Goal: Task Accomplishment & Management: Contribute content

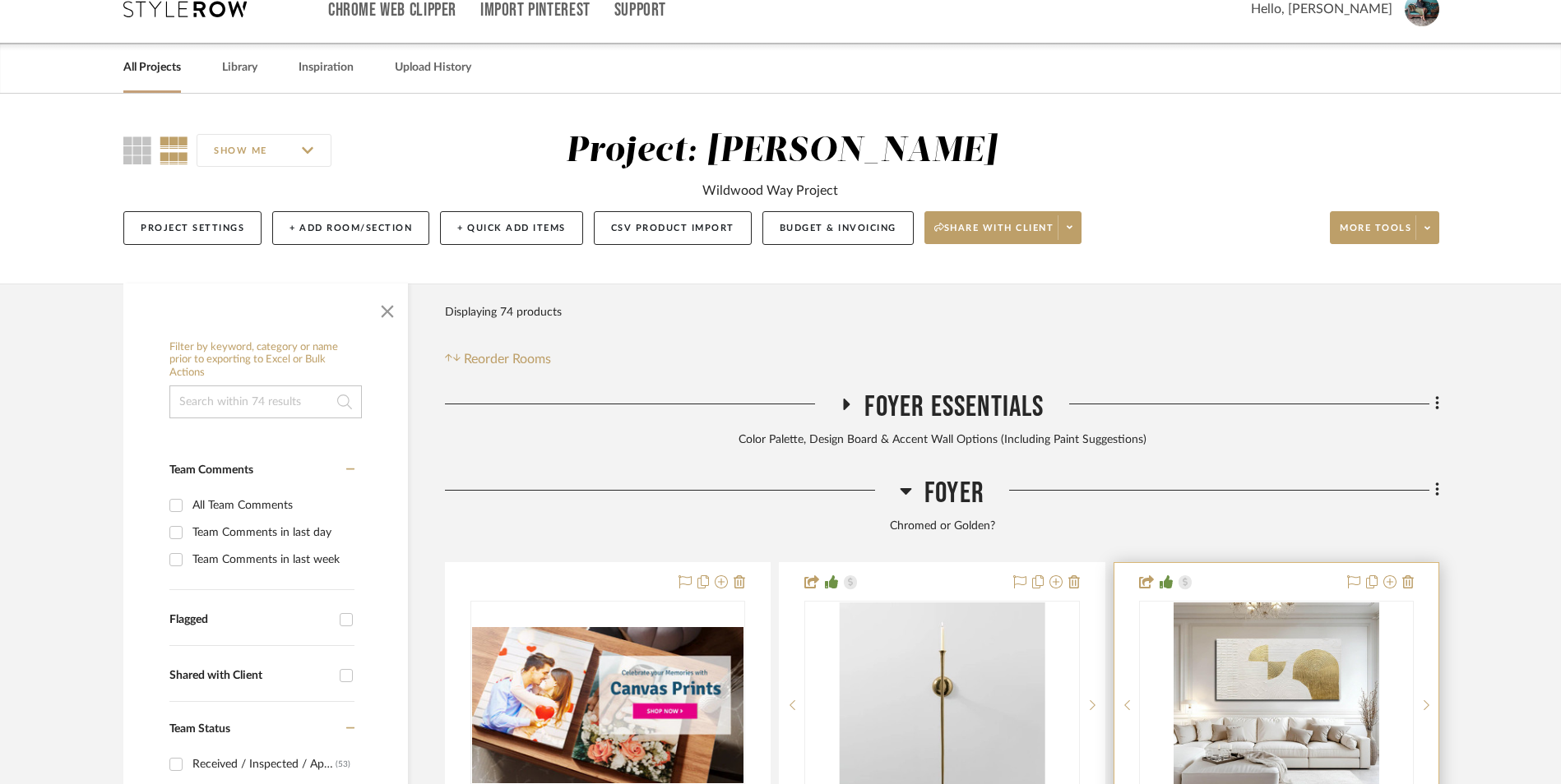
scroll to position [164, 0]
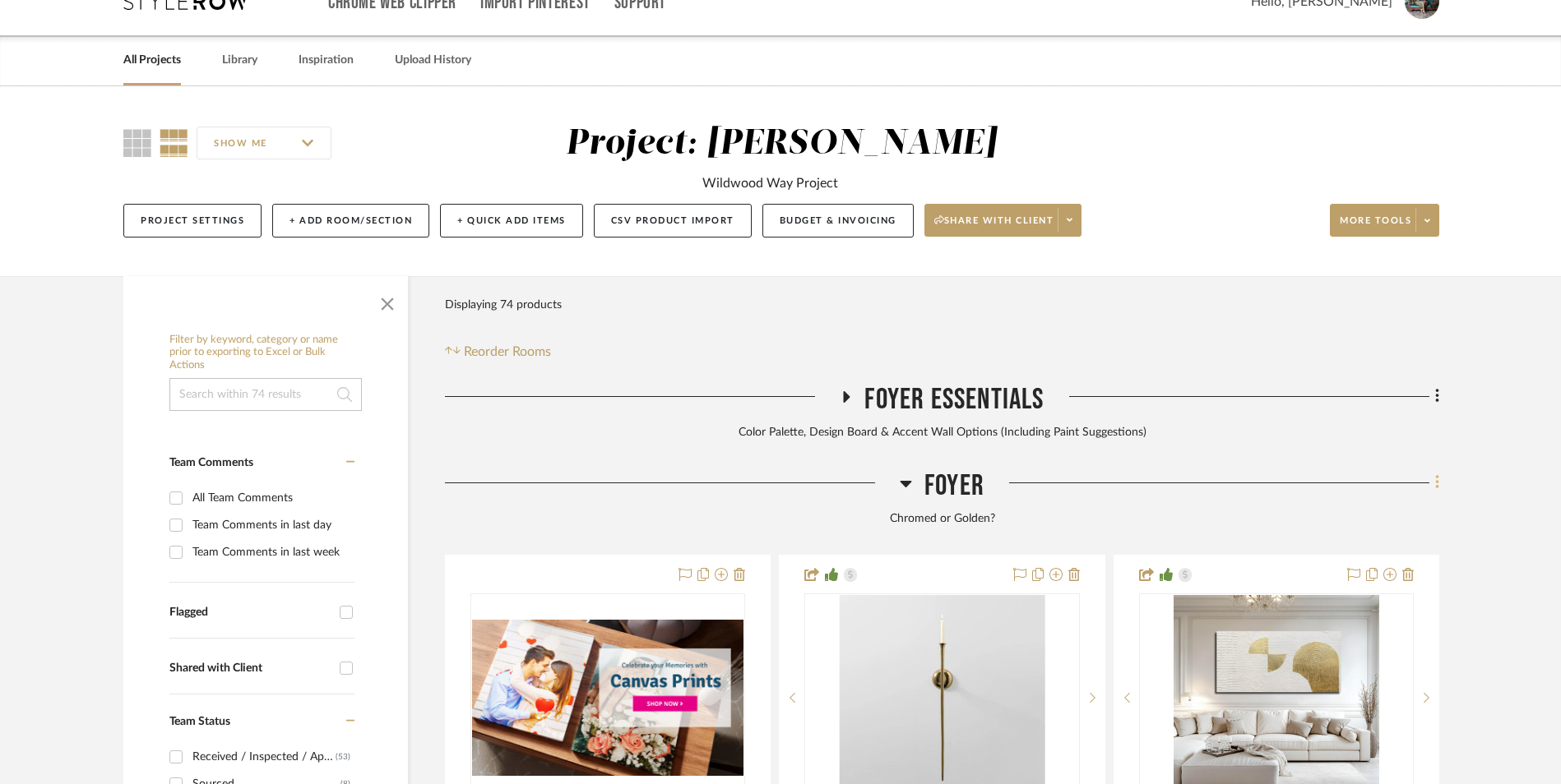
click at [1439, 473] on icon at bounding box center [1438, 482] width 5 height 18
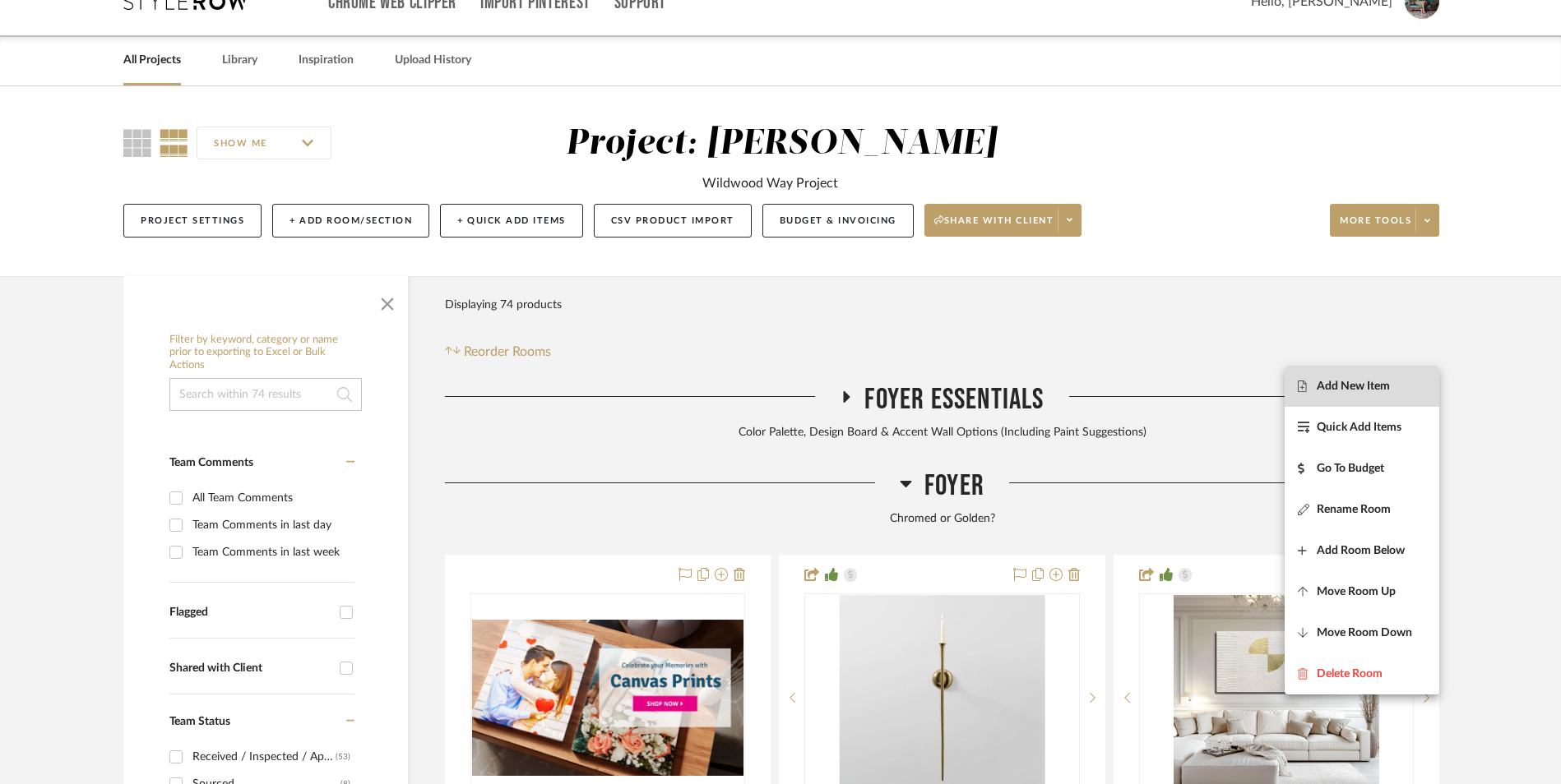
click at [1392, 392] on span "Add New Item" at bounding box center [1362, 386] width 129 height 14
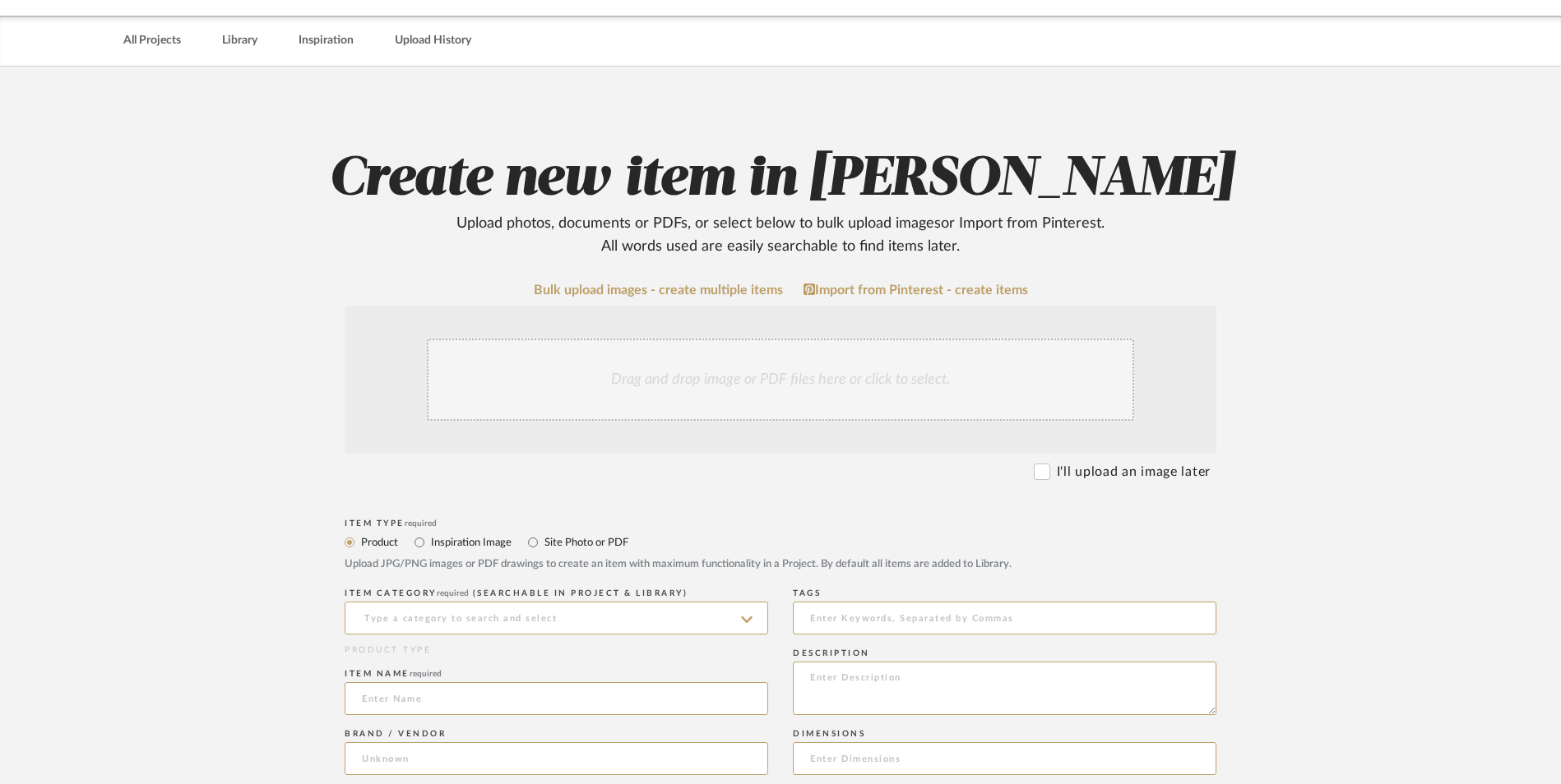
scroll to position [247, 0]
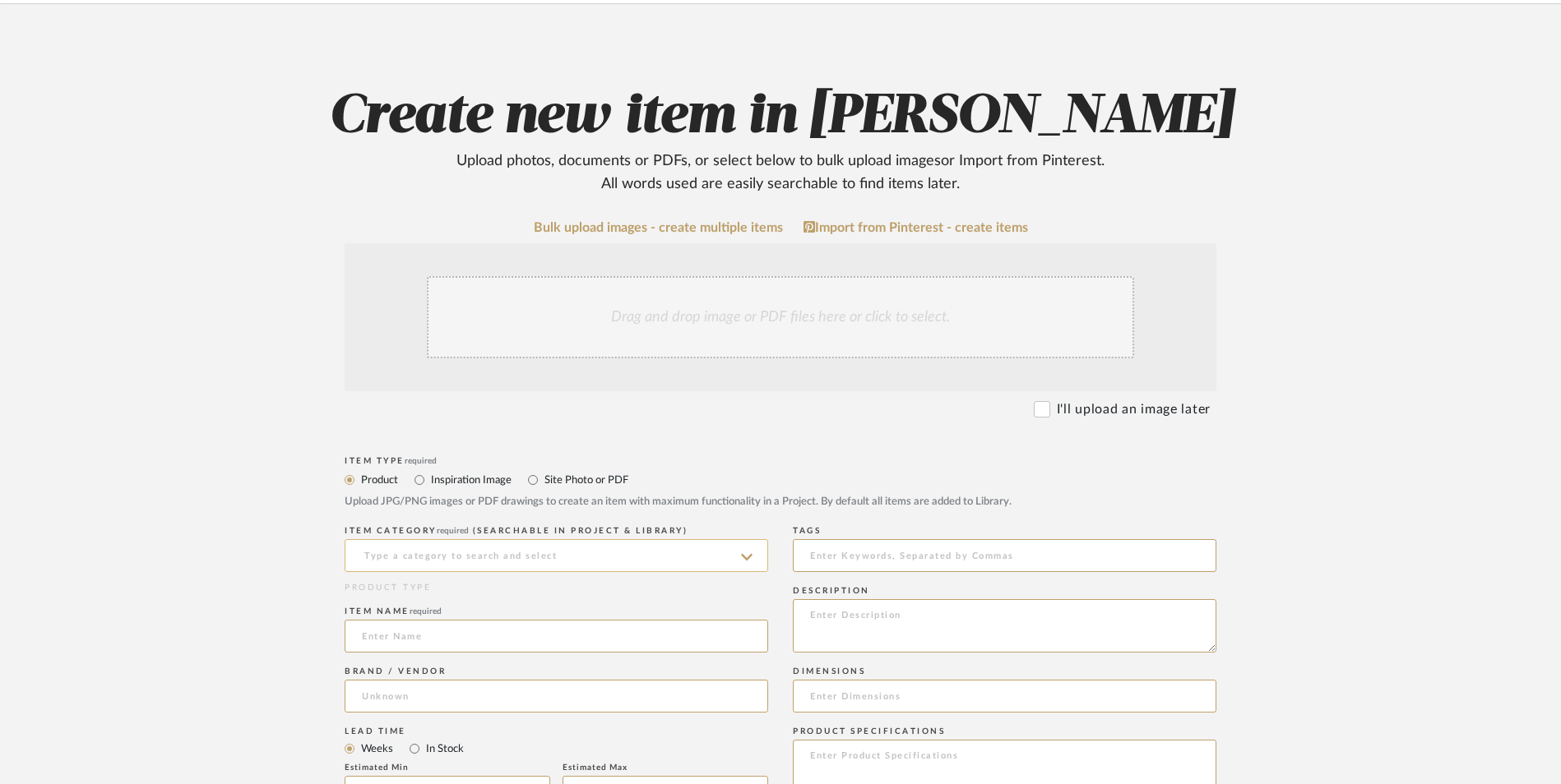
click at [534, 539] on input at bounding box center [557, 556] width 424 height 33
type input "s"
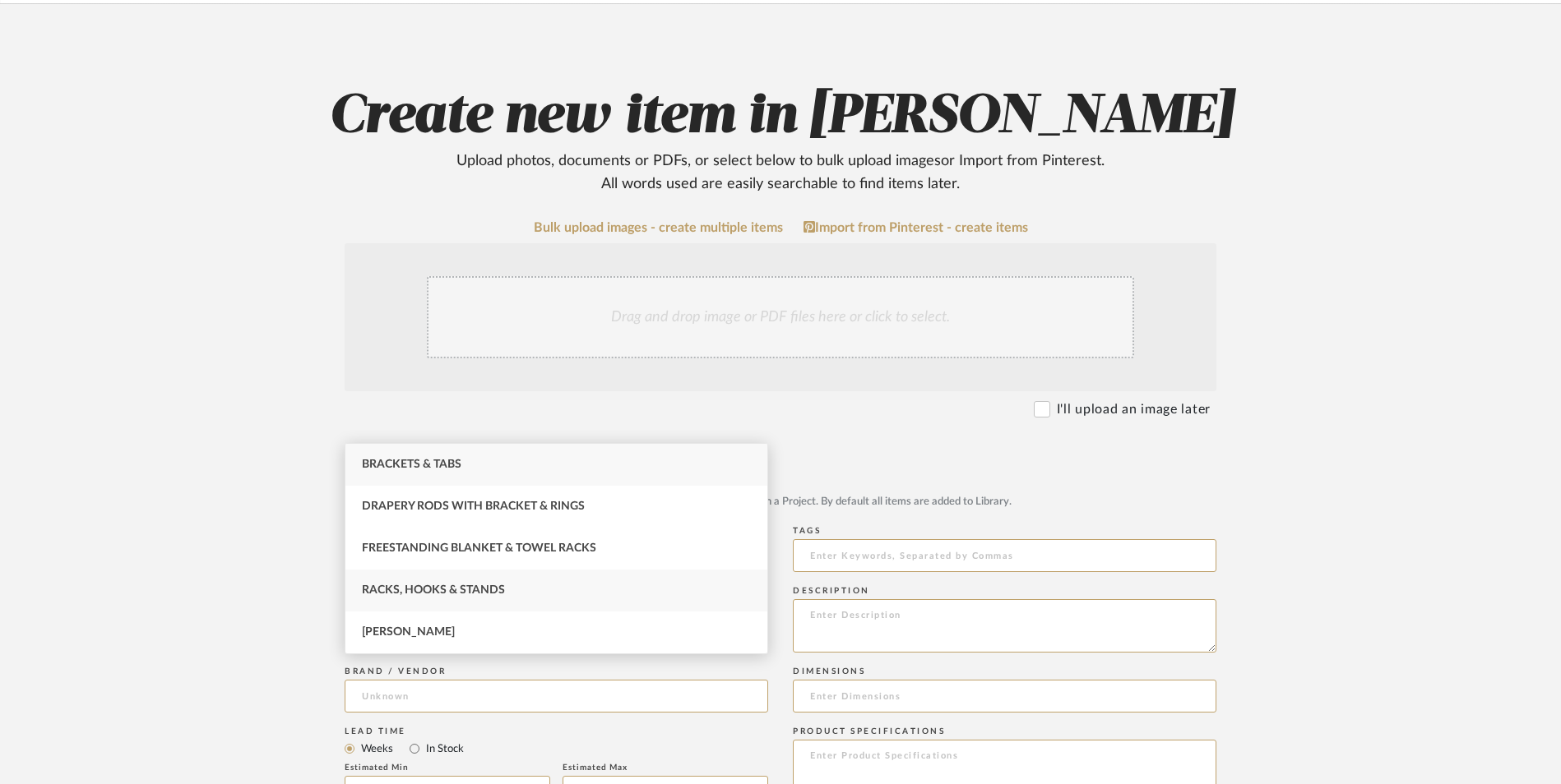
click at [524, 581] on div "Racks, Hooks & Stands" at bounding box center [557, 590] width 422 height 42
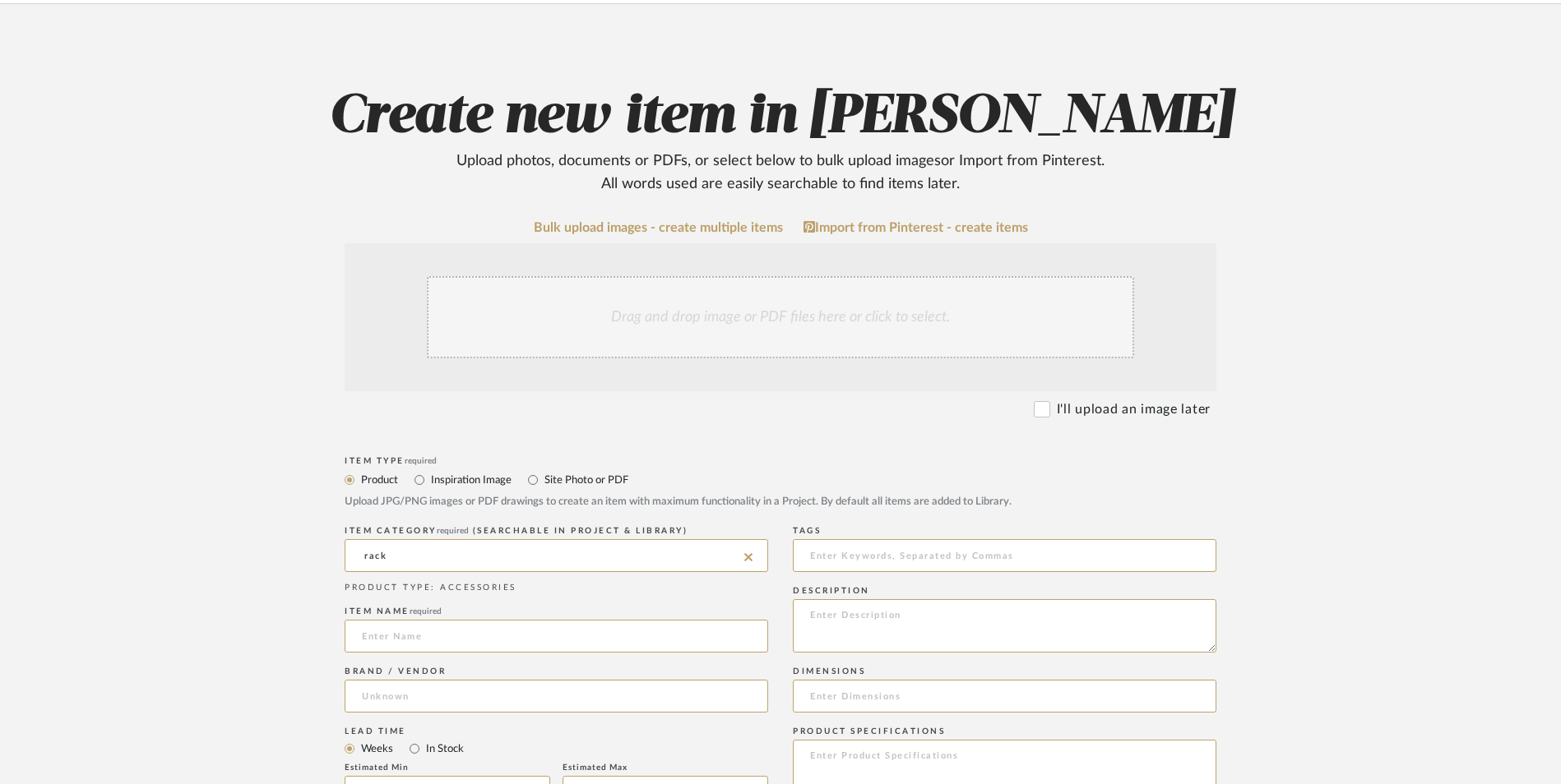
type input "Racks, Hooks & Stands"
click at [455, 620] on input at bounding box center [557, 636] width 424 height 33
type input "Happimess"
click at [480, 680] on input at bounding box center [557, 696] width 424 height 33
click at [437, 680] on input at bounding box center [557, 696] width 424 height 33
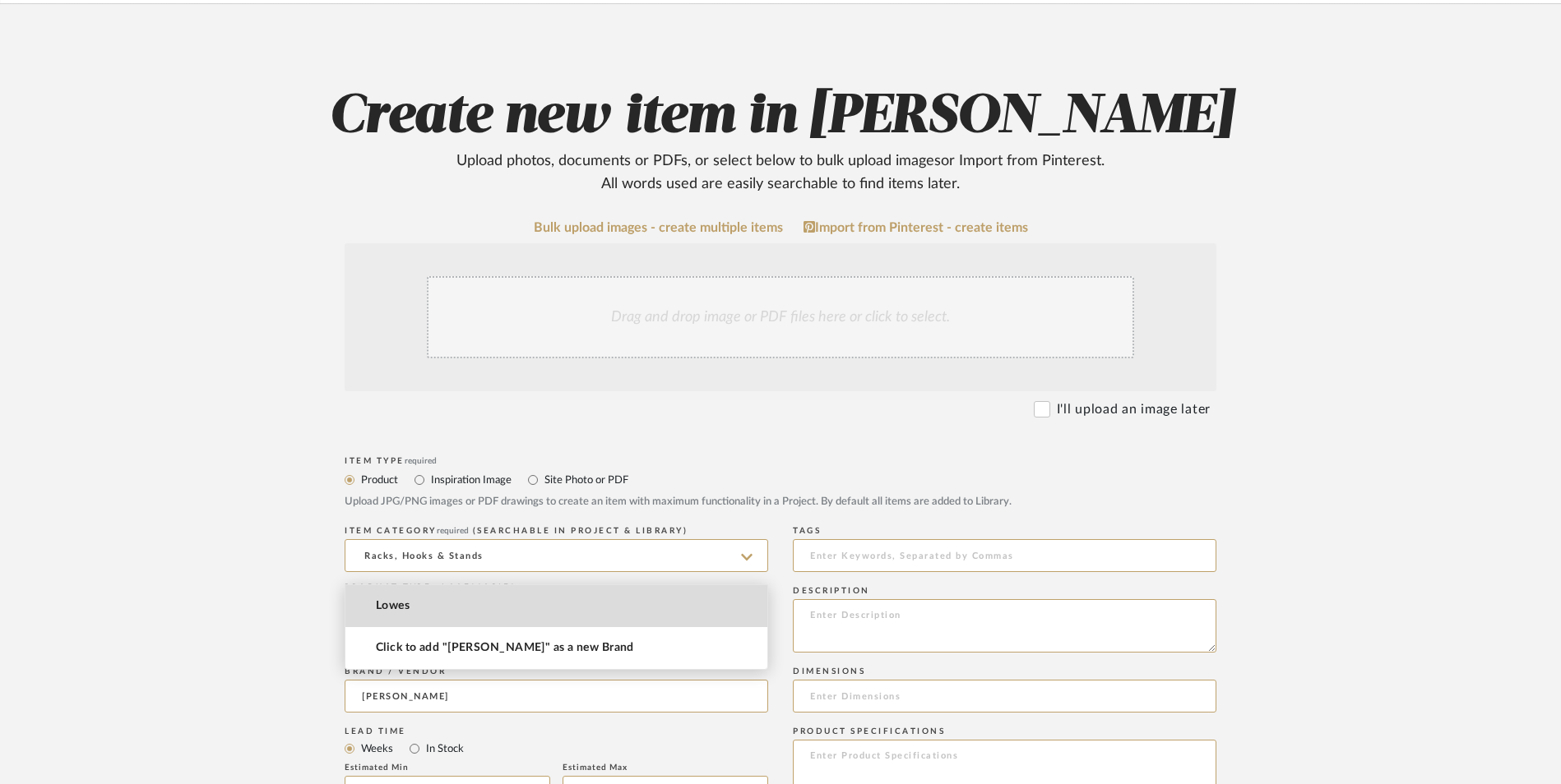
click at [431, 606] on mat-option "Lowes" at bounding box center [557, 606] width 422 height 42
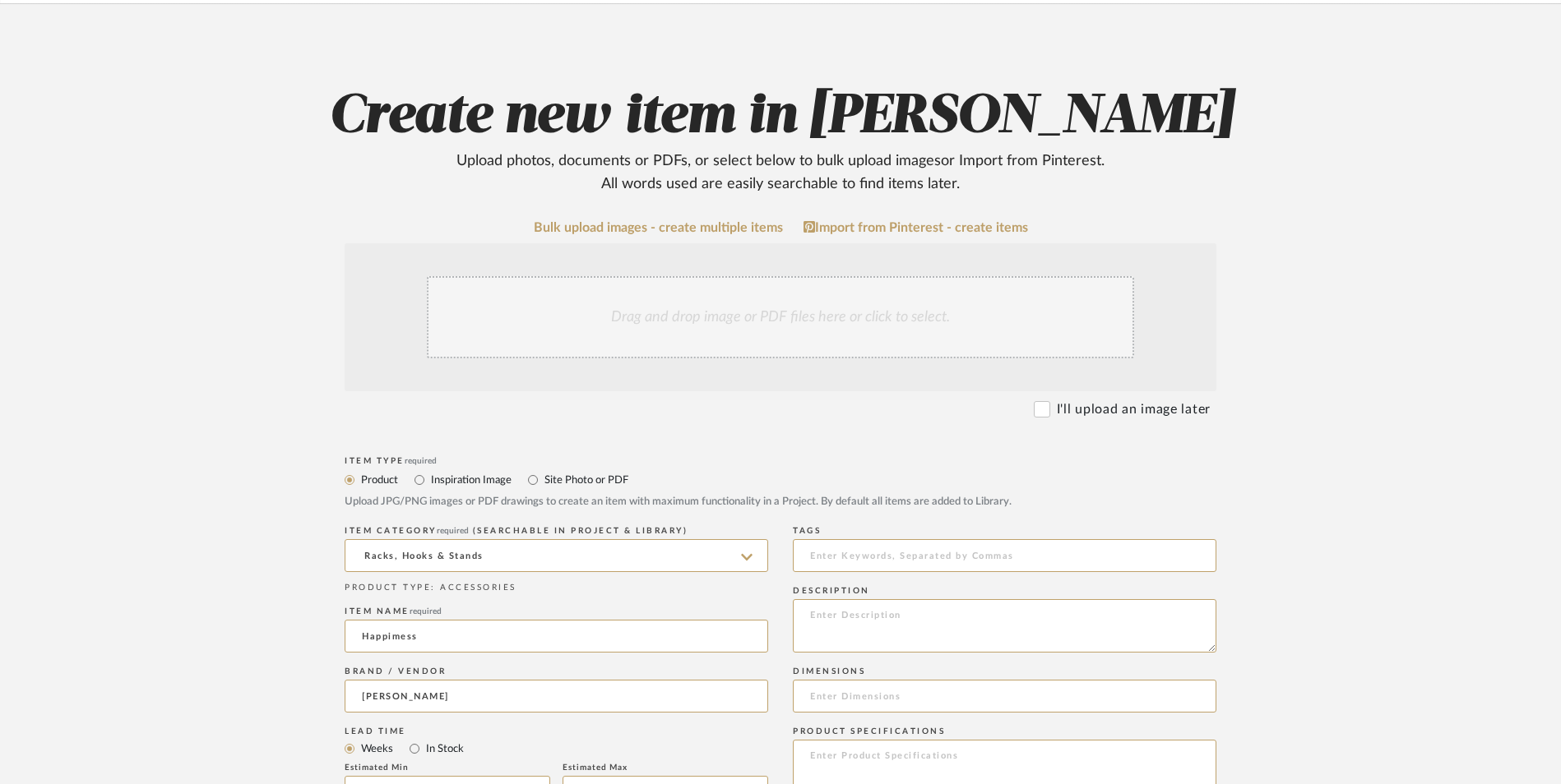
type input "Lowes"
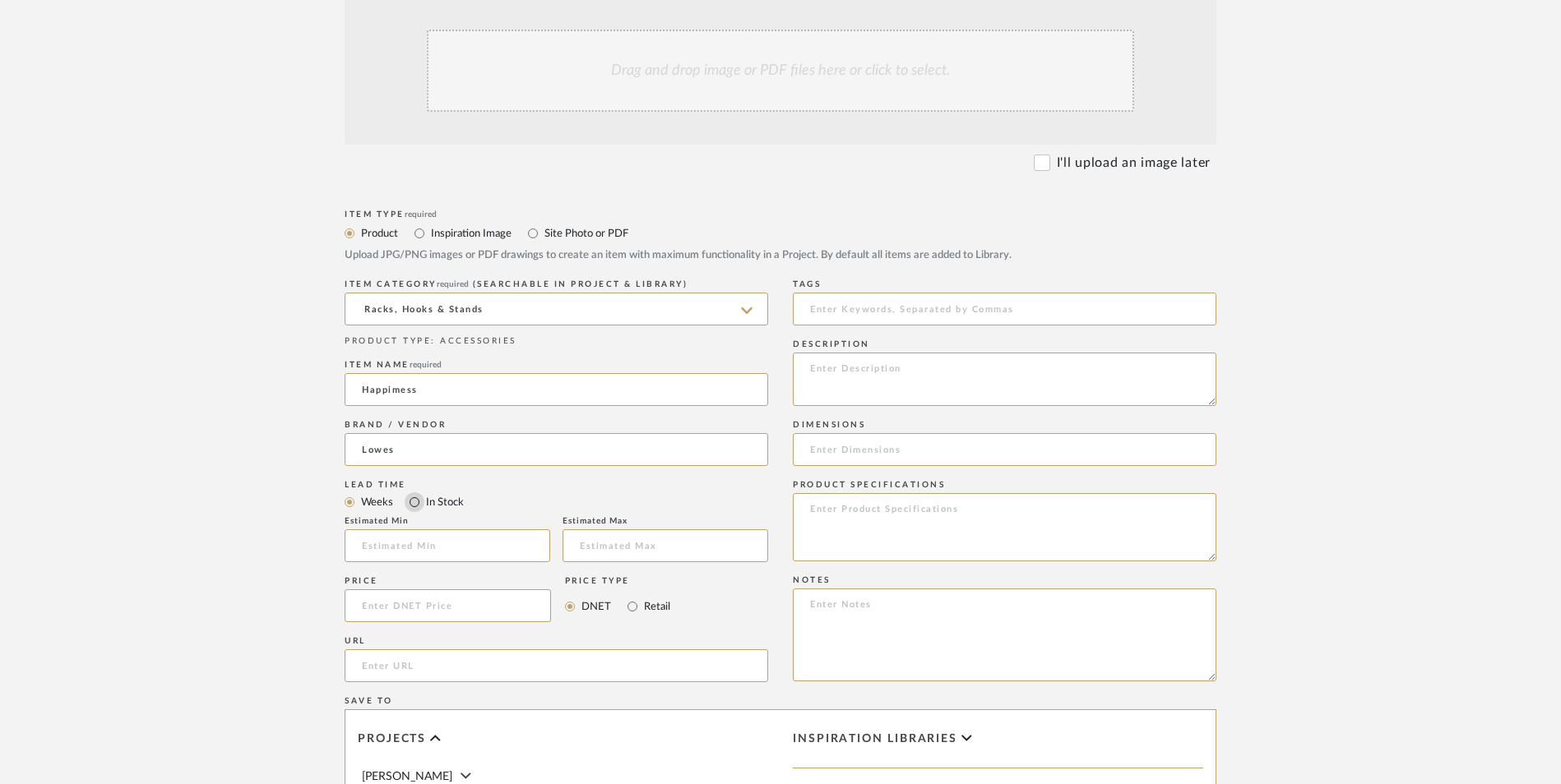
click at [415, 492] on input "In Stock" at bounding box center [414, 502] width 20 height 20
radio input "true"
click at [635, 596] on input "Retail" at bounding box center [632, 606] width 20 height 20
radio input "true"
click at [444, 590] on input at bounding box center [448, 606] width 207 height 33
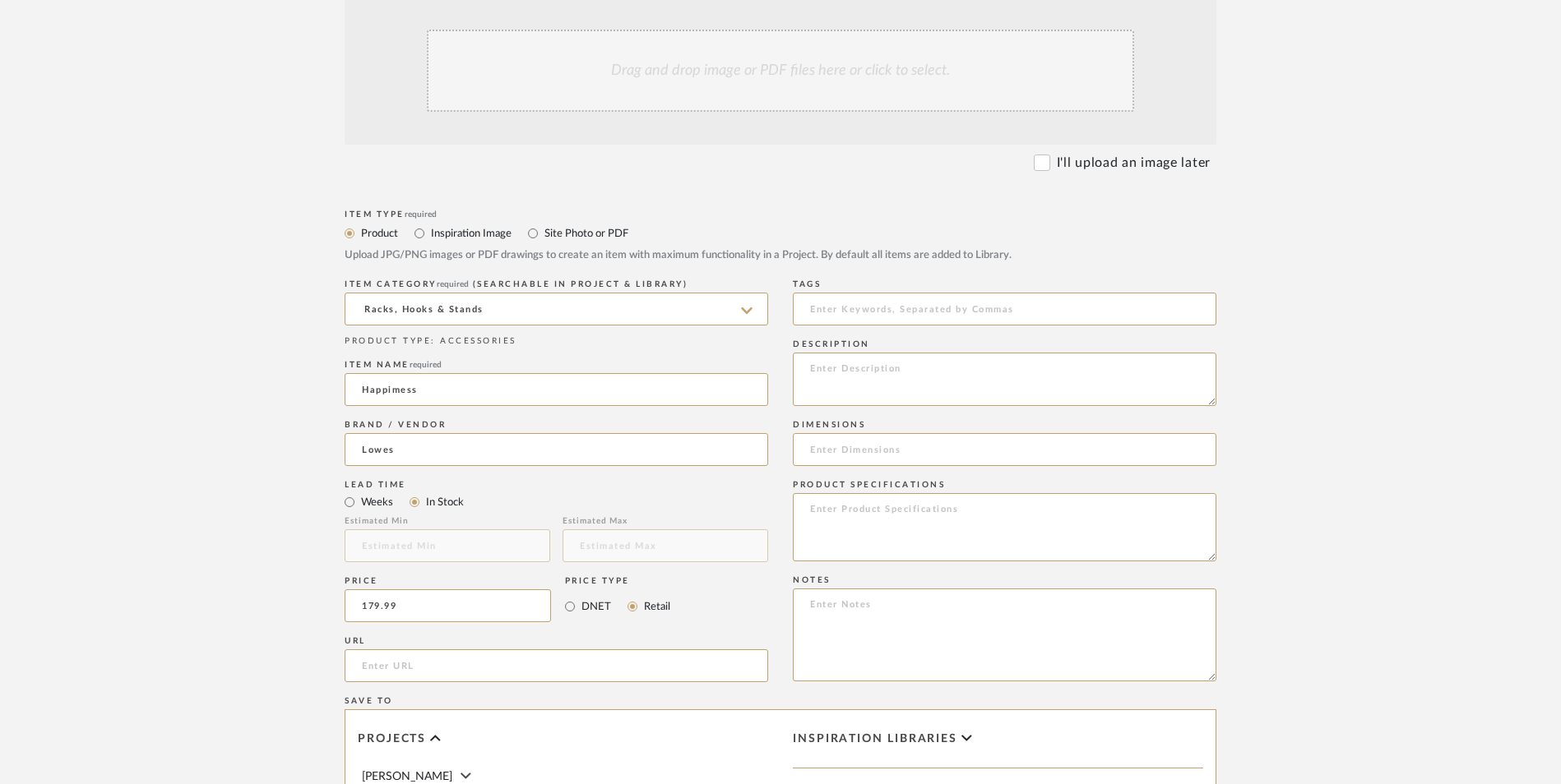
type input "$179.99"
click at [181, 446] on upload-items "Create new item in Ashley McNeal Upload photos, documents or PDFs, or select be…" at bounding box center [780, 482] width 1561 height 1449
click at [444, 649] on input "url" at bounding box center [557, 666] width 424 height 33
paste input "[URL][DOMAIN_NAME]"
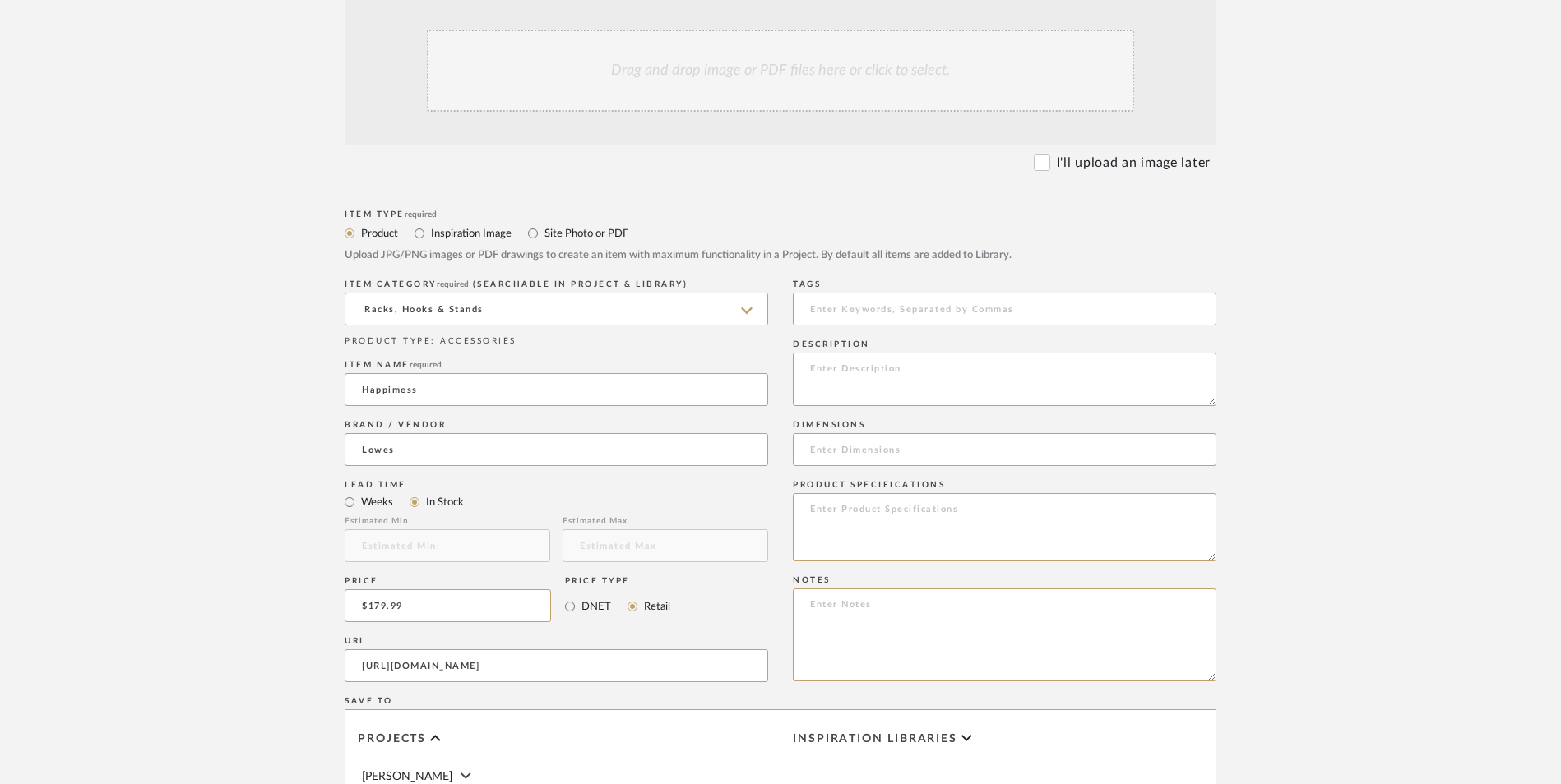
type input "[URL][DOMAIN_NAME]"
click at [225, 403] on upload-items "Create new item in Ashley McNeal Upload photos, documents or PDFs, or select be…" at bounding box center [780, 482] width 1561 height 1449
click at [933, 589] on textarea at bounding box center [1005, 635] width 424 height 93
paste textarea "Option 1: ETA: SKU: Reviews - Stars Return | Refund Policy:"
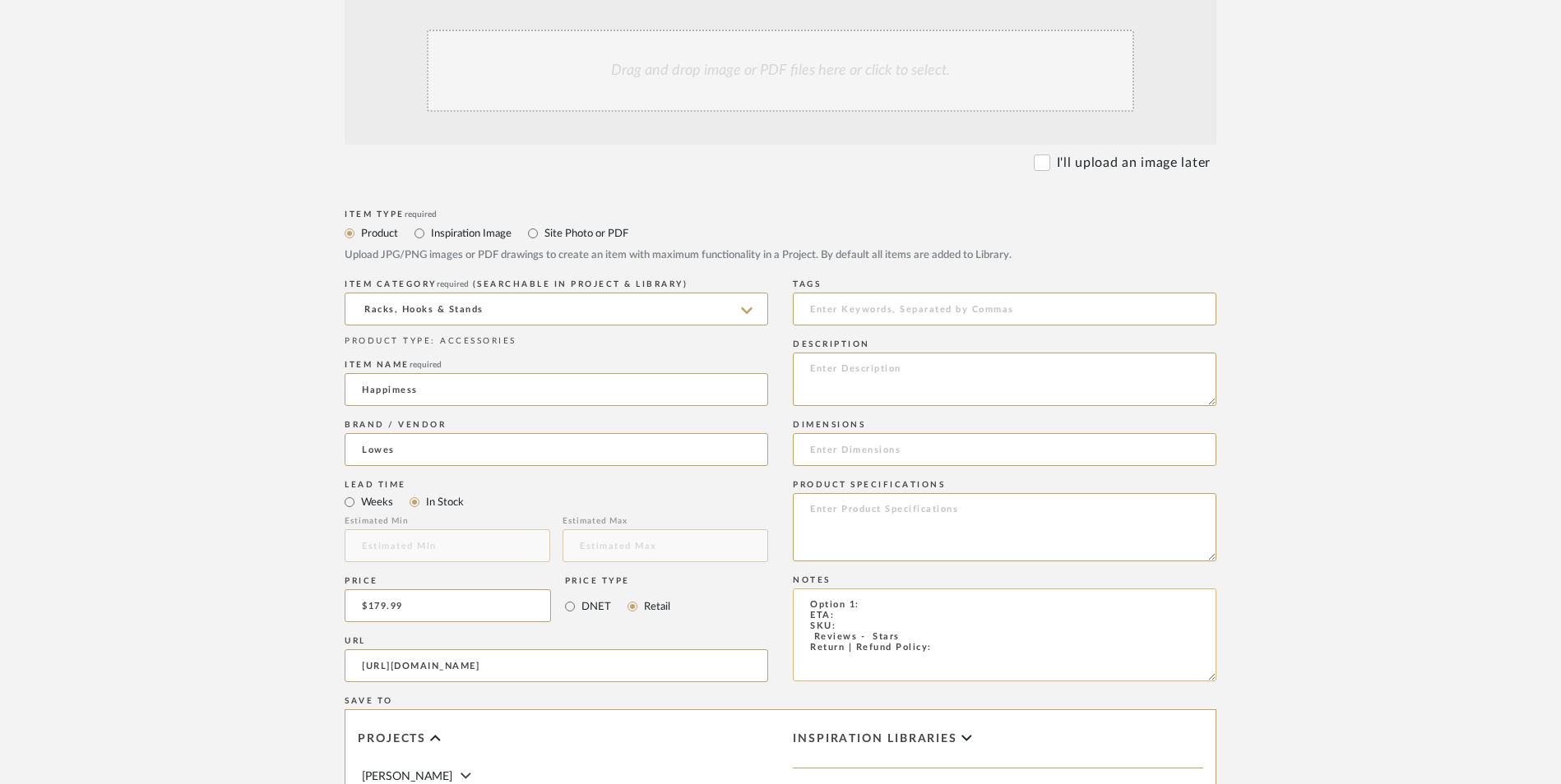
click at [870, 589] on textarea "Option 1: ETA: SKU: Reviews - Stars Return | Refund Policy:" at bounding box center [1005, 635] width 424 height 93
click at [853, 589] on textarea "Option 1: Shoe Rack ETA: SKU: Reviews - Stars Return | Refund Policy:" at bounding box center [1005, 635] width 424 height 93
click at [846, 589] on textarea "Option 1: Shoe Rack ETA: 10.2.2025 SKU: Reviews - Stars Return | Refund Policy:" at bounding box center [1005, 635] width 424 height 93
paste textarea "5708651"
drag, startPoint x: 903, startPoint y: 505, endPoint x: 770, endPoint y: 505, distance: 133.0
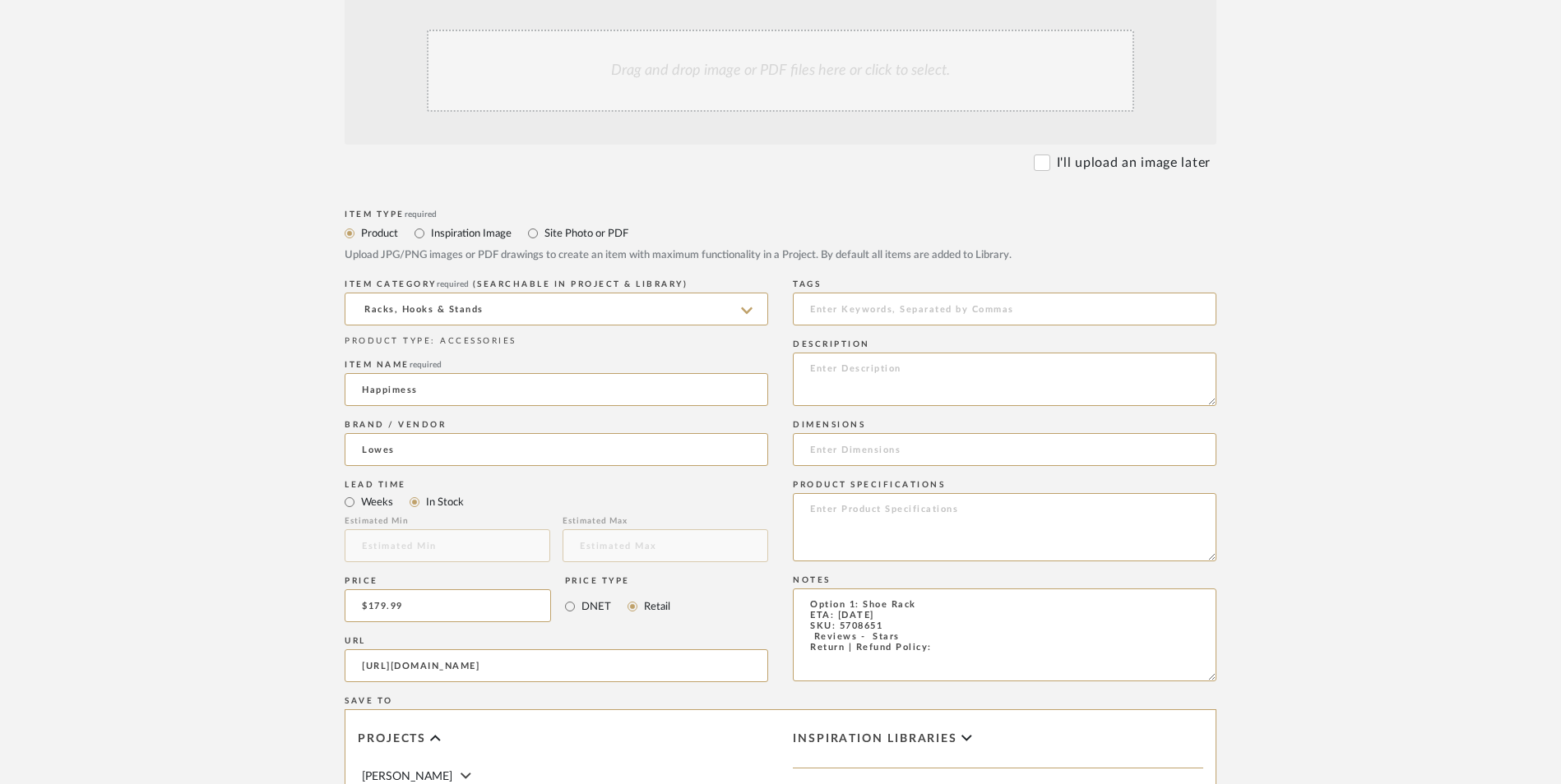
click at [770, 505] on div "Item Type required Product Inspiration Image Site Photo or PDF Upload JPG/PNG i…" at bounding box center [781, 686] width 872 height 960
type textarea "Option 1: Shoe Rack ETA: 10.2.2025 SKU: 5708651 Only 7 Available Return | Refun…"
click at [910, 352] on textarea at bounding box center [1005, 379] width 424 height 54
paste textarea "Our three-tier shoe rack is made of a minimalist metal frame and can store up t…"
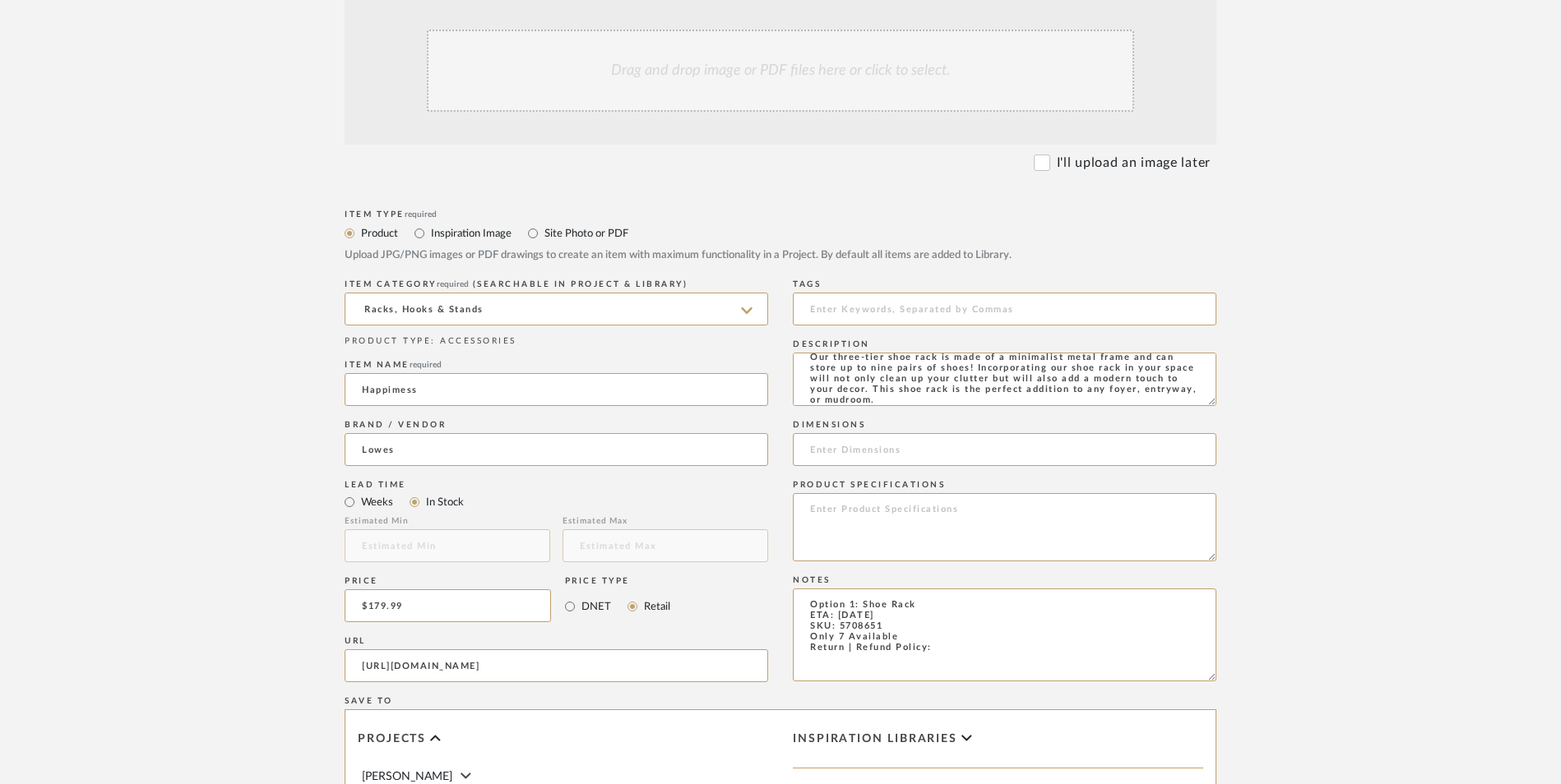
type textarea "Our three-tier shoe rack is made of a minimalist metal frame and can store up t…"
click at [858, 433] on input at bounding box center [1005, 450] width 424 height 33
click at [906, 433] on input "38" W x" at bounding box center [1005, 450] width 424 height 33
click at [891, 433] on input "38" W x 12.5" H x" at bounding box center [1005, 450] width 424 height 33
click at [912, 433] on input "38" W x 12.5" D x" at bounding box center [1005, 450] width 424 height 33
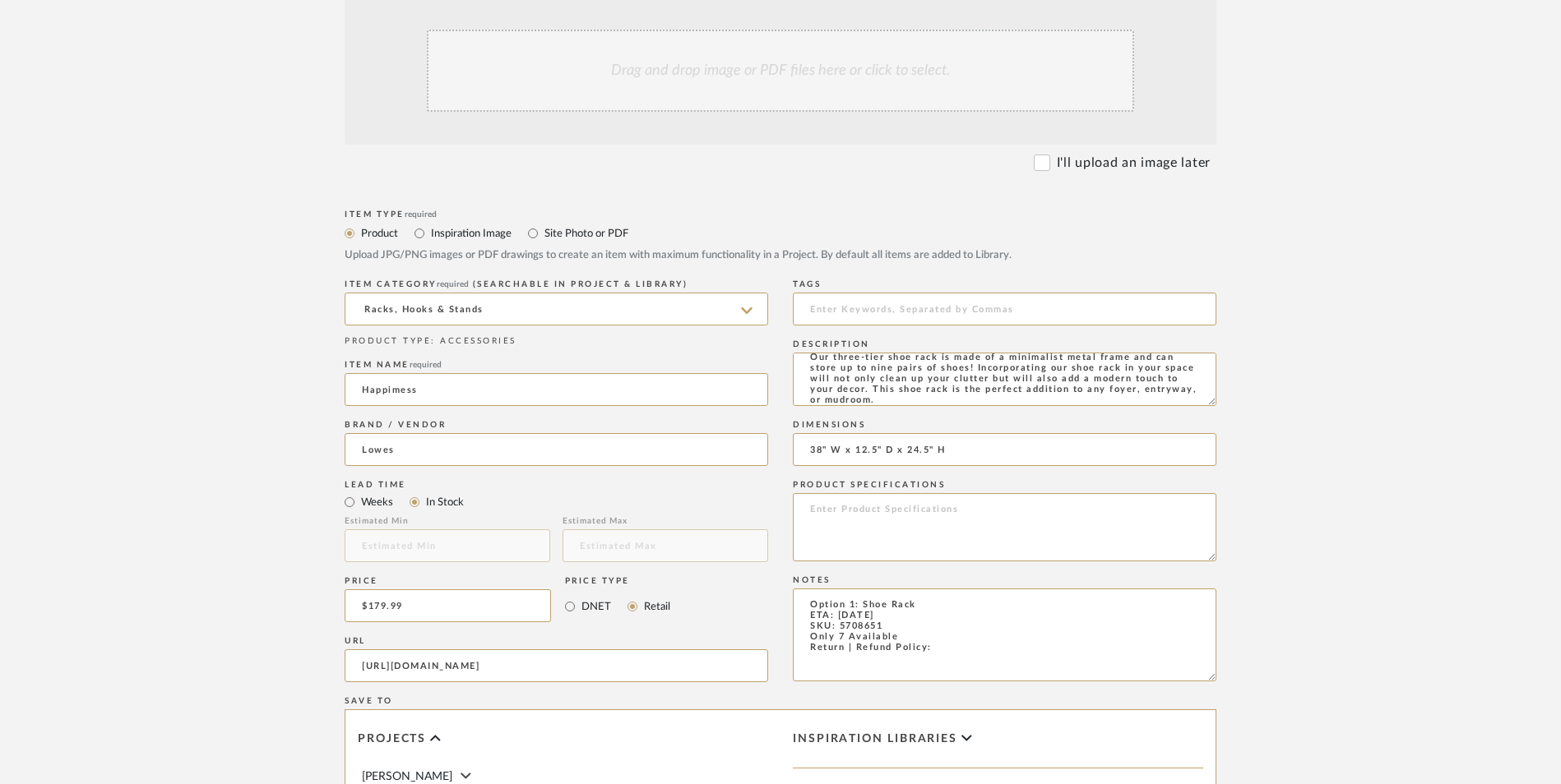
type input "38" W x 12.5" D x 24.5" H"
click at [938, 493] on textarea at bounding box center [1005, 527] width 424 height 69
type textarea "Metal"
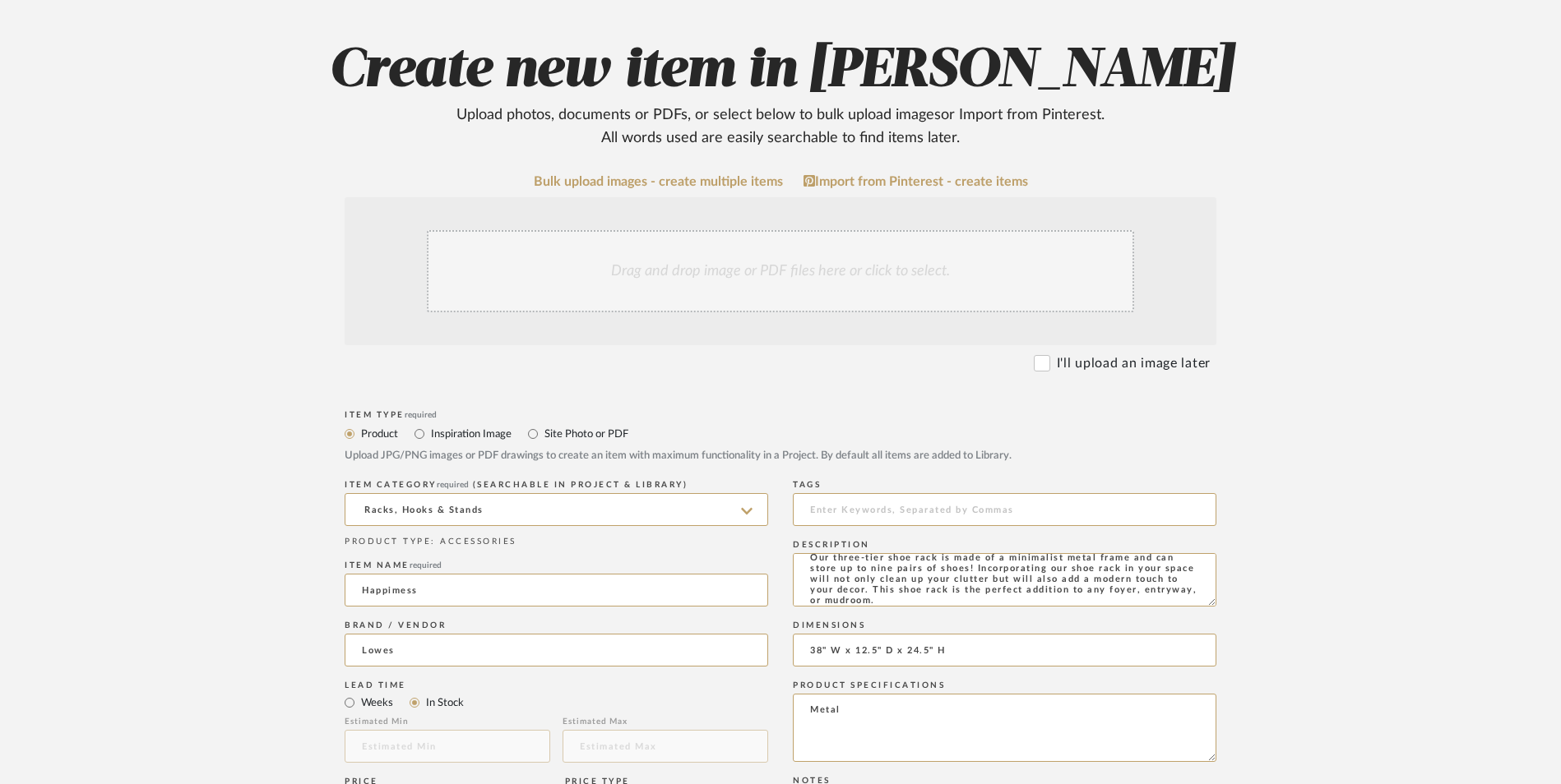
scroll to position [247, 0]
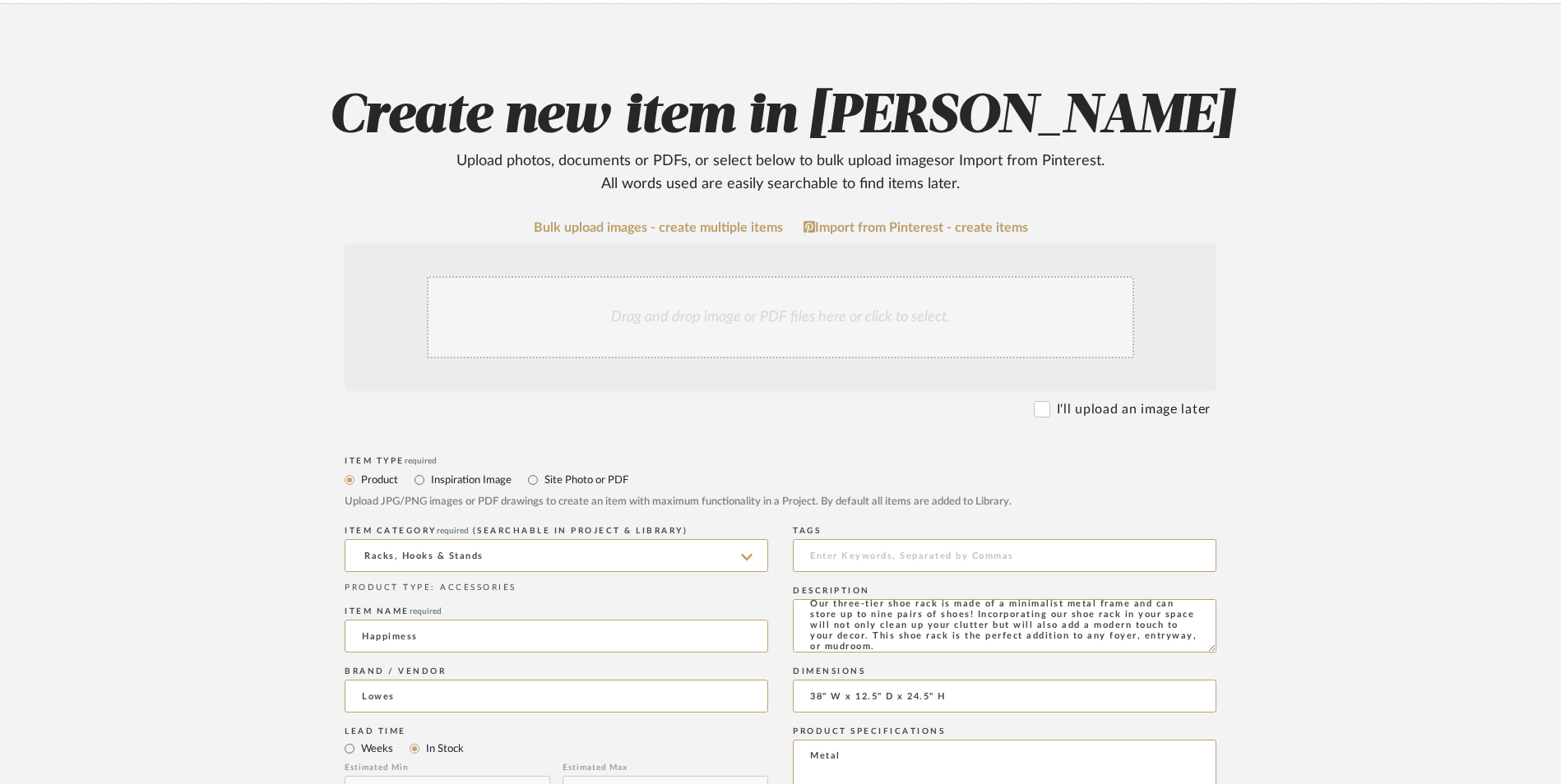
click at [729, 276] on div "Drag and drop image or PDF files here or click to select." at bounding box center [780, 317] width 707 height 82
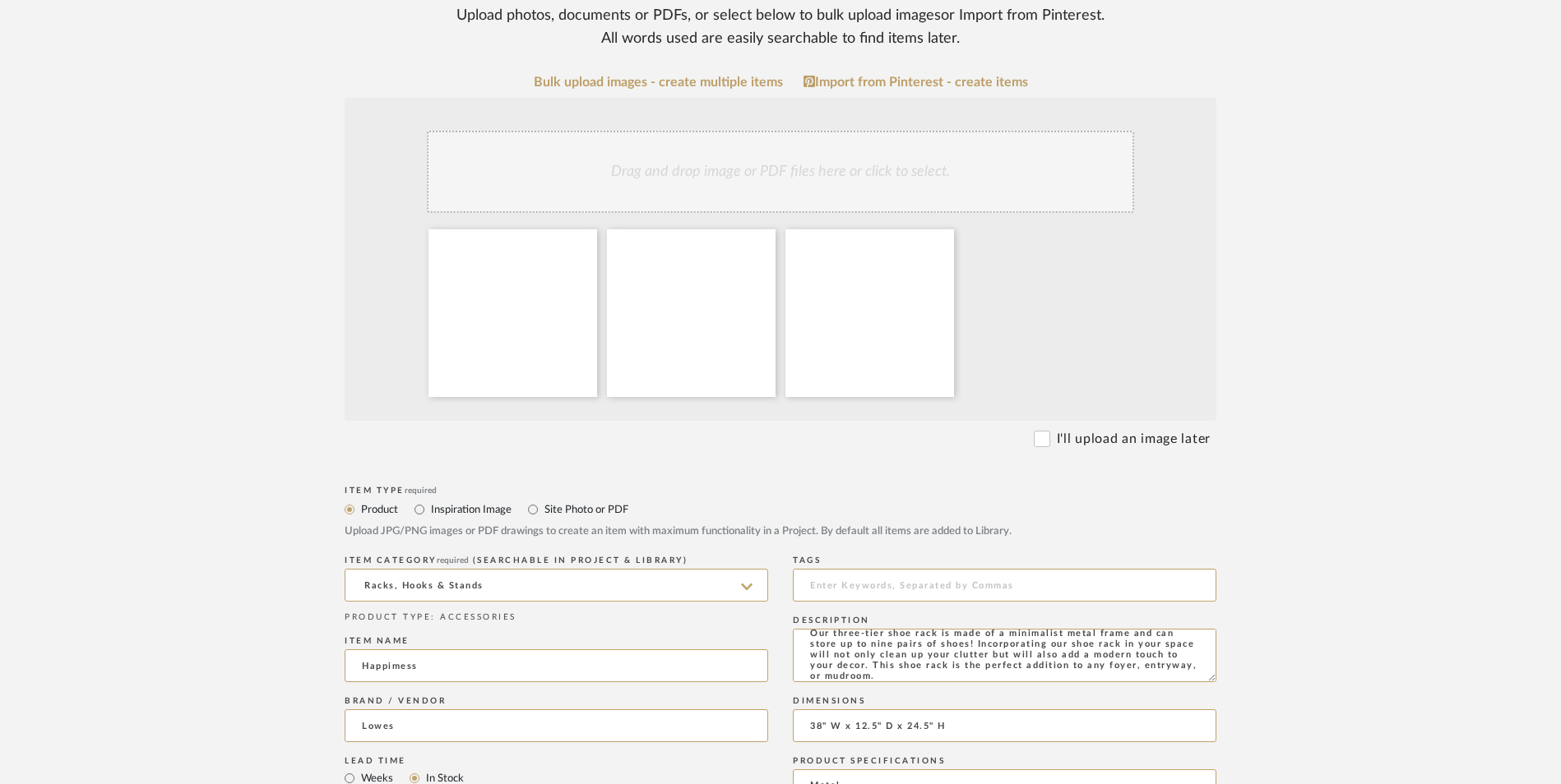
scroll to position [411, 0]
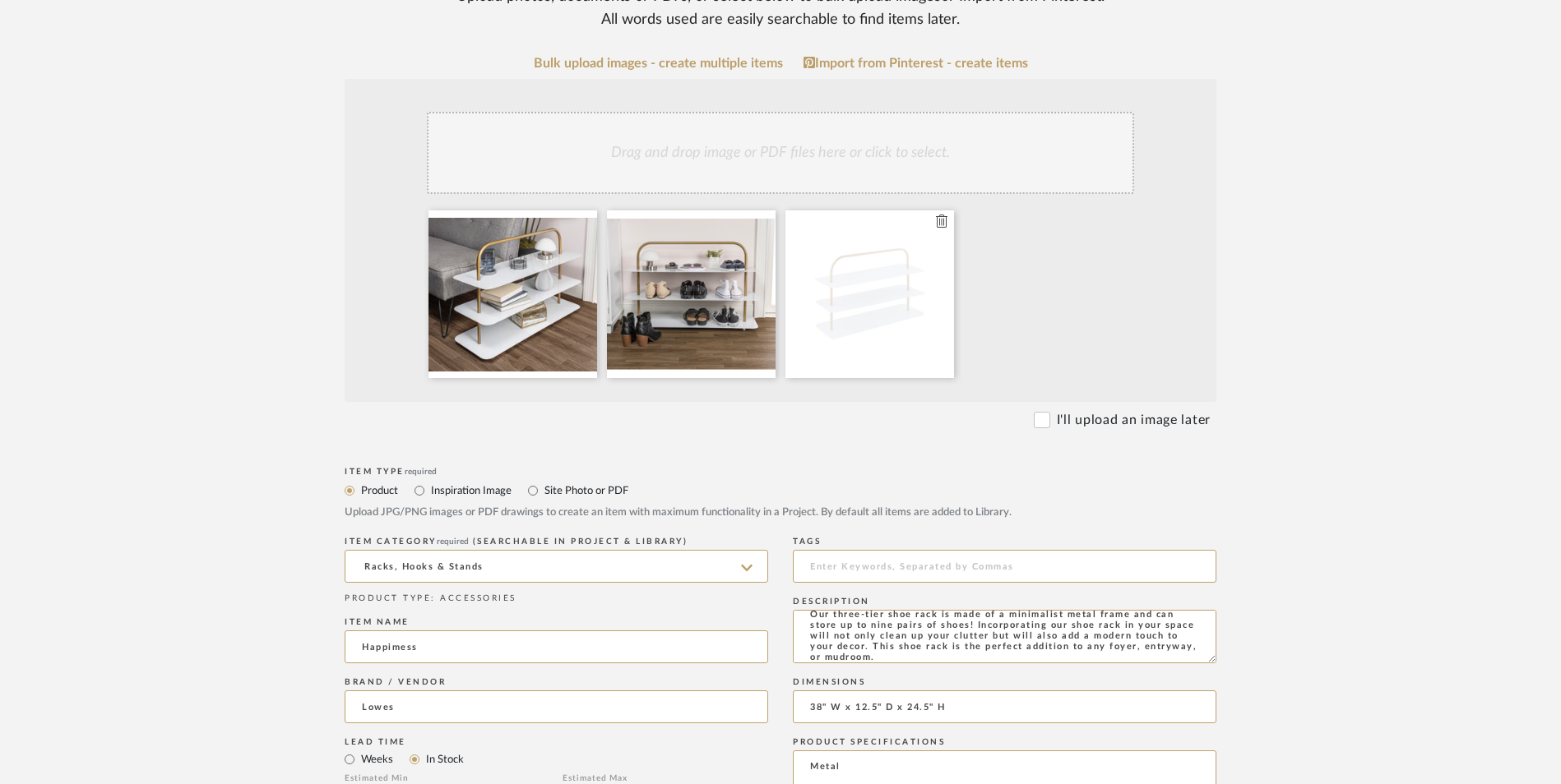
click at [943, 214] on icon at bounding box center [942, 221] width 11 height 13
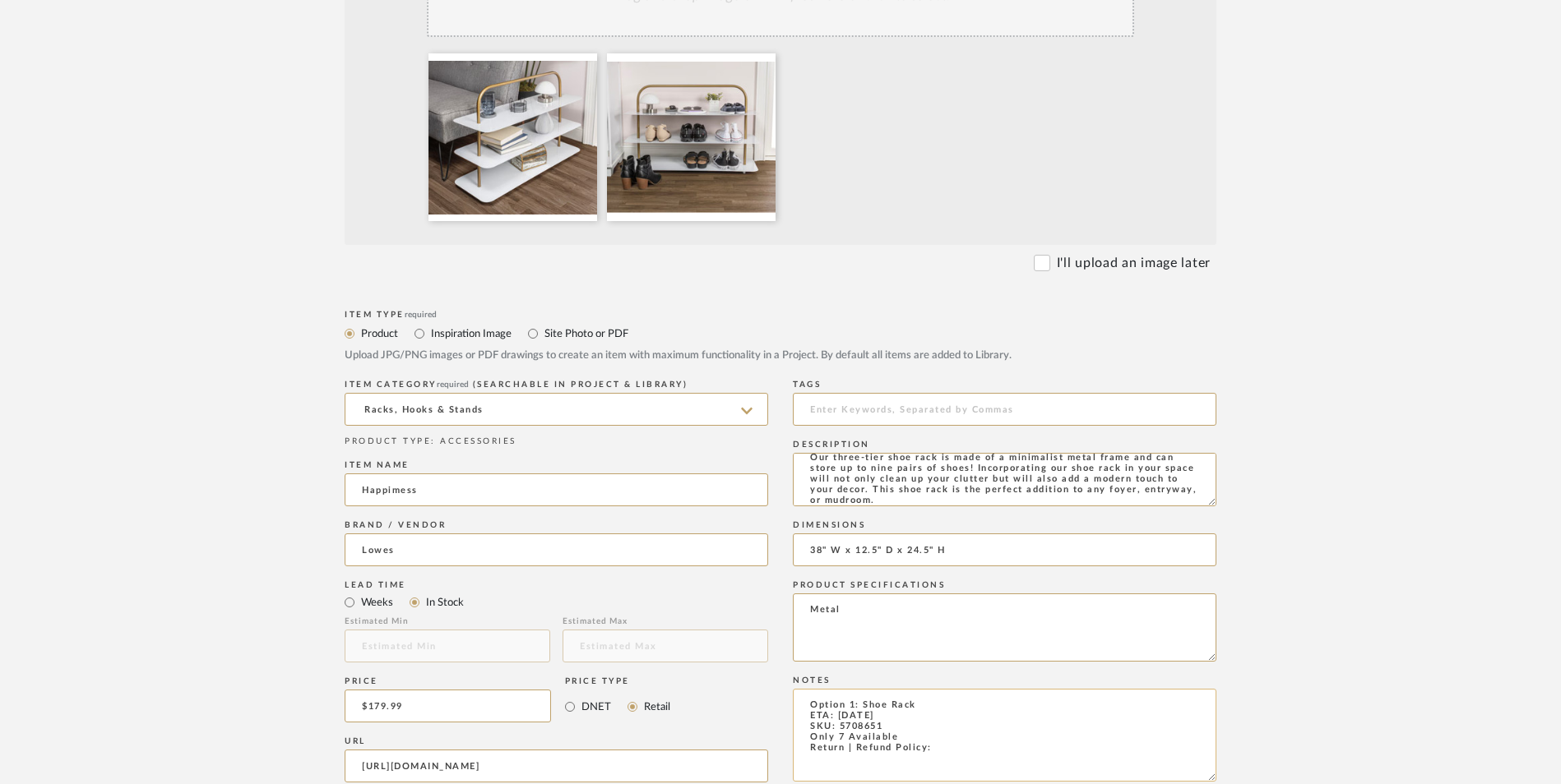
scroll to position [576, 0]
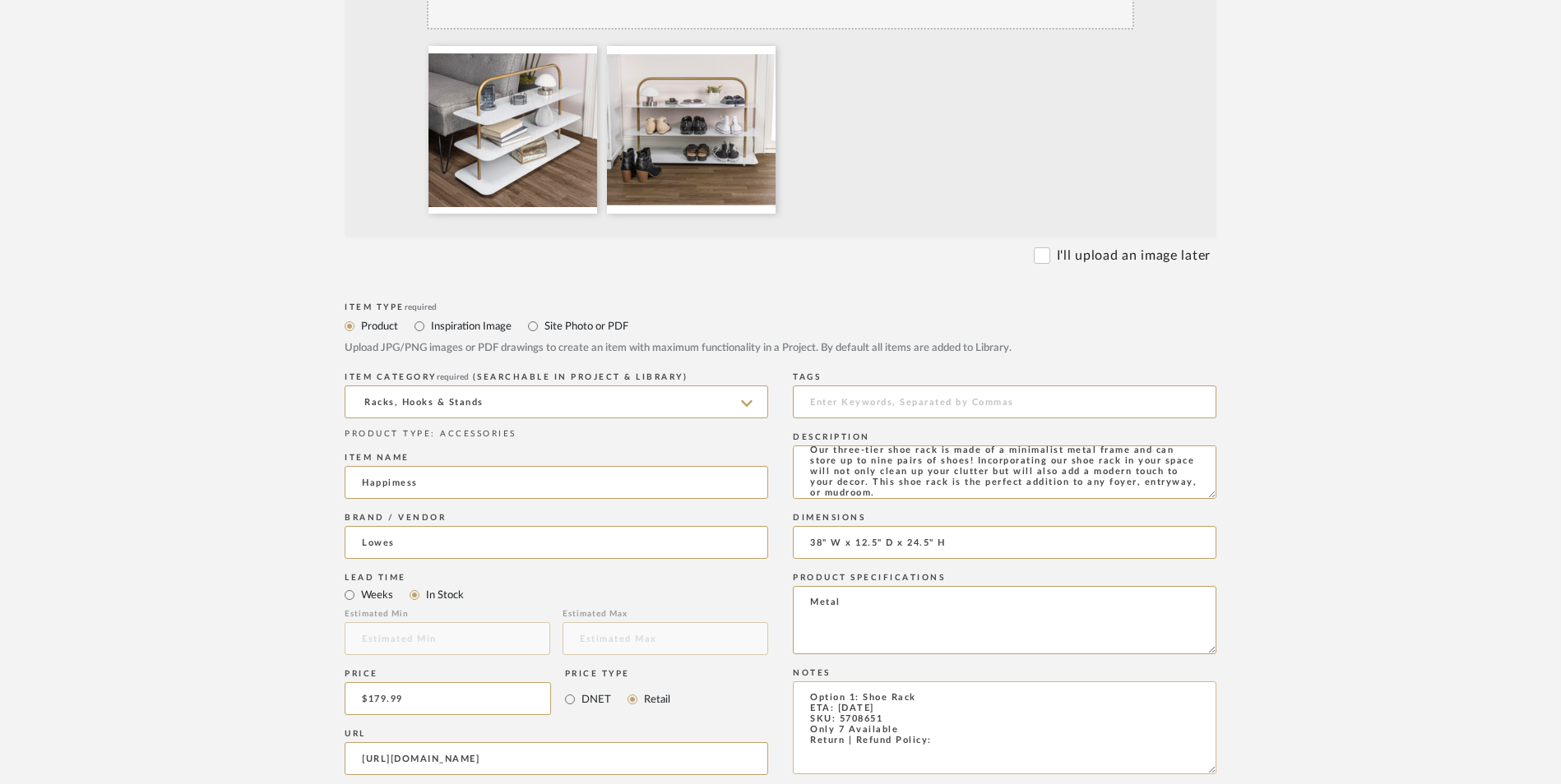
click at [959, 682] on textarea "Option 1: Shoe Rack ETA: 10.2.2025 SKU: 5708651 Only 7 Available Return | Refun…" at bounding box center [1005, 728] width 424 height 93
click at [1011, 682] on textarea "Option 1: Shoe Rack ETA: 10.2.2025 SKU: 5708651 Only 7 Available Return | Refun…" at bounding box center [1005, 728] width 424 height 93
click at [1290, 542] on form "Bulk upload images - create multiple items Import from Pinterest - create items…" at bounding box center [780, 575] width 1048 height 1367
type textarea "Option 1: Shoe Rack ETA: 10.2.2025 SKU: 5708651 Only 7 Available Return | Refun…"
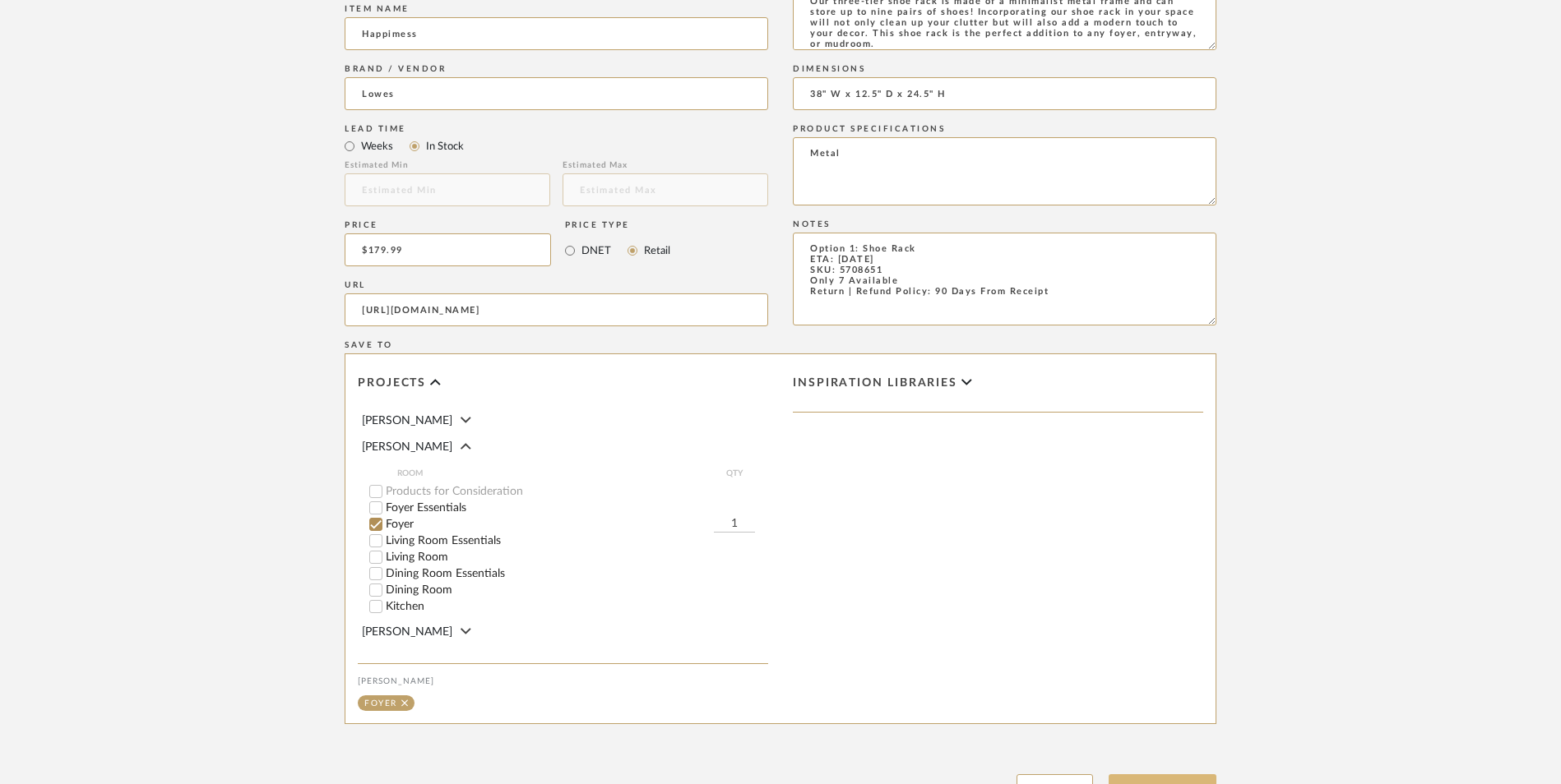
scroll to position [1034, 0]
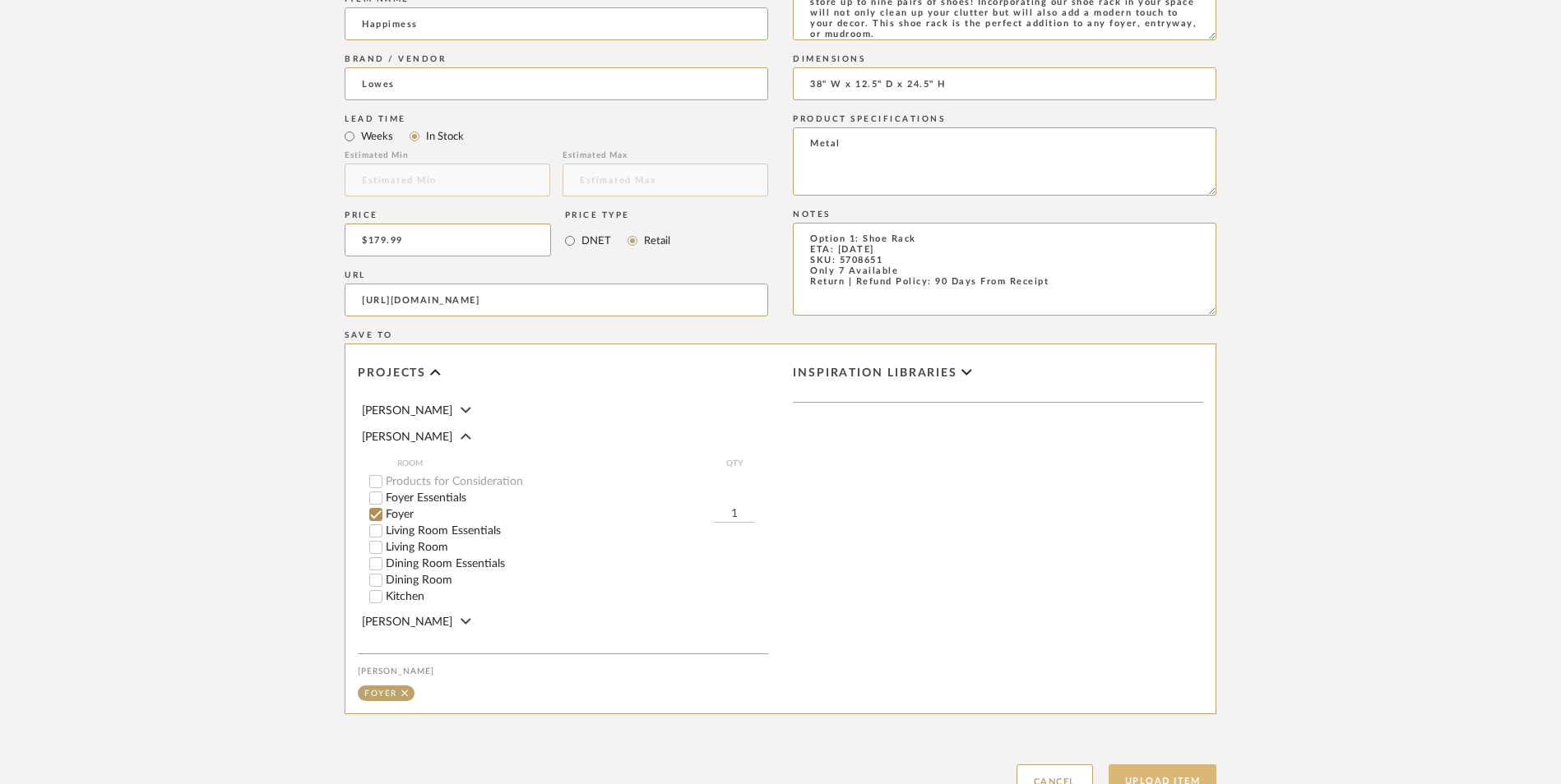
click at [1175, 765] on button "Upload Item" at bounding box center [1162, 781] width 109 height 34
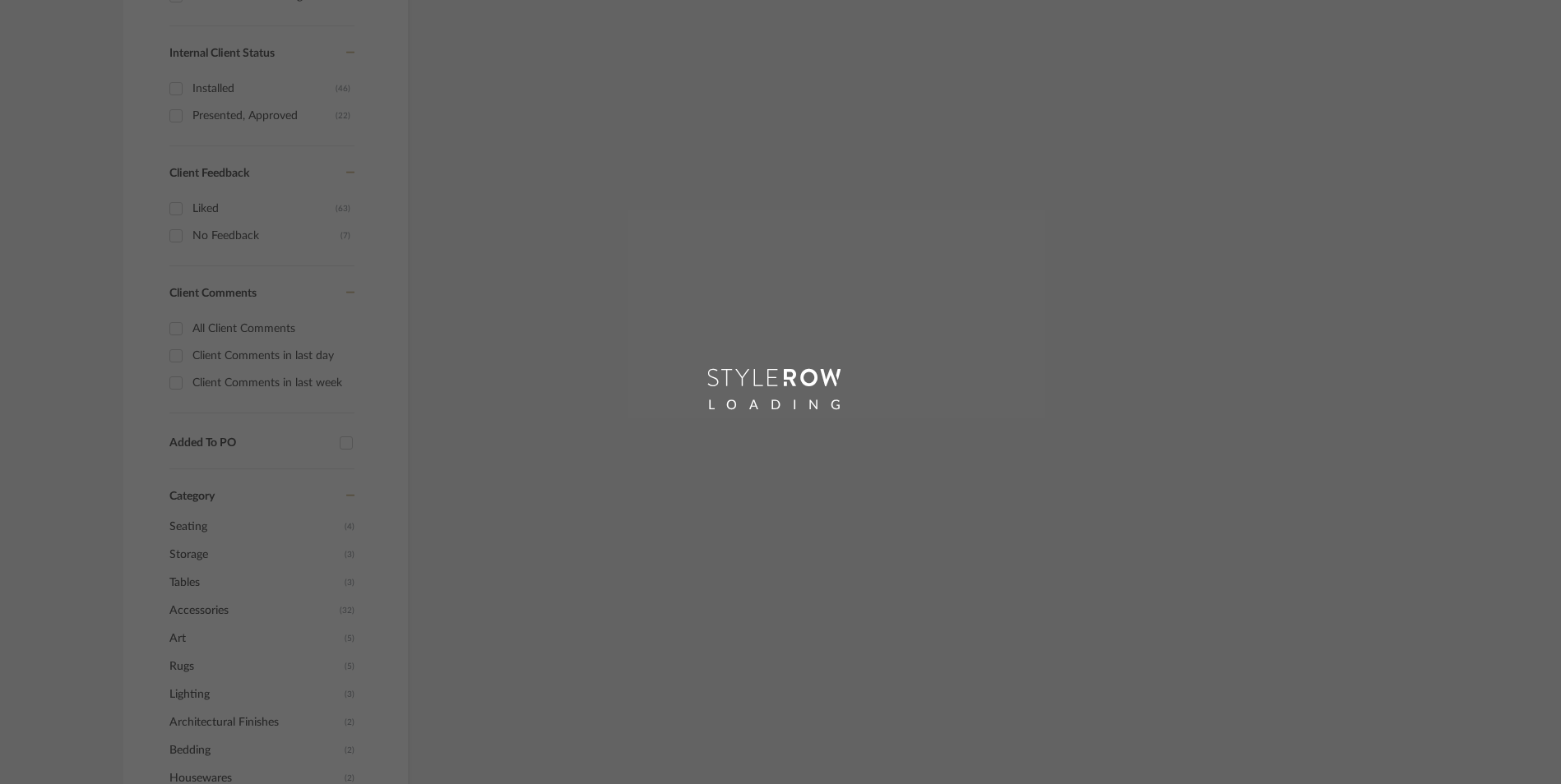
scroll to position [1112, 0]
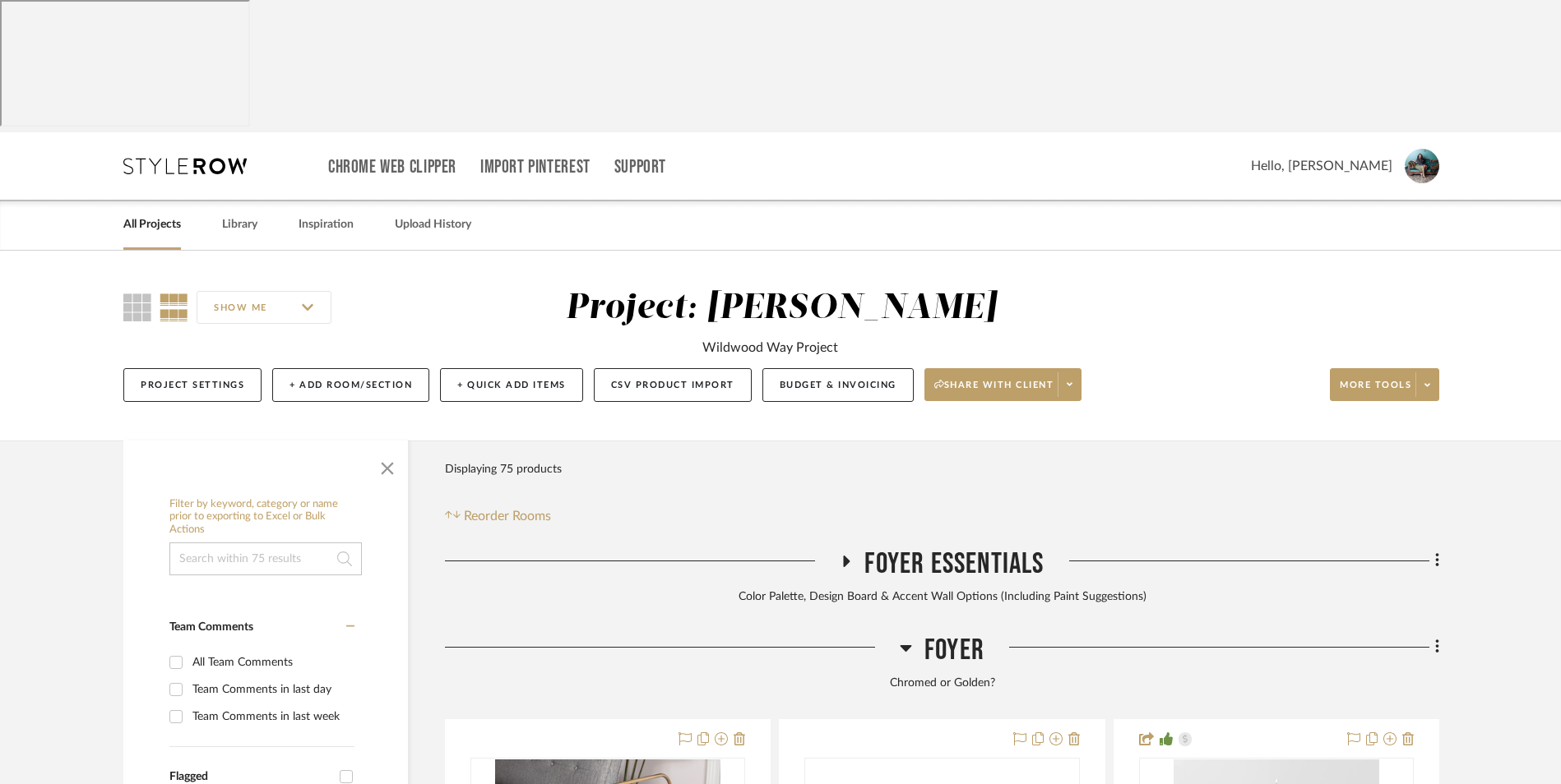
scroll to position [501, 0]
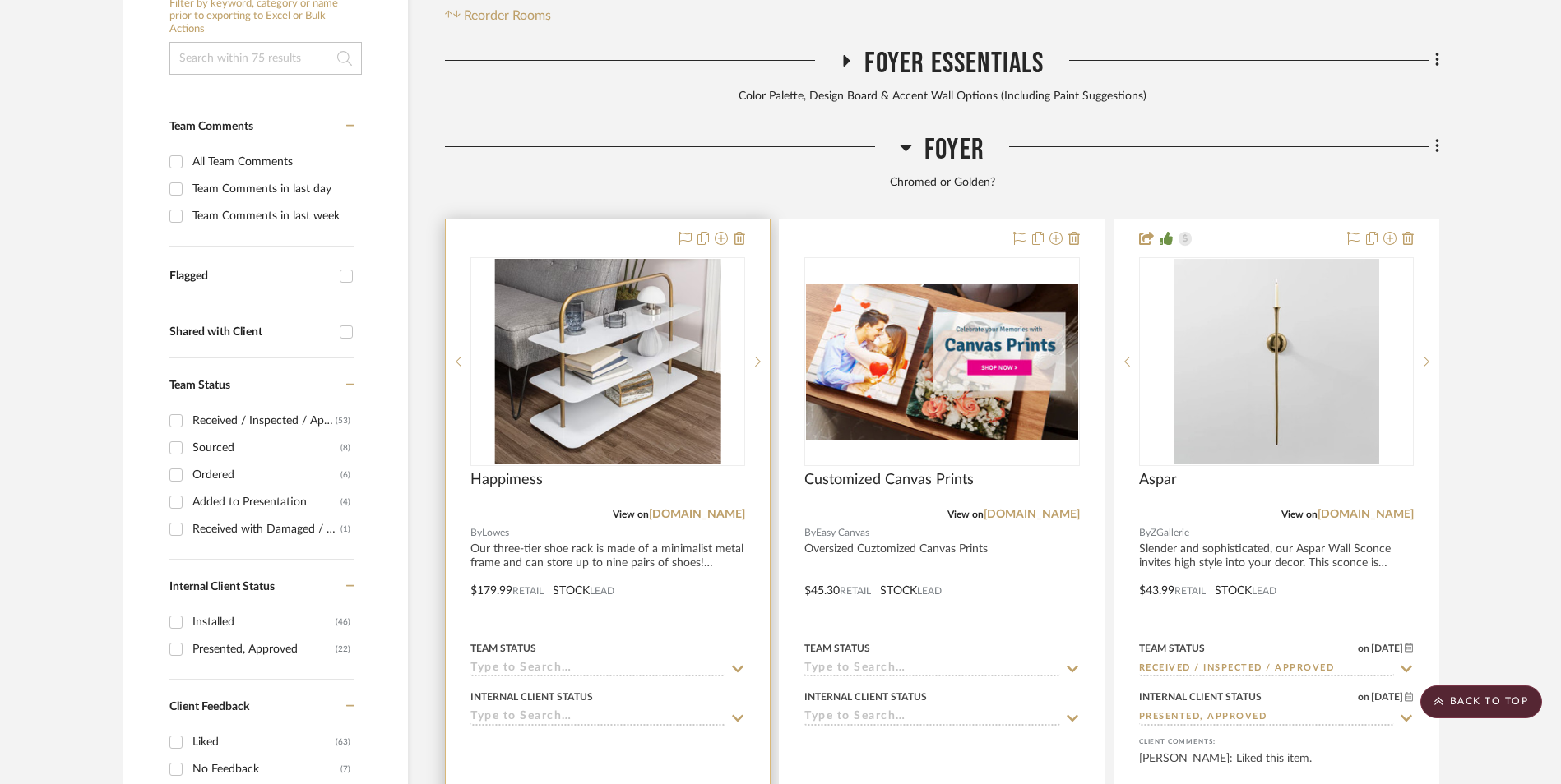
click at [563, 275] on img "0" at bounding box center [607, 361] width 225 height 206
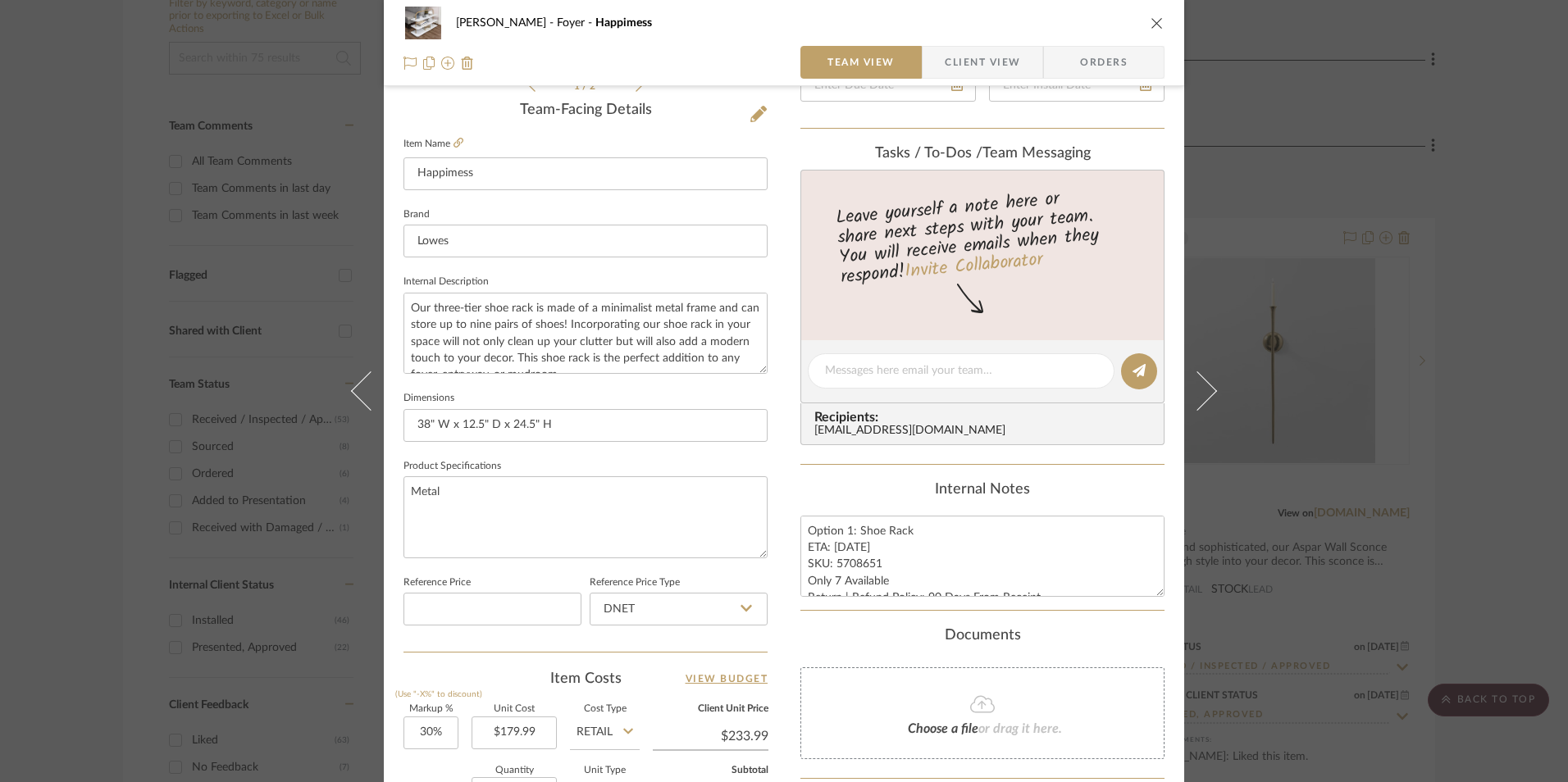
scroll to position [574, 0]
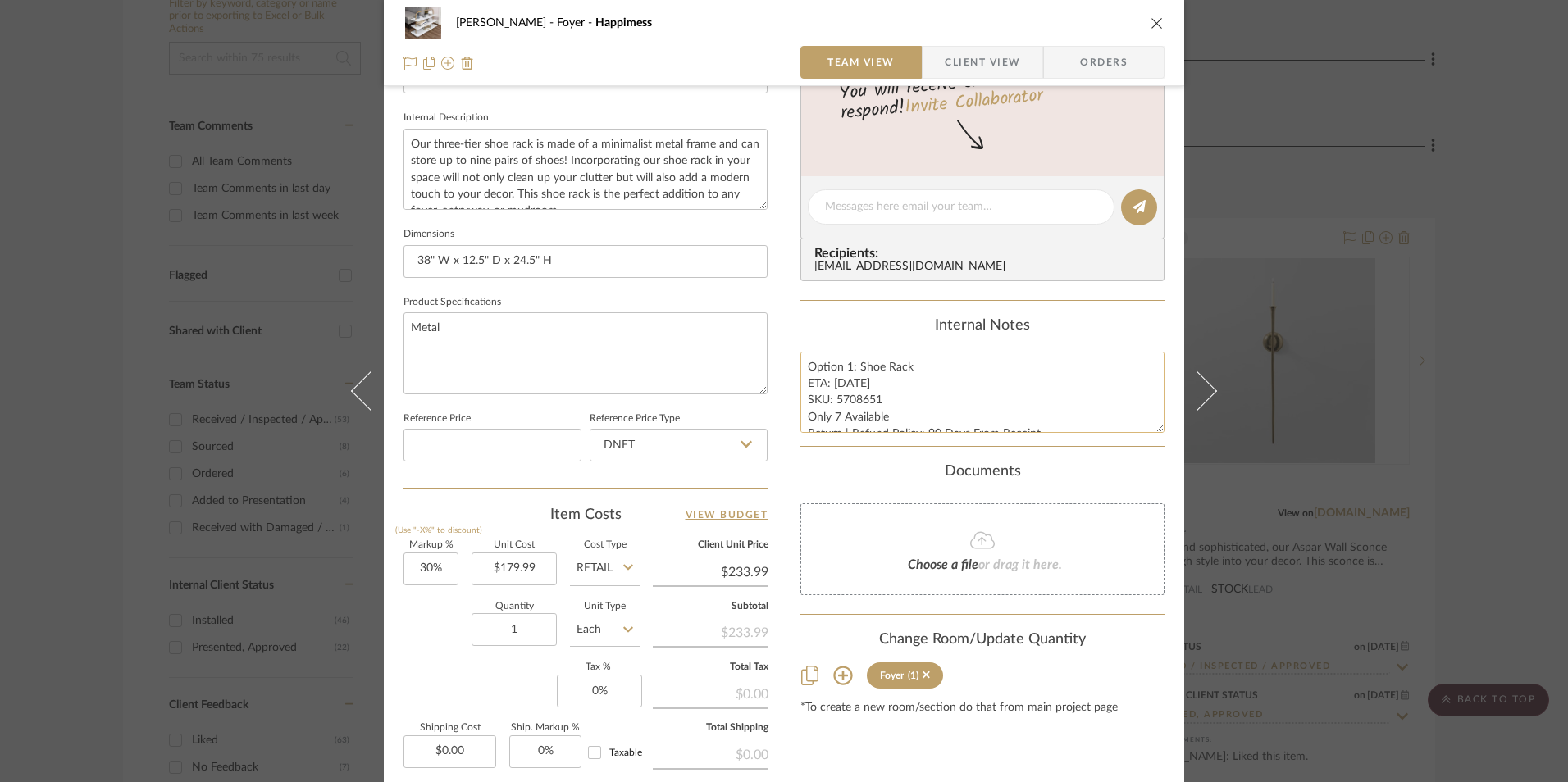
click at [862, 403] on textarea "Option 1: Shoe Rack ETA: 10.2.2025 SKU: 5708651 Only 7 Available Return | Refun…" at bounding box center [982, 392] width 364 height 81
drag, startPoint x: 874, startPoint y: 397, endPoint x: 832, endPoint y: 397, distance: 42.0
click at [832, 397] on textarea "Option 1: Shoe Rack ETA: 10.2.2025 SKU: 5708651 Only 7 Available Return | Refun…" at bounding box center [982, 392] width 364 height 81
click at [683, 453] on input "DNET" at bounding box center [678, 445] width 177 height 33
click at [685, 530] on div "Retail" at bounding box center [686, 528] width 203 height 42
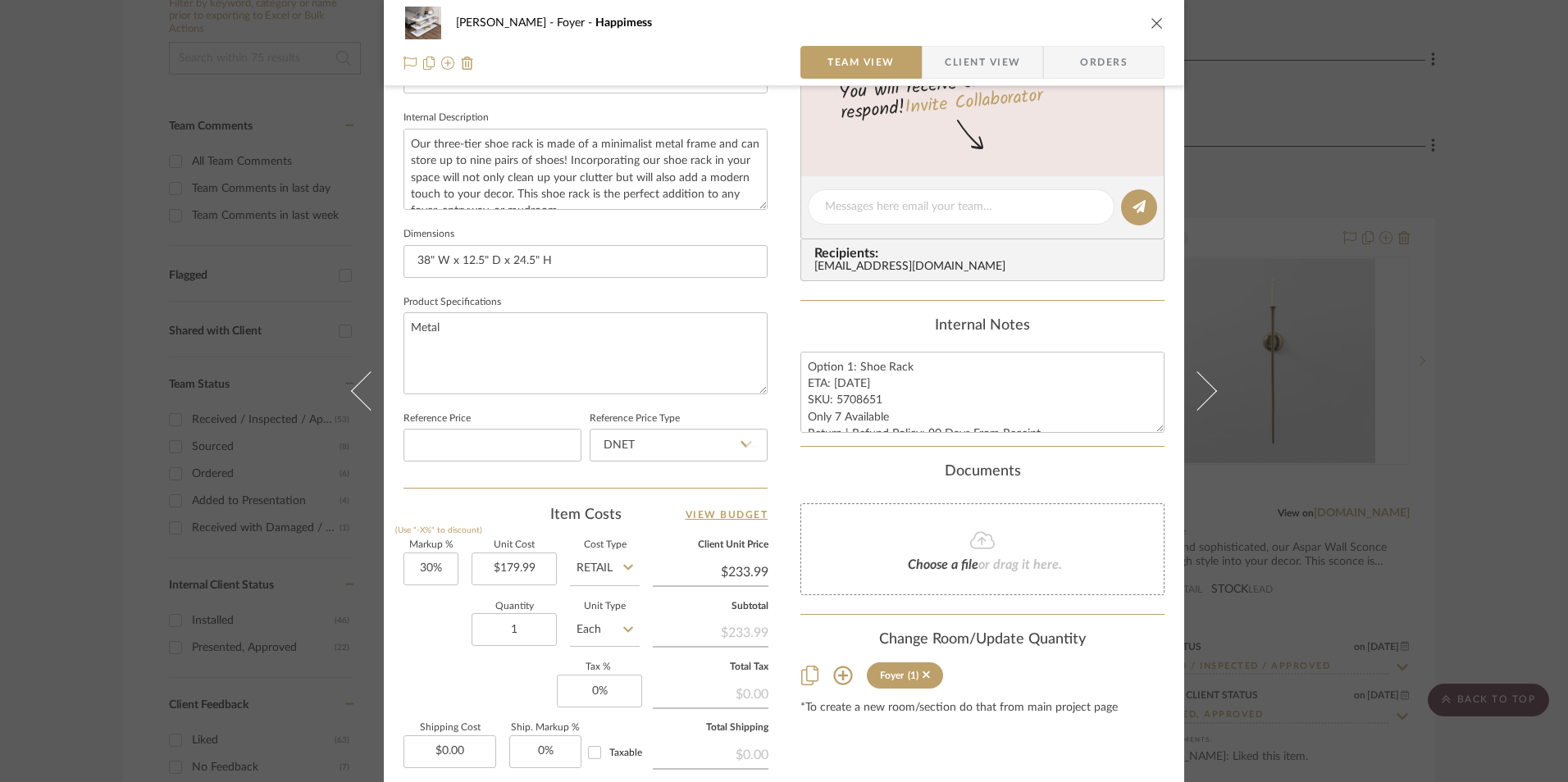
type input "Retail"
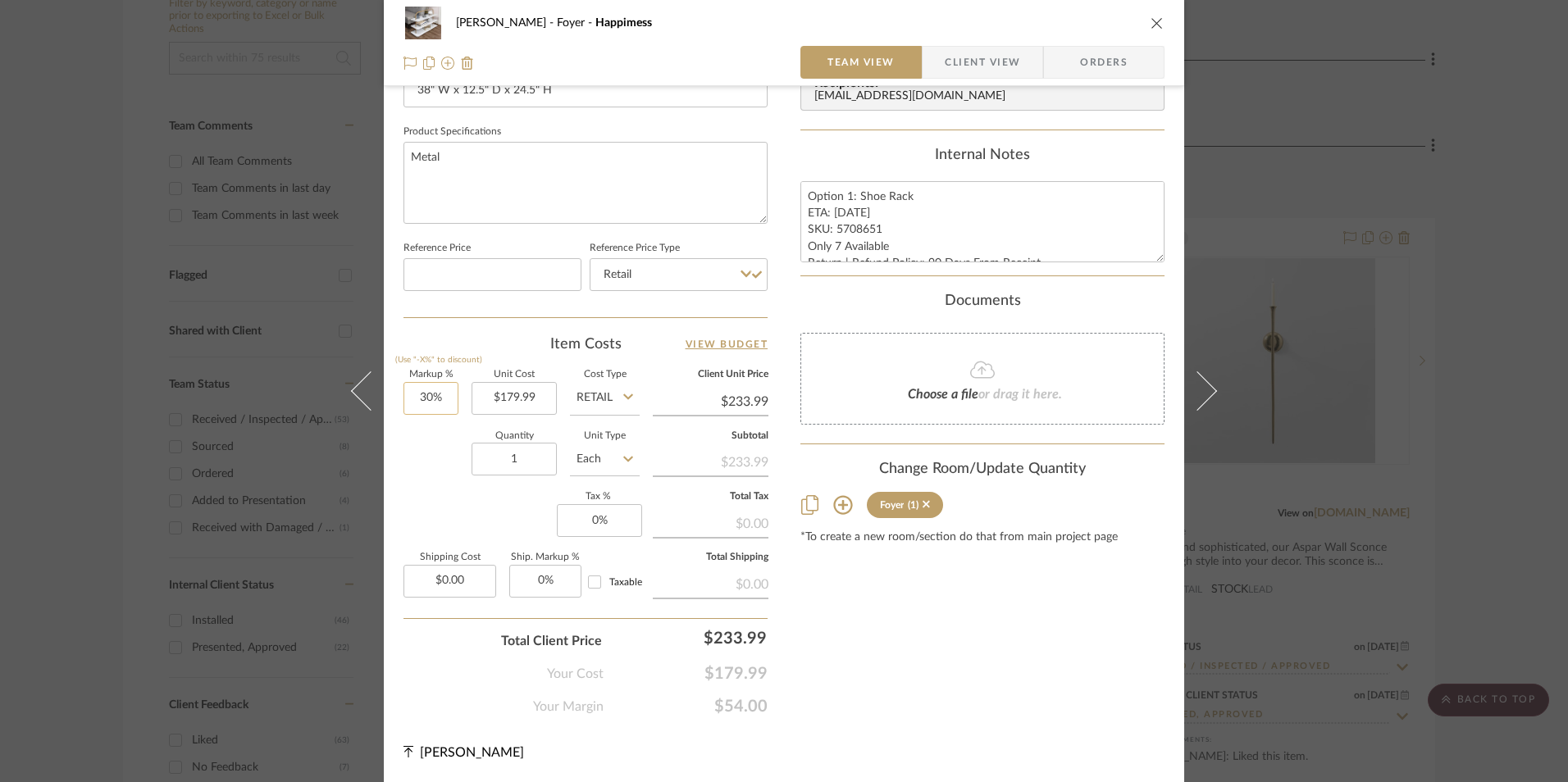
type input "30"
click at [404, 397] on input "30" at bounding box center [430, 398] width 55 height 33
click at [441, 476] on div "Quantity 1 Unit Type Each" at bounding box center [521, 461] width 236 height 58
type input "0%"
type input "$179.99"
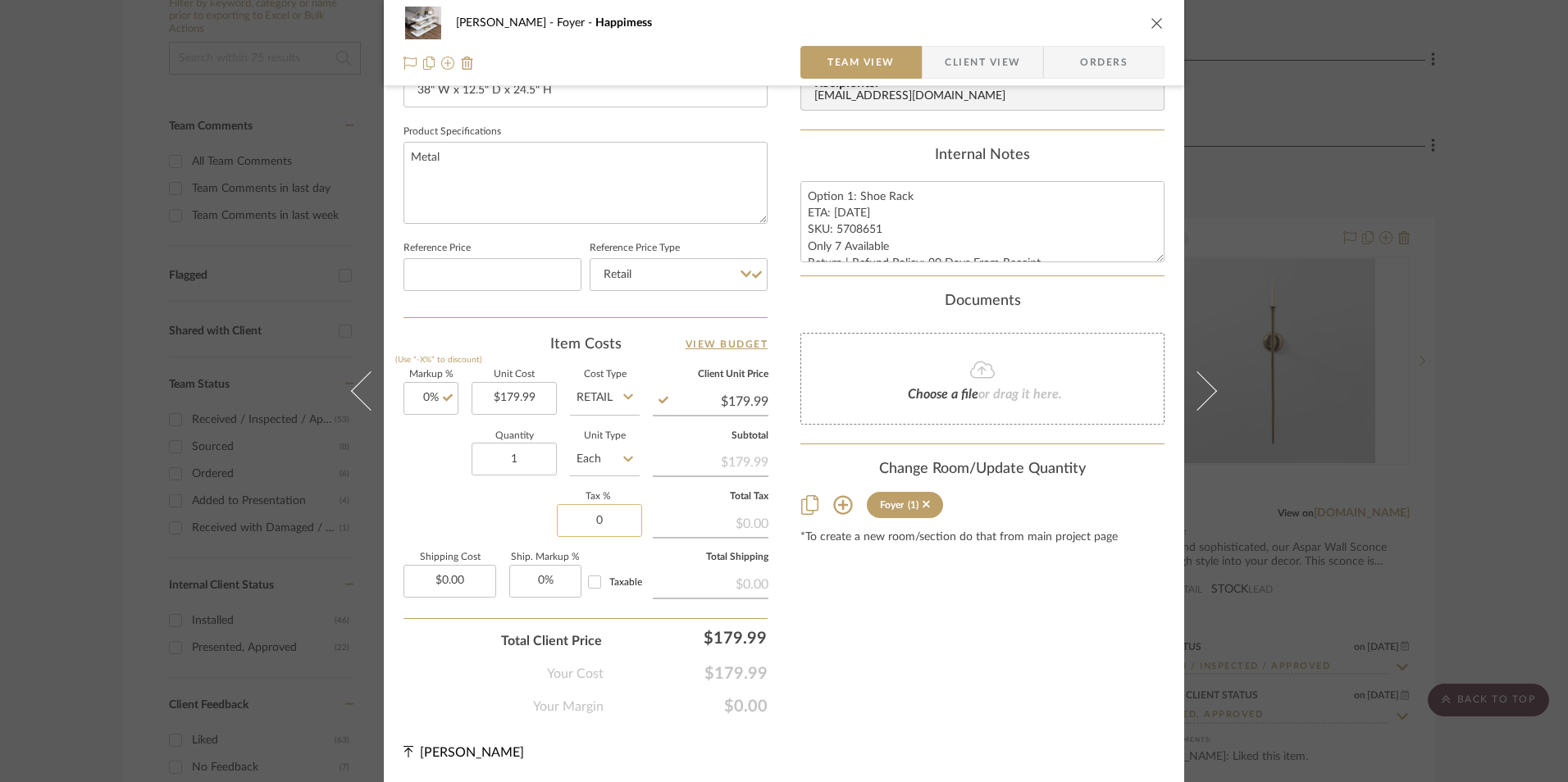
click at [584, 515] on input "0" at bounding box center [599, 520] width 85 height 33
type input "8.25%"
click at [971, 720] on div "Ashley McNeal Foyer Happimess Team View Client View Orders 1 / 2 Team-Facing De…" at bounding box center [784, 24] width 800 height 1515
click at [1089, 52] on span "Orders" at bounding box center [1103, 62] width 84 height 33
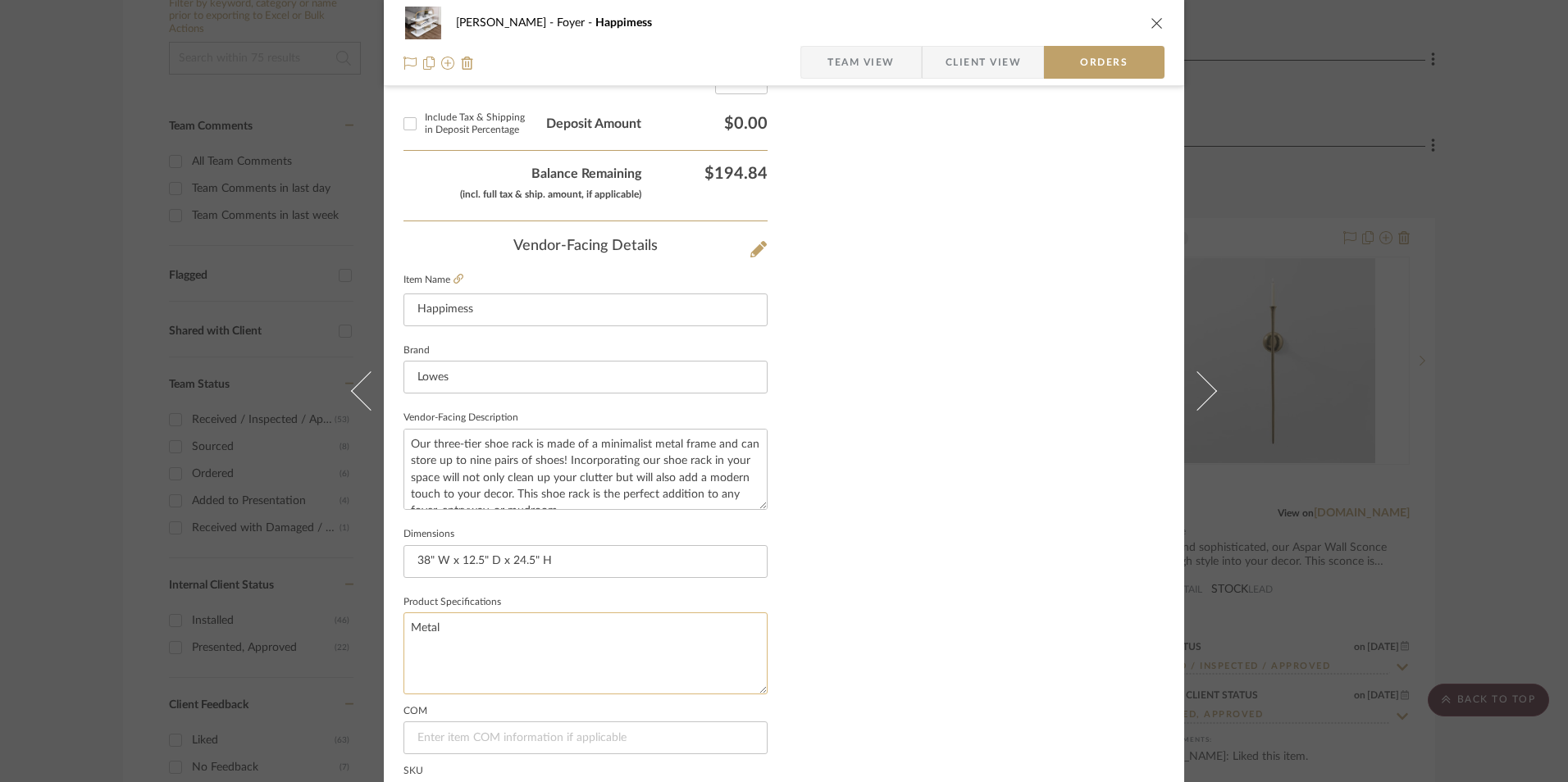
scroll to position [962, 0]
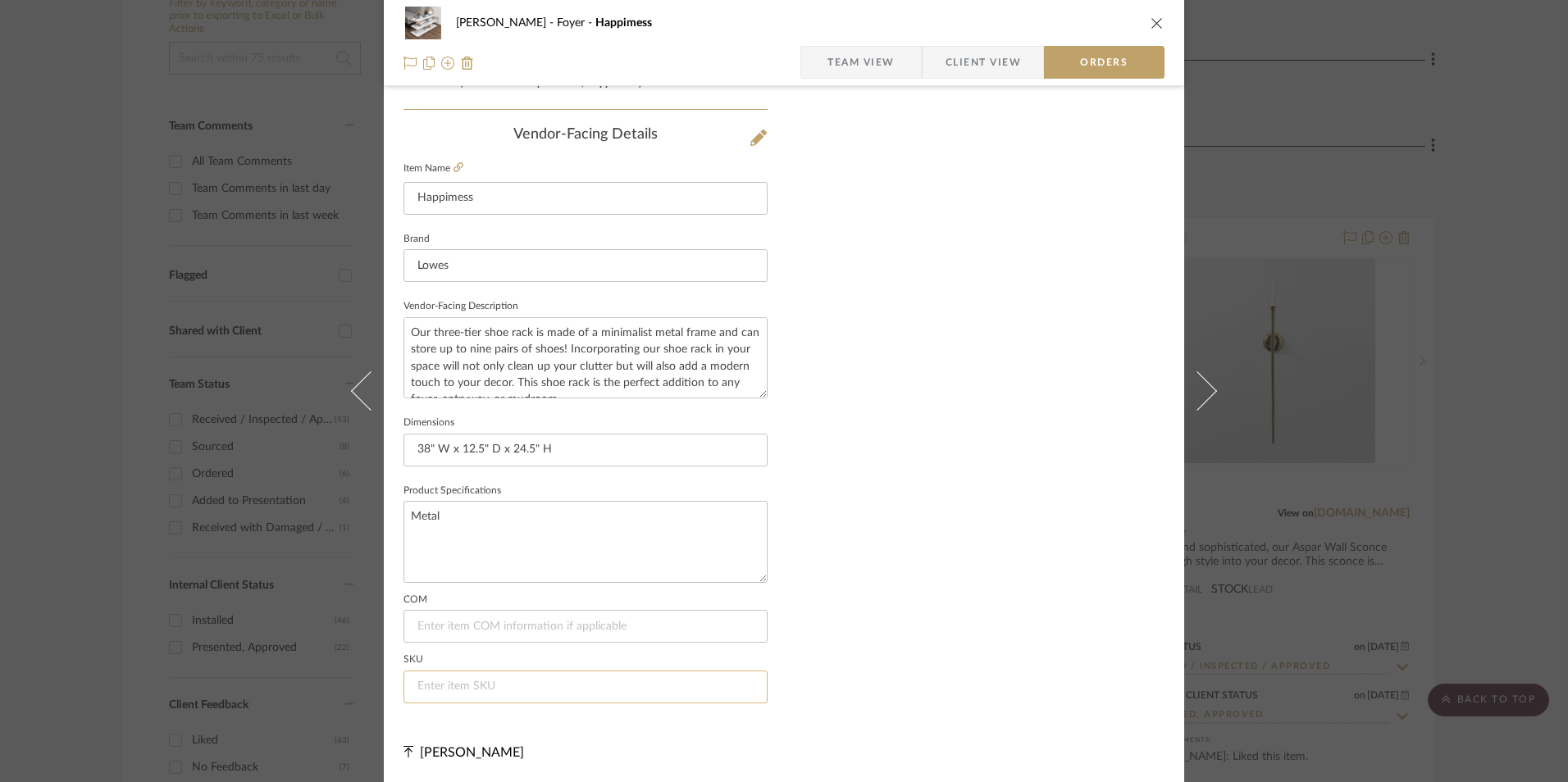
click at [524, 687] on input at bounding box center [585, 688] width 364 height 33
paste input "5708651"
type input "5708651"
click at [1151, 23] on icon "close" at bounding box center [1157, 23] width 13 height 13
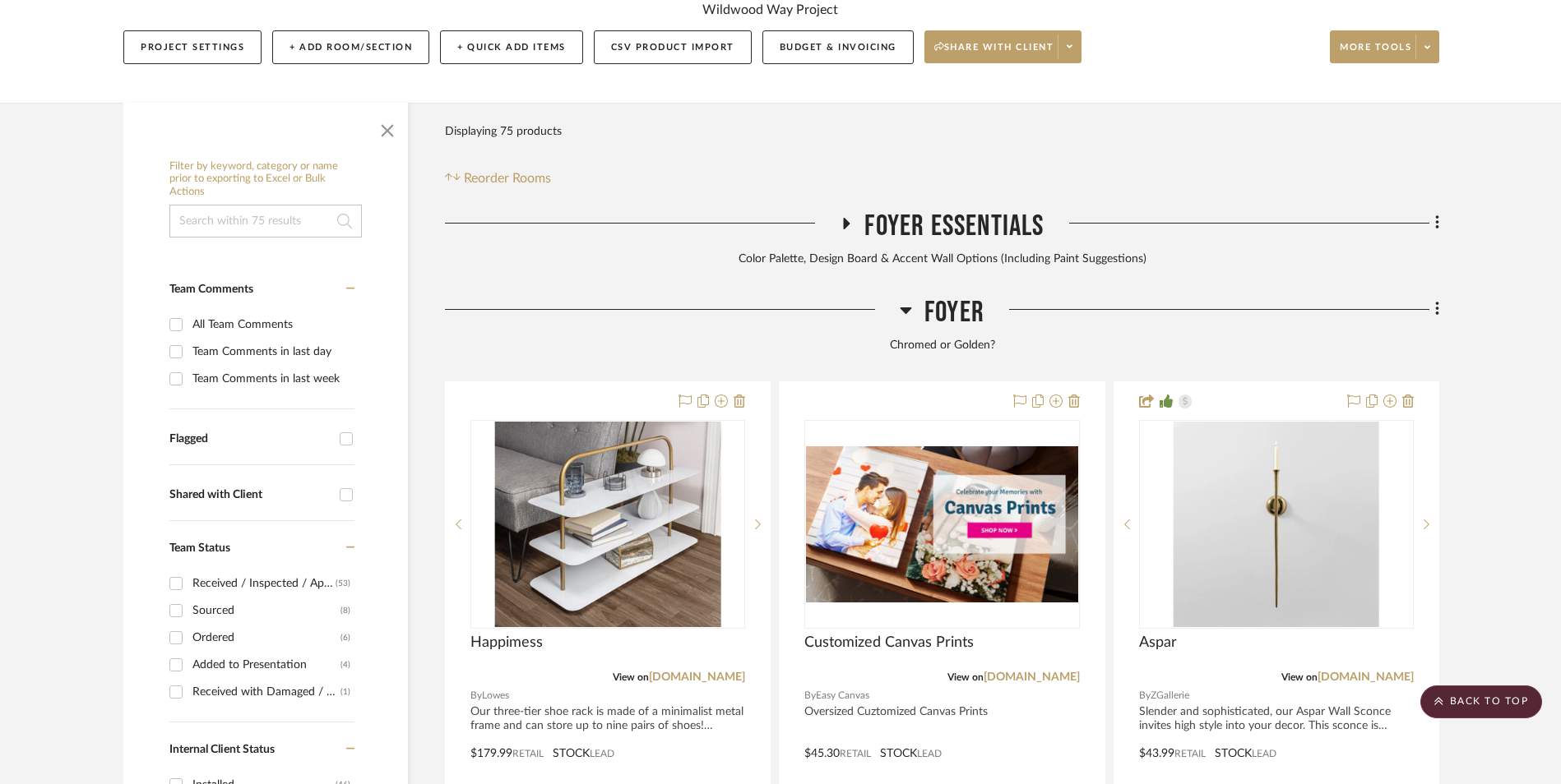
scroll to position [336, 0]
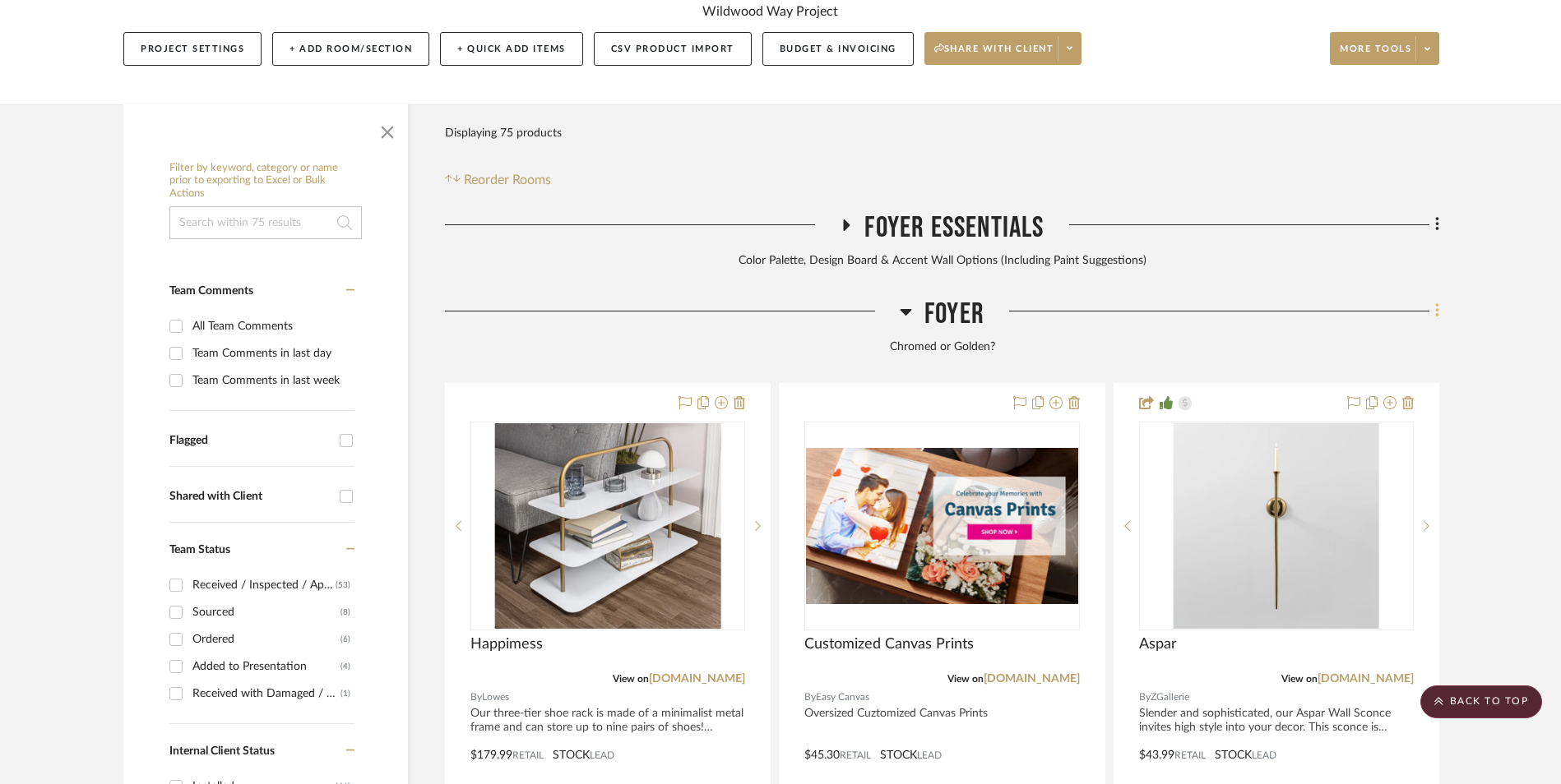
click at [1435, 302] on icon at bounding box center [1438, 311] width 5 height 18
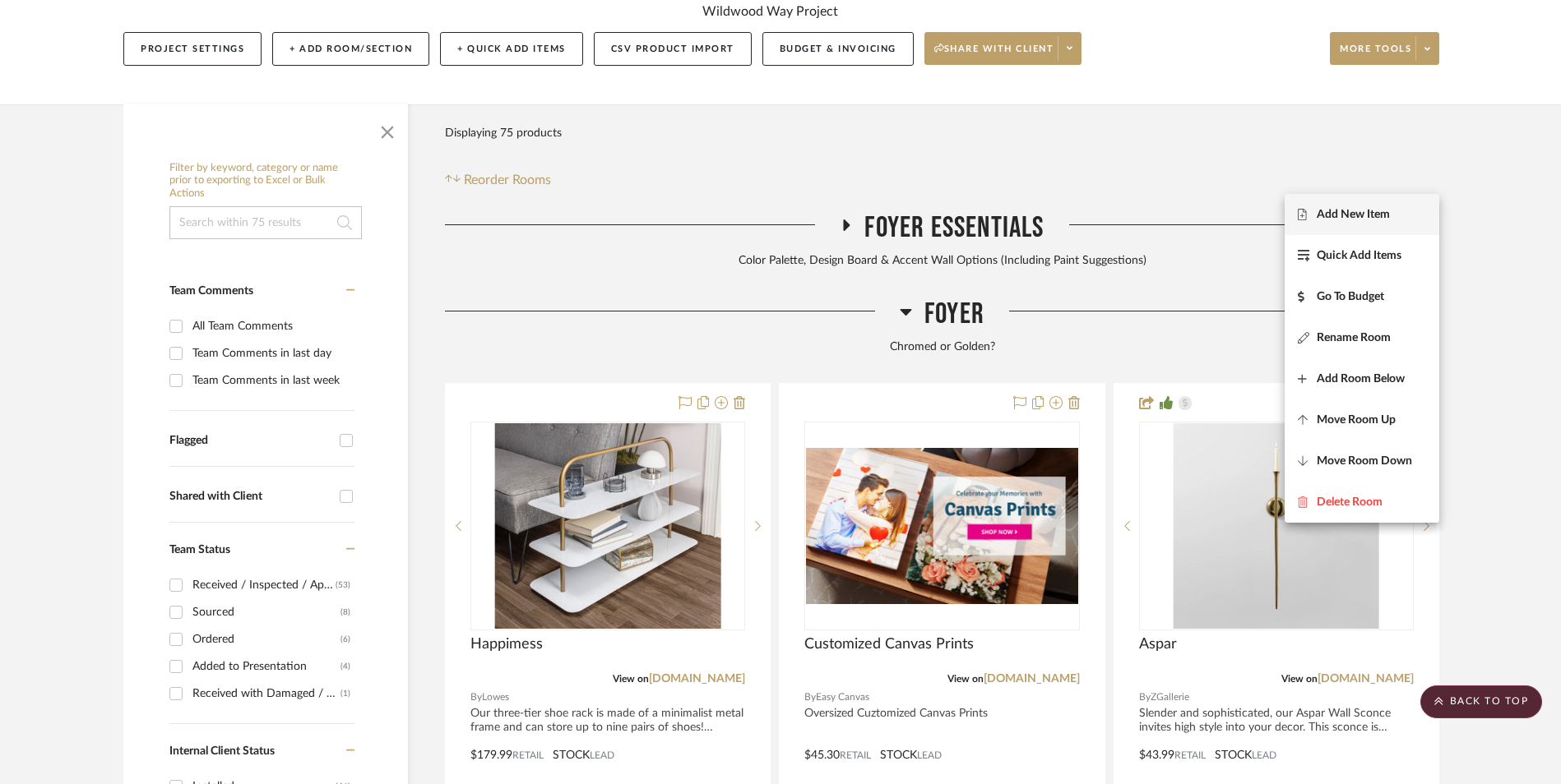
click at [1341, 215] on span "Add New Item" at bounding box center [1353, 214] width 73 height 14
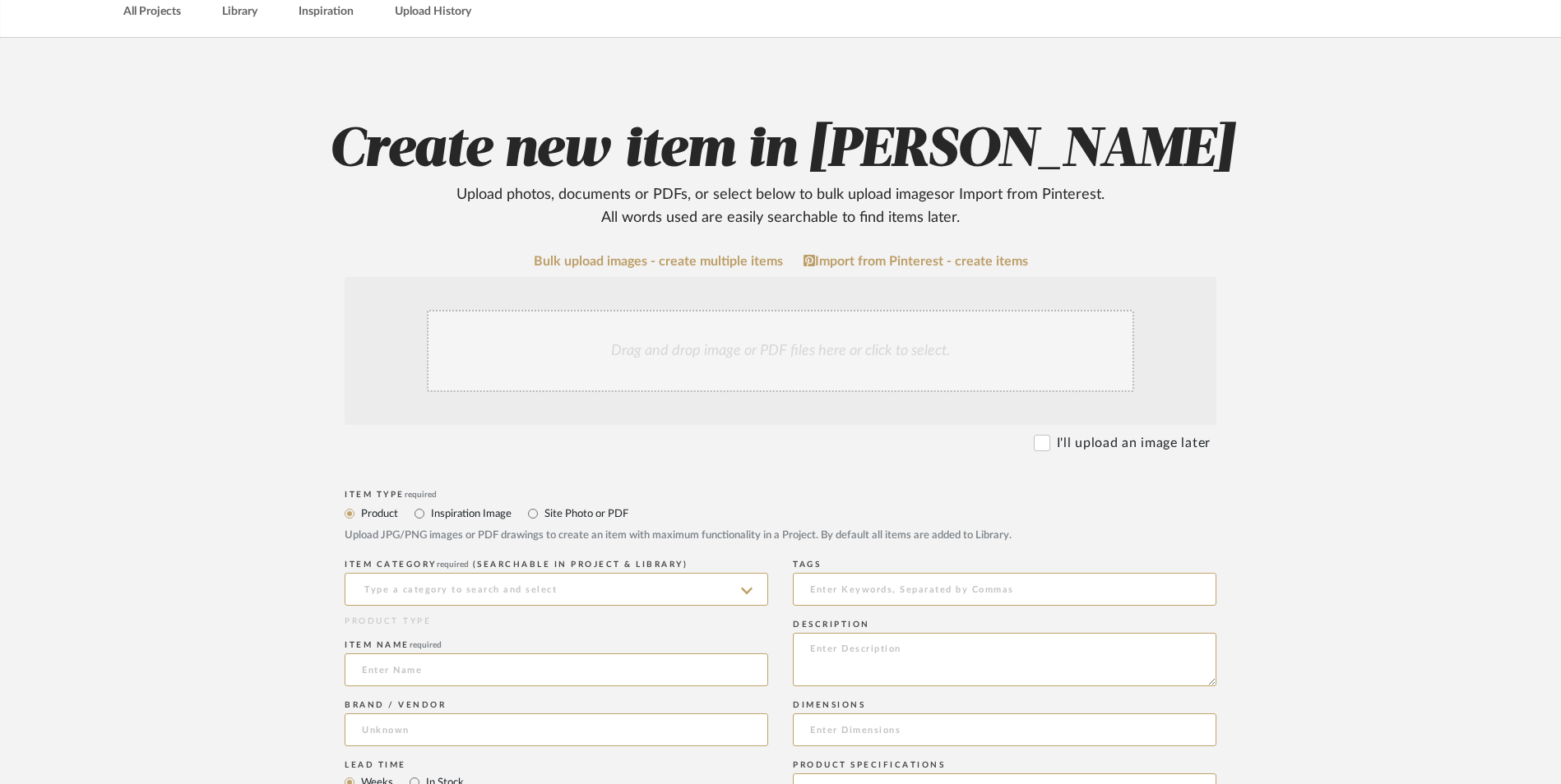
scroll to position [247, 0]
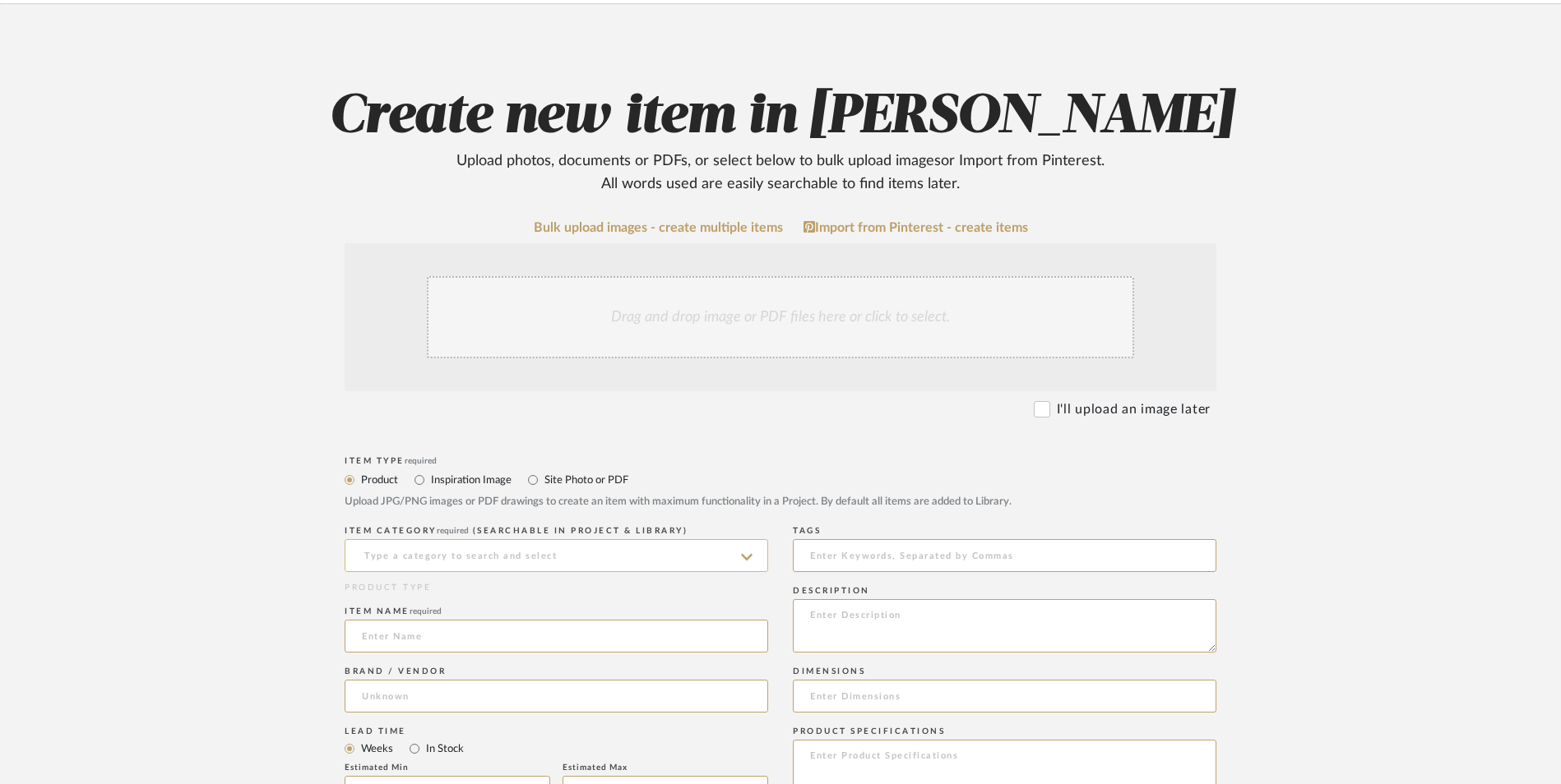
click at [476, 539] on input at bounding box center [557, 556] width 424 height 33
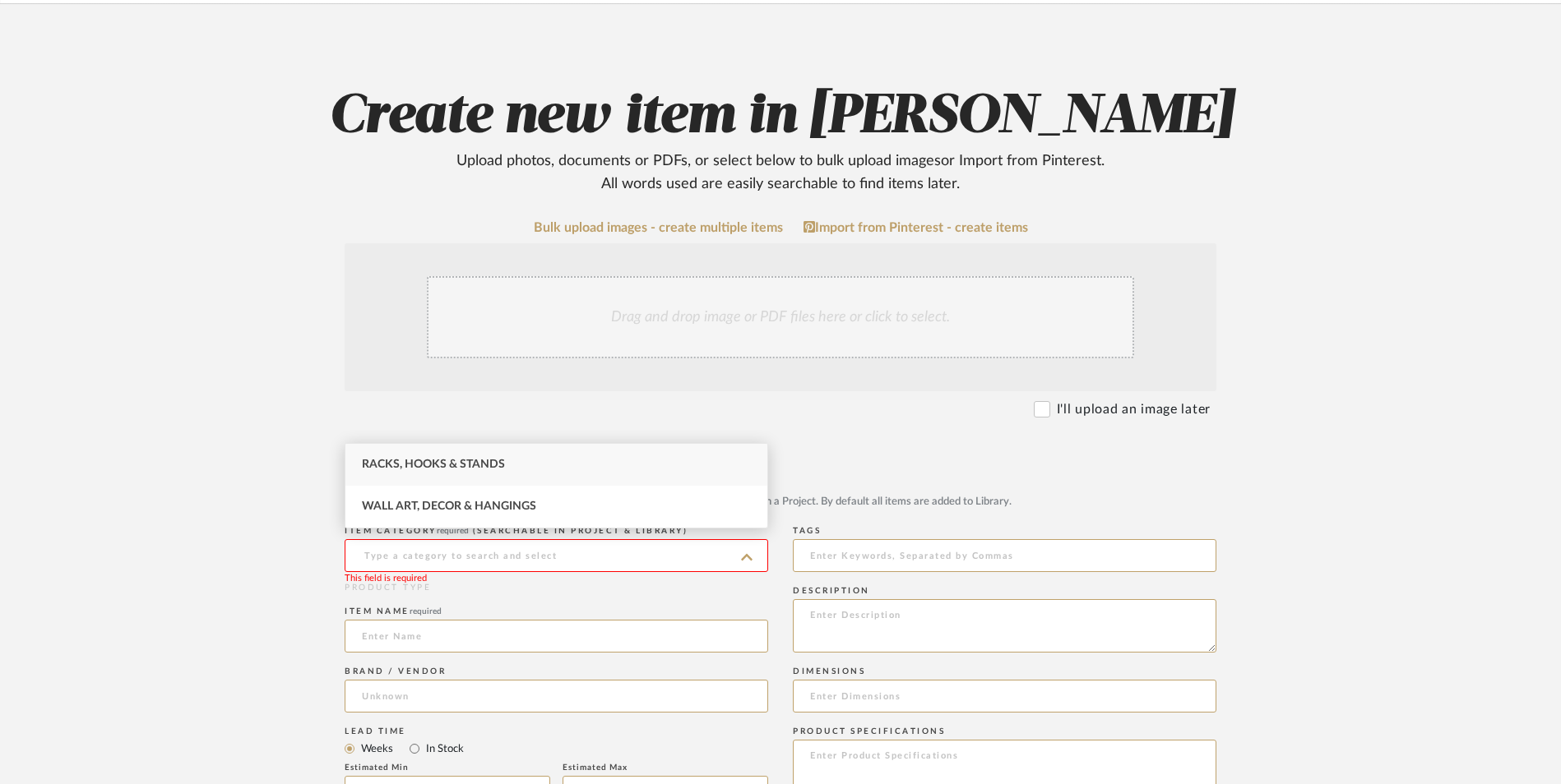
click at [440, 471] on span "Racks, Hooks & Stands" at bounding box center [433, 464] width 143 height 11
type input "Racks, Hooks & Stands"
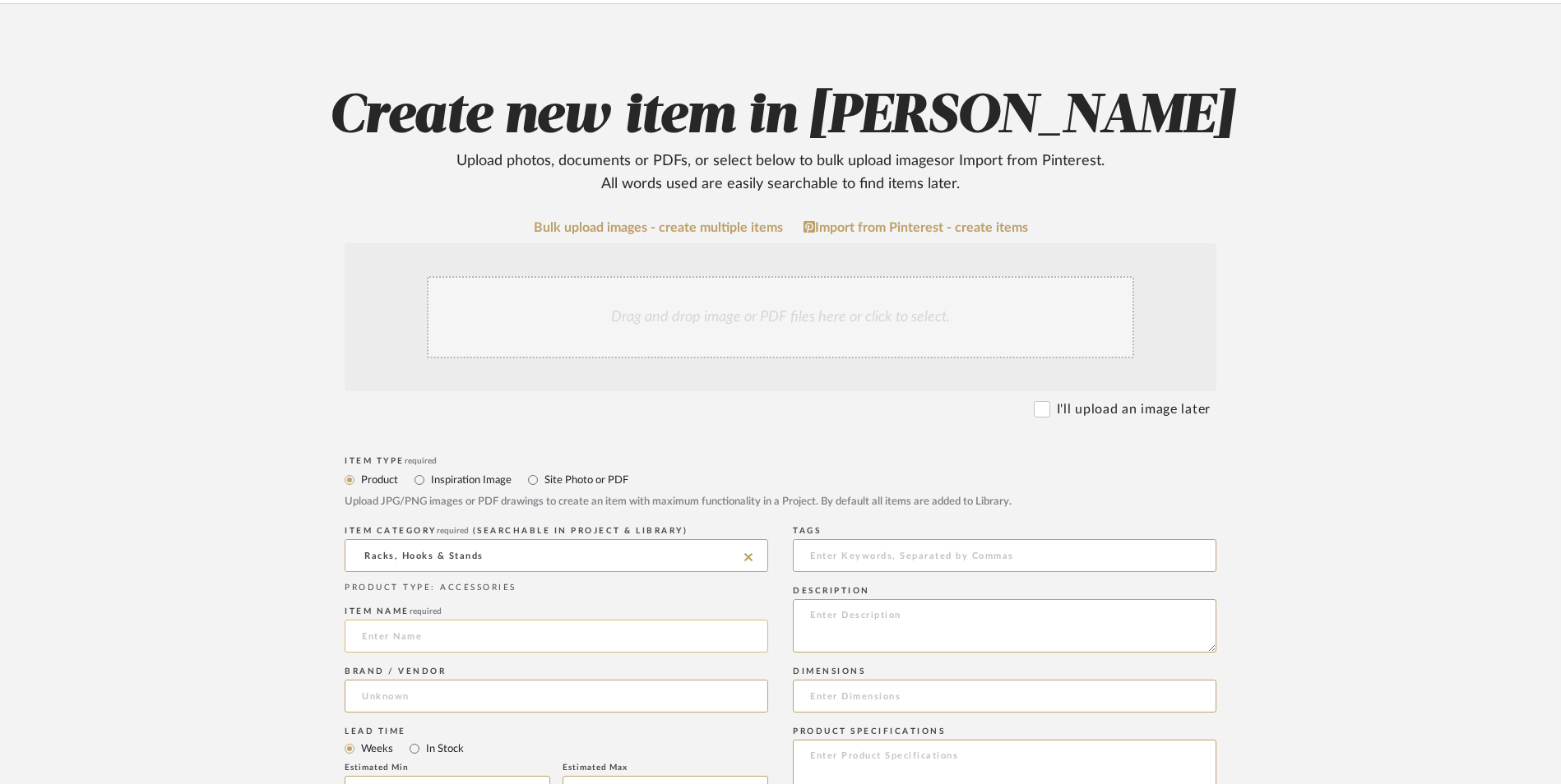
click at [417, 620] on input at bounding box center [557, 636] width 424 height 33
click at [411, 680] on input at bounding box center [557, 696] width 424 height 33
click at [409, 601] on span "Walmart" at bounding box center [399, 606] width 46 height 14
type input "Walmart"
click at [465, 620] on input at bounding box center [557, 636] width 424 height 33
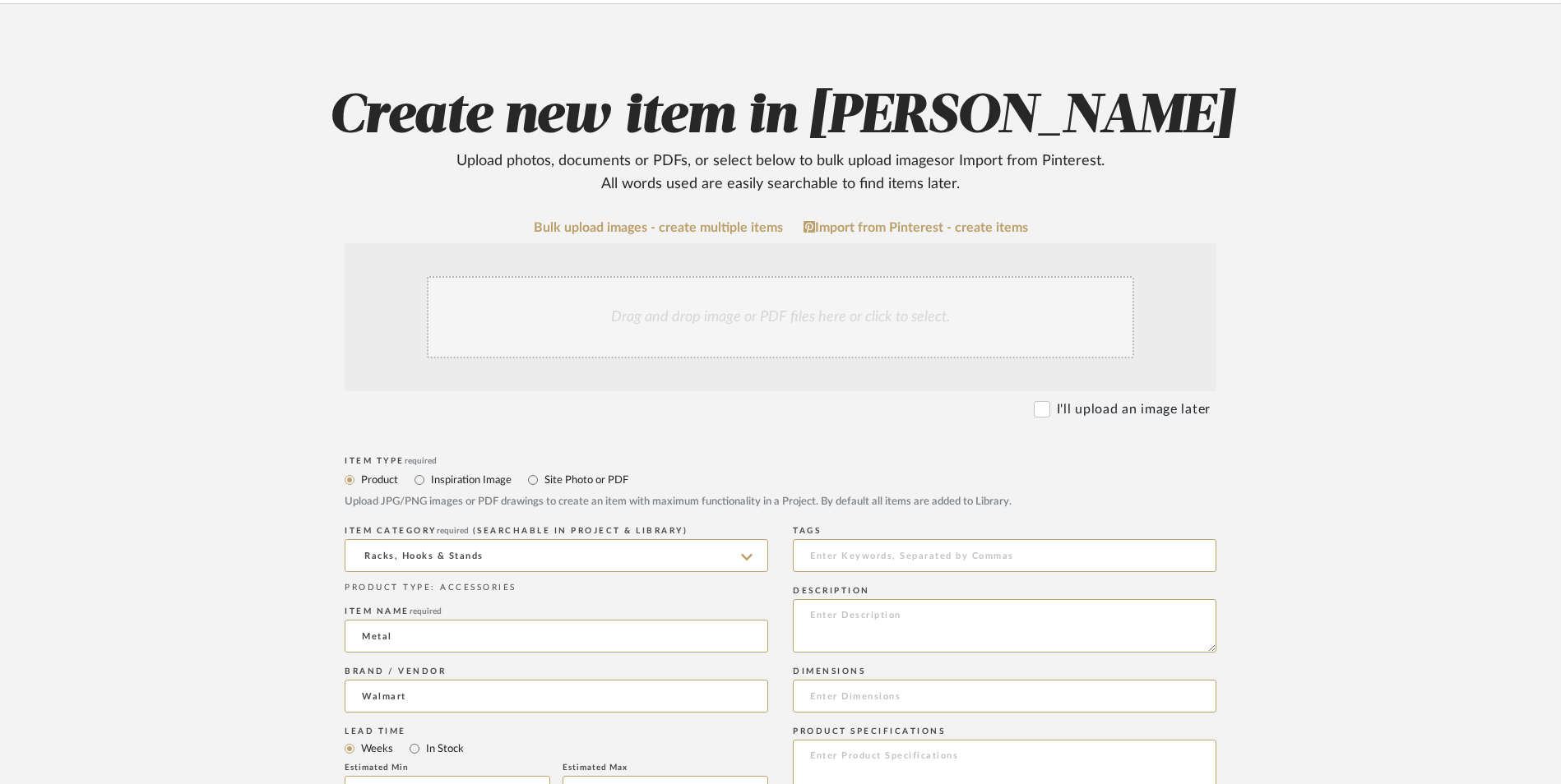
type input "Metal"
click at [209, 410] on upload-items "Create new item in Ashley McNeal Upload photos, documents or PDFs, or select be…" at bounding box center [780, 728] width 1561 height 1449
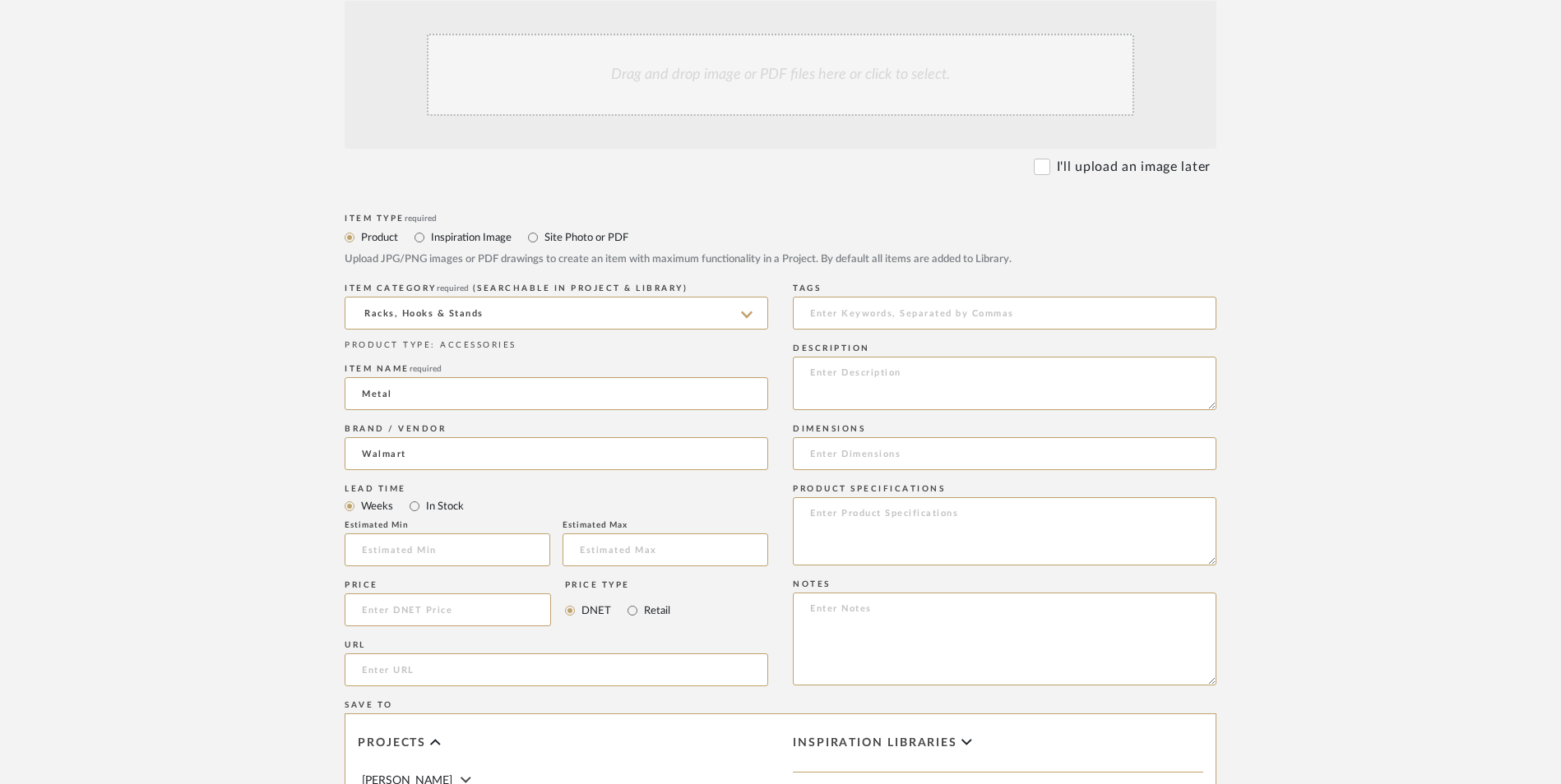
scroll to position [493, 0]
click at [414, 492] on input "In Stock" at bounding box center [414, 502] width 20 height 20
radio input "true"
click at [623, 596] on input "Retail" at bounding box center [632, 606] width 20 height 20
radio input "true"
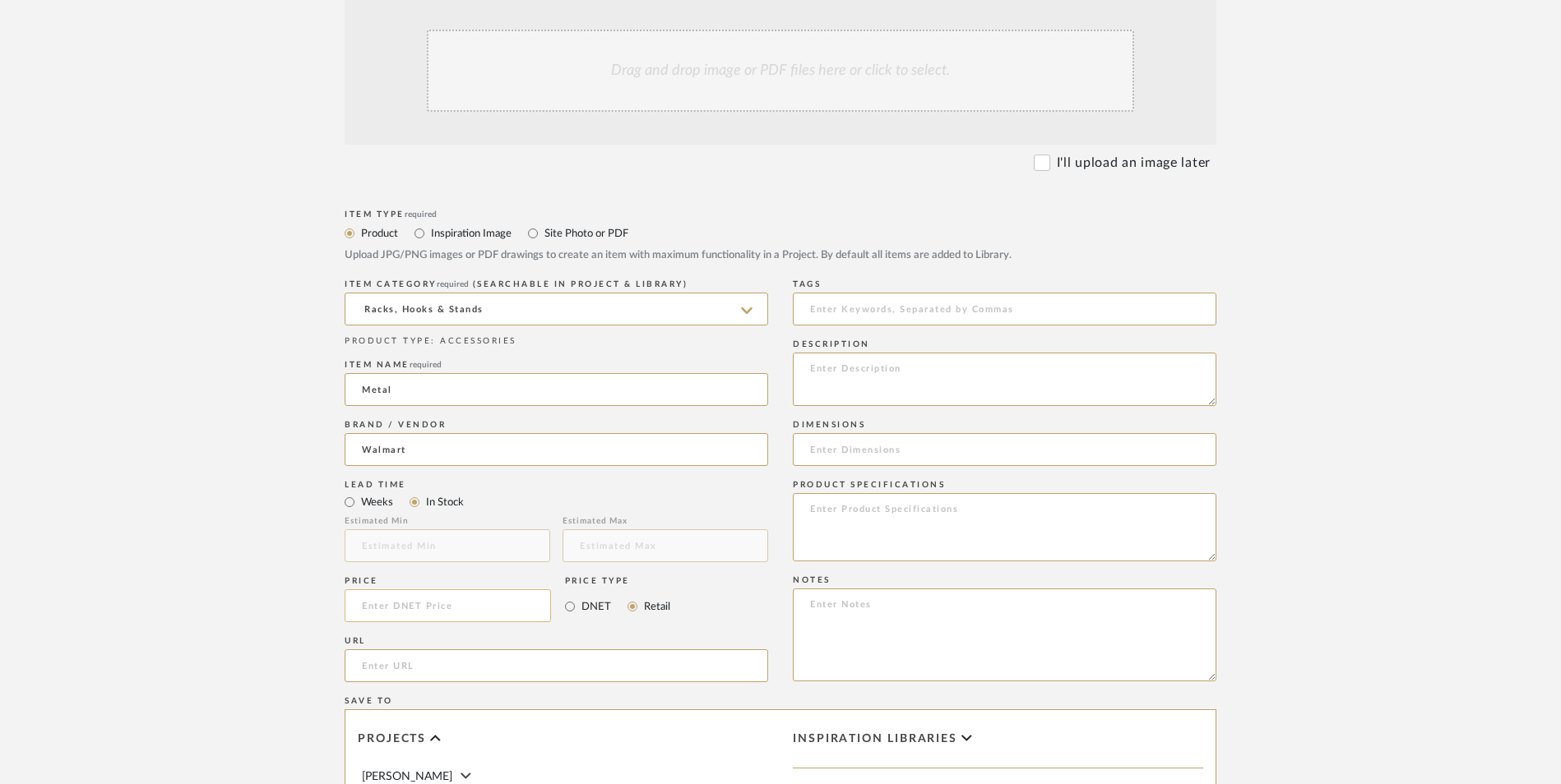
click at [462, 590] on input at bounding box center [448, 606] width 207 height 33
type input "$51.99"
click at [199, 502] on upload-items "Create new item in Ashley McNeal Upload photos, documents or PDFs, or select be…" at bounding box center [780, 482] width 1561 height 1449
click at [426, 649] on input "url" at bounding box center [557, 666] width 424 height 33
paste input "https://www.walmart.com/ip/Shoe-Rack-Organizer-5-Tier-for-Closet-Entryway-Free-…"
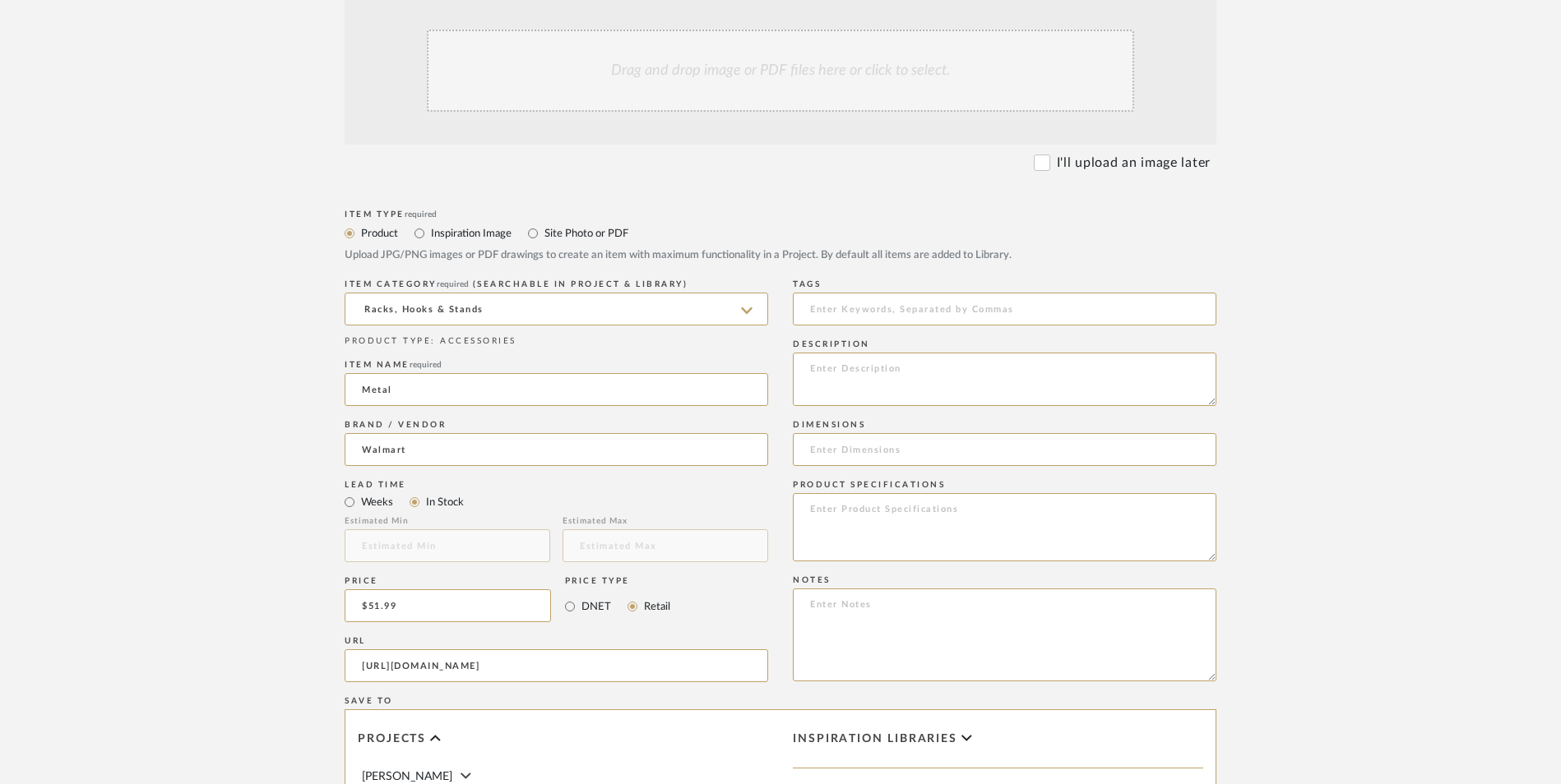
scroll to position [0, 458]
type input "https://www.walmart.com/ip/Shoe-Rack-Organizer-5-Tier-for-Closet-Entryway-Free-…"
click at [272, 409] on form "Bulk upload images - create multiple items Import from Pinterest - create items…" at bounding box center [780, 570] width 1048 height 1192
click at [853, 589] on textarea at bounding box center [1005, 635] width 424 height 93
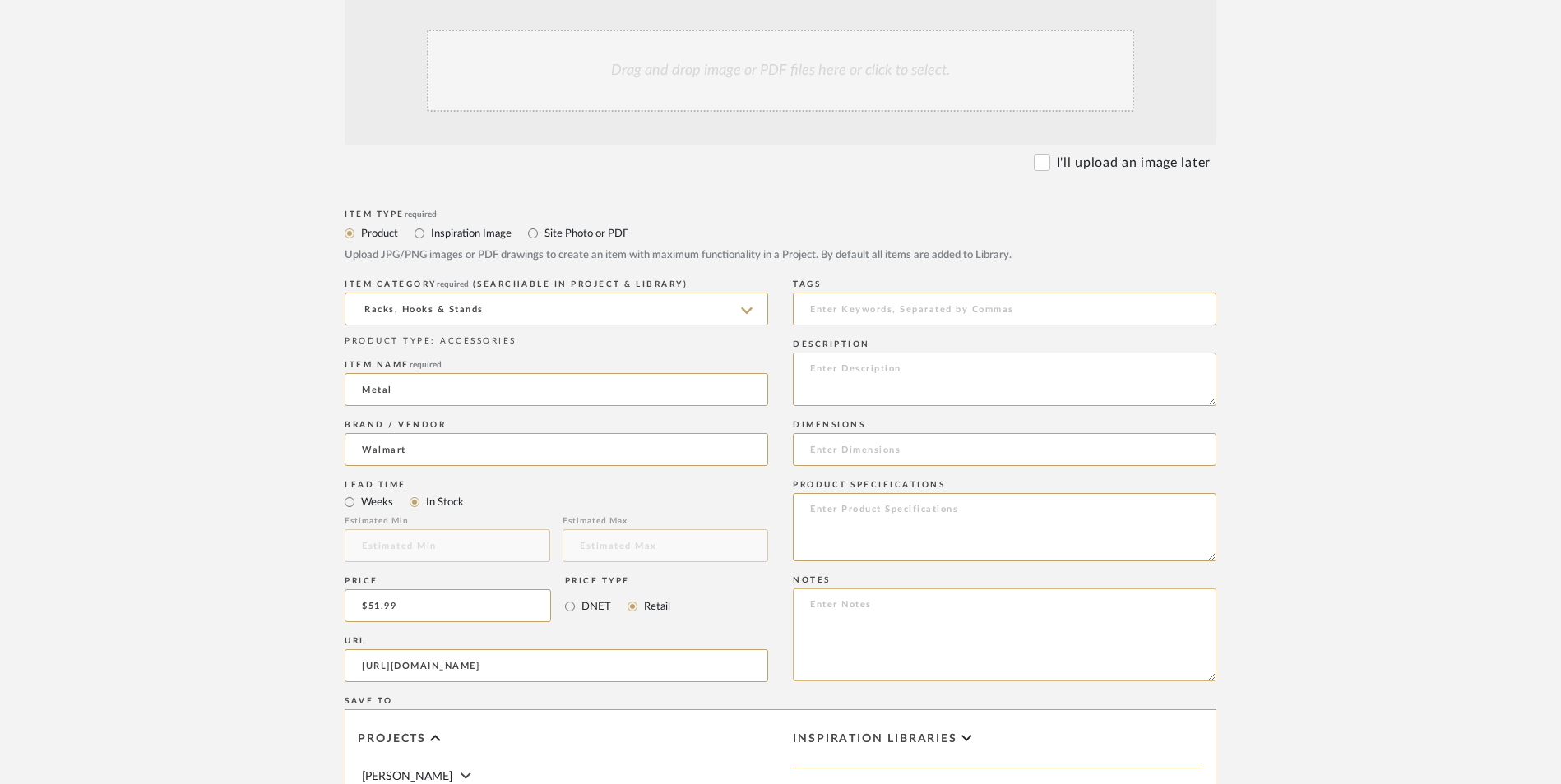
paste textarea "Option 1: ETA: SKU: Reviews - Stars Return | Refund Policy:"
click at [883, 589] on textarea "Option 1: ETA: SKU: Reviews - Stars Return | Refund Policy:" at bounding box center [1005, 635] width 424 height 93
click at [982, 589] on textarea "Option 1: Shoe Rack - Select: ETA: SKU: Reviews - Stars Return | Refund Policy:" at bounding box center [1005, 635] width 424 height 93
click at [869, 589] on textarea "Option 1: Shoe Rack - Select: 4 Tier | Gold ETA: SKU: Reviews - Stars Return | …" at bounding box center [1005, 635] width 424 height 93
type textarea "Option 1: Shoe Rack - Select: 4 Tier | Gold ETA: 10.7.2025 SKU: Reviews - Stars…"
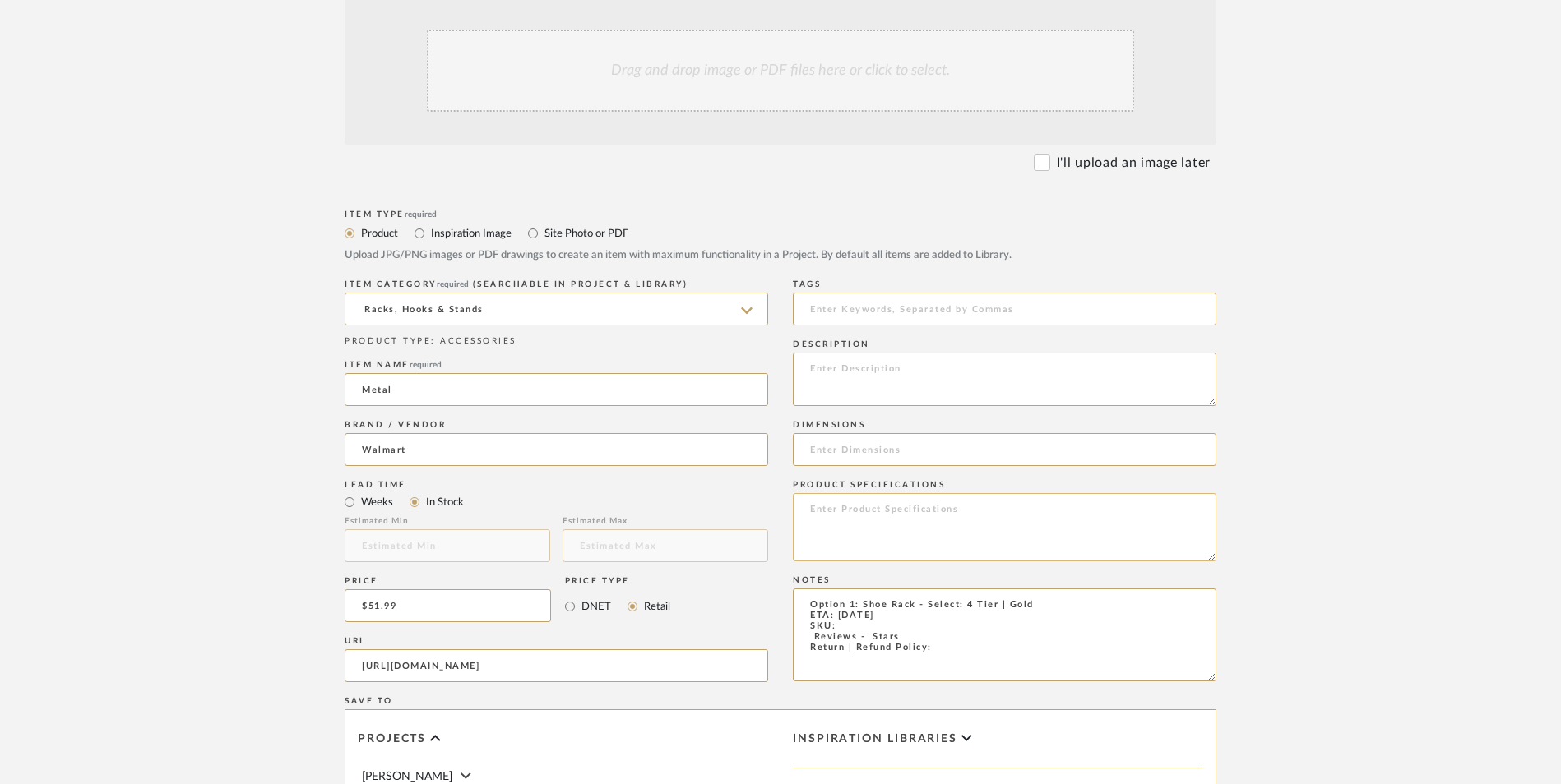
click at [906, 493] on textarea at bounding box center [1005, 527] width 424 height 69
paste textarea "The shoe rack is made of MDF panels and metal steel frame, making this shoe rac…"
type textarea "The shoe rack is made of MDF panels and metal steel frame, making this shoe rac…"
click at [938, 352] on textarea at bounding box center [1005, 379] width 424 height 54
paste textarea "The MDF panel has a lot of space, you can put bags, potted plants, photo frames…"
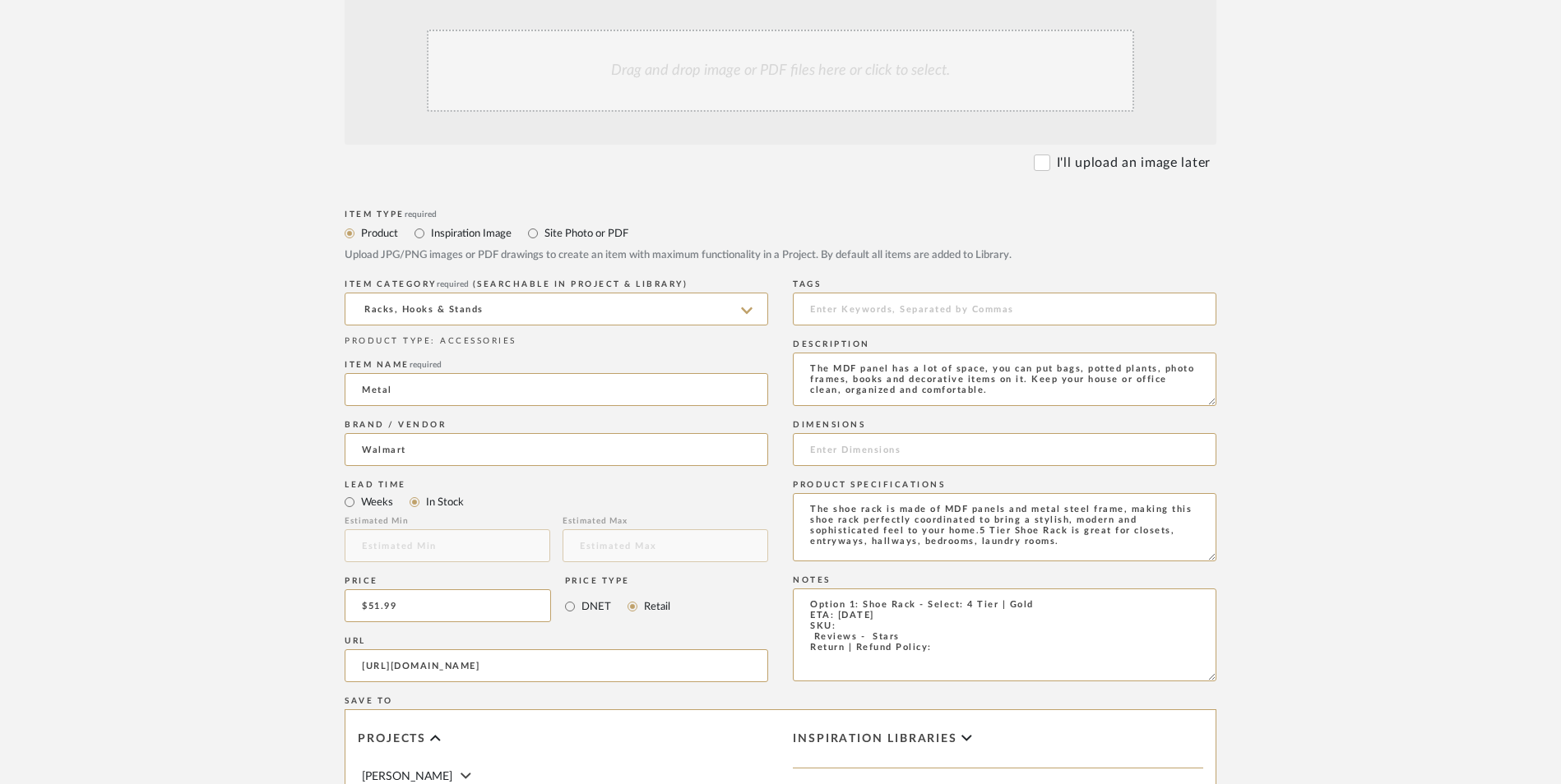
type textarea "The MDF panel has a lot of space, you can put bags, potted plants, photo frames…"
click at [928, 493] on textarea "The shoe rack is made of MDF panels and metal steel frame, making this shoe rac…" at bounding box center [1005, 527] width 424 height 69
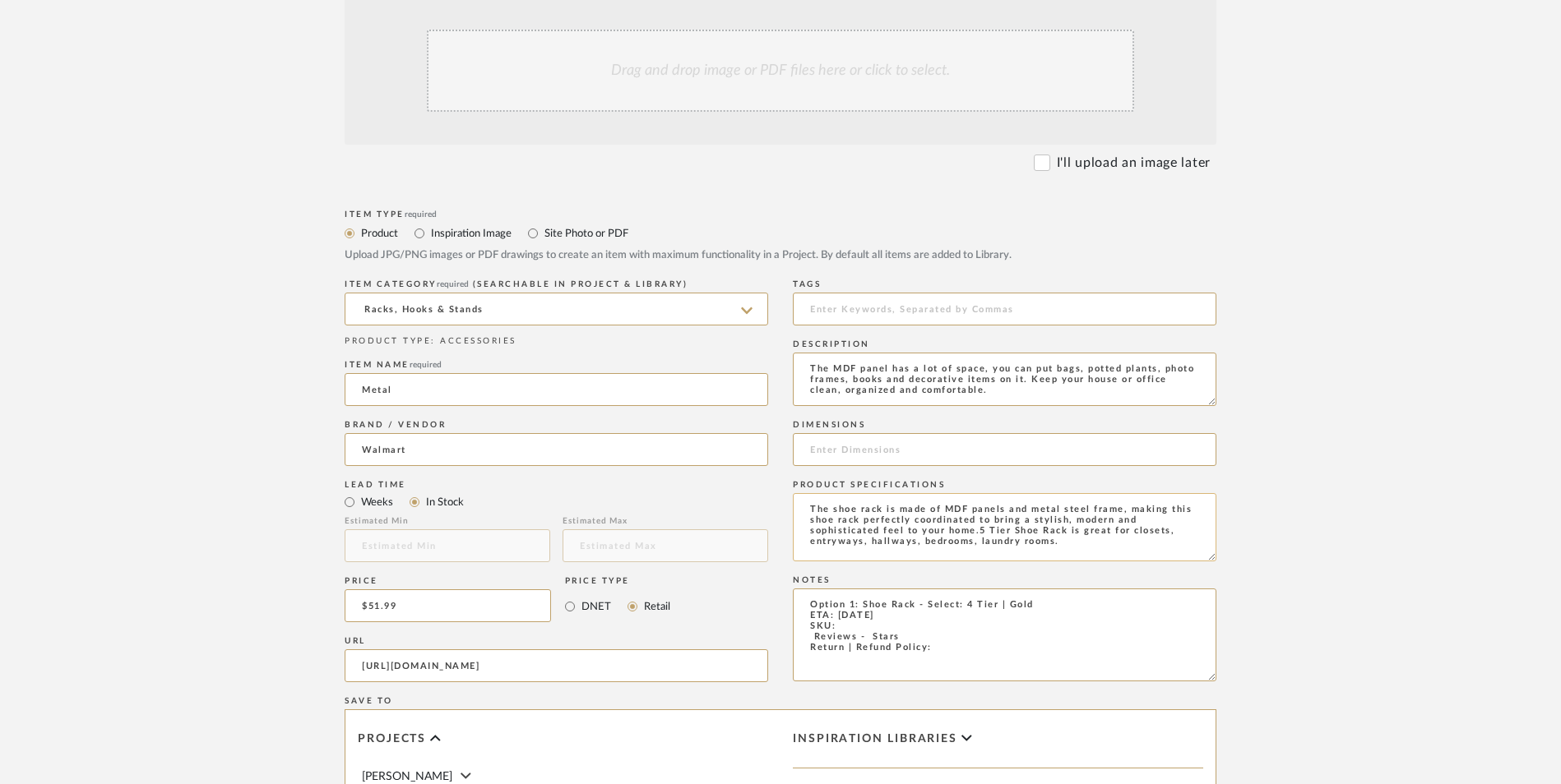
click at [928, 493] on textarea "The shoe rack is made of MDF panels and metal steel frame, making this shoe rac…" at bounding box center [1005, 527] width 424 height 69
type textarea "Metal | MDF"
click at [850, 433] on input at bounding box center [1005, 450] width 424 height 33
paste input "11.81"D x 31.49"W x 35.82"H"
click at [846, 433] on input "11.81"D x 31.49"W x 35.82"H" at bounding box center [1005, 450] width 424 height 33
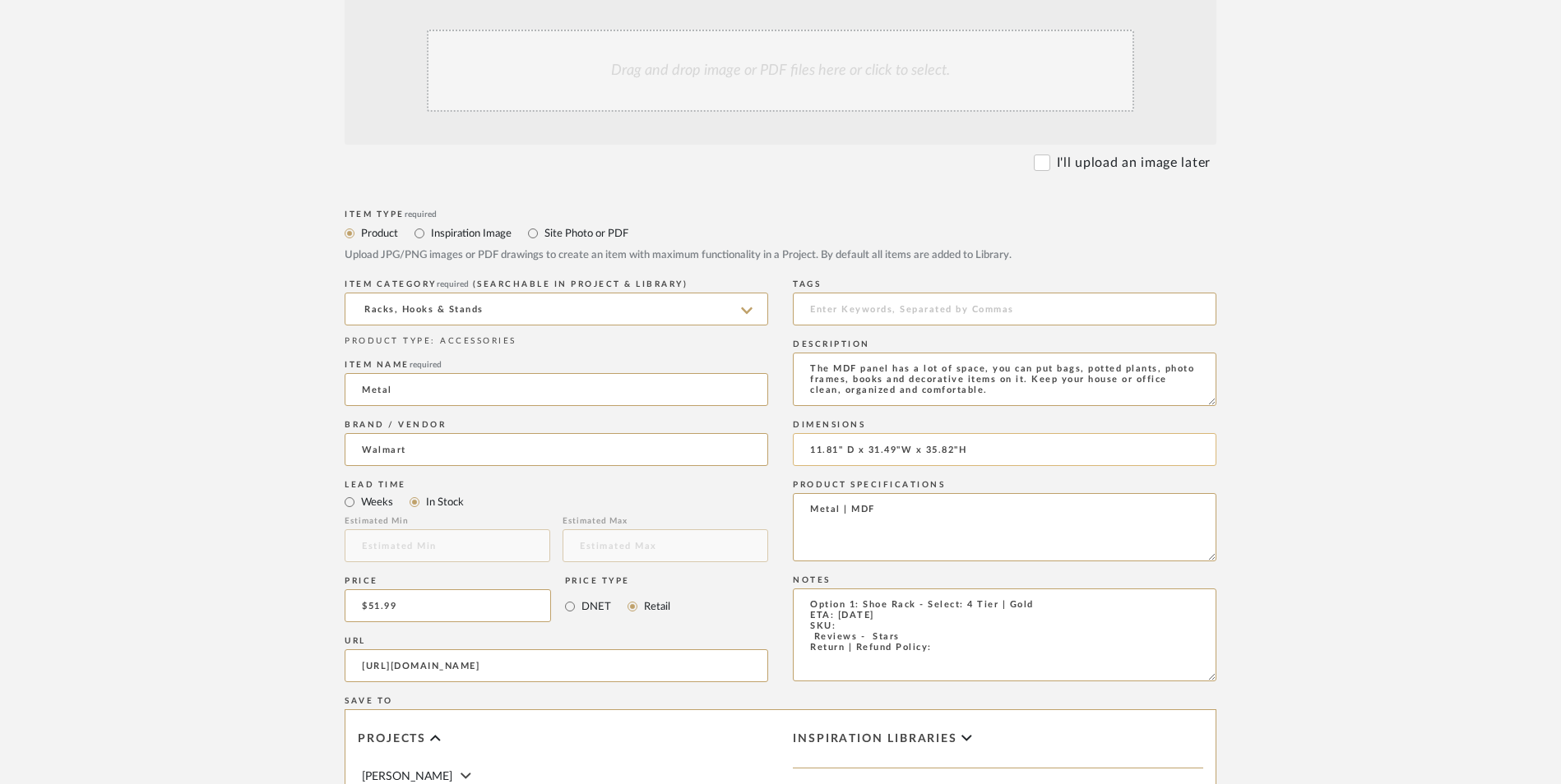
click at [904, 433] on input "11.81" D x 31.49"W x 35.82"H" at bounding box center [1005, 450] width 424 height 33
click at [967, 433] on input "11.81" D x 31.49" W x 35.82"H" at bounding box center [1005, 450] width 424 height 33
type input "11.81" D x 31.49" W x 35.82" H"
click at [946, 493] on textarea "Metal | MDF" at bounding box center [1005, 527] width 424 height 69
type textarea "Metal | MDF"
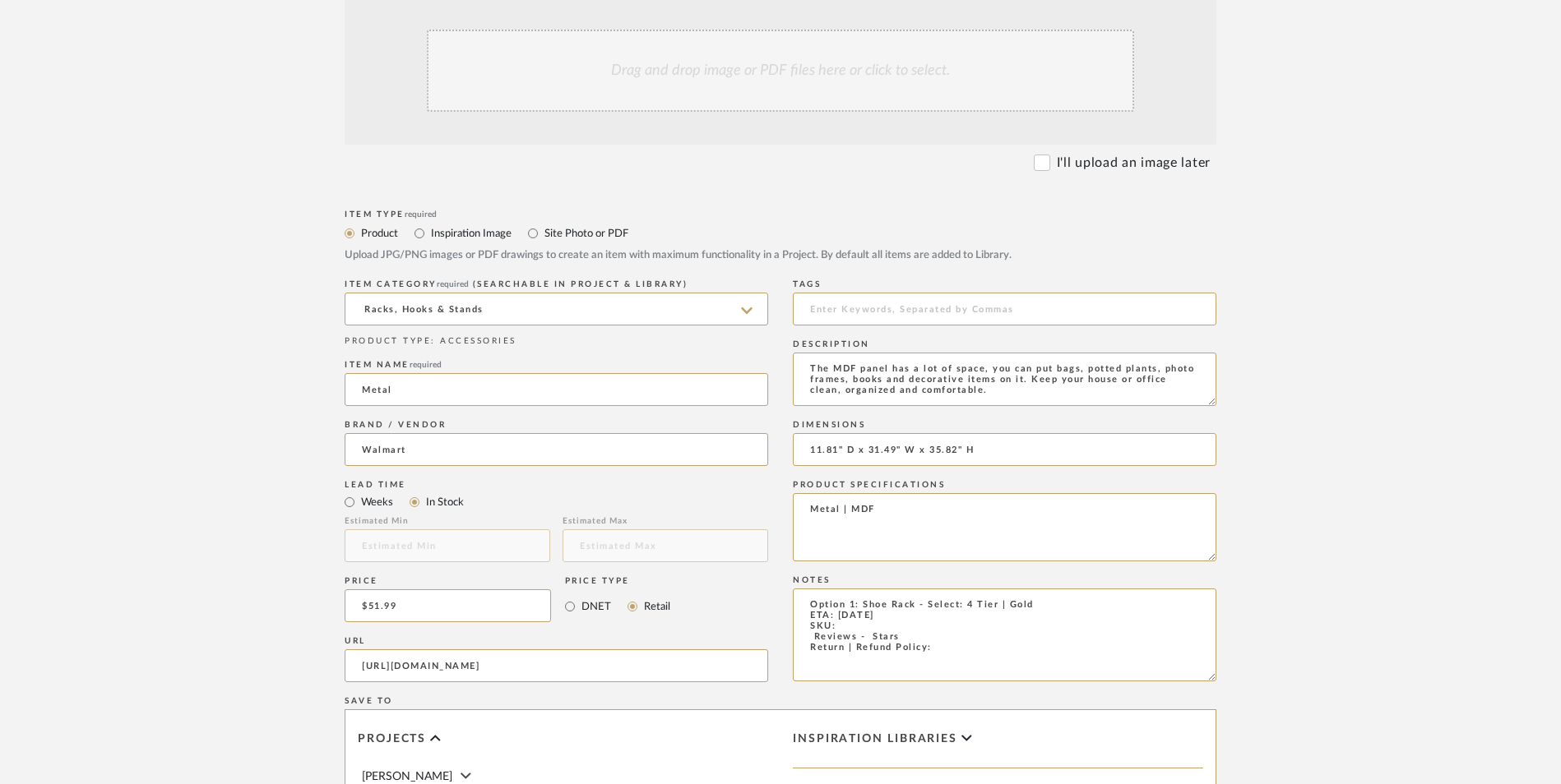
drag, startPoint x: 909, startPoint y: 504, endPoint x: 771, endPoint y: 503, distance: 138.0
click at [771, 503] on div "Item Type required Product Inspiration Image Site Photo or PDF Upload JPG/PNG i…" at bounding box center [781, 686] width 872 height 960
click at [768, 492] on div "Item Type required Product Inspiration Image Site Photo or PDF Upload JPG/PNG i…" at bounding box center [781, 686] width 872 height 960
drag, startPoint x: 844, startPoint y: 496, endPoint x: 768, endPoint y: 491, distance: 76.2
click at [768, 491] on div "Item Type required Product Inspiration Image Site Photo or PDF Upload JPG/PNG i…" at bounding box center [781, 686] width 872 height 960
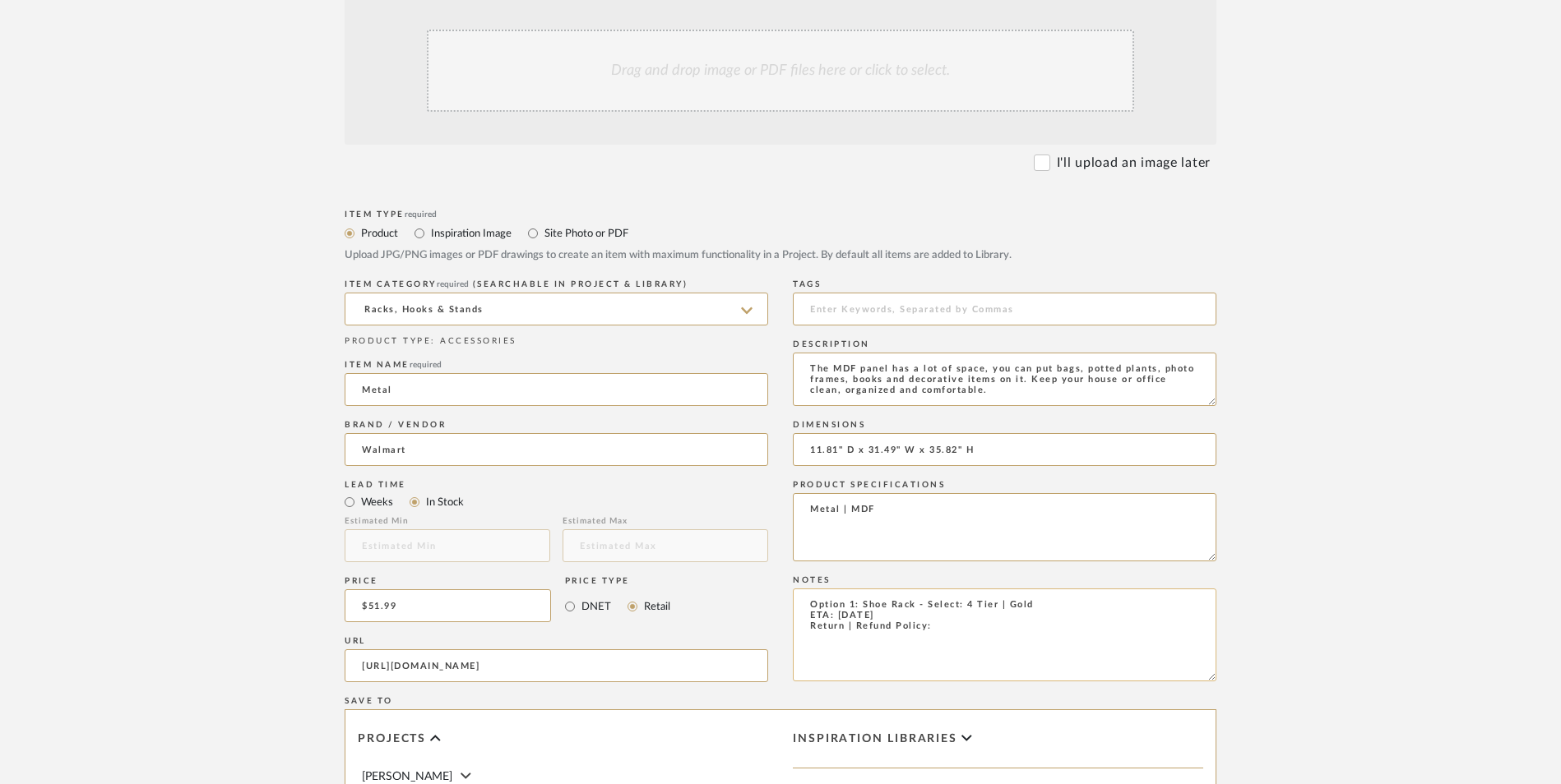
click at [936, 589] on textarea "Option 1: Shoe Rack - Select: 4 Tier | Gold ETA: 10.7.2025 Return | Refund Poli…" at bounding box center [1005, 635] width 424 height 93
click at [1025, 589] on textarea "Option 1: Shoe Rack - Select: 4 Tier | Gold ETA: 10.7.2025 Return | Refund Poli…" at bounding box center [1005, 635] width 424 height 93
type textarea "Option 1: Shoe Rack - Select: 4 Tier | Gold ETA: 10.7.2025 Return | Refund Poli…"
click at [1044, 493] on textarea "Metal | MDF" at bounding box center [1005, 527] width 424 height 69
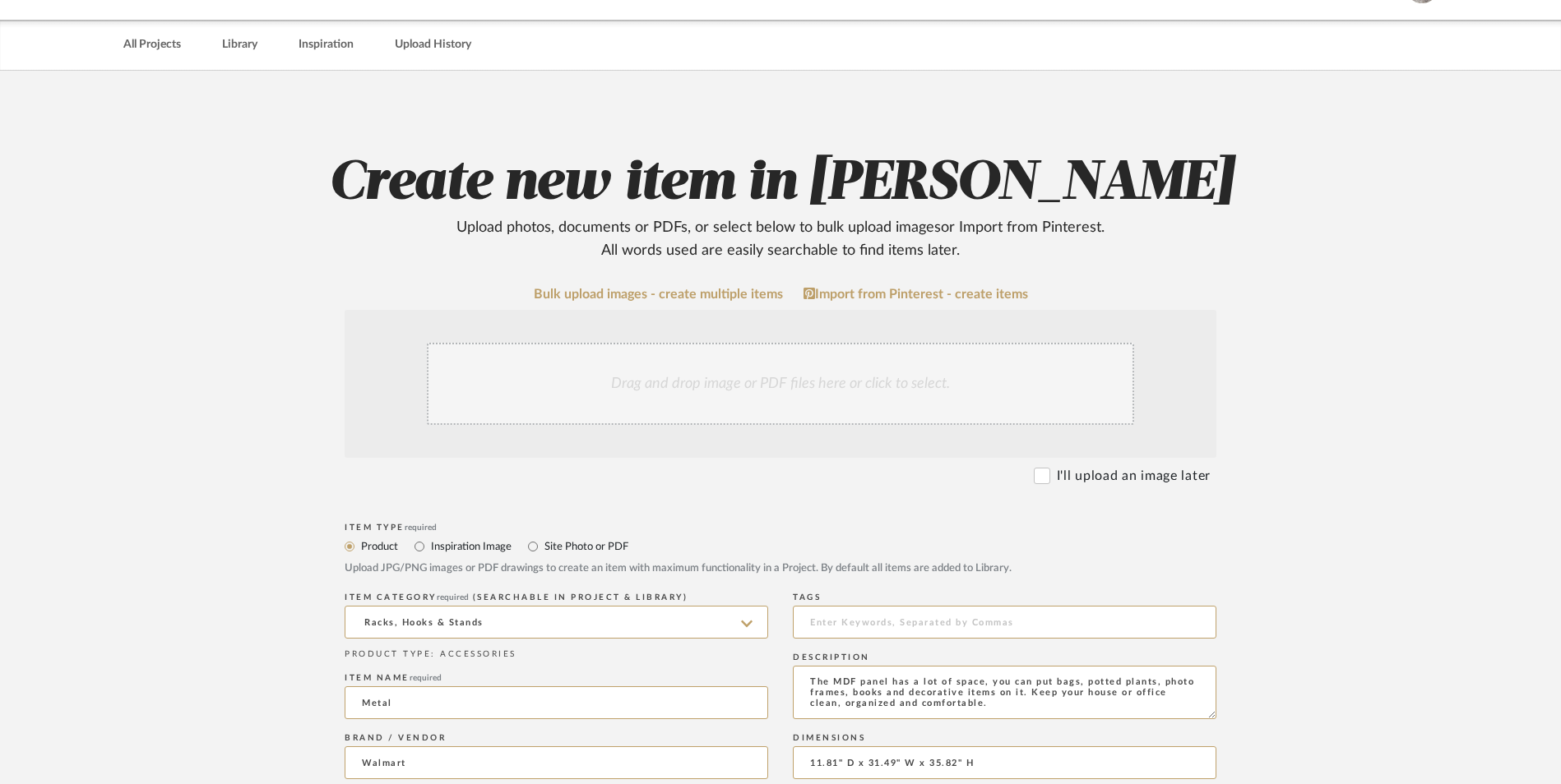
scroll to position [164, 0]
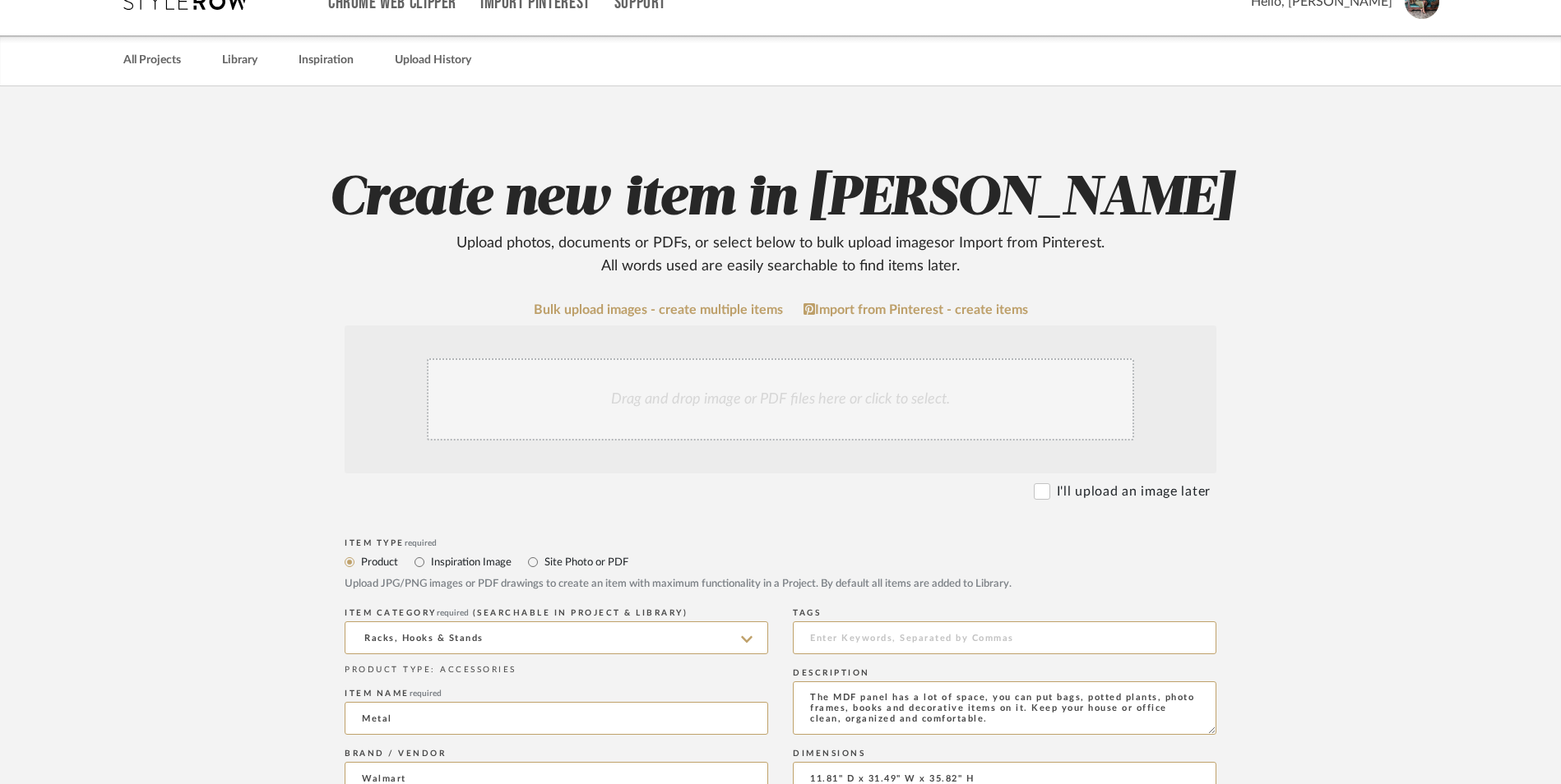
click at [733, 359] on div "Drag and drop image or PDF files here or click to select." at bounding box center [780, 399] width 707 height 82
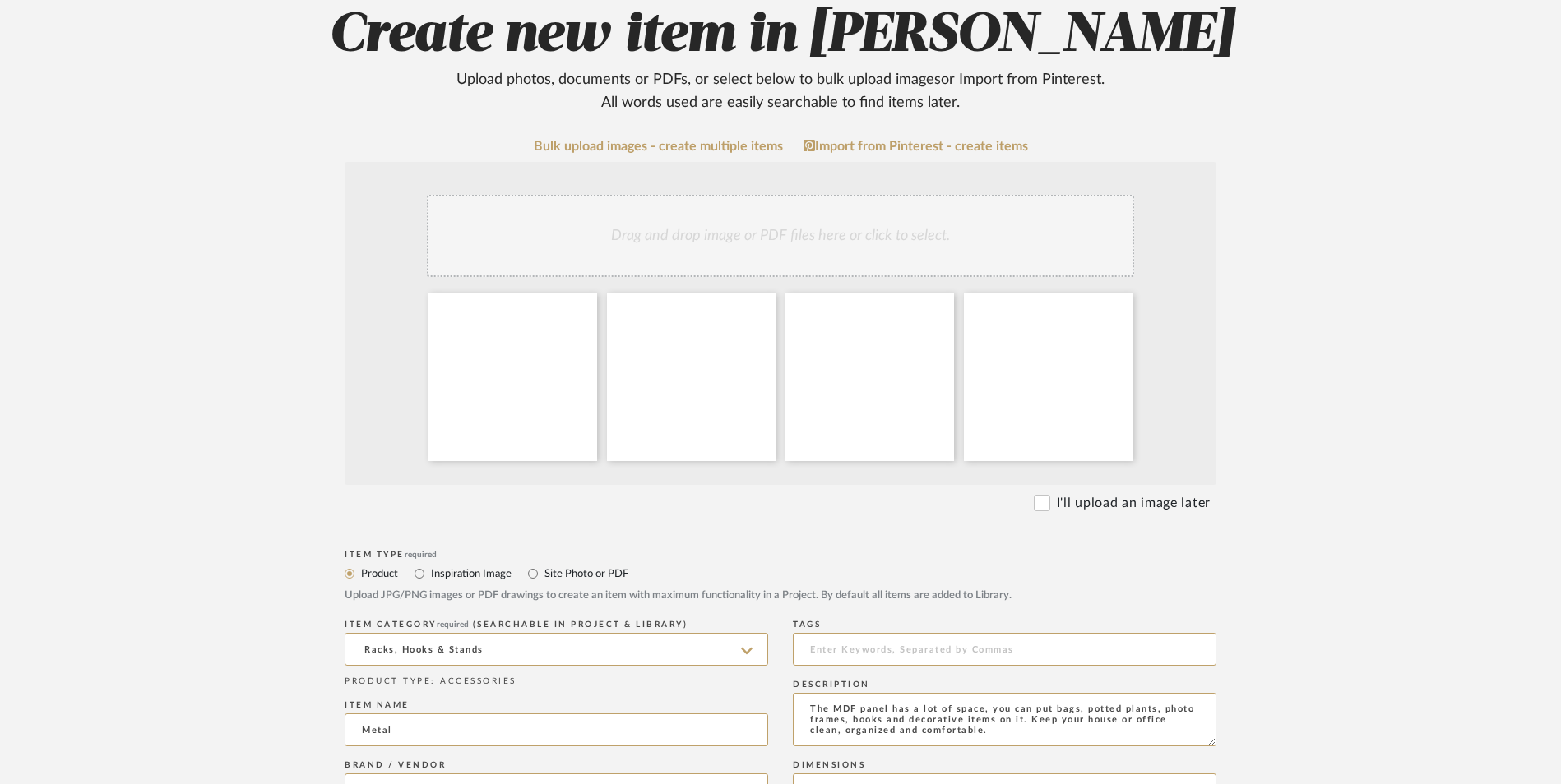
scroll to position [329, 0]
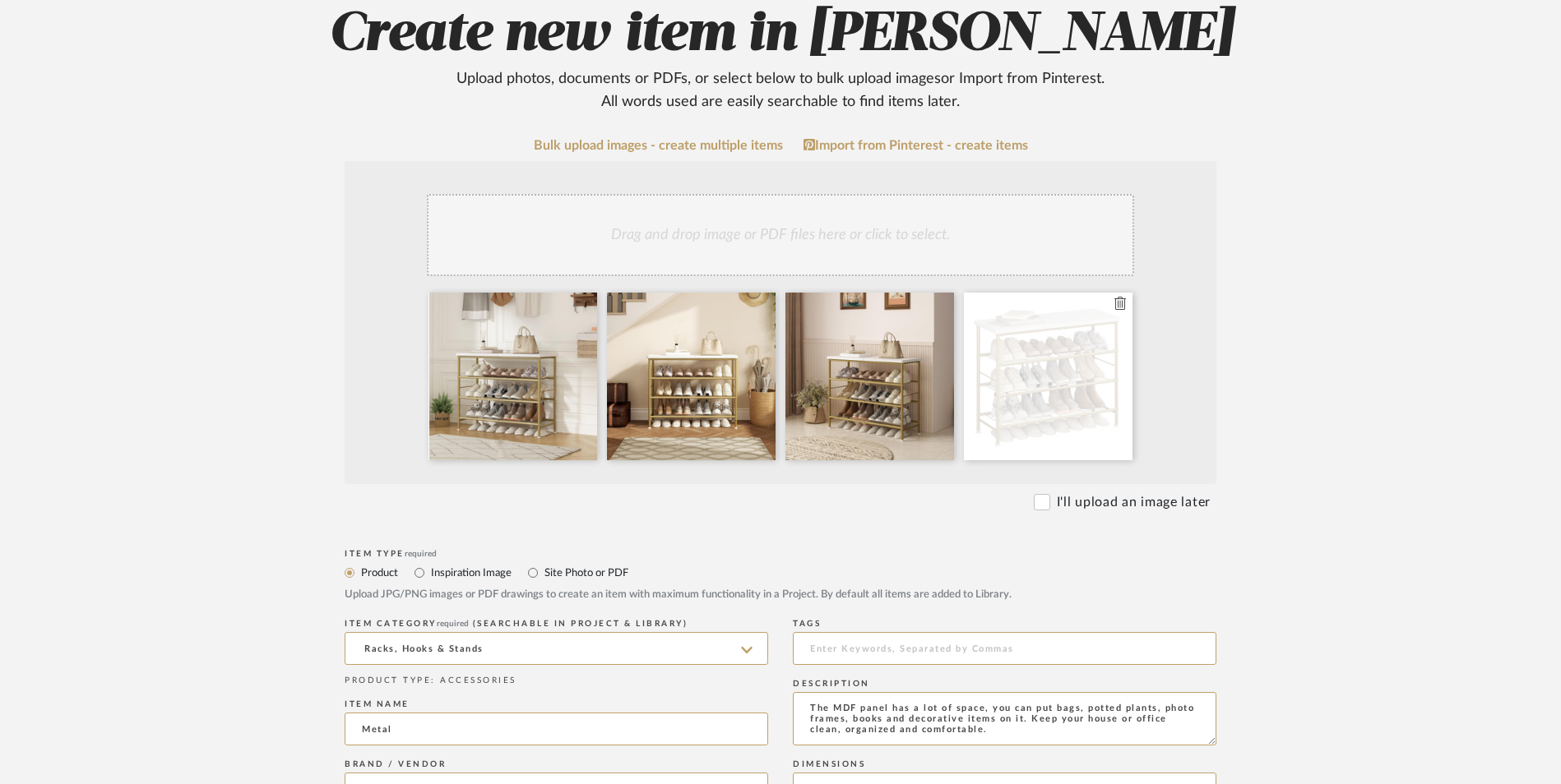
click at [1124, 294] on fa-icon at bounding box center [1120, 304] width 11 height 20
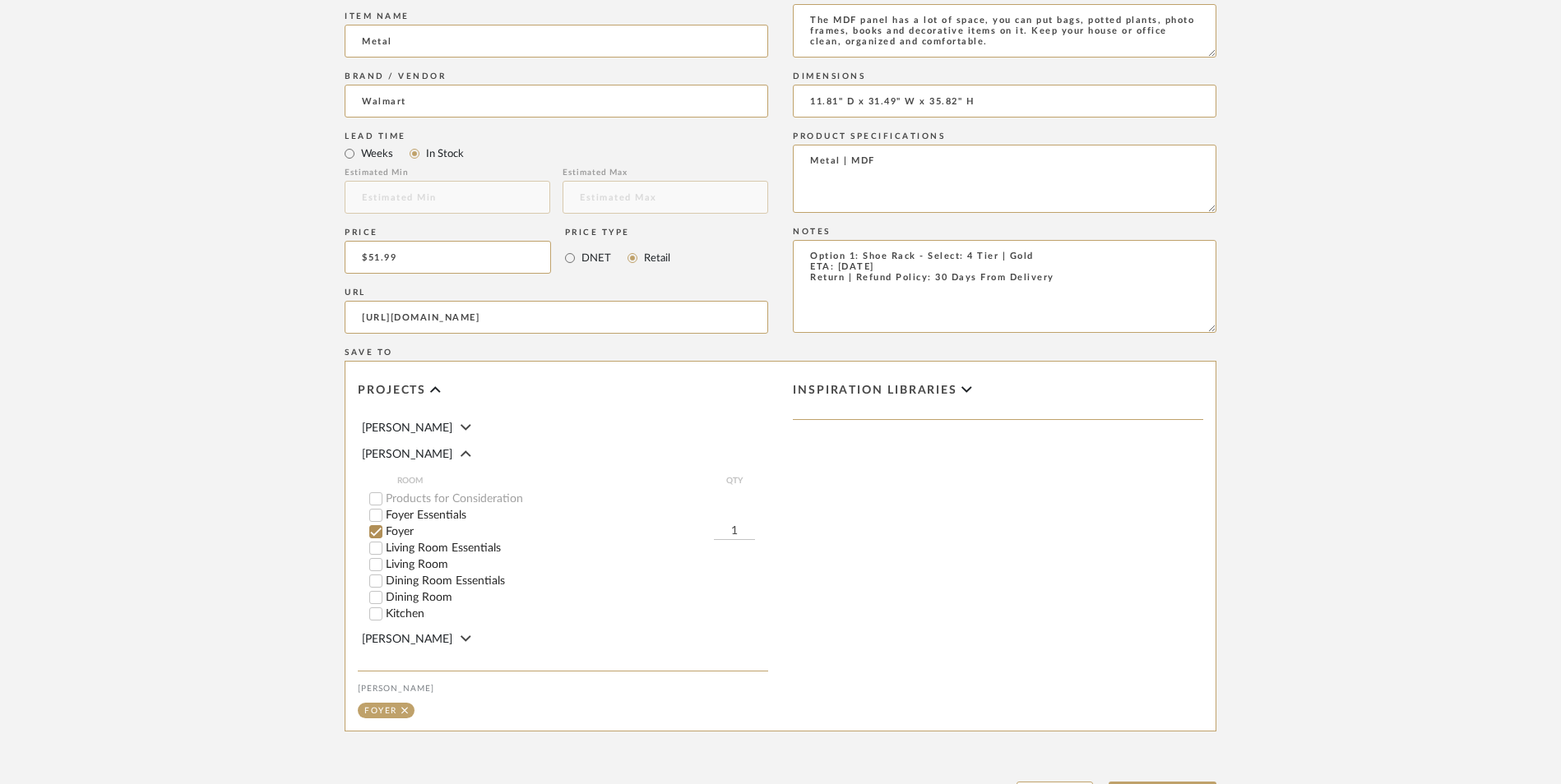
scroll to position [1034, 0]
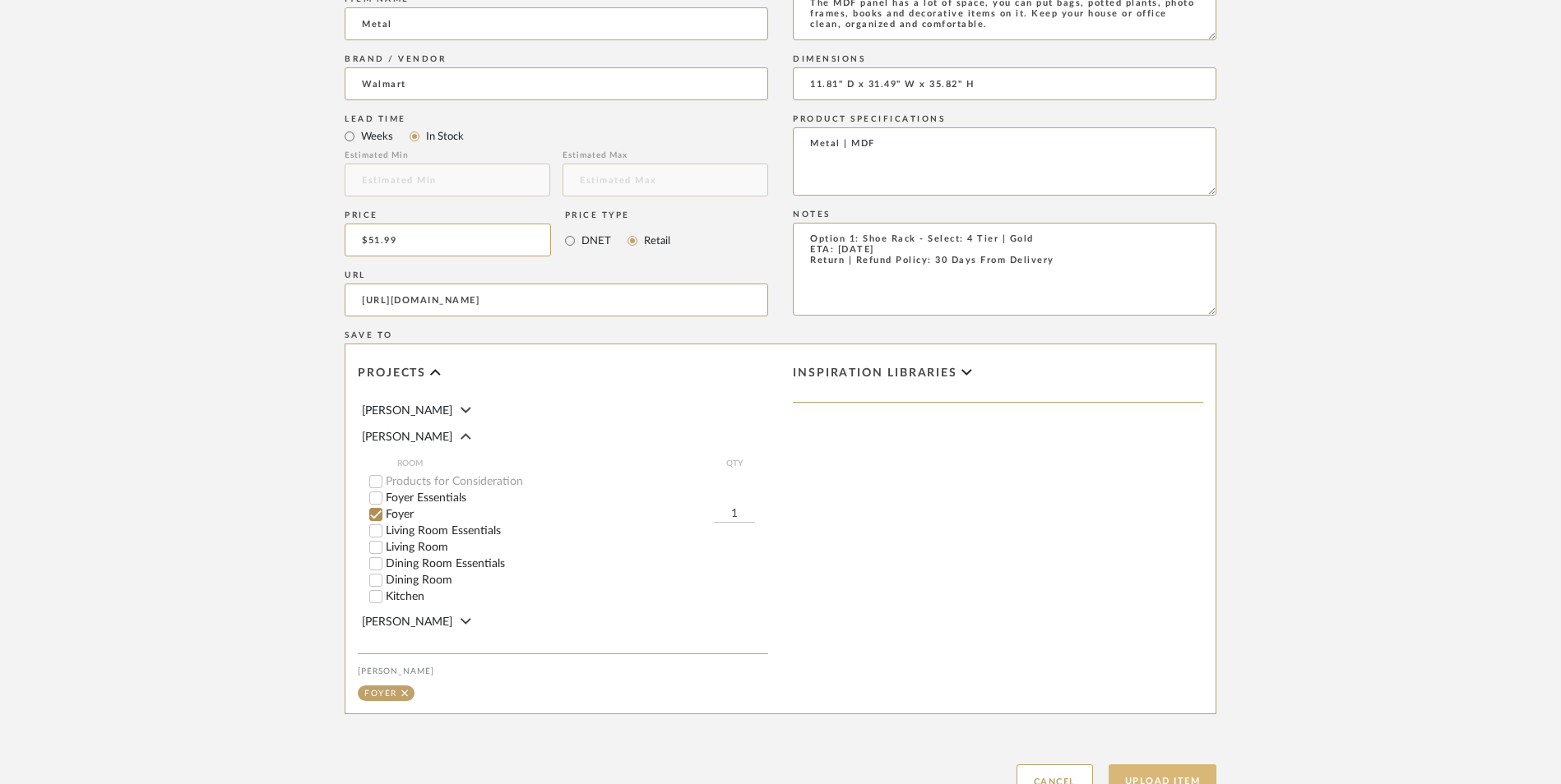
click at [1186, 765] on button "Upload Item" at bounding box center [1162, 781] width 109 height 34
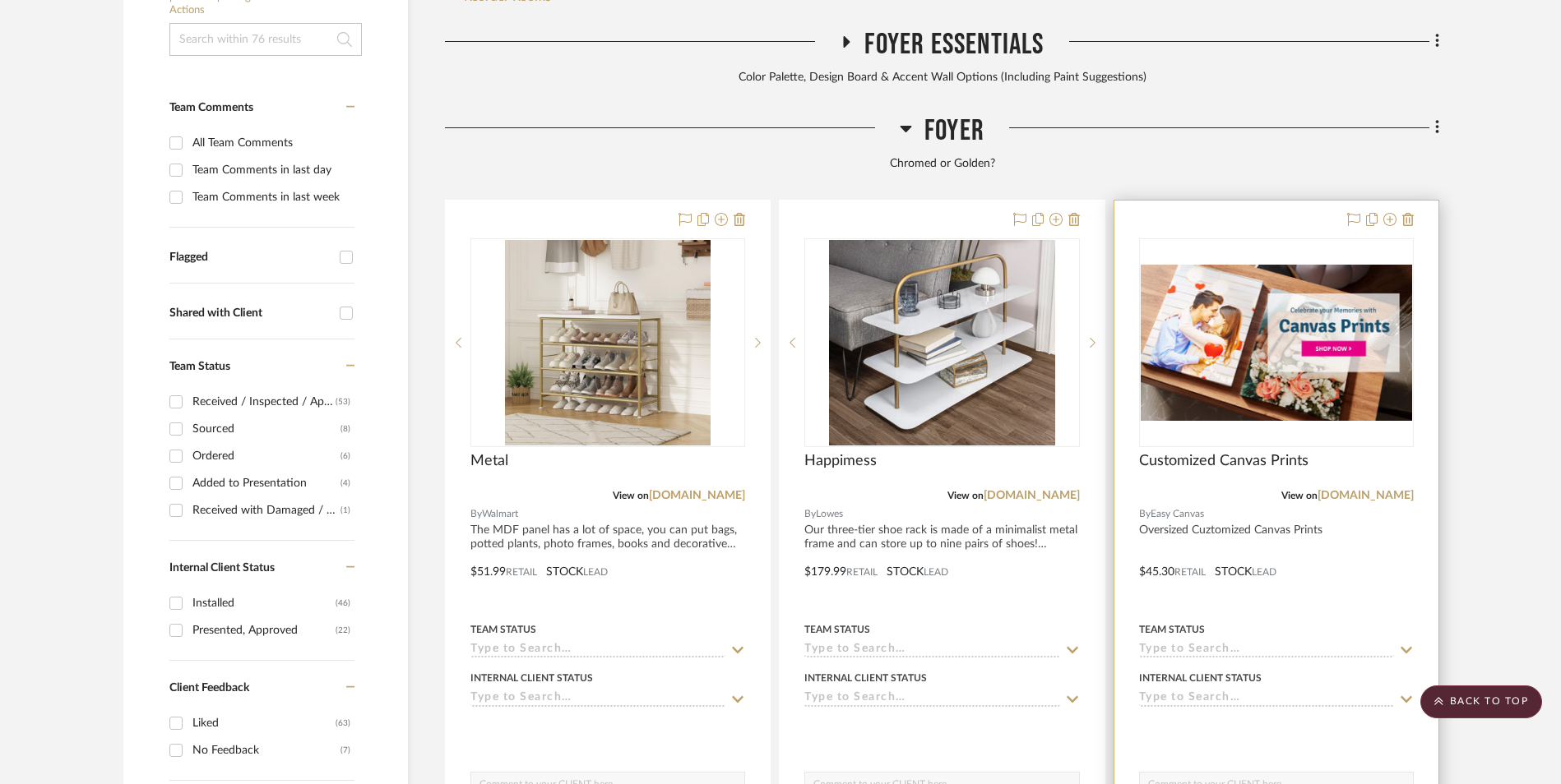
scroll to position [501, 0]
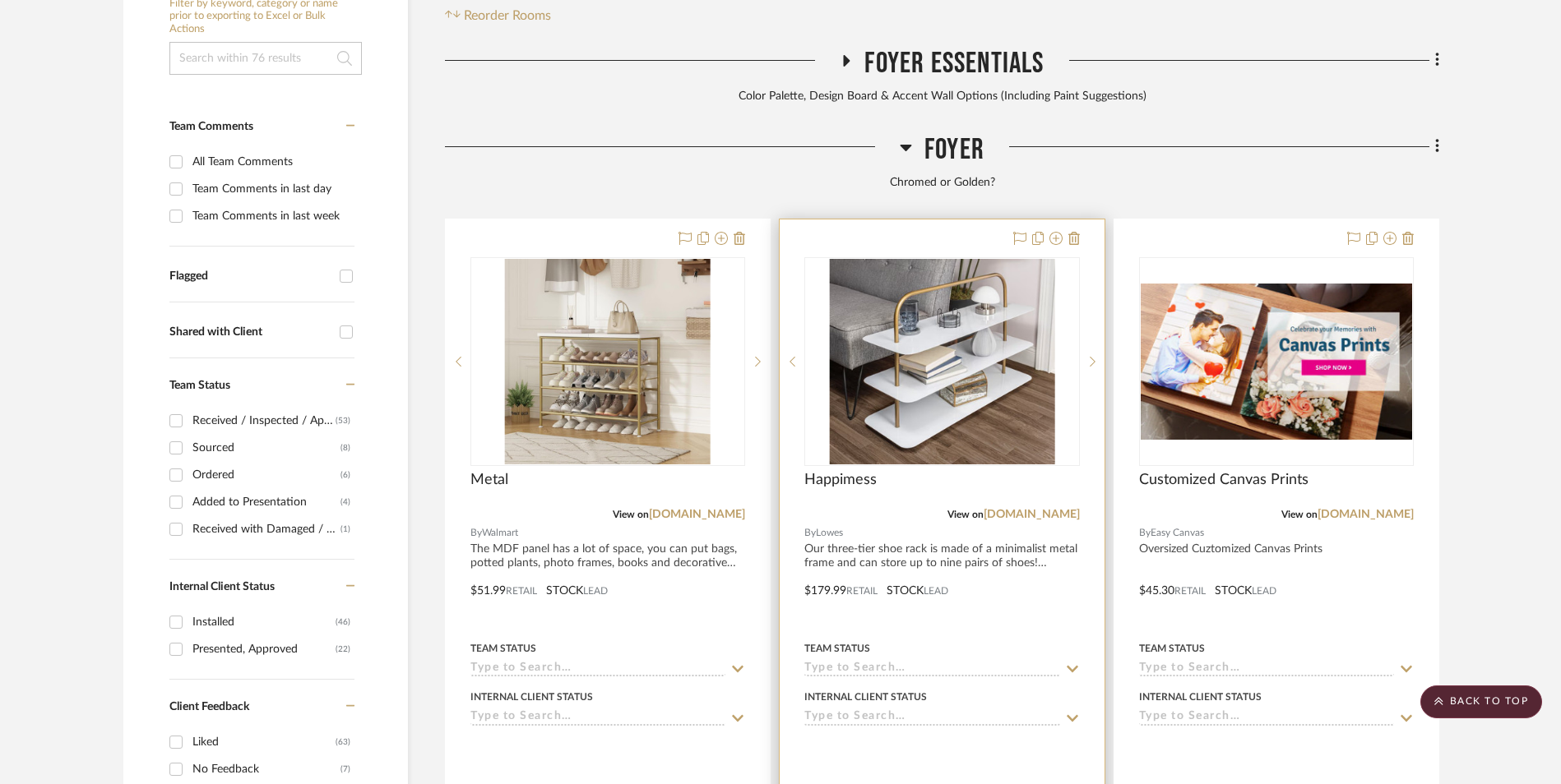
click at [890, 259] on img "0" at bounding box center [942, 361] width 225 height 206
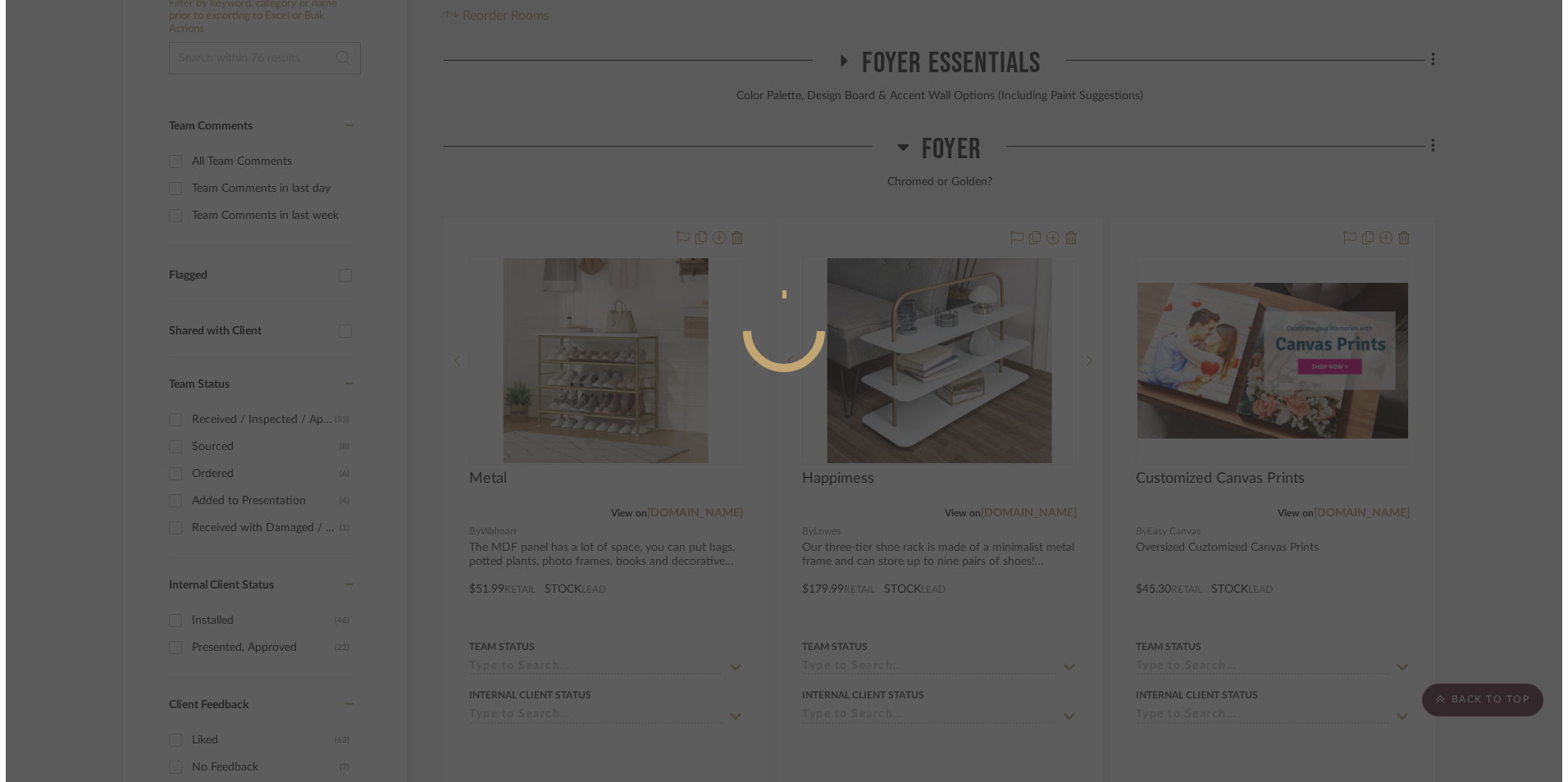
scroll to position [0, 0]
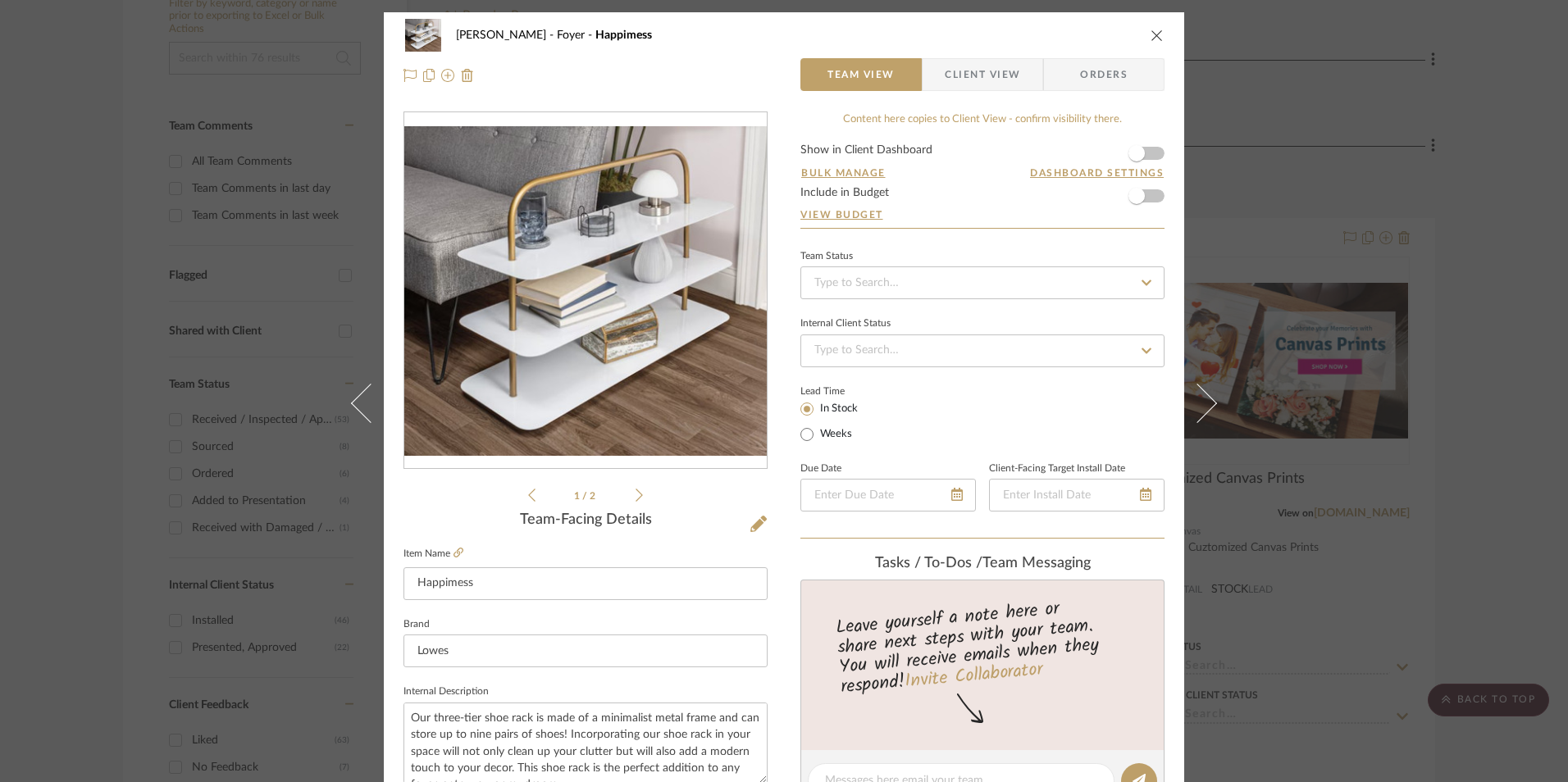
click at [629, 494] on li "1 / 2" at bounding box center [585, 495] width 100 height 20
click at [636, 494] on icon at bounding box center [639, 494] width 8 height 15
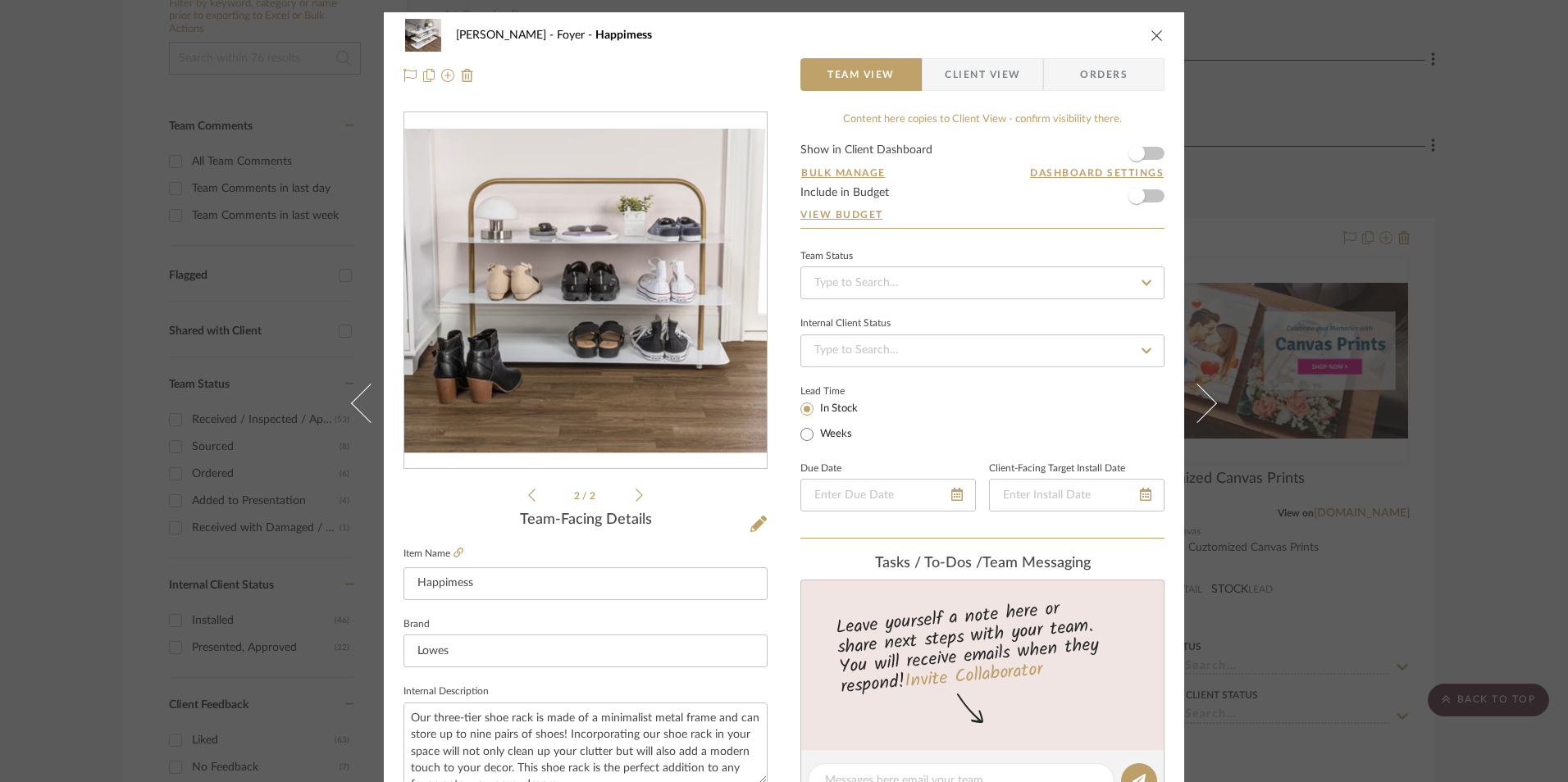
click at [741, 525] on div "Team-Facing Details" at bounding box center [585, 520] width 364 height 18
click at [751, 529] on icon at bounding box center [758, 524] width 16 height 16
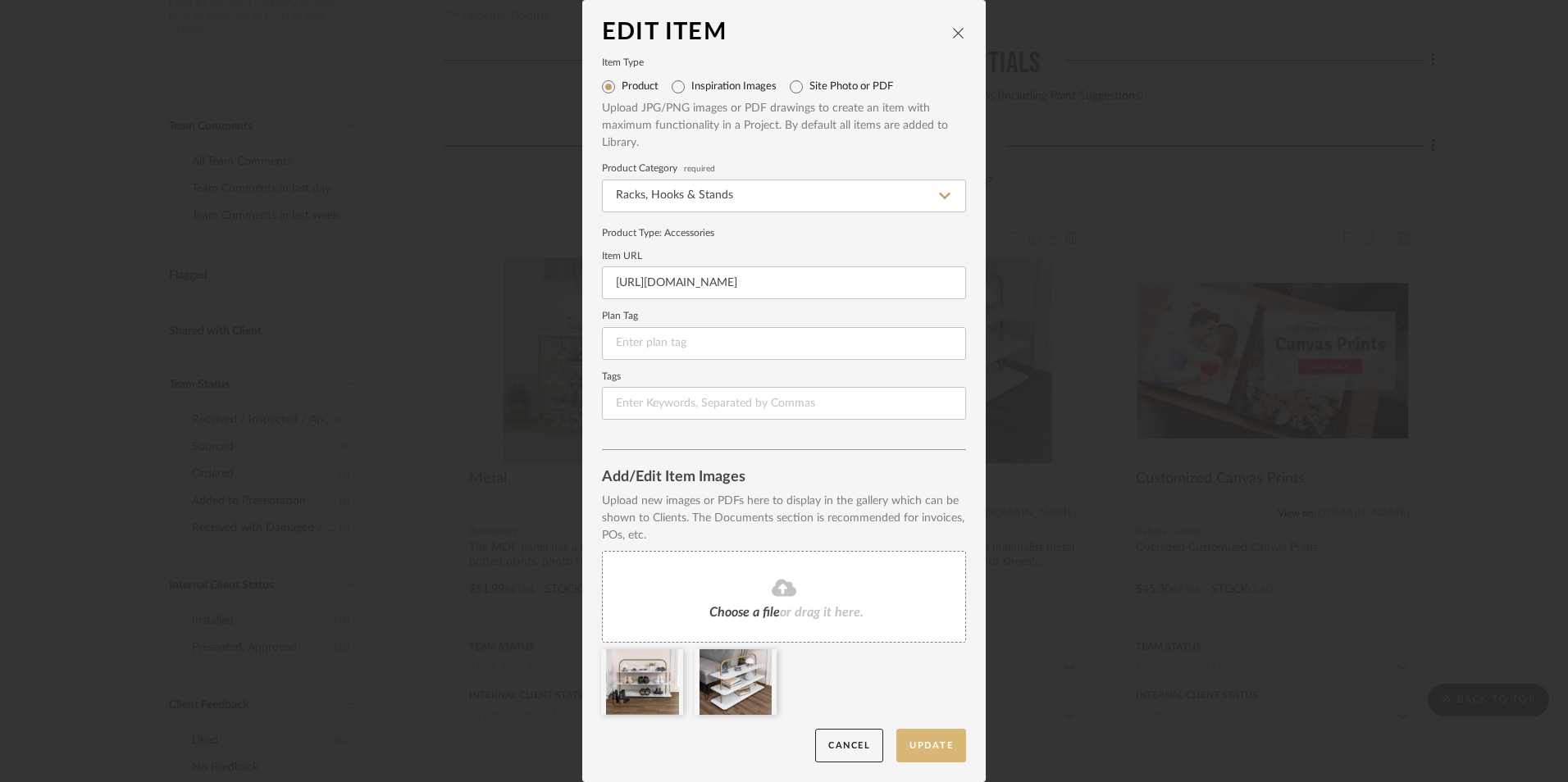
click at [925, 746] on button "Update" at bounding box center [931, 746] width 69 height 34
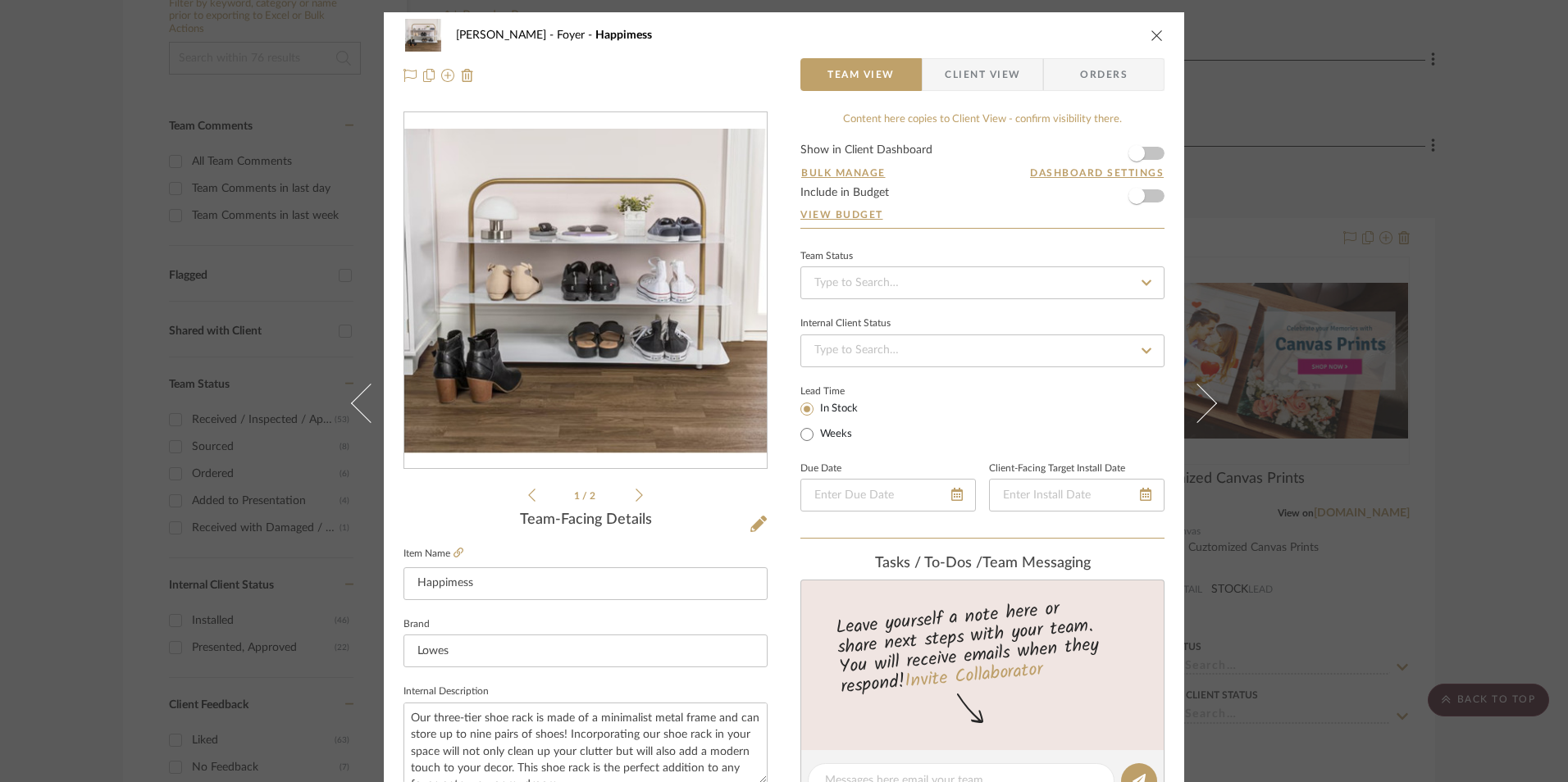
click at [1151, 37] on icon "close" at bounding box center [1157, 35] width 13 height 13
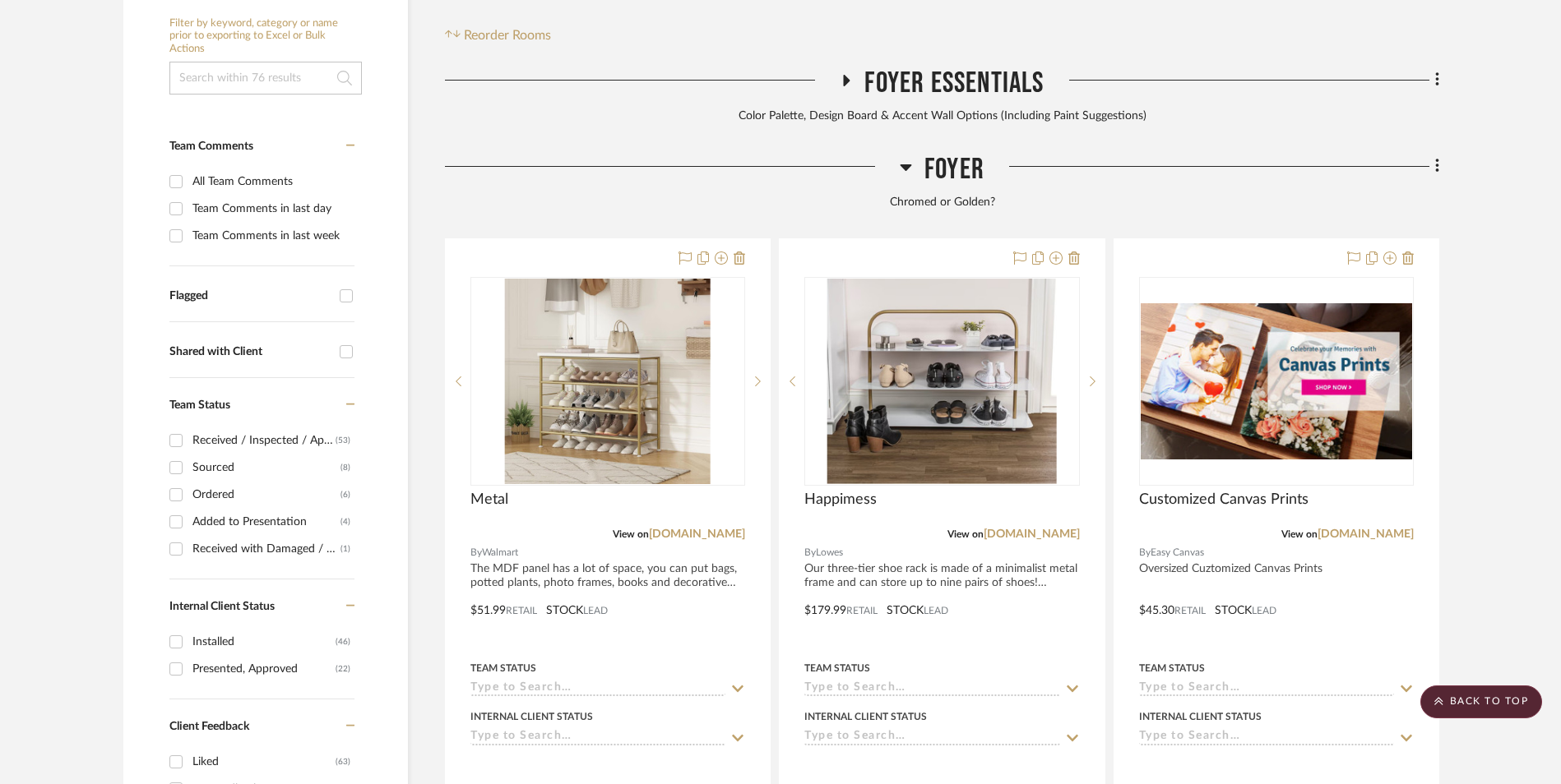
scroll to position [418, 0]
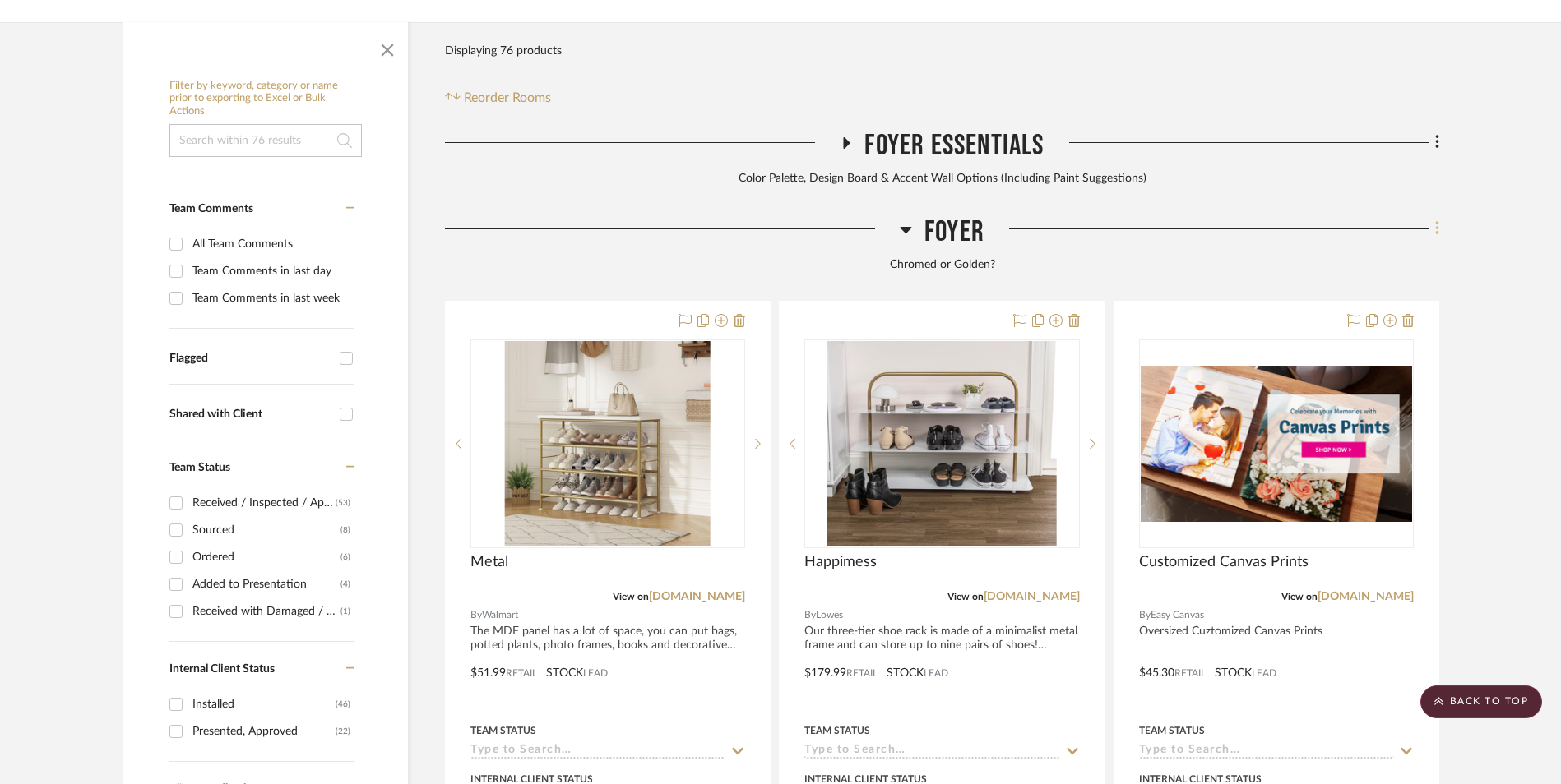
click at [1439, 222] on icon at bounding box center [1437, 229] width 3 height 14
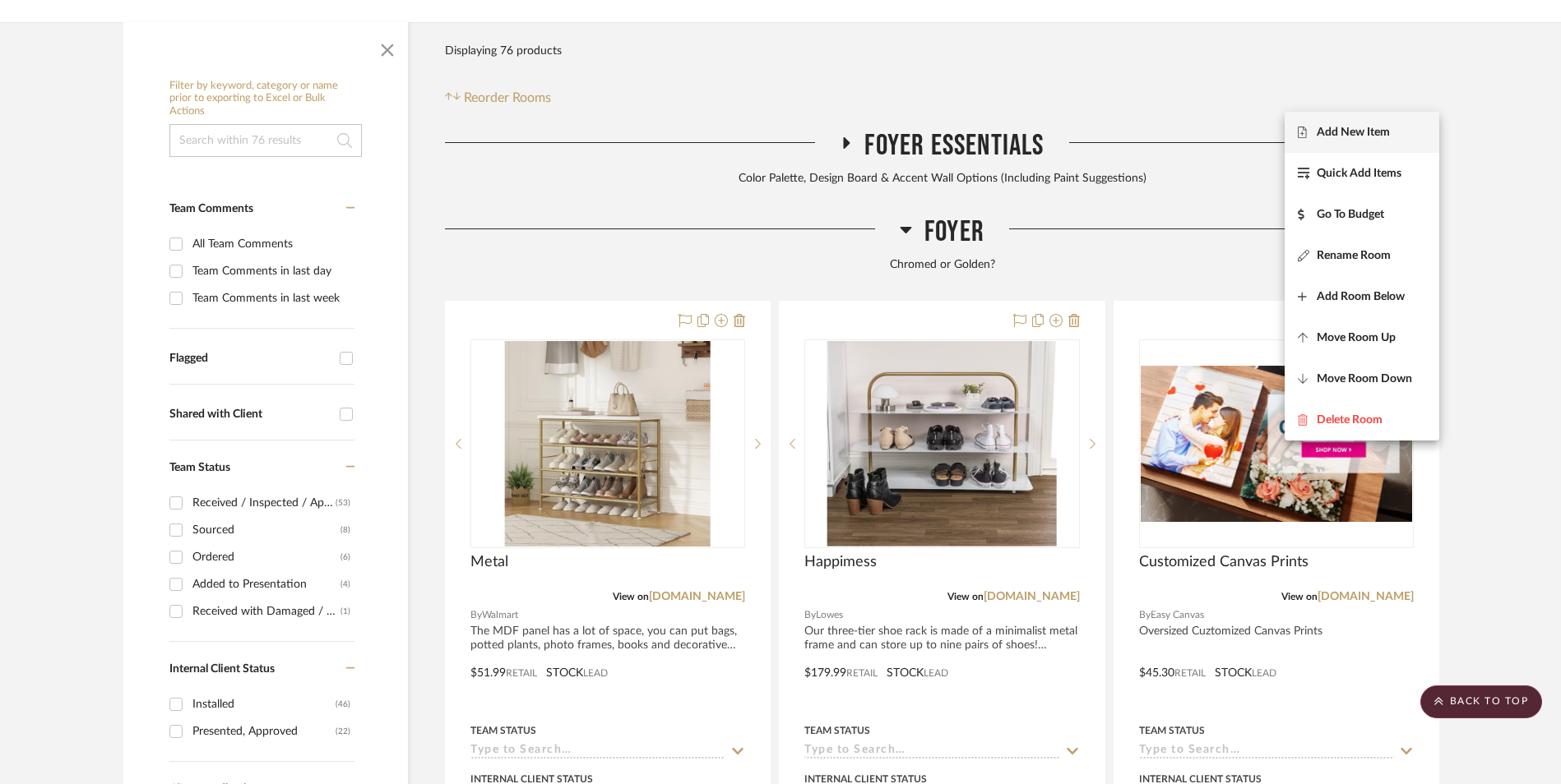
click at [1377, 136] on span "Add New Item" at bounding box center [1353, 132] width 73 height 14
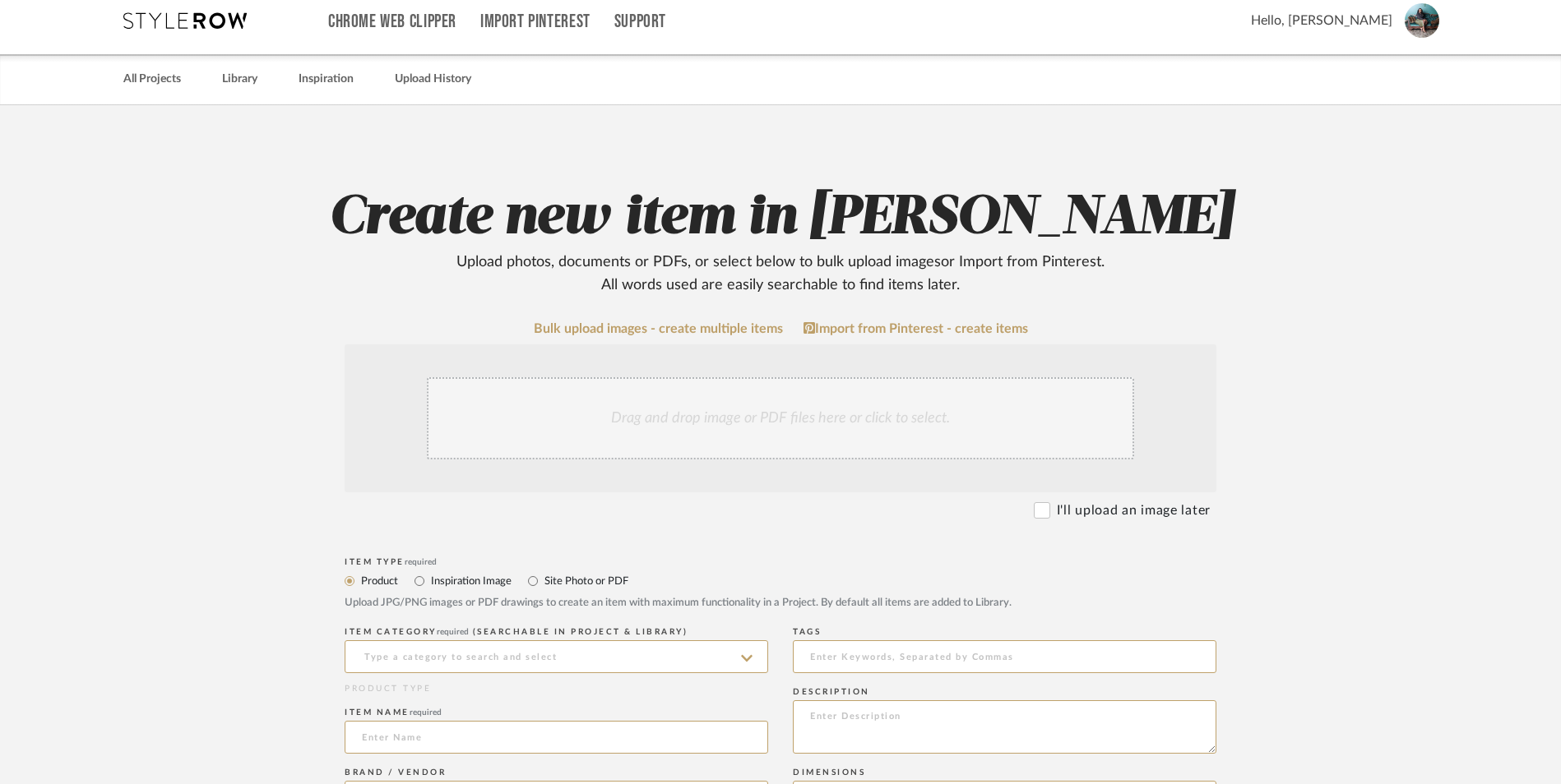
scroll to position [164, 0]
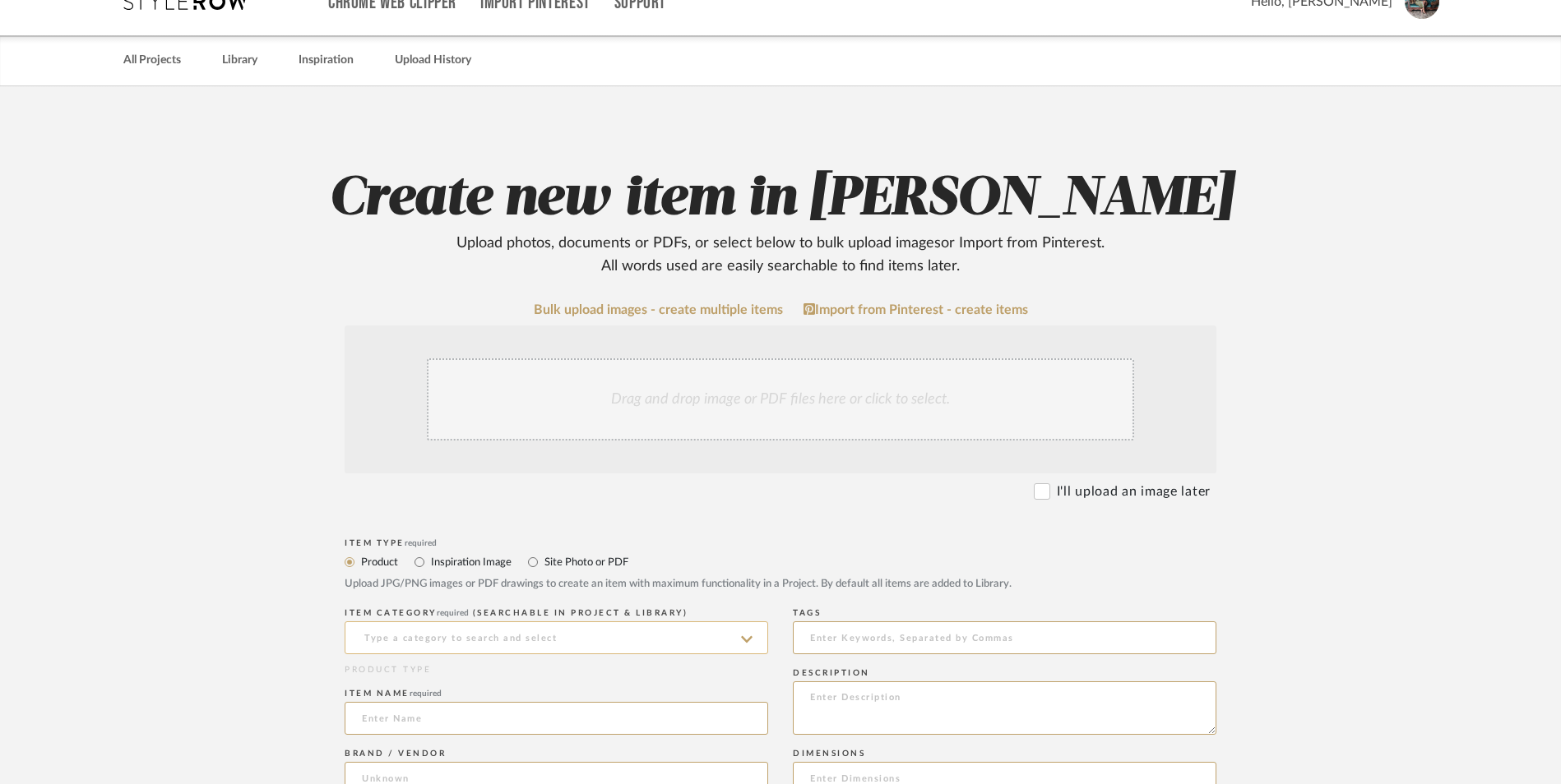
click at [480, 622] on input at bounding box center [557, 638] width 424 height 33
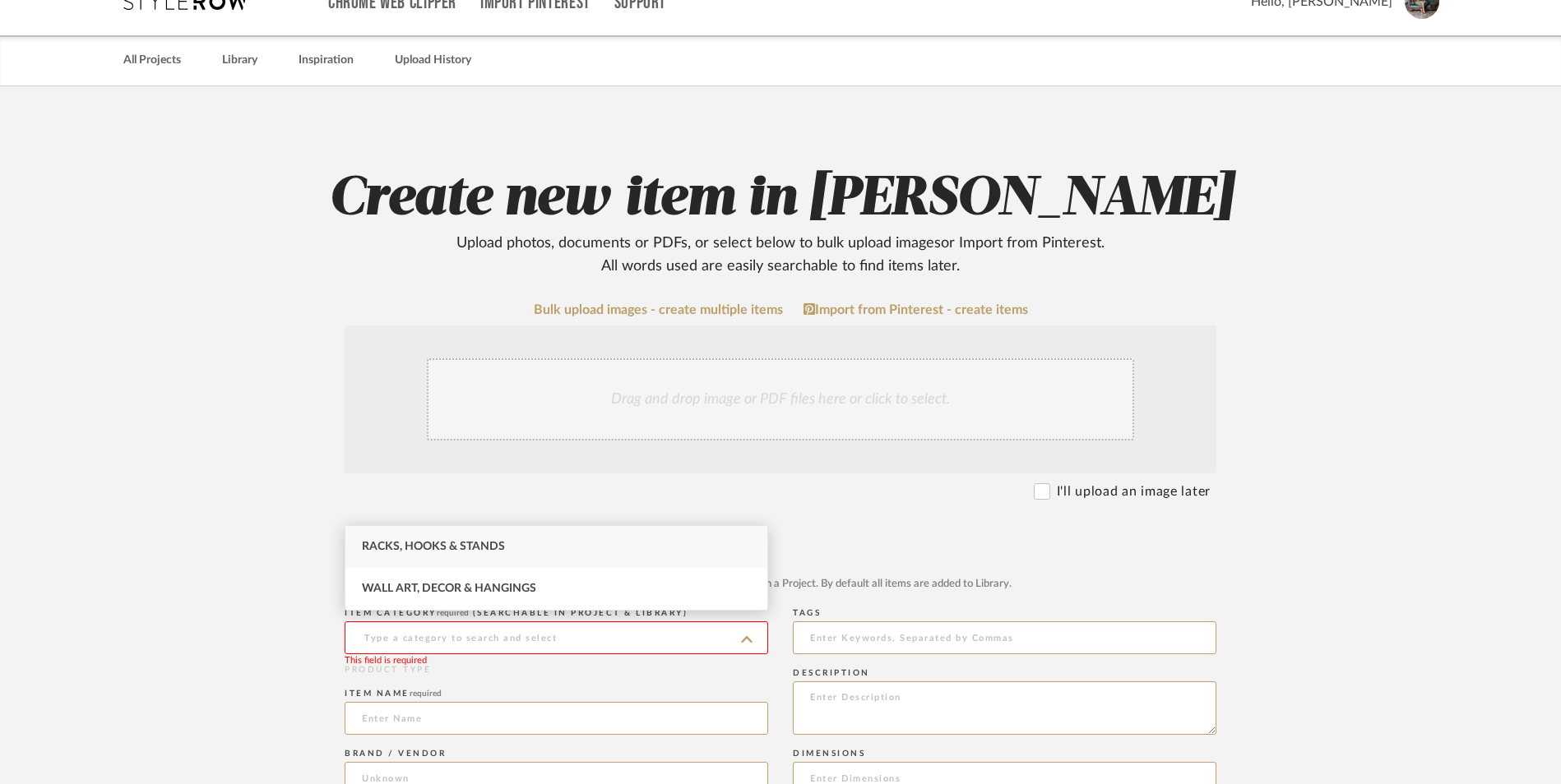
click at [449, 552] on span "Racks, Hooks & Stands" at bounding box center [433, 546] width 143 height 11
type input "Racks, Hooks & Stands"
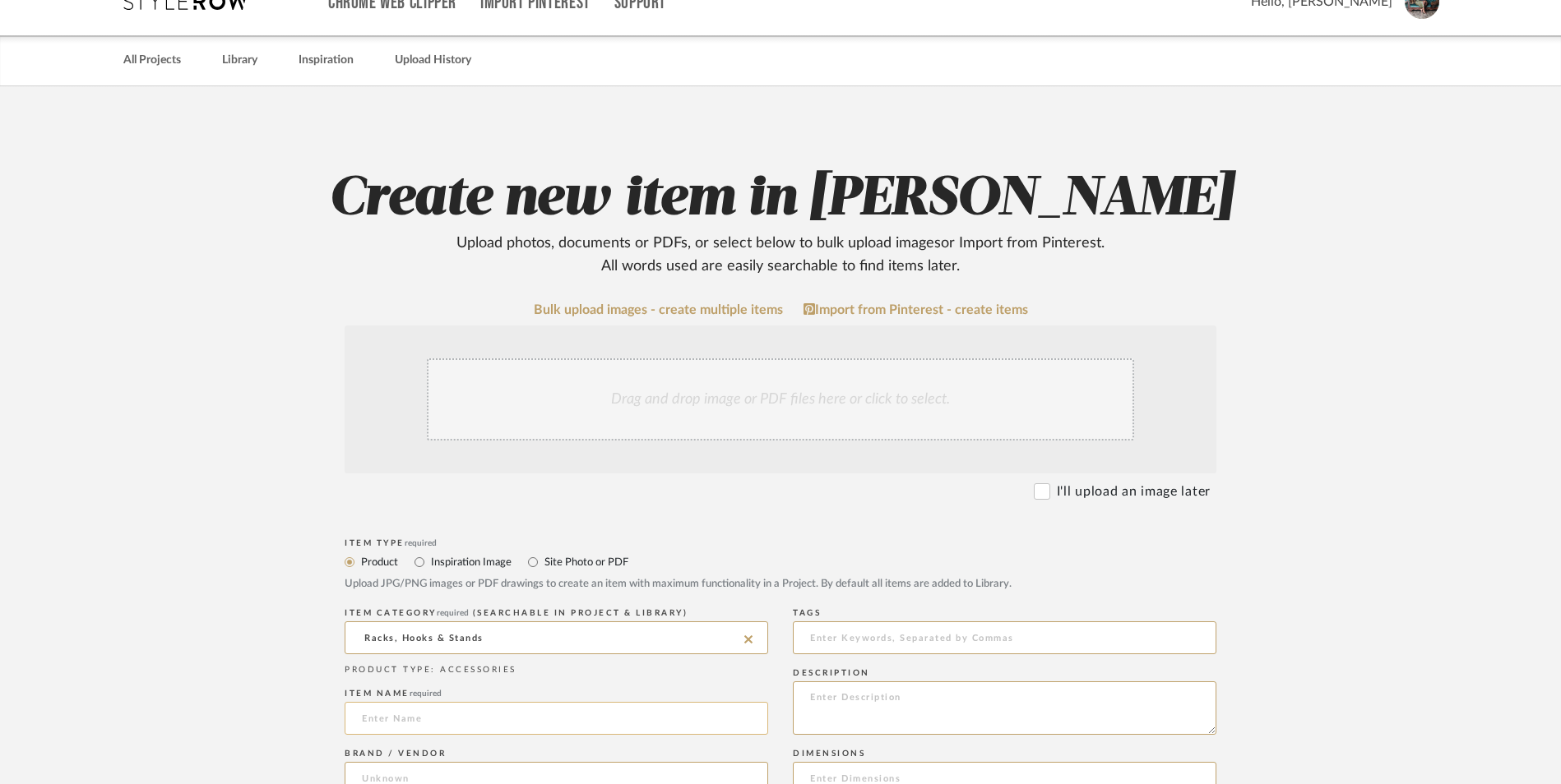
click at [429, 702] on input at bounding box center [557, 719] width 424 height 33
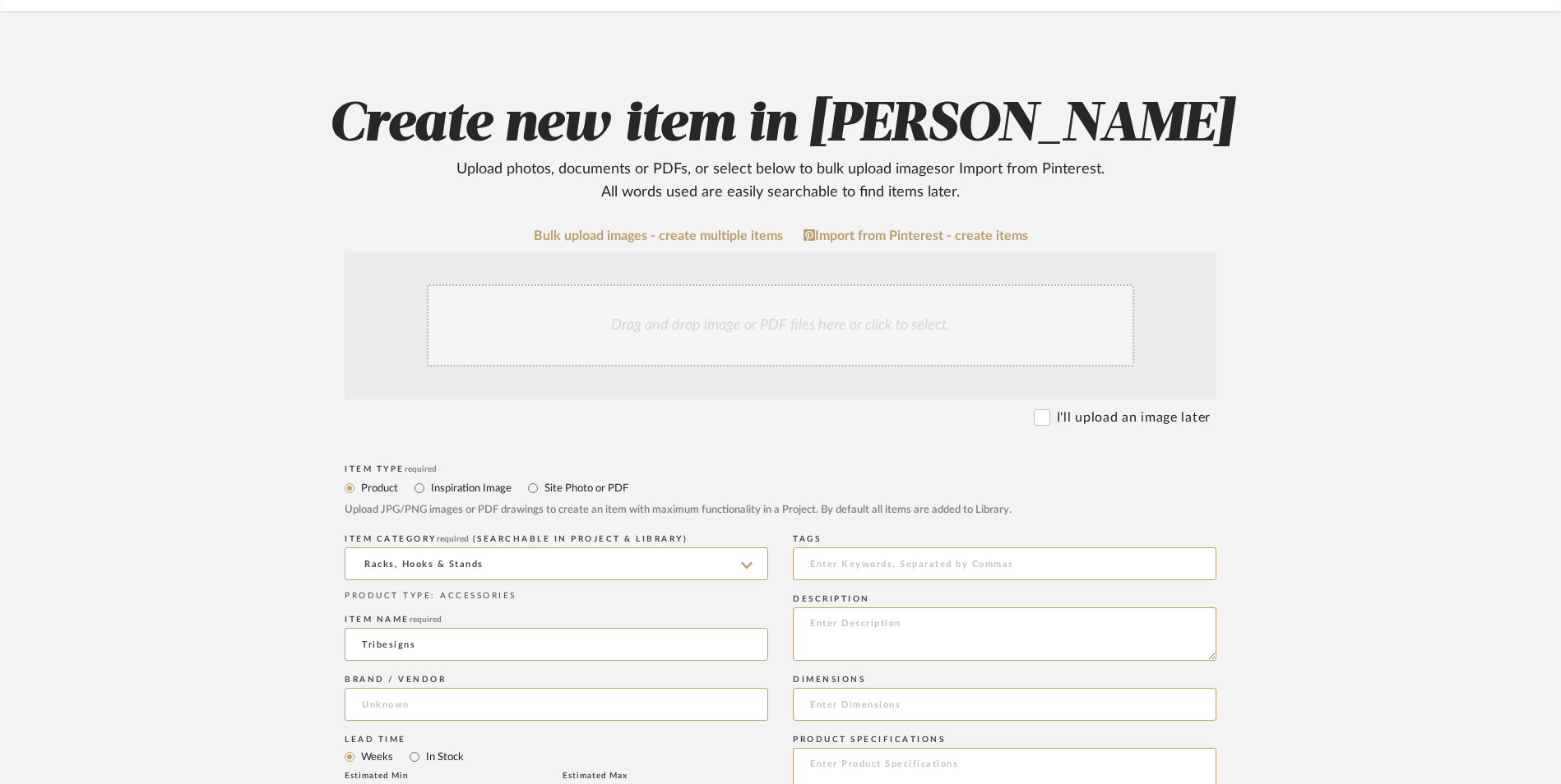
scroll to position [329, 0]
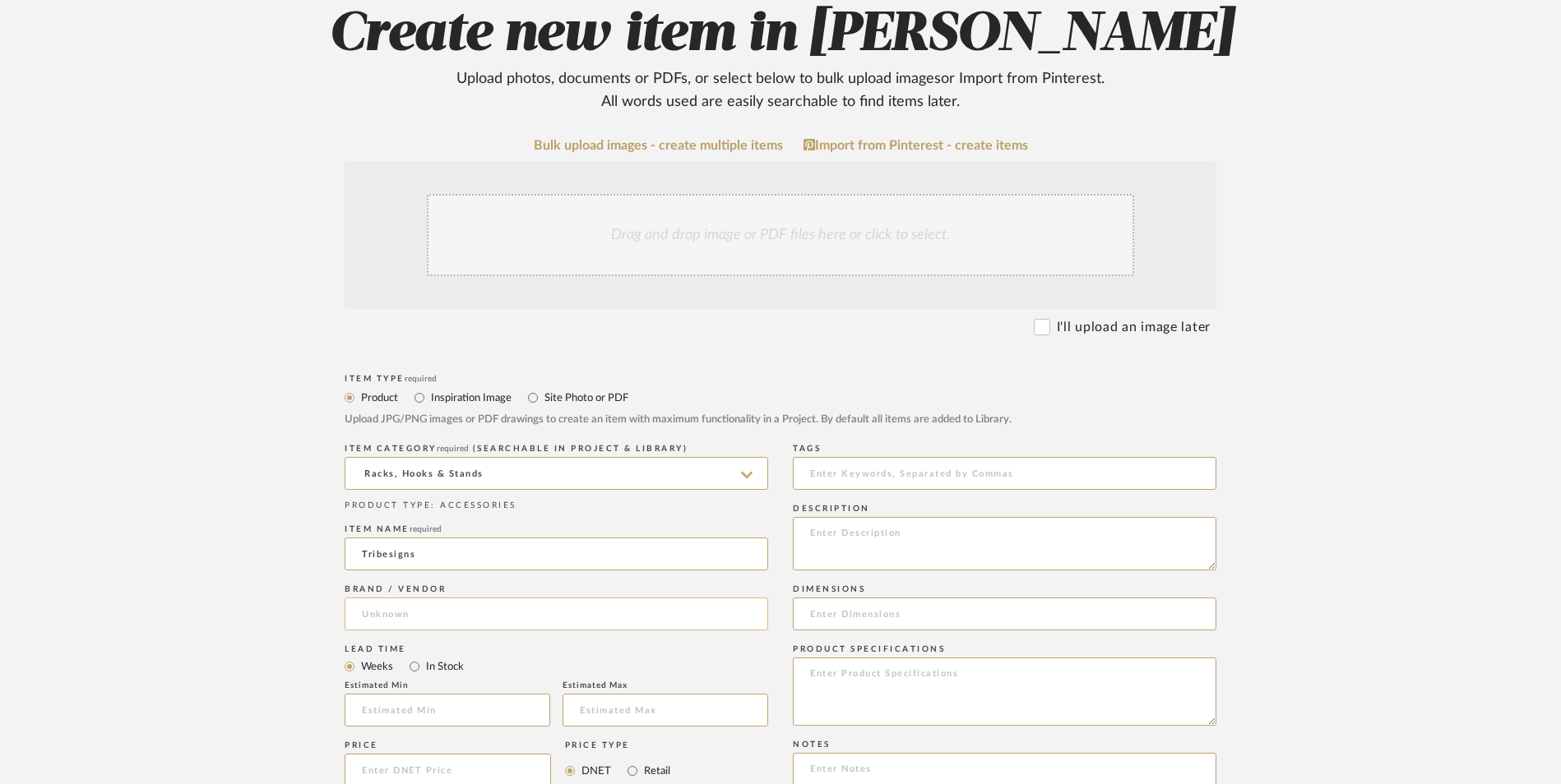
type input "Tribesigns"
click at [434, 597] on input at bounding box center [557, 614] width 424 height 33
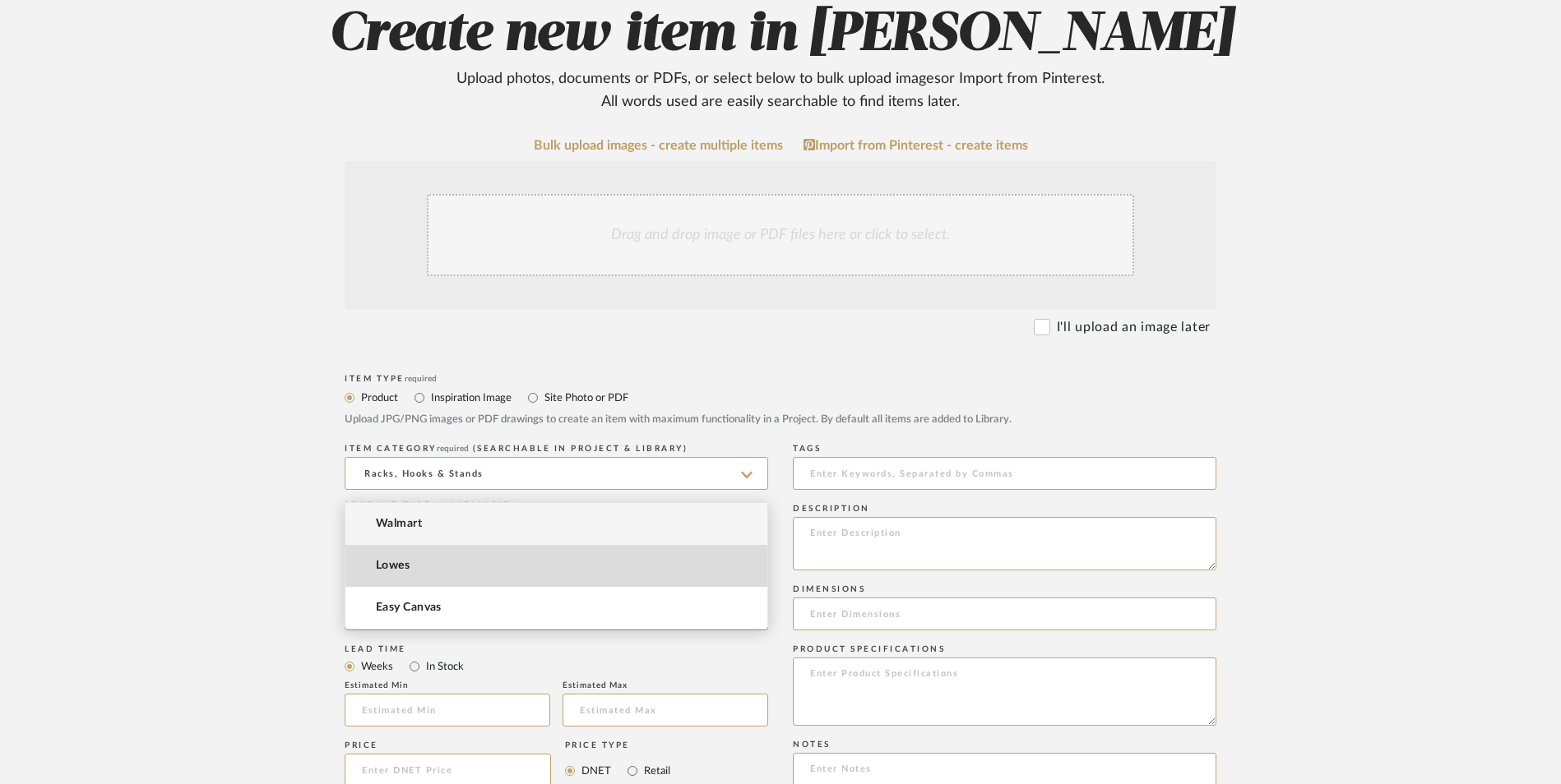
click at [425, 578] on mat-option "Lowes" at bounding box center [557, 566] width 422 height 42
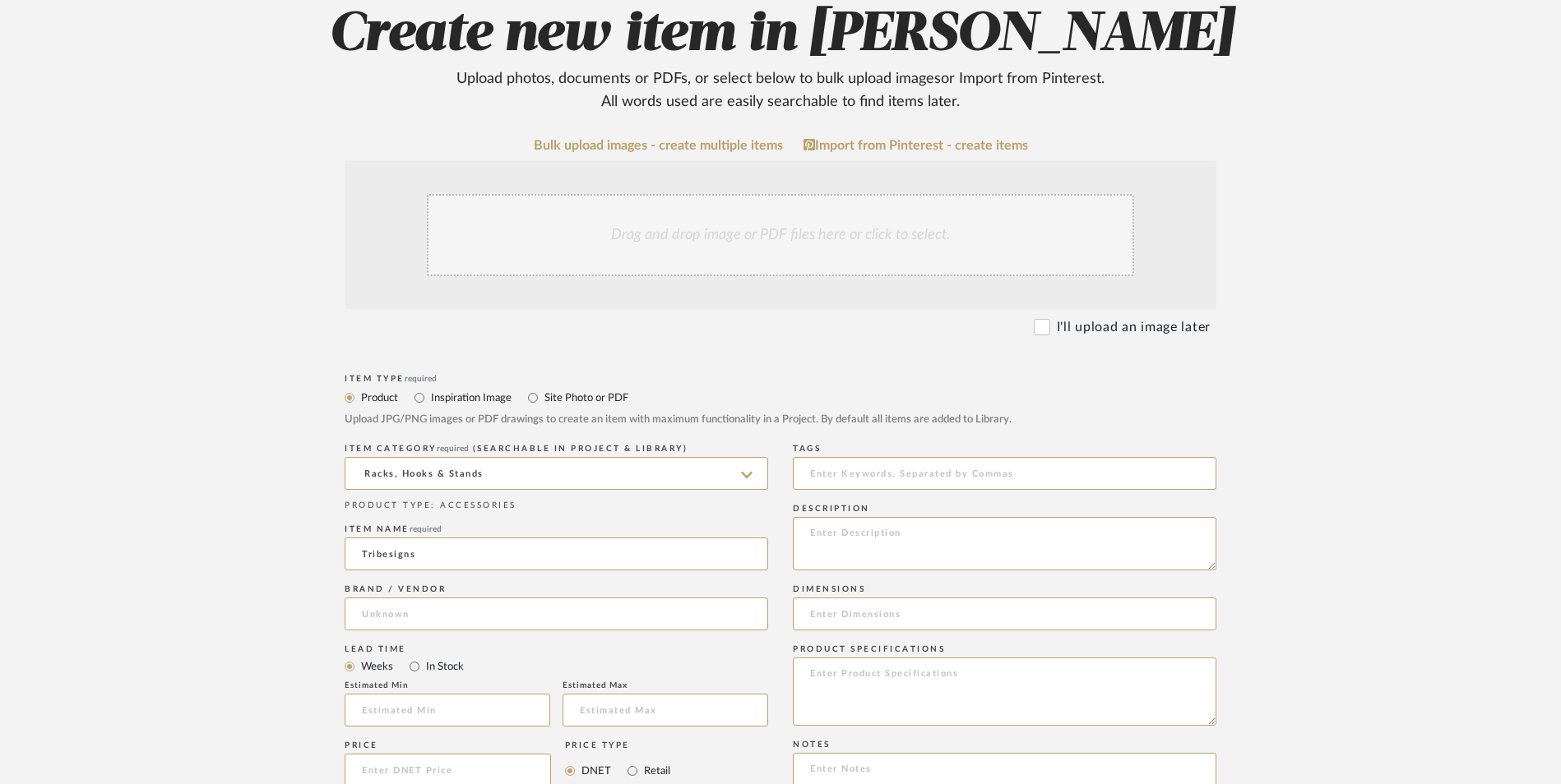
type input "Lowes"
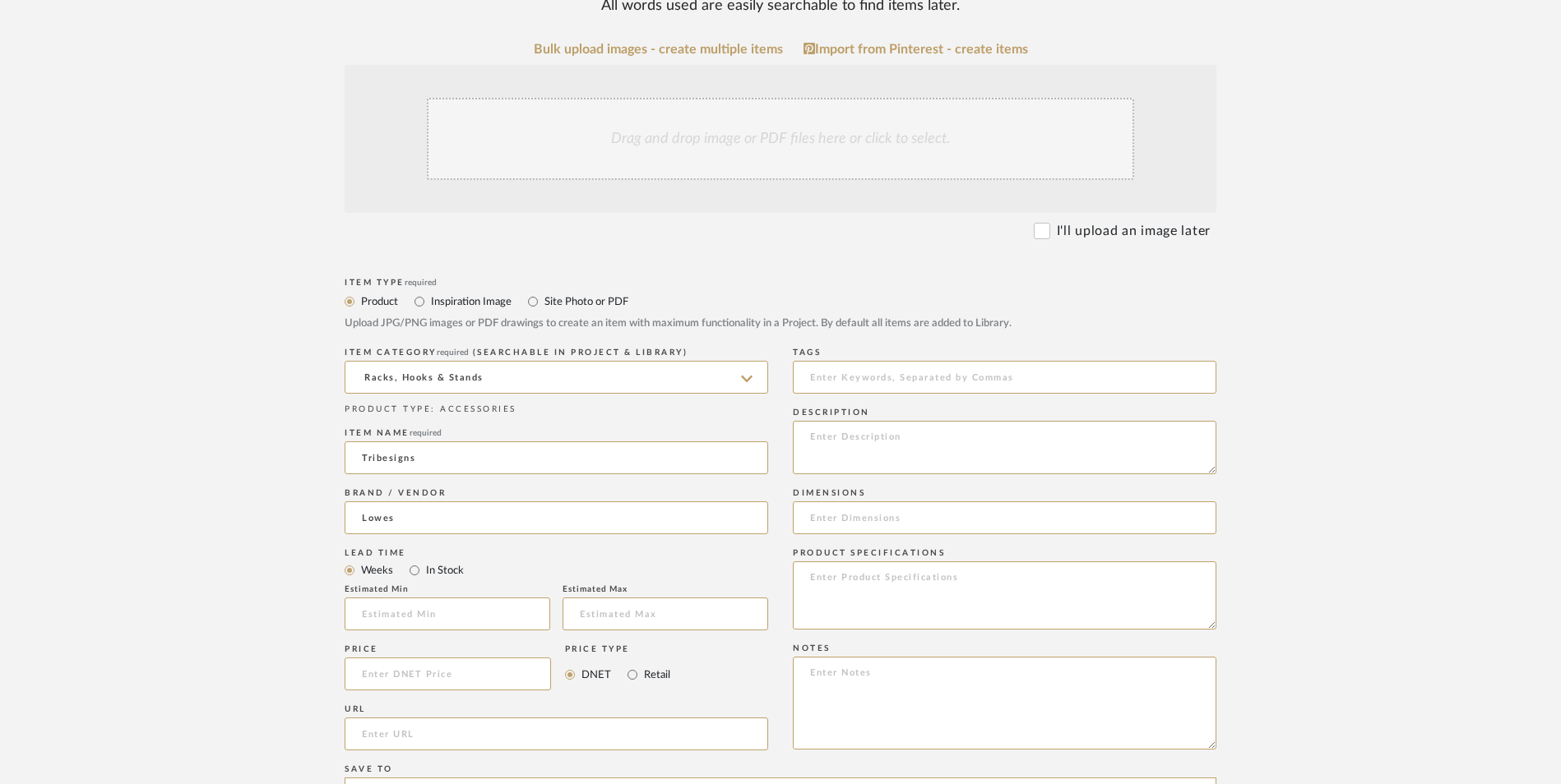
scroll to position [576, 0]
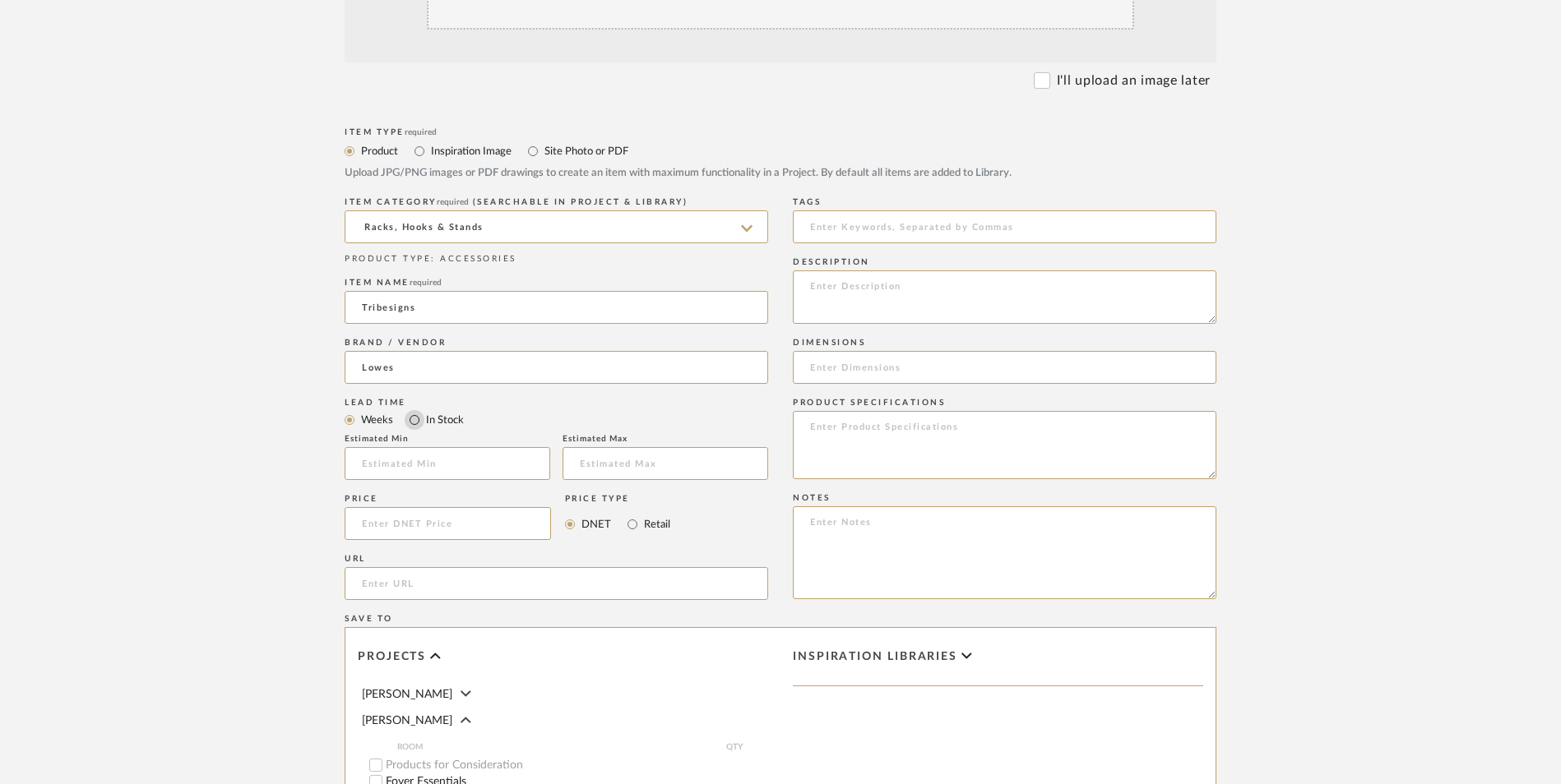
click at [413, 411] on input "In Stock" at bounding box center [414, 420] width 20 height 20
radio input "true"
click at [631, 515] on input "Retail" at bounding box center [632, 524] width 20 height 20
radio input "true"
click at [881, 506] on textarea at bounding box center [1005, 552] width 424 height 93
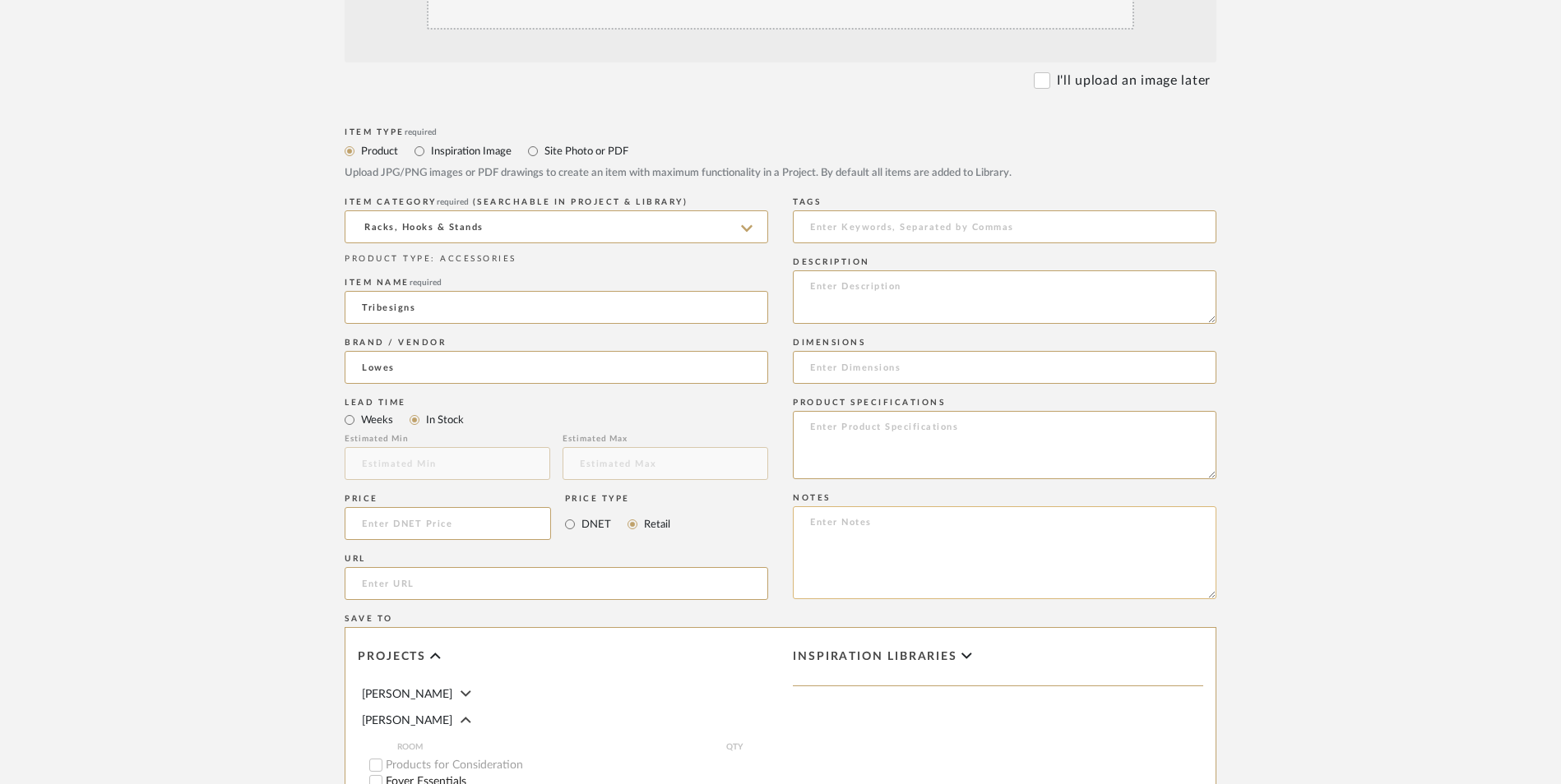
paste textarea "Option 1: ETA: SKU: Reviews - Stars Return | Refund Policy:"
click at [854, 506] on textarea "Option 1: ETA: SKU: Reviews - Stars Return | Refund Policy:" at bounding box center [1005, 552] width 424 height 93
click at [867, 506] on textarea "Option 2: ETA: SKU: Reviews - Stars Return | Refund Policy:" at bounding box center [1005, 552] width 424 height 93
click at [859, 506] on textarea "Option 2: Shoe Racks ETA: SKU: Reviews - Stars Return | Refund Policy:" at bounding box center [1005, 552] width 424 height 93
type textarea "Option 2: Shoe Racks ETA: 10.2.2025 SKU: Reviews - Stars Return | Refund Policy:"
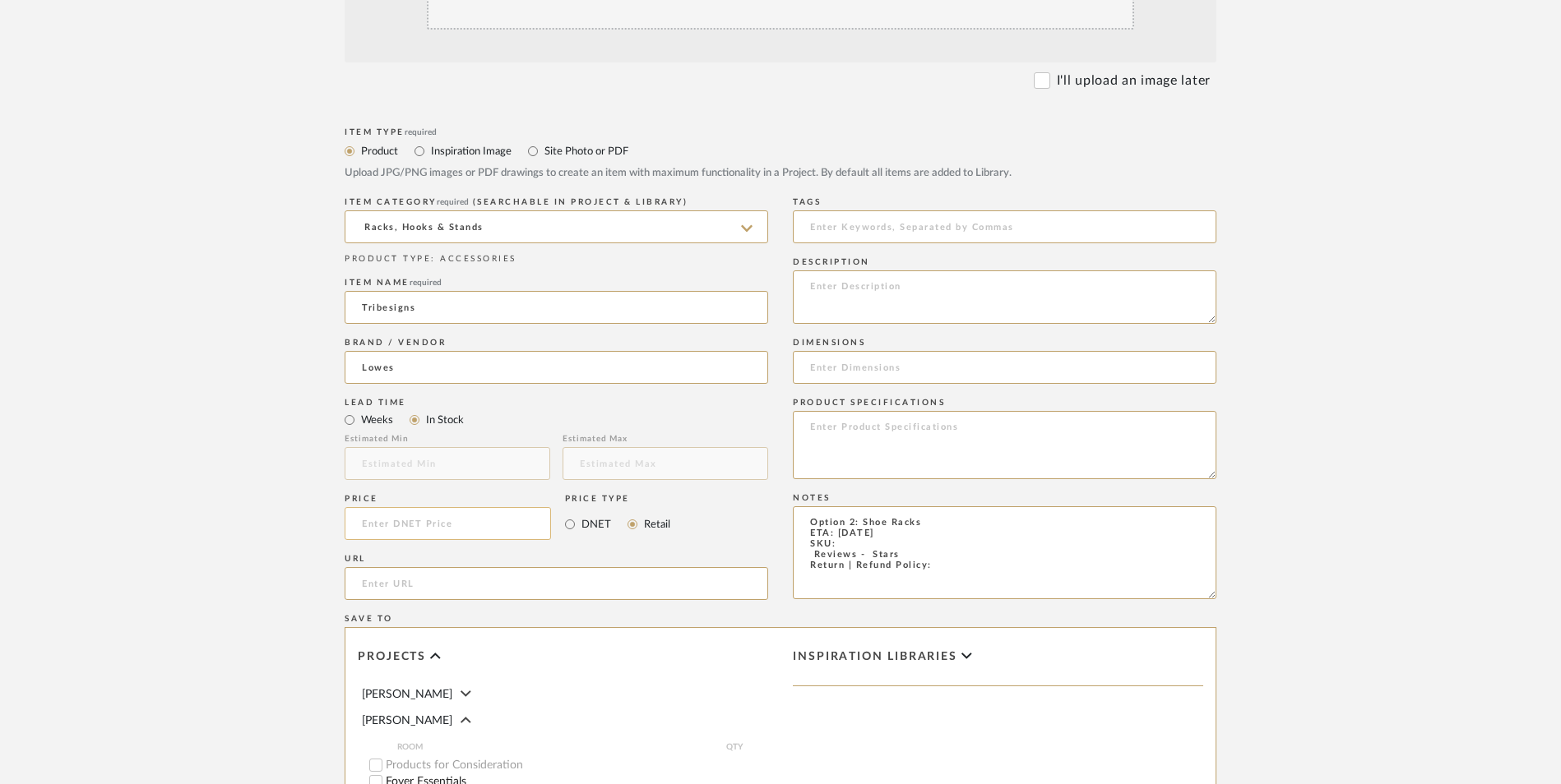
click at [433, 507] on input at bounding box center [448, 524] width 207 height 33
type input "$174.00"
drag, startPoint x: 209, startPoint y: 492, endPoint x: 360, endPoint y: 471, distance: 152.5
click at [212, 490] on upload-items "Create new item in Ashley McNeal Upload photos, documents or PDFs, or select be…" at bounding box center [780, 399] width 1561 height 1449
click at [392, 567] on input "url" at bounding box center [557, 583] width 424 height 33
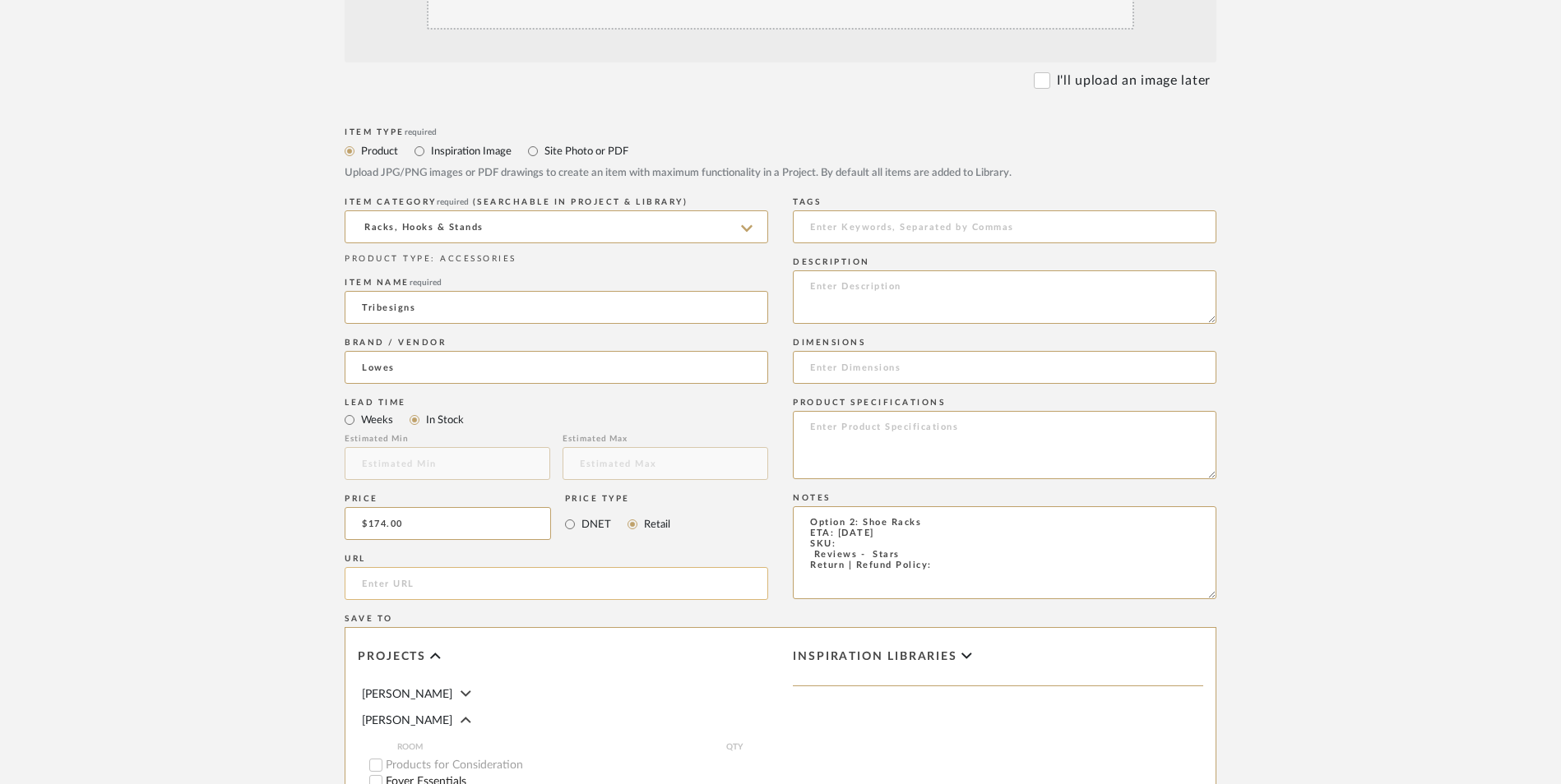
paste input "https://www.lowes.com/pd/Tribesigns-Large-Shoe-Cabinet-30-Pairs-Entryway-Shoe-S…"
type input "https://www.lowes.com/pd/Tribesigns-Large-Shoe-Cabinet-30-Pairs-Entryway-Shoe-S…"
click at [222, 491] on upload-items "Create new item in Ashley McNeal Upload photos, documents or PDFs, or select be…" at bounding box center [780, 399] width 1561 height 1449
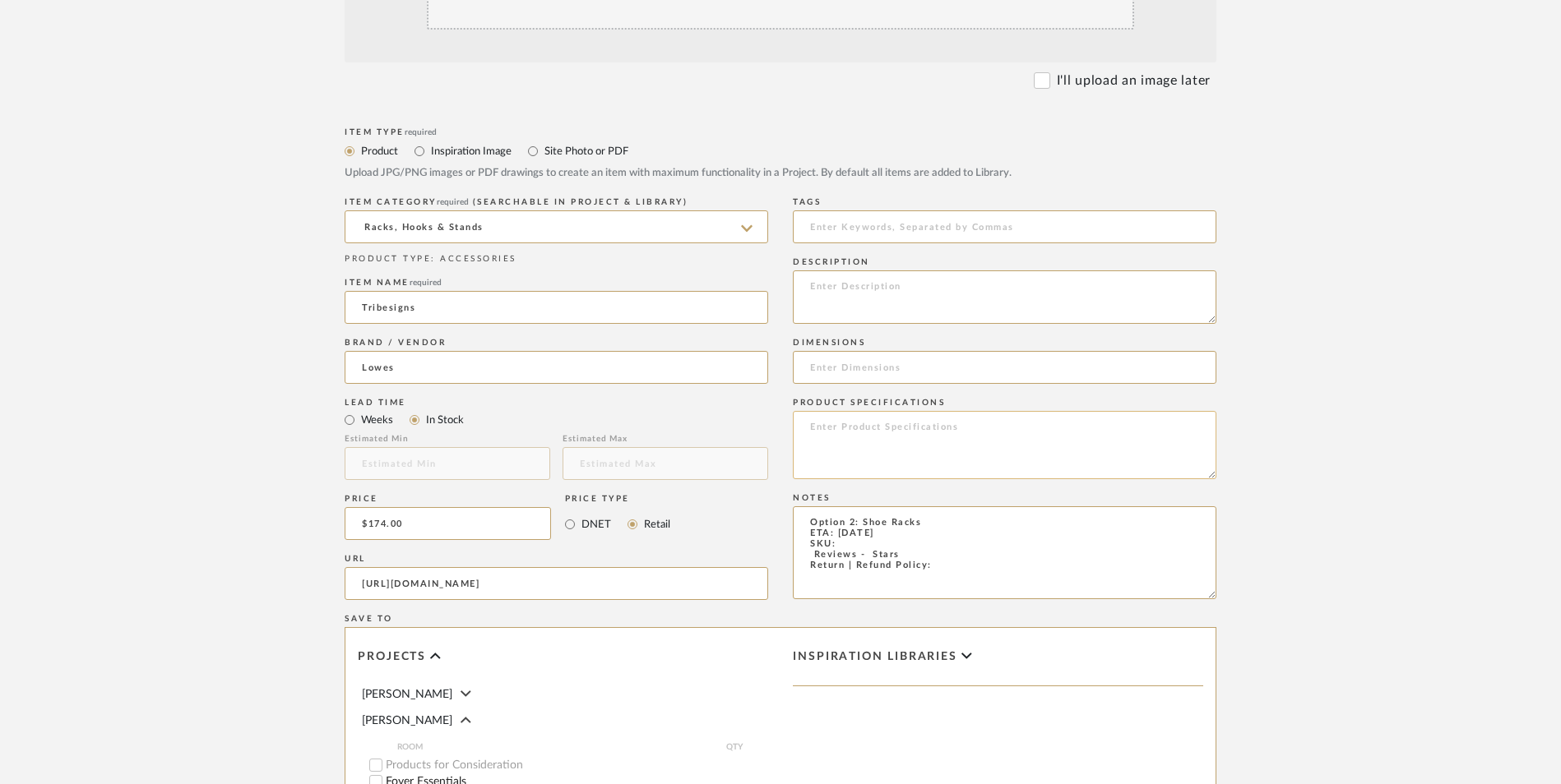
drag, startPoint x: 1062, startPoint y: 300, endPoint x: 1044, endPoint y: 300, distance: 18.0
click at [1062, 411] on textarea at bounding box center [1005, 445] width 424 height 69
click at [856, 506] on textarea "Option 2: Shoe Racks ETA: 10.2.2025 SKU: Reviews - Stars Return | Refund Policy:" at bounding box center [1005, 552] width 424 height 93
paste textarea "6246834"
drag, startPoint x: 907, startPoint y: 422, endPoint x: 803, endPoint y: 425, distance: 104.0
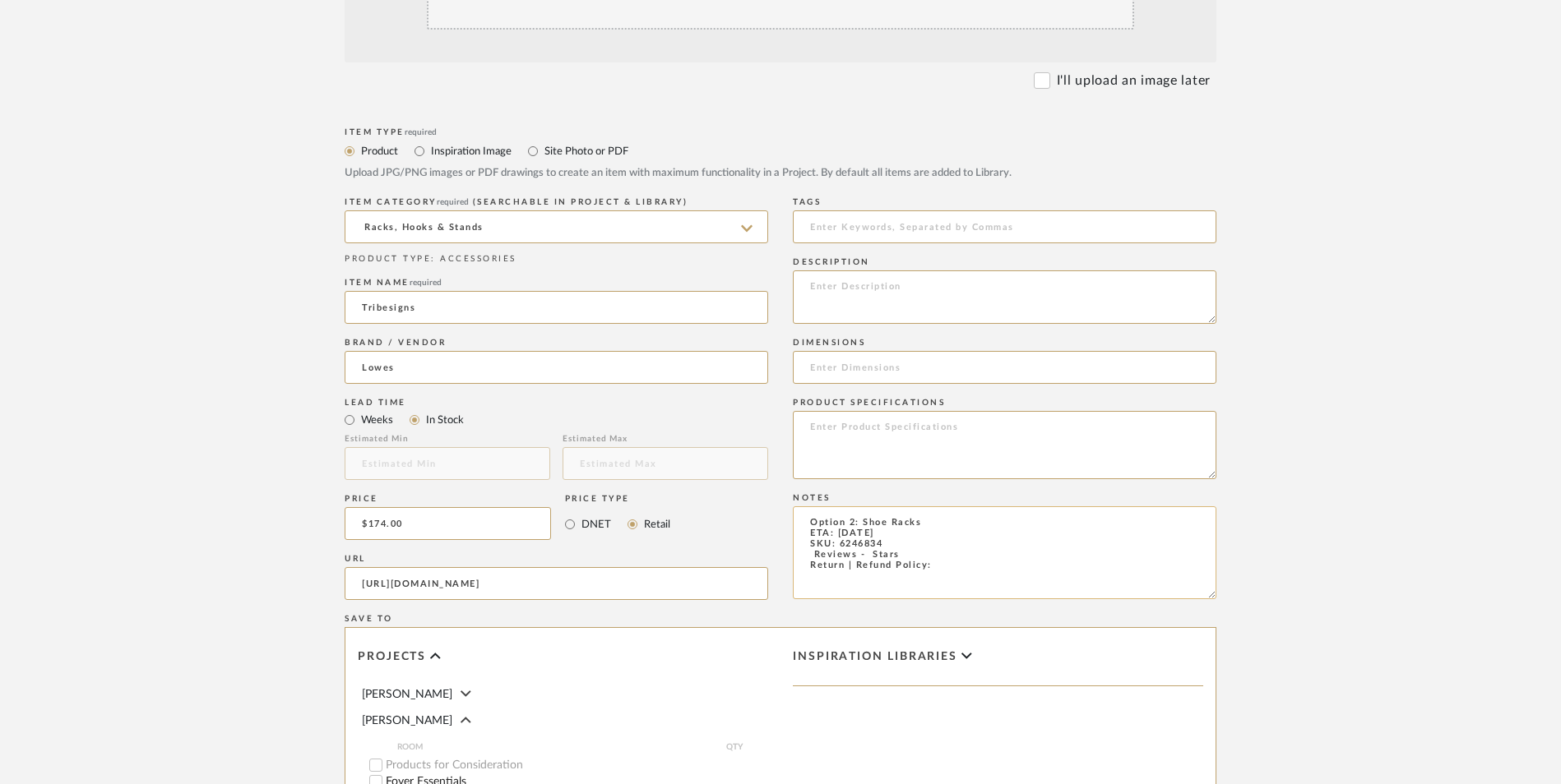
click at [803, 506] on textarea "Option 2: Shoe Racks ETA: 10.2.2025 SKU: 6246834 Reviews - Stars Return | Refun…" at bounding box center [1005, 552] width 424 height 93
click at [960, 506] on textarea "Option 2: Shoe Racks ETA: 10.2.2025 SKU: 6246834 Return | Refund Policy:" at bounding box center [1005, 552] width 424 height 93
type textarea "Option 2: Shoe Racks ETA: 10.2.2025 SKU: 6246834 Return | Refund Policy: 90 Day…"
click at [863, 271] on textarea at bounding box center [1005, 298] width 424 height 54
paste textarea "As a professional supplier in the furniture industry for 14 years, we have alwa…"
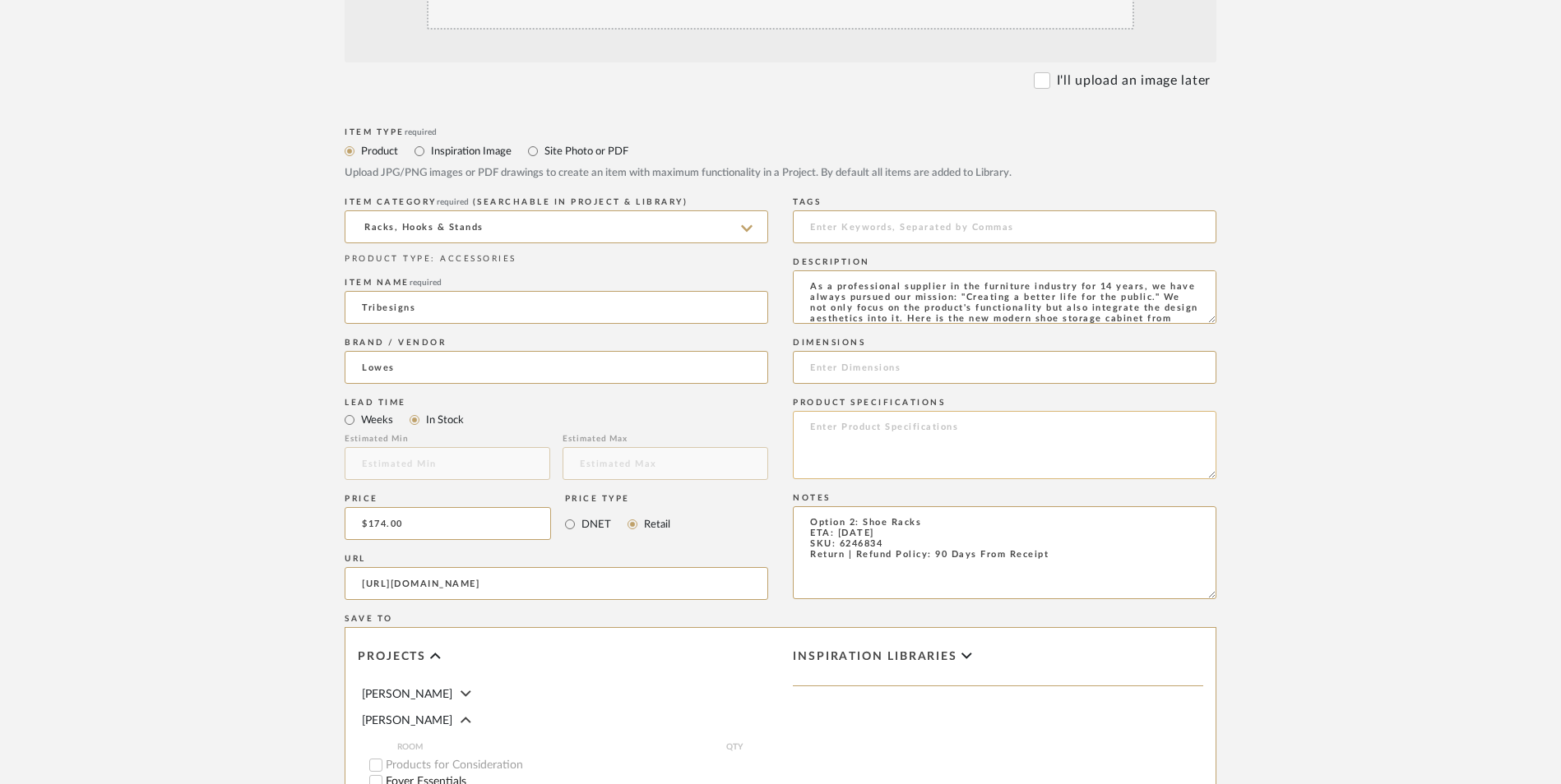
scroll to position [54, 0]
type textarea "As a professional supplier in the furniture industry for 14 years, we have alwa…"
click at [825, 351] on input at bounding box center [1005, 367] width 424 height 33
click at [883, 351] on input "42.52" H x" at bounding box center [1005, 367] width 424 height 33
click at [971, 351] on input "42.52" H x 13.78" D x" at bounding box center [1005, 367] width 424 height 33
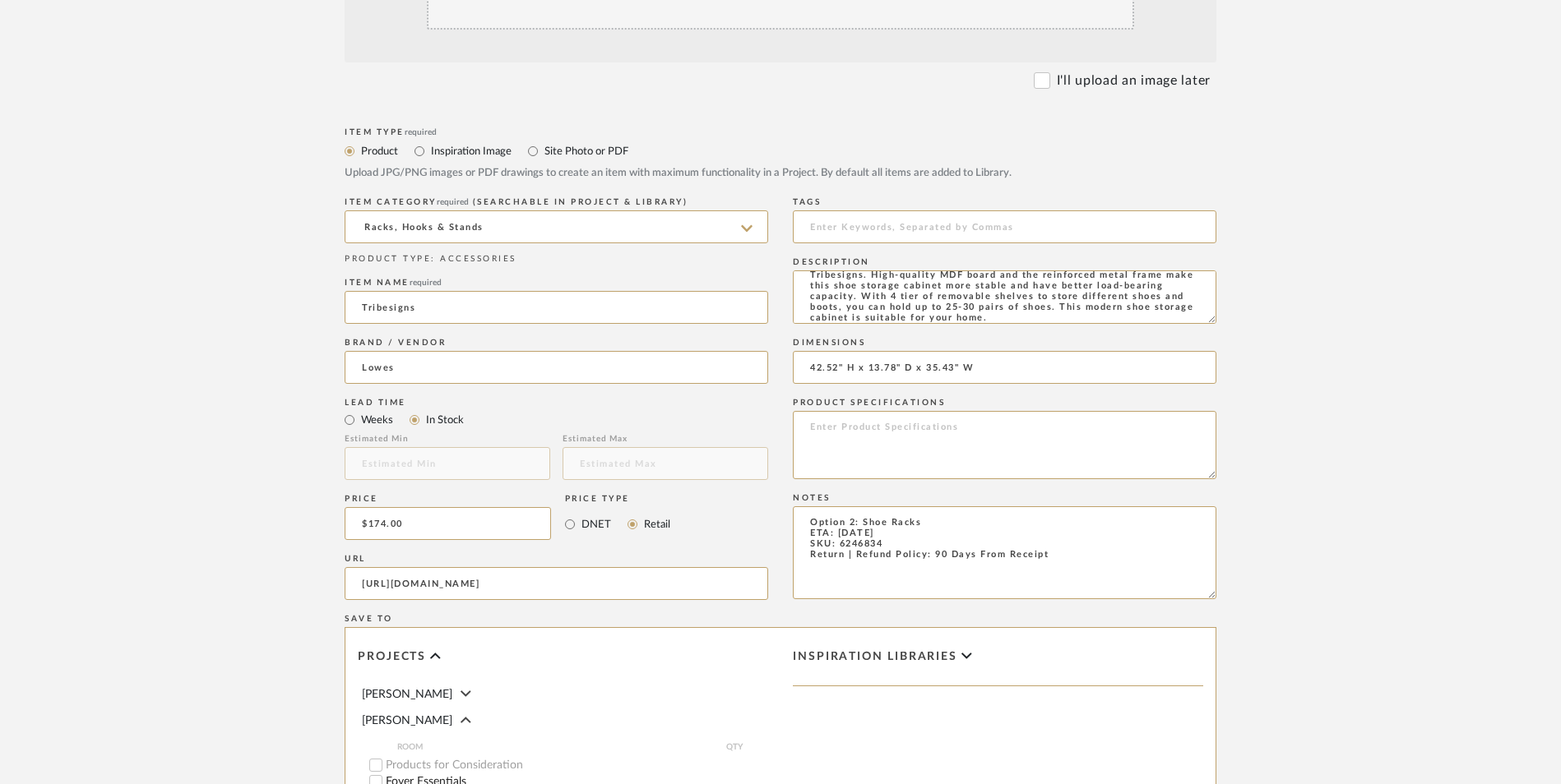
type input "42.52" H x 13.78" D x 35.43" W"
click at [965, 411] on textarea at bounding box center [1005, 445] width 424 height 69
type textarea "MDF | Metal"
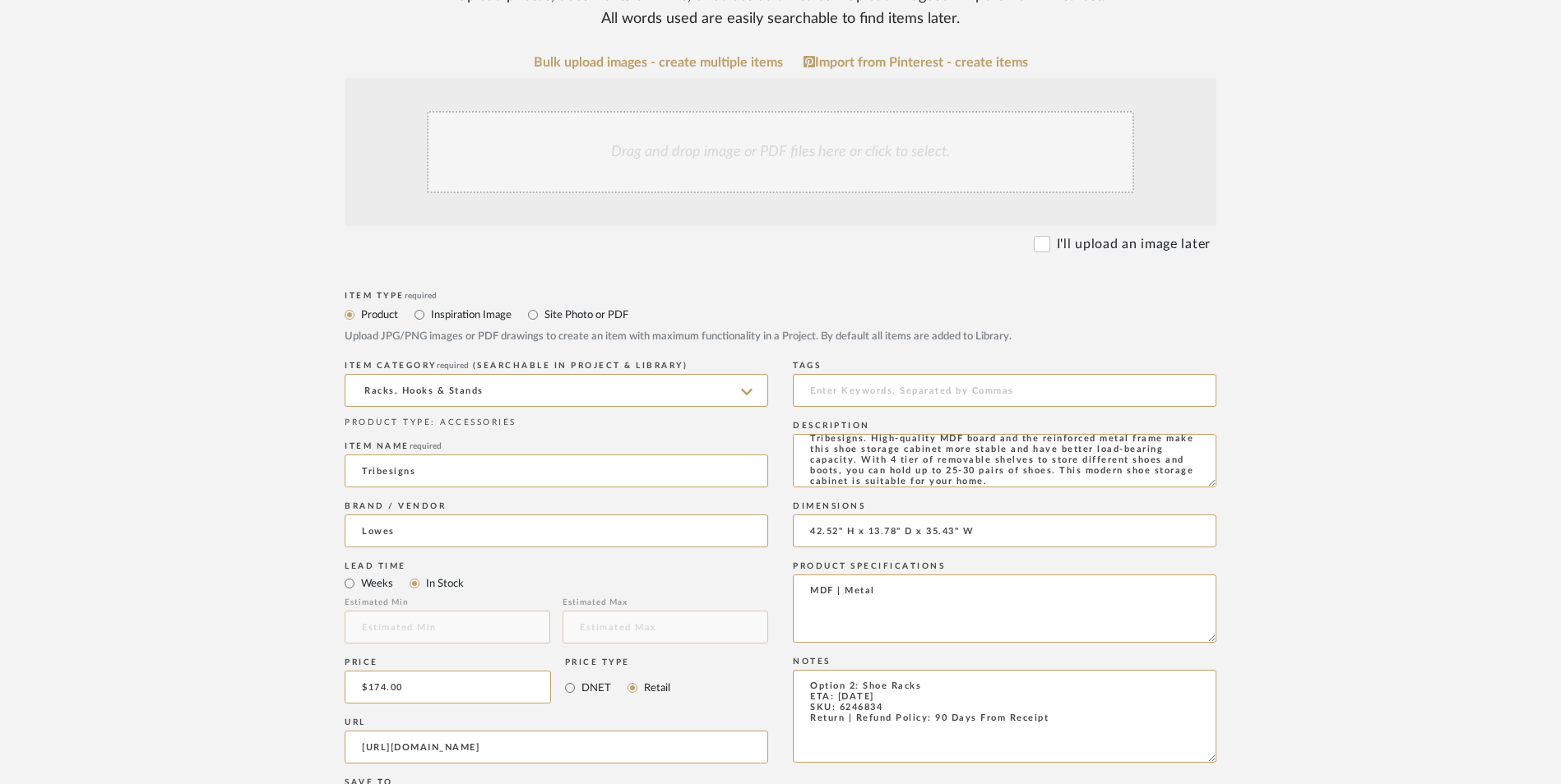
scroll to position [247, 0]
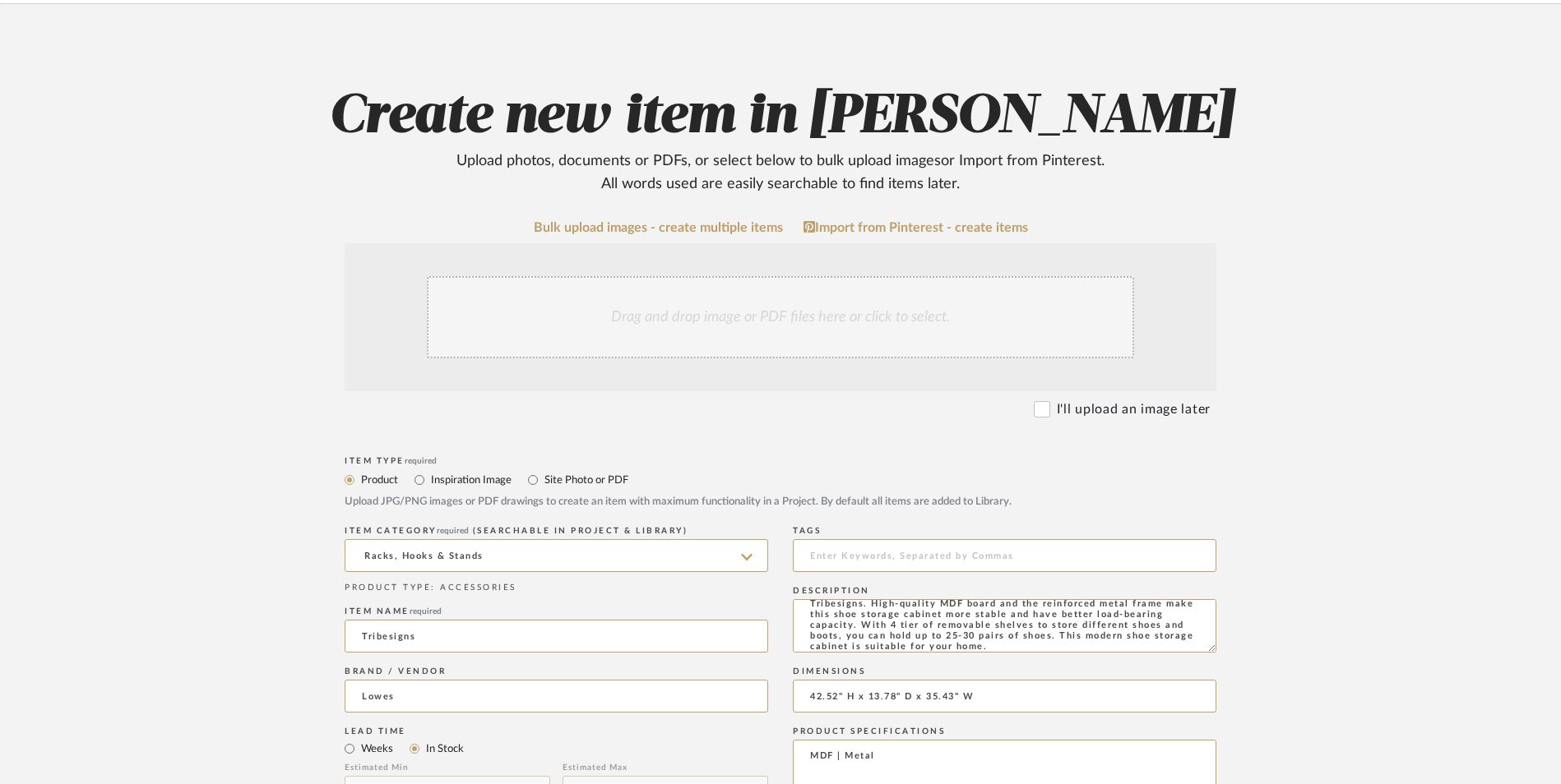
click at [797, 276] on div "Drag and drop image or PDF files here or click to select." at bounding box center [780, 317] width 707 height 82
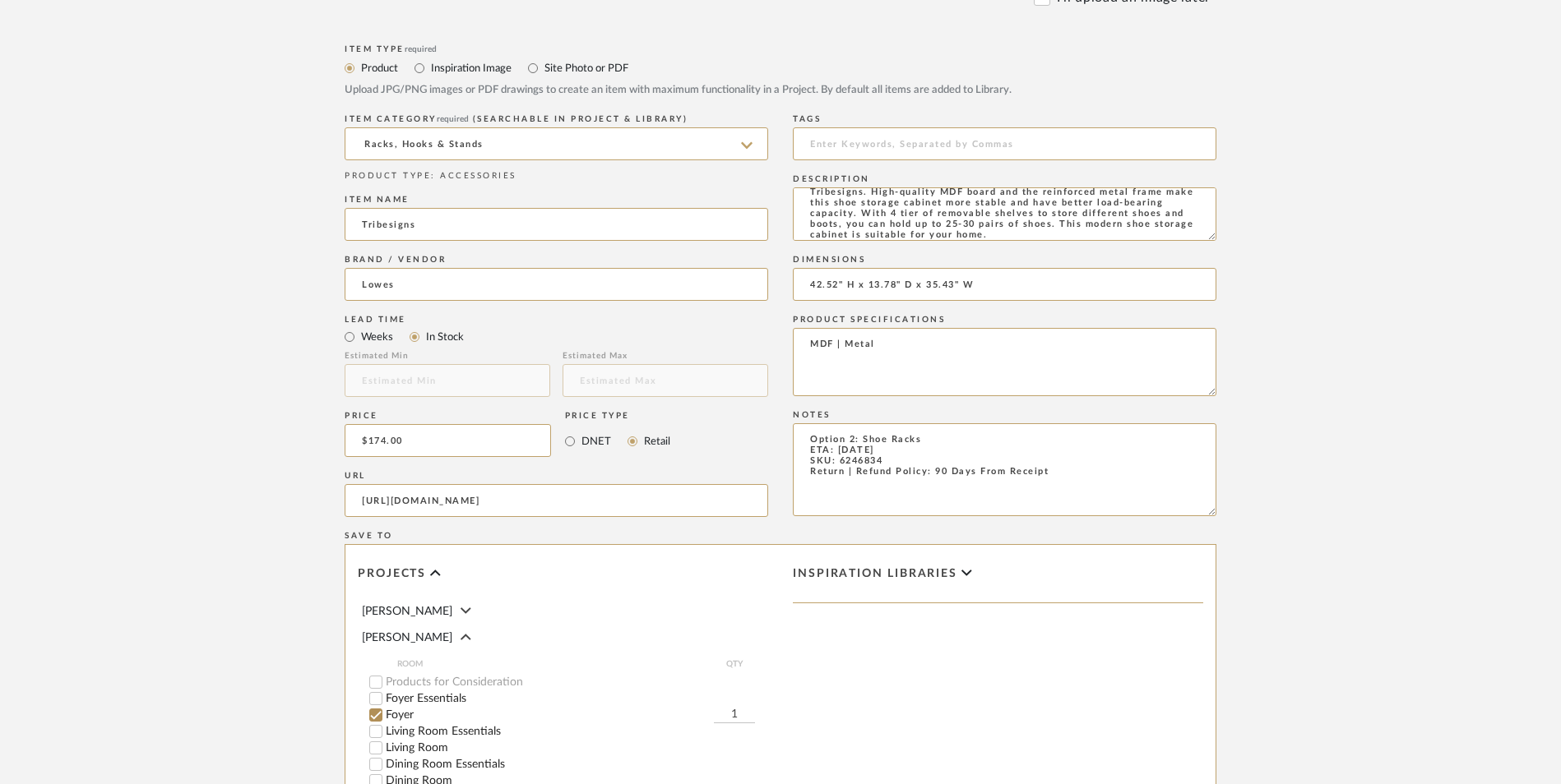
scroll to position [1034, 0]
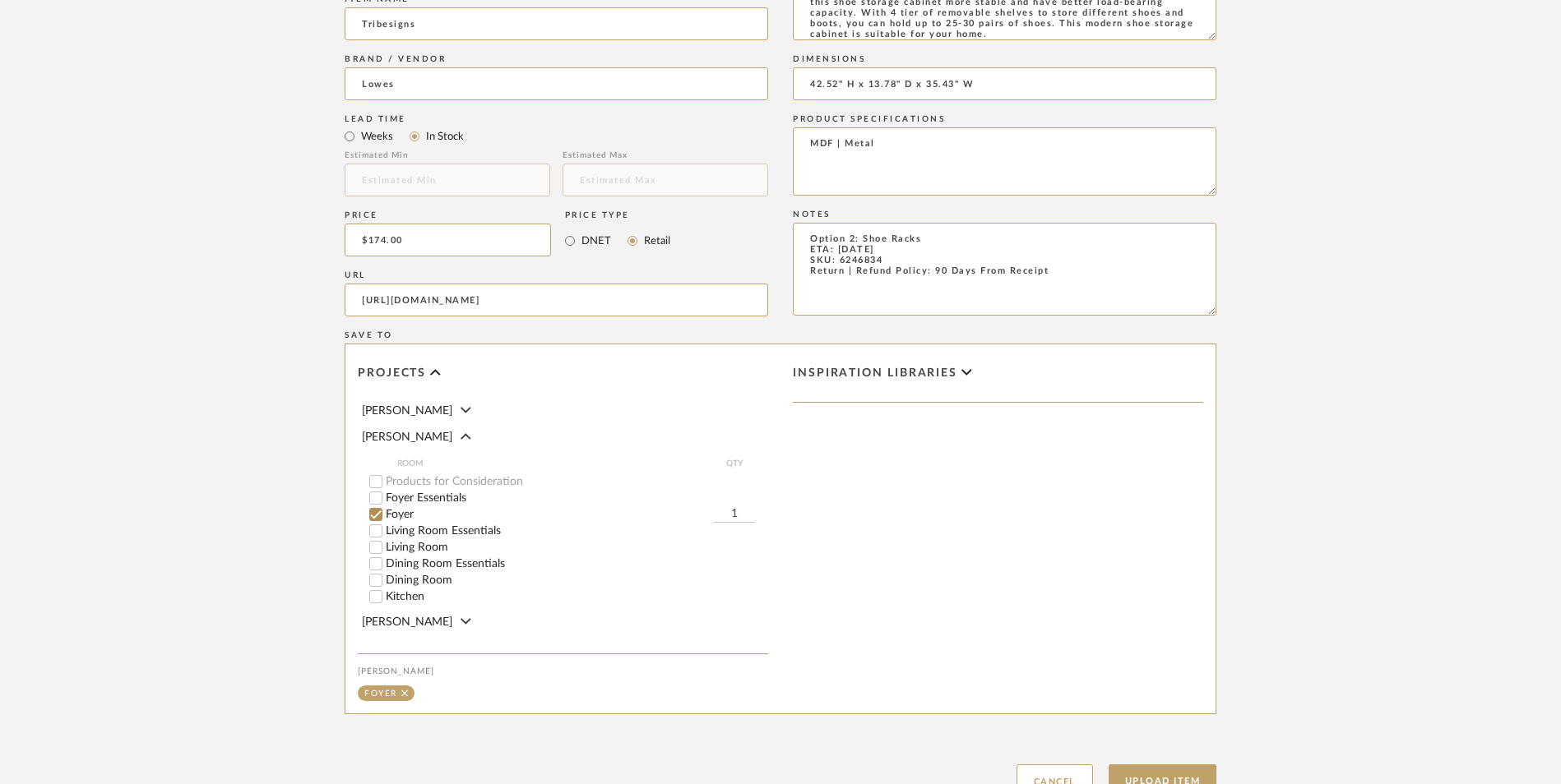
drag, startPoint x: 1192, startPoint y: 646, endPoint x: 1250, endPoint y: 626, distance: 61.4
click at [1191, 765] on button "Upload Item" at bounding box center [1162, 781] width 109 height 34
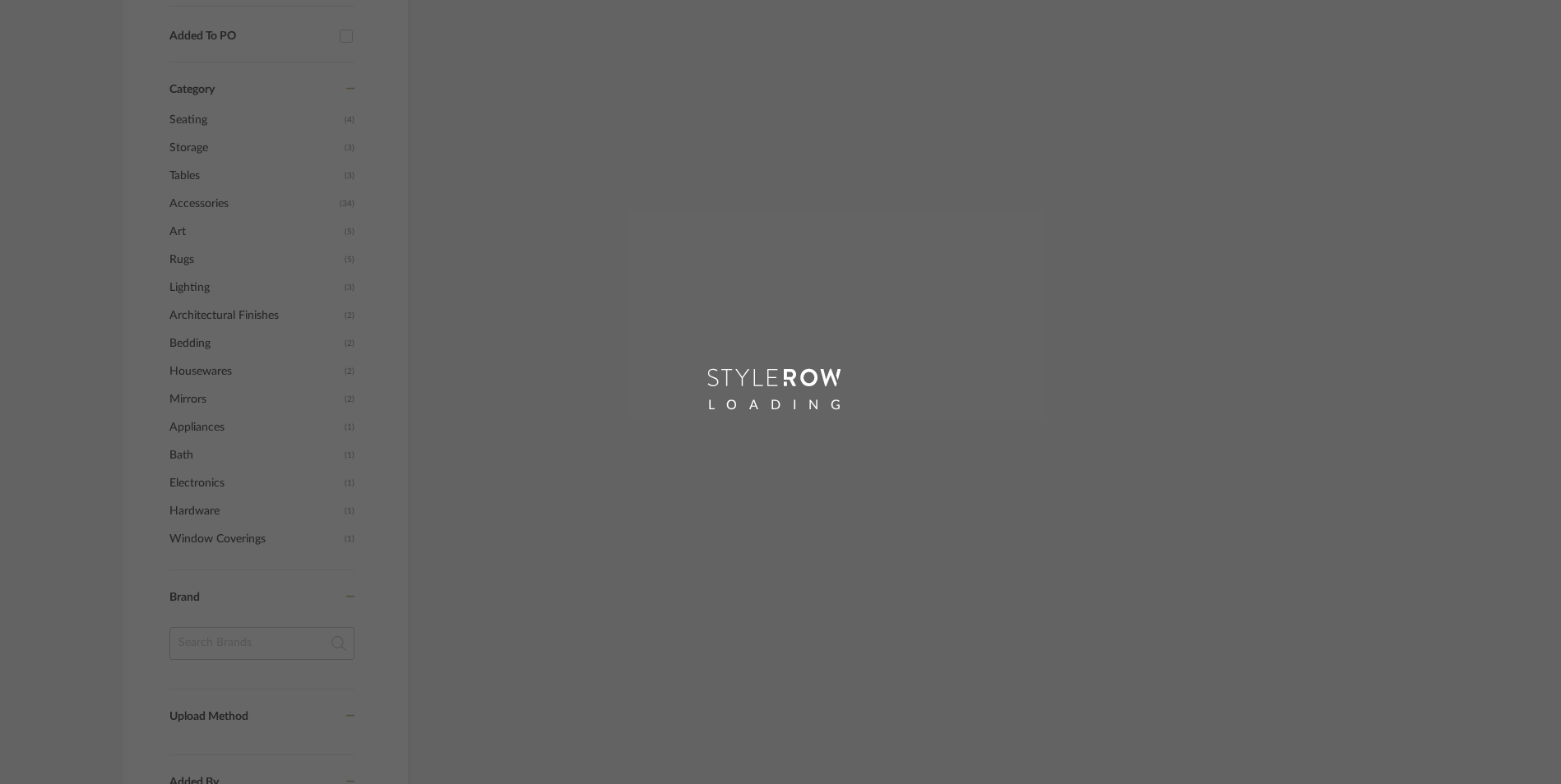
scroll to position [790, 0]
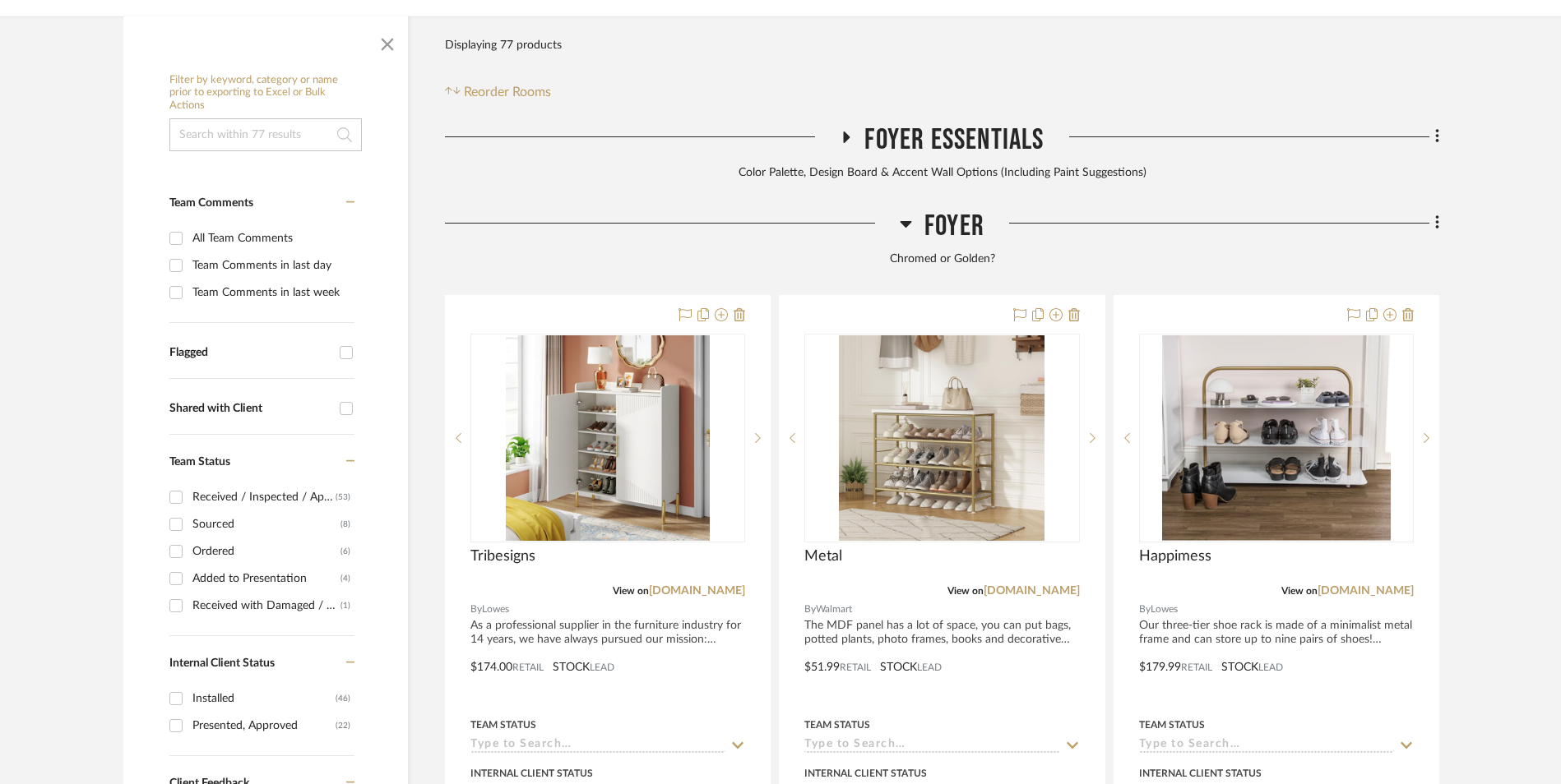
scroll to position [501, 0]
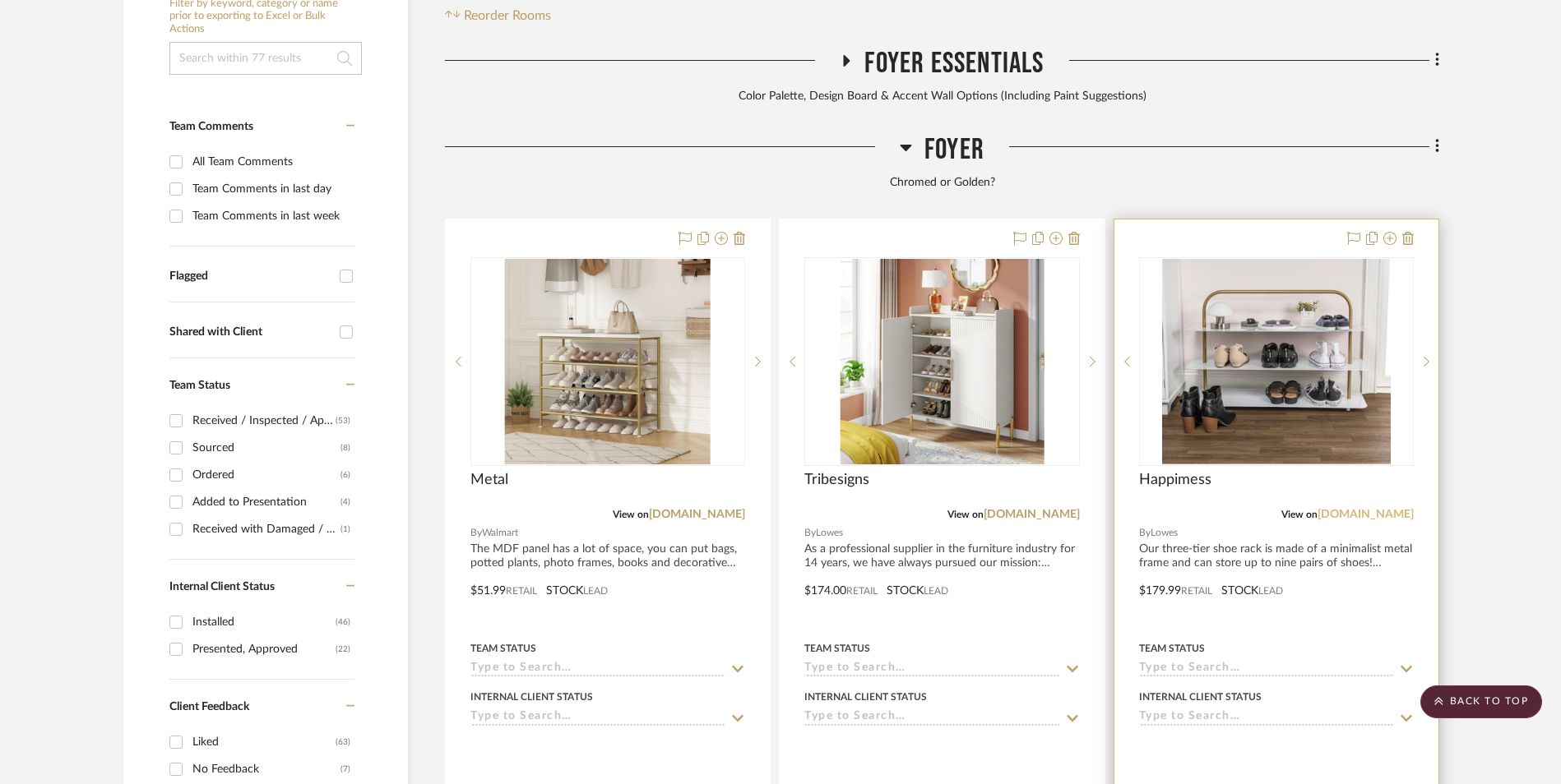
click at [1387, 509] on link "[DOMAIN_NAME]" at bounding box center [1366, 514] width 96 height 11
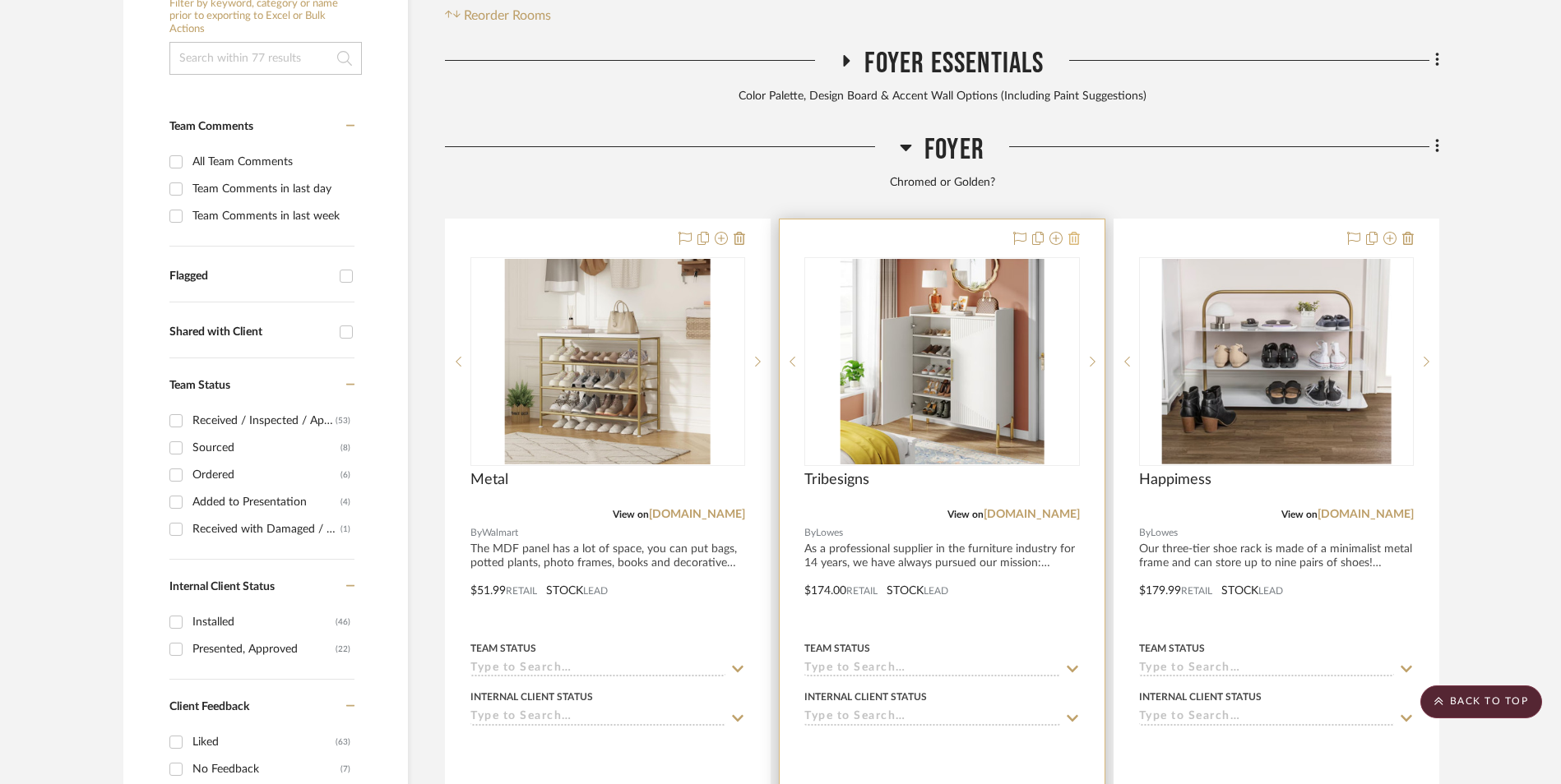
click at [1073, 232] on icon at bounding box center [1074, 238] width 11 height 13
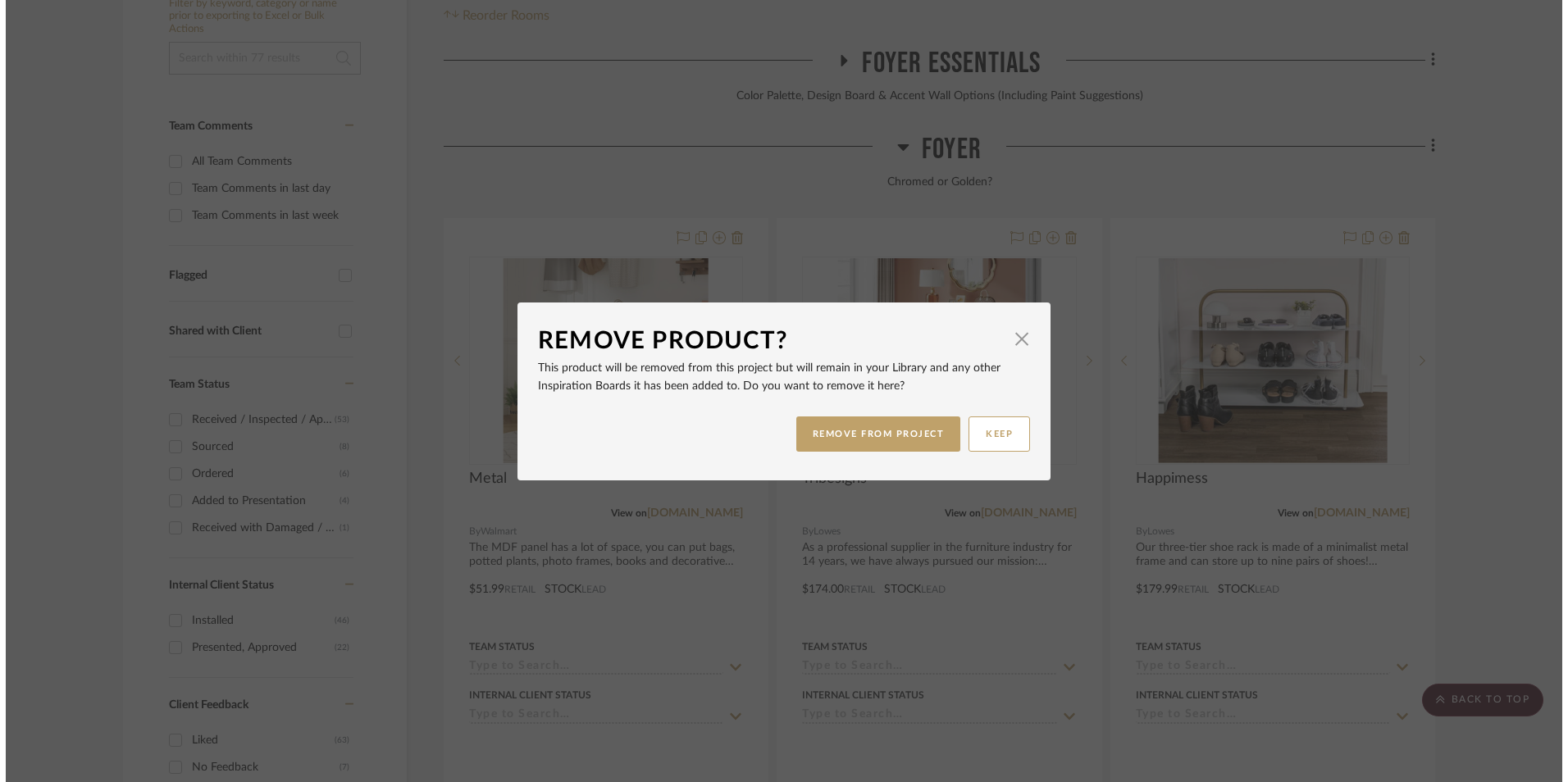
scroll to position [0, 0]
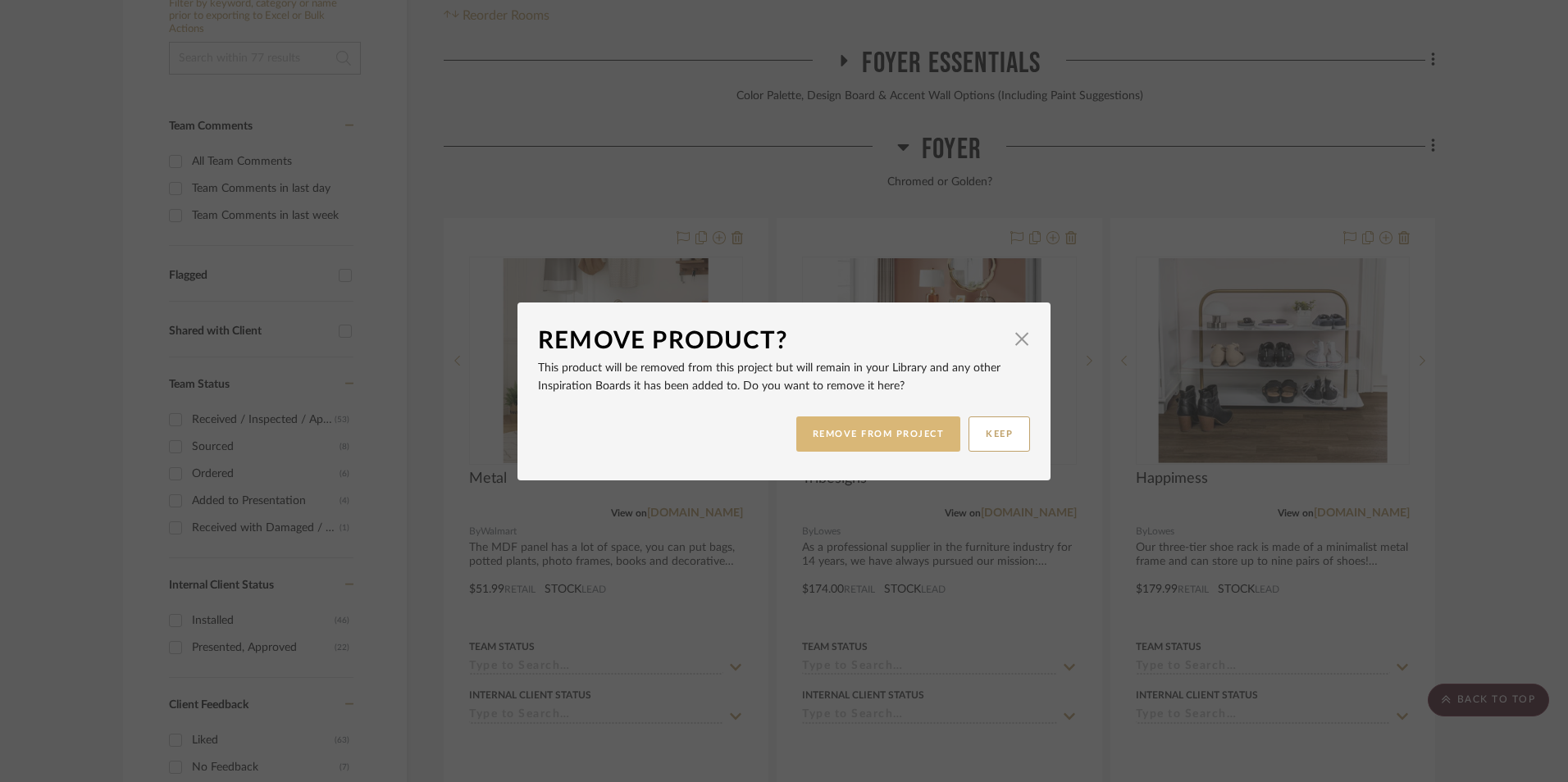
click at [921, 434] on button "REMOVE FROM PROJECT" at bounding box center [878, 434] width 165 height 36
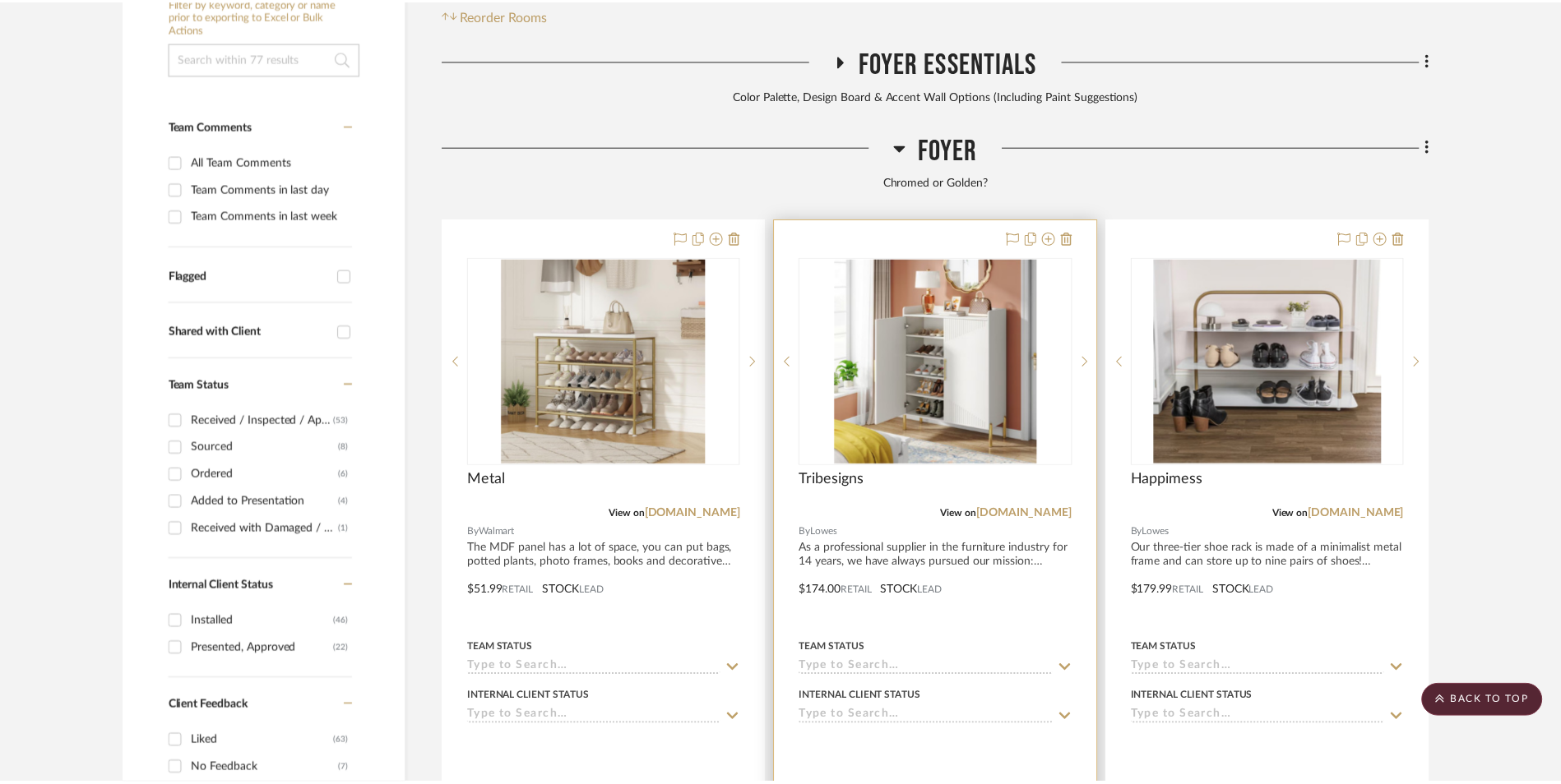
scroll to position [501, 0]
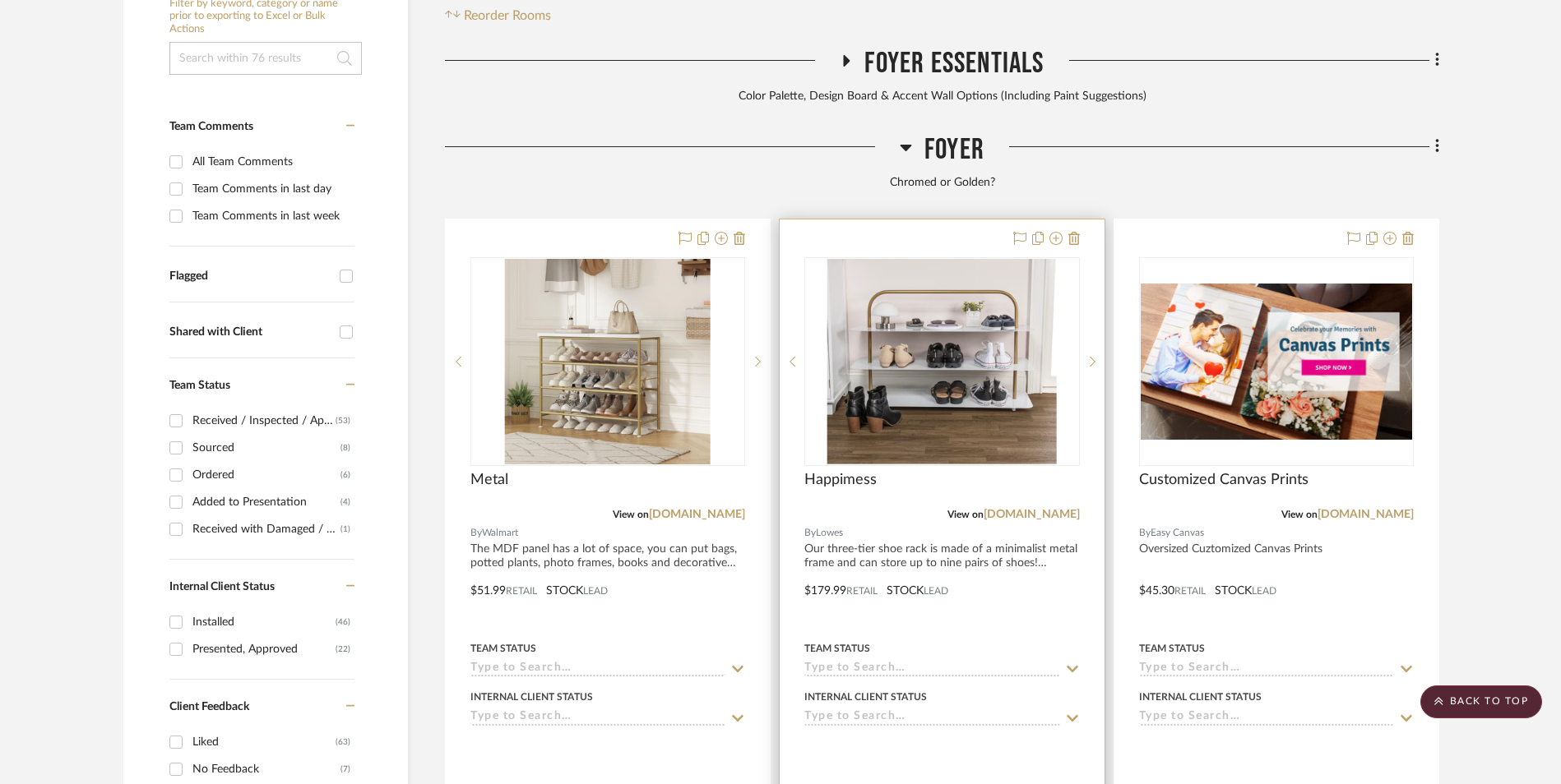
click at [936, 293] on img "0" at bounding box center [943, 361] width 229 height 206
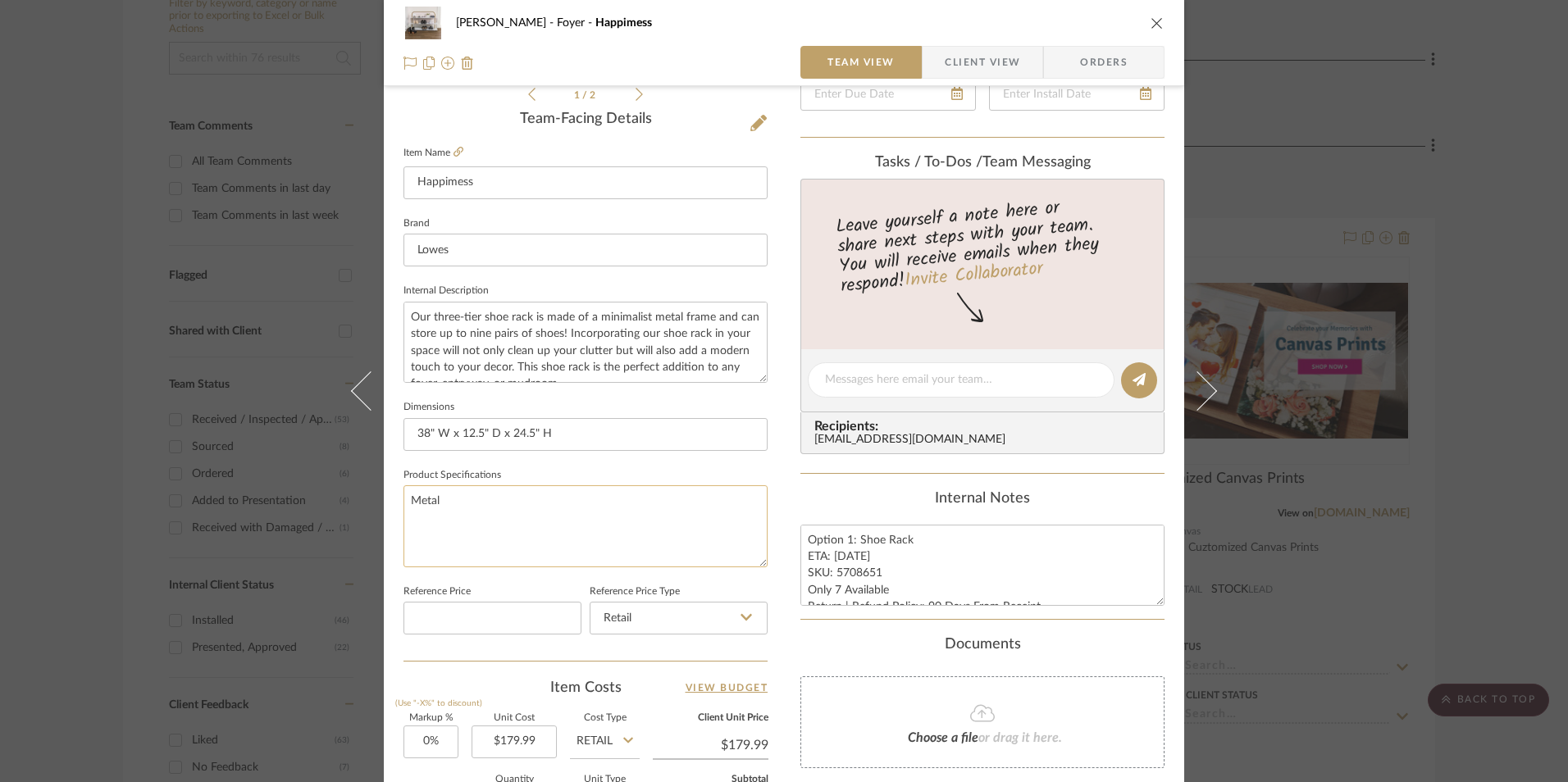
scroll to position [410, 0]
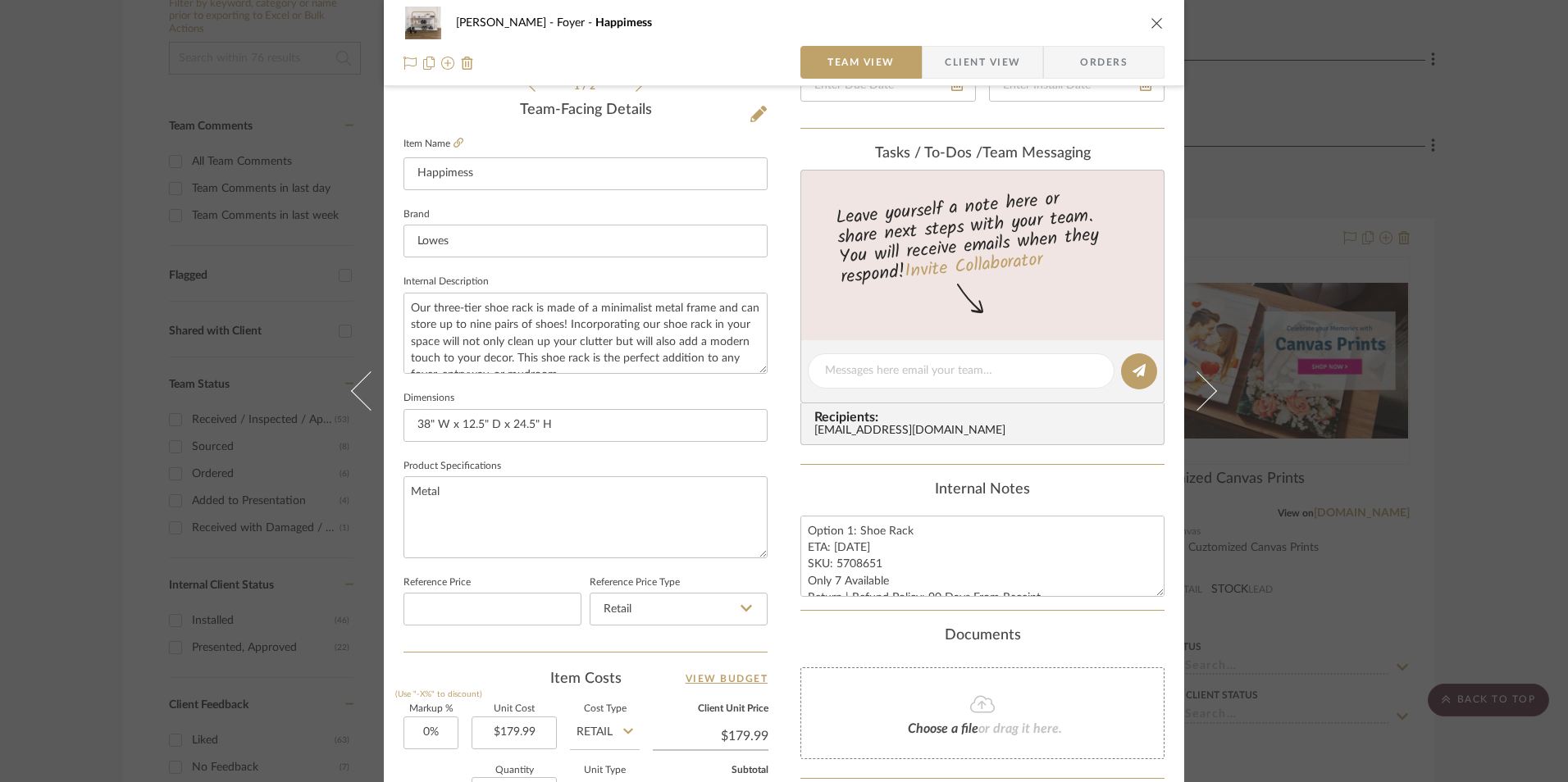
click at [1151, 23] on icon "close" at bounding box center [1157, 23] width 13 height 13
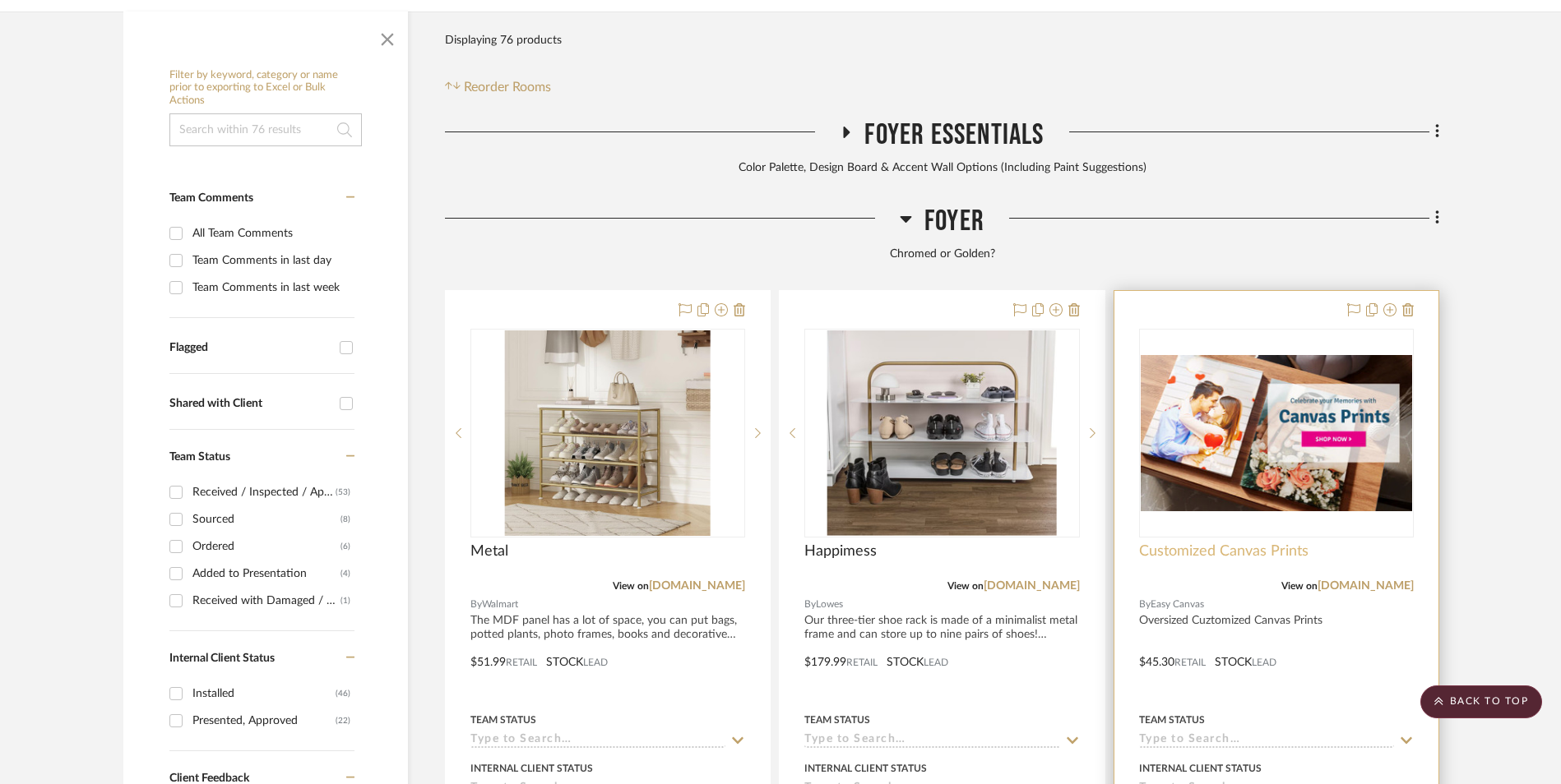
scroll to position [418, 0]
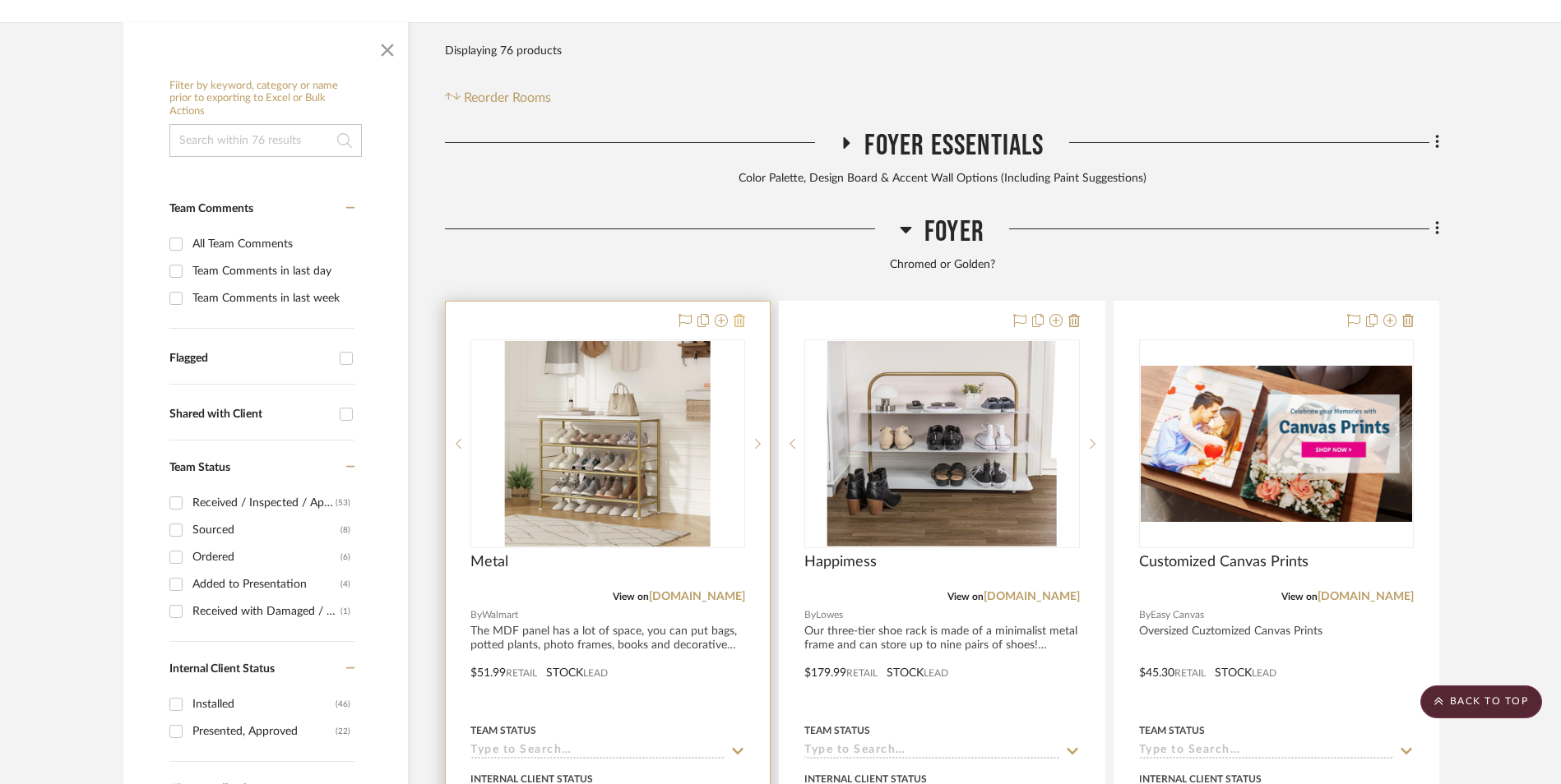
click at [742, 314] on icon at bounding box center [739, 320] width 11 height 13
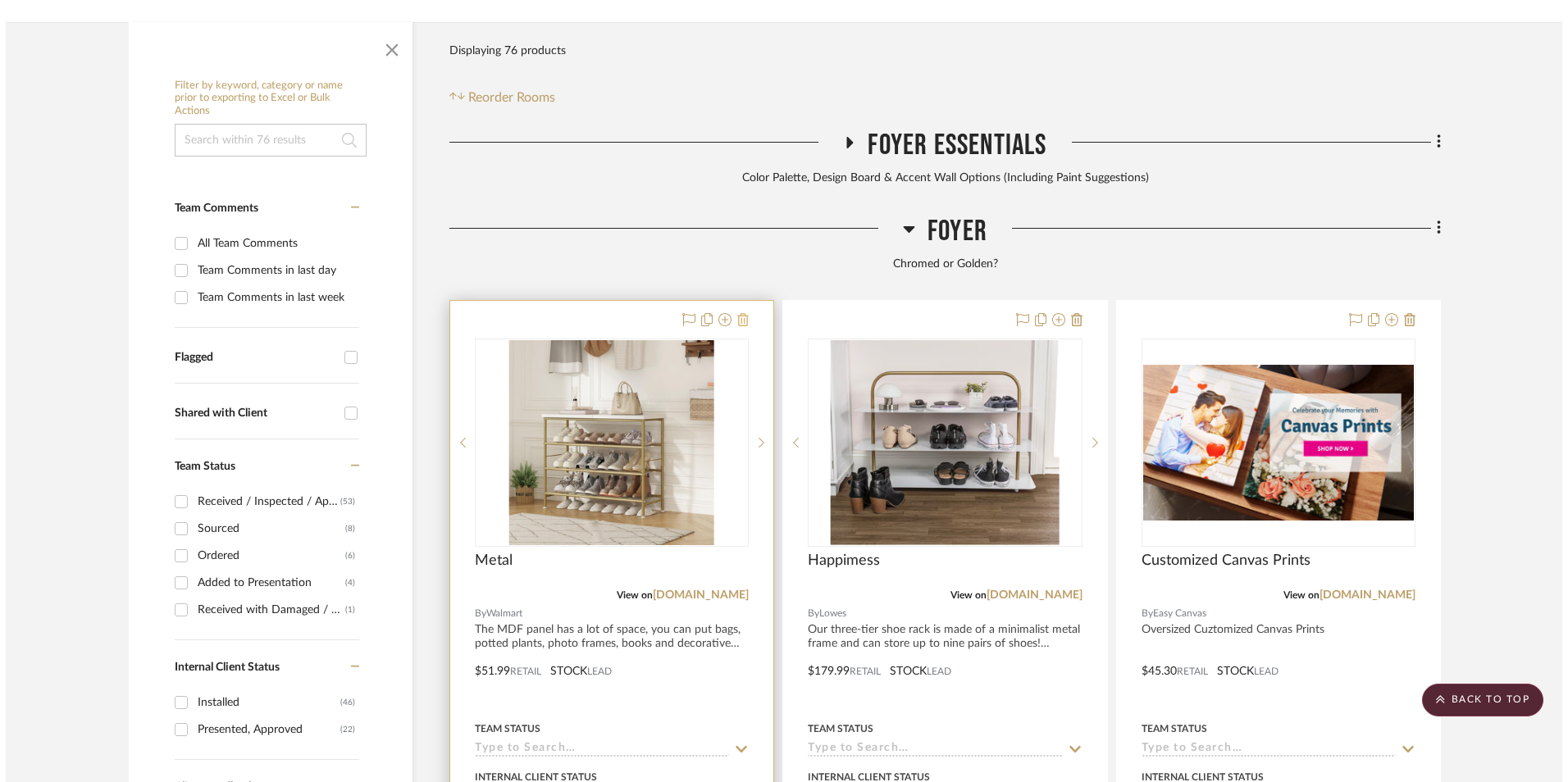
scroll to position [0, 0]
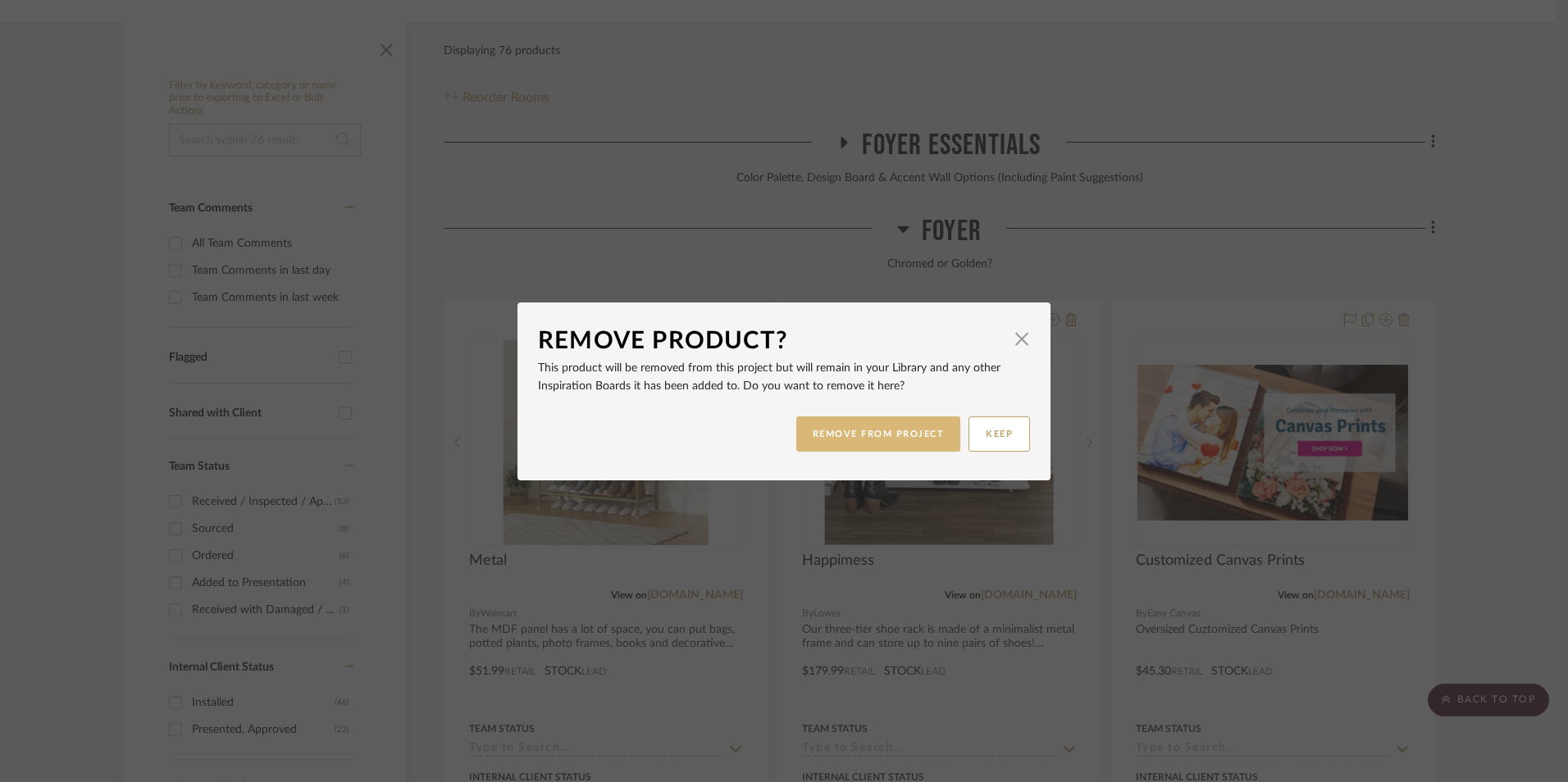
click at [906, 433] on button "REMOVE FROM PROJECT" at bounding box center [878, 434] width 165 height 36
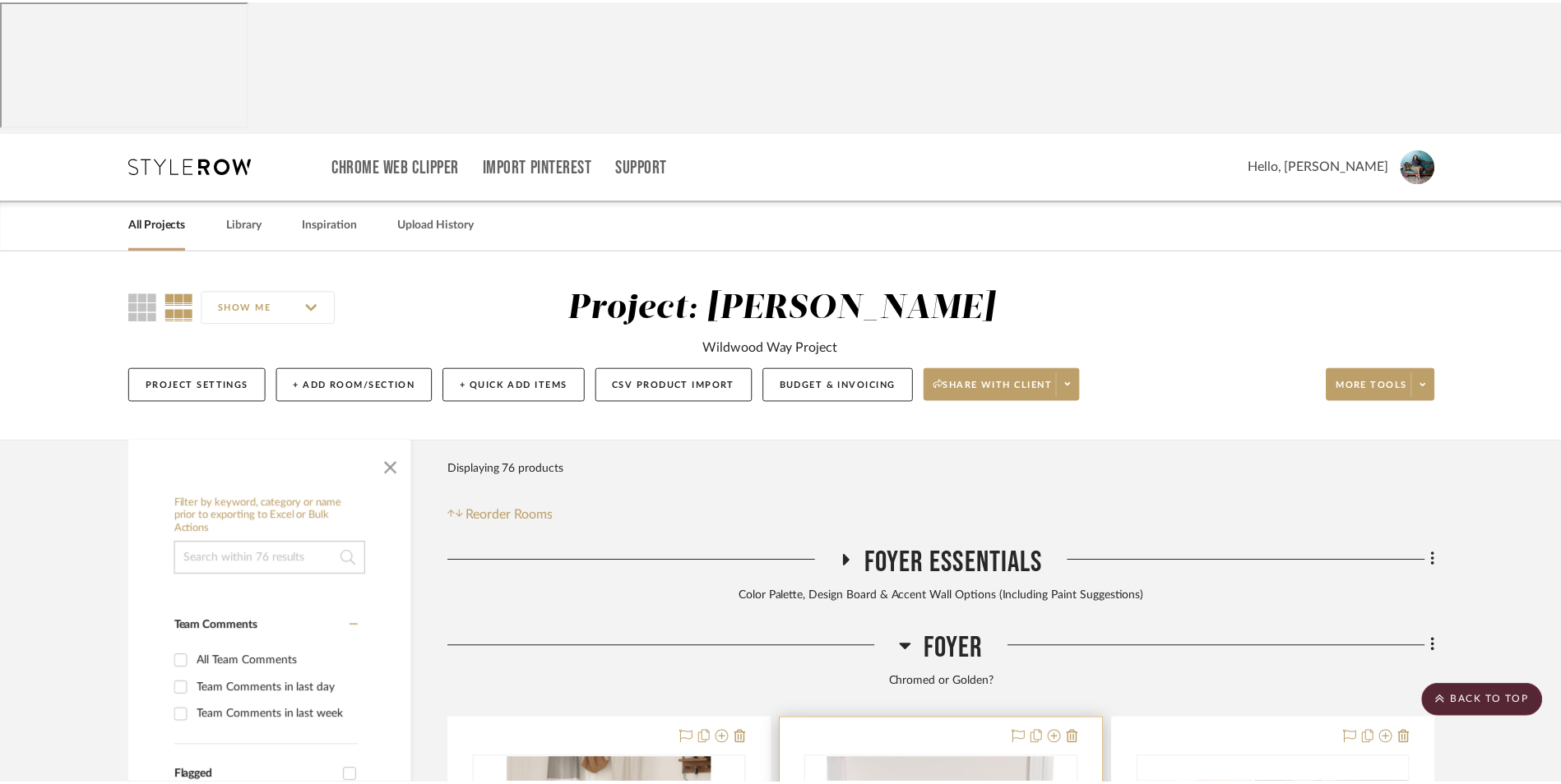
scroll to position [418, 0]
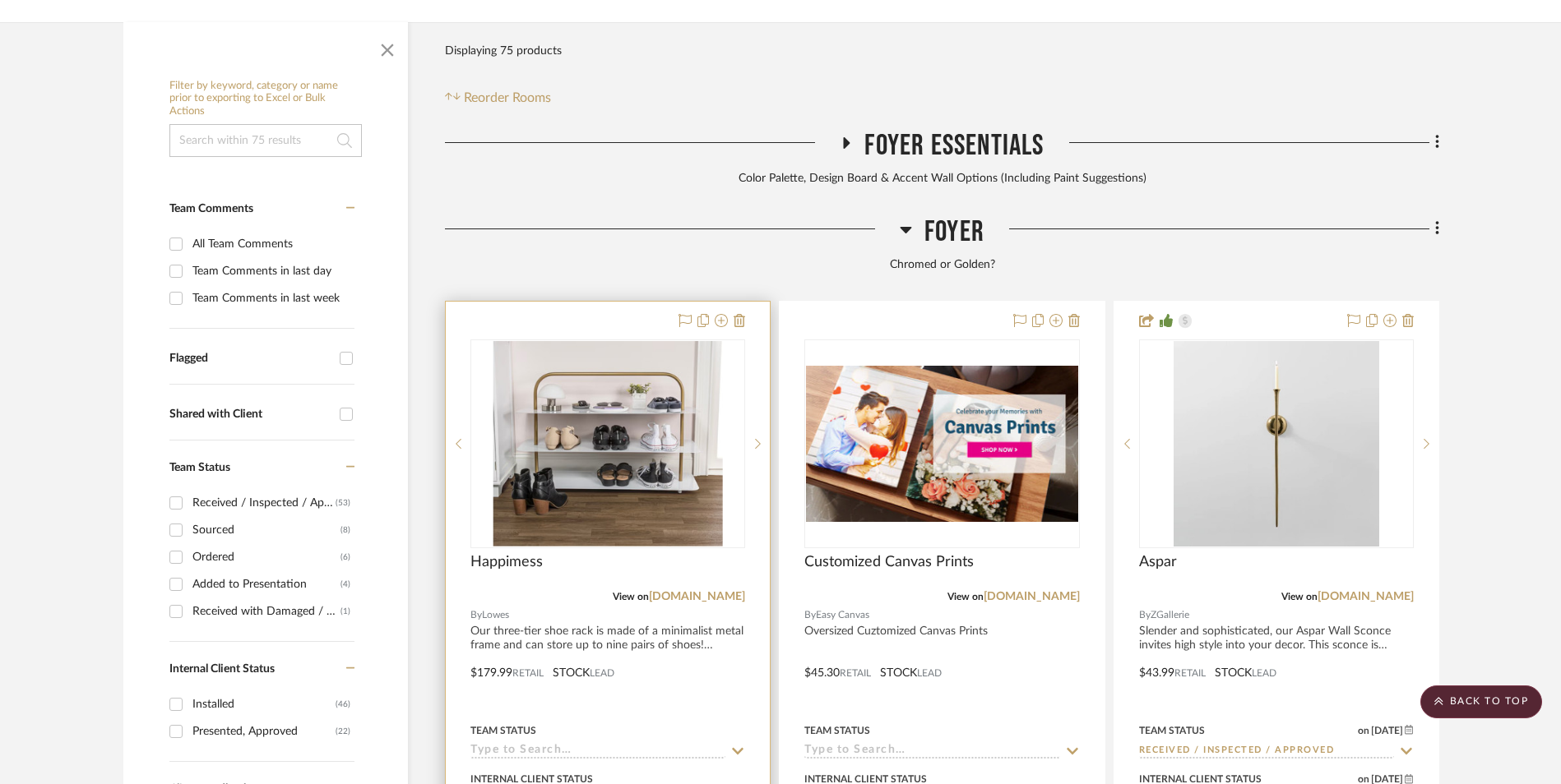
click at [614, 378] on img "0" at bounding box center [608, 444] width 229 height 206
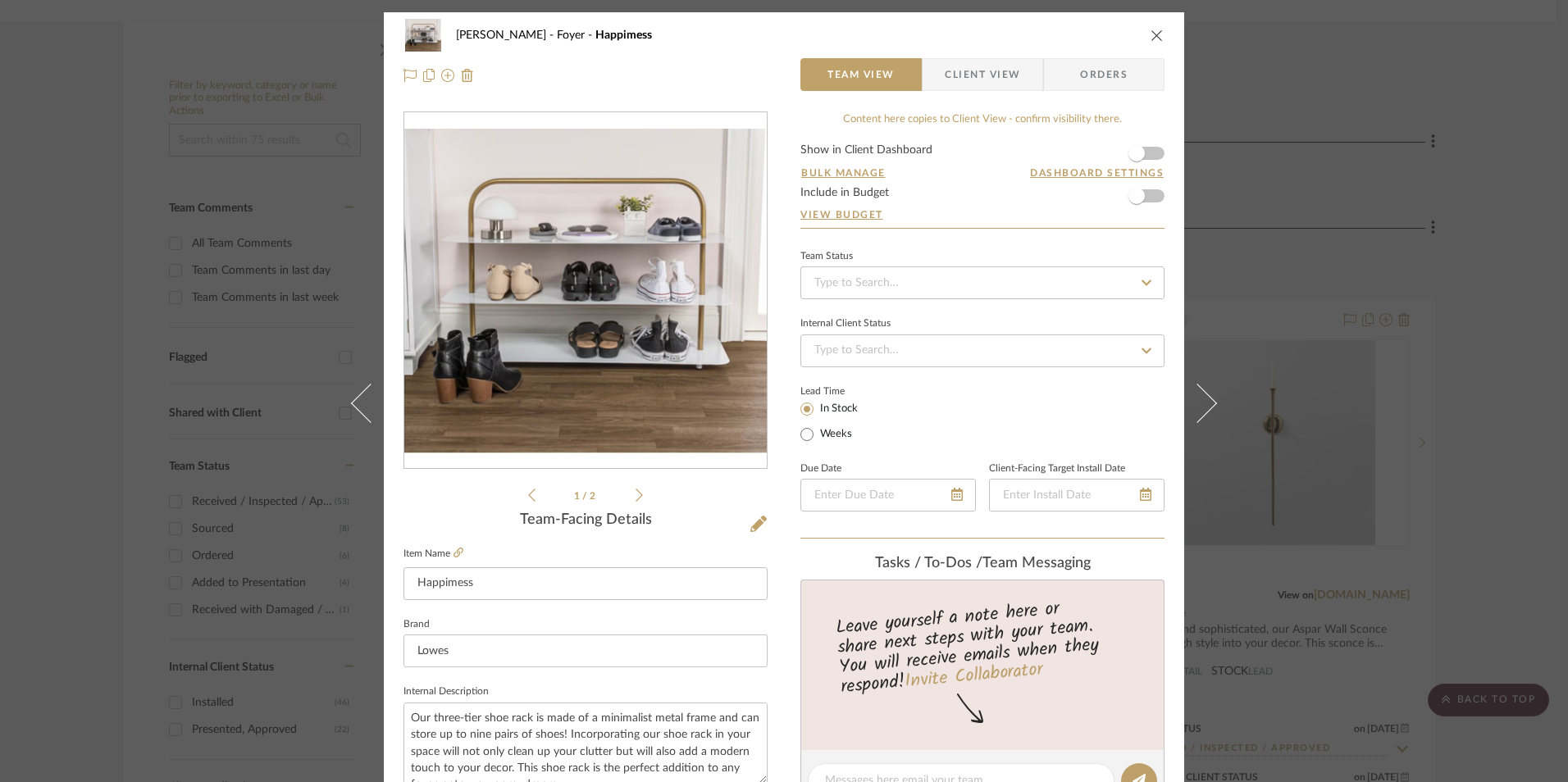
scroll to position [328, 0]
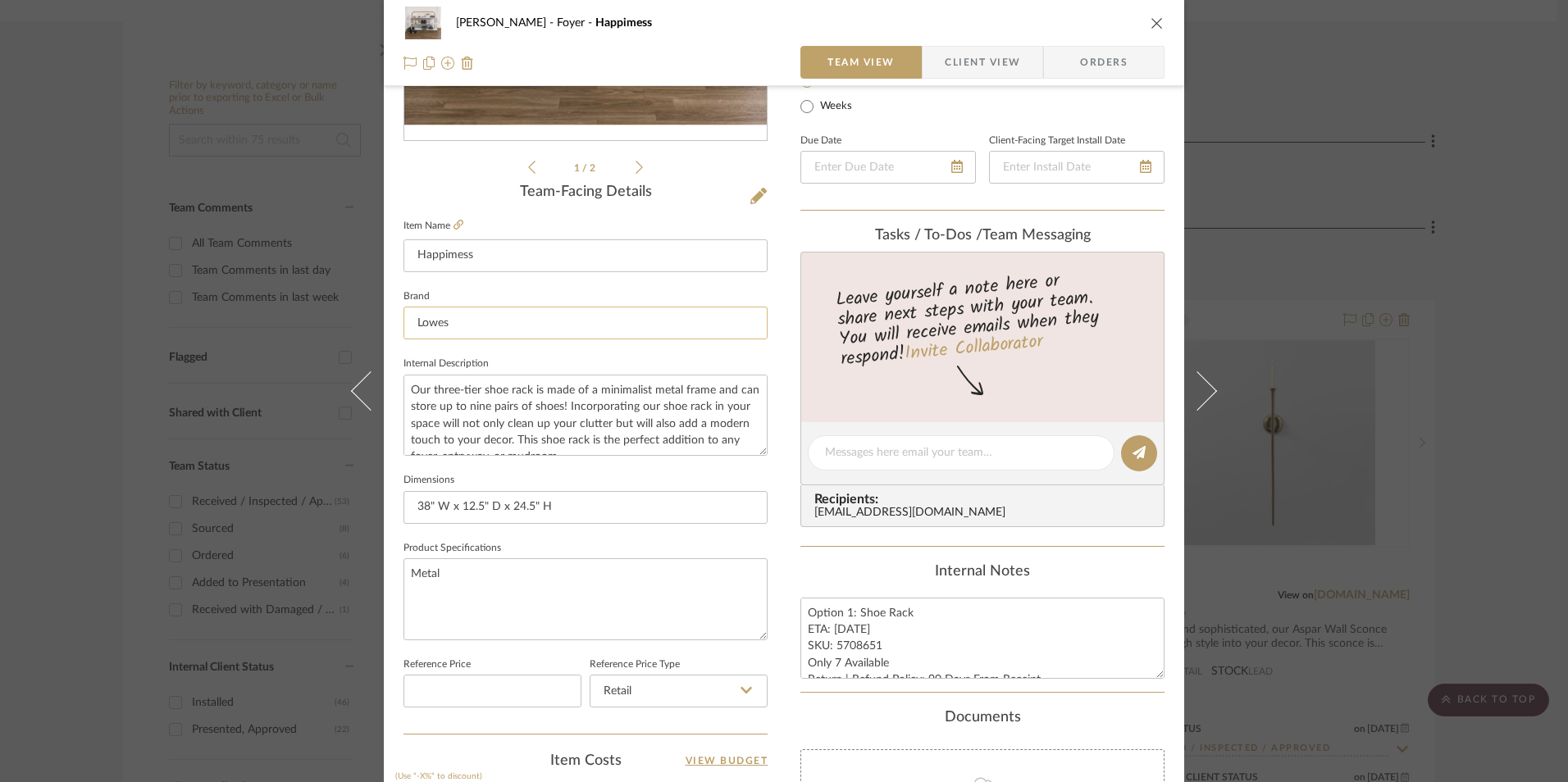
click at [529, 317] on input "Lowes" at bounding box center [585, 323] width 364 height 33
type input "Lowes II"
click at [640, 299] on fieldset "Brand Lowes II" at bounding box center [585, 313] width 364 height 55
click at [557, 323] on input at bounding box center [585, 323] width 364 height 33
click at [524, 360] on span "Lowes" at bounding box center [586, 365] width 315 height 14
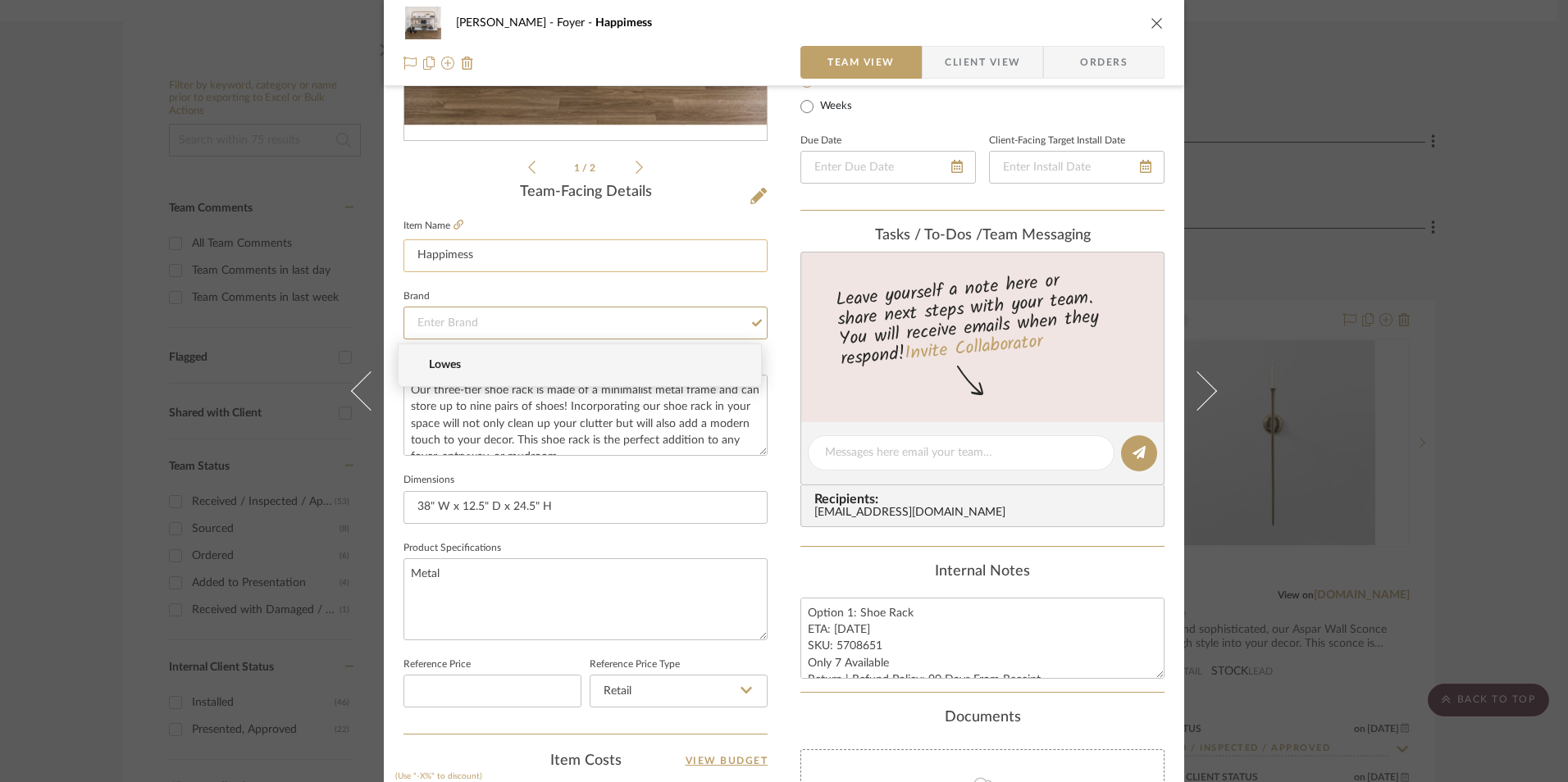
type input "Lowes"
click at [500, 259] on input "Happimess" at bounding box center [585, 256] width 364 height 33
type input "Happimess"
type input "Happimess II"
click at [800, 243] on div "Tasks / To-Dos / team Messaging" at bounding box center [982, 236] width 364 height 18
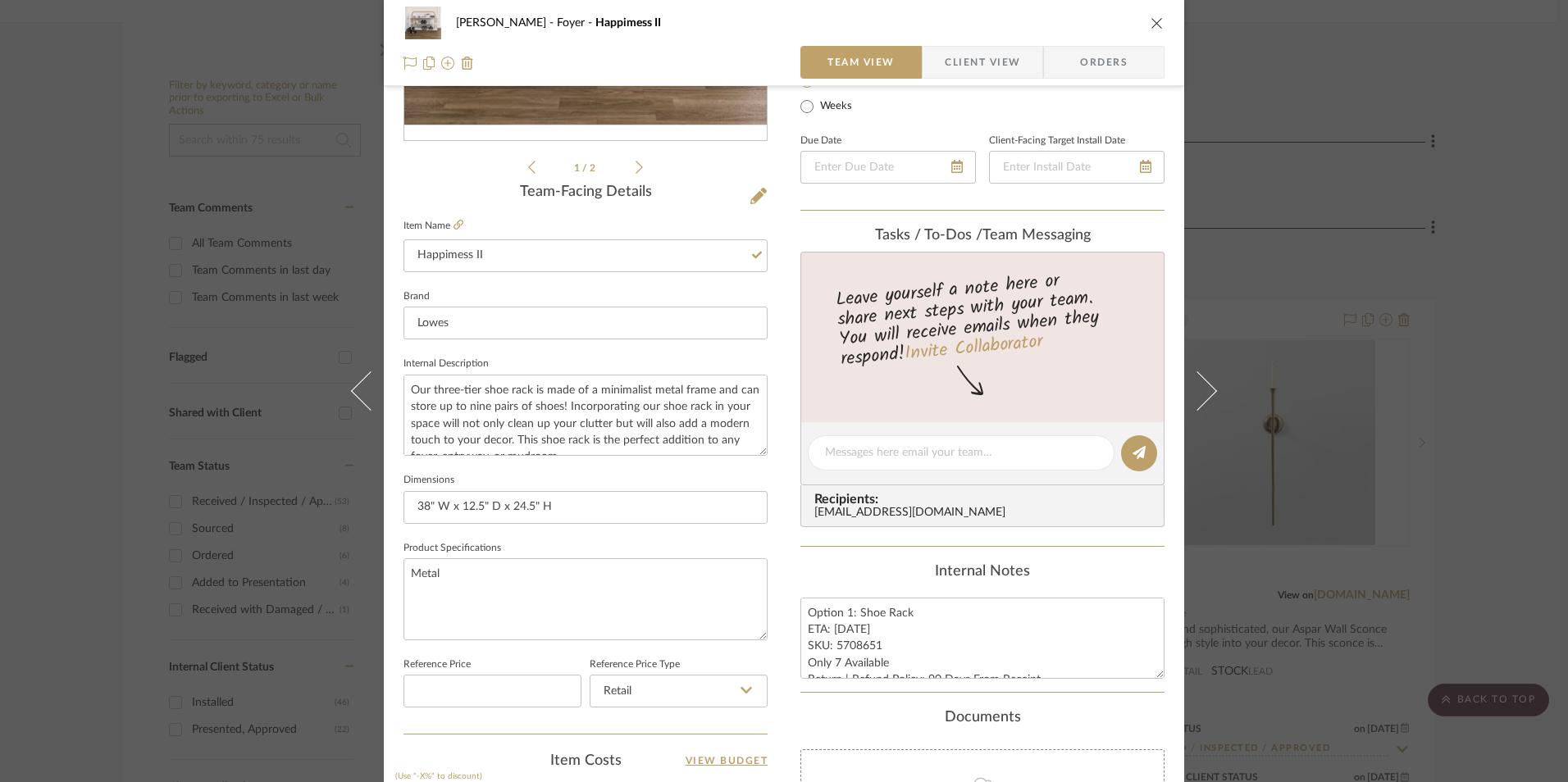
click at [1153, 31] on div "Ashley McNeal Foyer Happimess II" at bounding box center [784, 23] width 761 height 33
click at [1151, 23] on icon "close" at bounding box center [1157, 23] width 13 height 13
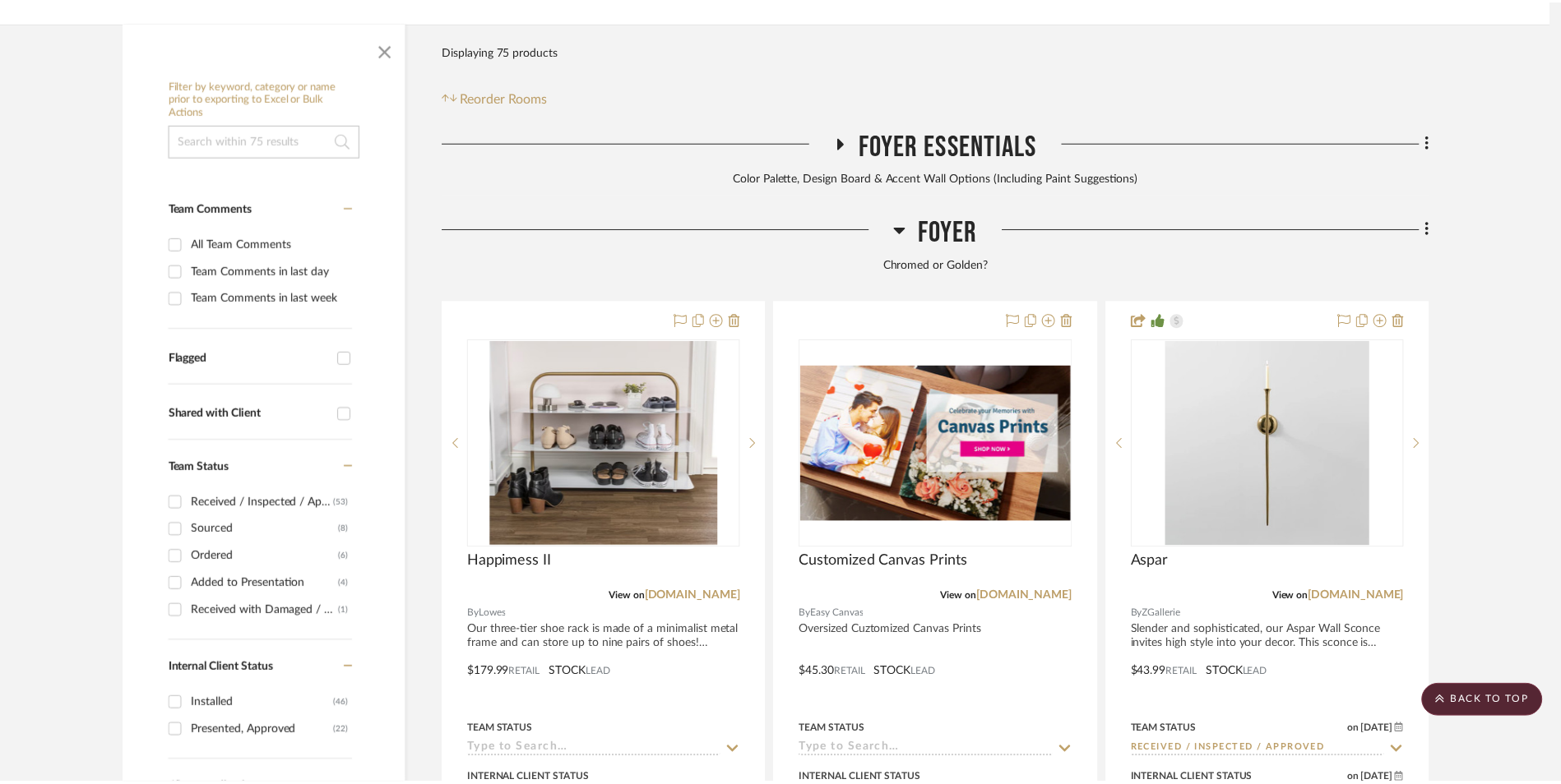
scroll to position [418, 0]
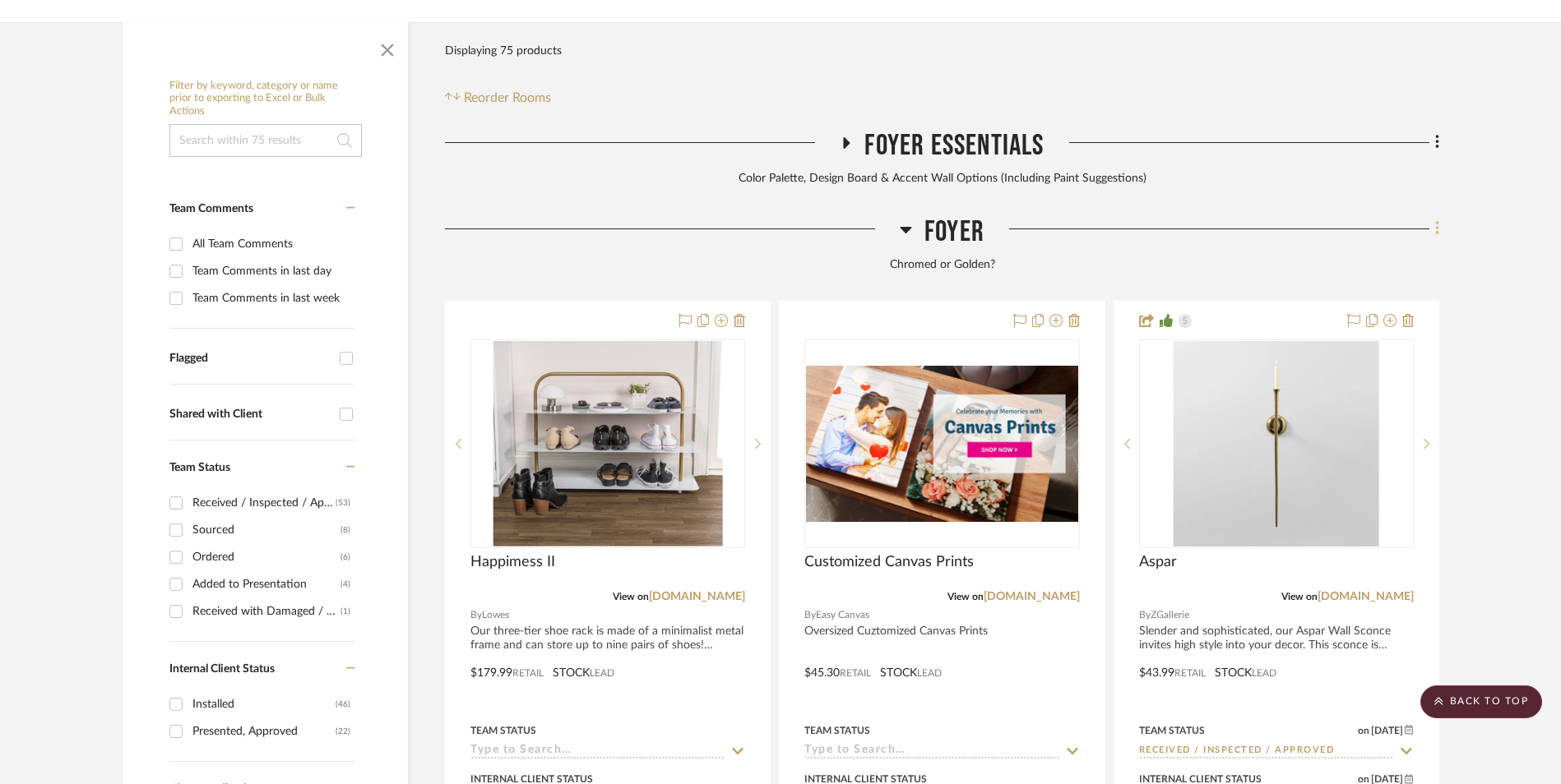
click at [1434, 217] on fa-icon at bounding box center [1435, 230] width 10 height 27
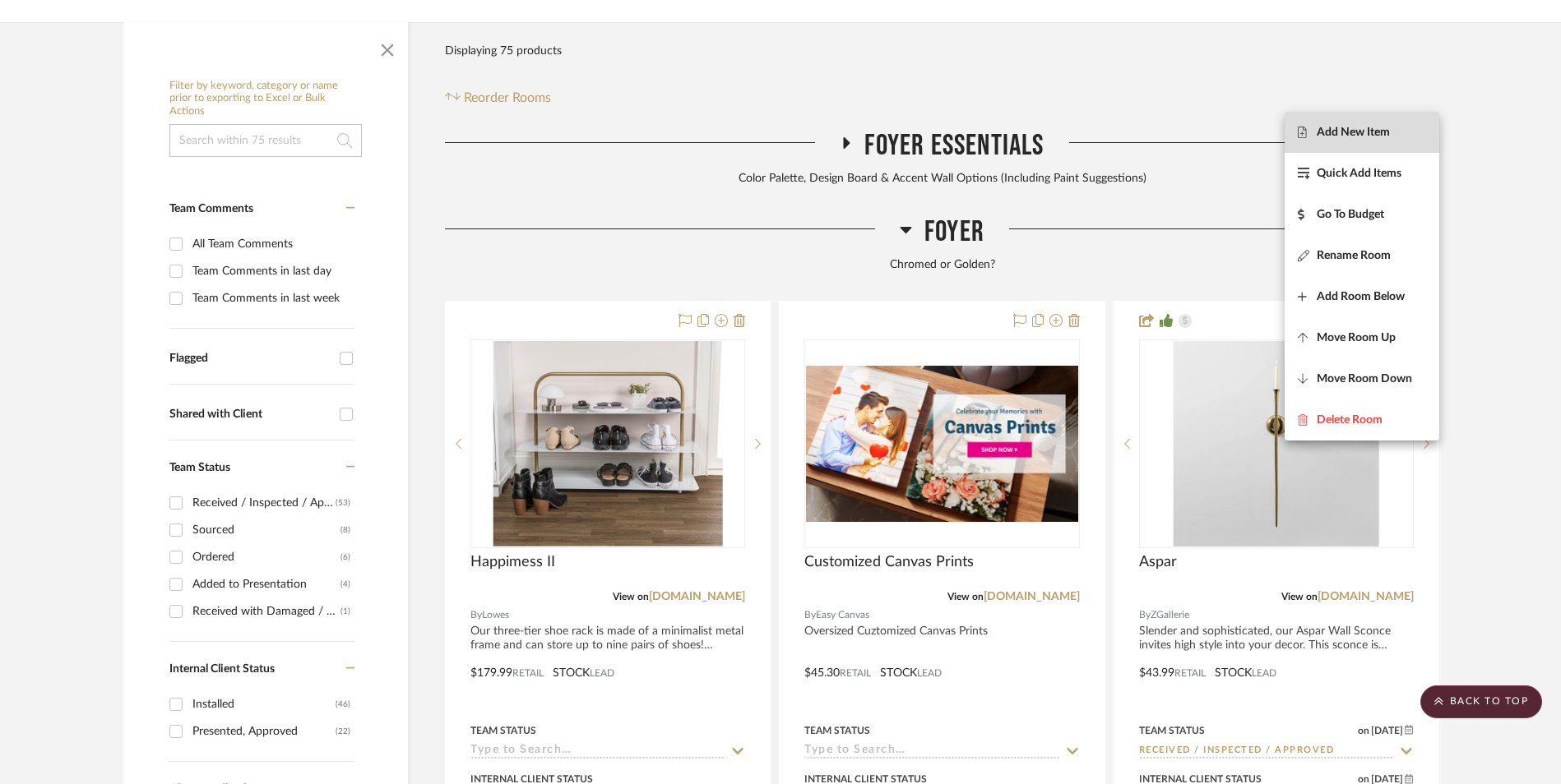
click at [1379, 134] on span "Add New Item" at bounding box center [1353, 132] width 73 height 14
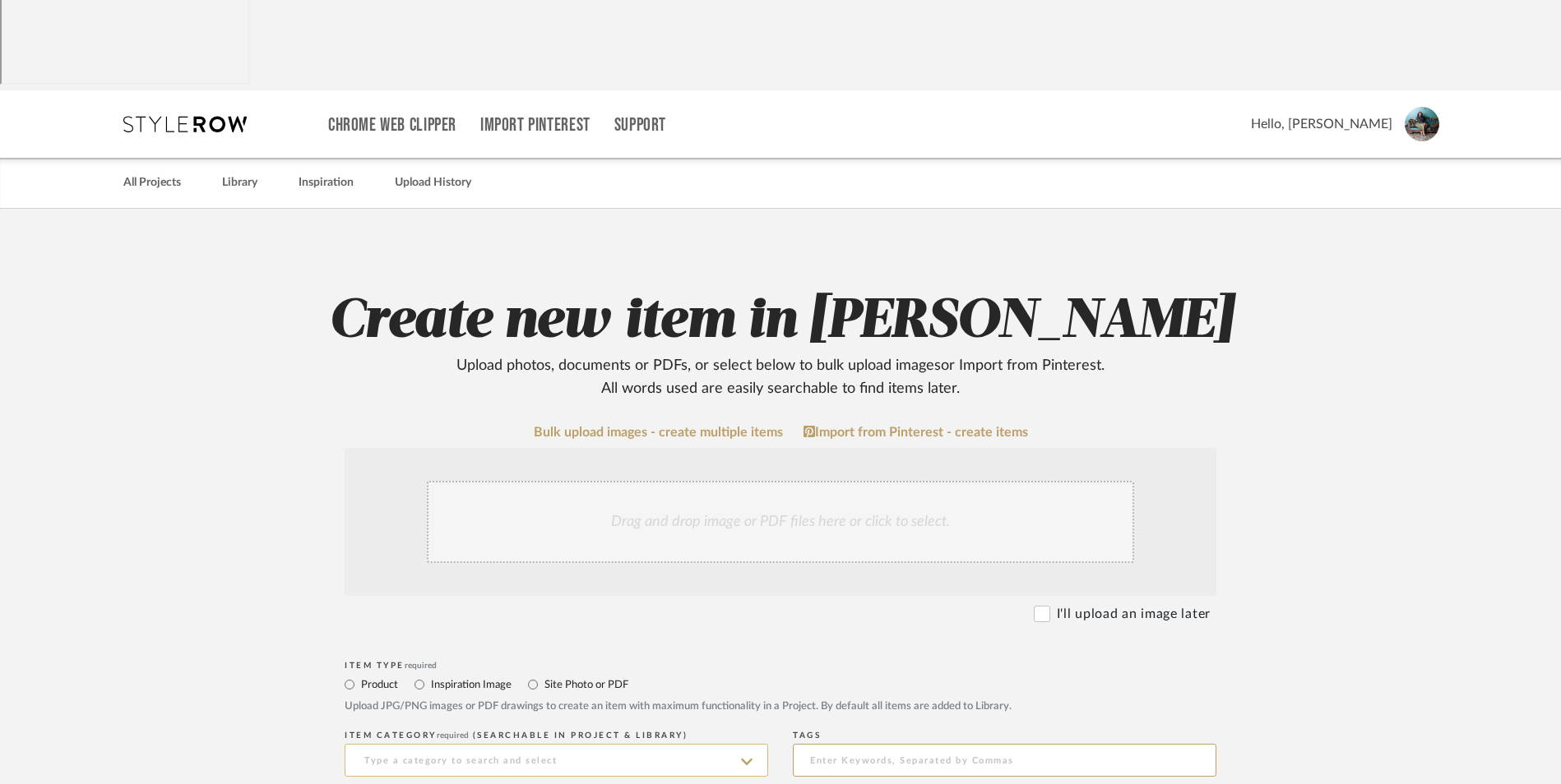
scroll to position [247, 0]
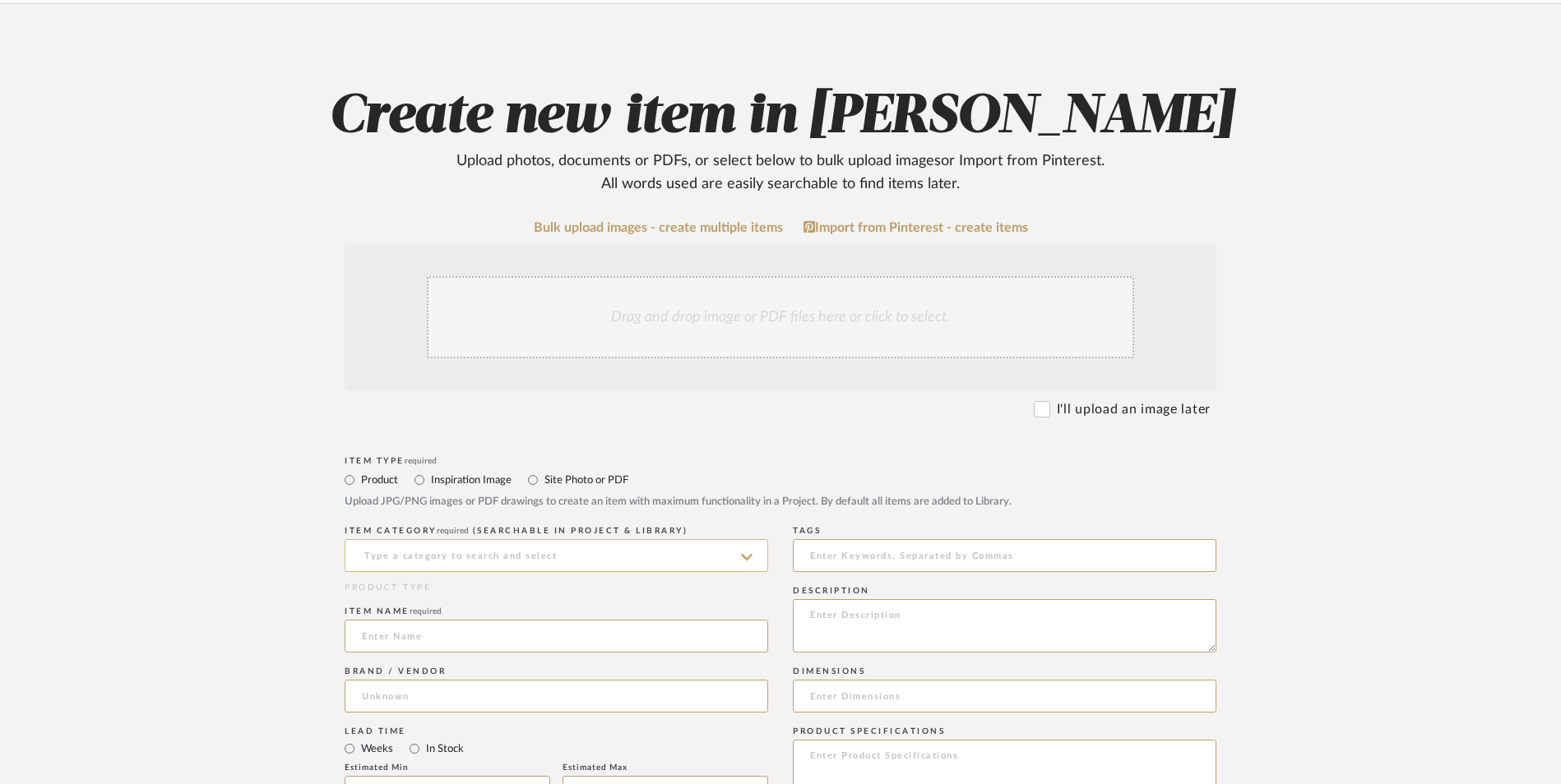
click at [449, 539] on input at bounding box center [557, 556] width 424 height 33
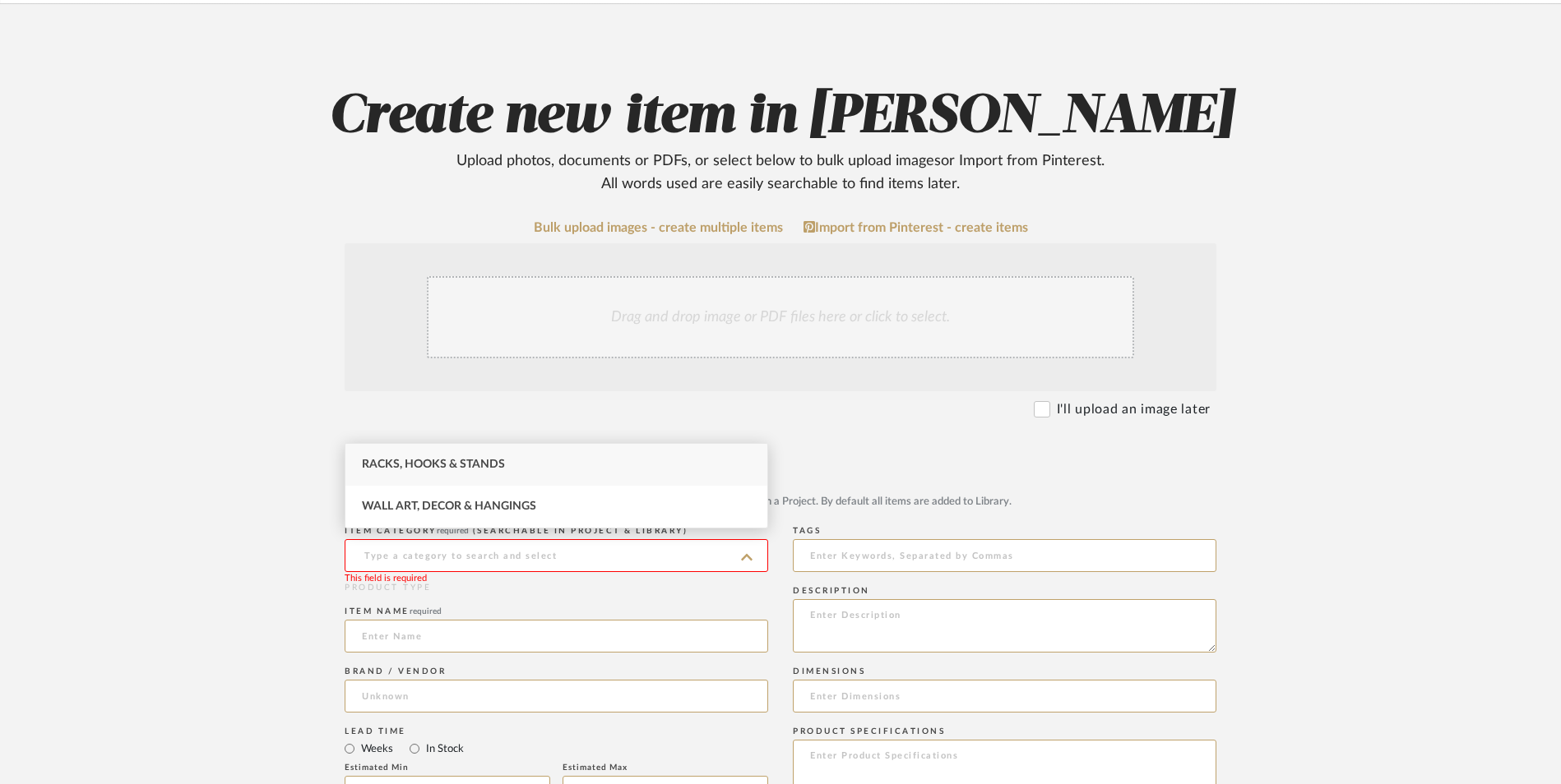
click at [419, 461] on span "Racks, Hooks & Stands" at bounding box center [433, 464] width 143 height 11
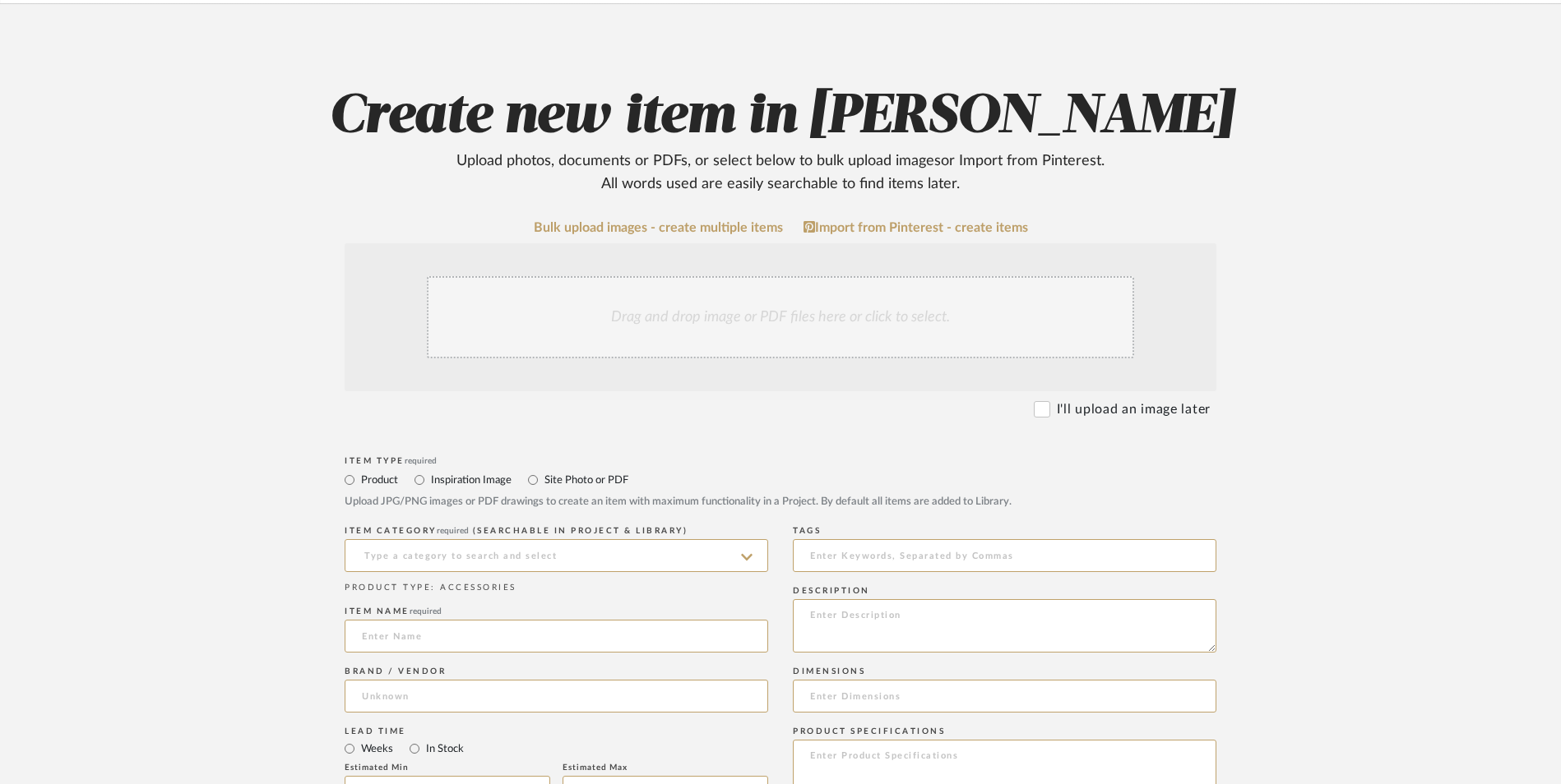
type input "Racks, Hooks & Stands"
click at [409, 620] on input at bounding box center [557, 636] width 424 height 33
type input "Happimess I"
click at [390, 680] on input at bounding box center [557, 696] width 424 height 33
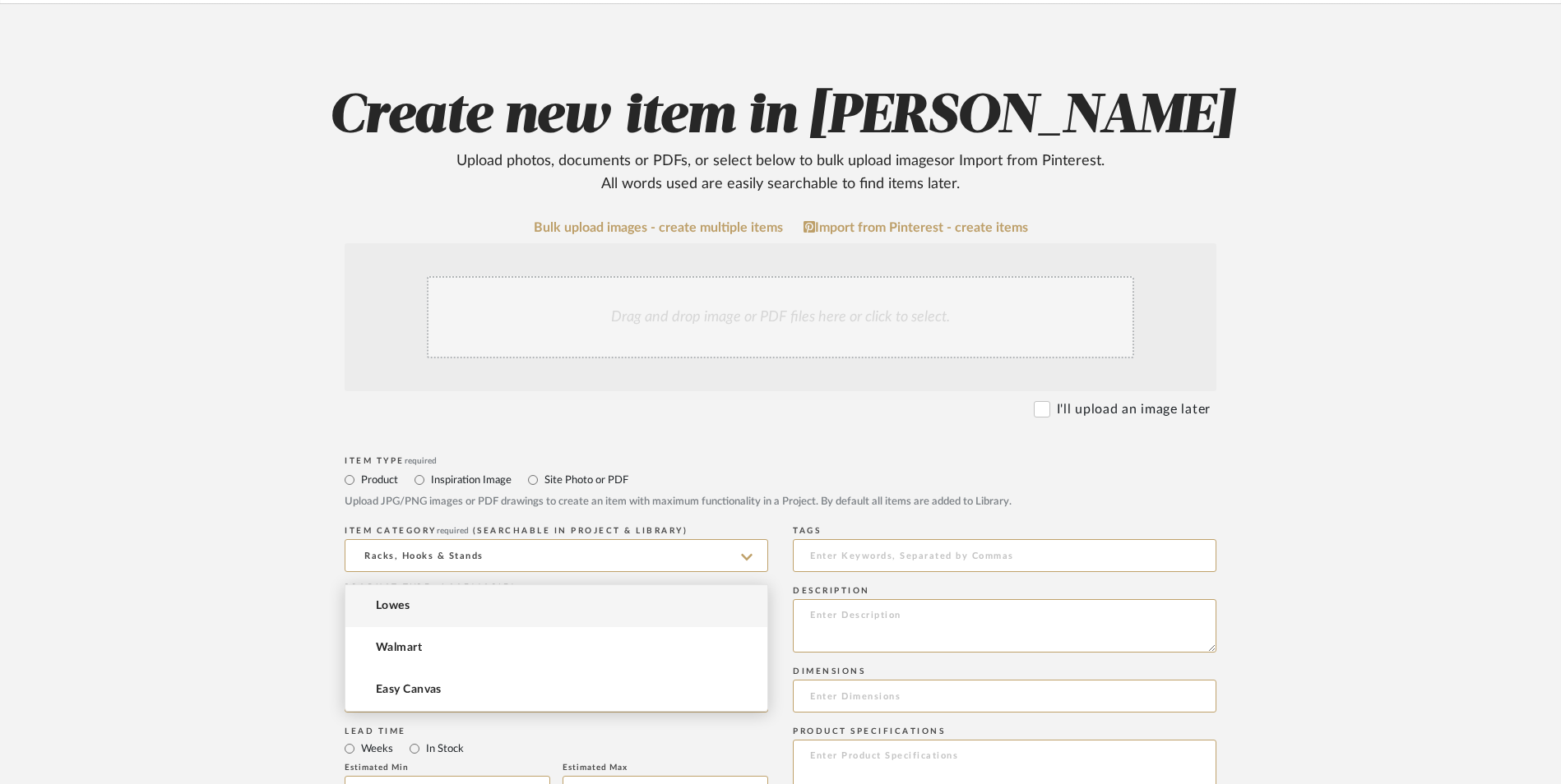
click at [410, 602] on span "Lowes" at bounding box center [393, 606] width 34 height 14
type input "Lowes"
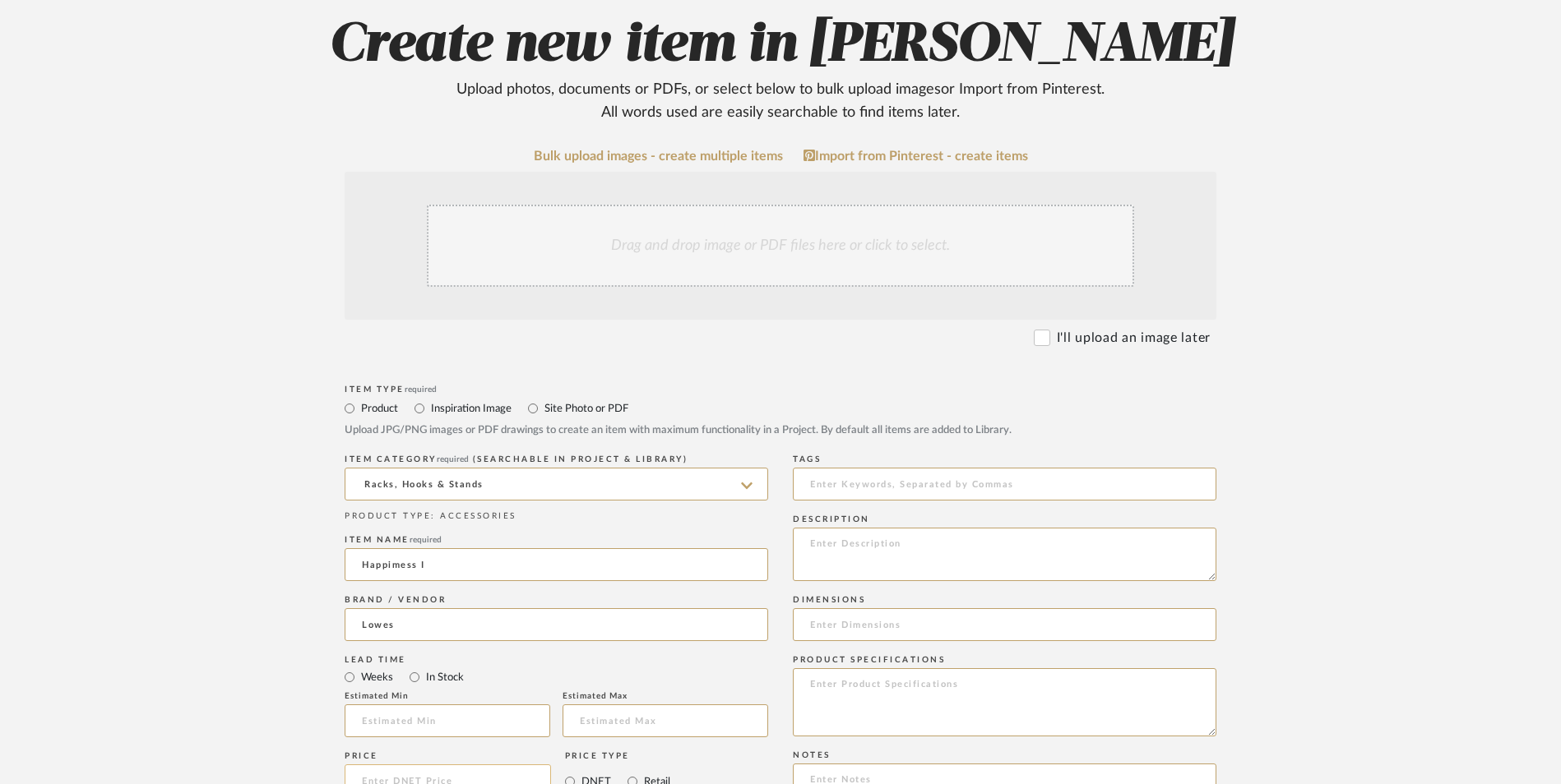
scroll to position [493, 0]
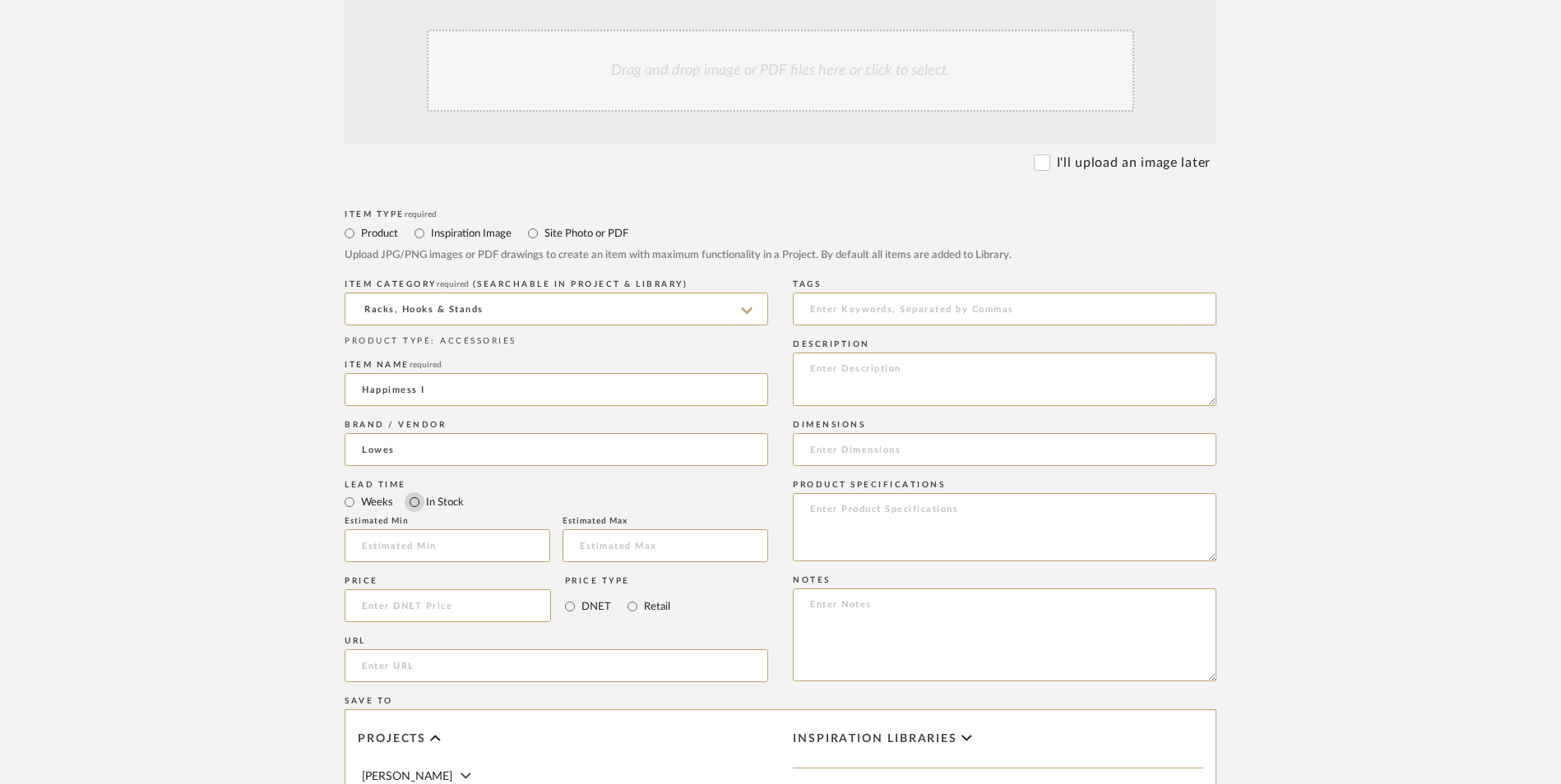
click at [413, 492] on input "In Stock" at bounding box center [414, 502] width 20 height 20
radio input "true"
click at [633, 596] on input "Retail" at bounding box center [632, 606] width 20 height 20
radio input "true"
click at [468, 590] on input at bounding box center [448, 606] width 207 height 33
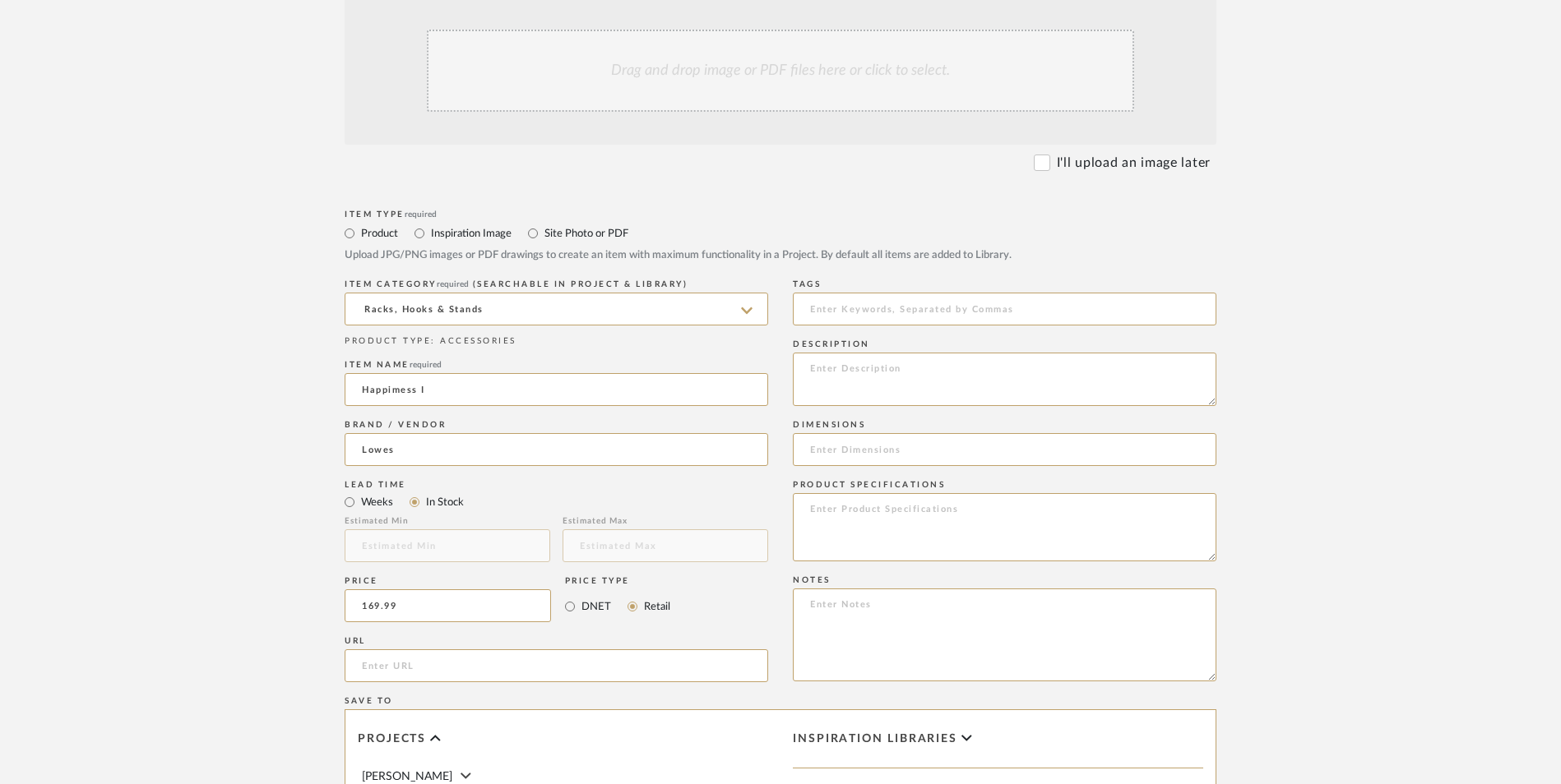
type input "$169.99"
click at [252, 520] on upload-items "Create new item in Ashley McNeal Upload photos, documents or PDFs, or select be…" at bounding box center [780, 482] width 1561 height 1449
click at [423, 649] on input "url" at bounding box center [557, 666] width 424 height 33
paste input "[URL][DOMAIN_NAME]"
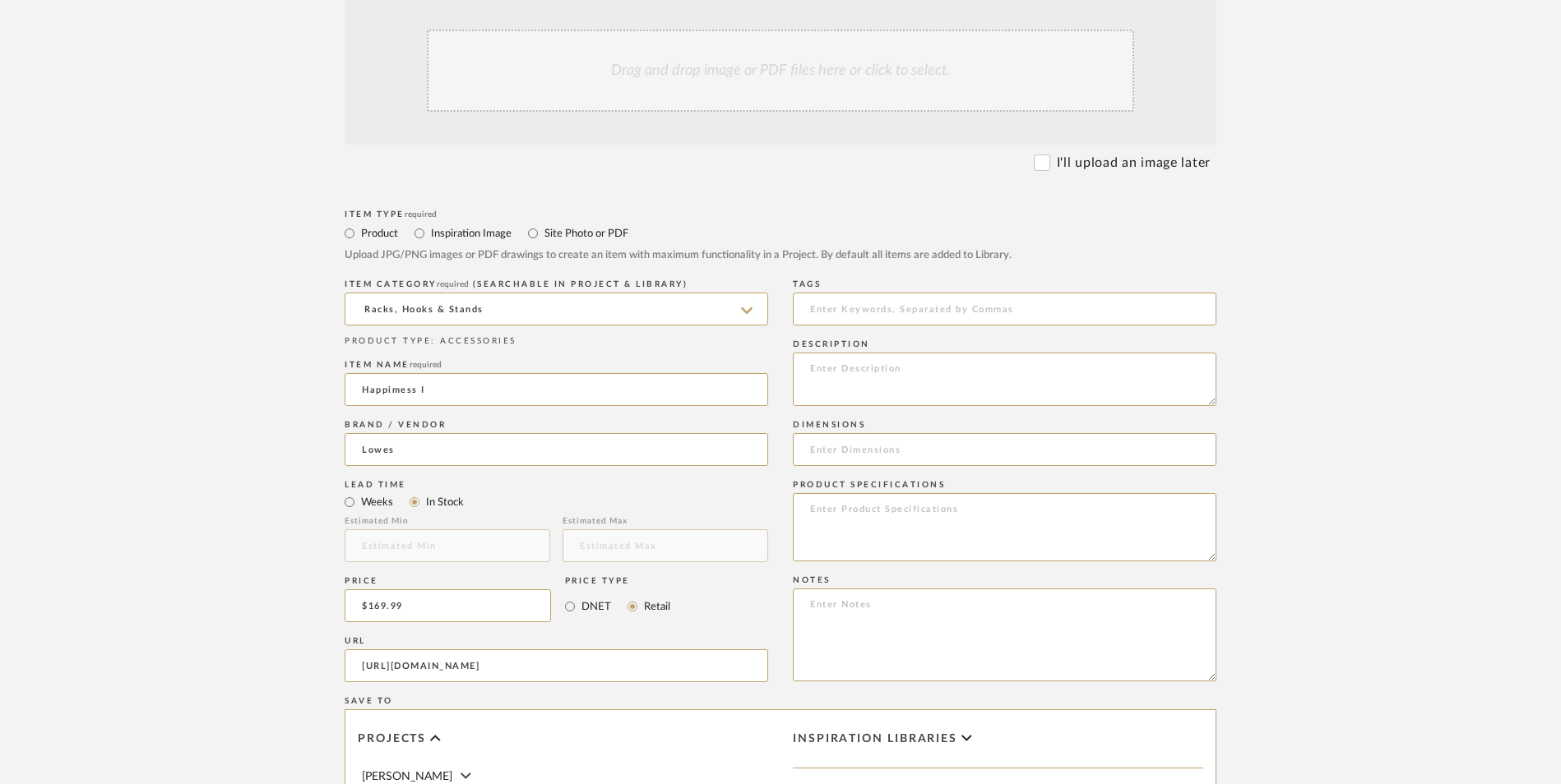
type input "[URL][DOMAIN_NAME]"
click at [218, 407] on upload-items "Create new item in Ashley McNeal Upload photos, documents or PDFs, or select be…" at bounding box center [780, 482] width 1561 height 1449
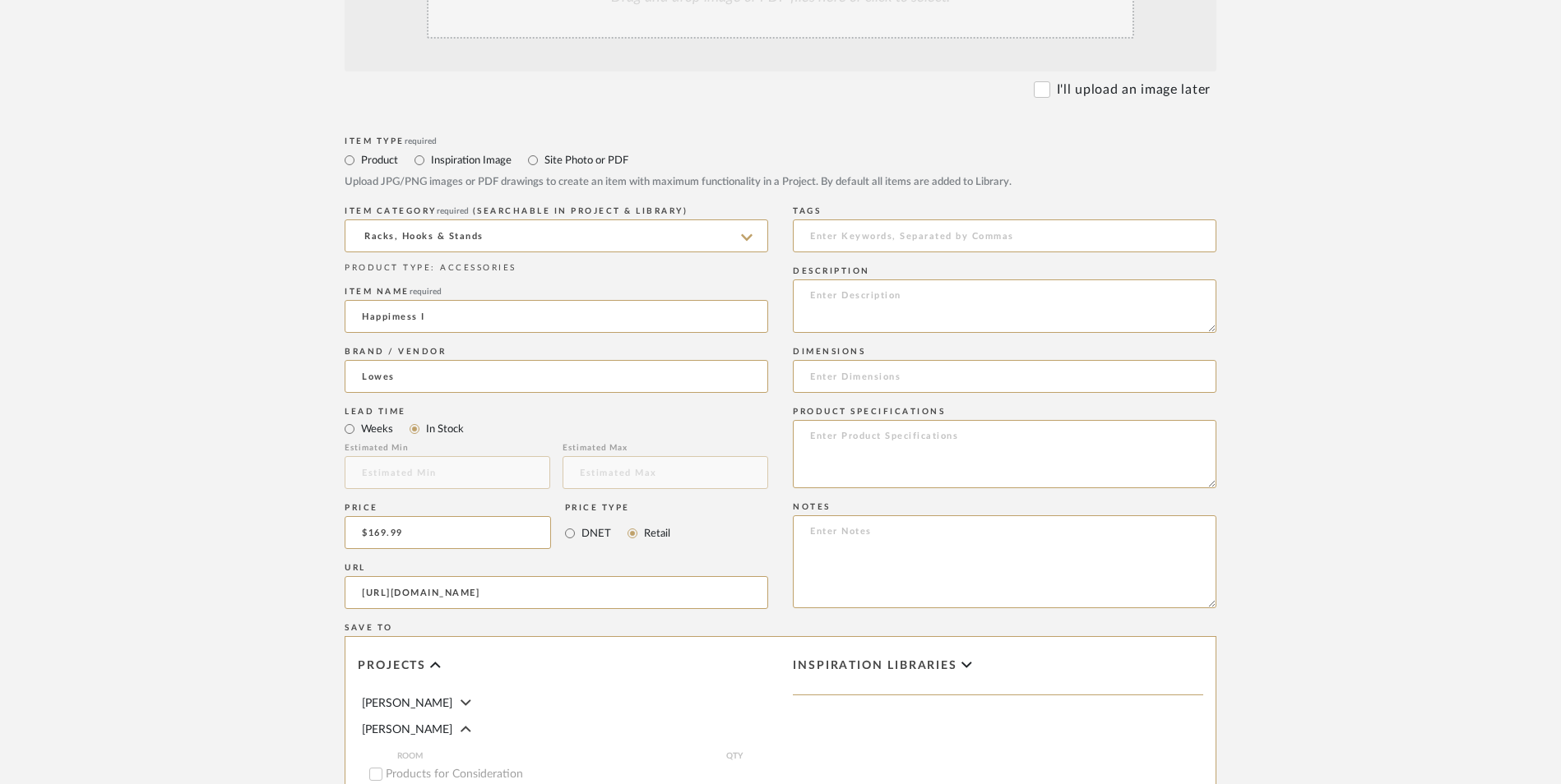
scroll to position [658, 0]
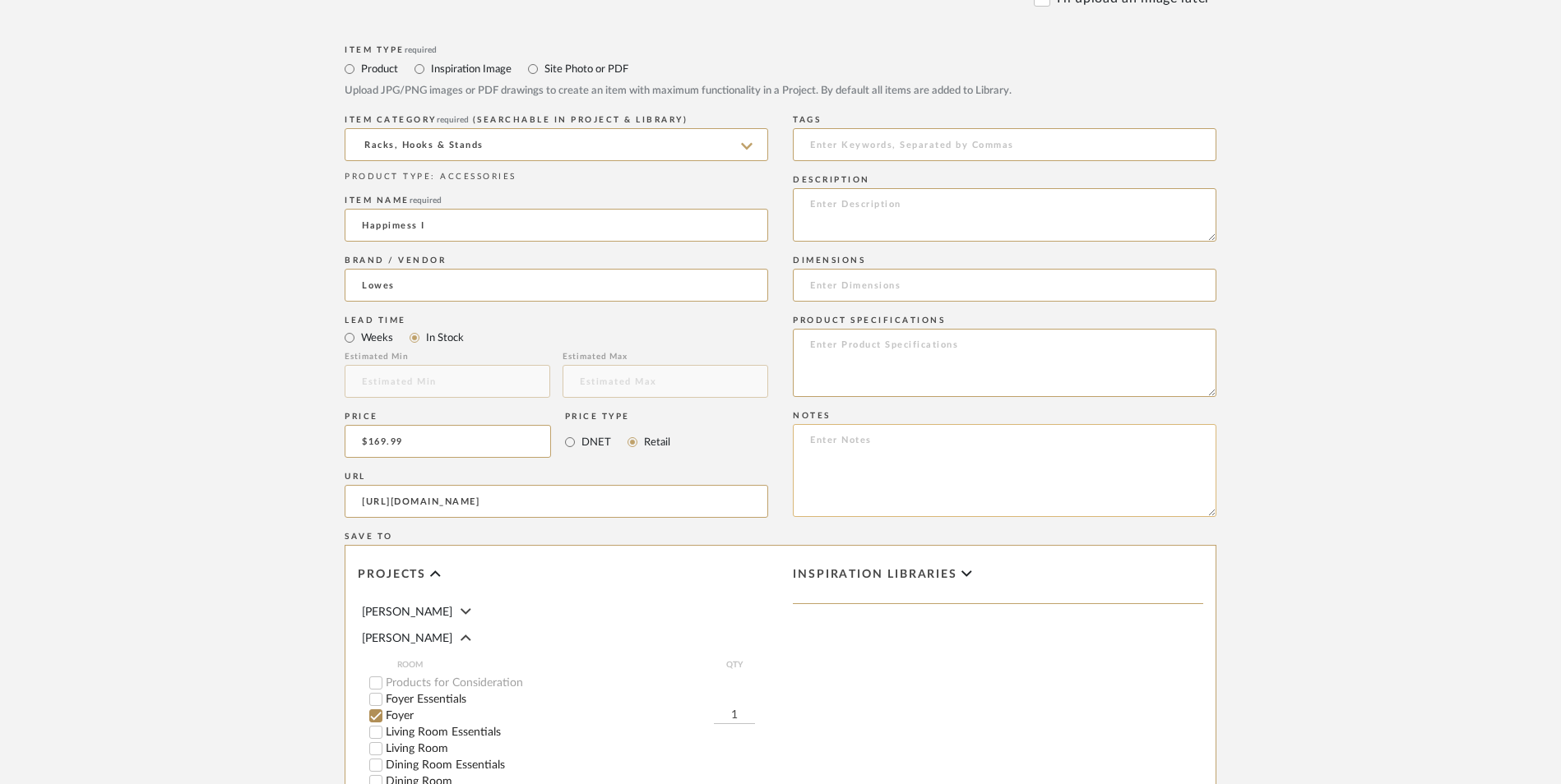
click at [880, 425] on textarea at bounding box center [1005, 471] width 424 height 93
paste textarea "Option 1: ETA: SKU: Reviews - Stars Return | Refund Policy:"
click at [880, 425] on textarea "Option 1: ETA: SKU: Reviews - Stars Return | Refund Policy: 90 Days From Receipt" at bounding box center [1005, 471] width 424 height 93
drag, startPoint x: 910, startPoint y: 338, endPoint x: 805, endPoint y: 337, distance: 105.0
click at [805, 425] on textarea "Option 1: Shoe Rack ETA: SKU: Reviews - Stars Return | Refund Policy: 90 Days F…" at bounding box center [1005, 471] width 424 height 93
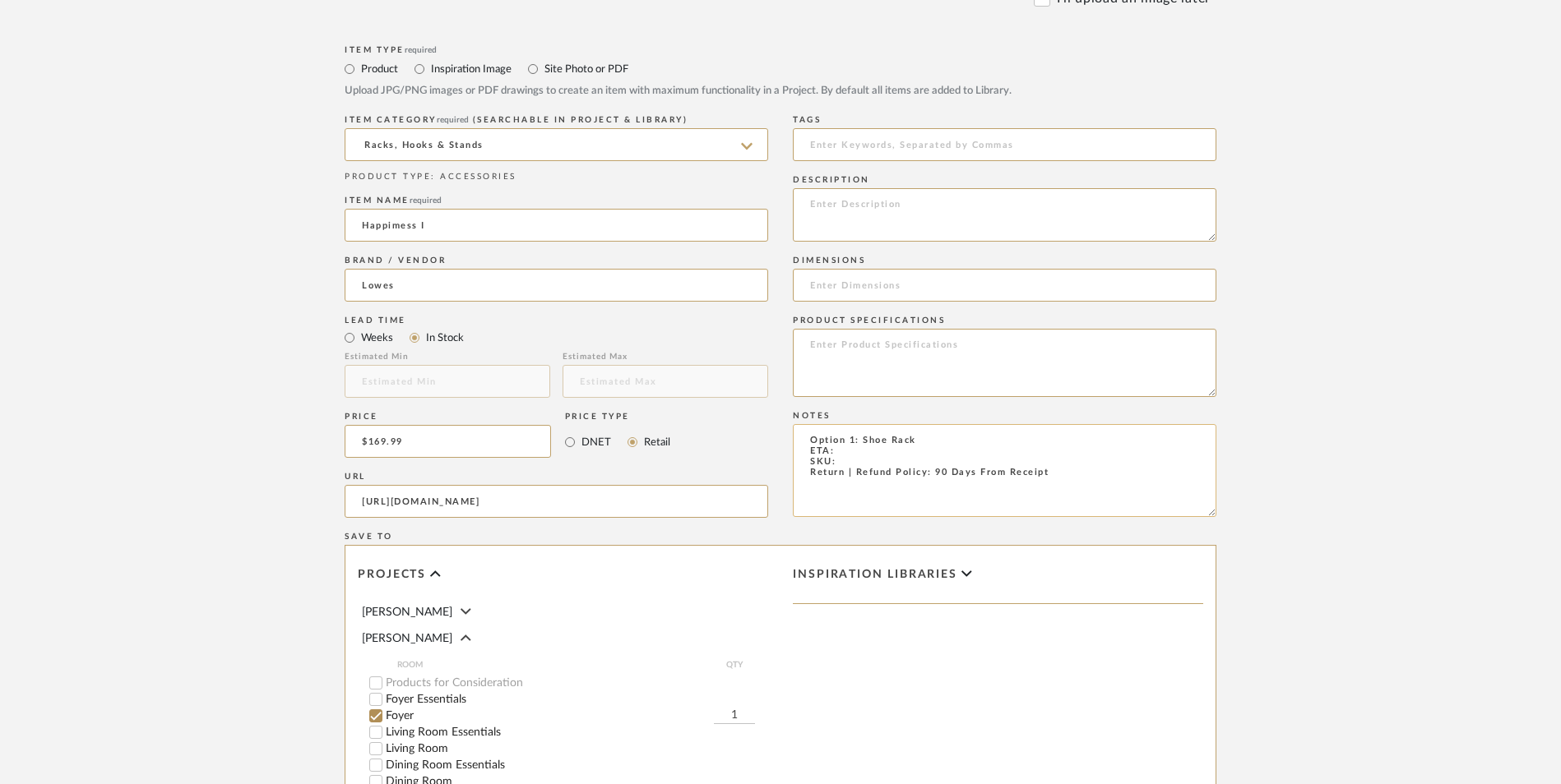
click at [874, 425] on textarea "Option 1: Shoe Rack ETA: SKU: Return | Refund Policy: 90 Days From Receipt" at bounding box center [1005, 471] width 424 height 93
click at [863, 425] on textarea "Option 1: Shoe Rack ETA: 10.2.2025 SKU: Return | Refund Policy: 90 Days From Re…" at bounding box center [1005, 471] width 424 height 93
paste textarea "5708643"
click at [923, 425] on textarea "Option 1: Shoe Rack ETA: 10.2.2025 SKU: 5708643 Only 6 Available Return | Refun…" at bounding box center [1005, 471] width 424 height 93
click at [982, 425] on textarea "Option 1: Shoe Rack - Select: ETA: 10.2.2025 SKU: 5708643 Only 6 Available Retu…" at bounding box center [1005, 471] width 424 height 93
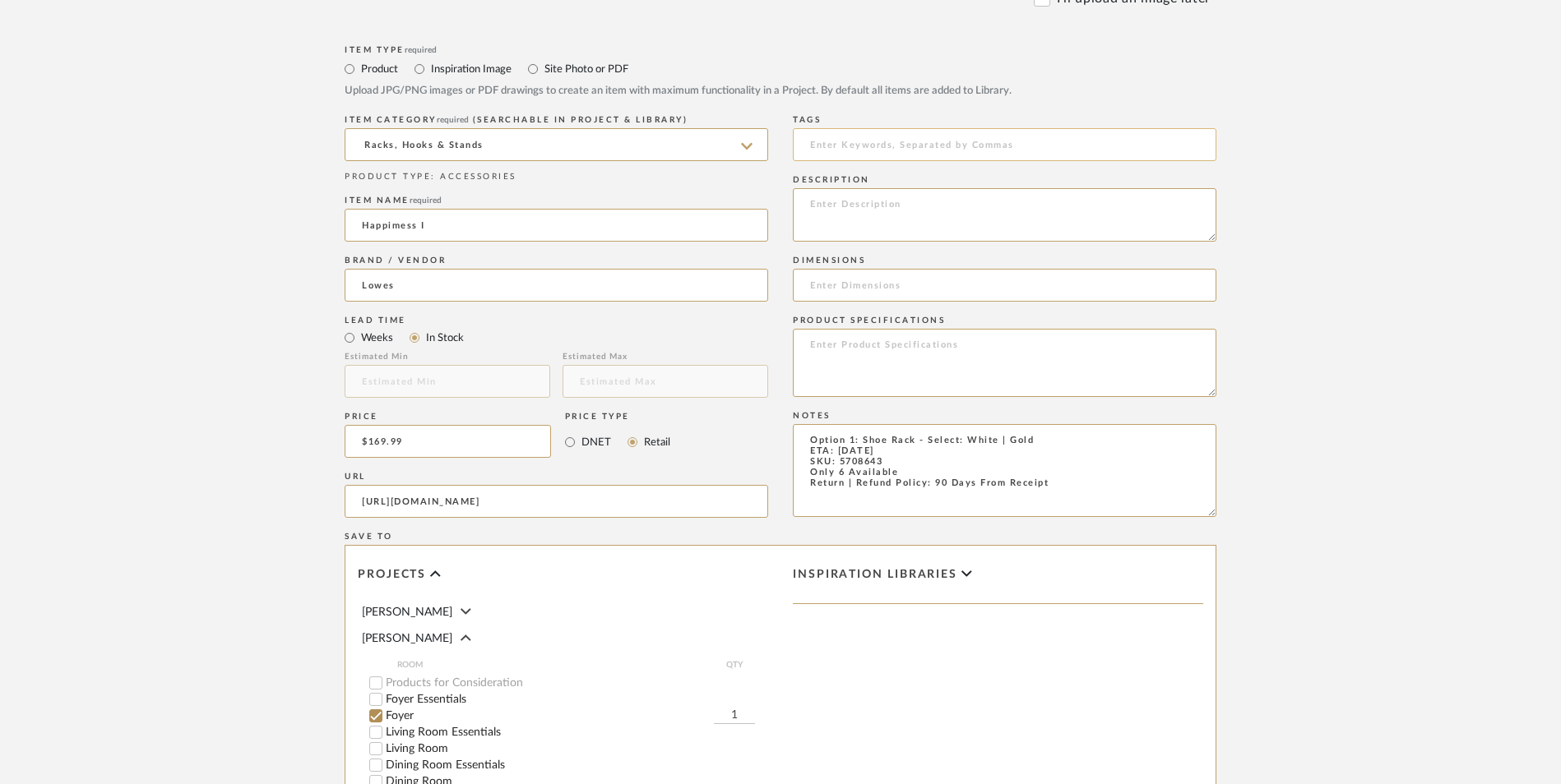
type textarea "Option 1: Shoe Rack - Select: White | Gold ETA: [DATE] SKU: 5708643 Only 6 Avai…"
click at [893, 188] on textarea at bounding box center [1005, 215] width 424 height 54
paste textarea "Our modern metal shoe rack fits up to 6 pairs of shoes, making it the perfect a…"
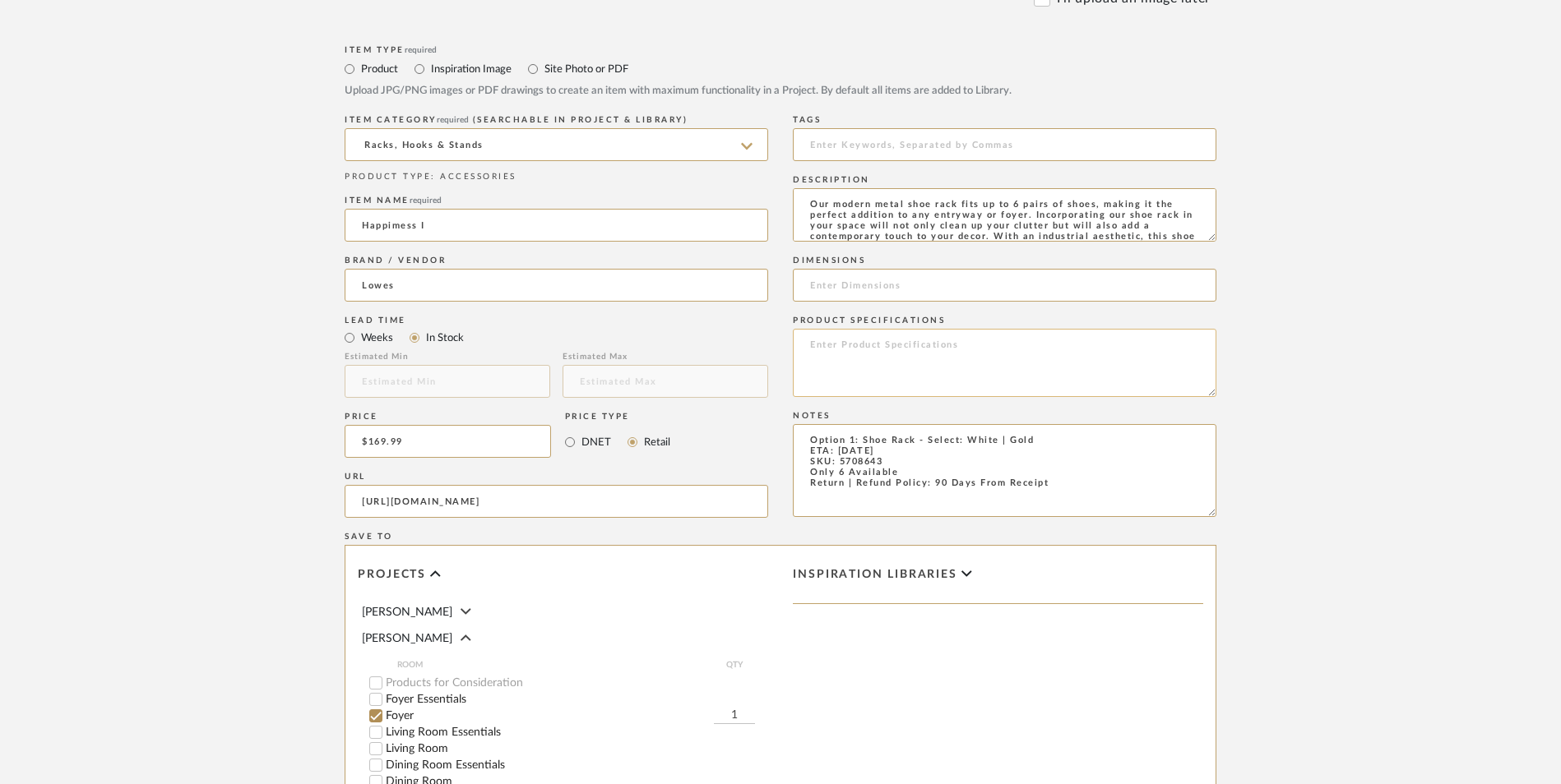
scroll to position [11, 0]
type textarea "Our modern metal shoe rack fits up to 6 pairs of shoes, making it the perfect a…"
click at [830, 269] on input at bounding box center [1005, 286] width 424 height 33
click at [881, 269] on input "10.75" H x 12" D" at bounding box center [1005, 286] width 424 height 33
click at [938, 269] on input "10.75" H x 12.5" D" at bounding box center [1005, 286] width 424 height 33
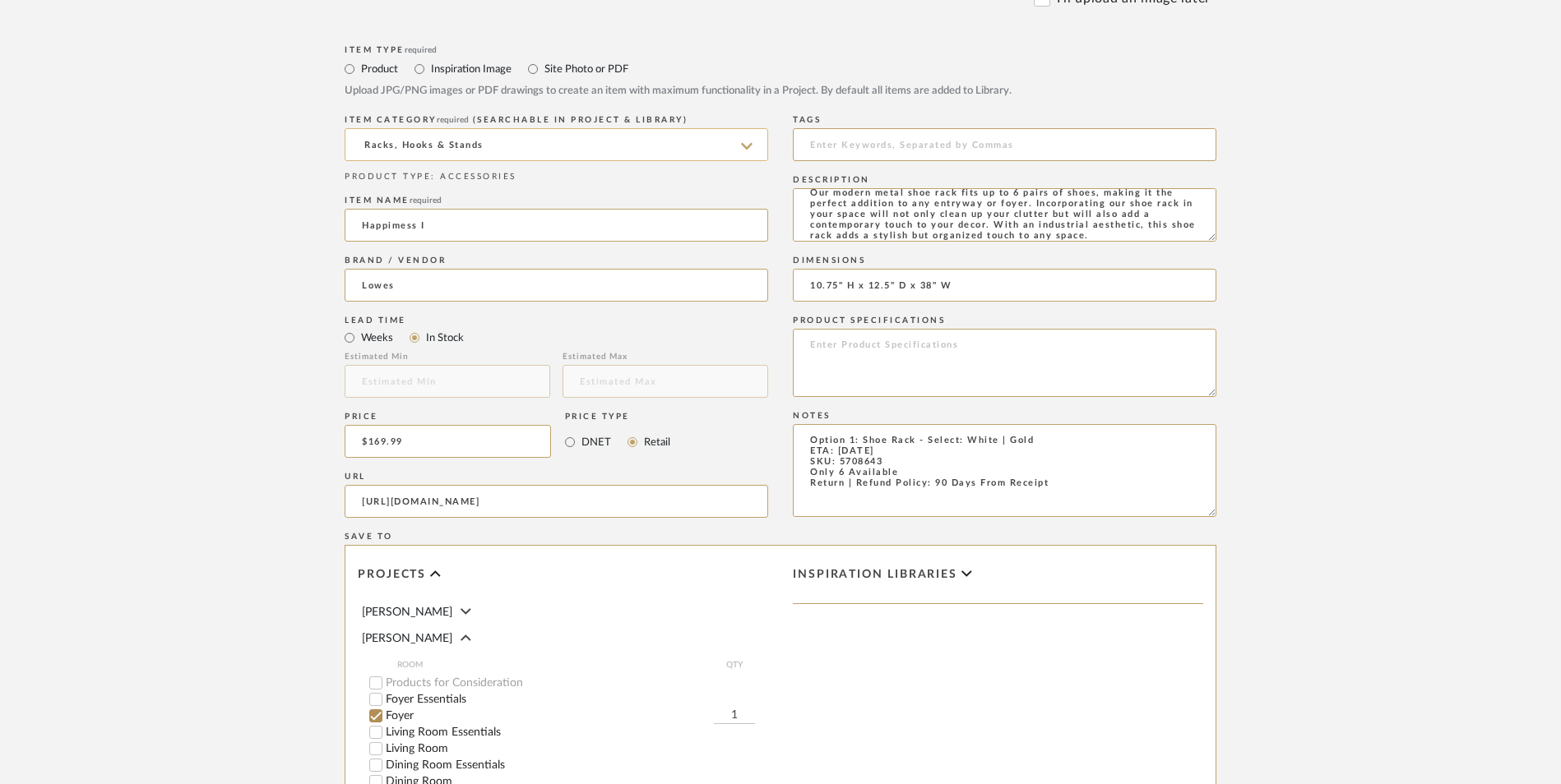
type input "10.75" H x 12.5" D x 38" W"
click at [911, 329] on textarea at bounding box center [1005, 363] width 424 height 69
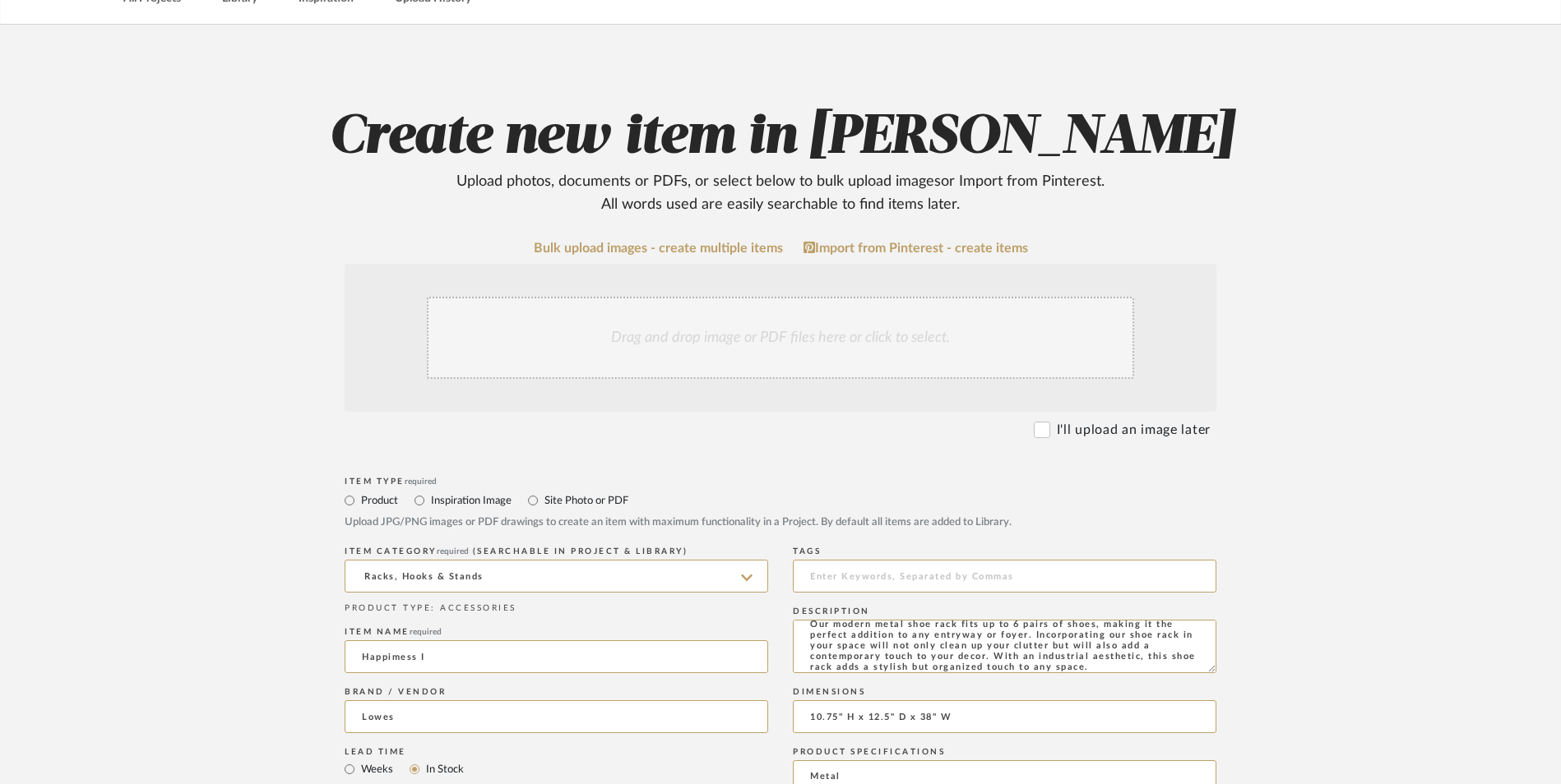
scroll to position [329, 0]
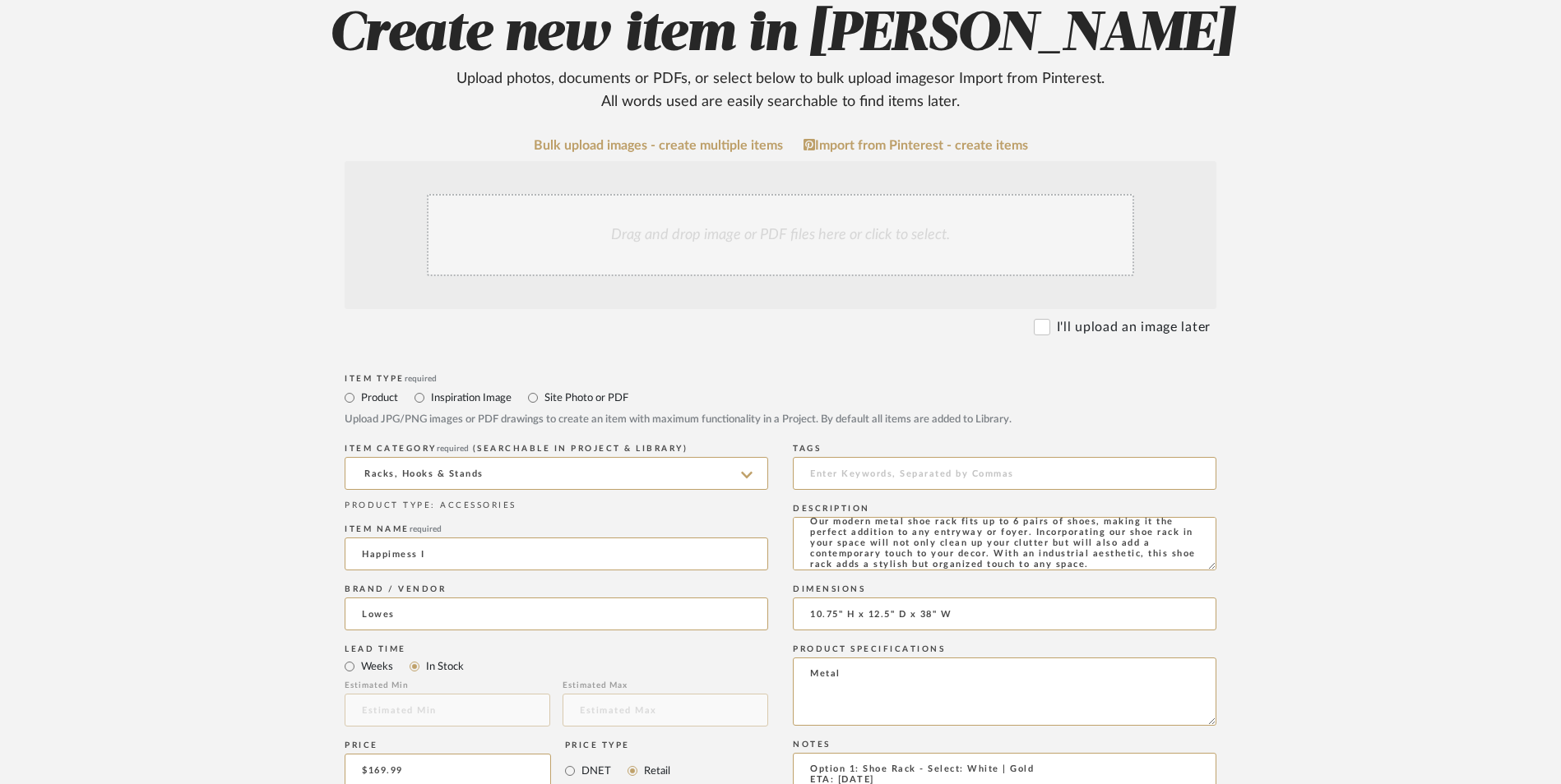
type textarea "Metal"
click at [748, 194] on div "Drag and drop image or PDF files here or click to select." at bounding box center [780, 234] width 707 height 82
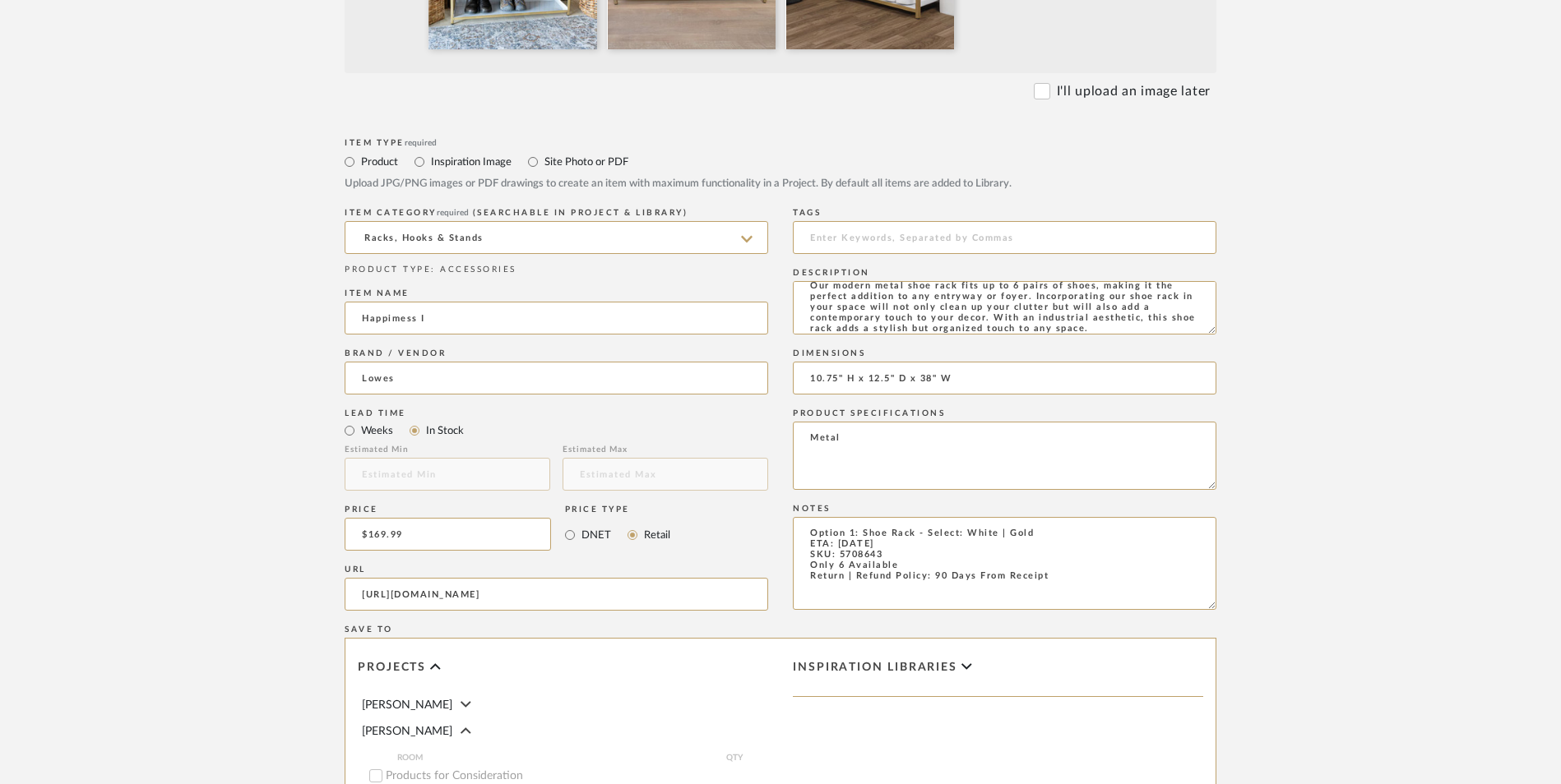
scroll to position [1034, 0]
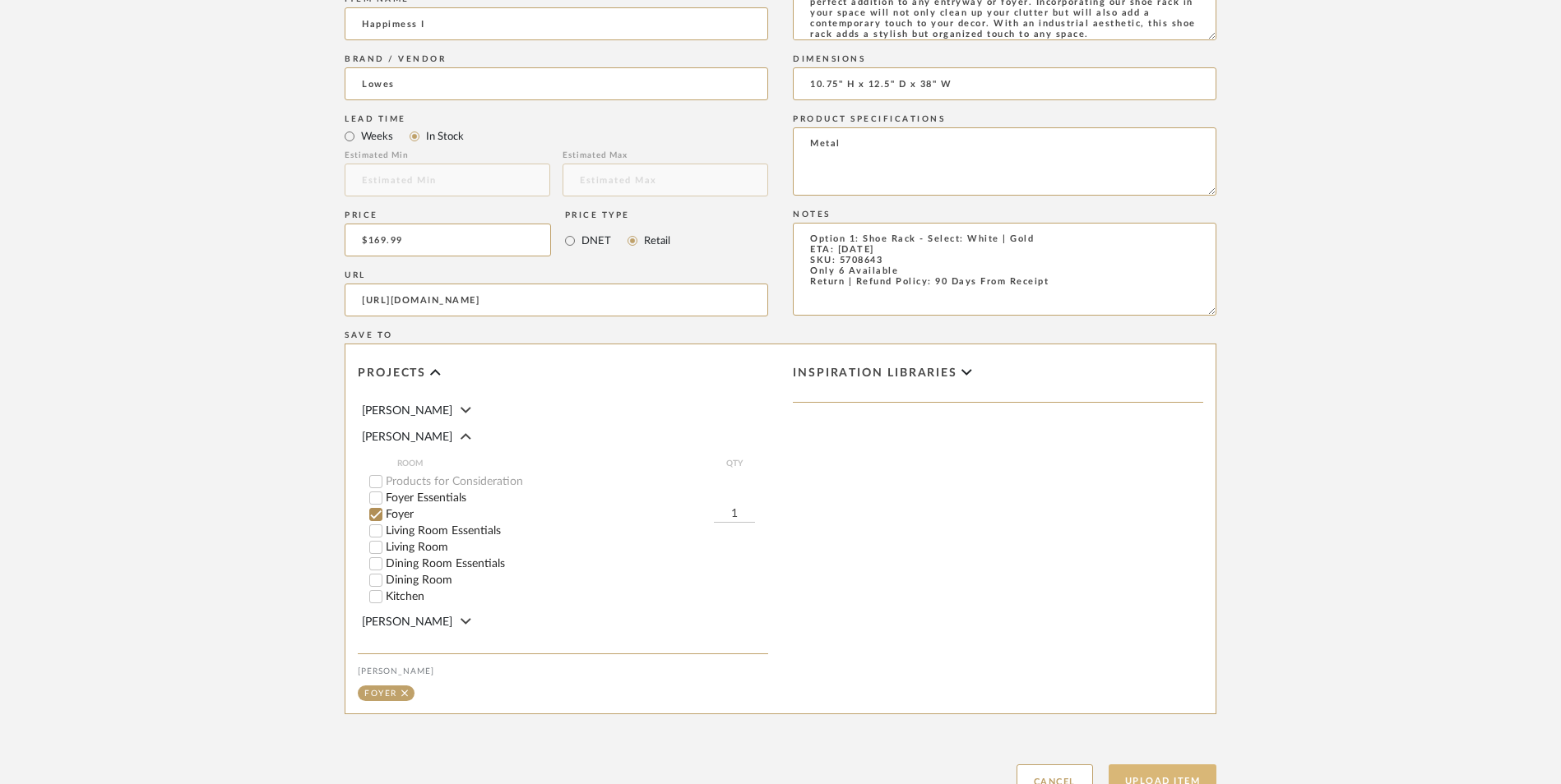
click at [1170, 765] on button "Upload Item" at bounding box center [1162, 781] width 109 height 34
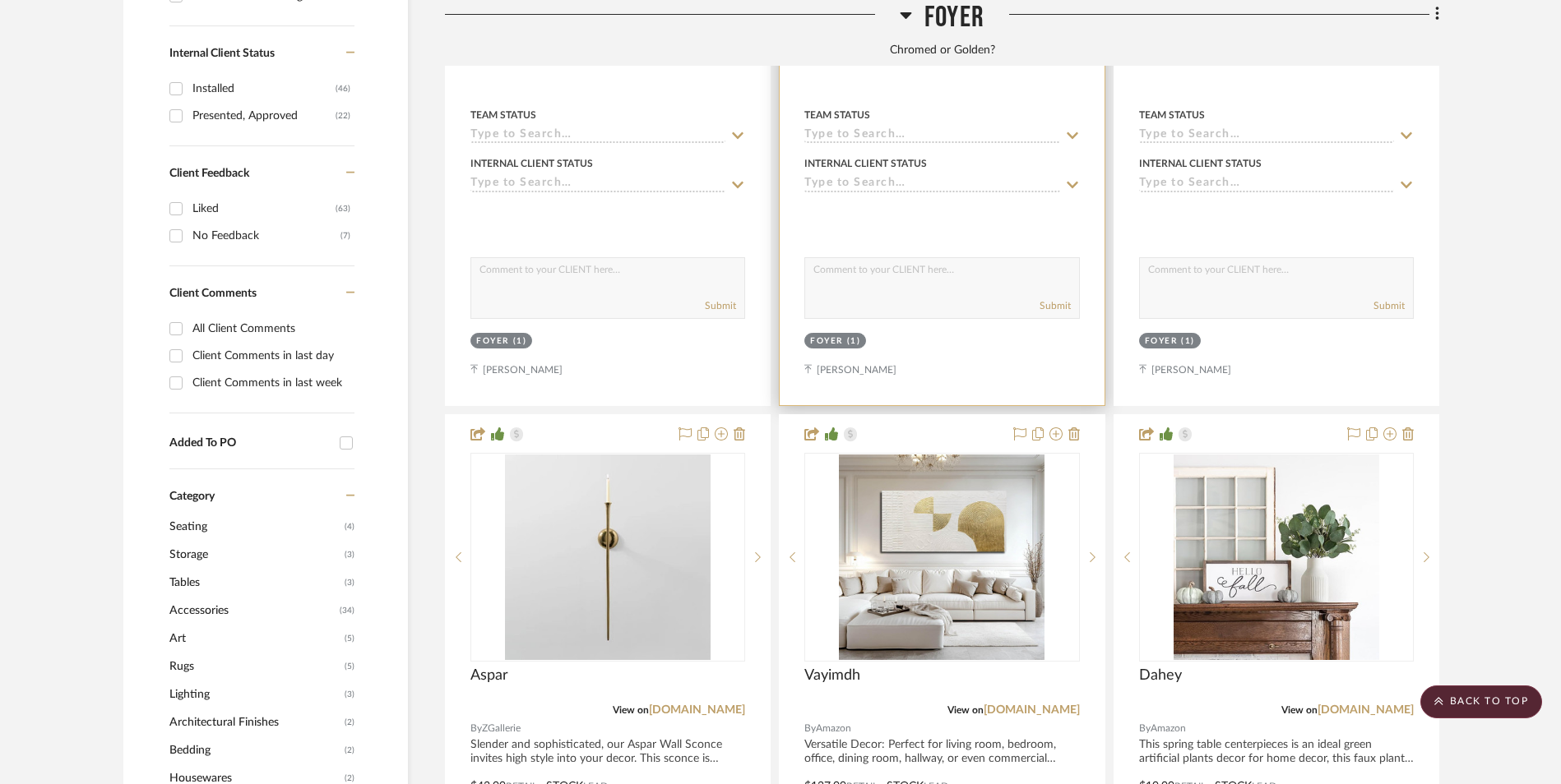
scroll to position [501, 0]
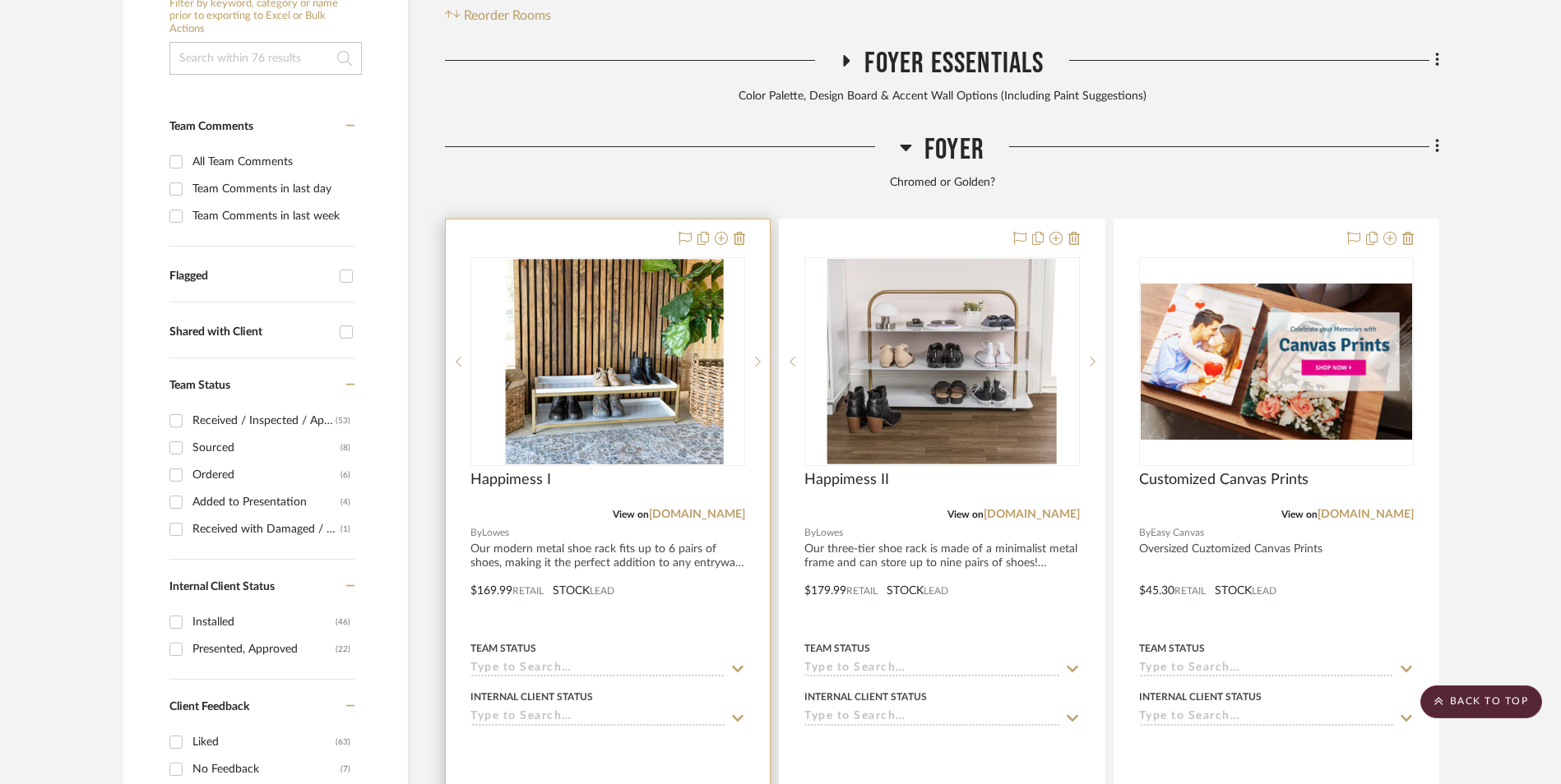
click at [658, 259] on img at bounding box center [608, 361] width 207 height 206
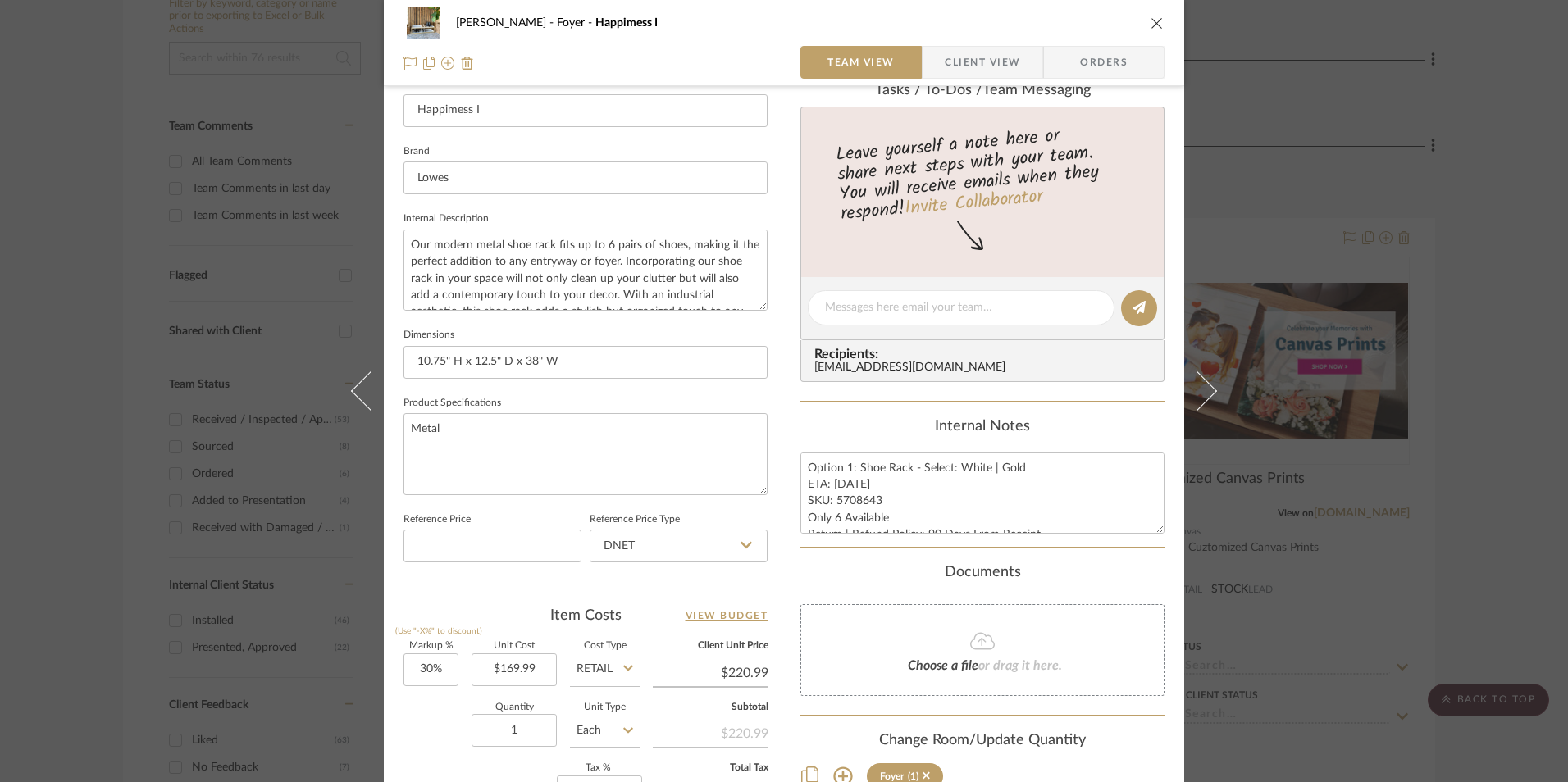
scroll to position [492, 0]
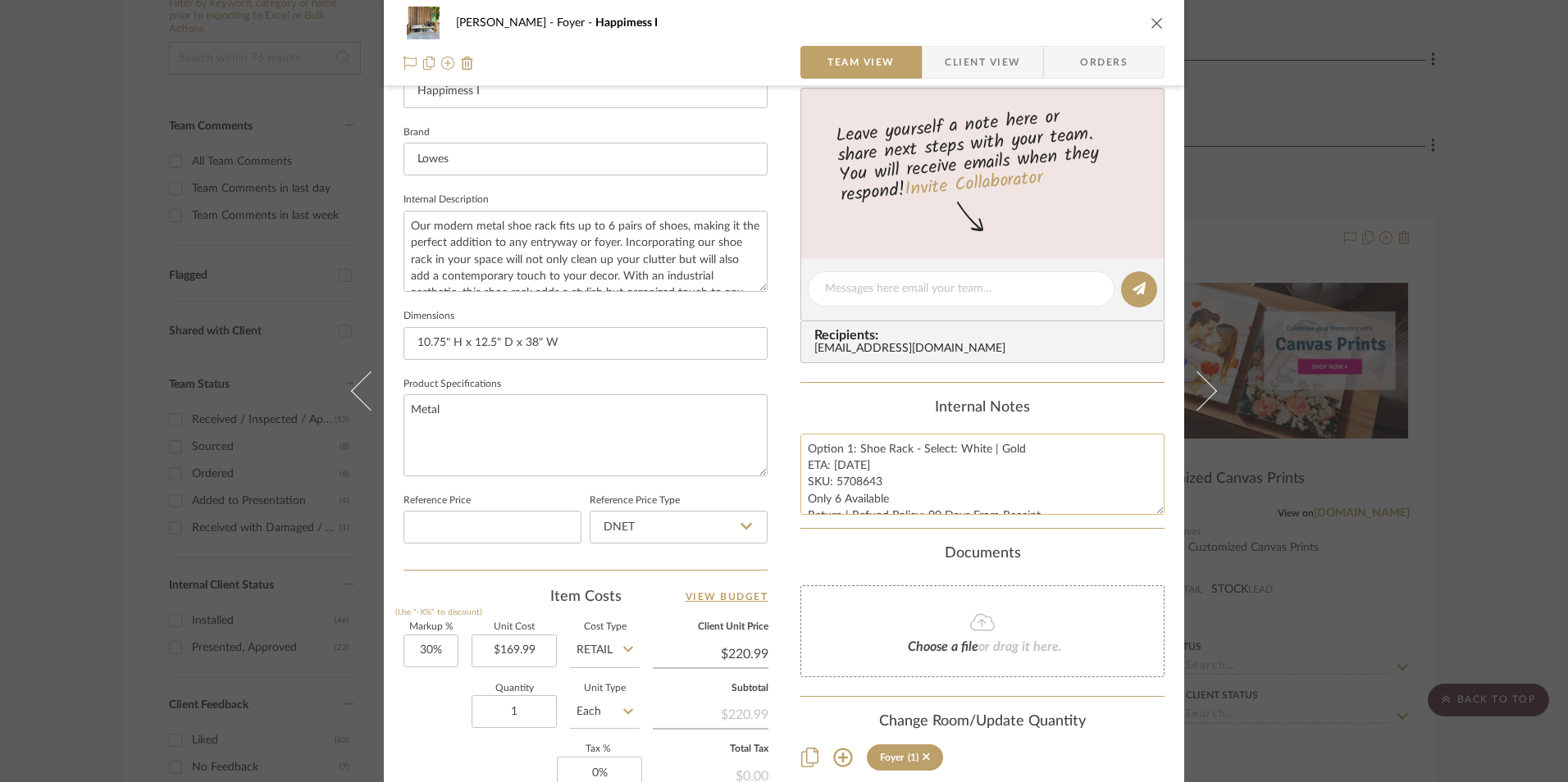
click at [869, 482] on textarea "Option 1: Shoe Rack - Select: White | Gold ETA: [DATE] SKU: 5708643 Only 6 Avai…" at bounding box center [982, 475] width 364 height 81
drag, startPoint x: 874, startPoint y: 481, endPoint x: 832, endPoint y: 481, distance: 42.0
click at [832, 481] on textarea "Option 1: Shoe Rack - Select: White | Gold ETA: [DATE] SKU: 5708643 Only 6 Avai…" at bounding box center [982, 475] width 364 height 81
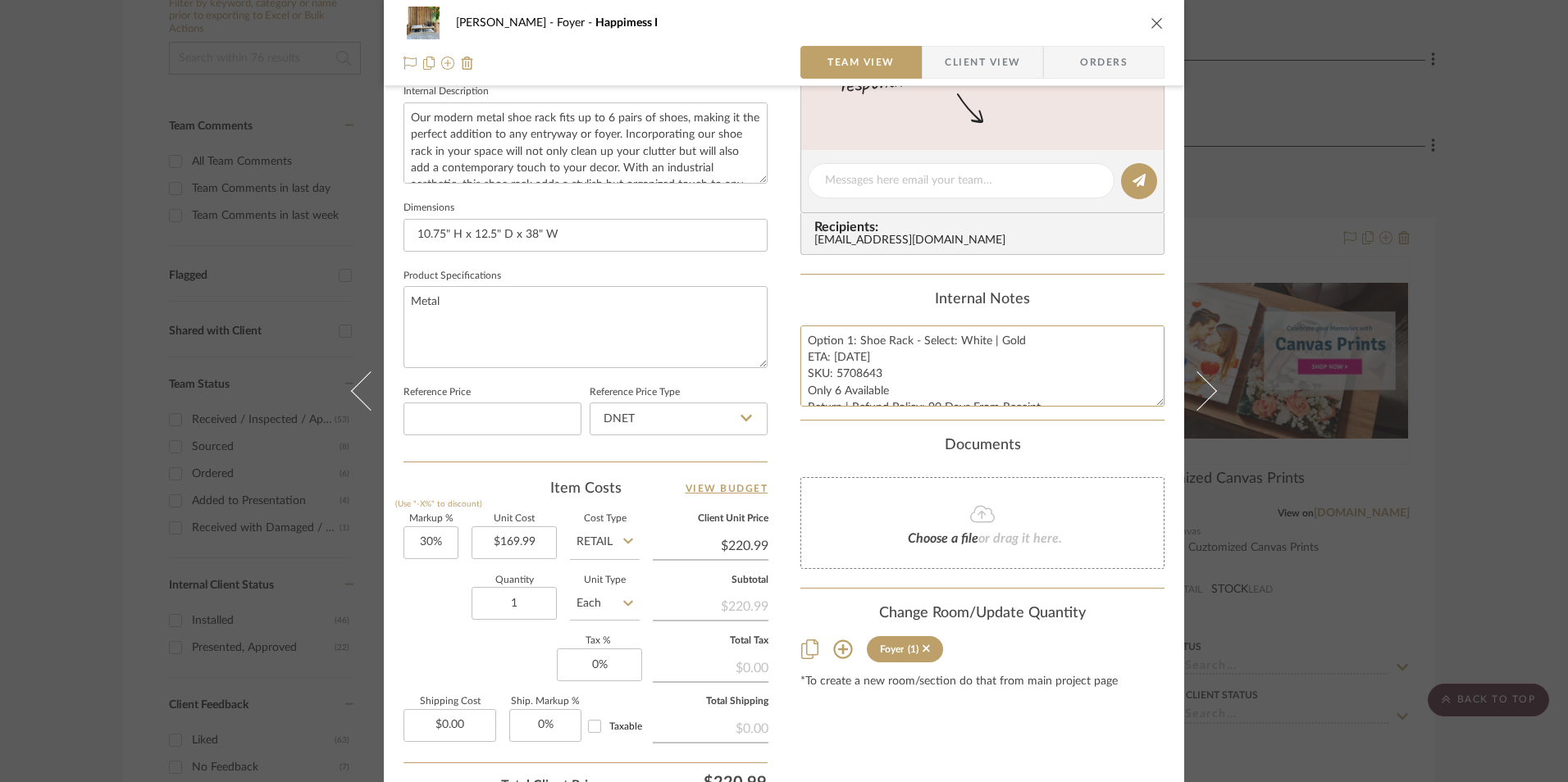
scroll to position [738, 0]
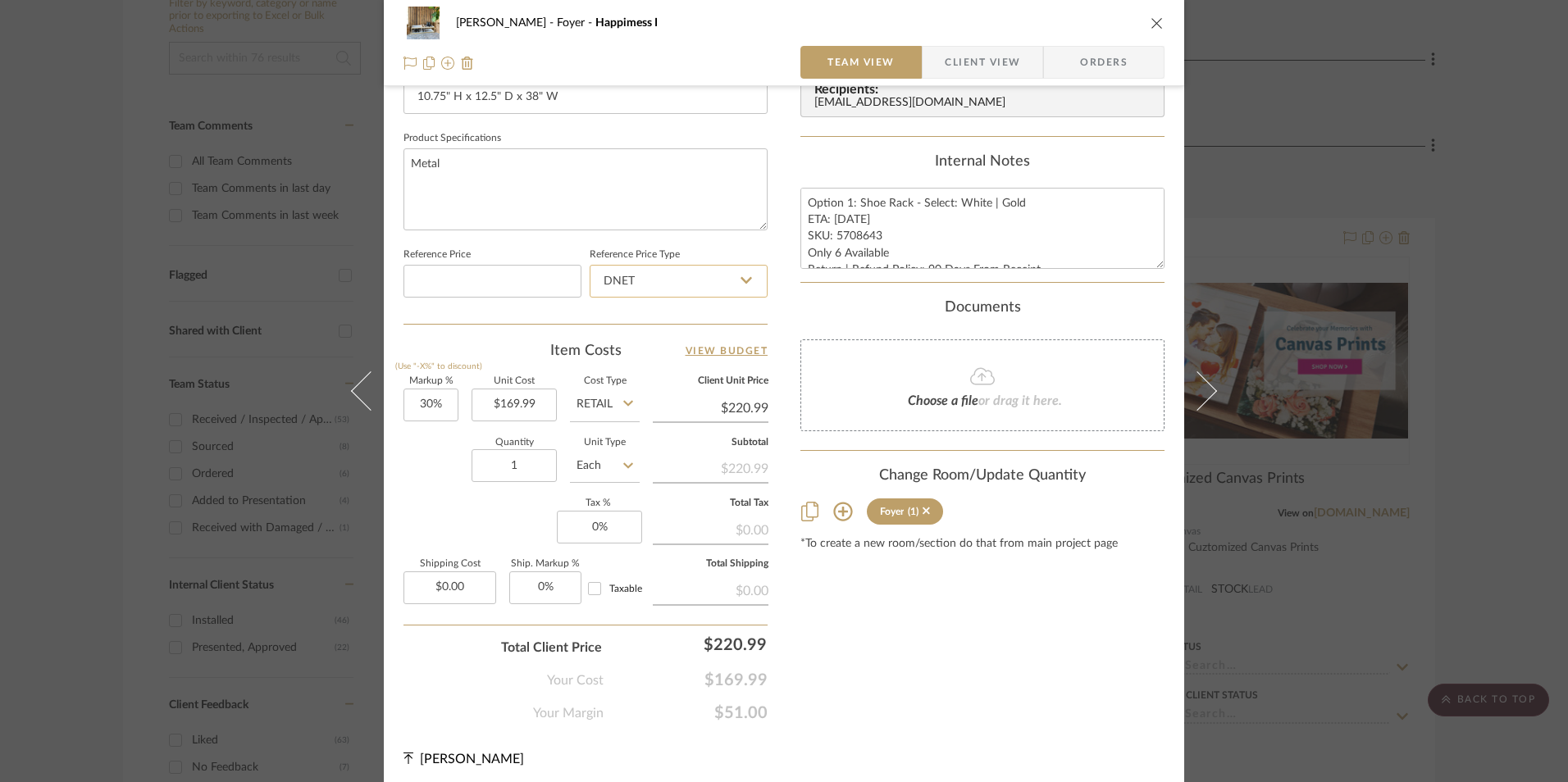
click at [645, 279] on input "DNET" at bounding box center [678, 281] width 177 height 33
drag, startPoint x: 642, startPoint y: 359, endPoint x: 437, endPoint y: 410, distance: 211.2
click at [637, 359] on div "Retail" at bounding box center [686, 365] width 203 height 42
type input "Retail"
type input "30"
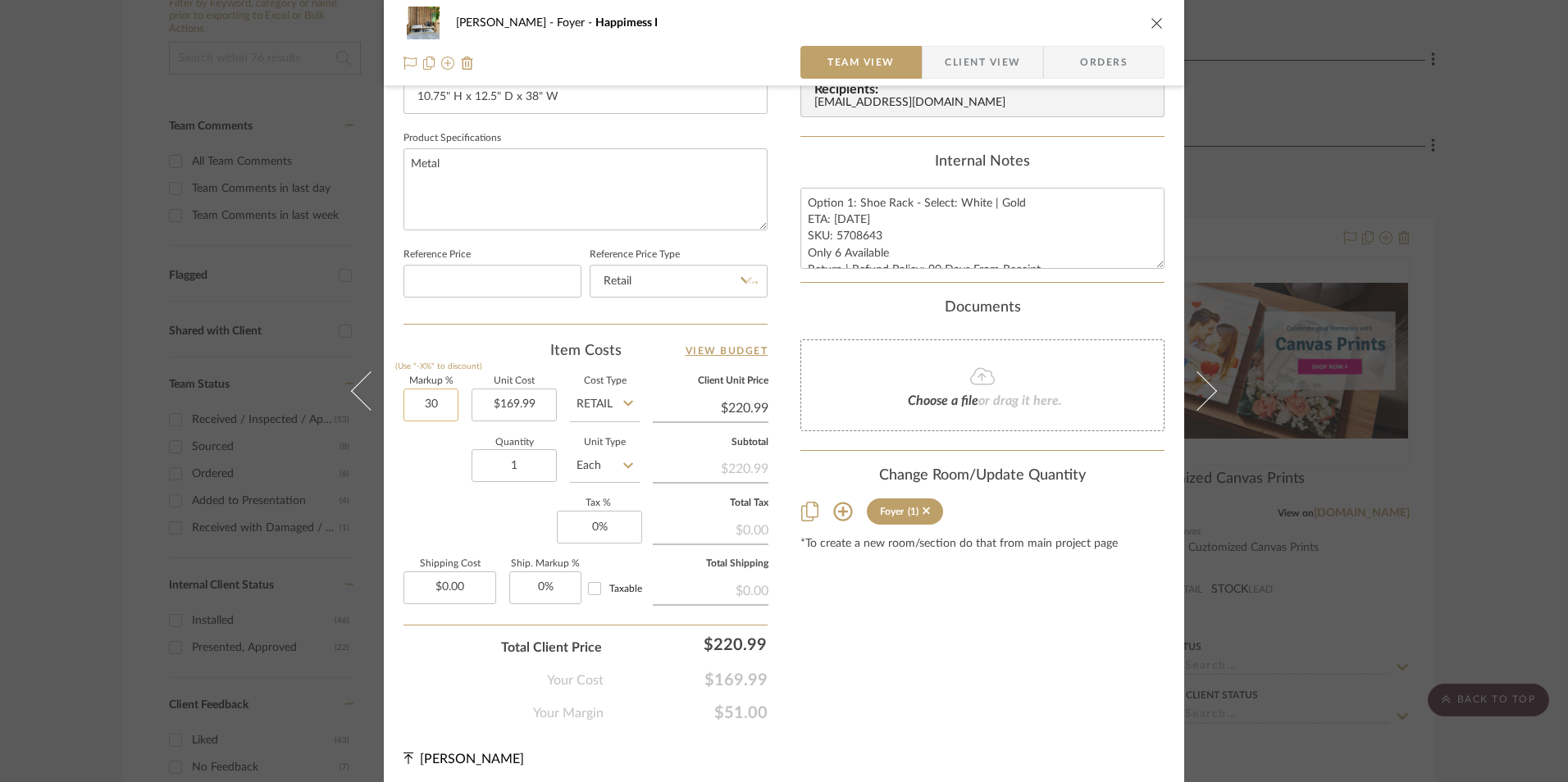
click at [429, 410] on input "30" at bounding box center [430, 405] width 55 height 33
click at [461, 491] on div "Quantity 1 Unit Type Each" at bounding box center [521, 468] width 236 height 58
type input "0%"
type input "$169.99"
click at [605, 520] on input "0" at bounding box center [599, 527] width 85 height 33
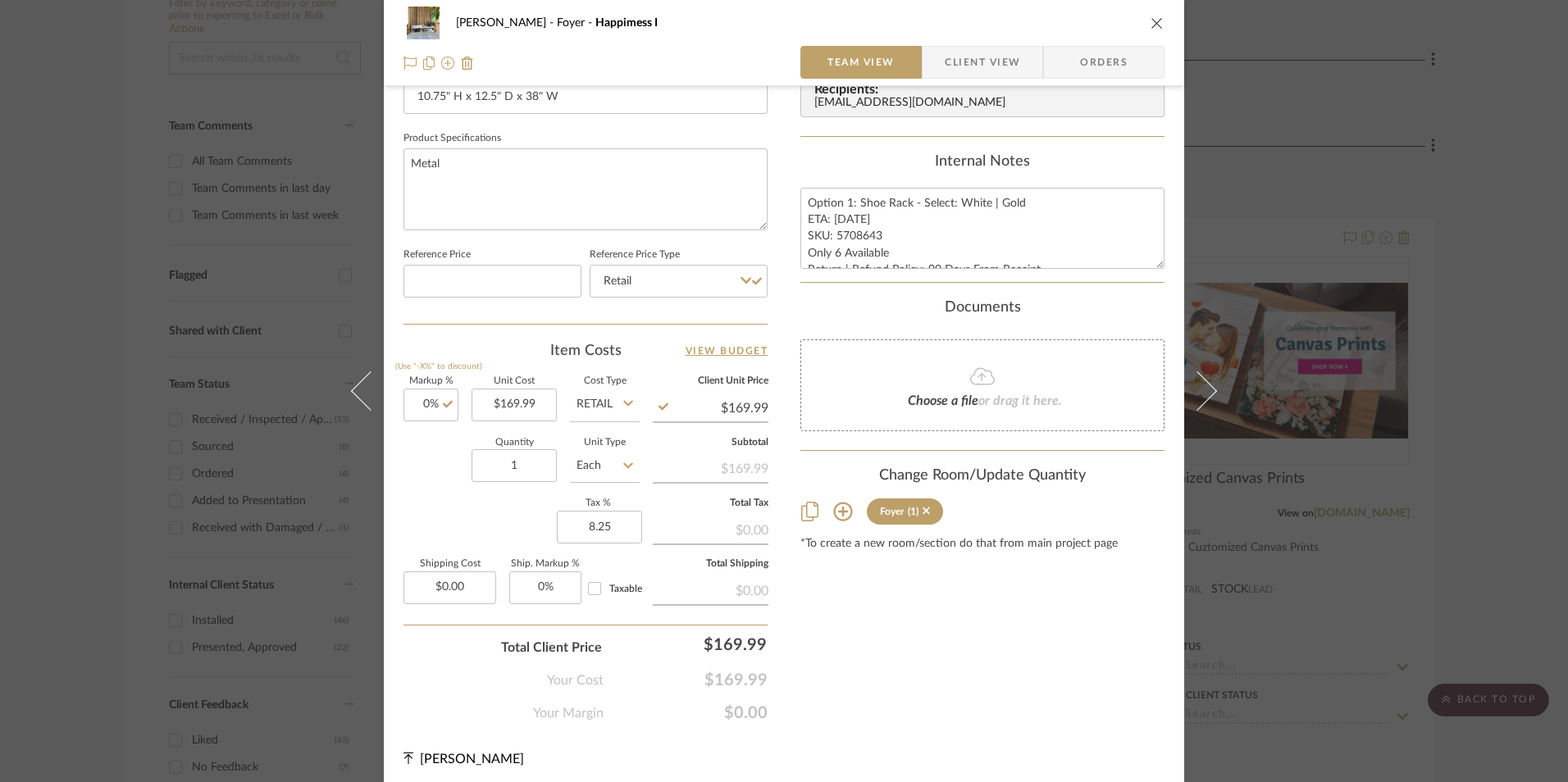
type input "8.25%"
click at [903, 648] on div "Content here copies to Client View - confirm visibility there. Show in Client D…" at bounding box center [982, 48] width 364 height 1350
click at [1131, 59] on span "Orders" at bounding box center [1103, 62] width 84 height 33
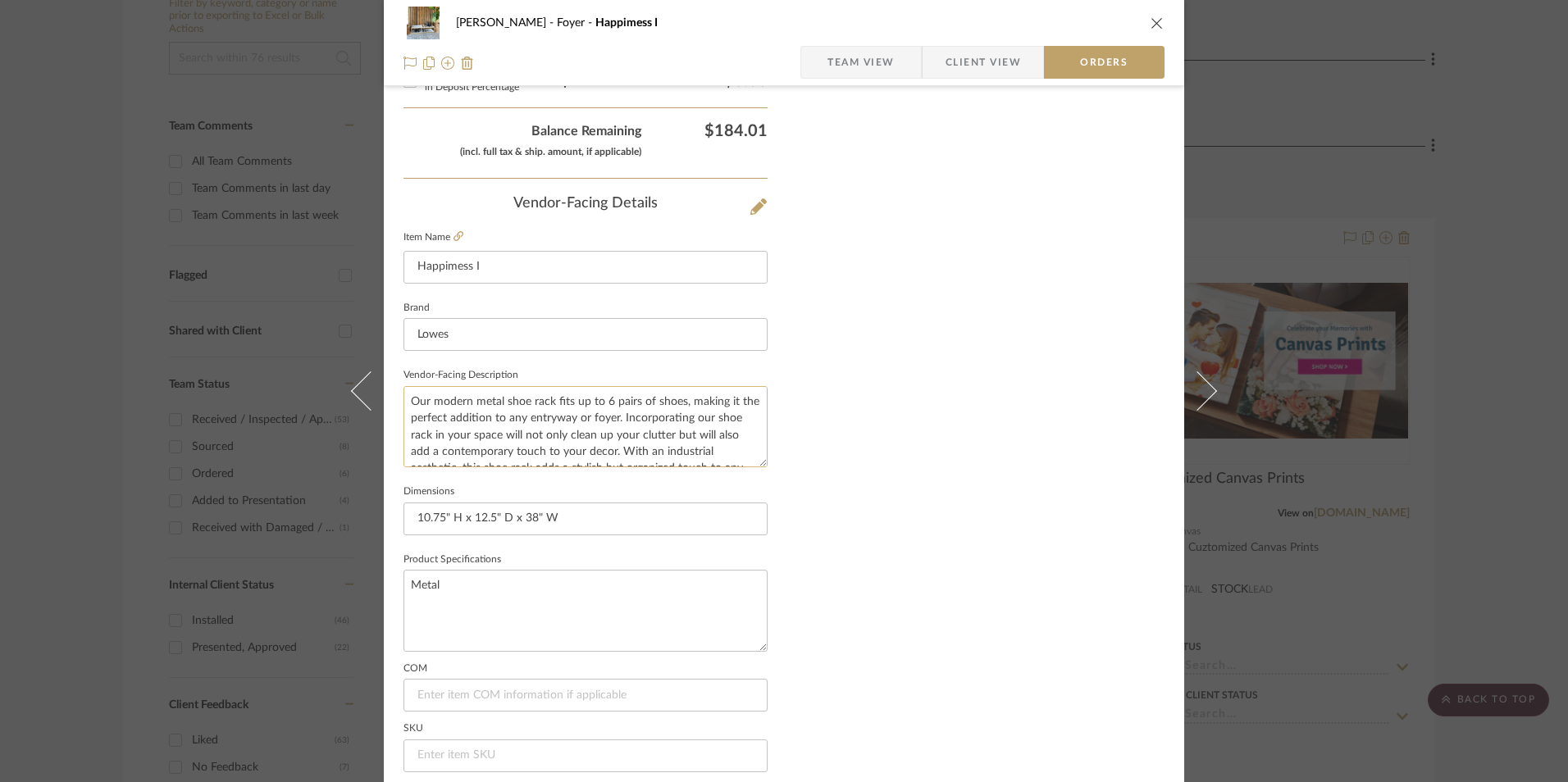
scroll to position [962, 0]
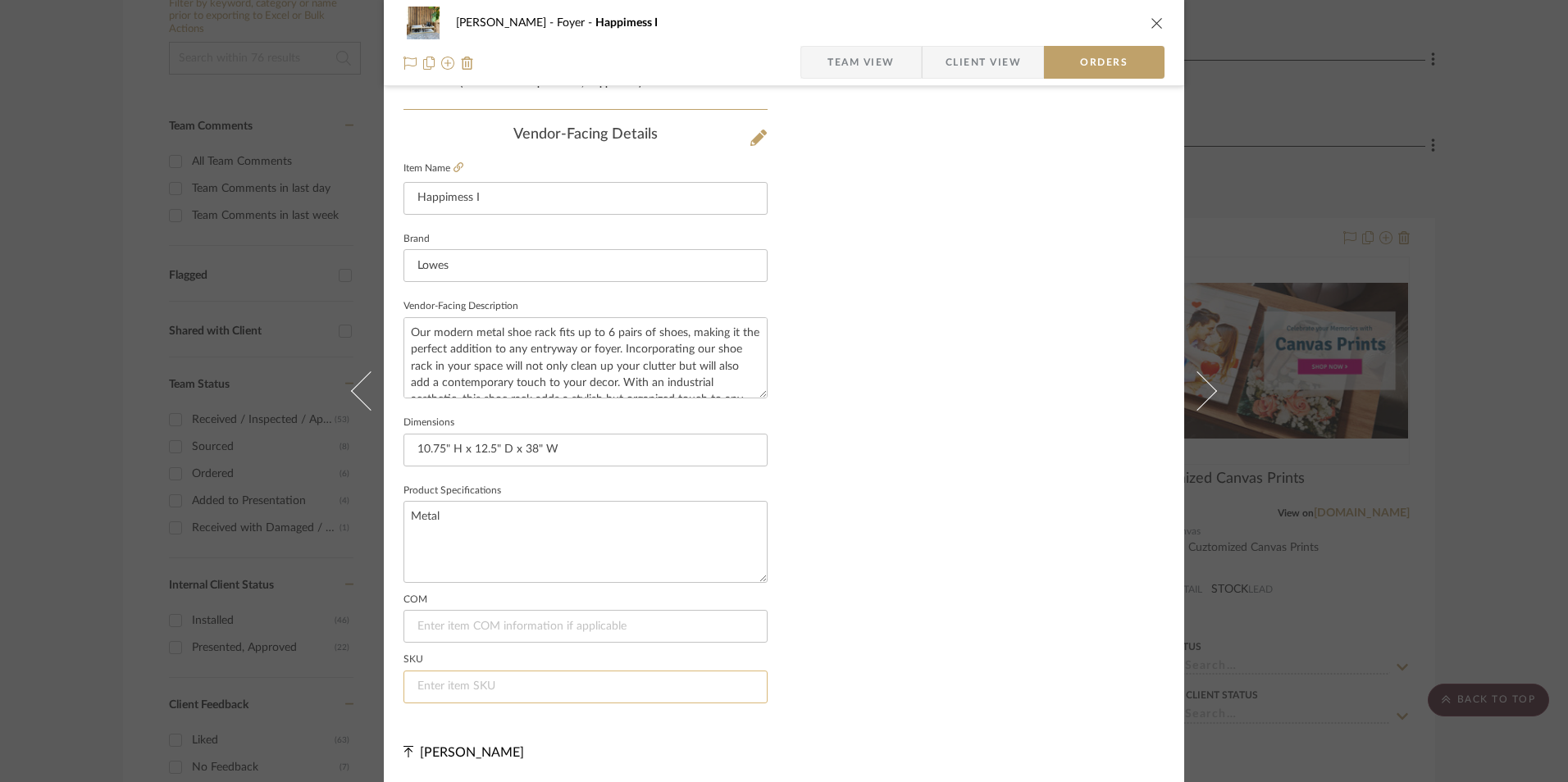
click at [487, 688] on input at bounding box center [585, 688] width 364 height 33
paste input "5708643"
type input "5708643"
click at [1151, 23] on icon "close" at bounding box center [1157, 23] width 13 height 13
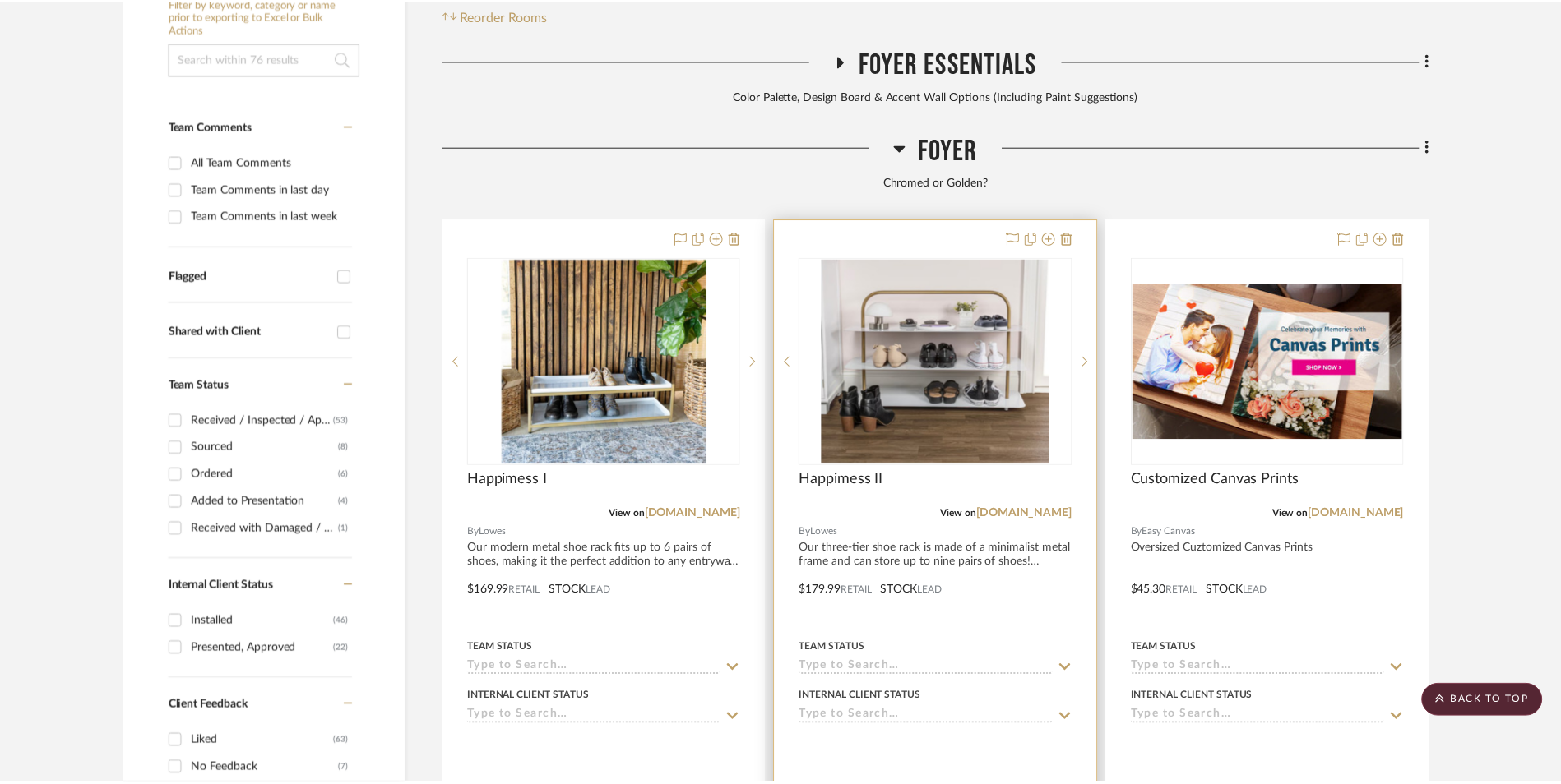
scroll to position [501, 0]
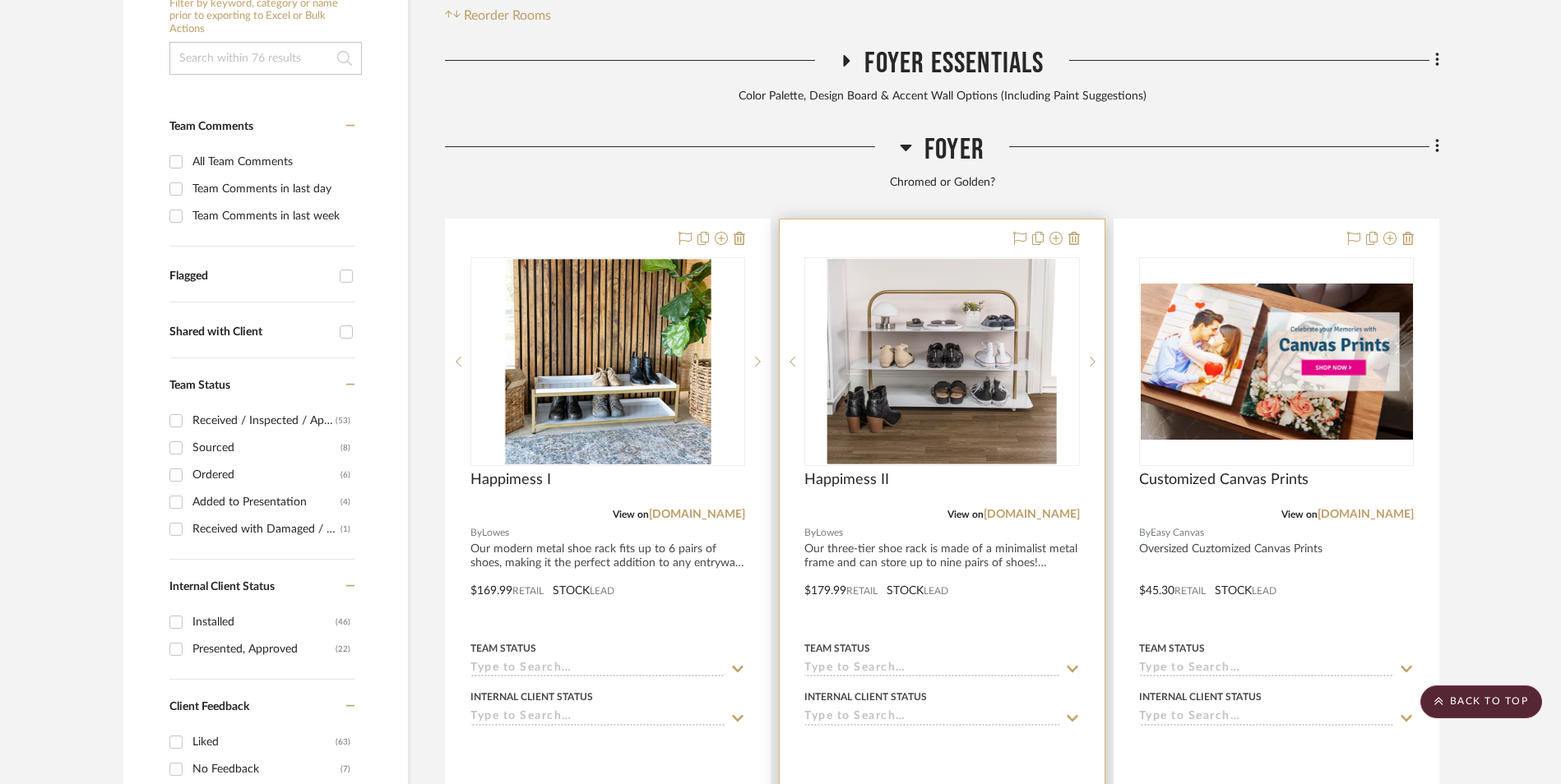
click at [958, 259] on img "0" at bounding box center [943, 361] width 229 height 206
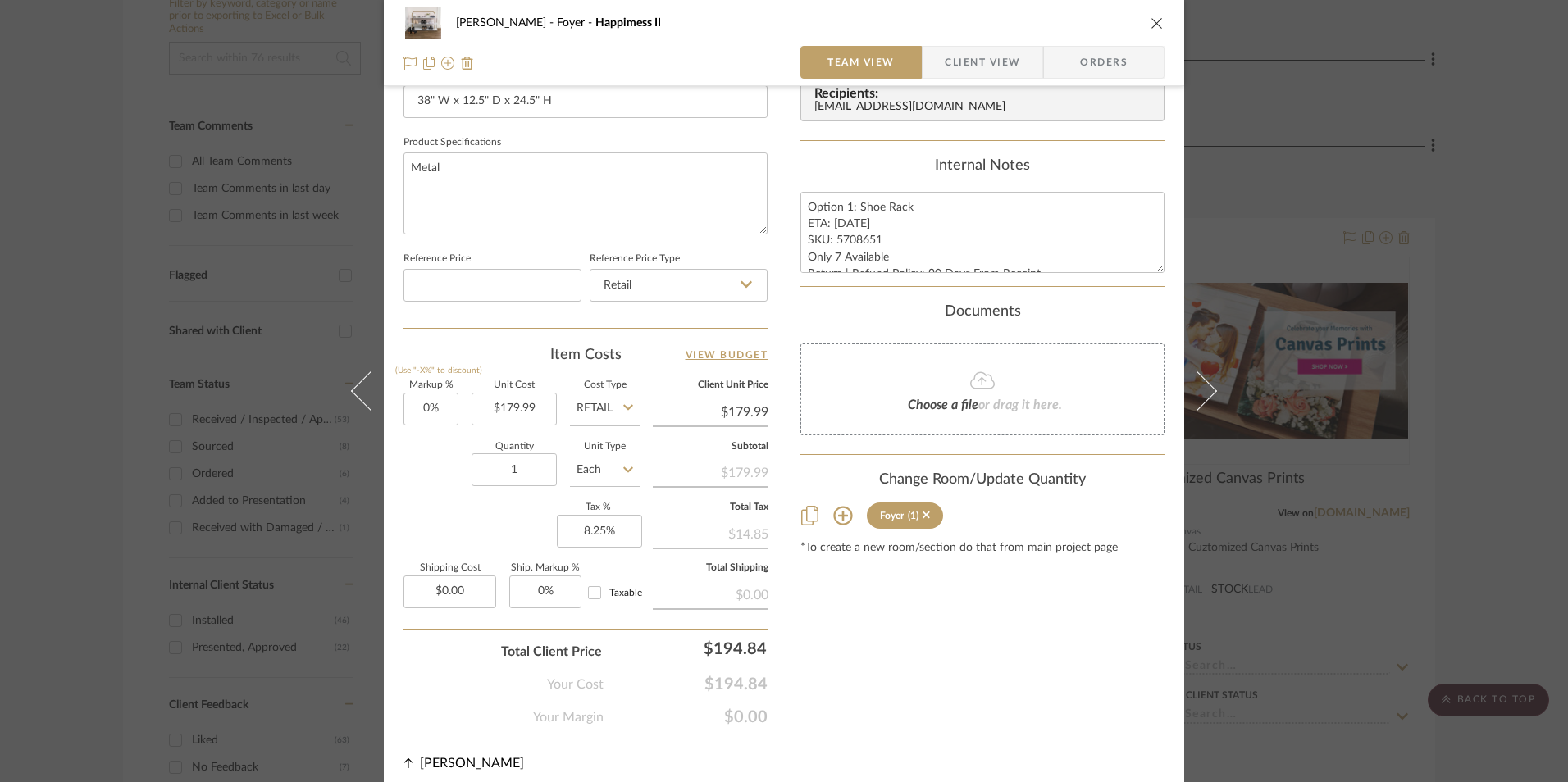
scroll to position [738, 0]
click at [1114, 49] on span "Orders" at bounding box center [1103, 62] width 84 height 33
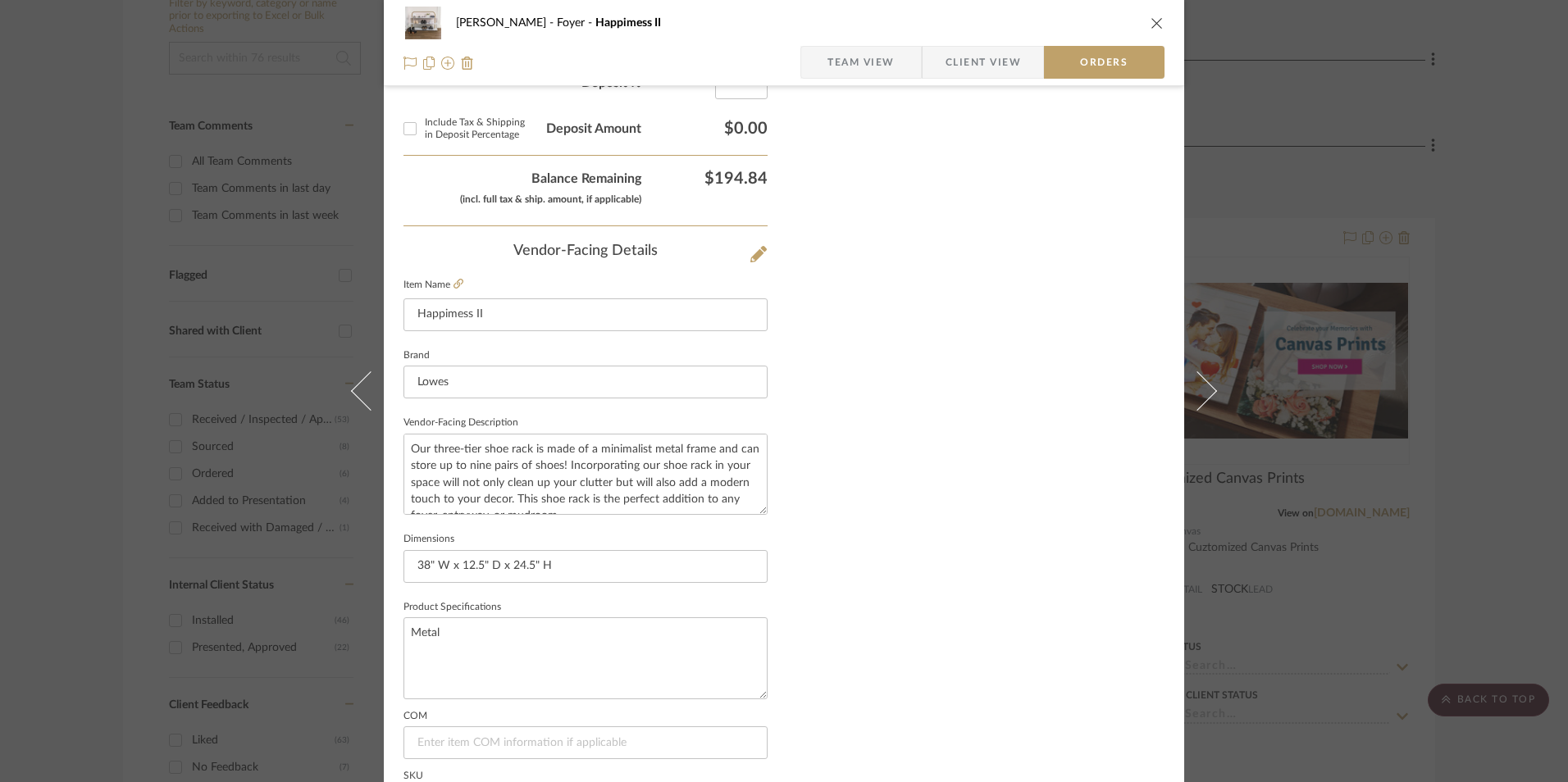
scroll to position [962, 0]
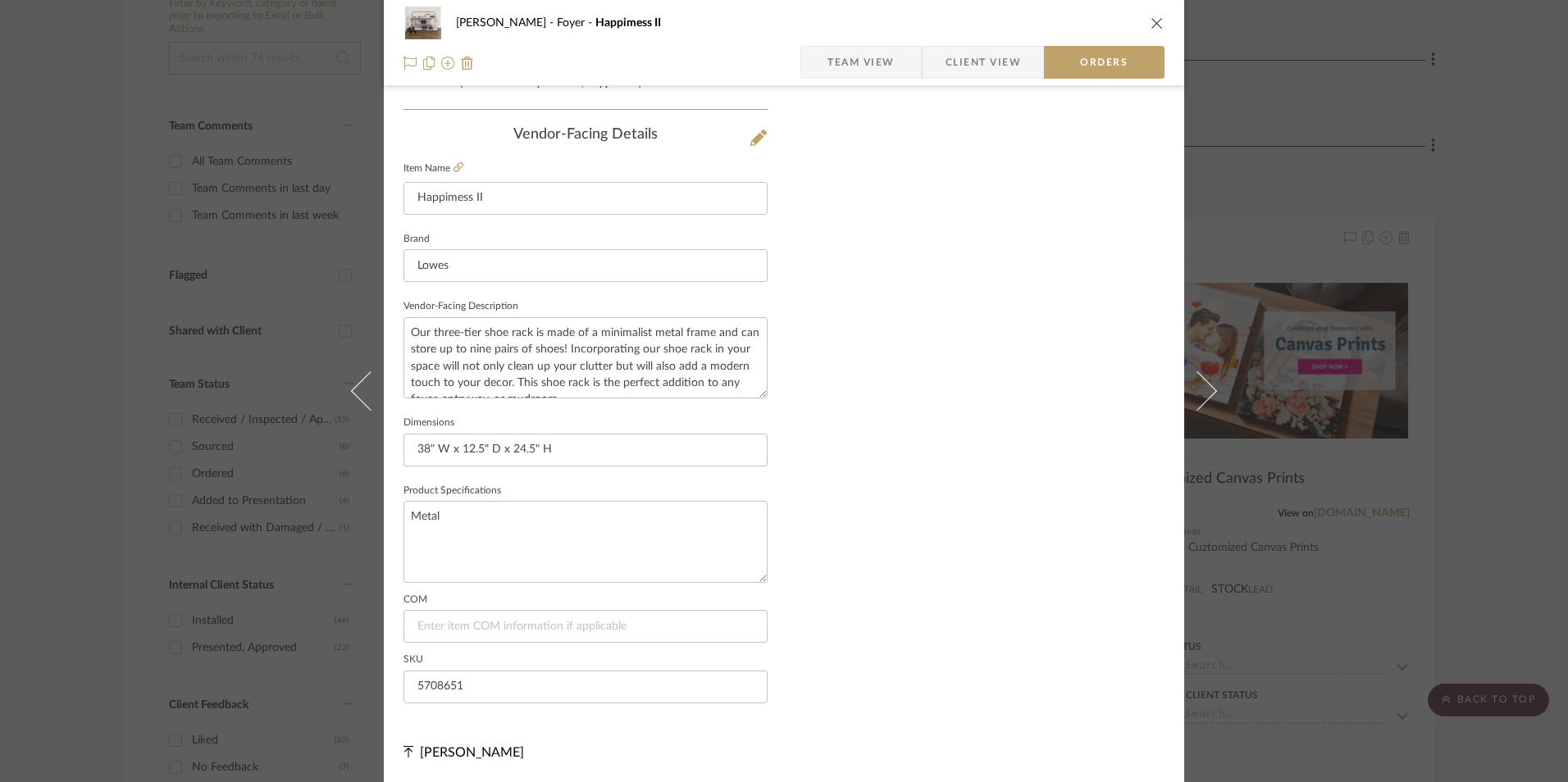
click at [845, 56] on span "Team View" at bounding box center [861, 62] width 68 height 33
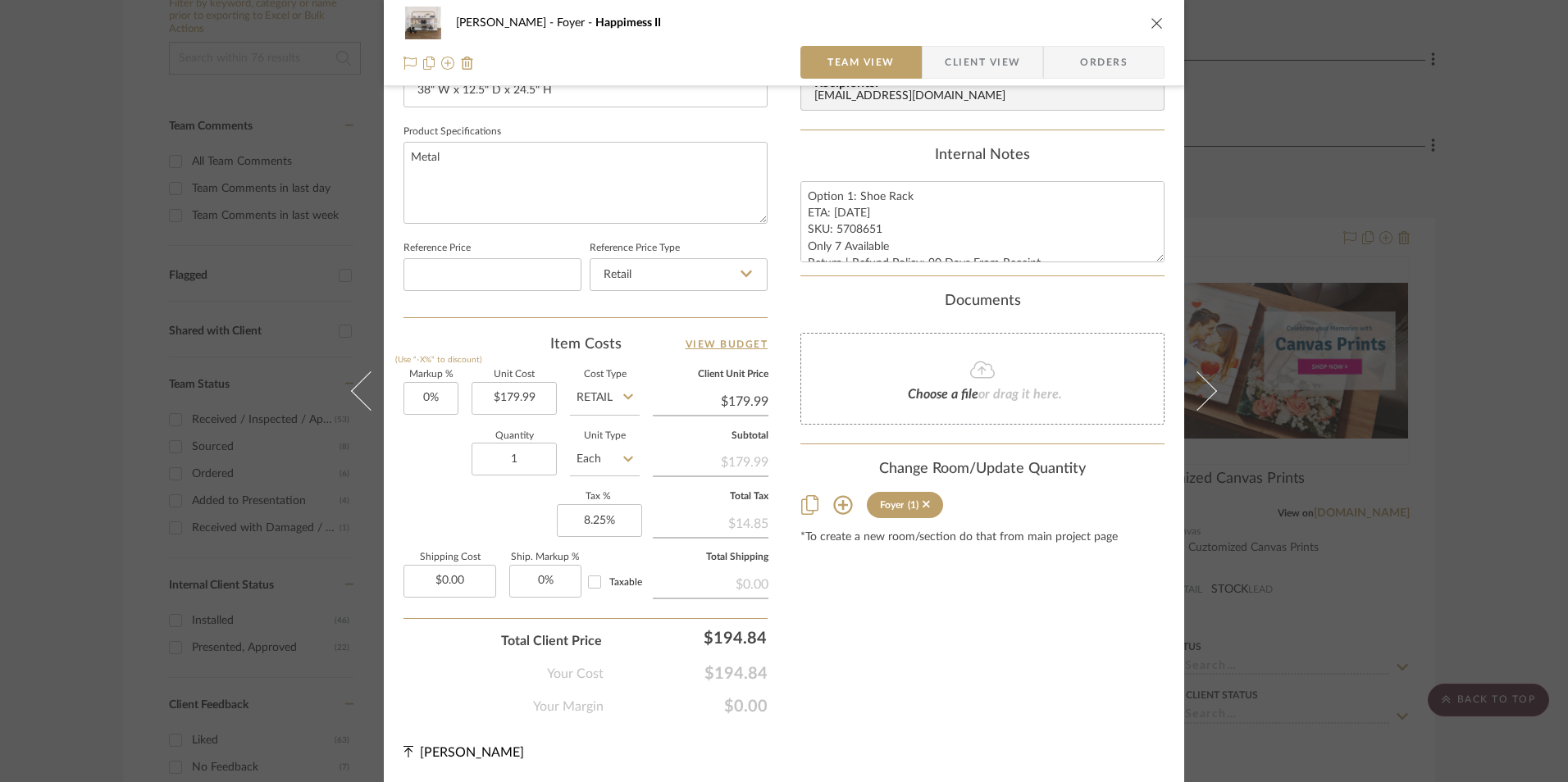
scroll to position [745, 0]
click at [1153, 28] on icon "close" at bounding box center [1157, 23] width 13 height 13
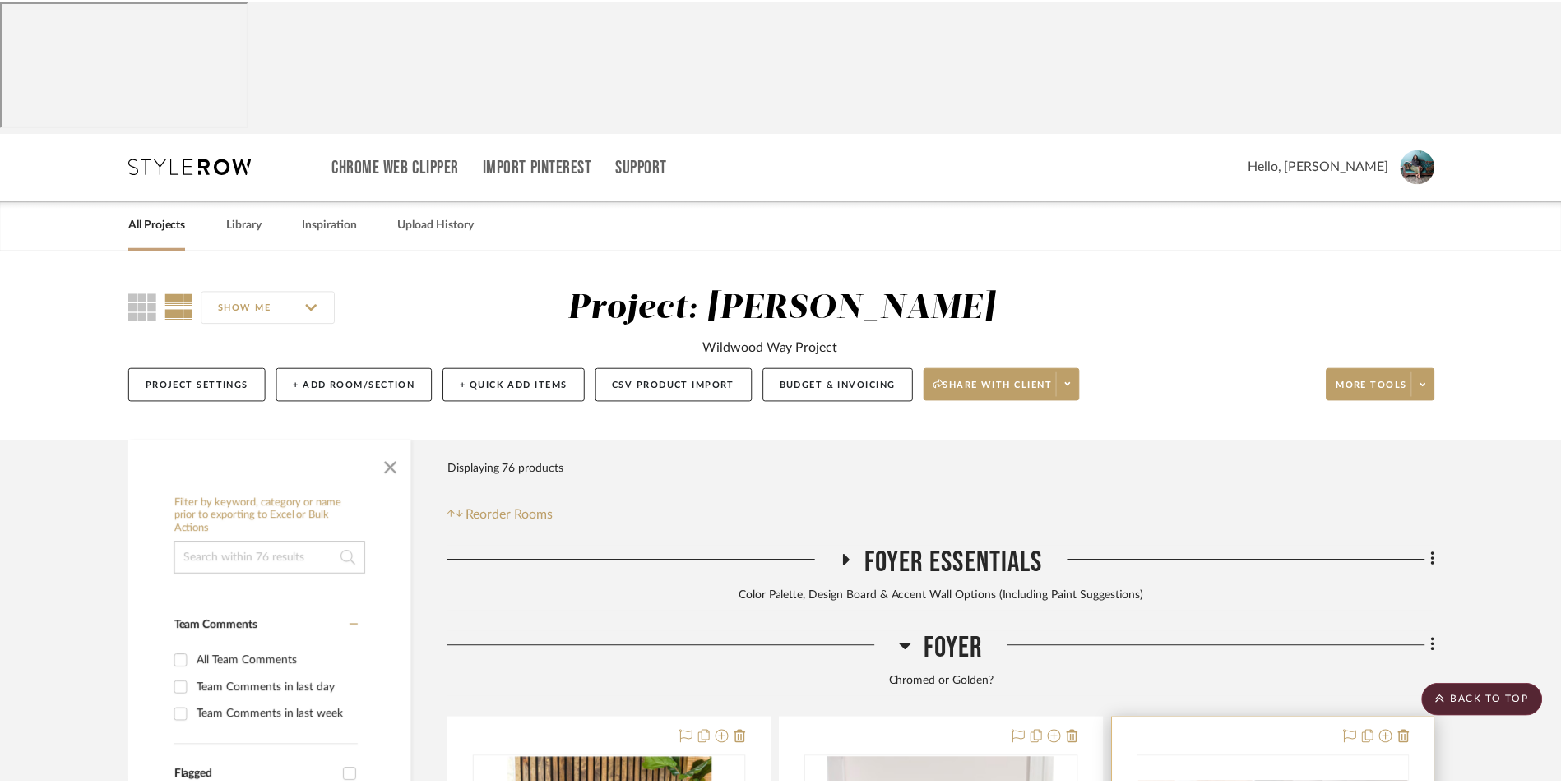
scroll to position [501, 0]
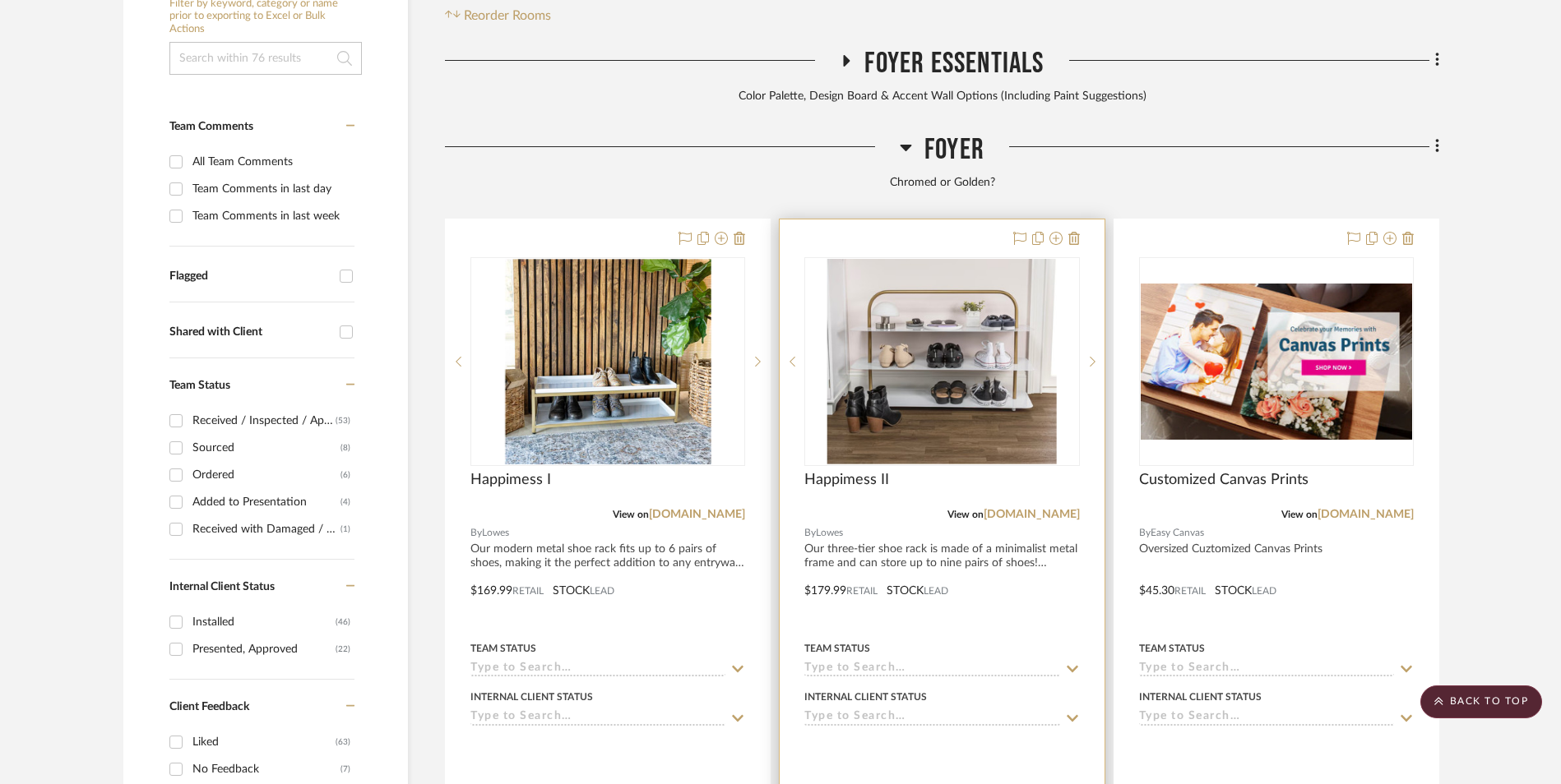
click at [959, 284] on img "0" at bounding box center [943, 361] width 229 height 206
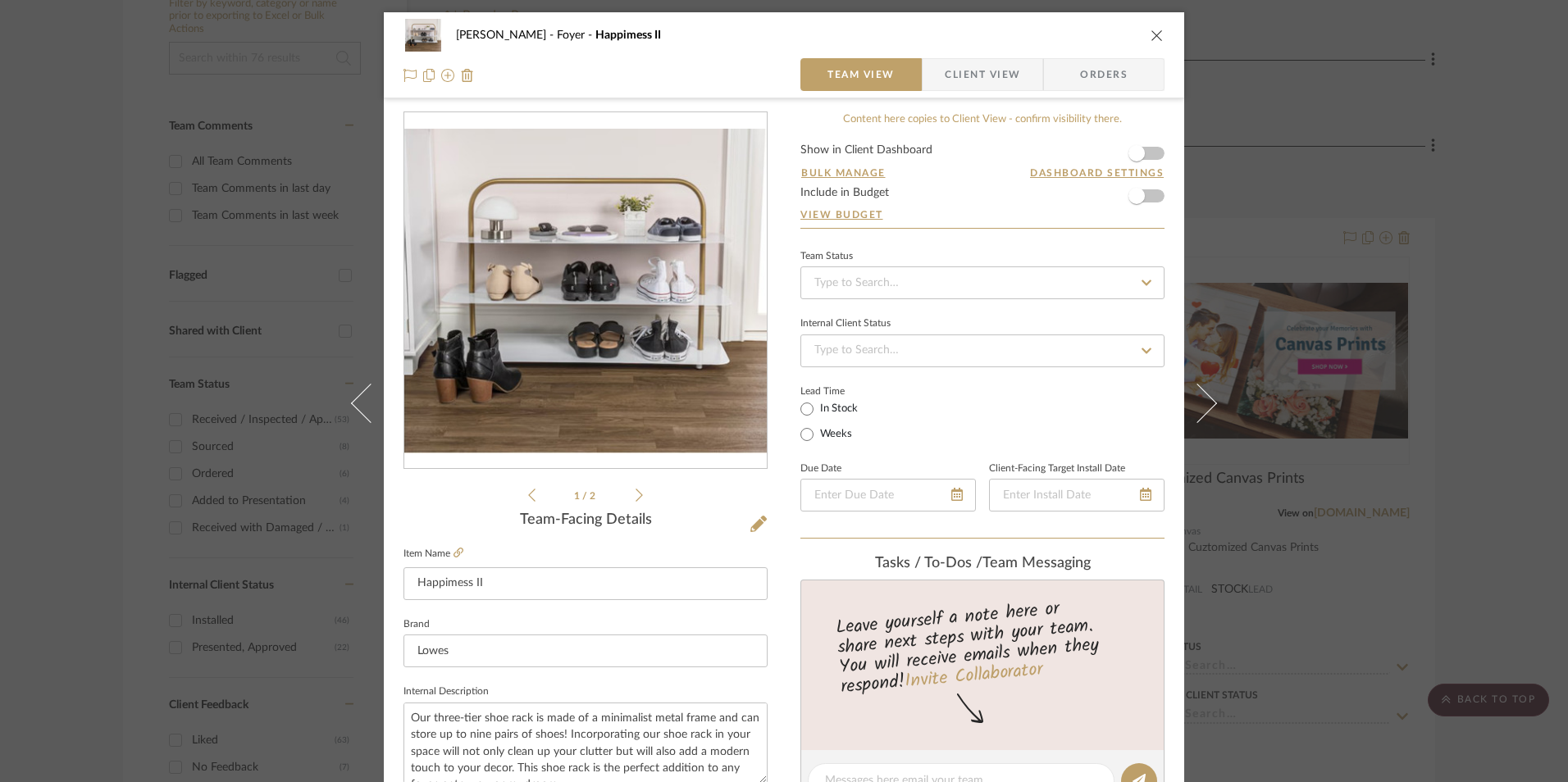
scroll to position [410, 0]
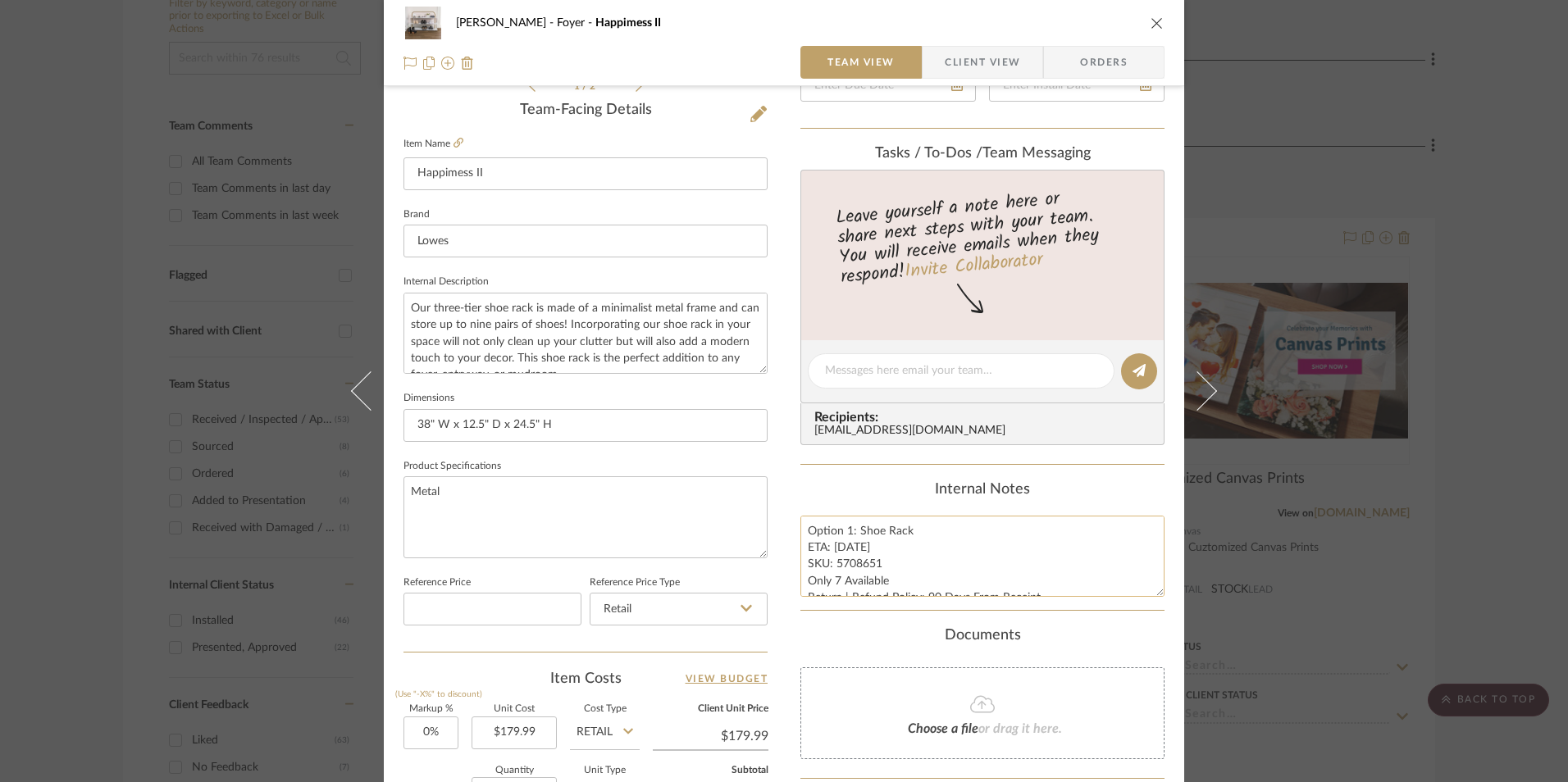
click at [843, 533] on textarea "Option 1: Shoe Rack ETA: 10.2.2025 SKU: 5708651 Only 7 Available Return | Refun…" at bounding box center [982, 557] width 364 height 81
type textarea "Option 2: Shoe Rack ETA: 10.2.2025 SKU: 5708651 Only 7 Available Return | Refun…"
click at [868, 475] on div "Content here copies to Client View - confirm visibility there. Show in Client D…" at bounding box center [982, 376] width 364 height 1350
click at [455, 145] on icon at bounding box center [458, 142] width 10 height 10
click at [923, 528] on textarea "Option 2: Shoe Rack ETA: 10.2.2025 SKU: 5708651 Only 7 Available Return | Refun…" at bounding box center [982, 557] width 364 height 81
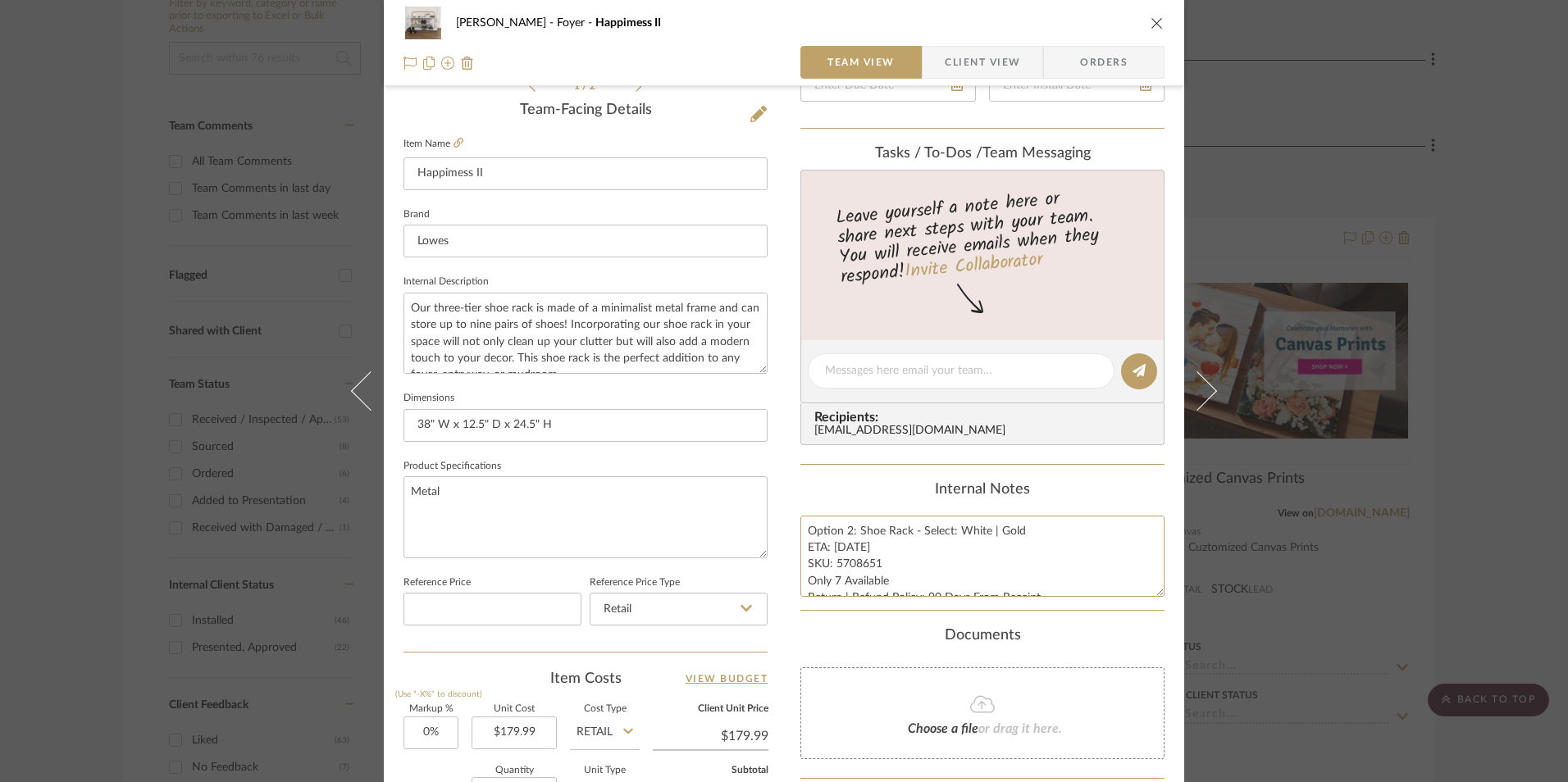
type textarea "Option 2: Shoe Rack - Select: White | Gold ETA: [DATE] SKU: 5708651 Only 7 Avai…"
drag, startPoint x: 857, startPoint y: 487, endPoint x: 882, endPoint y: 478, distance: 26.6
click at [869, 481] on div "Internal Notes" at bounding box center [982, 490] width 364 height 18
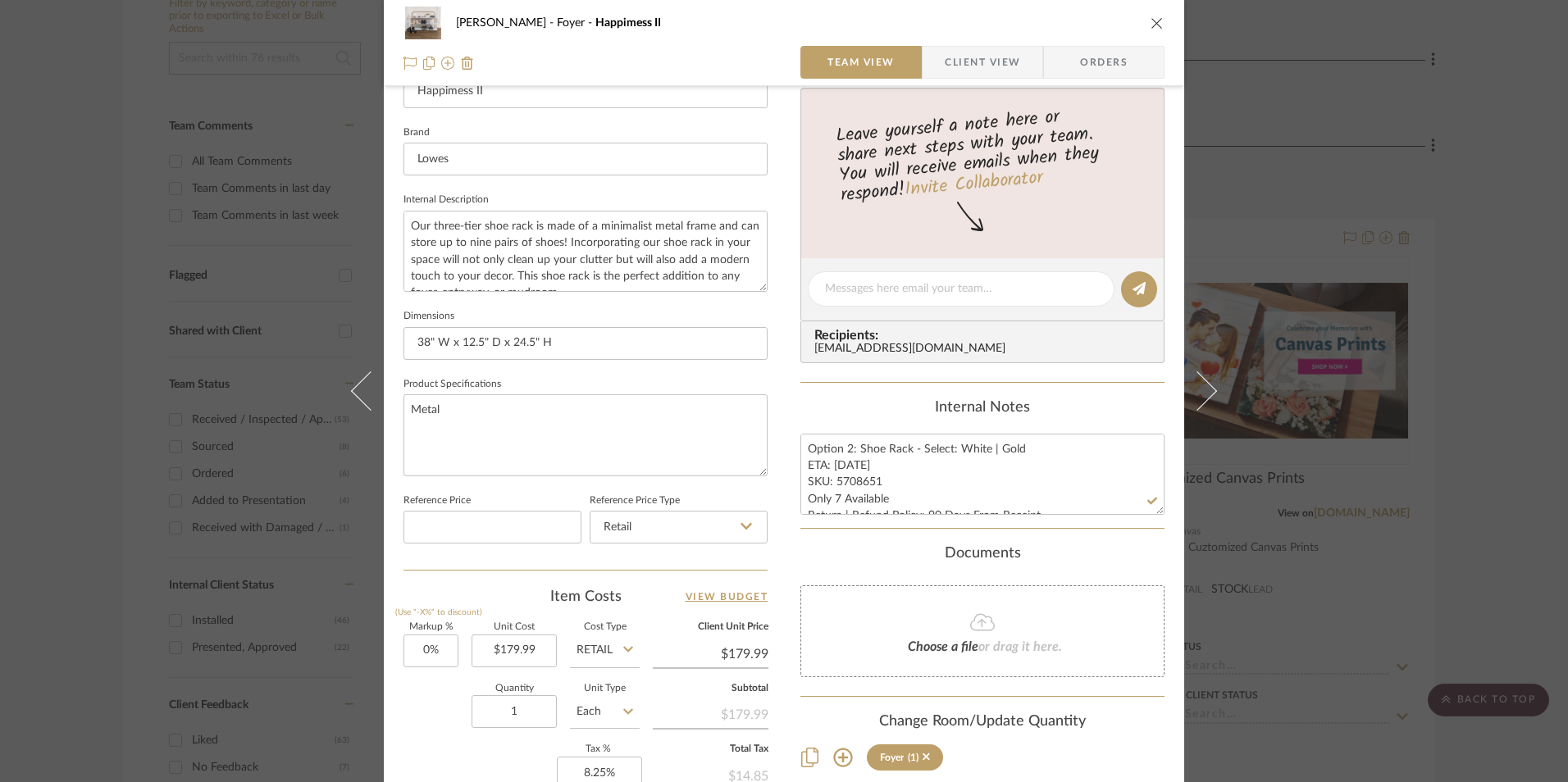
click at [1151, 23] on icon "close" at bounding box center [1157, 23] width 13 height 13
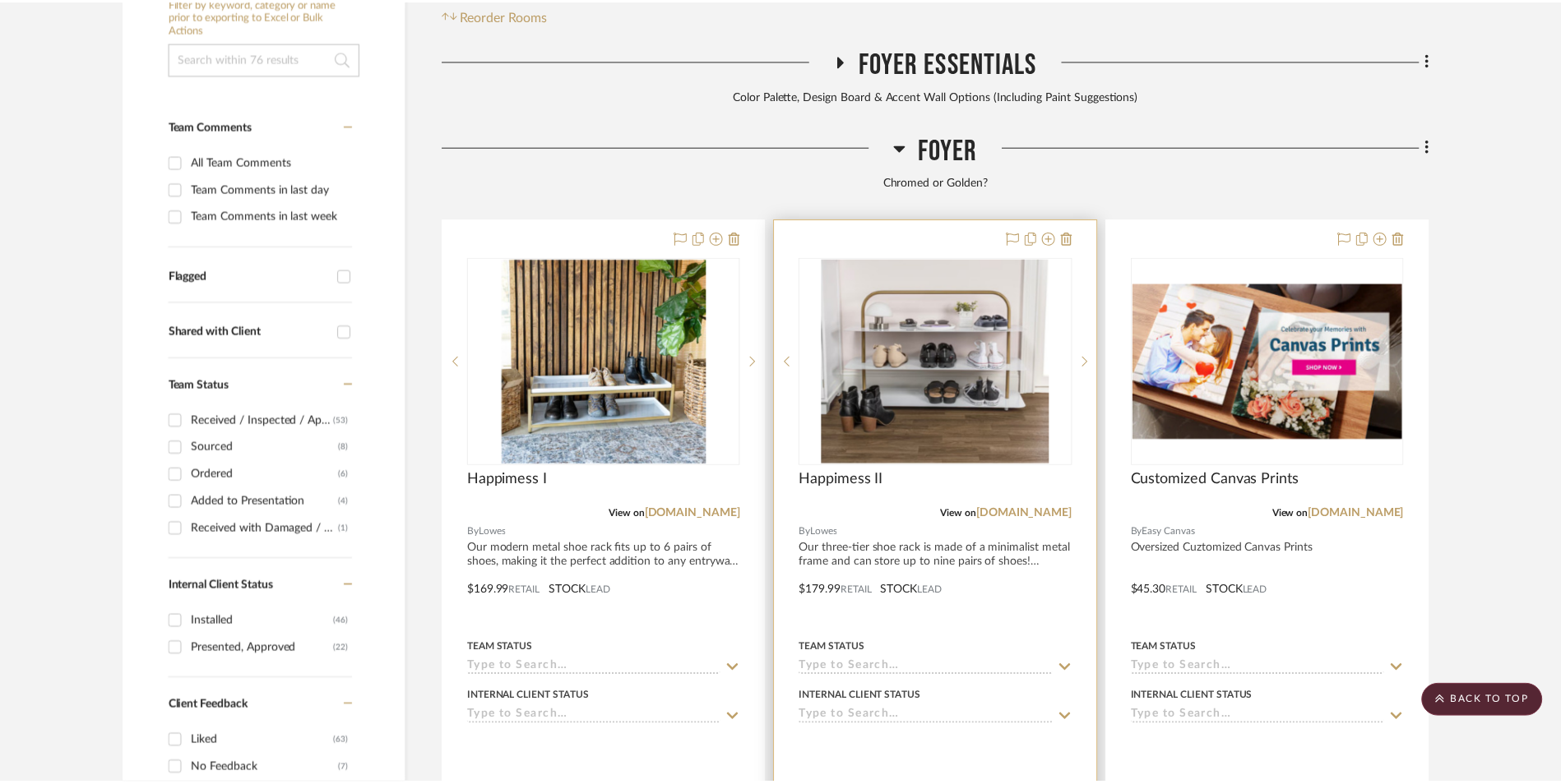
scroll to position [501, 0]
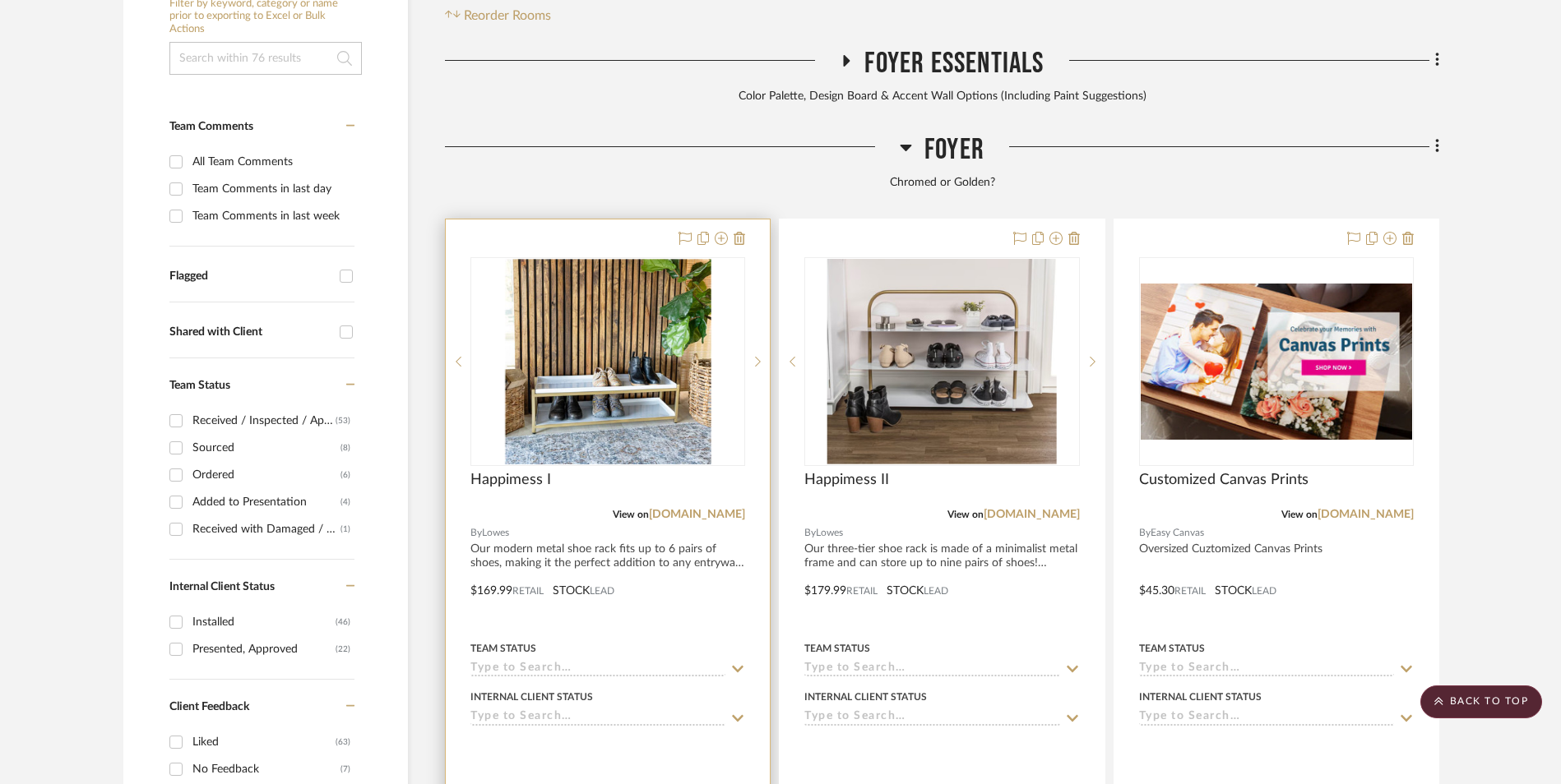
click at [643, 262] on img "0" at bounding box center [608, 361] width 207 height 206
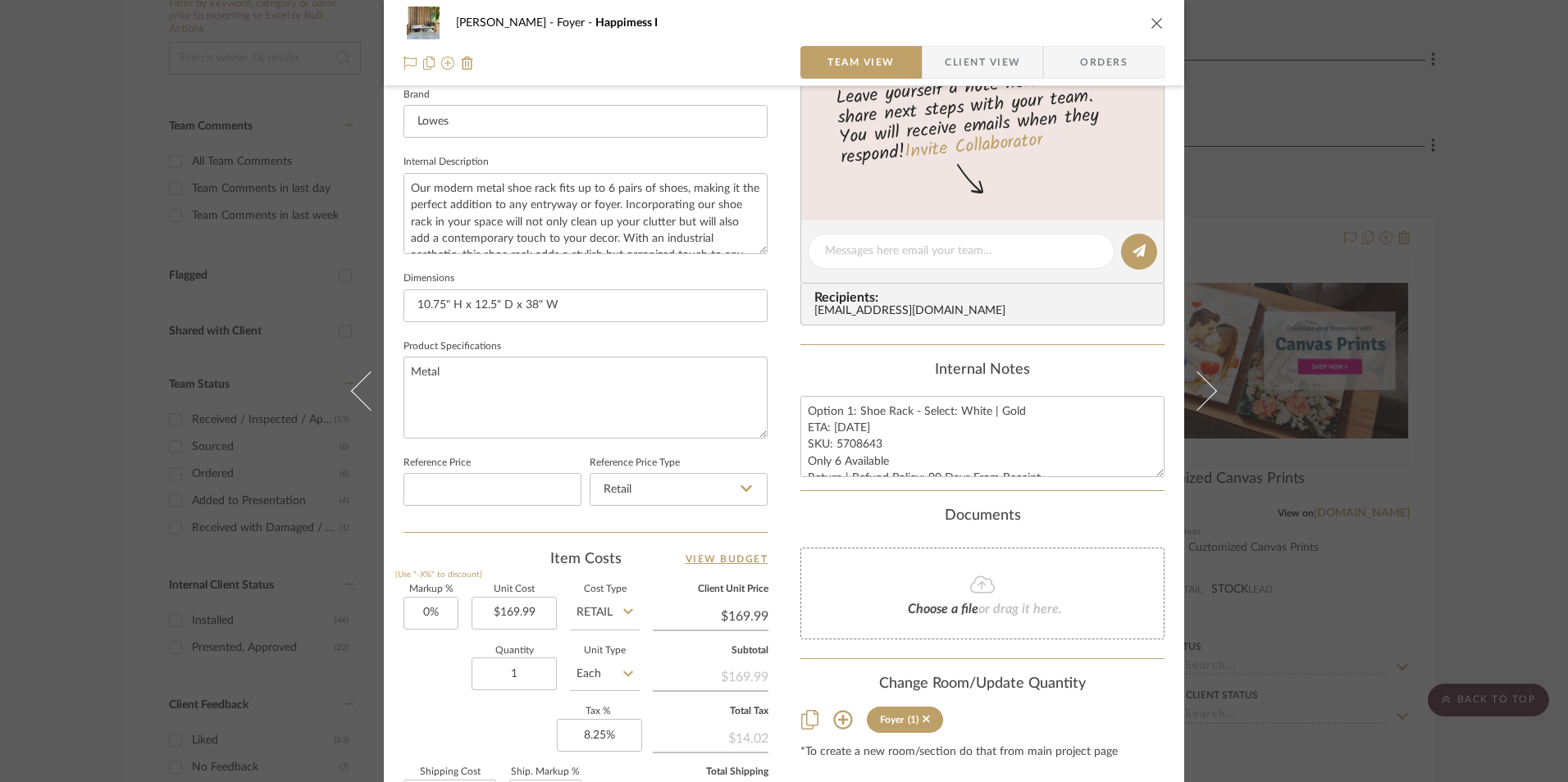
scroll to position [574, 0]
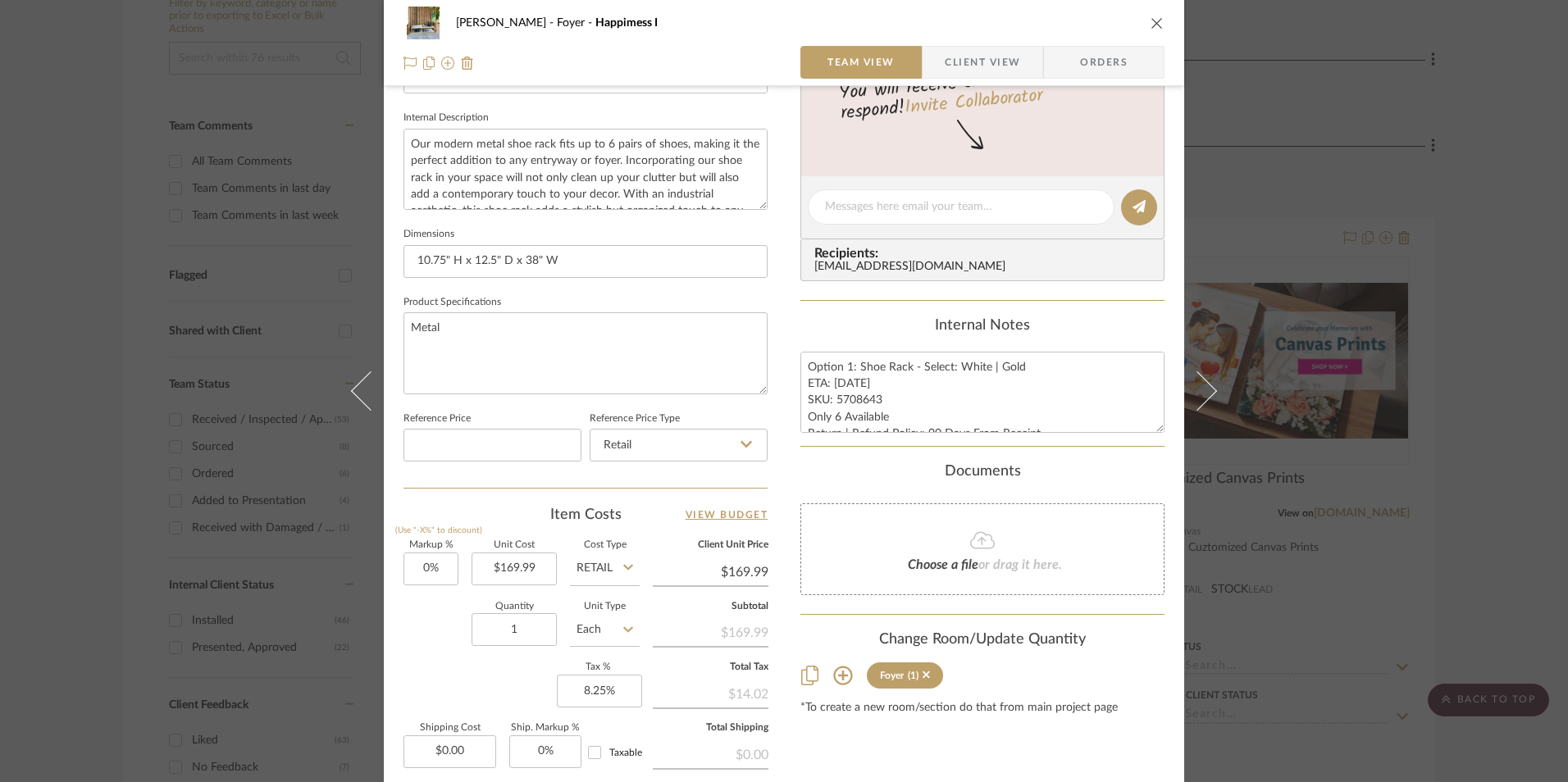
click at [1151, 23] on icon "close" at bounding box center [1157, 23] width 13 height 13
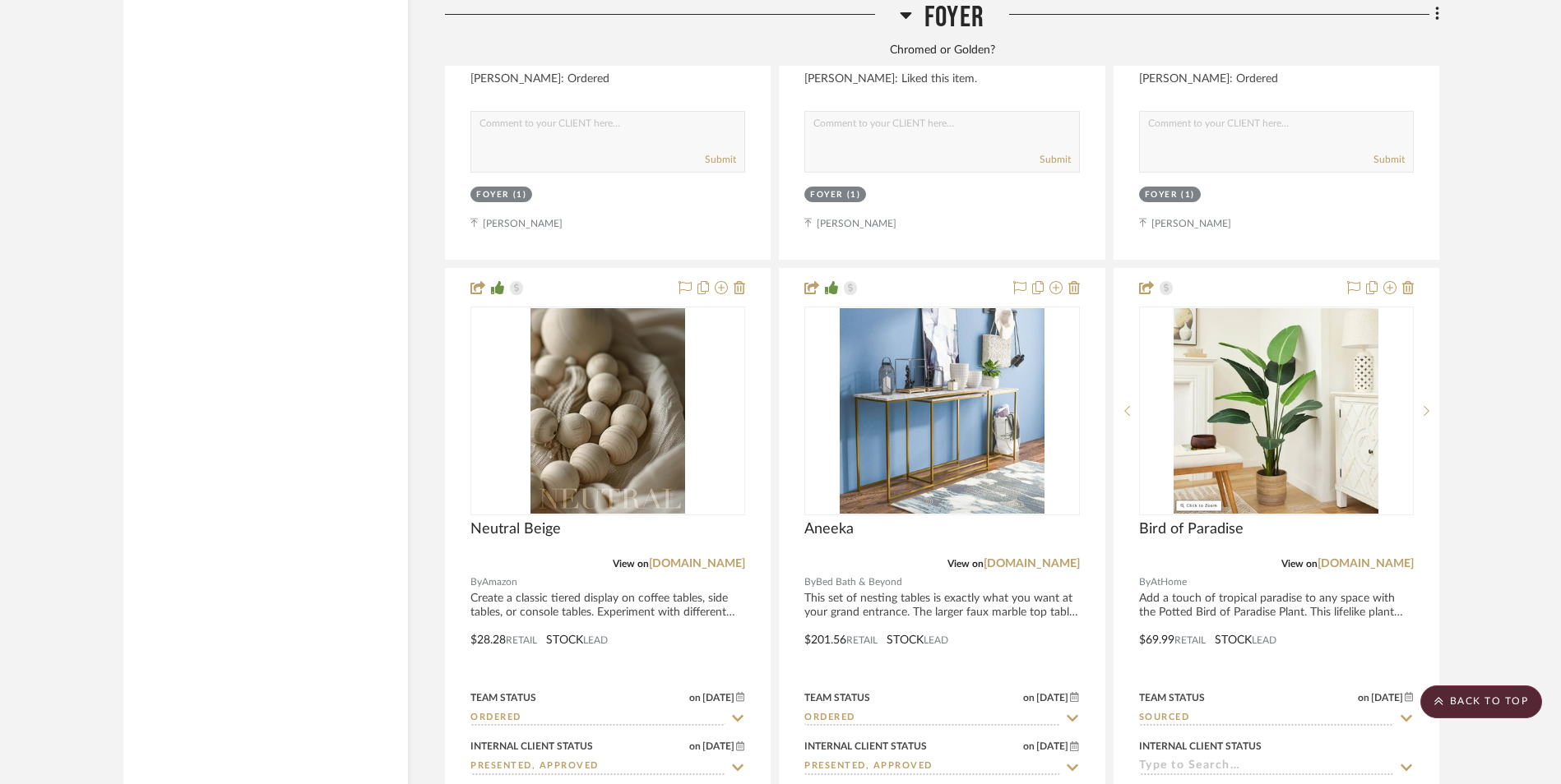
scroll to position [3378, 0]
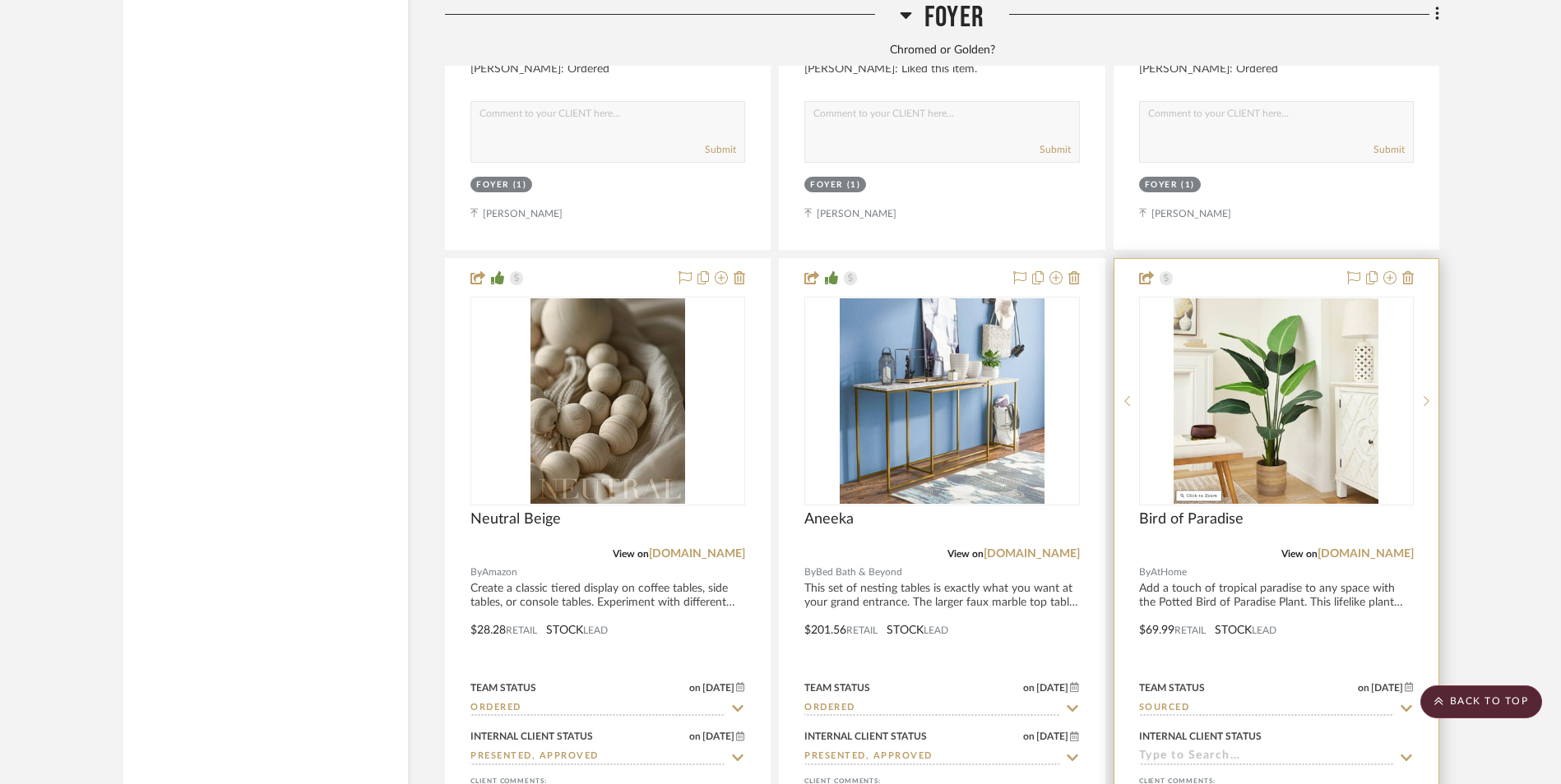
drag, startPoint x: 1388, startPoint y: 420, endPoint x: 1432, endPoint y: 427, distance: 44.6
click at [1388, 549] on link "[DOMAIN_NAME]" at bounding box center [1366, 554] width 96 height 11
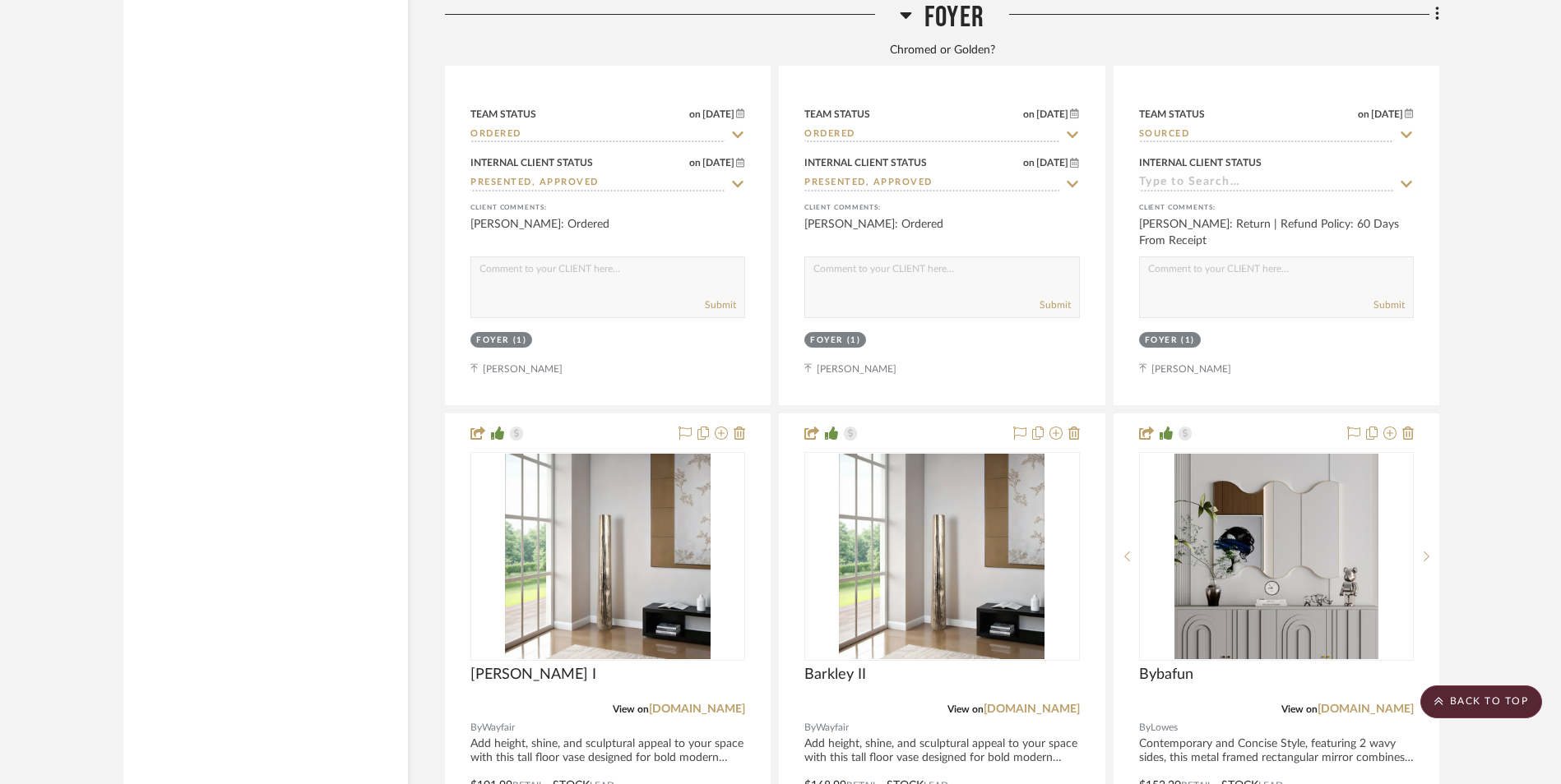
scroll to position [3954, 0]
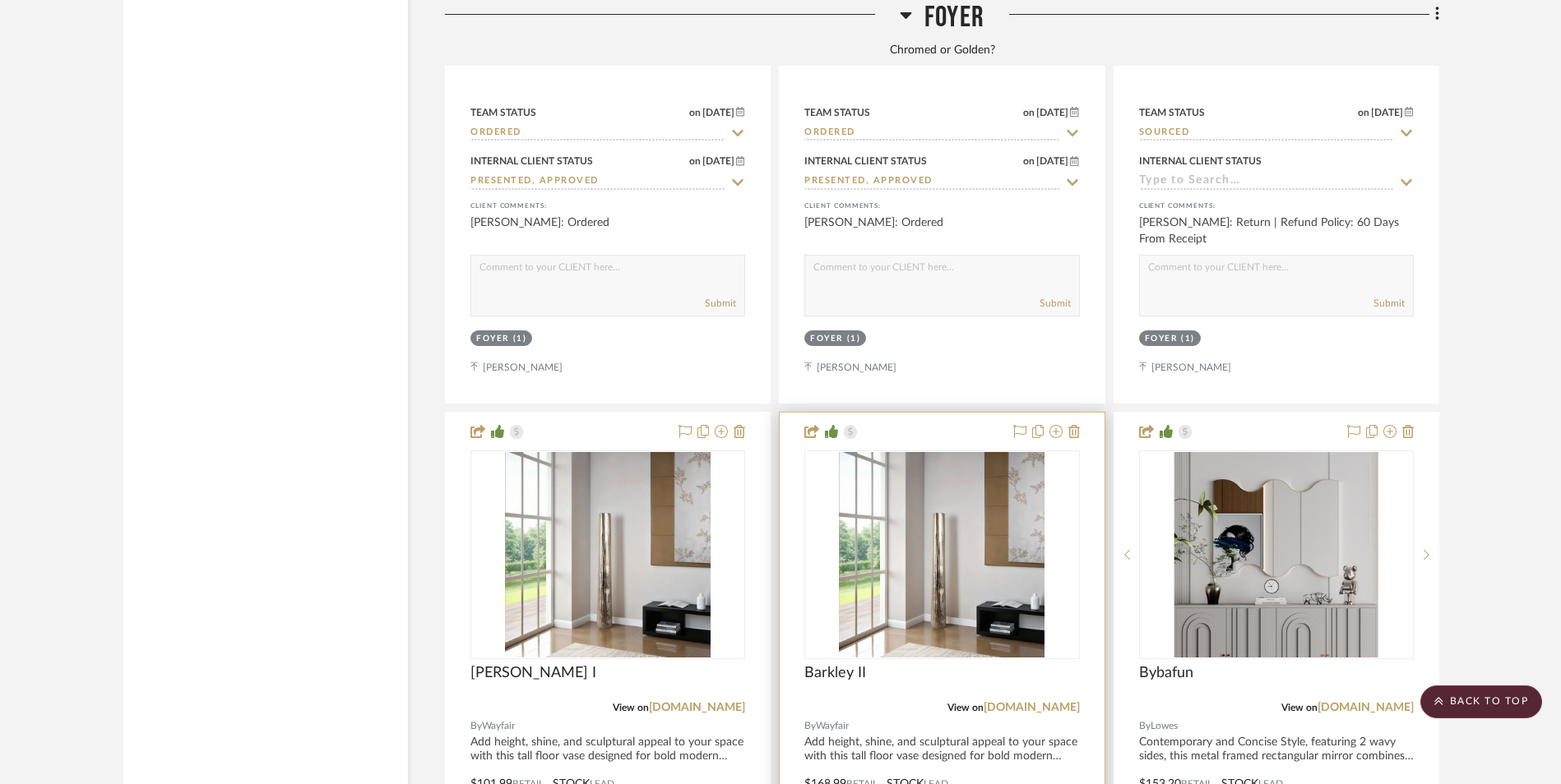
click at [950, 480] on img "0" at bounding box center [942, 555] width 206 height 206
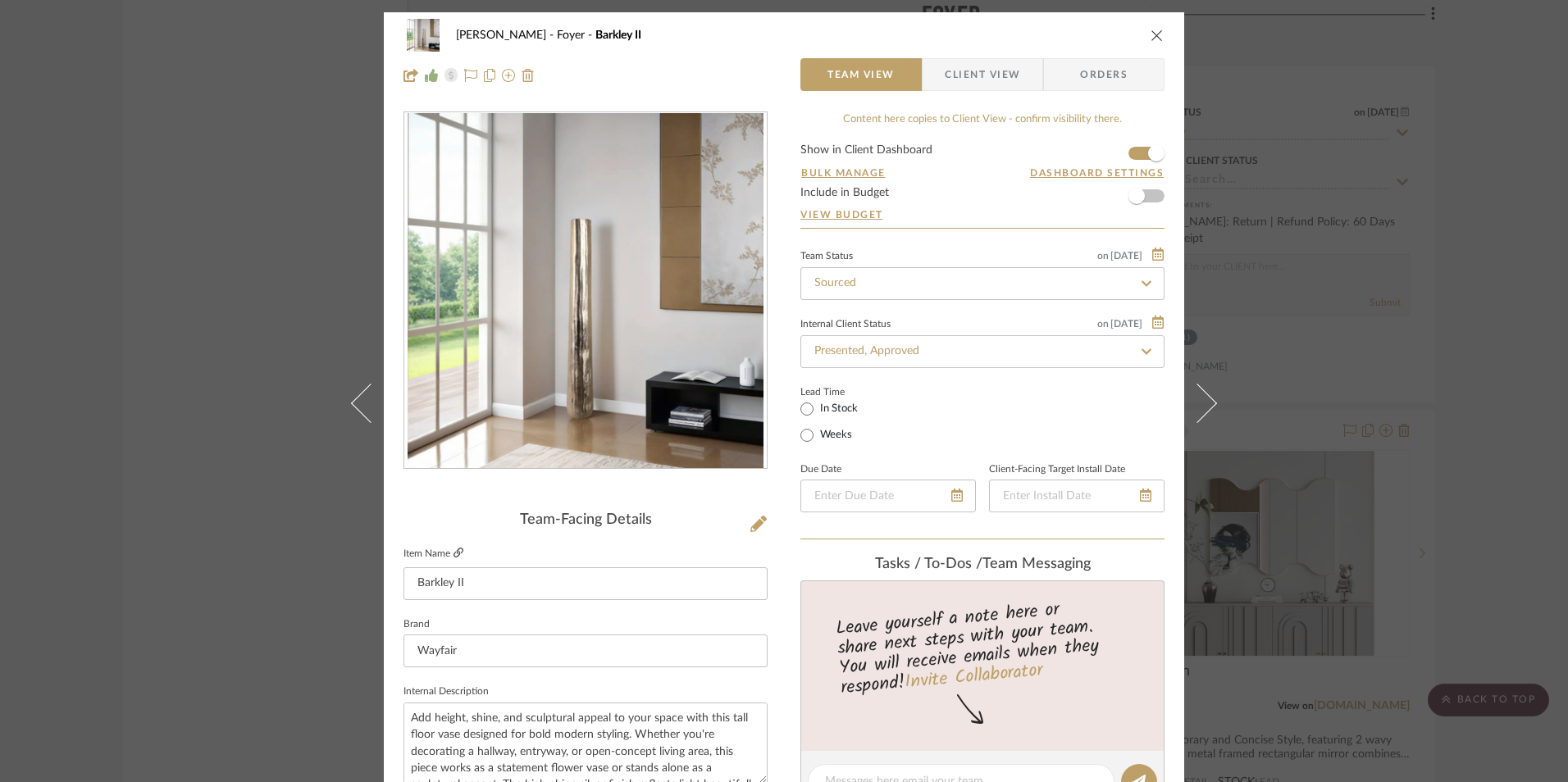
click at [455, 555] on icon at bounding box center [458, 553] width 10 height 10
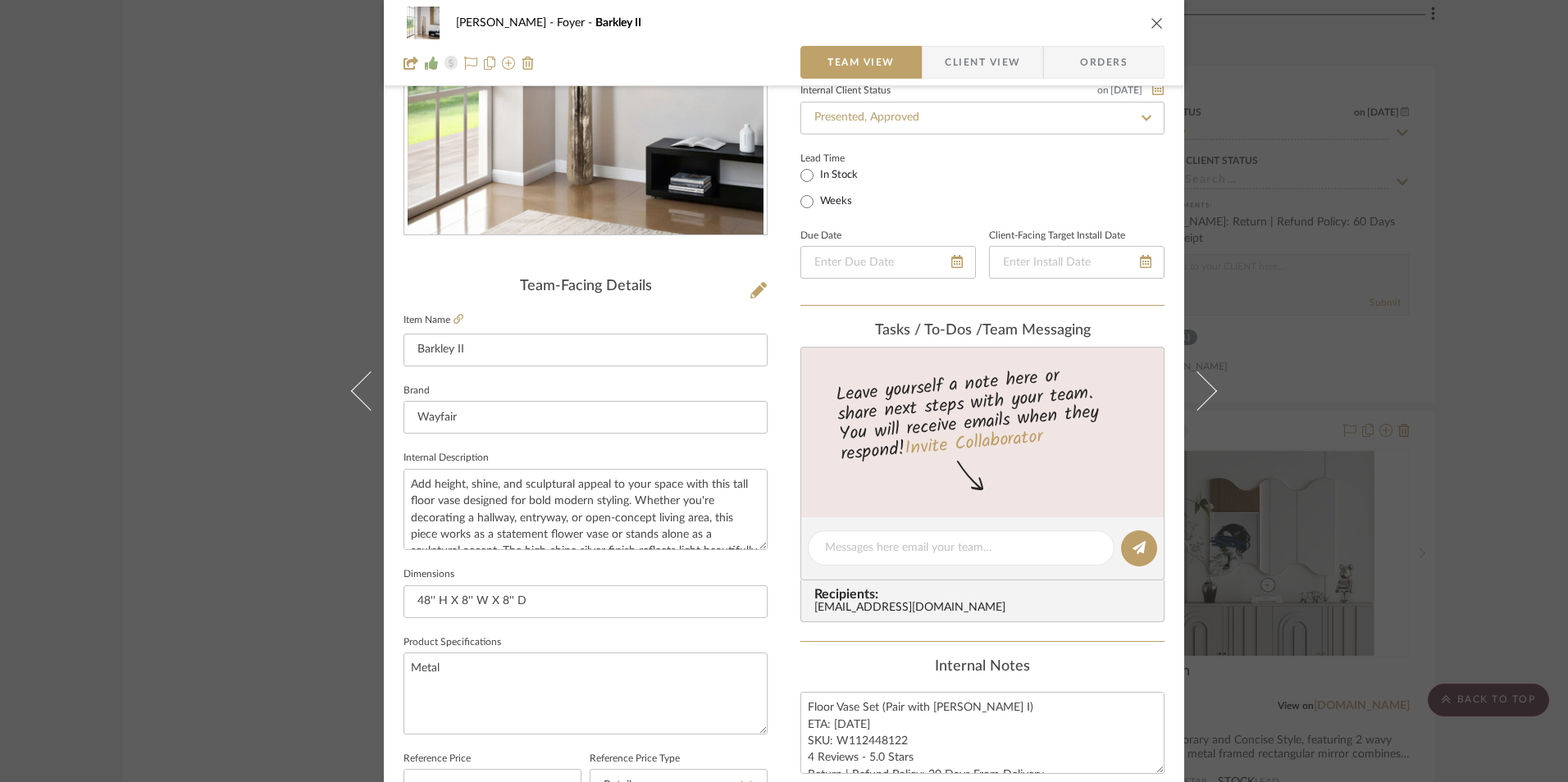
scroll to position [246, 0]
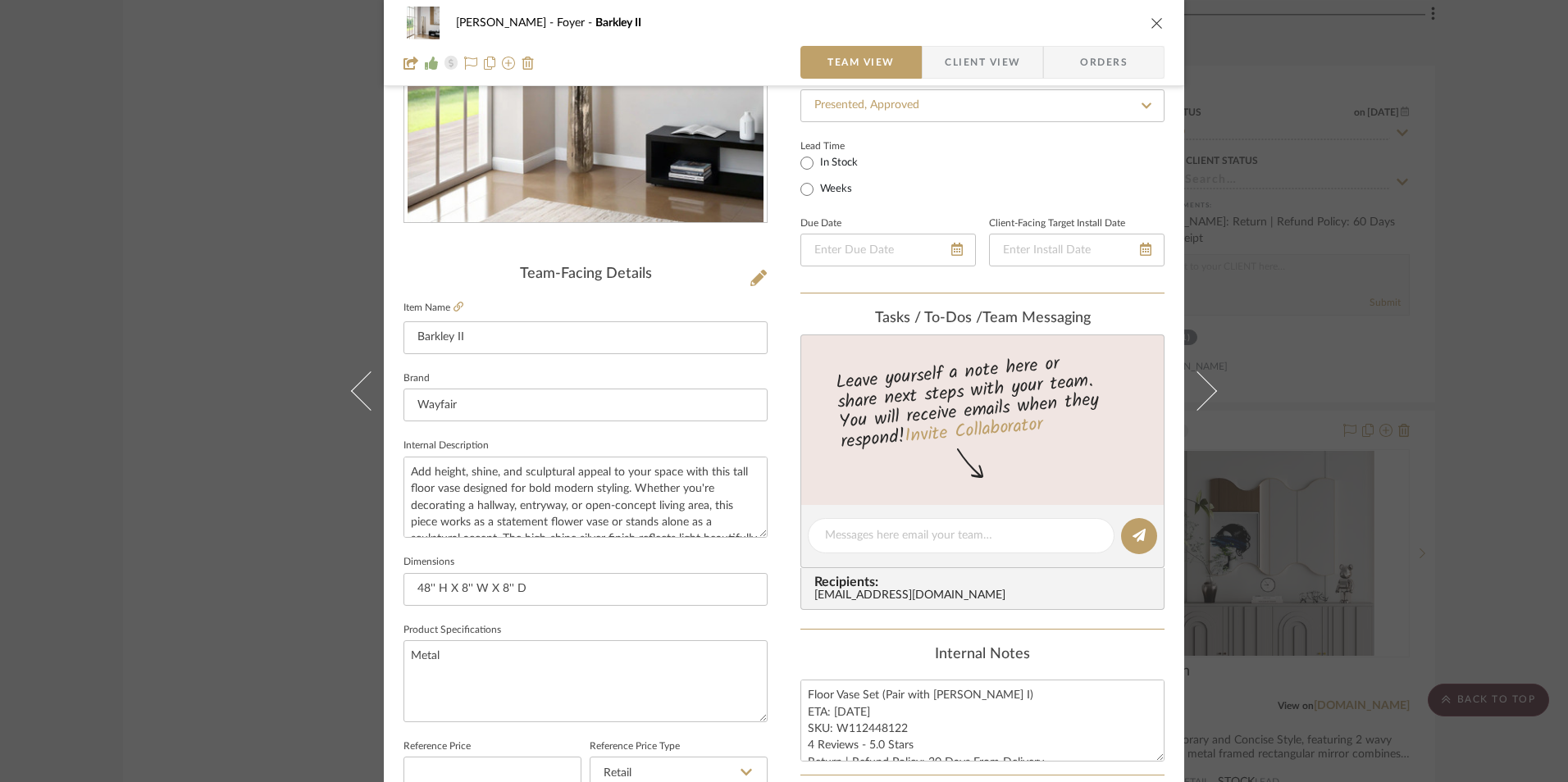
click at [1455, 334] on div "Ashley McNeal Foyer Barkley II Team View Client View Orders Team-Facing Details…" at bounding box center [784, 391] width 1568 height 782
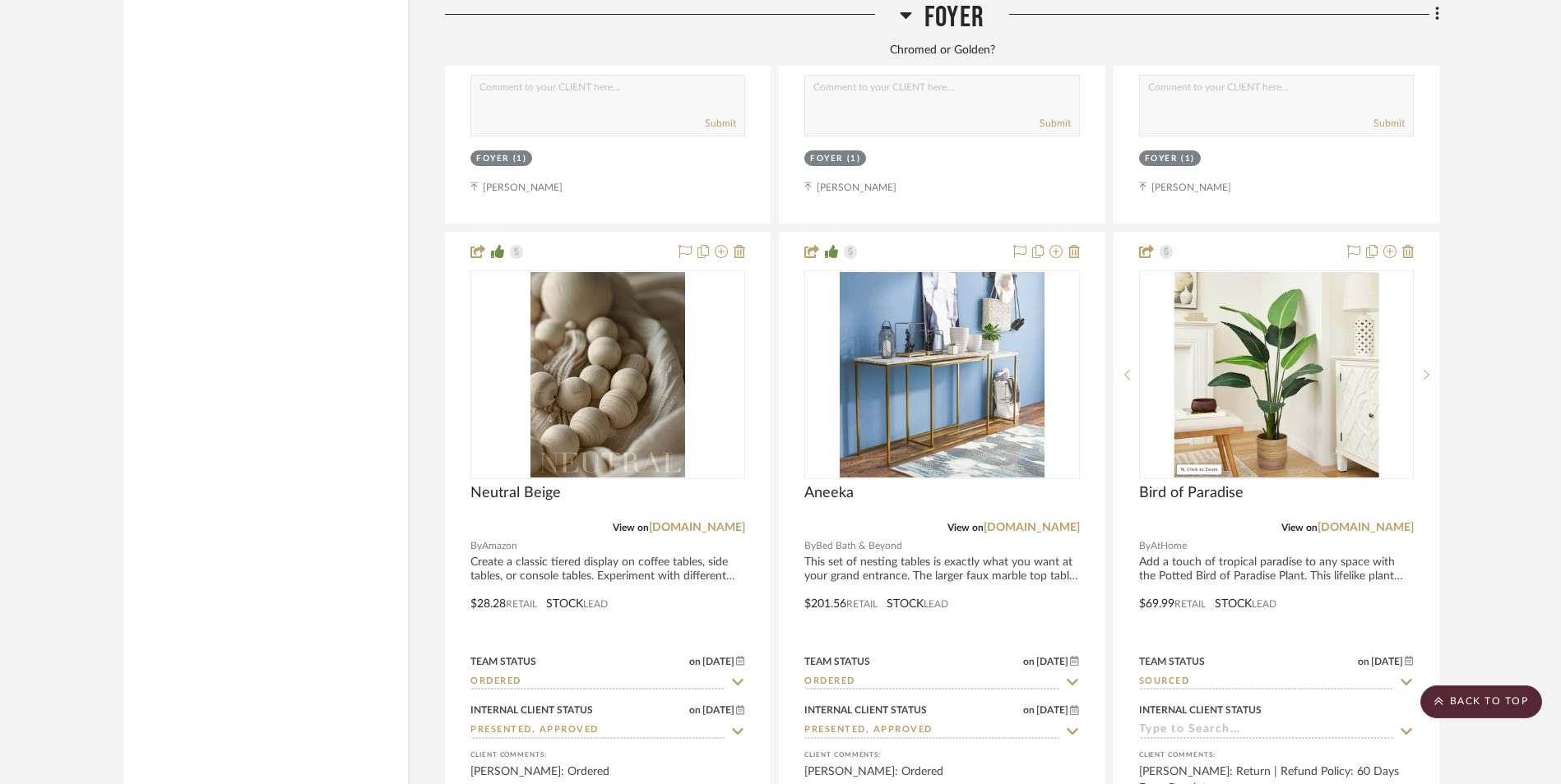
scroll to position [3378, 0]
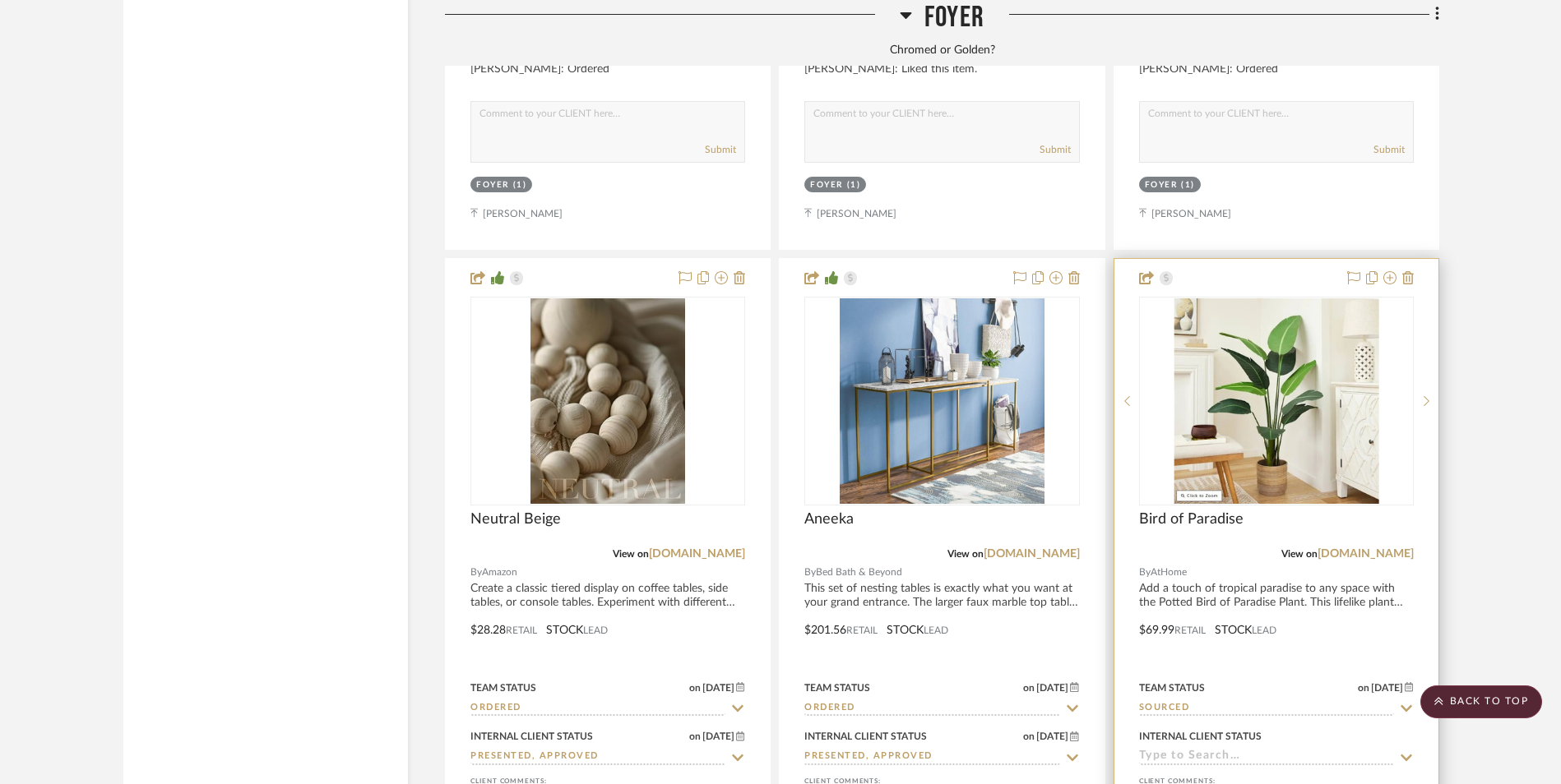
click at [1267, 338] on img "0" at bounding box center [1276, 401] width 205 height 206
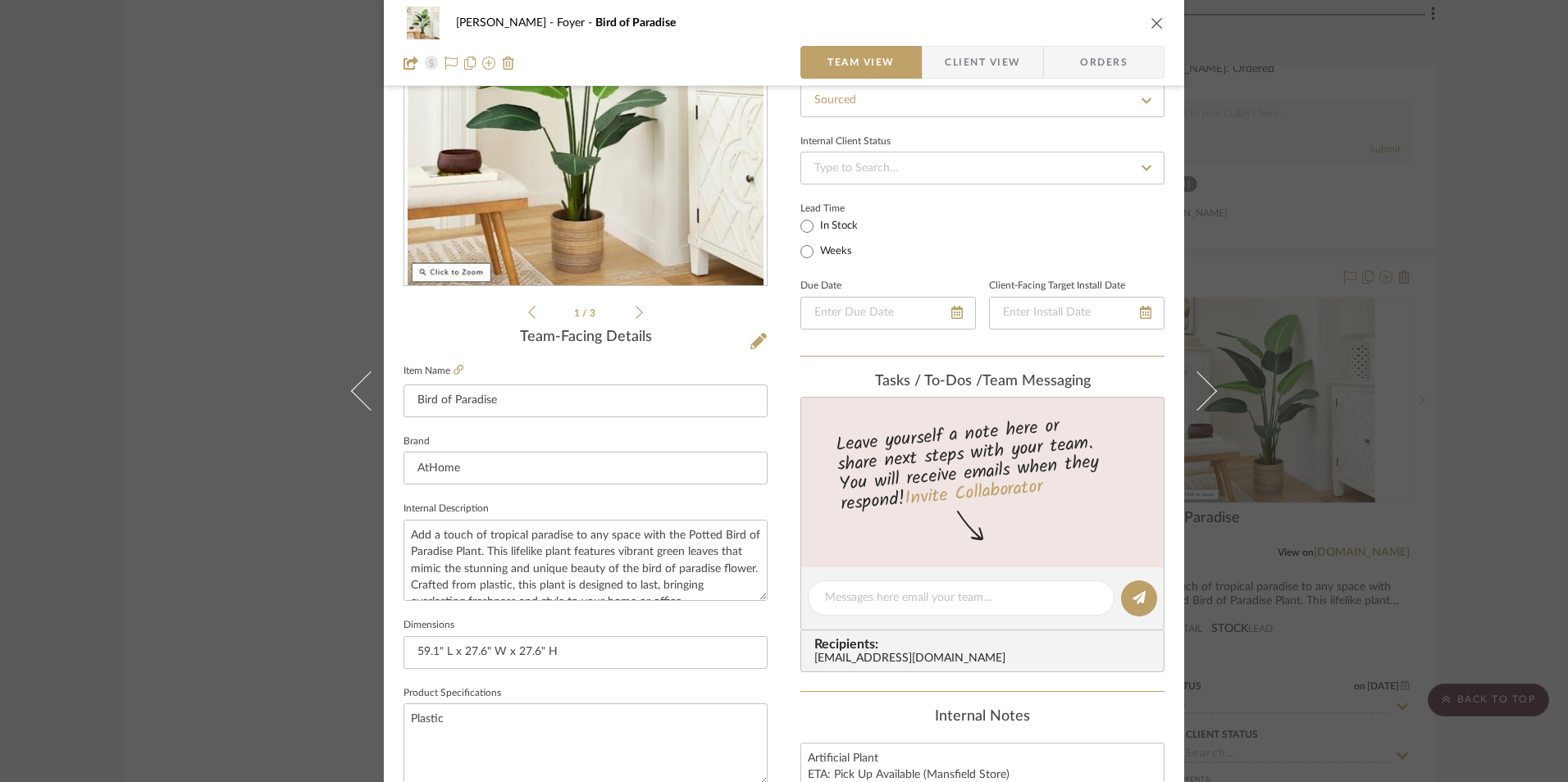
scroll to position [328, 0]
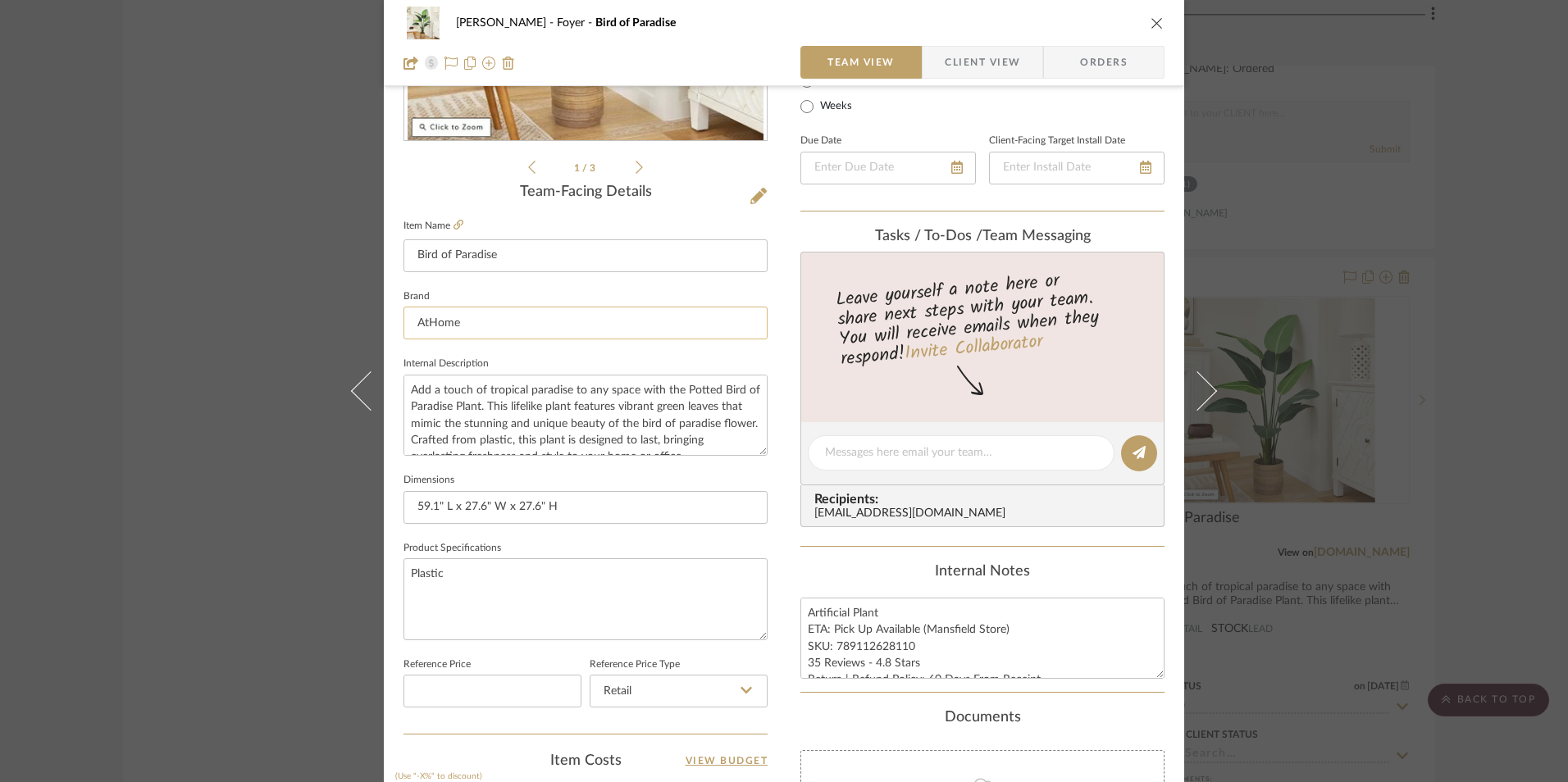
click at [483, 321] on input "AtHome" at bounding box center [585, 323] width 364 height 33
click at [483, 370] on span "Amazon" at bounding box center [586, 365] width 315 height 14
type input "Amazon"
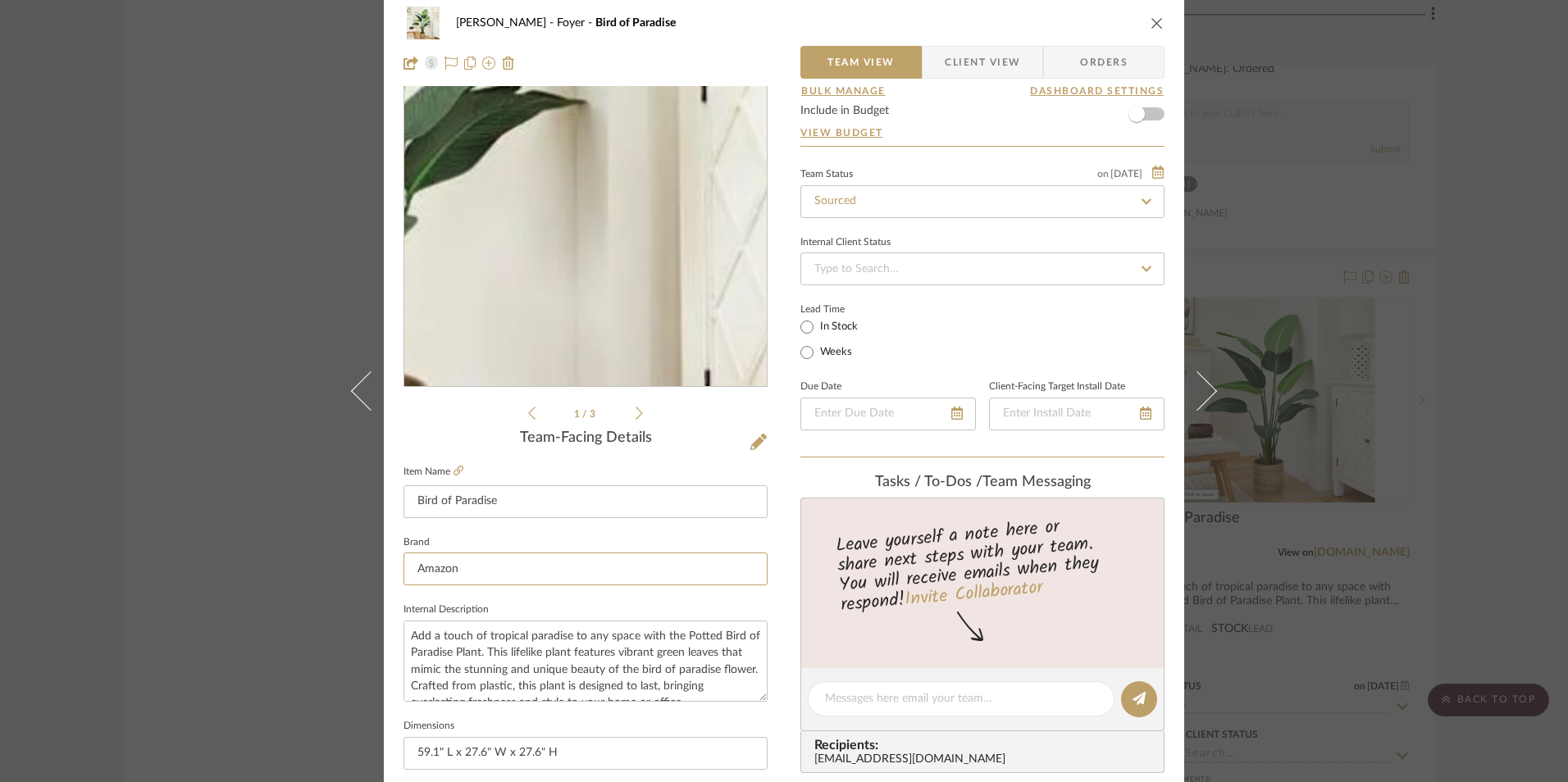
scroll to position [0, 0]
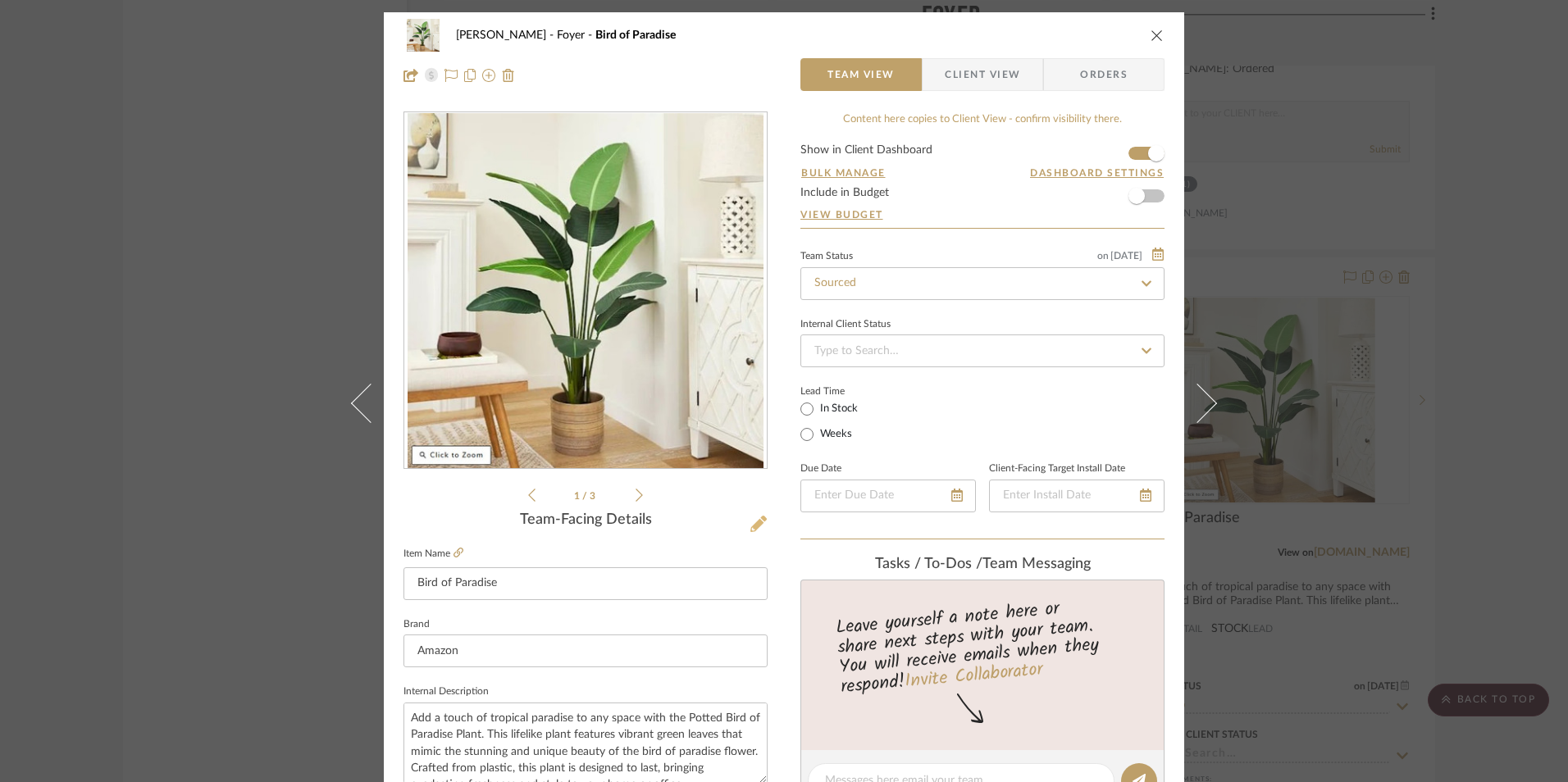
click at [750, 525] on icon at bounding box center [758, 524] width 16 height 16
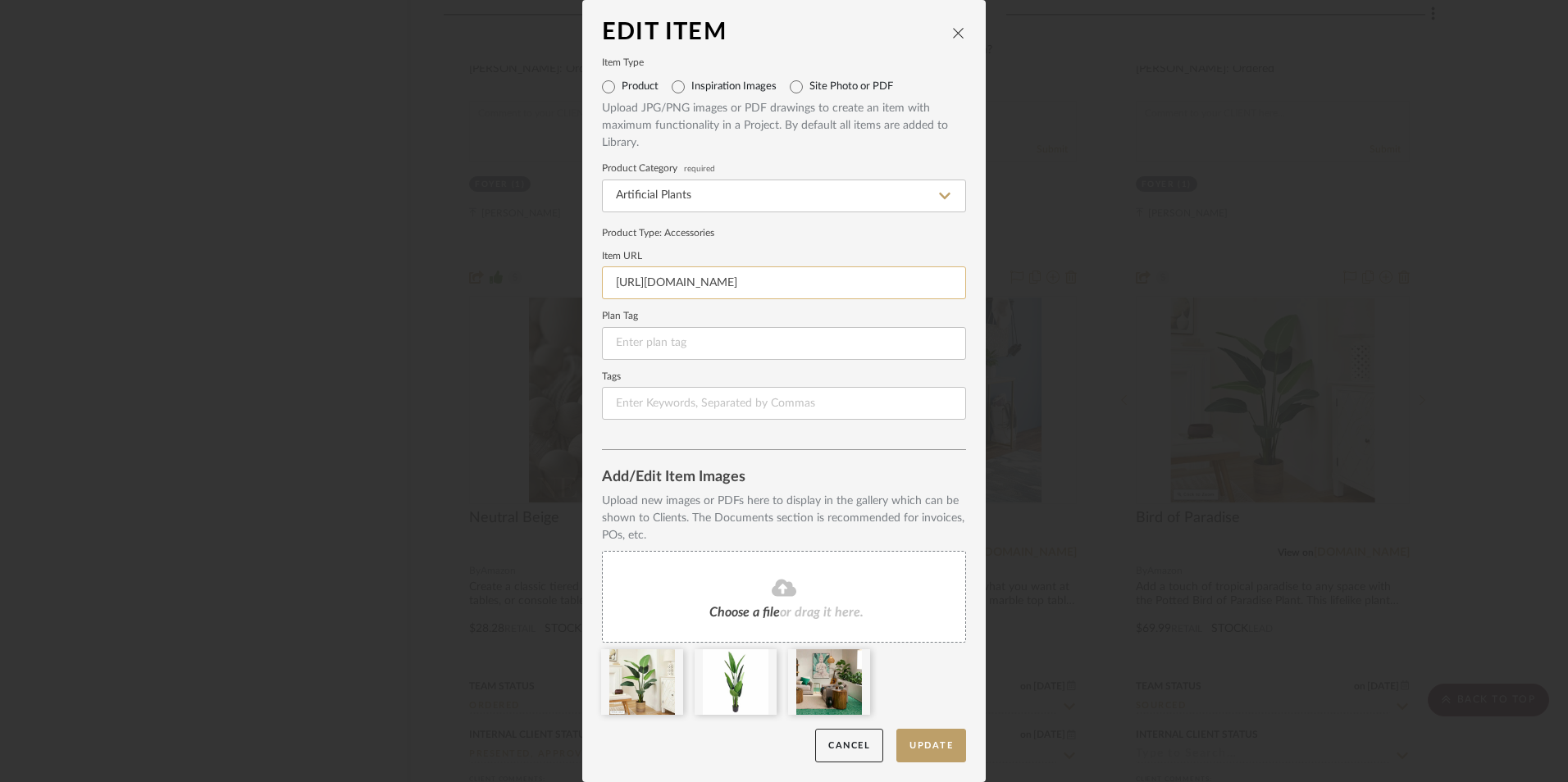
click at [725, 288] on input "https://www.athome.com/potted-bird-of-paradise-plant-5/124351619.html" at bounding box center [784, 283] width 364 height 33
paste input "https://www.amazon.com/gp/product/B0D7HCM4QS/ref=sw_img_1?smid=ATVPDKIKX0DER&th…"
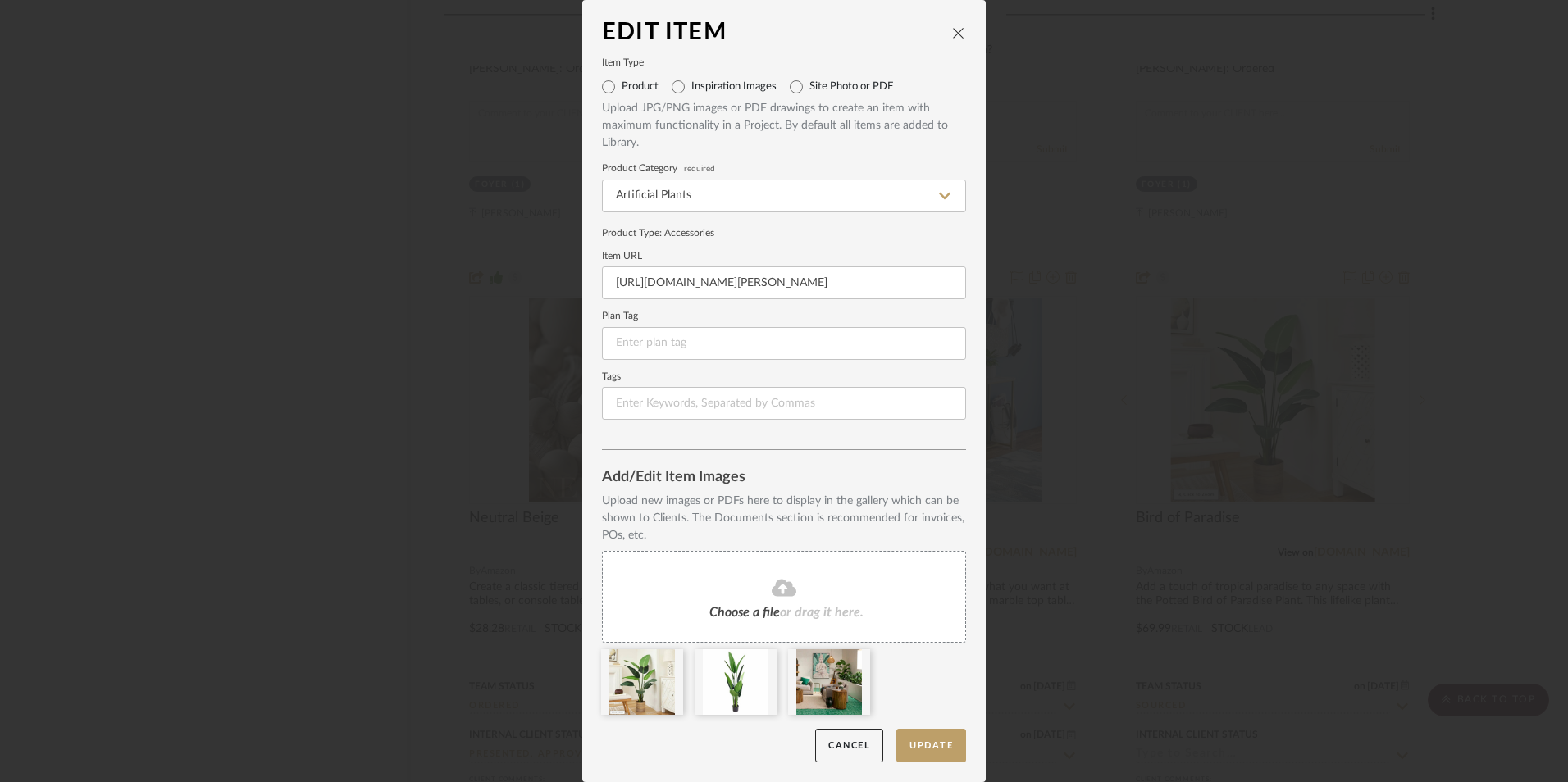
type input "https://www.amazon.com/gp/product/B0D7HCM4QS/ref=sw_img_1?smid=ATVPDKIKX0DER&th…"
click at [774, 248] on form "Item Type Product Inspiration Images Site Photo or PDF Upload JPG/PNG images or…" at bounding box center [784, 239] width 364 height 361
click at [933, 739] on button "Update" at bounding box center [931, 746] width 69 height 34
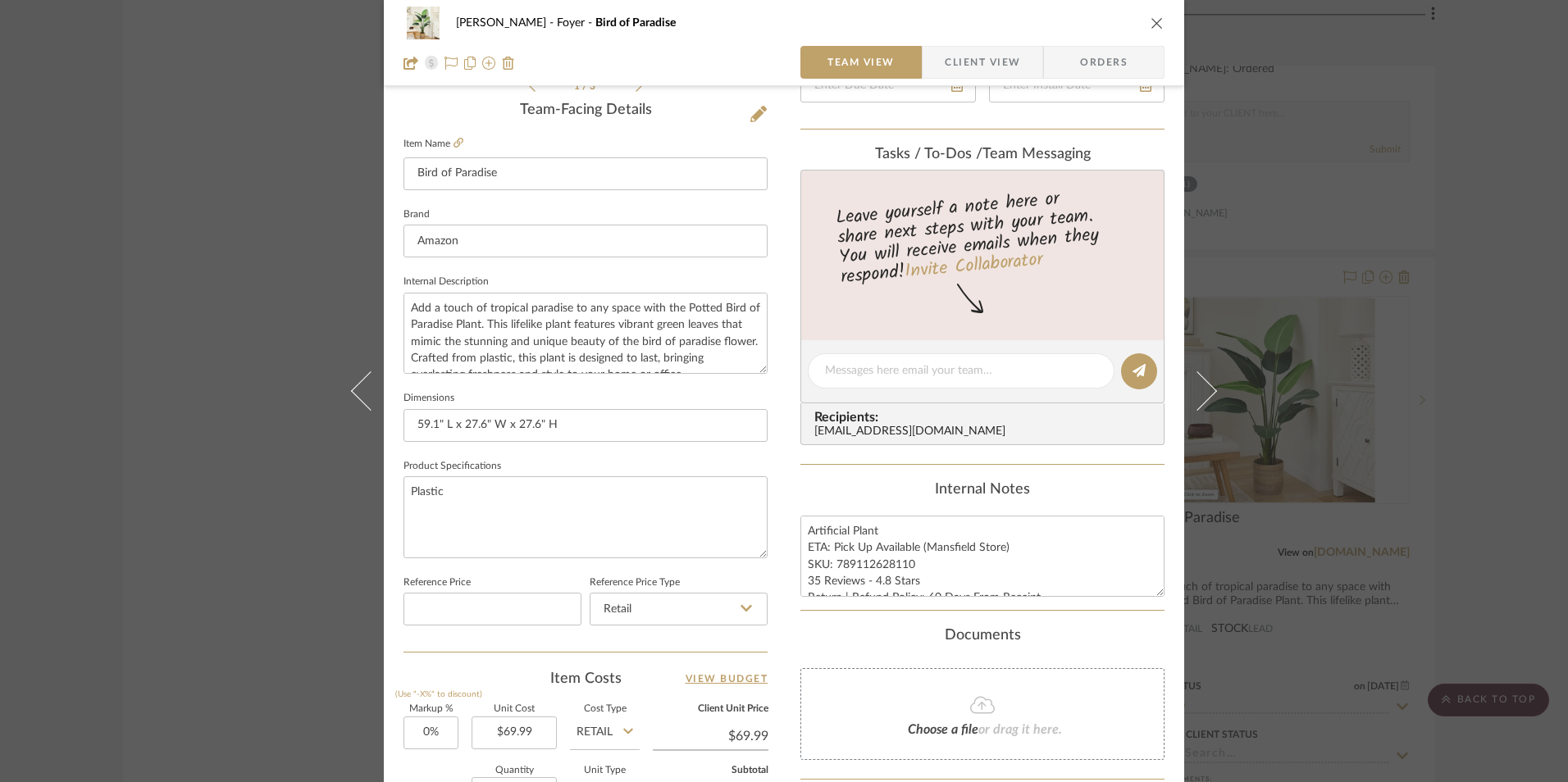
scroll to position [492, 0]
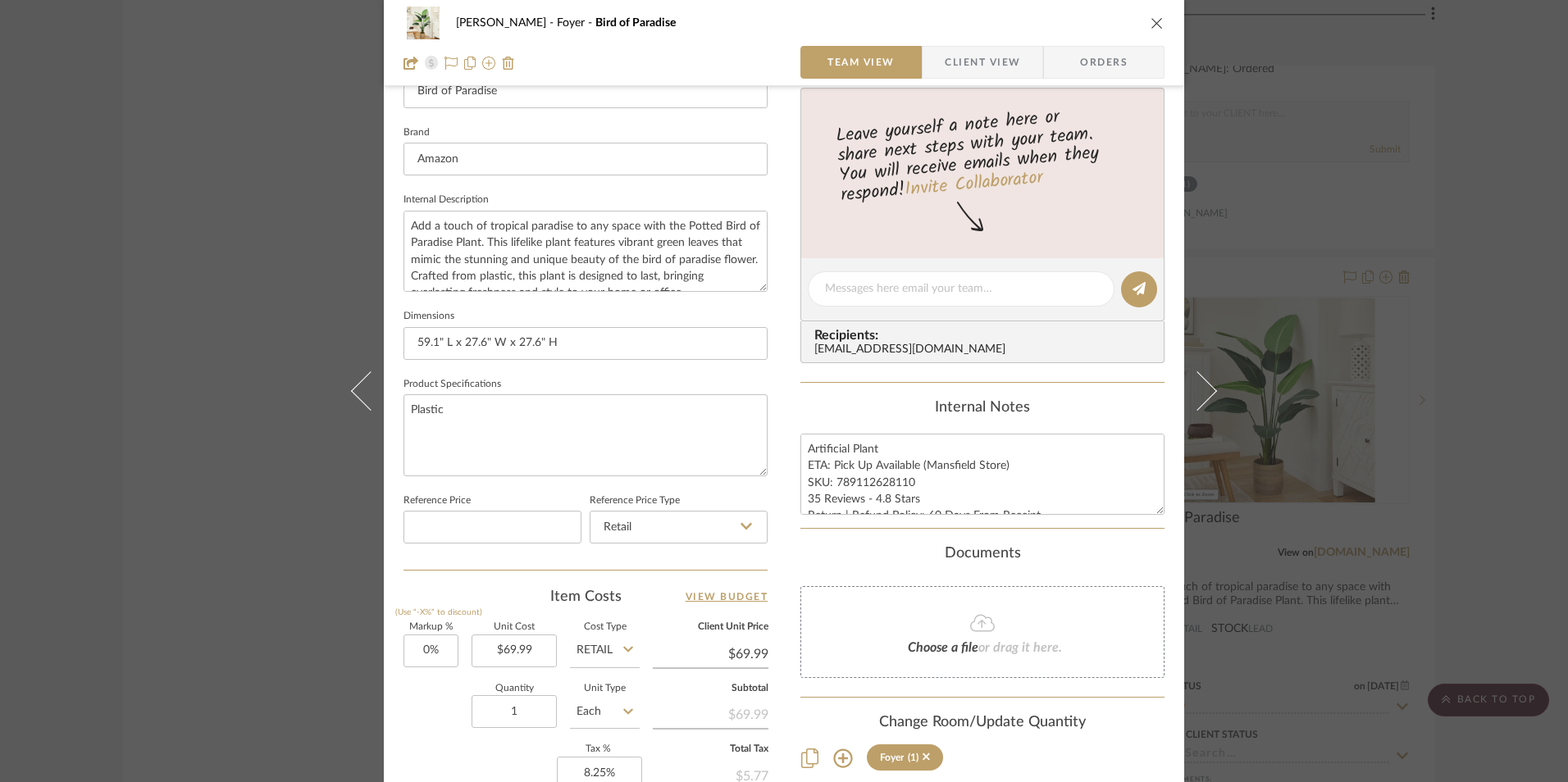
click at [1490, 391] on div "Ashley McNeal Foyer Bird of Paradise Team View Client View Orders 1 / 3 Team-Fa…" at bounding box center [784, 391] width 1568 height 782
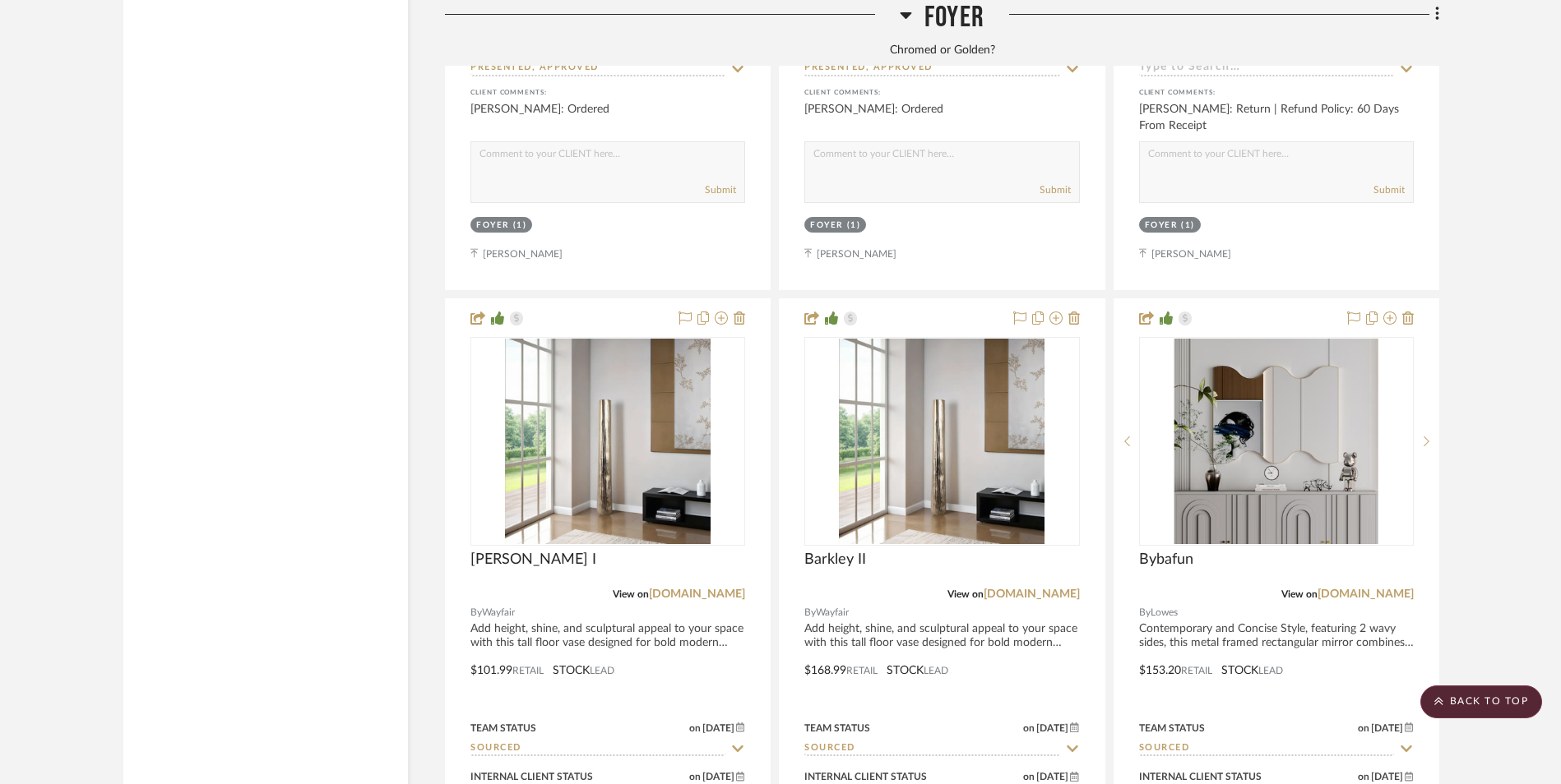
scroll to position [4118, 0]
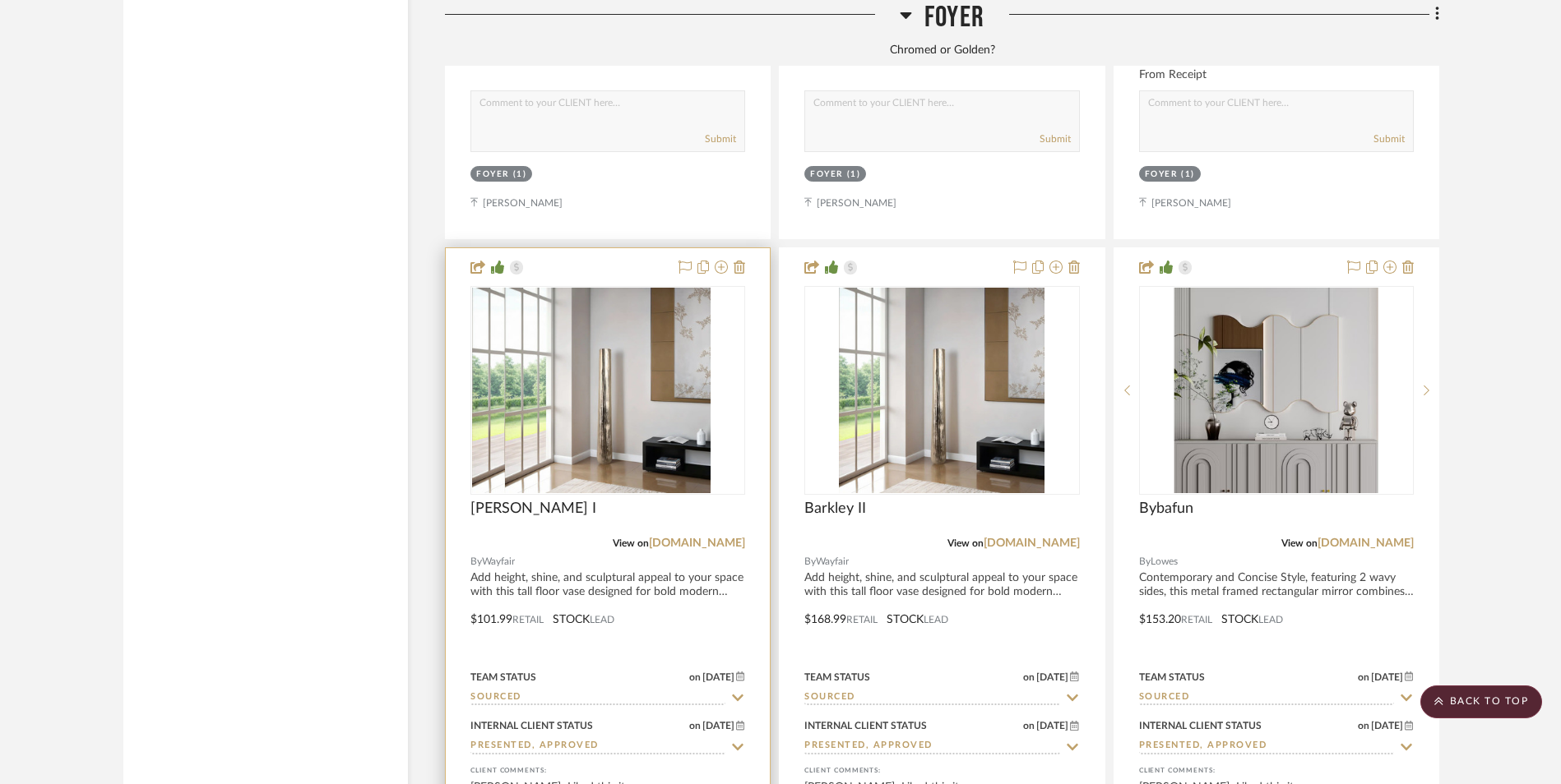
click at [665, 318] on img at bounding box center [607, 390] width 206 height 206
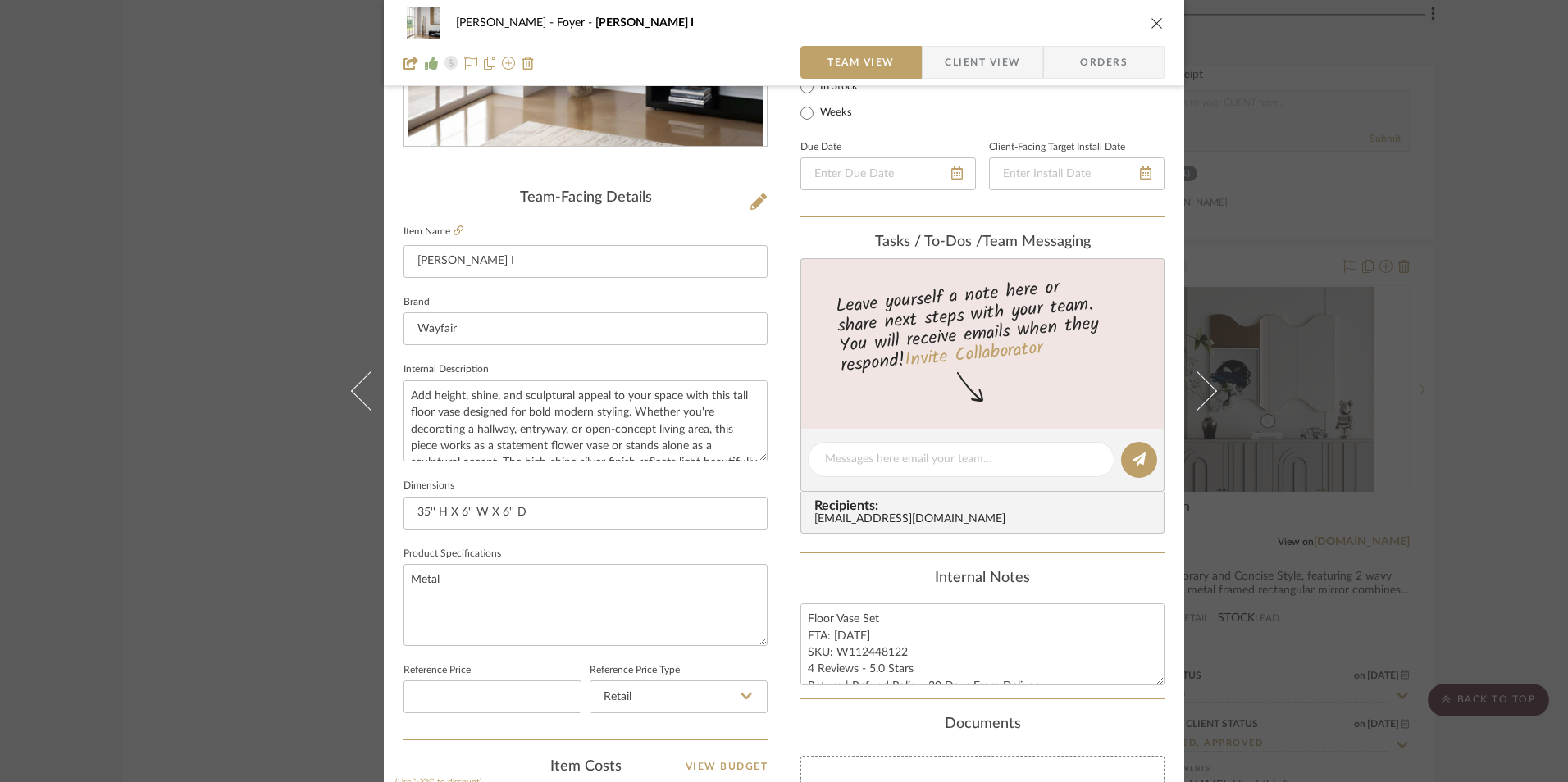
scroll to position [328, 0]
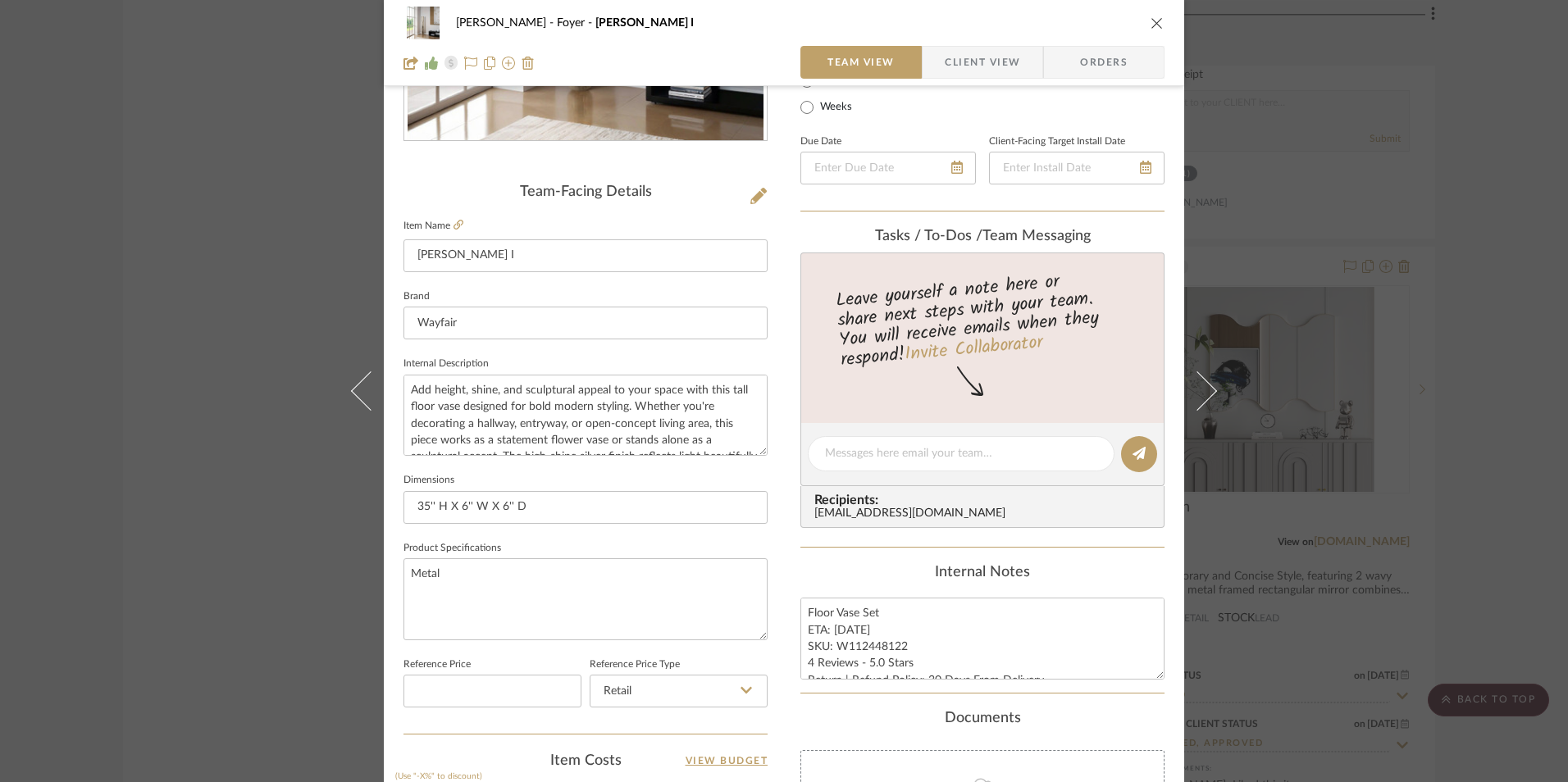
click at [1151, 18] on icon "close" at bounding box center [1157, 23] width 13 height 13
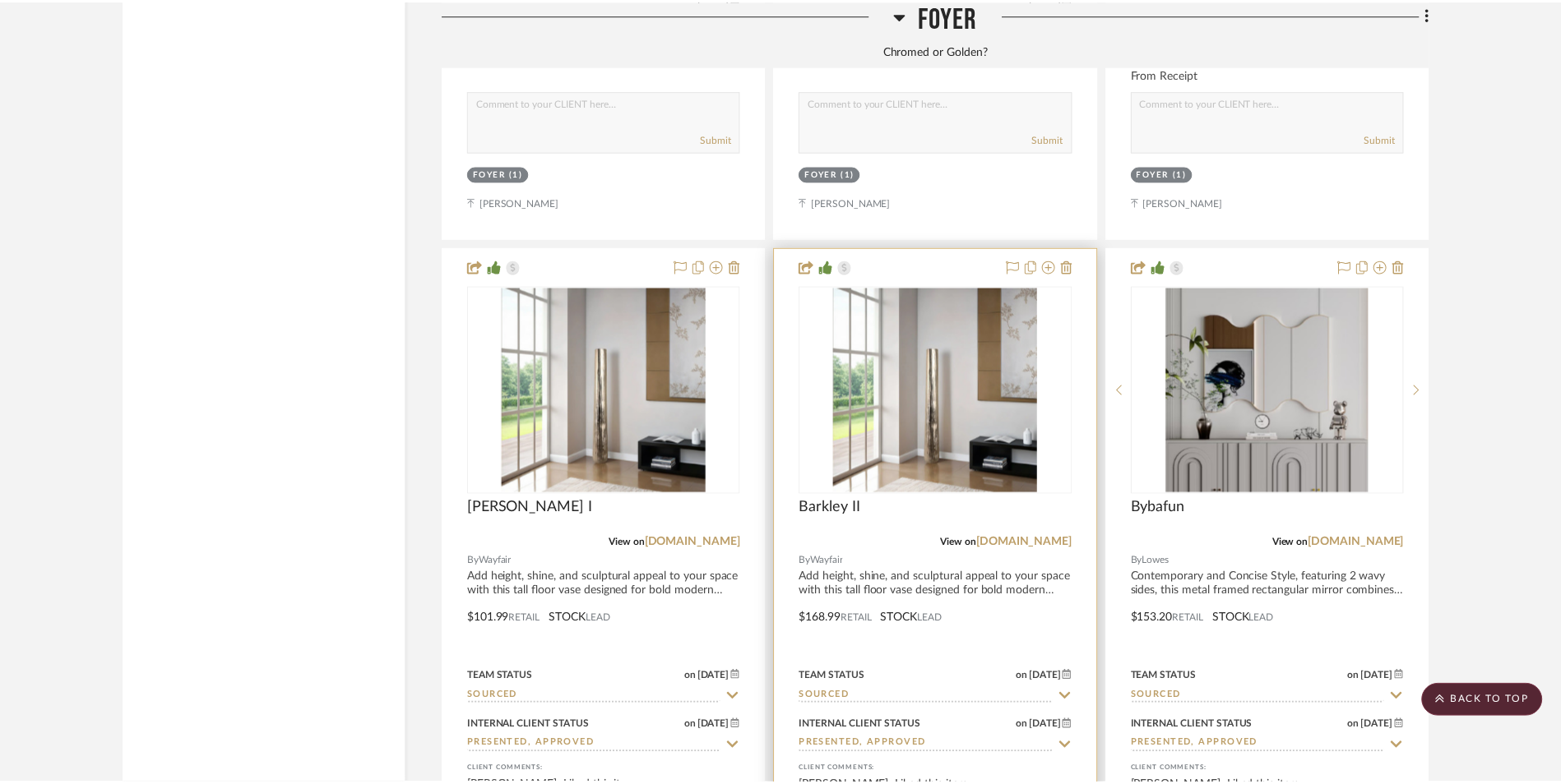
scroll to position [4118, 0]
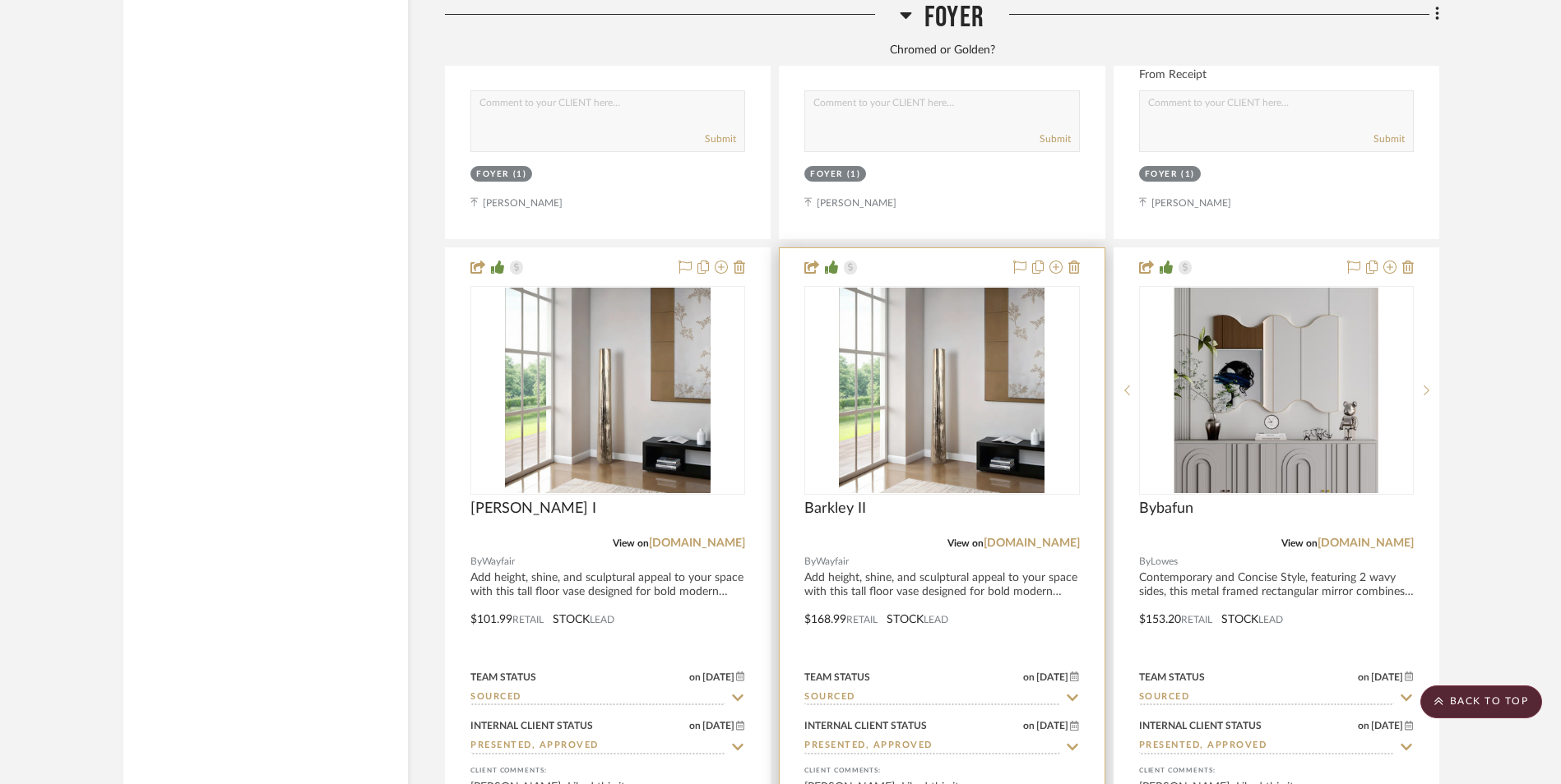
click at [923, 318] on img "0" at bounding box center [942, 390] width 206 height 206
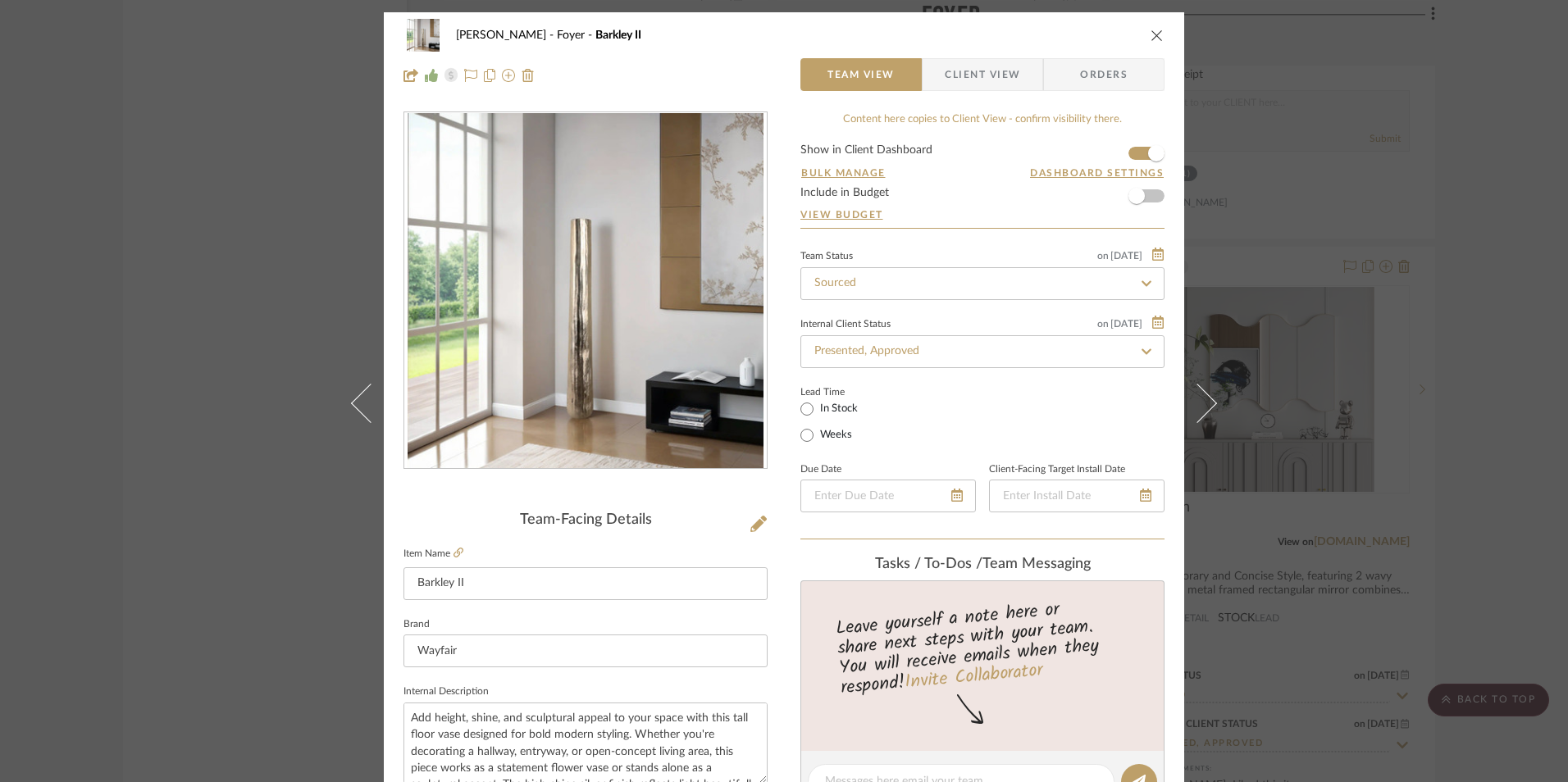
click at [1461, 273] on div "Ashley McNeal Foyer Barkley II Team View Client View Orders Team-Facing Details…" at bounding box center [784, 391] width 1568 height 782
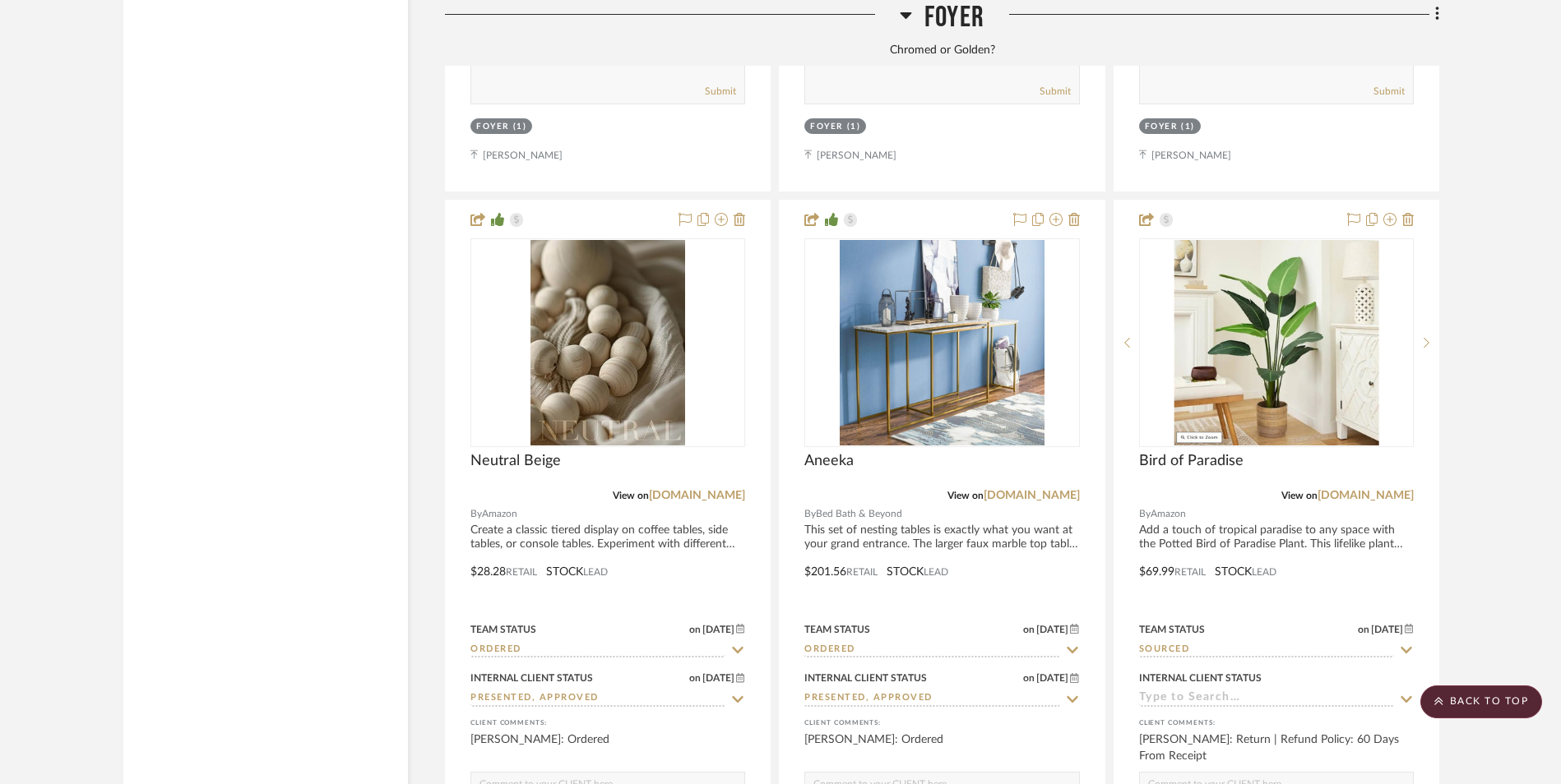
scroll to position [3378, 0]
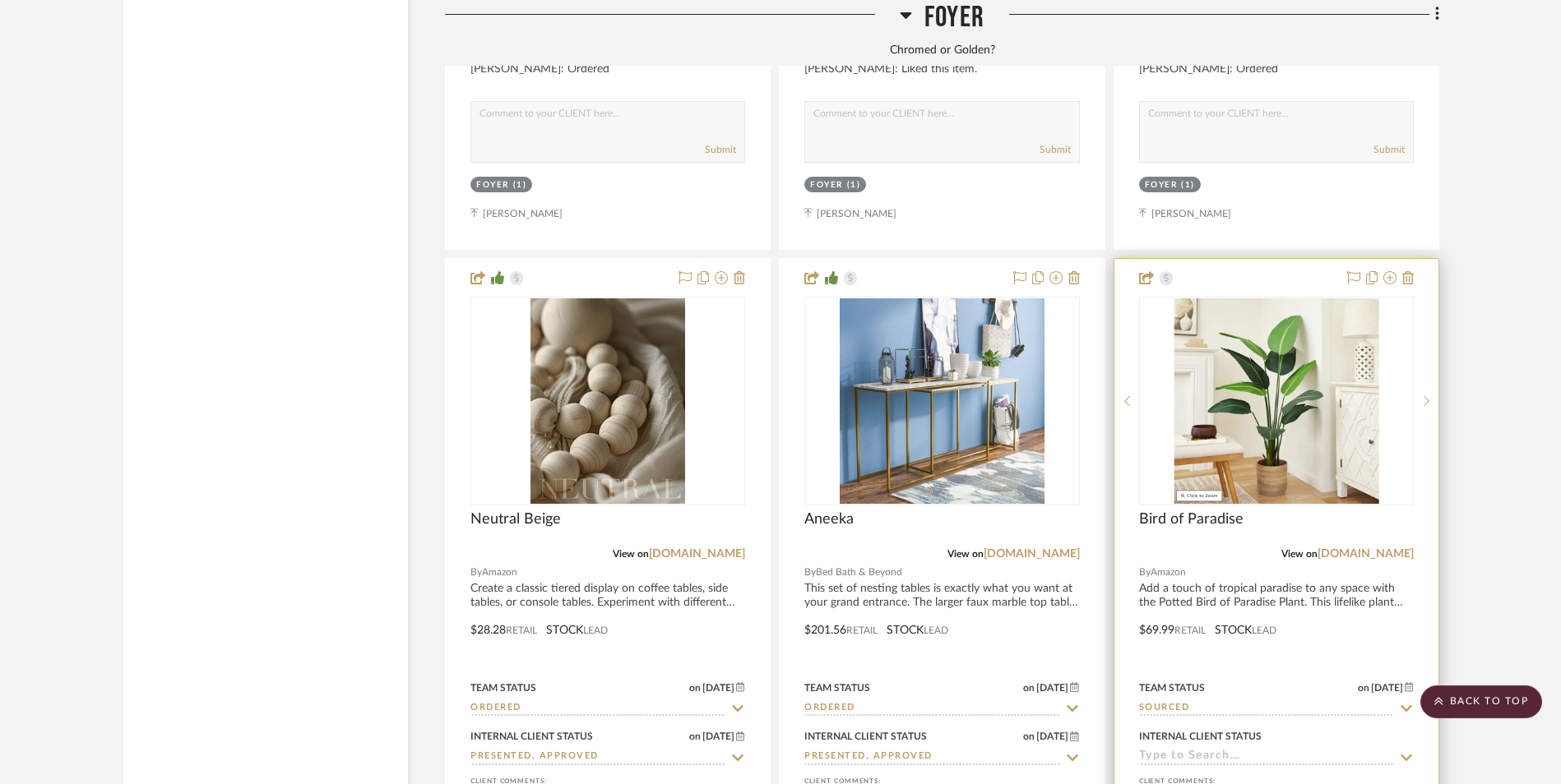
click at [1299, 299] on img "0" at bounding box center [1276, 401] width 205 height 206
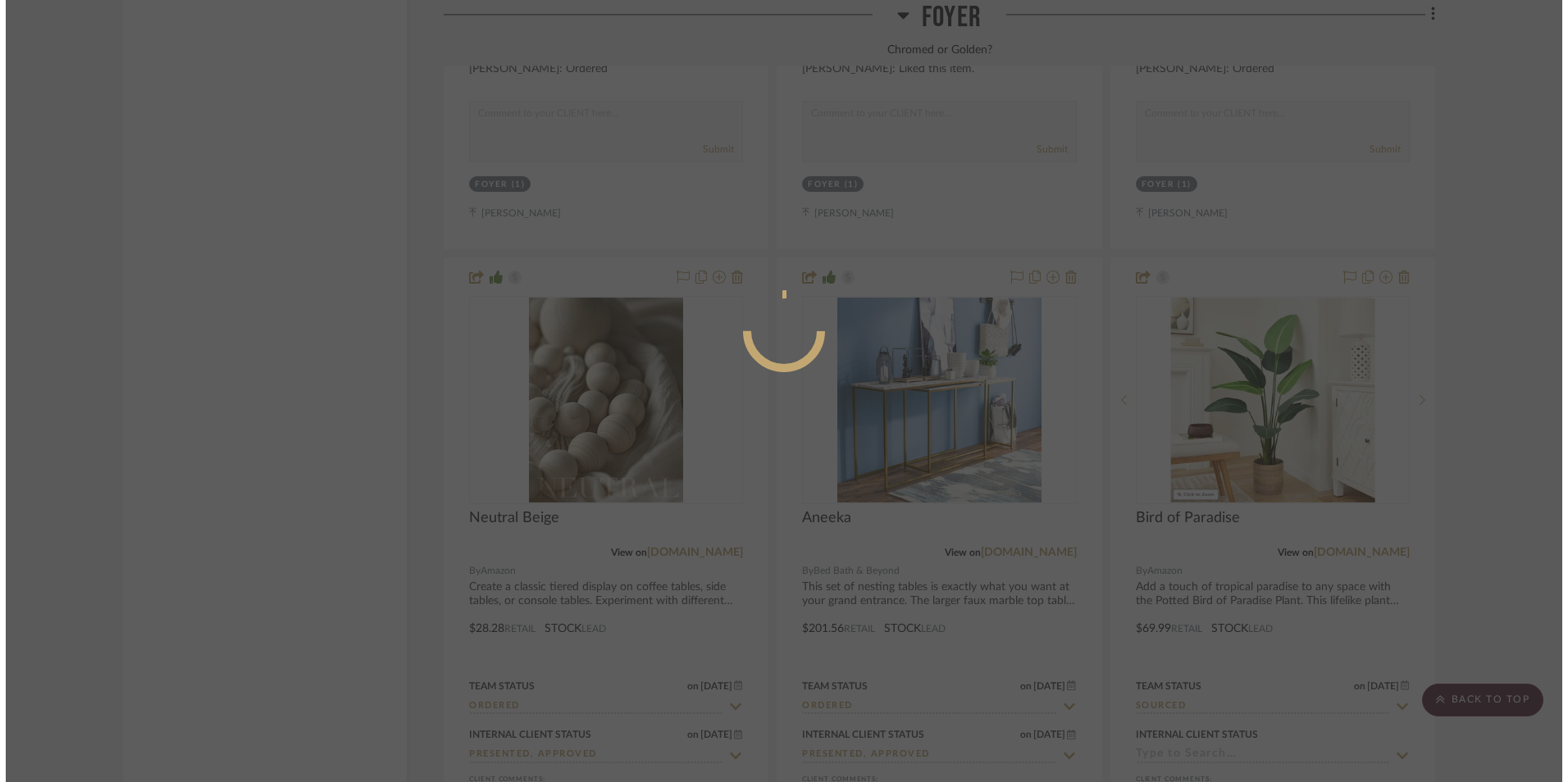
scroll to position [0, 0]
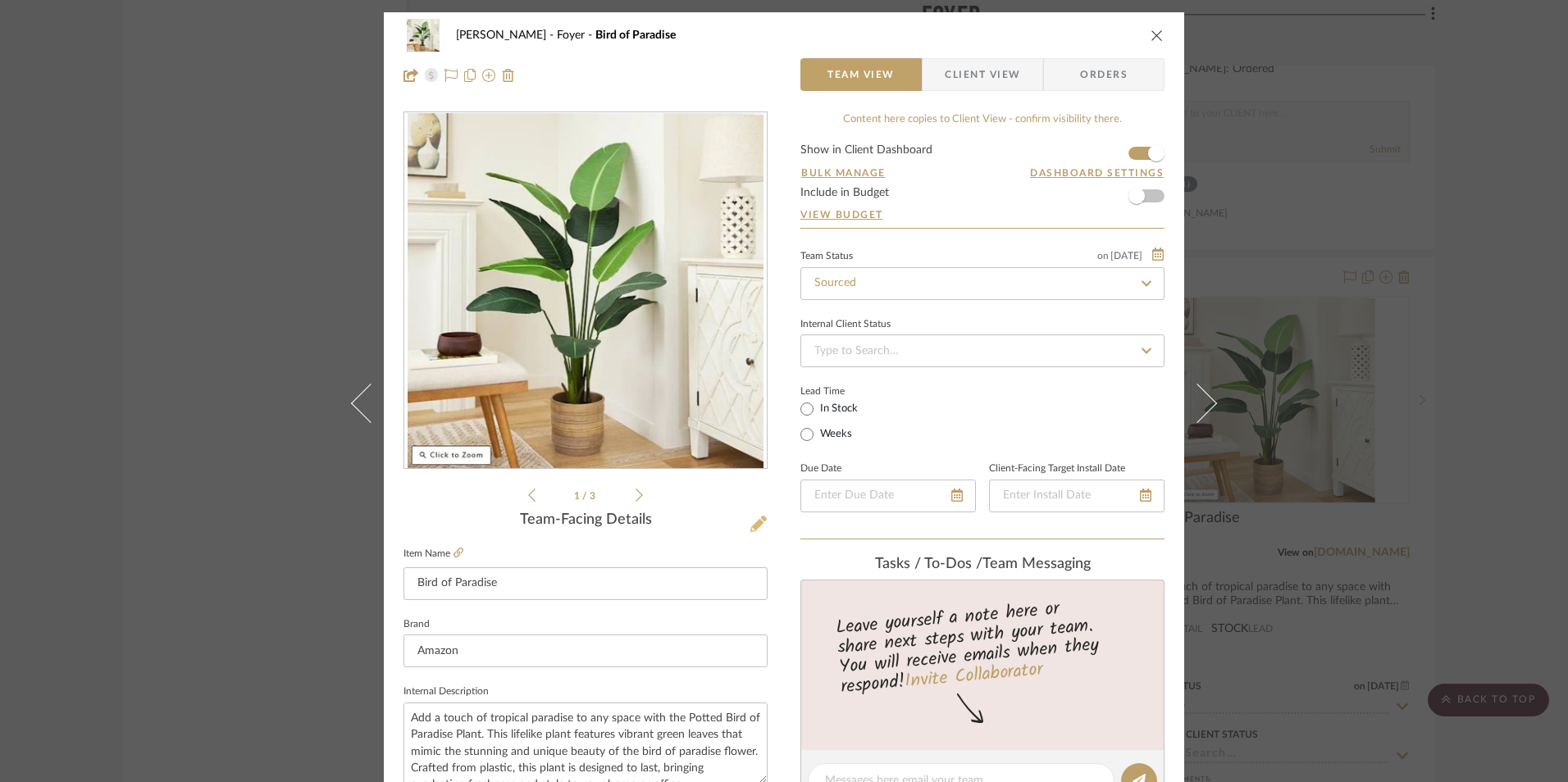
click at [759, 524] on button at bounding box center [758, 525] width 18 height 26
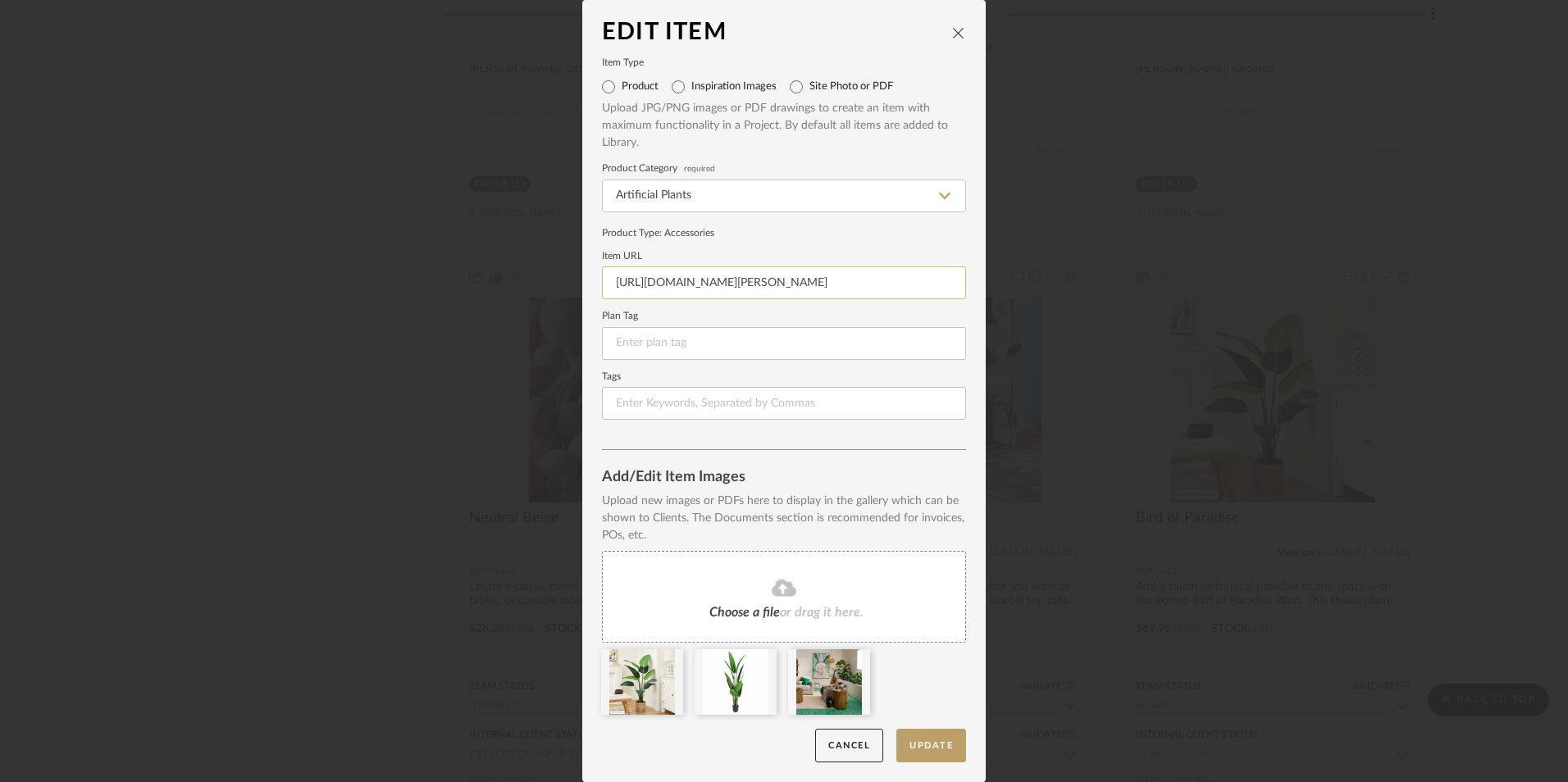
click at [700, 281] on input "https://www.amazon.com/gp/product/B0D7HCM4QS/ref=sw_img_1?smid=ATVPDKIKX0DER&th…" at bounding box center [784, 283] width 364 height 33
paste input "https://www.amazon.com/gp/product/B0D7HCNRG3/ref=sw_img_1?th=1"
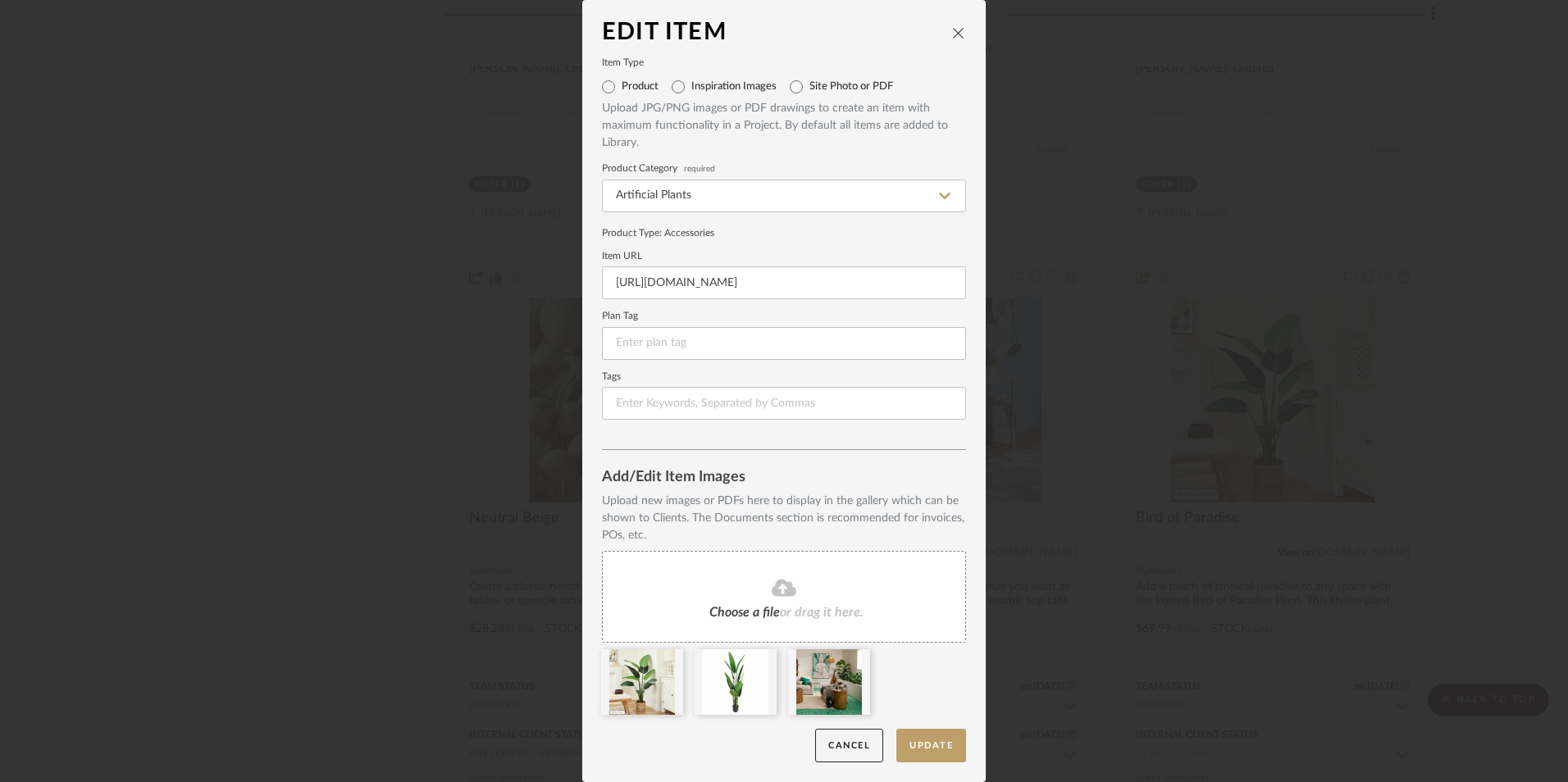
type input "https://www.amazon.com/gp/product/B0D7HCNRG3/ref=sw_img_1?th=1"
click at [732, 248] on form "Item Type Product Inspiration Images Site Photo or PDF Upload JPG/PNG images or…" at bounding box center [784, 239] width 364 height 361
click at [913, 747] on button "Update" at bounding box center [931, 746] width 69 height 34
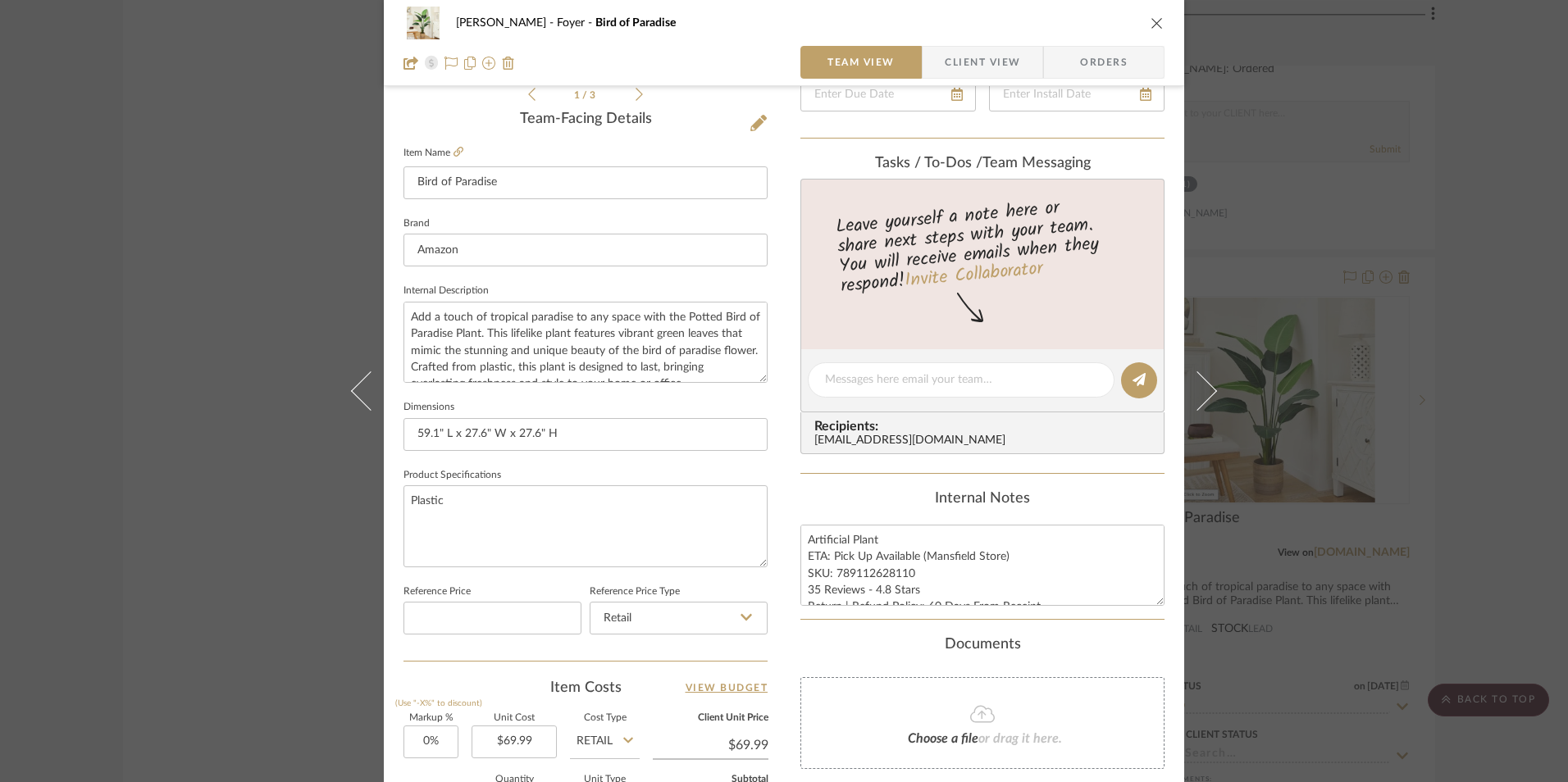
scroll to position [492, 0]
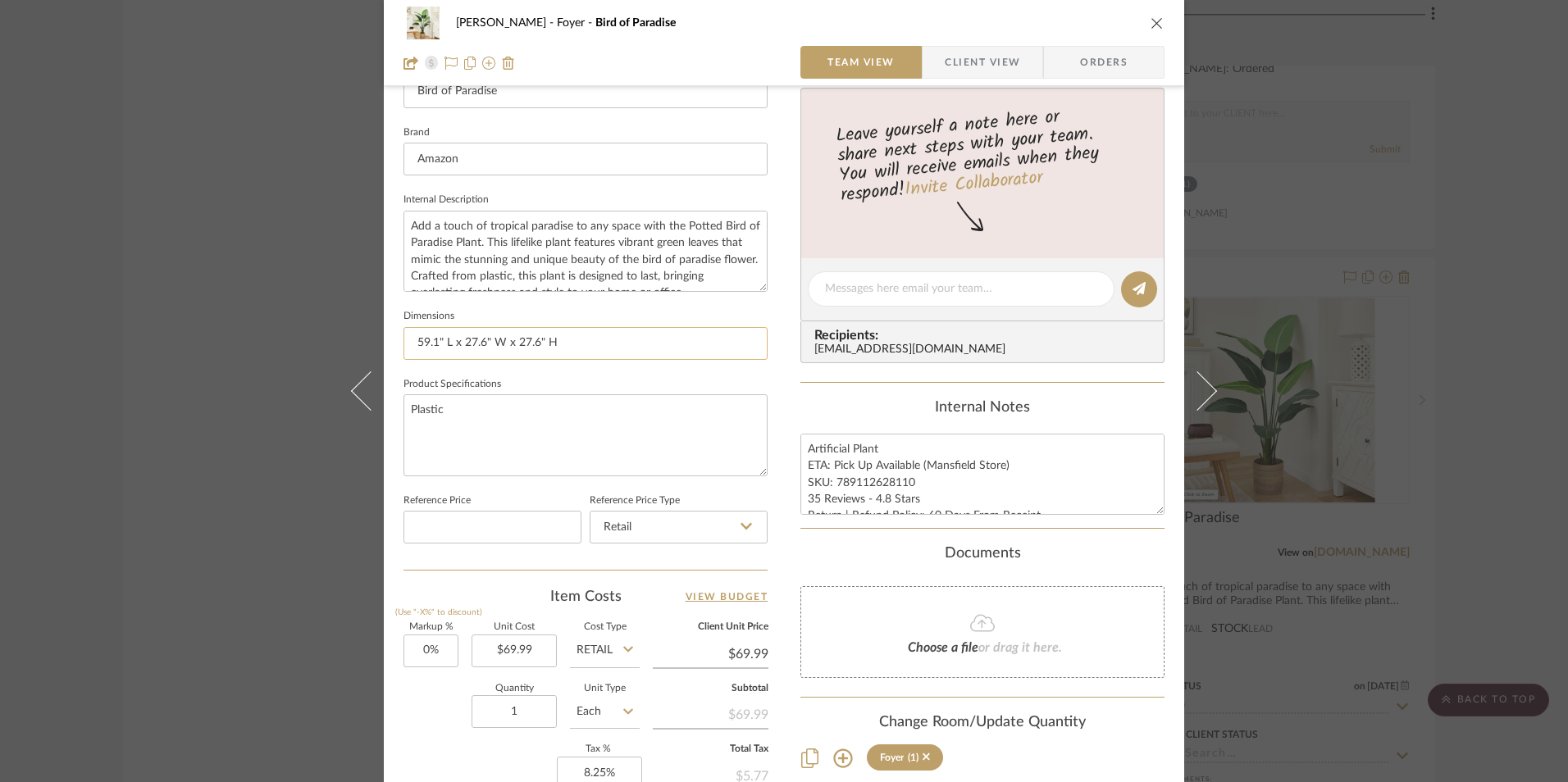
click at [539, 347] on input "59.1" L x 27.6" W x 27.6" H" at bounding box center [585, 344] width 364 height 33
paste input "31.5"D x 31.5"W x 60""
type input "31.5"D x 31.5"W x 60"H"
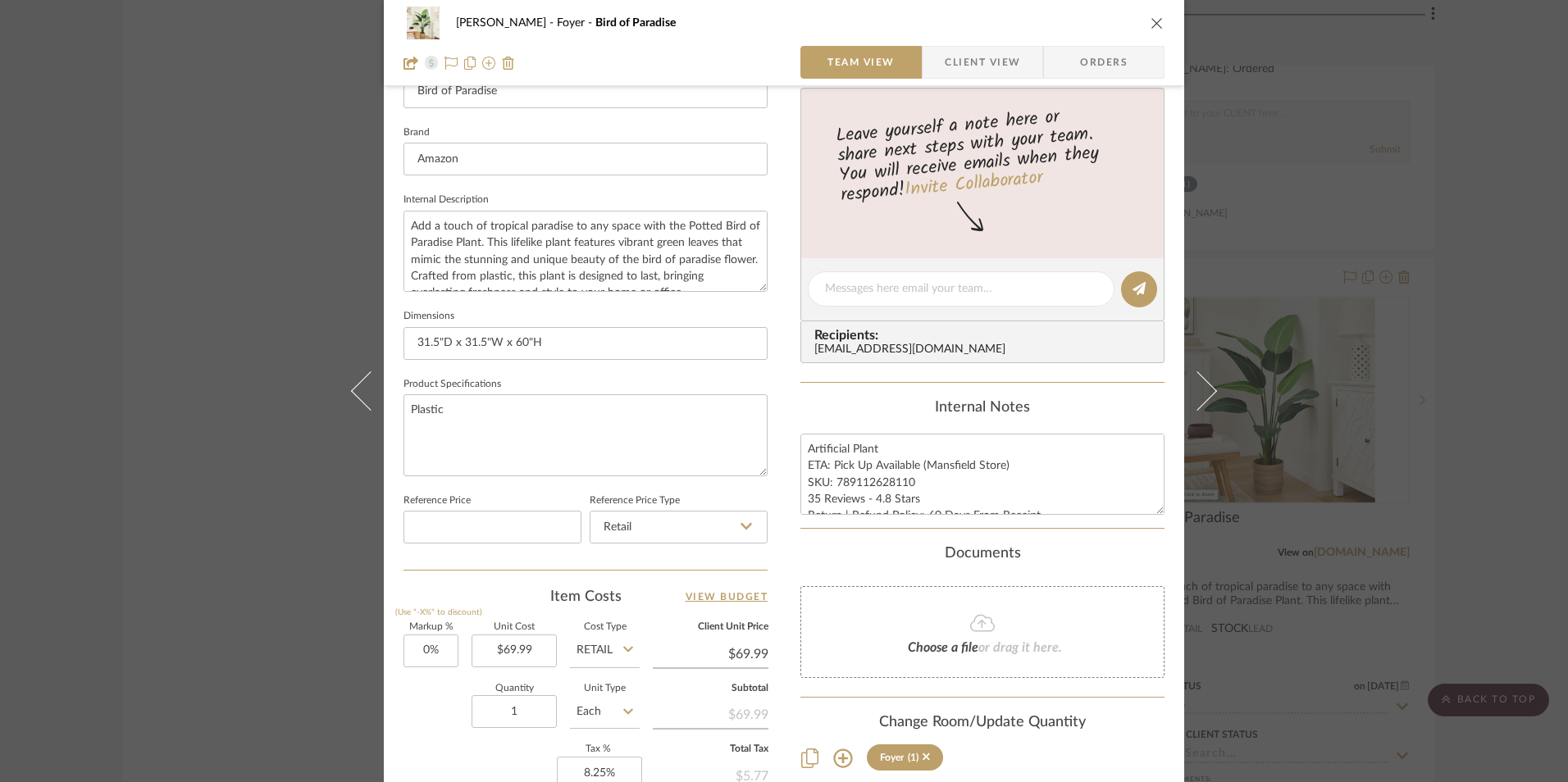
click at [574, 322] on fieldset "Dimensions 31.5"D x 31.5"W x 60"H" at bounding box center [585, 332] width 364 height 55
click at [438, 343] on input "31.5"D x 31.5"W x 60"H" at bounding box center [585, 344] width 364 height 33
click at [493, 341] on input "31.5" D x 31.5"W x 60"H" at bounding box center [585, 344] width 364 height 33
click at [535, 343] on input "31.5" D x 31.5" W x 60"H" at bounding box center [585, 344] width 364 height 33
type input "31.5" D x 31.5" W x 60" H"
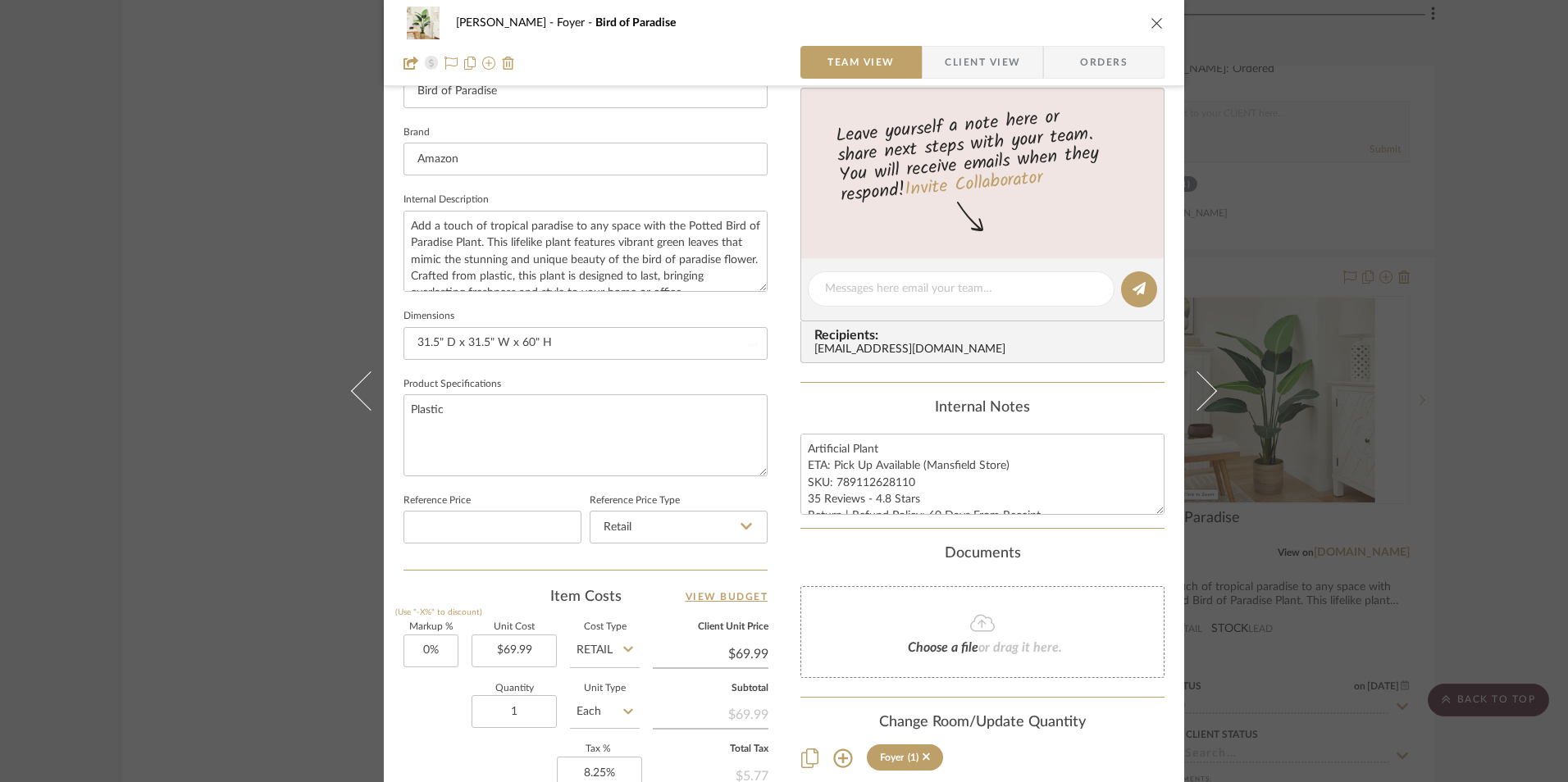
click at [566, 325] on fieldset "Dimensions 31.5" D x 31.5" W x 60" H" at bounding box center [585, 332] width 364 height 55
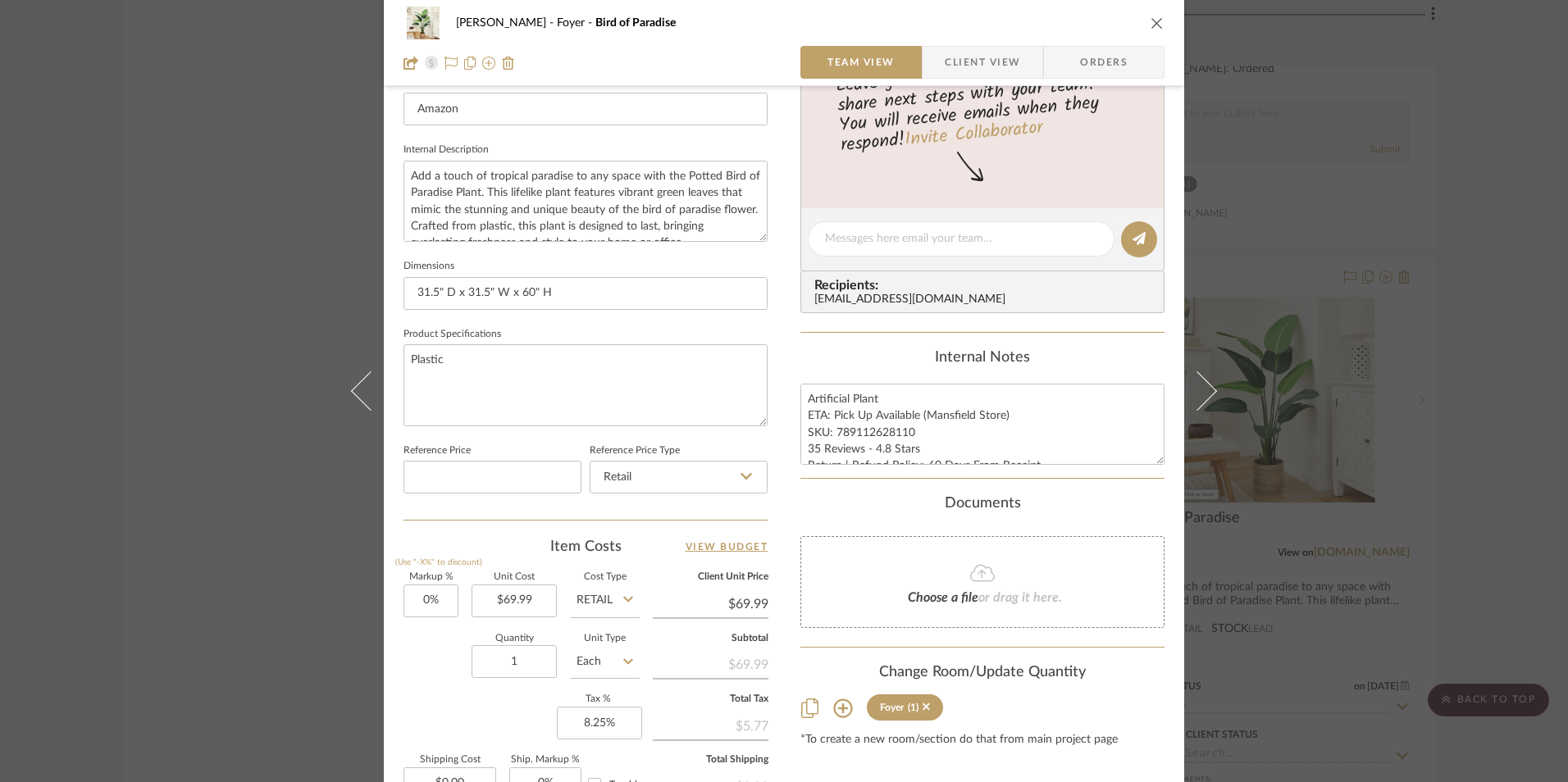
scroll to position [656, 0]
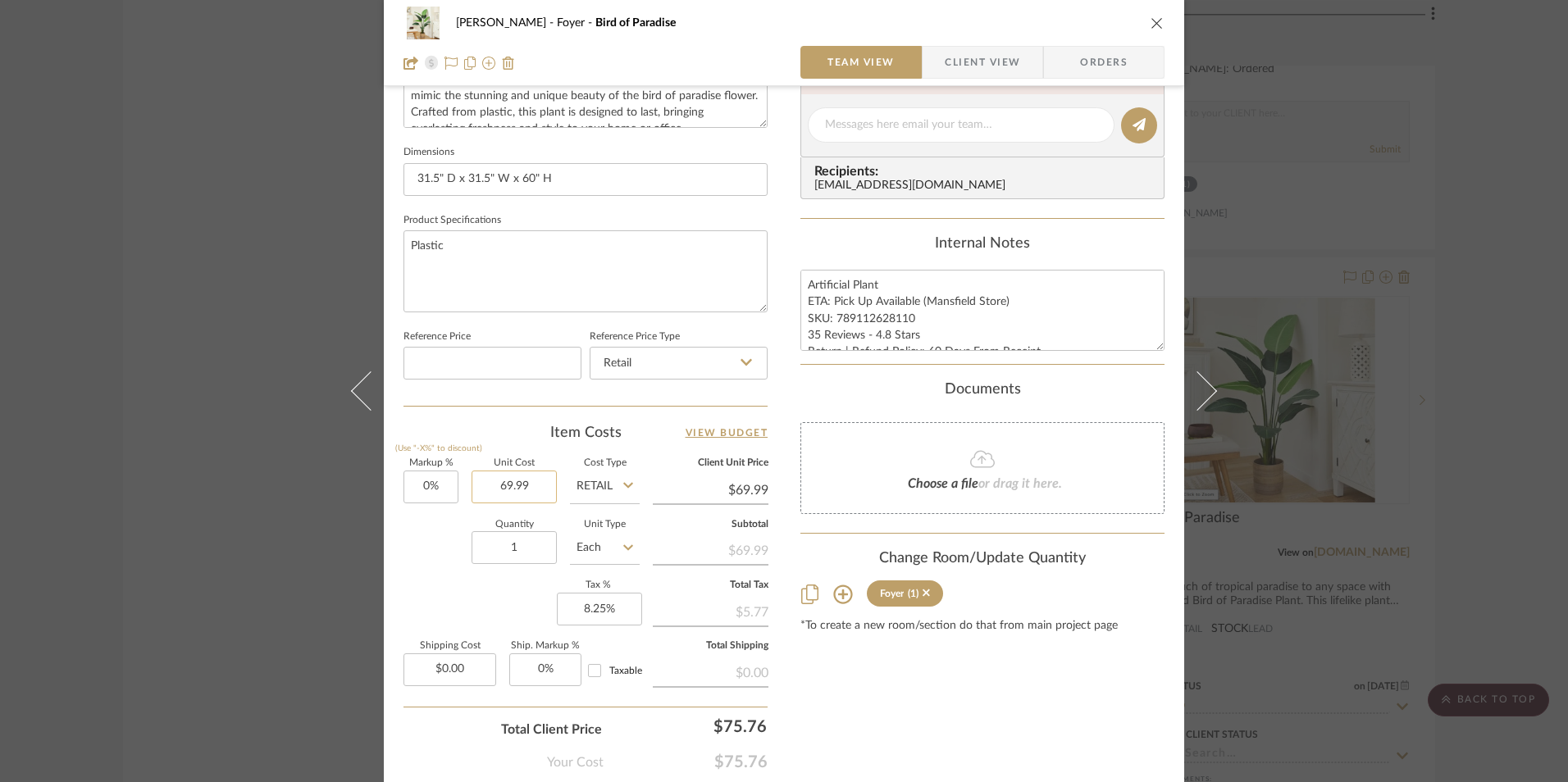
click at [508, 476] on input "69.99" at bounding box center [513, 488] width 85 height 33
type input "$53.99"
click at [464, 613] on div "Markup % (Use "-X%" to discount) 0% Unit Cost $53.99 Cost Type Retail Client Un…" at bounding box center [585, 578] width 364 height 240
type input "$53.99"
drag, startPoint x: 913, startPoint y: 286, endPoint x: 985, endPoint y: 288, distance: 72.0
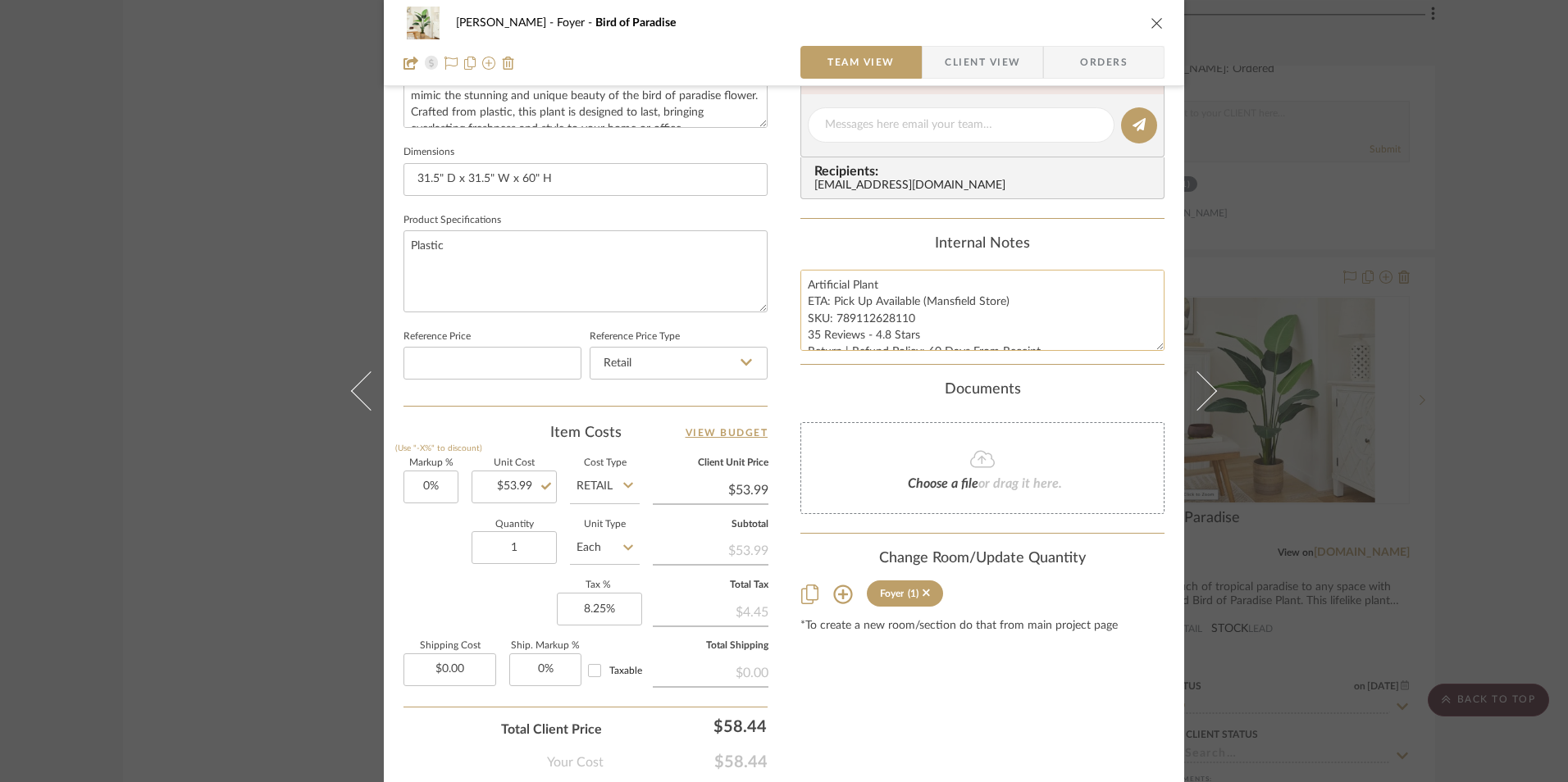
click at [912, 286] on textarea "Artificial Plant ETA: Pick Up Available (Mansfield Store) SKU: 789112628110 35 …" at bounding box center [982, 311] width 364 height 81
type textarea "Artificial Plant - Select: One Pack ETA: Pick Up Available (Mansfield Store) SK…"
drag, startPoint x: 1003, startPoint y: 301, endPoint x: 831, endPoint y: 301, distance: 172.0
click at [831, 301] on textarea "Artificial Plant - Select: One Pack ETA: Pick Up Available (Mansfield Store) SK…" at bounding box center [982, 311] width 364 height 81
type textarea "Artificial Plant - Select: One Pack ETA: 9.27.2025 SKU: 789112628110 35 Reviews…"
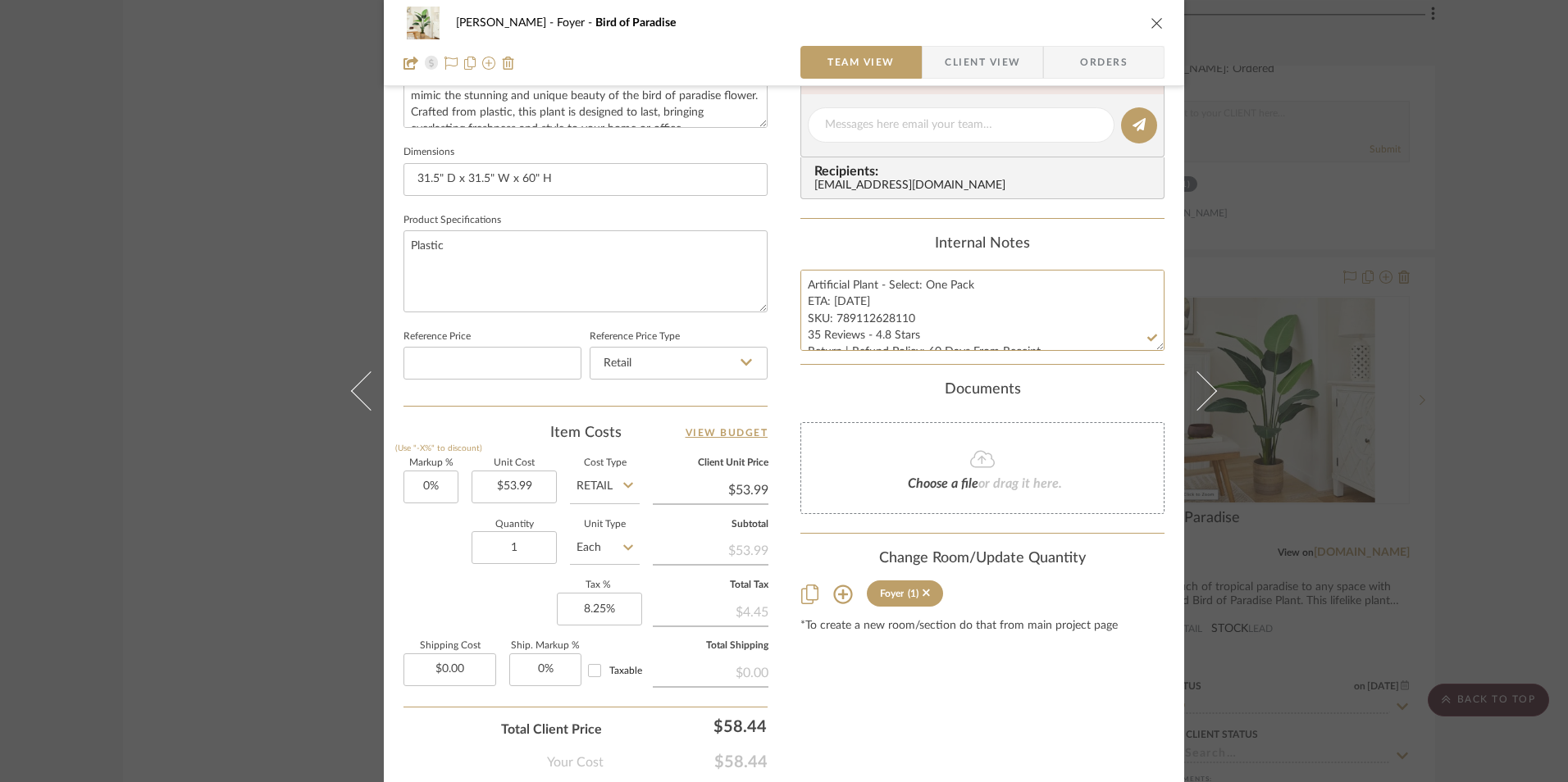
drag, startPoint x: 813, startPoint y: 334, endPoint x: 793, endPoint y: 336, distance: 20.1
click at [793, 336] on div "Ashley McNeal Foyer Bird of Paradise Team View Client View Orders 1 / 3 Team-Fa…" at bounding box center [784, 113] width 800 height 1515
click at [875, 342] on textarea "Artificial Plant - Select: One Pack ETA: 9.27.2025 SKU: 789112628110 35 Reviews…" at bounding box center [982, 311] width 364 height 81
drag, startPoint x: 814, startPoint y: 325, endPoint x: 802, endPoint y: 324, distance: 12.0
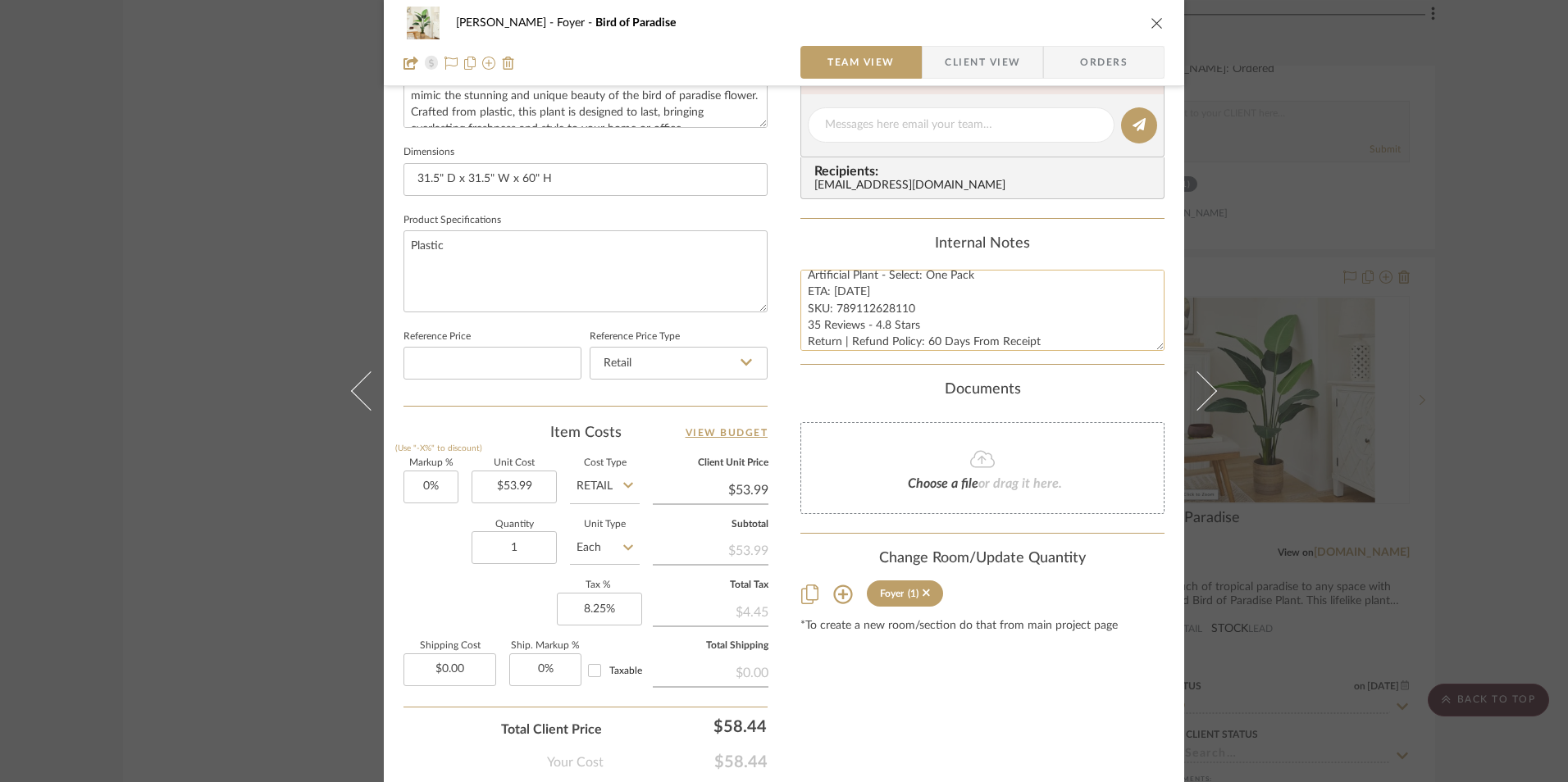
click at [802, 324] on textarea "Artificial Plant - Select: One Pack ETA: 9.27.2025 SKU: 789112628110 35 Reviews…" at bounding box center [982, 311] width 364 height 81
click at [889, 320] on textarea "Artificial Plant - Select: One Pack ETA: 9.27.2025 SKU: 789112628110 114 Review…" at bounding box center [982, 311] width 364 height 81
click at [926, 339] on textarea "Artificial Plant - Select: One Pack ETA: 9.27.2025 SKU: 789112628110 114 Review…" at bounding box center [982, 311] width 364 height 81
type textarea "Artificial Plant - Select: One Pack ETA: 9.27.2025 SKU: 789112628110 114 Review…"
click at [875, 216] on summary-project-messaging "Tasks / To-Dos / team Messaging Leave yourself a note here or share next steps …" at bounding box center [982, 59] width 364 height 320
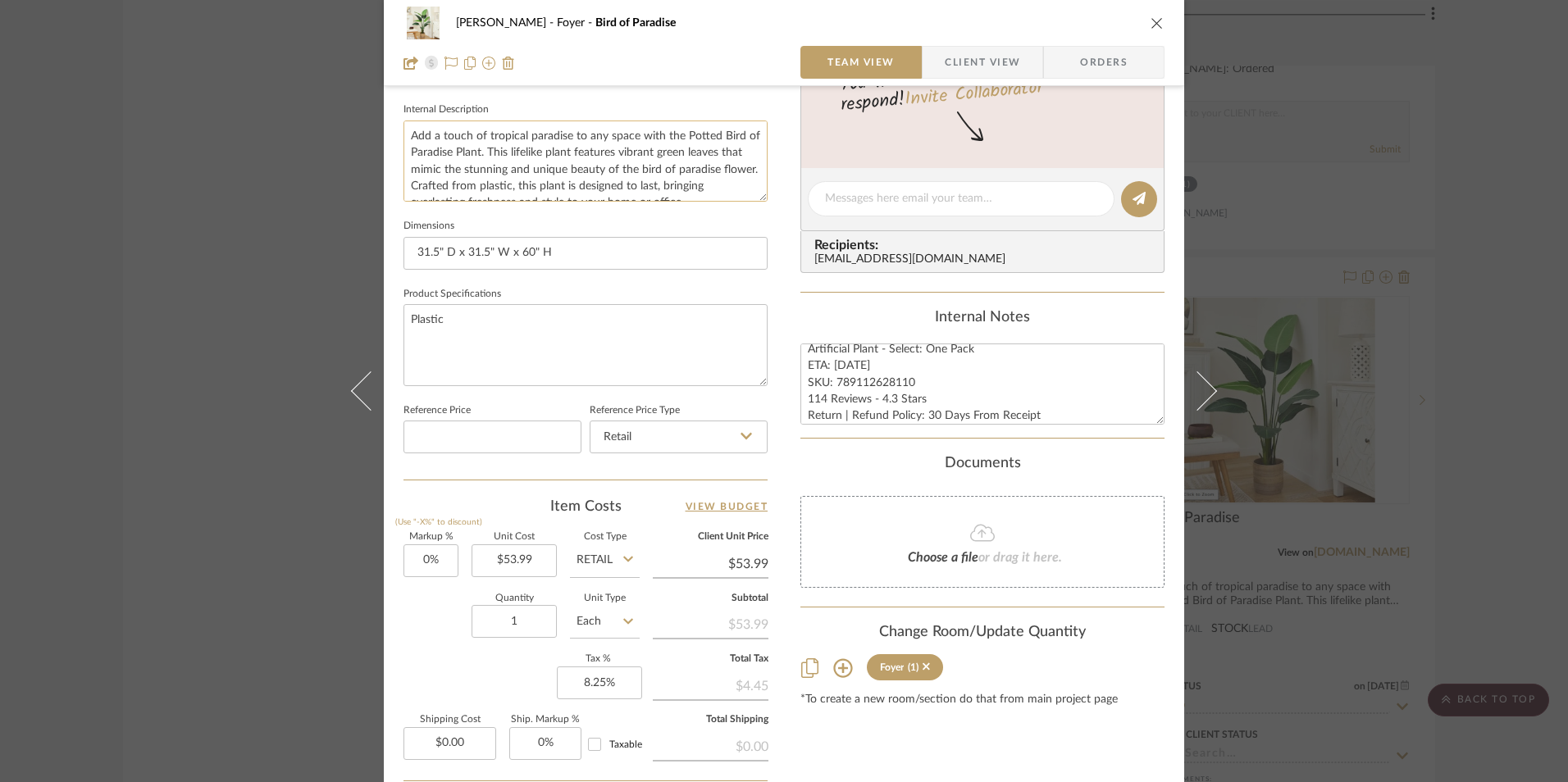
scroll to position [492, 0]
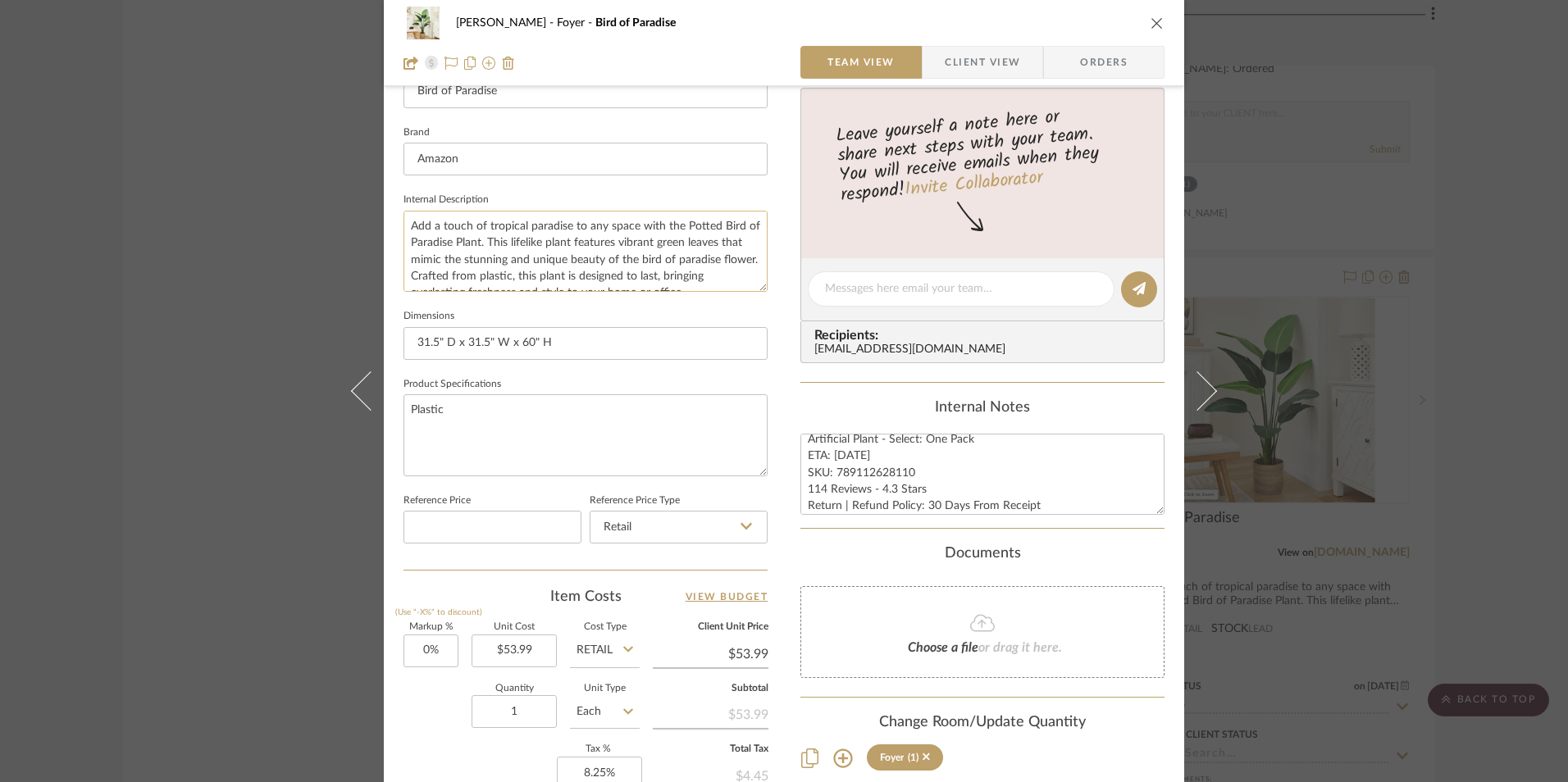
click at [496, 255] on textarea "Add a touch of tropical paradise to any space with the Potted Bird of Paradise …" at bounding box center [585, 251] width 364 height 81
paste textarea "rtificial Bird of Paradise trees are perfect for various spaces, such as your l…"
type textarea "Artificial Bird of Paradise trees are perfect for various spaces, such as your …"
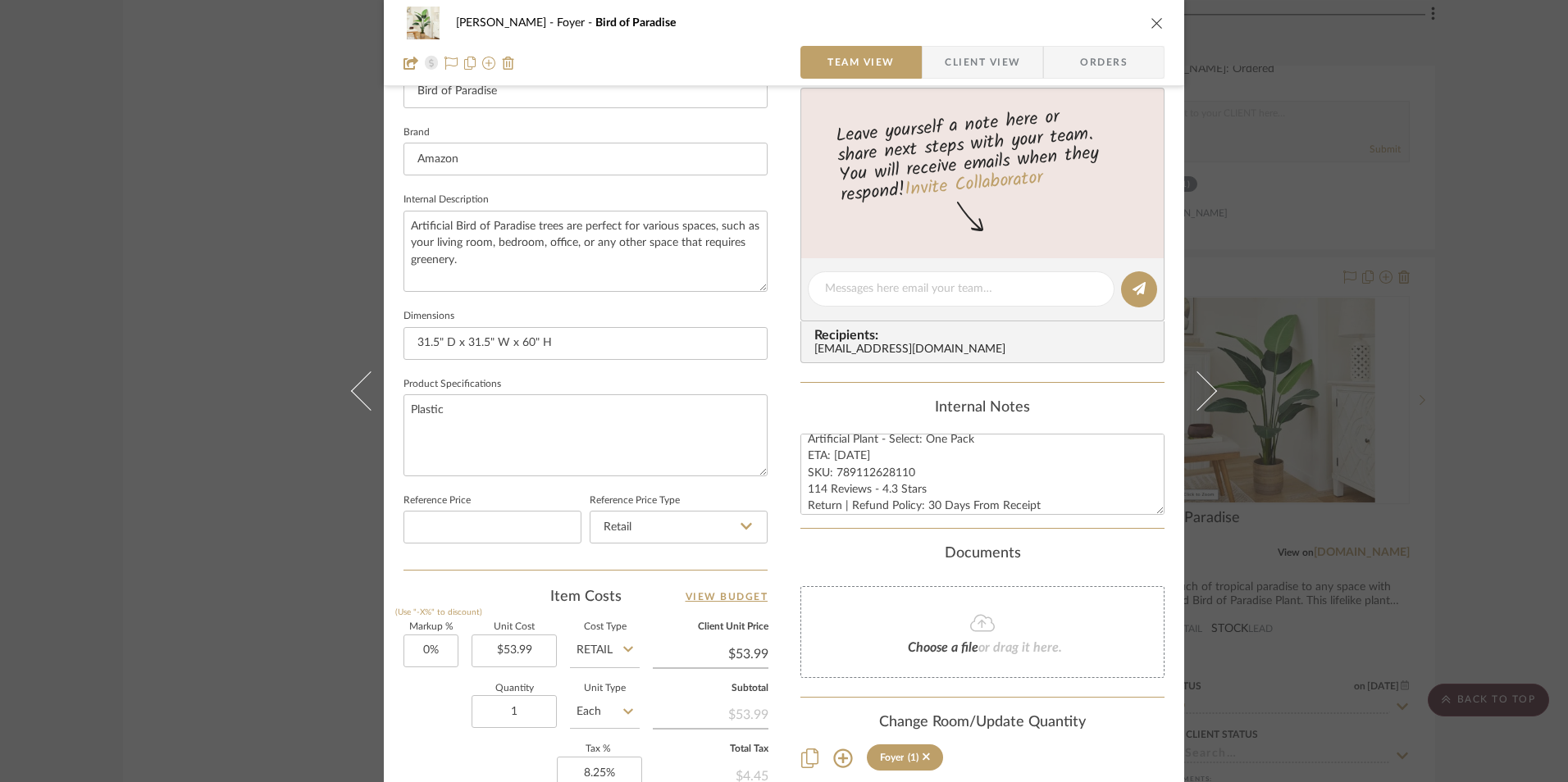
click at [800, 339] on div "Recipients: concierge+dm@stylerow.com" at bounding box center [982, 342] width 364 height 42
drag, startPoint x: 907, startPoint y: 473, endPoint x: 832, endPoint y: 471, distance: 75.0
click at [832, 471] on textarea "Artificial Plant - Select: One Pack ETA: 9.27.2025 SKU: 789112628110 114 Review…" at bounding box center [982, 475] width 364 height 81
paste textarea "B0D7HCNRG3"
type textarea "Artificial Plant - Select: One Pack ETA: 9.27.2025 SKU: B0D7HCNRG3 114 Reviews …"
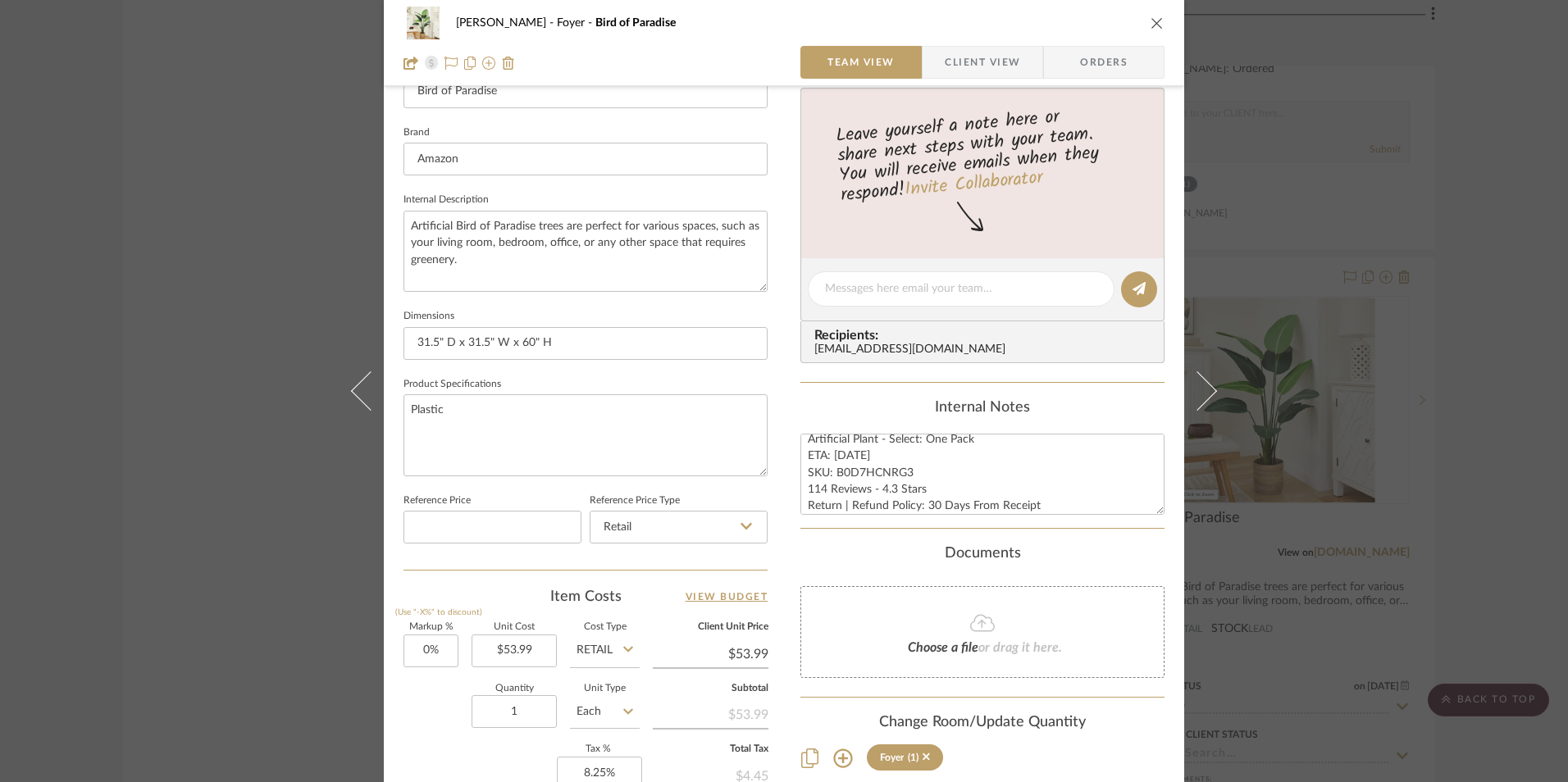
click at [913, 390] on div "Content here copies to Client View - confirm visibility there. Show in Client D…" at bounding box center [982, 294] width 364 height 1350
click at [1097, 67] on span "Orders" at bounding box center [1103, 62] width 84 height 33
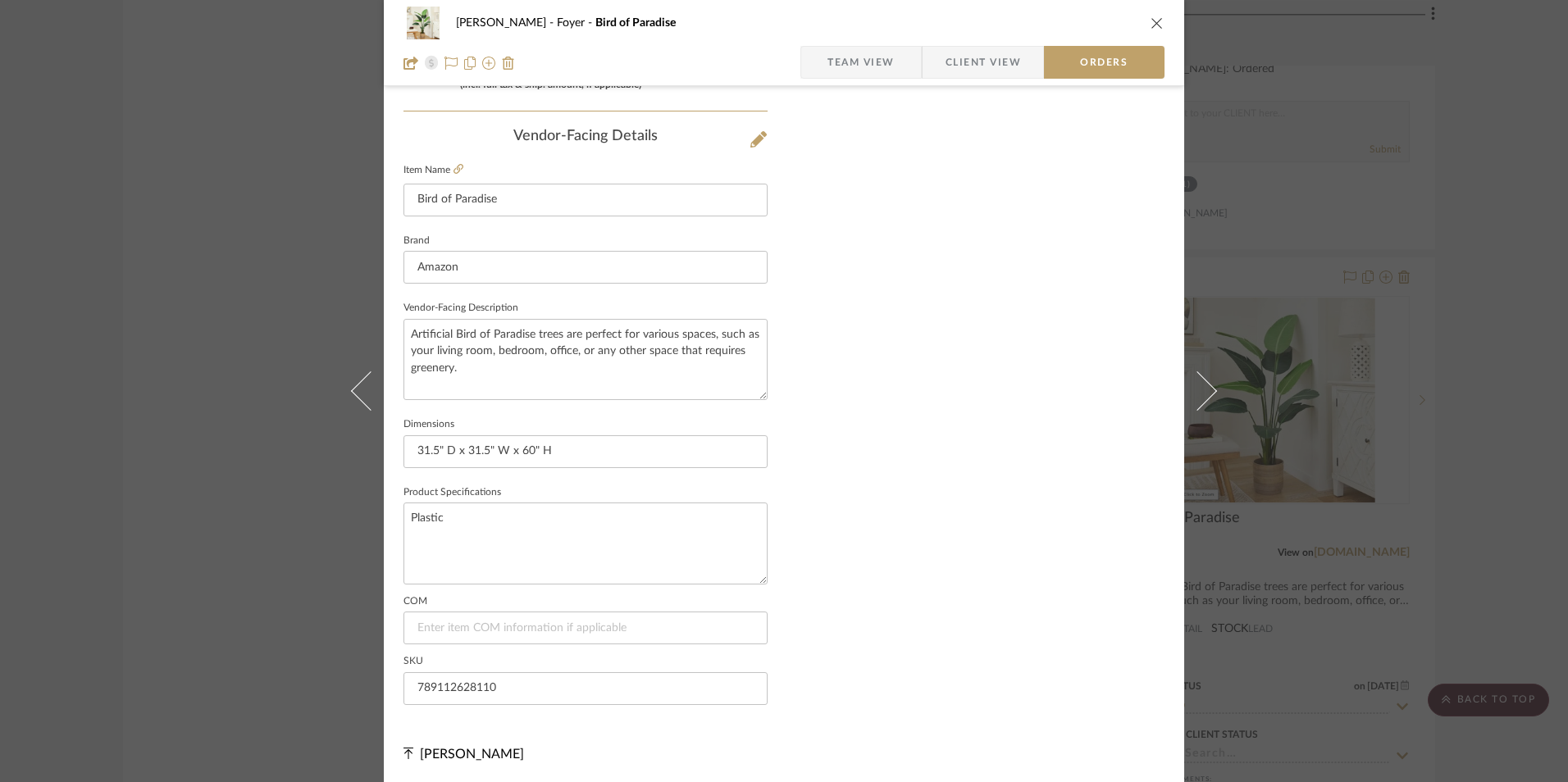
scroll to position [962, 0]
click at [445, 694] on input "789112628110" at bounding box center [585, 688] width 364 height 33
paste input "B0D7HCNRG3"
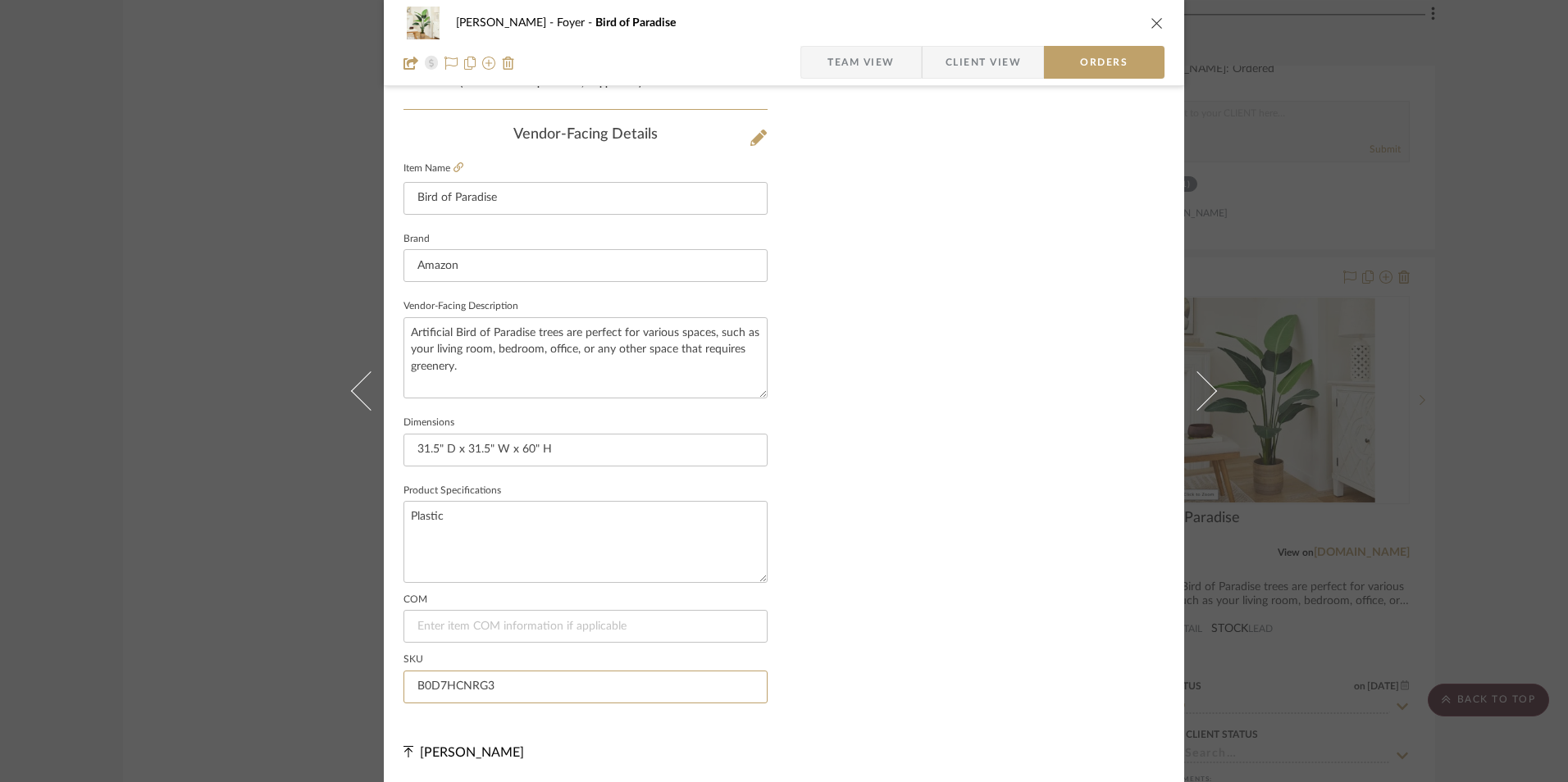
type input "B0D7HCNRG3"
click at [850, 67] on span "Team View" at bounding box center [861, 62] width 68 height 33
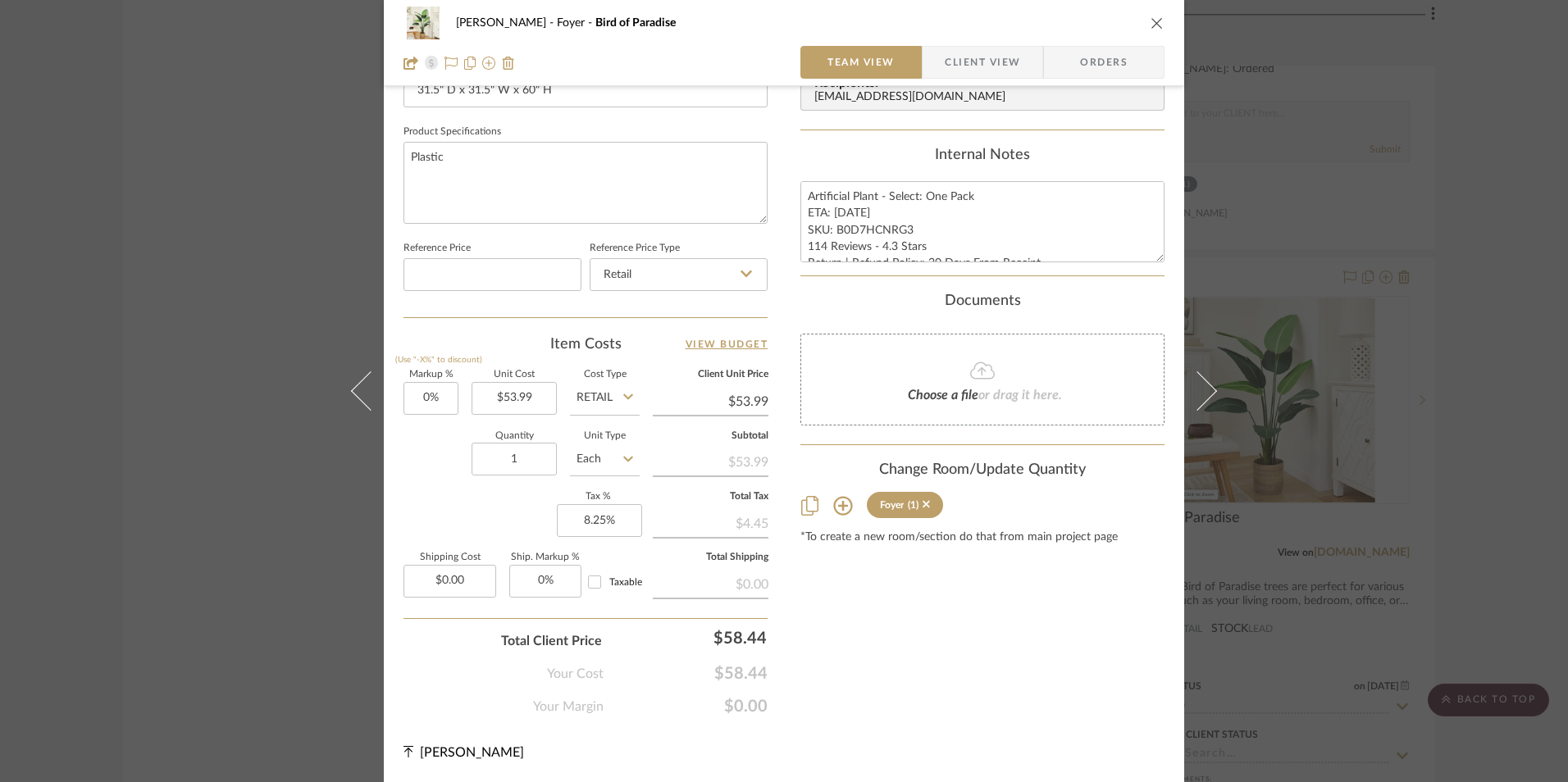
scroll to position [745, 0]
click at [726, 181] on div "Ashley McNeal Foyer Bird of Paradise Team View Client View Orders 1 / 3 Team-Fa…" at bounding box center [784, 24] width 800 height 1515
click at [984, 67] on span "Client View" at bounding box center [982, 62] width 75 height 33
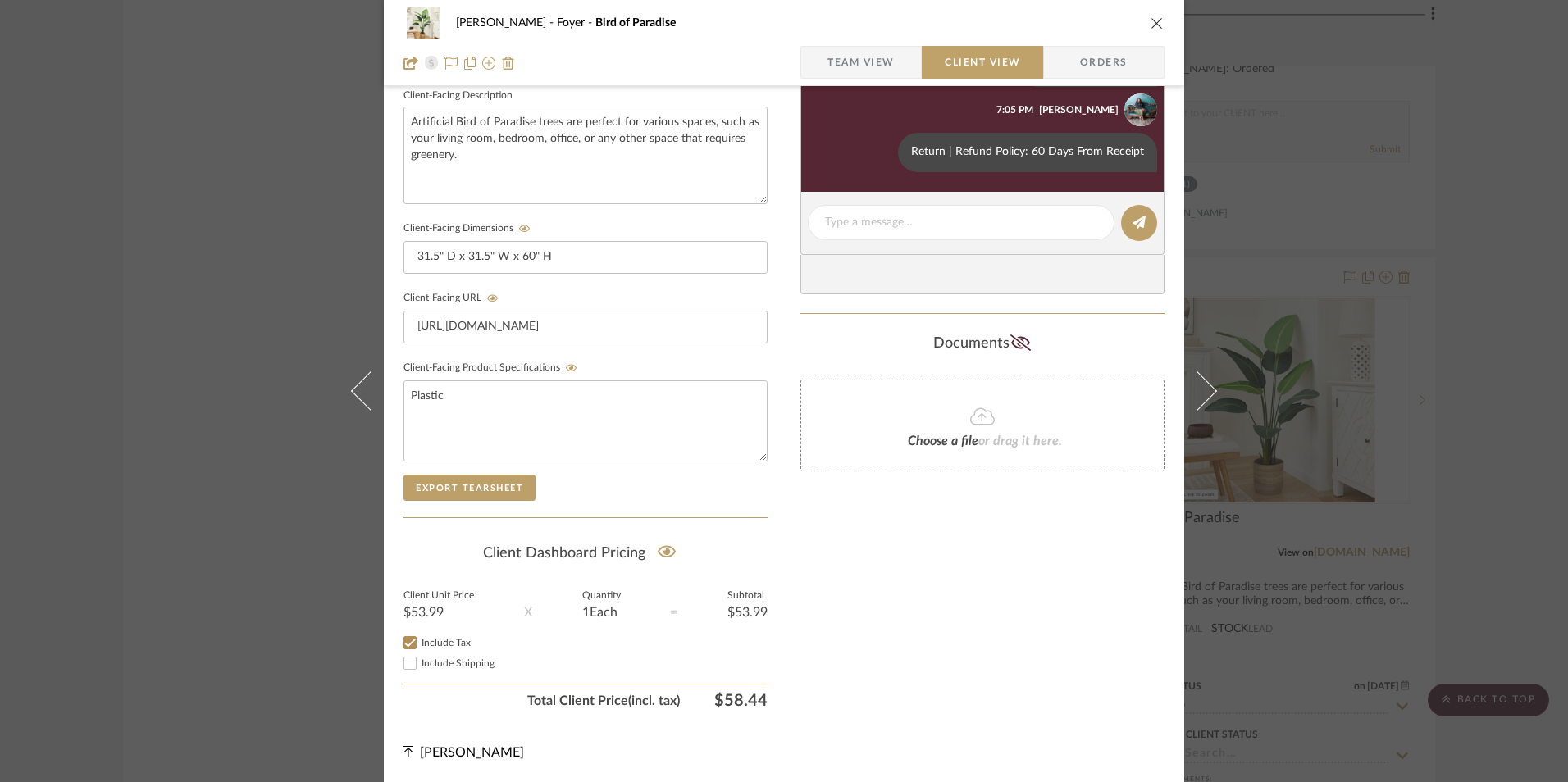
scroll to position [349, 0]
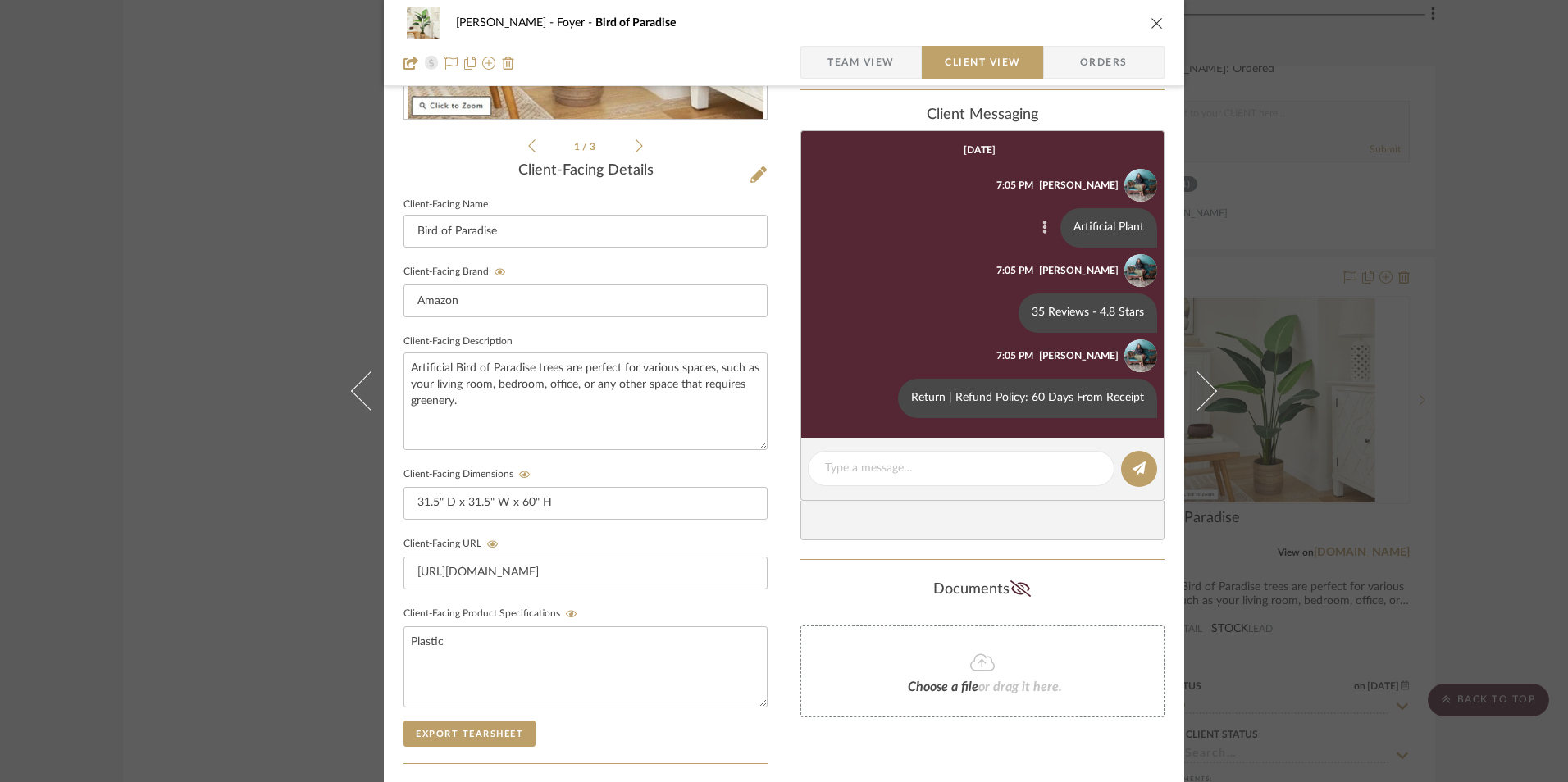
click at [1042, 223] on button at bounding box center [1044, 228] width 20 height 20
click at [970, 218] on button "Edit Message" at bounding box center [972, 208] width 113 height 39
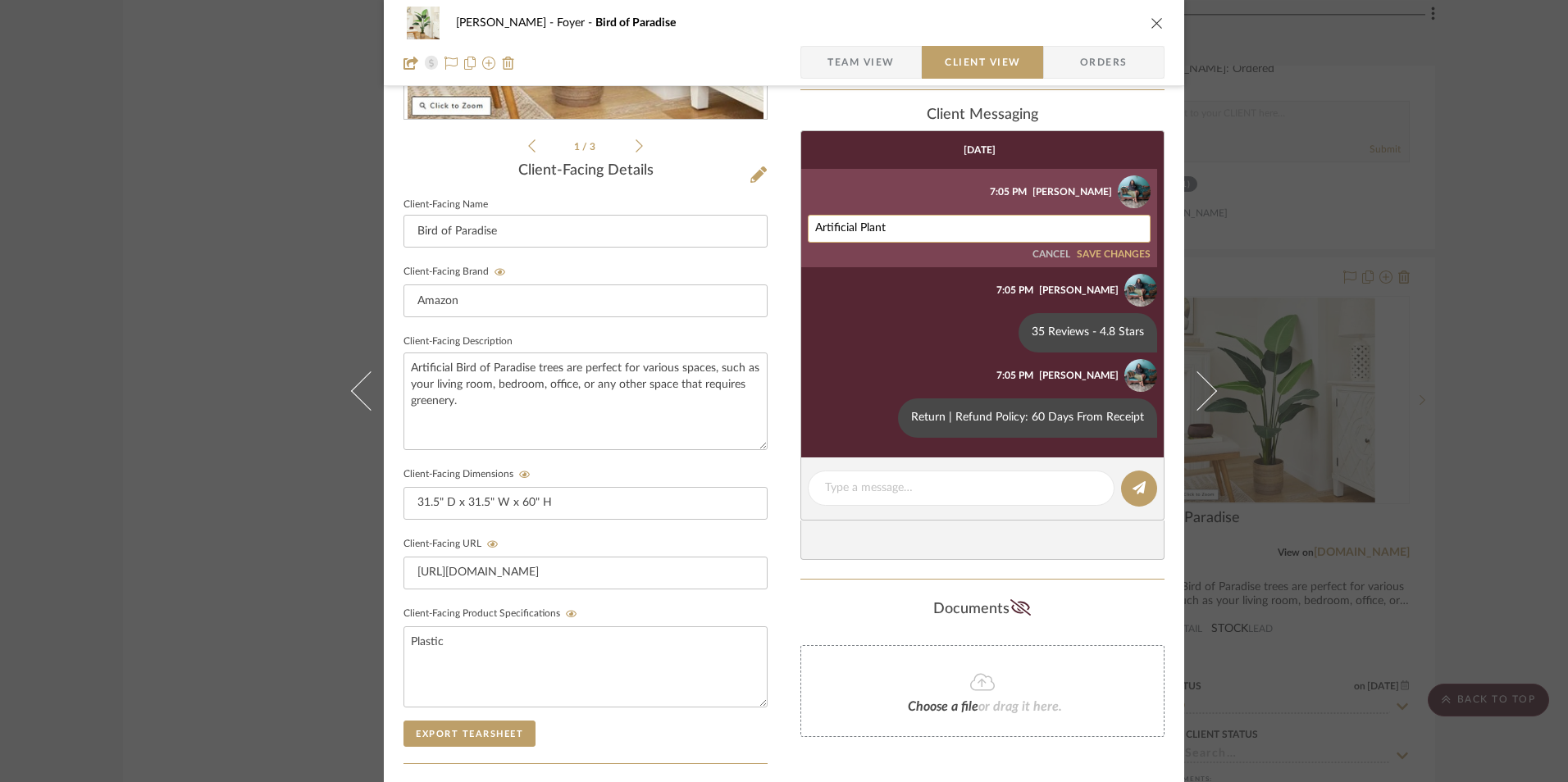
click at [908, 229] on textarea "Artificial Plant" at bounding box center [978, 229] width 328 height 13
click at [907, 229] on textarea "Artificial Plant" at bounding box center [978, 229] width 328 height 13
paste textarea "- Select: One Pack"
type textarea "Artificial Plant - Select: One Pack"
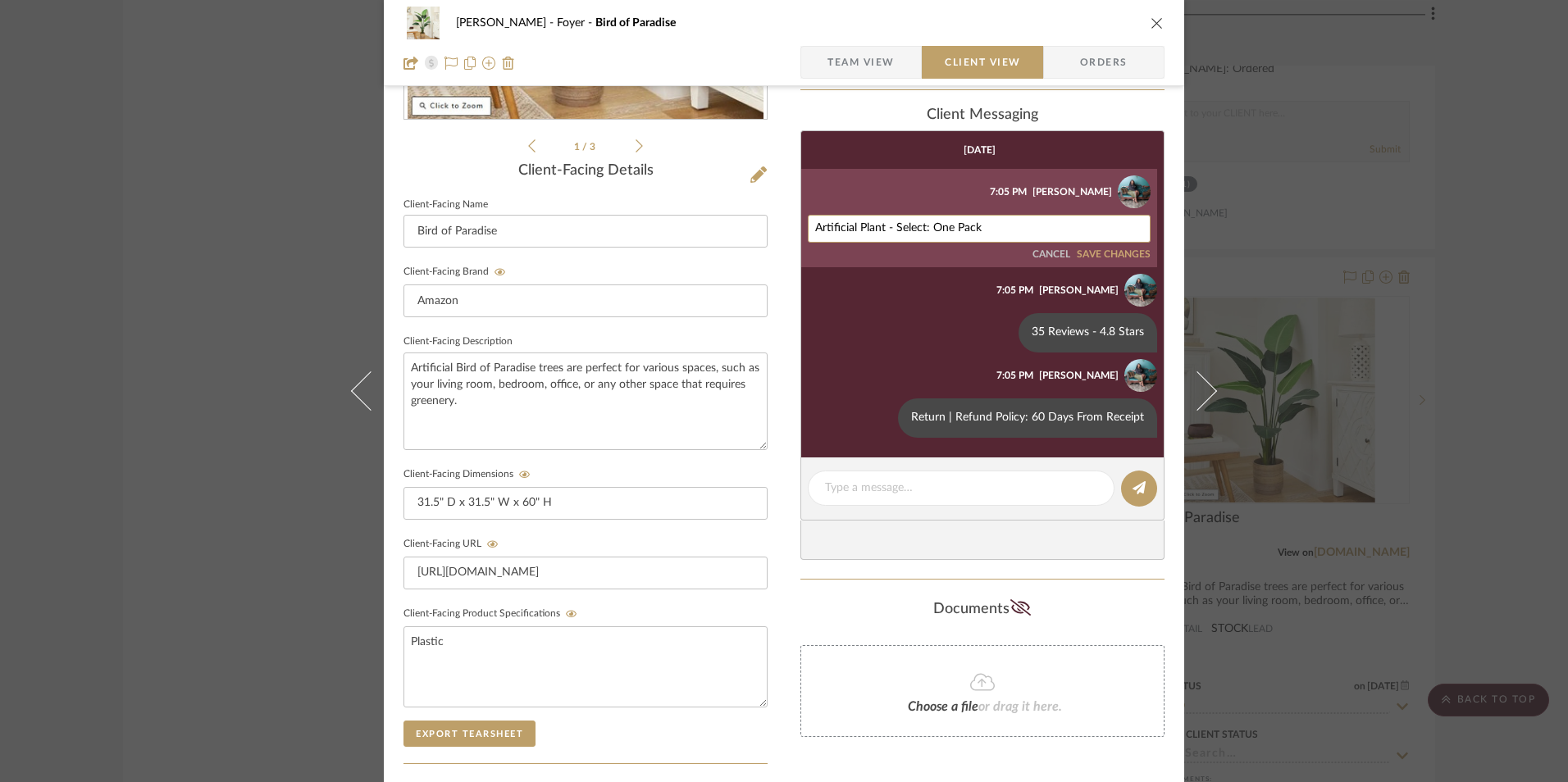
click at [1127, 251] on button "SAVE CHANGES" at bounding box center [1113, 255] width 74 height 11
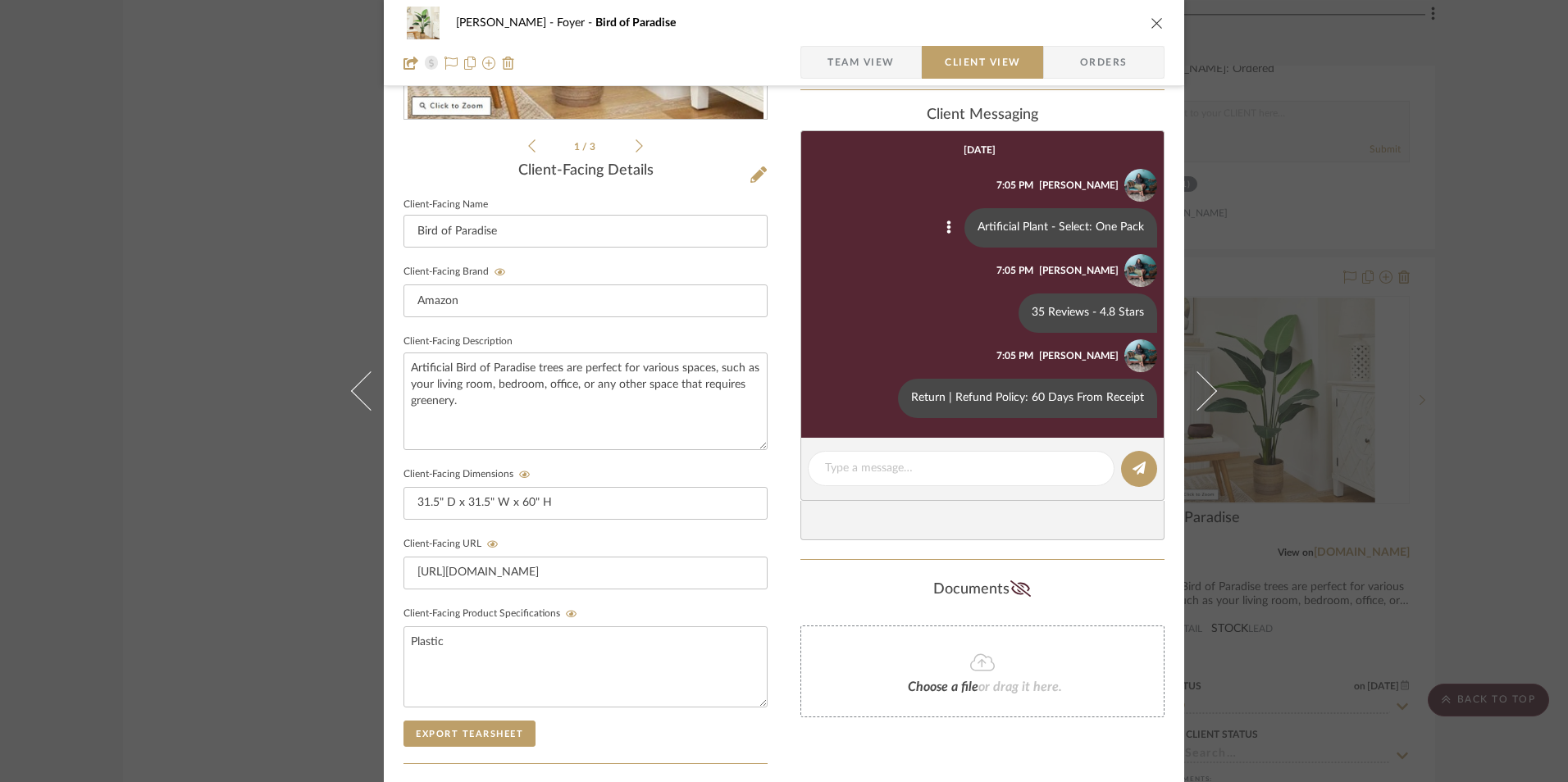
click at [855, 63] on span "Team View" at bounding box center [861, 62] width 68 height 33
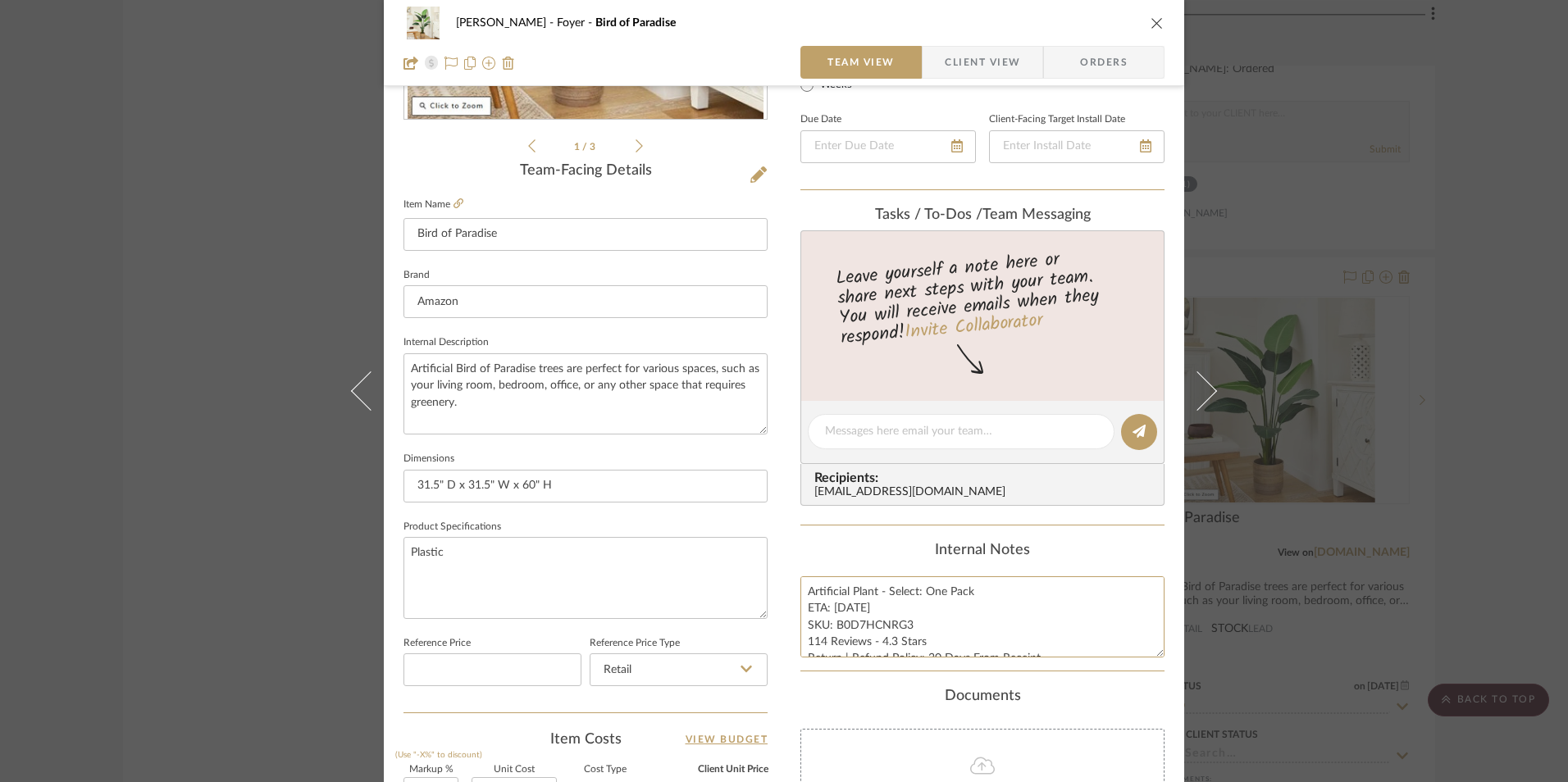
scroll to position [16, 0]
drag, startPoint x: 866, startPoint y: 635, endPoint x: 784, endPoint y: 625, distance: 82.6
click at [784, 625] on div "Ashley McNeal Foyer Bird of Paradise Team View Client View Orders 1 / 3 Team-Fa…" at bounding box center [784, 420] width 800 height 1515
click at [978, 62] on span "Client View" at bounding box center [982, 62] width 75 height 33
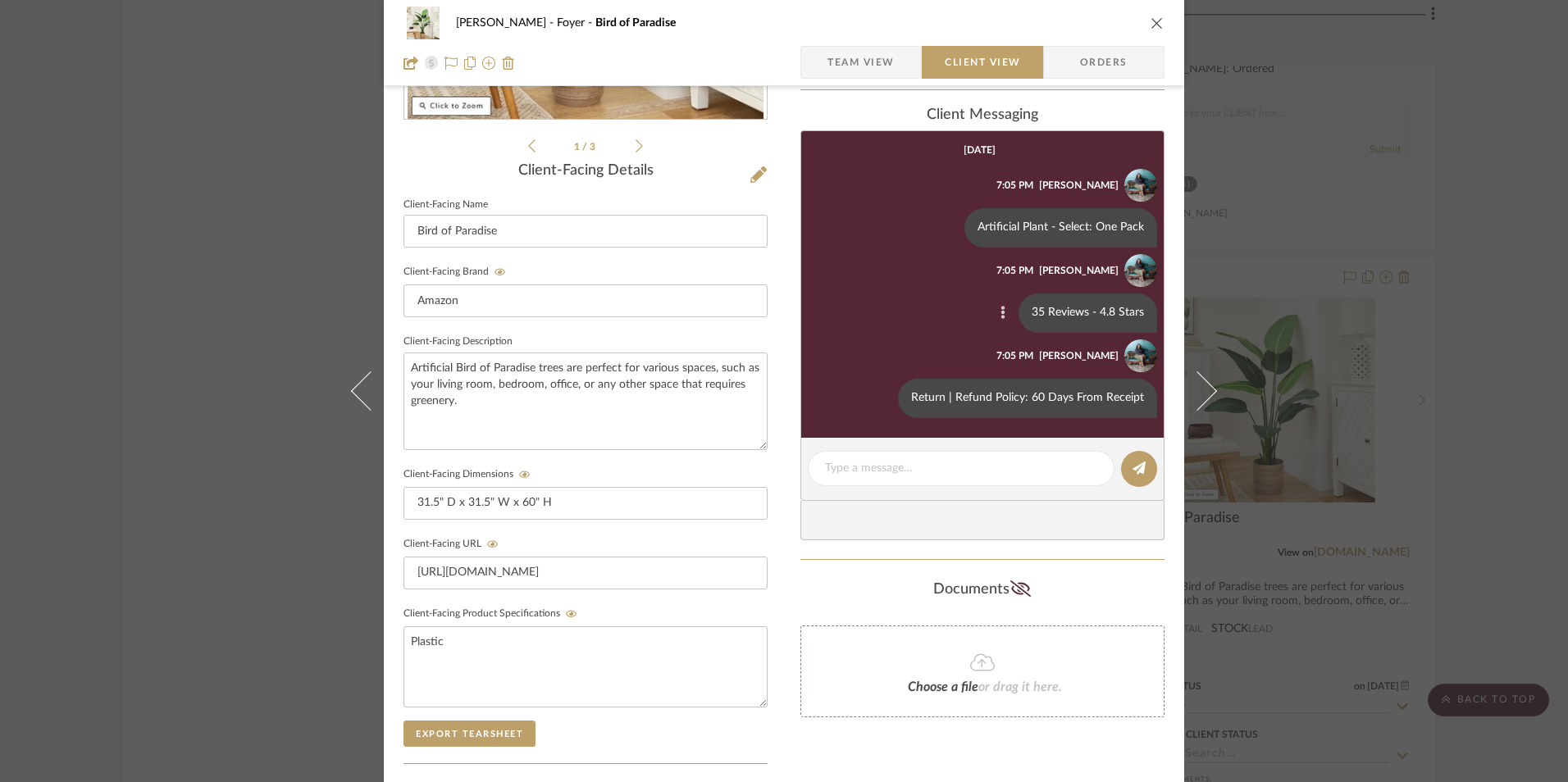
click at [993, 316] on button at bounding box center [1003, 313] width 20 height 20
click at [926, 294] on span "Edit Message" at bounding box center [922, 294] width 68 height 14
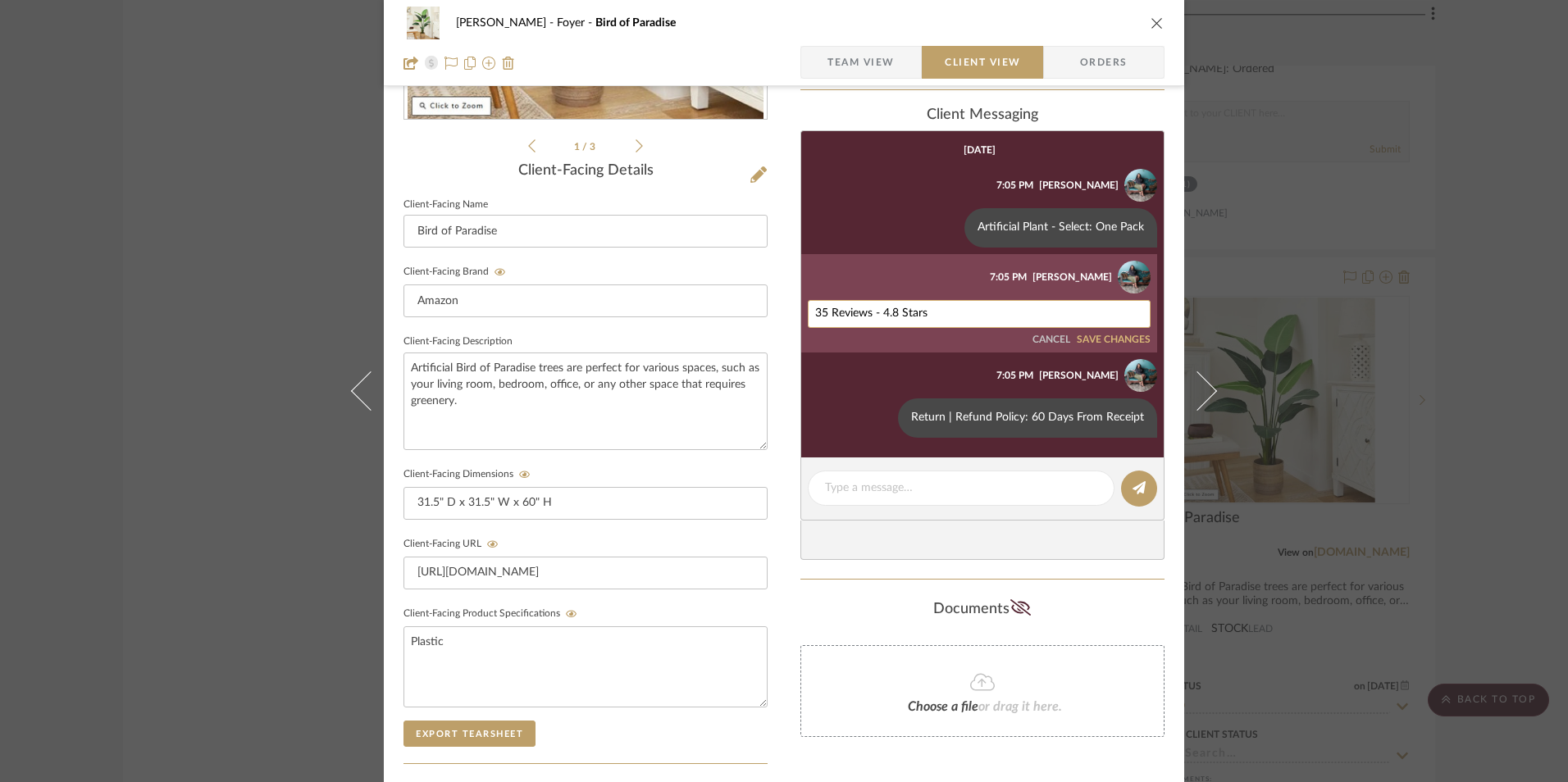
click at [907, 313] on textarea "35 Reviews - 4.8 Stars" at bounding box center [978, 313] width 328 height 13
paste textarea "114 Reviews - 4.3 Stars"
type textarea "114 Reviews - 4.3 Stars"
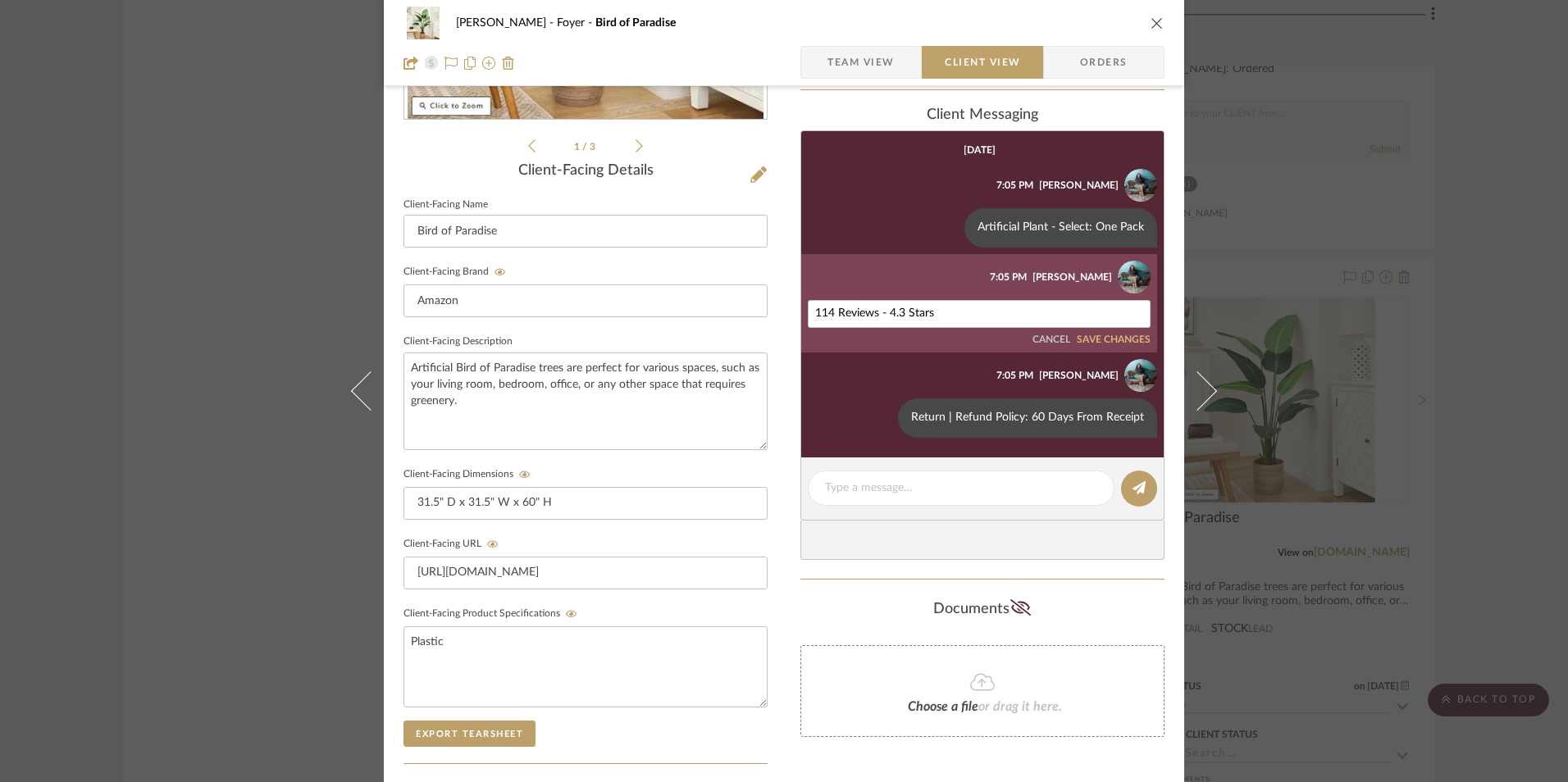
click at [1091, 333] on div "114 Reviews - 4.3 Stars CANCEL SAVE CHANGES" at bounding box center [979, 323] width 343 height 46
click at [1090, 340] on button "SAVE CHANGES" at bounding box center [1113, 339] width 74 height 11
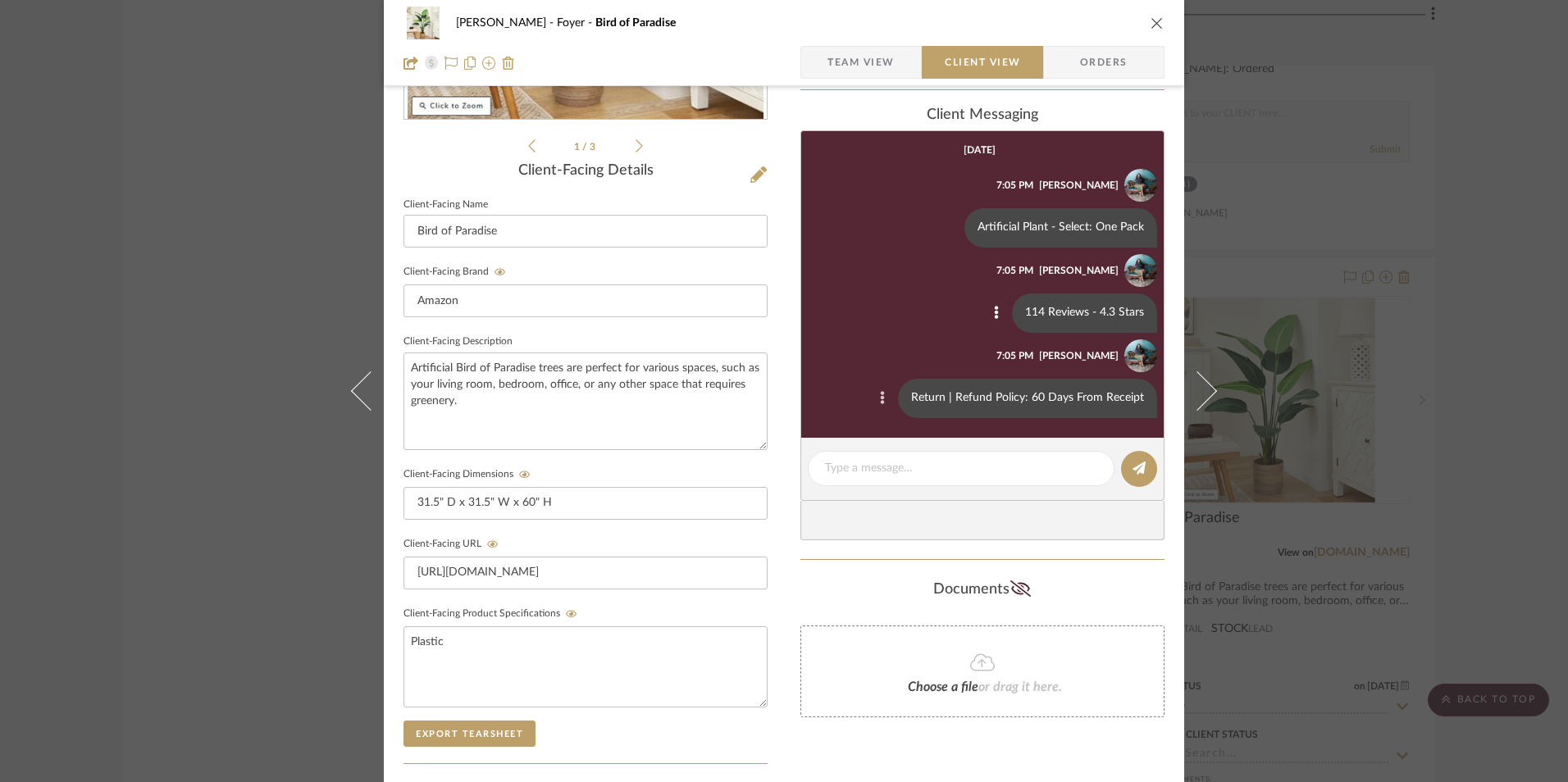
click at [881, 397] on icon at bounding box center [882, 398] width 4 height 13
click at [789, 378] on span "Edit Message" at bounding box center [805, 379] width 68 height 14
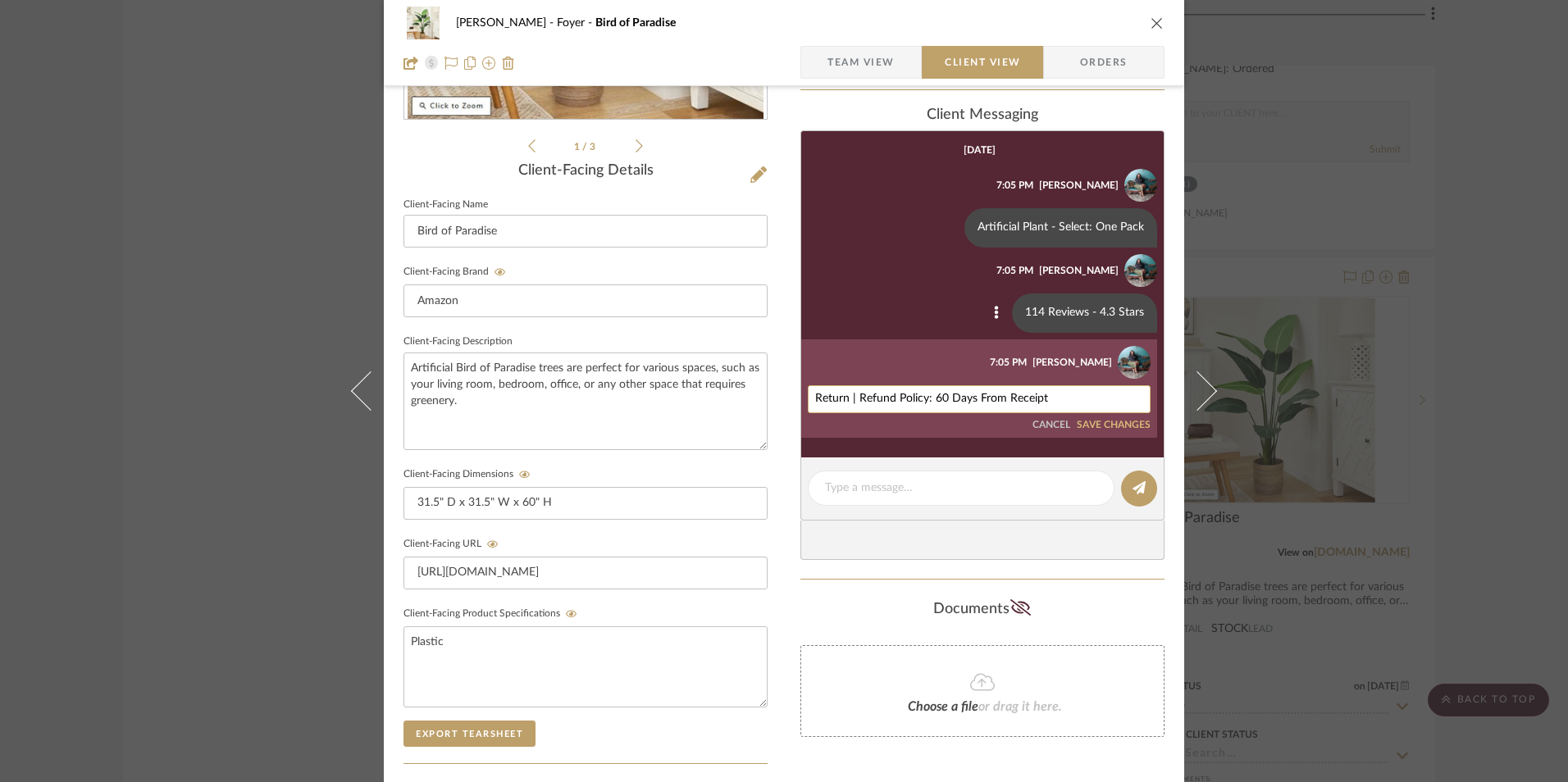
click at [936, 400] on textarea "Return | Refund Policy: 60 Days From Receipt" at bounding box center [978, 399] width 328 height 13
type textarea "Return | Refund Policy: 30 Days From Receipt"
click at [1101, 423] on button "SAVE CHANGES" at bounding box center [1113, 425] width 74 height 11
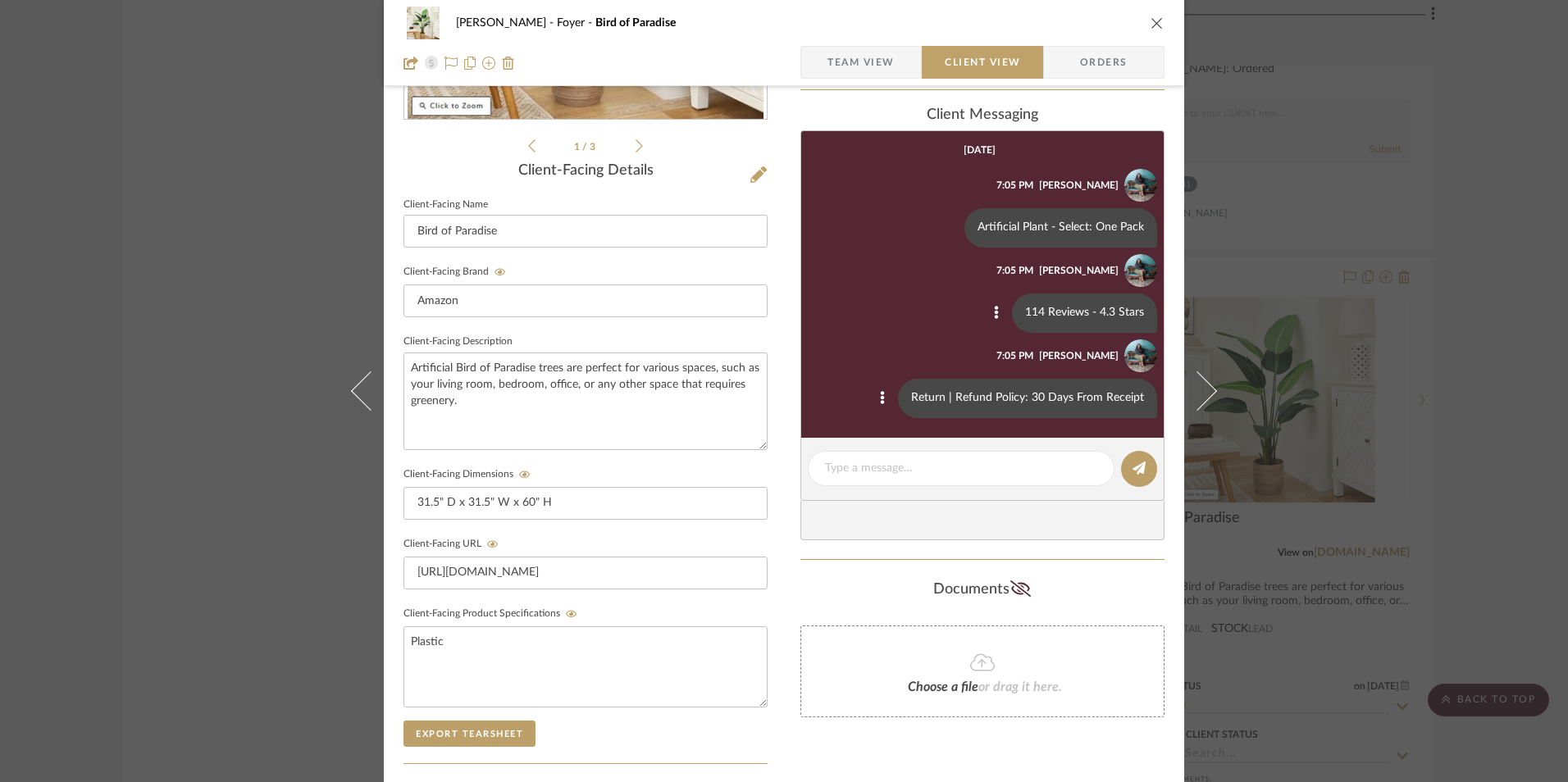
drag, startPoint x: 820, startPoint y: 126, endPoint x: 829, endPoint y: 146, distance: 21.9
click at [819, 126] on div "client Messaging September 12th, 2025 Danyela M. Alexander 7:05 PM Artificial P…" at bounding box center [982, 323] width 364 height 434
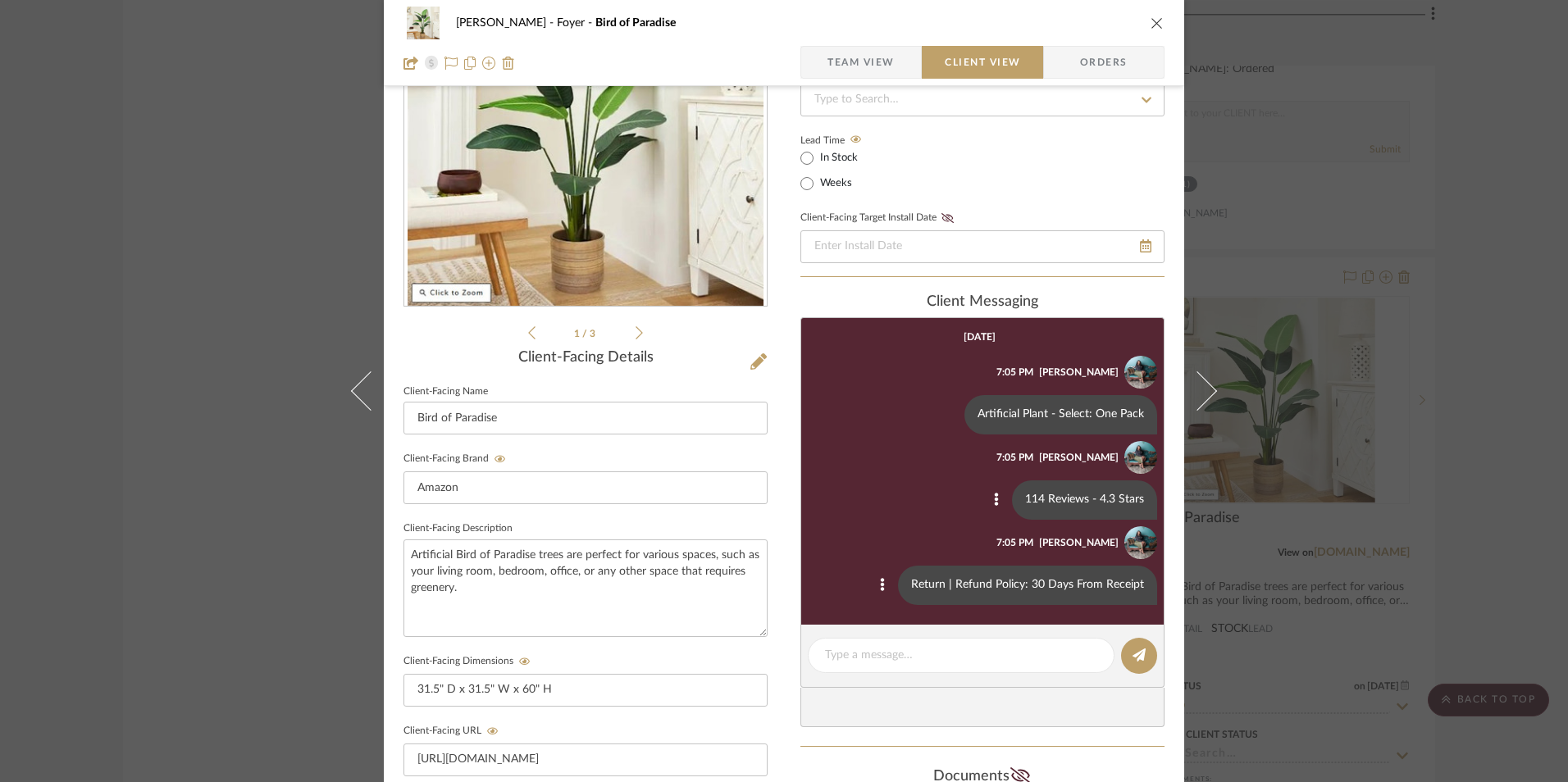
scroll to position [22, 0]
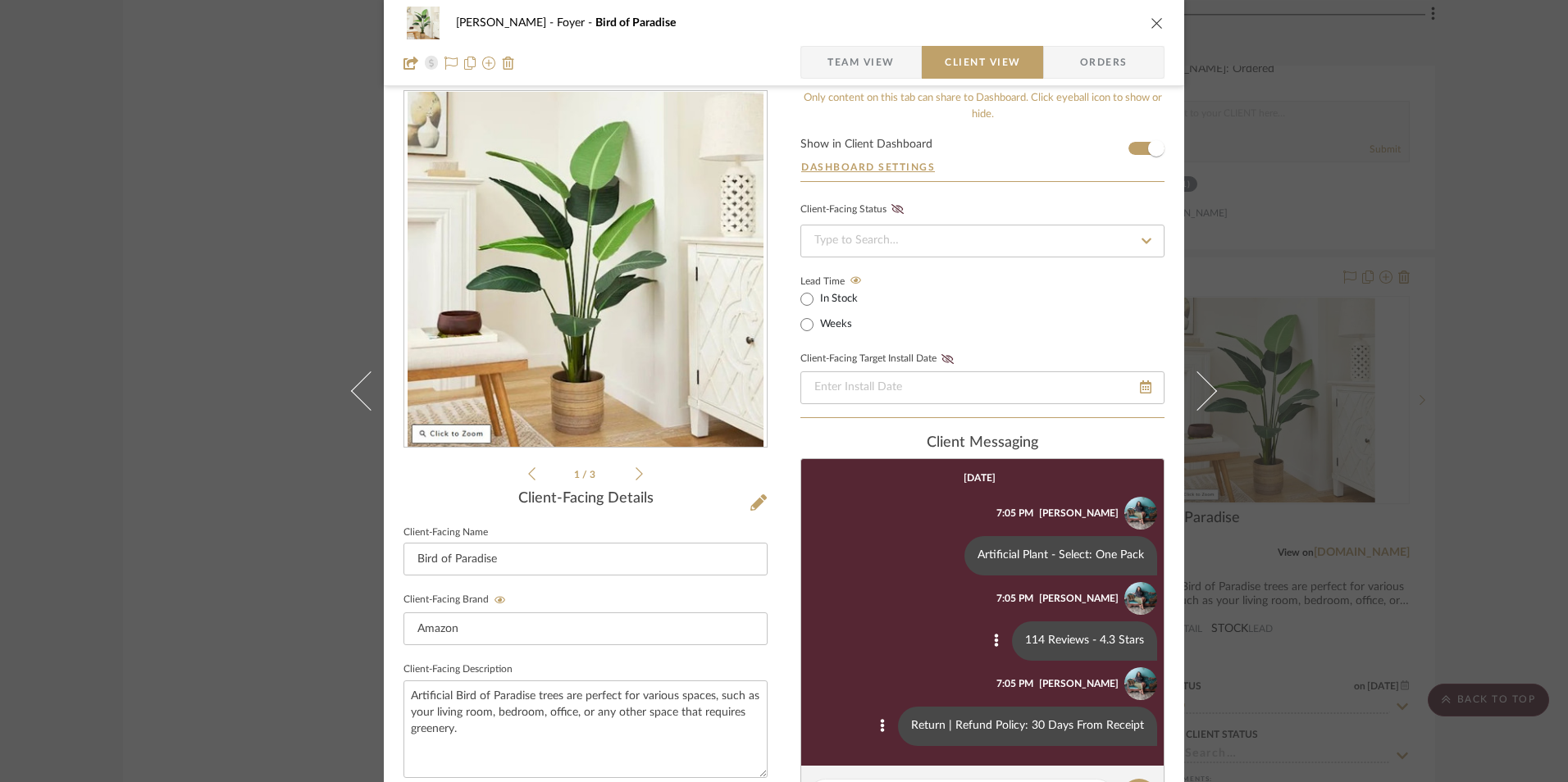
click at [1151, 22] on icon "close" at bounding box center [1157, 23] width 13 height 13
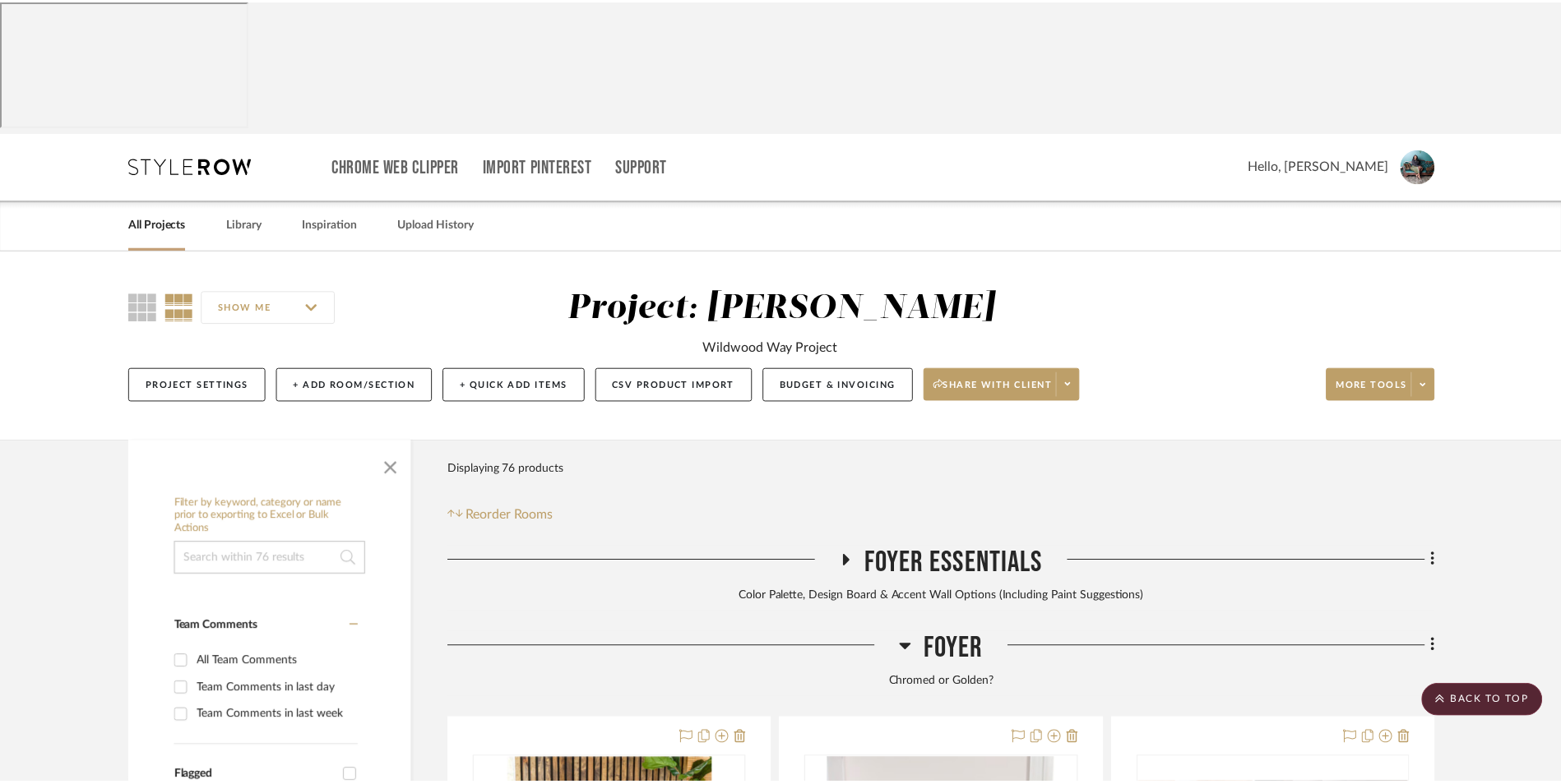
scroll to position [3378, 0]
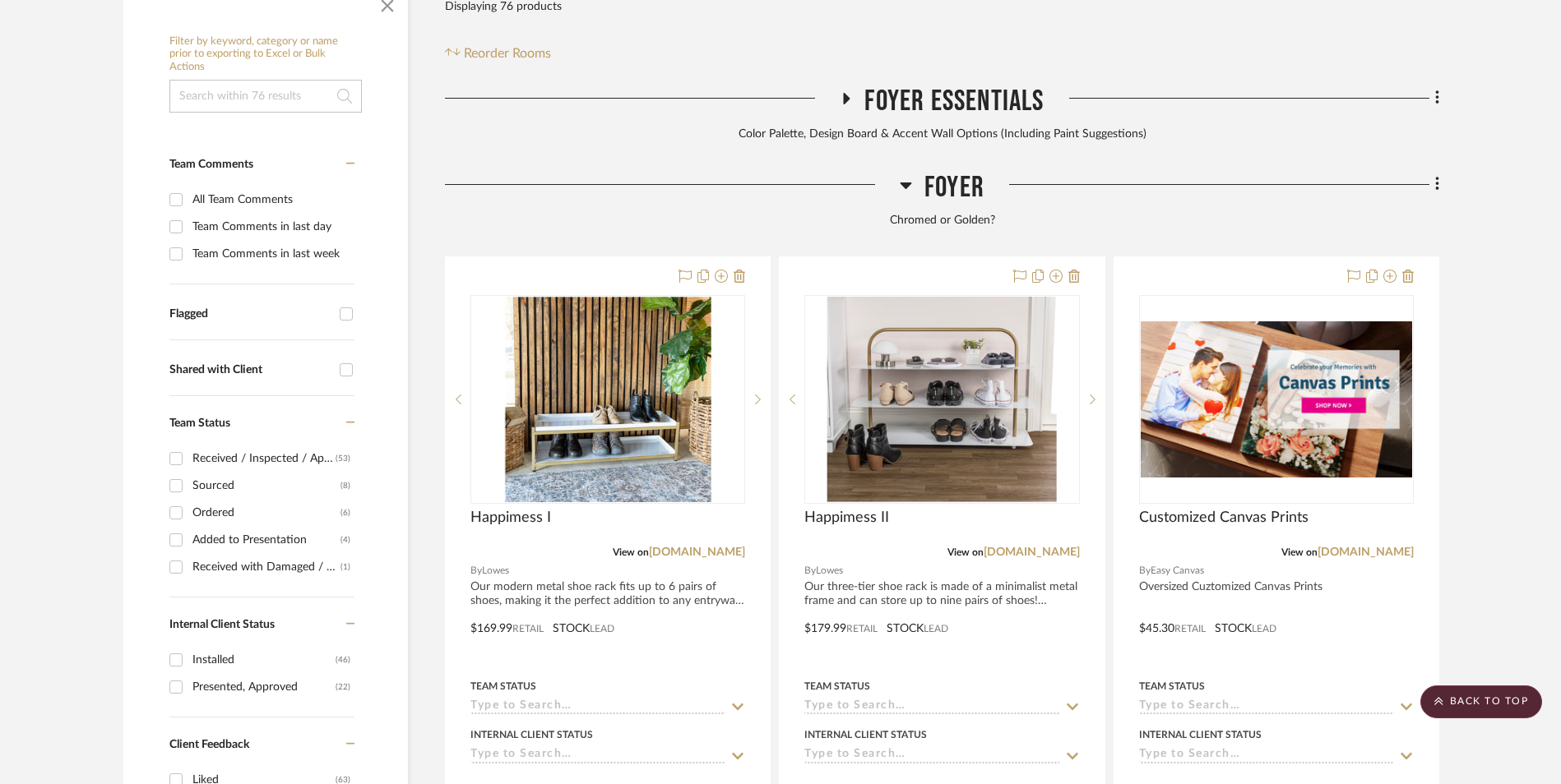
scroll to position [418, 0]
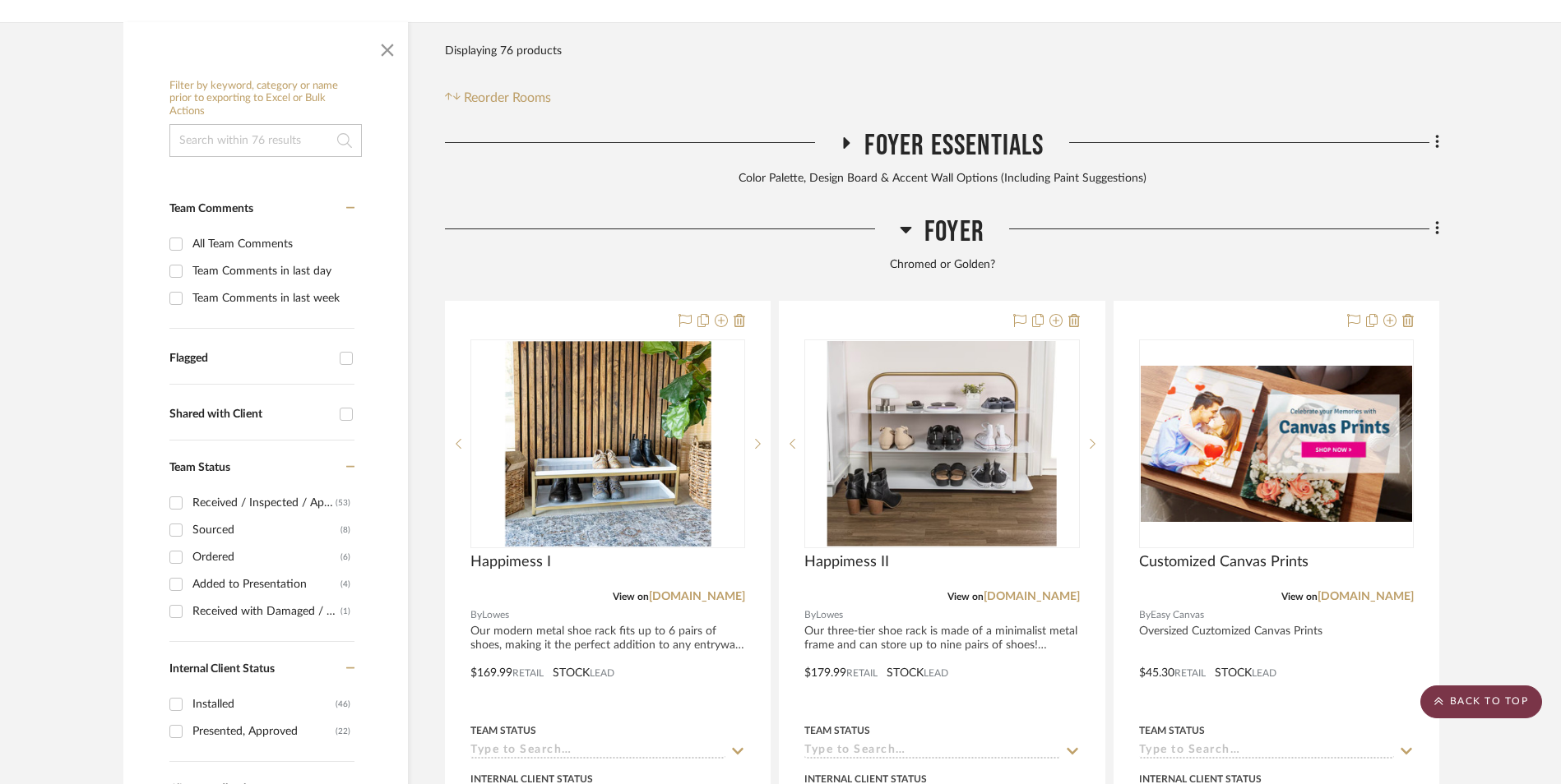
click at [1494, 715] on scroll-to-top-button "BACK TO TOP" at bounding box center [1481, 702] width 122 height 33
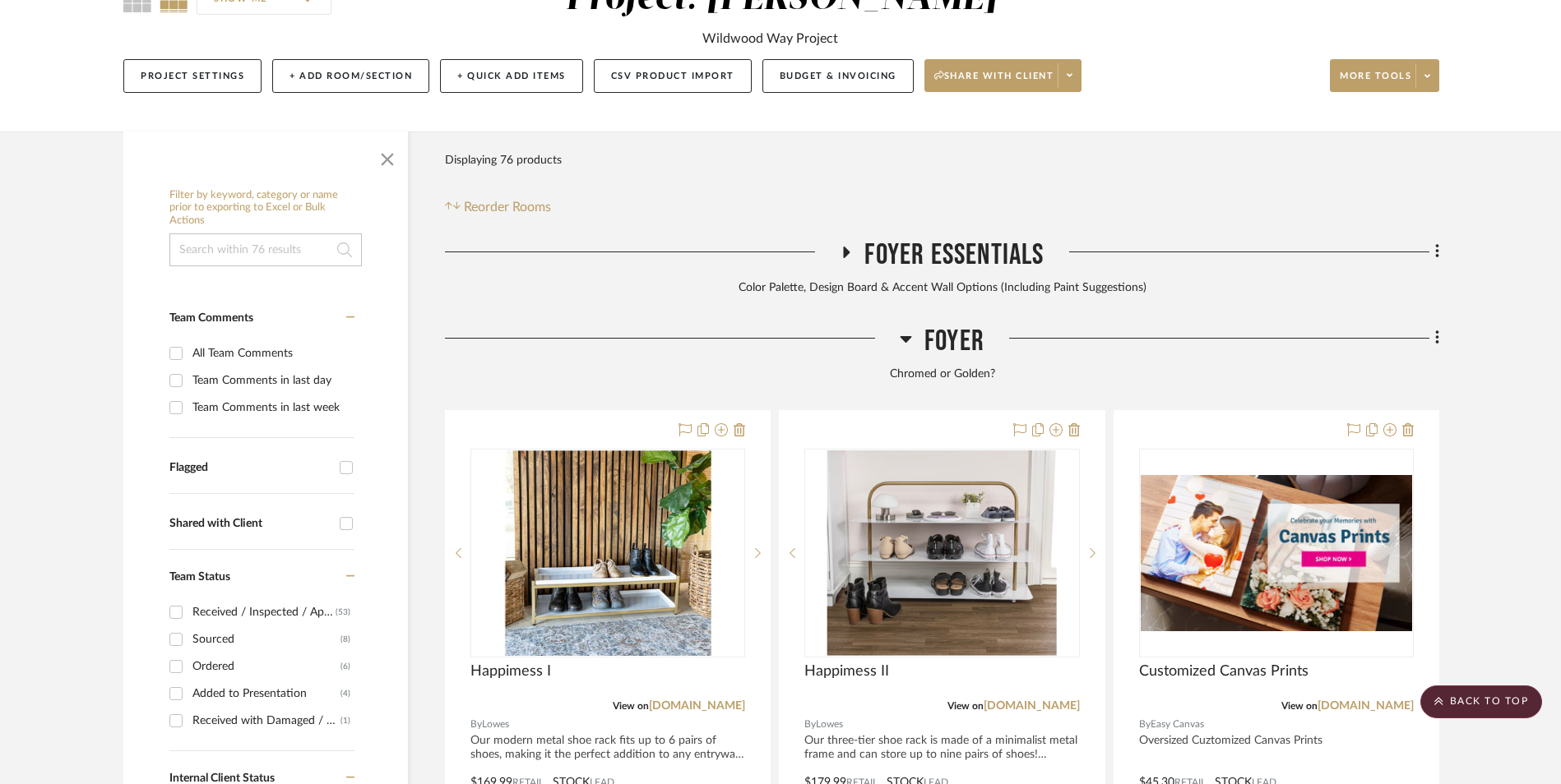
scroll to position [0, 0]
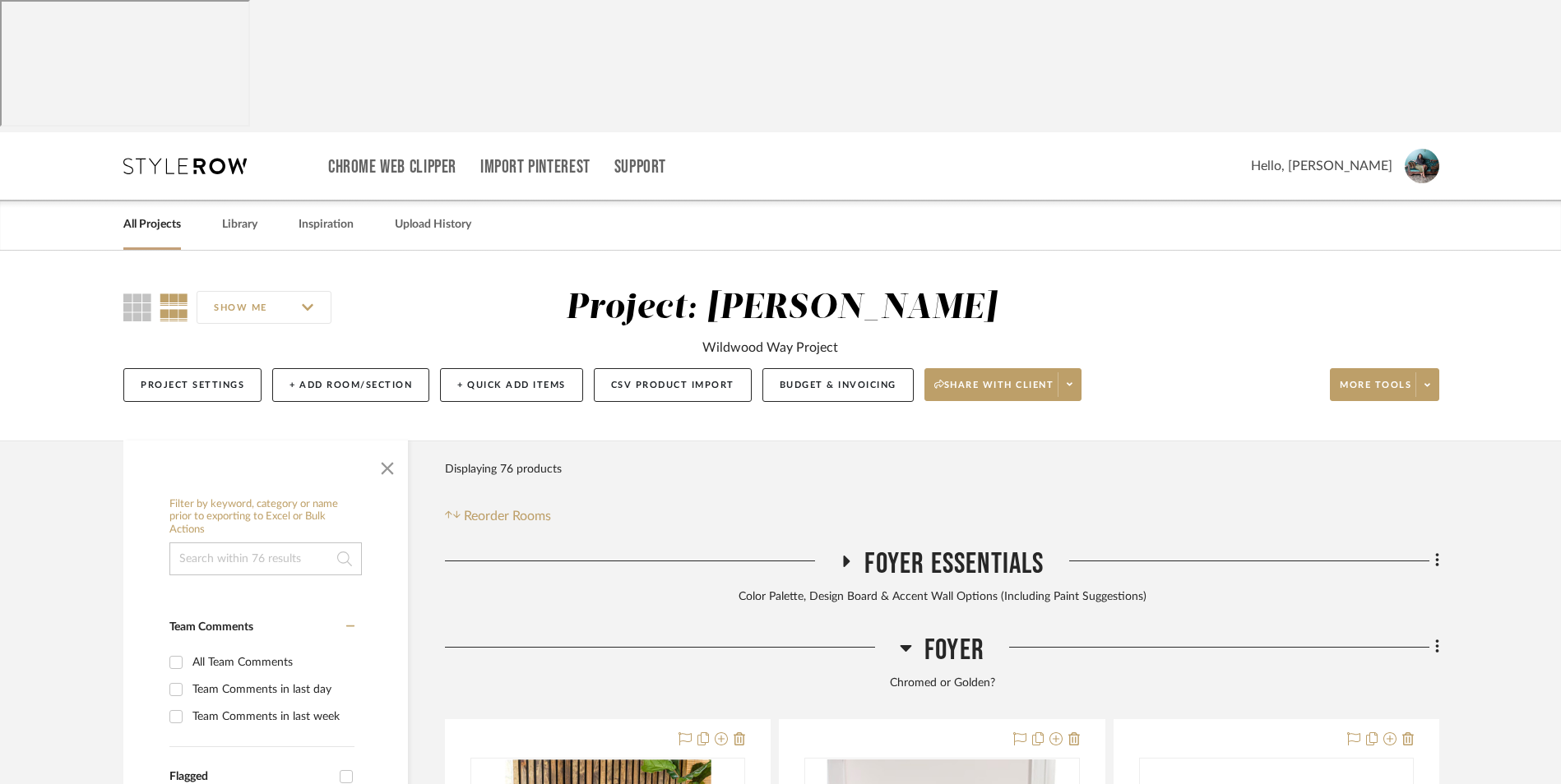
click at [162, 214] on link "All Projects" at bounding box center [152, 225] width 57 height 23
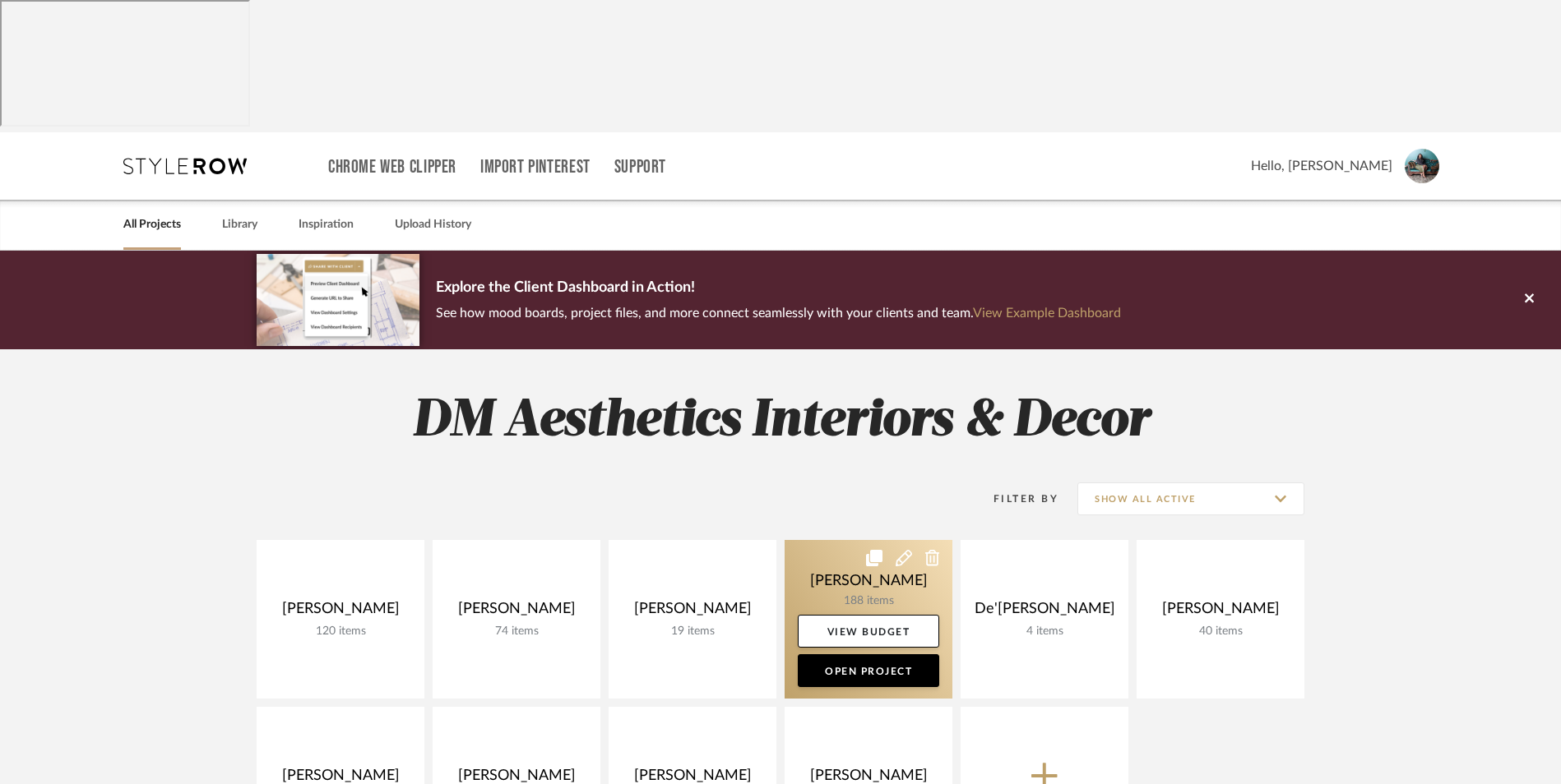
click at [842, 540] on link at bounding box center [868, 619] width 168 height 159
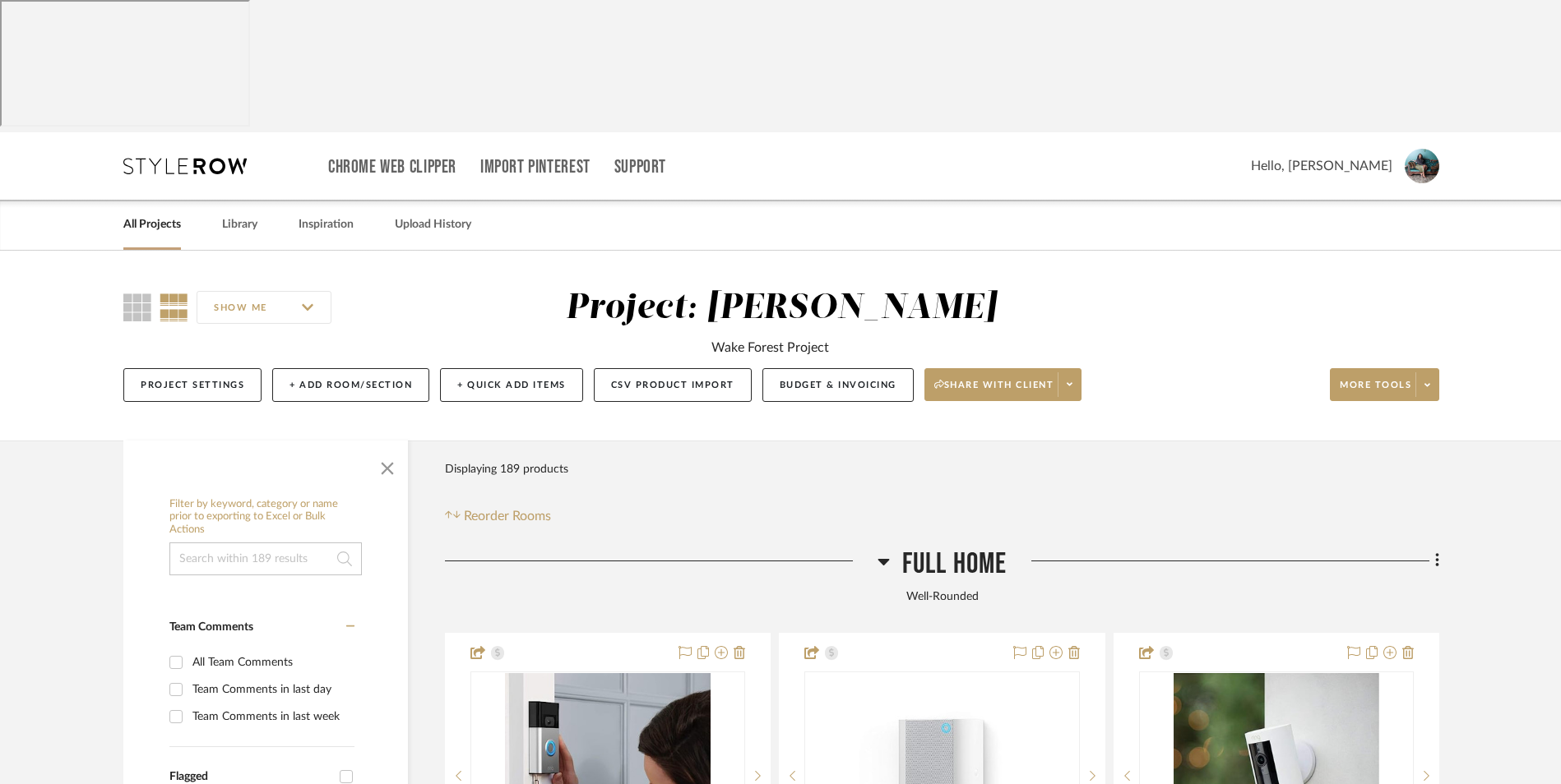
click at [877, 551] on icon at bounding box center [883, 561] width 12 height 20
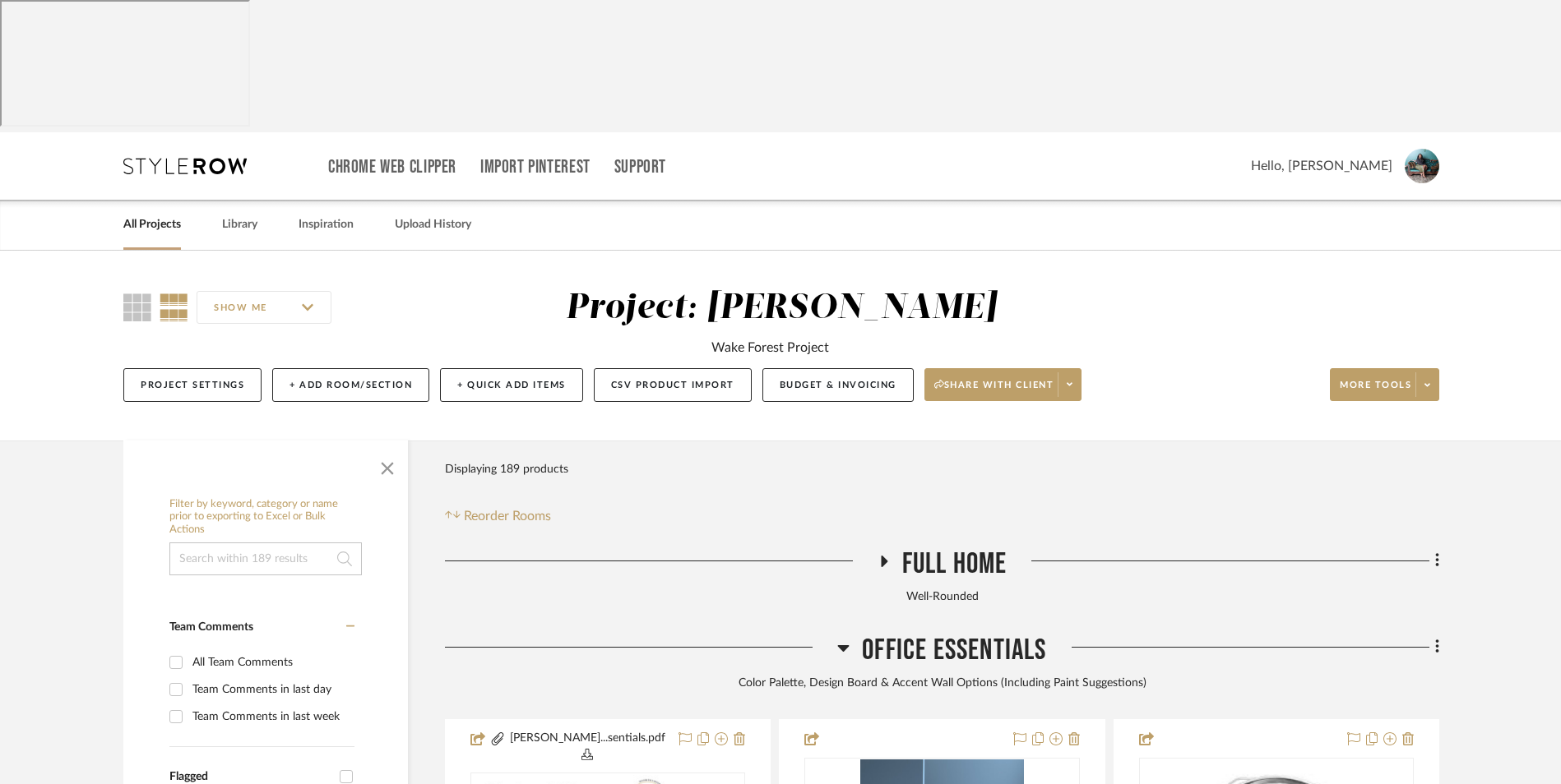
click at [844, 638] on icon at bounding box center [843, 648] width 12 height 20
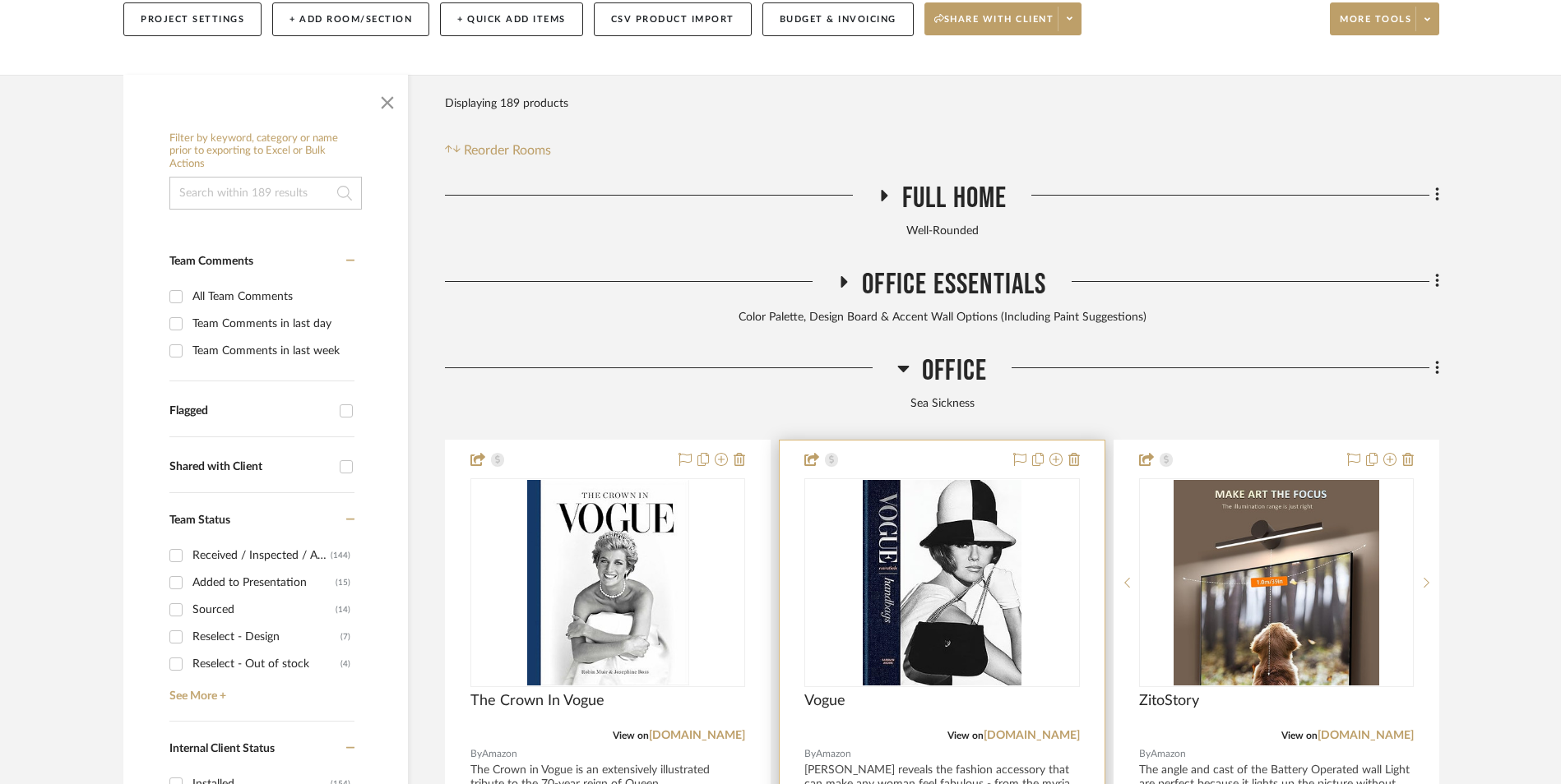
scroll to position [493, 0]
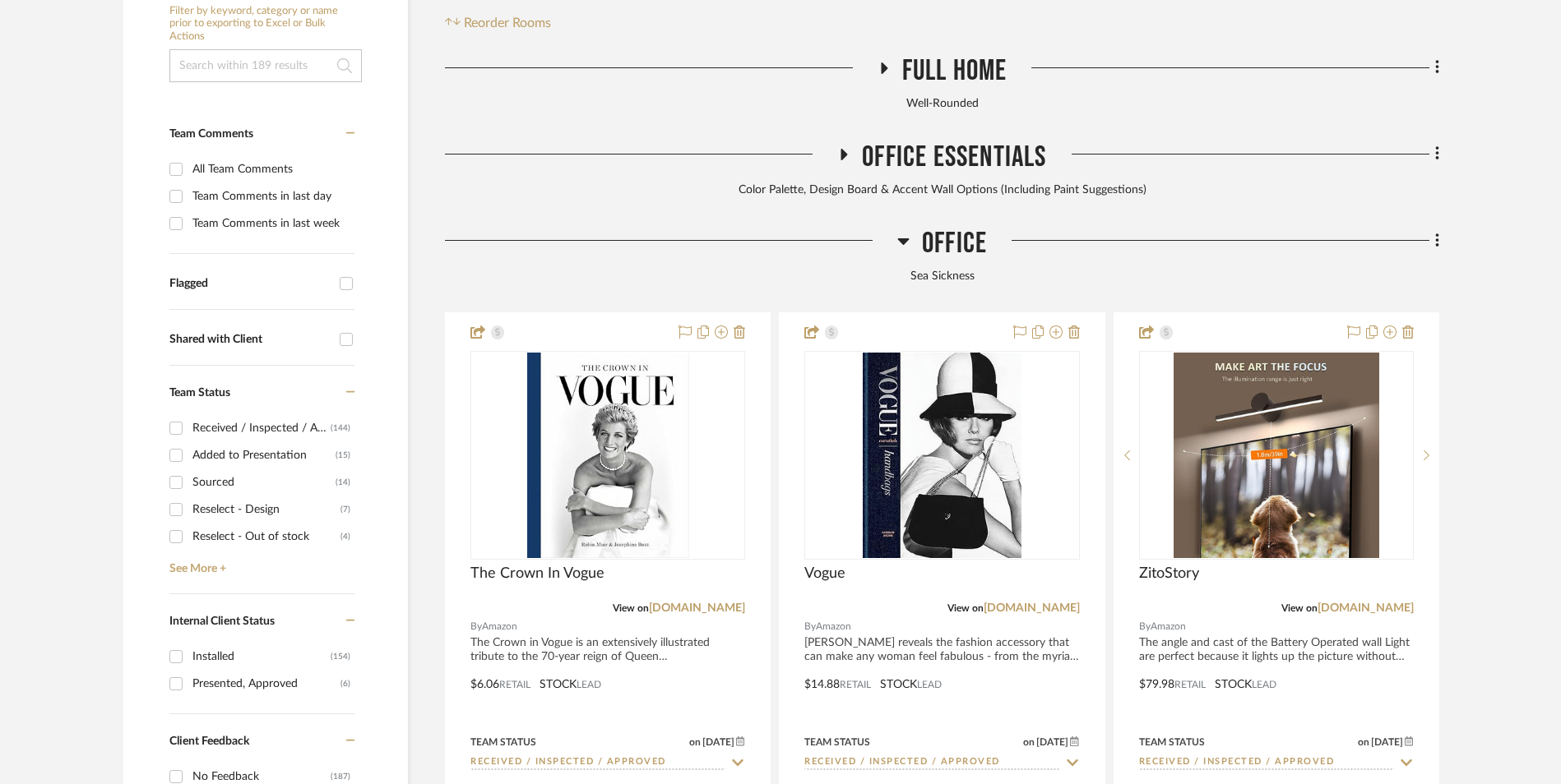
click at [903, 239] on icon at bounding box center [903, 242] width 11 height 7
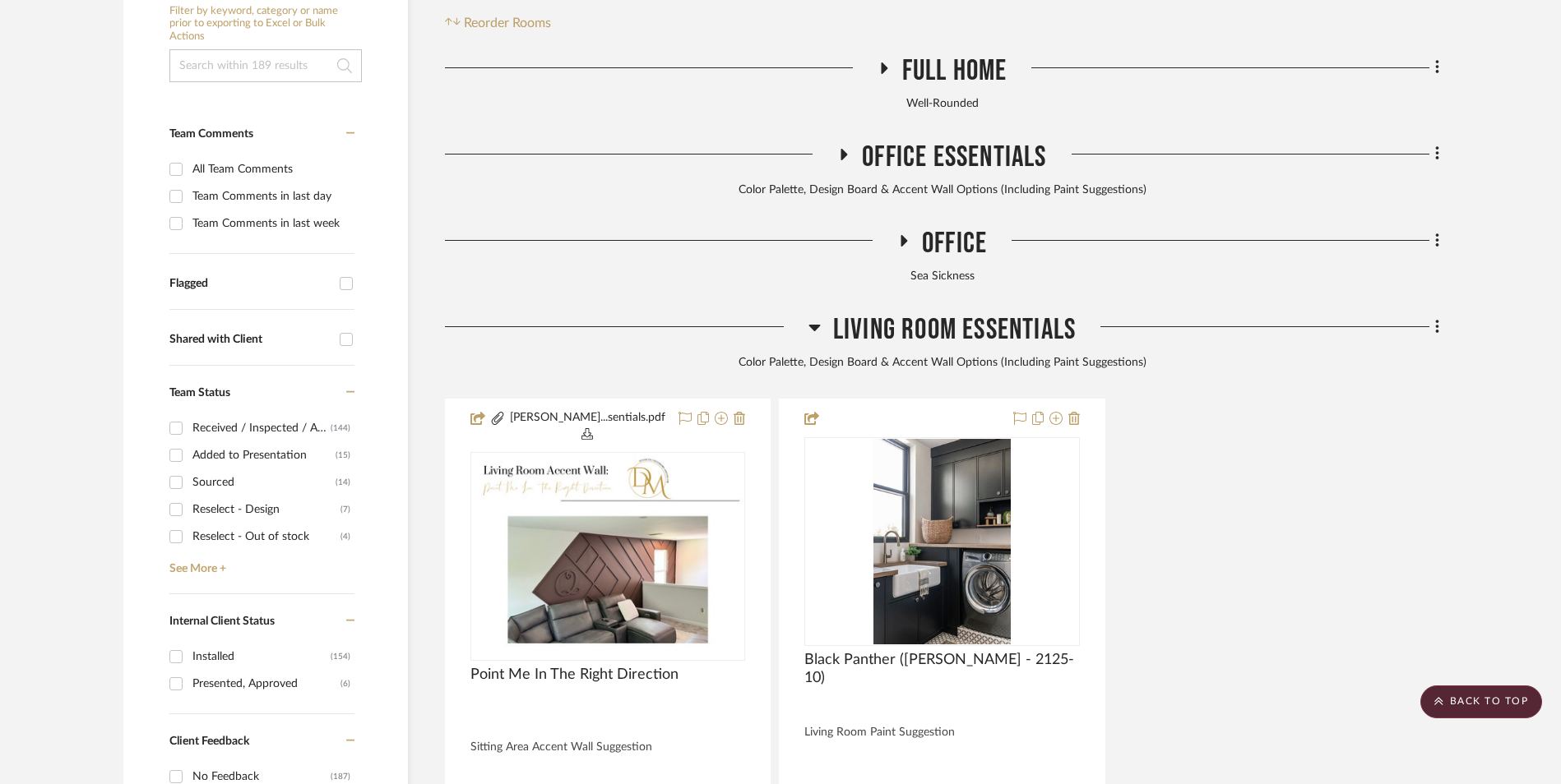
scroll to position [576, 0]
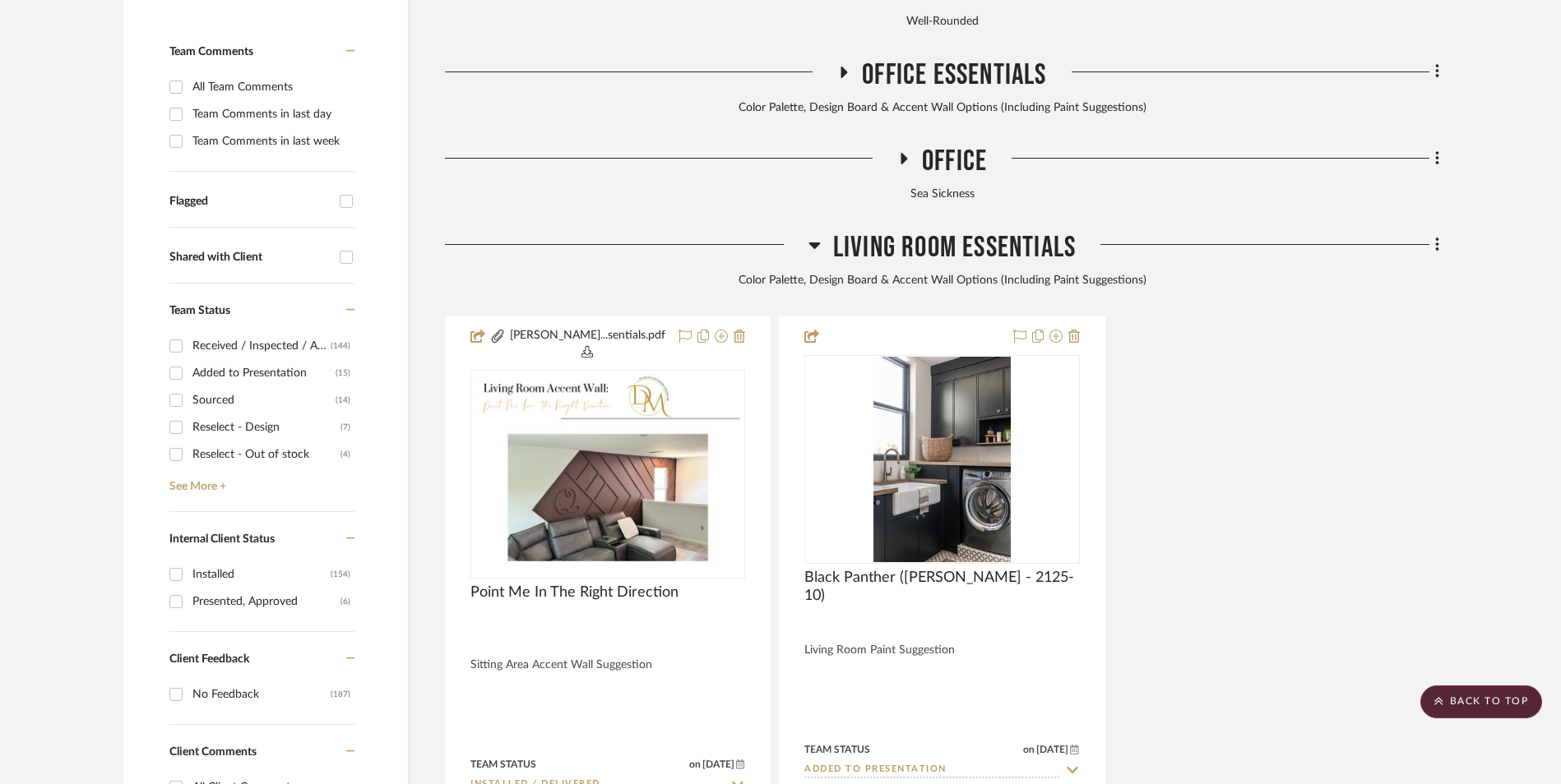
click at [817, 235] on icon at bounding box center [815, 245] width 12 height 20
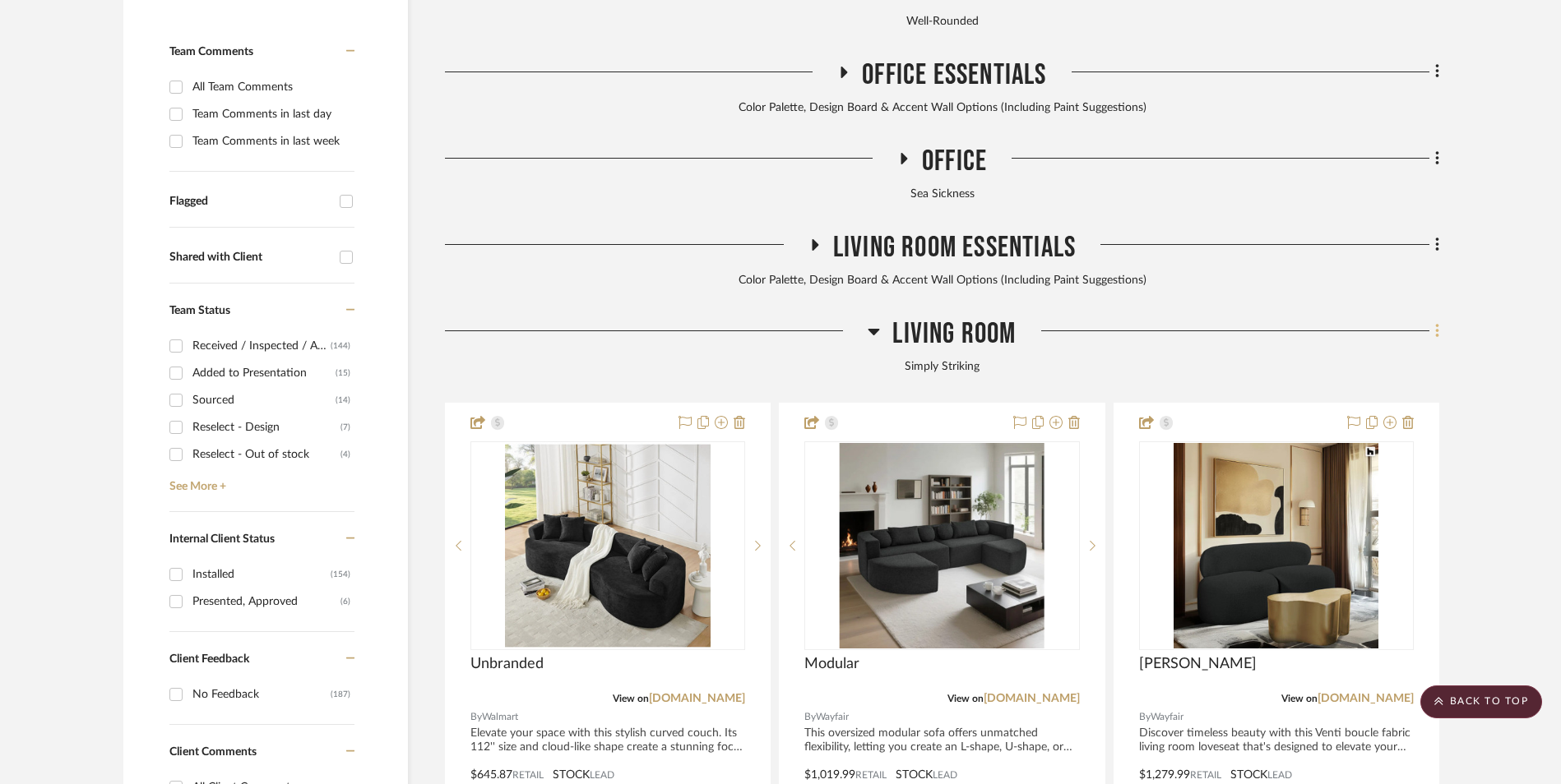
click at [1432, 319] on fa-icon at bounding box center [1435, 332] width 10 height 27
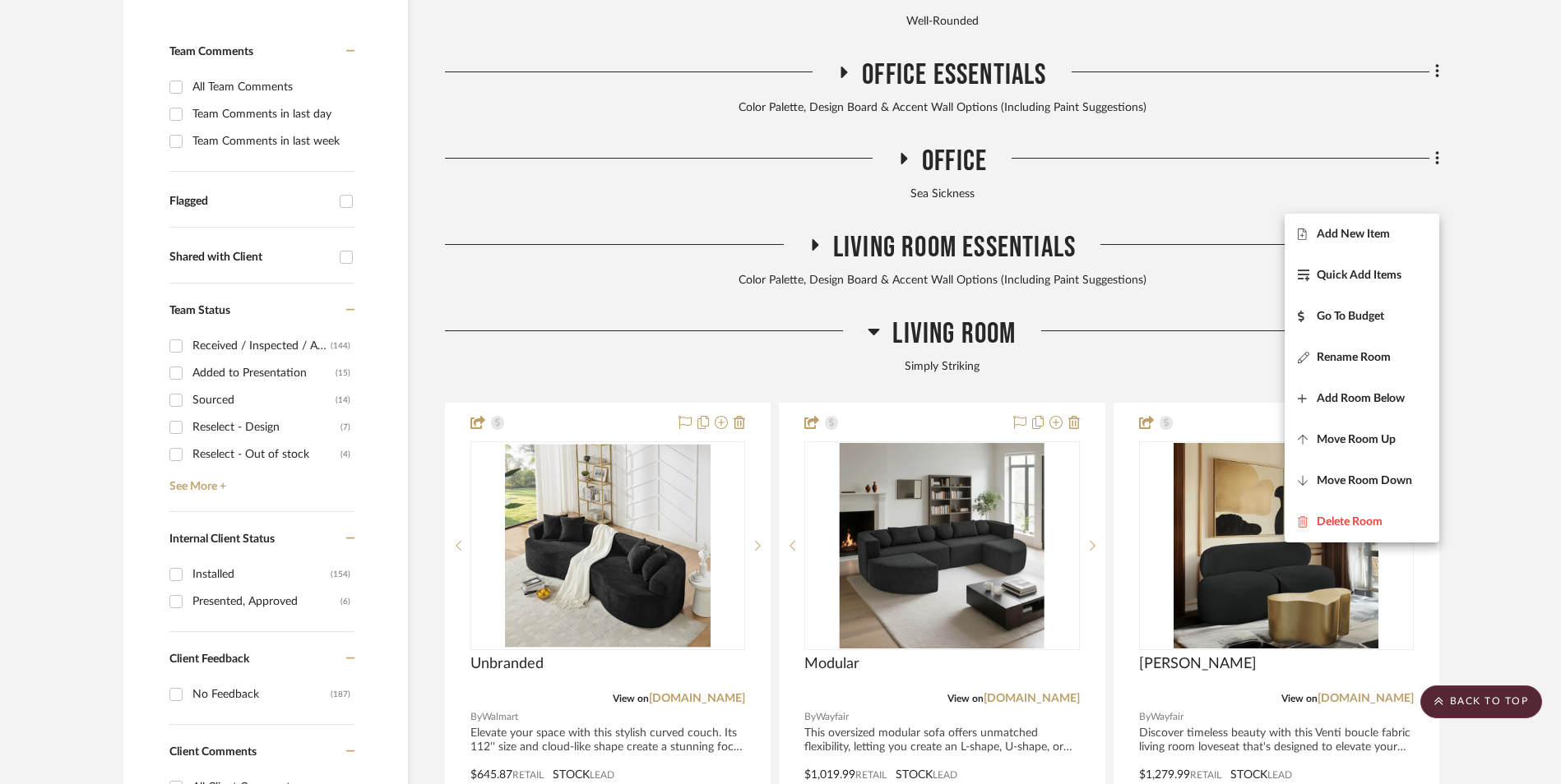
click at [1380, 234] on span "Add New Item" at bounding box center [1353, 234] width 73 height 14
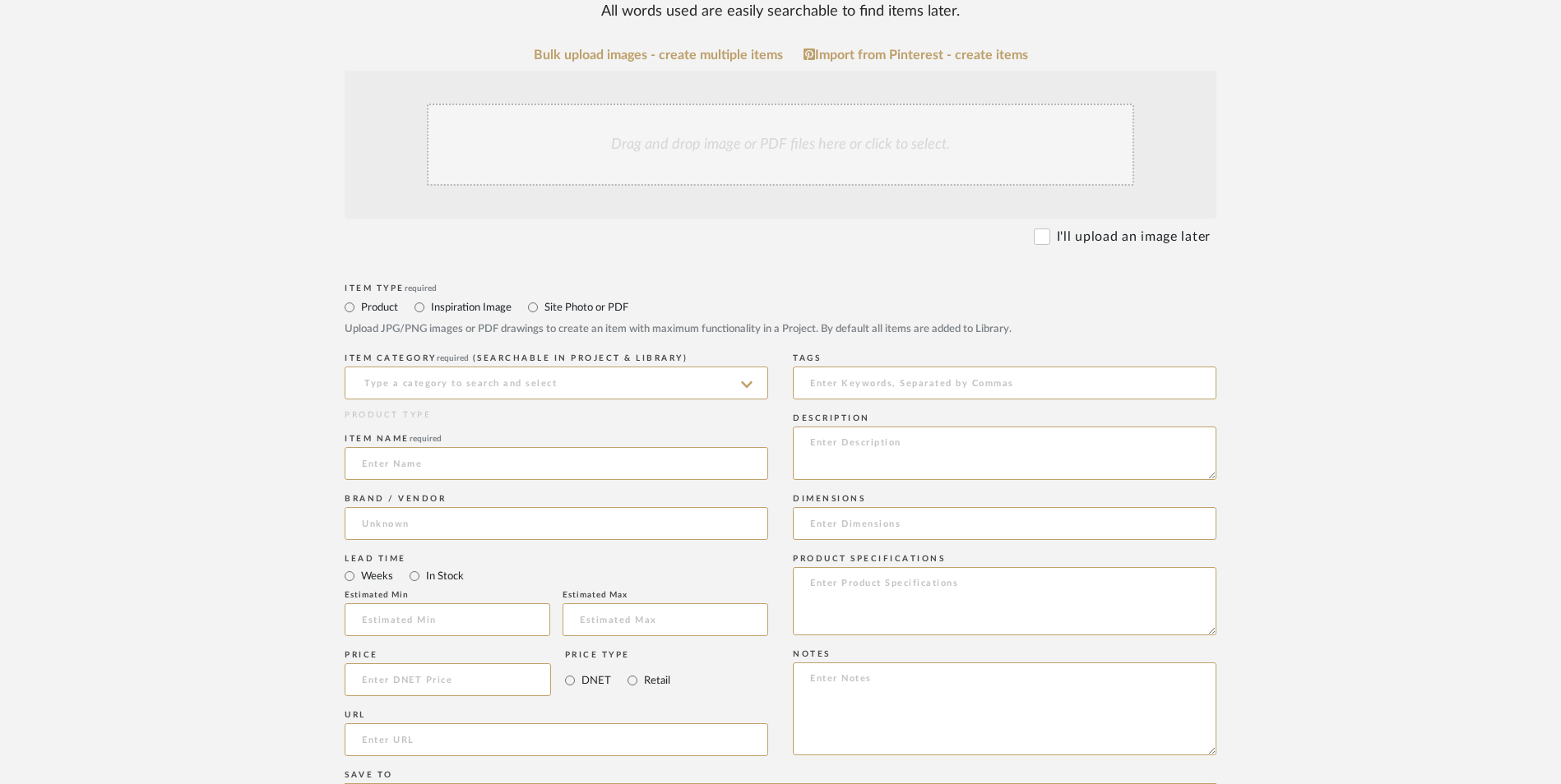
scroll to position [576, 0]
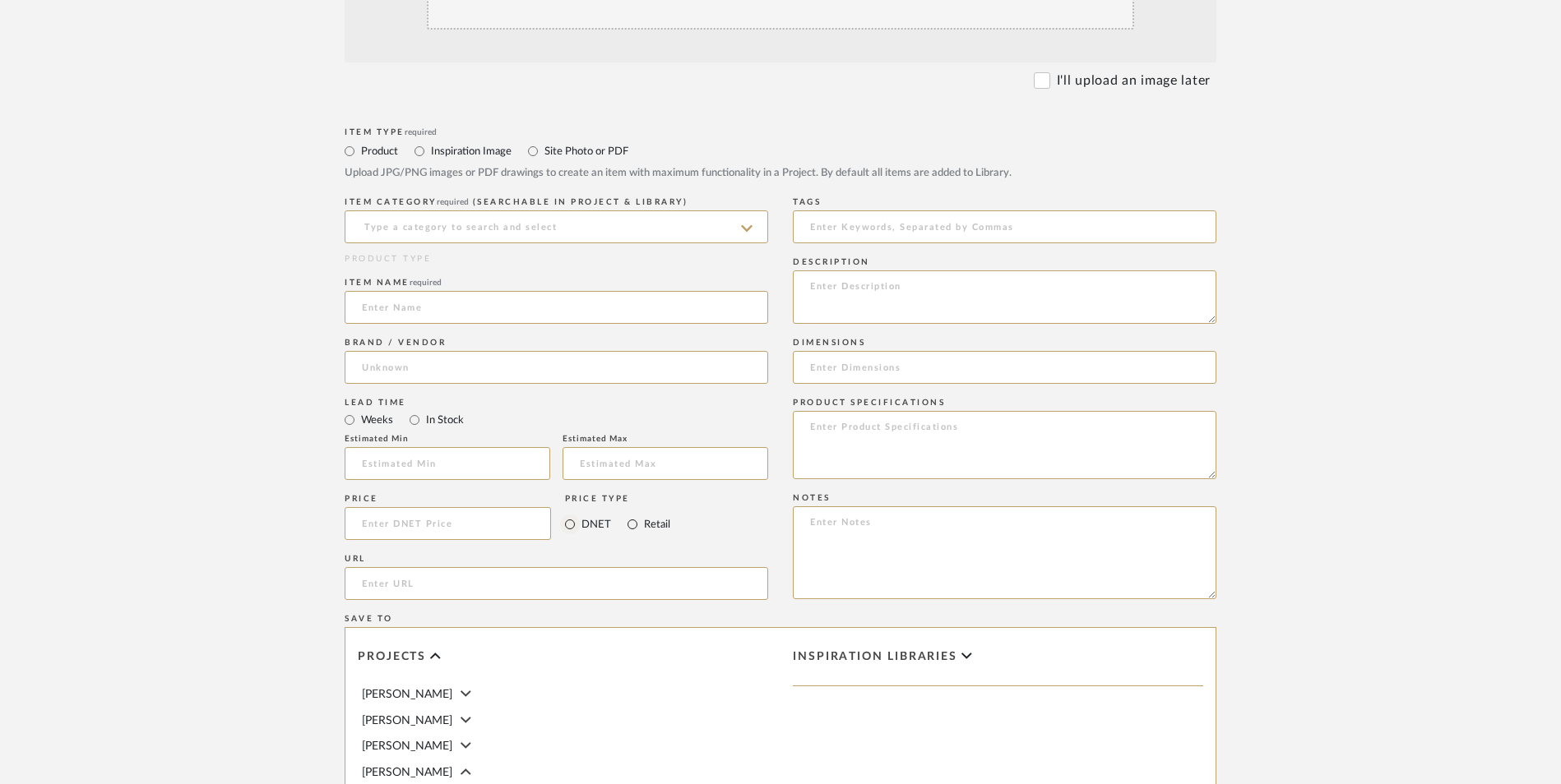
click at [624, 515] on input "Retail" at bounding box center [632, 524] width 20 height 20
radio input "true"
click at [416, 411] on input "In Stock" at bounding box center [414, 420] width 20 height 20
radio input "true"
click at [422, 507] on input at bounding box center [448, 524] width 207 height 33
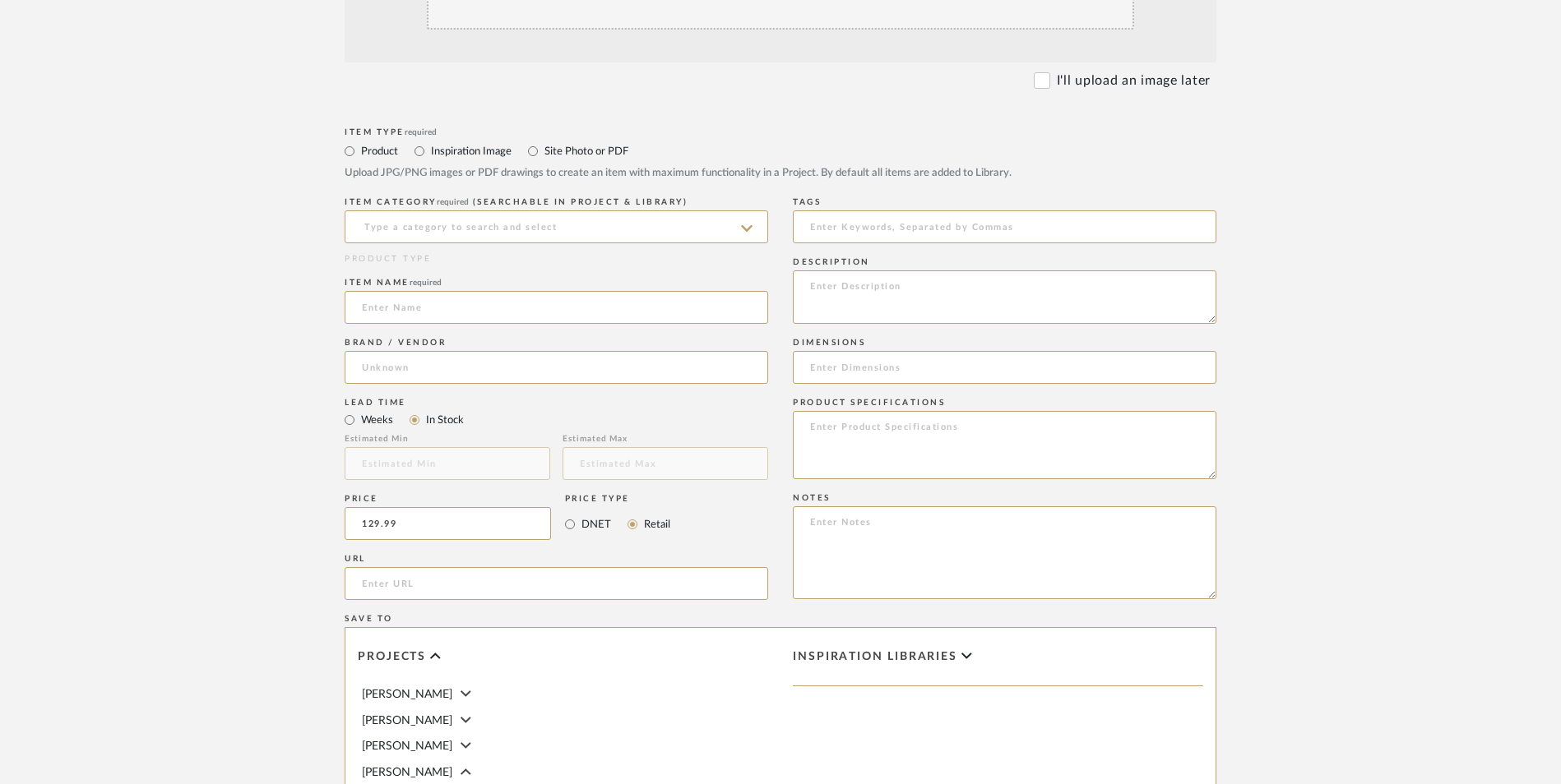
type input "$129.99"
click at [136, 451] on upload-items "Create new item in Danyela Alexander Upload photos, documents or PDFs, or selec…" at bounding box center [780, 399] width 1561 height 1449
click at [376, 567] on input "url" at bounding box center [557, 583] width 424 height 33
paste input "https://www.wayfair.com/decor-pillows/pdp/everly-quinn-valencia-inspired-seleni…"
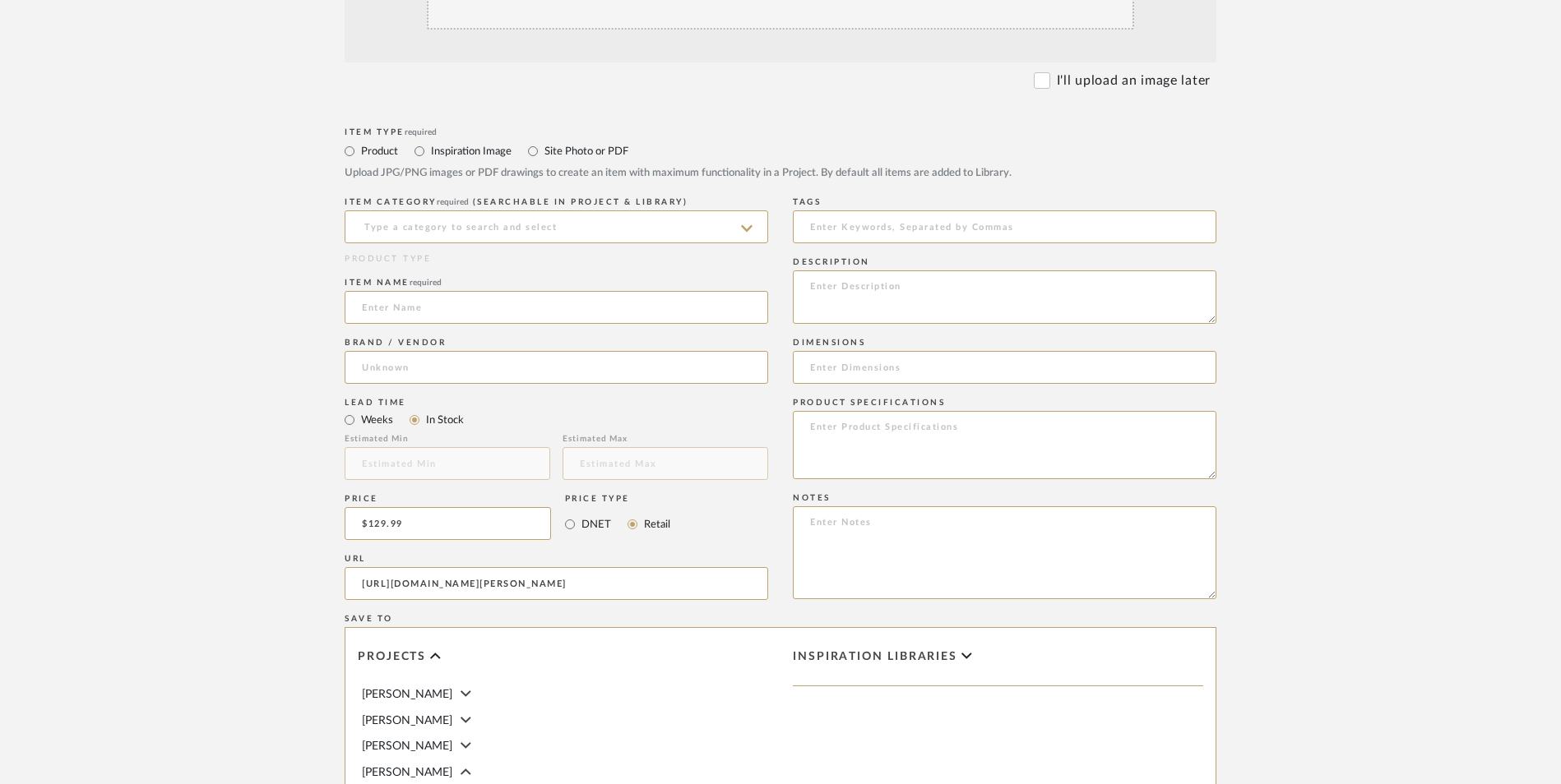
drag, startPoint x: 283, startPoint y: 291, endPoint x: 287, endPoint y: 283, distance: 8.9
click at [287, 283] on form "Bulk upload images - create multiple items Import from Pinterest - create items…" at bounding box center [780, 487] width 1048 height 1192
type input "https://www.wayfair.com/decor-pillows/pdp/everly-quinn-valencia-inspired-seleni…"
click at [425, 210] on input at bounding box center [557, 227] width 424 height 33
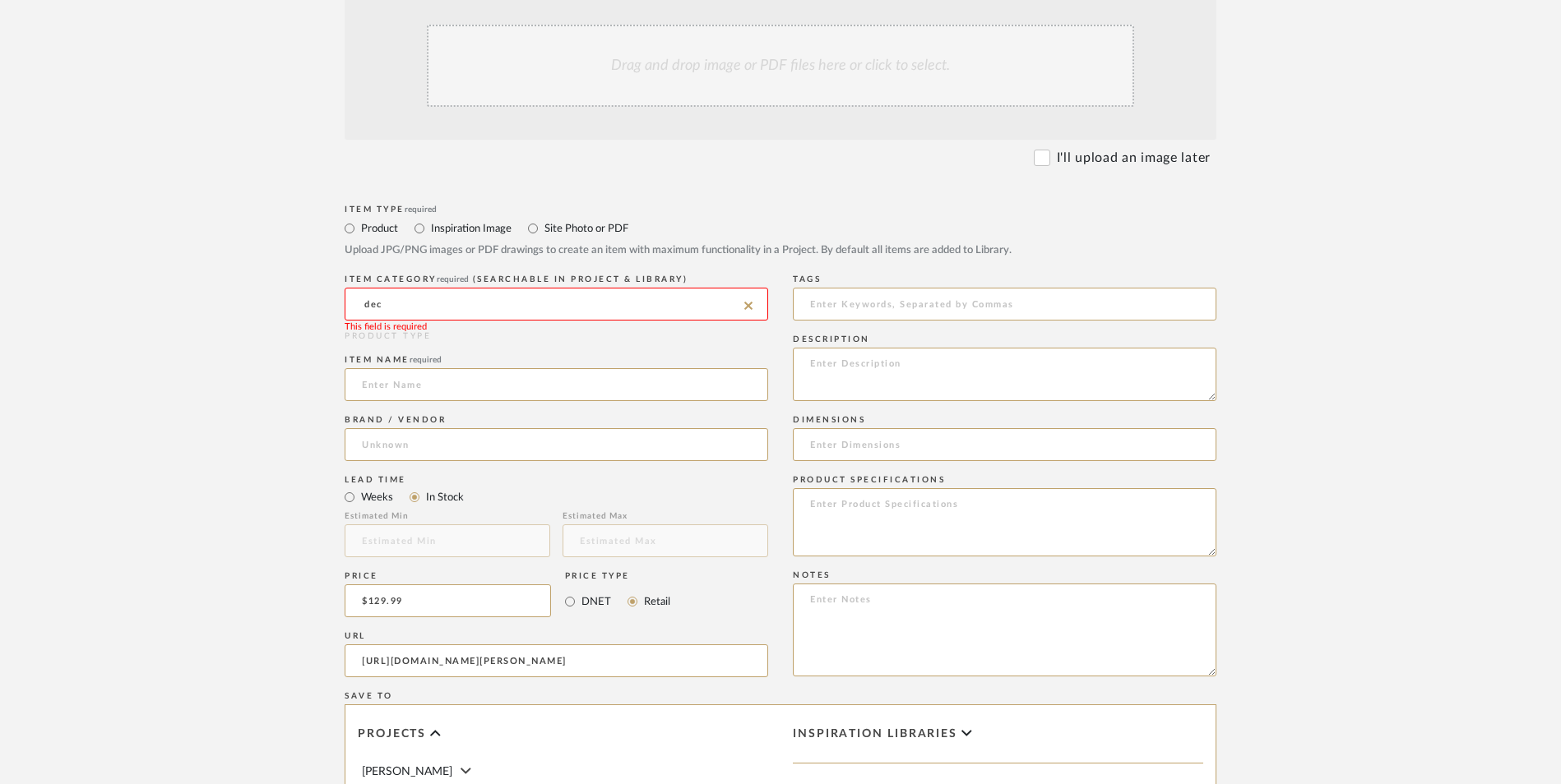
scroll to position [493, 0]
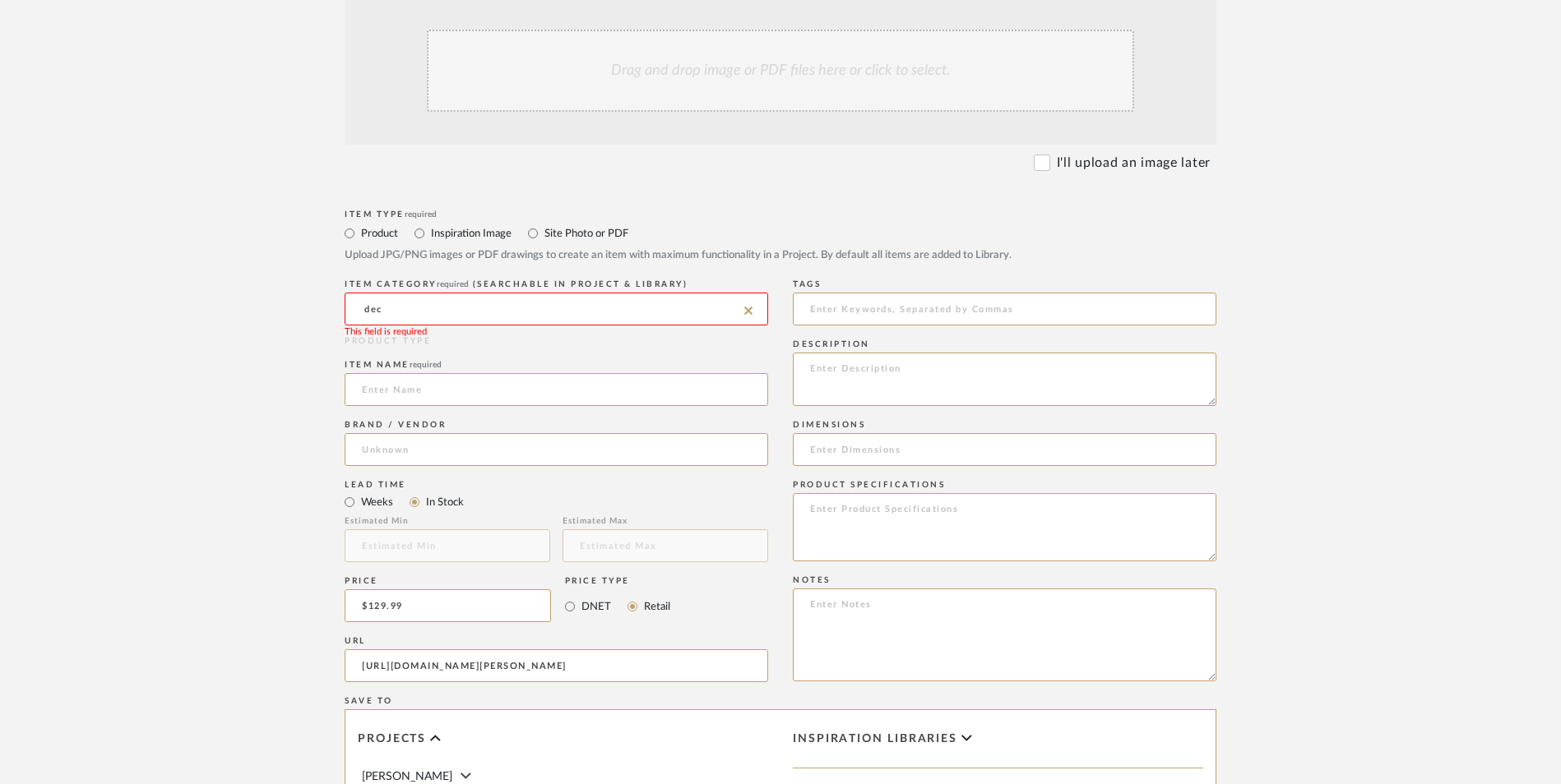
click at [428, 293] on input "dec" at bounding box center [557, 309] width 424 height 33
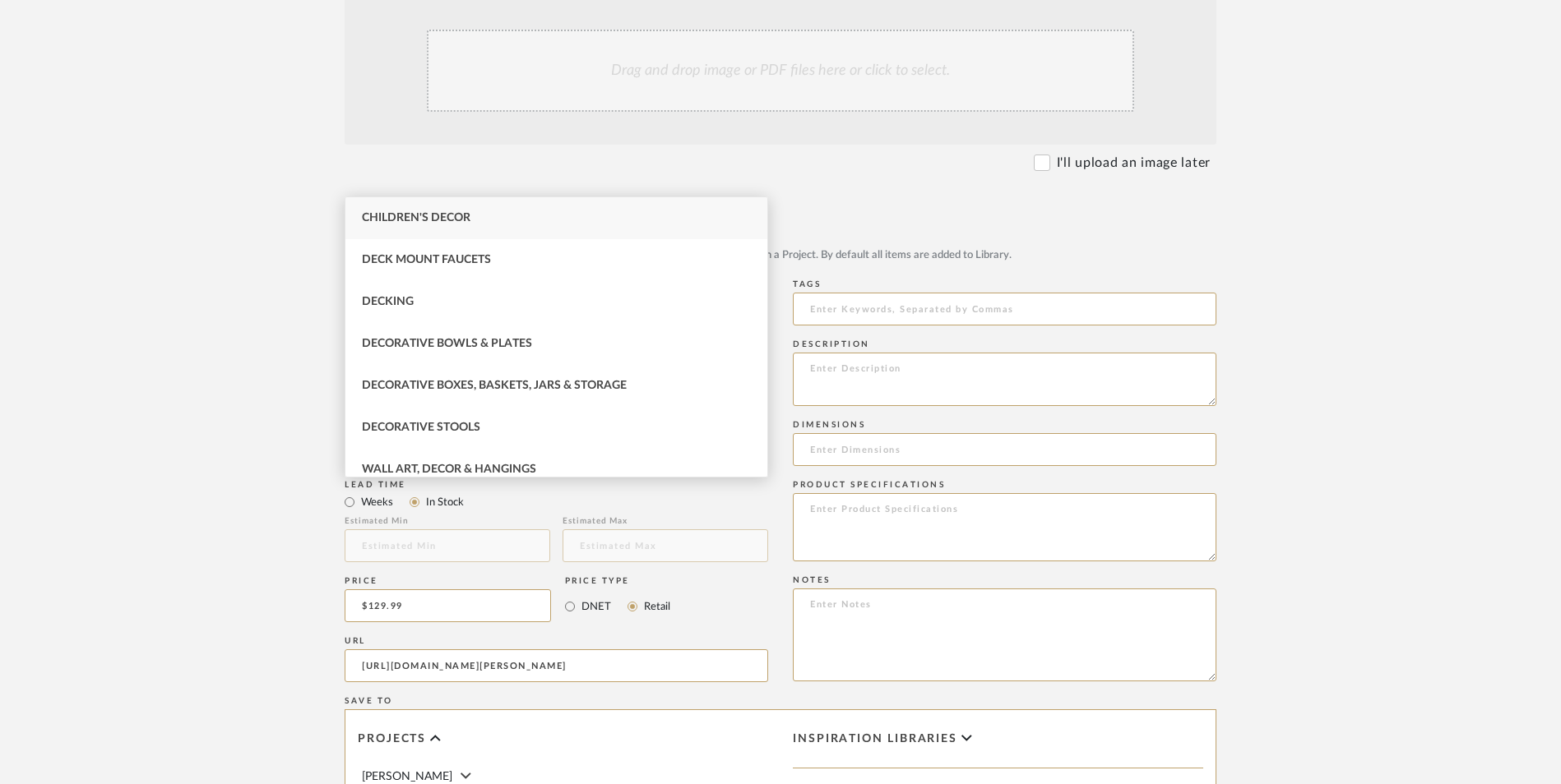
click at [428, 293] on input "dec" at bounding box center [557, 309] width 424 height 33
click at [431, 219] on div "Other" at bounding box center [557, 218] width 422 height 42
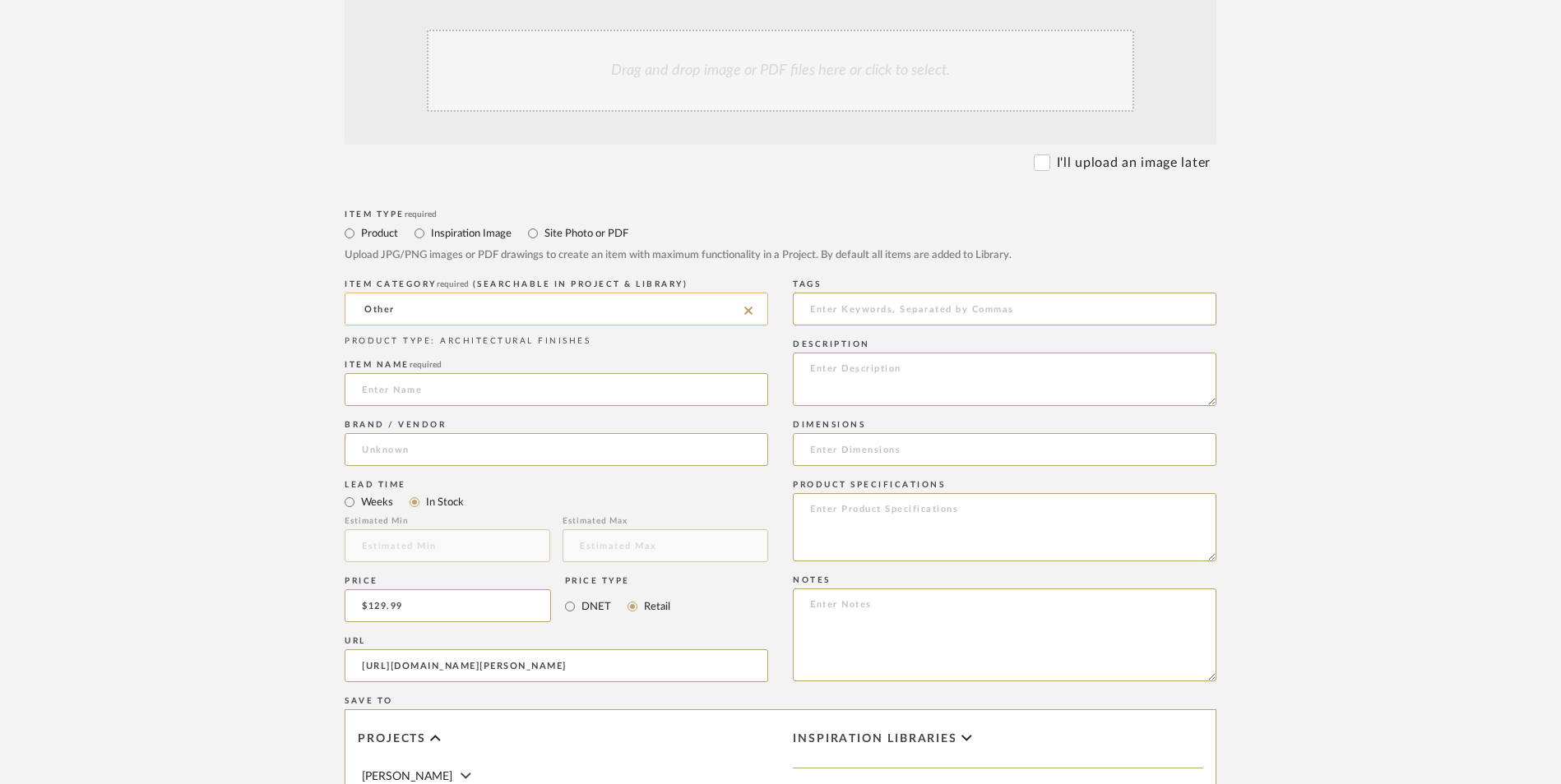
click at [433, 293] on input "Other" at bounding box center [557, 309] width 424 height 33
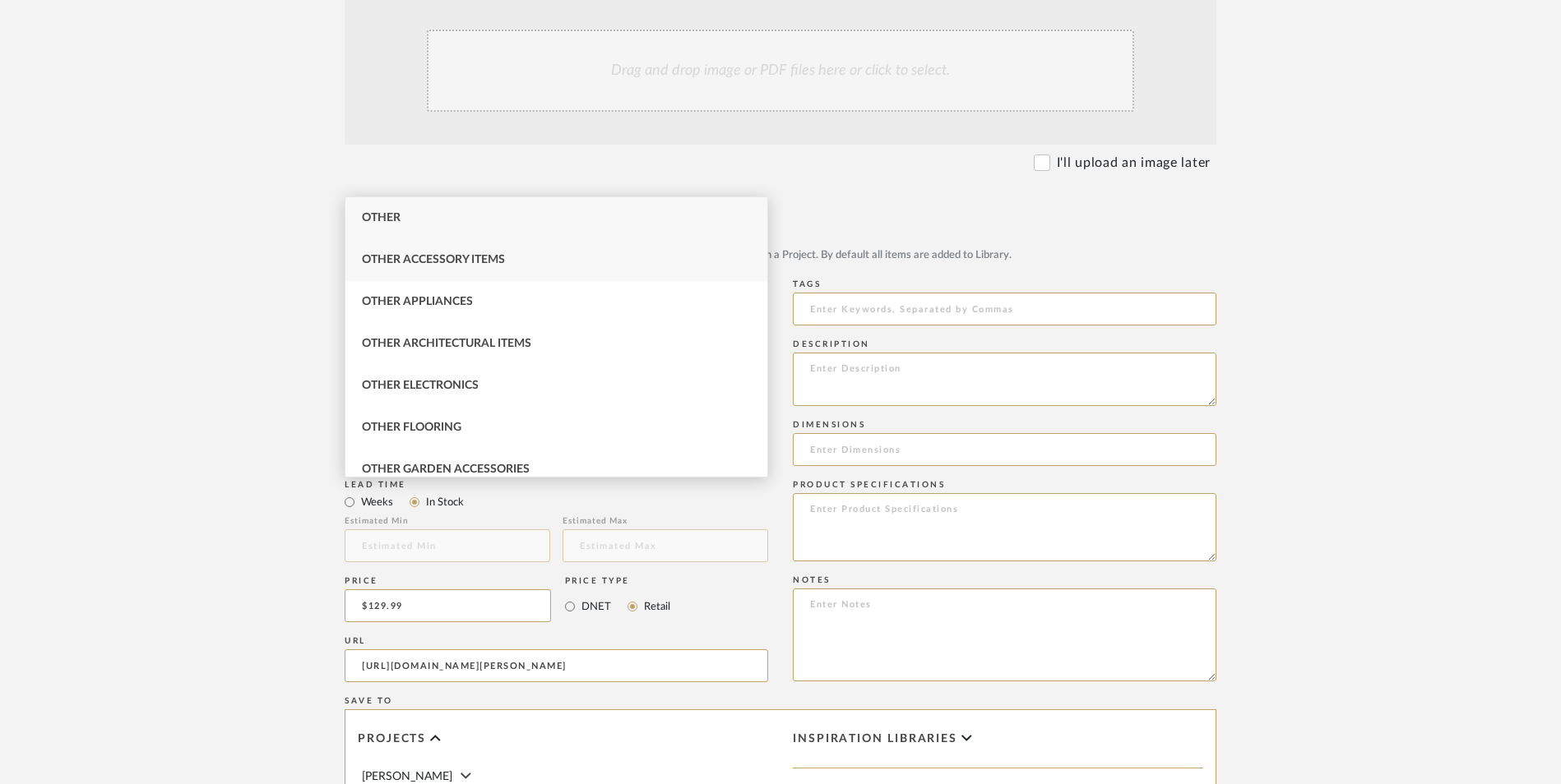
click at [440, 262] on span "Other Accessory Items" at bounding box center [433, 260] width 143 height 11
type input "Other Accessory Items"
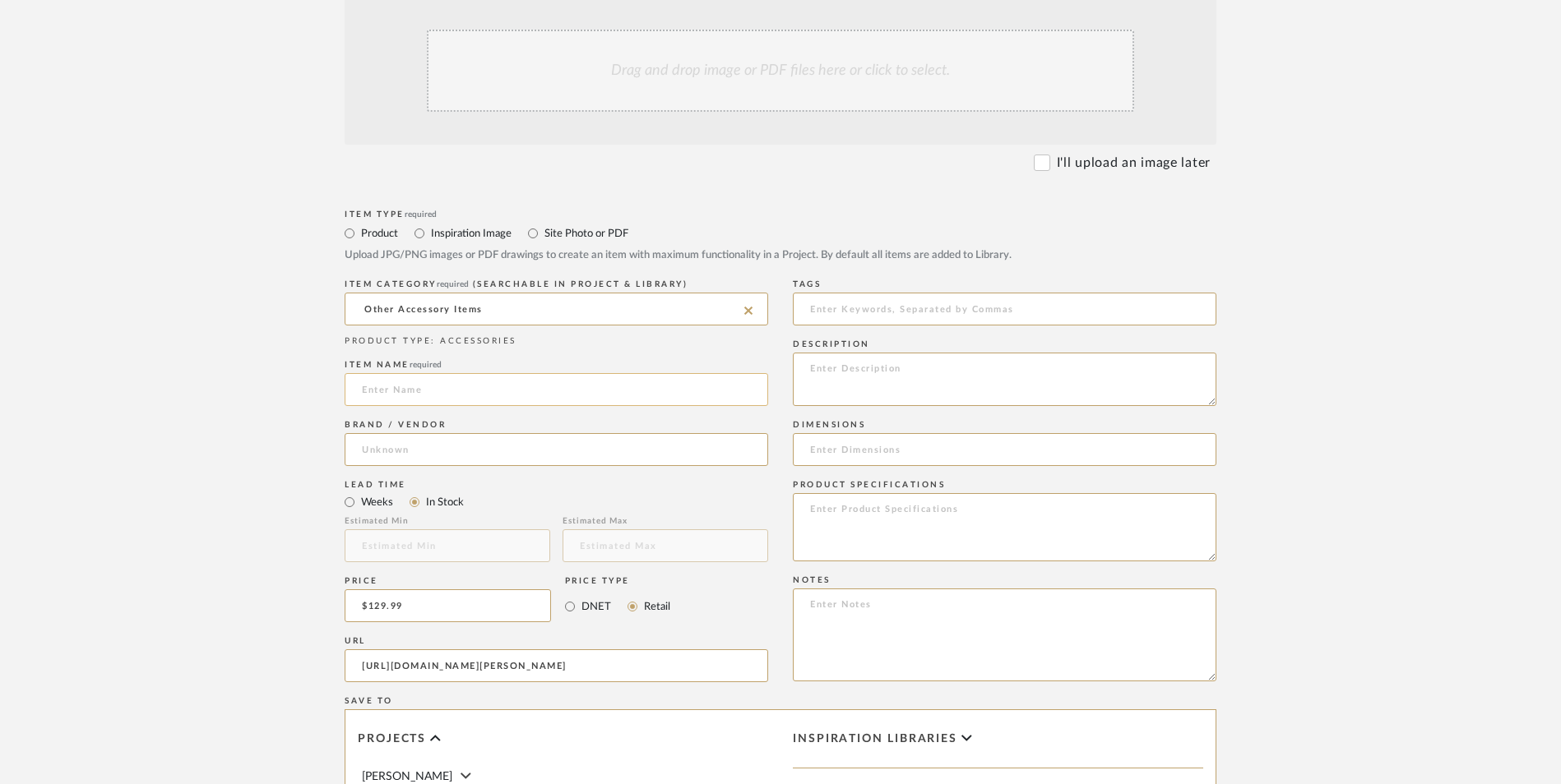
click at [453, 373] on input at bounding box center [557, 390] width 424 height 33
type input "Valencia"
click at [443, 433] on input at bounding box center [557, 450] width 424 height 33
click at [438, 350] on mat-option "Wayfair" at bounding box center [557, 359] width 422 height 42
type input "Wayfair"
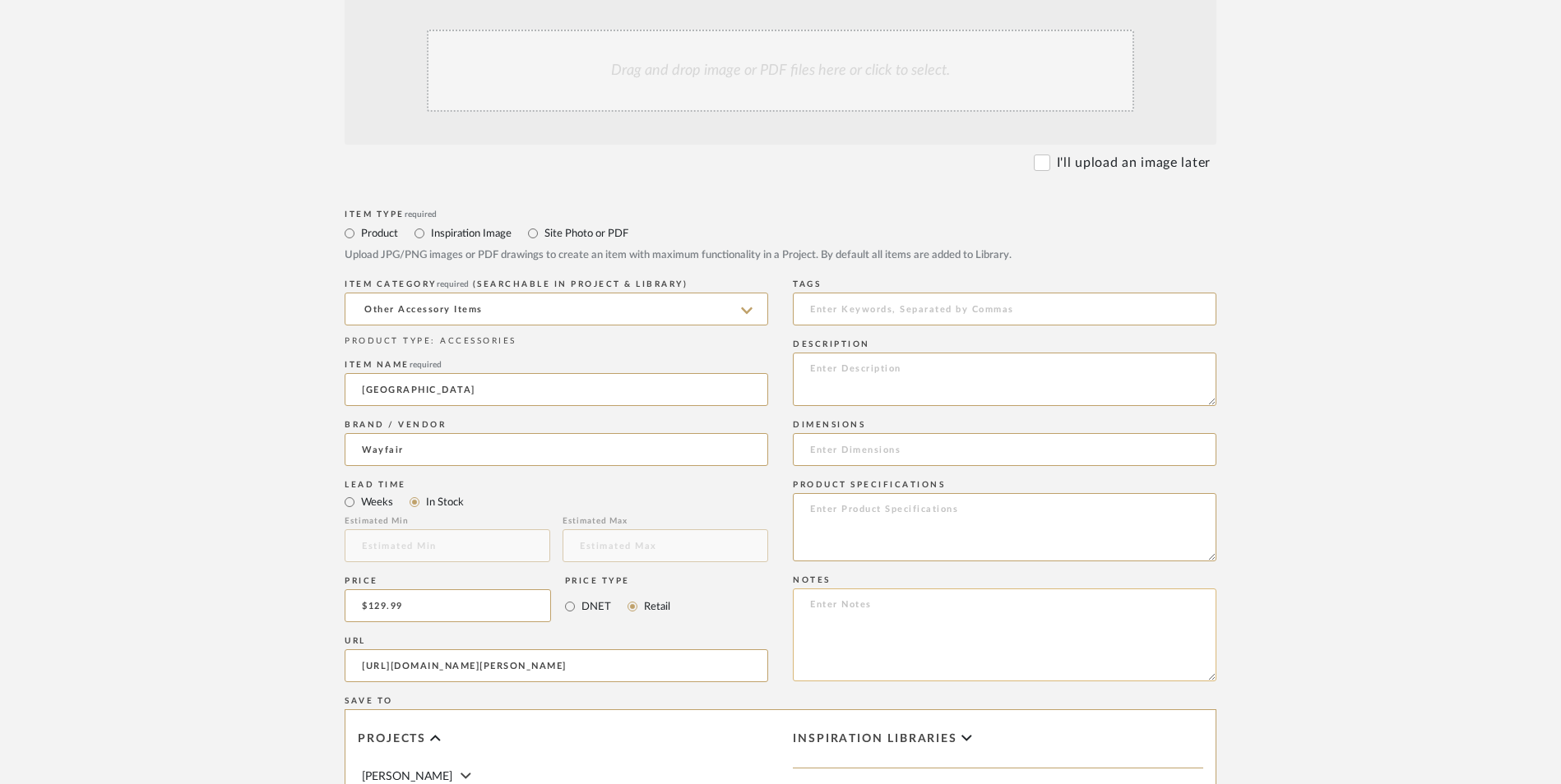
click at [929, 589] on textarea at bounding box center [1005, 635] width 424 height 93
paste textarea "Option 1: ETA: SKU: Reviews - Stars Return | Refund Policy:"
drag, startPoint x: 868, startPoint y: 471, endPoint x: 696, endPoint y: 477, distance: 172.1
click at [696, 477] on div "Item Type required Product Inspiration Image Site Photo or PDF Upload JPG/PNG i…" at bounding box center [781, 686] width 872 height 960
click at [962, 589] on textarea "Coffee Table Decor ETA: SKU: Reviews - Stars Return | Refund Policy:" at bounding box center [1005, 635] width 424 height 93
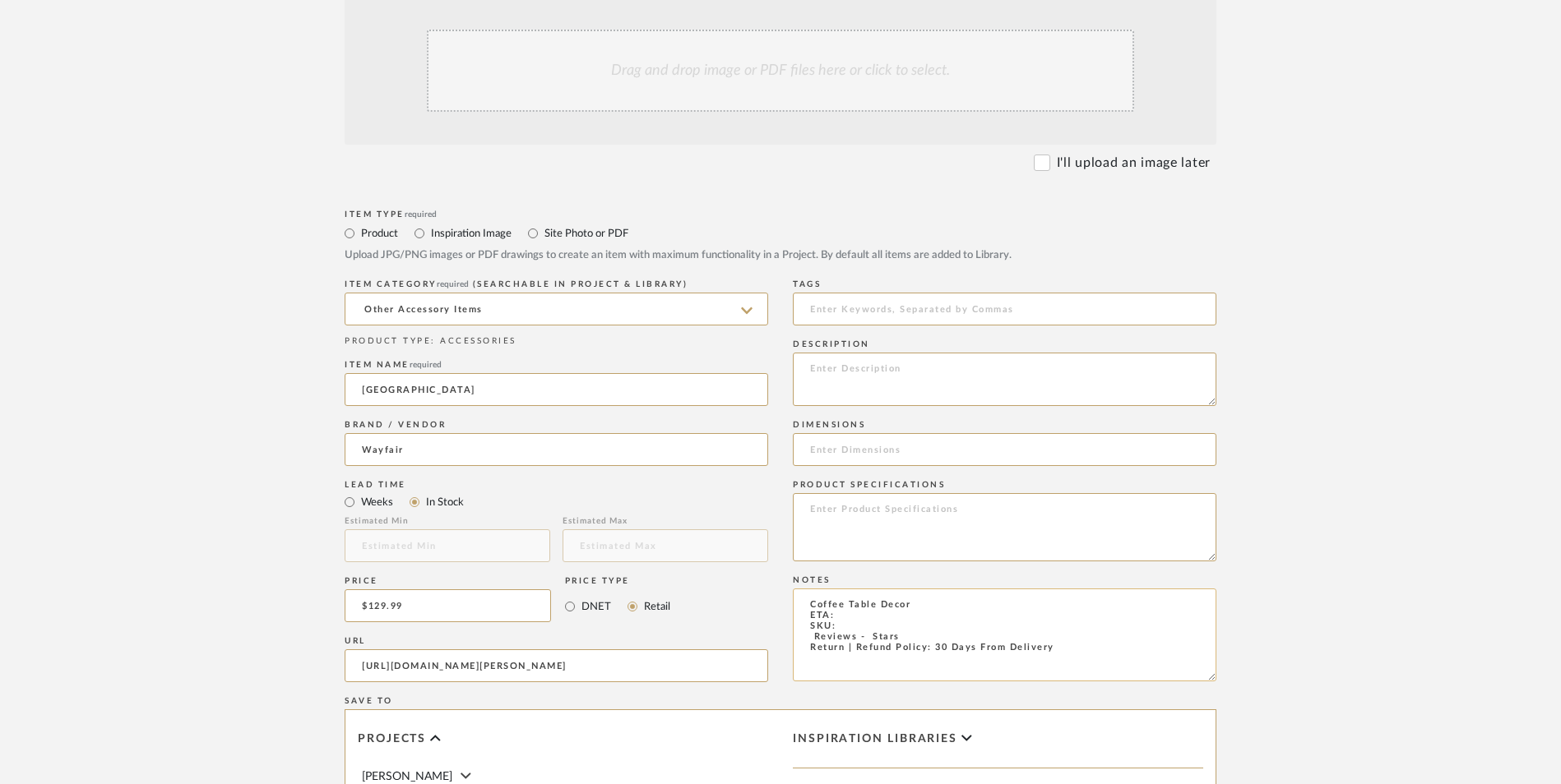
click at [856, 589] on textarea "Coffee Table Decor ETA: SKU: Reviews - Stars Return | Refund Policy: 30 Days Fr…" at bounding box center [1005, 635] width 424 height 93
drag, startPoint x: 903, startPoint y: 502, endPoint x: 774, endPoint y: 505, distance: 129.0
click at [774, 505] on div "Item Type required Product Inspiration Image Site Photo or PDF Upload JPG/PNG i…" at bounding box center [781, 686] width 872 height 960
click at [867, 589] on textarea "Coffee Table Decor ETA: 9.30.2025 SKU: Only 7 Available Return | Refund Policy:…" at bounding box center [1005, 635] width 424 height 93
paste textarea "W113333360"
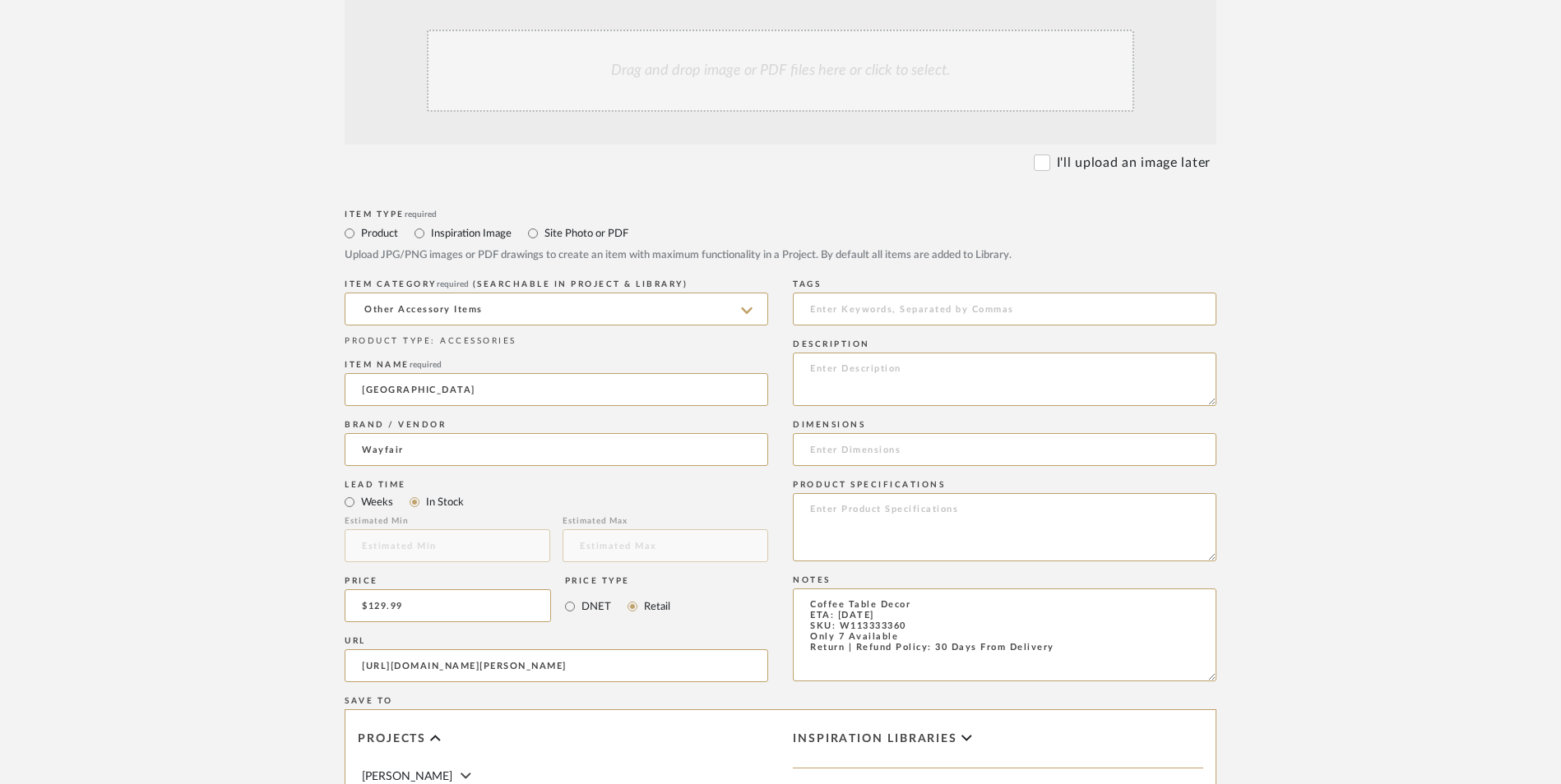
type textarea "Coffee Table Decor ETA: 9.30.2025 SKU: W113333360 Only 7 Available Return | Ref…"
click at [928, 352] on textarea at bounding box center [1005, 379] width 424 height 54
paste textarea "Enhance your home decor with this sophisticated decorative accent, perfect for …"
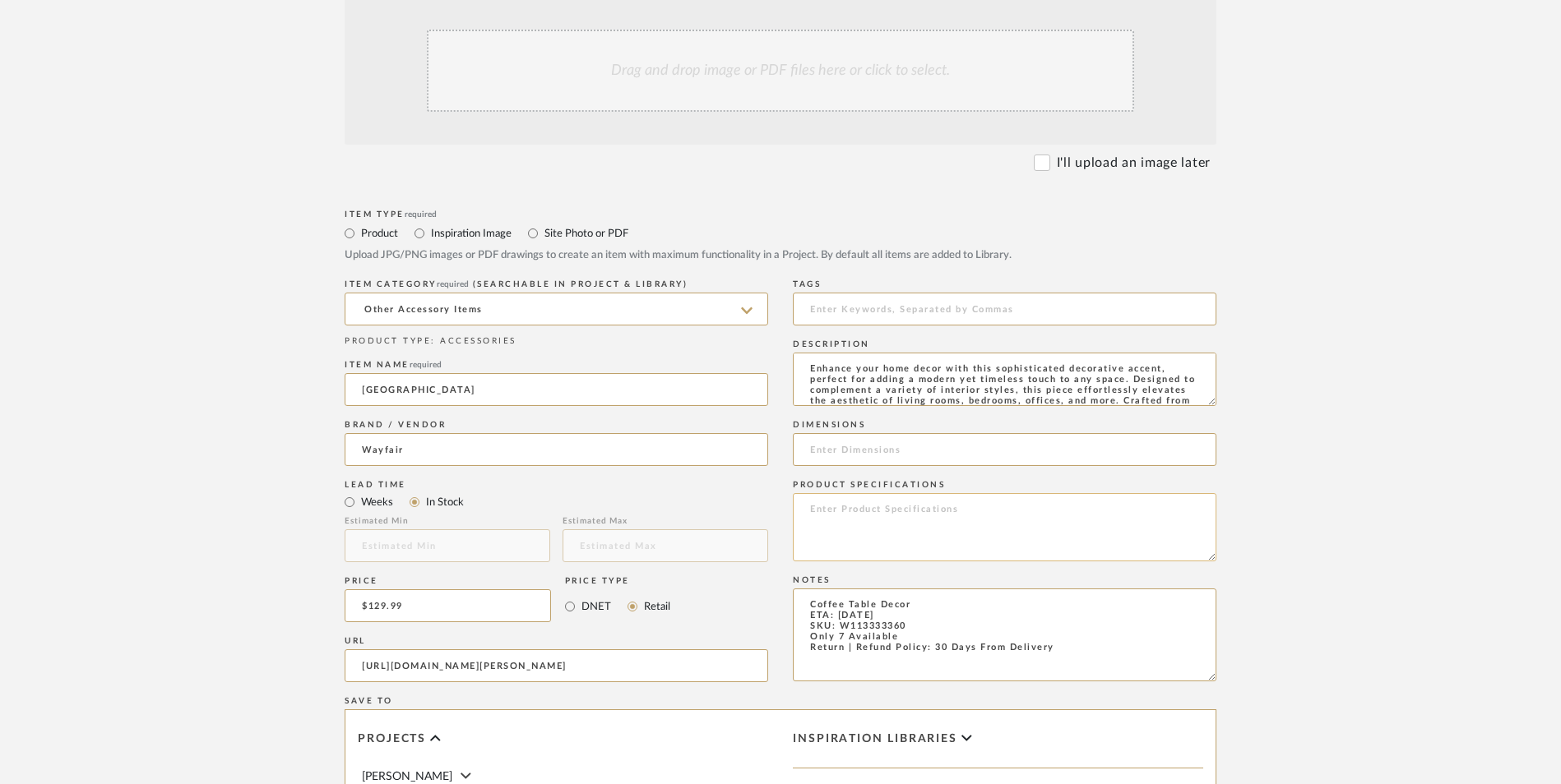
scroll to position [97, 0]
type textarea "Enhance your home decor with this sophisticated decorative accent, perfect for …"
click at [865, 433] on input at bounding box center [1005, 450] width 424 height 33
paste input "13'' H X 12.5'' W X 12.5'' D"
type input "13'' H X 12.5'' W X 12.5'' D"
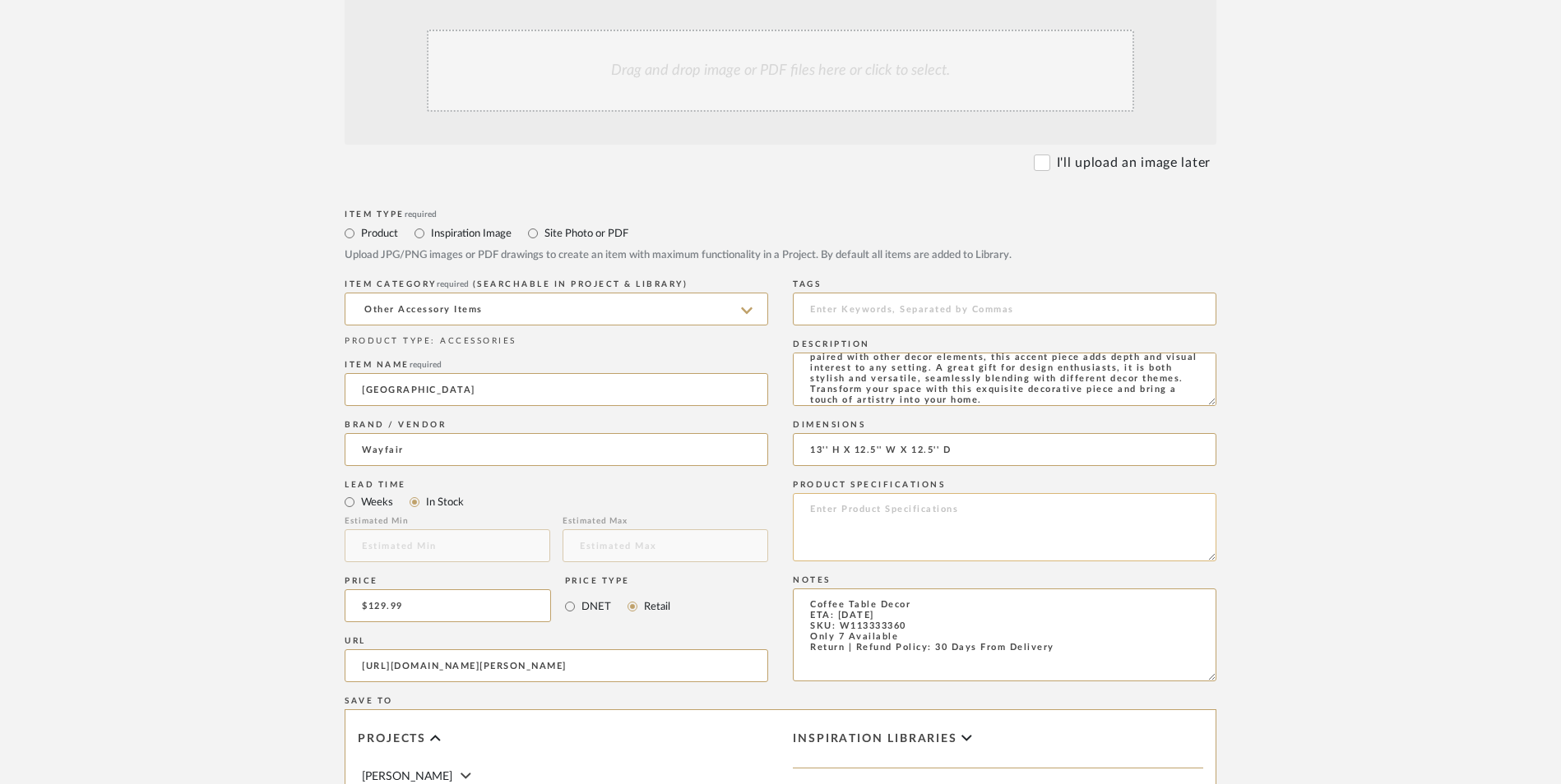
click at [876, 493] on textarea at bounding box center [1005, 527] width 424 height 69
type textarea "Metal"
click at [1366, 346] on upload-items "Create new item in Danyela Alexander Upload photos, documents or PDFs, or selec…" at bounding box center [780, 482] width 1561 height 1449
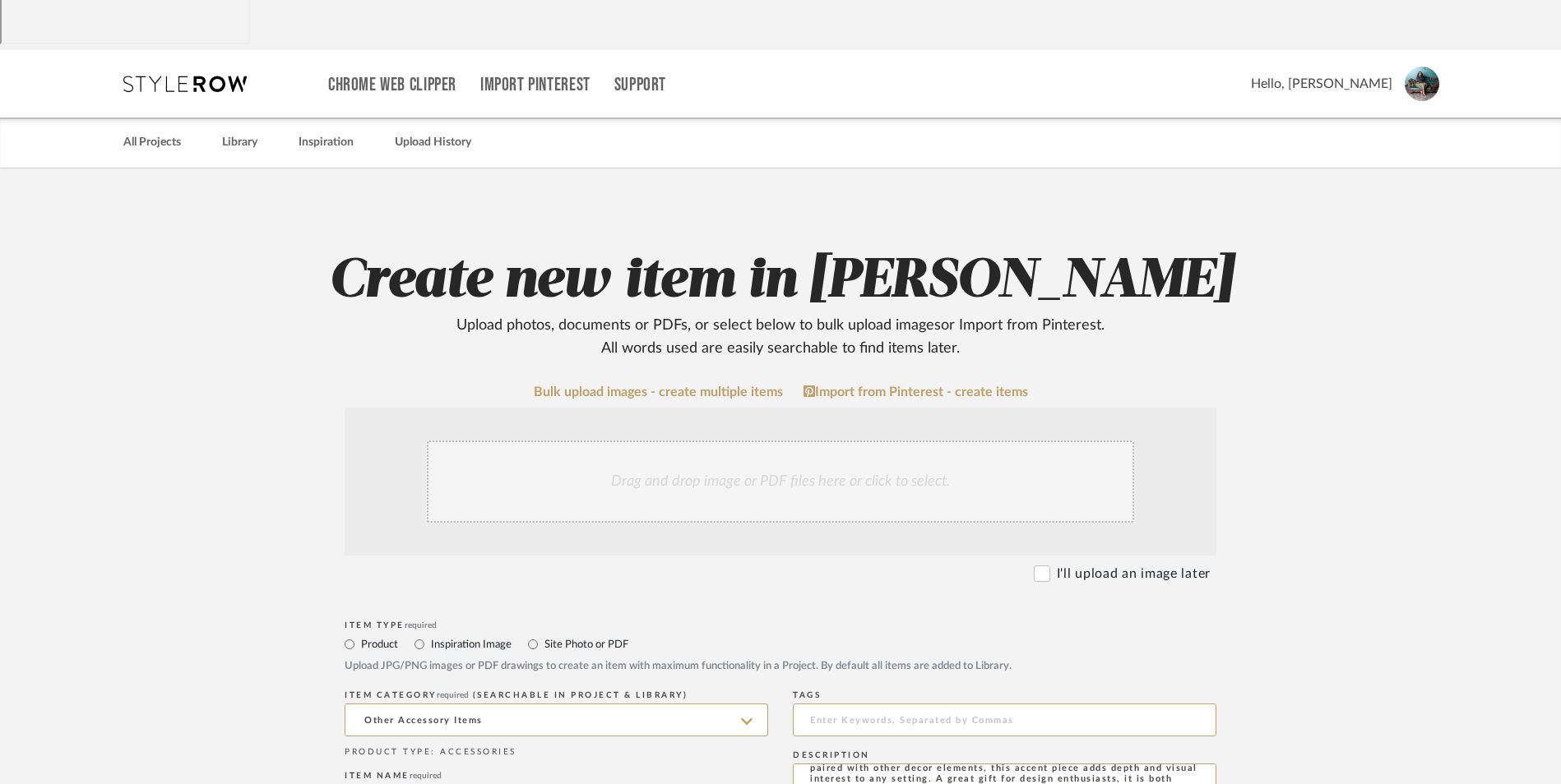
drag, startPoint x: 790, startPoint y: 341, endPoint x: 850, endPoint y: 344, distance: 60.1
click at [791, 441] on div "Drag and drop image or PDF files here or click to select." at bounding box center [780, 482] width 707 height 82
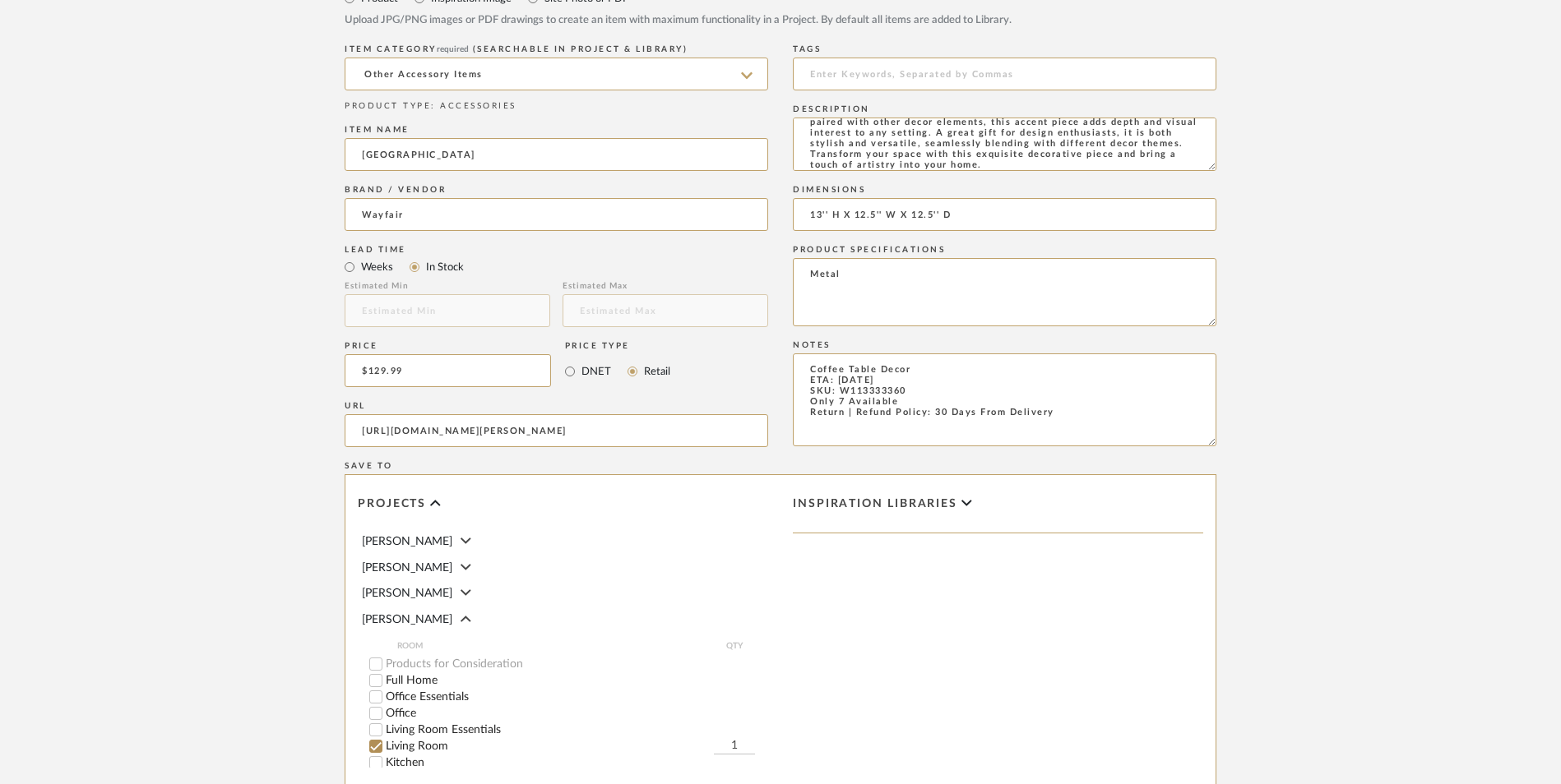
scroll to position [905, 0]
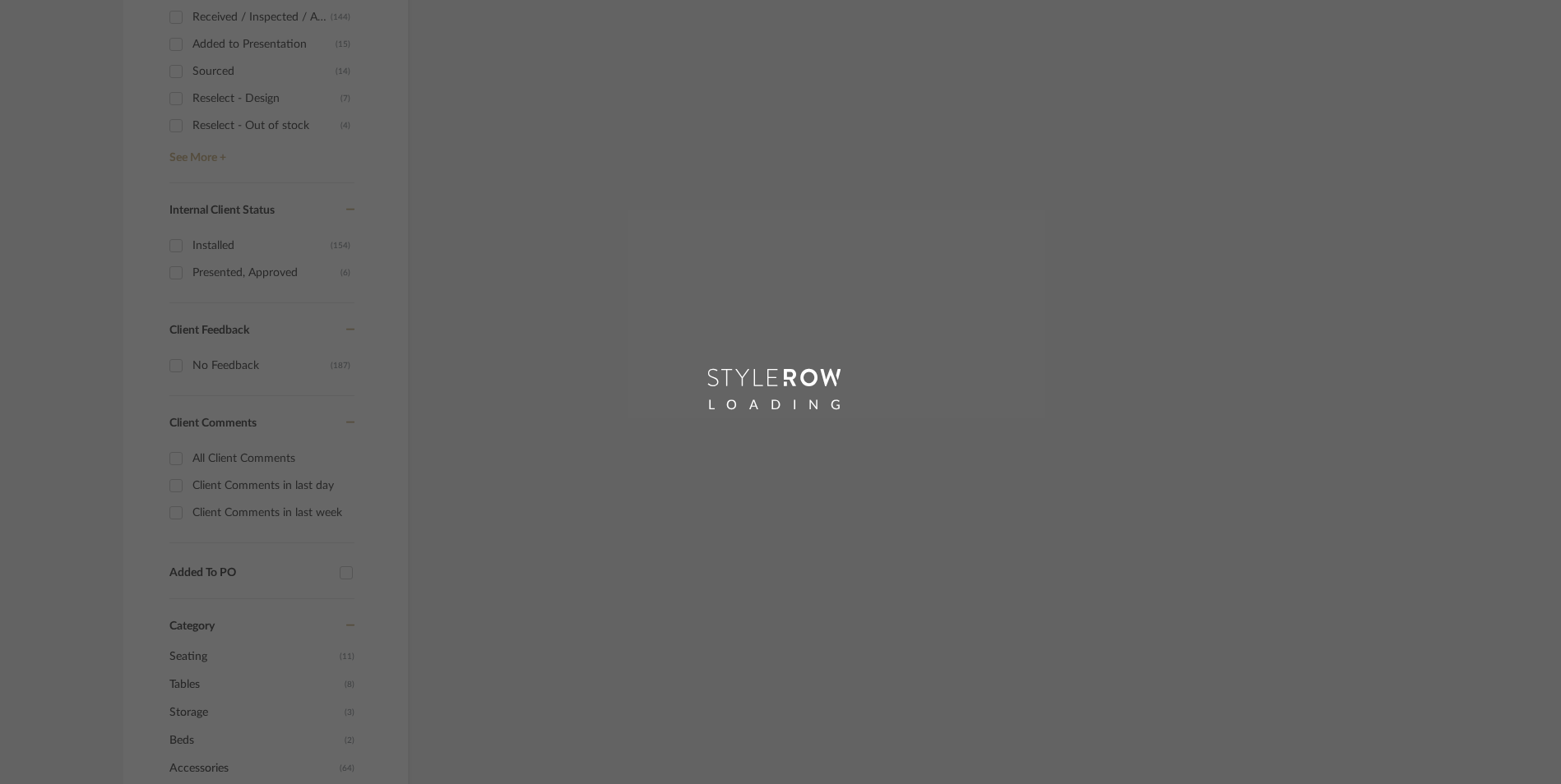
scroll to position [503, 0]
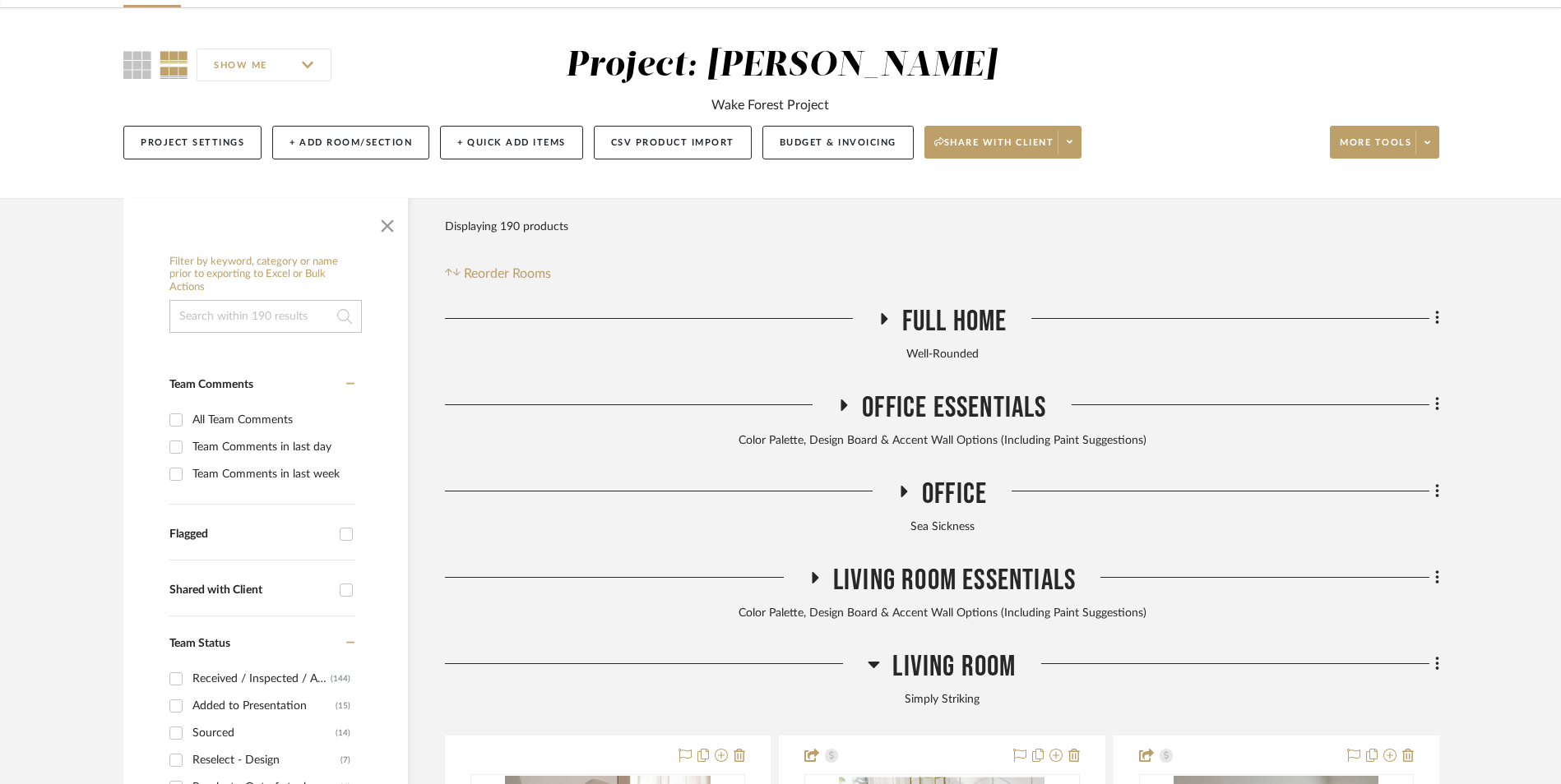
scroll to position [760, 0]
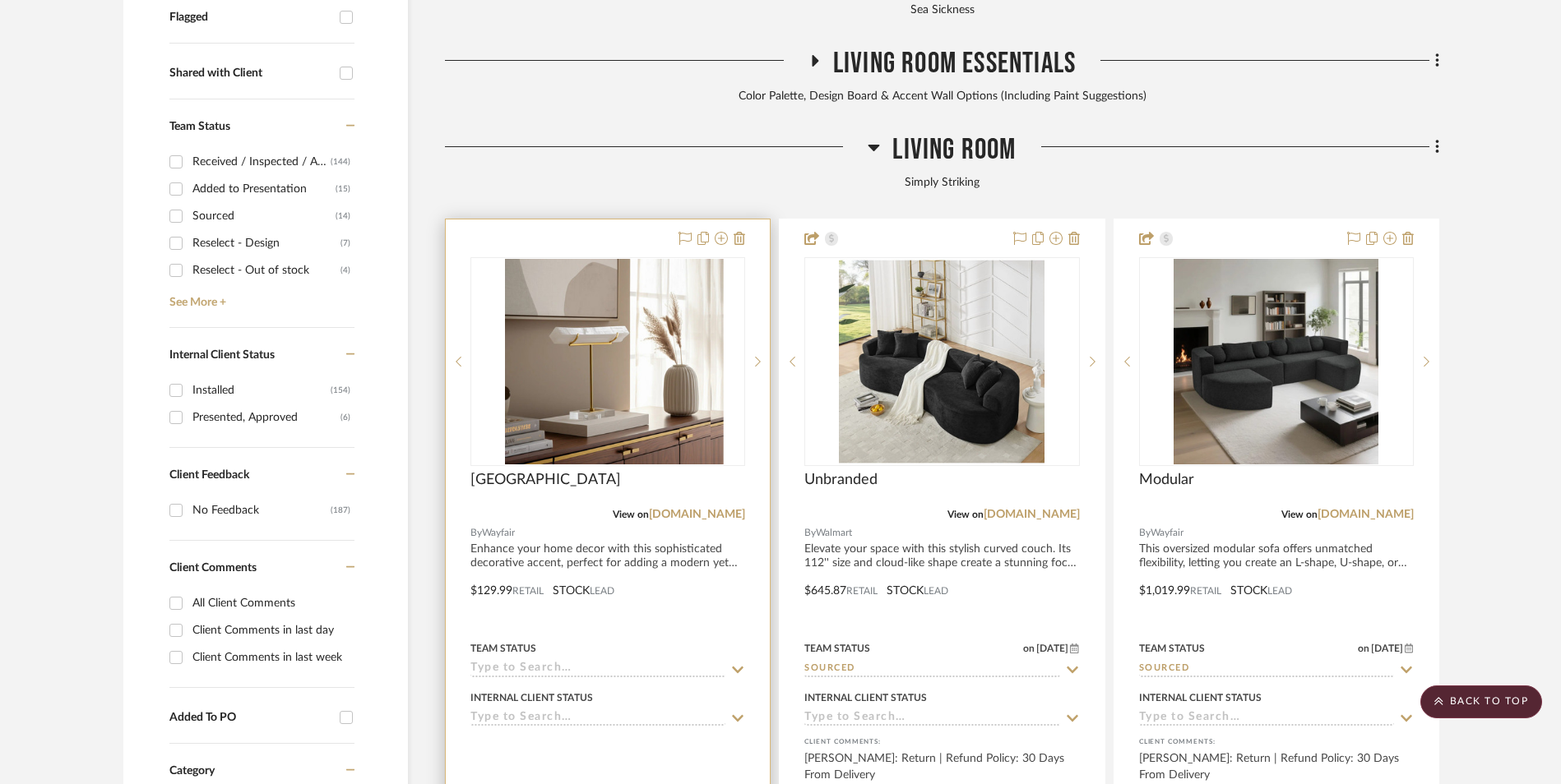
click at [616, 265] on img at bounding box center [607, 361] width 206 height 206
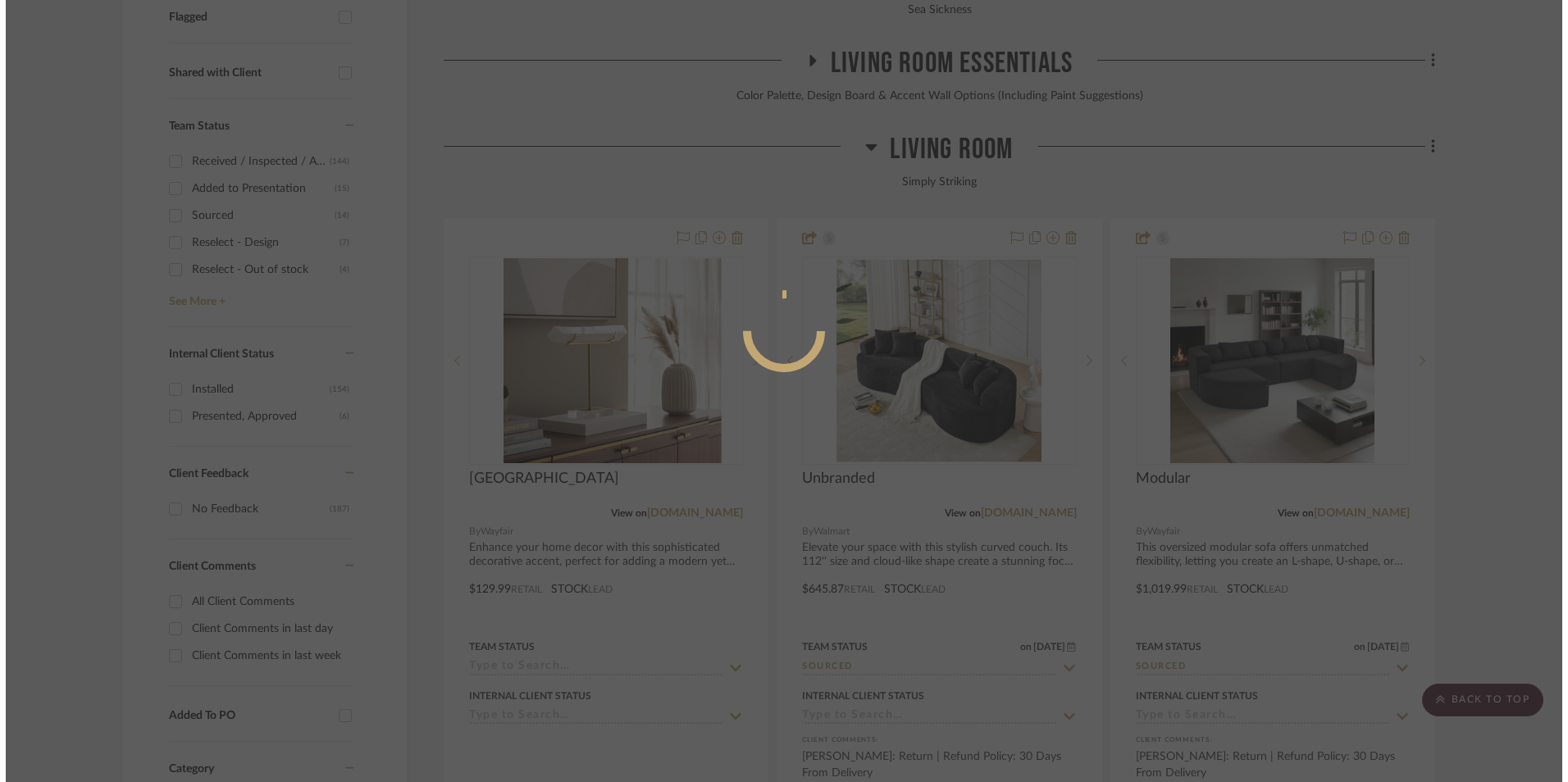
scroll to position [0, 0]
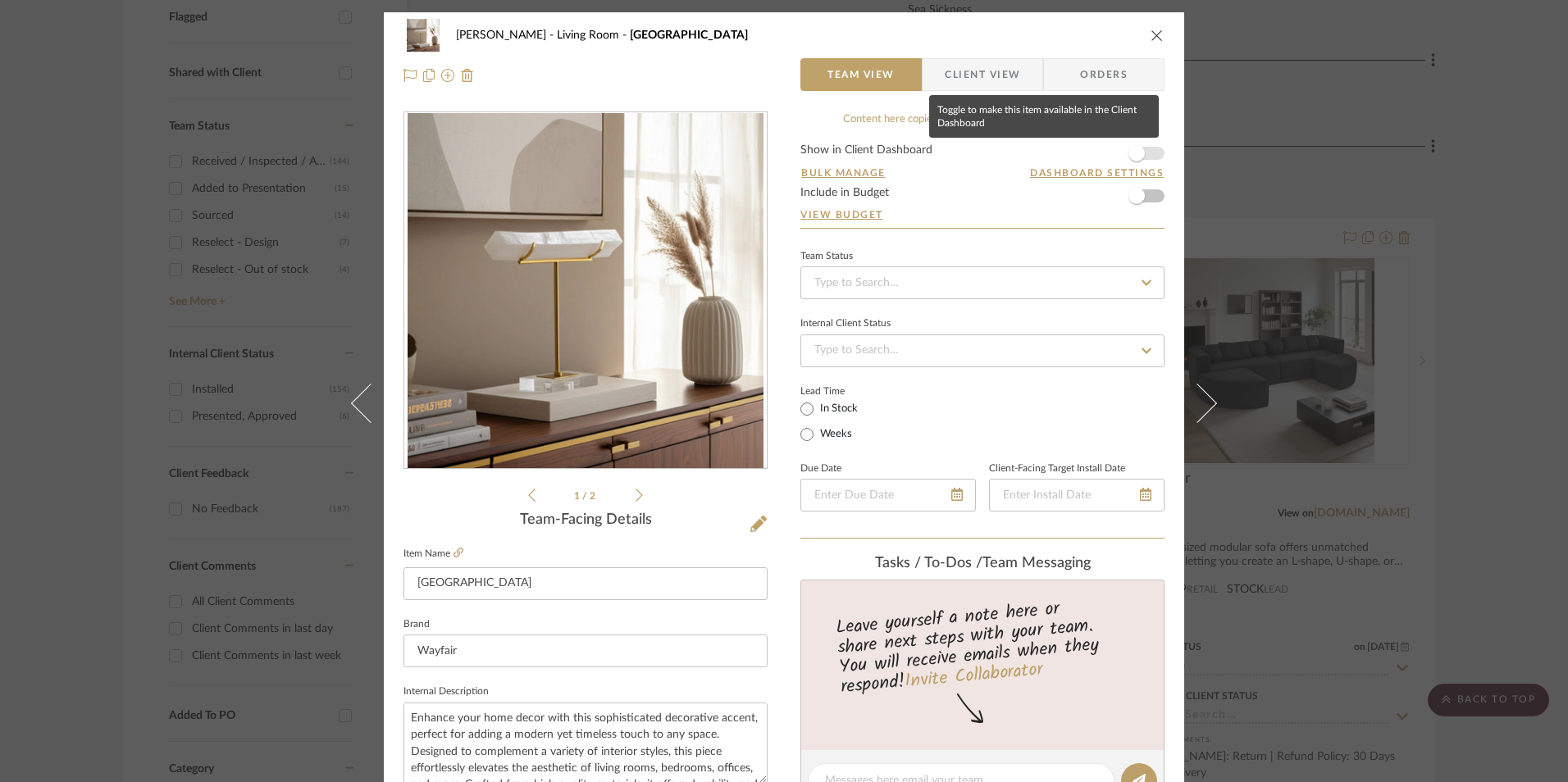
drag, startPoint x: 1136, startPoint y: 158, endPoint x: 1079, endPoint y: 207, distance: 75.2
click at [1136, 158] on span "button" at bounding box center [1136, 153] width 16 height 16
click at [997, 280] on input at bounding box center [982, 283] width 364 height 33
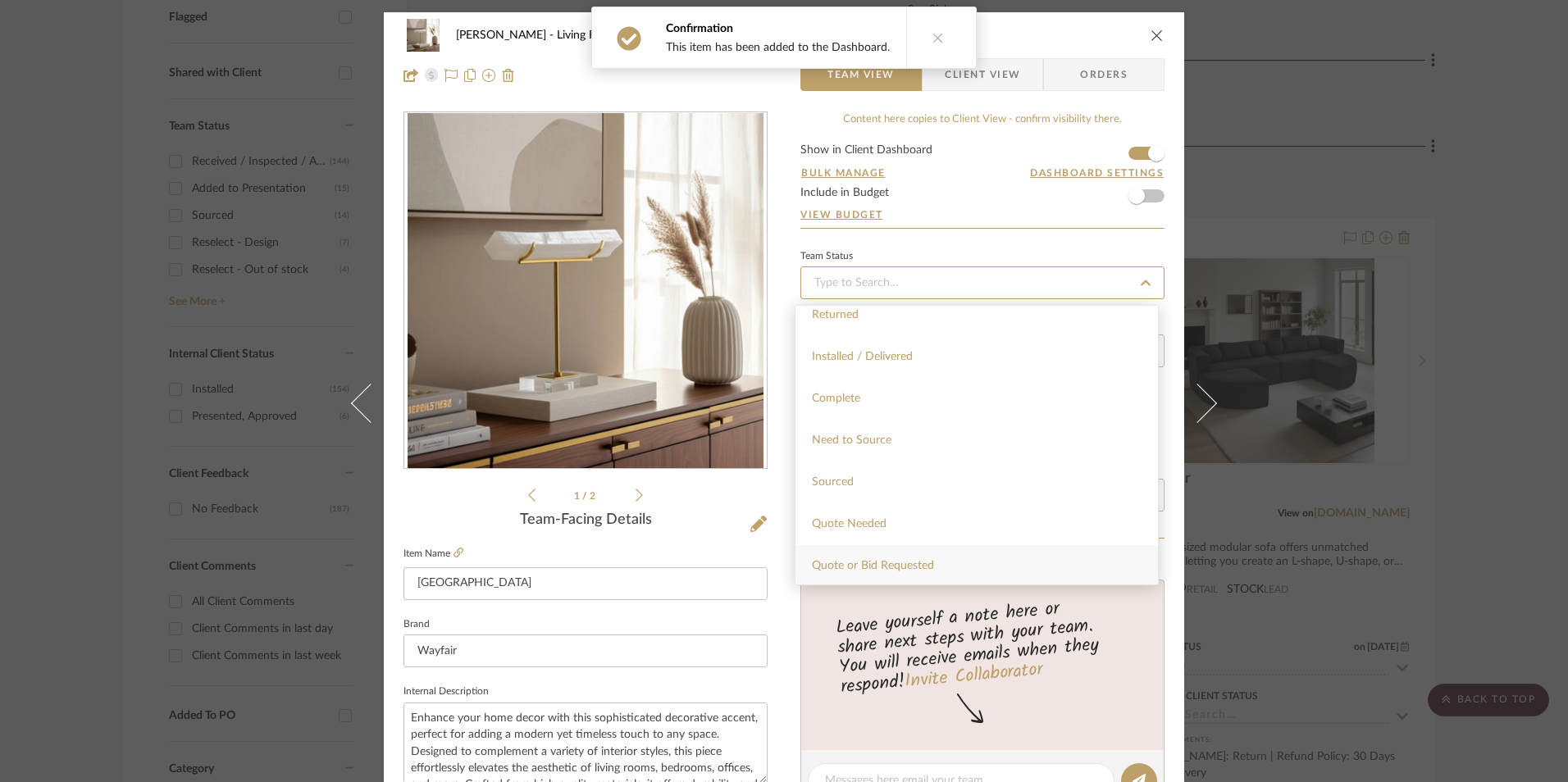
scroll to position [492, 0]
click at [845, 371] on div "Sourced" at bounding box center [977, 378] width 363 height 42
type input "[DATE]"
type input "Sourced"
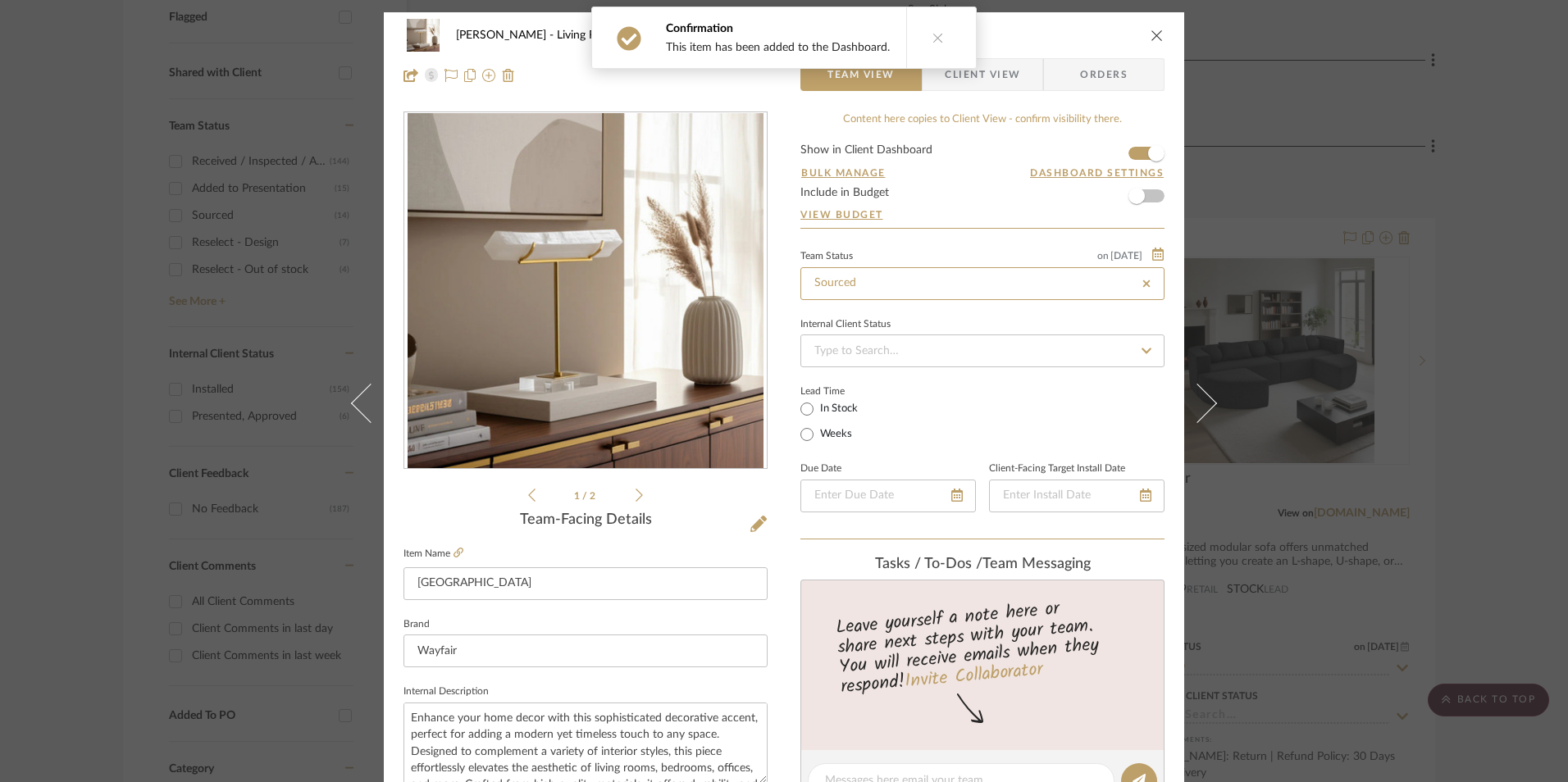
type input "[DATE]"
type input "Sourced"
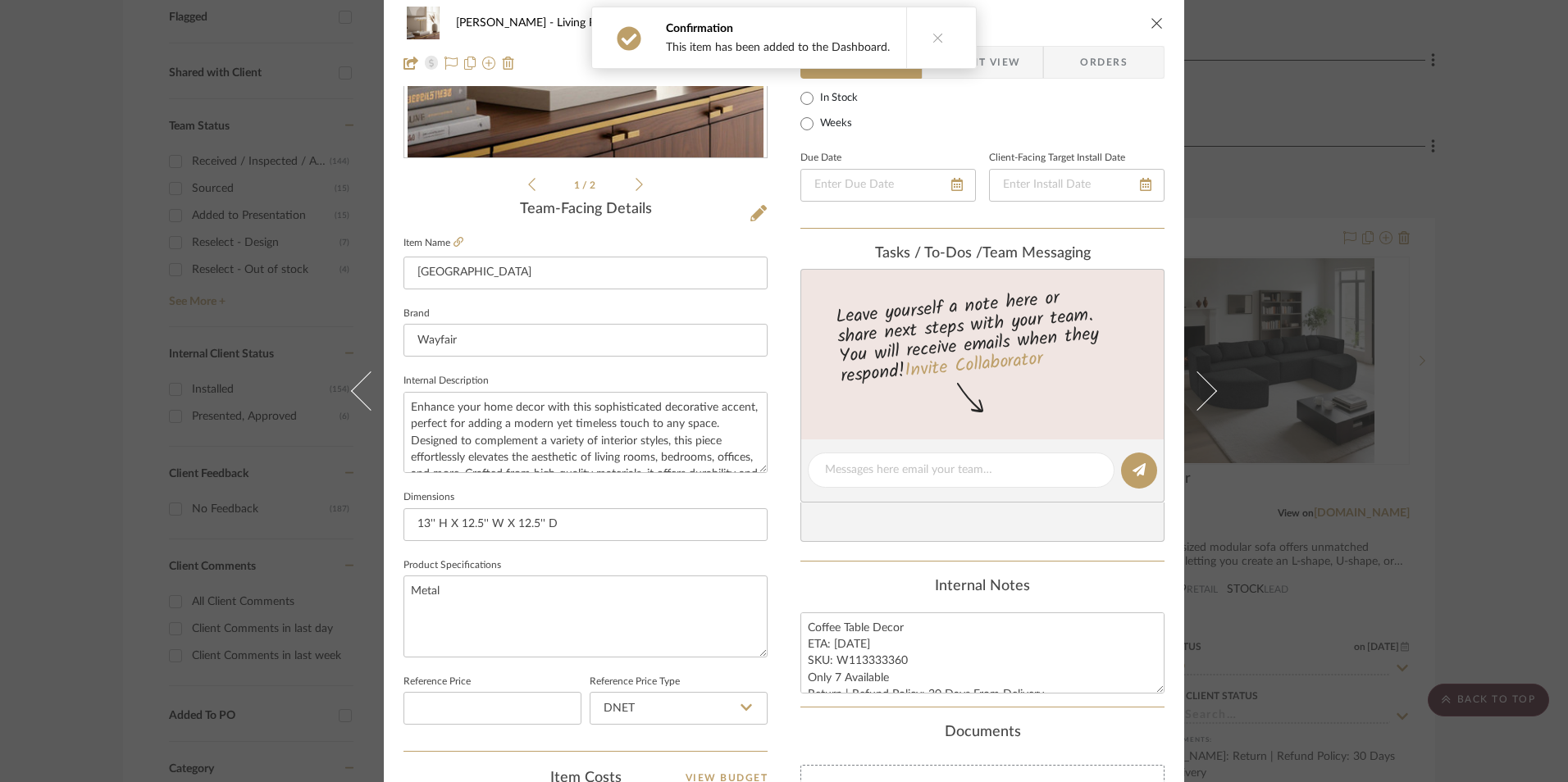
scroll to position [410, 0]
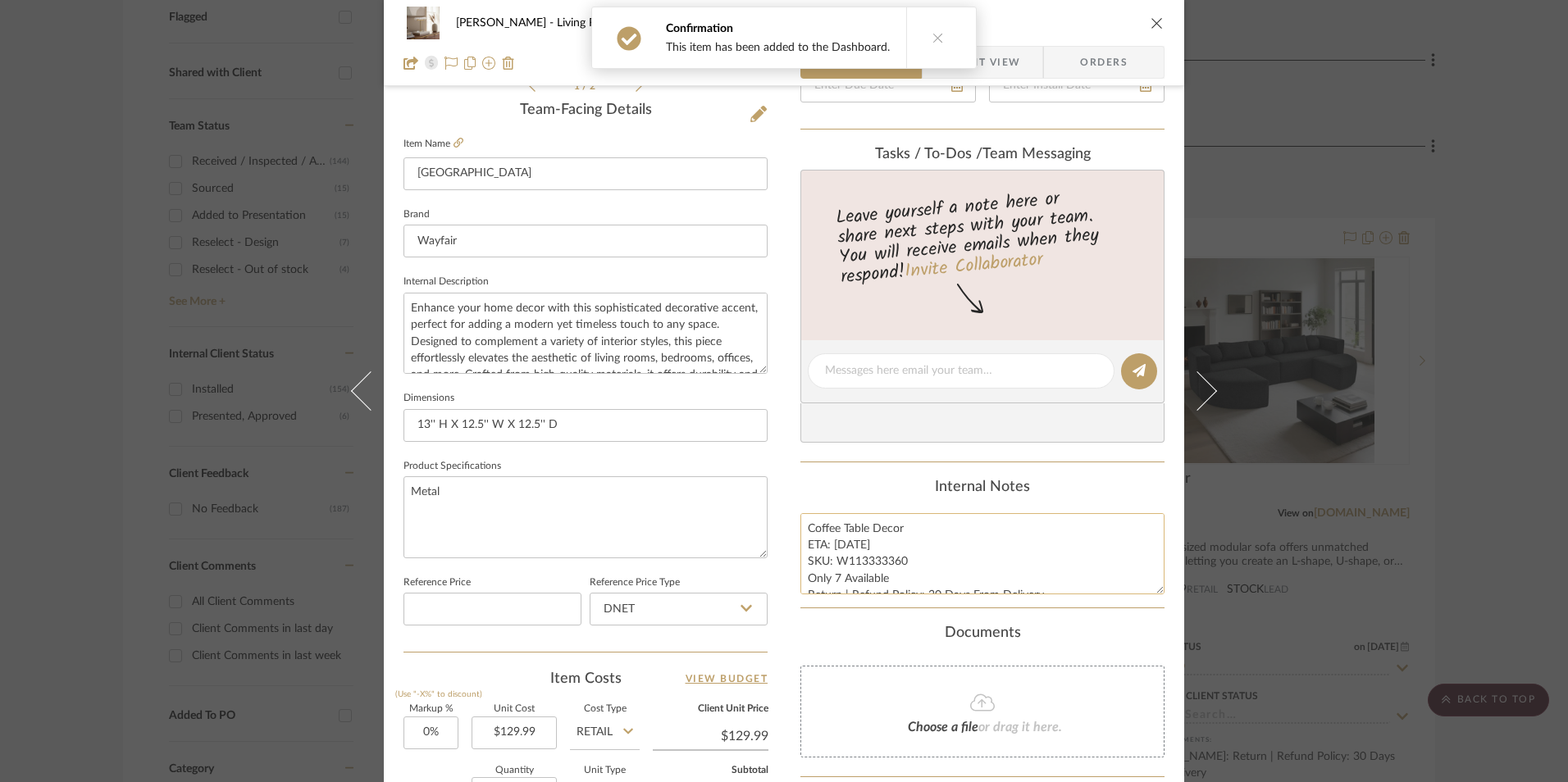
click at [857, 577] on textarea "Coffee Table Decor ETA: 9.30.2025 SKU: W113333360 Only 7 Available Return | Ref…" at bounding box center [982, 554] width 364 height 81
drag, startPoint x: 901, startPoint y: 559, endPoint x: 829, endPoint y: 562, distance: 72.1
click at [829, 562] on textarea "Coffee Table Decor ETA: 9.30.2025 SKU: W113333360 Only 7 Available Return | Ref…" at bounding box center [982, 554] width 364 height 81
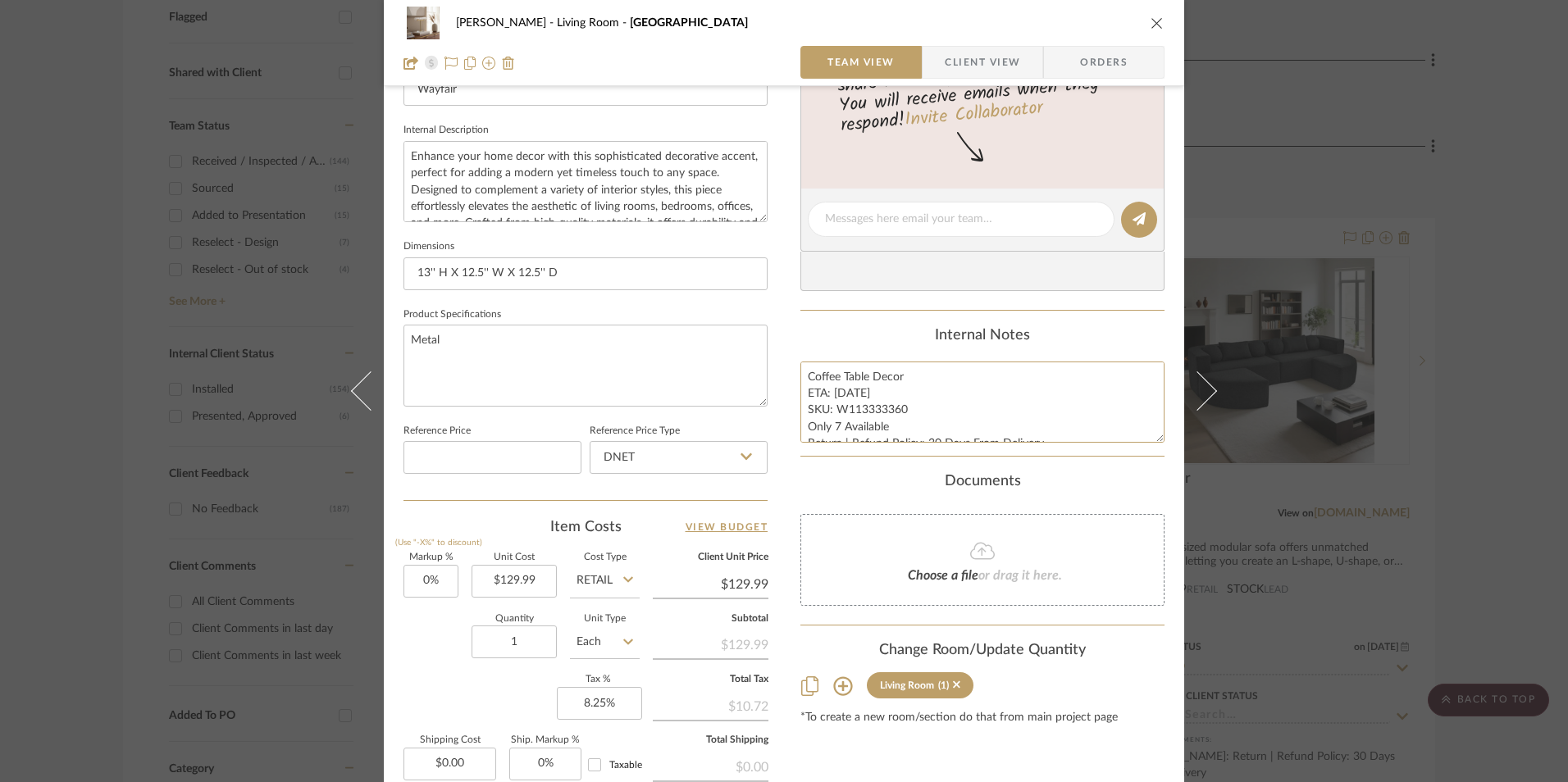
scroll to position [738, 0]
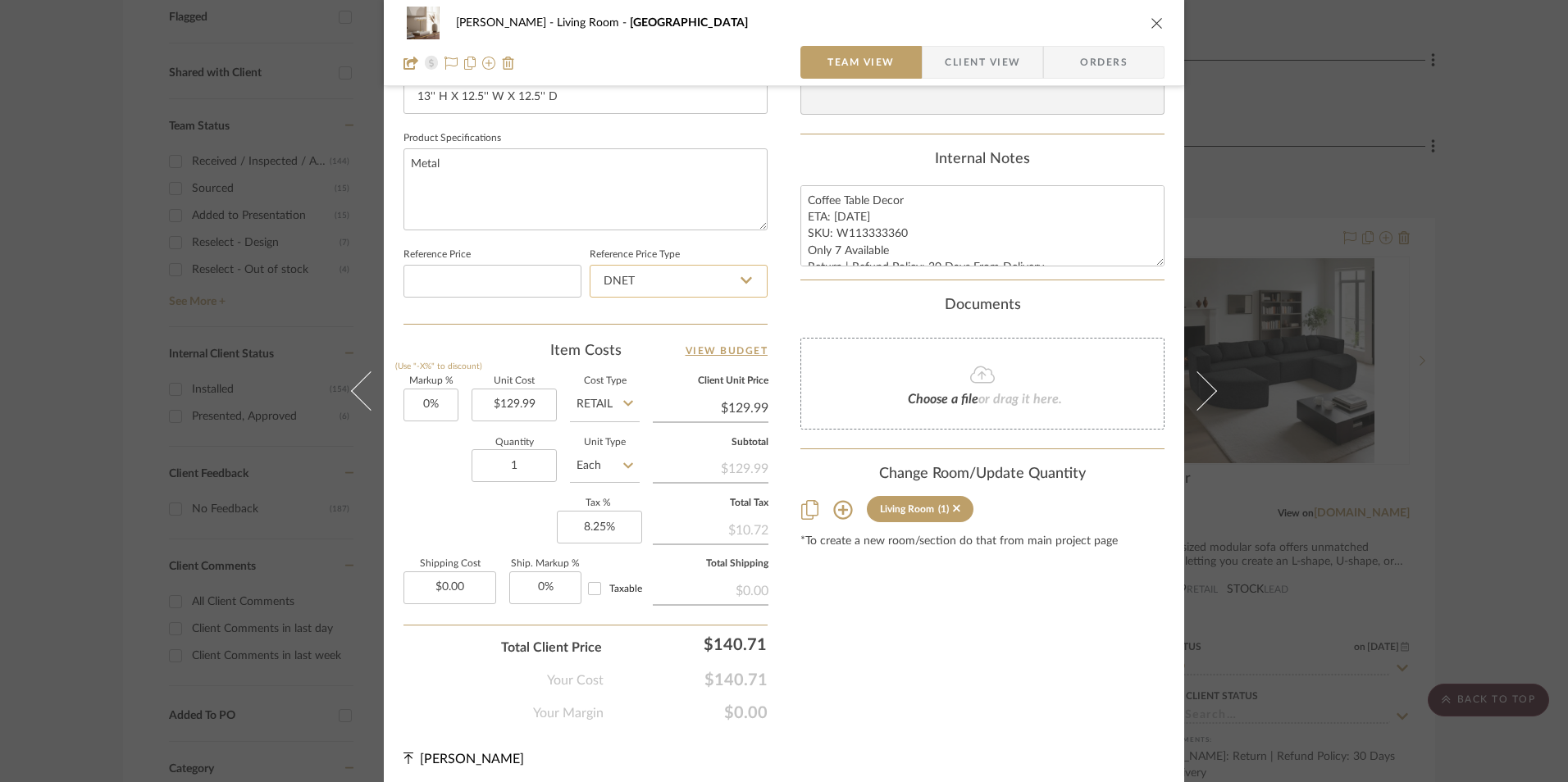
click at [661, 280] on input "DNET" at bounding box center [678, 281] width 177 height 33
drag, startPoint x: 642, startPoint y: 359, endPoint x: 458, endPoint y: 407, distance: 190.2
click at [641, 359] on div "Retail" at bounding box center [686, 365] width 203 height 42
type input "Retail"
click at [428, 410] on input "0%" at bounding box center [430, 405] width 55 height 33
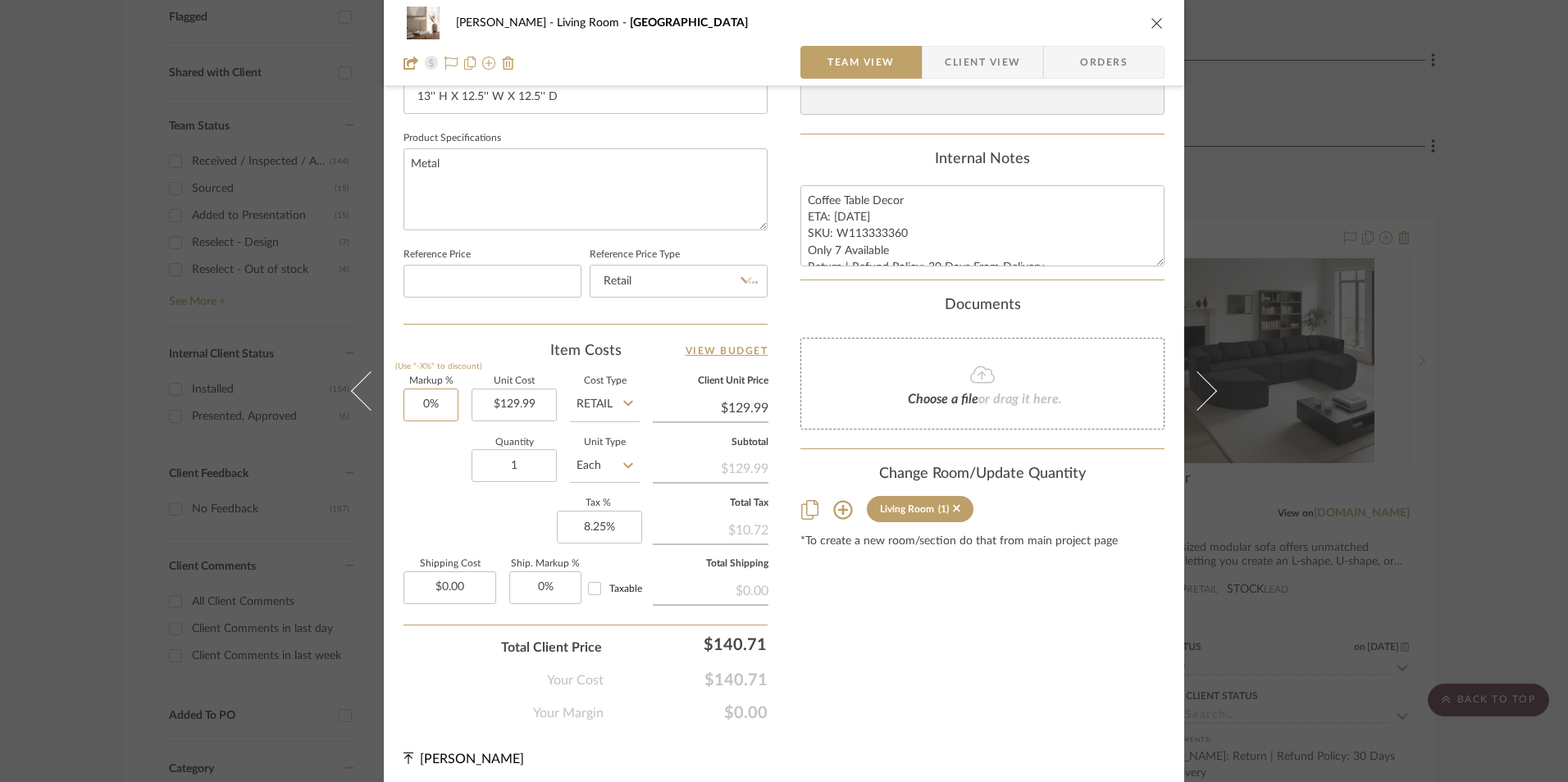
type input "0"
click at [528, 504] on div "Markup % (Use "-X%" to discount) Unit Cost $129.99 Cost Type Retail Client Unit…" at bounding box center [585, 497] width 364 height 240
type input "0%"
click at [589, 520] on input "8.25" at bounding box center [599, 527] width 85 height 33
type input "8.25%"
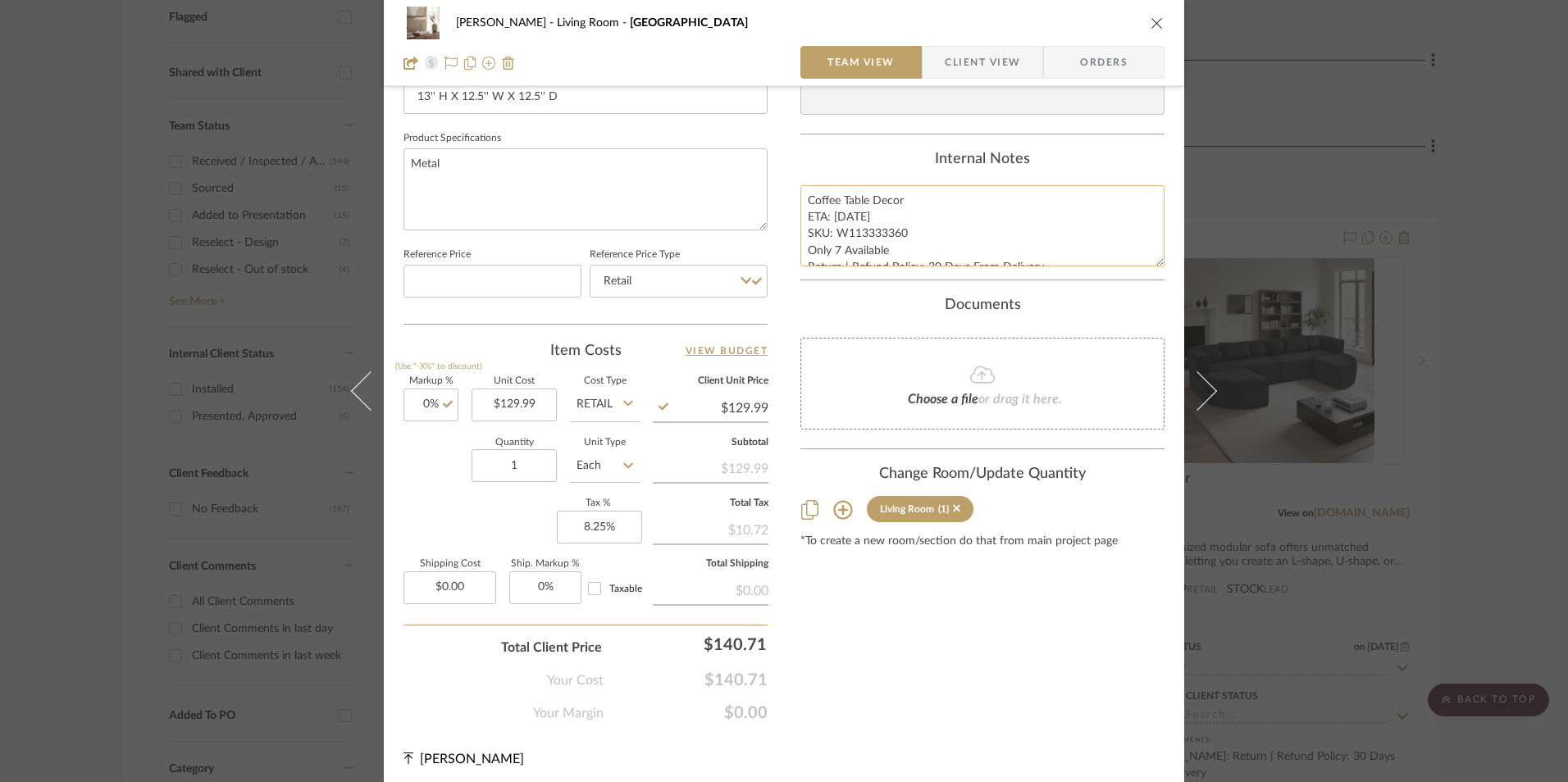
drag, startPoint x: 781, startPoint y: 601, endPoint x: 985, endPoint y: 255, distance: 401.7
click at [782, 601] on div "Danyela Alexander Living Room Valencia Team View Client View Orders 1 / 2 Team-…" at bounding box center [784, 31] width 800 height 1515
click at [1103, 59] on span "Orders" at bounding box center [1103, 62] width 84 height 33
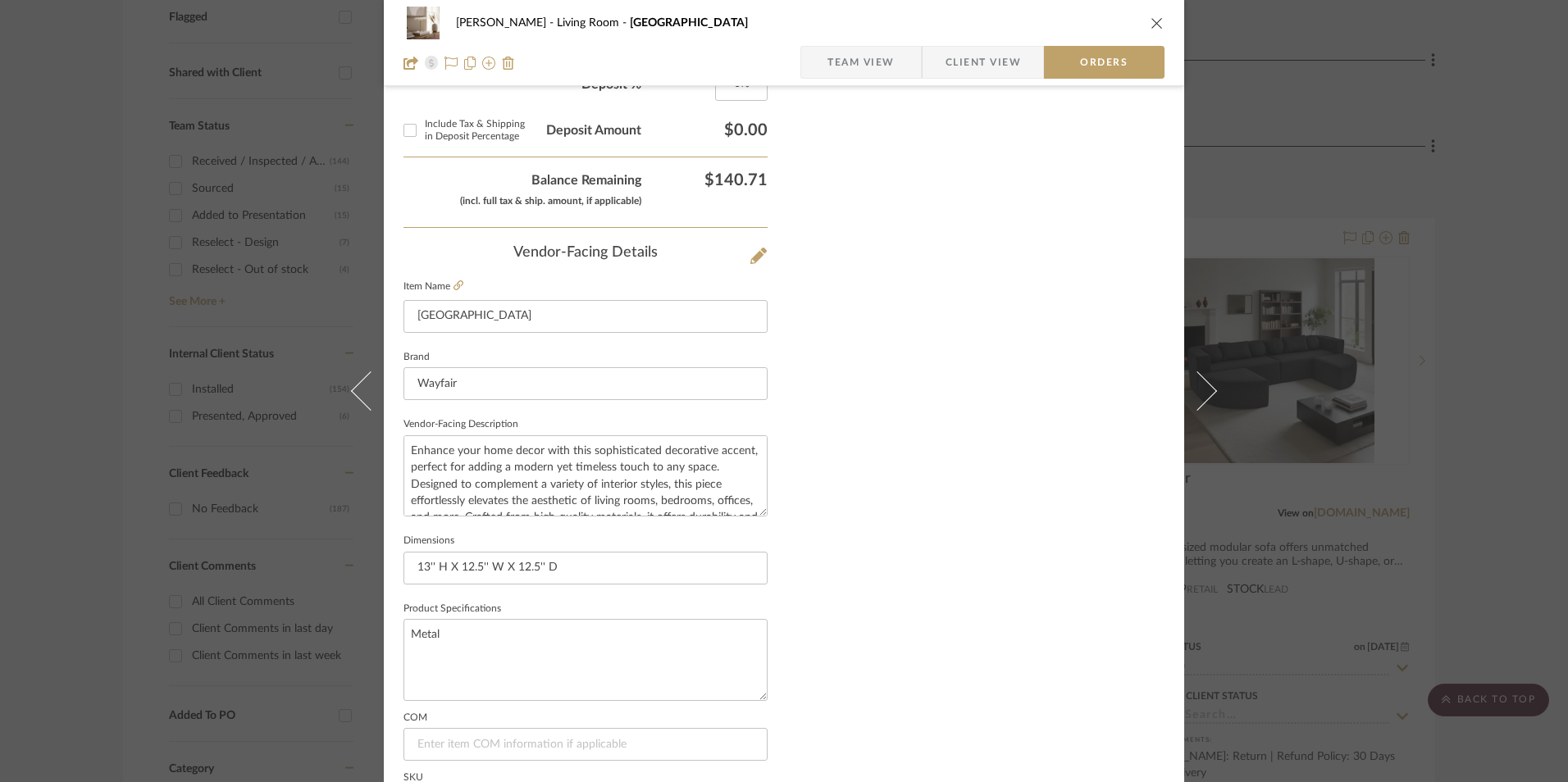
scroll to position [962, 0]
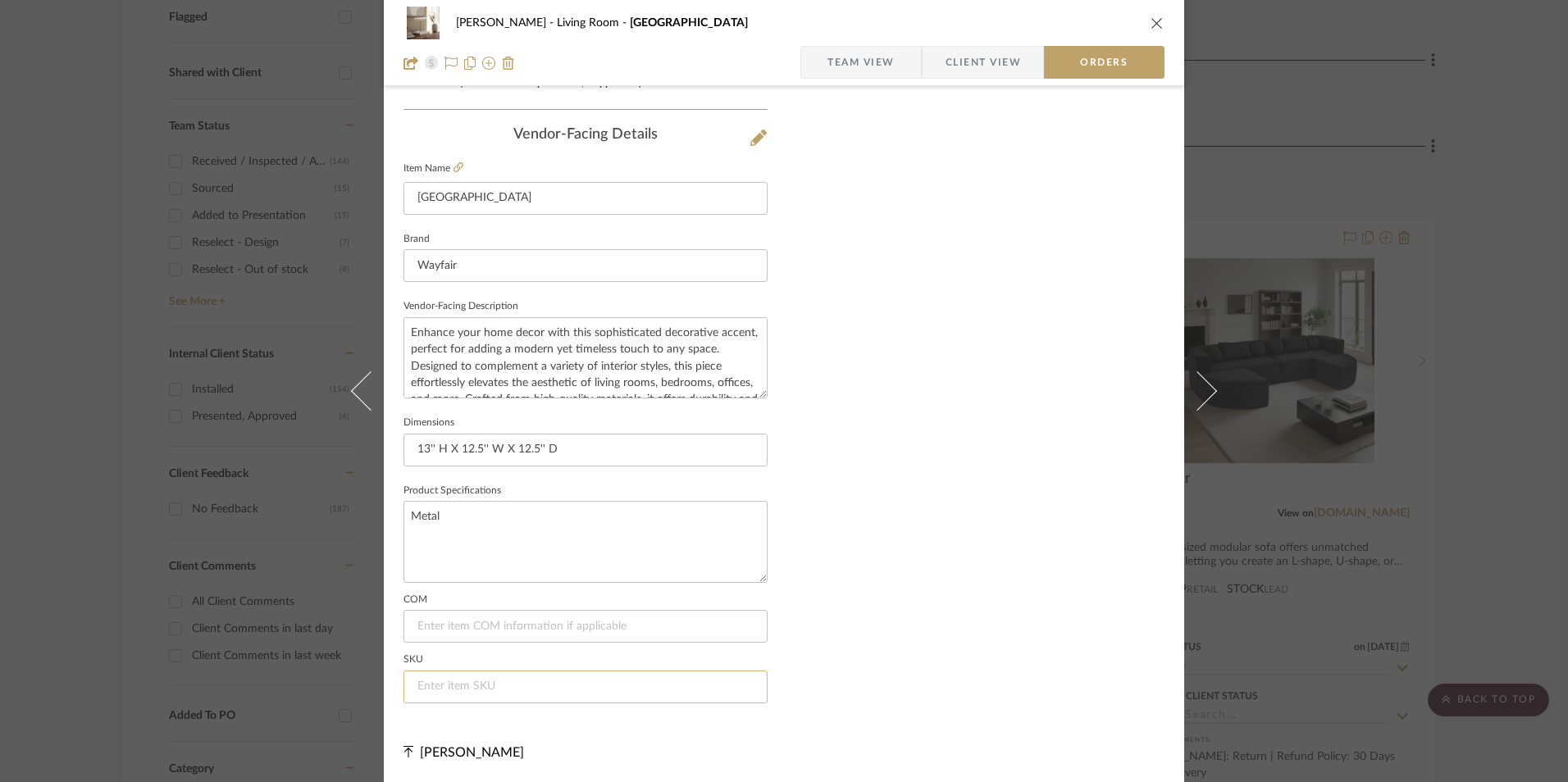
click at [541, 684] on input at bounding box center [585, 688] width 364 height 33
paste input "W113333360"
type input "W113333360"
click at [819, 61] on span "button" at bounding box center [814, 62] width 26 height 33
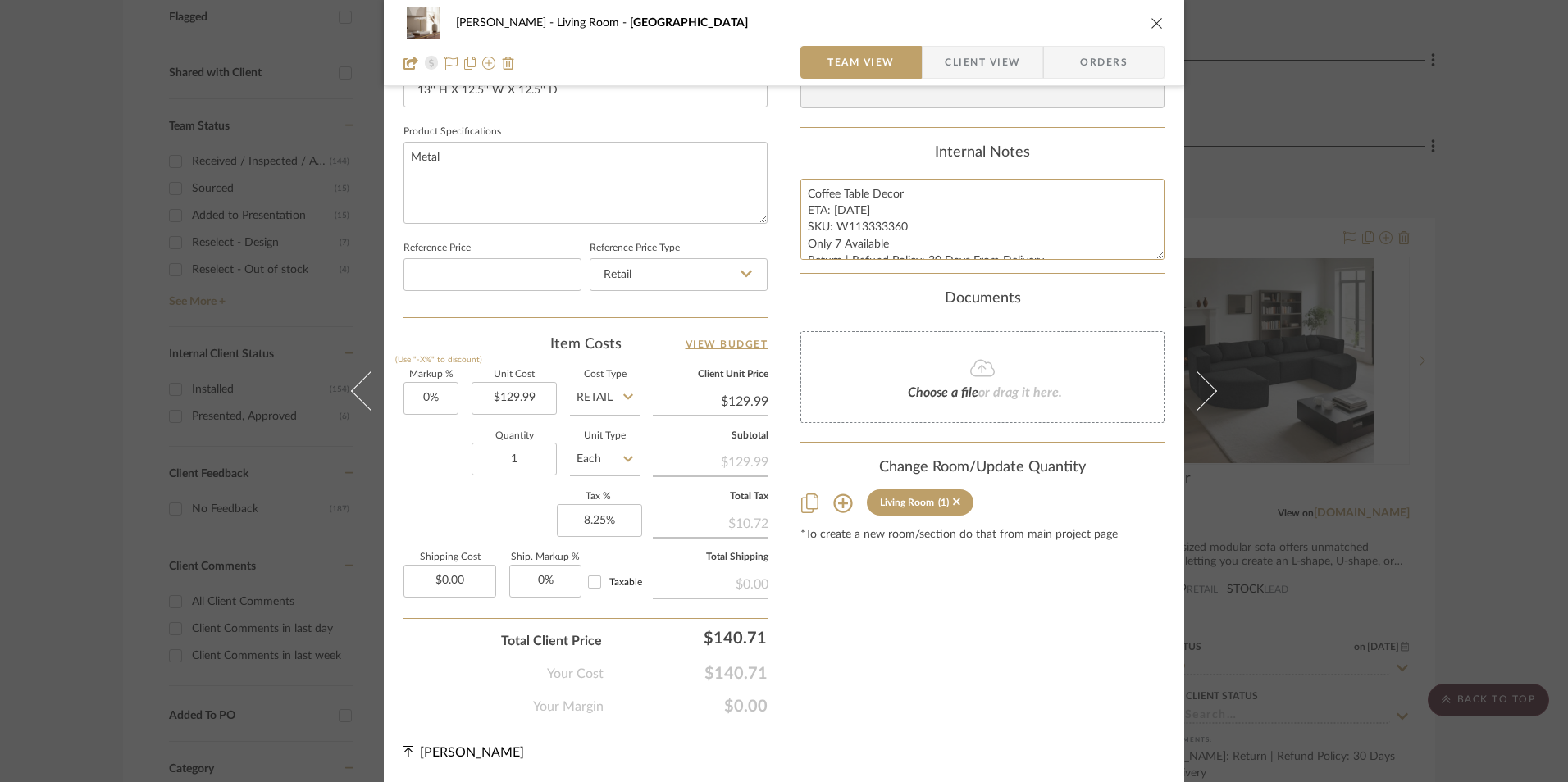
scroll to position [16, 0]
drag, startPoint x: 802, startPoint y: 193, endPoint x: 873, endPoint y: 225, distance: 77.9
click at [1078, 274] on summary-project-notes "Internal Notes Coffee Table Decor ETA: 9.30.2025 SKU: W113333360 Only 7 Availab…" at bounding box center [982, 210] width 364 height 130
click at [967, 62] on span "Client View" at bounding box center [982, 62] width 75 height 33
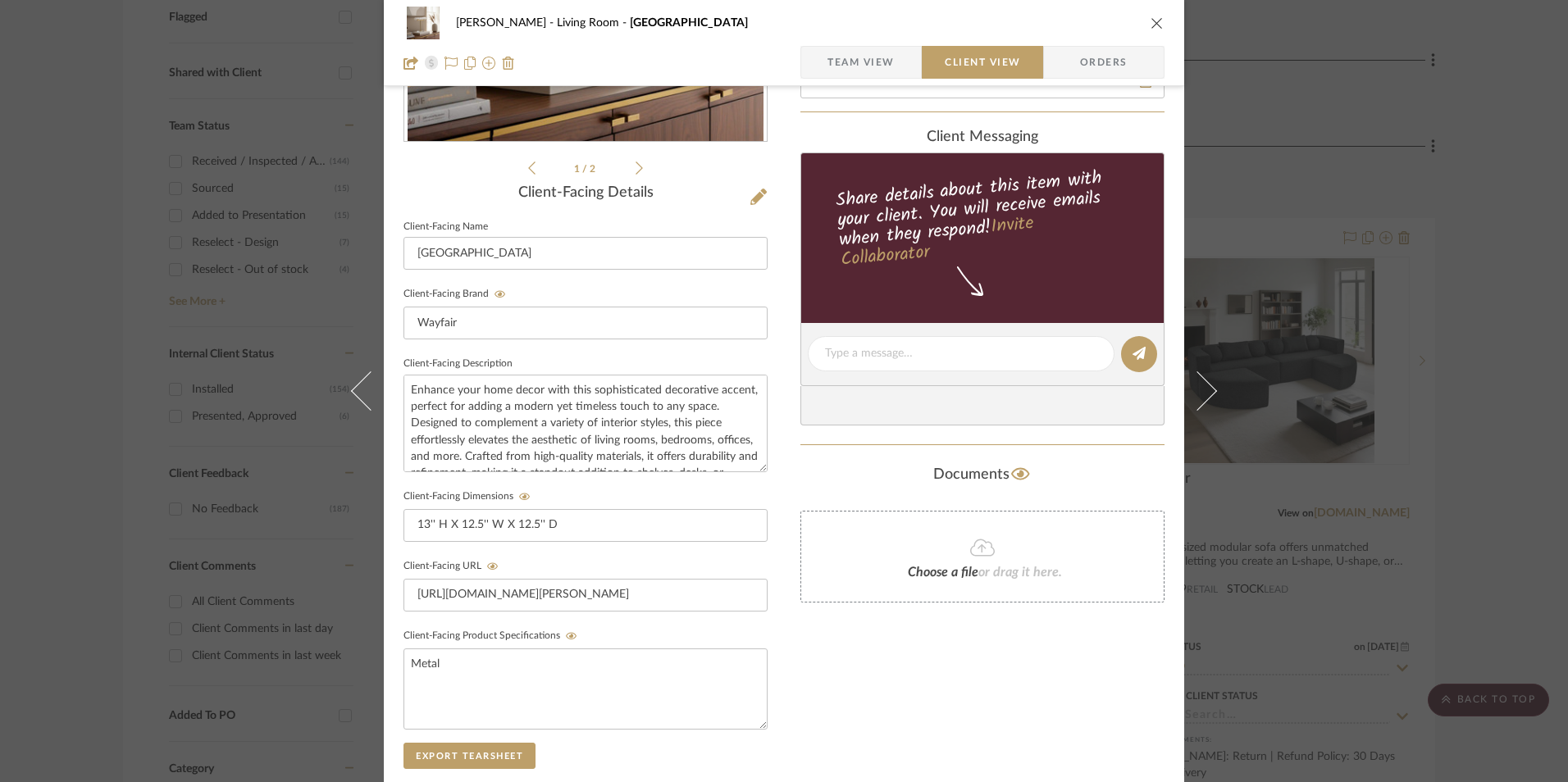
scroll to position [328, 0]
click at [879, 366] on div at bounding box center [961, 352] width 307 height 36
click at [888, 346] on textarea at bounding box center [961, 353] width 272 height 17
paste textarea "Coffee Table Decor ETA: 9.30.2025 SKU: W113333360 Only 7 Available Return | Ref…"
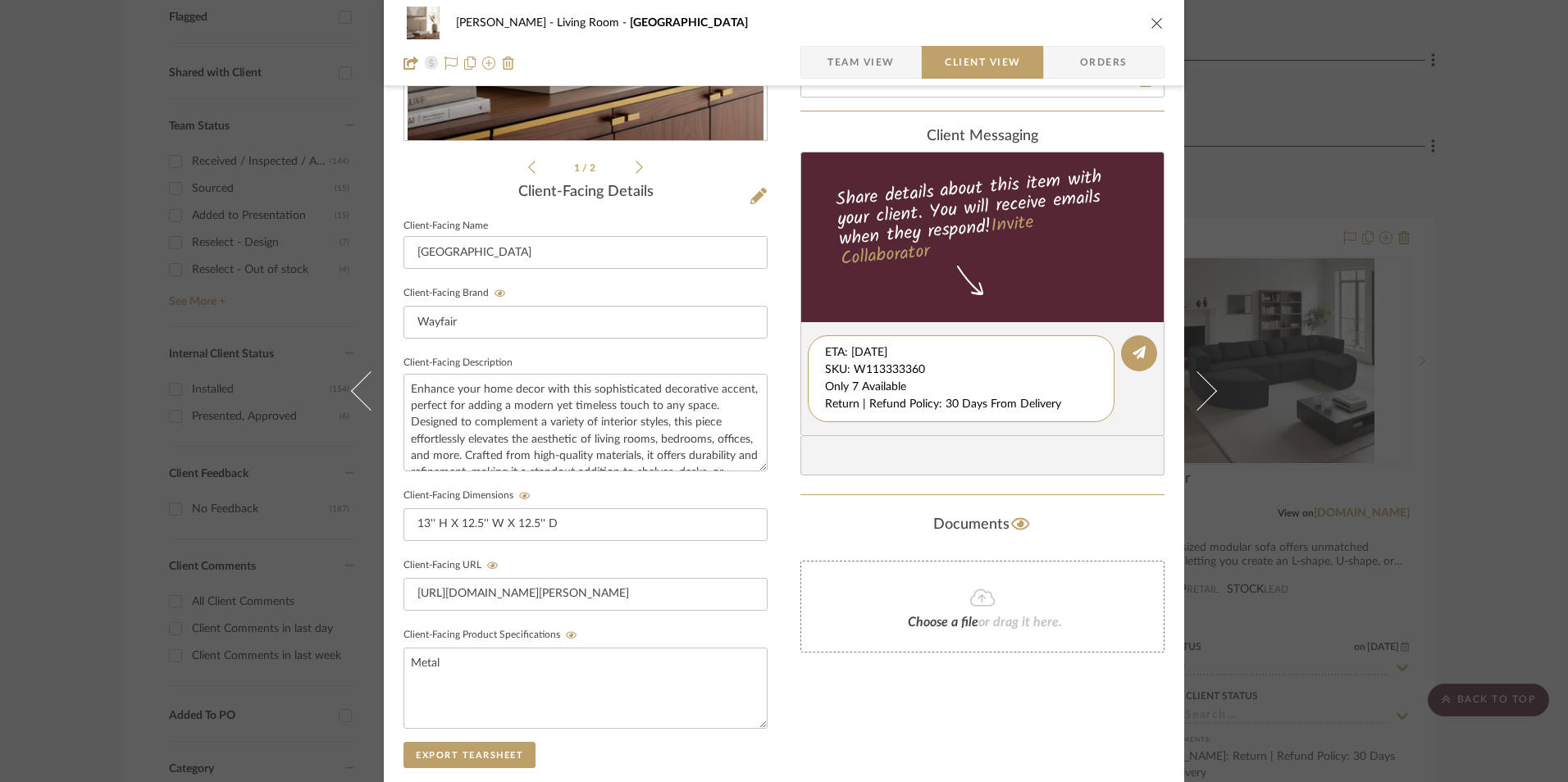
scroll to position [17, 0]
drag, startPoint x: 821, startPoint y: 352, endPoint x: 874, endPoint y: 399, distance: 70.8
click at [1130, 440] on div "client Messaging Share details about this item with your client. You will recei…" at bounding box center [982, 302] width 364 height 348
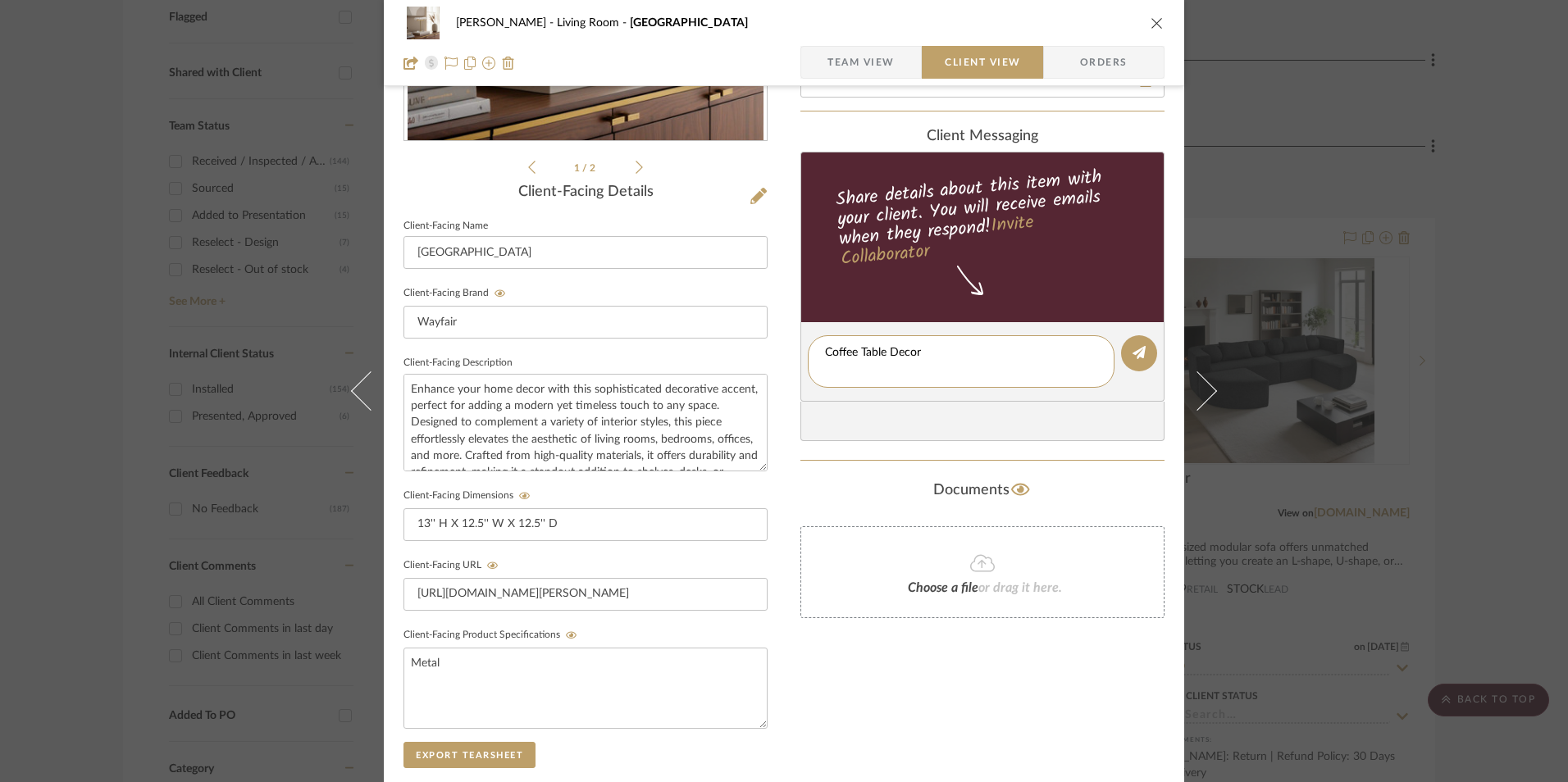
type textarea "Coffee Table Decor"
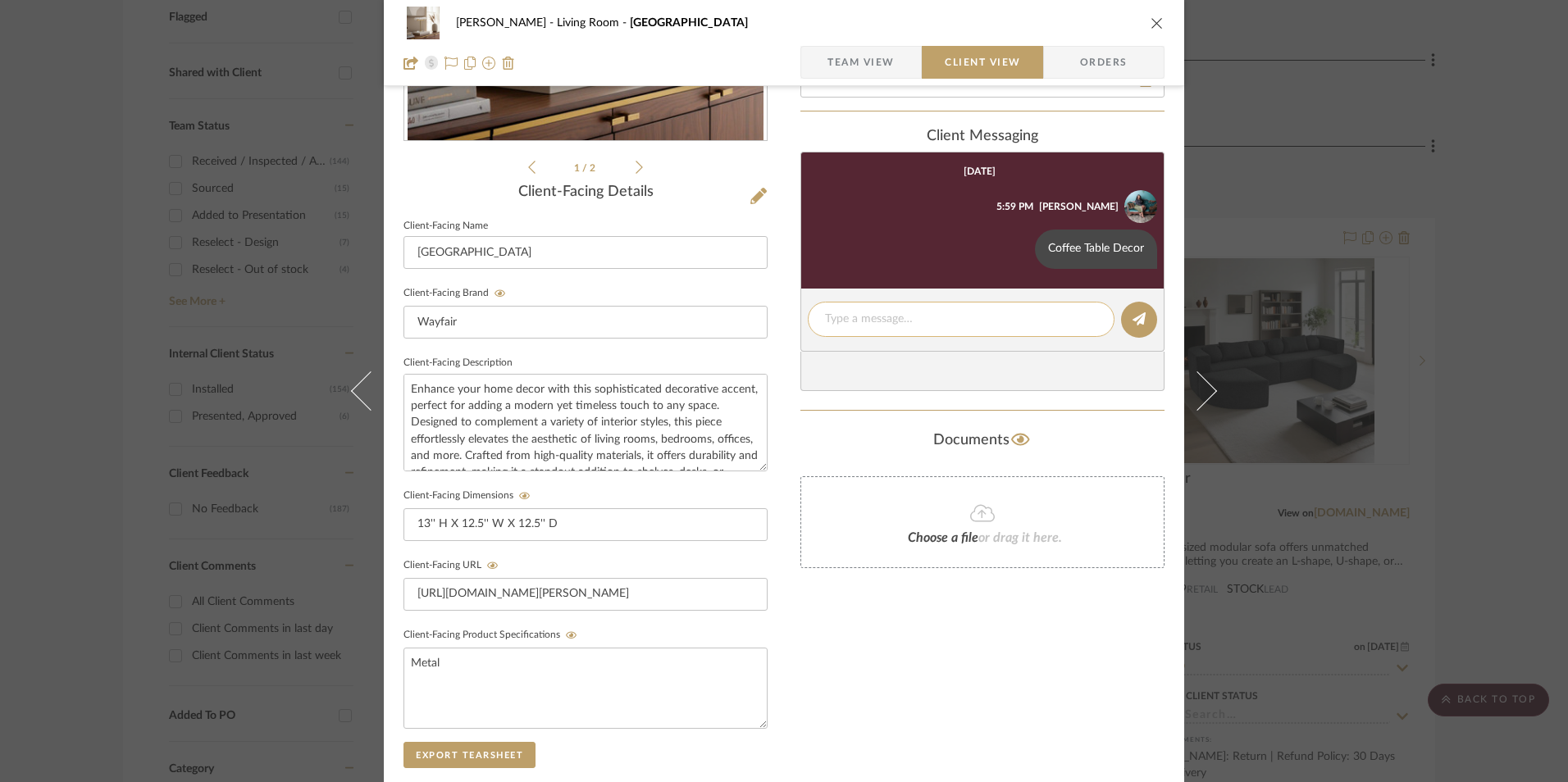
click at [833, 322] on textarea at bounding box center [961, 320] width 272 height 17
paste textarea "ETA: 9.30.2025 SKU: W113333360 Only 7 Available Return | Refund Policy: 30 Days…"
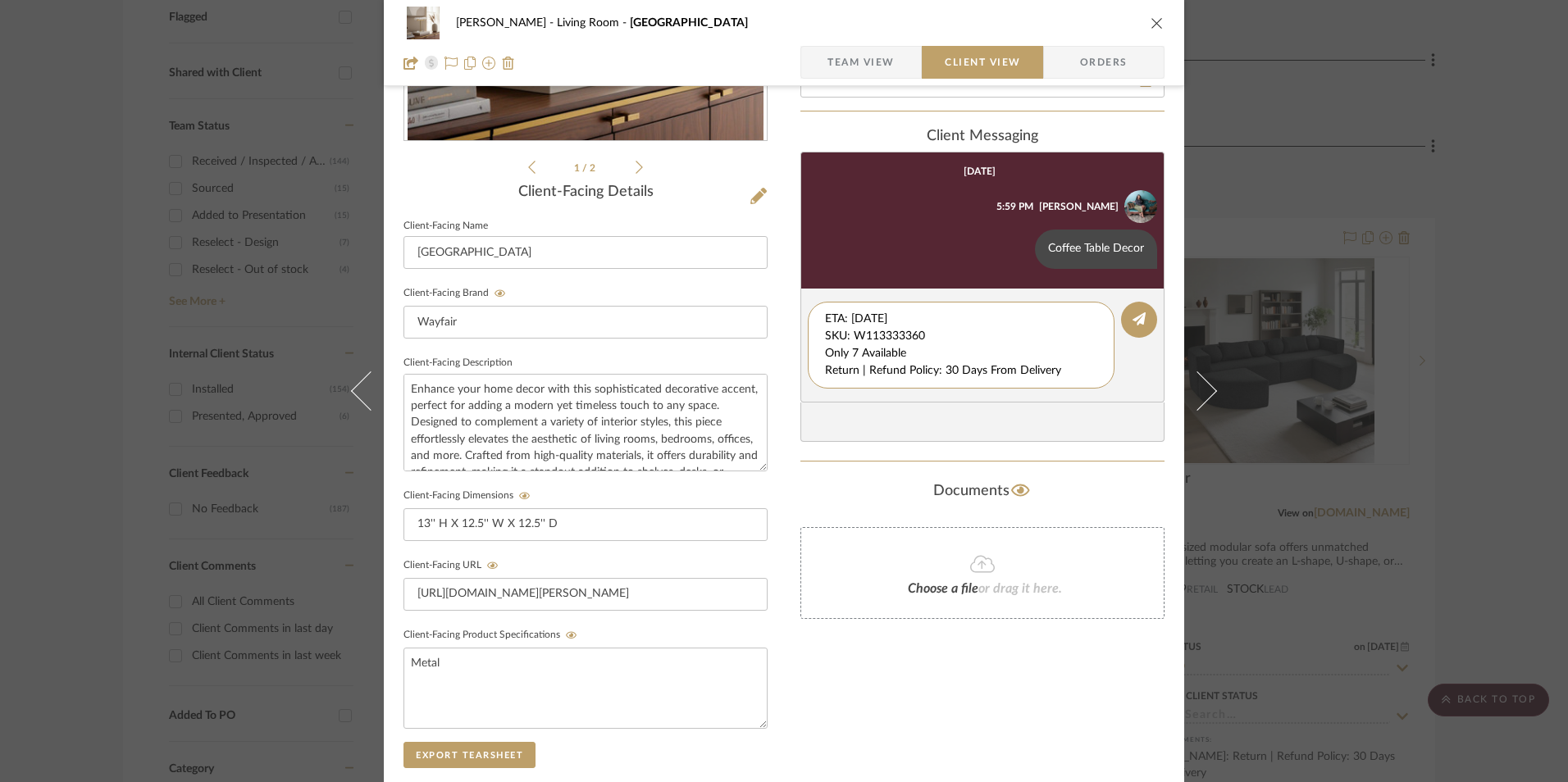
drag, startPoint x: 931, startPoint y: 336, endPoint x: 723, endPoint y: 279, distance: 215.7
click at [713, 274] on div "Danyela Alexander Living Room Valencia Team View Client View Orders 1 / 2 Clien…" at bounding box center [784, 366] width 800 height 1366
click at [818, 334] on div "Only 7 Available Return | Refund Policy: 30 Days From Delivery" at bounding box center [961, 336] width 307 height 69
click at [825, 333] on textarea "Only 7 Available Return | Refund Policy: 30 Days From Delivery" at bounding box center [961, 337] width 272 height 52
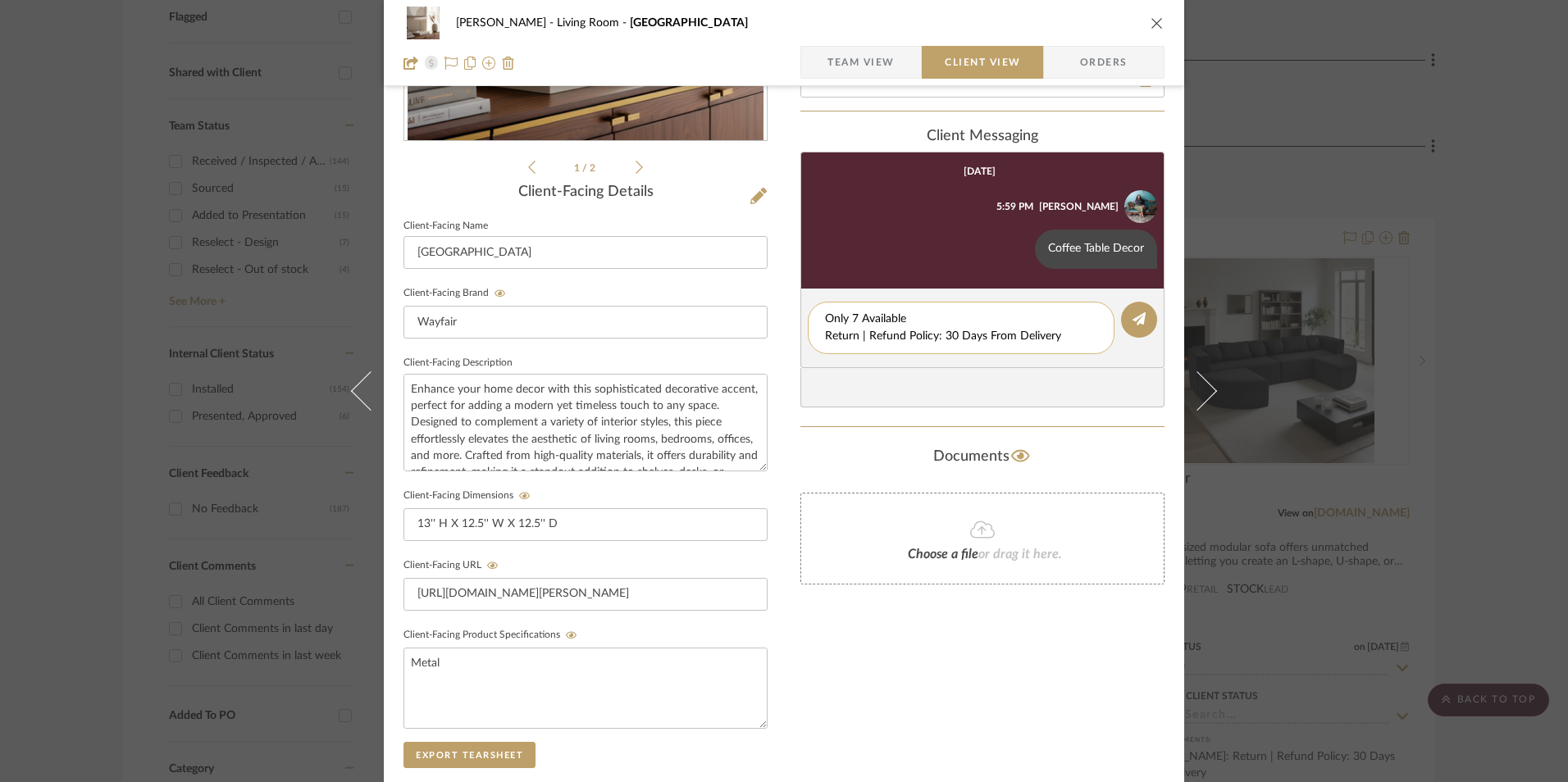
drag, startPoint x: 1056, startPoint y: 335, endPoint x: 882, endPoint y: 339, distance: 174.0
click at [783, 333] on div "Danyela Alexander Living Room Valencia Team View Client View Orders 1 / 2 Clien…" at bounding box center [784, 366] width 800 height 1366
type textarea "Only 7 Available"
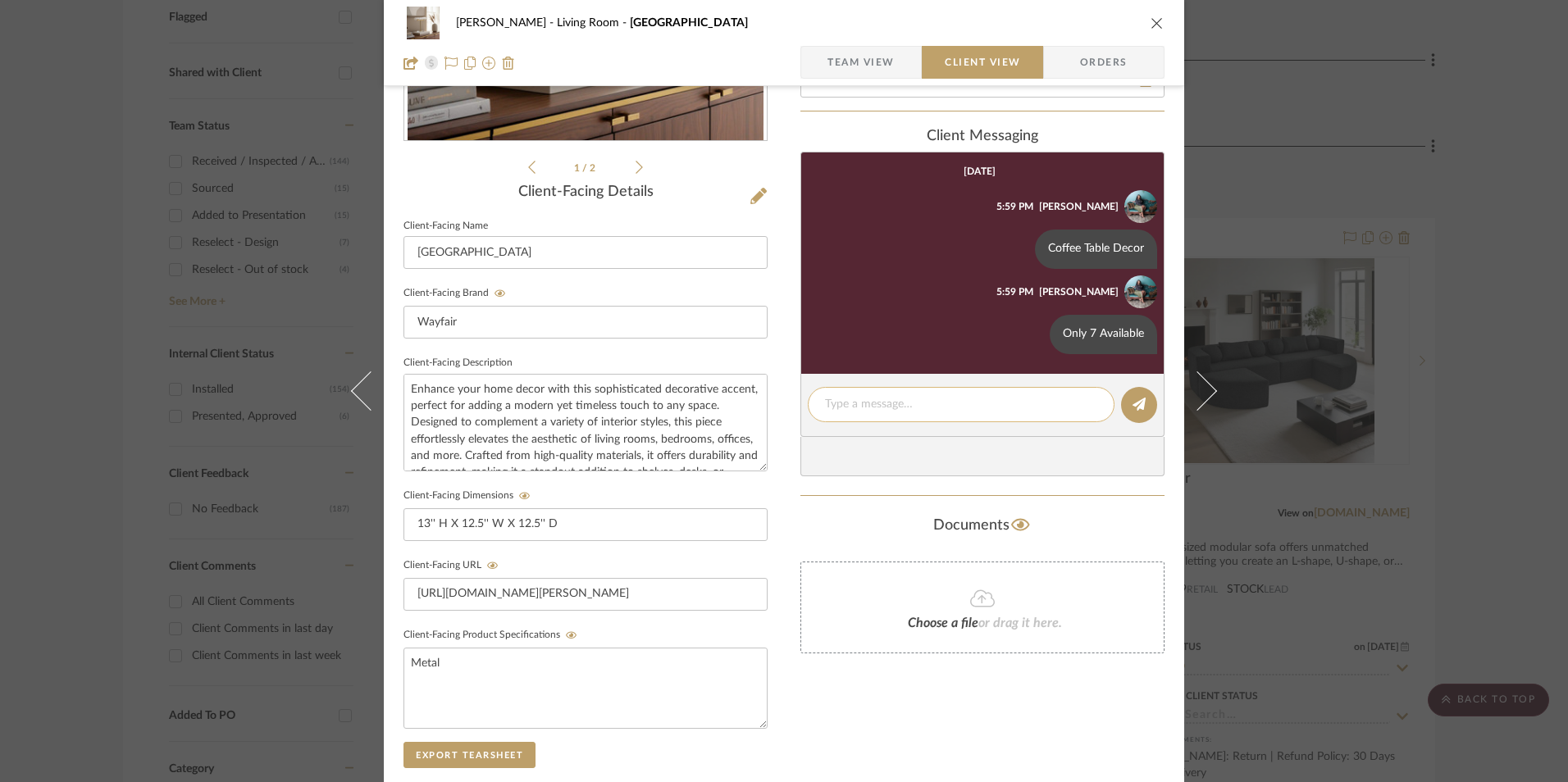
click at [862, 407] on textarea at bounding box center [961, 404] width 272 height 17
paste textarea "Return | Refund Policy: 30 Days From Delivery"
type textarea "Return | Refund Policy: 30 Days From Delivery"
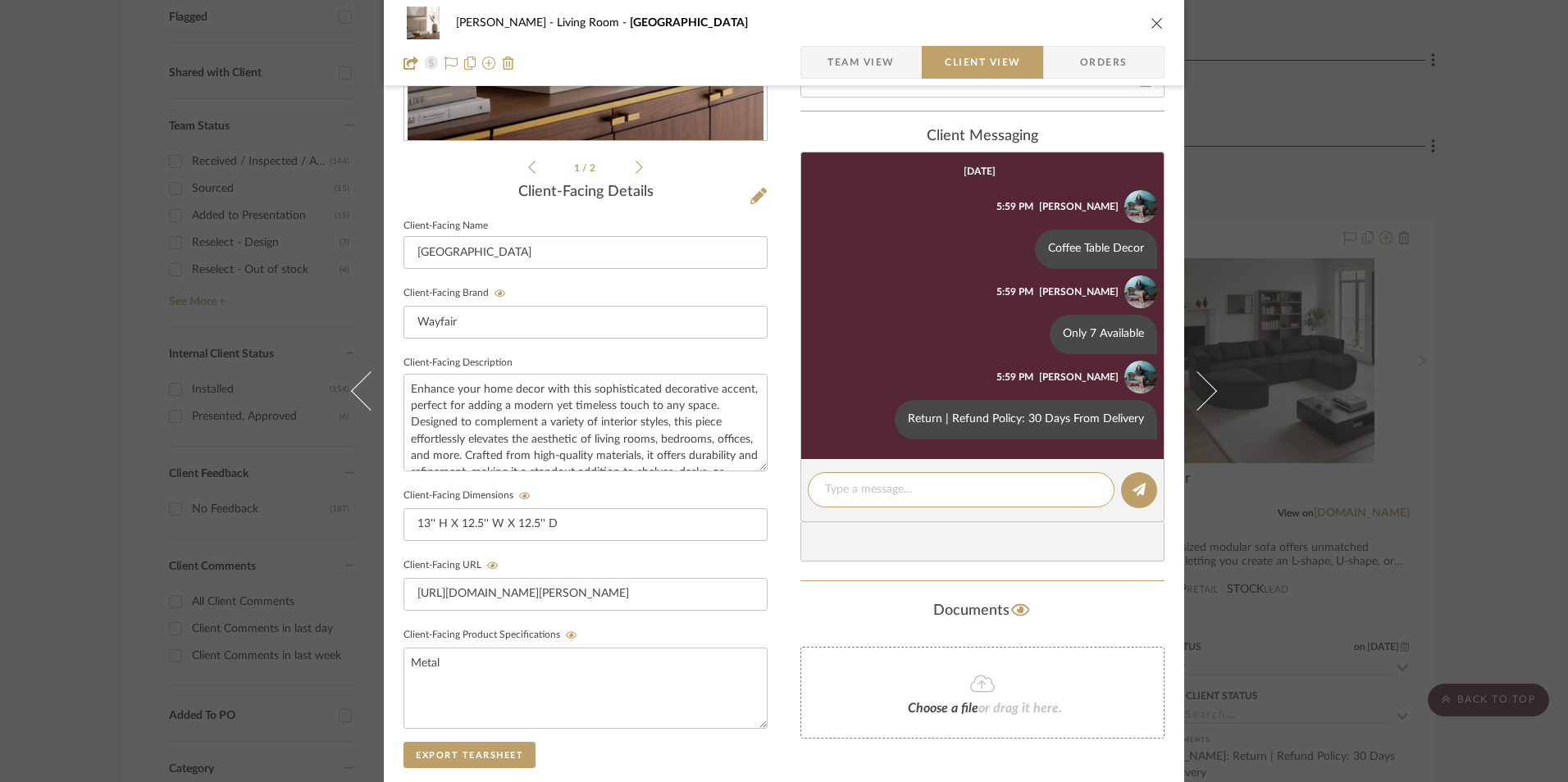
click at [1473, 374] on div "Danyela Alexander Living Room Valencia Team View Client View Orders 1 / 2 Clien…" at bounding box center [784, 391] width 1568 height 782
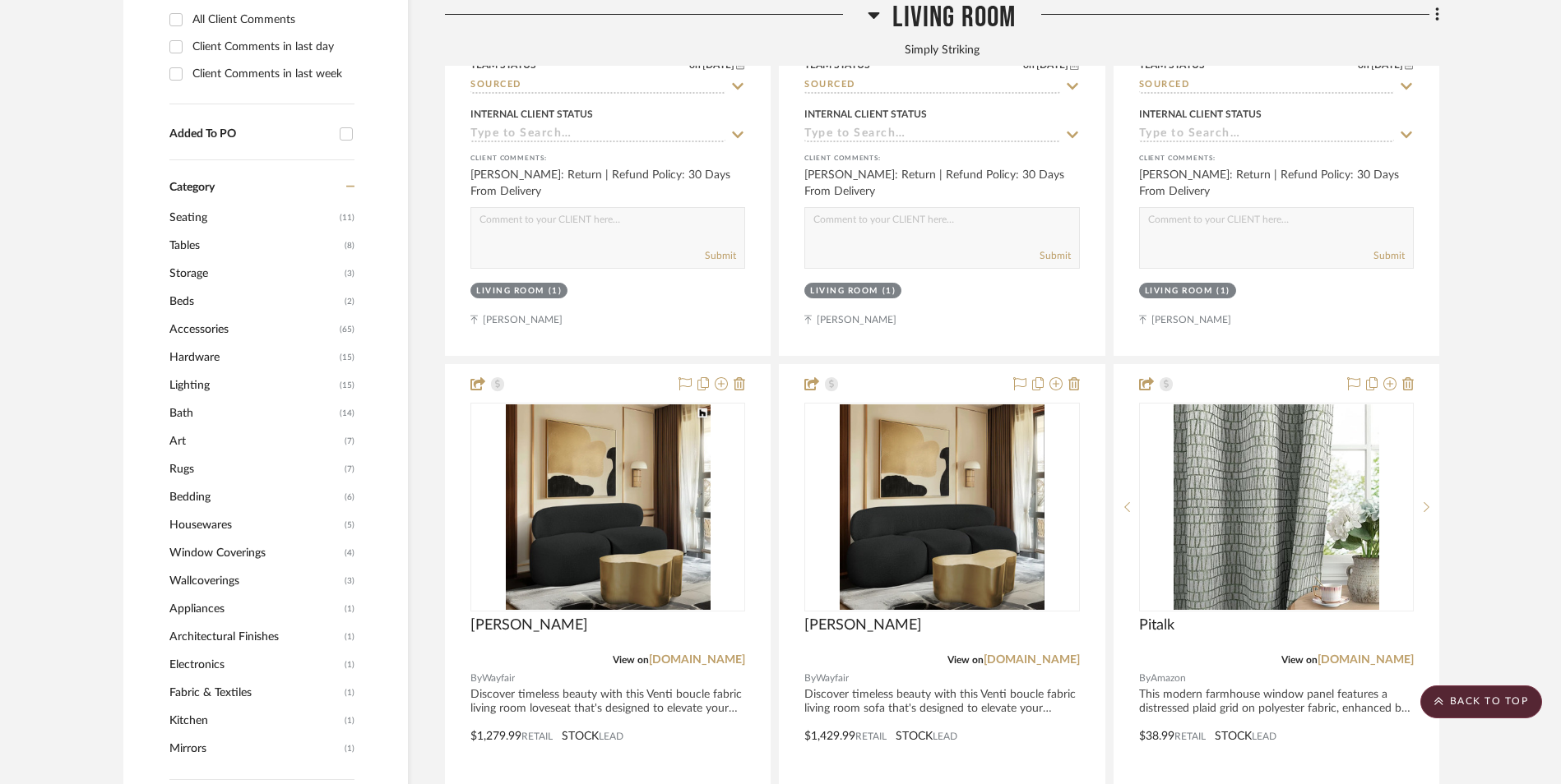
scroll to position [1418, 0]
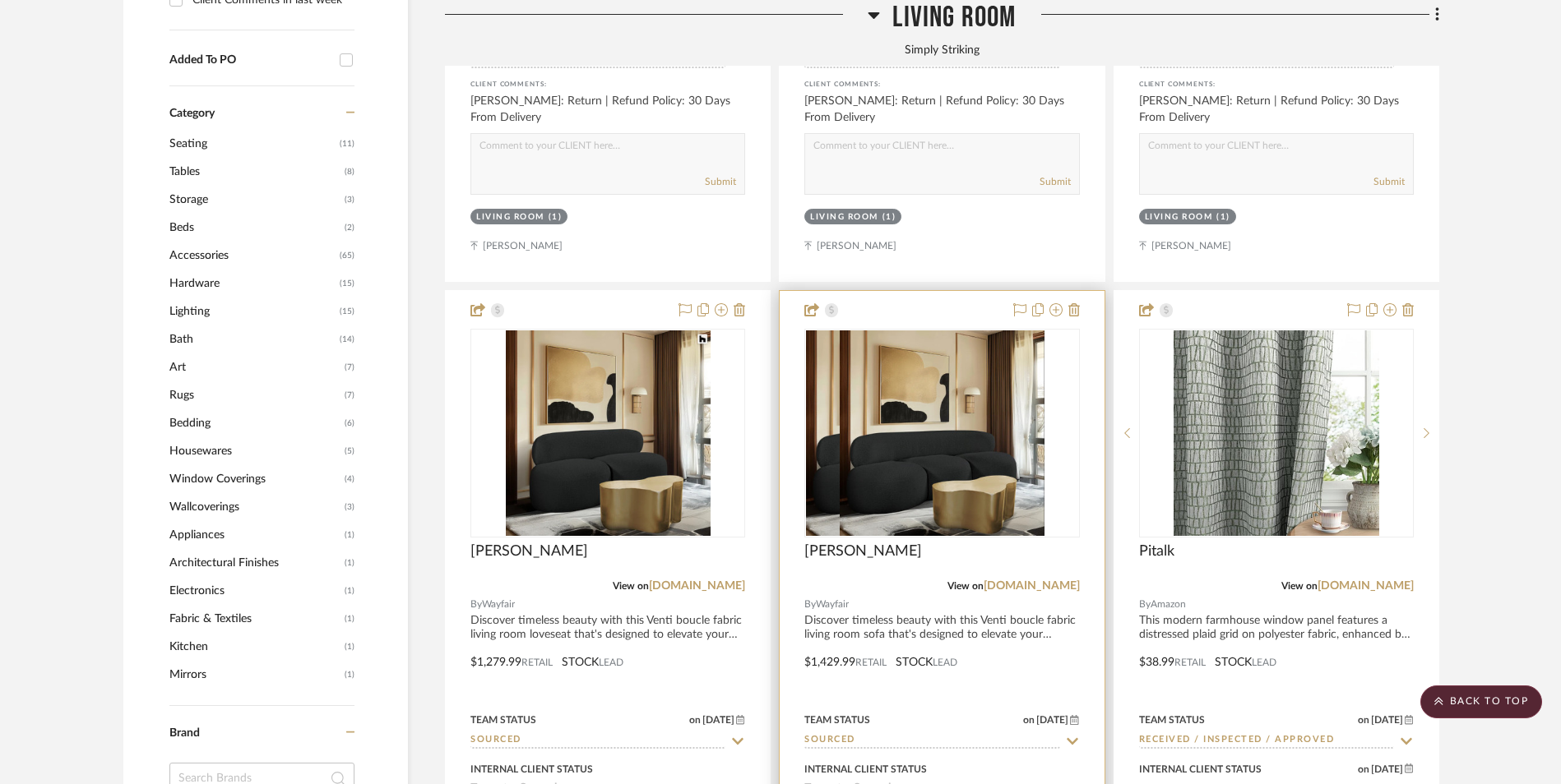
click at [950, 333] on img at bounding box center [943, 433] width 205 height 206
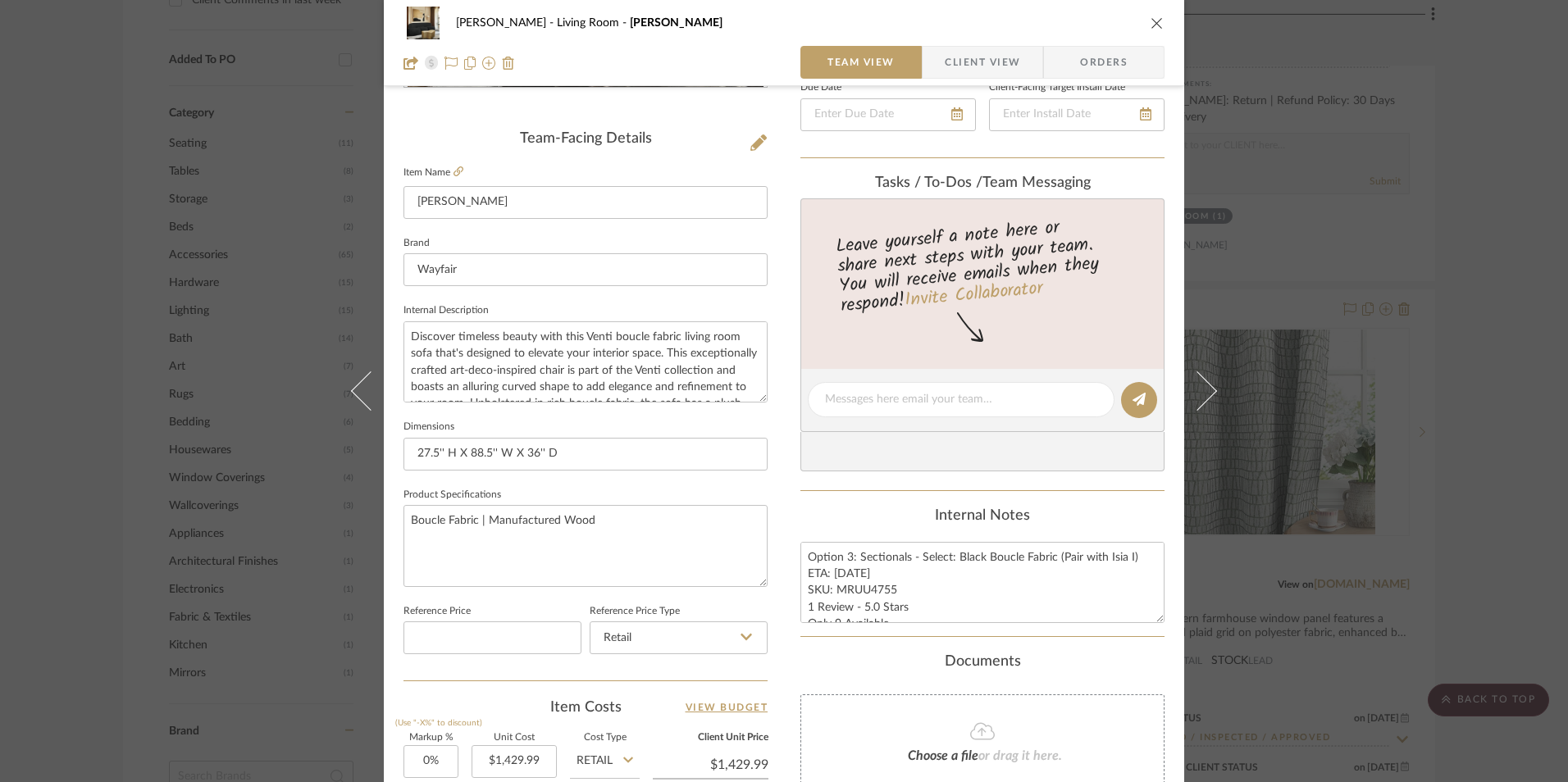
scroll to position [492, 0]
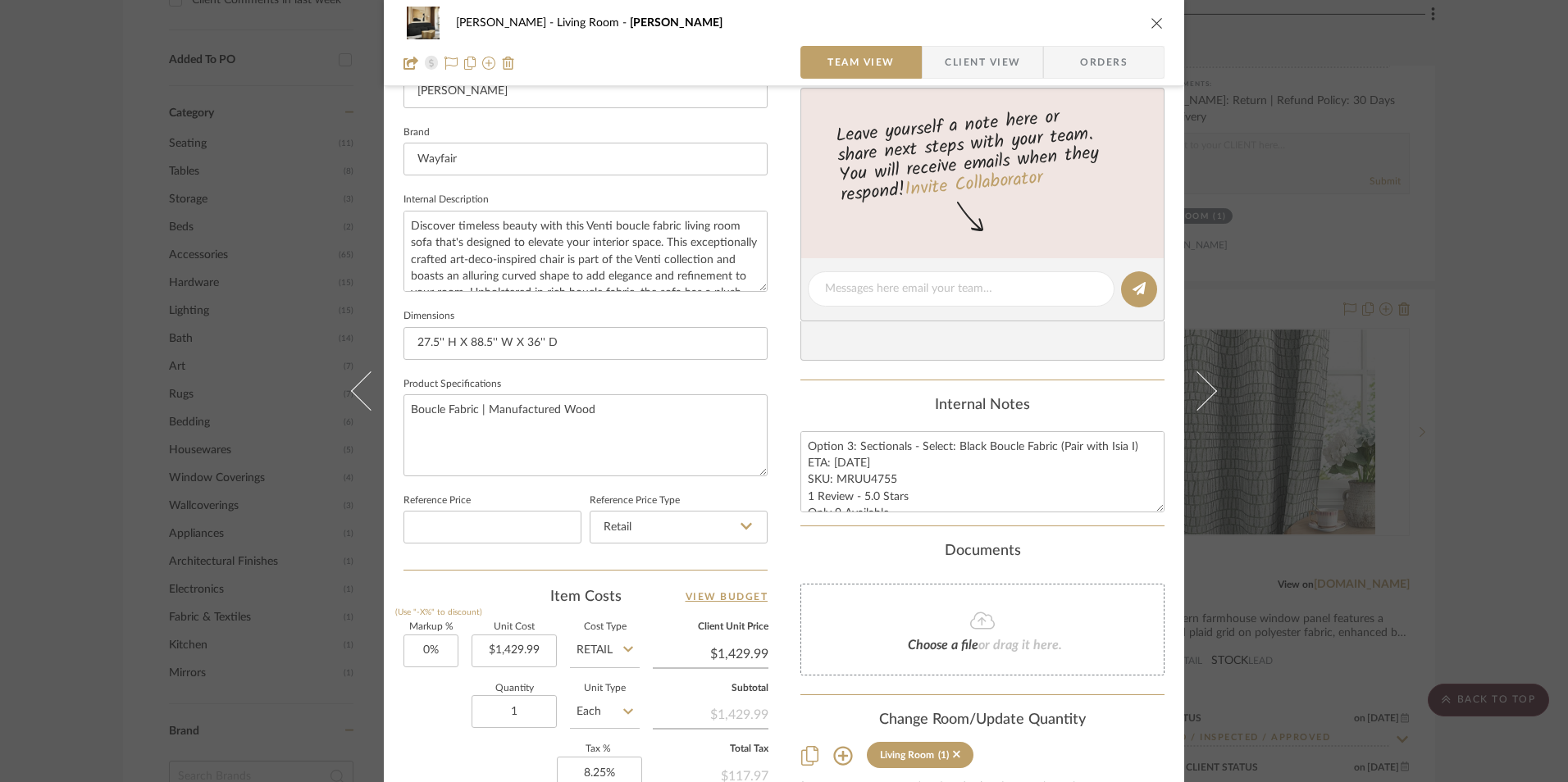
click at [1446, 420] on div "Danyela Alexander Living Room Isia II Team View Client View Orders Team-Facing …" at bounding box center [784, 391] width 1568 height 782
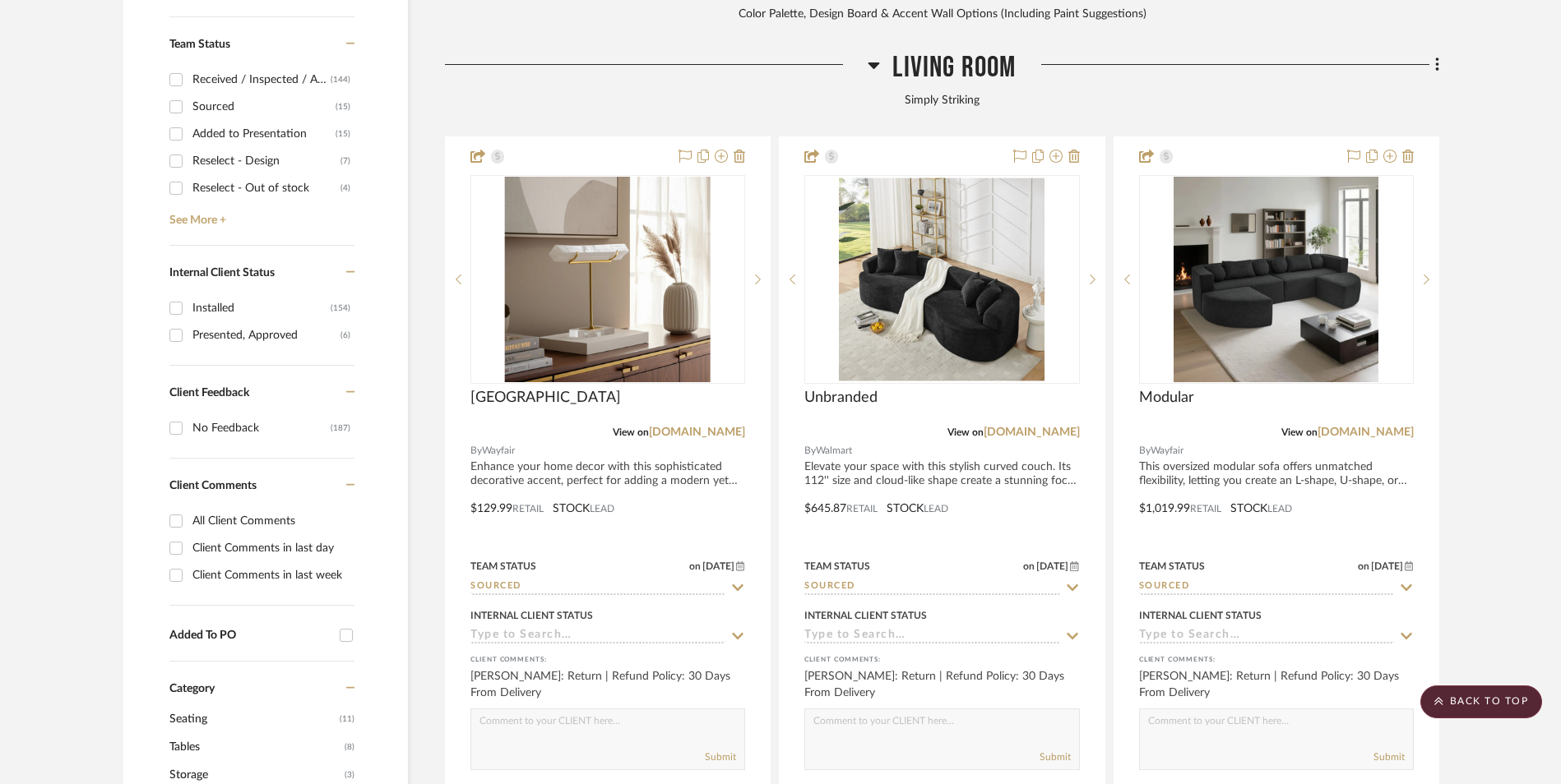
scroll to position [760, 0]
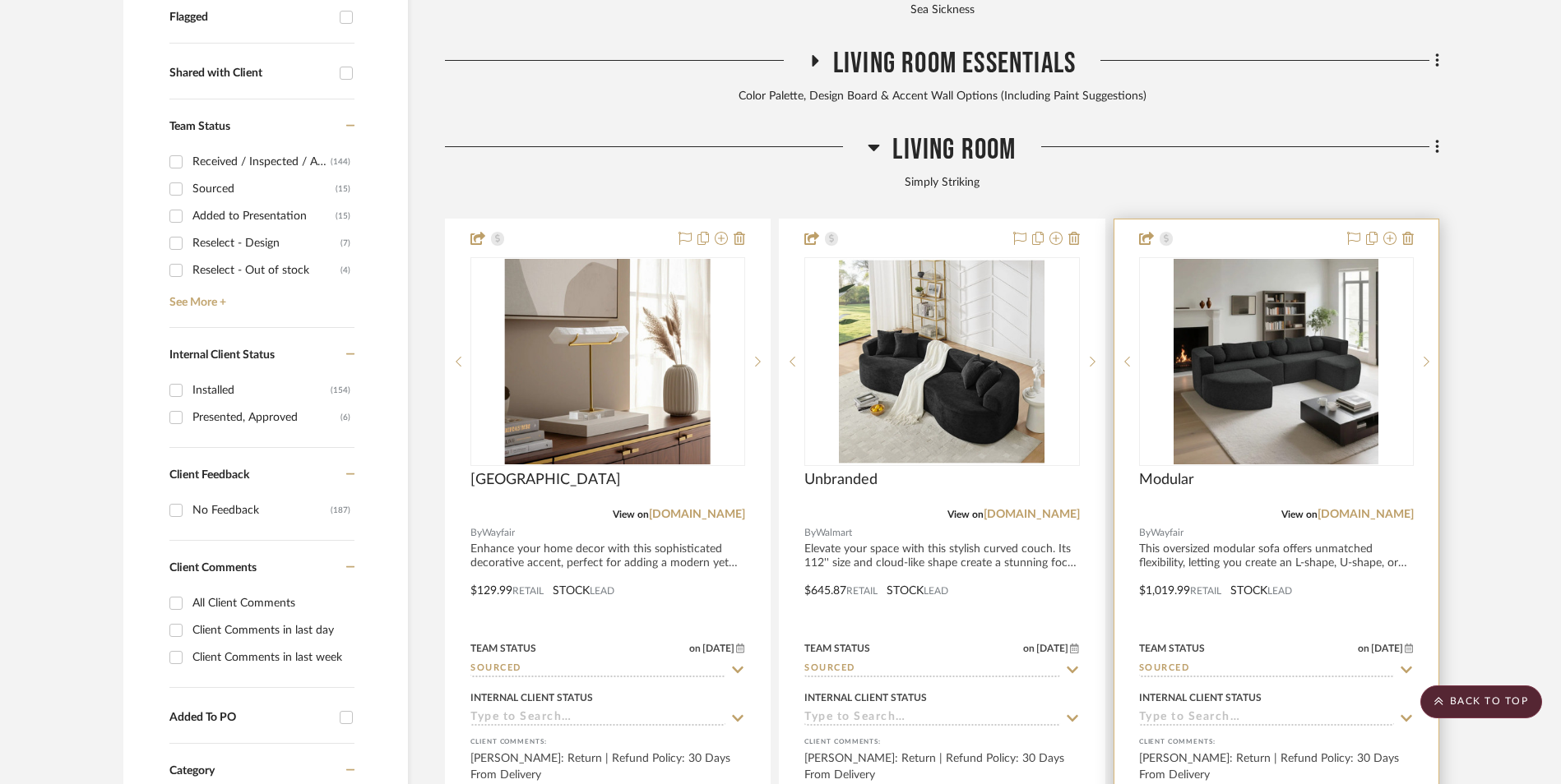
click at [1251, 297] on img at bounding box center [1276, 361] width 205 height 206
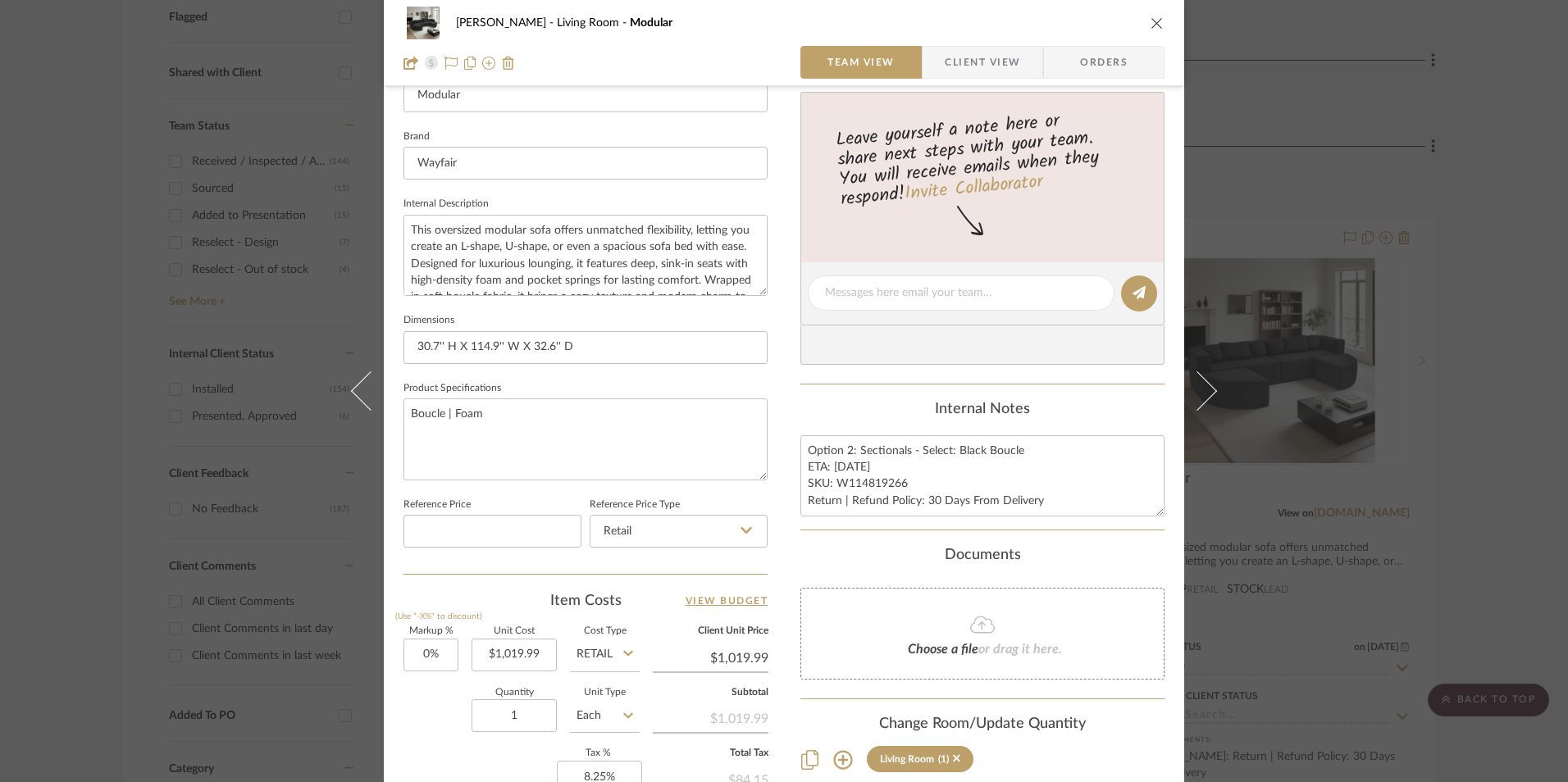
scroll to position [492, 0]
click at [1466, 439] on div "Danyela Alexander Living Room Modular Team View Client View Orders 1 / 2 Team-F…" at bounding box center [784, 391] width 1568 height 782
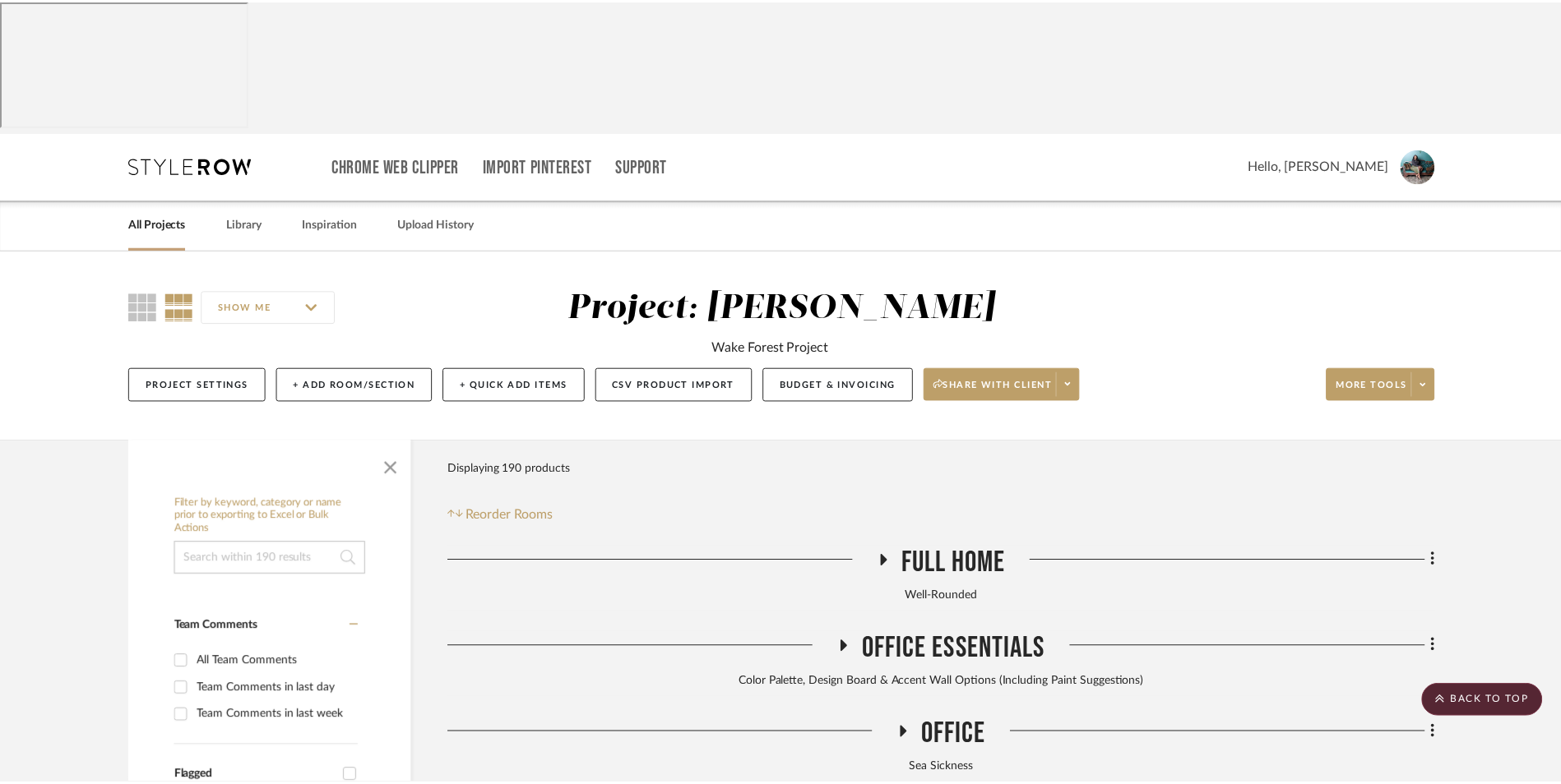
scroll to position [760, 0]
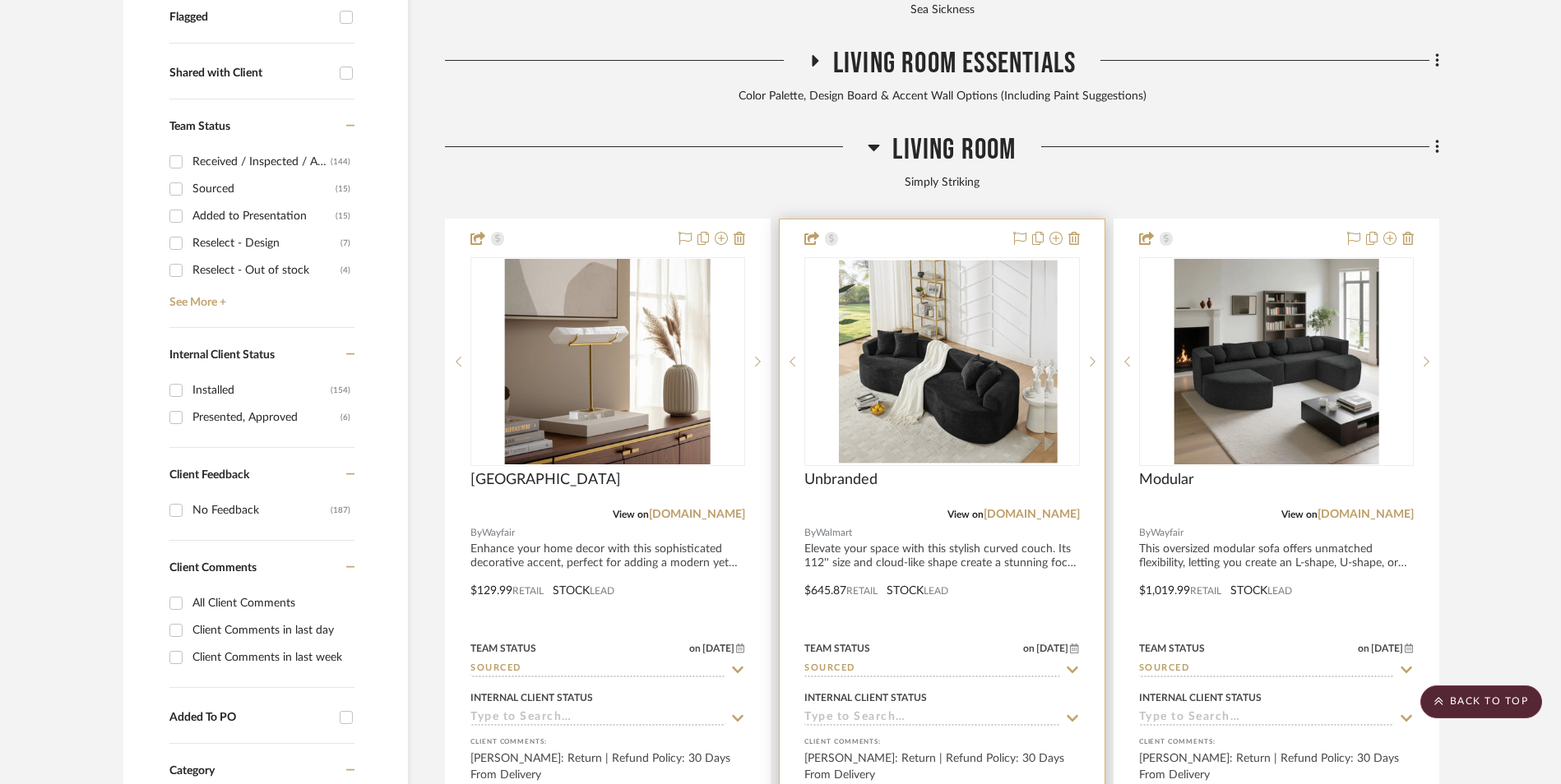
click at [942, 259] on img "0" at bounding box center [955, 361] width 206 height 206
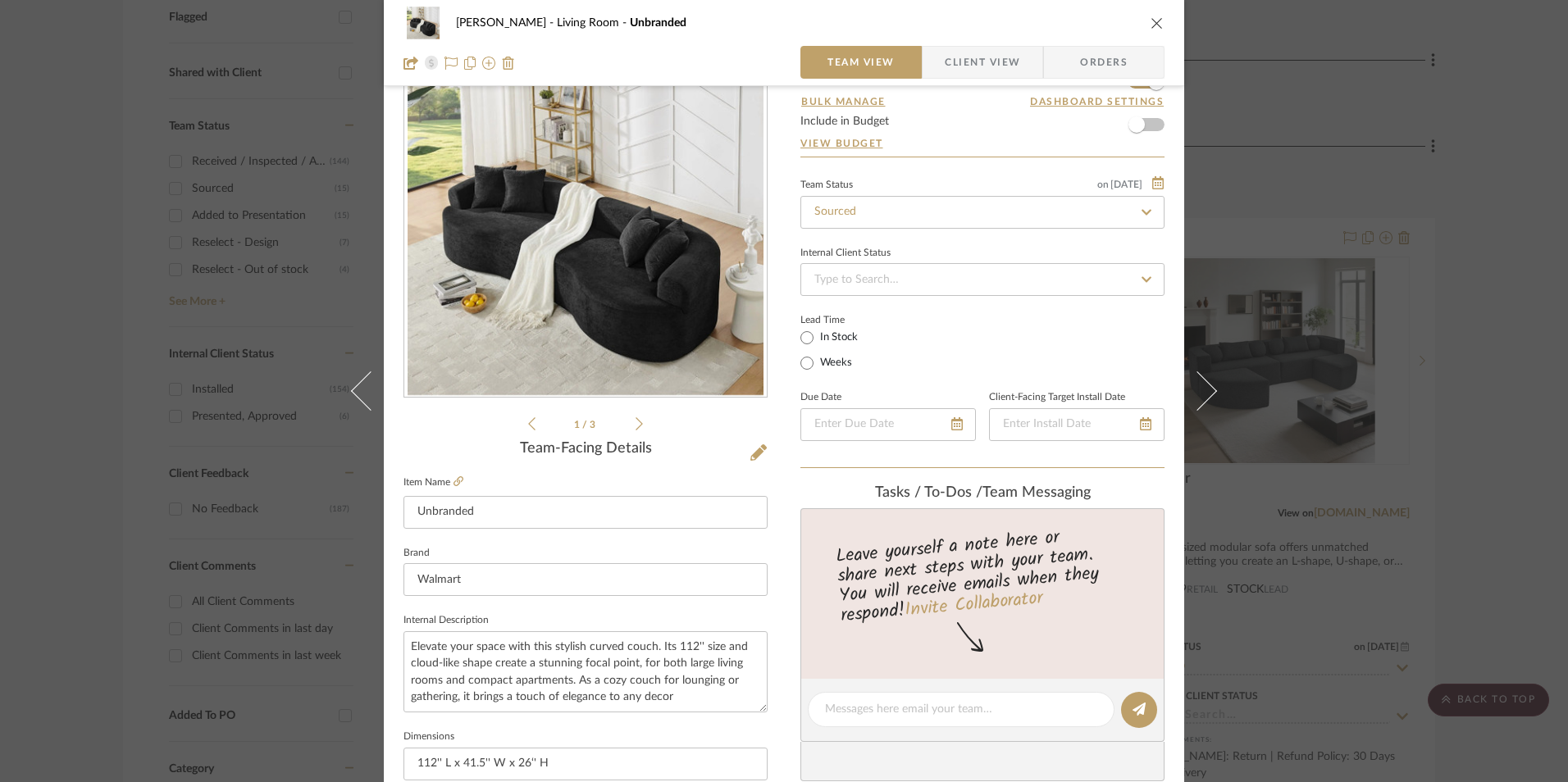
scroll to position [328, 0]
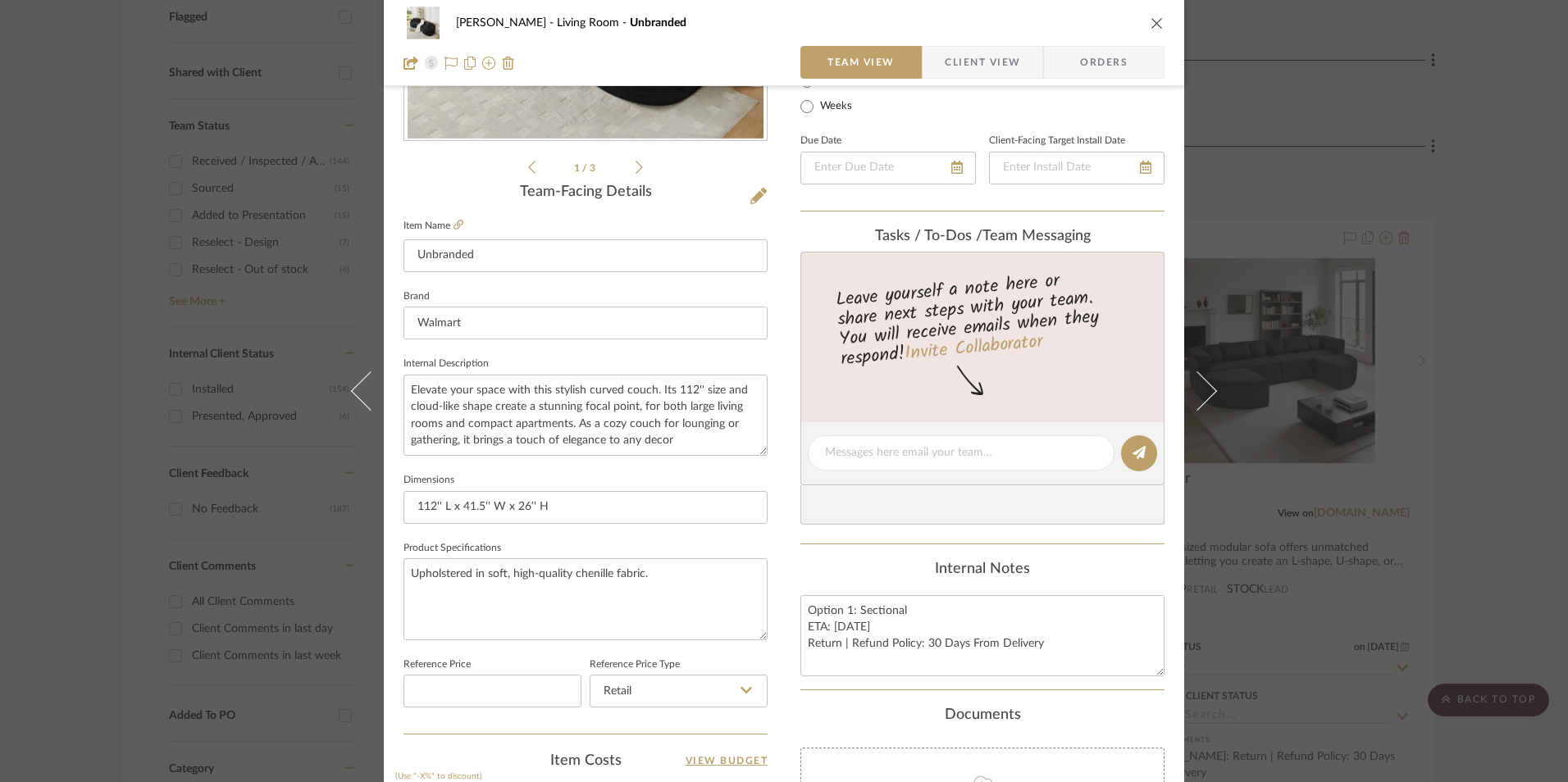
click at [1482, 412] on div "Danyela Alexander Living Room Unbranded Team View Client View Orders 1 / 3 Team…" at bounding box center [784, 391] width 1568 height 782
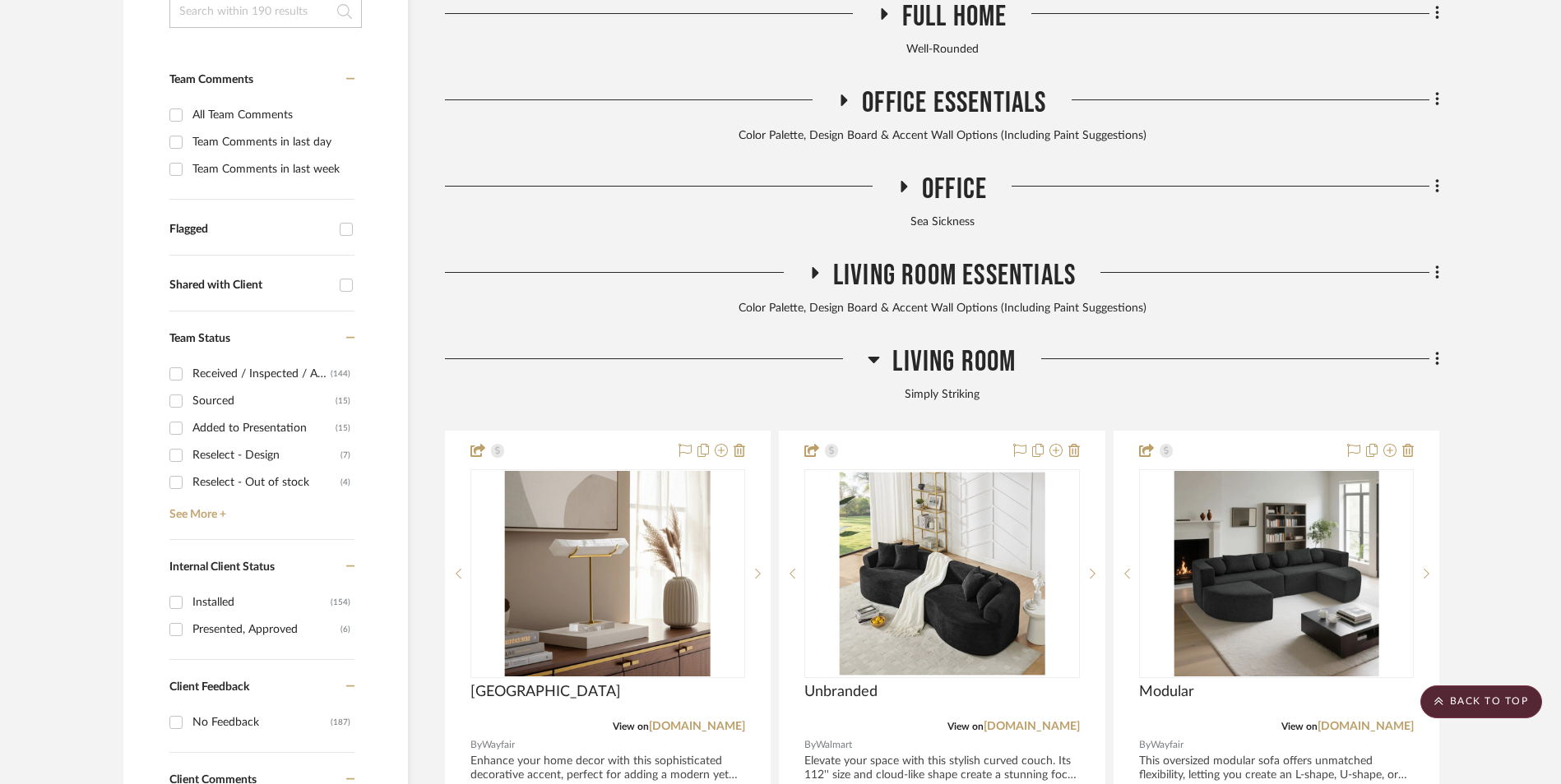
scroll to position [513, 0]
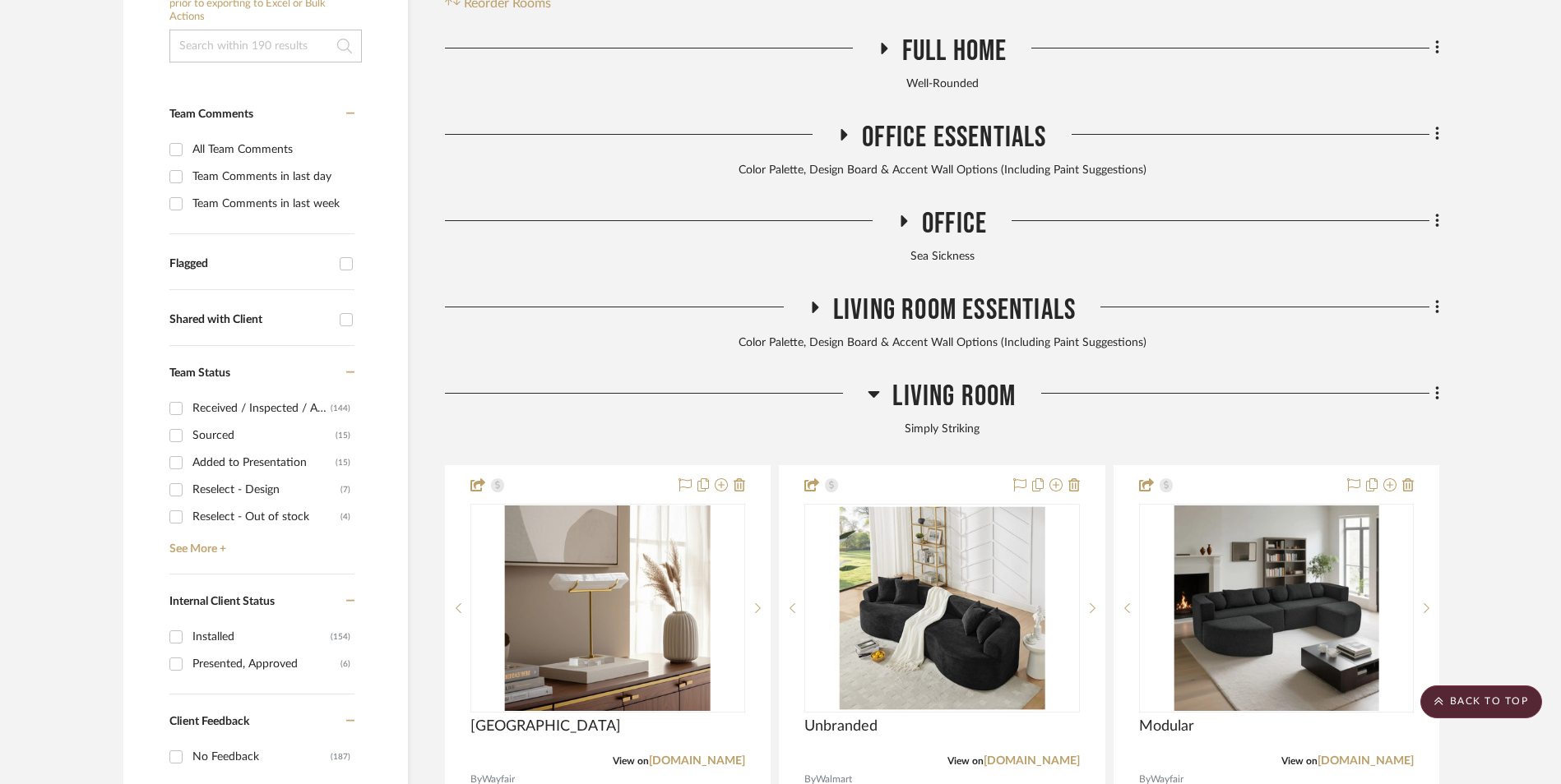
click at [871, 384] on icon at bounding box center [874, 393] width 12 height 20
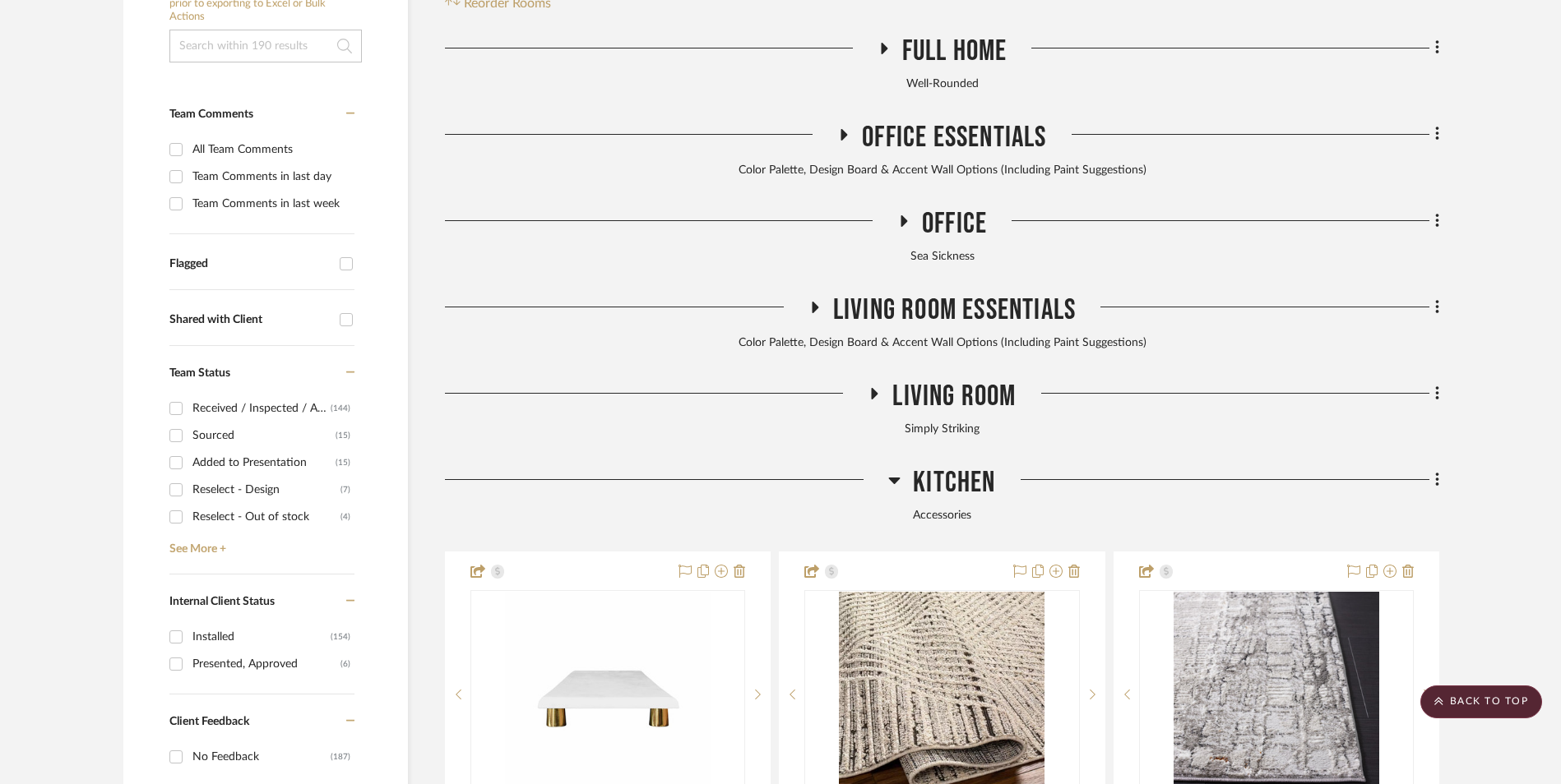
click at [895, 478] on icon at bounding box center [895, 481] width 11 height 7
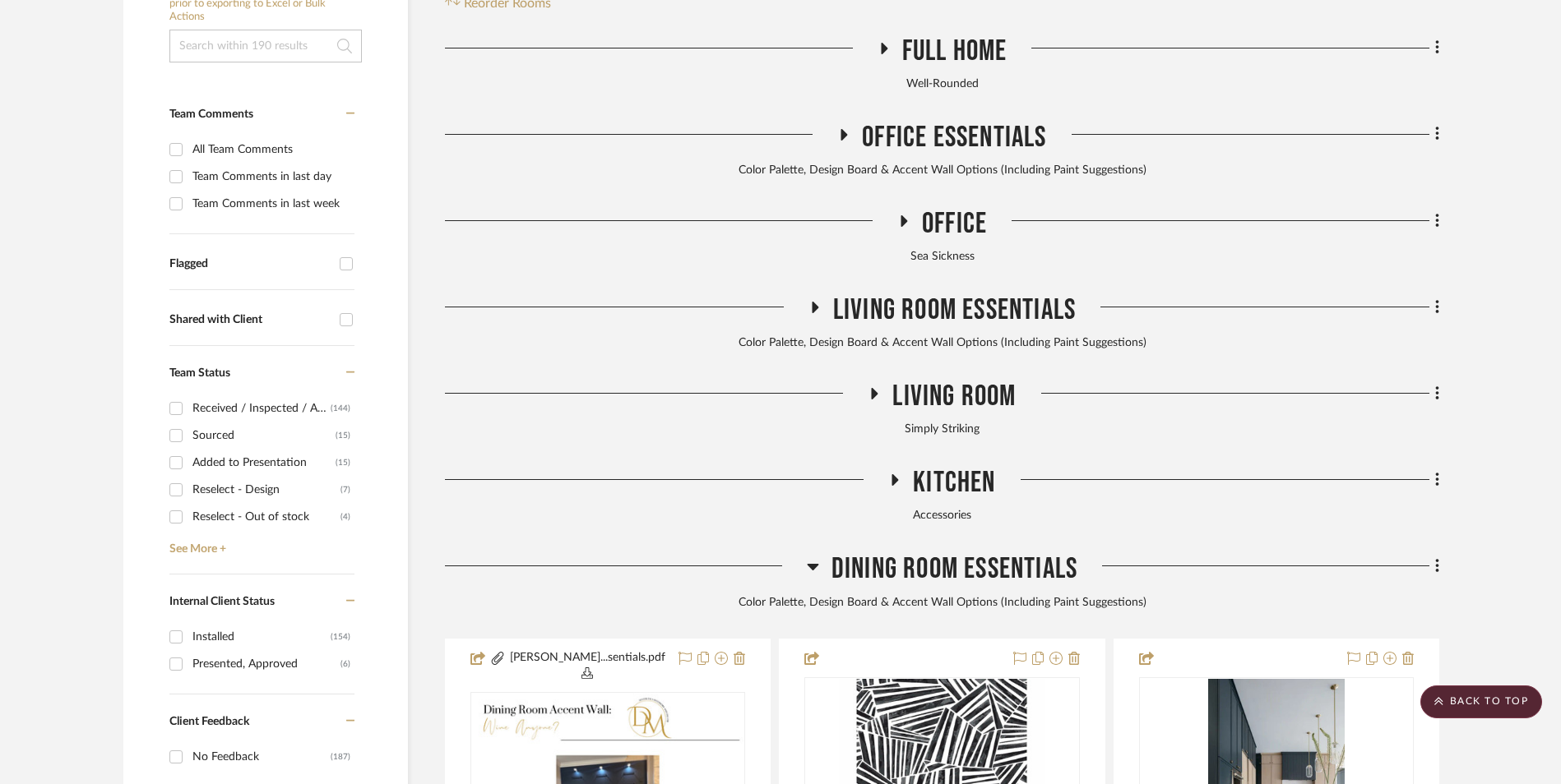
click at [812, 564] on icon at bounding box center [812, 568] width 11 height 7
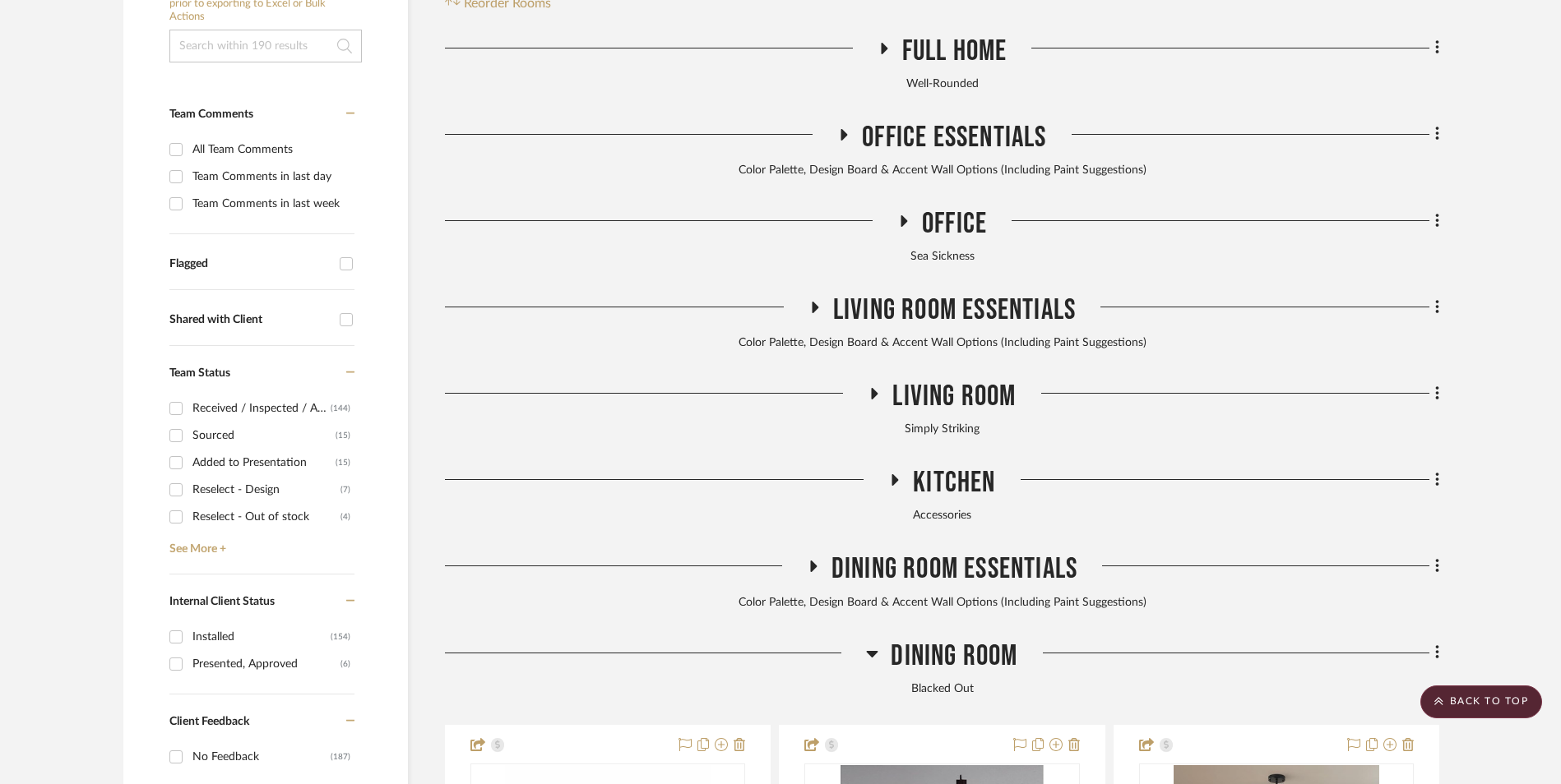
click at [870, 651] on icon at bounding box center [872, 655] width 11 height 7
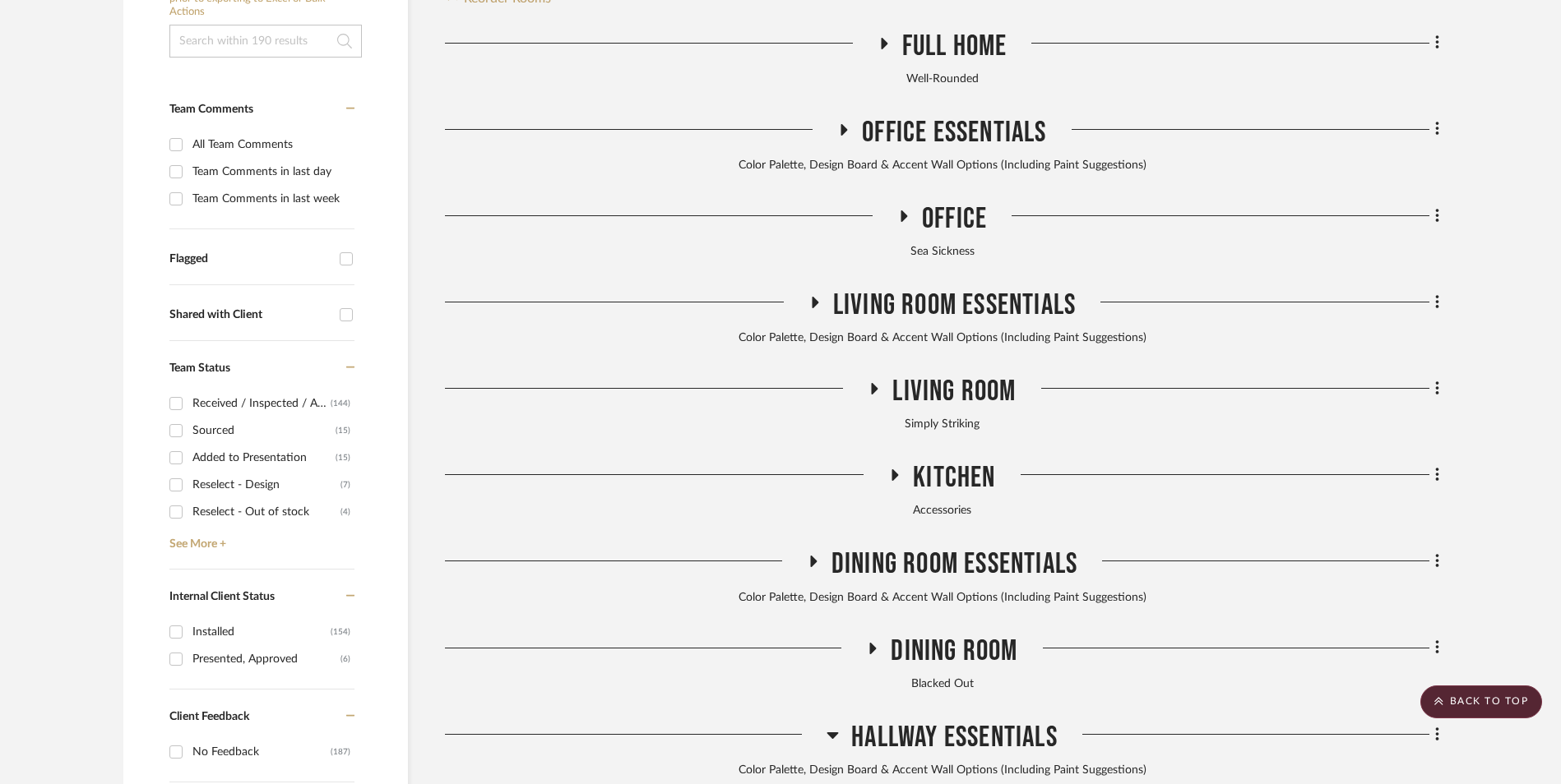
scroll to position [677, 0]
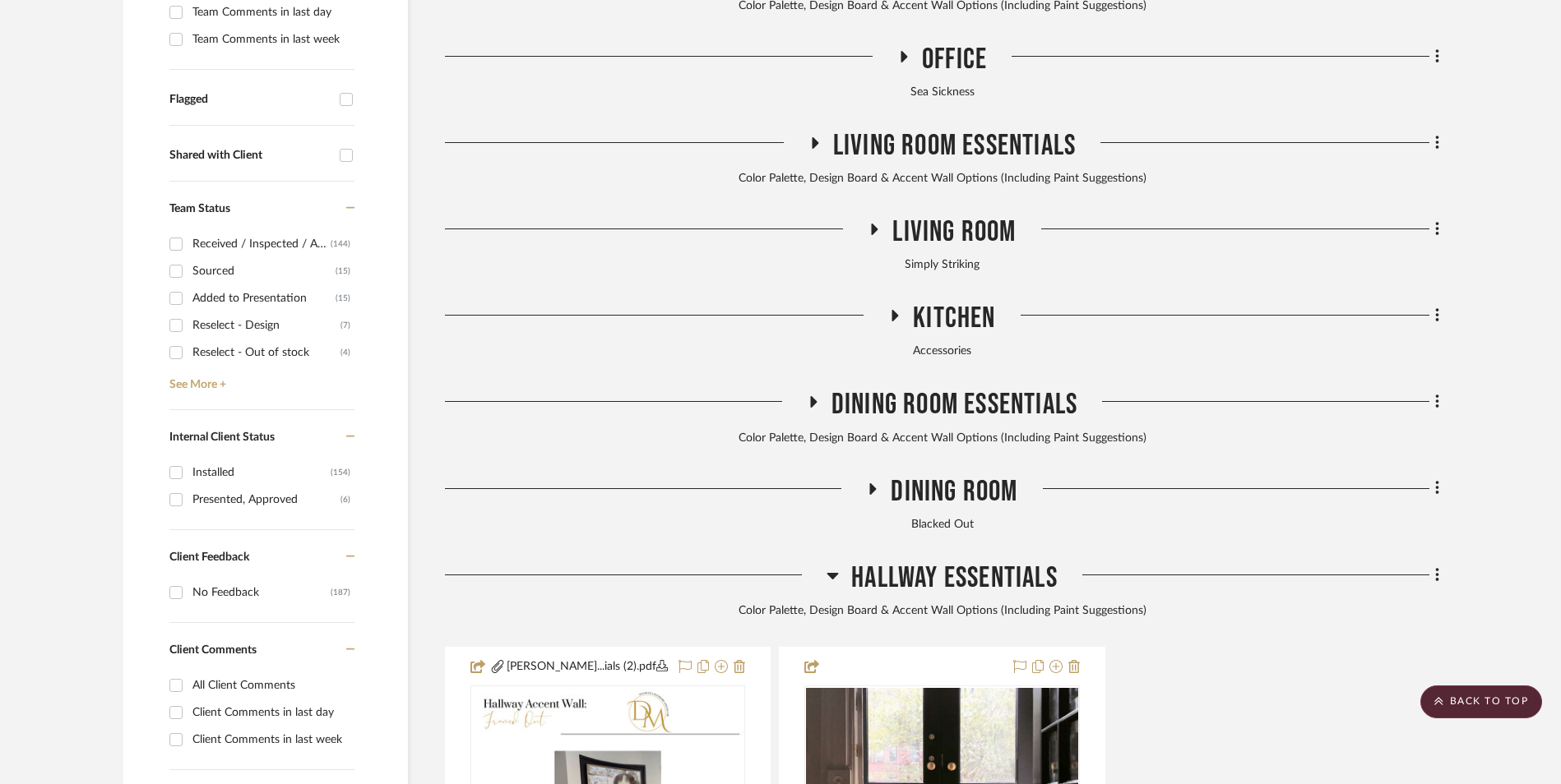
click at [834, 573] on icon at bounding box center [833, 576] width 11 height 7
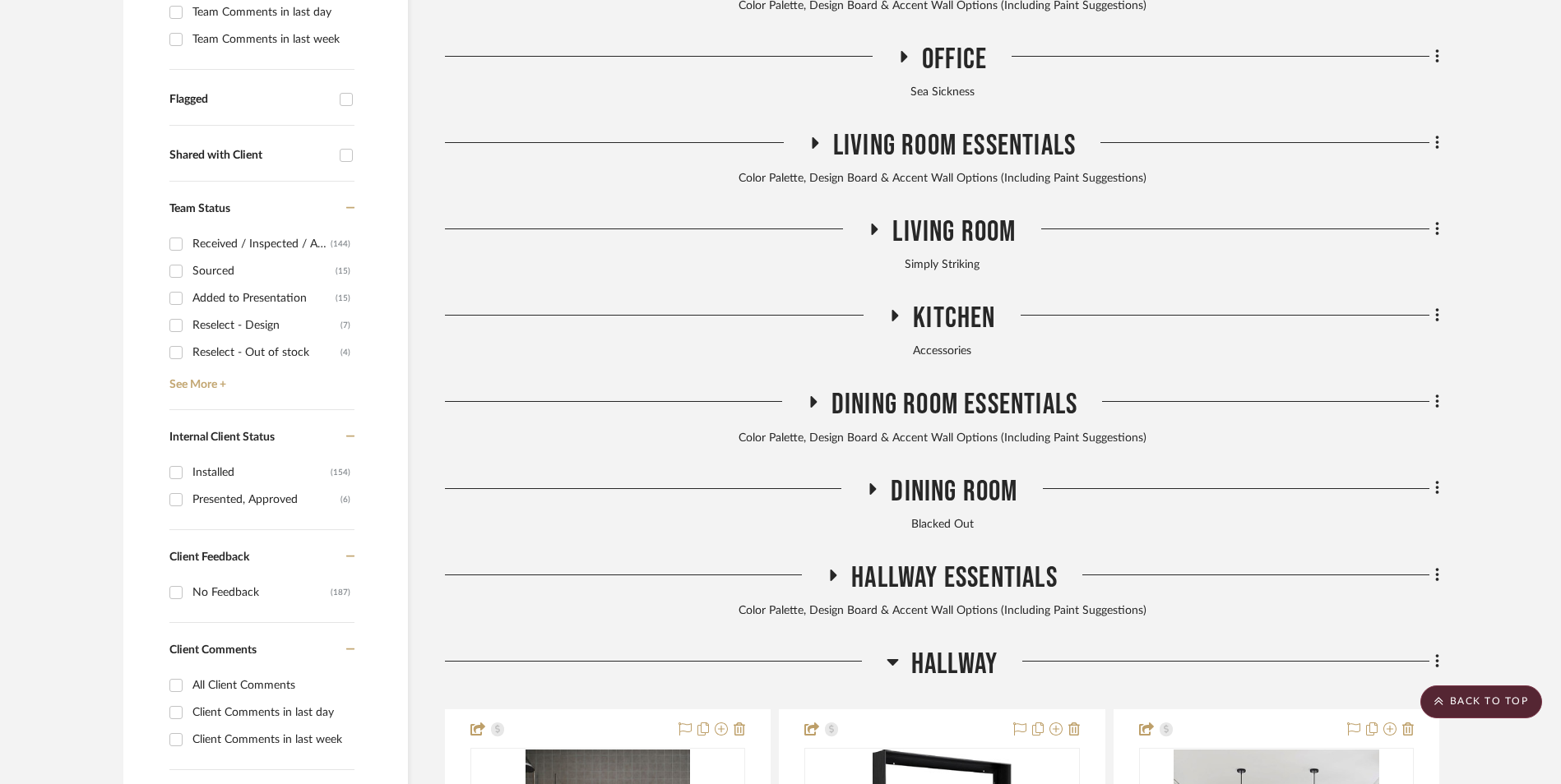
click at [894, 659] on icon at bounding box center [892, 662] width 11 height 7
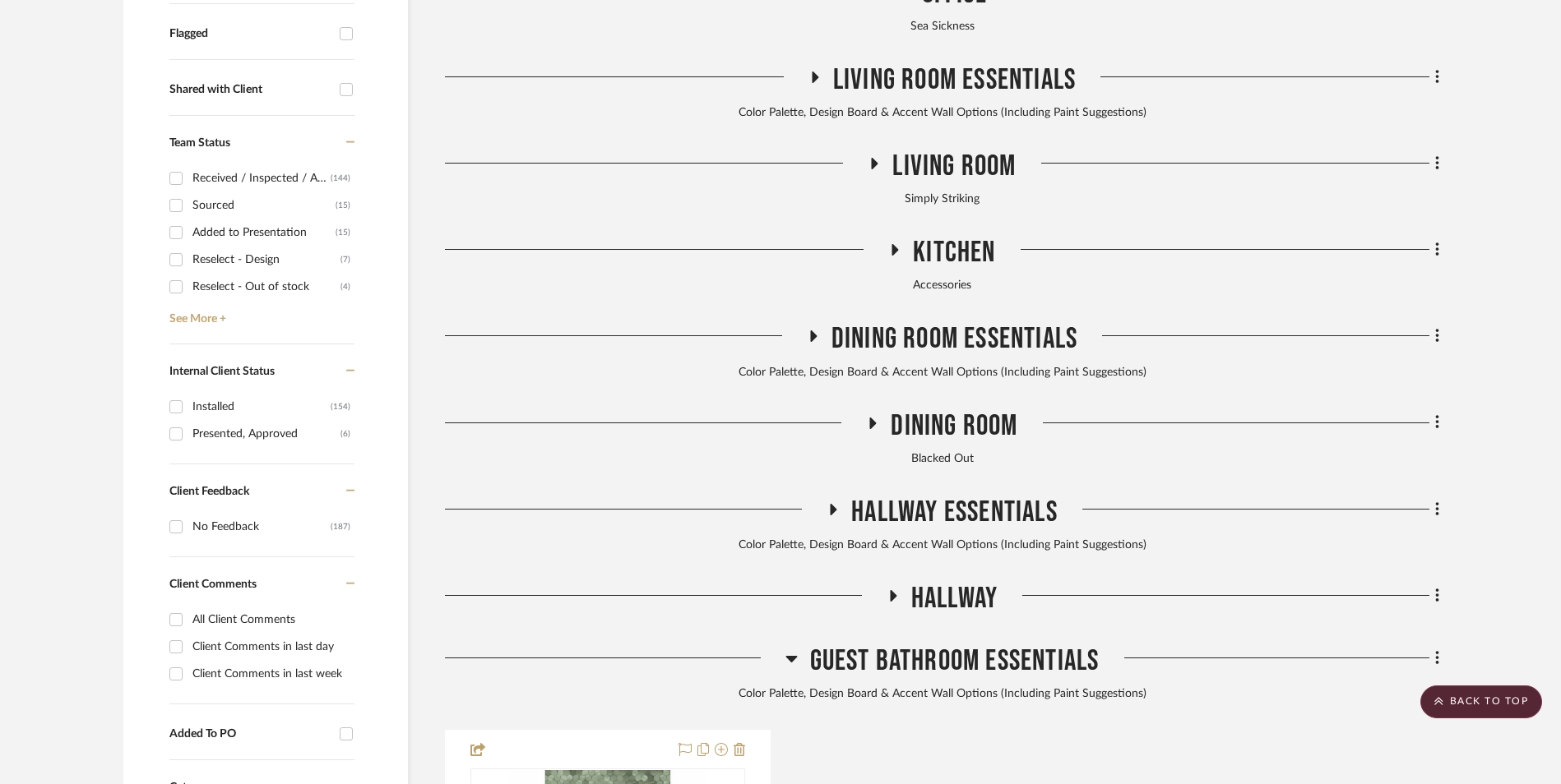
scroll to position [842, 0]
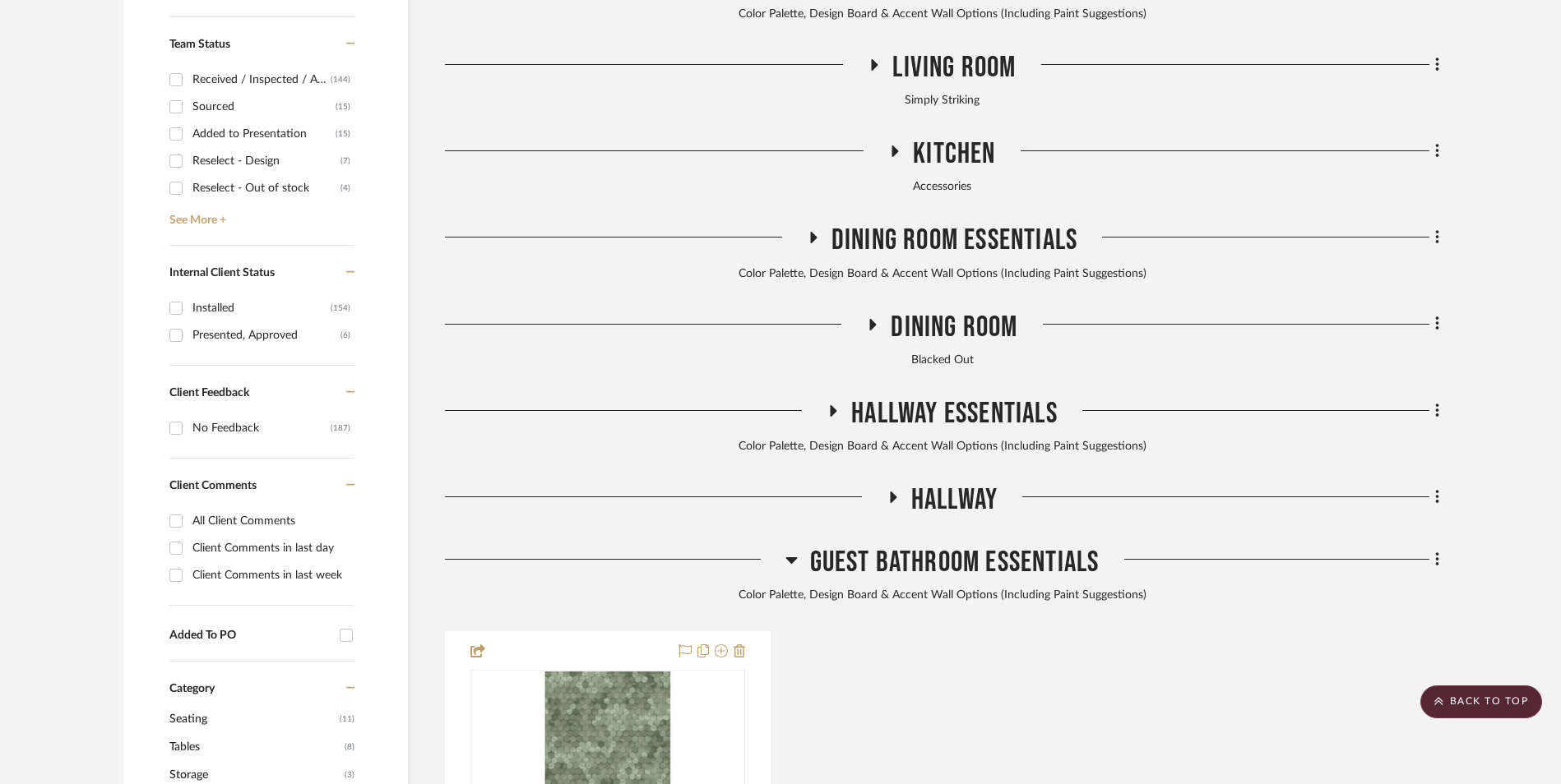
click at [785, 550] on icon at bounding box center [791, 559] width 12 height 20
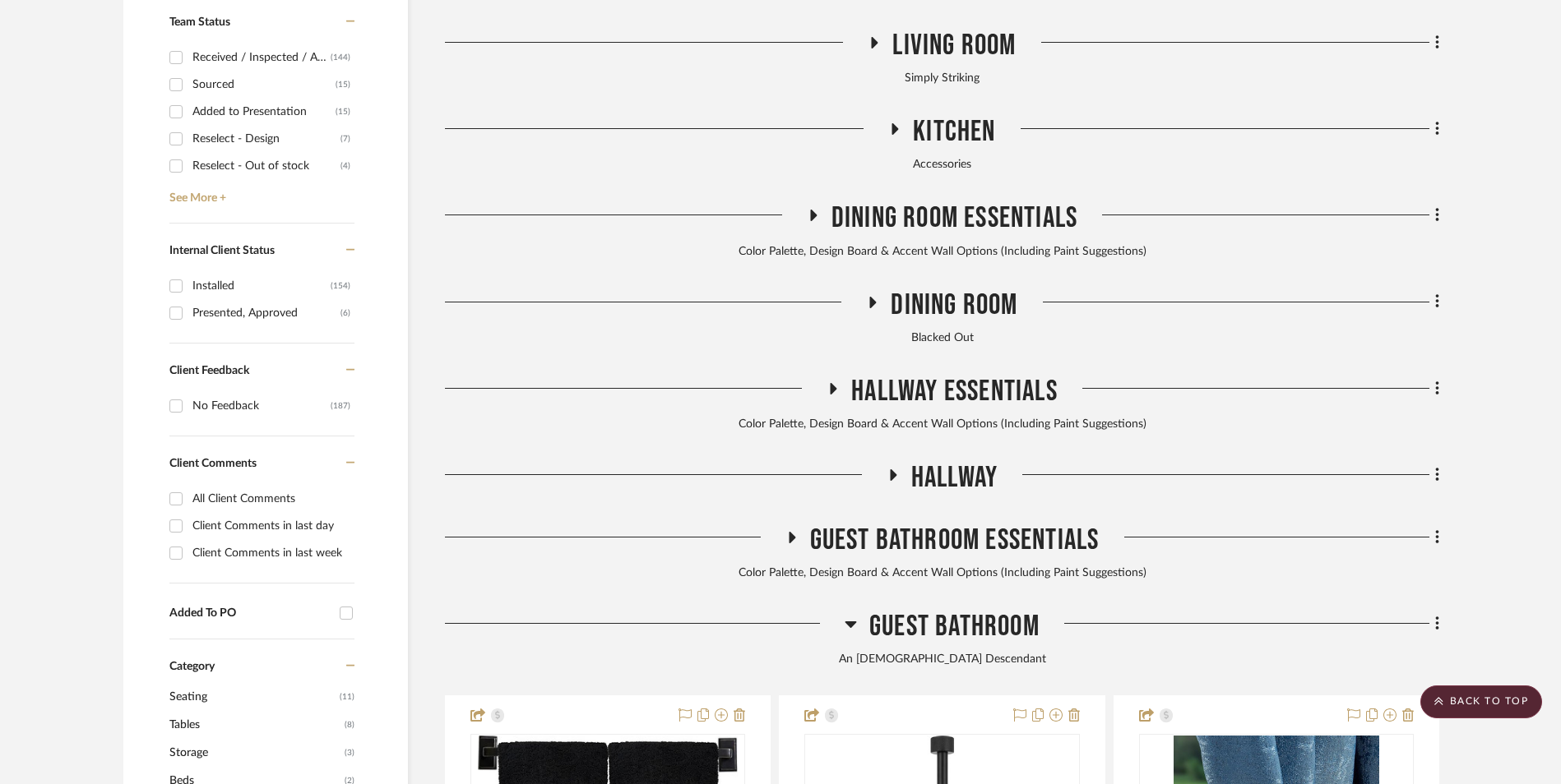
scroll to position [1006, 0]
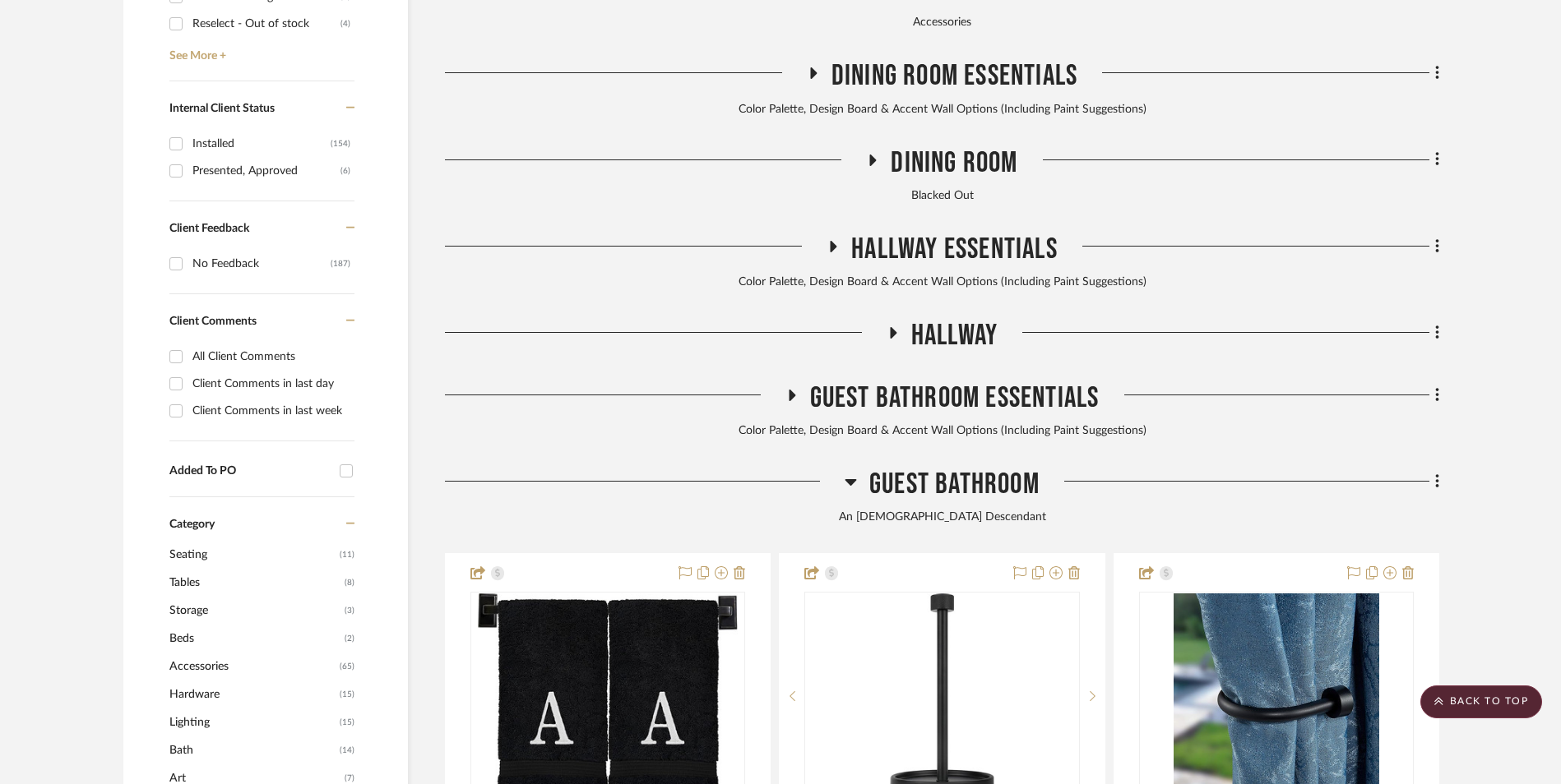
click at [849, 472] on icon at bounding box center [851, 482] width 12 height 20
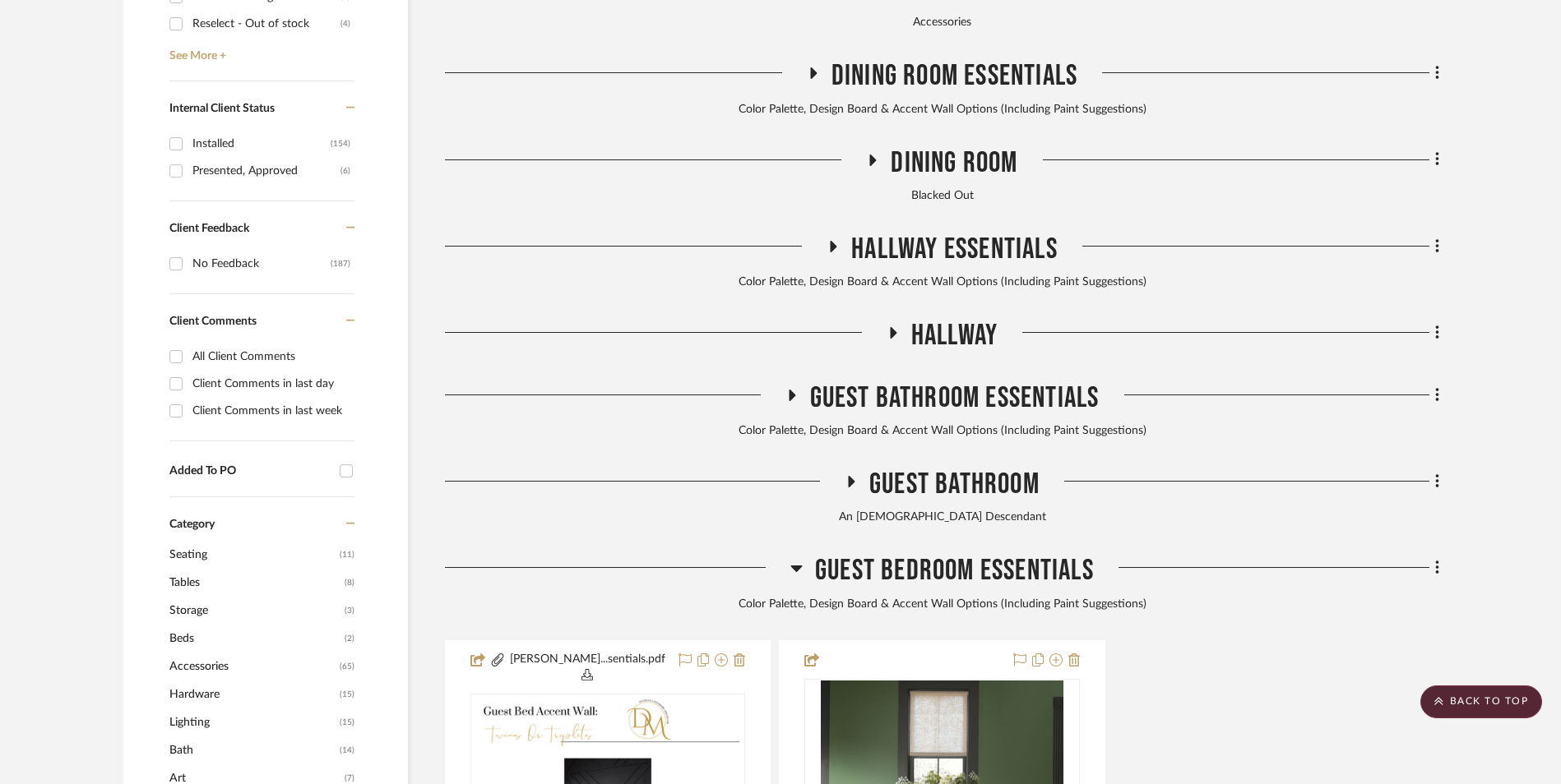
click at [790, 558] on icon at bounding box center [797, 568] width 12 height 20
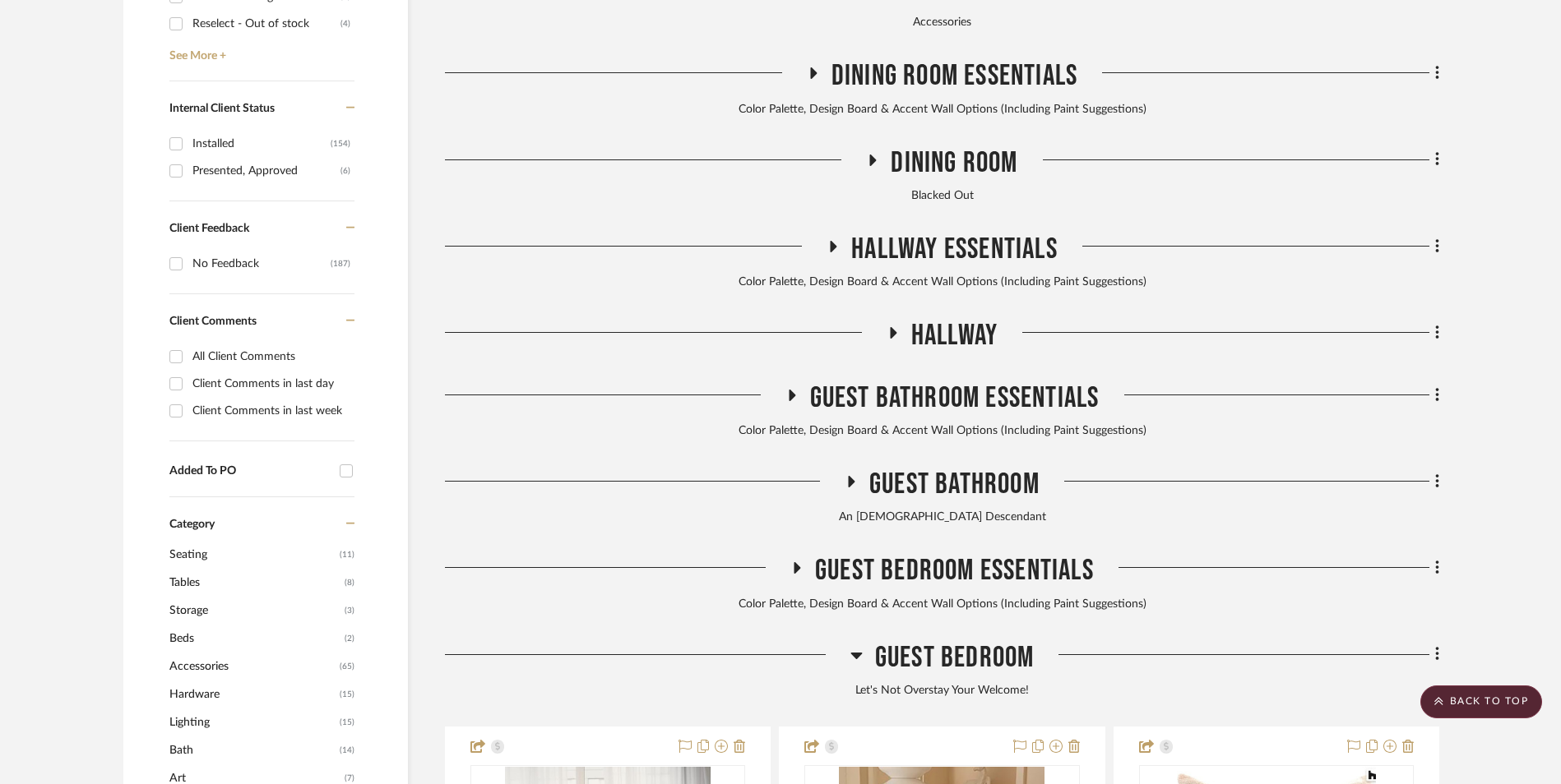
drag, startPoint x: 852, startPoint y: 521, endPoint x: 917, endPoint y: 521, distance: 65.0
click at [854, 653] on icon at bounding box center [856, 656] width 11 height 7
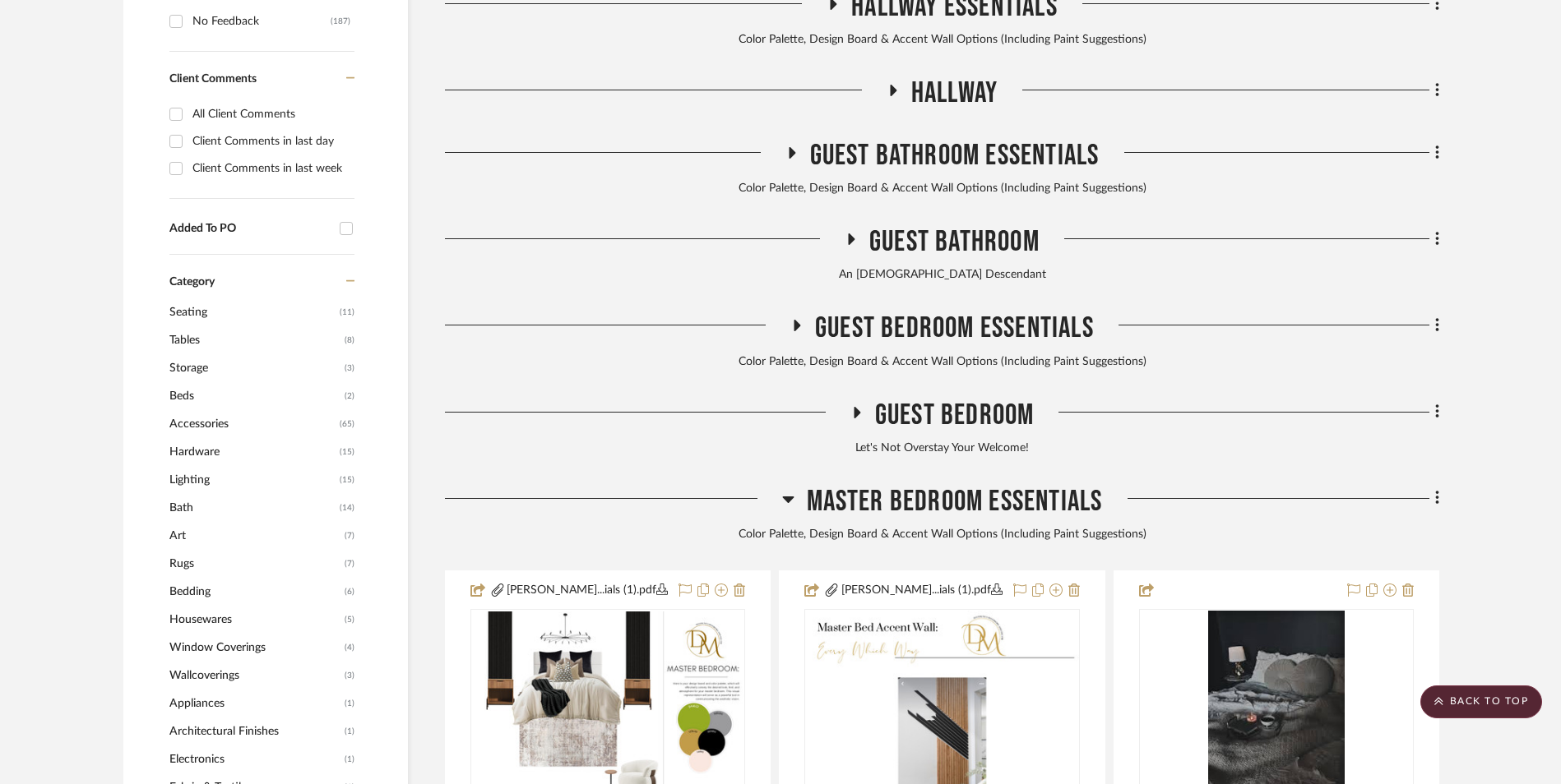
scroll to position [1253, 0]
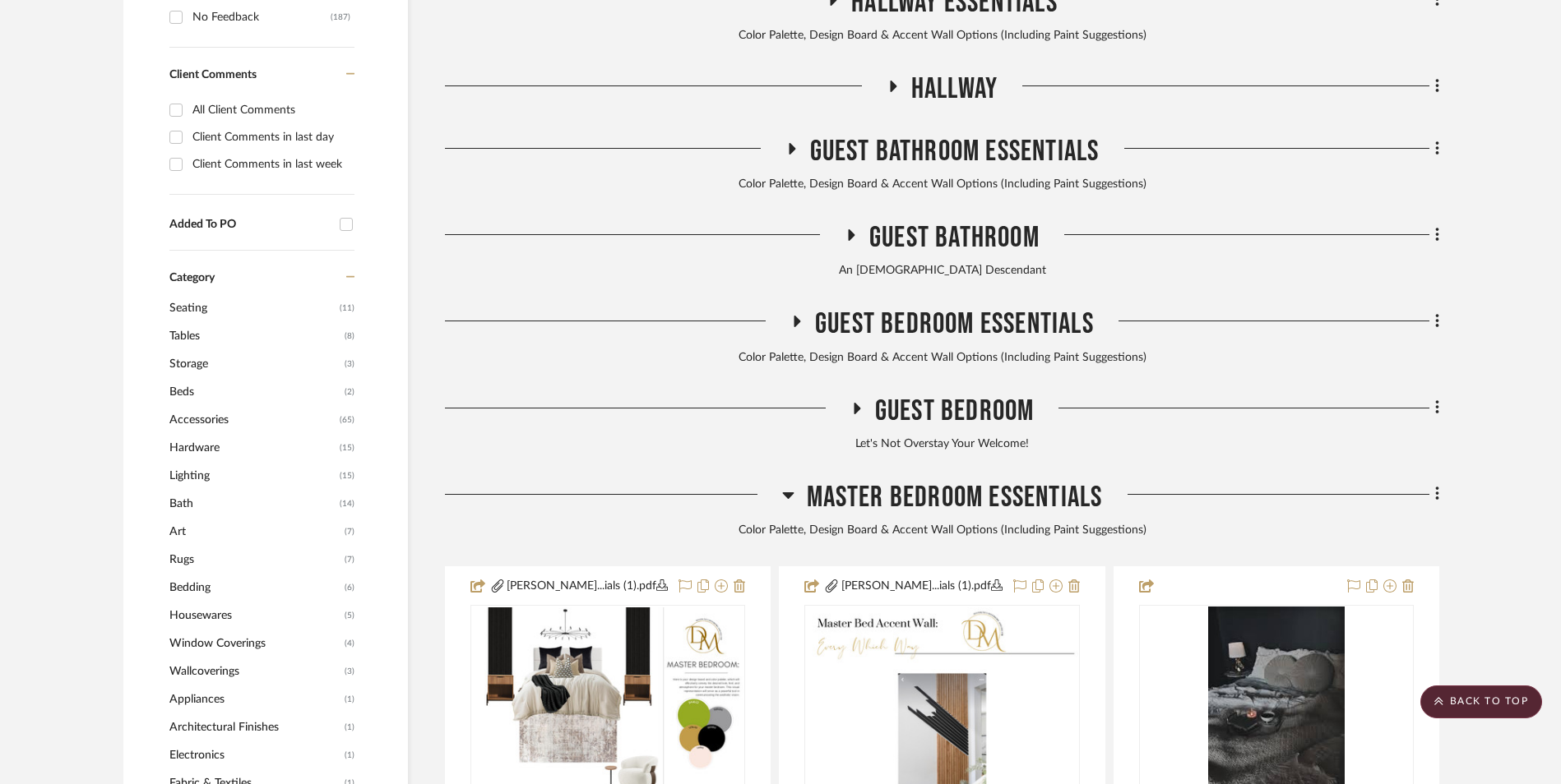
click at [785, 485] on icon at bounding box center [789, 495] width 12 height 20
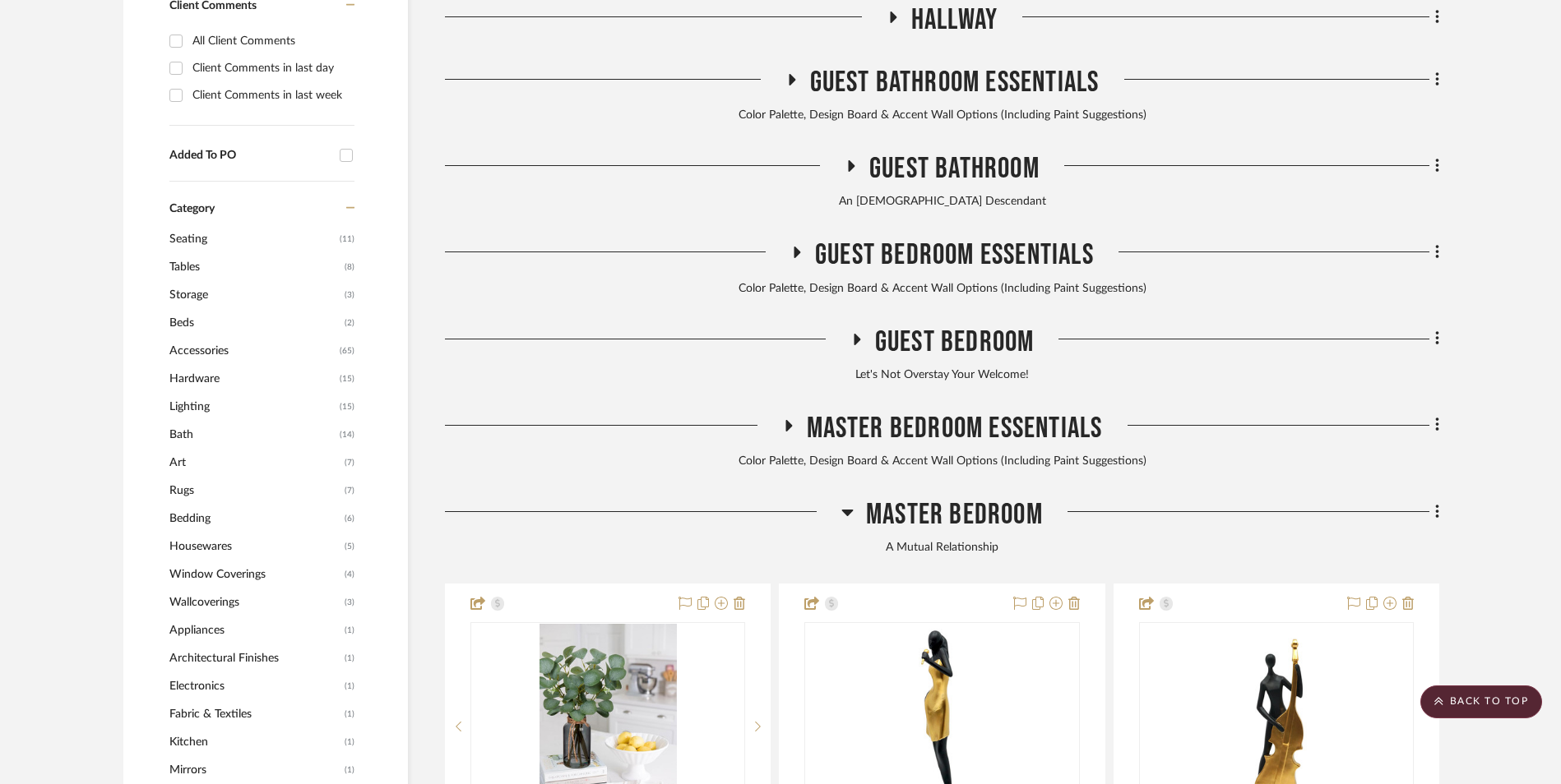
scroll to position [1335, 0]
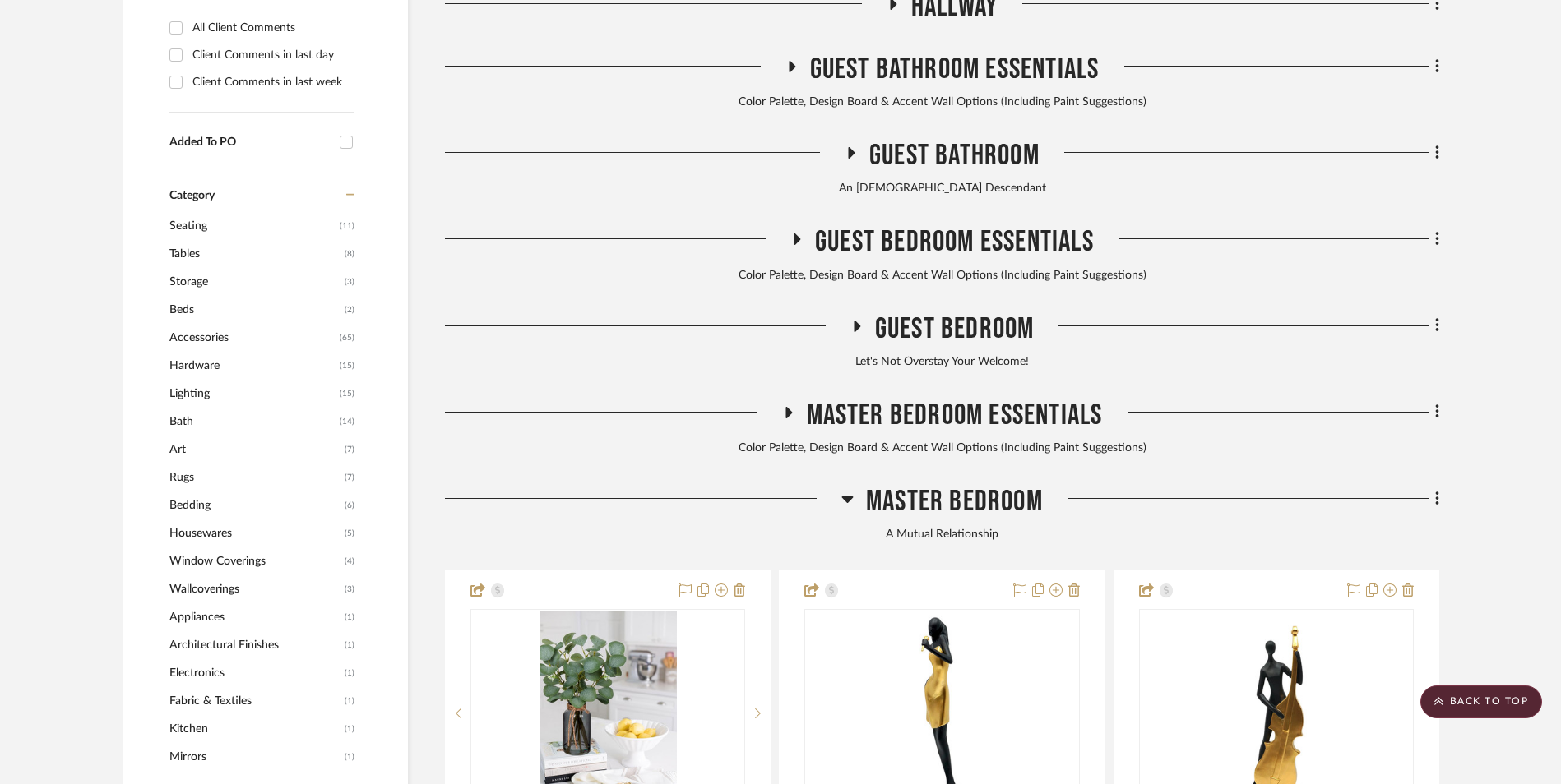
click at [1425, 484] on div at bounding box center [1241, 505] width 396 height 42
click at [1435, 490] on icon at bounding box center [1438, 498] width 5 height 18
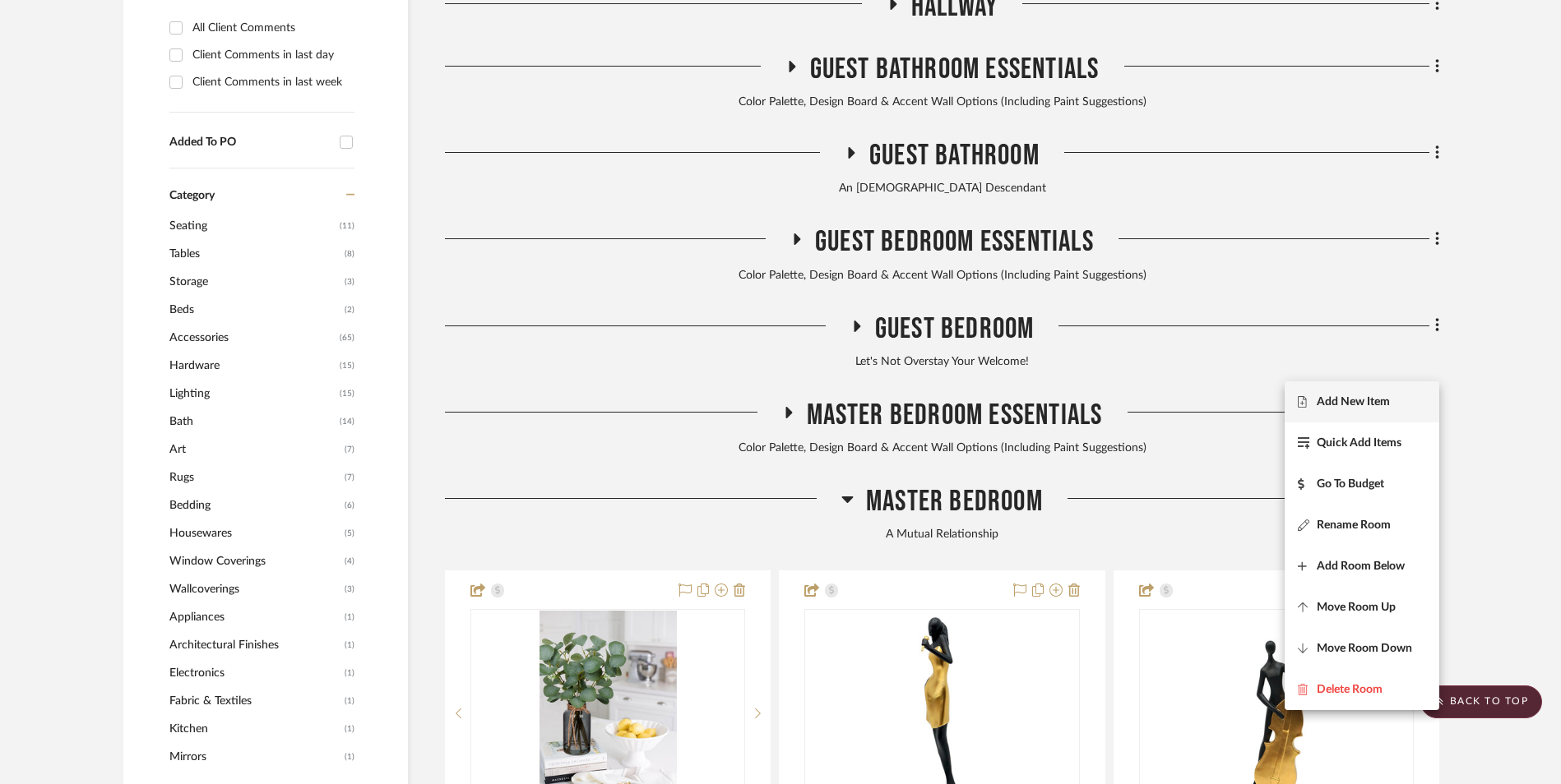
click at [1351, 405] on span "Add New Item" at bounding box center [1353, 402] width 73 height 14
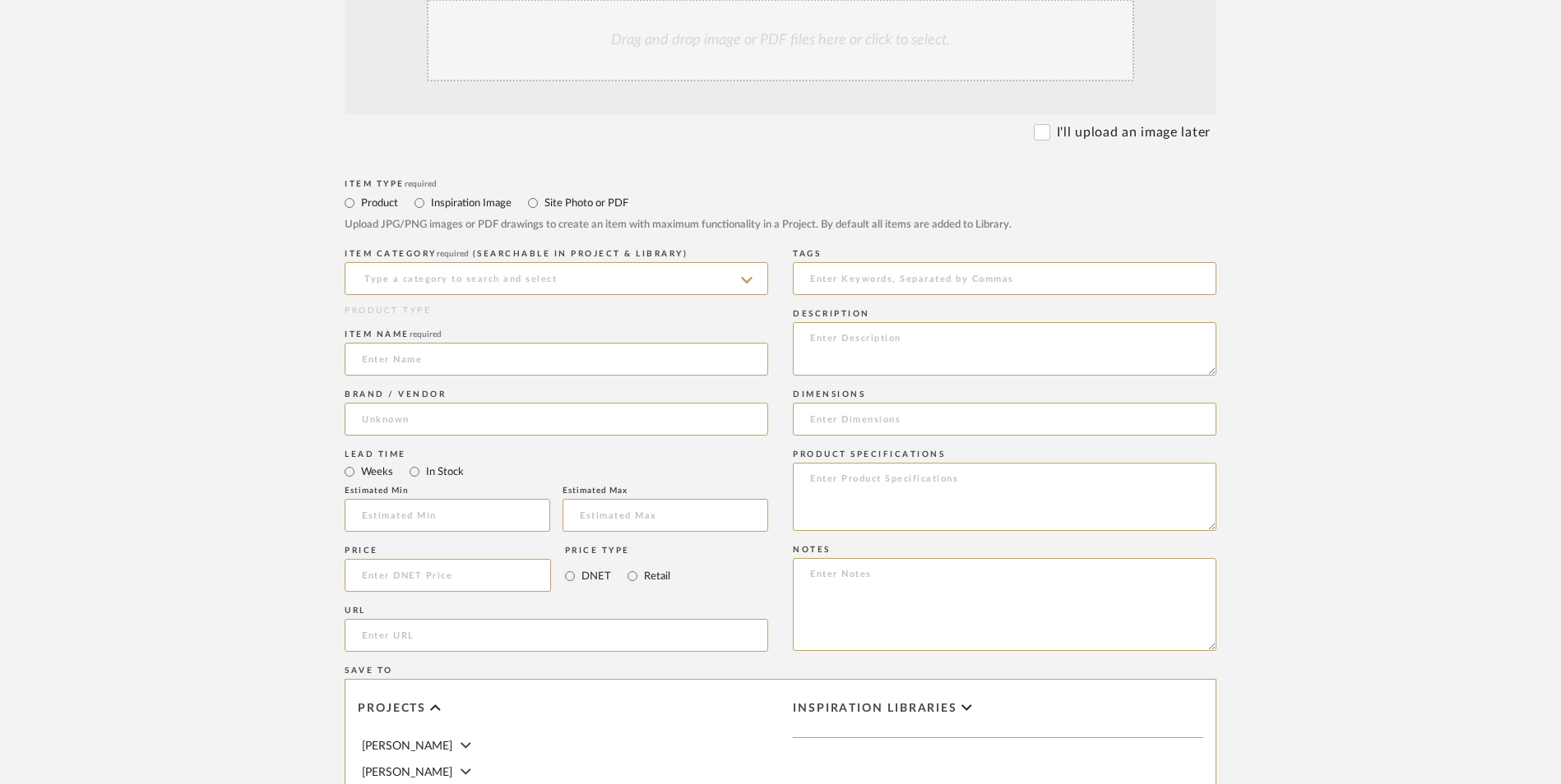
scroll to position [740, 0]
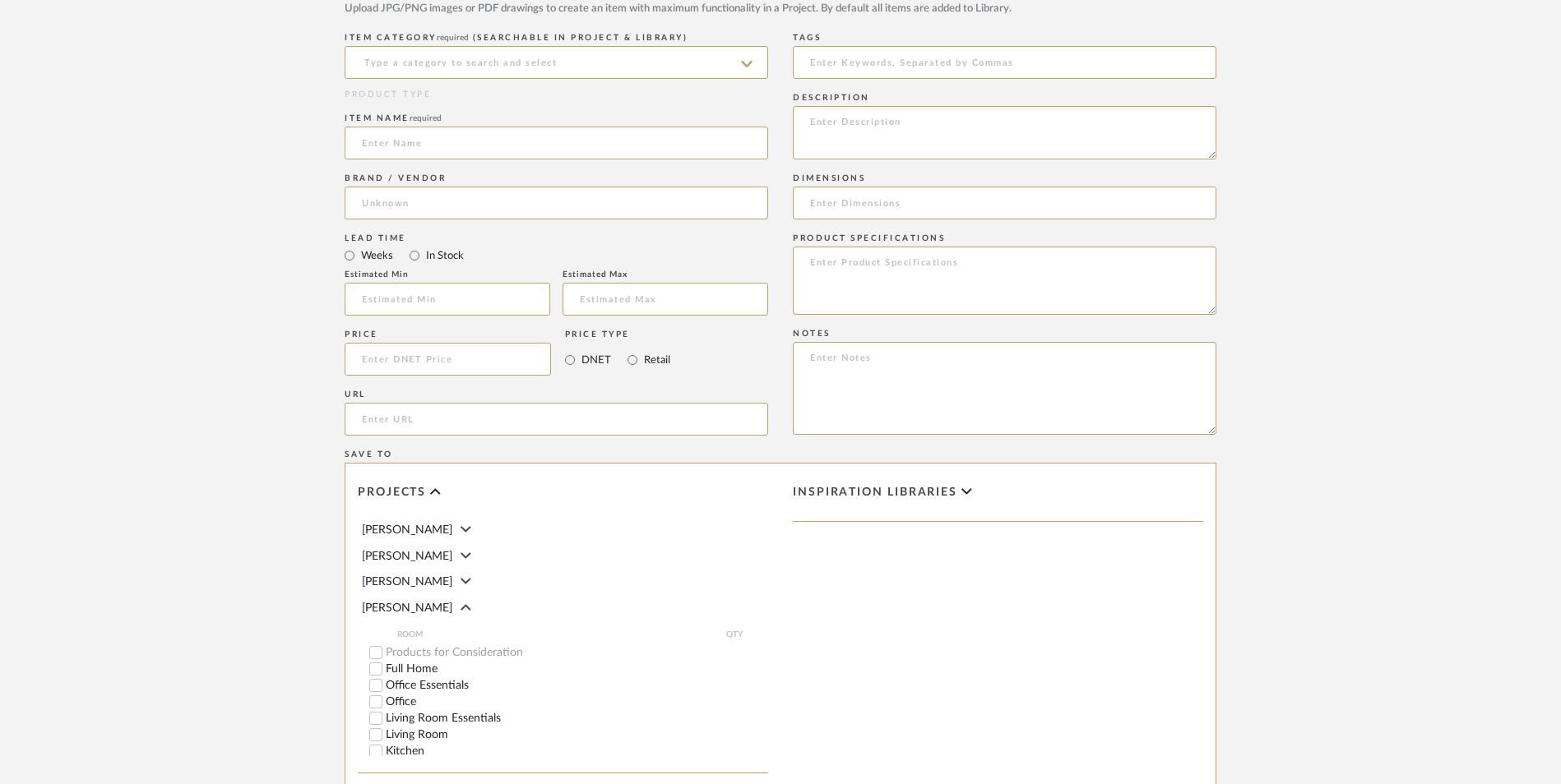
drag, startPoint x: 1043, startPoint y: 758, endPoint x: 1263, endPoint y: 602, distance: 269.7
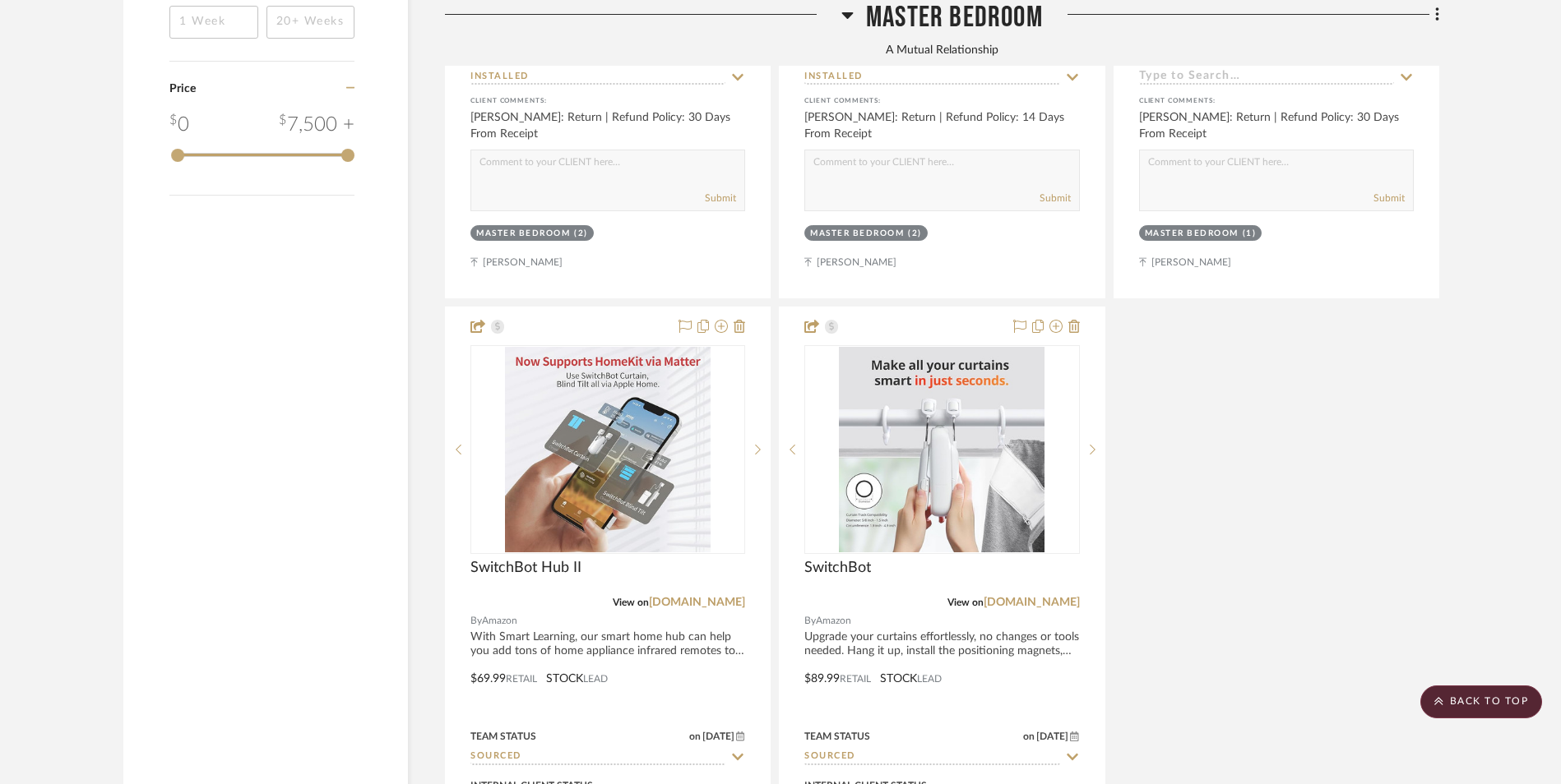
scroll to position [3370, 0]
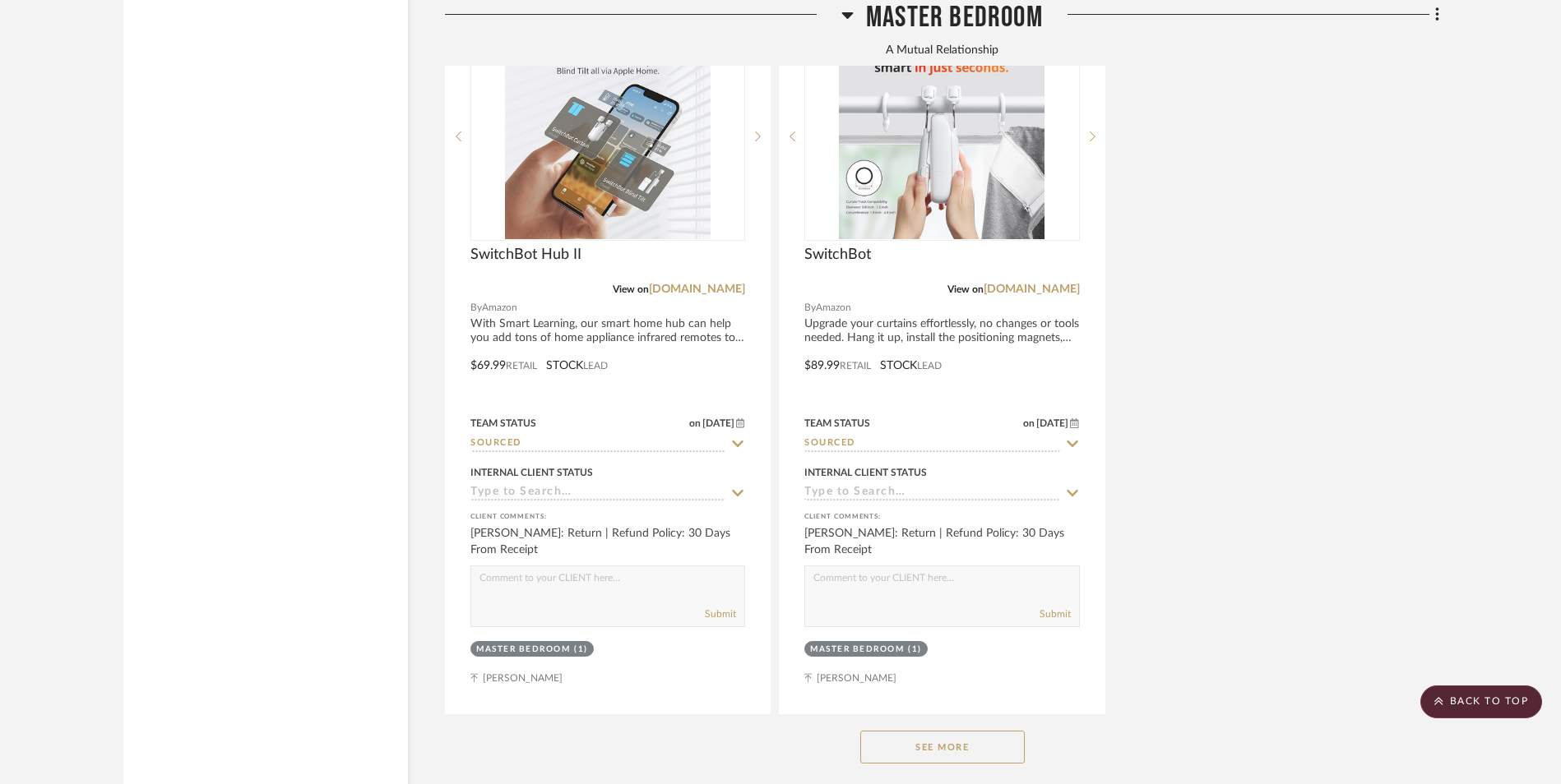
click at [959, 731] on button "See More" at bounding box center [942, 748] width 164 height 33
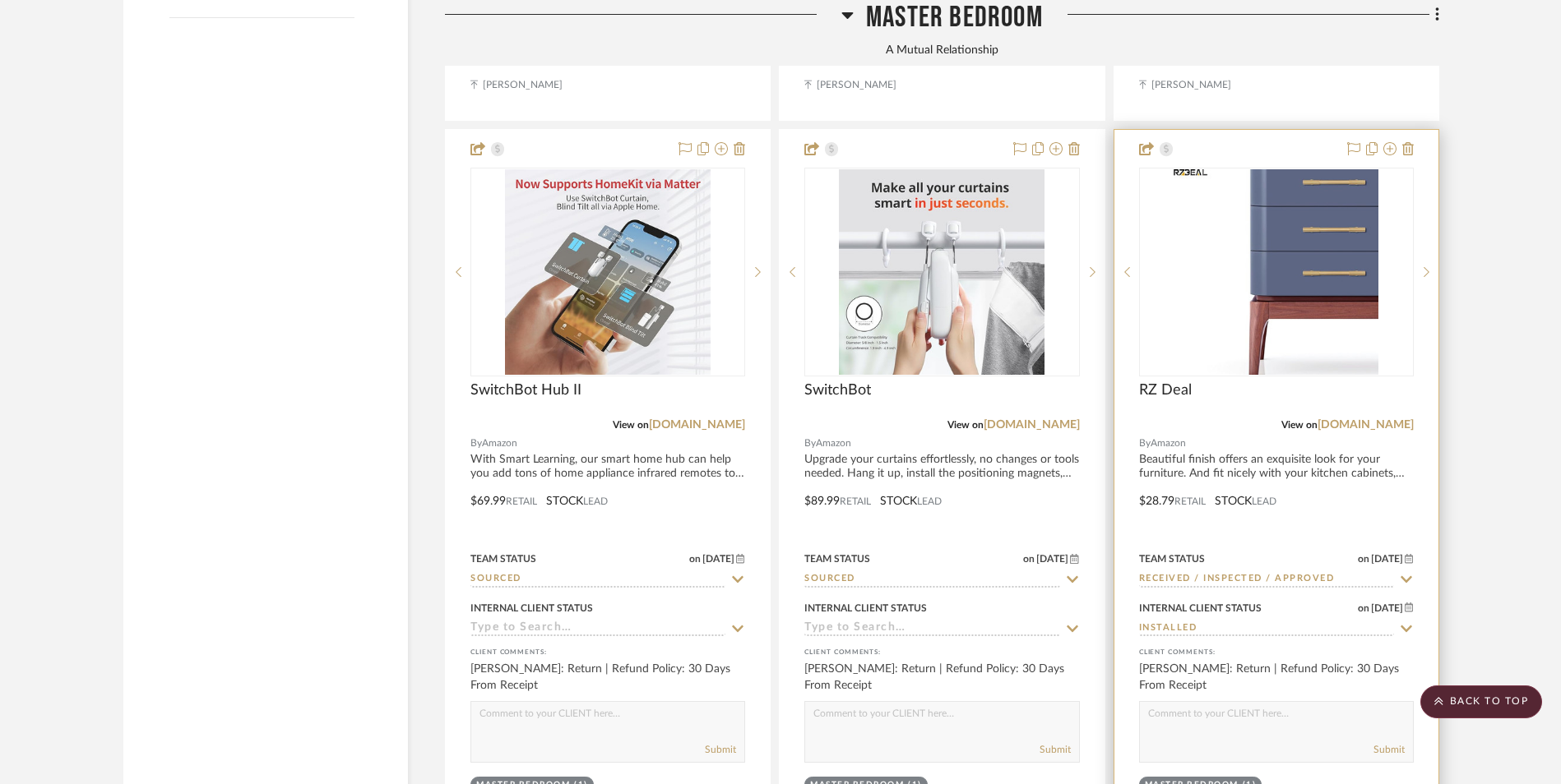
scroll to position [3124, 0]
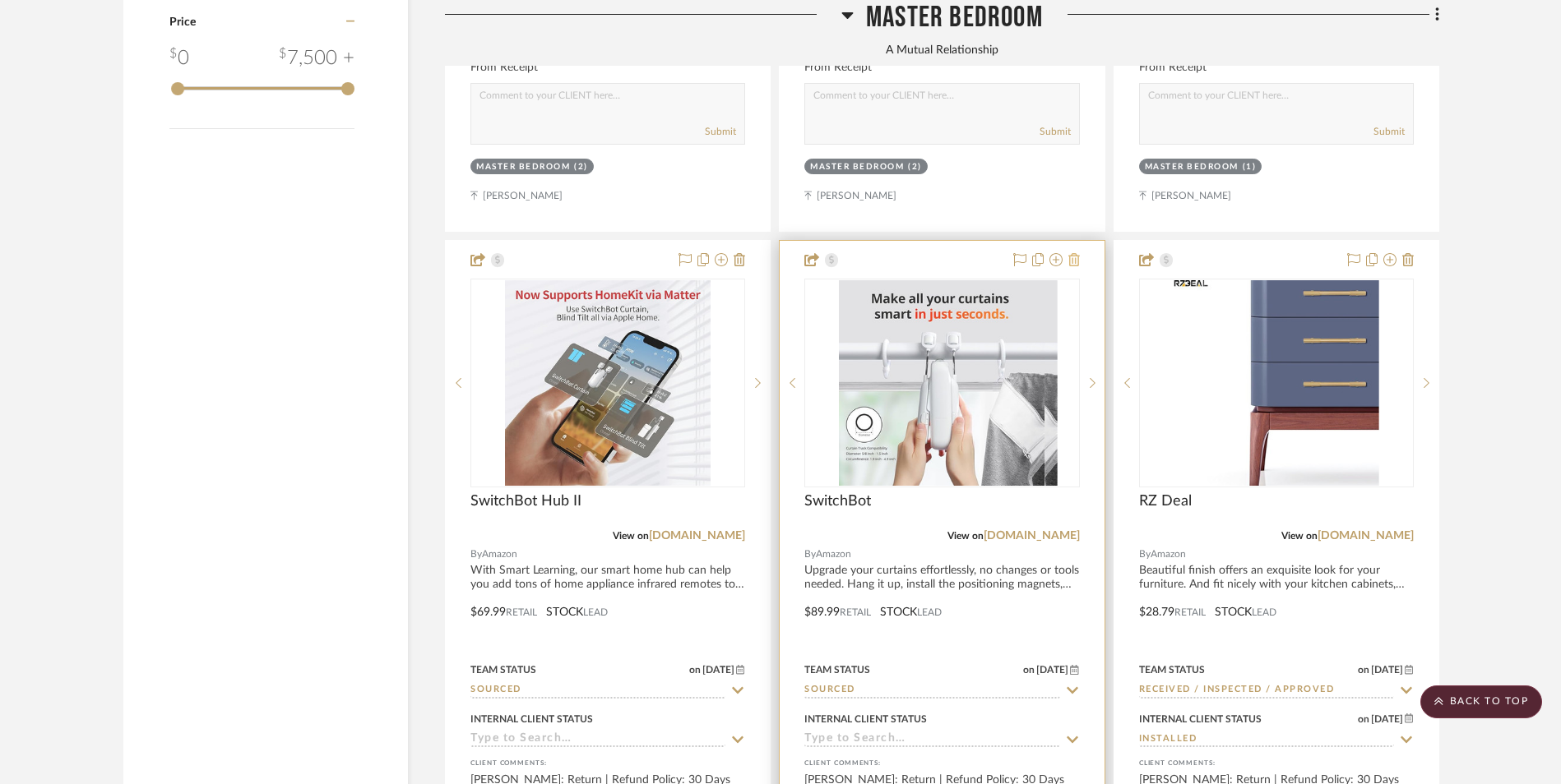
click at [1077, 254] on icon at bounding box center [1074, 260] width 11 height 13
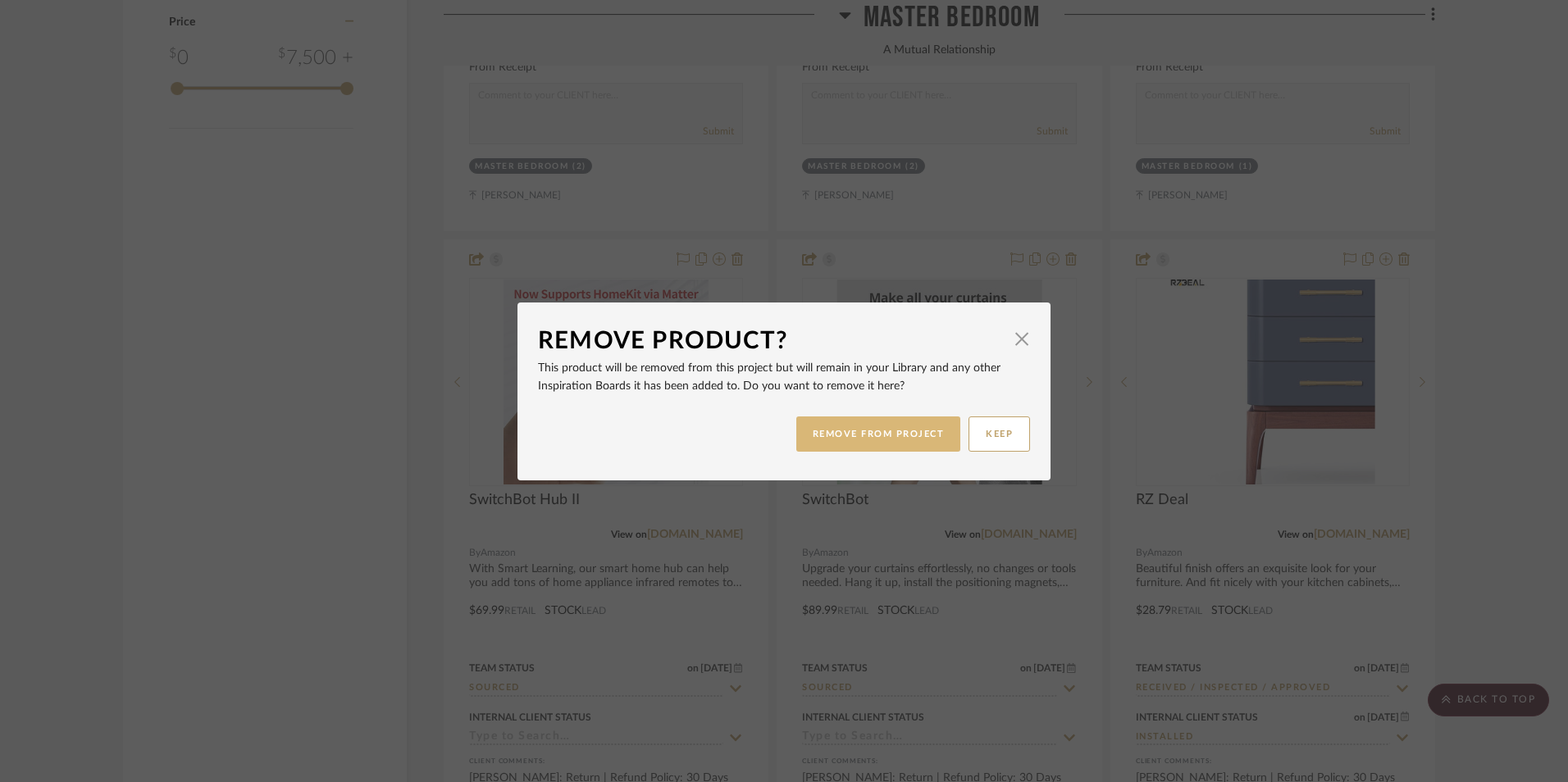
click at [917, 431] on button "REMOVE FROM PROJECT" at bounding box center [878, 434] width 165 height 36
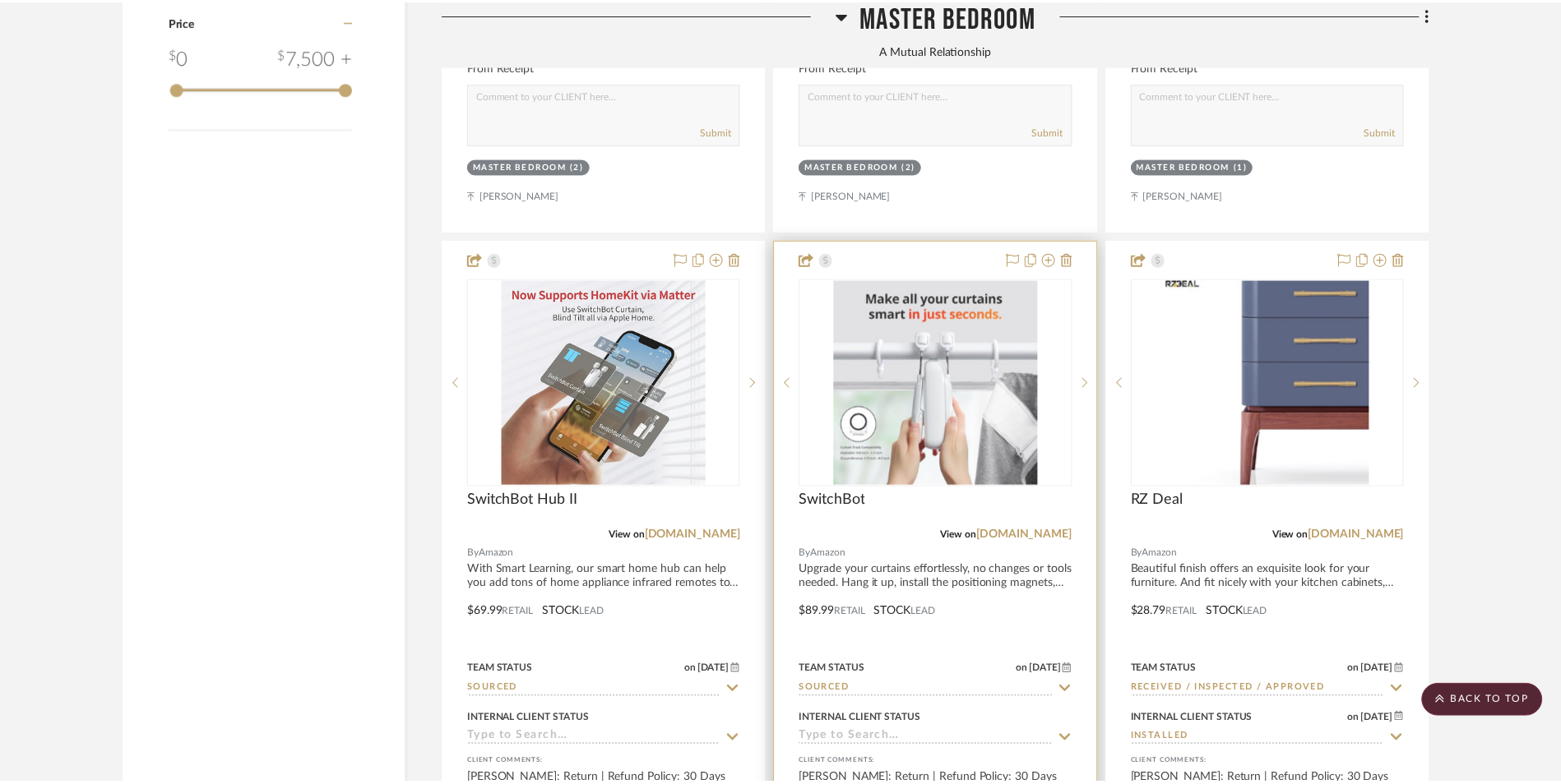
scroll to position [3124, 0]
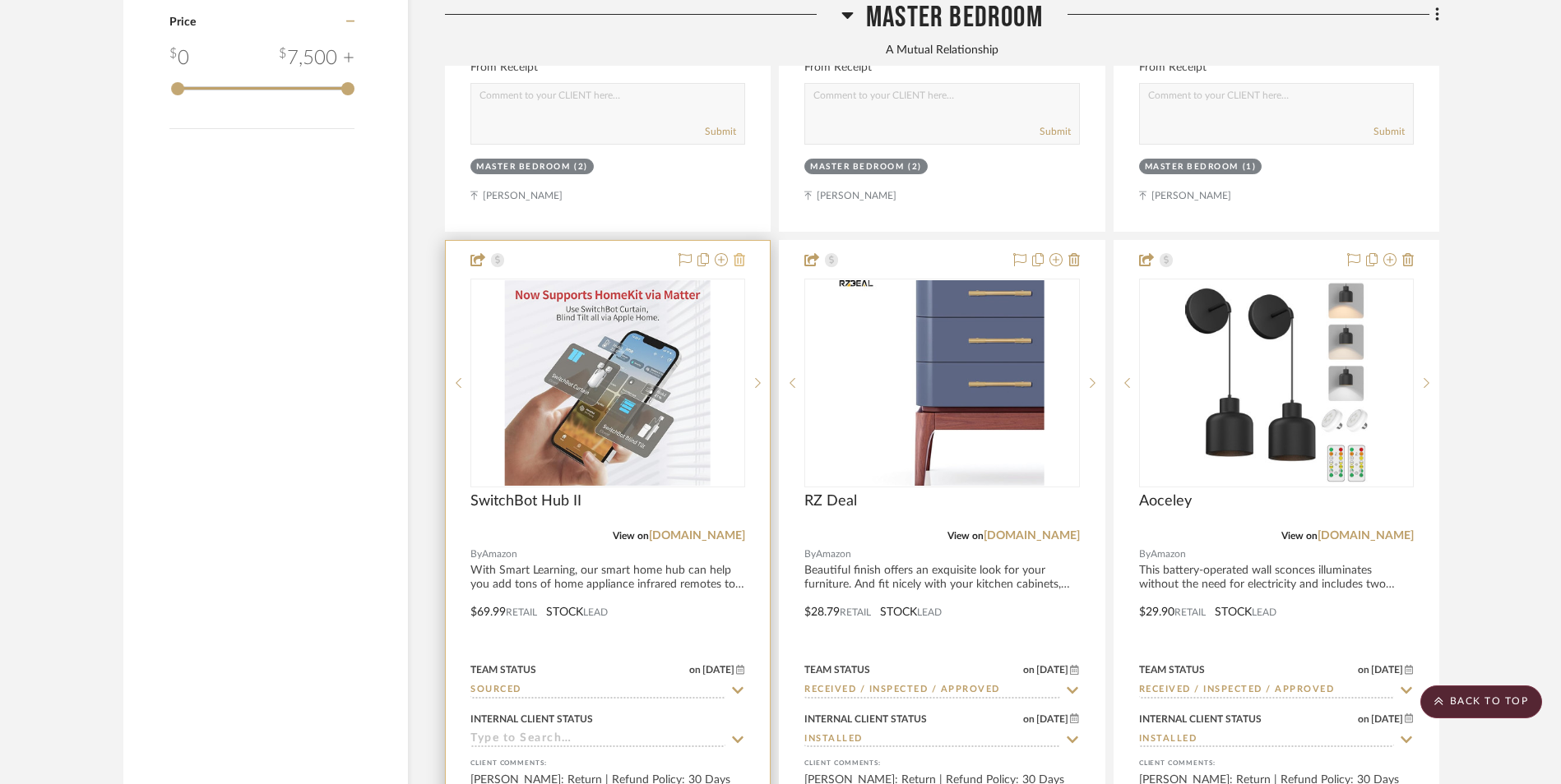
click at [740, 254] on icon at bounding box center [739, 260] width 11 height 13
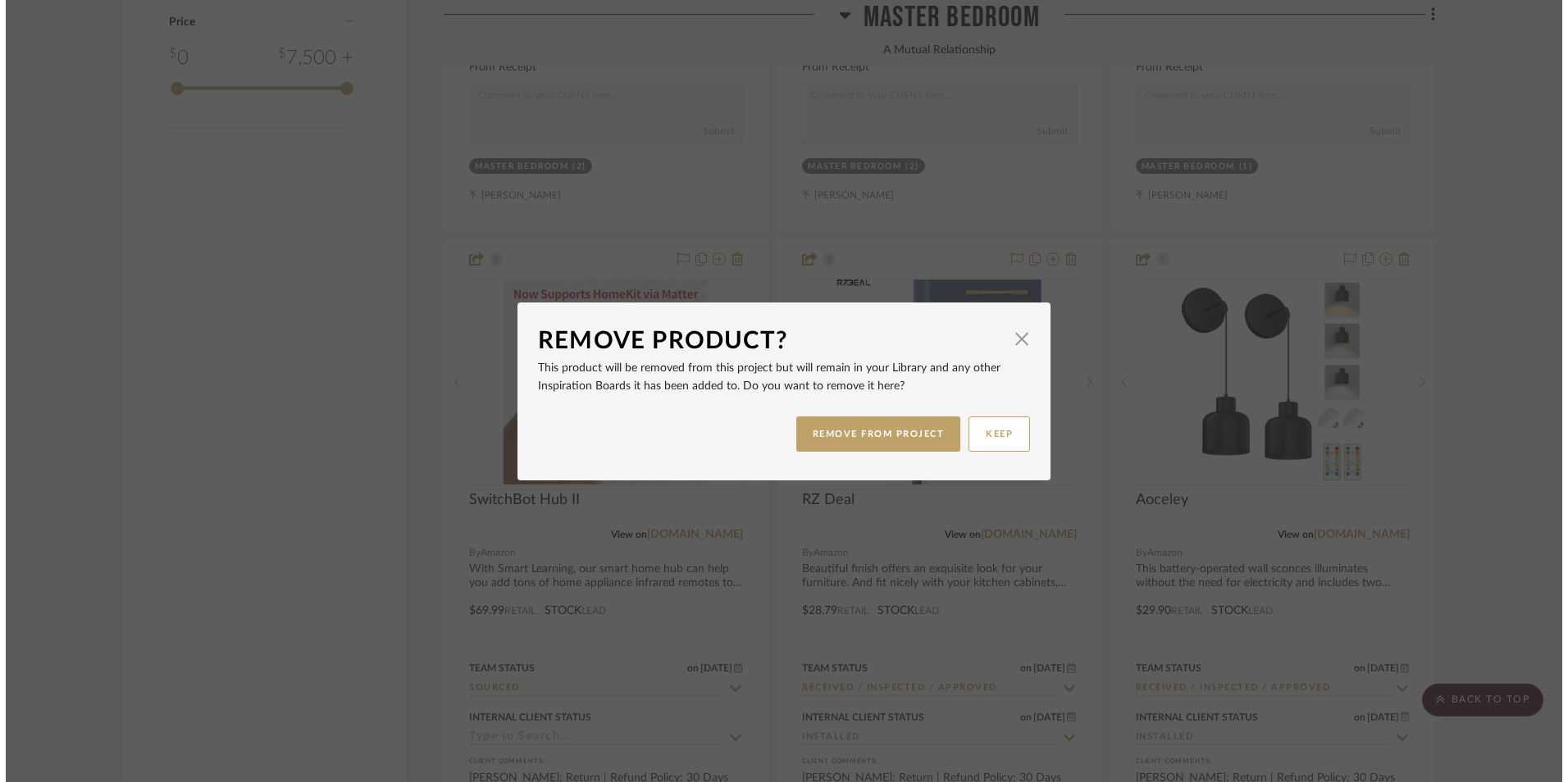
scroll to position [0, 0]
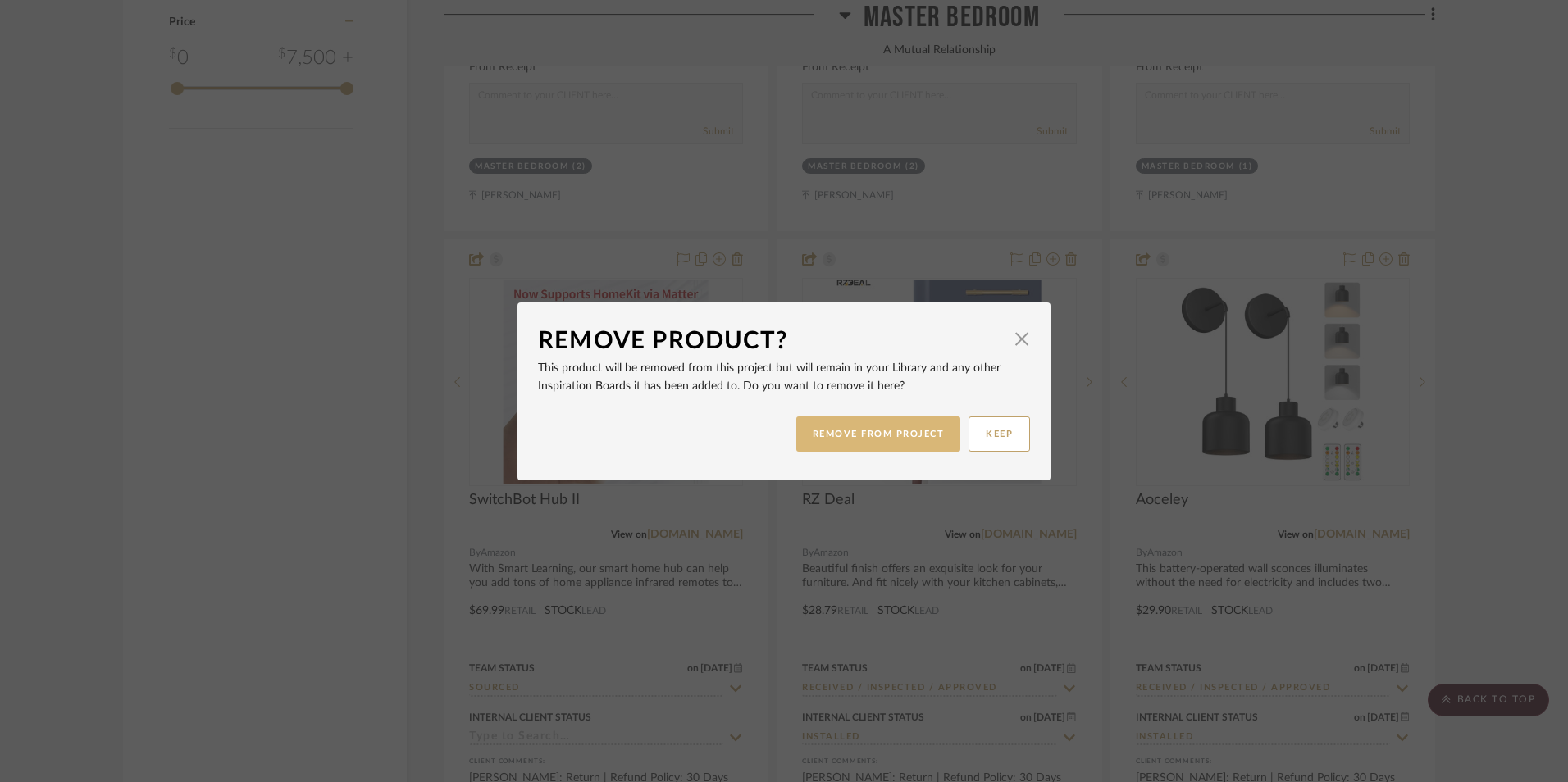
click at [904, 439] on button "REMOVE FROM PROJECT" at bounding box center [878, 434] width 165 height 36
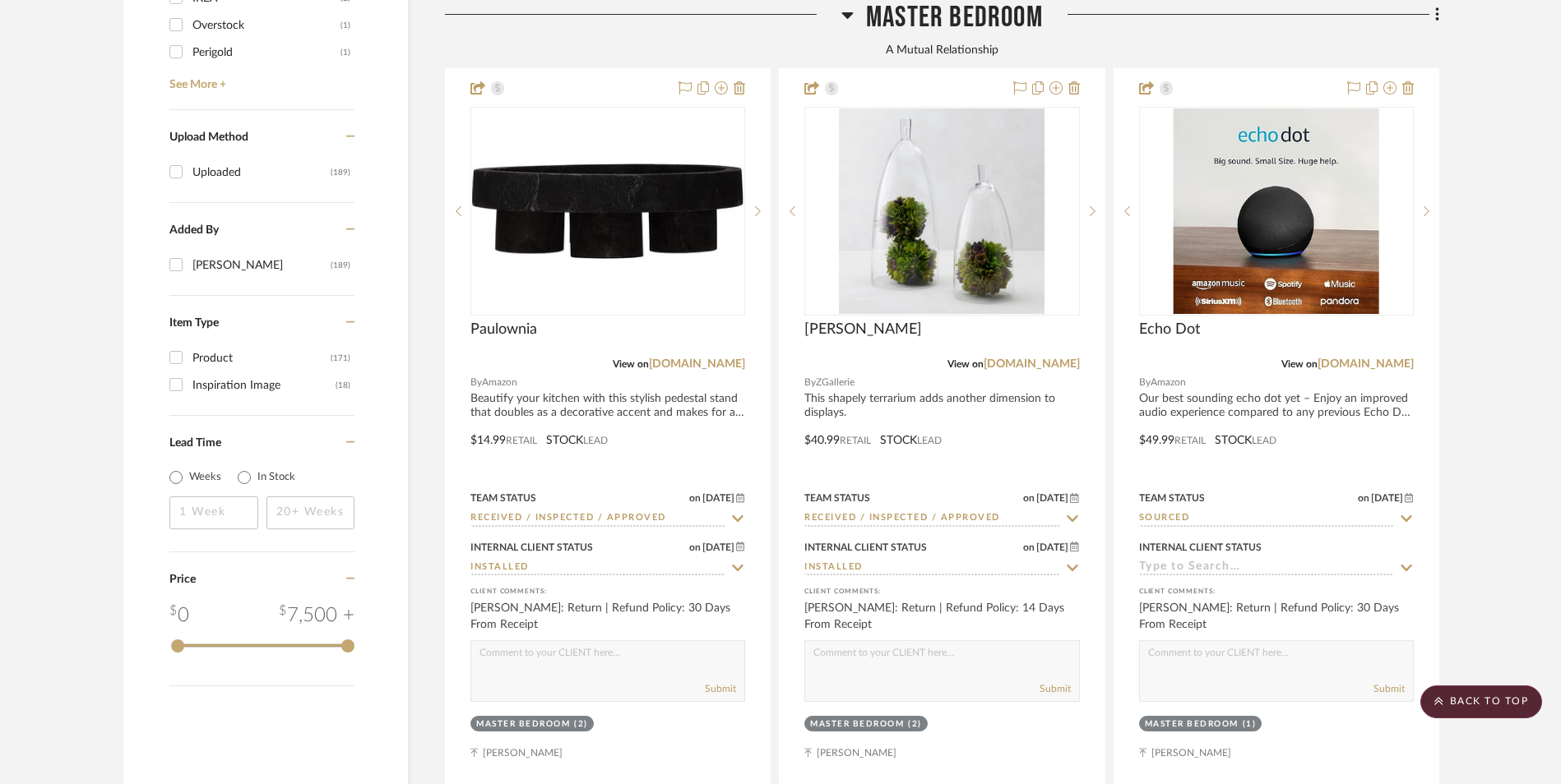
scroll to position [2384, 0]
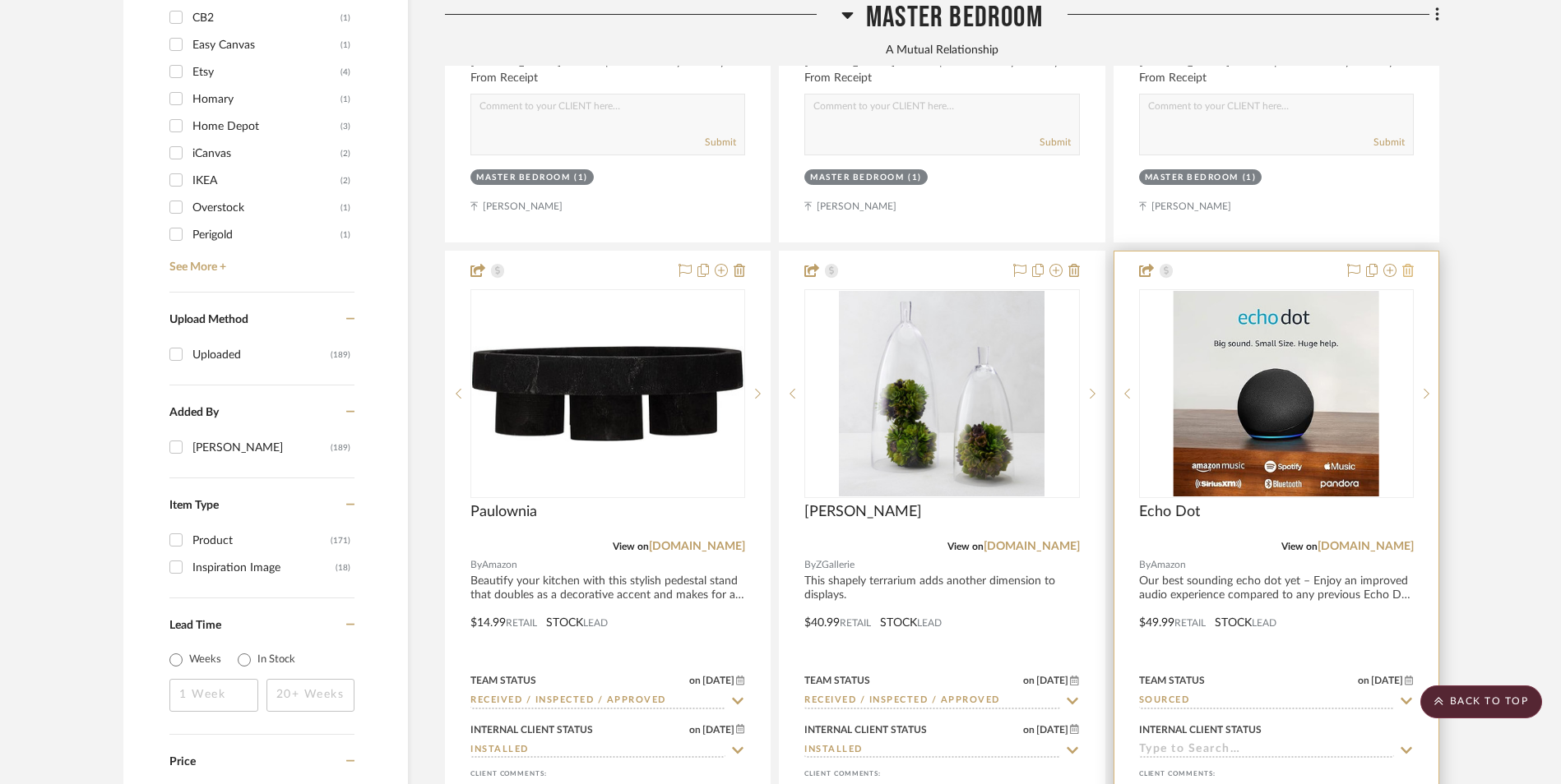
click at [1406, 264] on icon at bounding box center [1408, 270] width 11 height 13
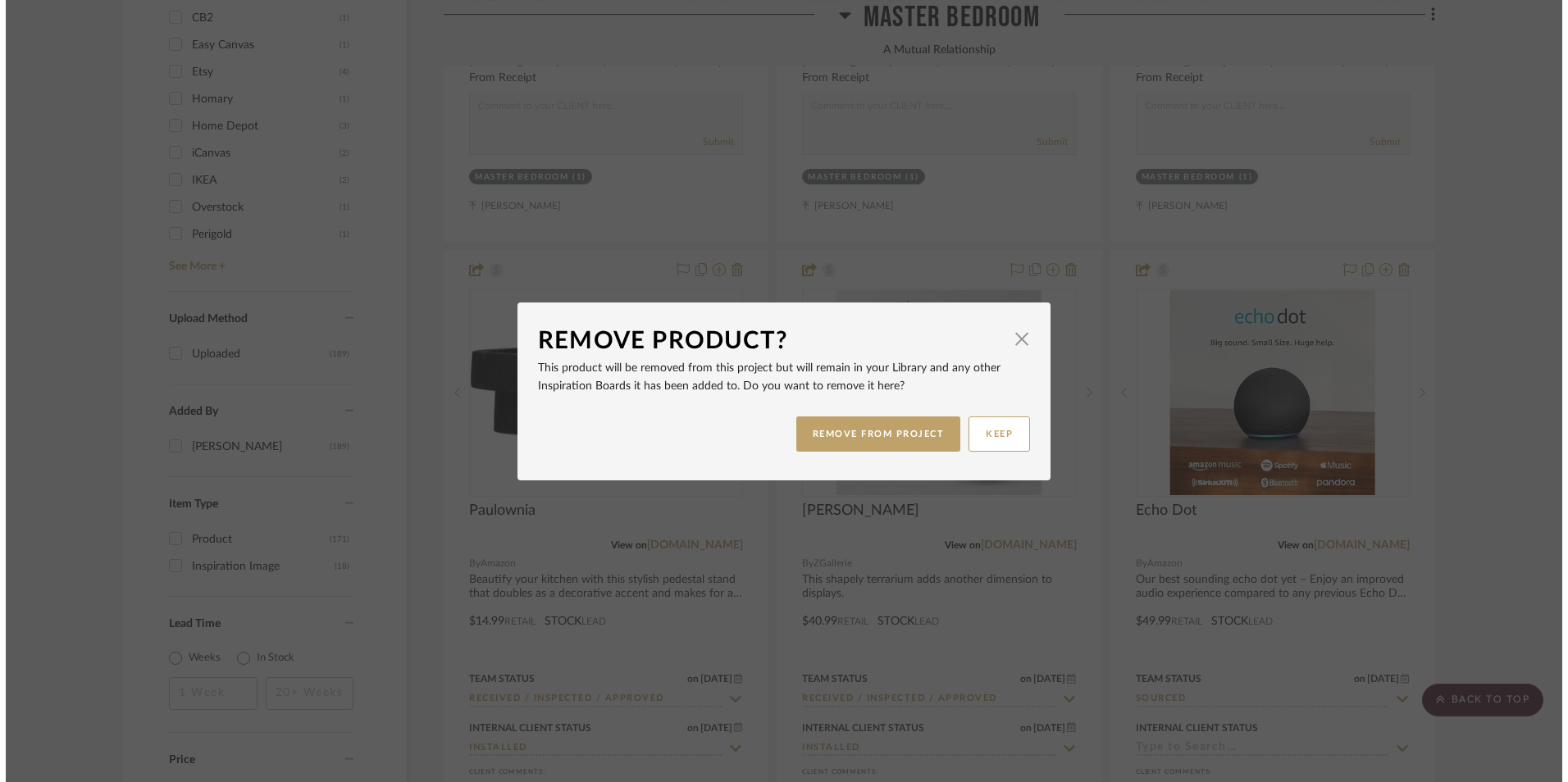
scroll to position [0, 0]
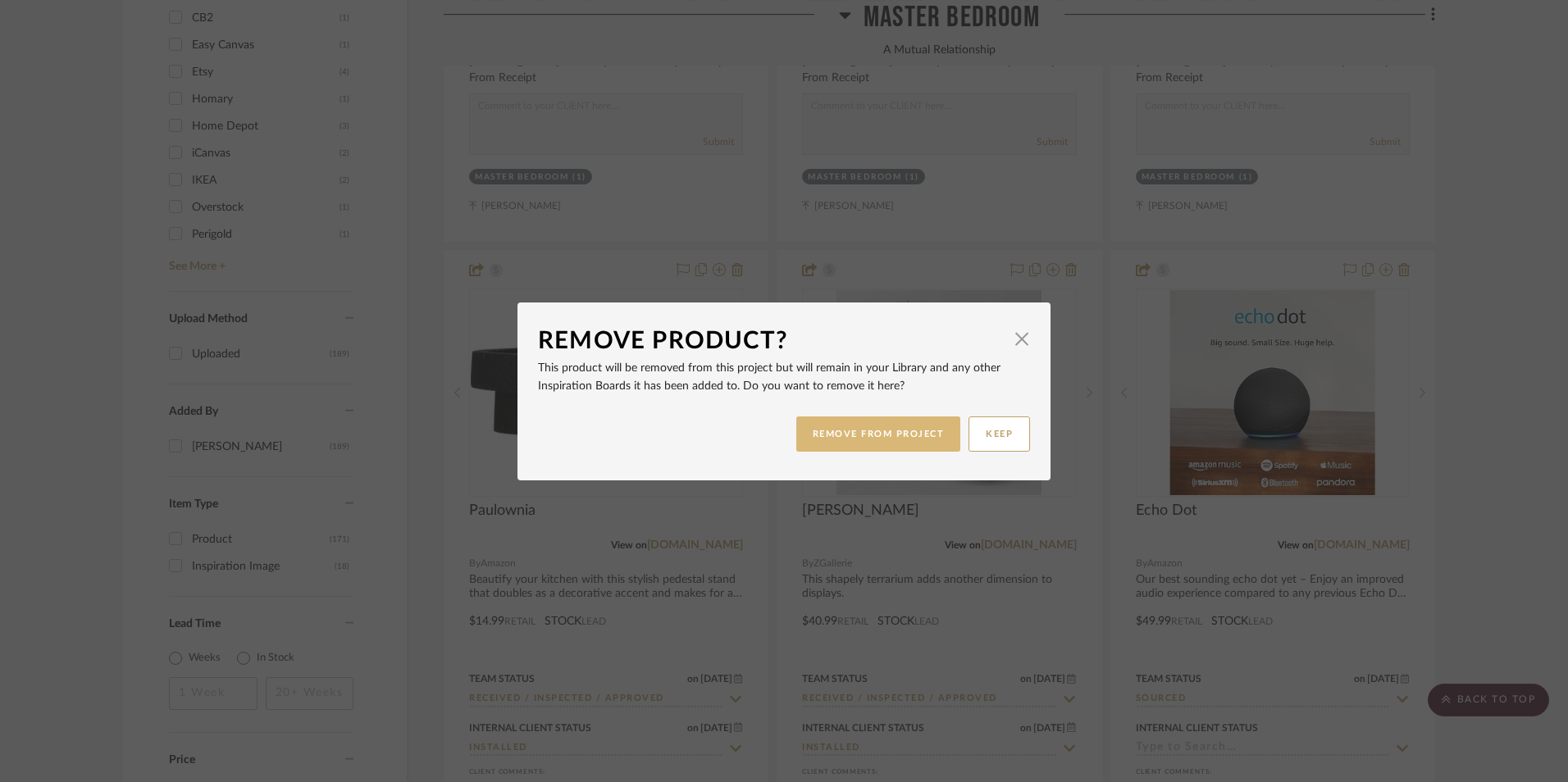
click at [911, 425] on button "REMOVE FROM PROJECT" at bounding box center [878, 434] width 165 height 36
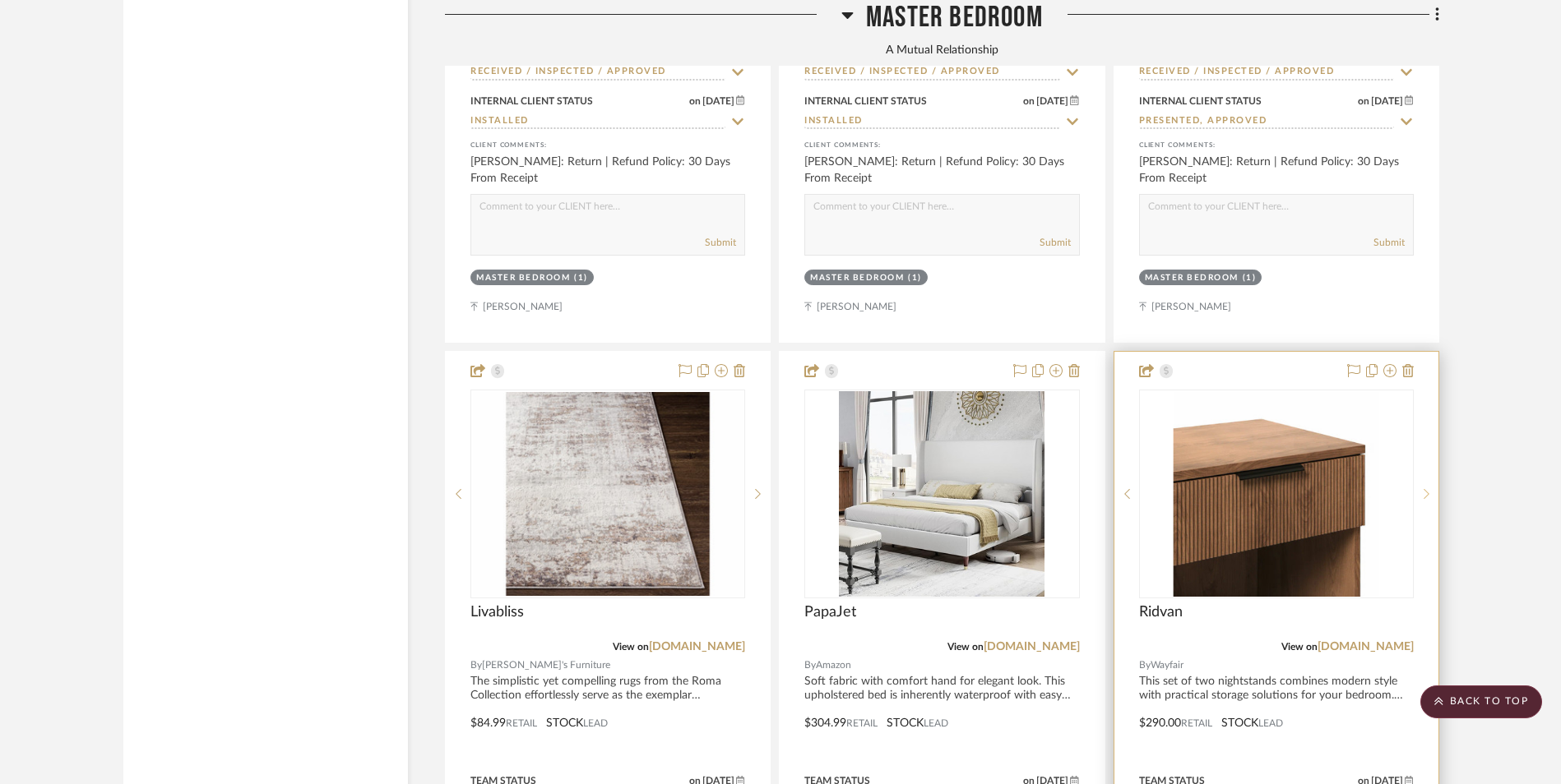
scroll to position [7399, 0]
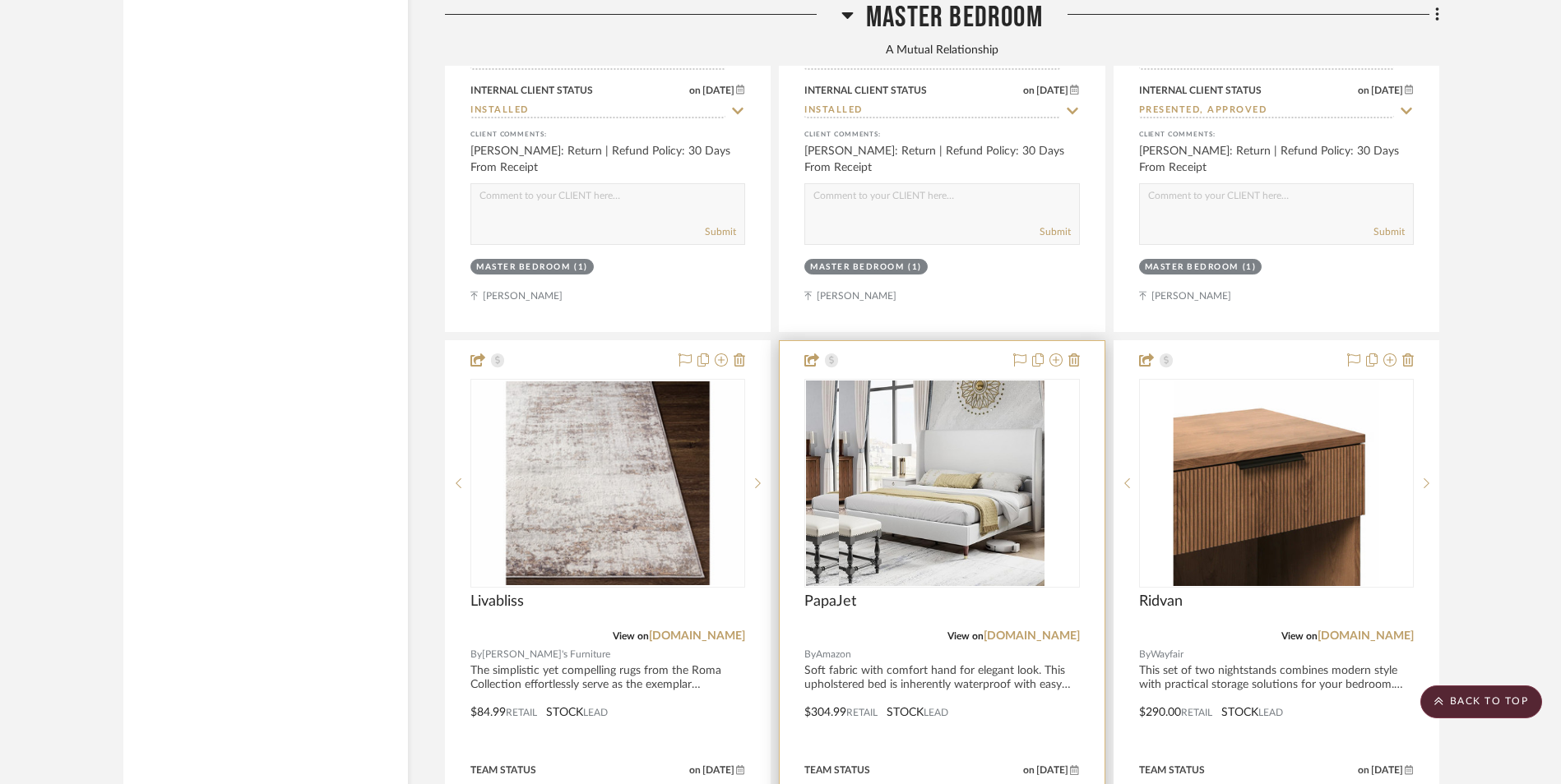
click at [936, 379] on div at bounding box center [942, 484] width 274 height 209
click at [932, 380] on img "0" at bounding box center [942, 483] width 206 height 206
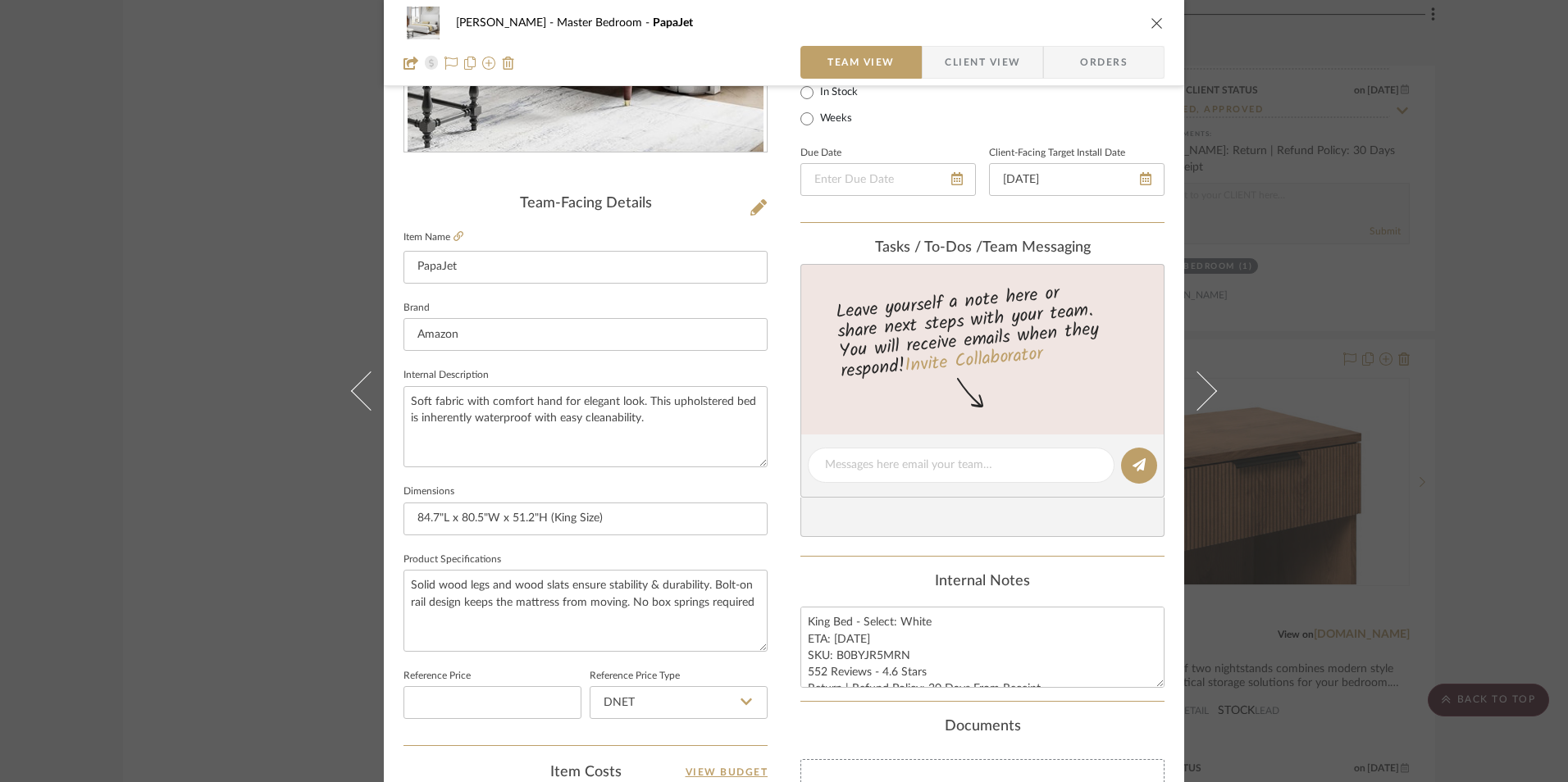
scroll to position [328, 0]
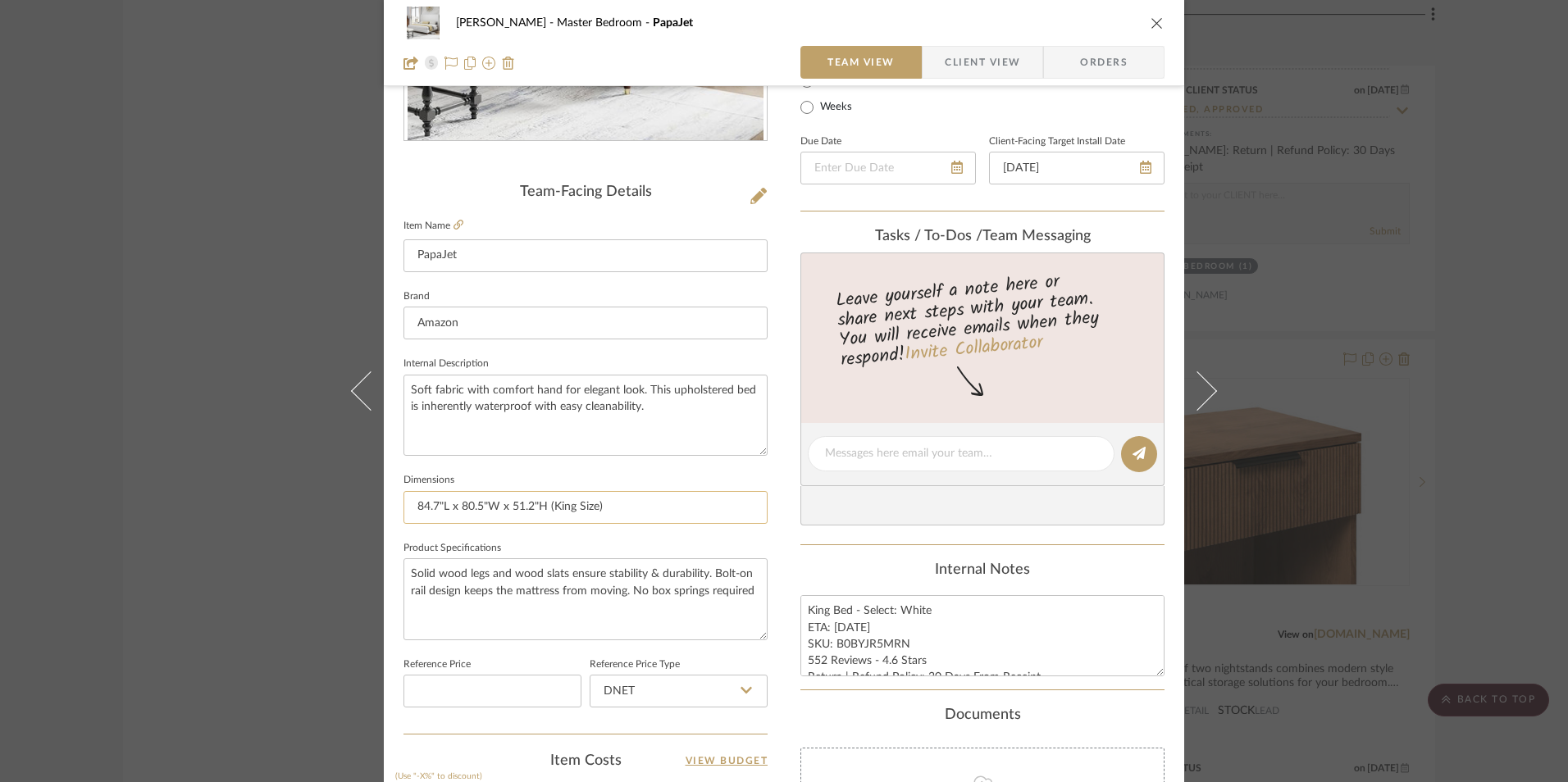
click at [546, 505] on input "84.7"L x 80.5"W x 51.2"H (King Size)" at bounding box center [585, 507] width 364 height 33
click at [545, 505] on input "84.7"L x 80.5"W x 51.2"H (King Size)" at bounding box center [585, 507] width 364 height 33
click at [1431, 317] on div "Danyela Alexander Master Bedroom PapaJet Team View Client View Orders Team-Faci…" at bounding box center [784, 391] width 1568 height 782
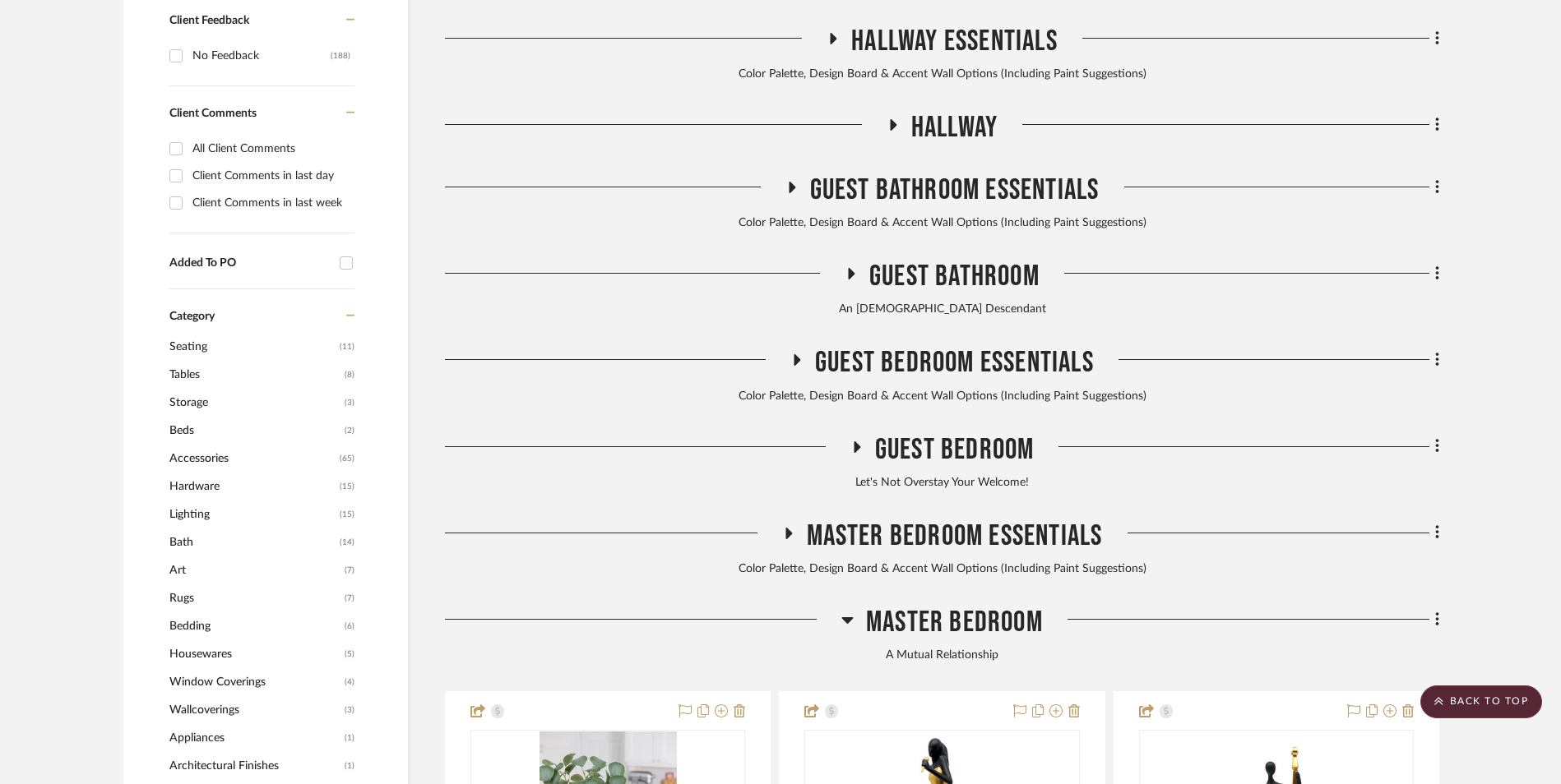
scroll to position [1151, 0]
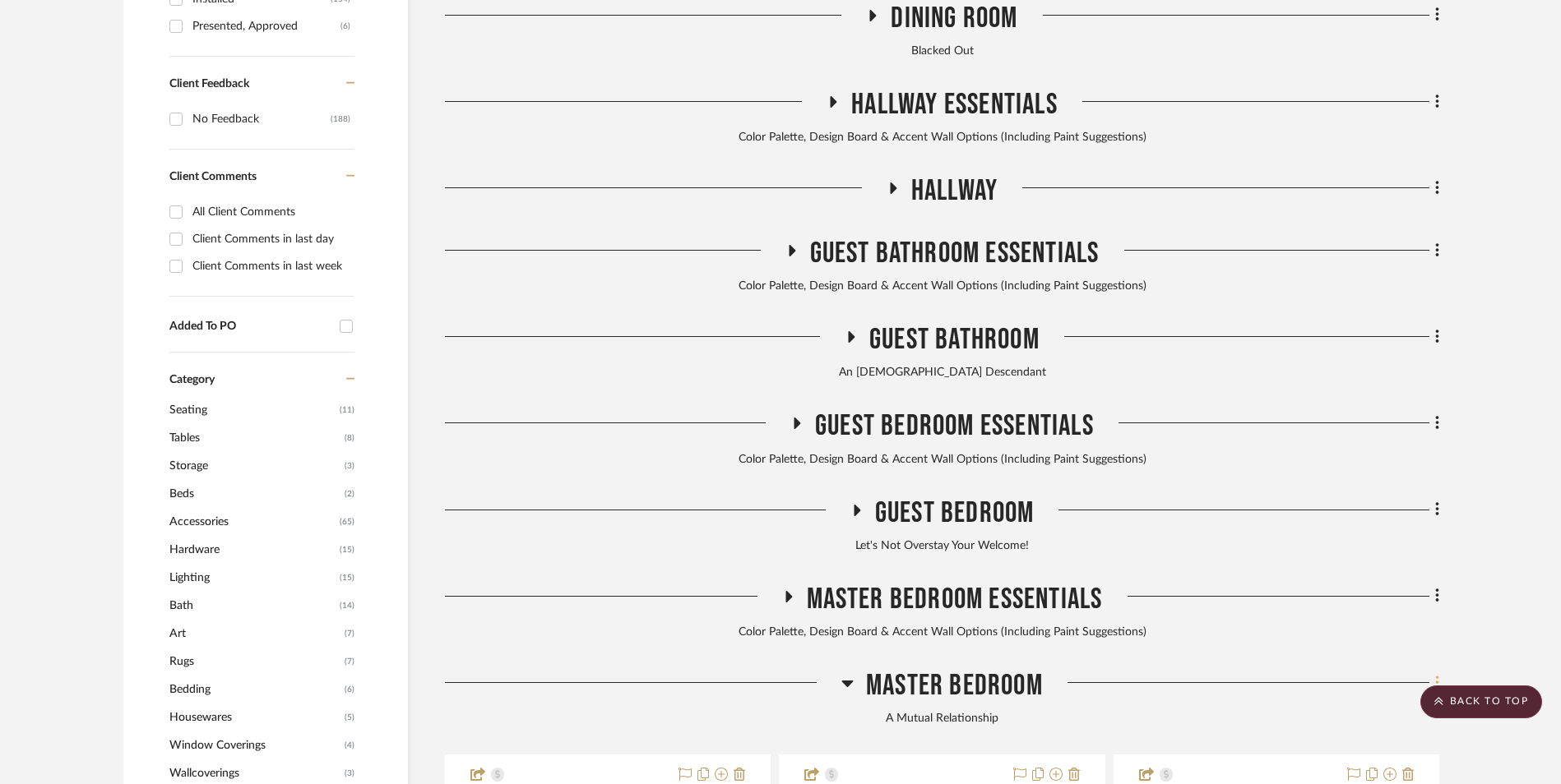
click at [1435, 674] on icon at bounding box center [1438, 682] width 5 height 18
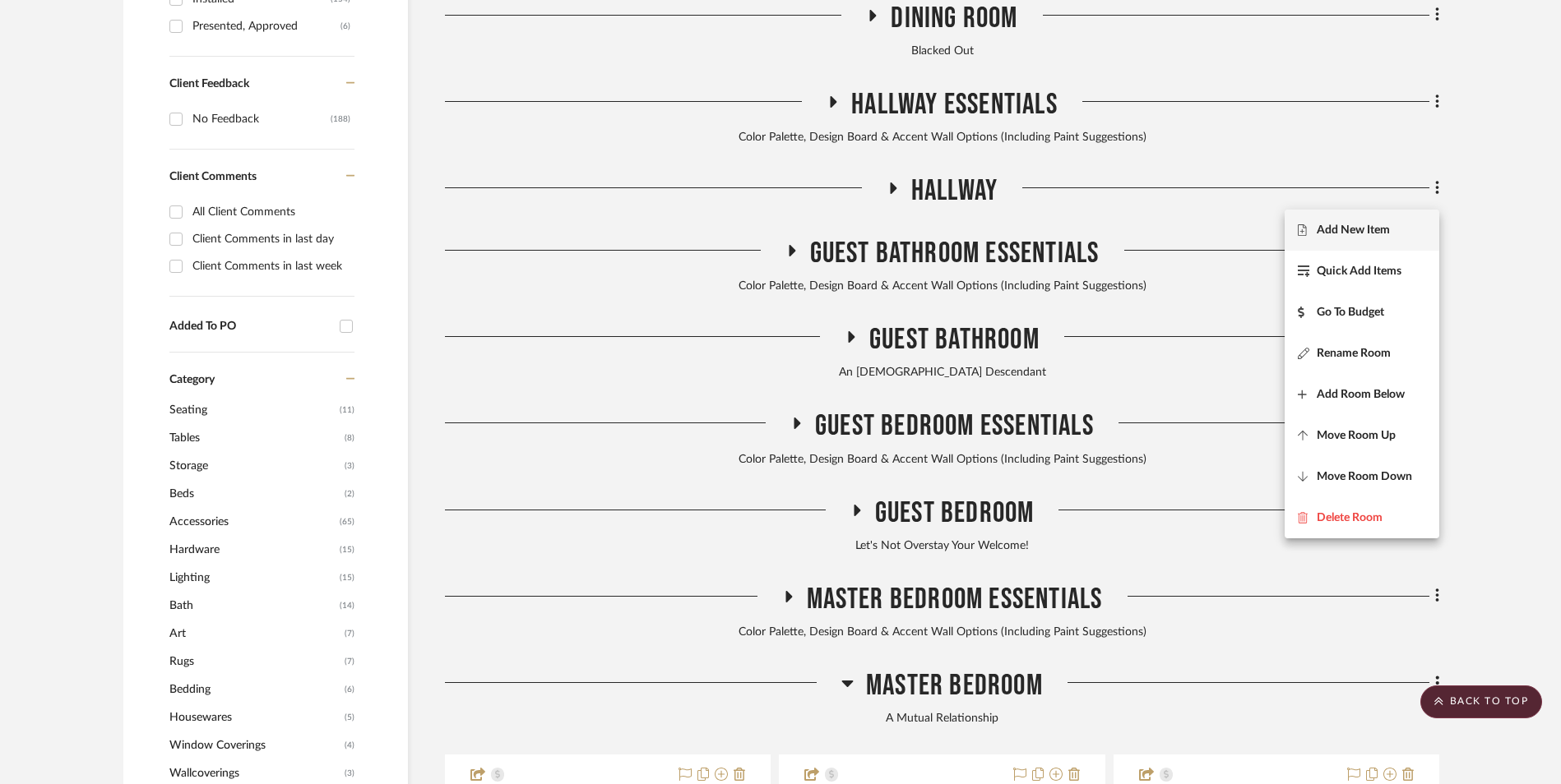
click at [1372, 236] on span "Add New Item" at bounding box center [1353, 230] width 73 height 14
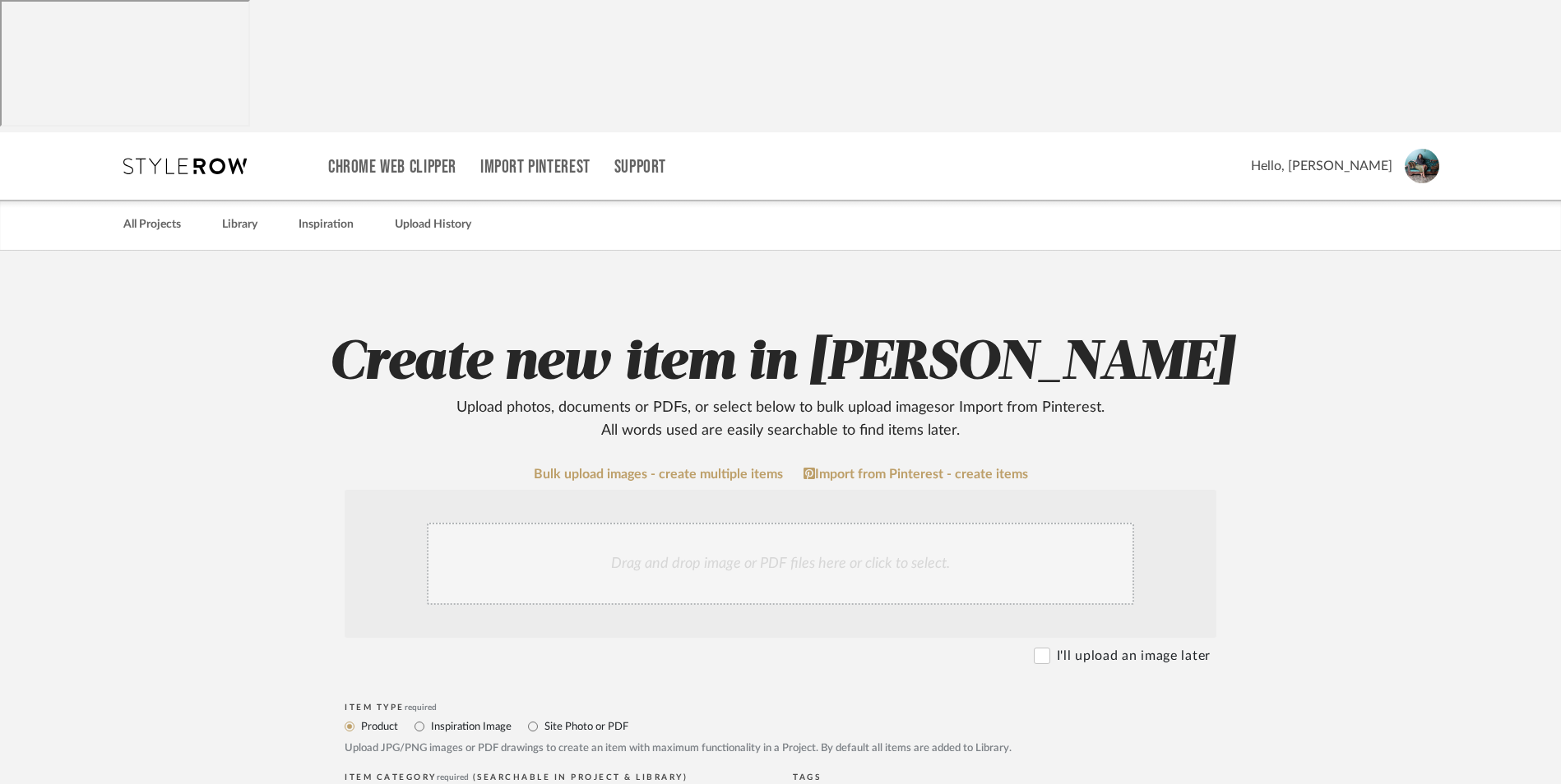
scroll to position [329, 0]
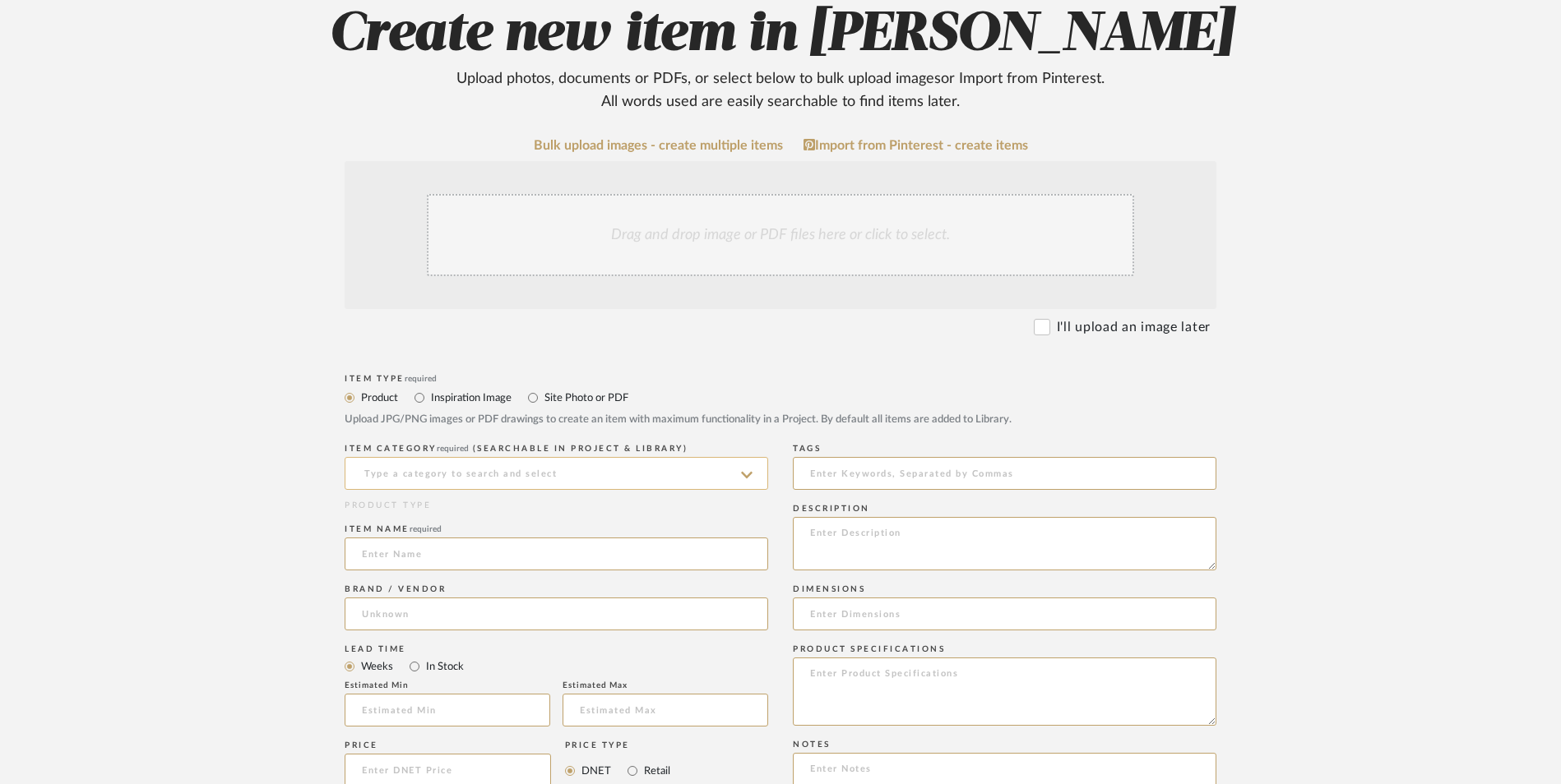
click at [445, 457] on input at bounding box center [557, 473] width 424 height 33
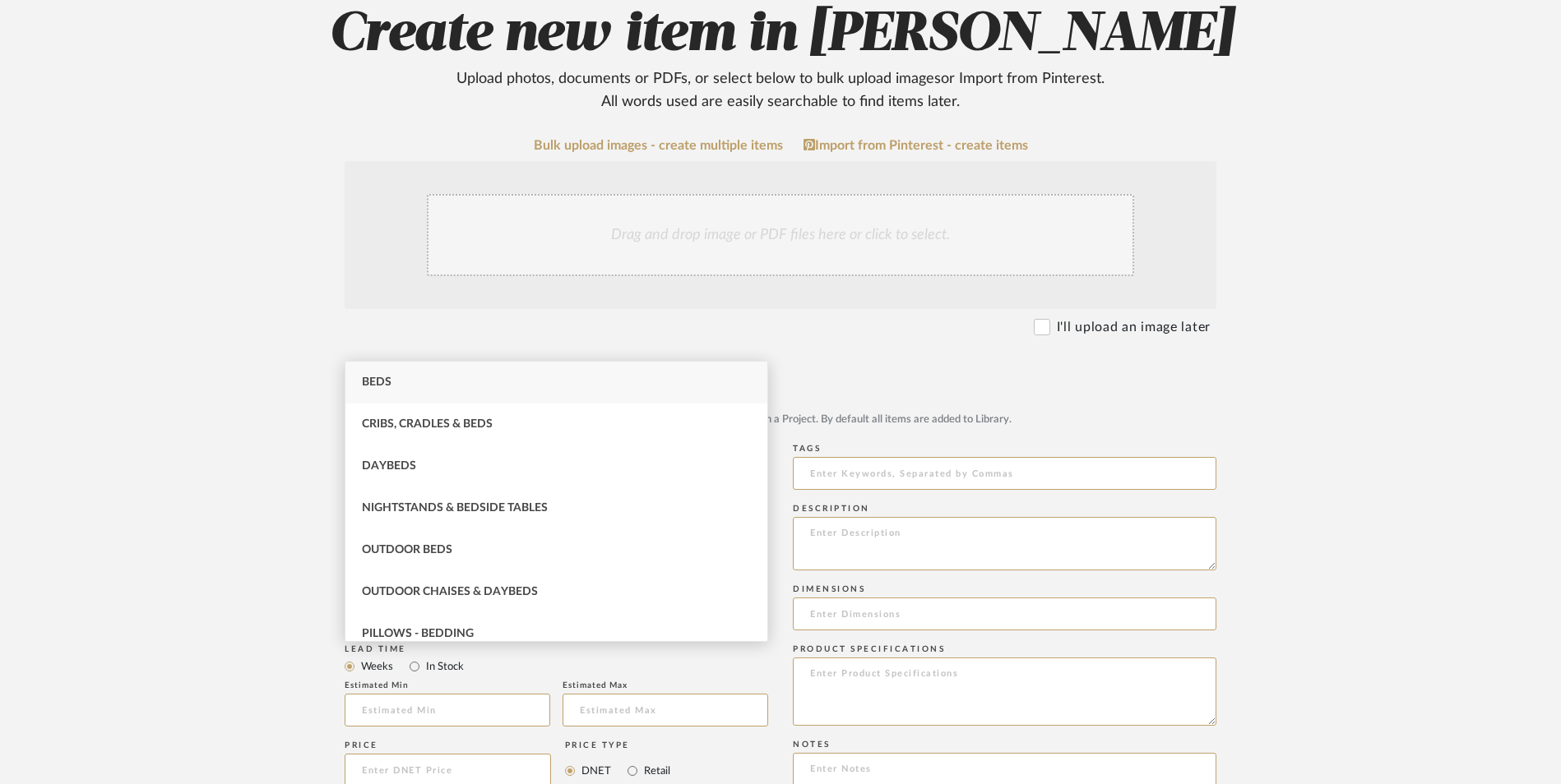
click at [438, 388] on div "Beds" at bounding box center [557, 383] width 422 height 42
type input "Beds"
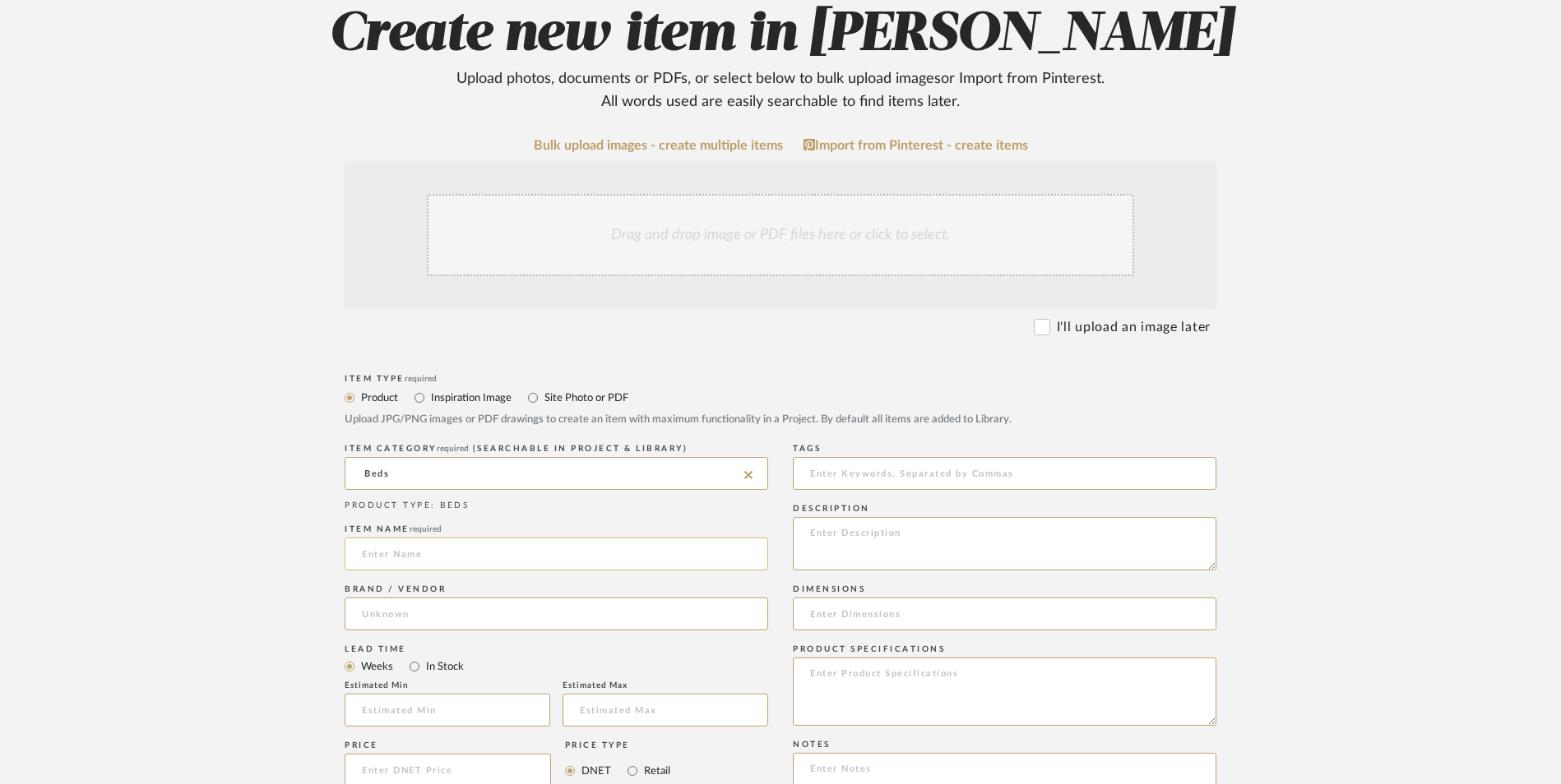
click at [451, 537] on input at bounding box center [557, 554] width 424 height 33
type input "Ivy"
click at [440, 597] on input at bounding box center [557, 614] width 424 height 33
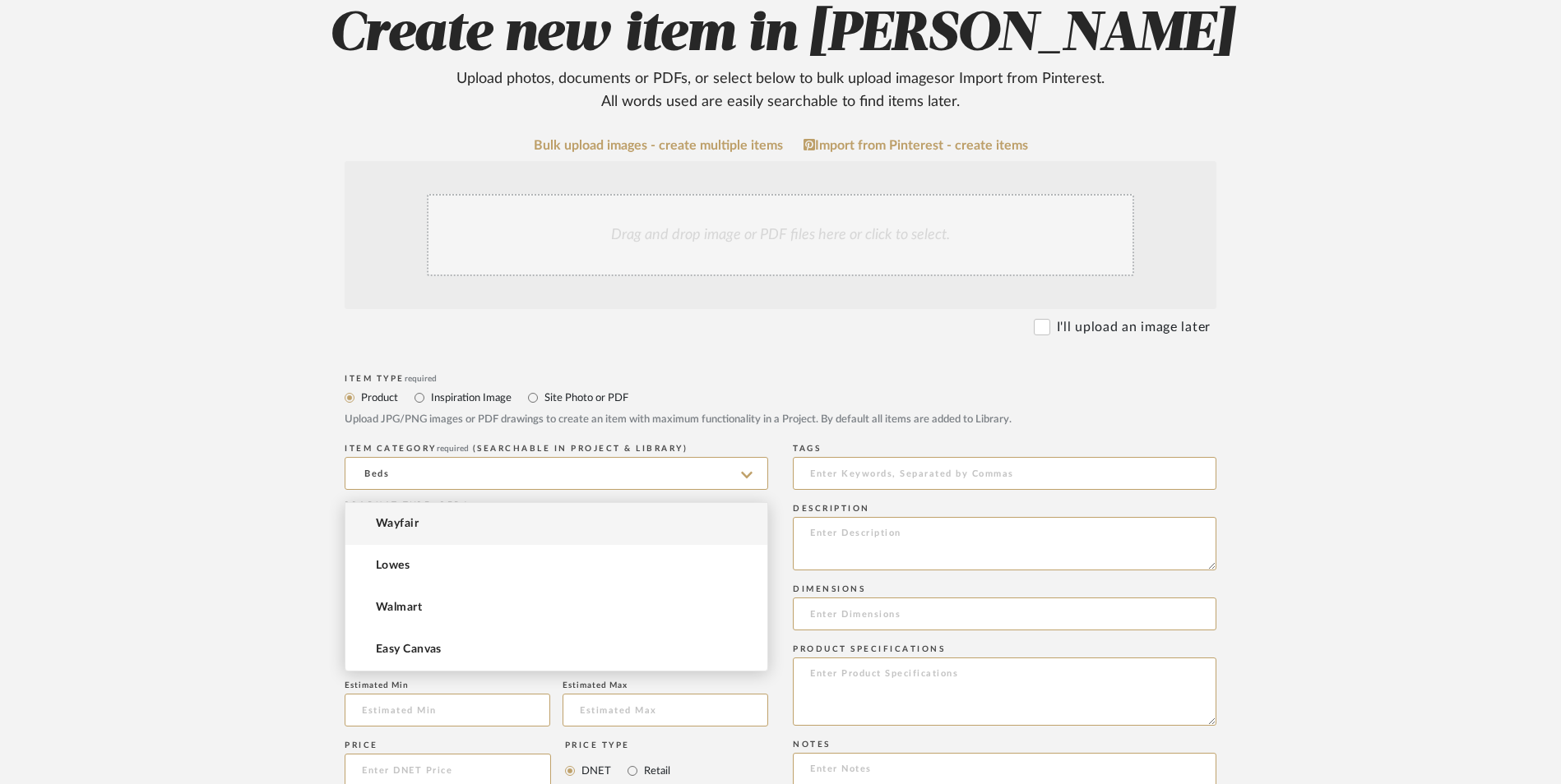
click at [436, 535] on mat-option "Wayfair" at bounding box center [557, 524] width 422 height 42
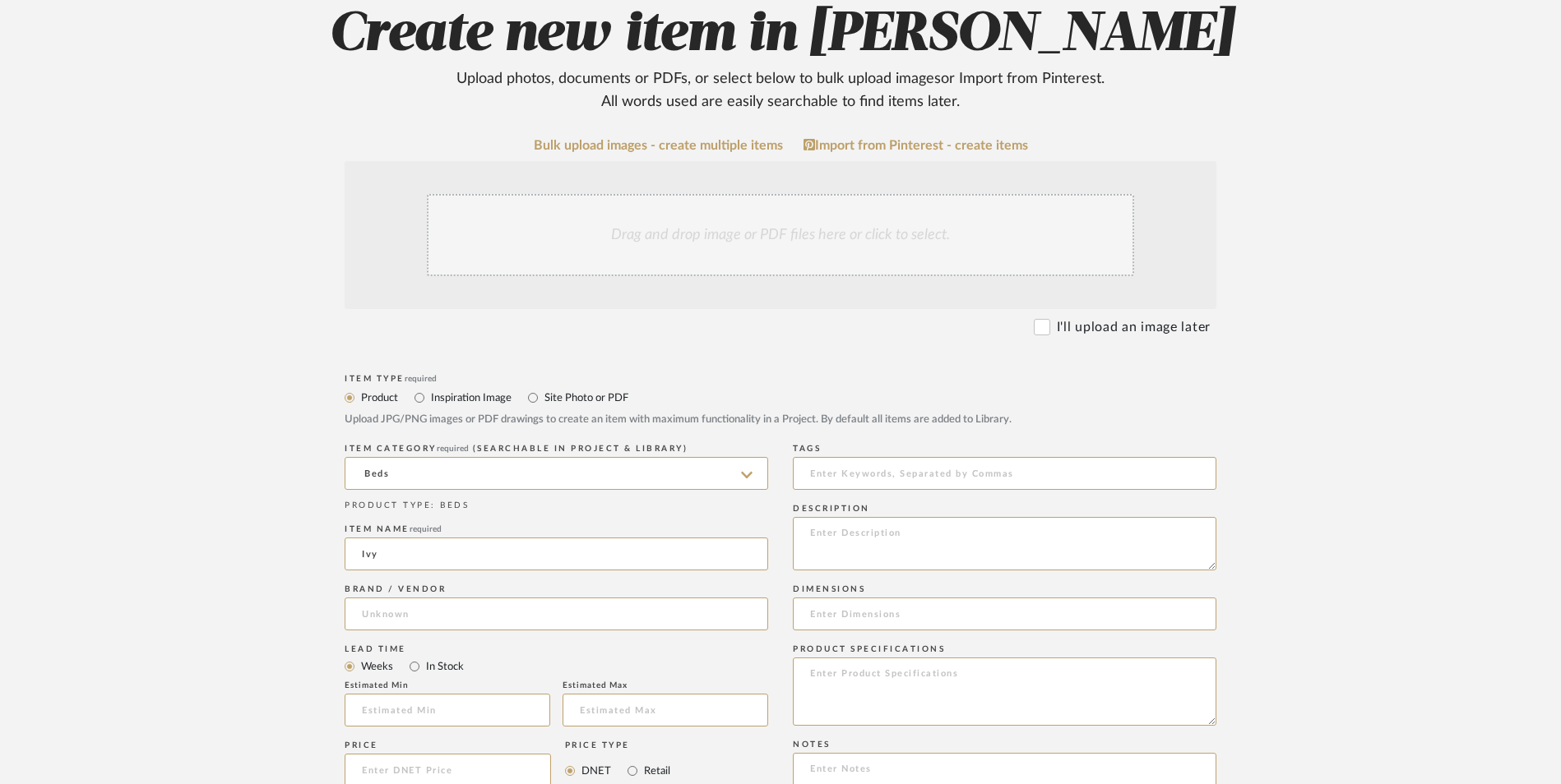
type input "Wayfair"
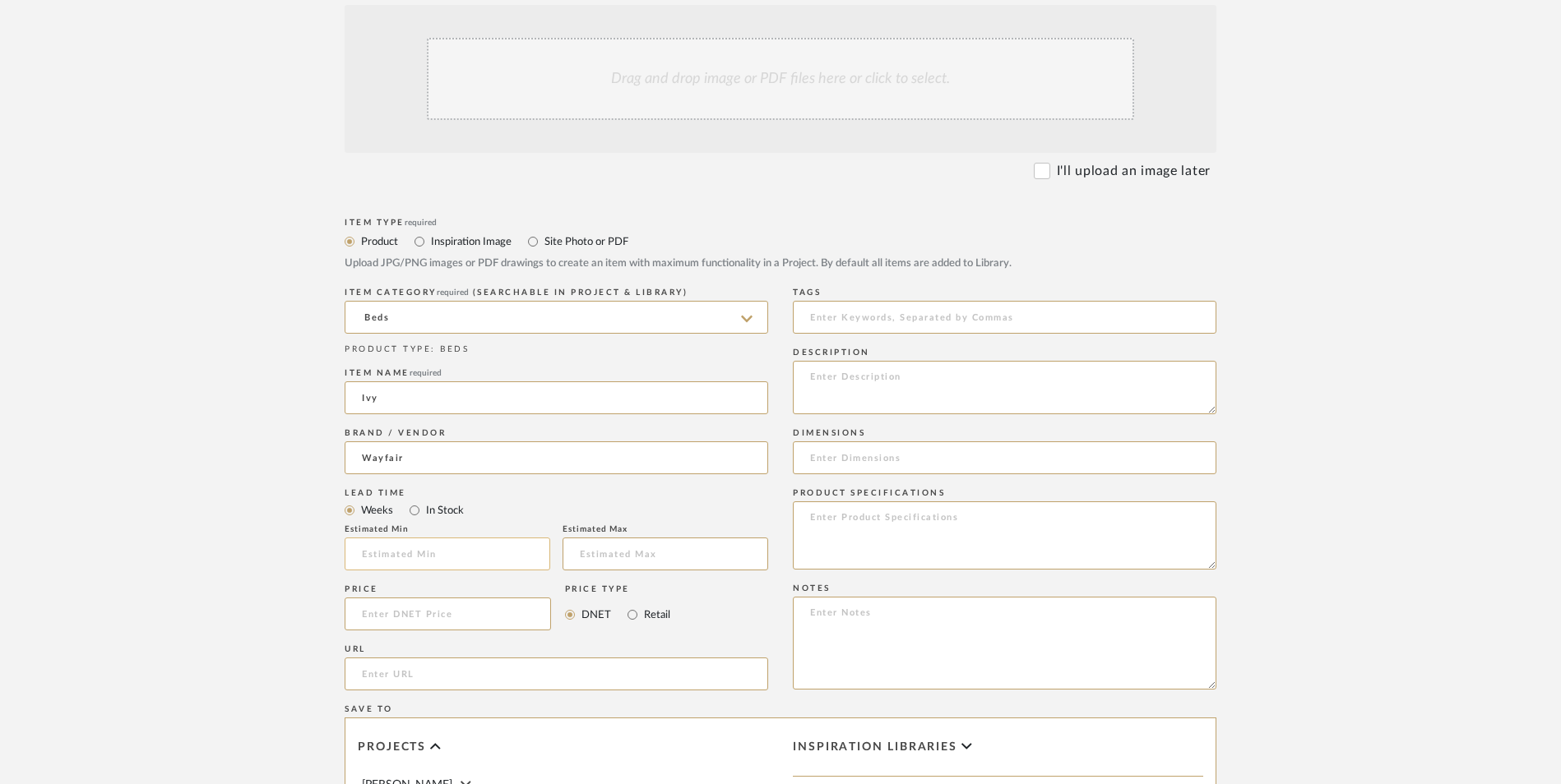
scroll to position [493, 0]
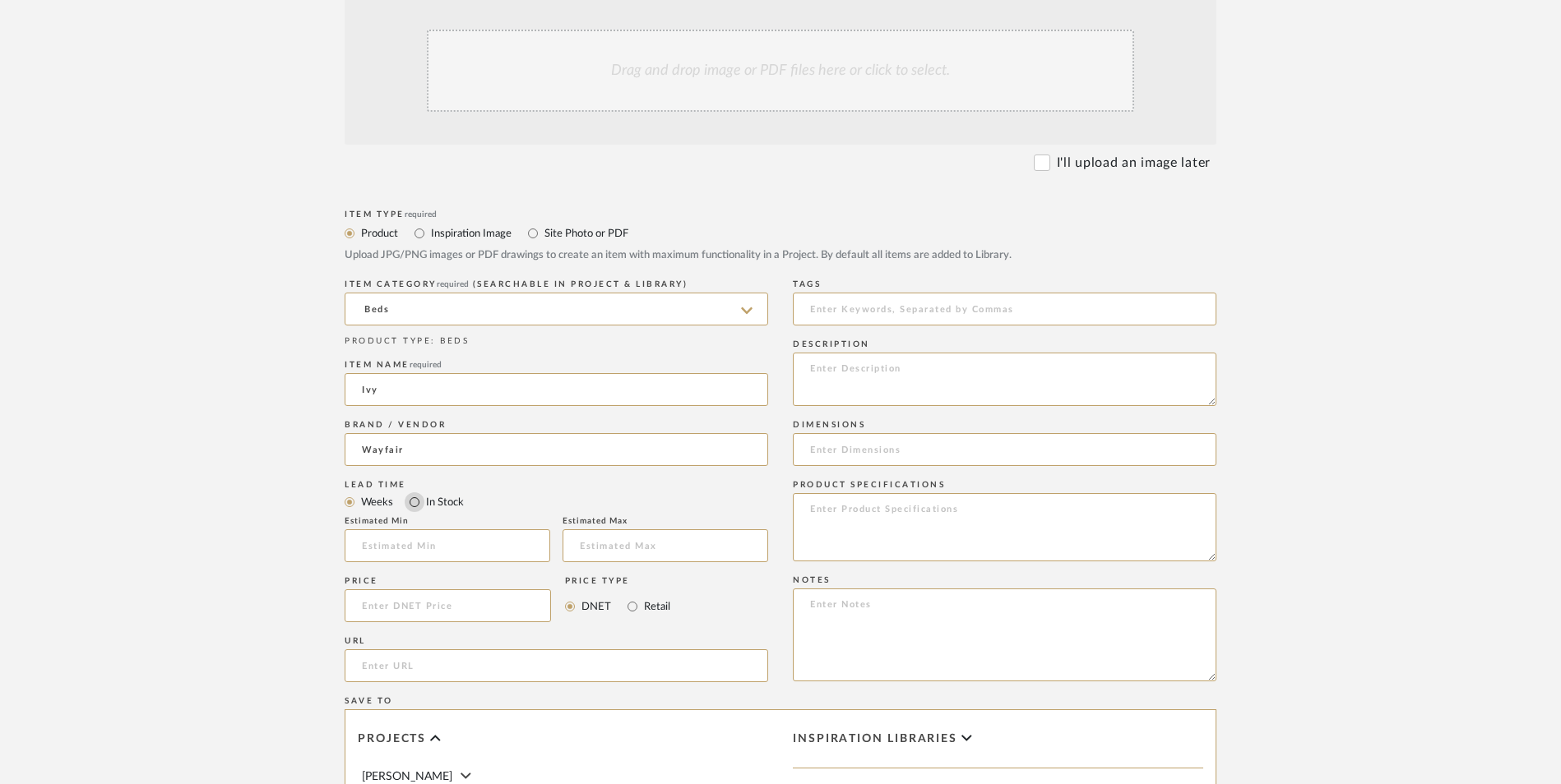
click at [415, 492] on input "In Stock" at bounding box center [414, 502] width 20 height 20
radio input "true"
click at [632, 596] on input "Retail" at bounding box center [632, 606] width 20 height 20
radio input "true"
click at [421, 590] on input at bounding box center [448, 606] width 207 height 33
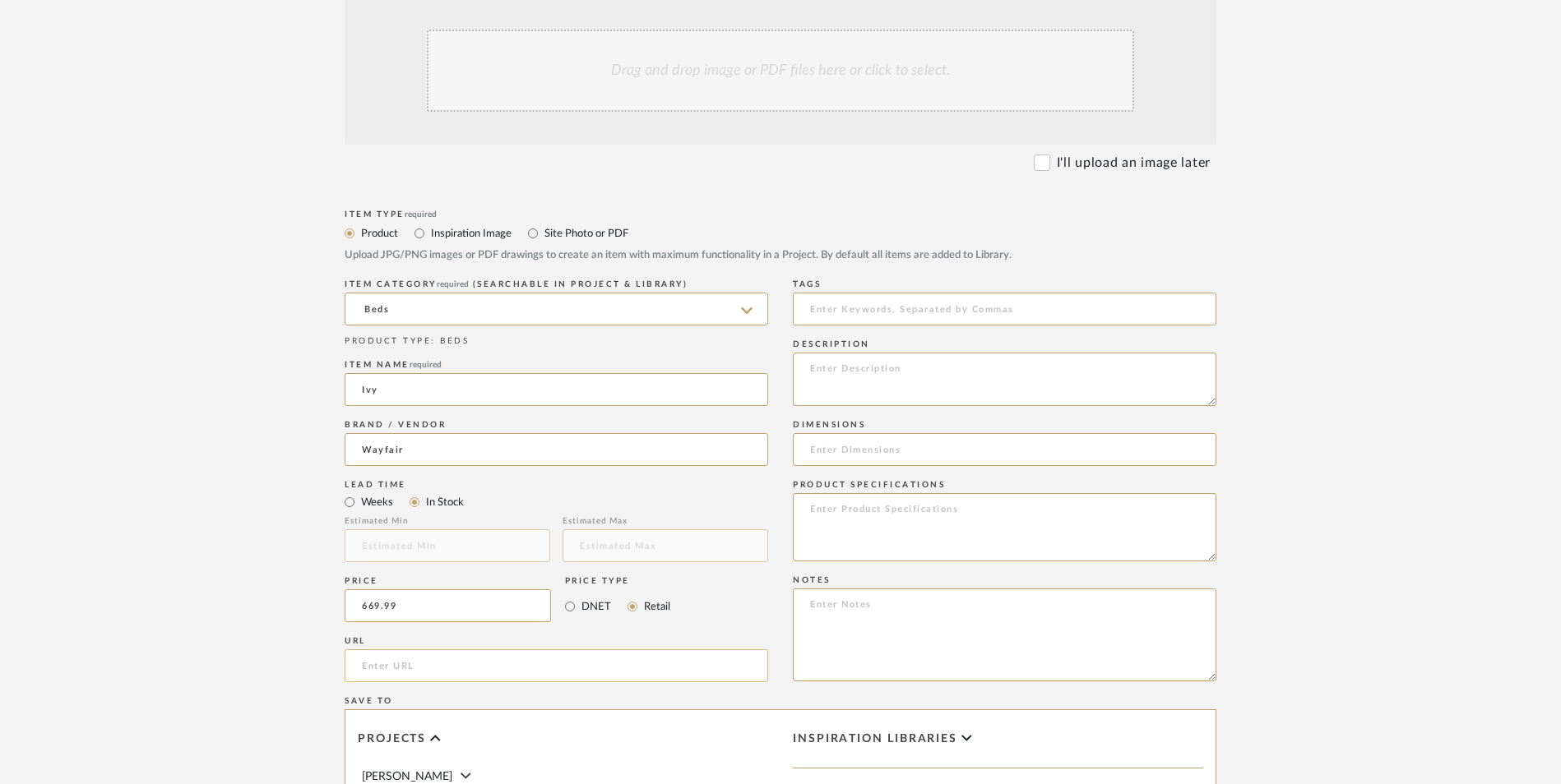
type input "$669.99"
click at [220, 536] on upload-items "Create new item in [PERSON_NAME] Upload photos, documents or PDFs, or select be…" at bounding box center [780, 482] width 1561 height 1449
click at [409, 649] on input "url" at bounding box center [557, 666] width 424 height 33
paste input "[URL][DOMAIN_NAME]"
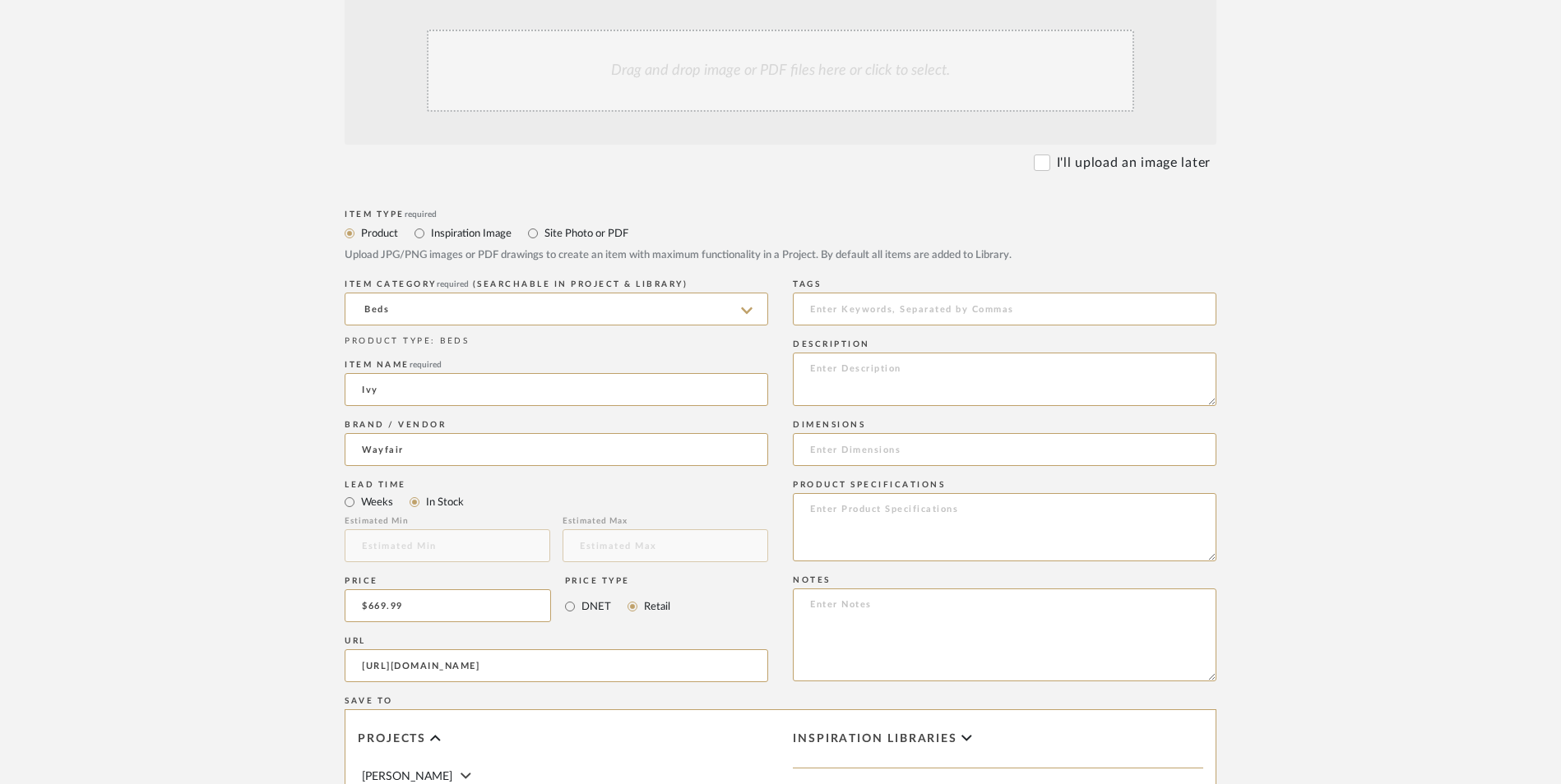
type input "[URL][DOMAIN_NAME]"
click at [242, 393] on upload-items "Create new item in [PERSON_NAME] Upload photos, documents or PDFs, or select be…" at bounding box center [780, 482] width 1561 height 1449
click at [934, 589] on textarea at bounding box center [1005, 635] width 424 height 93
paste textarea "Option 1: ETA: SKU: Reviews - Stars Return | Refund Policy:"
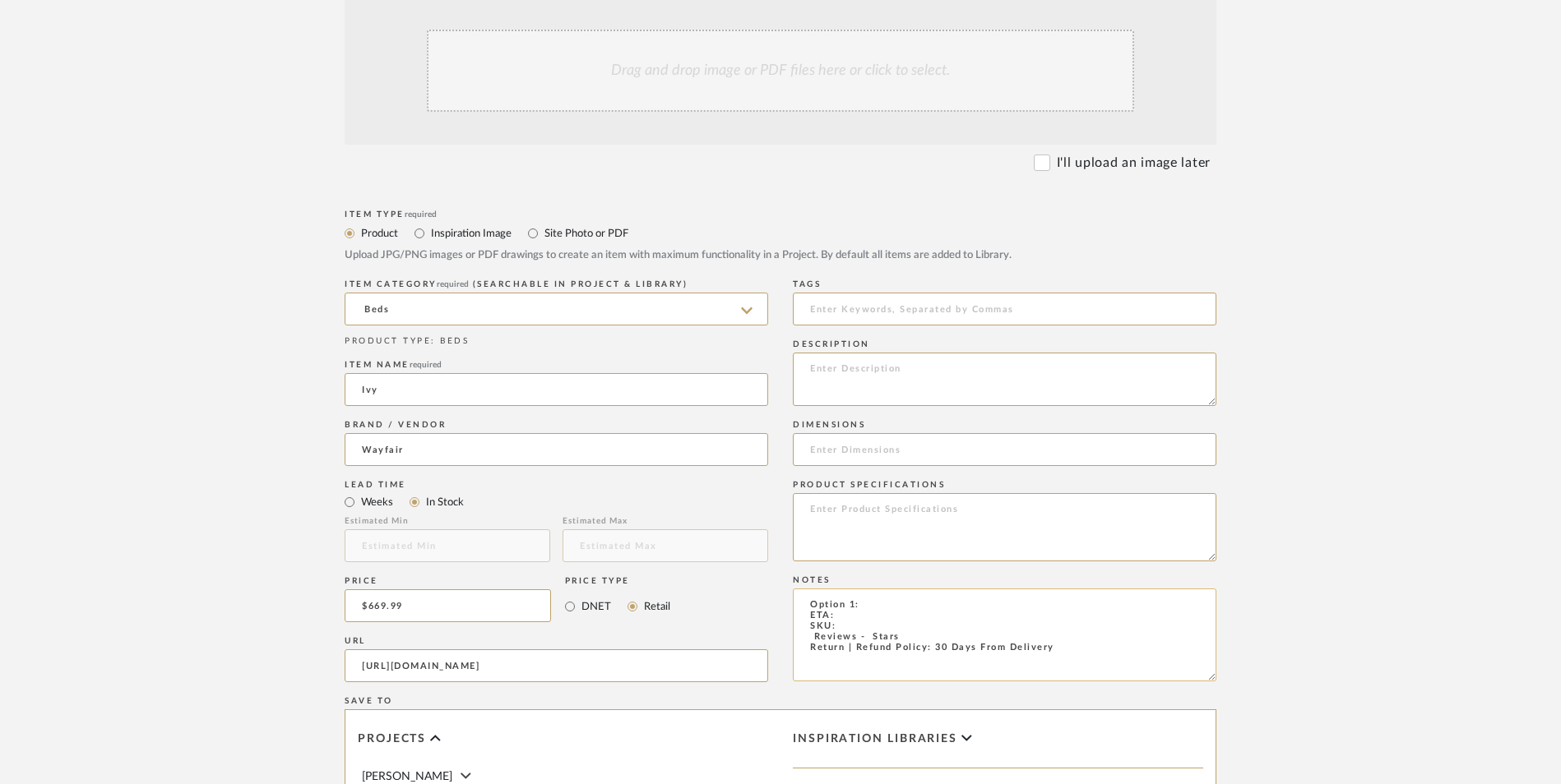
click at [874, 589] on textarea "Option 1: ETA: SKU: Reviews - Stars Return | Refund Policy: 30 Days From Delive…" at bounding box center [1005, 635] width 424 height 93
click at [805, 589] on textarea "Option 1: Beds - Select: King ETA: SKU: Reviews - Stars Return | Refund Policy:…" at bounding box center [1005, 635] width 424 height 93
click at [856, 589] on textarea "Option 1: Beds - Select: King ETA: SKU: 11 Reviews - 4.5 Stars Return | Refund …" at bounding box center [1005, 635] width 424 height 93
paste textarea "W113247512"
click at [941, 589] on textarea "Option 1: Beds - Select: King ETA: SKU: W113247512 11 Reviews - 4.5 Stars Retur…" at bounding box center [1005, 635] width 424 height 93
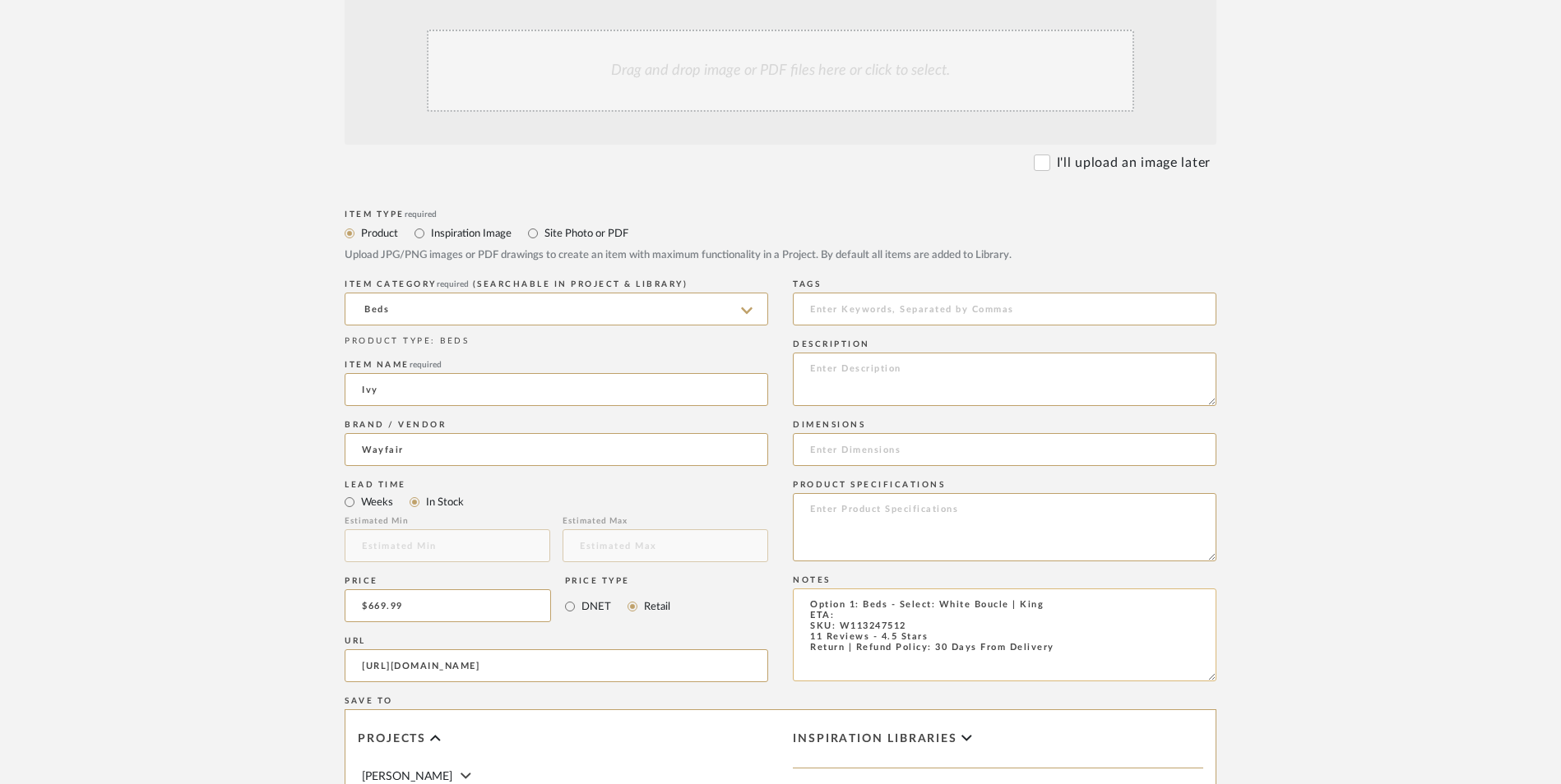
click at [847, 589] on textarea "Option 1: Beds - Select: White Boucle | King ETA: SKU: W113247512 11 Reviews - …" at bounding box center [1005, 635] width 424 height 93
click at [846, 589] on textarea "Option 1: Beds - Select: White Boucle | King ETA: SKU: W113247512 11 Reviews - …" at bounding box center [1005, 635] width 424 height 93
type textarea "Option 1: Beds - Select: White Boucle | King ETA: [DATE] SKU: W113247512 11 Rev…"
click at [923, 352] on textarea at bounding box center [1005, 379] width 424 height 54
paste textarea "Transform your bedroom with this Modern Upholstered Platform Bed, featuring a p…"
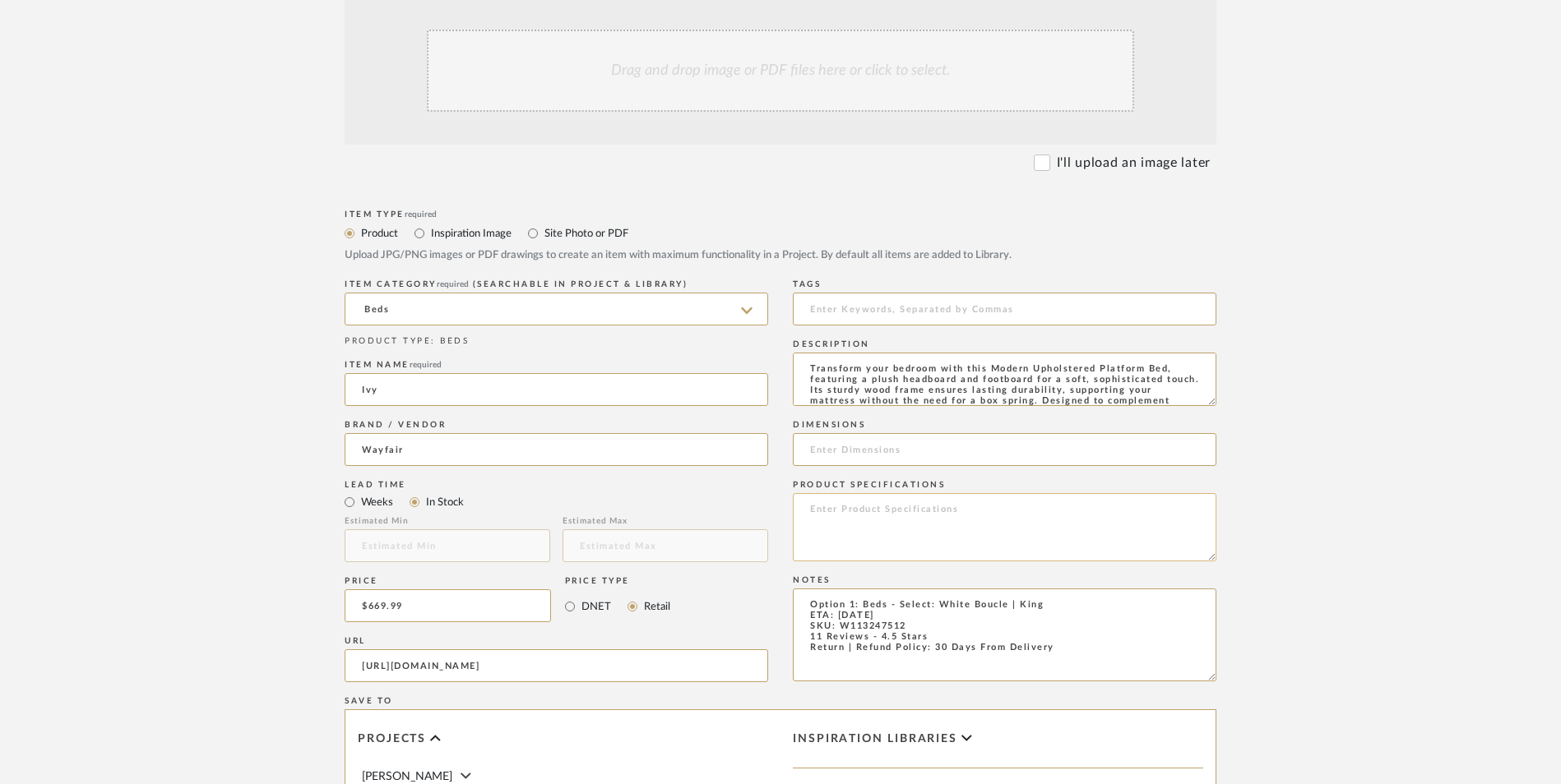
scroll to position [33, 0]
type textarea "Transform your bedroom with this Modern Upholstered Platform Bed, featuring a p…"
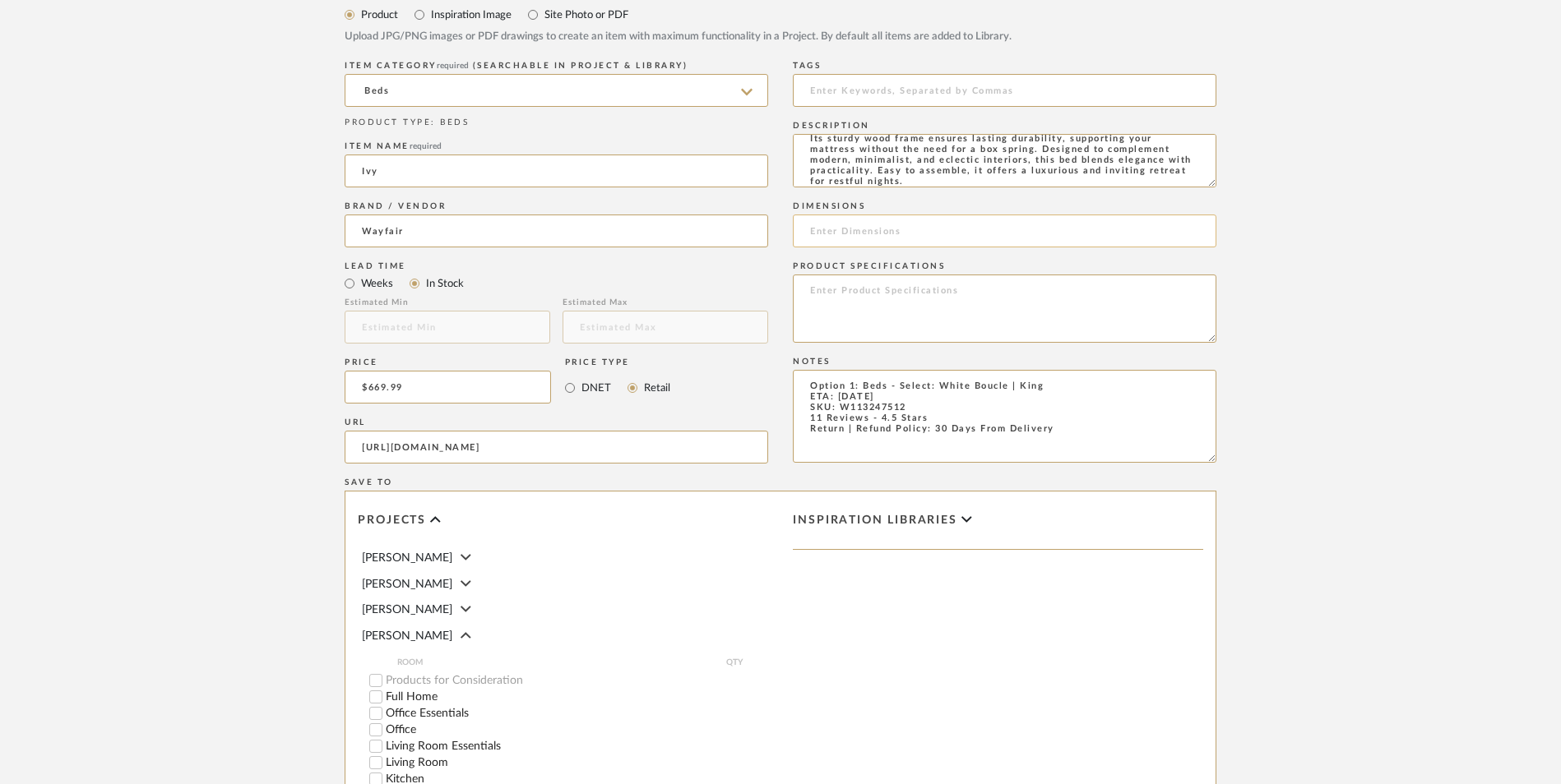
scroll to position [530, 0]
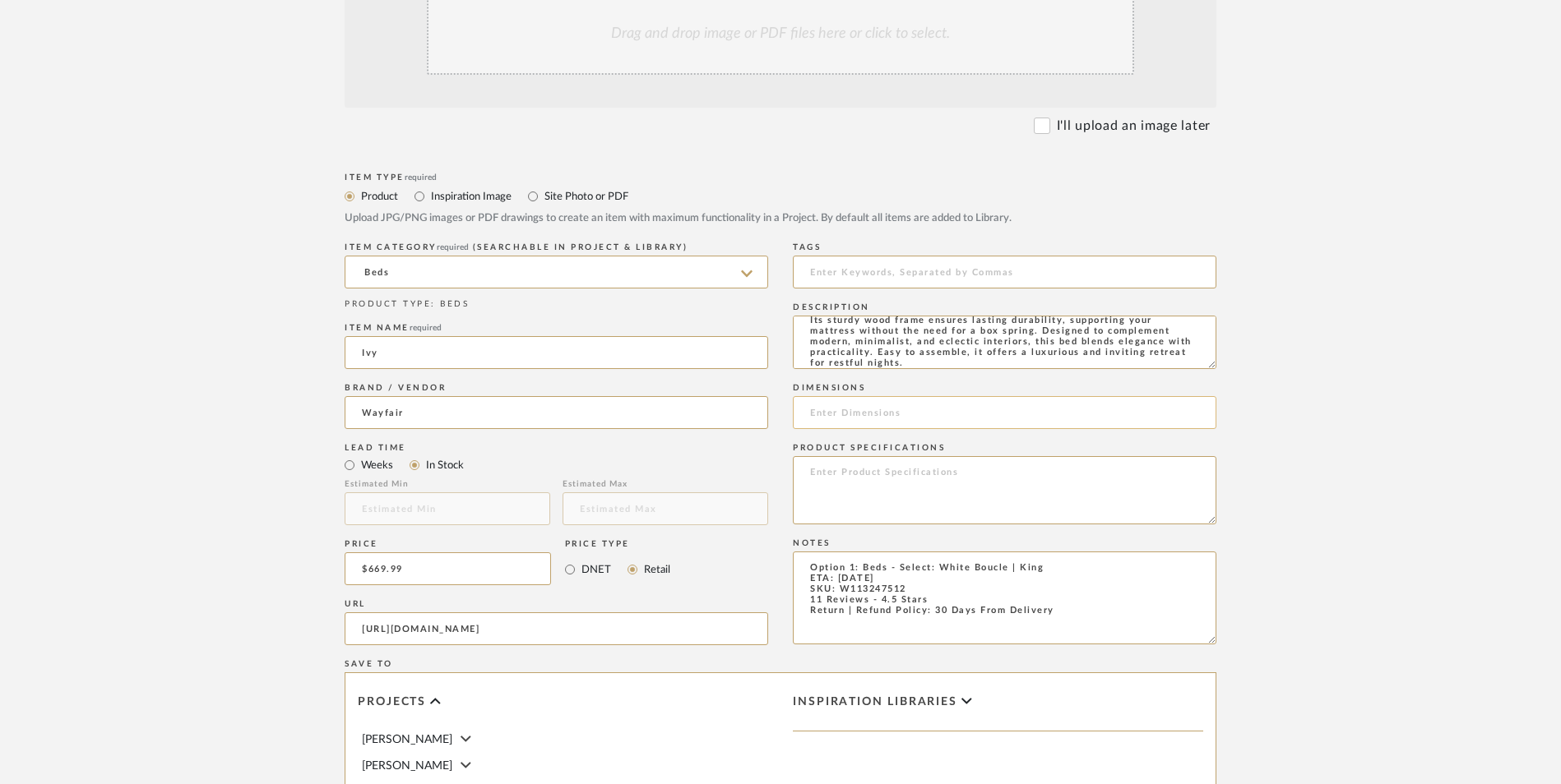
click at [857, 396] on input at bounding box center [1005, 412] width 424 height 33
paste input "29.5'' H"
type input "29.5'' H x 83.4" W"
click at [912, 457] on textarea at bounding box center [1005, 491] width 424 height 69
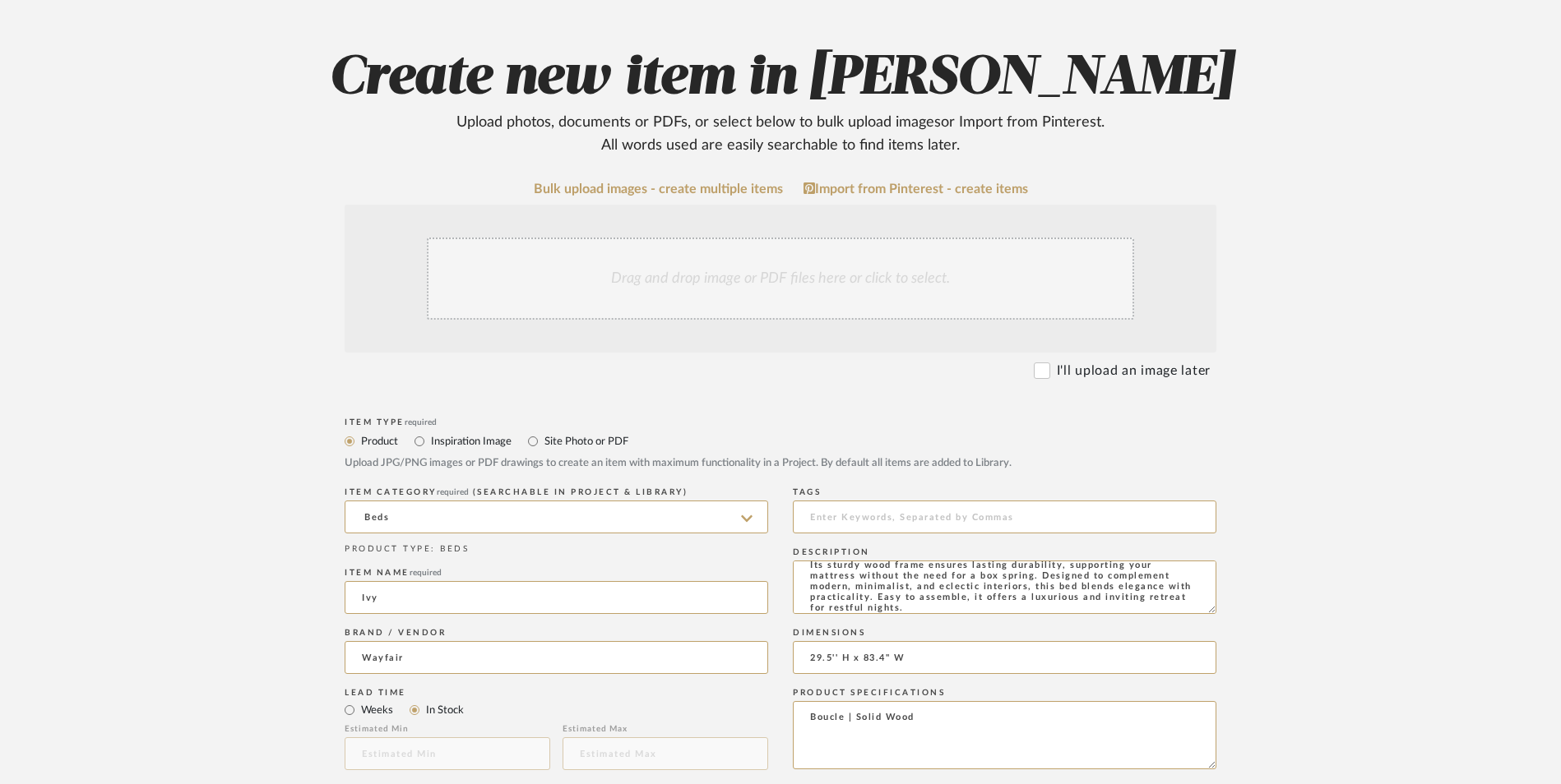
scroll to position [284, 0]
type textarea "Boucle | Solid Wood"
click at [759, 240] on div "Drag and drop image or PDF files here or click to select." at bounding box center [780, 280] width 707 height 82
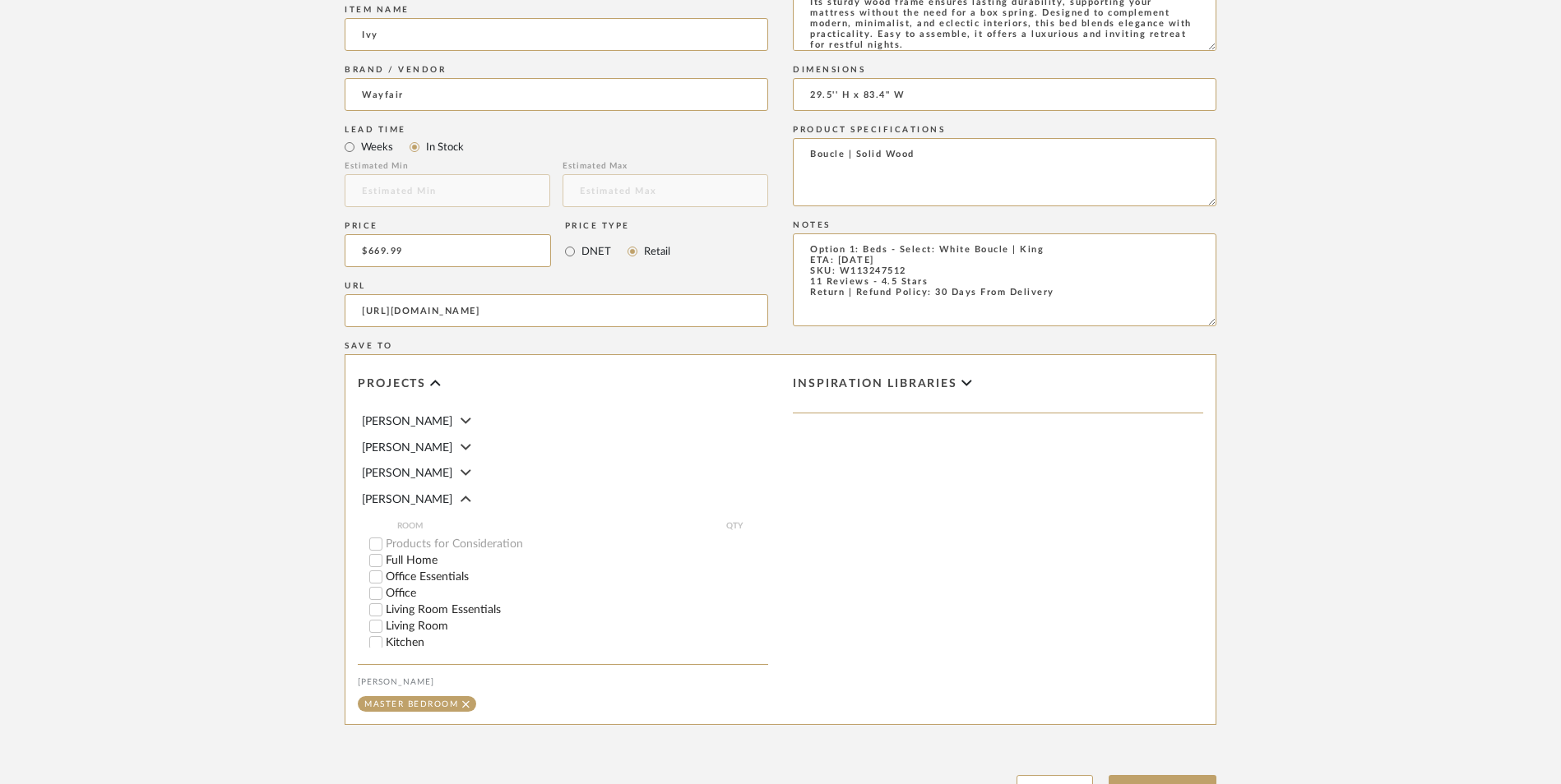
scroll to position [1034, 0]
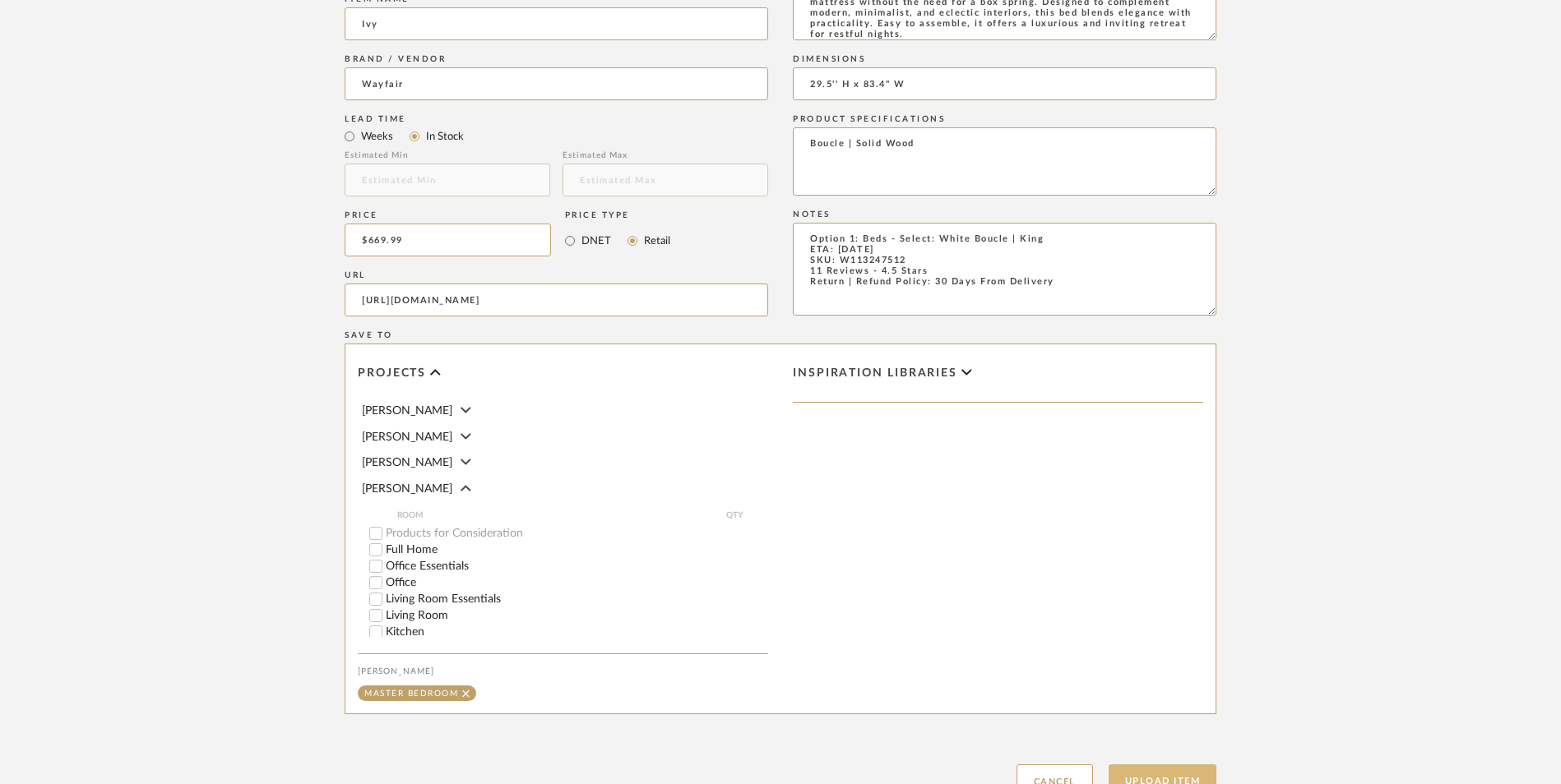
click at [1154, 765] on button "Upload Item" at bounding box center [1162, 781] width 109 height 34
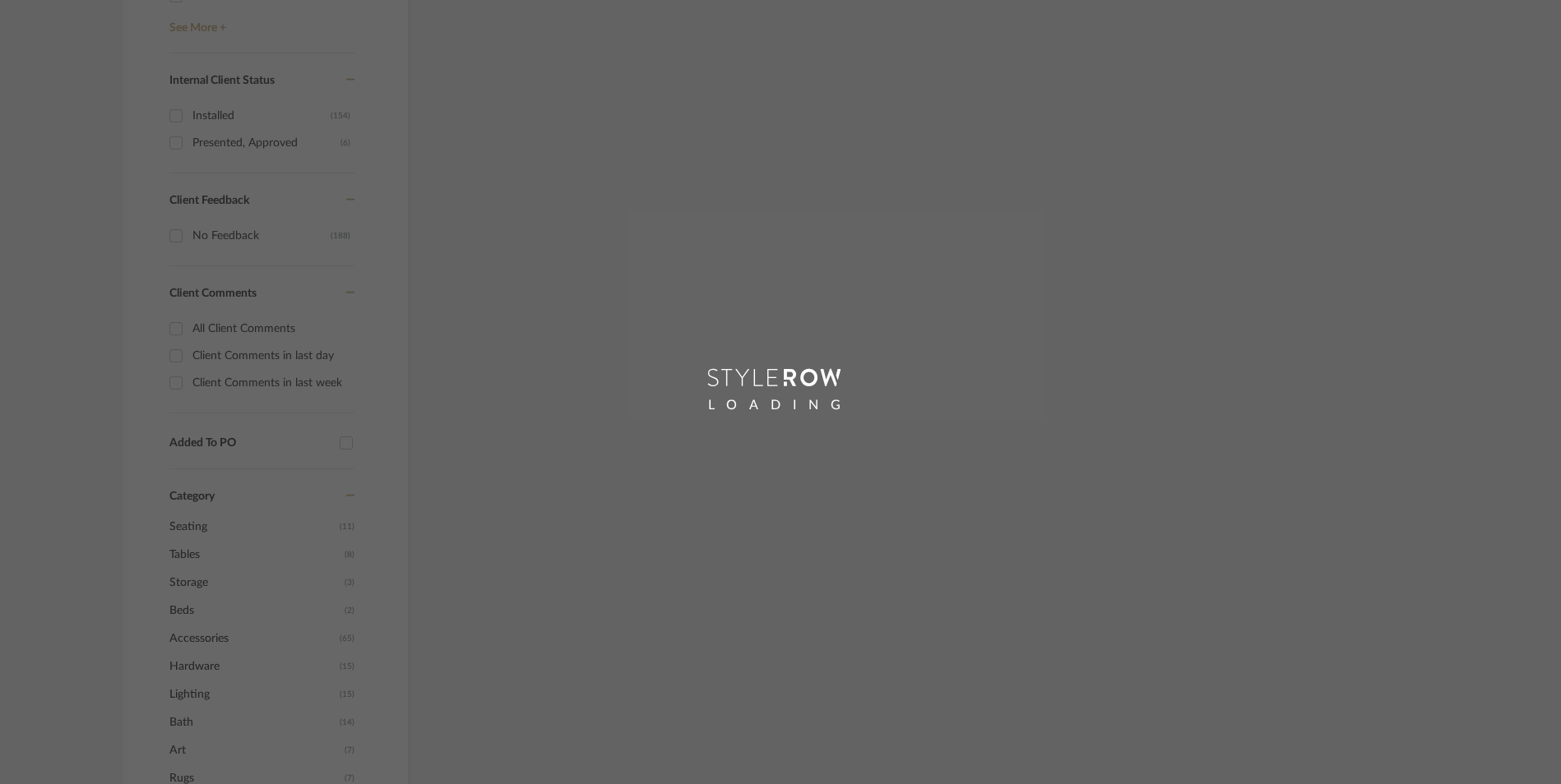
scroll to position [309, 0]
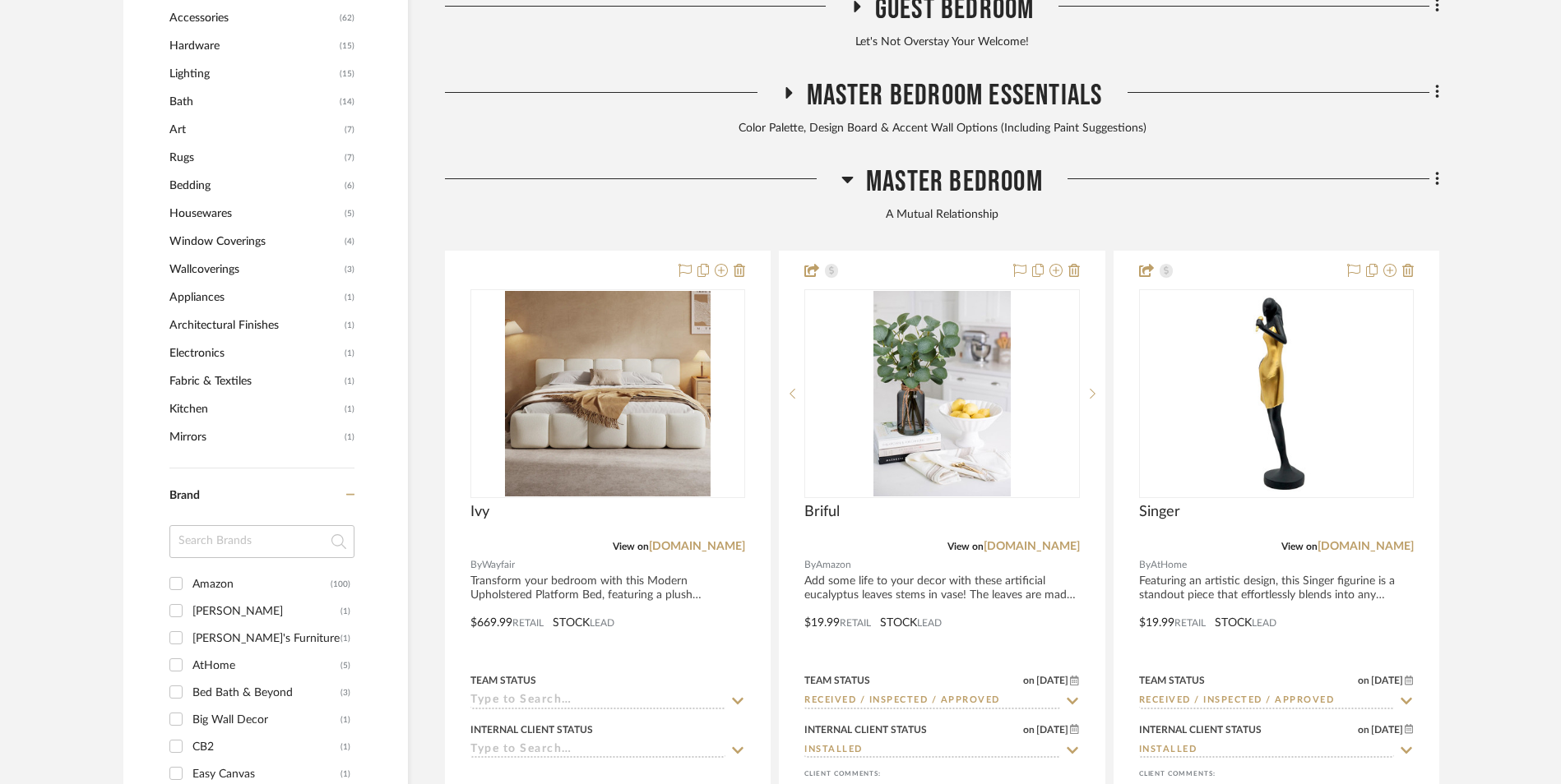
scroll to position [1687, 0]
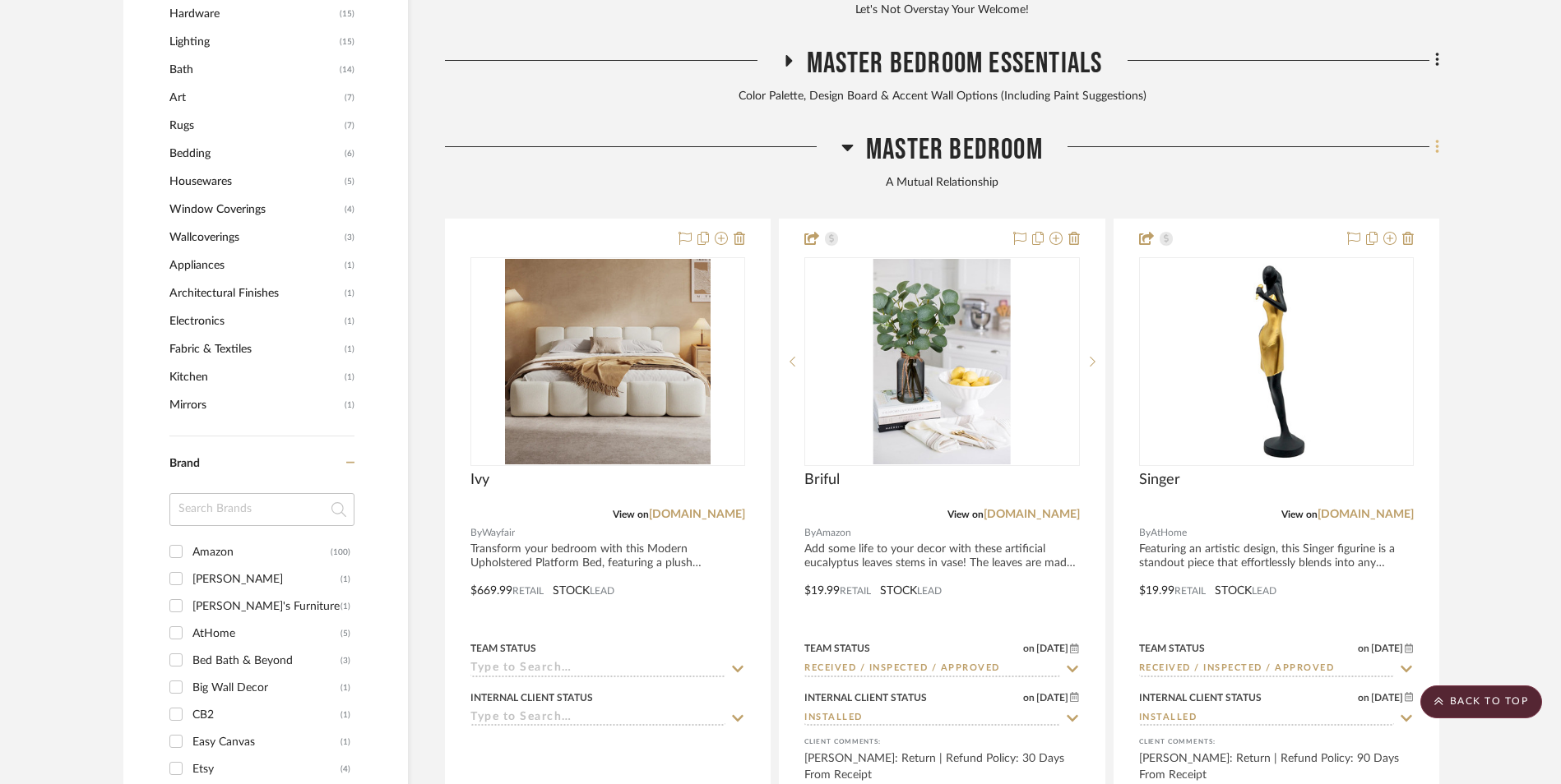
click at [1433, 135] on fa-icon at bounding box center [1435, 148] width 10 height 27
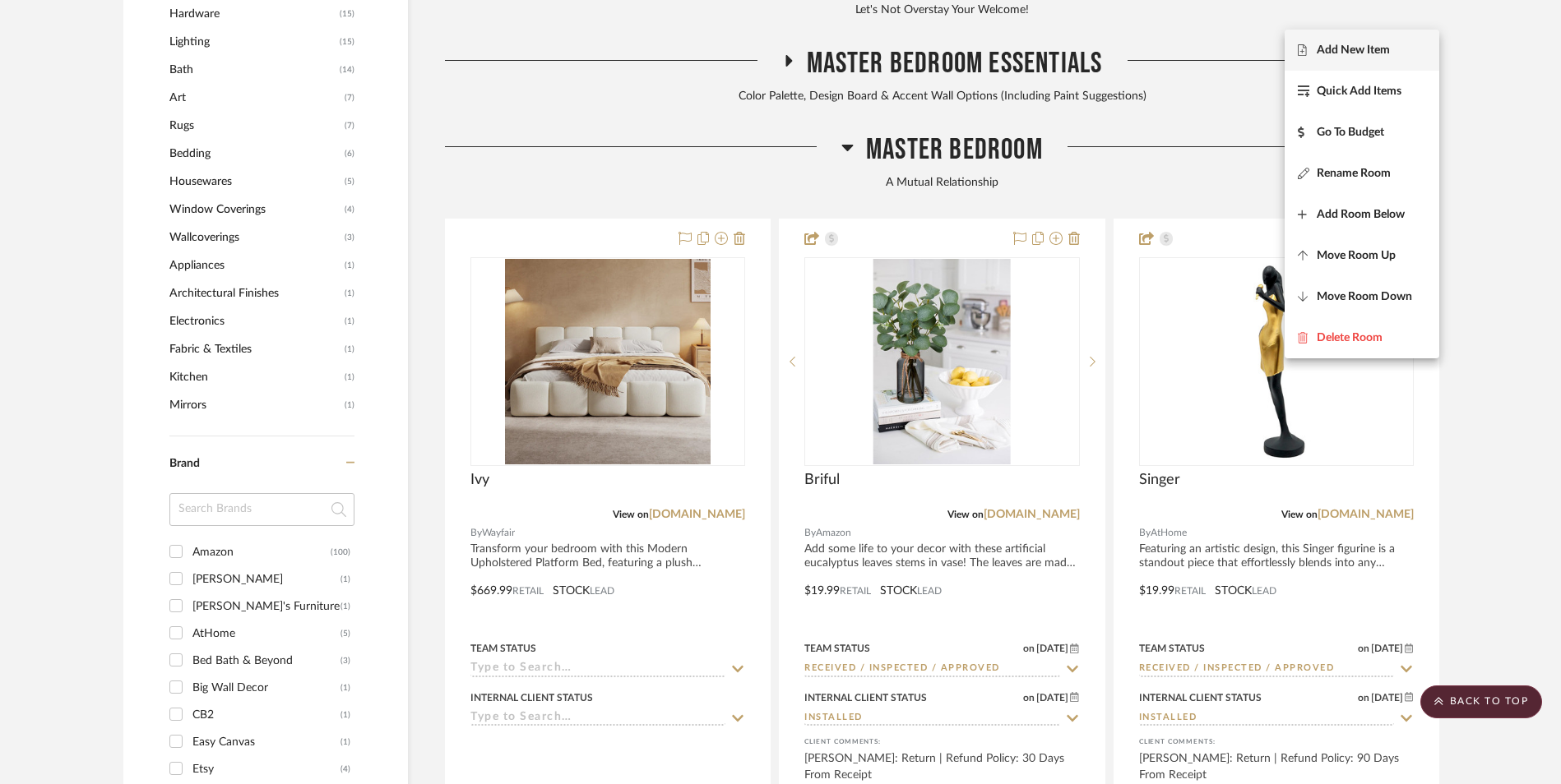
click at [1396, 48] on span "Add New Item" at bounding box center [1362, 50] width 129 height 14
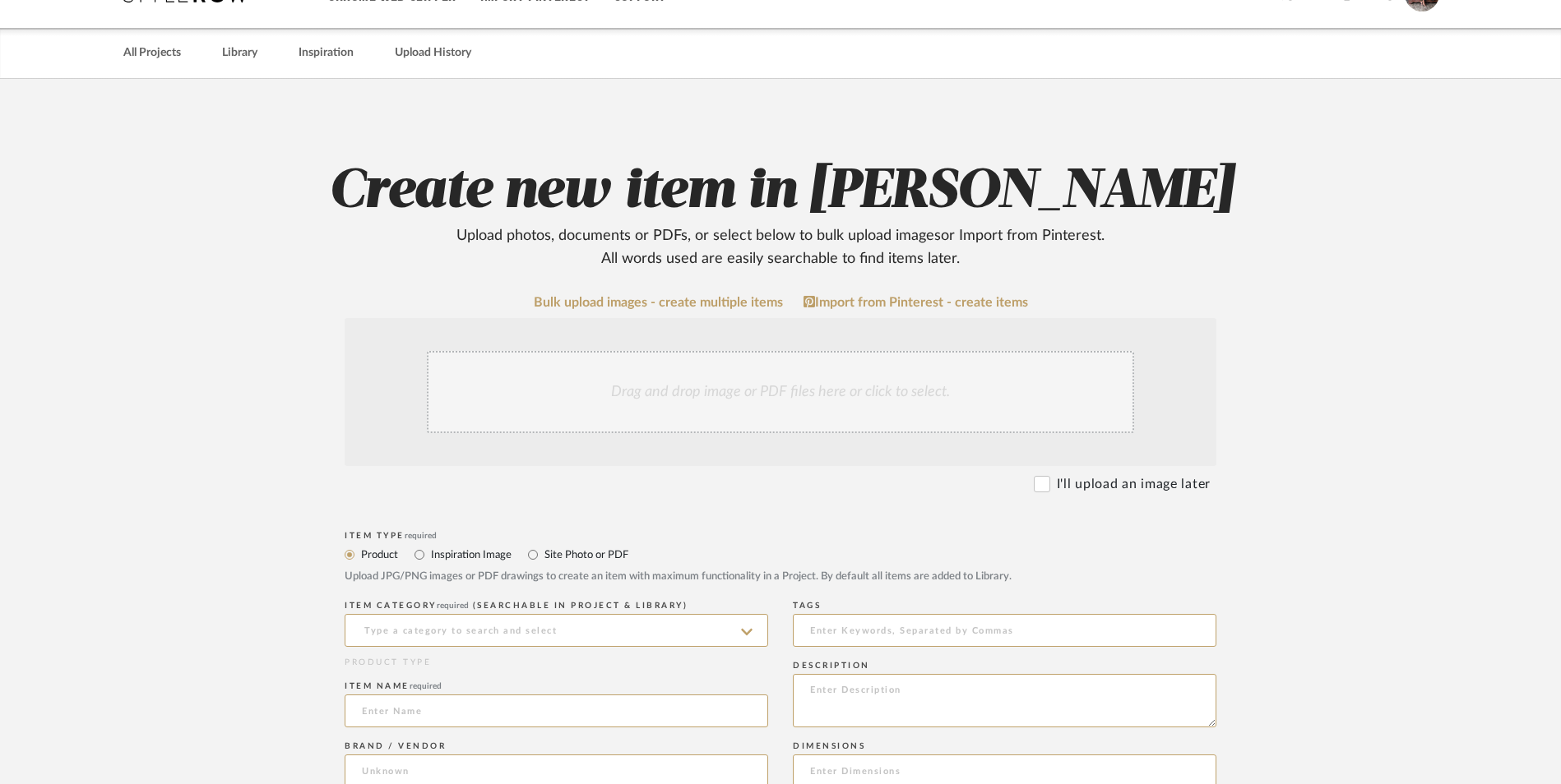
scroll to position [411, 0]
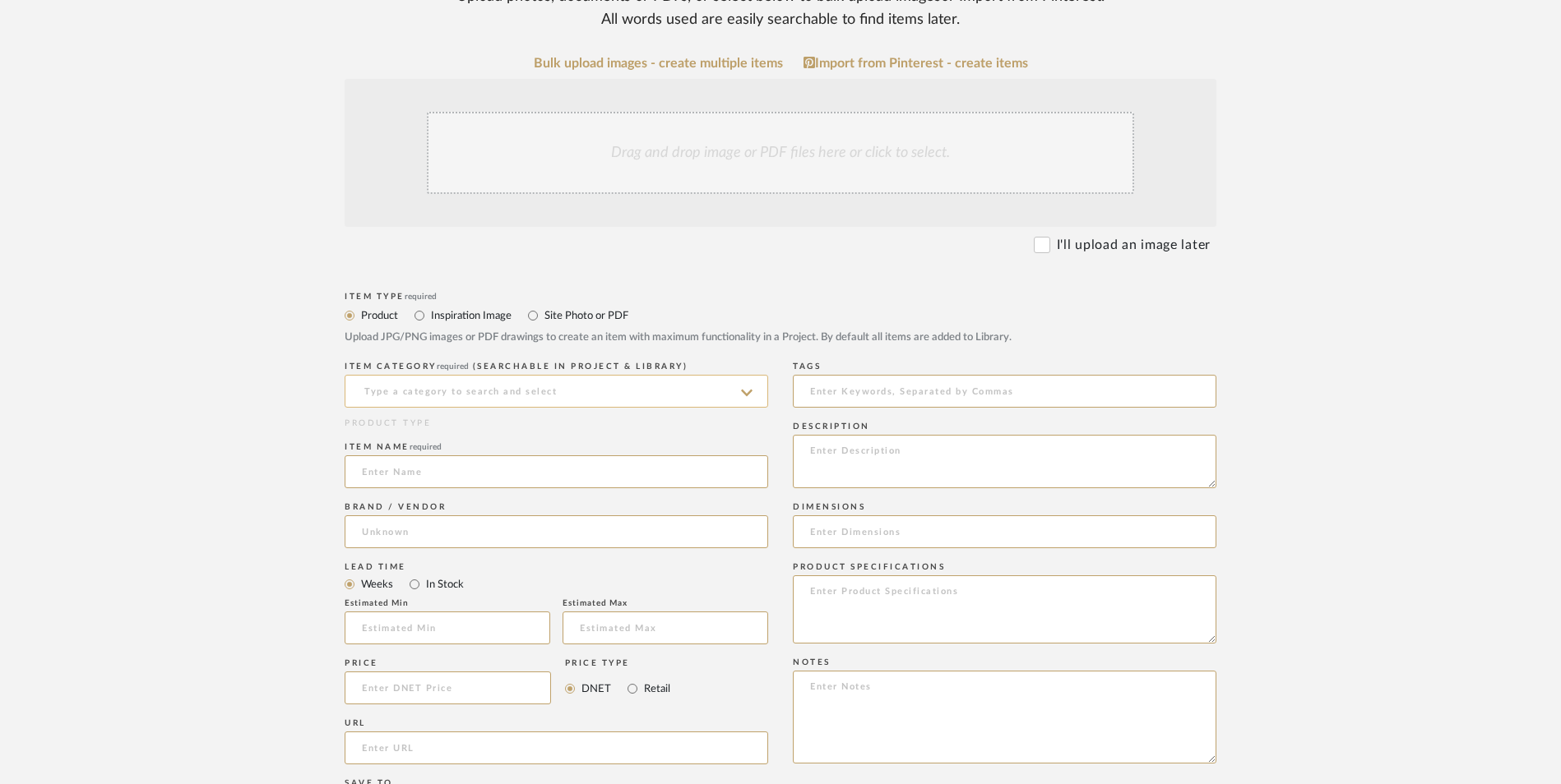
click at [444, 375] on input at bounding box center [557, 392] width 424 height 33
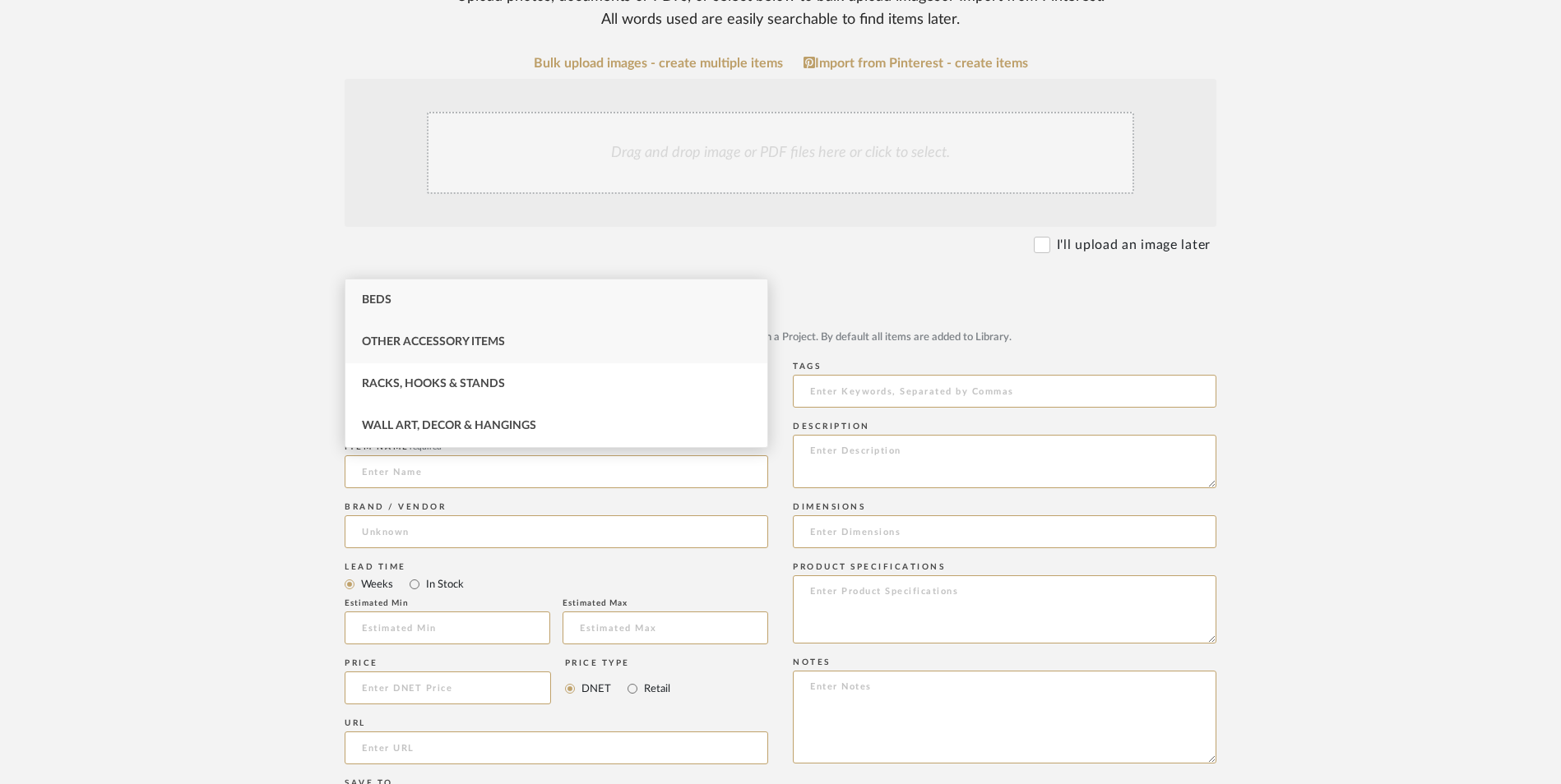
drag, startPoint x: 359, startPoint y: 296, endPoint x: 352, endPoint y: 359, distance: 63.4
click at [359, 296] on div "Beds" at bounding box center [557, 300] width 422 height 42
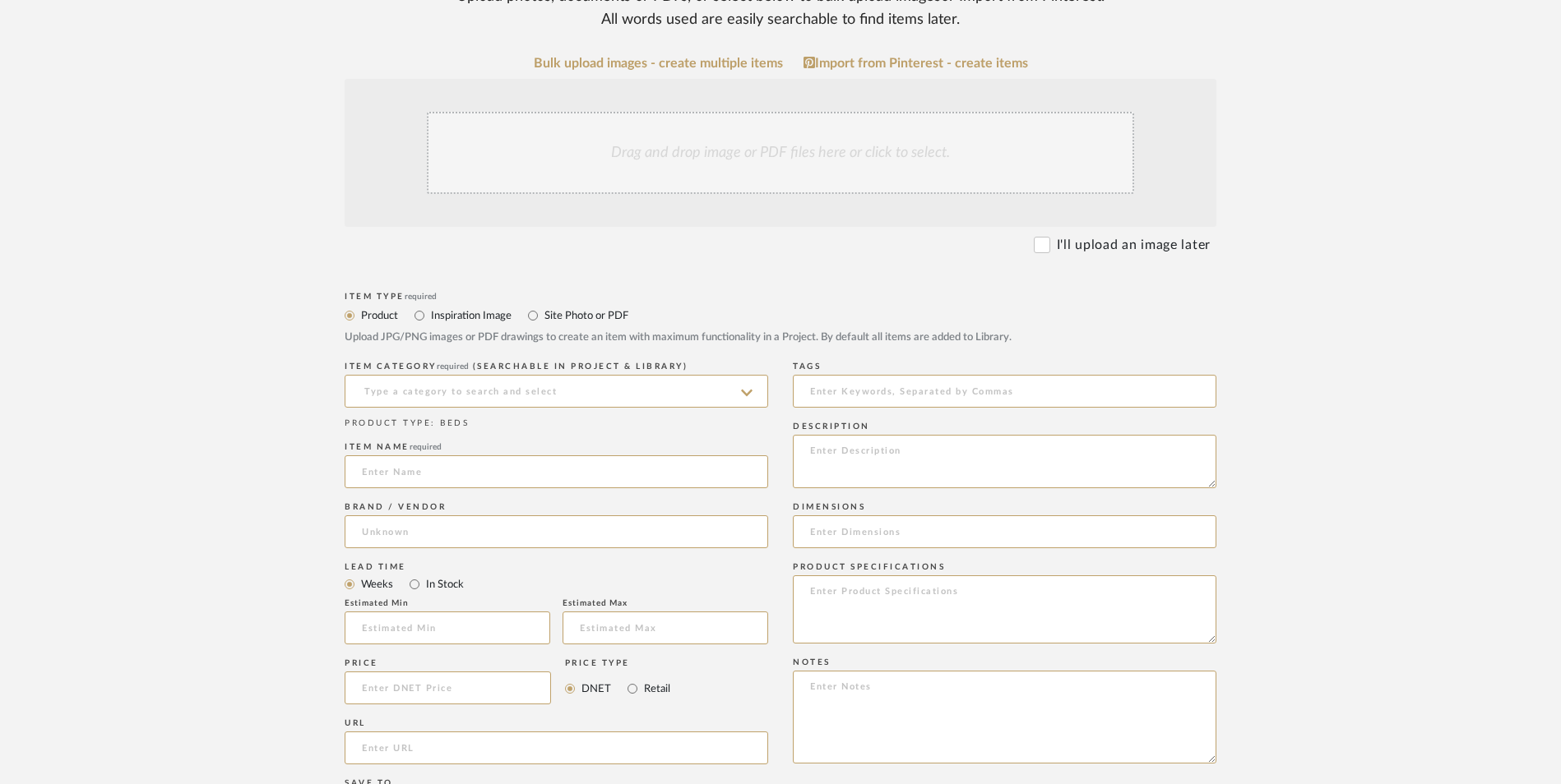
type input "Beds"
click at [398, 456] on input at bounding box center [557, 472] width 424 height 33
type input "Recci"
click at [407, 442] on span "Amazon" at bounding box center [398, 442] width 44 height 14
type input "Amazon"
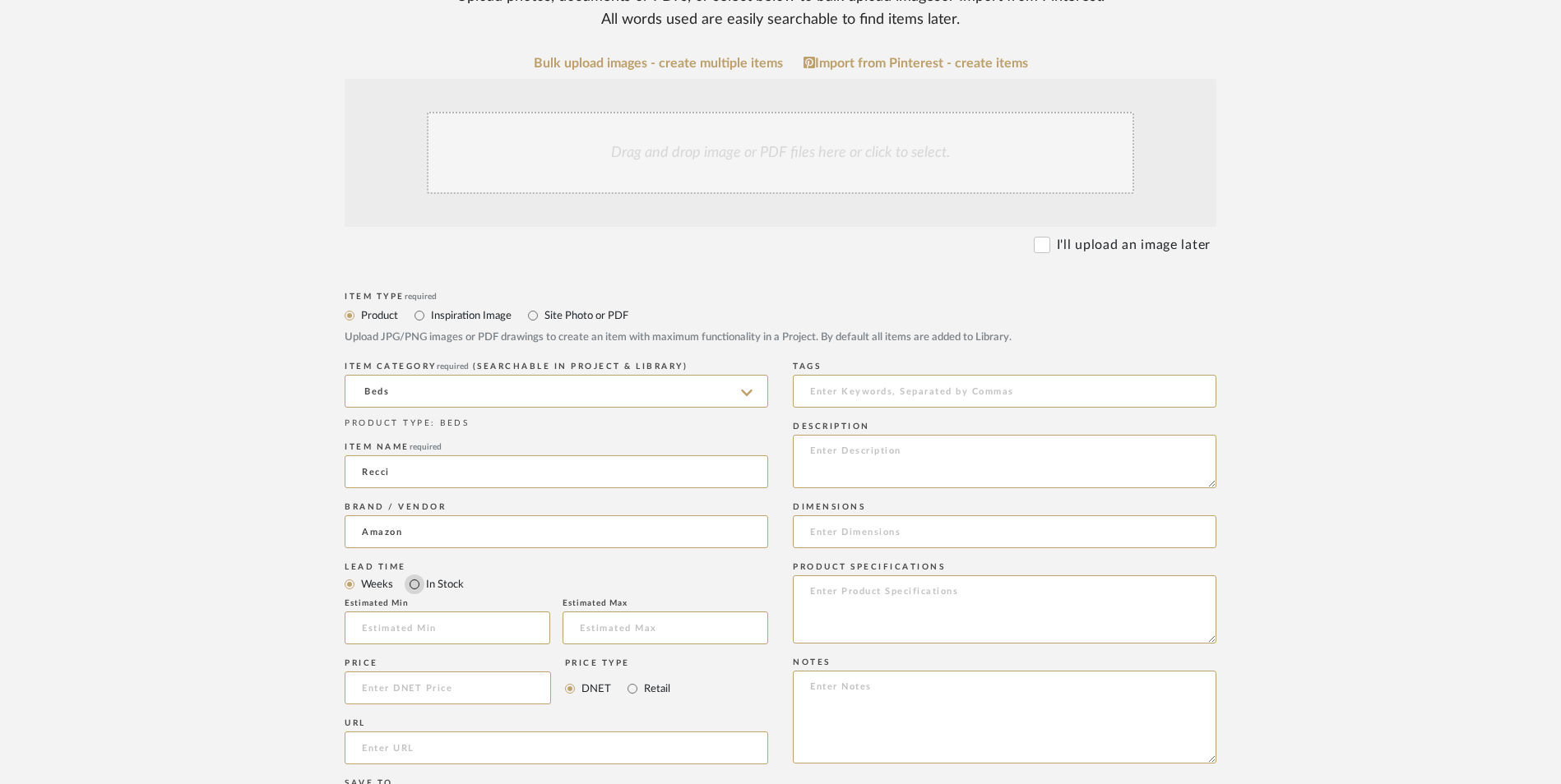
click at [408, 575] on input "In Stock" at bounding box center [414, 584] width 20 height 20
radio input "true"
click at [630, 679] on input "Retail" at bounding box center [632, 688] width 20 height 20
radio input "true"
click at [885, 671] on textarea at bounding box center [1005, 717] width 424 height 93
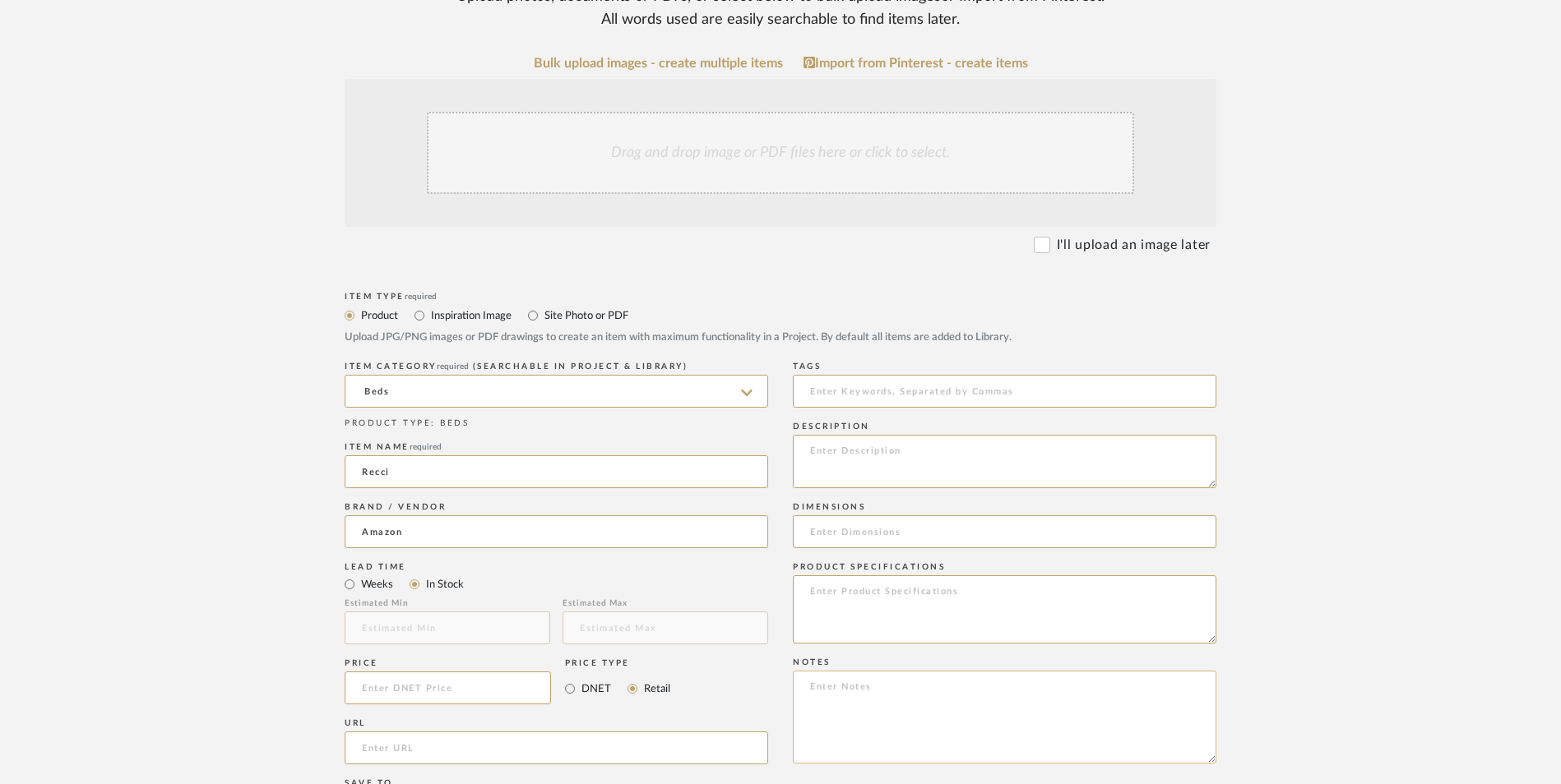
paste textarea "Option 1: ETA: SKU: Reviews - Stars Return | Refund Policy:"
click at [896, 671] on textarea "Option 1: ETA: SKU: Reviews - Stars Return | Refund Policy:" at bounding box center [1005, 717] width 424 height 93
click at [959, 671] on textarea "Option 1: Beds - Select: ETA: SKU: Reviews - Stars Return | Refund Policy:" at bounding box center [1005, 717] width 424 height 93
click at [863, 671] on textarea "Option 1: Beds - Select: ETA: SKU: Reviews - Stars Return | Refund Policy: 30 D…" at bounding box center [1005, 717] width 424 height 93
type textarea "Option 1: Beds - Select: ETA: [DATE] SKU: Reviews - Stars Return | Refund Polic…"
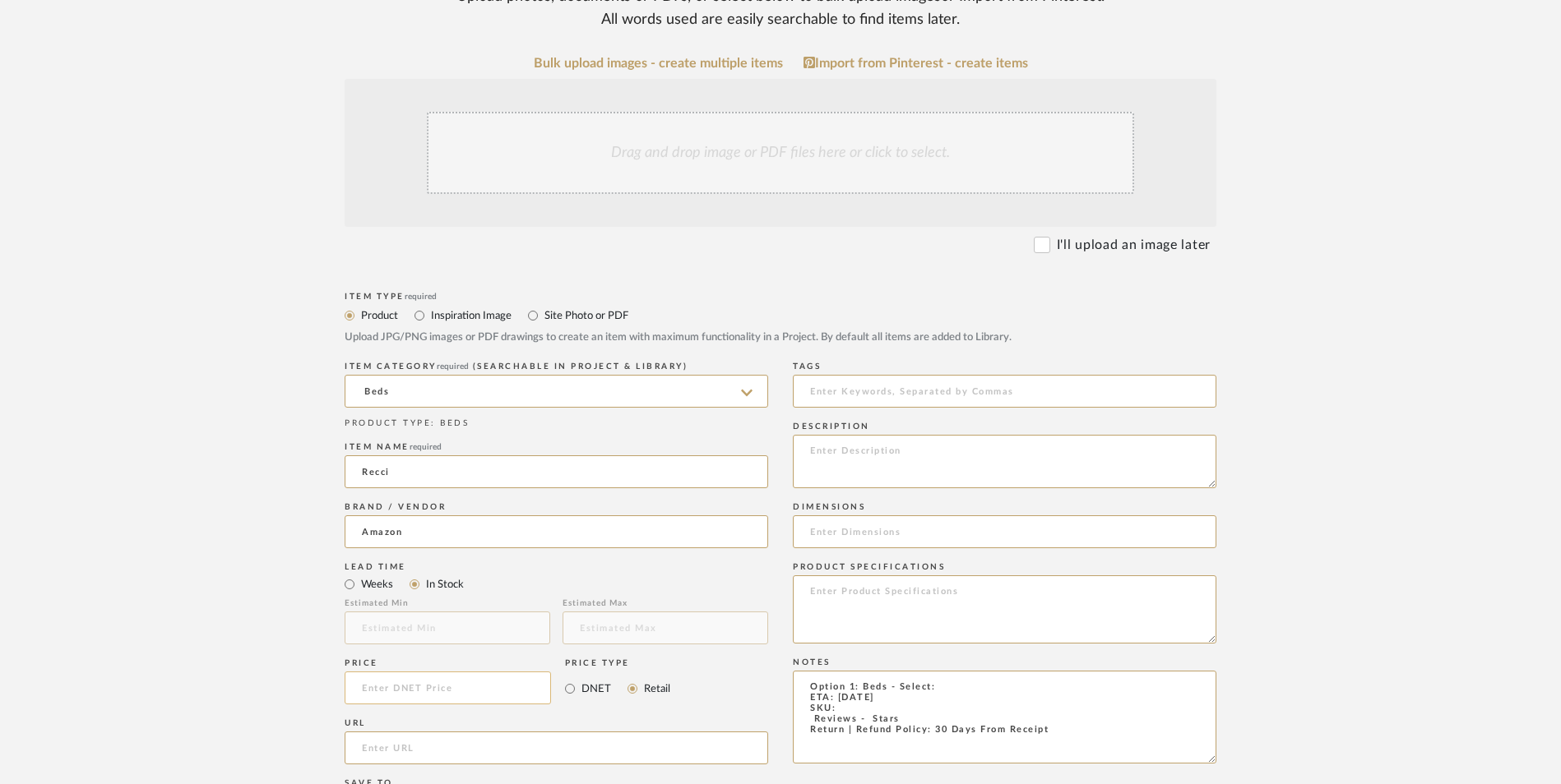
drag, startPoint x: 420, startPoint y: 552, endPoint x: 427, endPoint y: 549, distance: 7.6
click at [421, 672] on input at bounding box center [448, 688] width 207 height 33
type input "$359.99"
click at [246, 580] on upload-items "Create new item in [PERSON_NAME] Upload photos, documents or PDFs, or select be…" at bounding box center [780, 563] width 1561 height 1449
click at [448, 732] on input "url" at bounding box center [557, 748] width 424 height 33
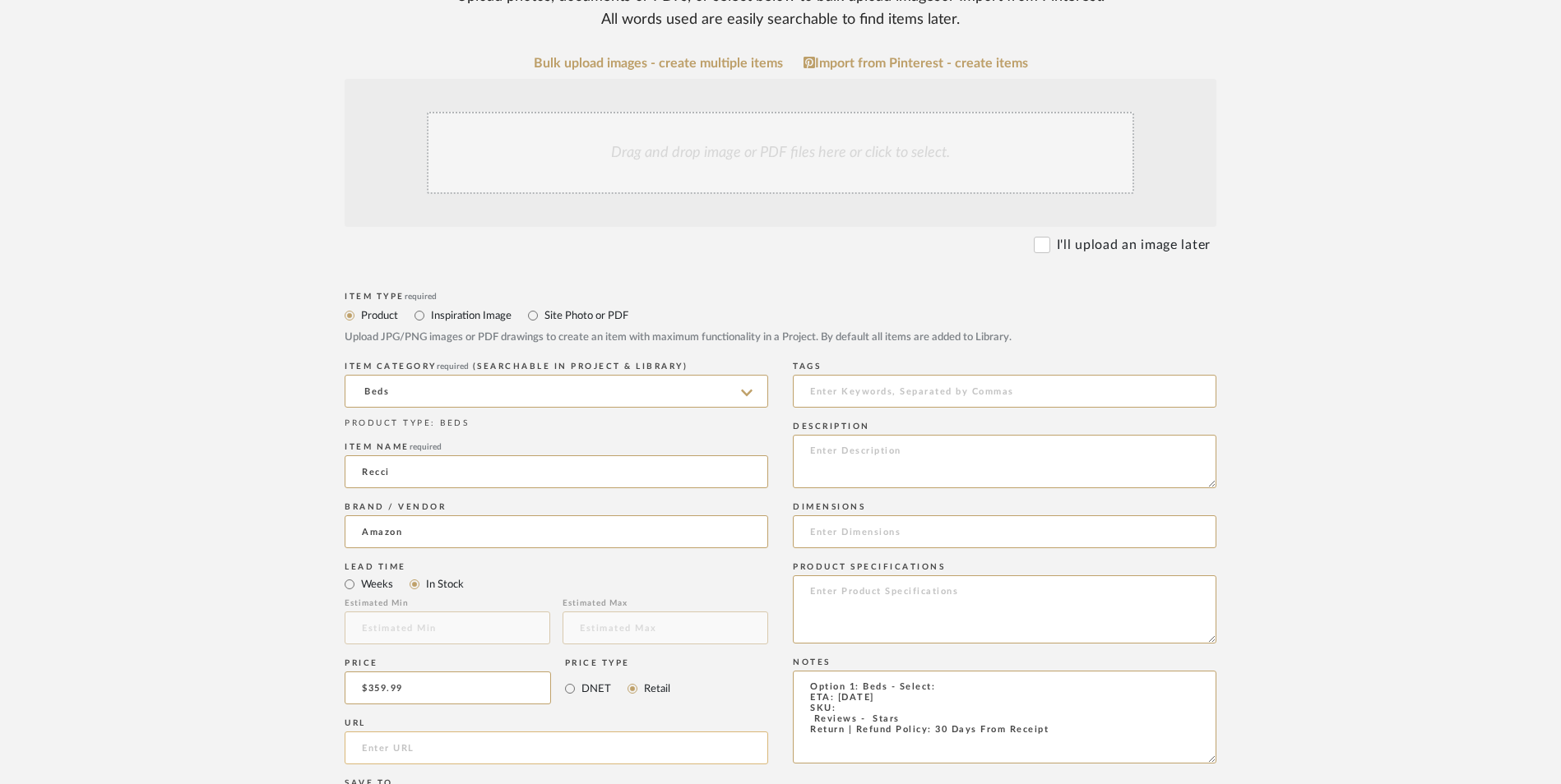
paste input "[URL][DOMAIN_NAME][PERSON_NAME]"
type input "[URL][DOMAIN_NAME][PERSON_NAME]"
drag, startPoint x: 229, startPoint y: 476, endPoint x: 1017, endPoint y: 536, distance: 790.3
click at [229, 477] on upload-items "Create new item in [PERSON_NAME] Upload photos, documents or PDFs, or select be…" at bounding box center [780, 563] width 1561 height 1449
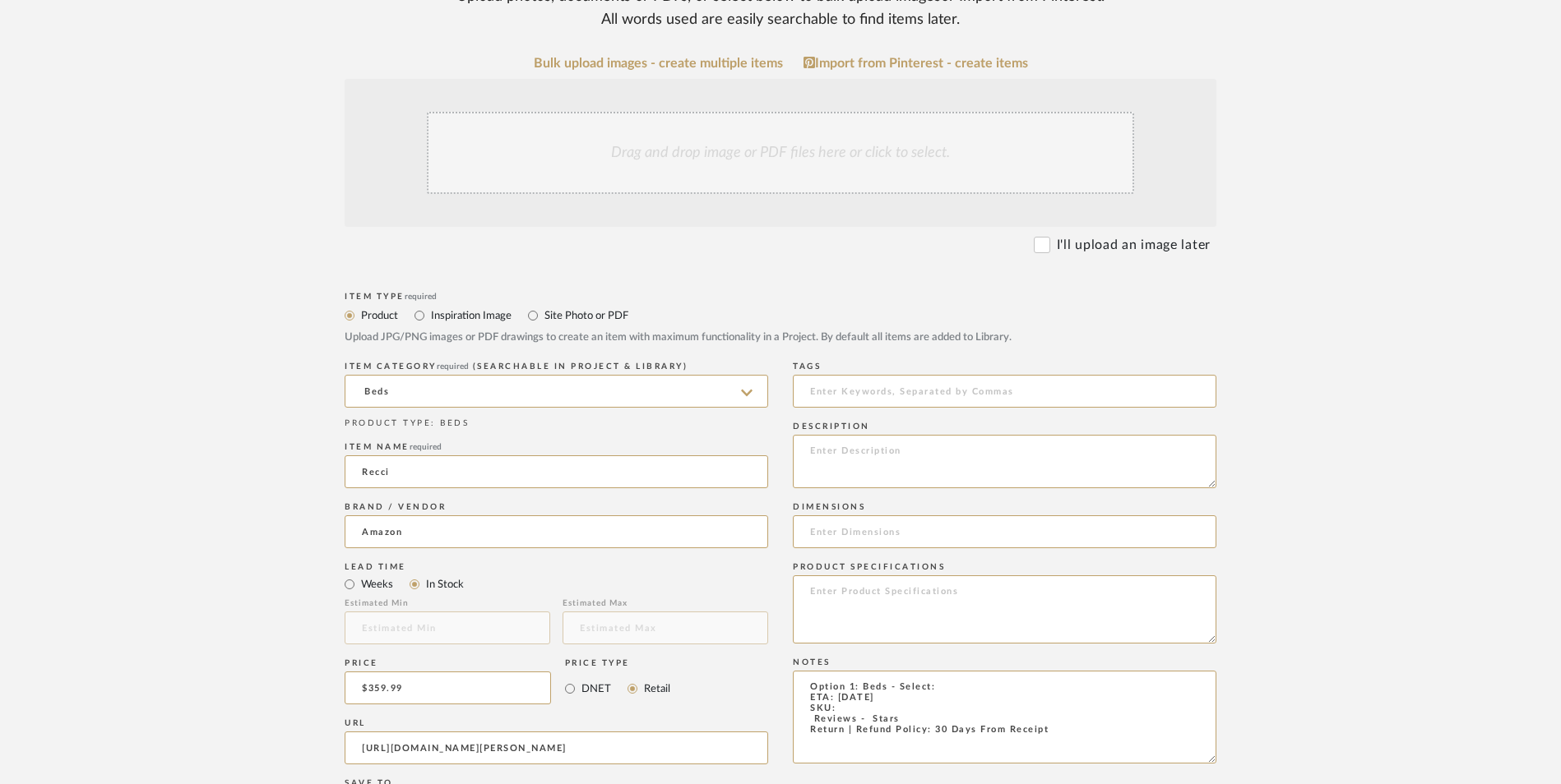
scroll to position [0, 0]
click at [982, 671] on textarea "Option 1: Beds - Select: ETA: [DATE] SKU: Reviews - Stars Return | Refund Polic…" at bounding box center [1005, 717] width 424 height 93
click at [971, 671] on textarea "Option 1: Beds - Select: ETA: [DATE] SKU: Reviews - Stars Return | Refund Polic…" at bounding box center [1005, 717] width 424 height 93
type textarea "Option 1: Beds - Select: Cream | King ETA: [DATE] SKU: Reviews - Stars Return |…"
click at [865, 576] on textarea at bounding box center [1005, 609] width 424 height 69
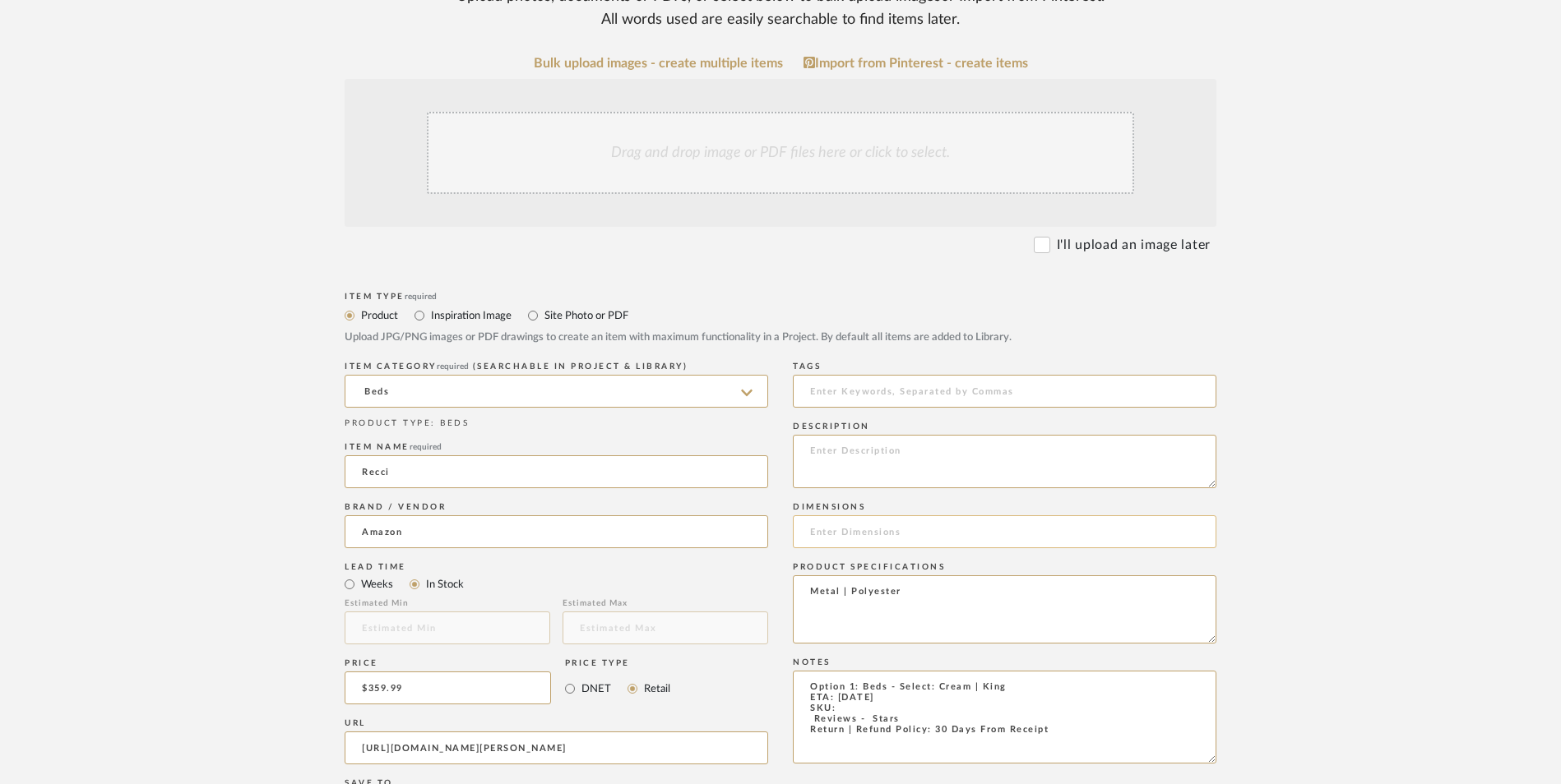
type textarea "Metal | Polyester"
click at [881, 516] on input at bounding box center [1005, 532] width 424 height 33
paste input "89.7"L x 84.8"W x 37.7"H"
click at [837, 516] on input "89.7"L x 84.8"W x 37.7"H" at bounding box center [1005, 532] width 424 height 33
click at [890, 516] on input "89.7" L x 84.8"W x 37.7"H" at bounding box center [1005, 532] width 424 height 33
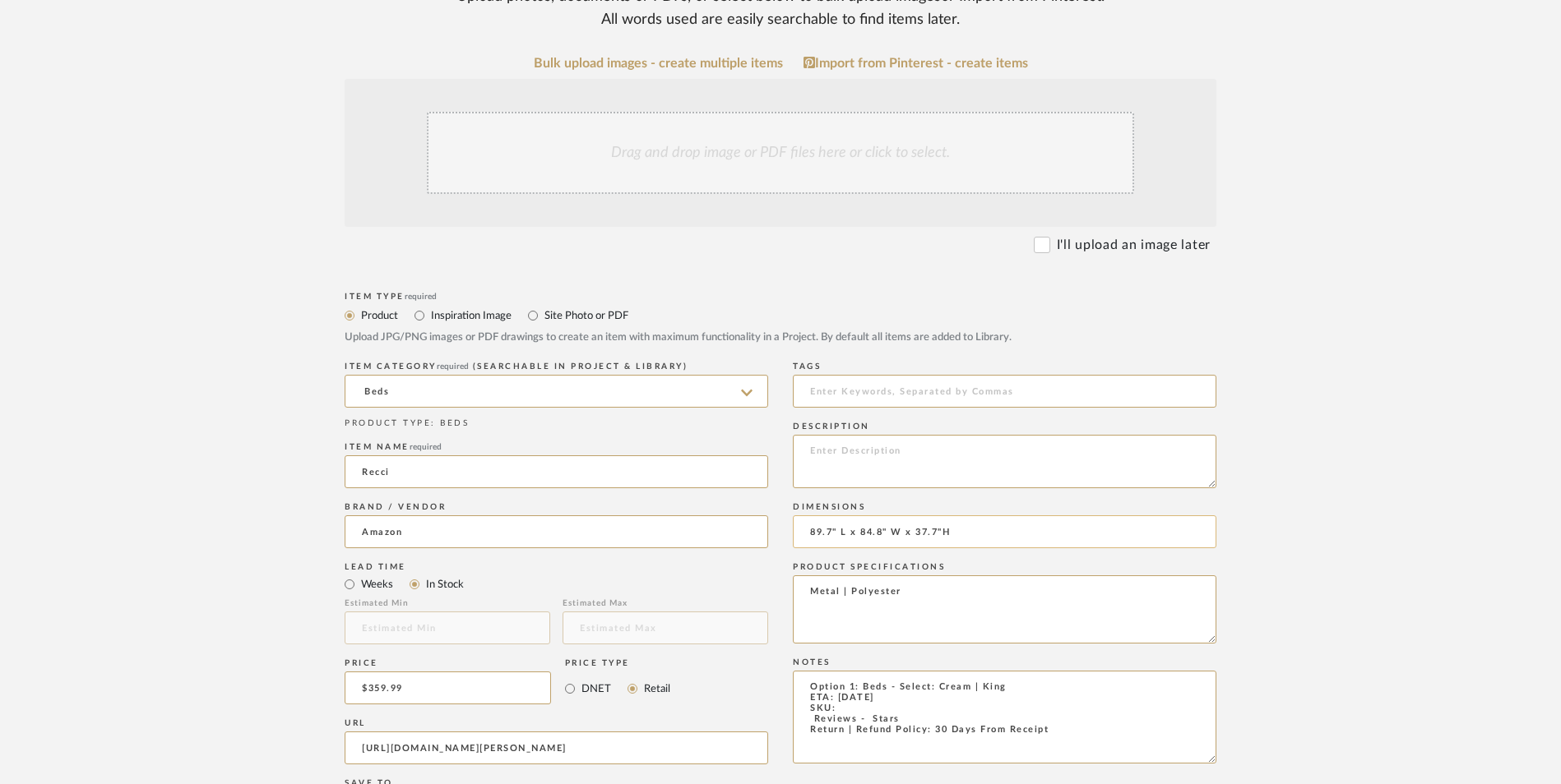
click at [943, 516] on input "89.7" L x 84.8" W x 37.7"H" at bounding box center [1005, 532] width 424 height 33
type input "89.7" L x 84.8" W x 37.7" H"
click at [956, 435] on textarea at bounding box center [1005, 462] width 424 height 54
paste textarea "Wrapped in cream chenille with Recci's compression upholstery, this modern clou…"
type textarea "Wrapped in cream chenille with Recci's compression upholstery, this modern clou…"
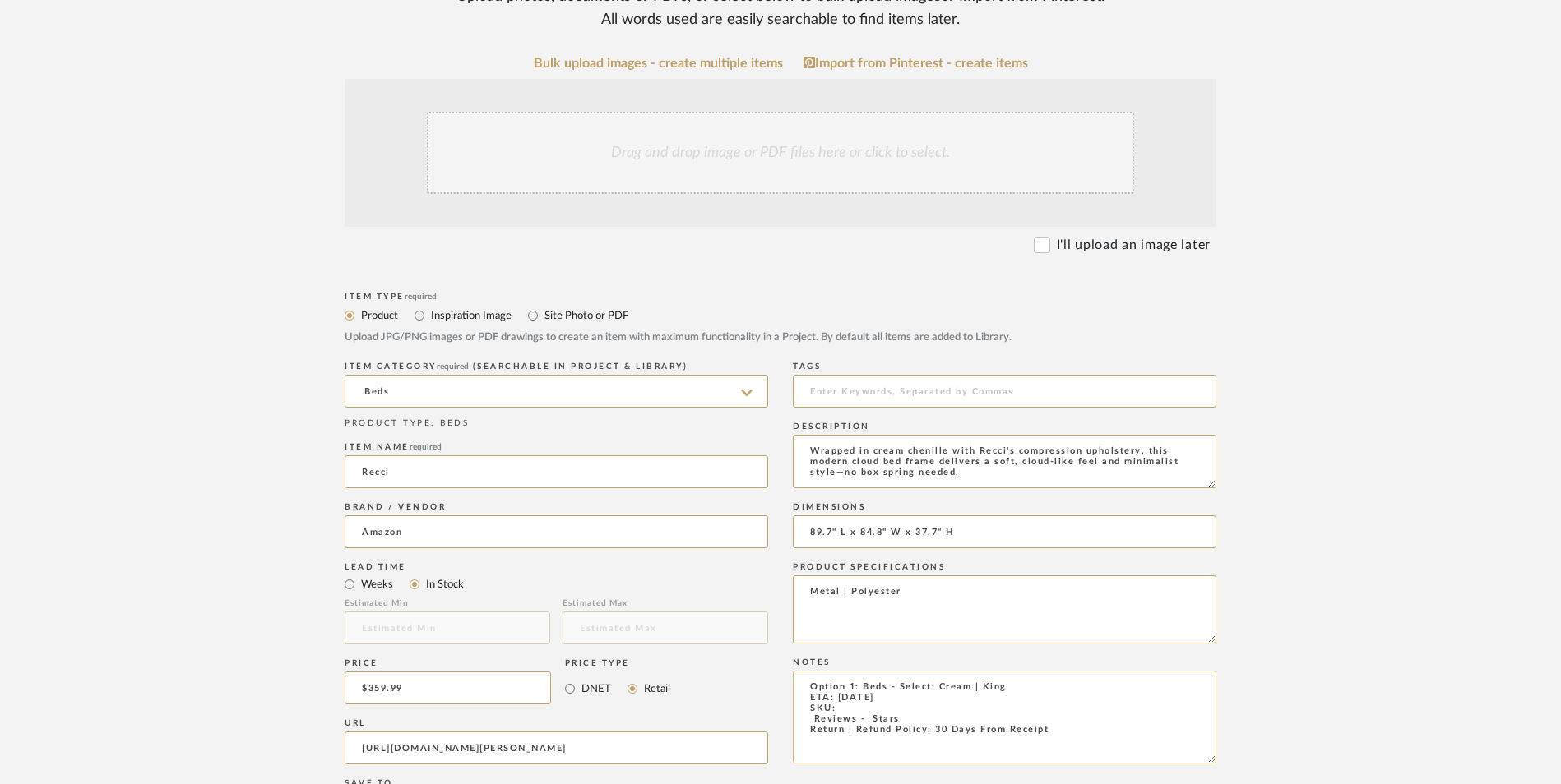
drag, startPoint x: 914, startPoint y: 585, endPoint x: 801, endPoint y: 591, distance: 113.2
click at [801, 671] on textarea "Option 1: Beds - Select: Cream | King ETA: [DATE] SKU: Reviews - Stars Return |…" at bounding box center [1005, 717] width 424 height 93
paste textarea "B0FR795VQD"
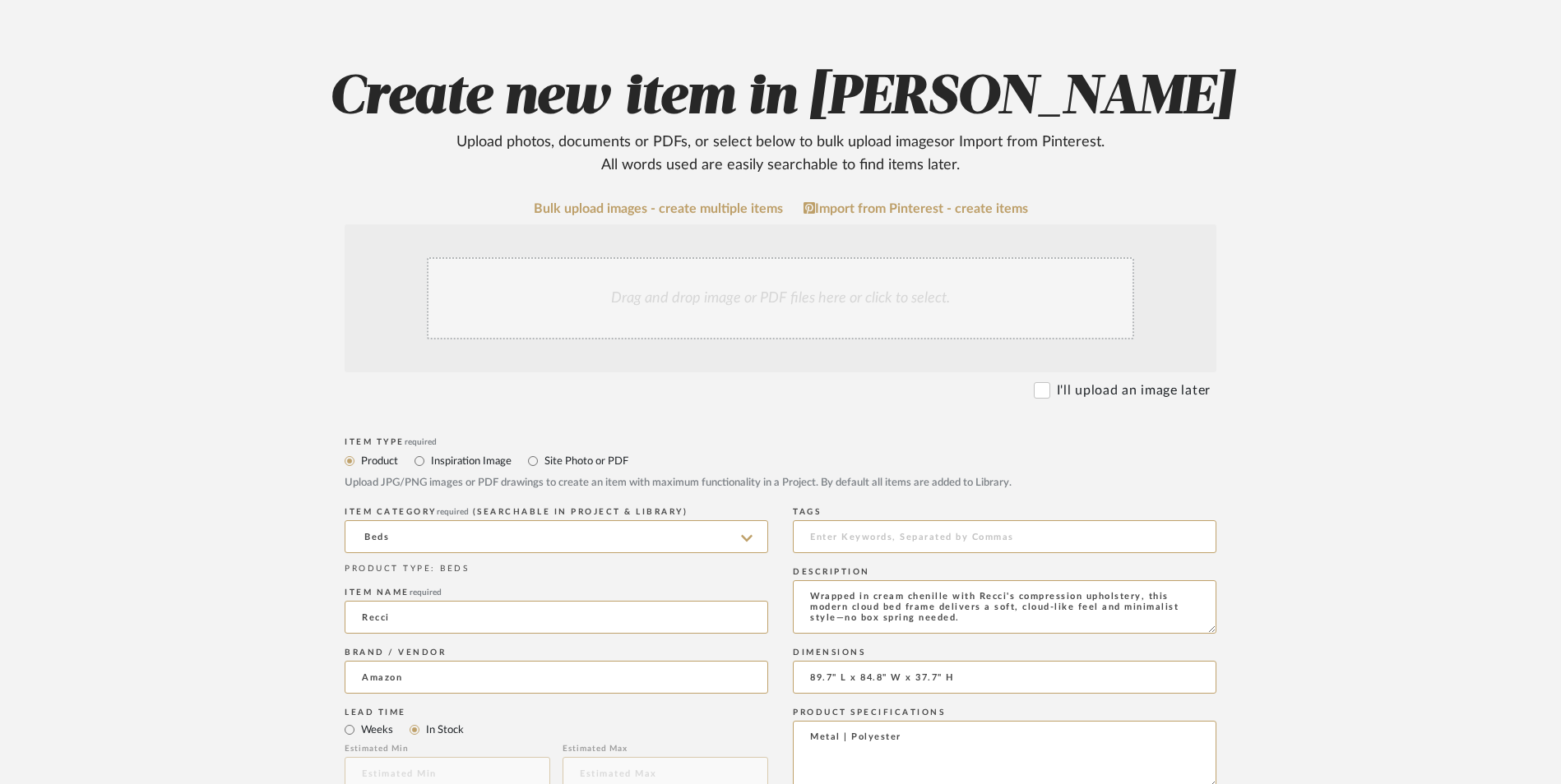
scroll to position [247, 0]
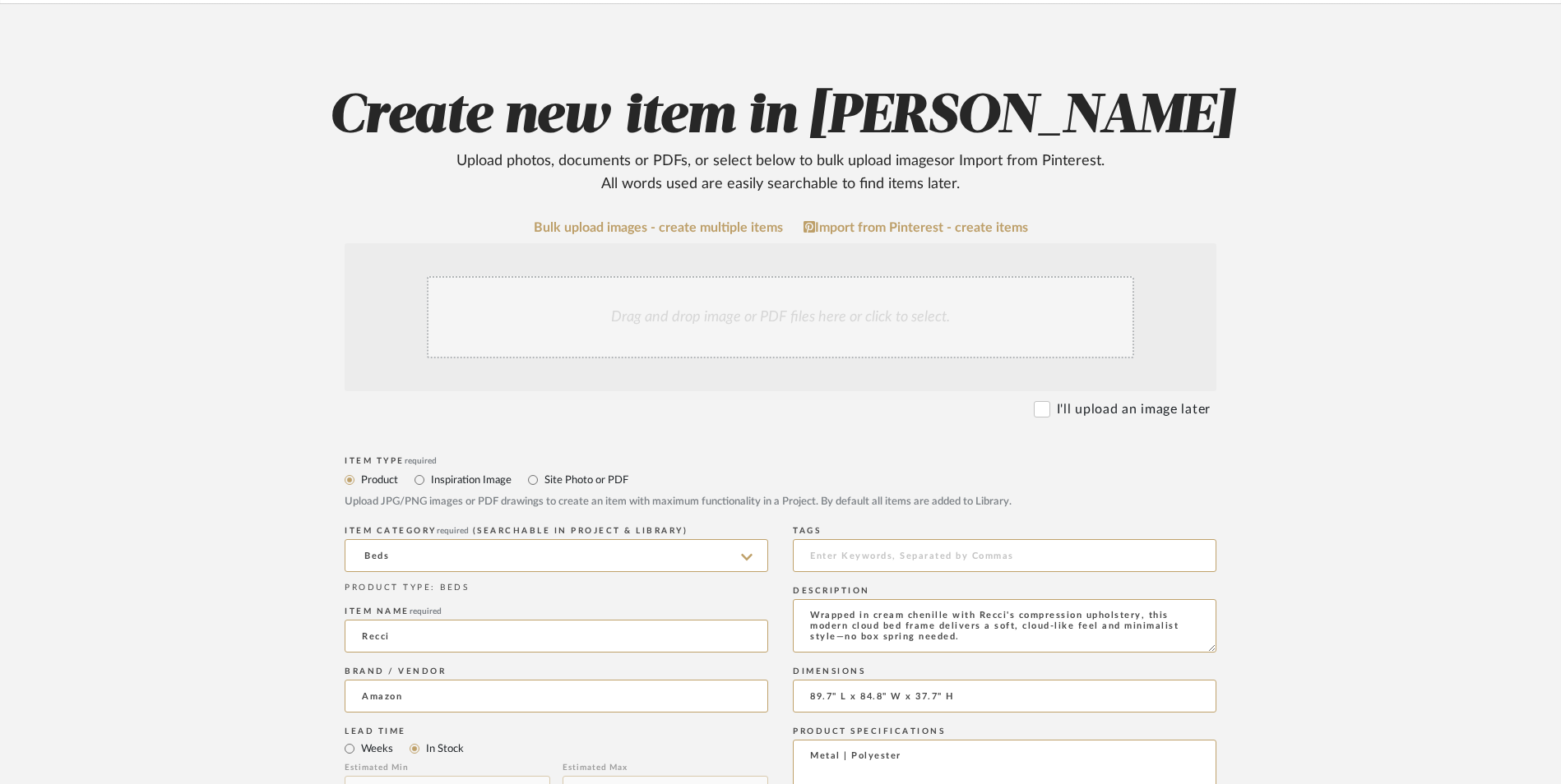
type textarea "Option 1: Beds - Select: Cream | King ETA: [DATE] SKU: B0FR795VQD Return | Refu…"
click at [777, 276] on div "Drag and drop image or PDF files here or click to select." at bounding box center [780, 317] width 707 height 82
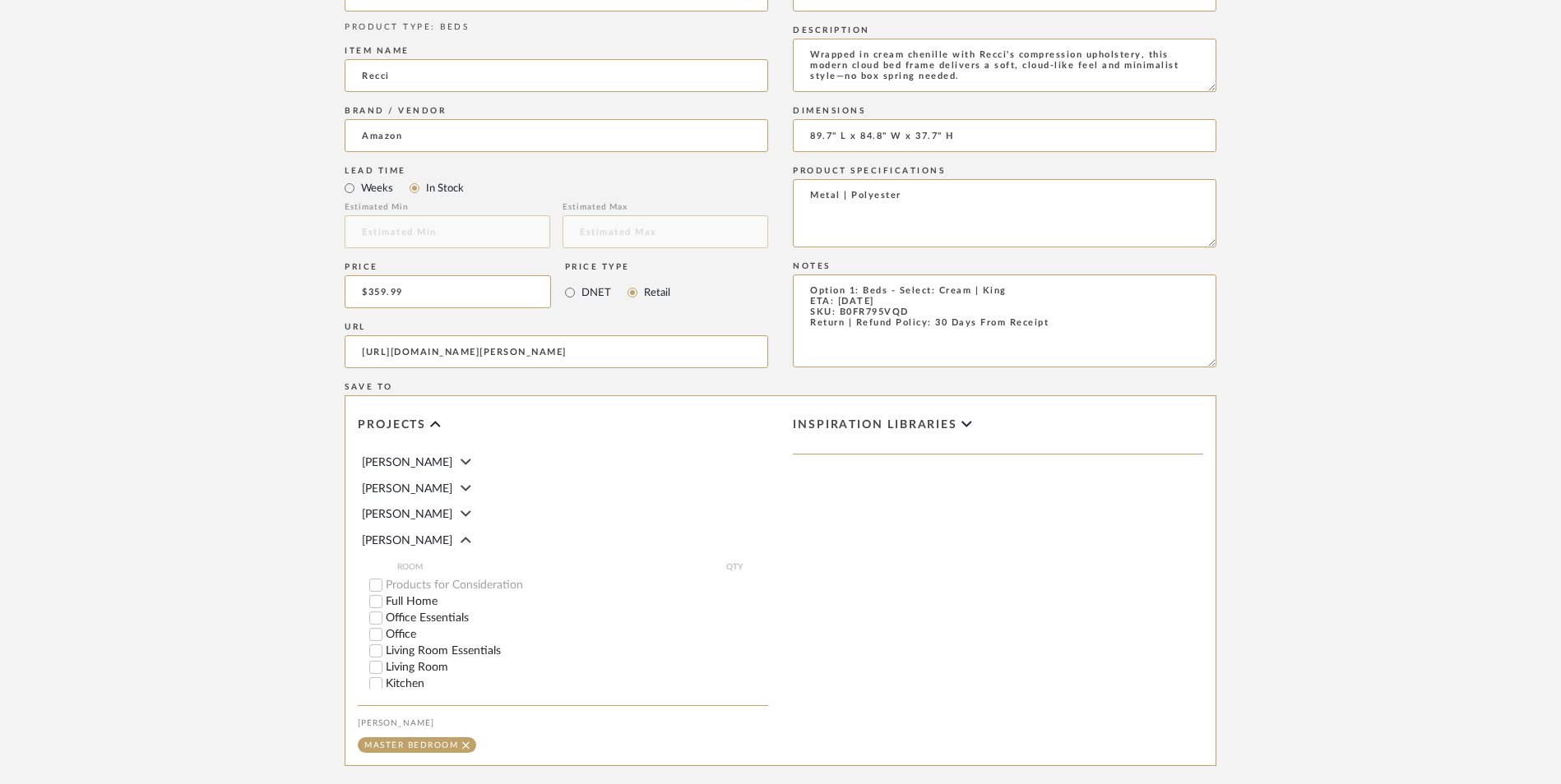
scroll to position [986, 0]
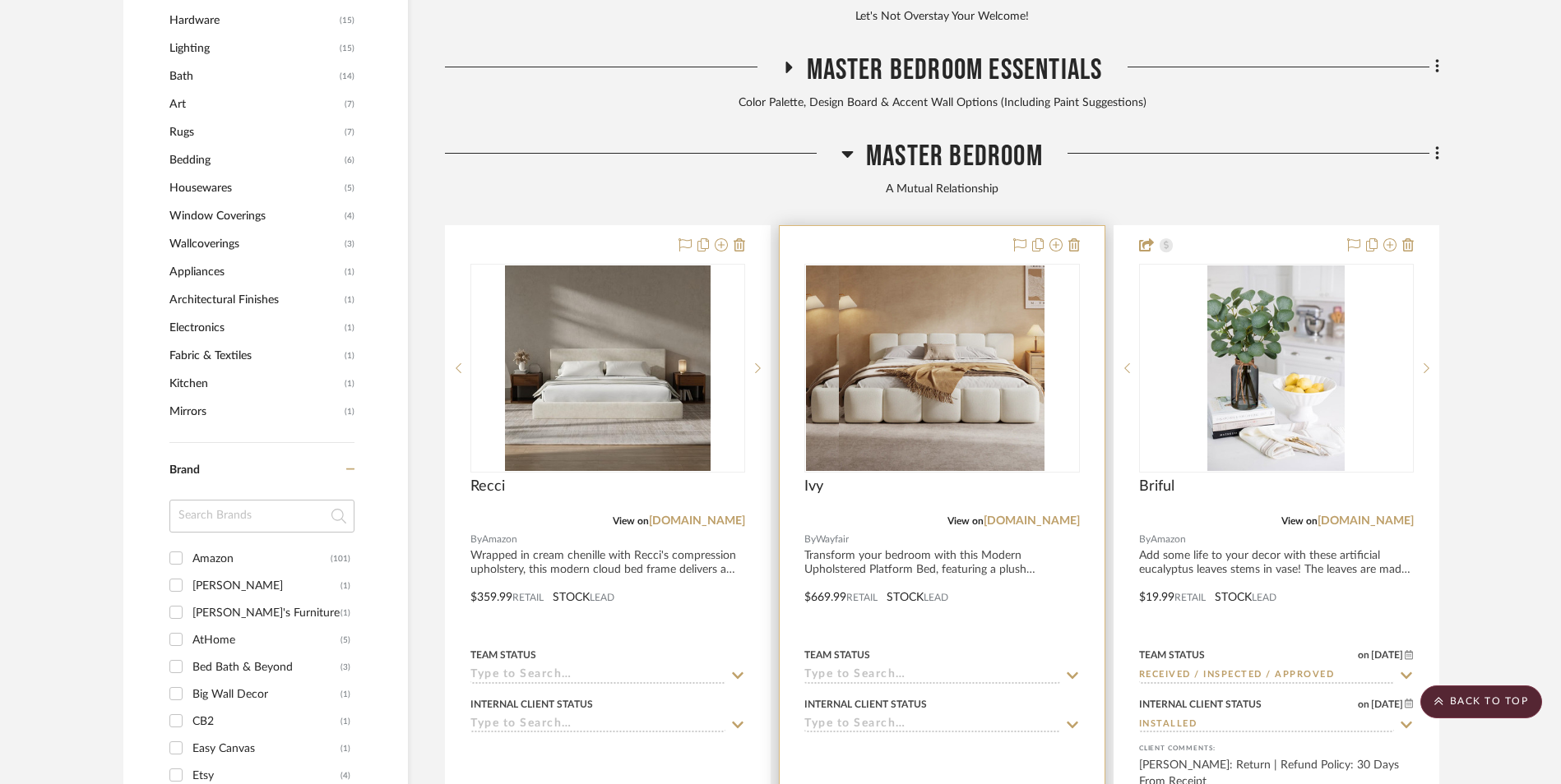
scroll to position [1687, 0]
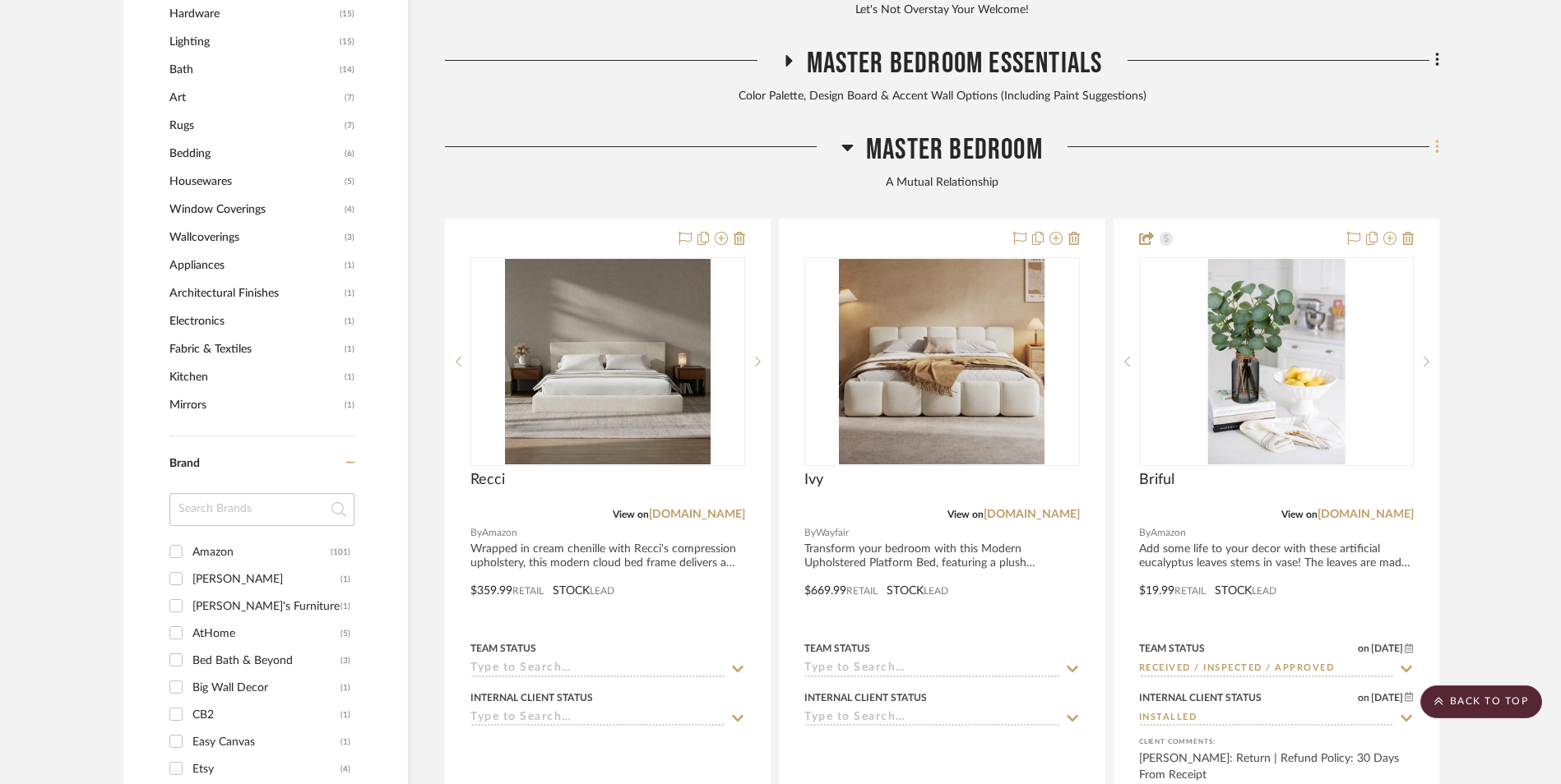
click at [1438, 140] on icon at bounding box center [1437, 147] width 3 height 14
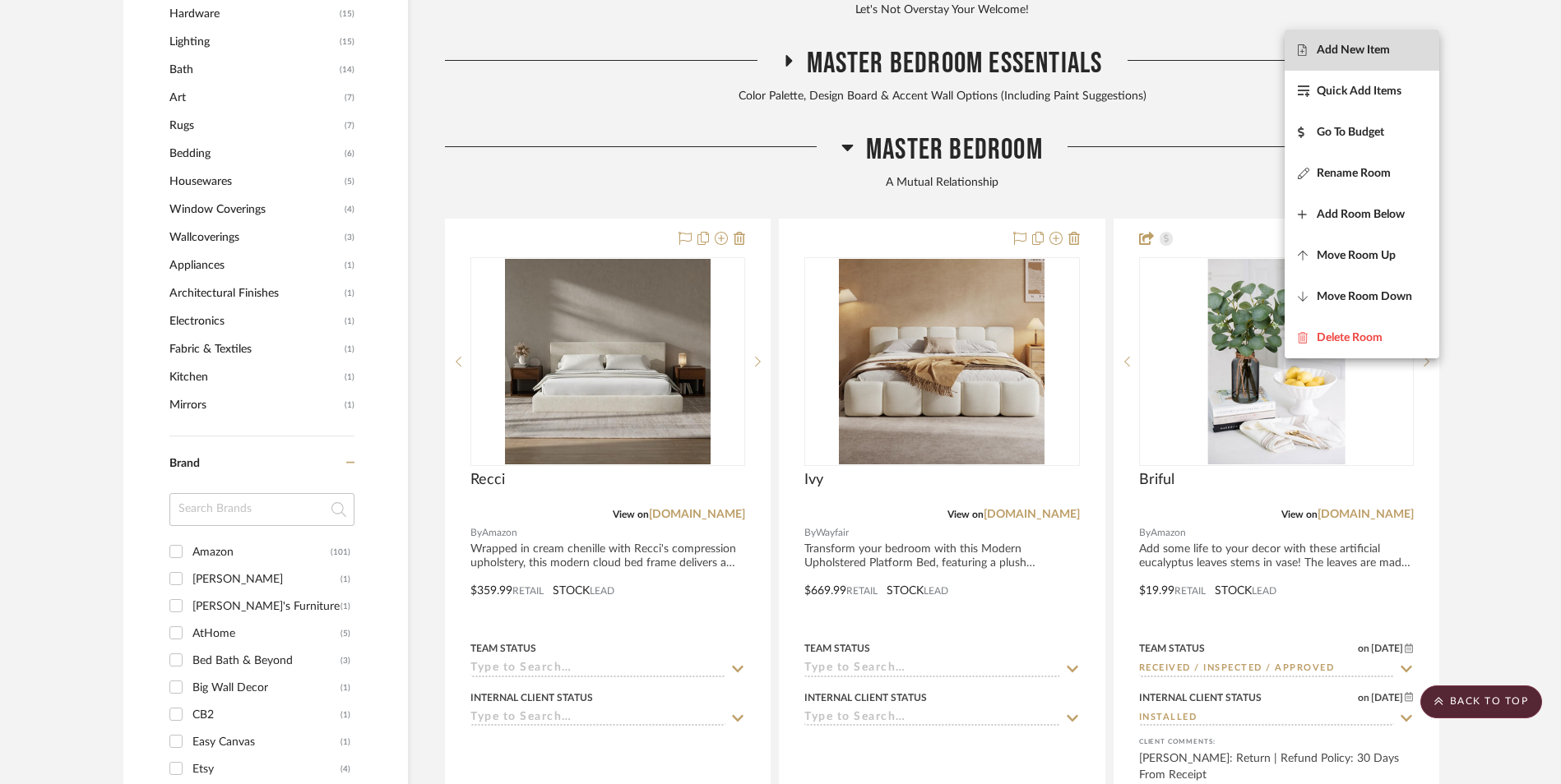
click at [1403, 59] on button "Add New Item" at bounding box center [1362, 49] width 155 height 41
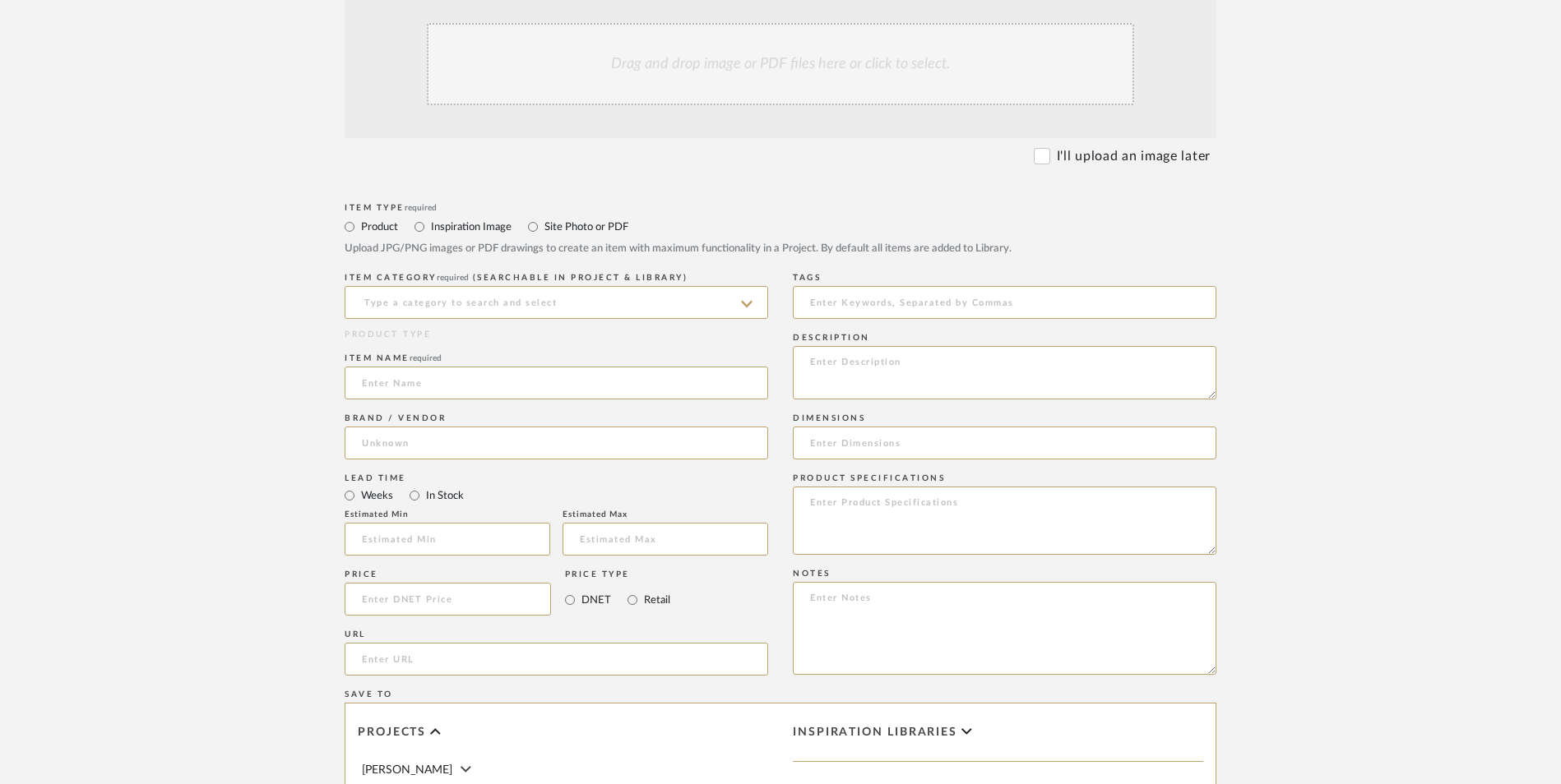
scroll to position [658, 0]
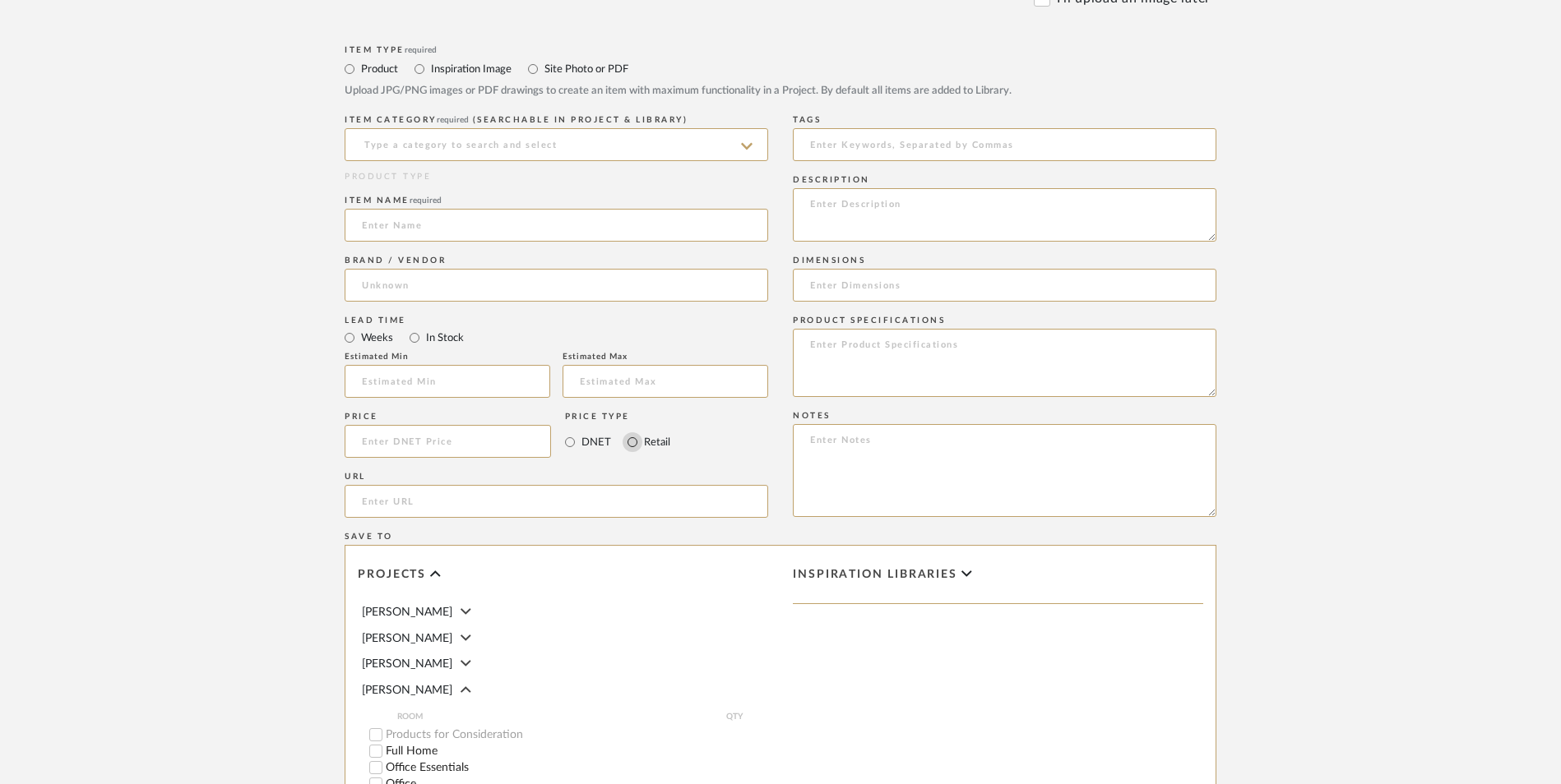
click at [629, 432] on input "Retail" at bounding box center [632, 442] width 20 height 20
radio input "true"
click at [411, 328] on input "In Stock" at bounding box center [414, 338] width 20 height 20
radio input "true"
click at [427, 425] on input at bounding box center [448, 442] width 207 height 33
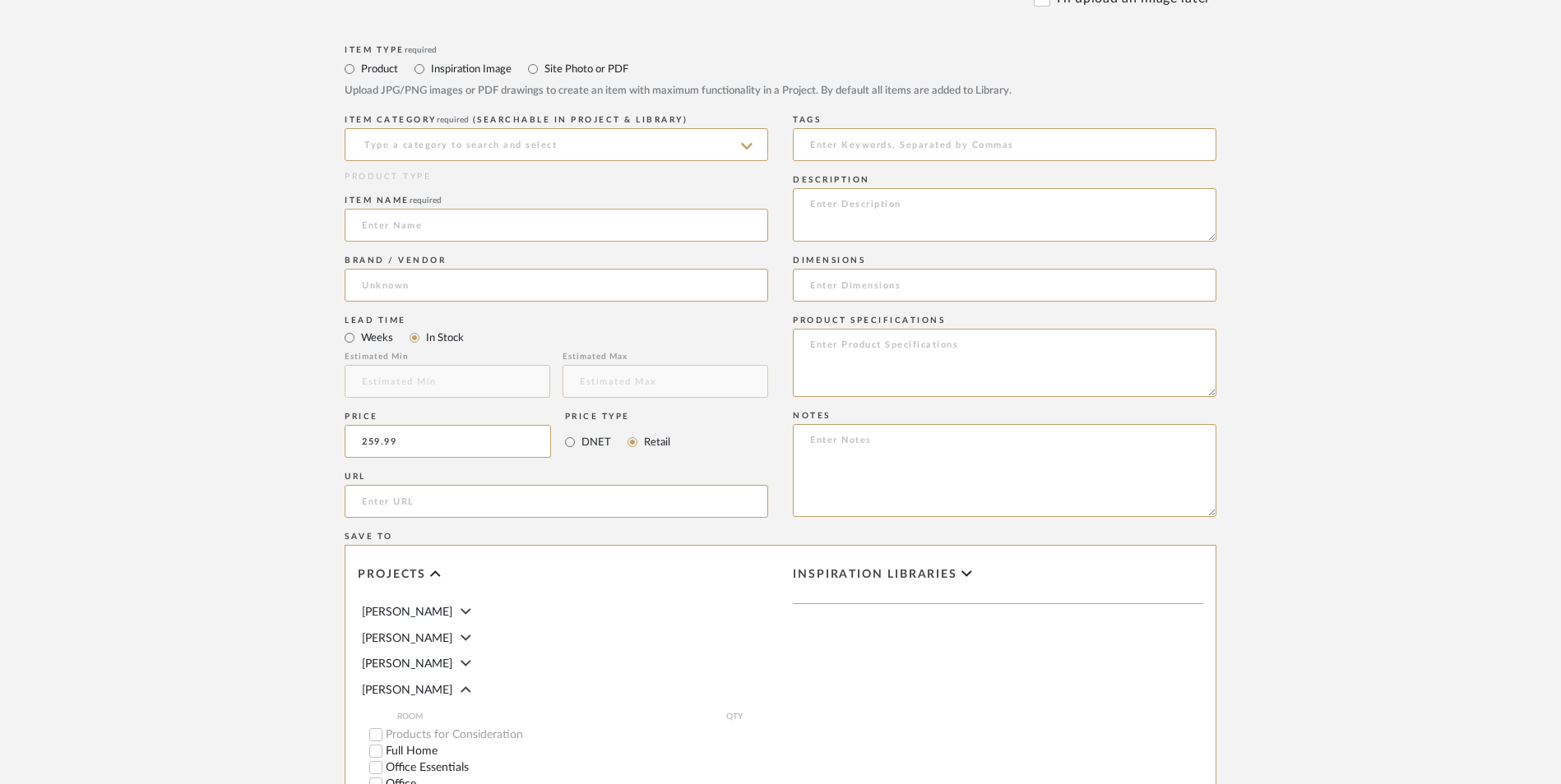
type input "$259.99"
drag, startPoint x: 293, startPoint y: 371, endPoint x: 429, endPoint y: 358, distance: 136.6
click at [299, 366] on form "Bulk upload images - create multiple items Import from Pinterest - create items…" at bounding box center [780, 405] width 1048 height 1192
click at [436, 485] on input "url" at bounding box center [557, 502] width 424 height 33
paste input "[URL][DOMAIN_NAME][PERSON_NAME]"
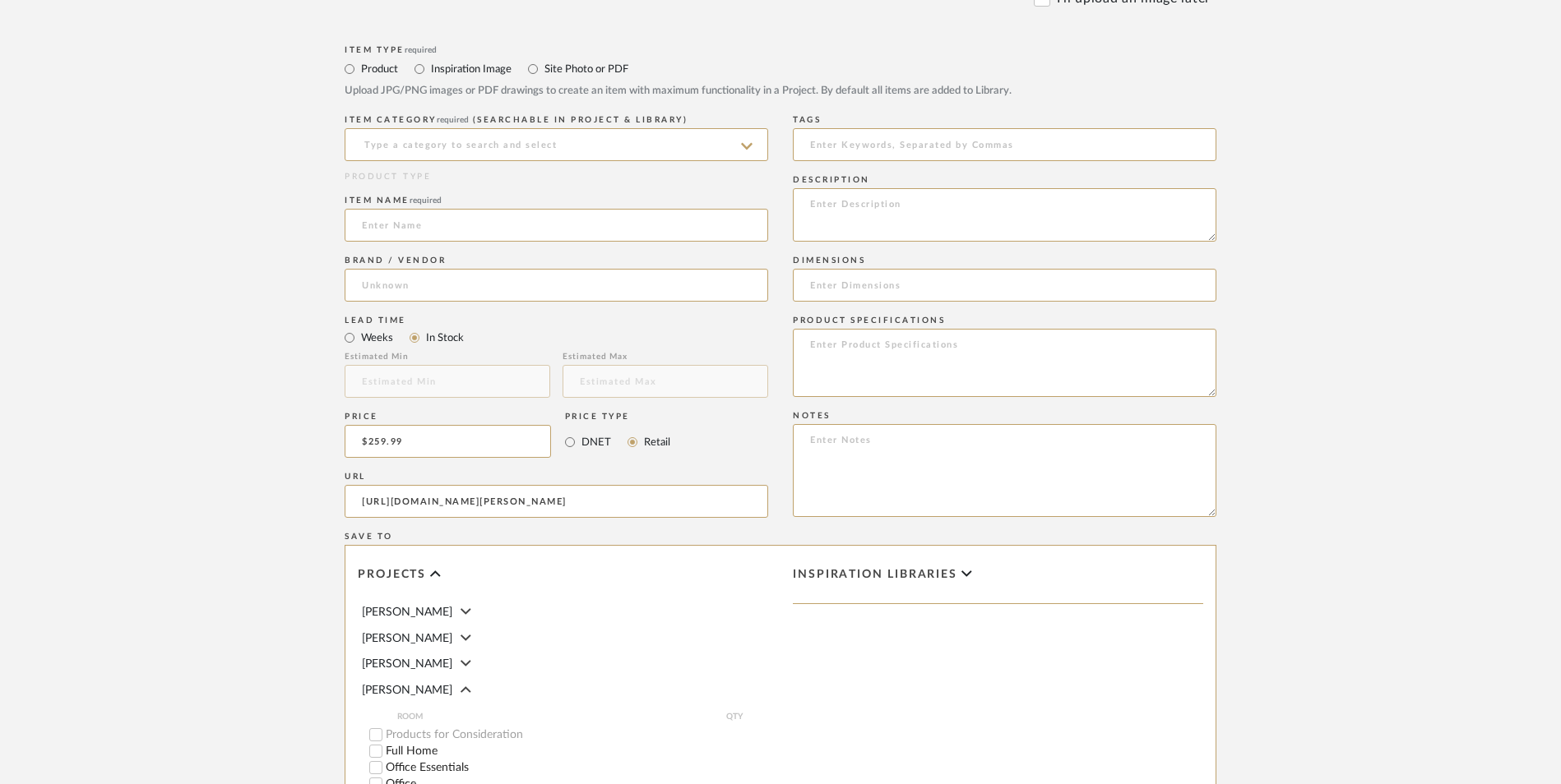
scroll to position [0, 163]
type input "[URL][DOMAIN_NAME][PERSON_NAME]"
click at [190, 404] on upload-items "Create new item in [PERSON_NAME] Upload photos, documents or PDFs, or select be…" at bounding box center [780, 317] width 1561 height 1449
click at [916, 425] on textarea at bounding box center [1005, 471] width 424 height 93
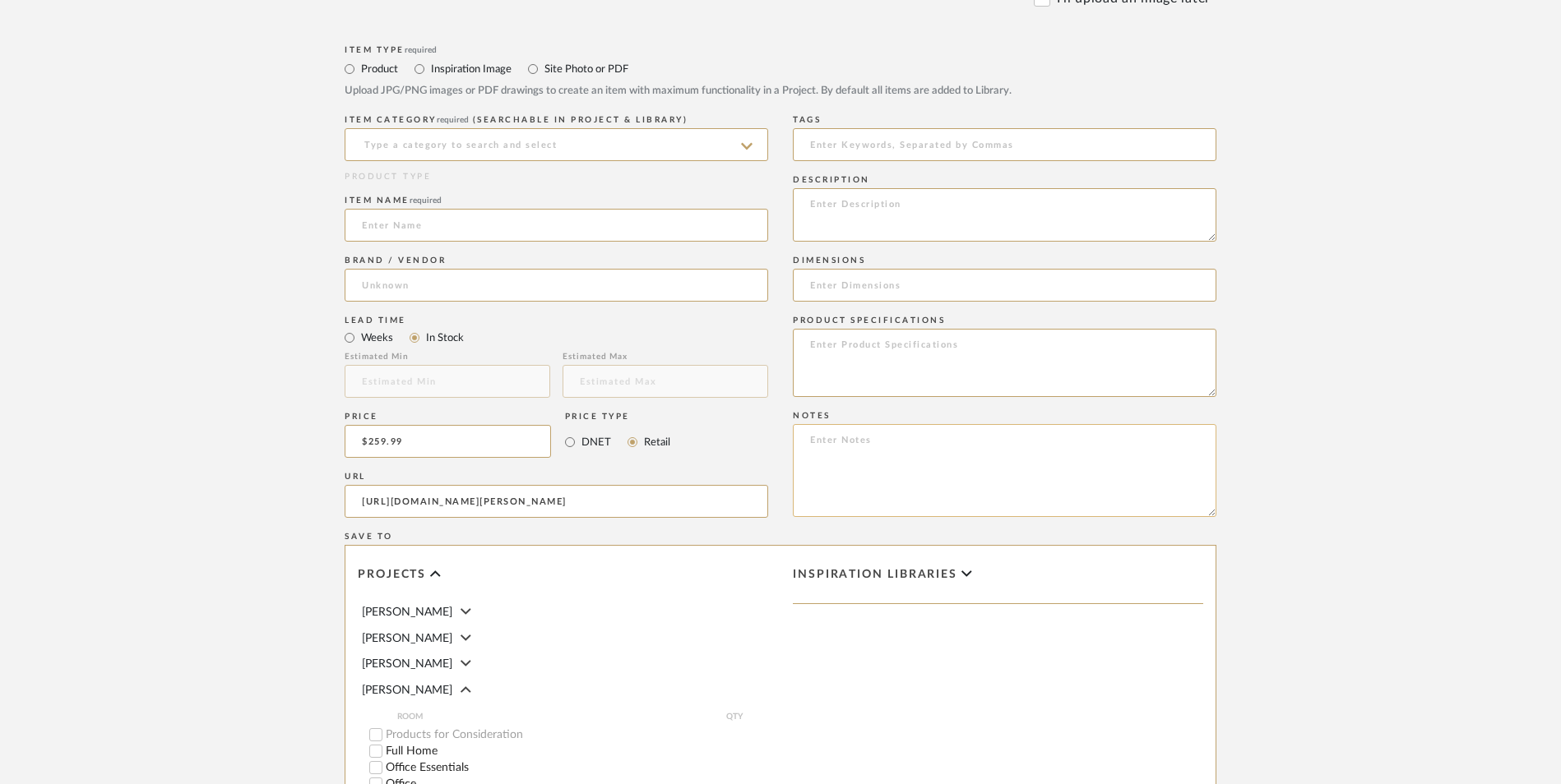
paste textarea "Option 1: ETA: SKU: Reviews - Stars Return | Refund Policy:"
click at [879, 425] on textarea "Option 1: ETA: SKU: Reviews - Stars Return | Refund Policy: 30 Days From Receipt" at bounding box center [1005, 471] width 424 height 93
click at [843, 425] on textarea "Option 1: Bed - Select: ETA: SKU: Reviews - Stars Return | Refund Policy: 30 Da…" at bounding box center [1005, 471] width 424 height 93
click at [942, 425] on textarea "Option 1: Bed - Select: ETA: [DATE] SKU: Reviews - Stars Return | Refund Policy…" at bounding box center [1005, 471] width 424 height 93
type textarea "Option 1: Bed - Select: Cream | King ETA: [DATE] SKU: Reviews - Stars Return | …"
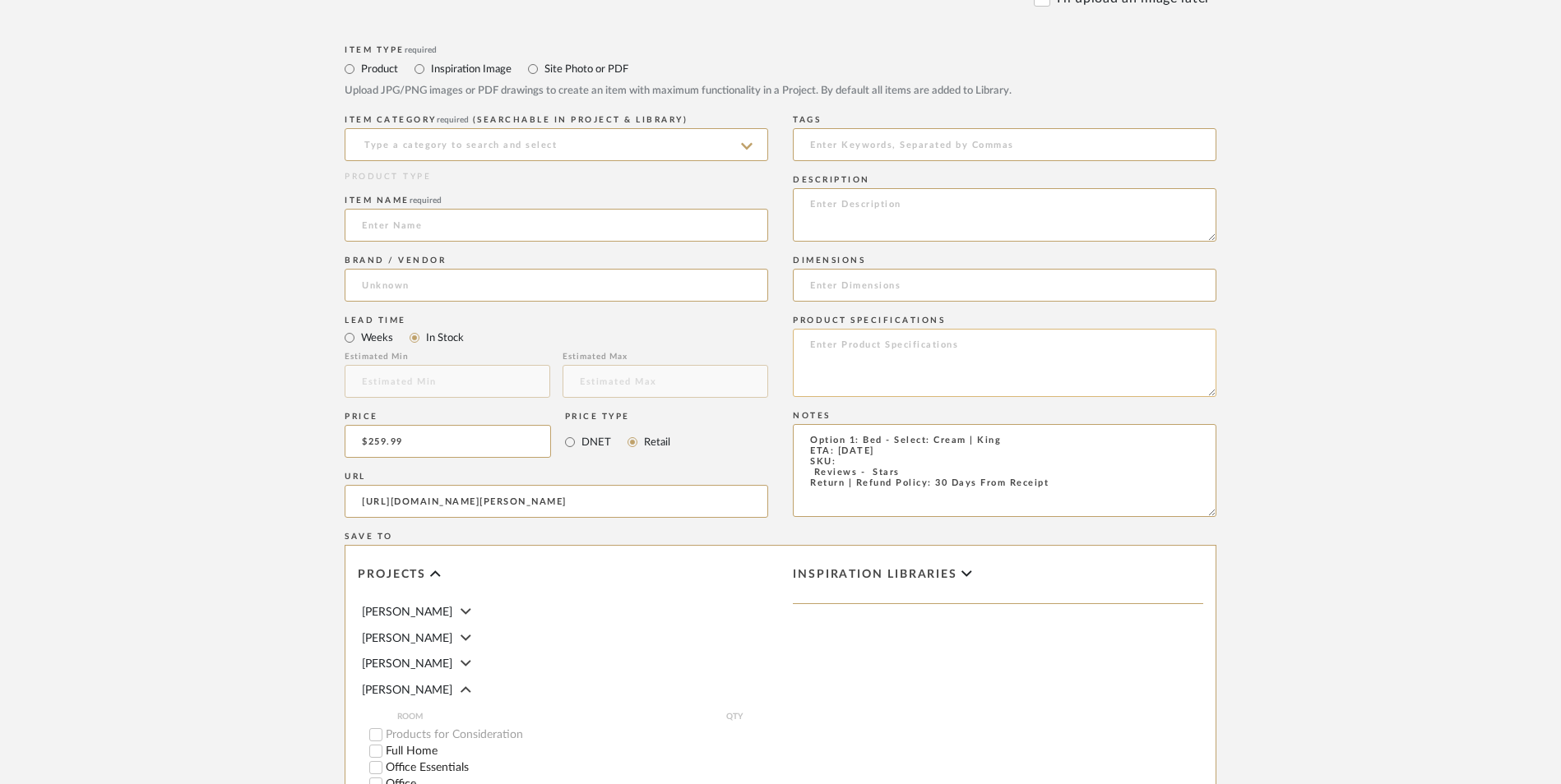
click at [907, 329] on textarea at bounding box center [1005, 363] width 424 height 69
type textarea "Boucle"
click at [881, 269] on input at bounding box center [1005, 286] width 424 height 33
paste input "84.6"L x 75.9"W x 41.3"H"
click at [839, 269] on input "84.6"L x 75.9"W x 41.3"H" at bounding box center [1005, 286] width 424 height 33
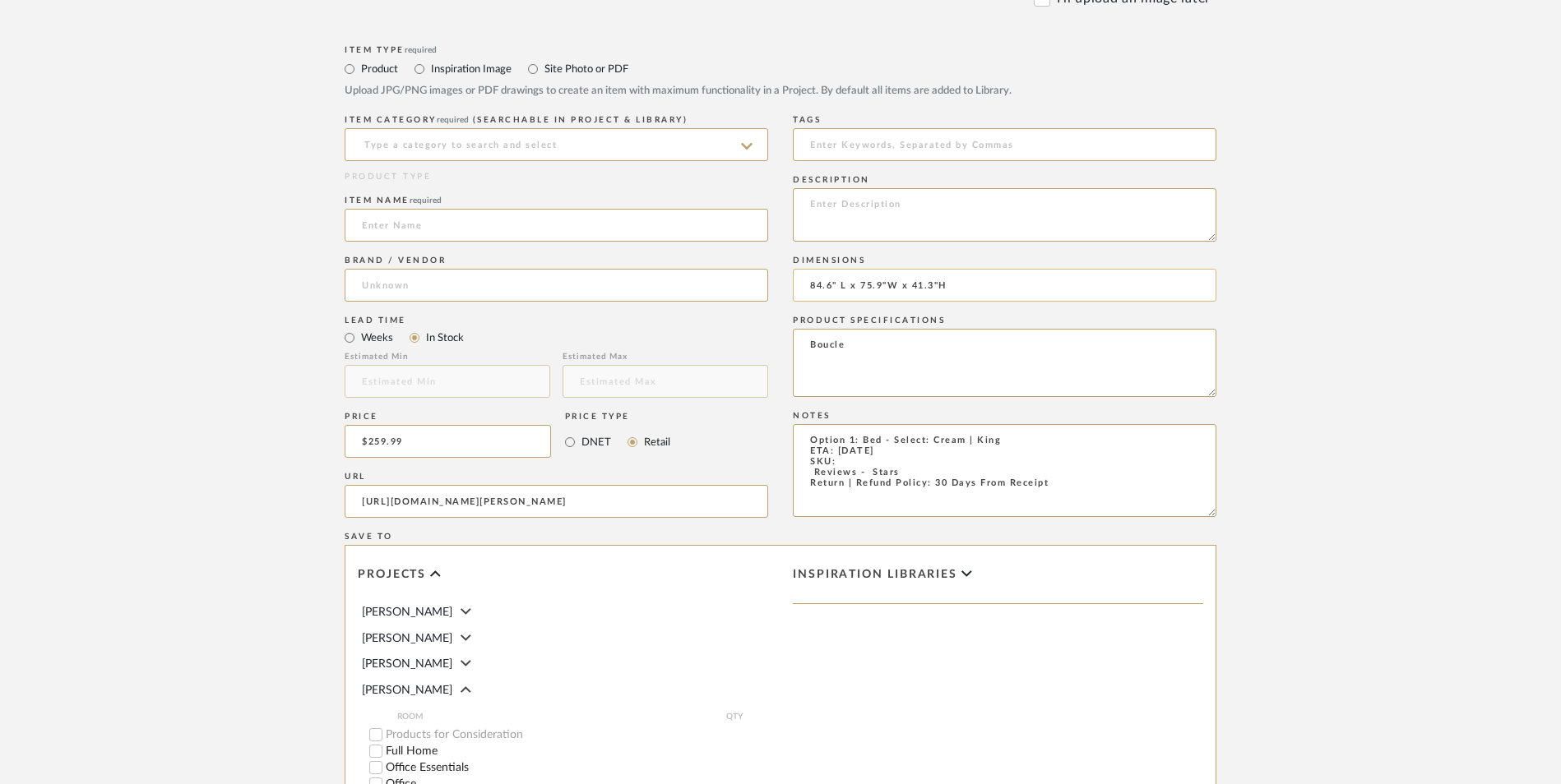
click at [889, 269] on input "84.6" L x 75.9"W x 41.3"H" at bounding box center [1005, 286] width 424 height 33
click at [944, 269] on input "84.6" L x 75.9" W x 41.3"H" at bounding box center [1005, 286] width 424 height 33
type input "84.6" L x 75.9" W x 41.3" H"
click at [889, 329] on textarea "Boucle" at bounding box center [1005, 363] width 424 height 69
type textarea "Boucle | Metal"
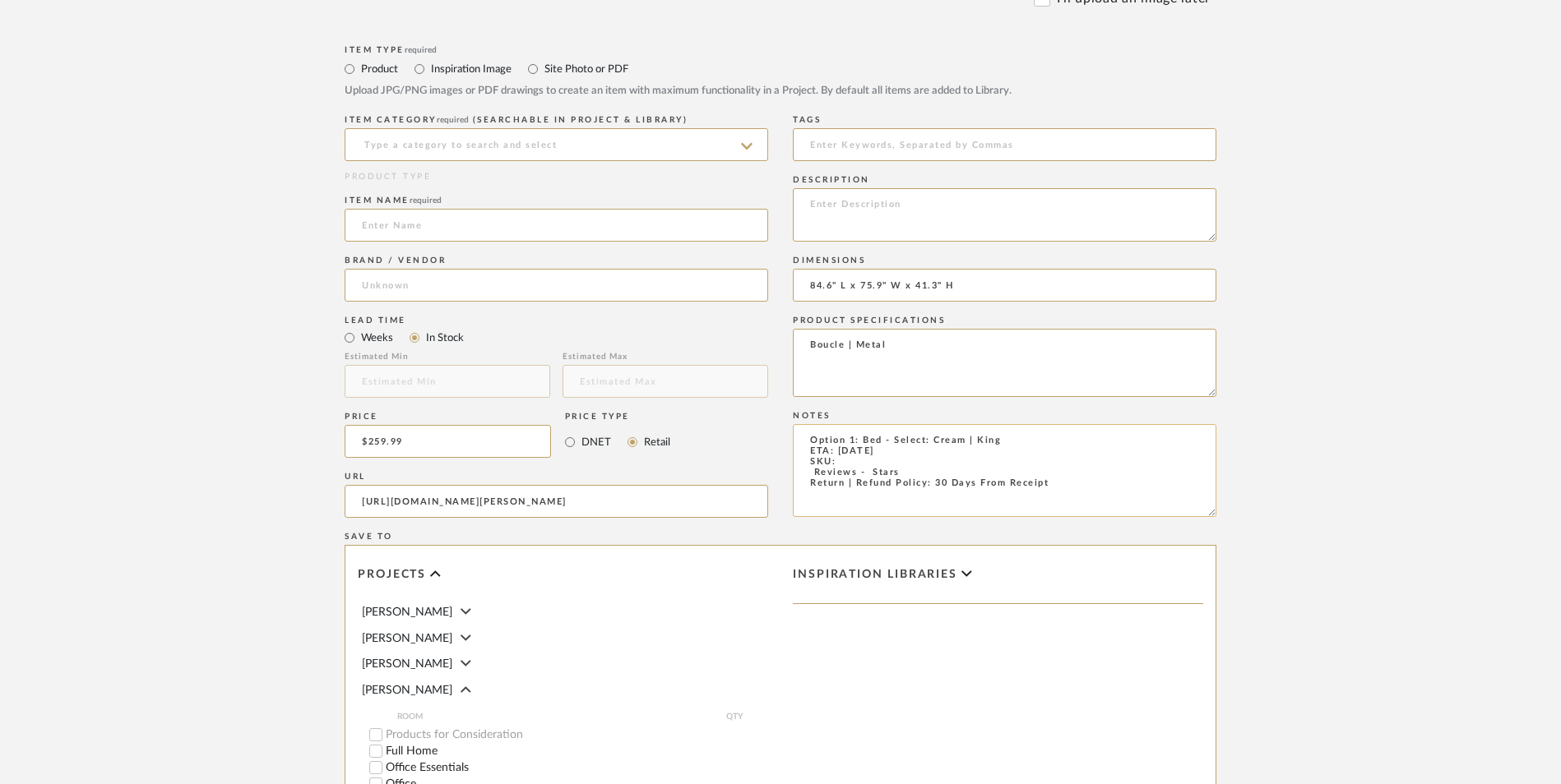
click at [799, 425] on textarea "Option 1: Bed - Select: Cream | King ETA: [DATE] SKU: Reviews - Stars Return | …" at bounding box center [1005, 471] width 424 height 93
type textarea "Option 1: Bed - Select: Cream | King ETA: [DATE] SKU: 207 Reviews - 4.6 Stars R…"
click at [911, 188] on textarea at bounding box center [1005, 215] width 424 height 54
paste textarea "The headboard and footboard of this boucle bed frame king size have a simple an…"
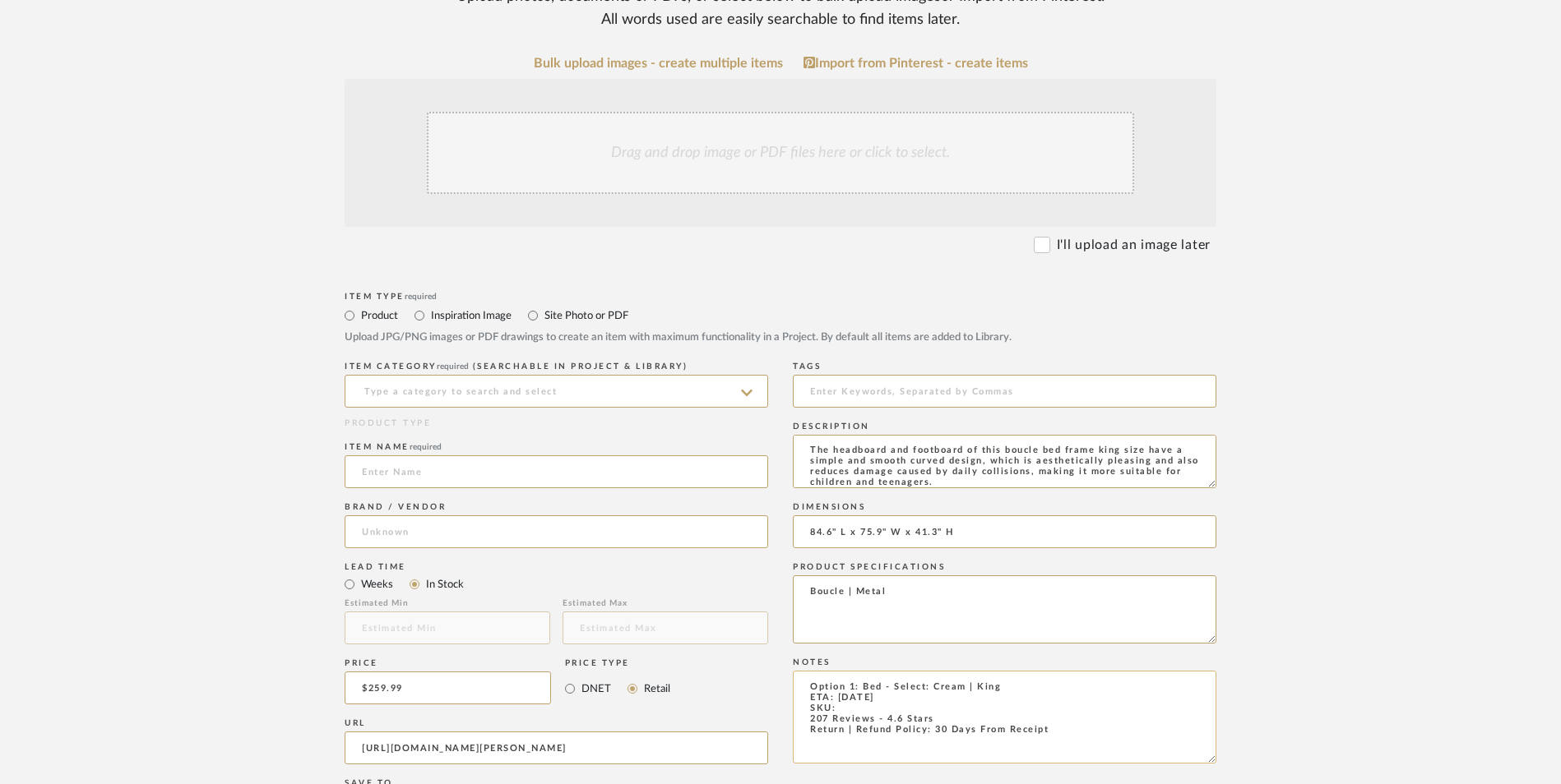
scroll to position [164, 0]
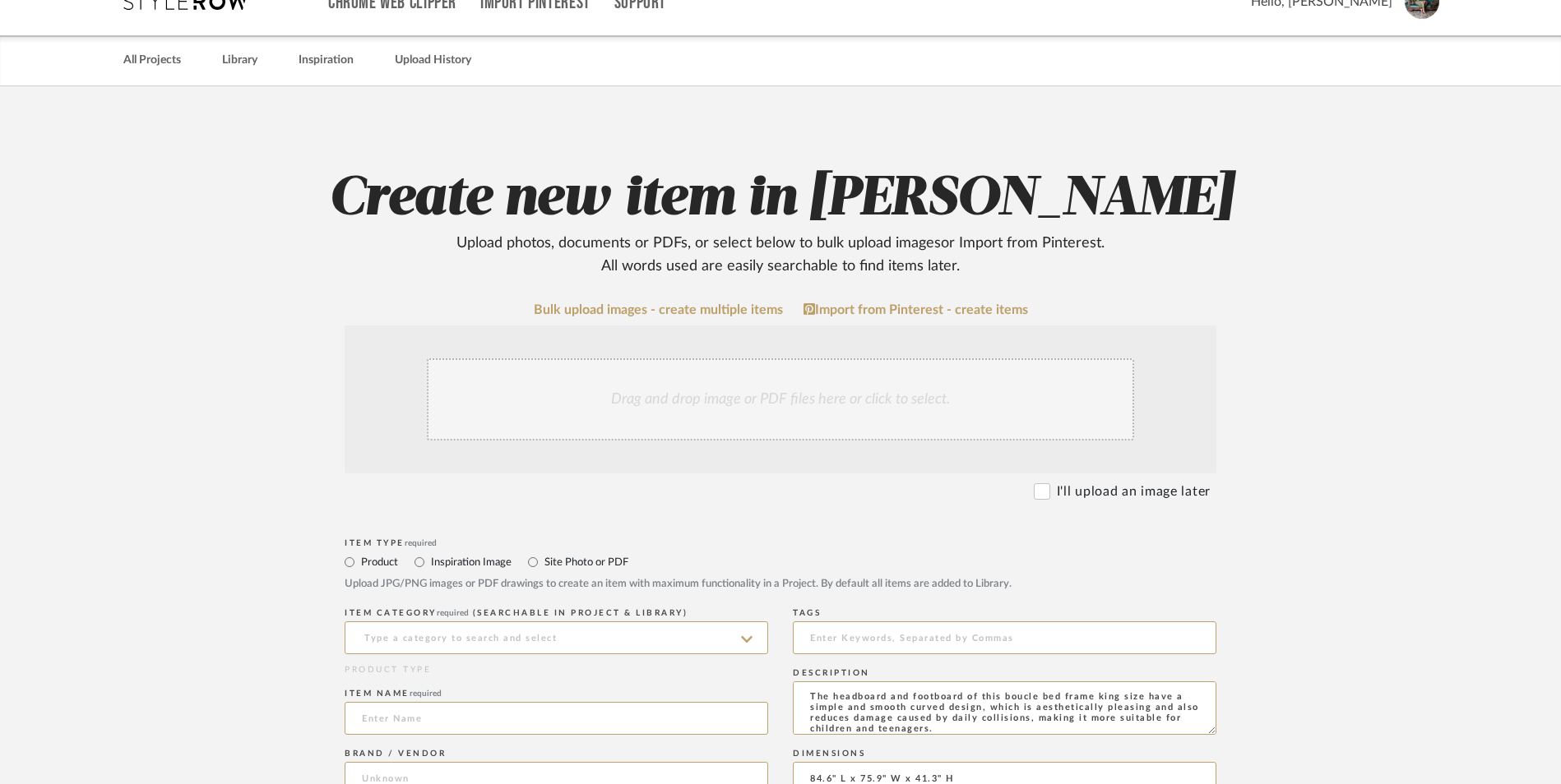
type textarea "The headboard and footboard of this boucle bed frame king size have a simple an…"
click at [851, 359] on div "Drag and drop image or PDF files here or click to select." at bounding box center [780, 399] width 707 height 82
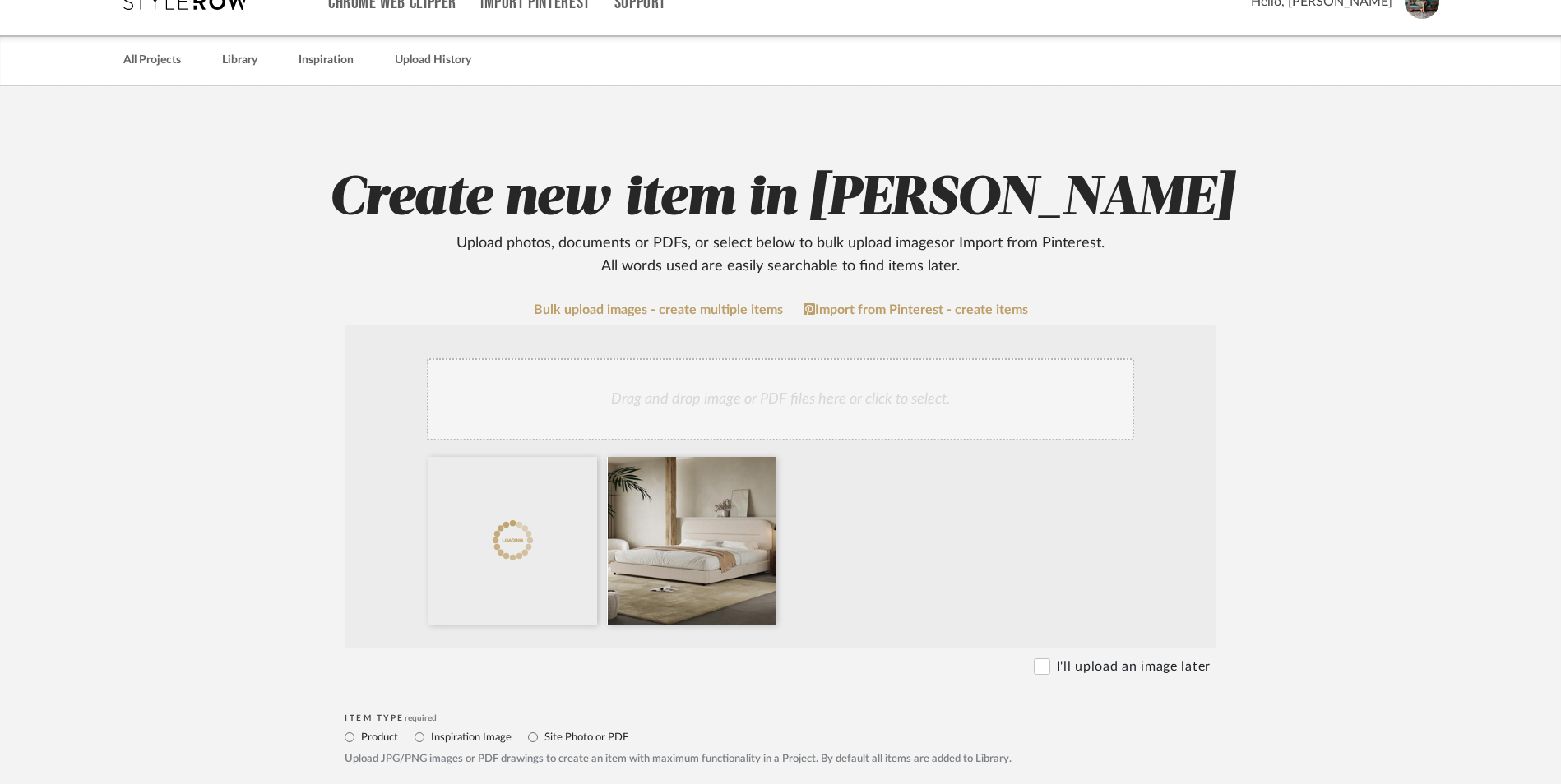
scroll to position [493, 0]
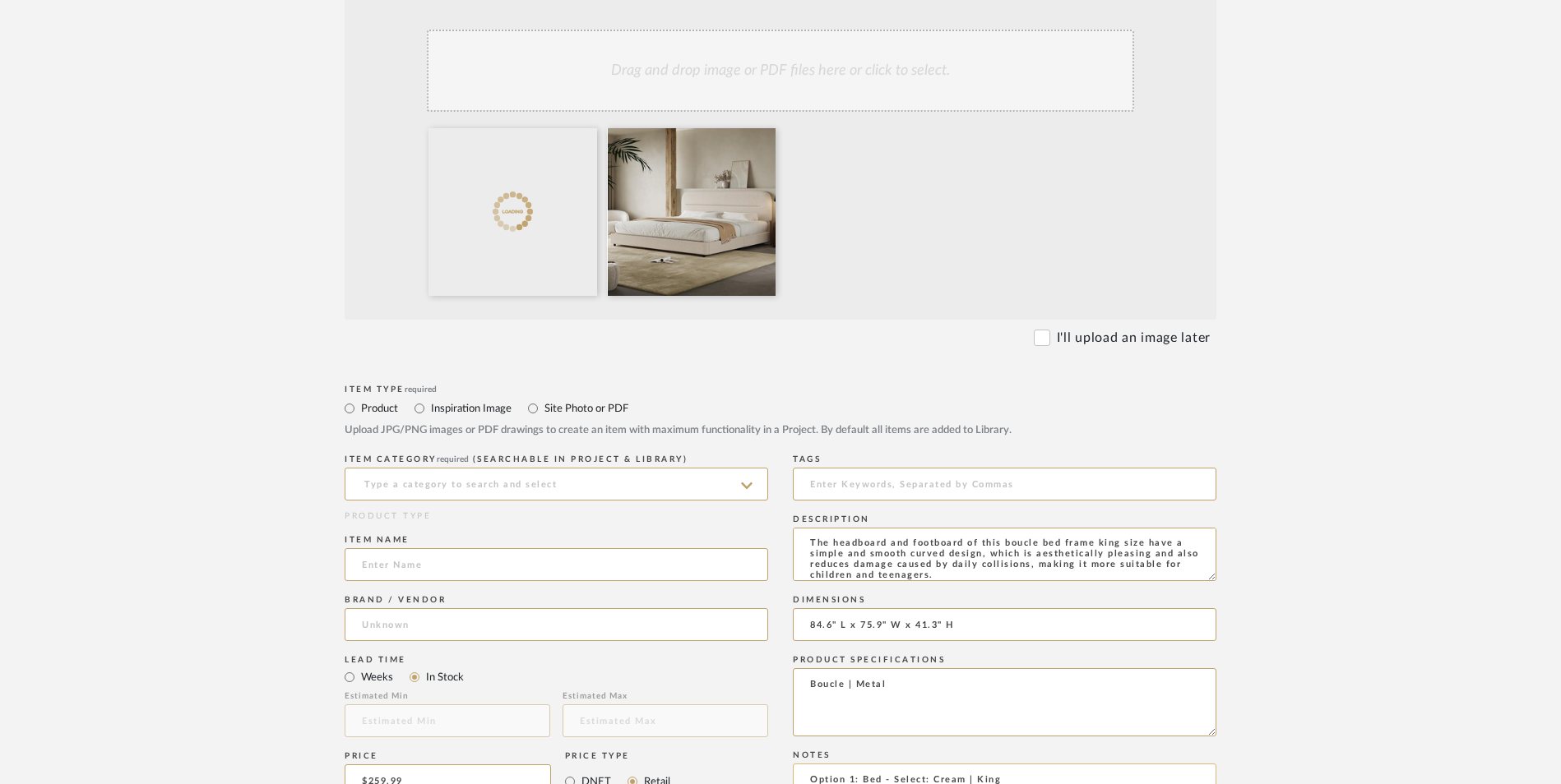
paste textarea "B0DTXVG471"
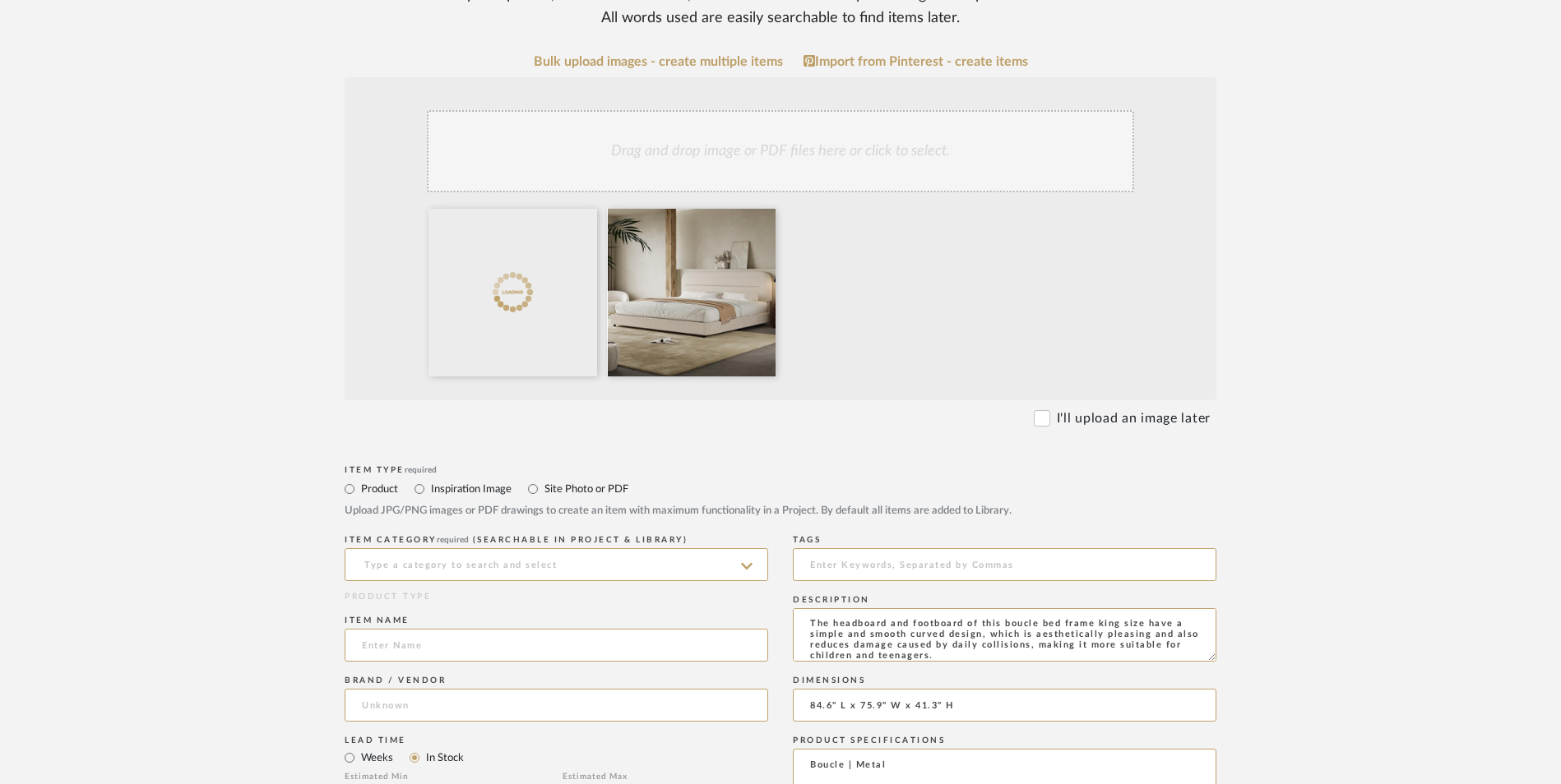
scroll to position [247, 0]
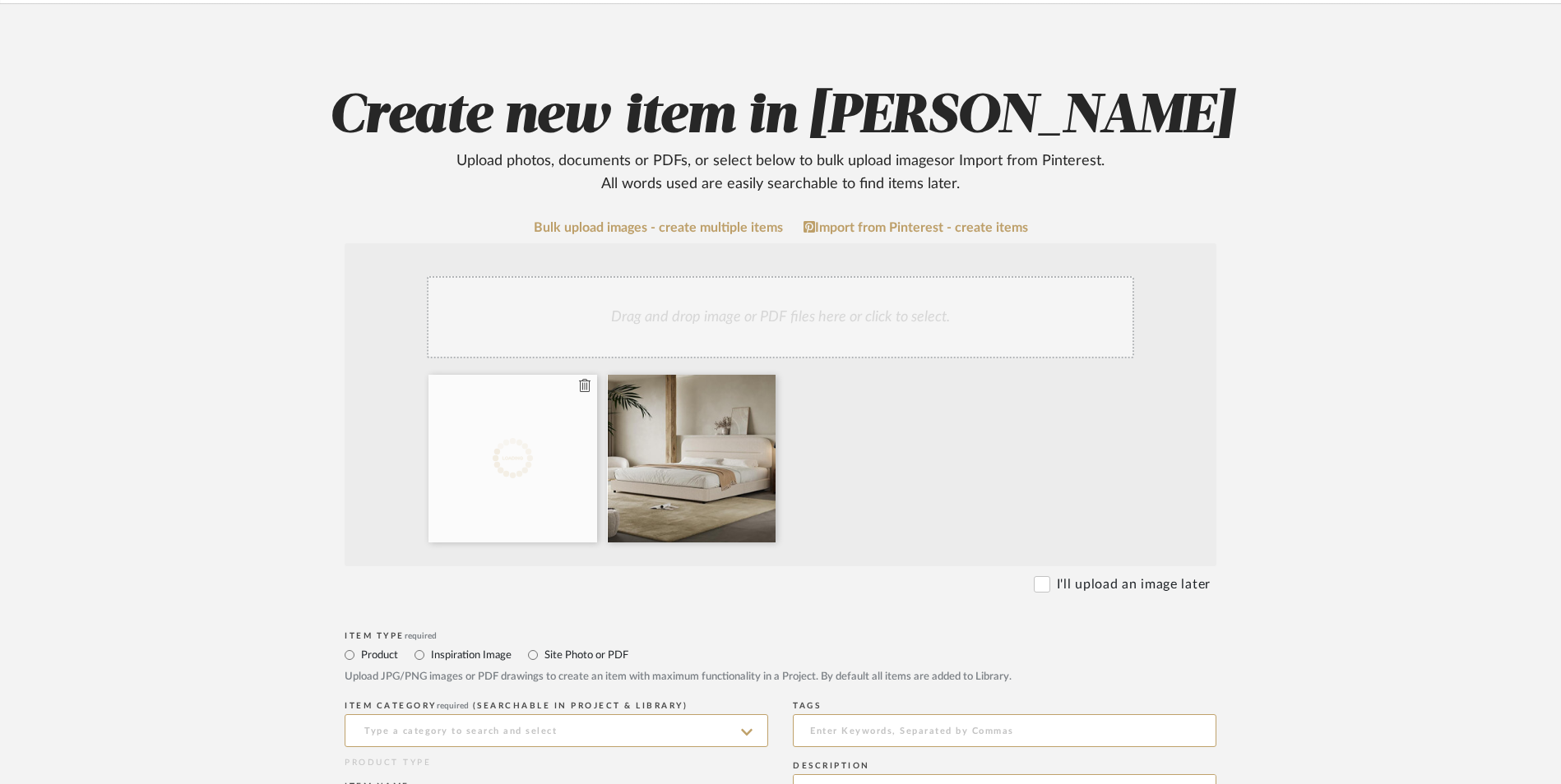
click at [585, 379] on icon at bounding box center [585, 385] width 11 height 13
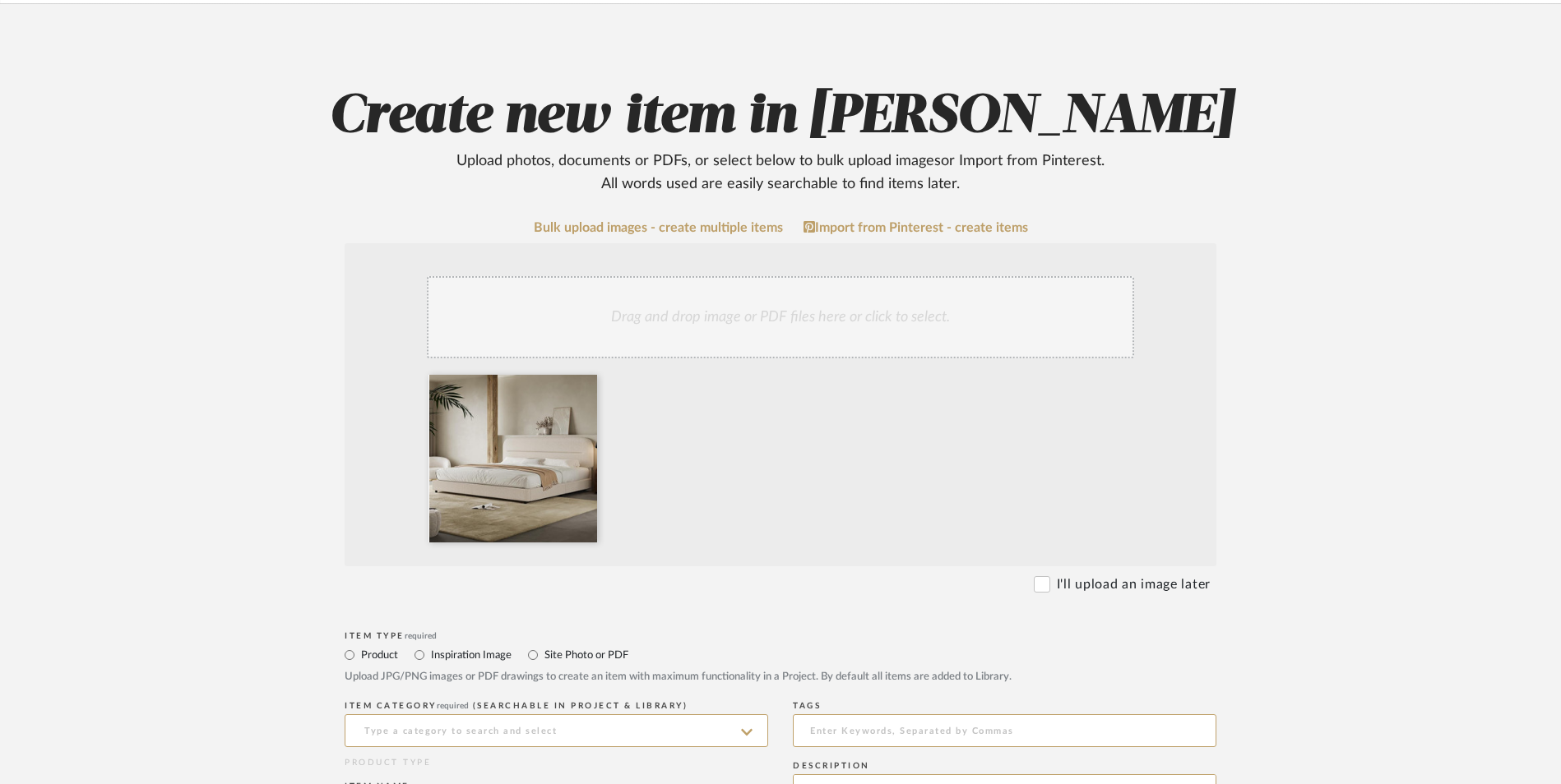
type textarea "Option 1: Bed - Select: Cream | King ETA: [DATE] SKU: B0DTXVG471 207 Reviews - …"
click at [690, 276] on div "Drag and drop image or PDF files here or click to select." at bounding box center [780, 317] width 707 height 82
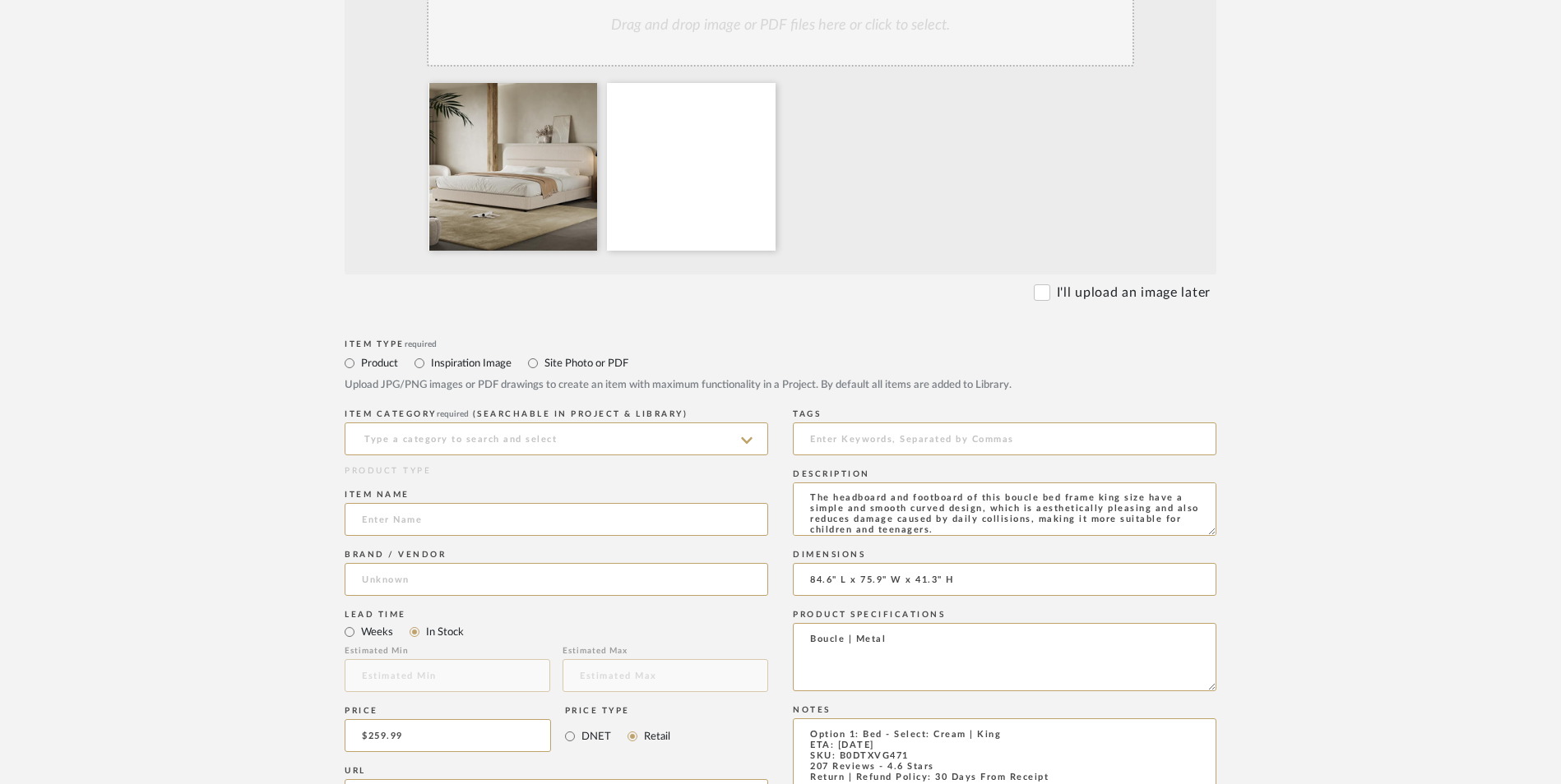
scroll to position [658, 0]
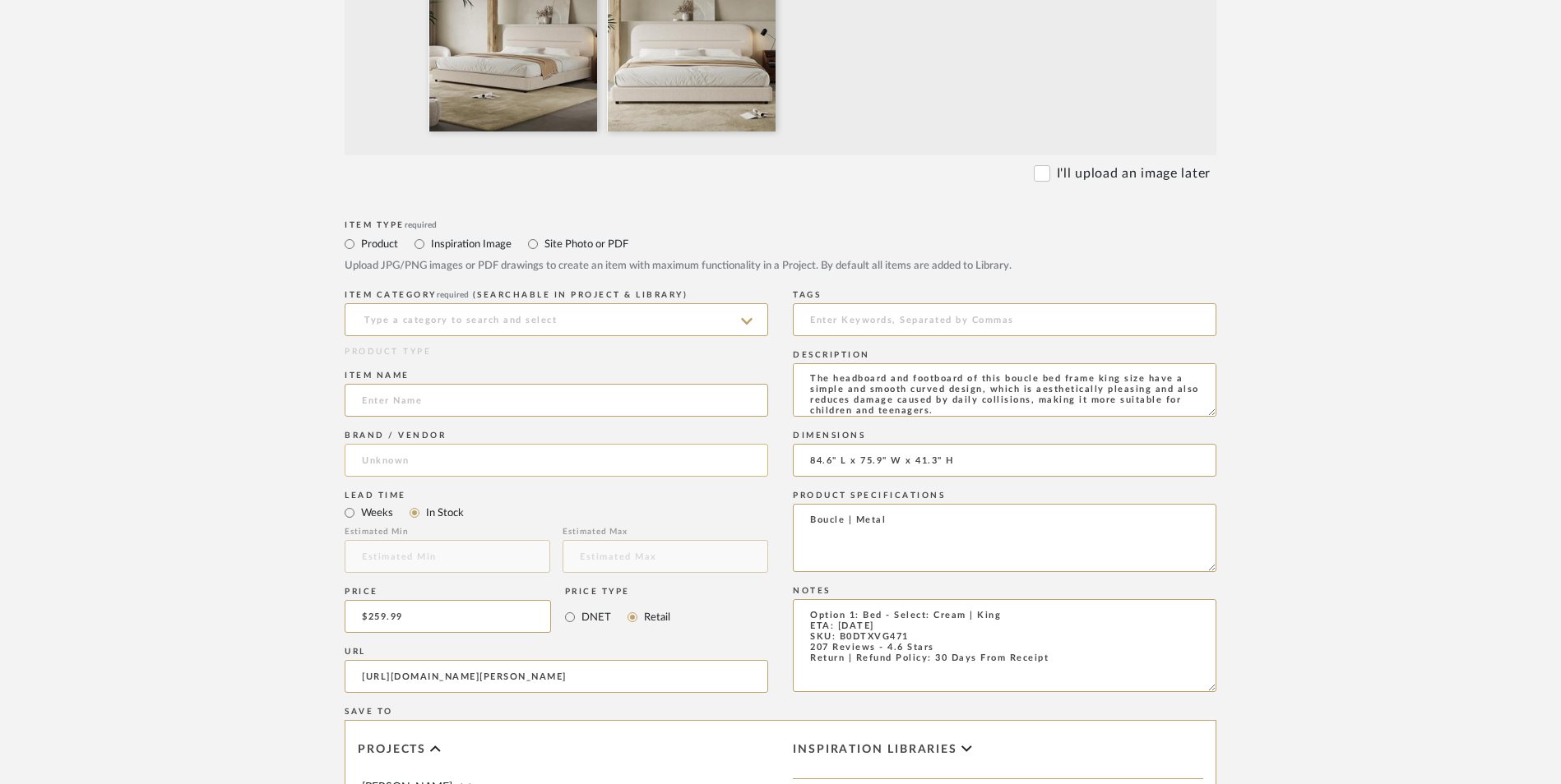
click at [407, 444] on input at bounding box center [557, 460] width 424 height 33
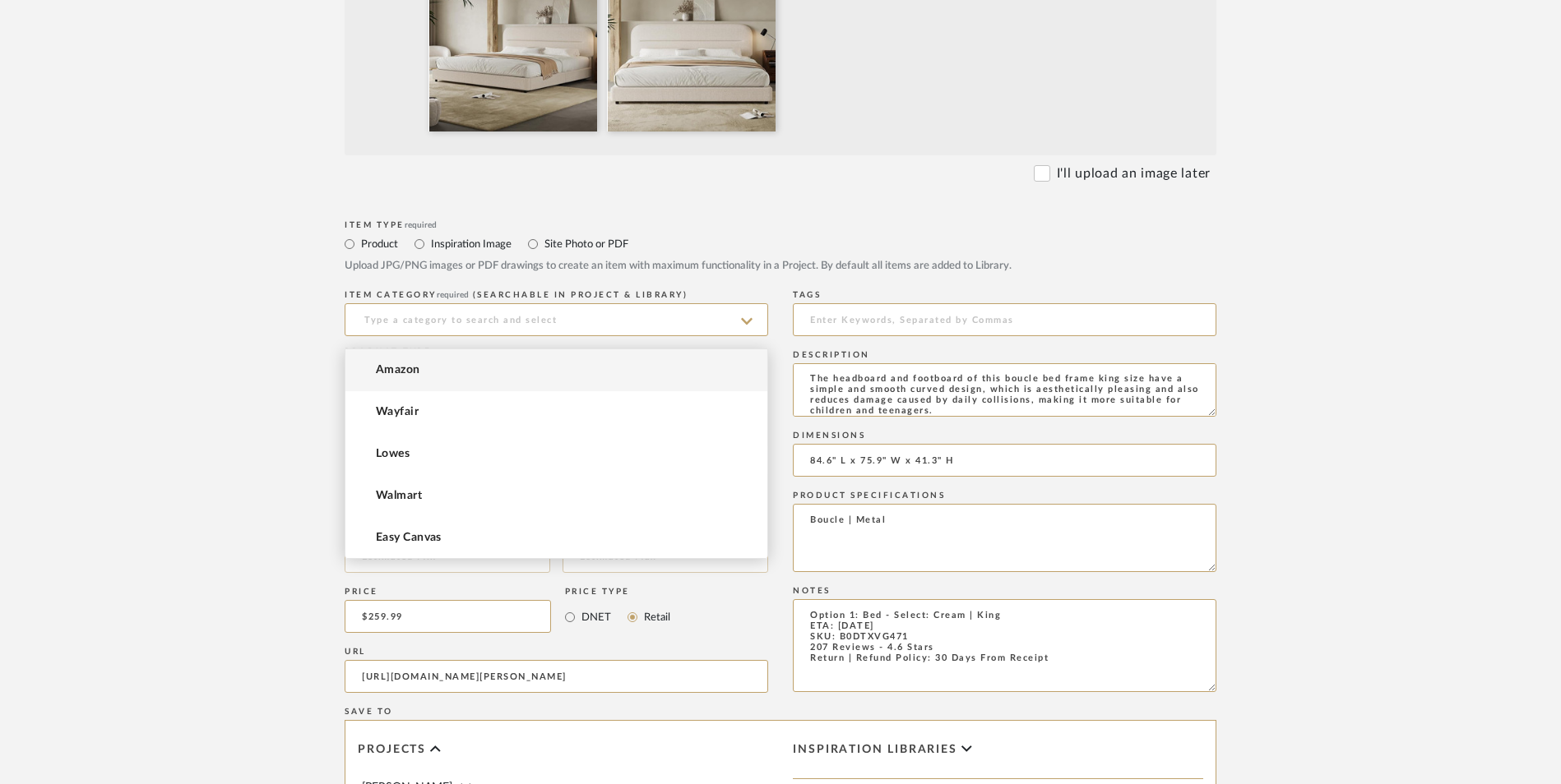
click at [427, 378] on mat-option "Amazon" at bounding box center [557, 370] width 422 height 42
type input "Amazon"
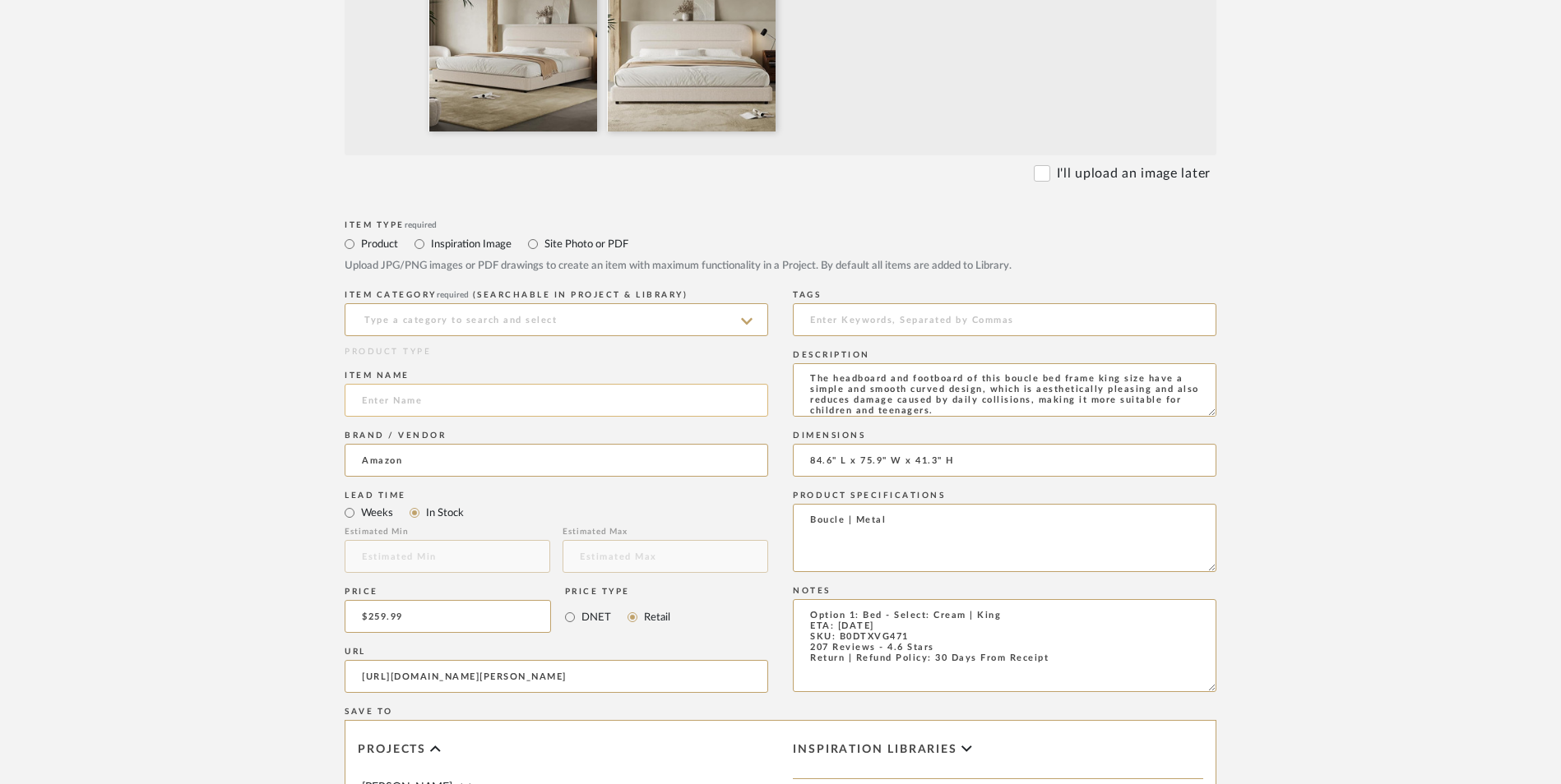
click at [428, 384] on input at bounding box center [557, 400] width 424 height 33
type input "Hombck"
click at [460, 303] on input at bounding box center [557, 320] width 424 height 33
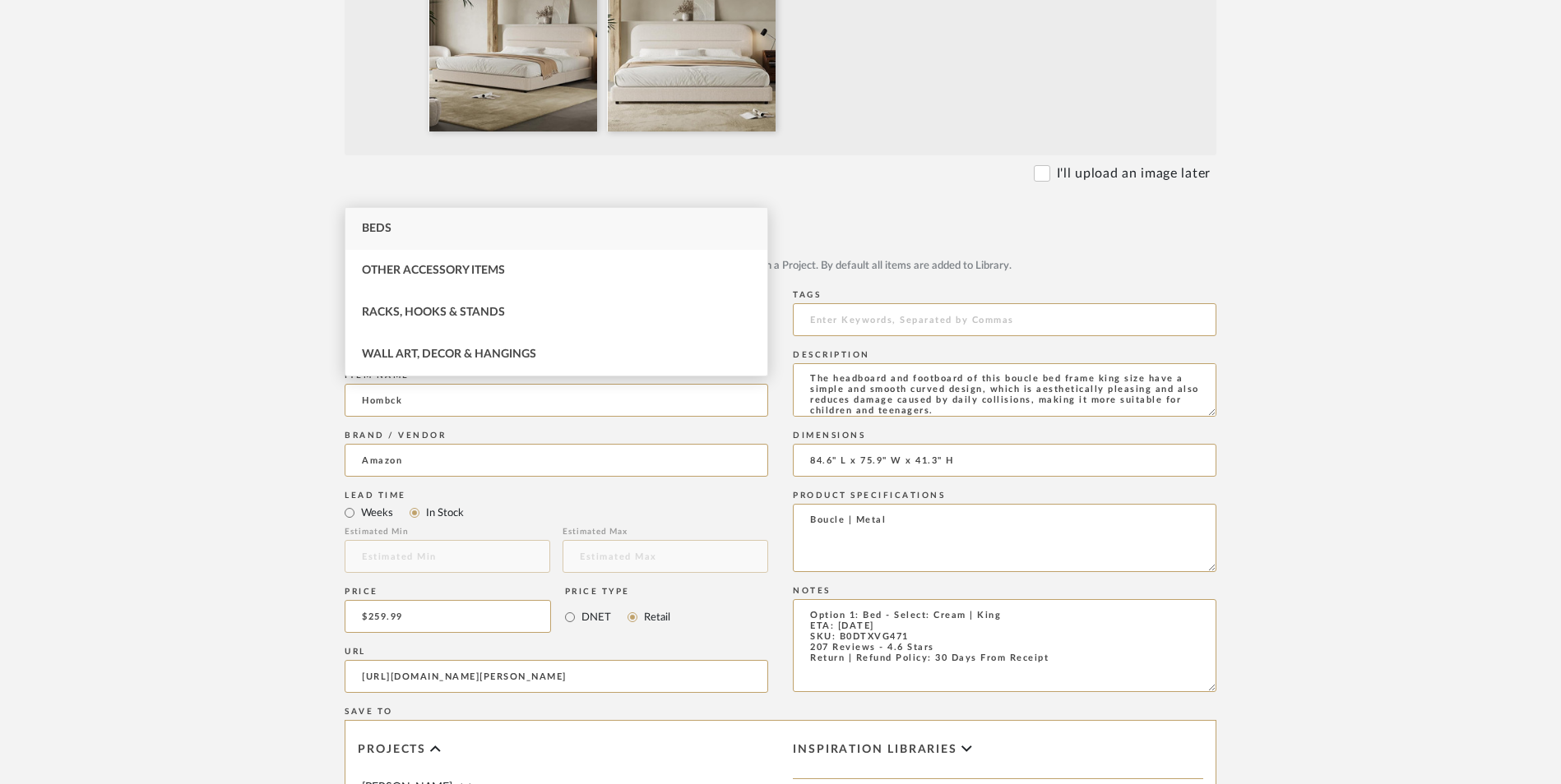
click at [448, 234] on div "Beds" at bounding box center [557, 229] width 422 height 42
type input "Beds"
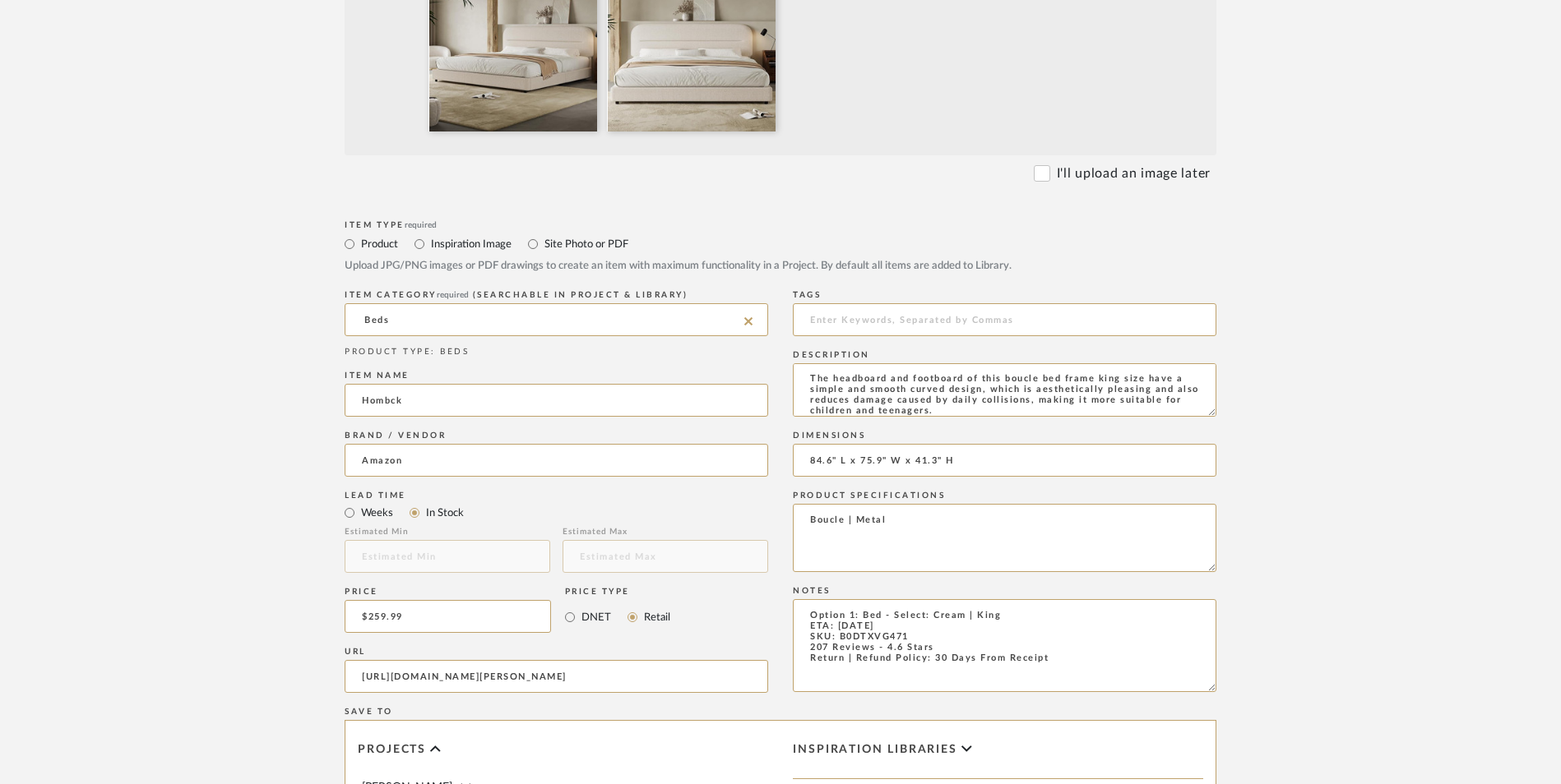
click at [1293, 458] on form "Bulk upload images - create multiple items Import from Pinterest - create items…" at bounding box center [780, 492] width 1048 height 1367
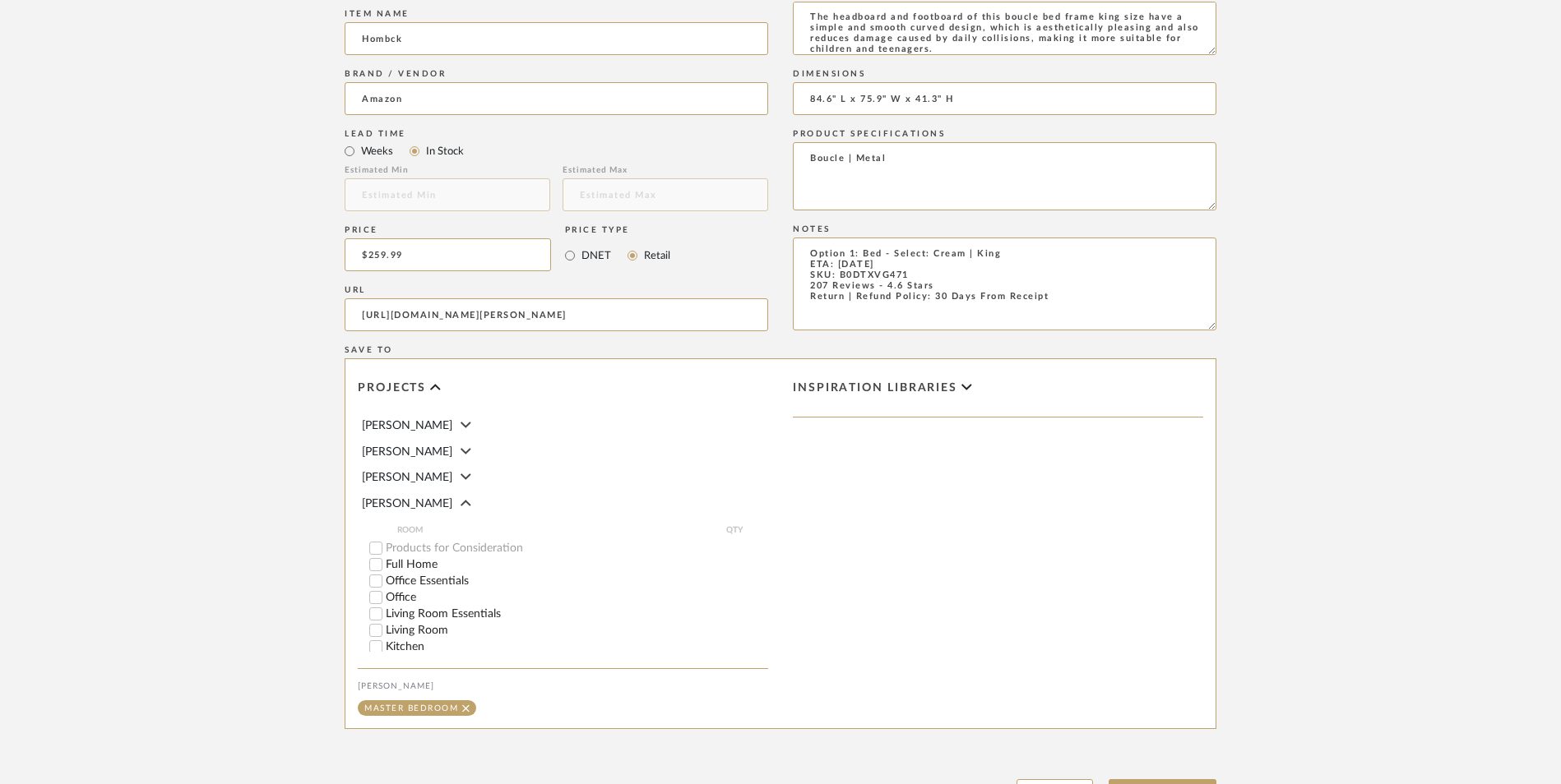
scroll to position [1034, 0]
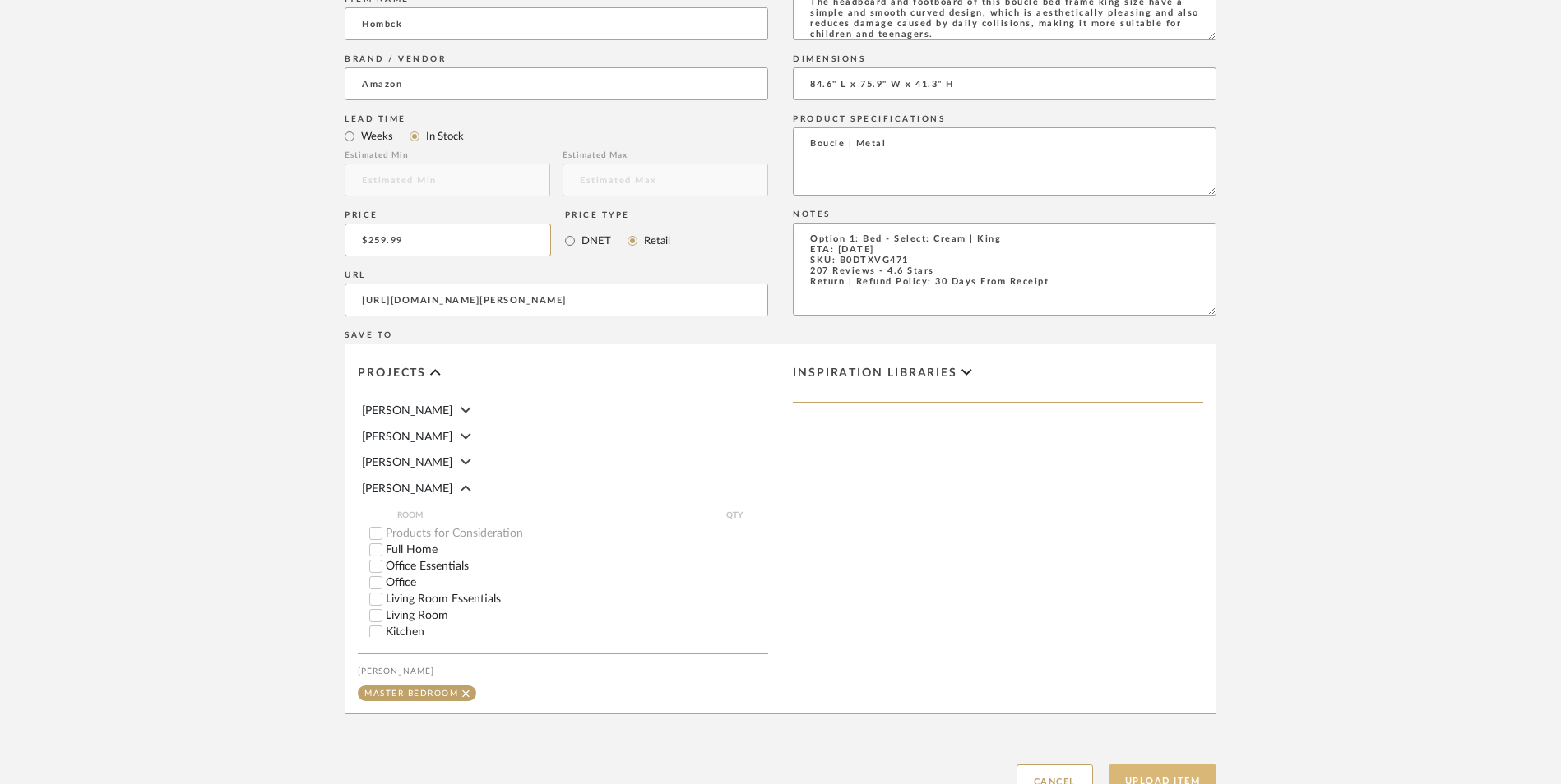
click at [1161, 765] on button "Upload Item" at bounding box center [1162, 781] width 109 height 34
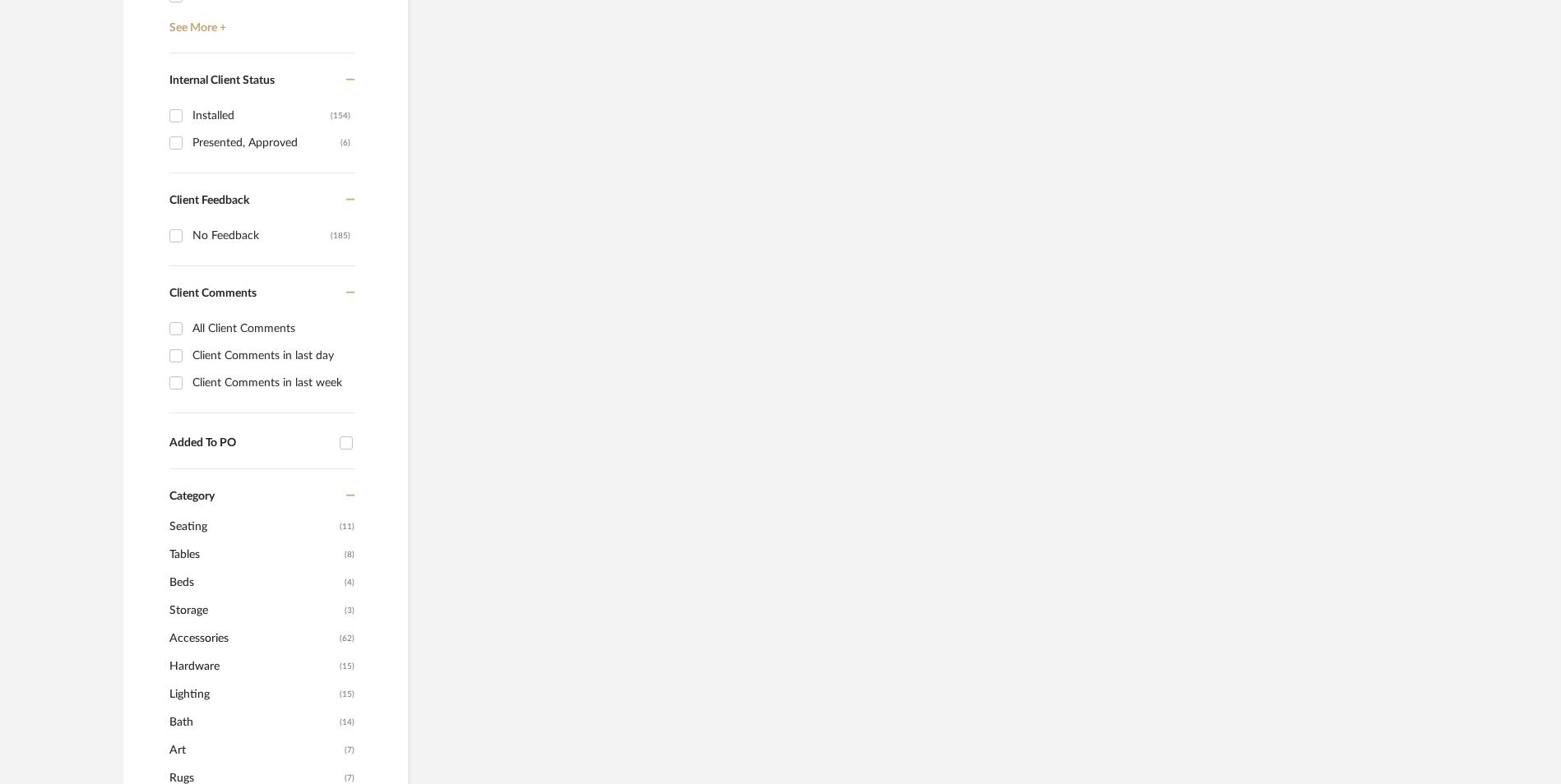
scroll to position [33, 0]
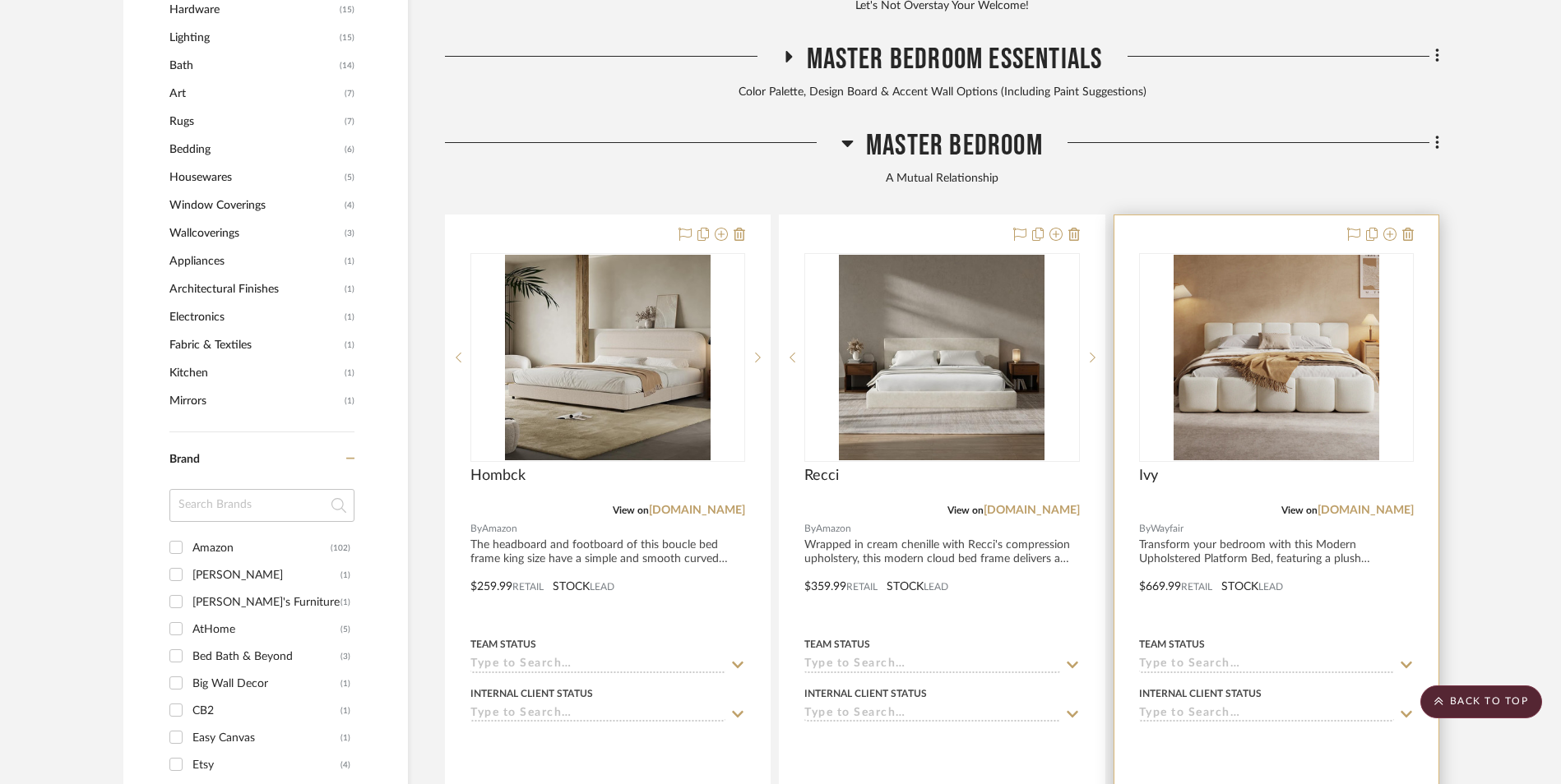
scroll to position [1687, 0]
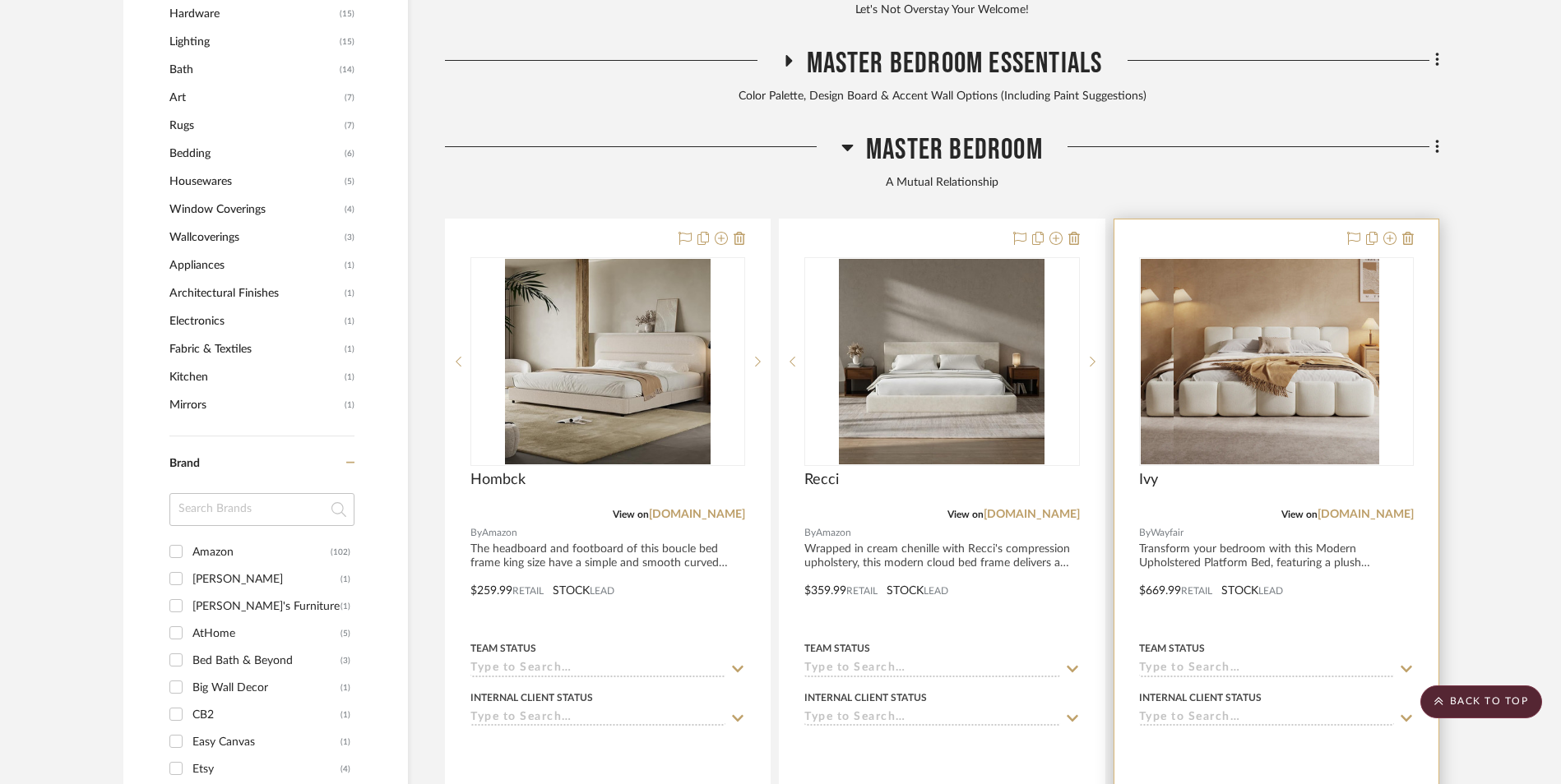
click at [1266, 281] on img at bounding box center [1276, 361] width 206 height 206
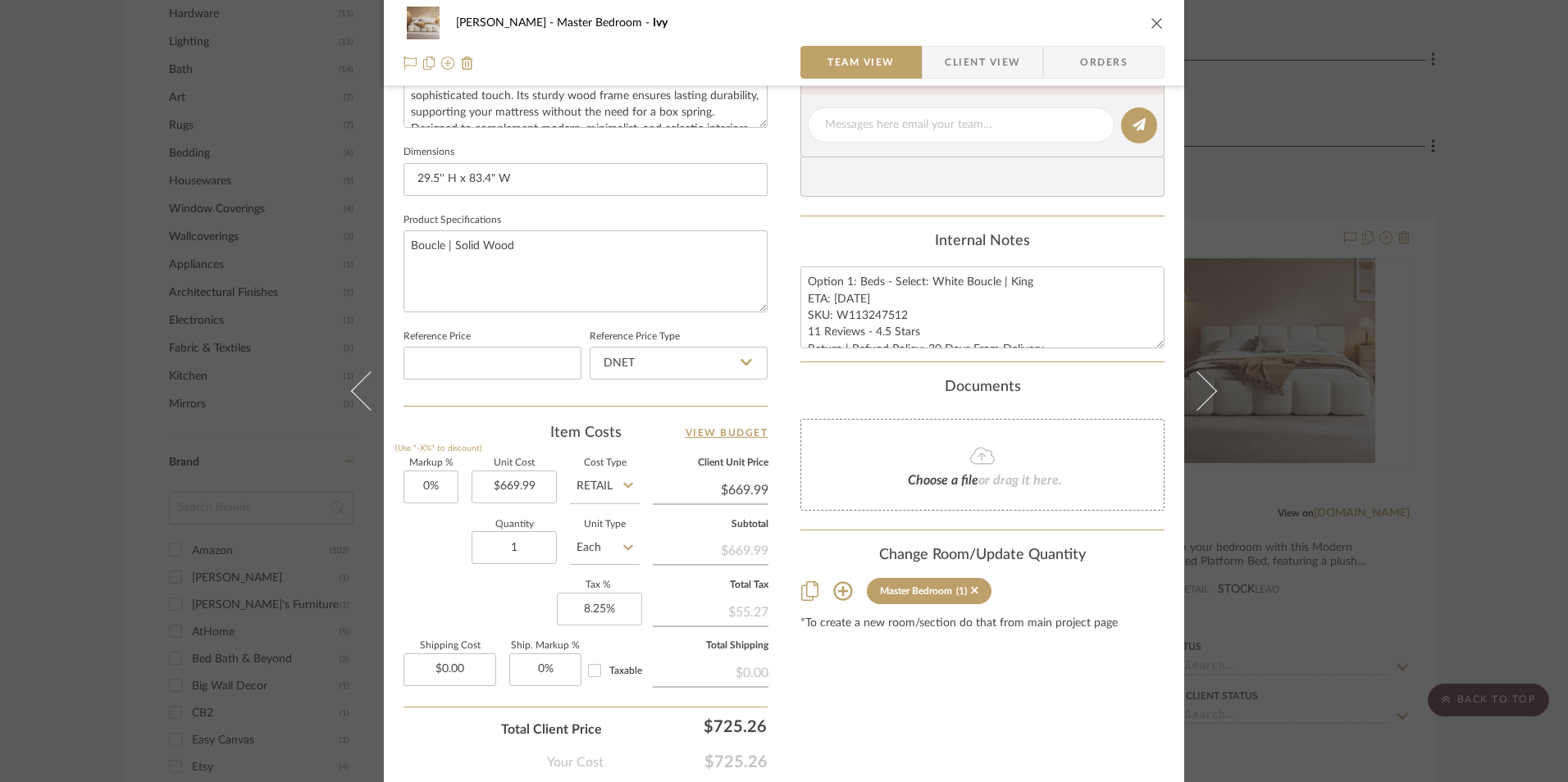
scroll to position [738, 0]
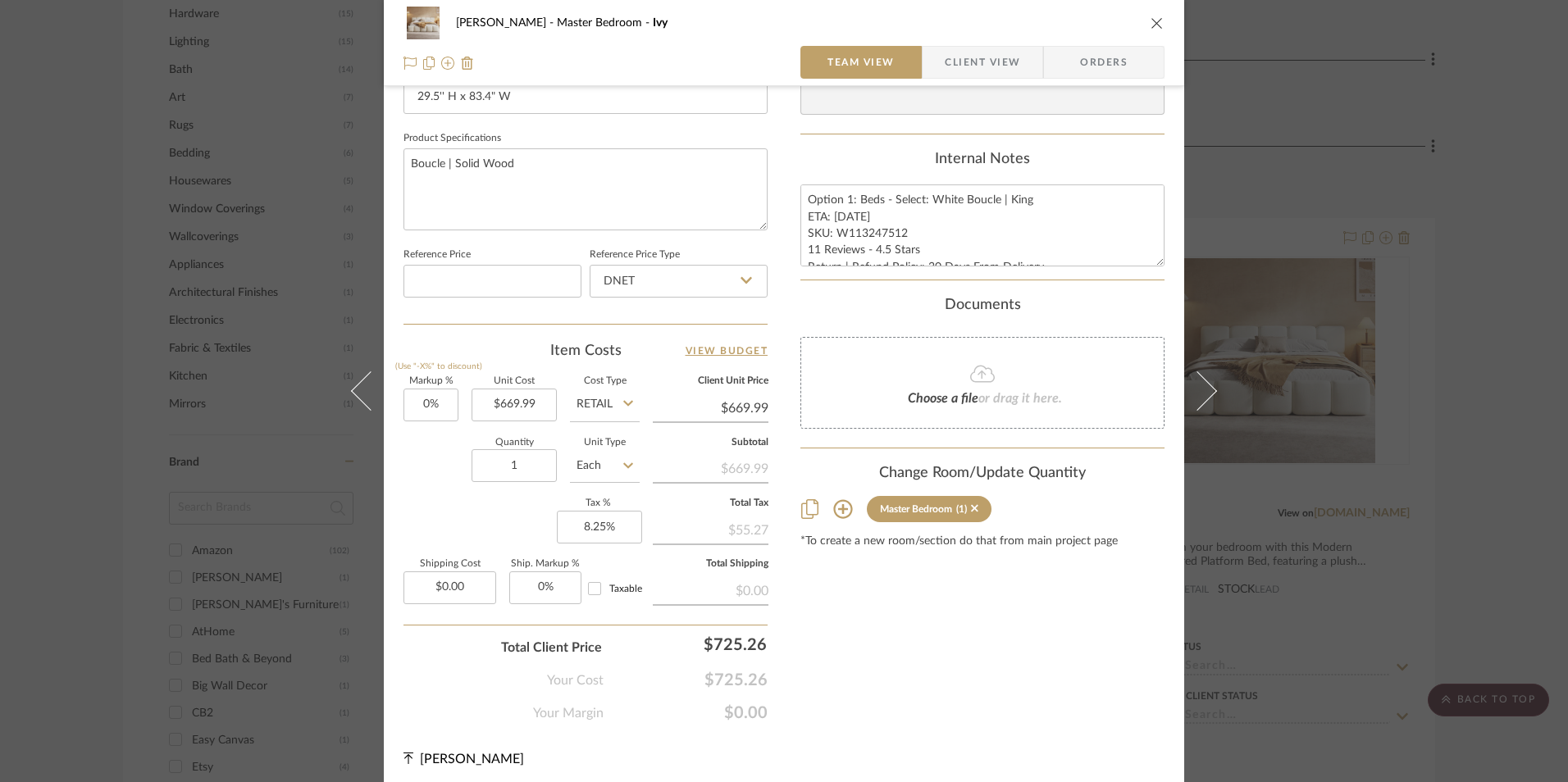
click at [1458, 404] on div "[PERSON_NAME] Master Bedroom Ivy Team View Client View Orders Team-Facing Detai…" at bounding box center [784, 391] width 1568 height 782
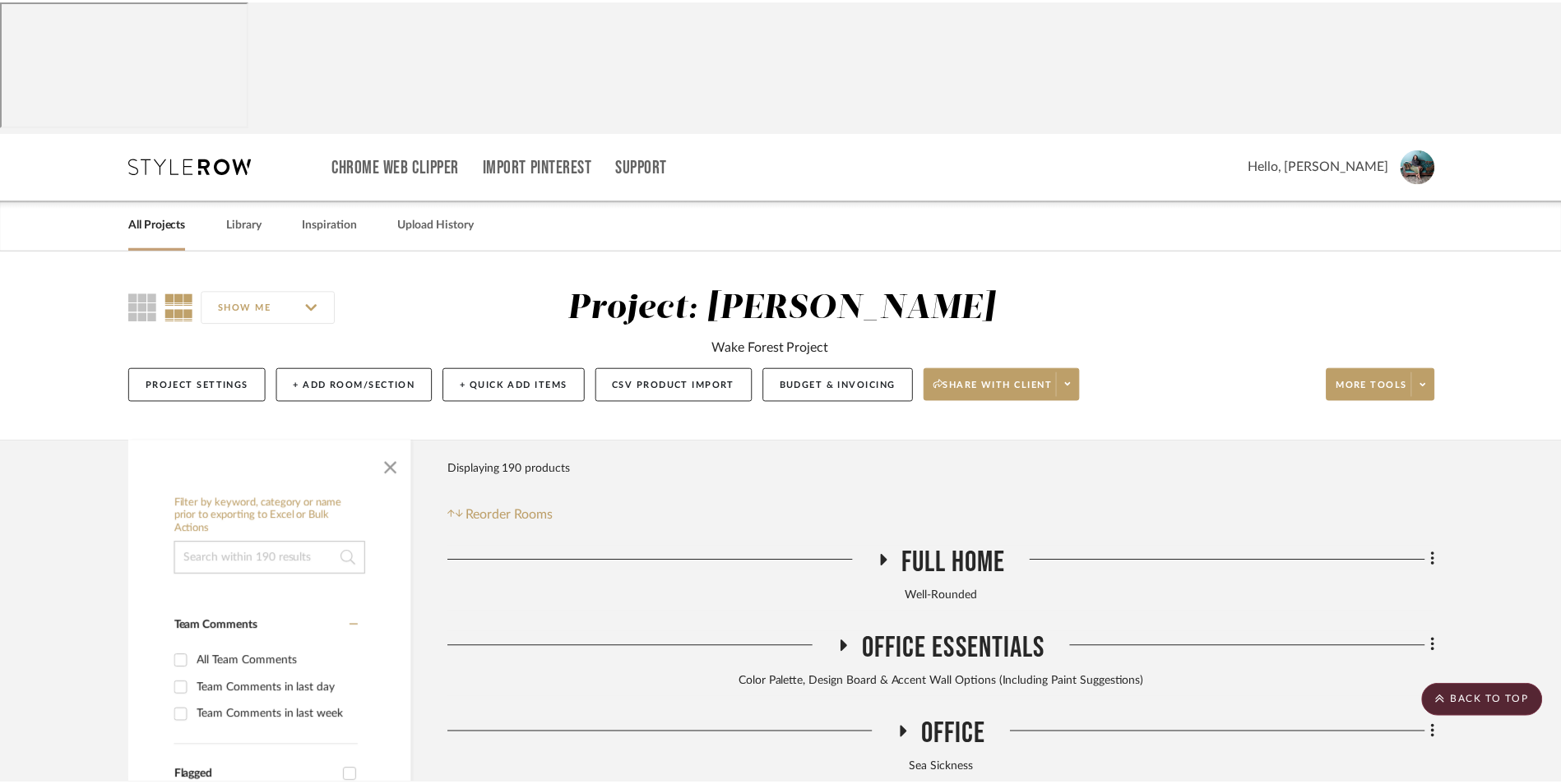
scroll to position [1687, 0]
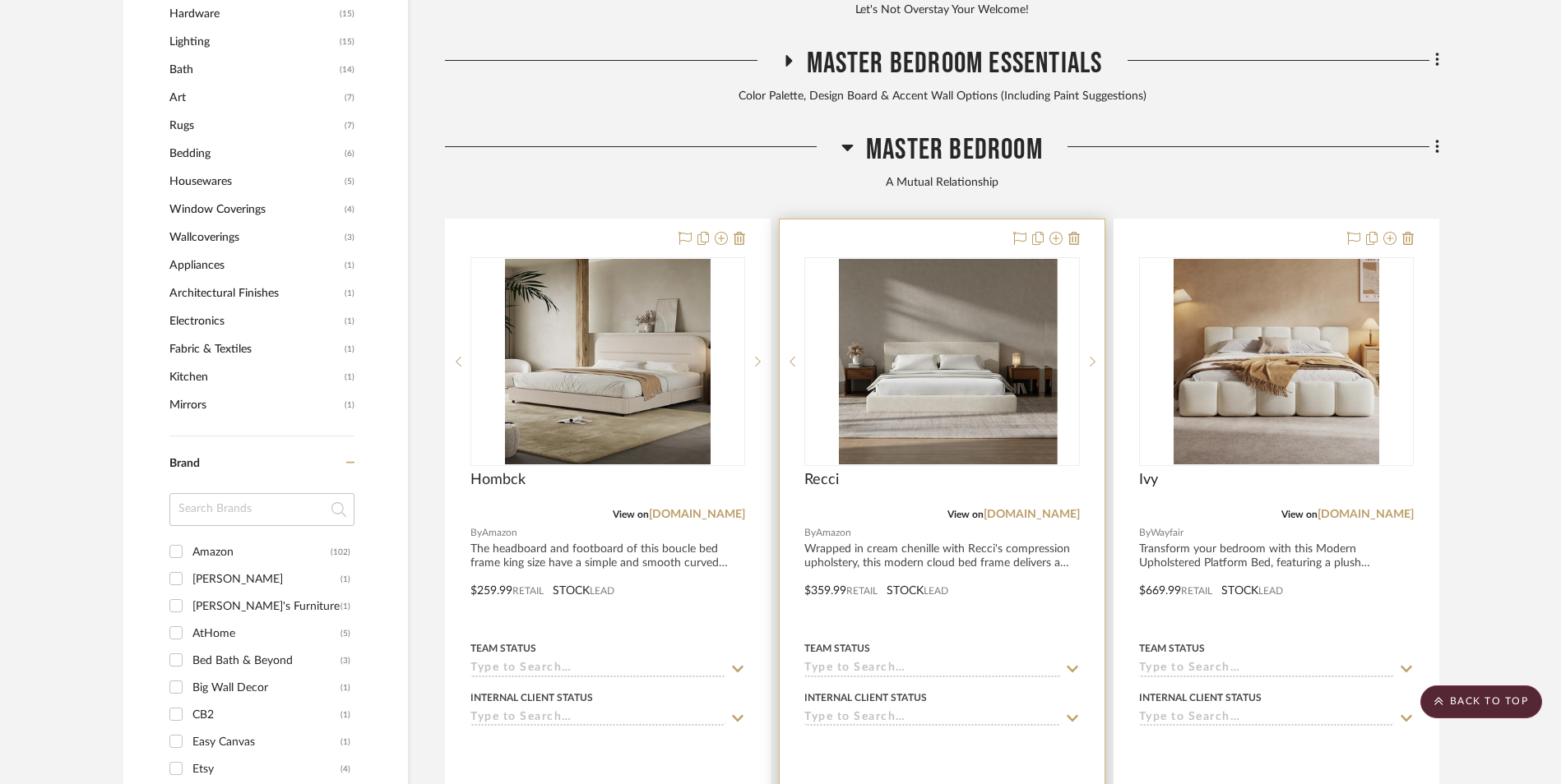
click at [1025, 293] on img at bounding box center [942, 361] width 206 height 206
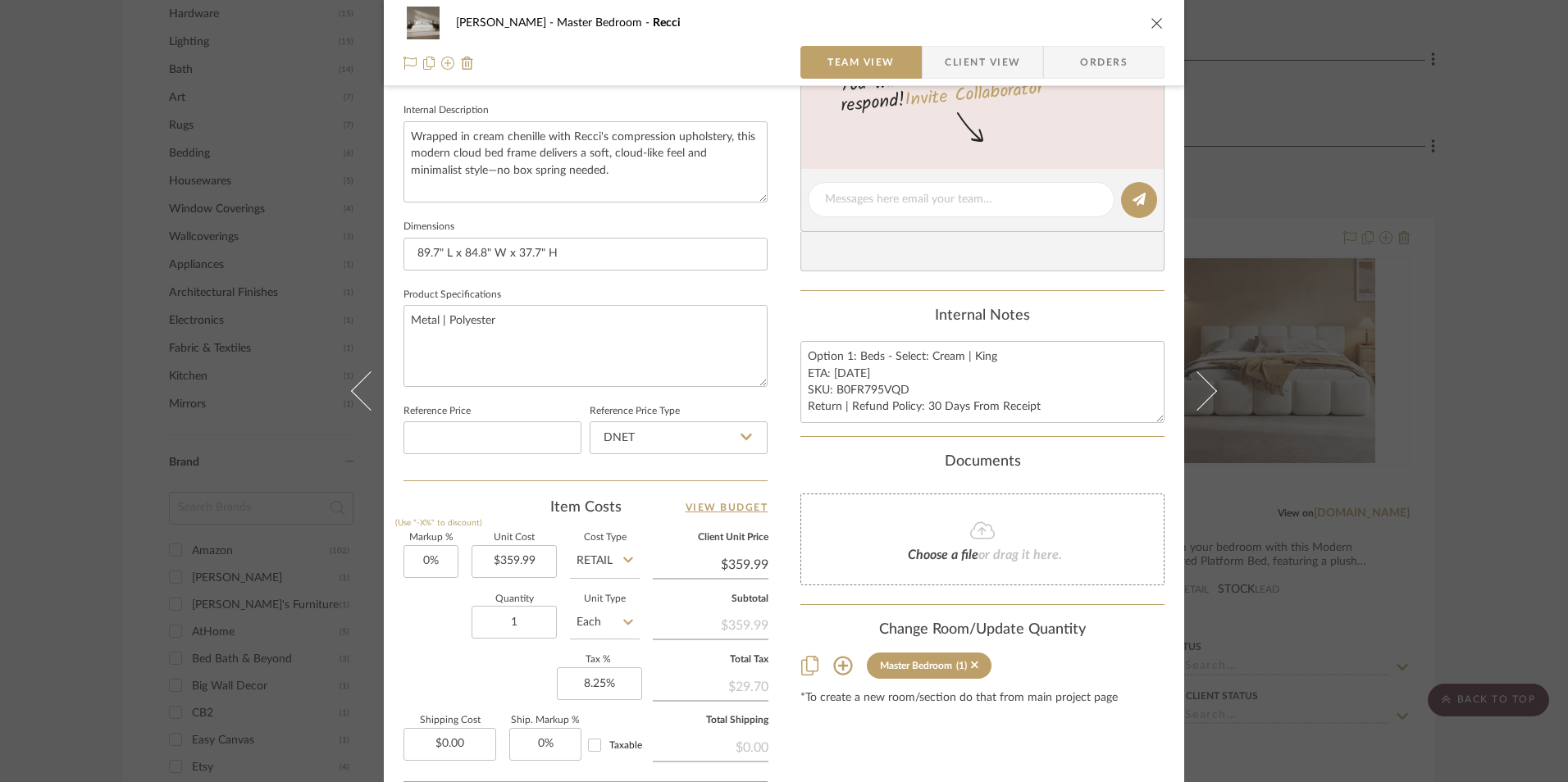
scroll to position [738, 0]
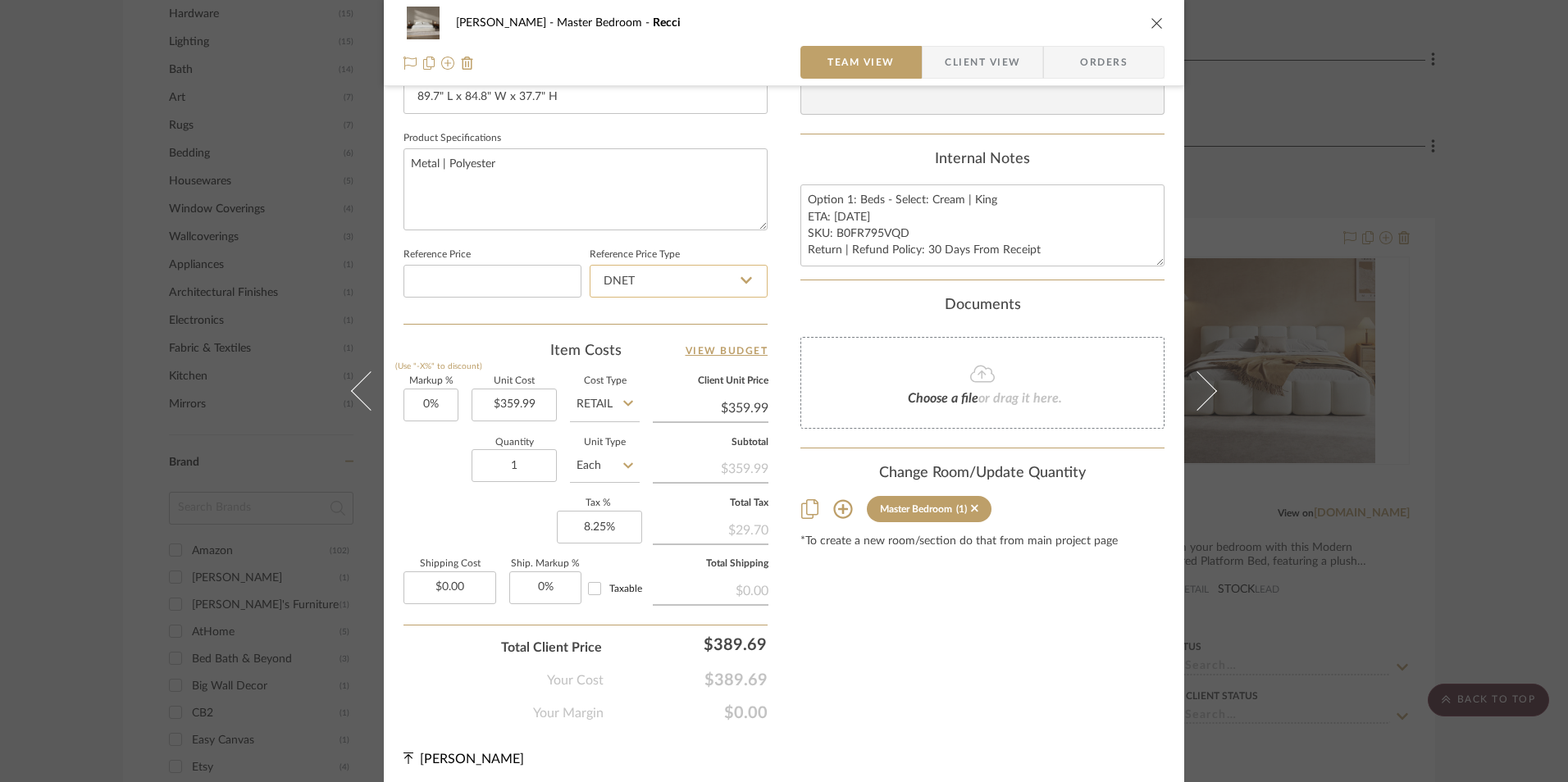
click at [637, 288] on input "DNET" at bounding box center [678, 281] width 177 height 33
click at [632, 354] on div "Retail" at bounding box center [686, 365] width 203 height 42
type input "Retail"
drag, startPoint x: 887, startPoint y: 237, endPoint x: 904, endPoint y: 233, distance: 17.5
click at [888, 236] on textarea "Option 1: Beds - Select: Cream | King ETA: [DATE] SKU: B0FR795VQD Return | Refu…" at bounding box center [982, 225] width 364 height 81
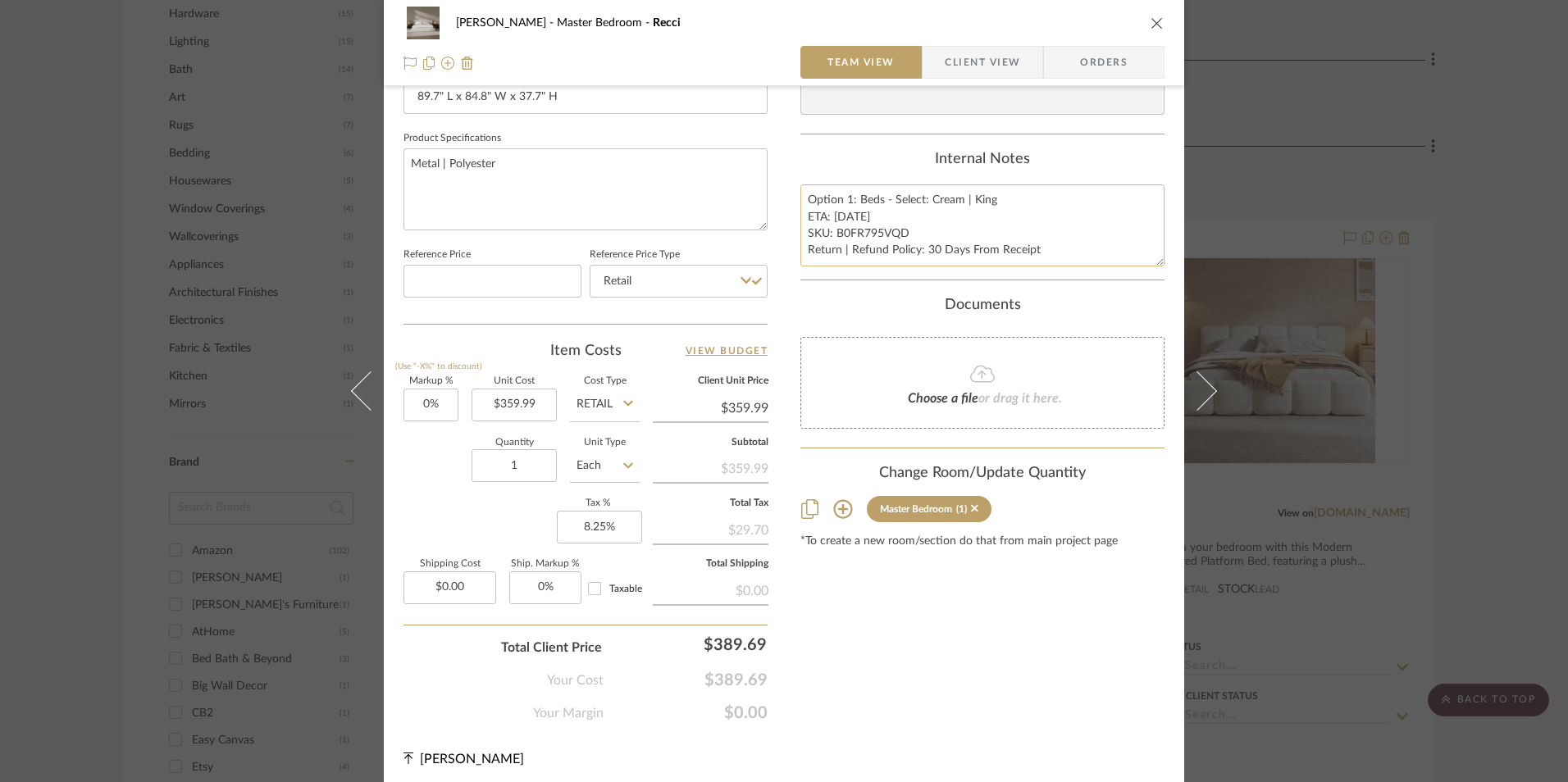
drag, startPoint x: 902, startPoint y: 229, endPoint x: 831, endPoint y: 234, distance: 71.2
click at [831, 234] on textarea "Option 1: Beds - Select: Cream | King ETA: [DATE] SKU: B0FR795VQD Return | Refu…" at bounding box center [982, 225] width 364 height 81
click at [1120, 51] on span "Orders" at bounding box center [1103, 62] width 84 height 33
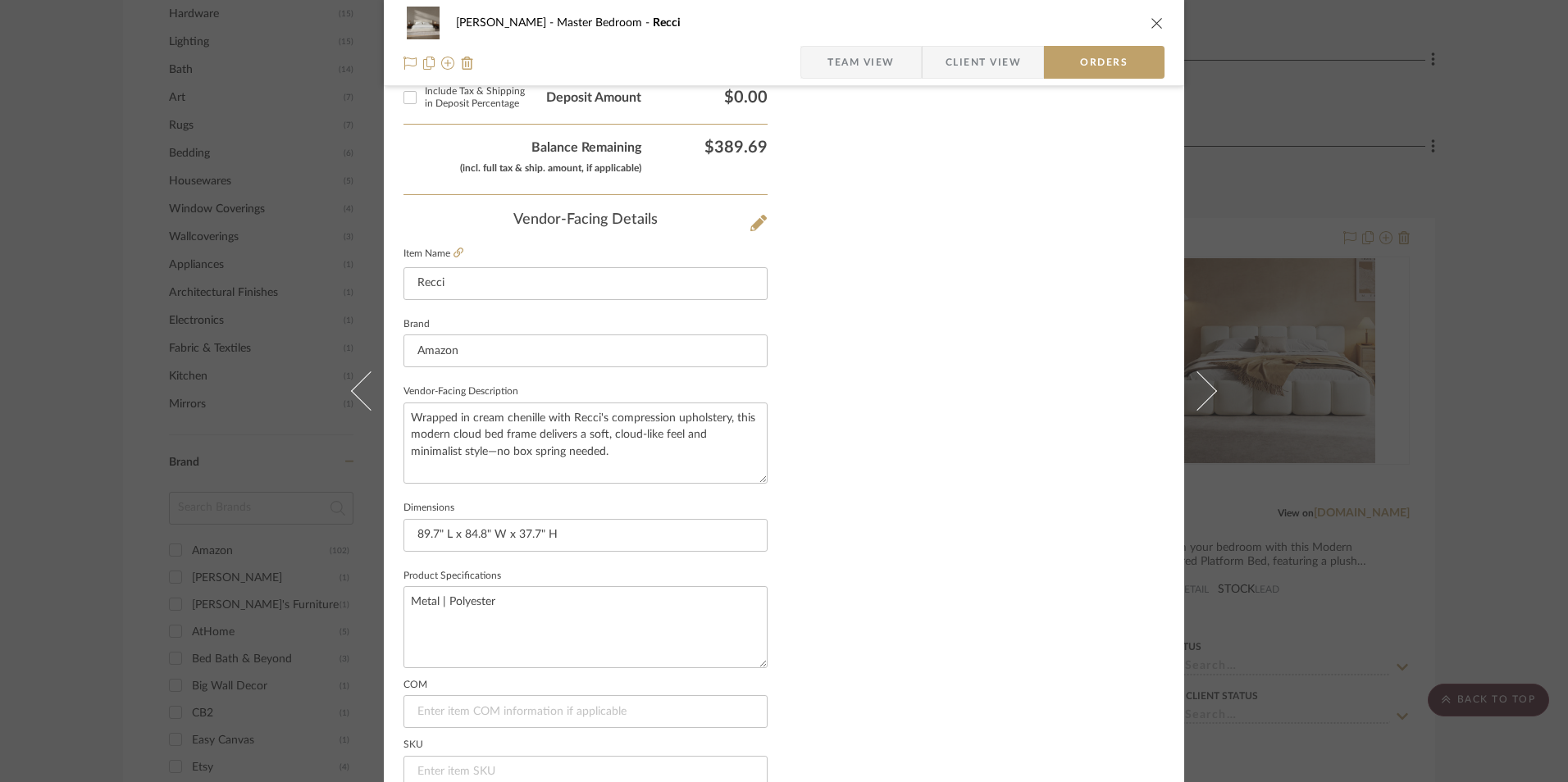
scroll to position [962, 0]
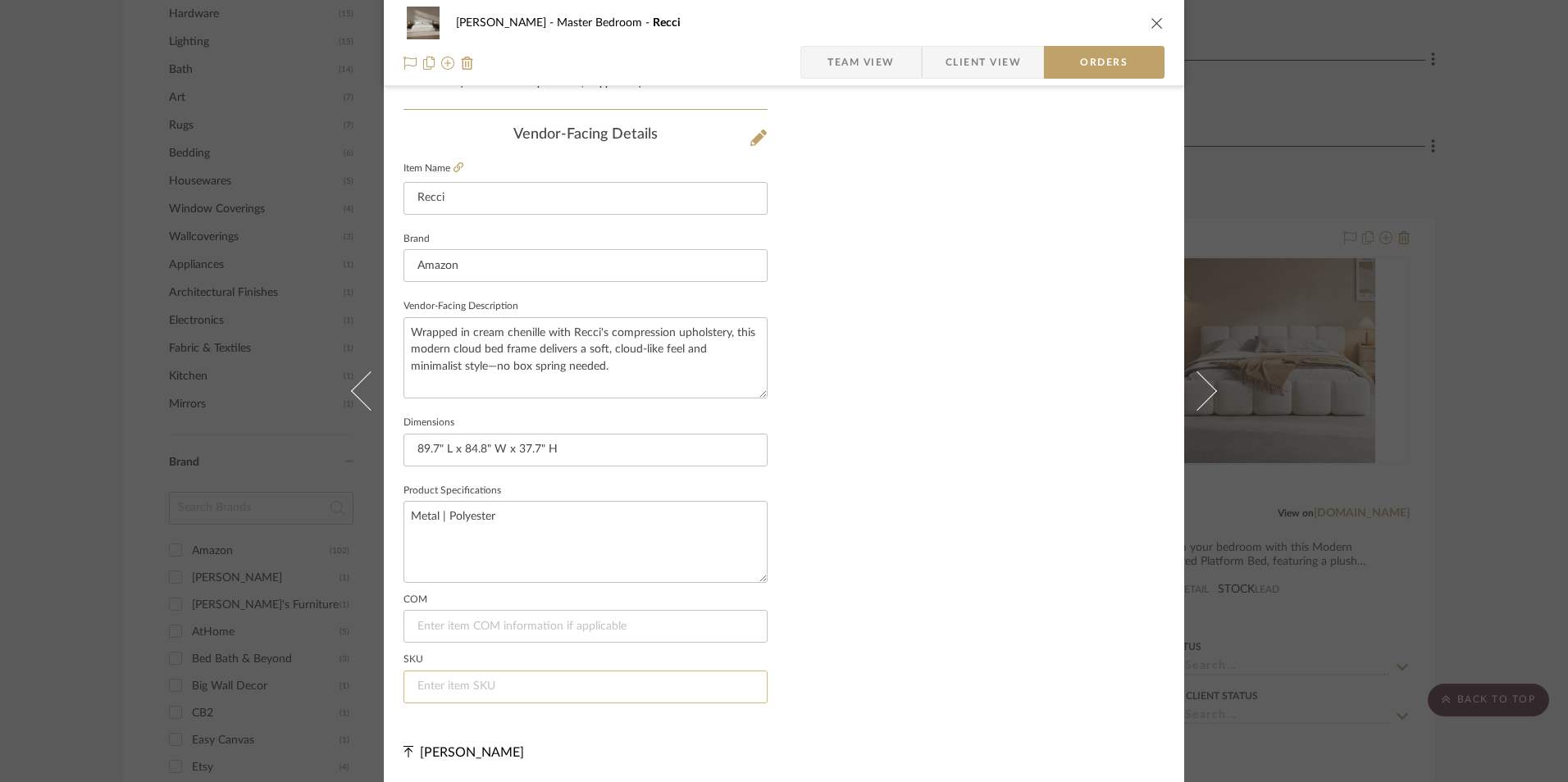
click at [533, 686] on input at bounding box center [585, 688] width 364 height 33
paste input "B0FR795VQD"
type input "B0FR795VQD"
click at [878, 74] on span "Team View" at bounding box center [861, 62] width 68 height 33
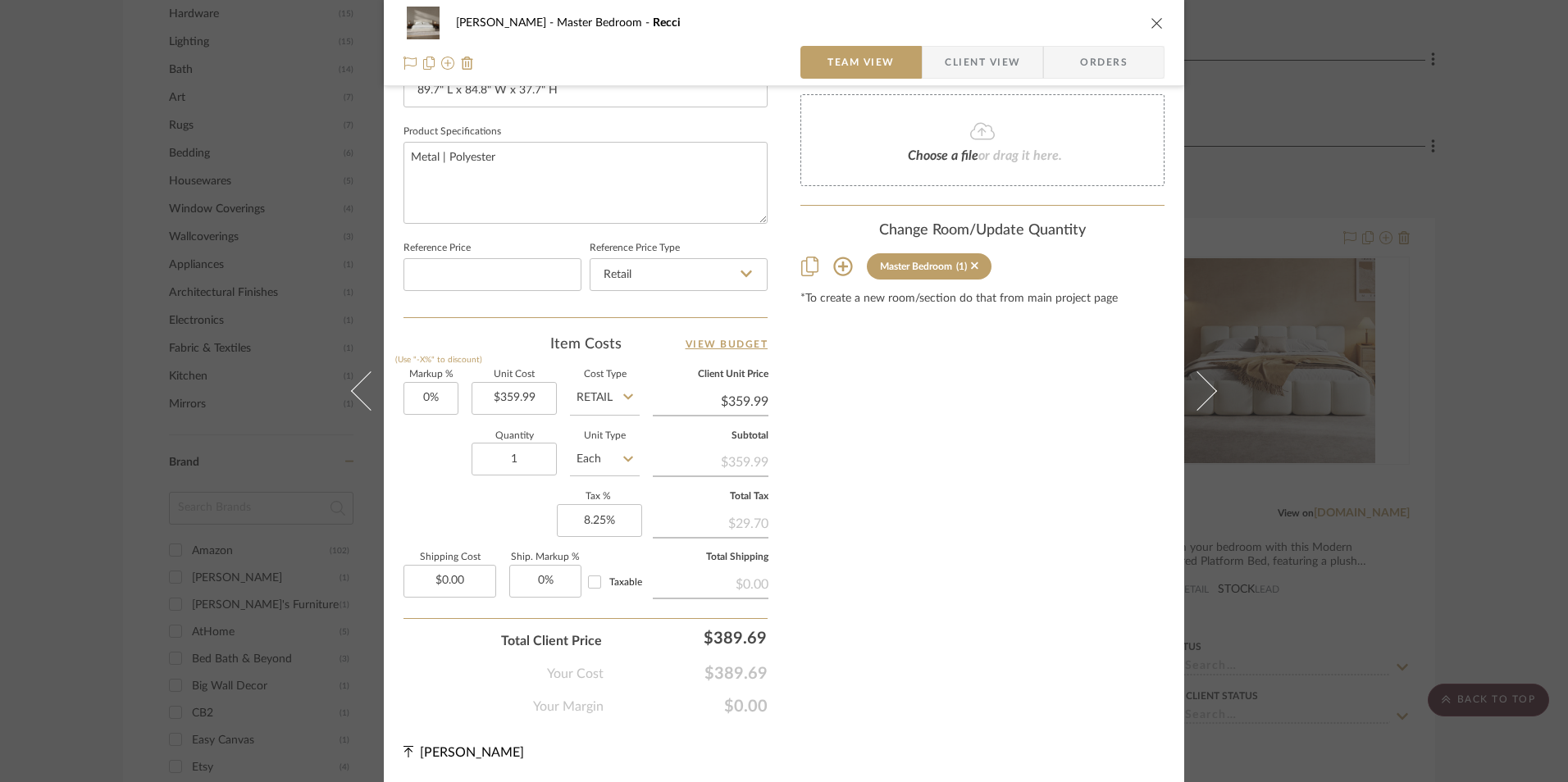
scroll to position [745, 0]
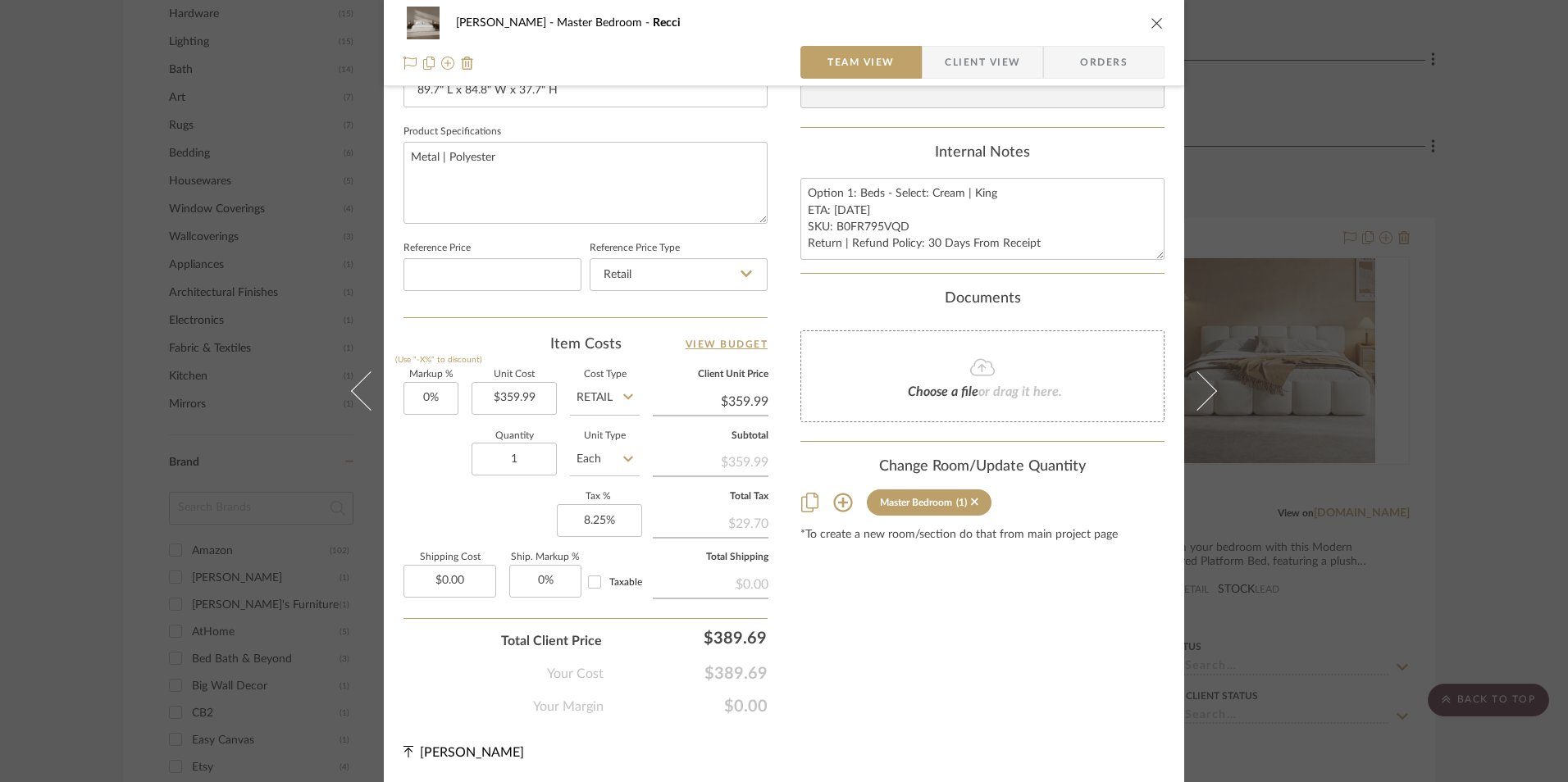
click at [1151, 23] on icon "close" at bounding box center [1157, 23] width 13 height 13
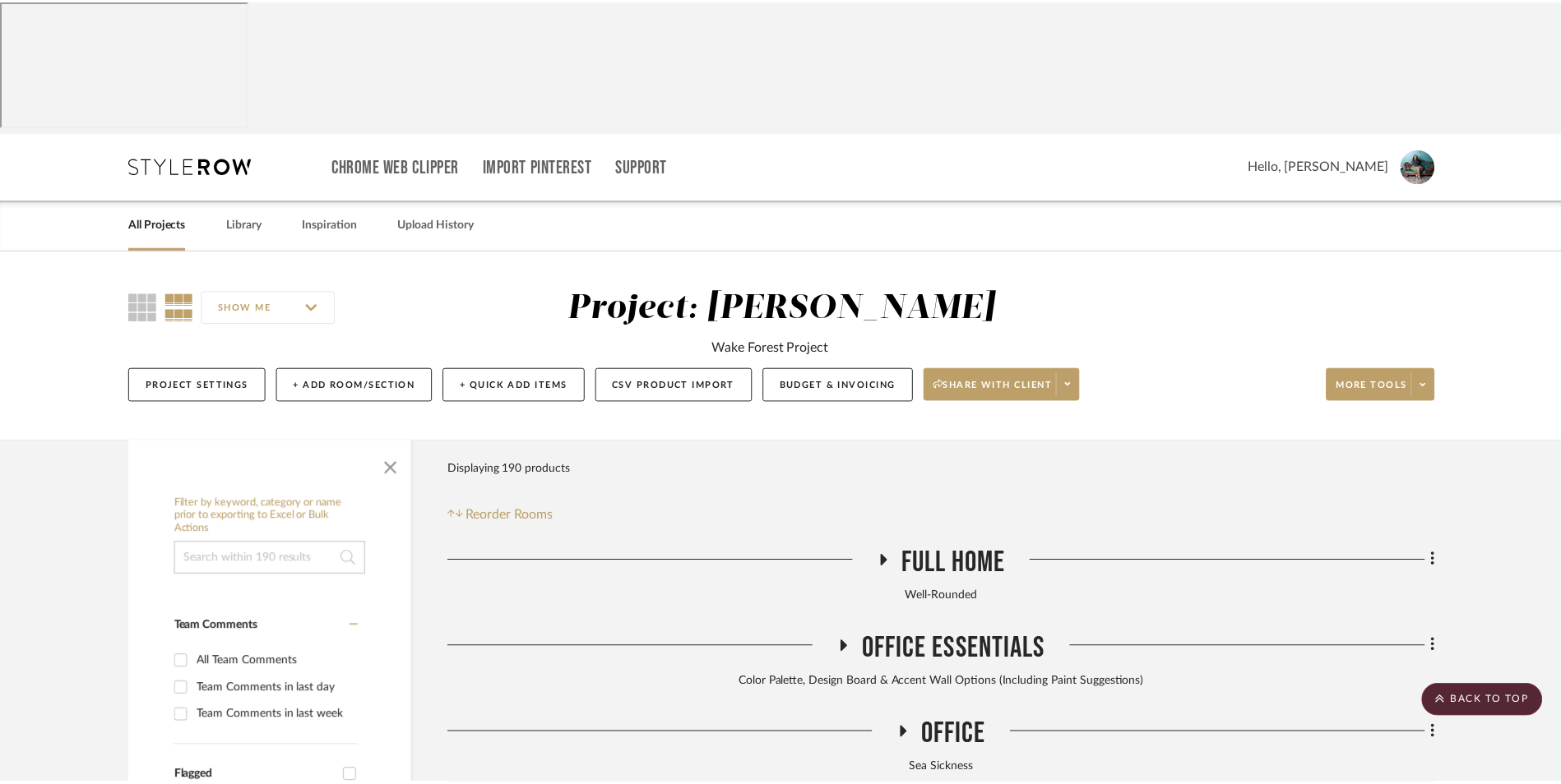
scroll to position [1687, 0]
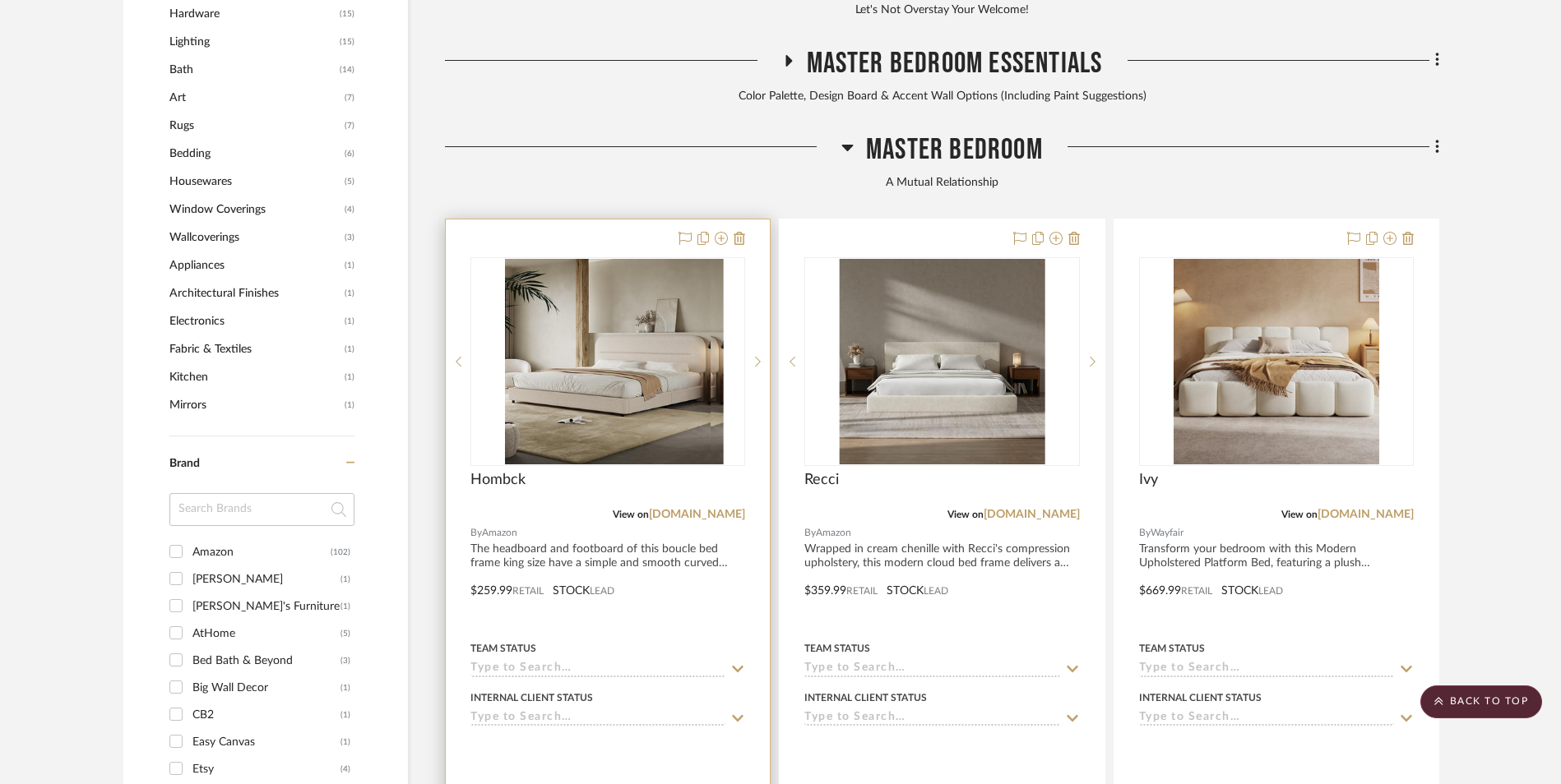
click at [607, 262] on img "0" at bounding box center [621, 361] width 206 height 206
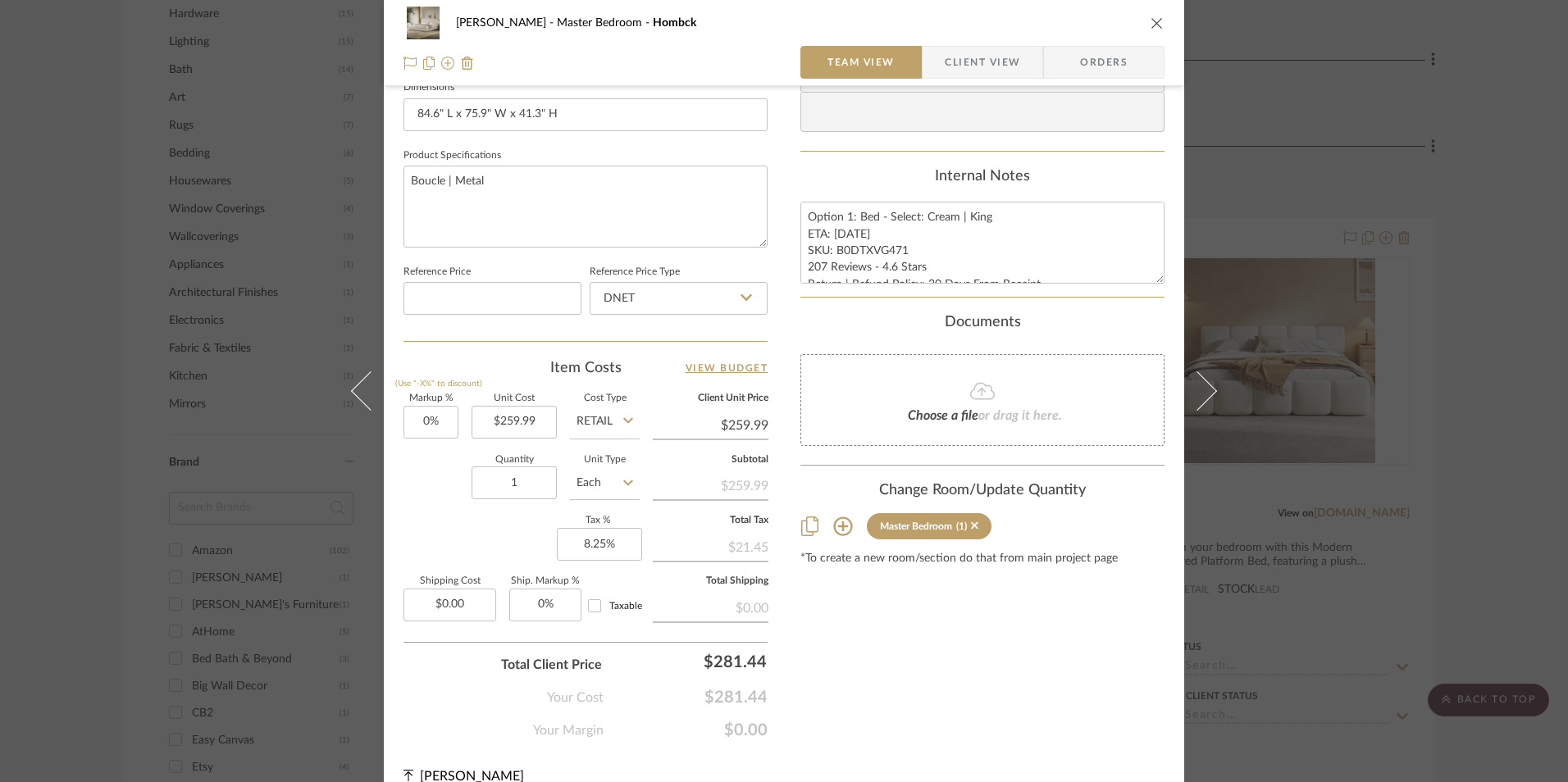
scroll to position [738, 0]
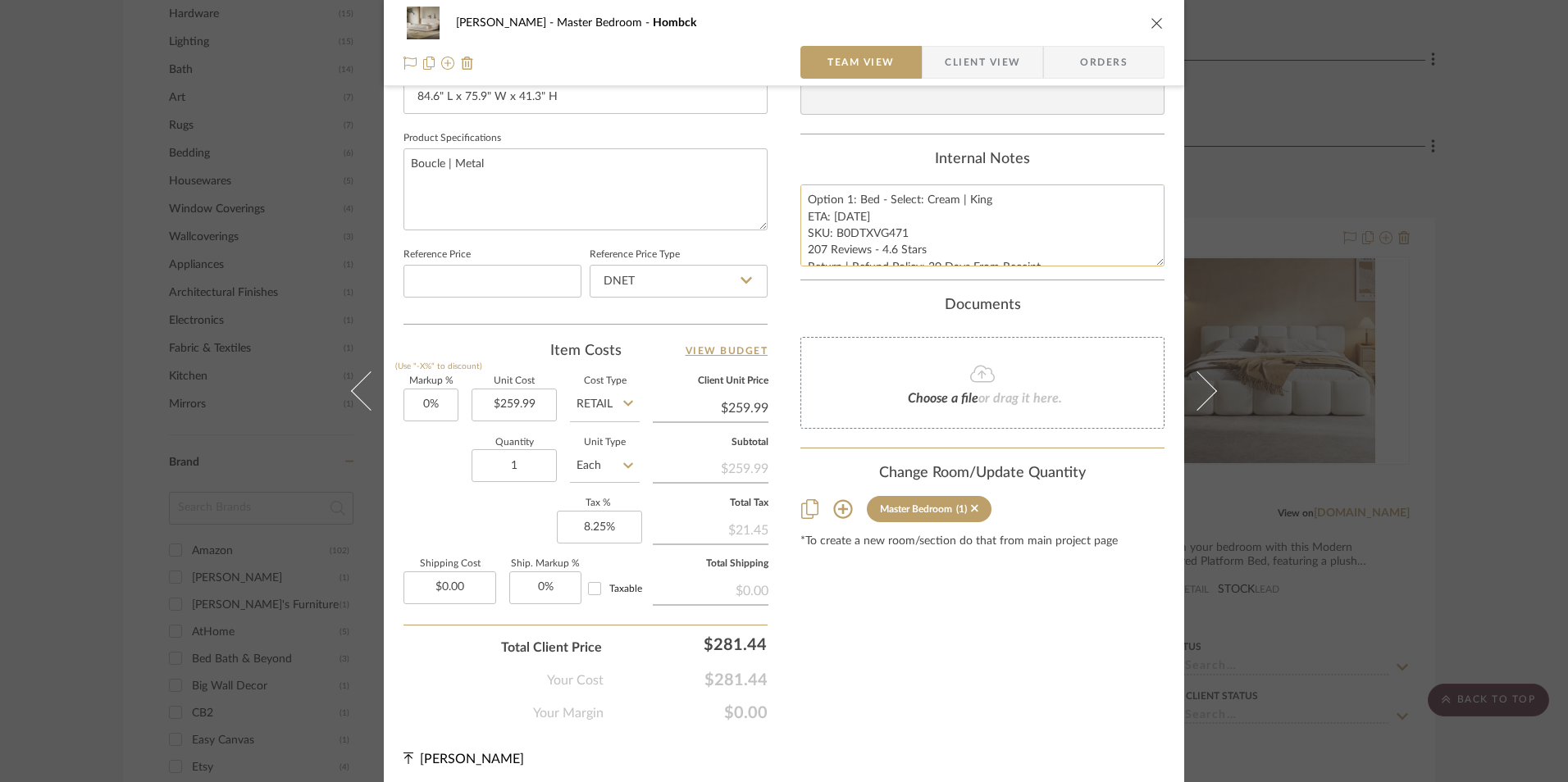
drag, startPoint x: 900, startPoint y: 234, endPoint x: 832, endPoint y: 235, distance: 68.0
click at [832, 235] on textarea "Option 1: Bed - Select: Cream | King ETA: [DATE] SKU: B0DTXVG471 207 Reviews - …" at bounding box center [982, 225] width 364 height 81
click at [443, 589] on input "$0.00" at bounding box center [449, 588] width 93 height 33
type input "$79.99"
click at [858, 643] on div "Content here copies to Client View - confirm visibility there. Show in Client D…" at bounding box center [982, 48] width 364 height 1350
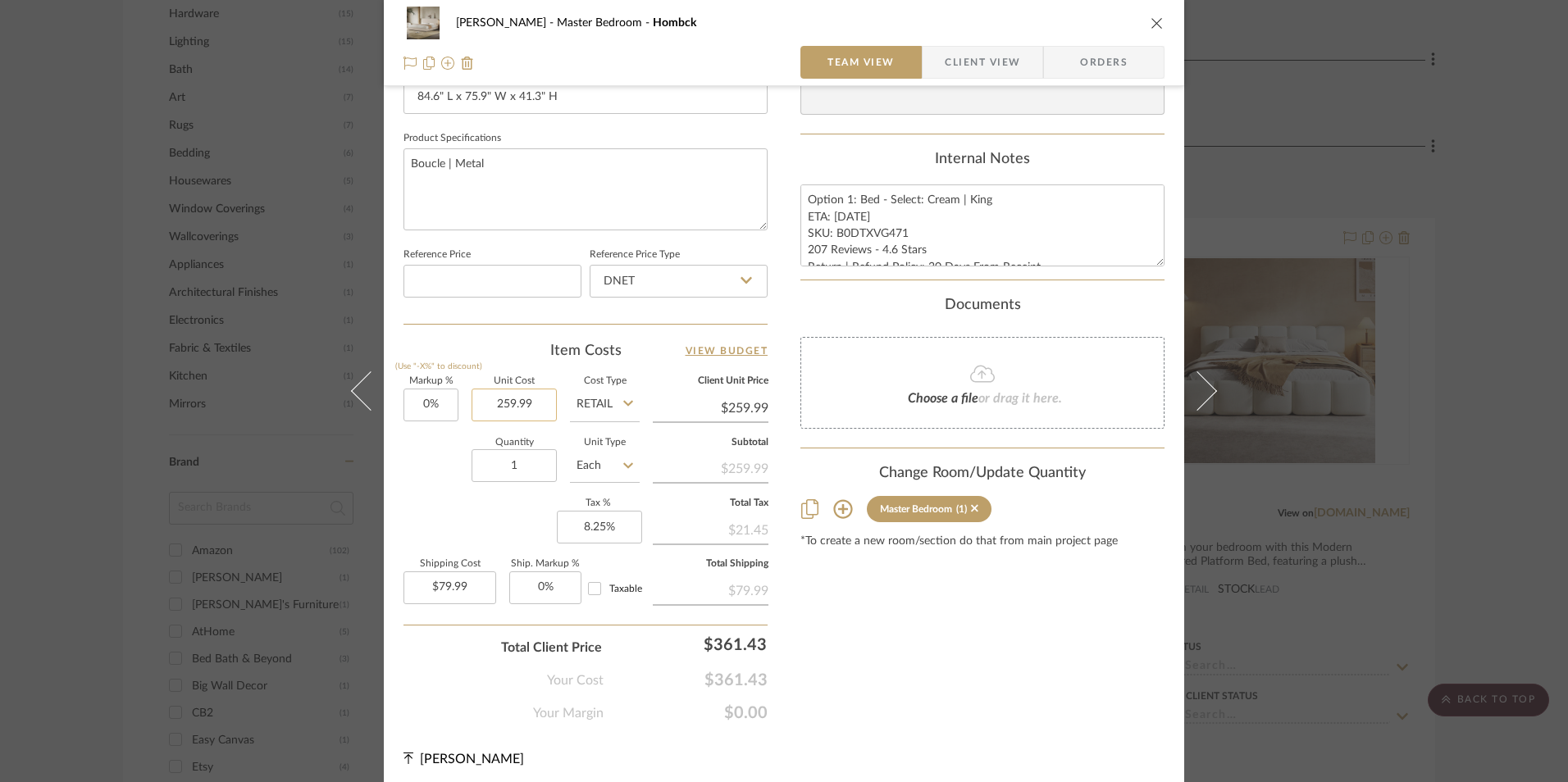
click at [537, 412] on input "259.99" at bounding box center [513, 405] width 85 height 33
type input "$229.99"
click at [536, 354] on div "Item Costs View Budget" at bounding box center [585, 351] width 364 height 20
click at [681, 272] on input "DNET" at bounding box center [678, 281] width 177 height 33
type input "$229.99"
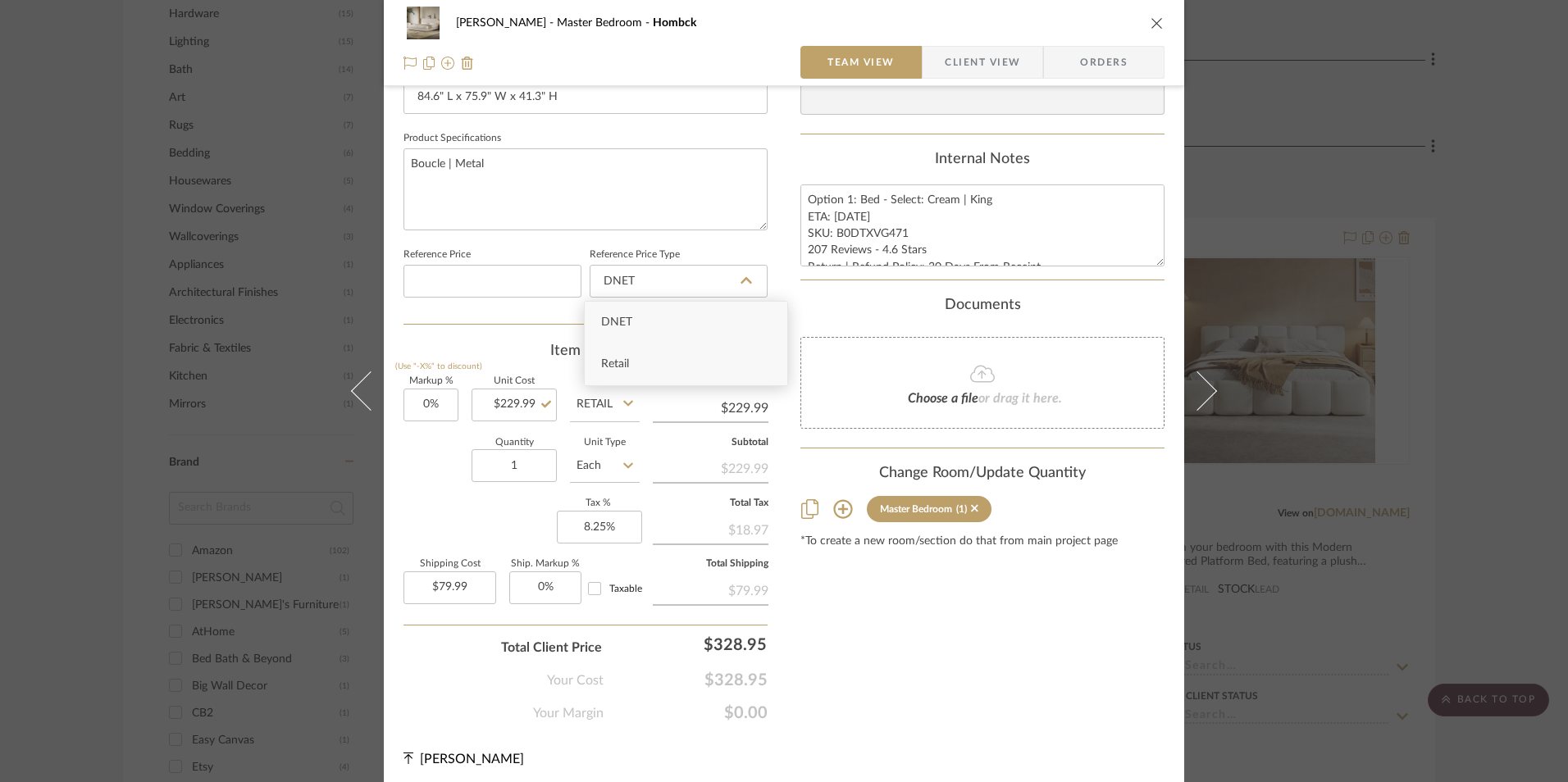
click at [672, 370] on div "Retail" at bounding box center [686, 365] width 203 height 42
type input "Retail"
drag, startPoint x: 796, startPoint y: 301, endPoint x: 836, endPoint y: 321, distance: 44.7
click at [800, 301] on div "Documents" at bounding box center [982, 306] width 364 height 18
click at [597, 521] on input "8.25" at bounding box center [599, 527] width 85 height 33
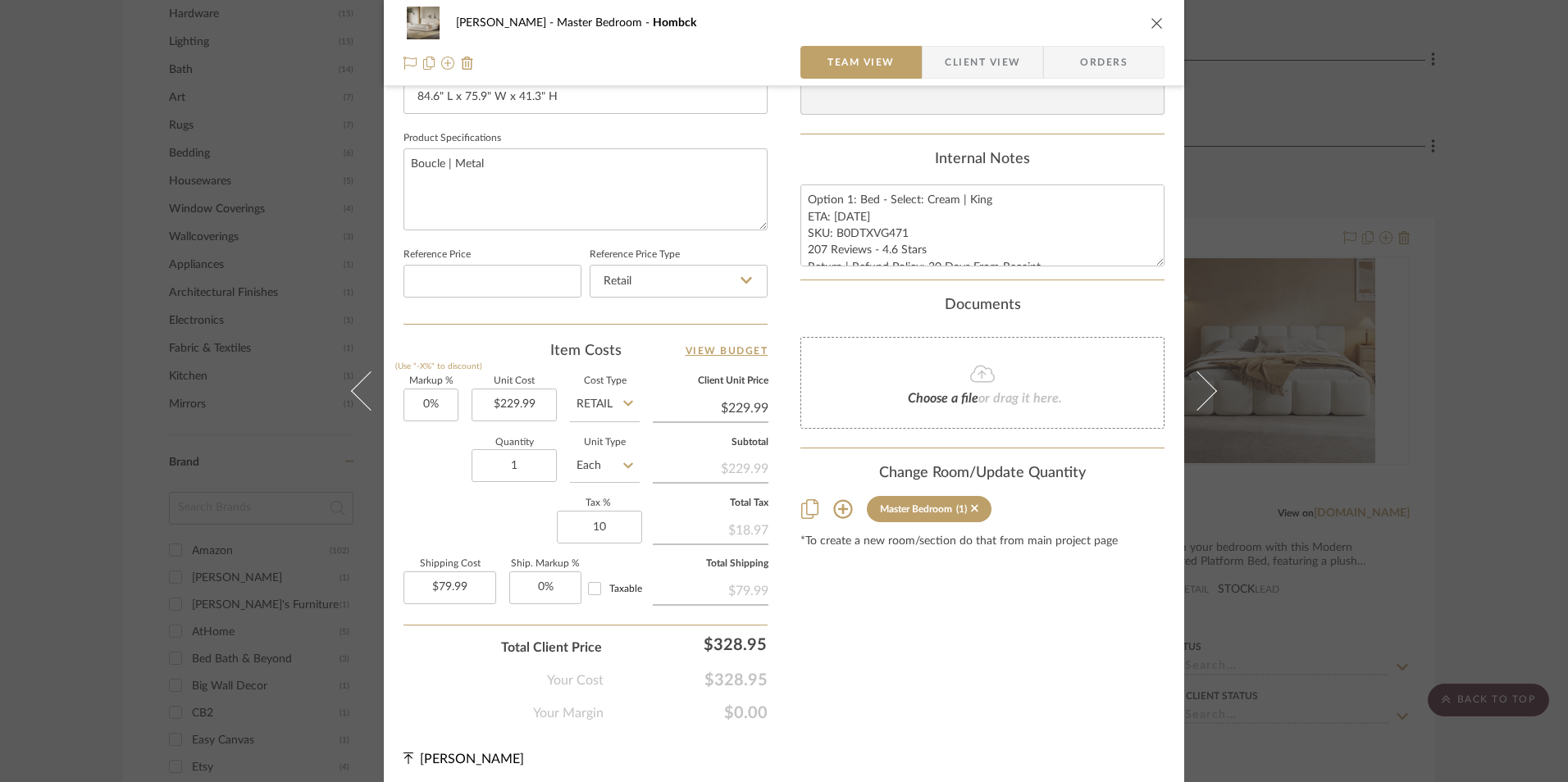
type input "10%"
click at [1106, 622] on div "Content here copies to Client View - confirm visibility there. Show in Client D…" at bounding box center [982, 48] width 364 height 1350
click at [619, 533] on input "10" at bounding box center [599, 527] width 85 height 33
type input "11%"
click at [852, 609] on div "Content here copies to Client View - confirm visibility there. Show in Client D…" at bounding box center [982, 48] width 364 height 1350
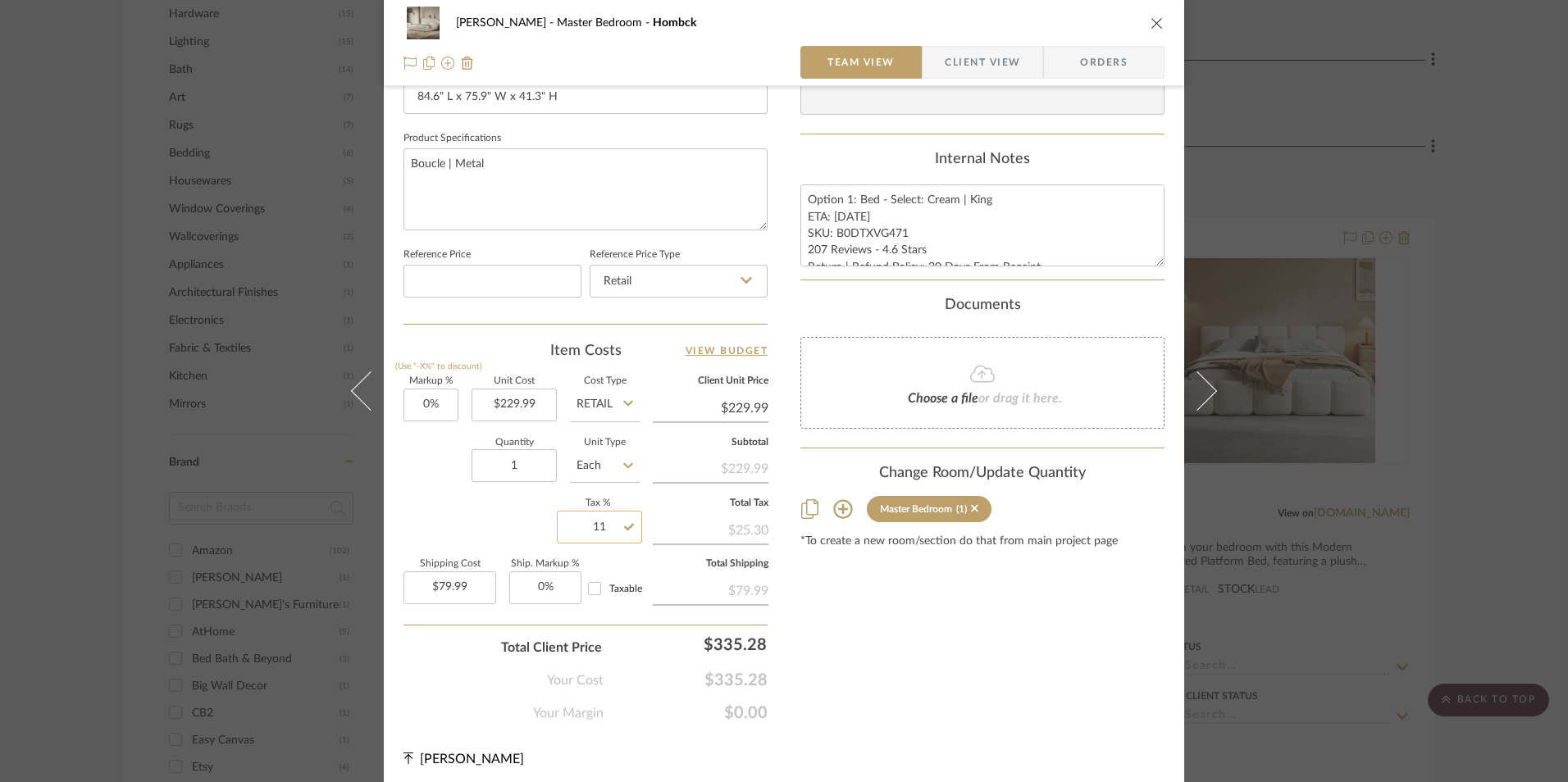
click at [592, 525] on input "11" at bounding box center [599, 527] width 85 height 33
type input "11.2%"
click at [996, 654] on div "Content here copies to Client View - confirm visibility there. Show in Client D…" at bounding box center [982, 48] width 364 height 1350
click at [598, 532] on input "11.2" at bounding box center [599, 527] width 85 height 33
click at [988, 653] on div "Content here copies to Client View - confirm visibility there. Show in Client D…" at bounding box center [982, 48] width 364 height 1350
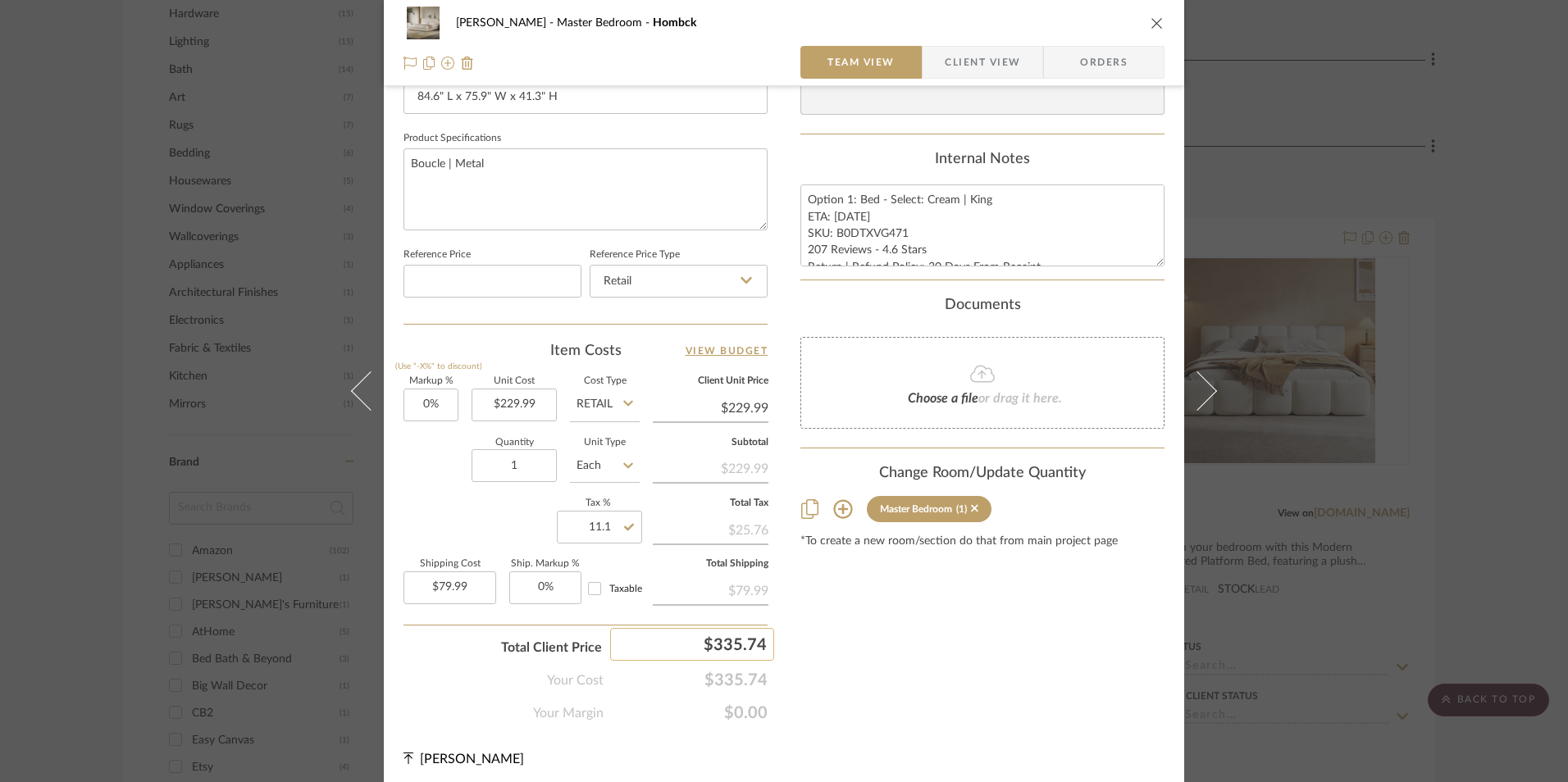
type input "11.1%"
click at [595, 529] on input "11.1" at bounding box center [599, 527] width 85 height 33
type input "11.11%"
click at [950, 642] on div "Content here copies to Client View - confirm visibility there. Show in Client D…" at bounding box center [982, 48] width 364 height 1350
click at [603, 533] on input "11.11" at bounding box center [599, 527] width 85 height 33
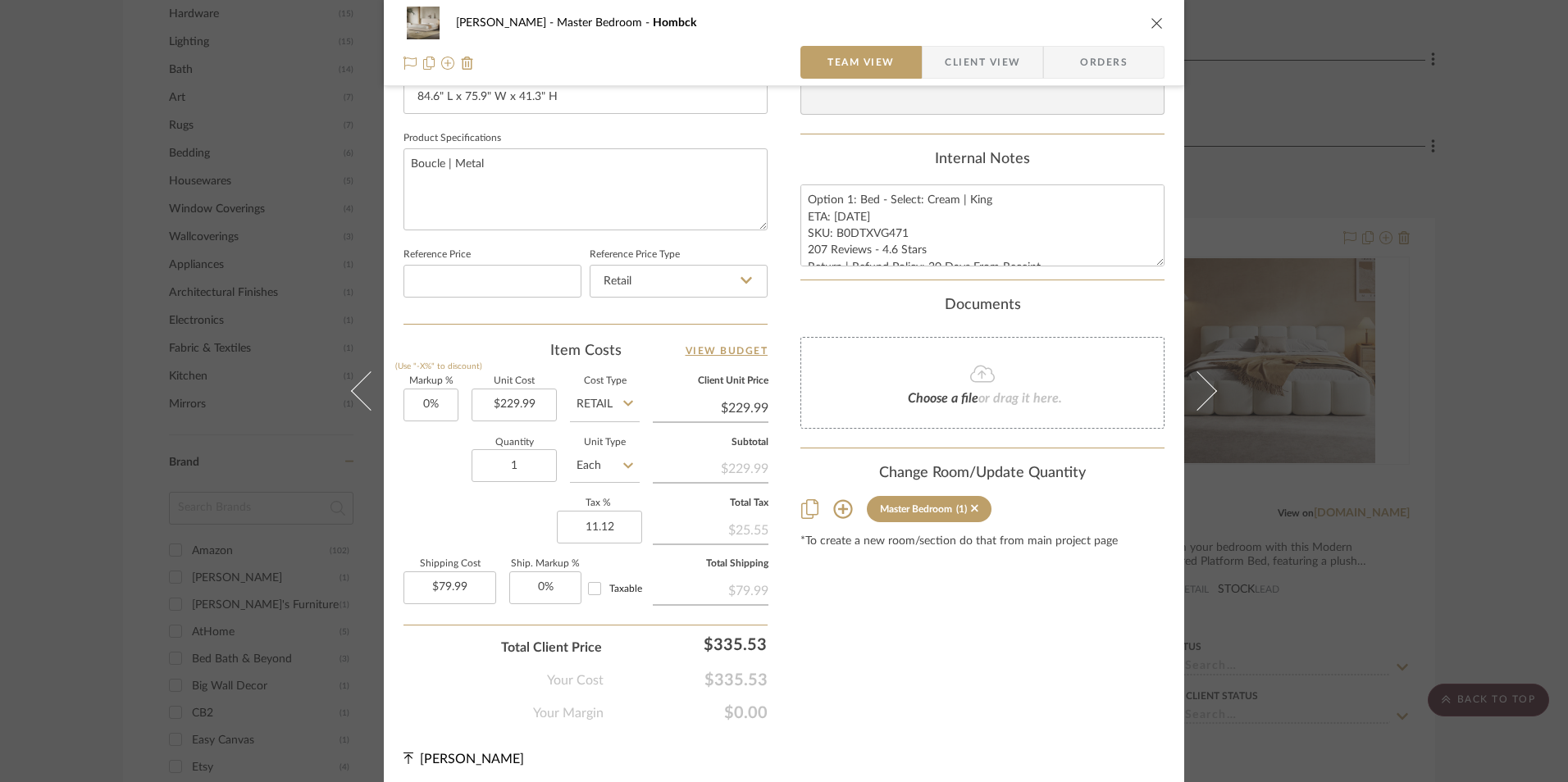
type input "11.12%"
click at [821, 578] on div "Content here copies to Client View - confirm visibility there. Show in Client D…" at bounding box center [982, 48] width 364 height 1350
click at [1152, 22] on icon "close" at bounding box center [1157, 23] width 13 height 13
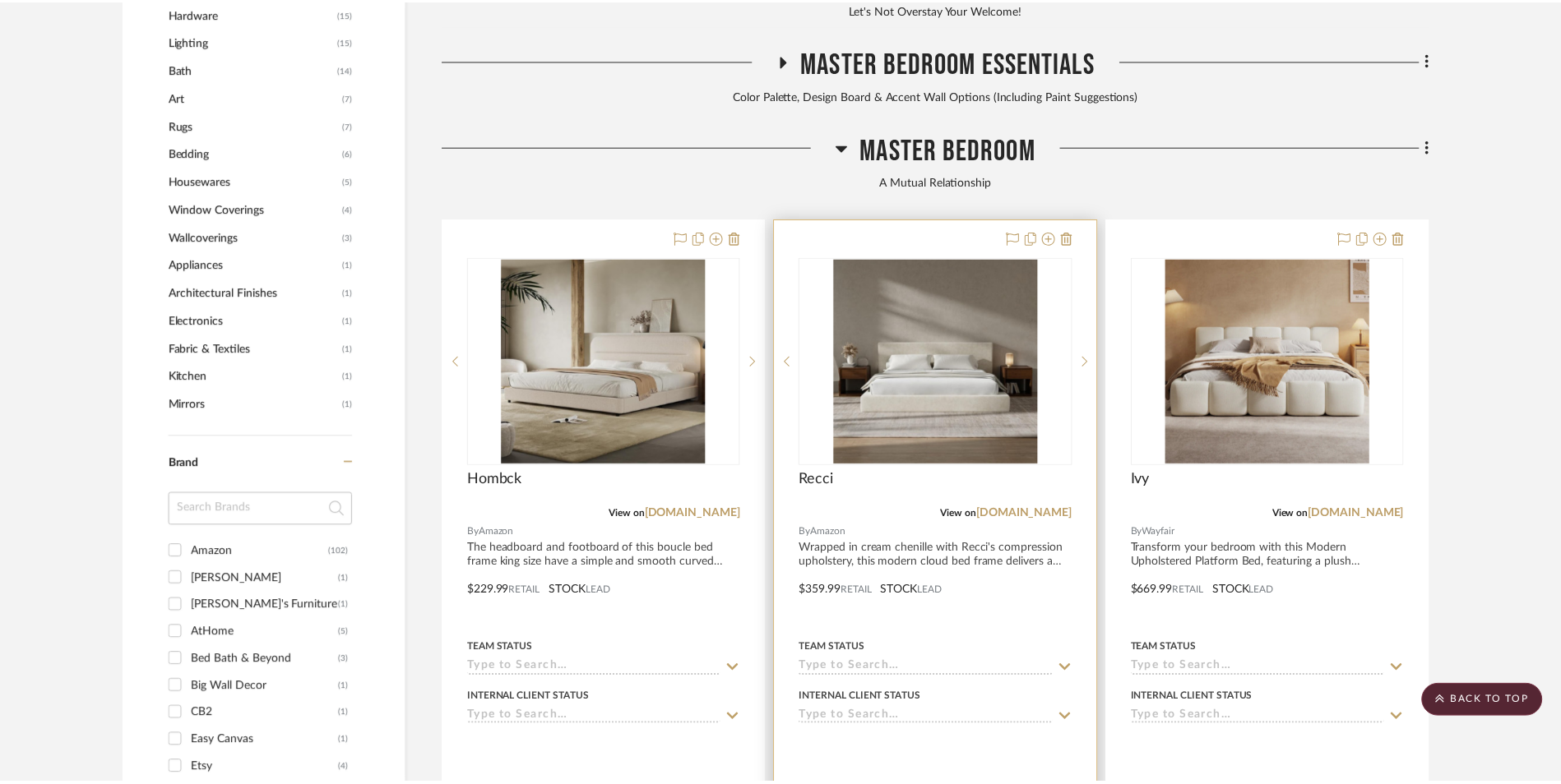
scroll to position [1687, 0]
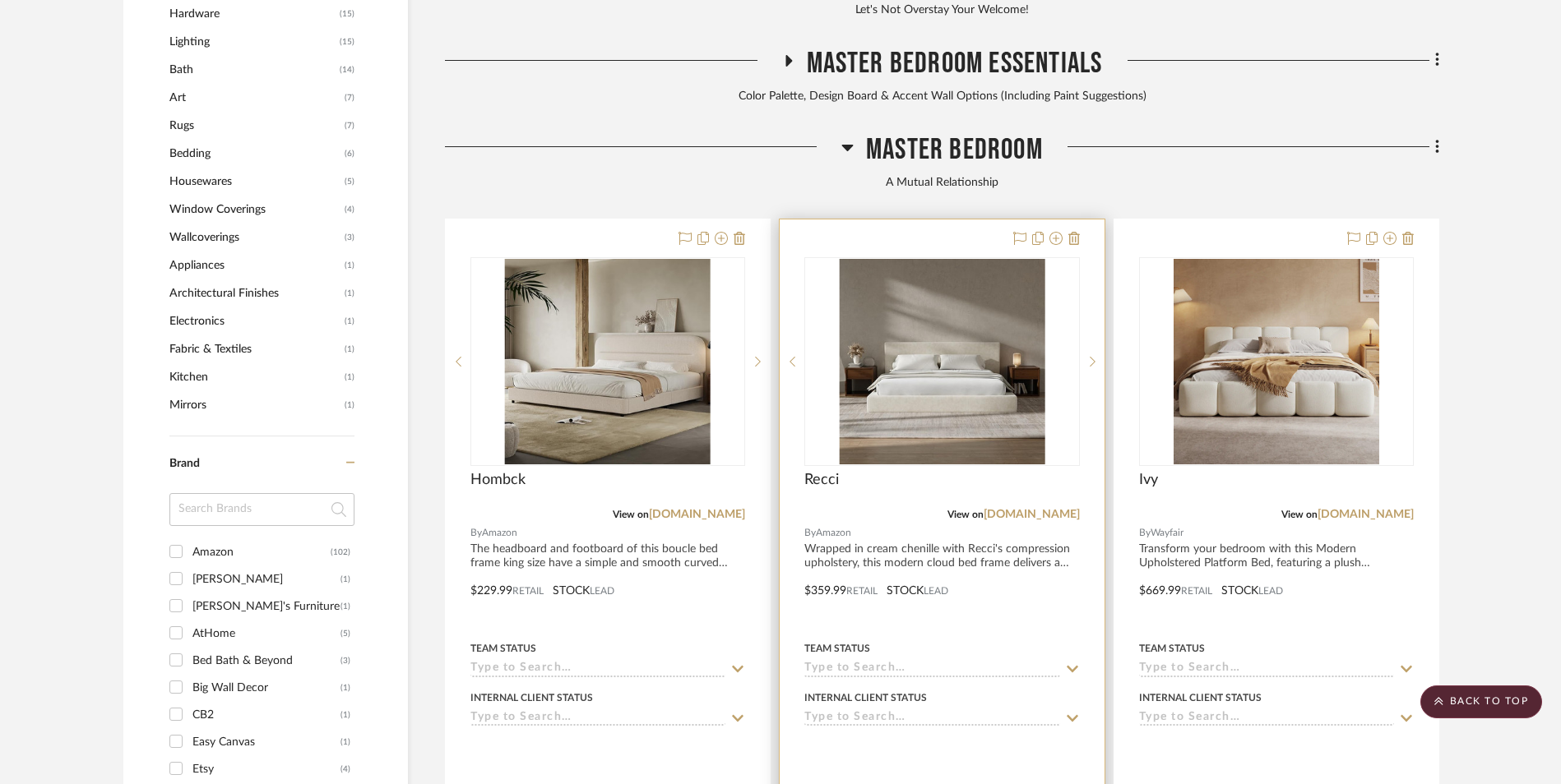
click at [904, 259] on img "0" at bounding box center [942, 361] width 206 height 206
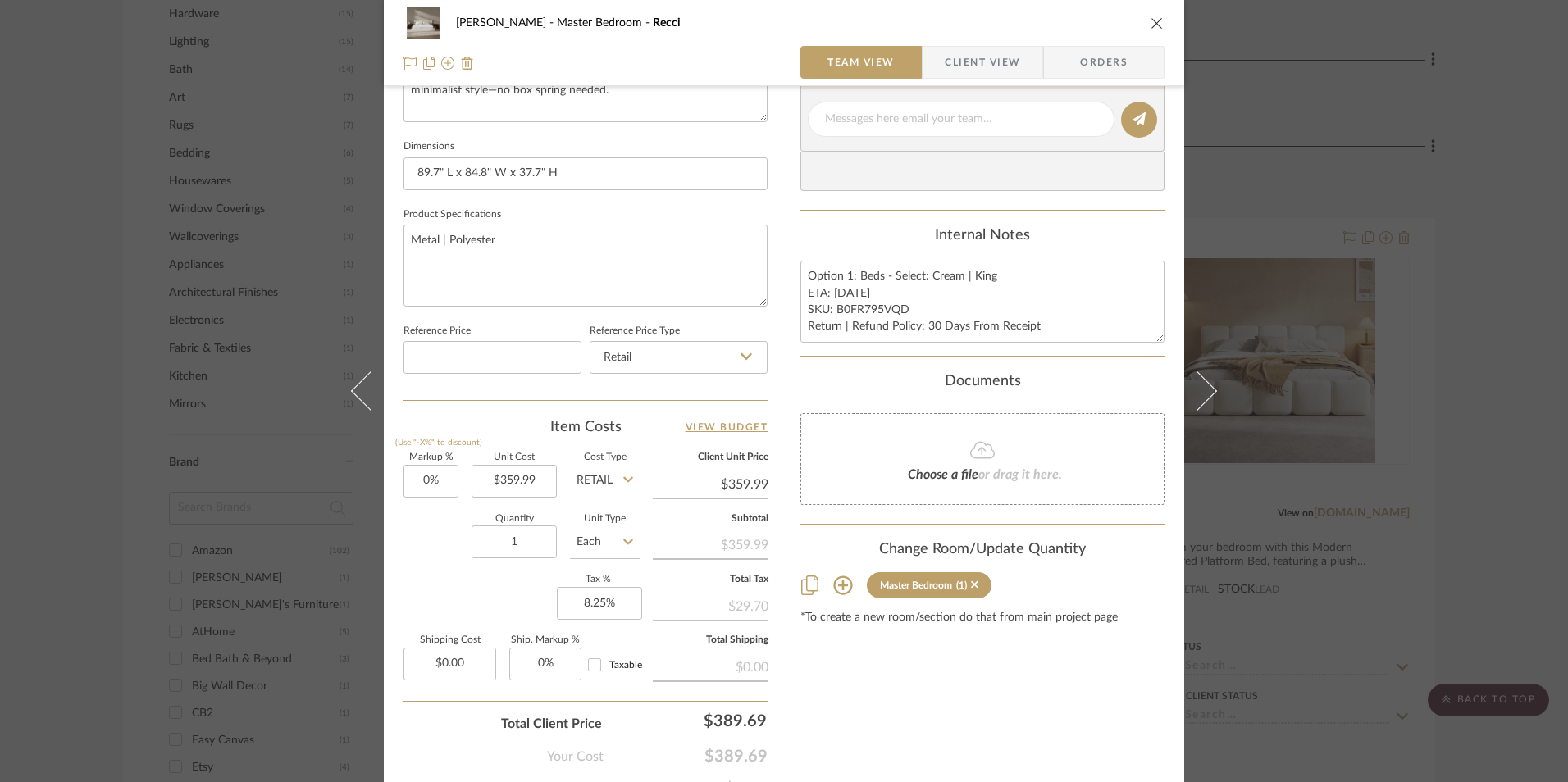
scroll to position [745, 0]
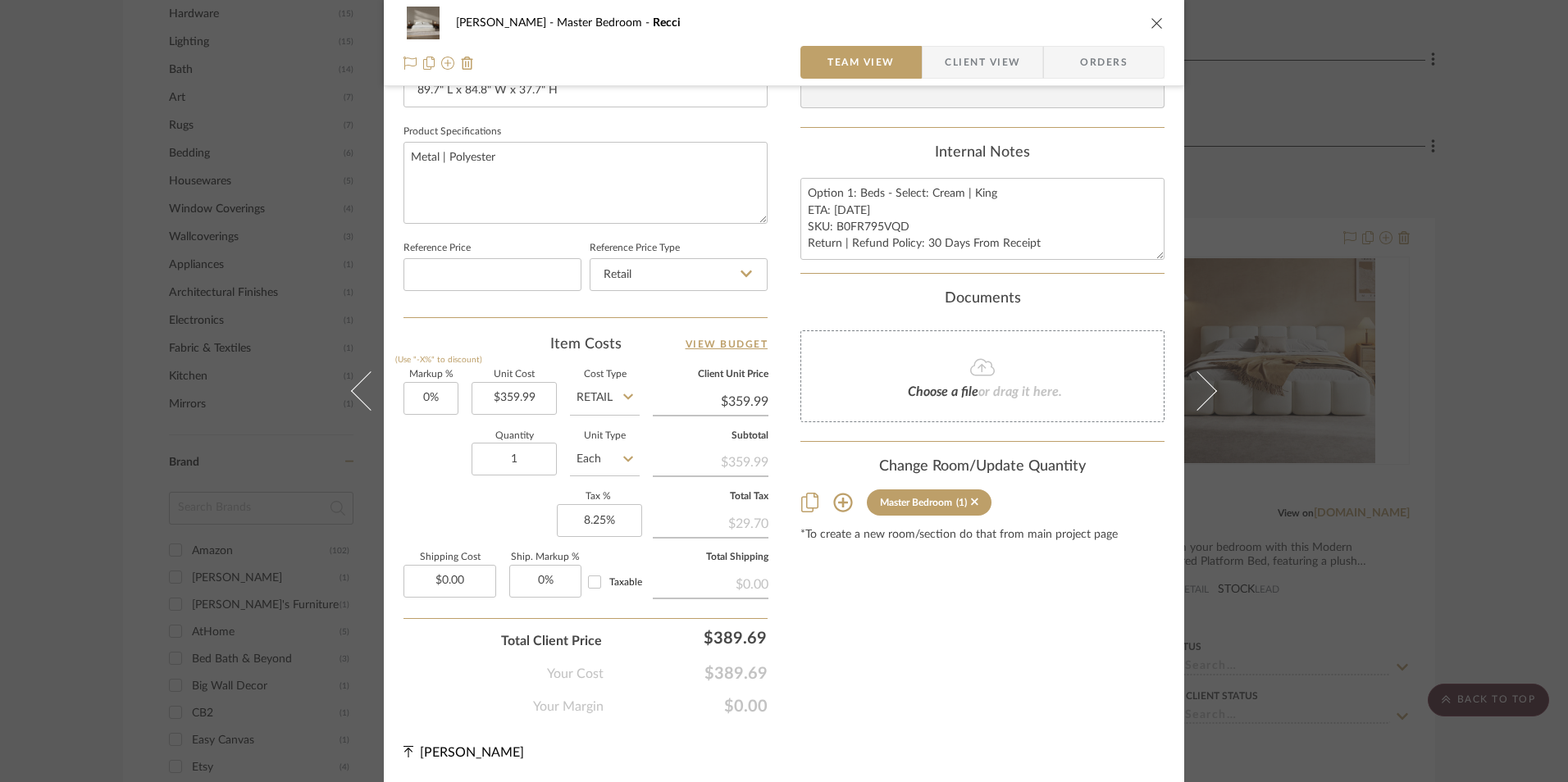
click at [1150, 23] on button "close" at bounding box center [1157, 23] width 15 height 15
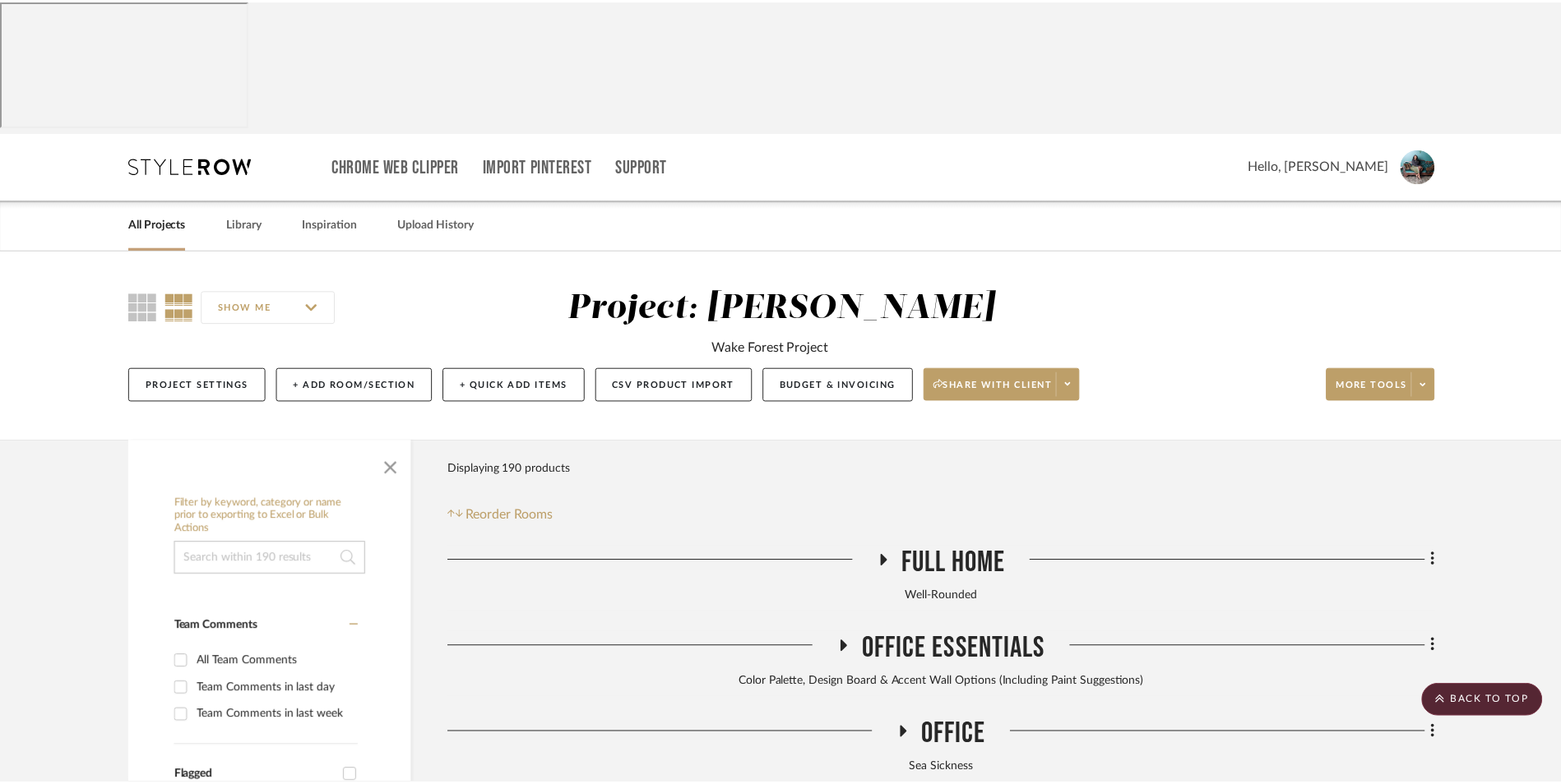
scroll to position [1687, 0]
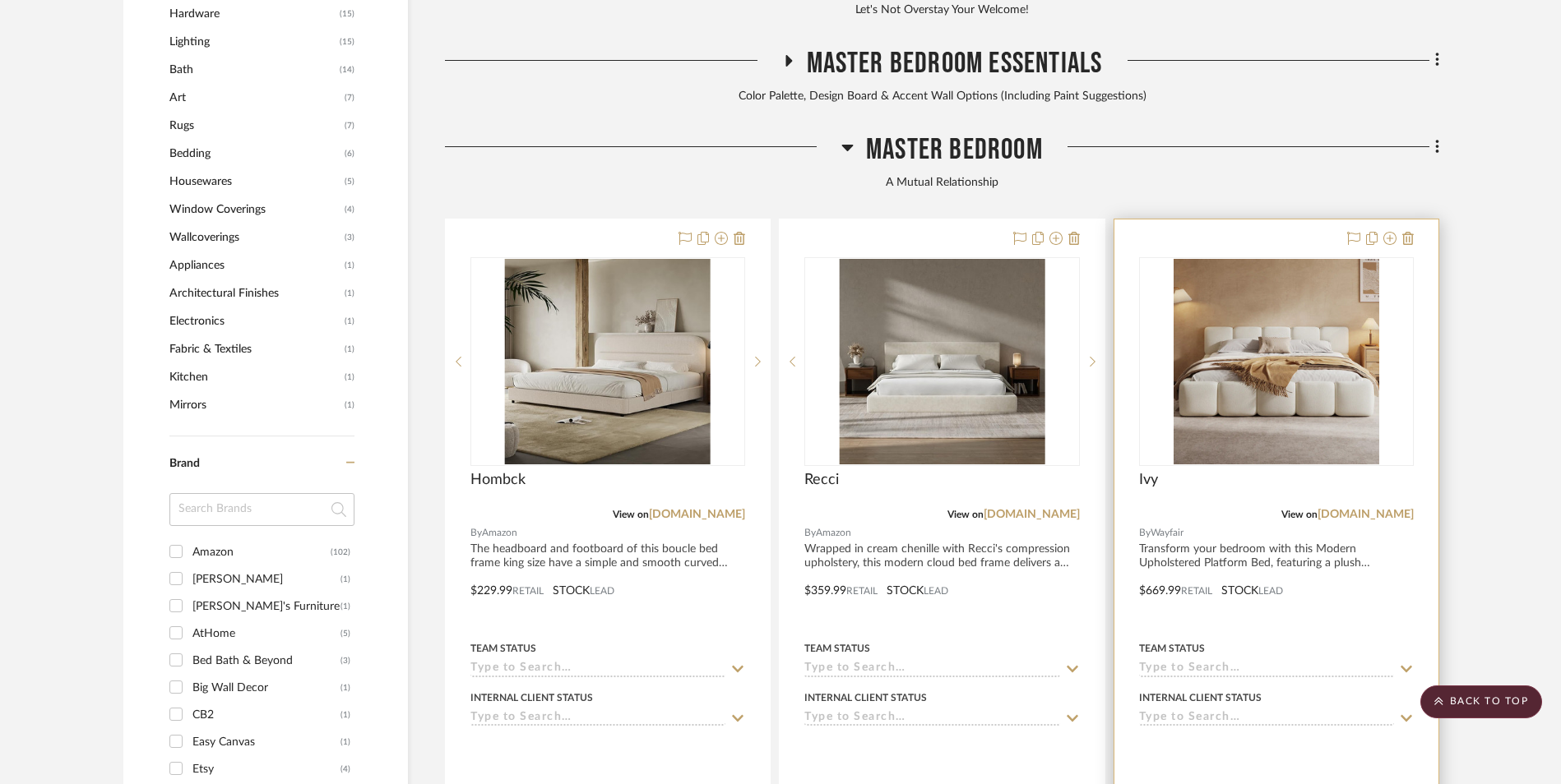
click at [1312, 278] on img "0" at bounding box center [1276, 361] width 206 height 206
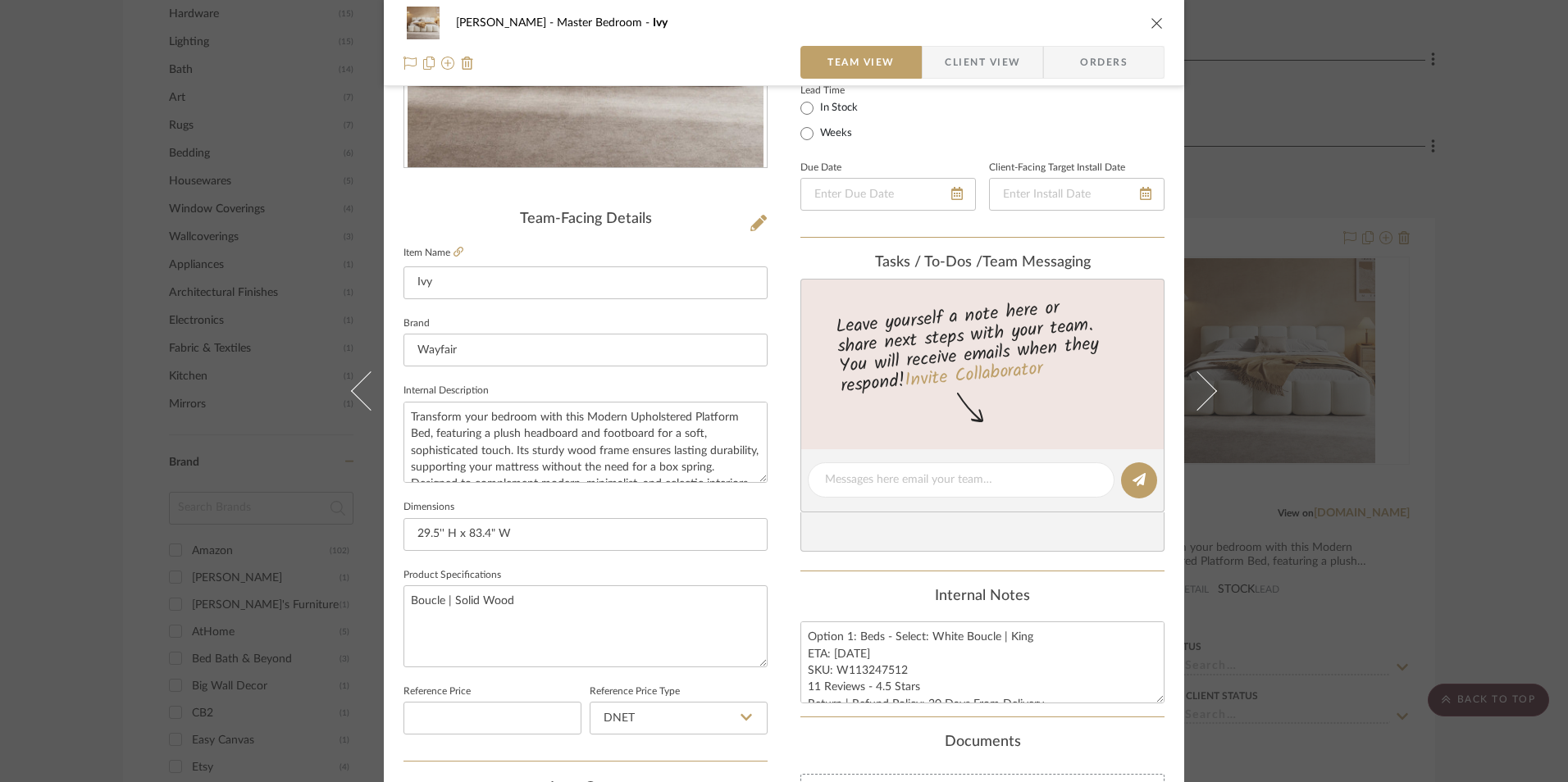
scroll to position [492, 0]
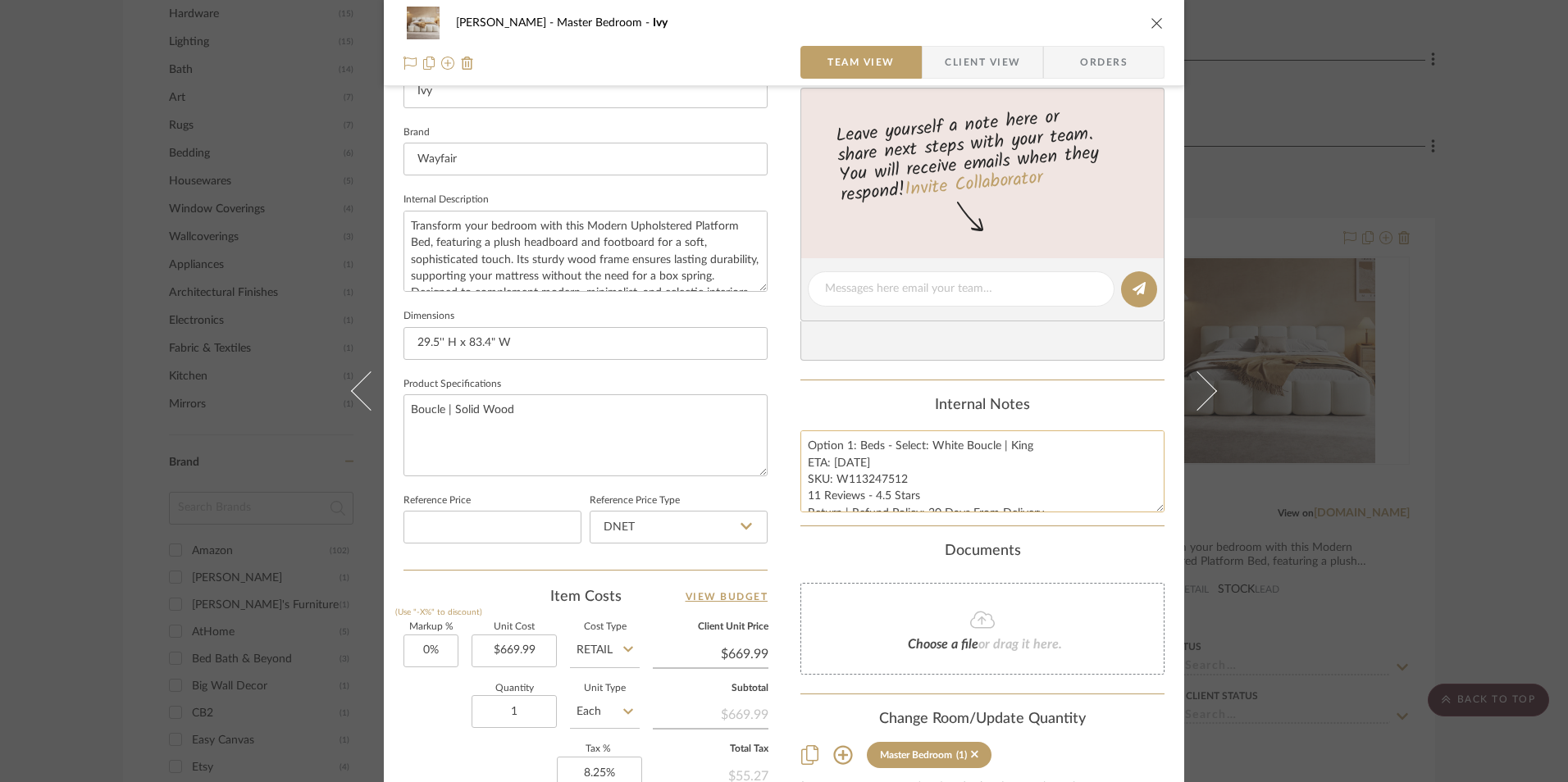
click at [846, 445] on textarea "Option 1: Beds - Select: White Boucle | King ETA: [DATE] SKU: W113247512 11 Rev…" at bounding box center [982, 471] width 364 height 81
type textarea "Option 3: Beds - Select: White Boucle | King ETA: [DATE] SKU: W113247512 11 Rev…"
click at [886, 417] on div "Internal Notes Option 3: Beds - Select: White Boucle | King ETA: [DATE] SKU: W1…" at bounding box center [982, 455] width 364 height 116
click at [700, 525] on input "DNET" at bounding box center [678, 527] width 177 height 33
click at [663, 611] on div "Retail" at bounding box center [686, 611] width 203 height 42
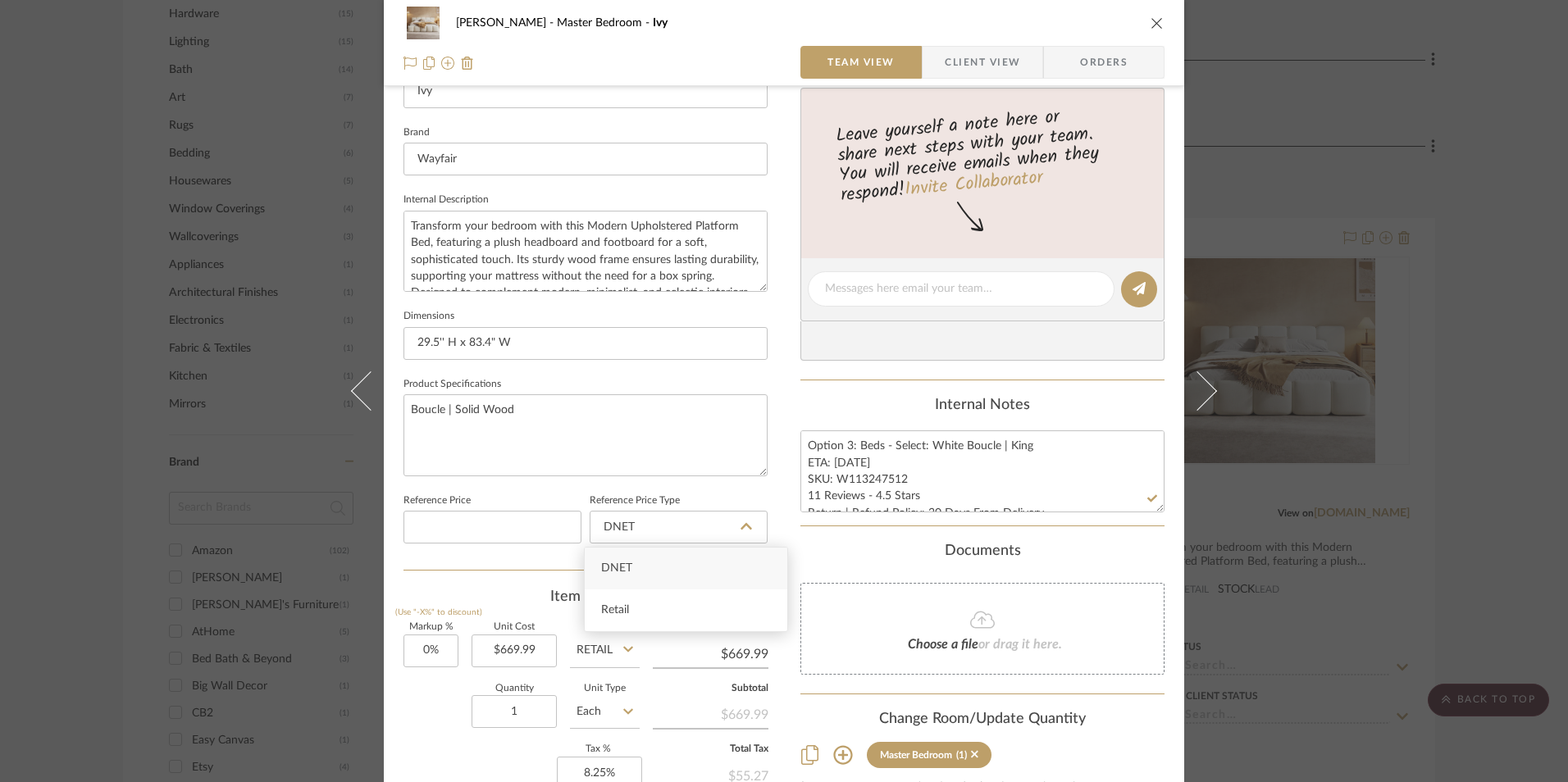
type input "Retail"
click at [905, 494] on textarea "Option 3: Beds - Select: White Boucle | King ETA: [DATE] SKU: W113247512 11 Rev…" at bounding box center [982, 471] width 364 height 81
drag, startPoint x: 856, startPoint y: 479, endPoint x: 831, endPoint y: 478, distance: 25.0
click at [831, 478] on textarea "Option 3: Beds - Select: White Boucle | King ETA: [DATE] SKU: W113247512 11 Rev…" at bounding box center [982, 471] width 364 height 81
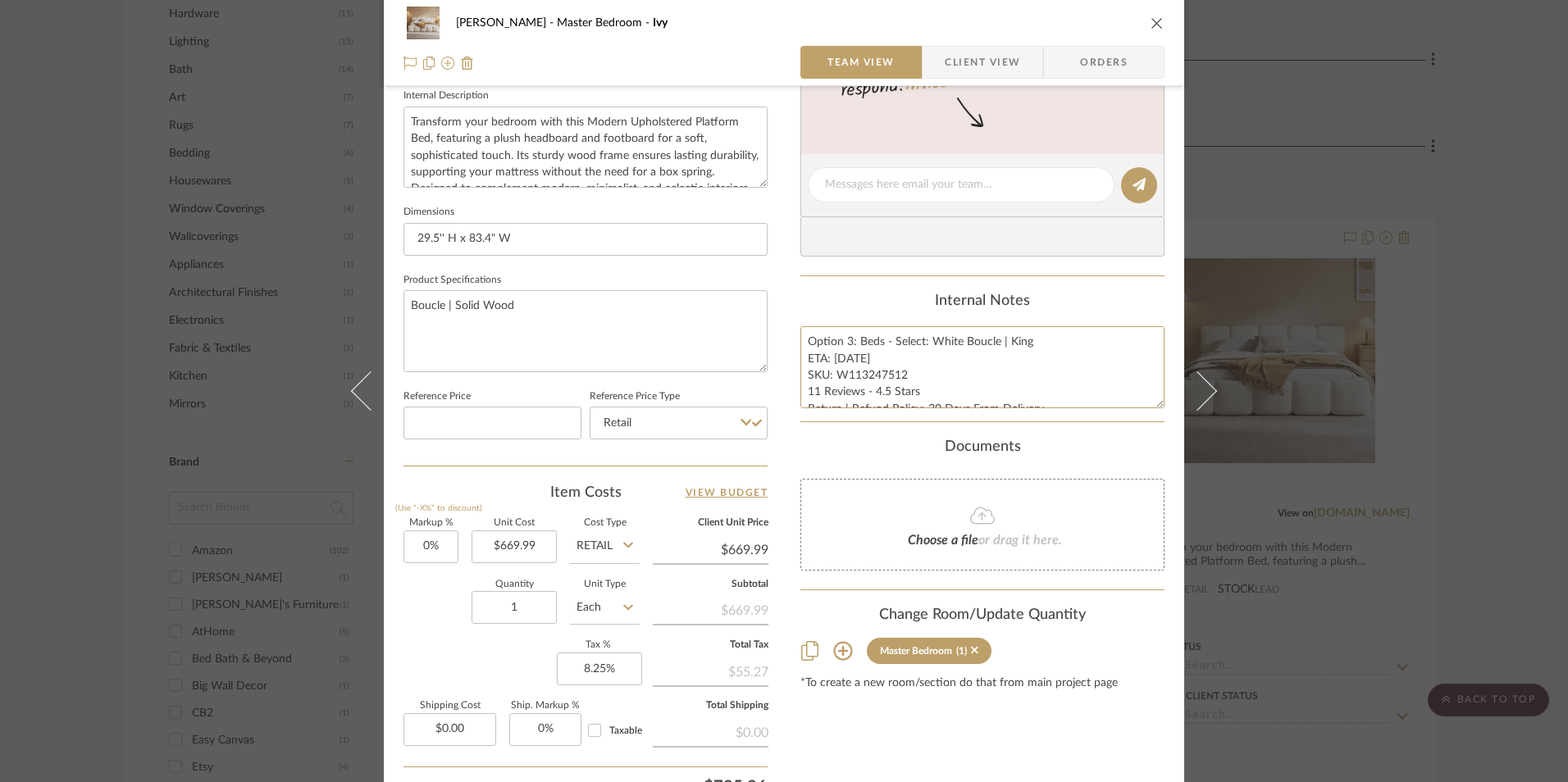
scroll to position [745, 0]
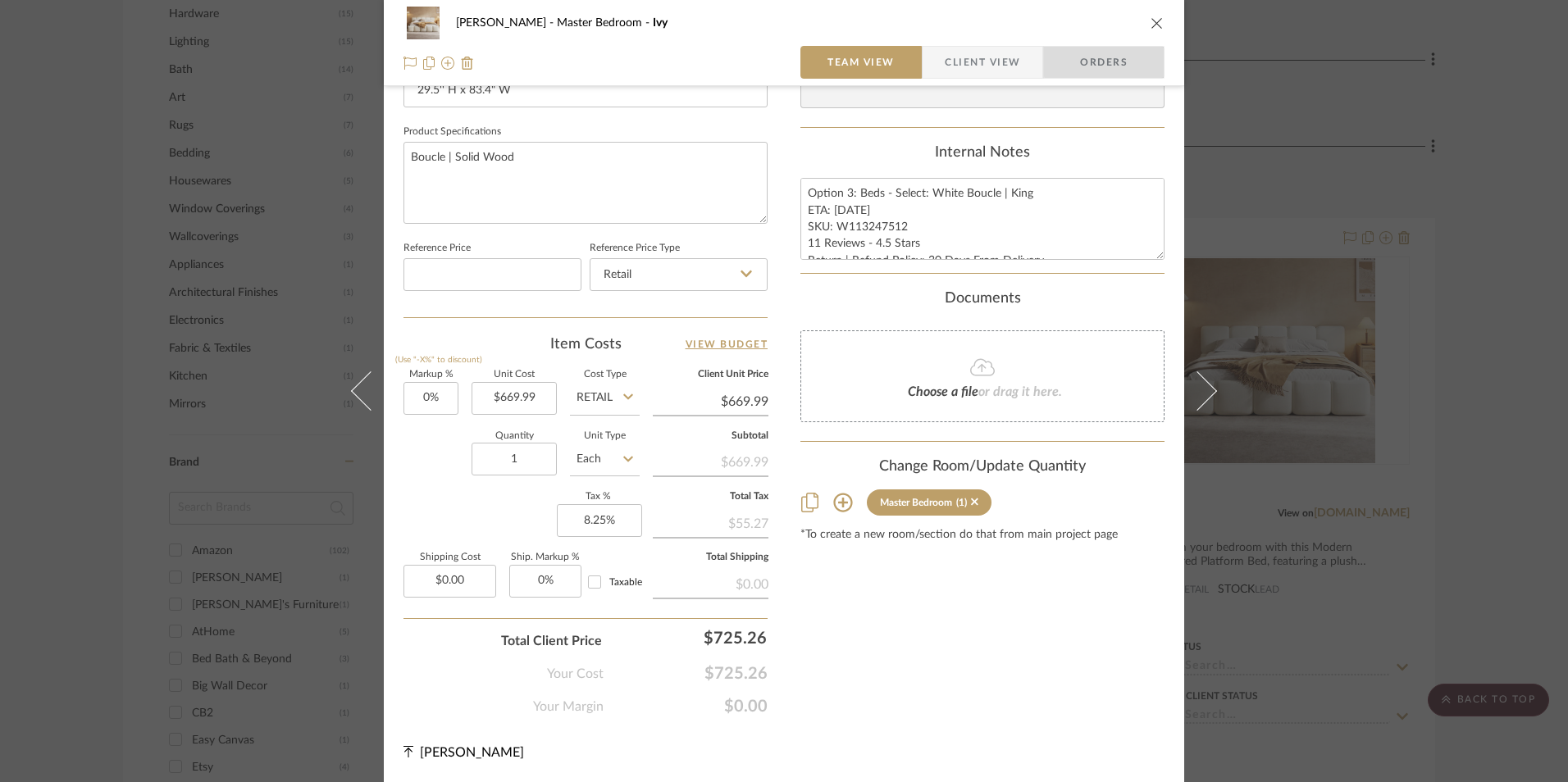
click at [1115, 57] on span "Orders" at bounding box center [1103, 62] width 84 height 33
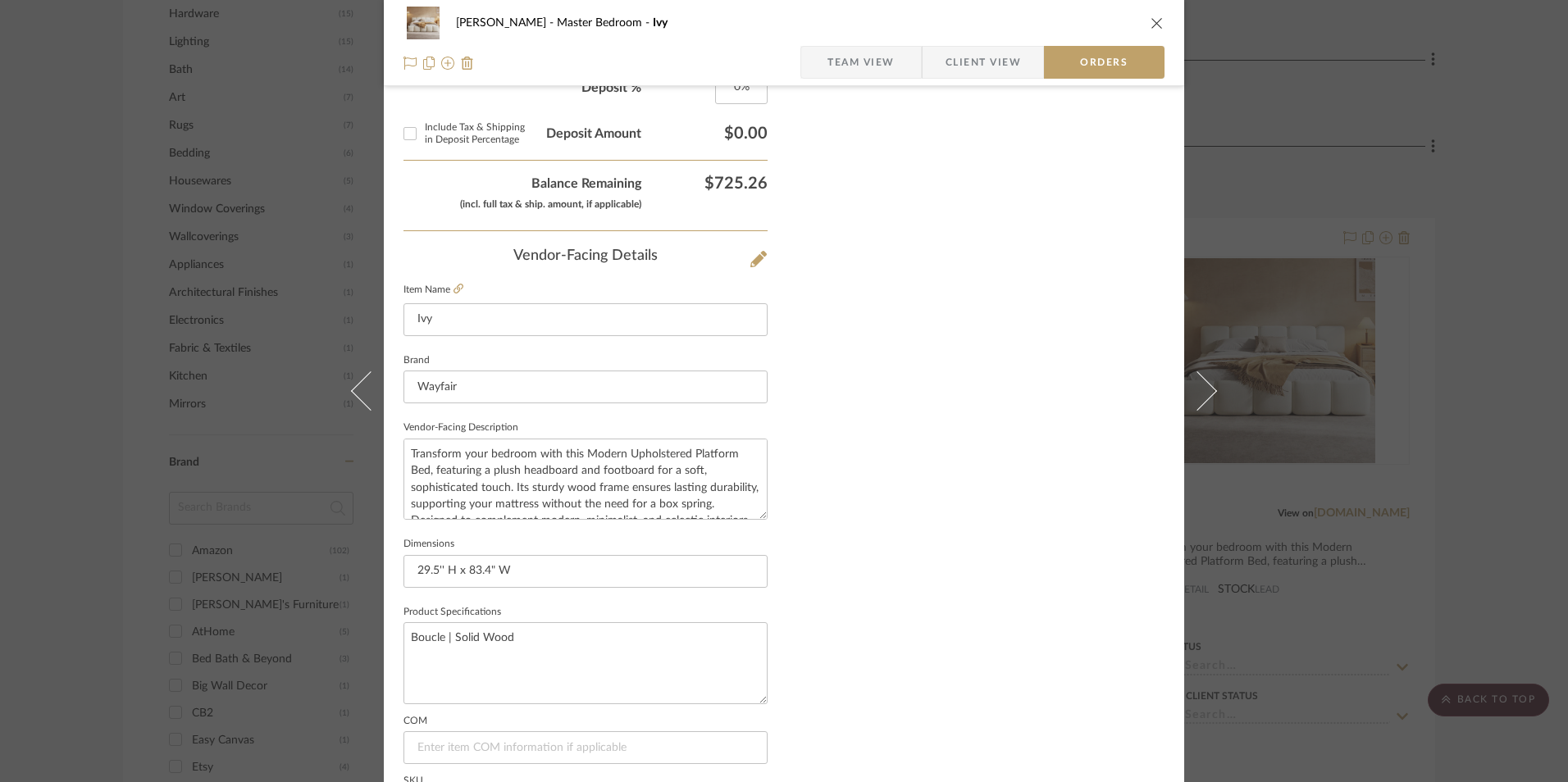
scroll to position [962, 0]
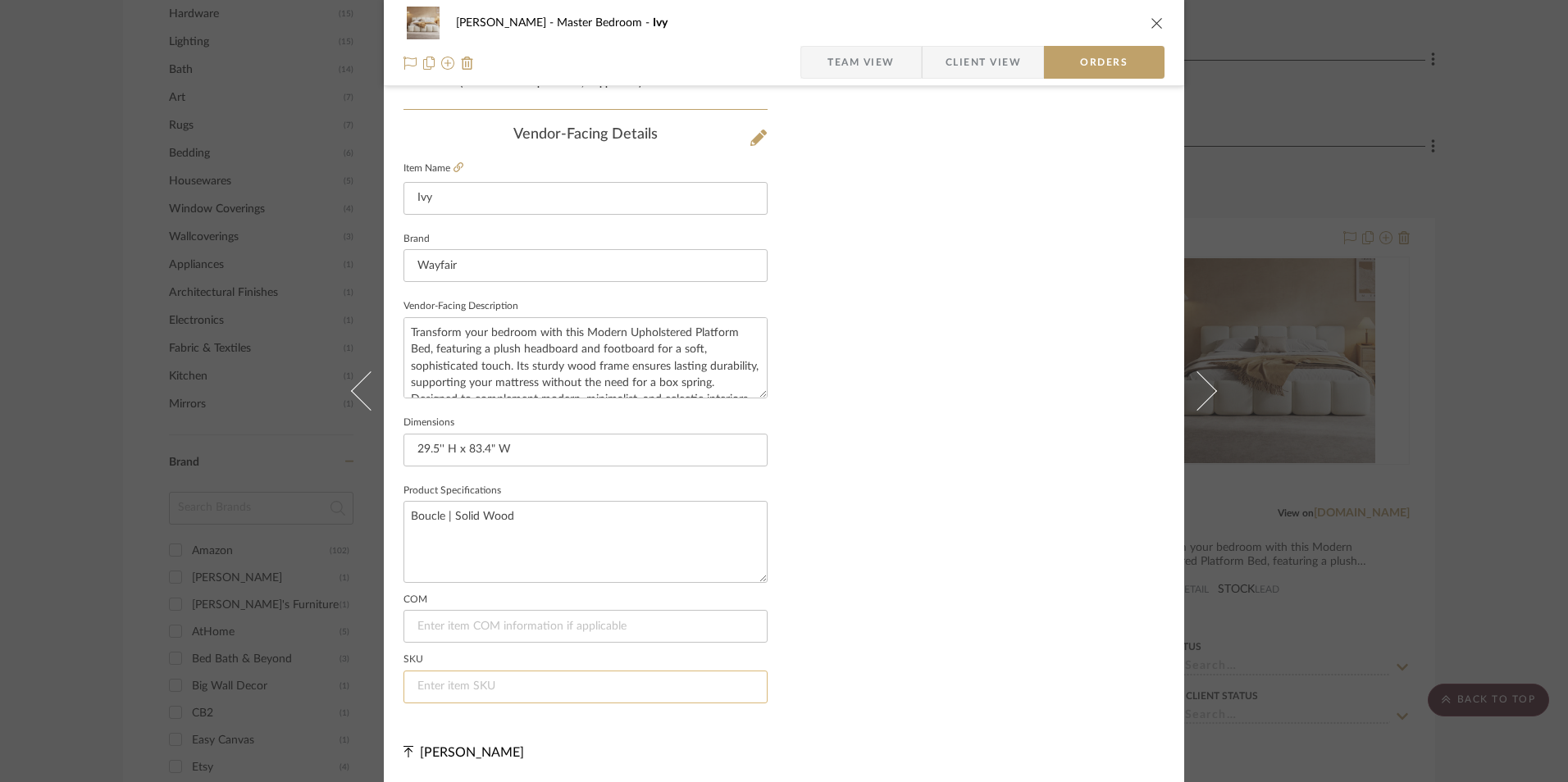
click at [556, 696] on input at bounding box center [585, 688] width 364 height 33
paste input "W113247512"
type input "W113247512"
click at [847, 55] on span "Team View" at bounding box center [861, 62] width 68 height 33
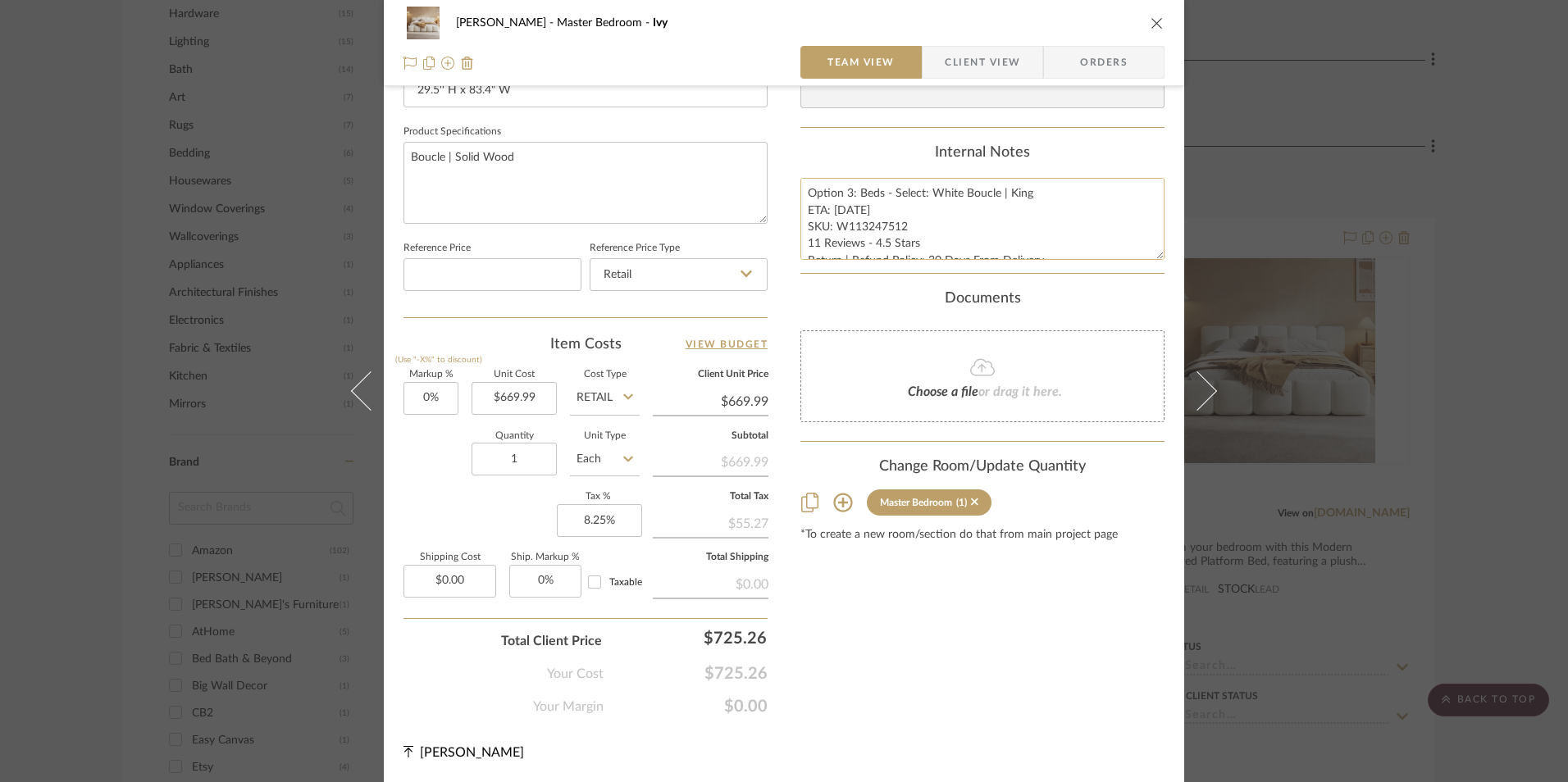
scroll to position [745, 0]
click at [849, 217] on textarea "Option 3: Beds - Select: White Boucle | King ETA: [DATE] SKU: W113247512 11 Rev…" at bounding box center [982, 218] width 364 height 81
drag, startPoint x: 805, startPoint y: 193, endPoint x: 890, endPoint y: 236, distance: 95.3
click at [1105, 290] on div "Content here copies to Client View - confirm visibility there. Show in Client D…" at bounding box center [982, 42] width 364 height 1350
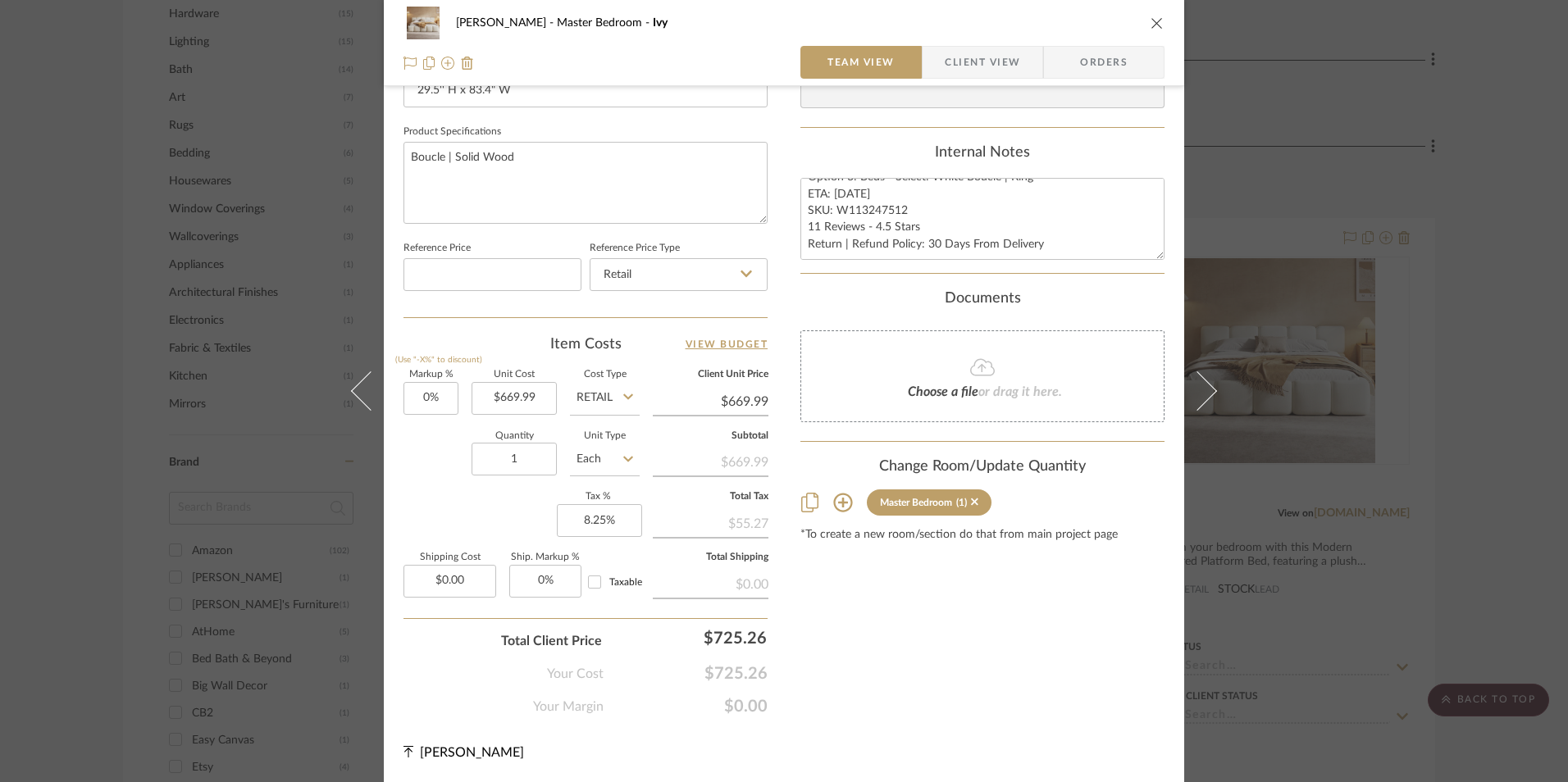
click at [981, 69] on span "Client View" at bounding box center [982, 62] width 75 height 33
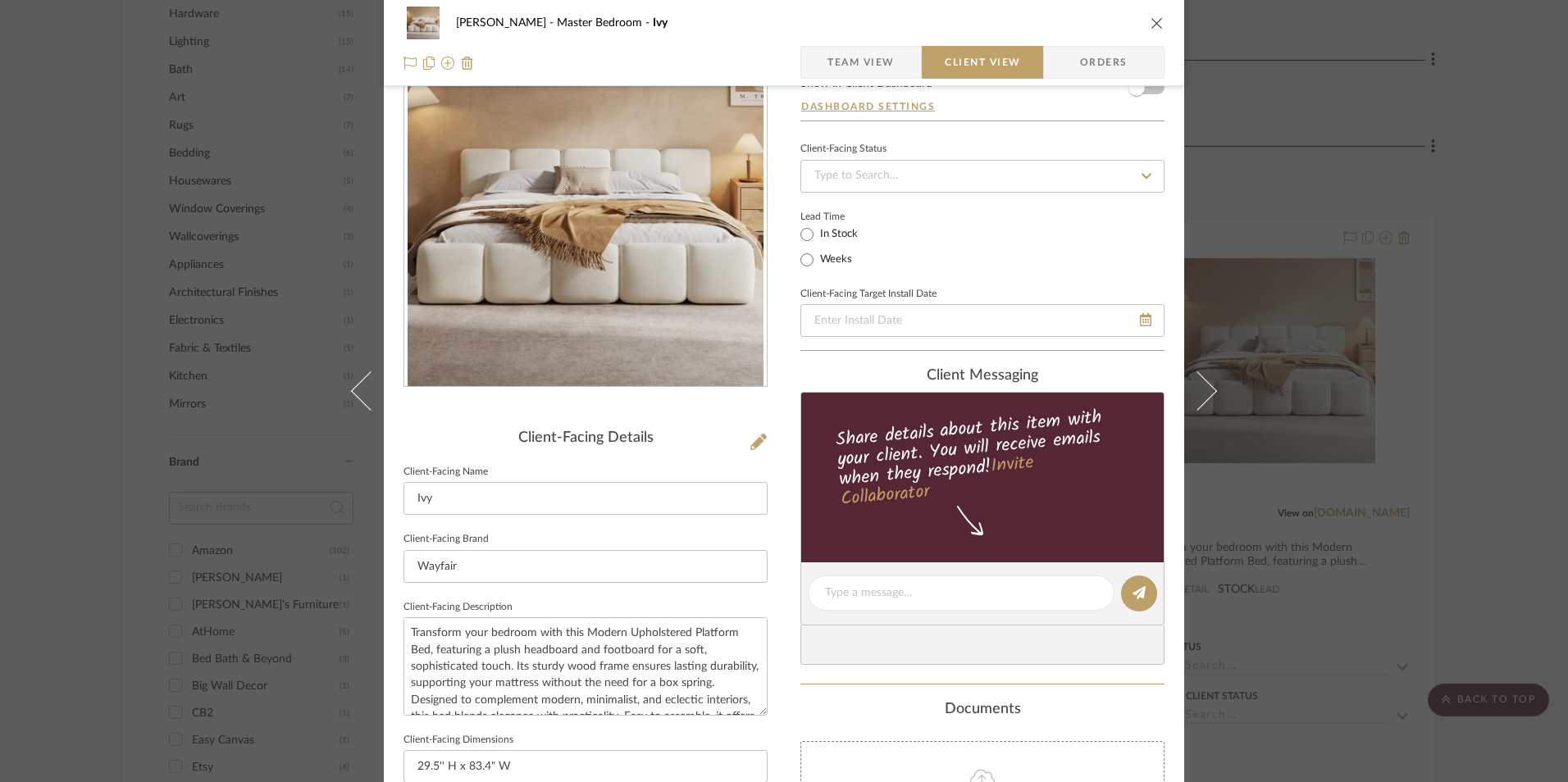
scroll to position [0, 0]
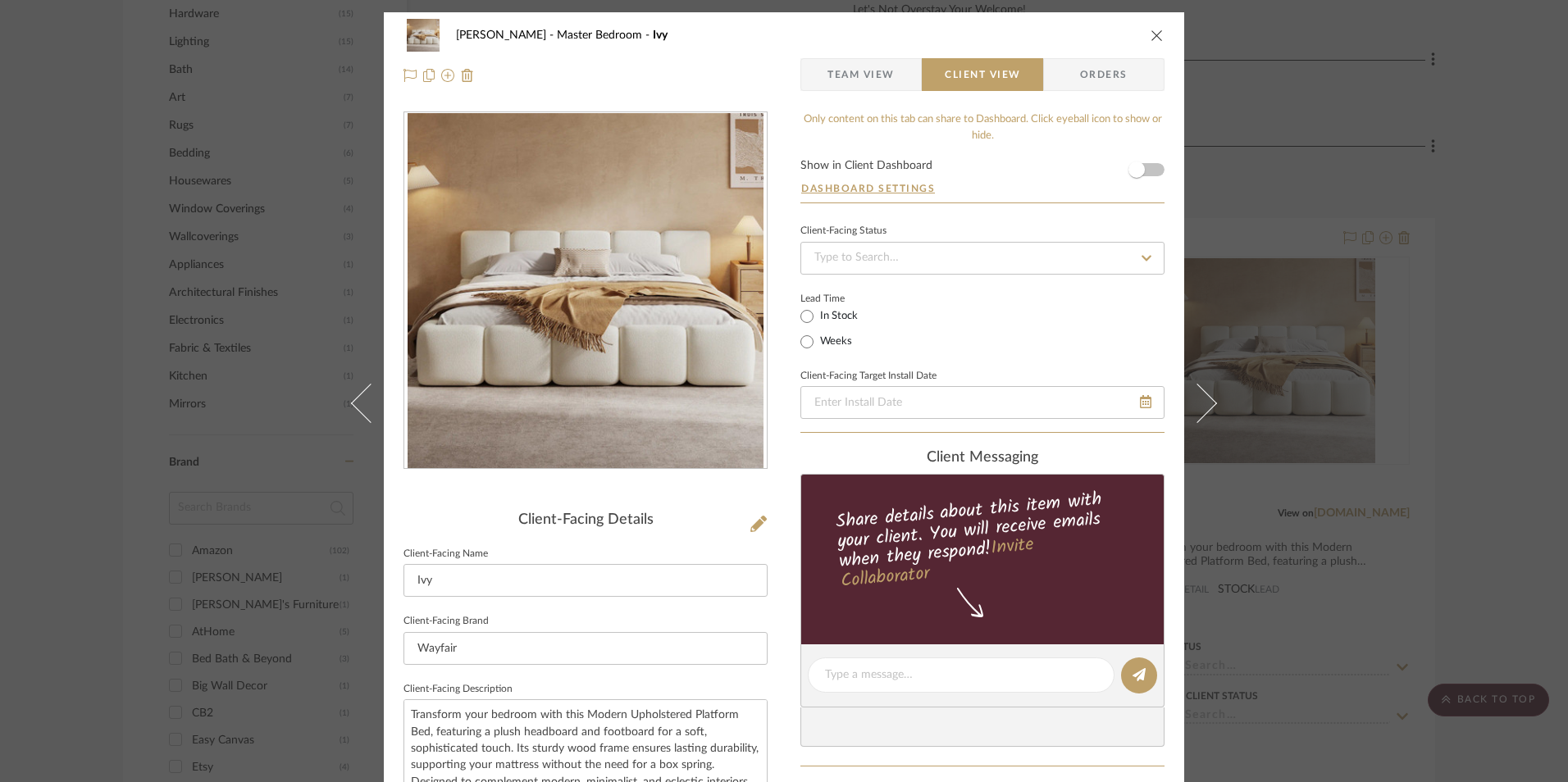
click at [847, 76] on span "Team View" at bounding box center [861, 74] width 68 height 33
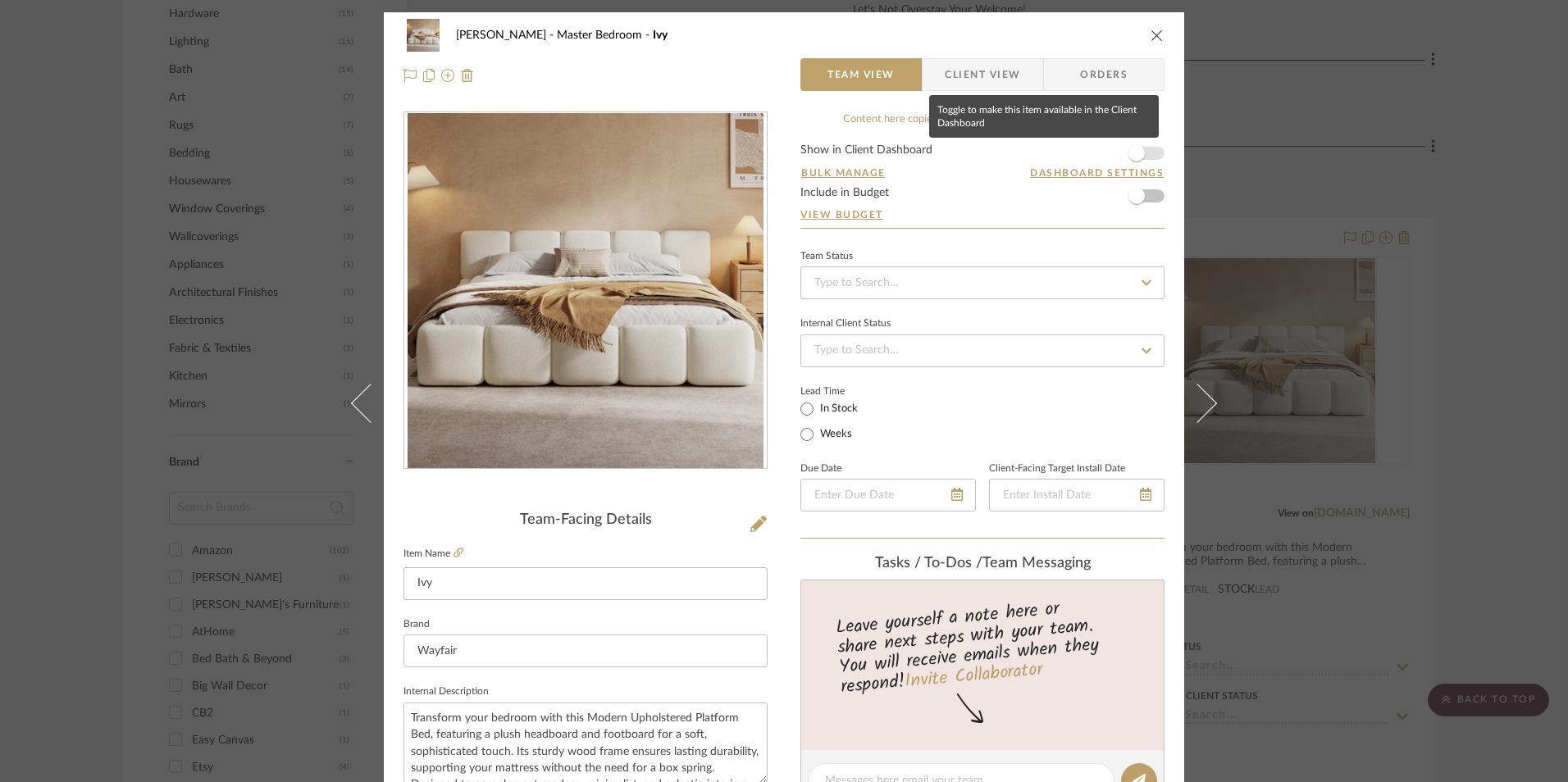
click at [1132, 144] on span "button" at bounding box center [1137, 153] width 36 height 36
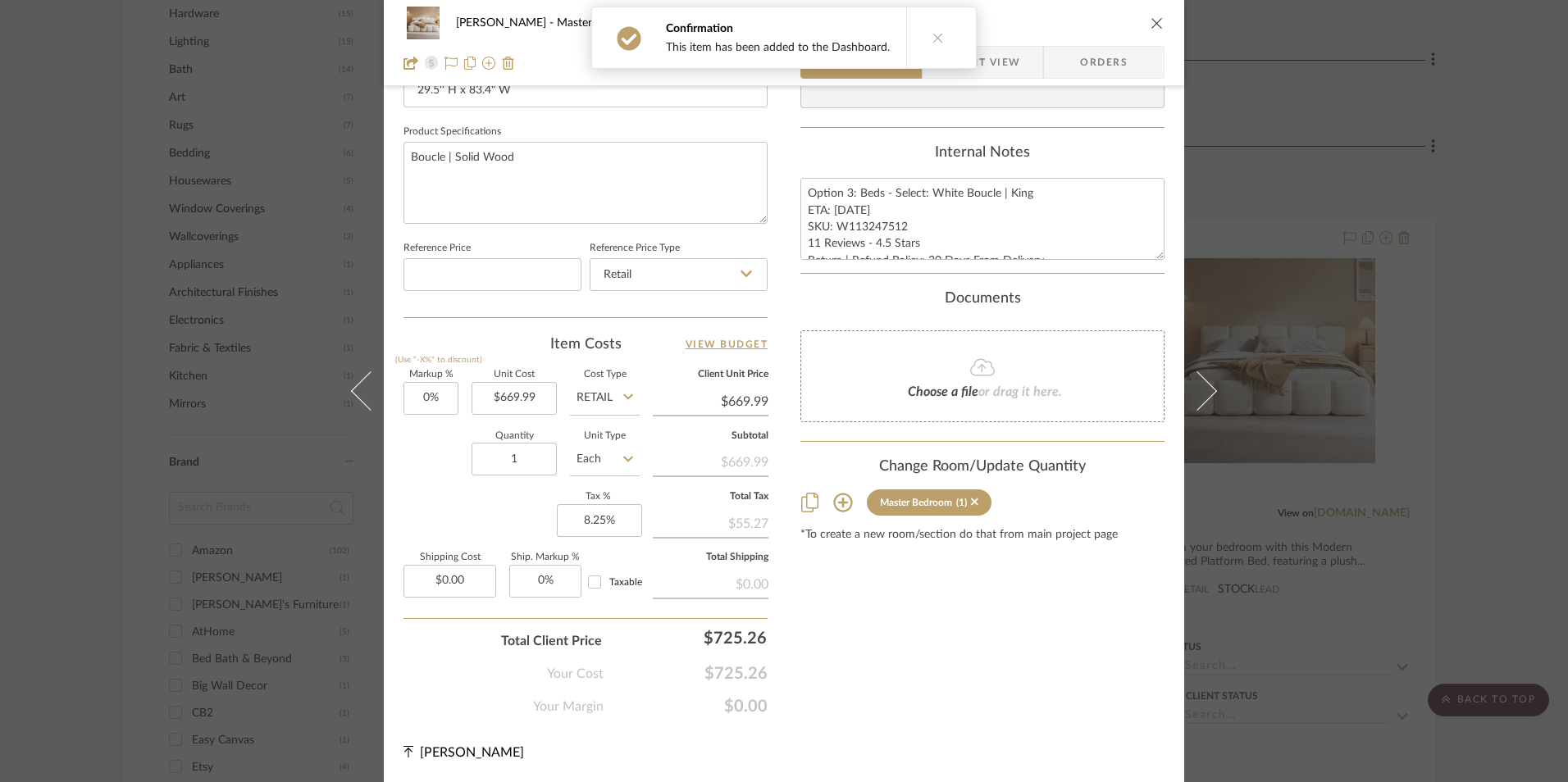
click at [981, 56] on span "Client View" at bounding box center [982, 62] width 75 height 33
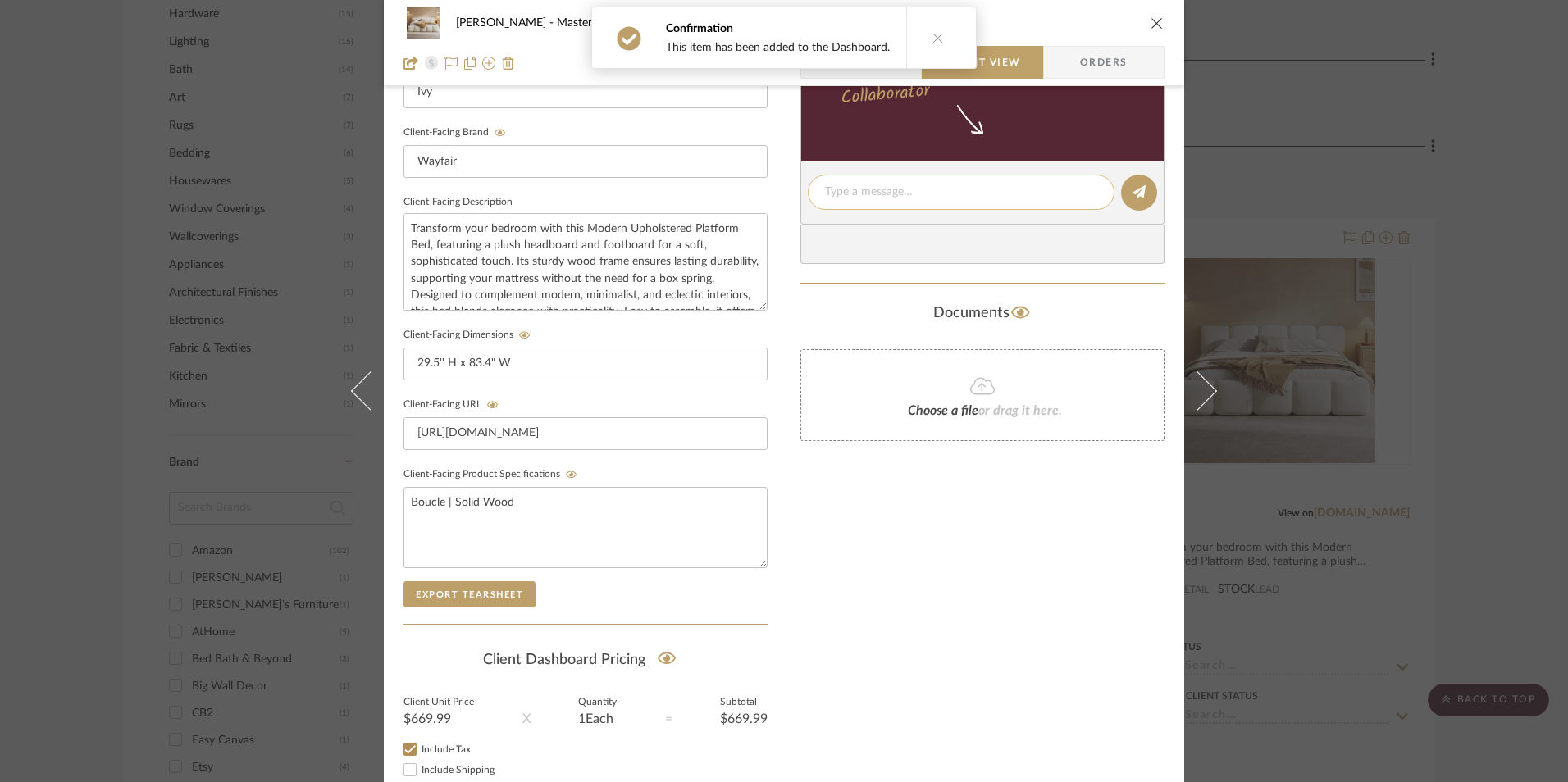
scroll to position [410, 0]
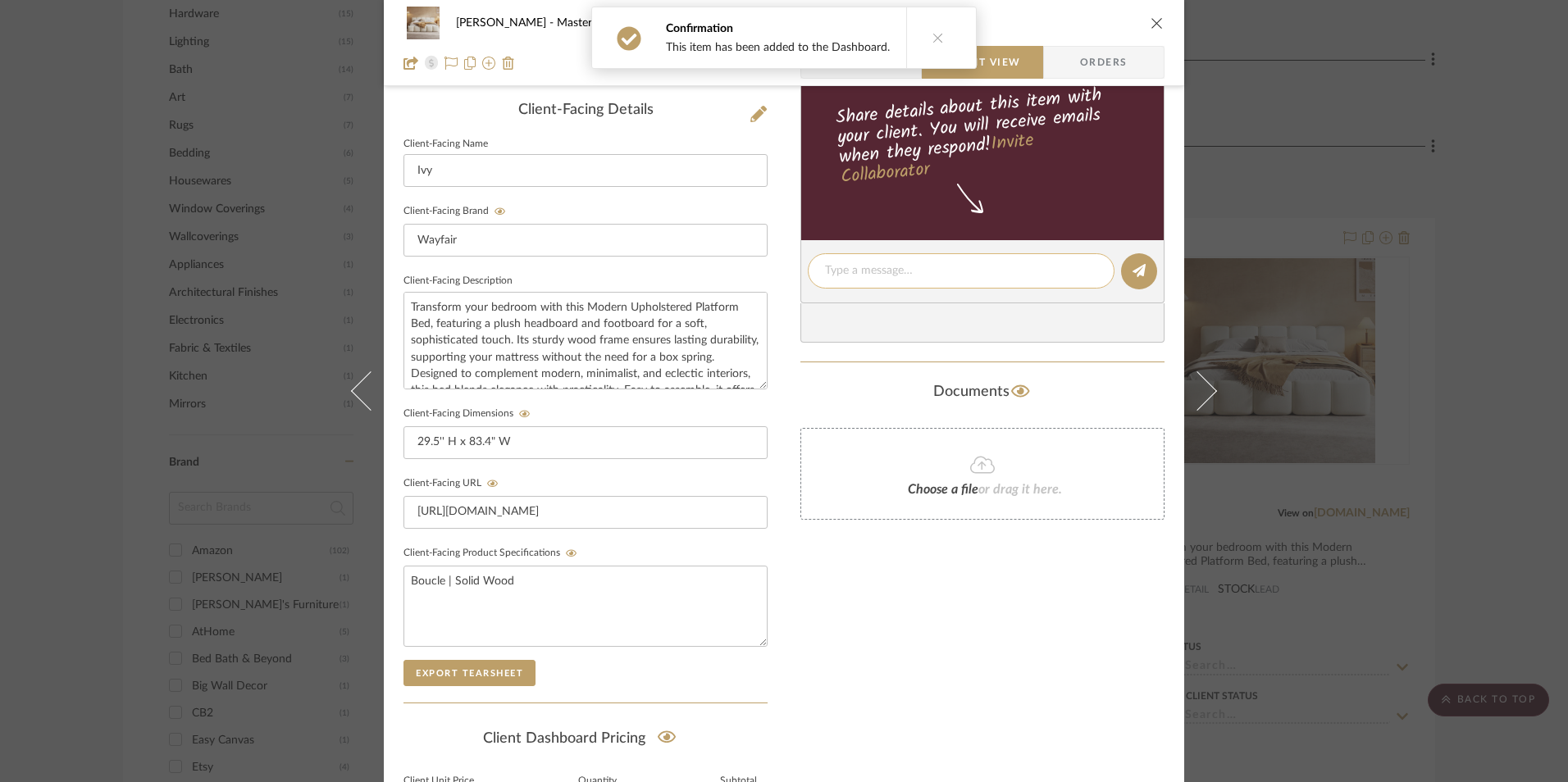
click at [866, 275] on textarea at bounding box center [961, 271] width 272 height 17
paste textarea "Option 3: Beds - Select: White Boucle | King ETA: [DATE] SKU: W113247512 11 Rev…"
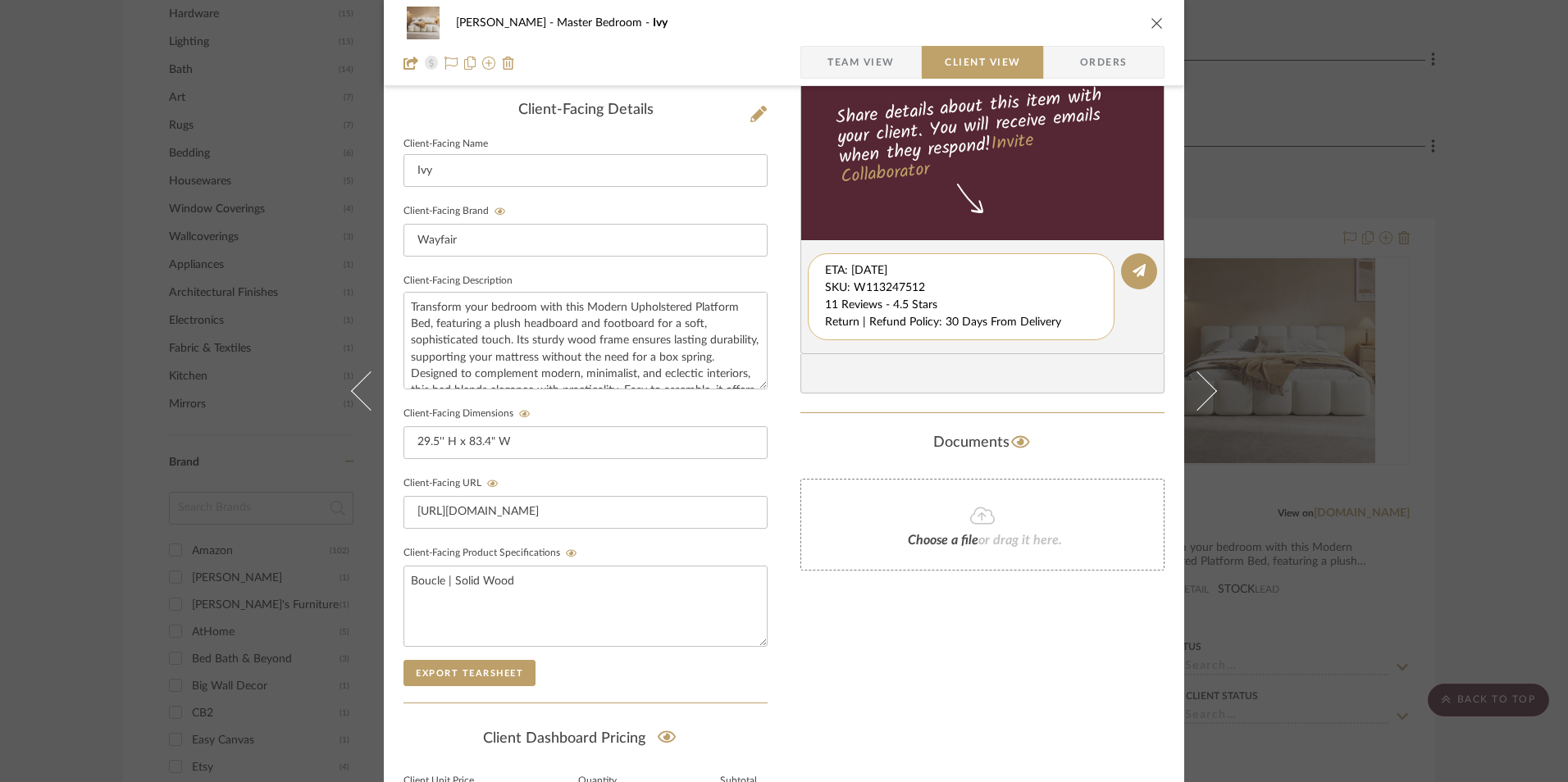
drag, startPoint x: 821, startPoint y: 270, endPoint x: 1059, endPoint y: 324, distance: 244.0
click at [1068, 324] on textarea "Option 3: Beds - Select: White Boucle | King ETA: [DATE] SKU: W113247512 11 Rev…" at bounding box center [967, 297] width 285 height 69
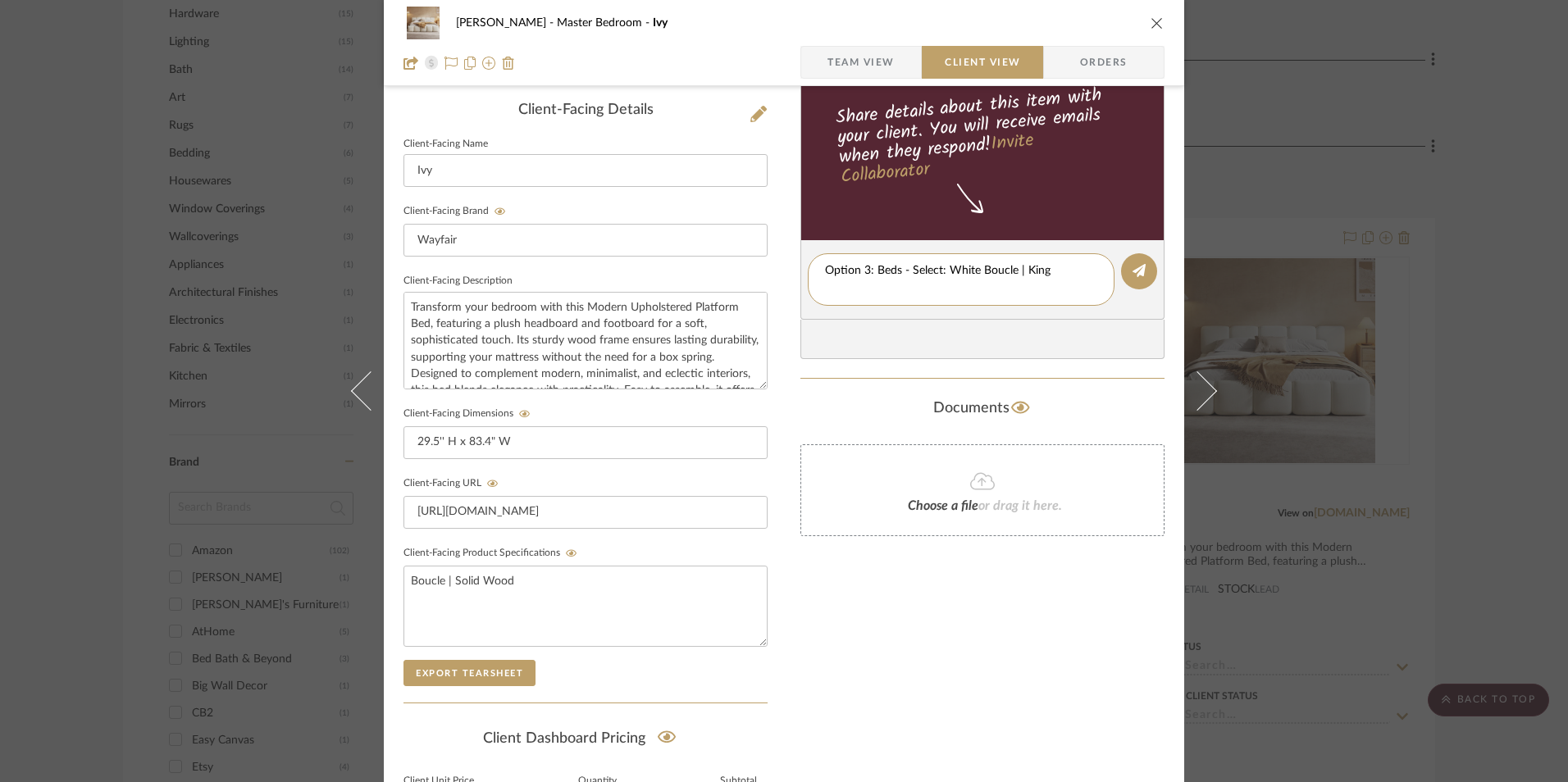
type textarea "Option 3: Beds - Select: White Boucle | King"
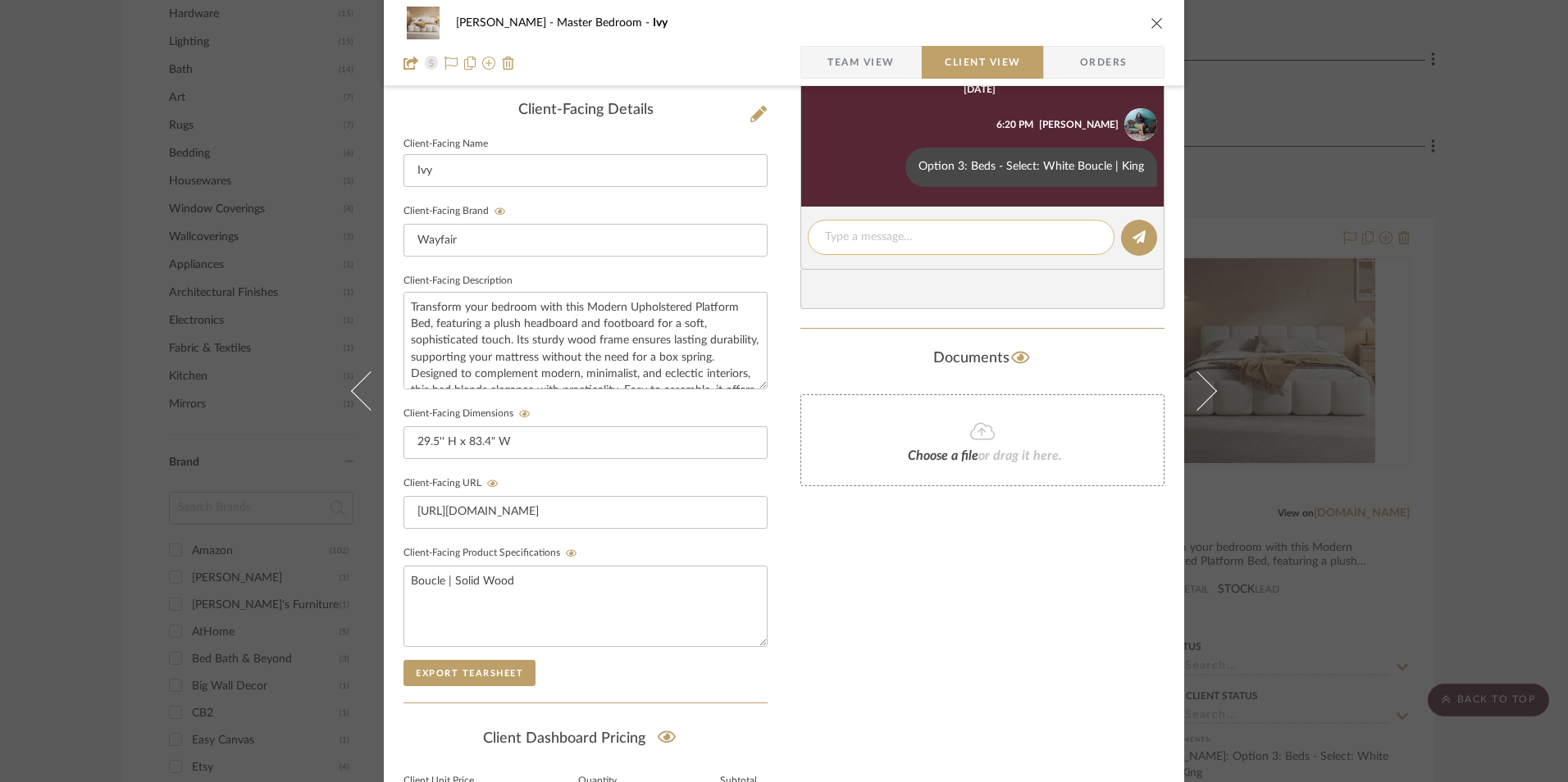
click at [857, 241] on textarea at bounding box center [961, 237] width 272 height 17
paste textarea "ETA: [DATE] SKU: W113247512 11 Reviews - 4.5 Stars Return | Refund Policy: 30 D…"
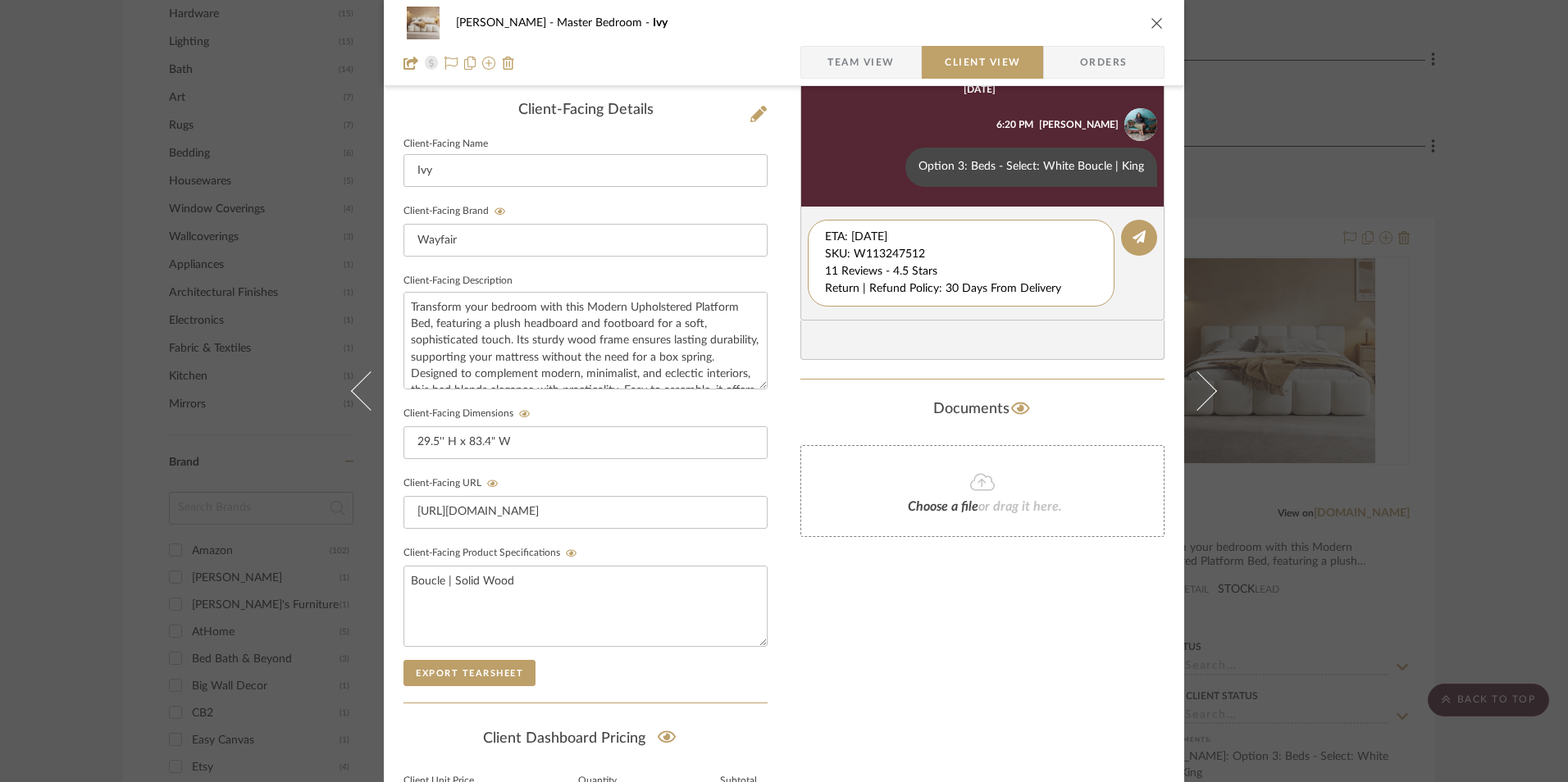
drag, startPoint x: 925, startPoint y: 247, endPoint x: 776, endPoint y: 213, distance: 152.8
click at [752, 204] on div "[PERSON_NAME] Master Bedroom Ivy Team View Client View Orders Client-Facing Det…" at bounding box center [784, 285] width 800 height 1366
click at [825, 250] on textarea "11 Reviews - 4.5 Stars Return | Refund Policy: 30 Days From Delivery" at bounding box center [961, 255] width 272 height 52
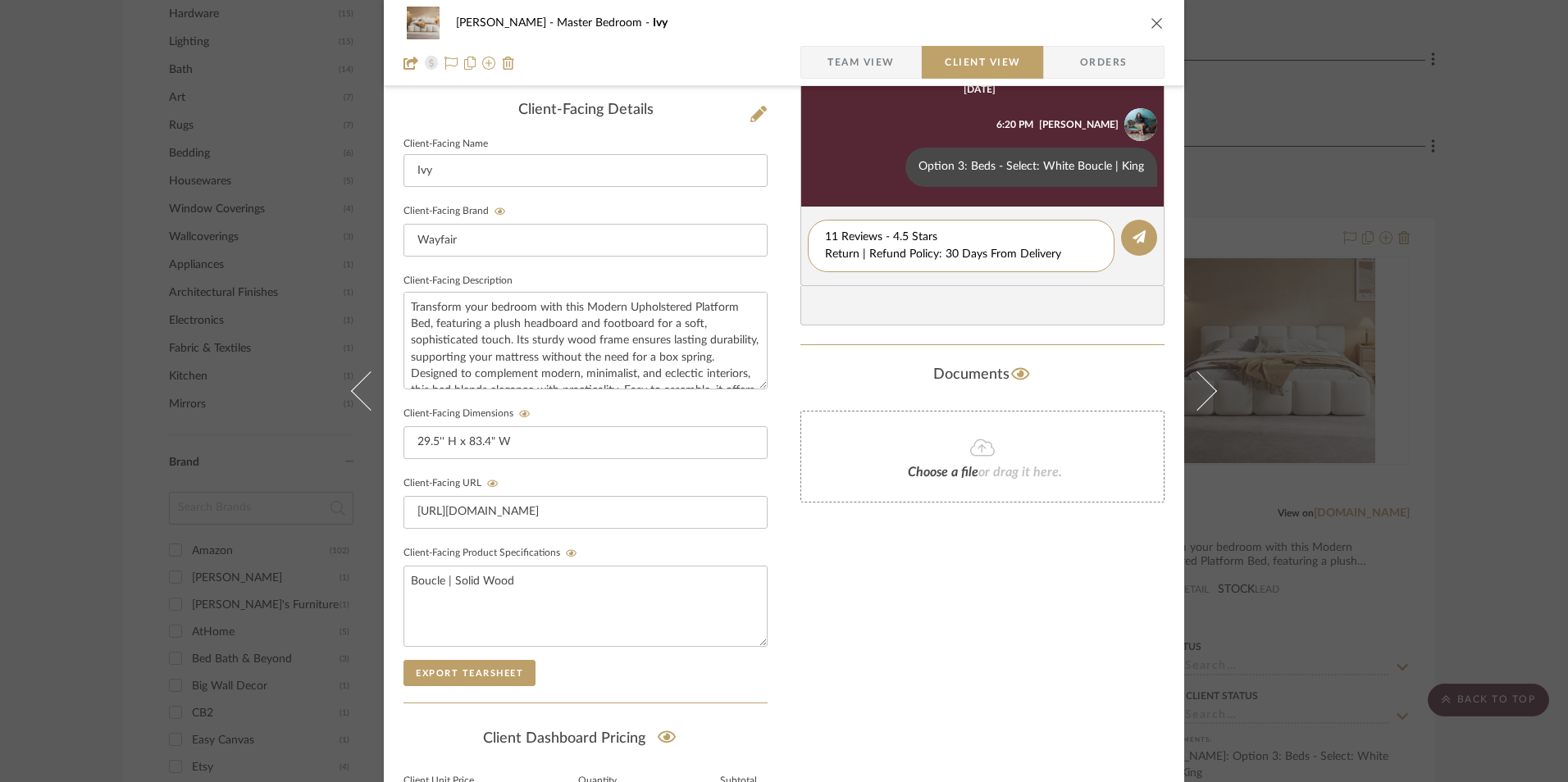
drag, startPoint x: 887, startPoint y: 255, endPoint x: 793, endPoint y: 251, distance: 94.1
click at [786, 252] on div "[PERSON_NAME] Master Bedroom Ivy Team View Client View Orders Client-Facing Det…" at bounding box center [784, 285] width 800 height 1366
type textarea "11 Reviews - 4.5 Stars"
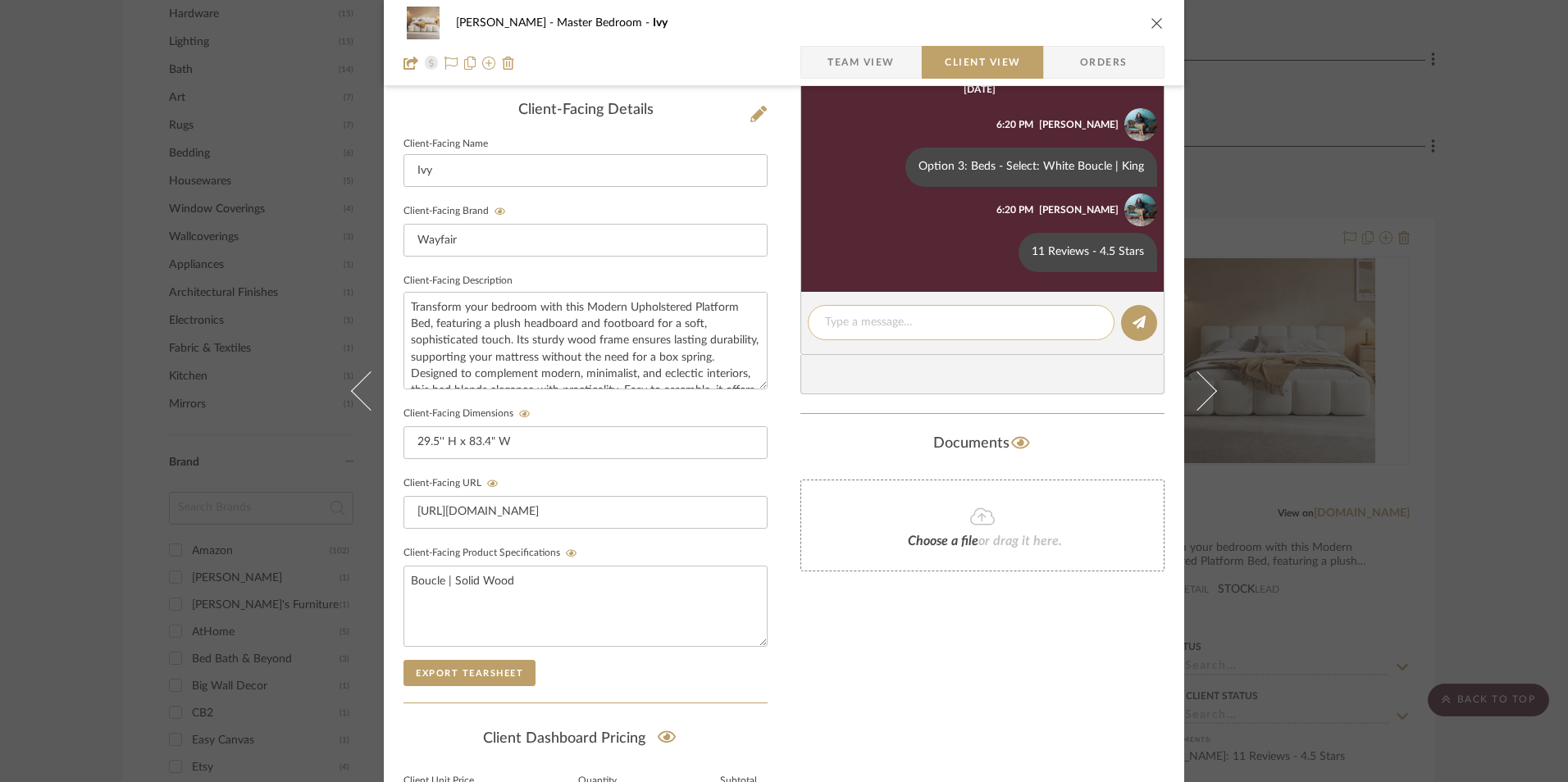
click at [902, 329] on textarea at bounding box center [961, 323] width 272 height 17
paste textarea "Return | Refund Policy: 30 Days From Delivery"
type textarea "Return | Refund Policy: 30 Days From Delivery"
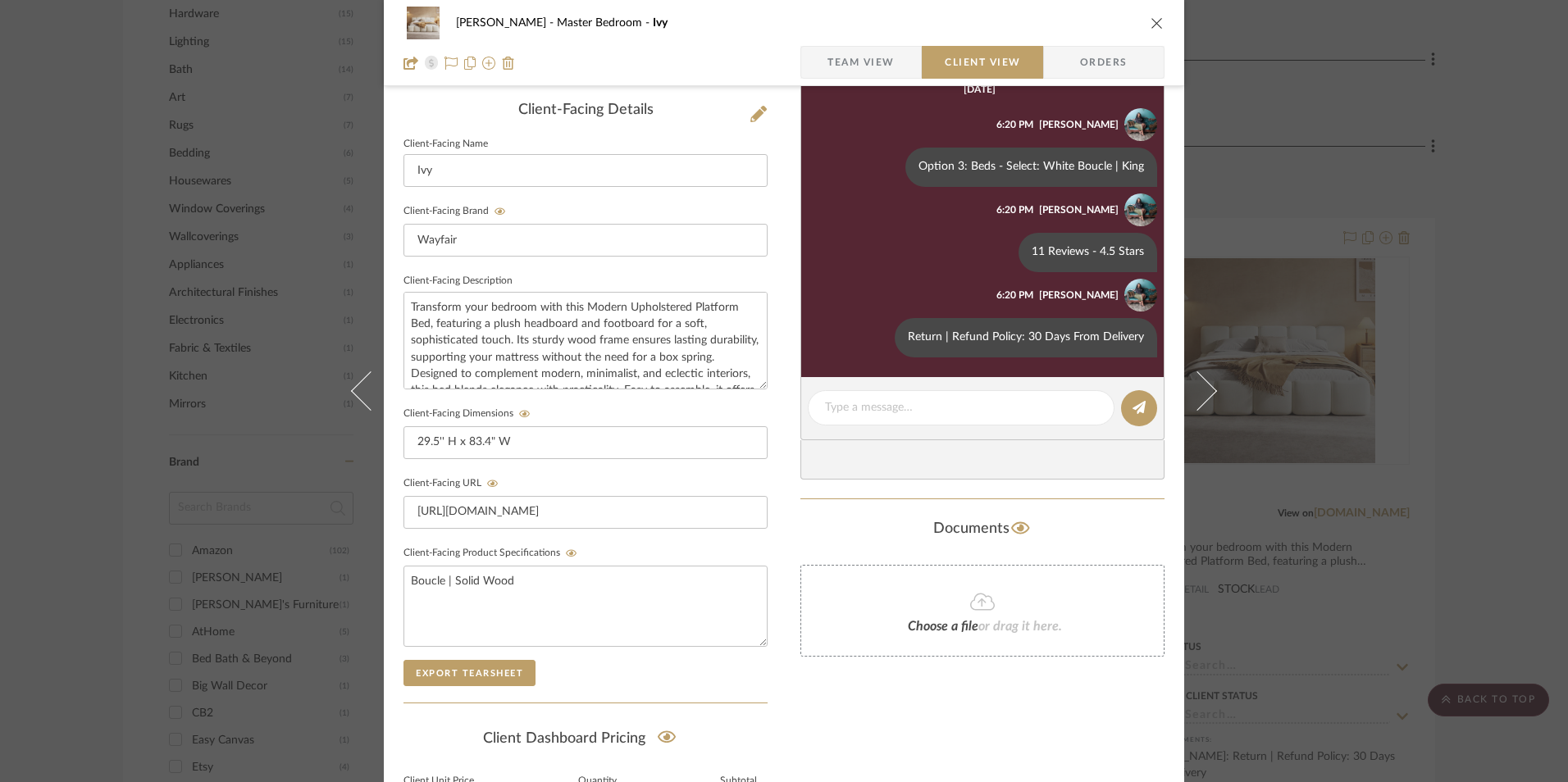
click at [1151, 23] on icon "close" at bounding box center [1157, 23] width 13 height 13
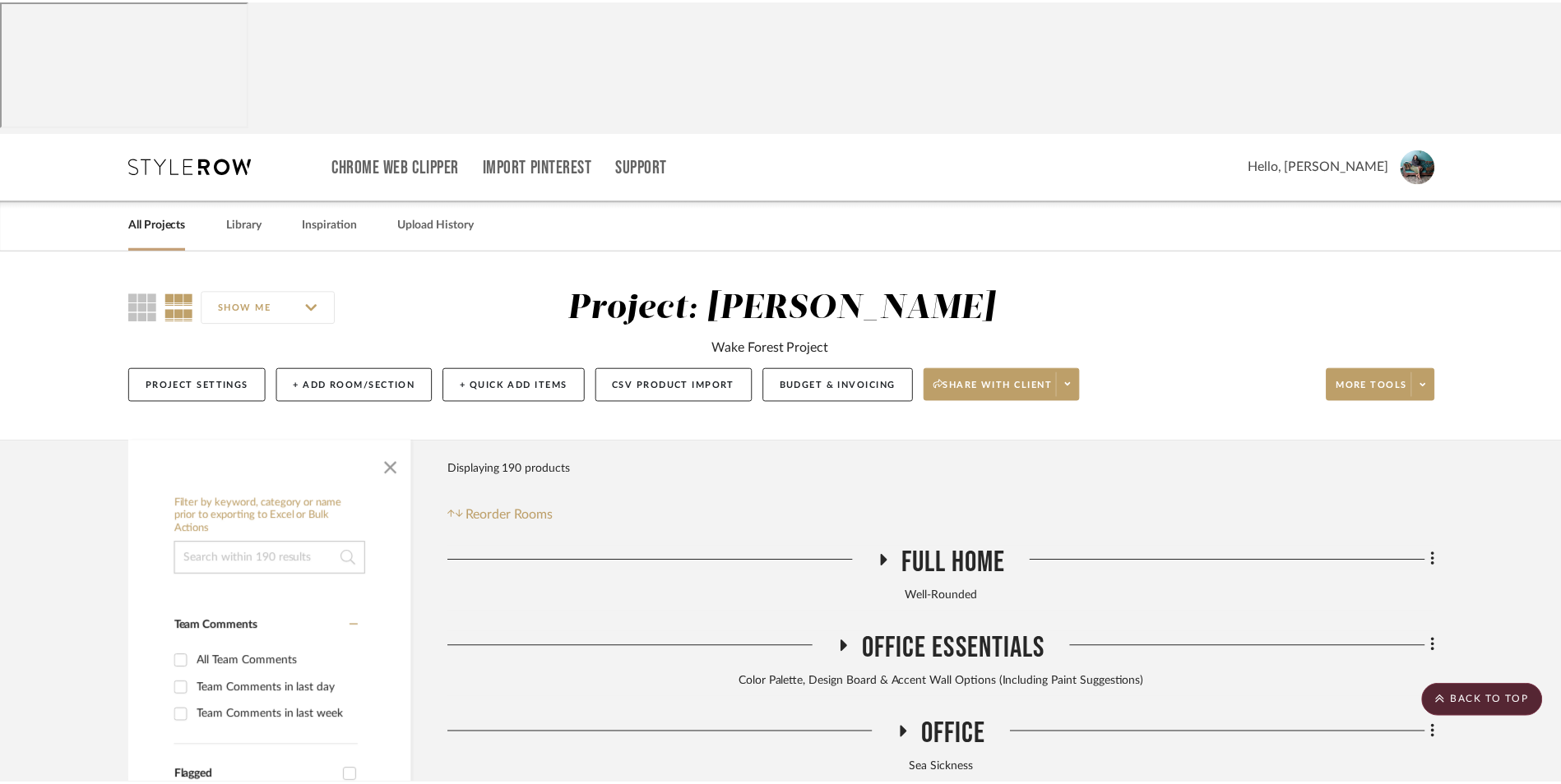
scroll to position [1687, 0]
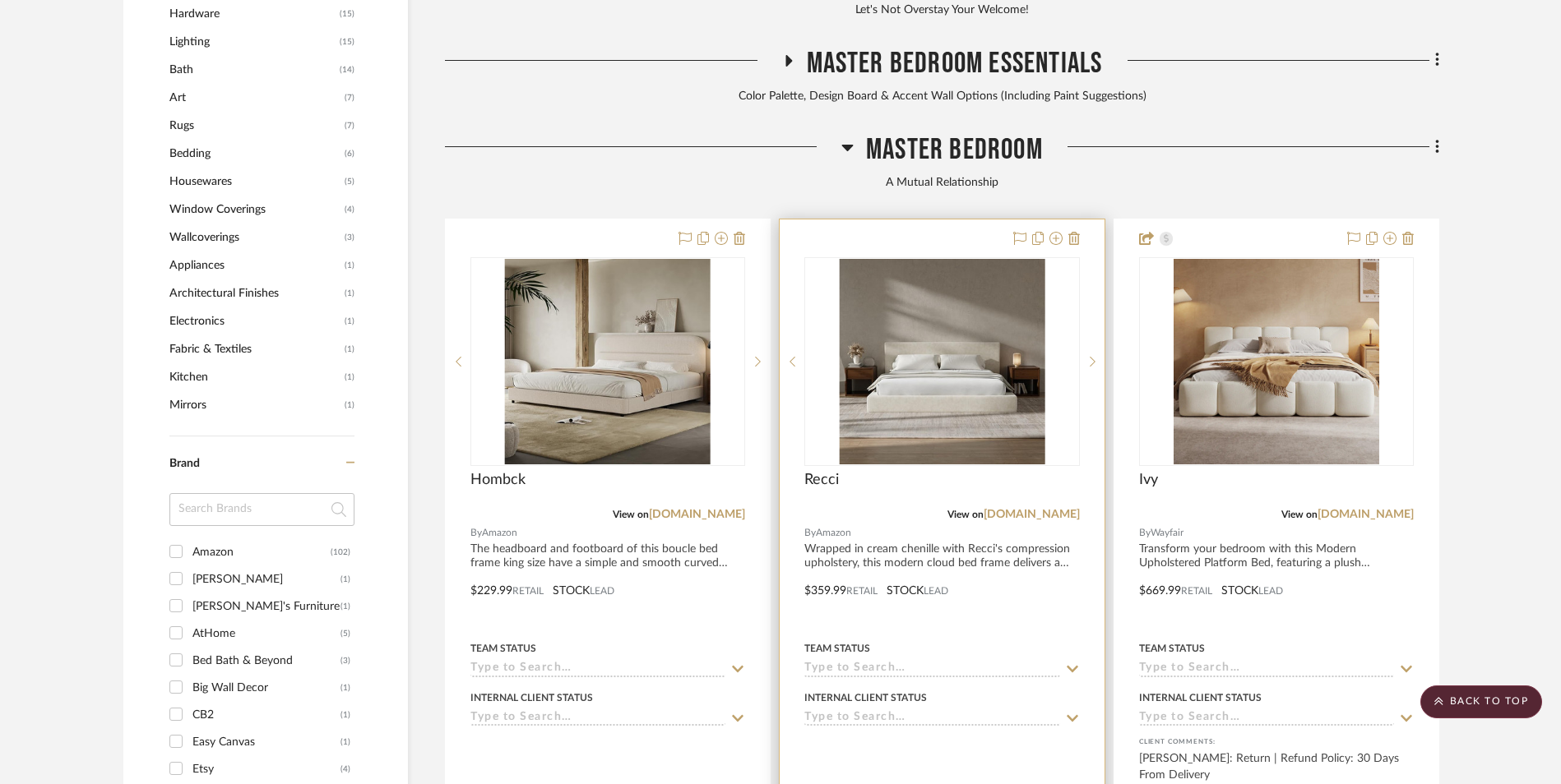
click at [923, 311] on img "0" at bounding box center [942, 361] width 206 height 206
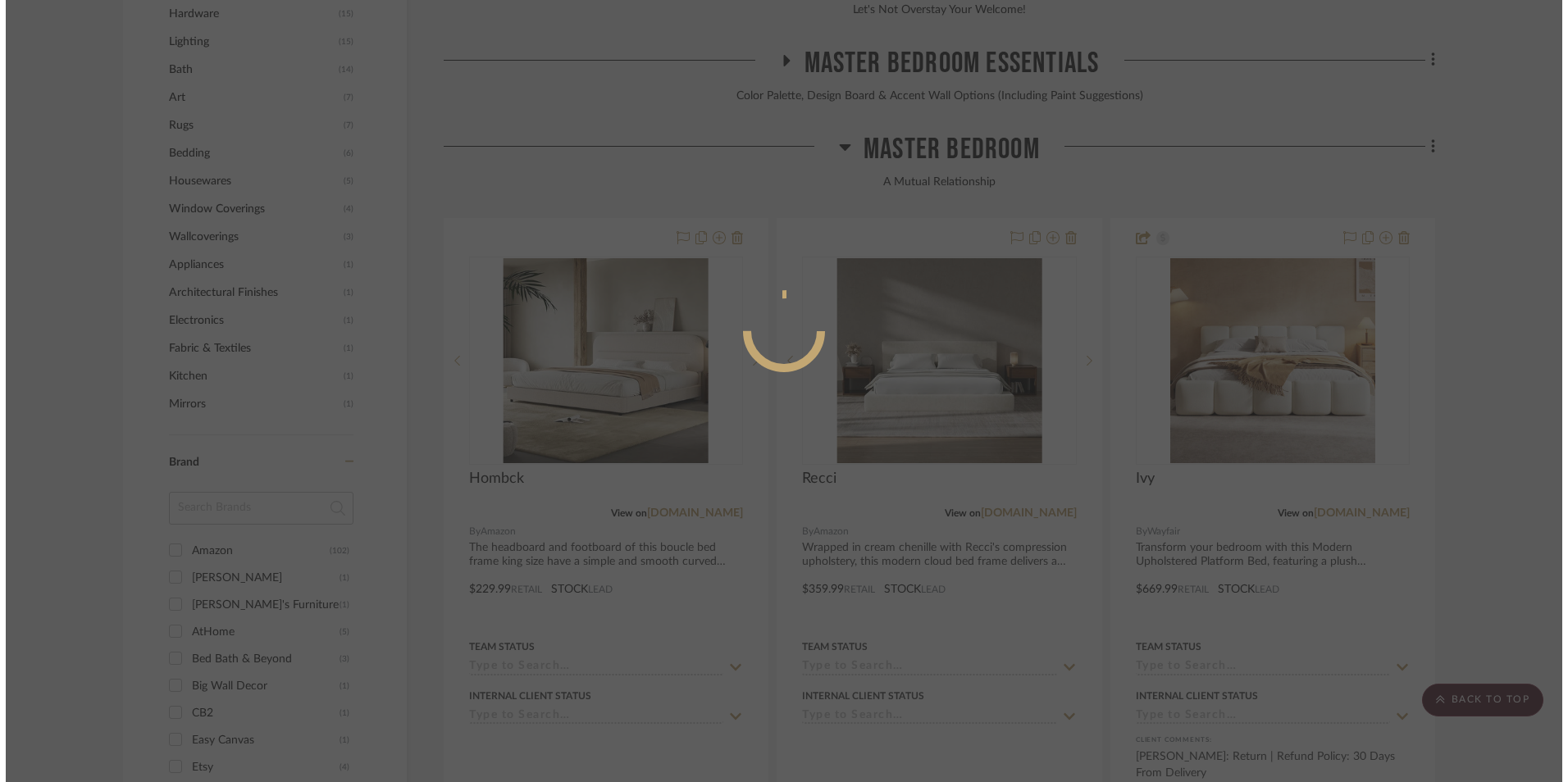
scroll to position [0, 0]
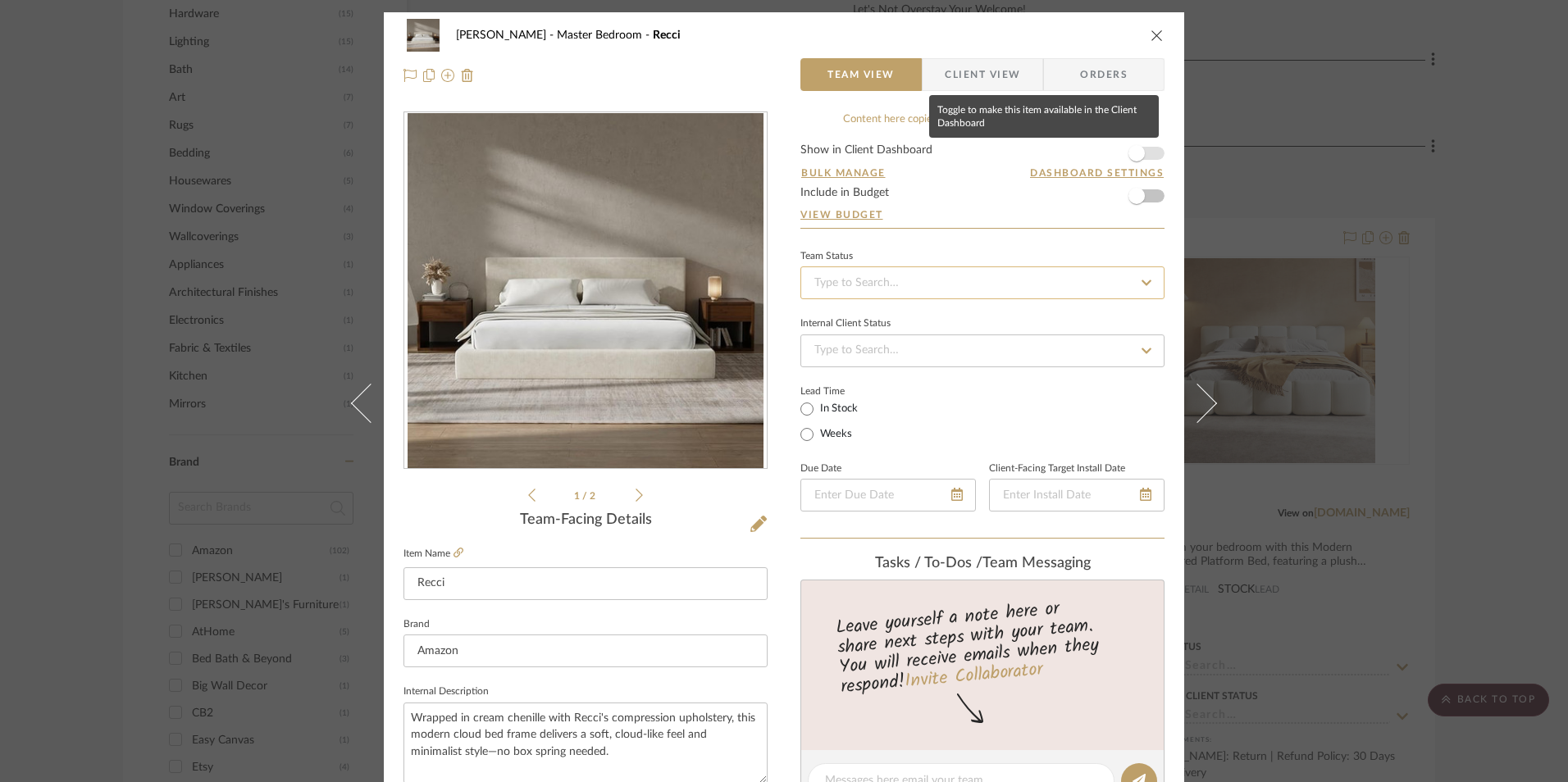
drag, startPoint x: 1136, startPoint y: 152, endPoint x: 993, endPoint y: 274, distance: 188.0
click at [1136, 152] on span "button" at bounding box center [1136, 153] width 16 height 16
click at [973, 277] on input at bounding box center [982, 283] width 364 height 33
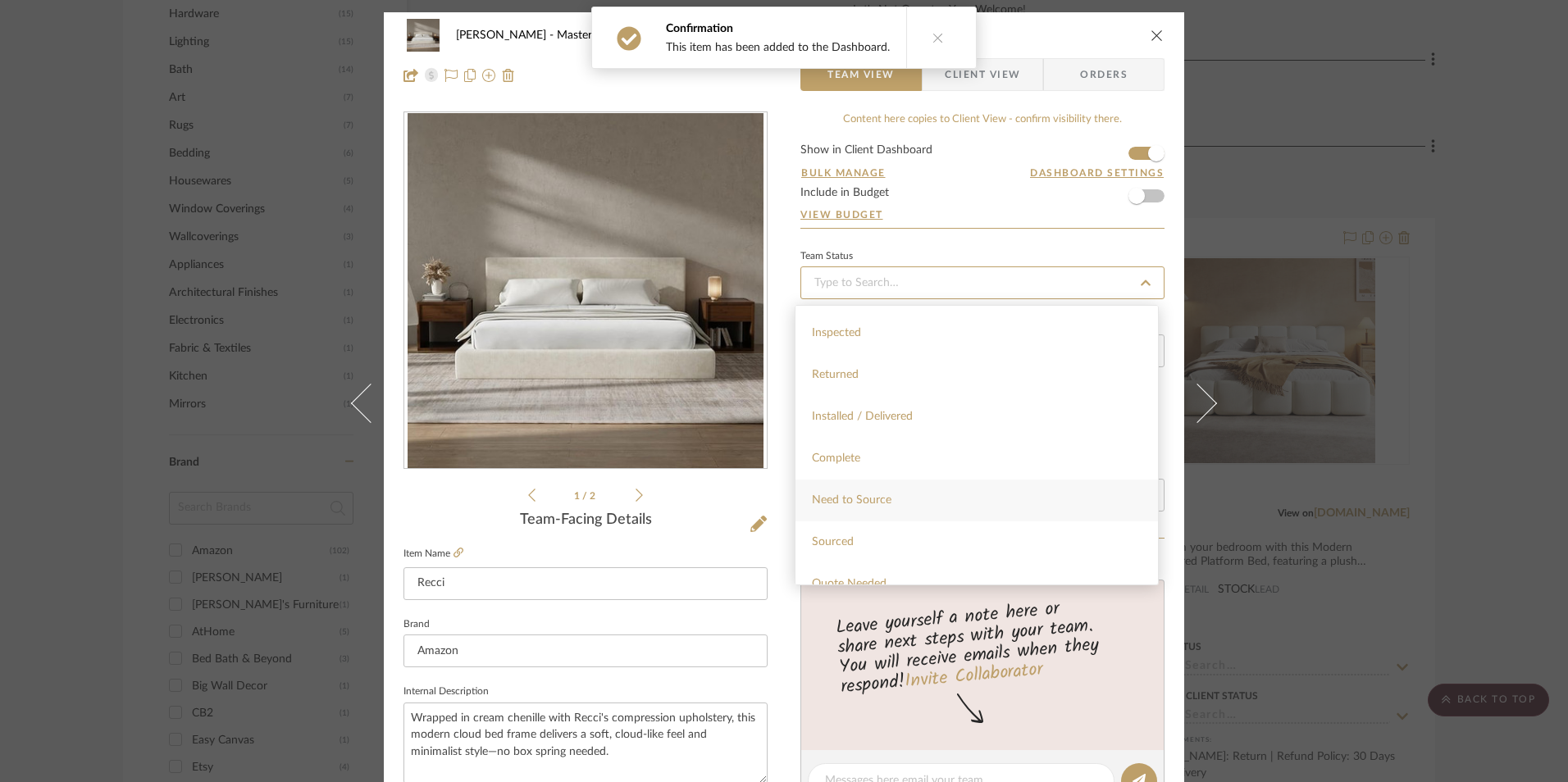
scroll to position [410, 0]
click at [866, 464] on div "Sourced" at bounding box center [977, 461] width 363 height 42
type input "[DATE]"
type input "Sourced"
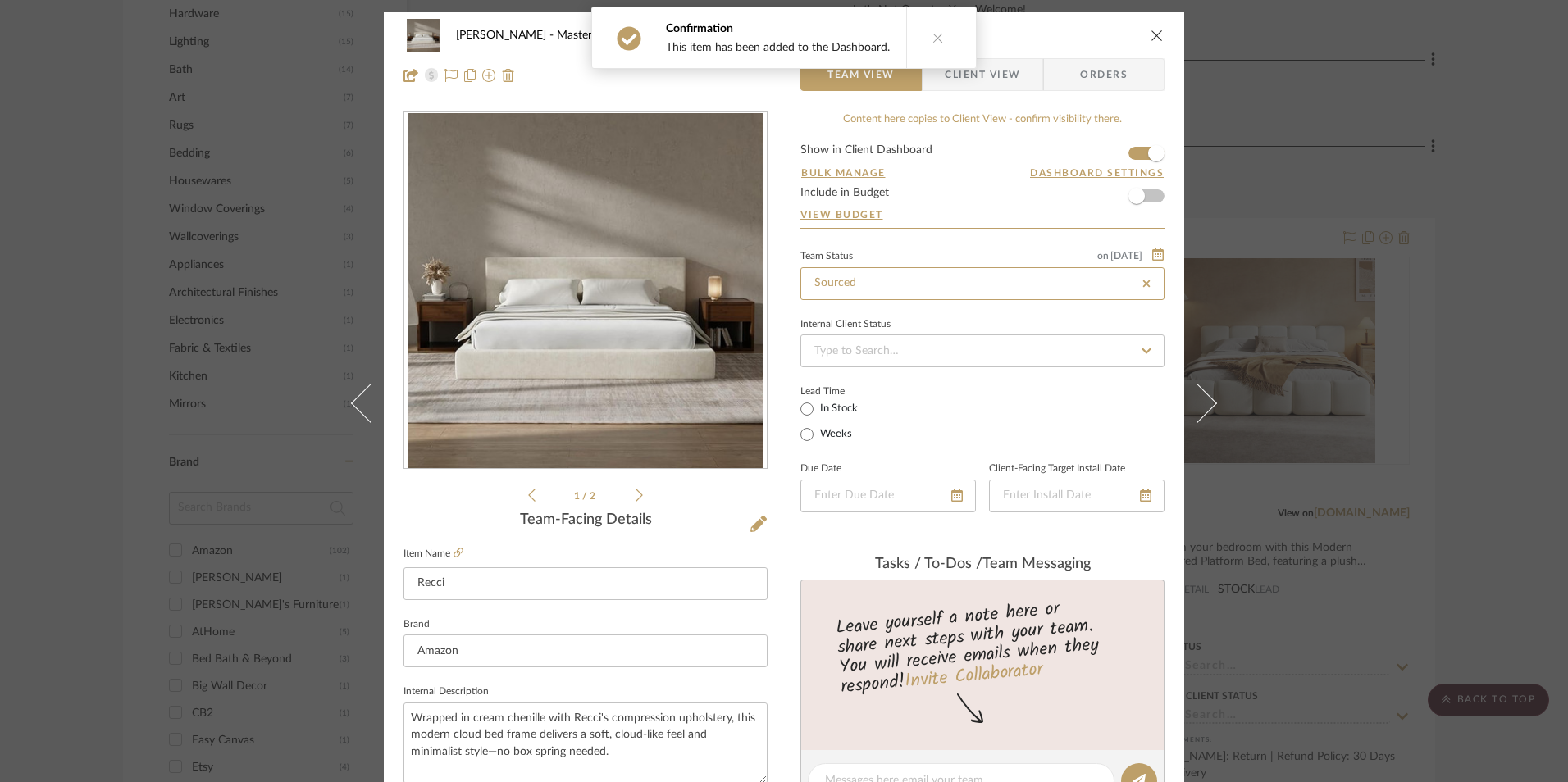
type input "[DATE]"
type input "Sourced"
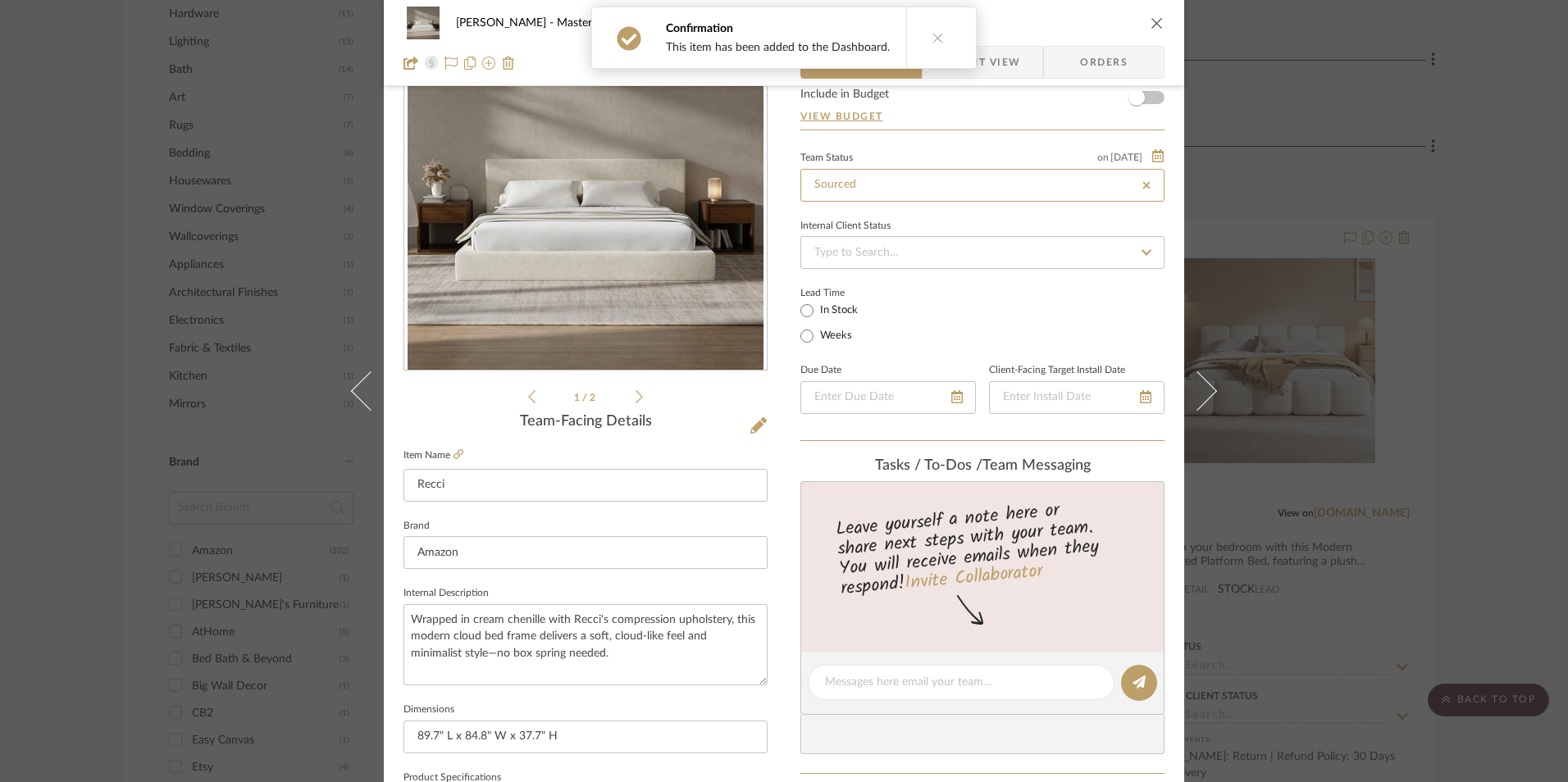
scroll to position [164, 0]
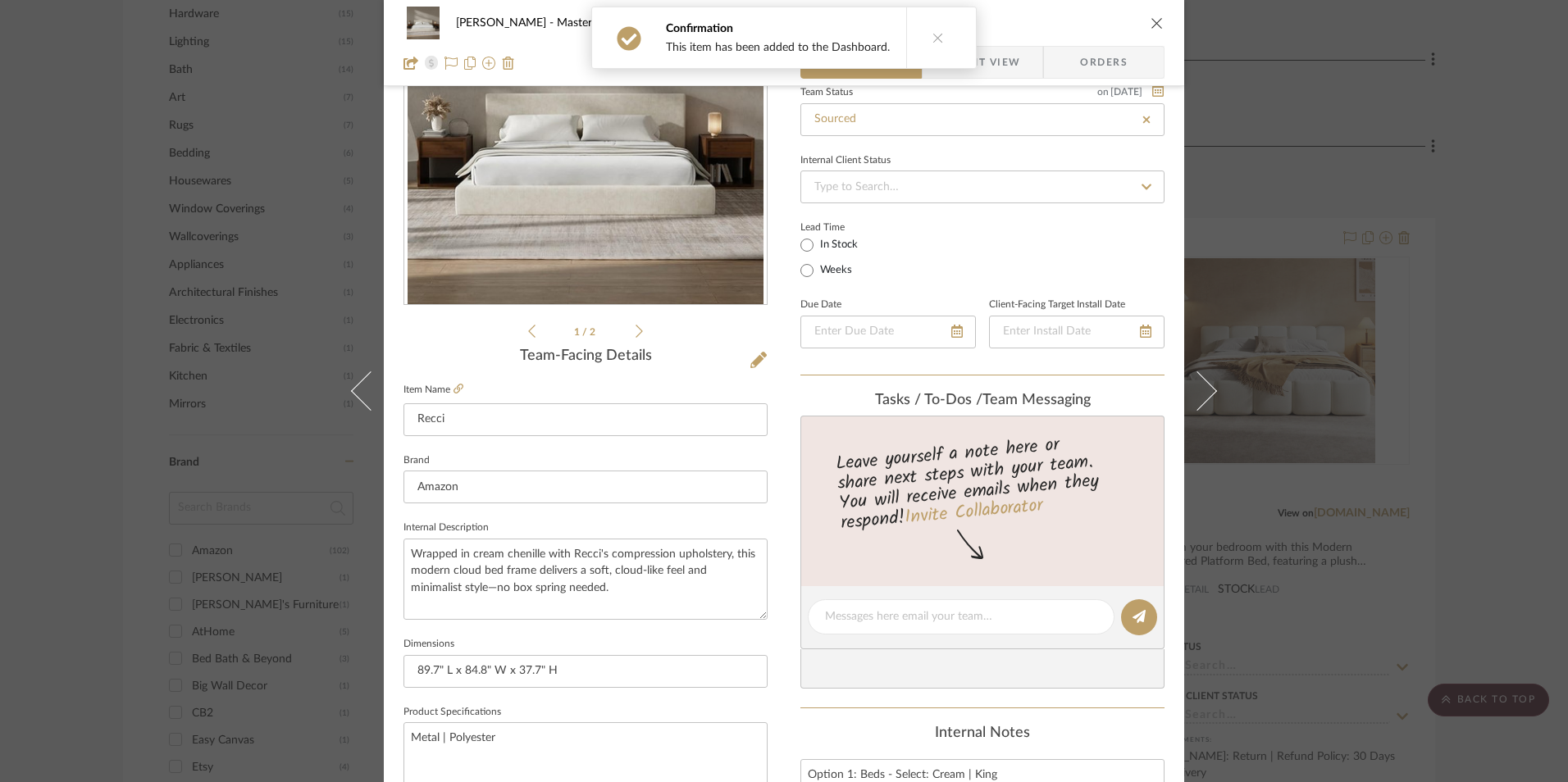
click at [1473, 299] on div "[PERSON_NAME] Master Bedroom Recci Team View Client View Orders 1 / 2 Team-Faci…" at bounding box center [784, 391] width 1568 height 782
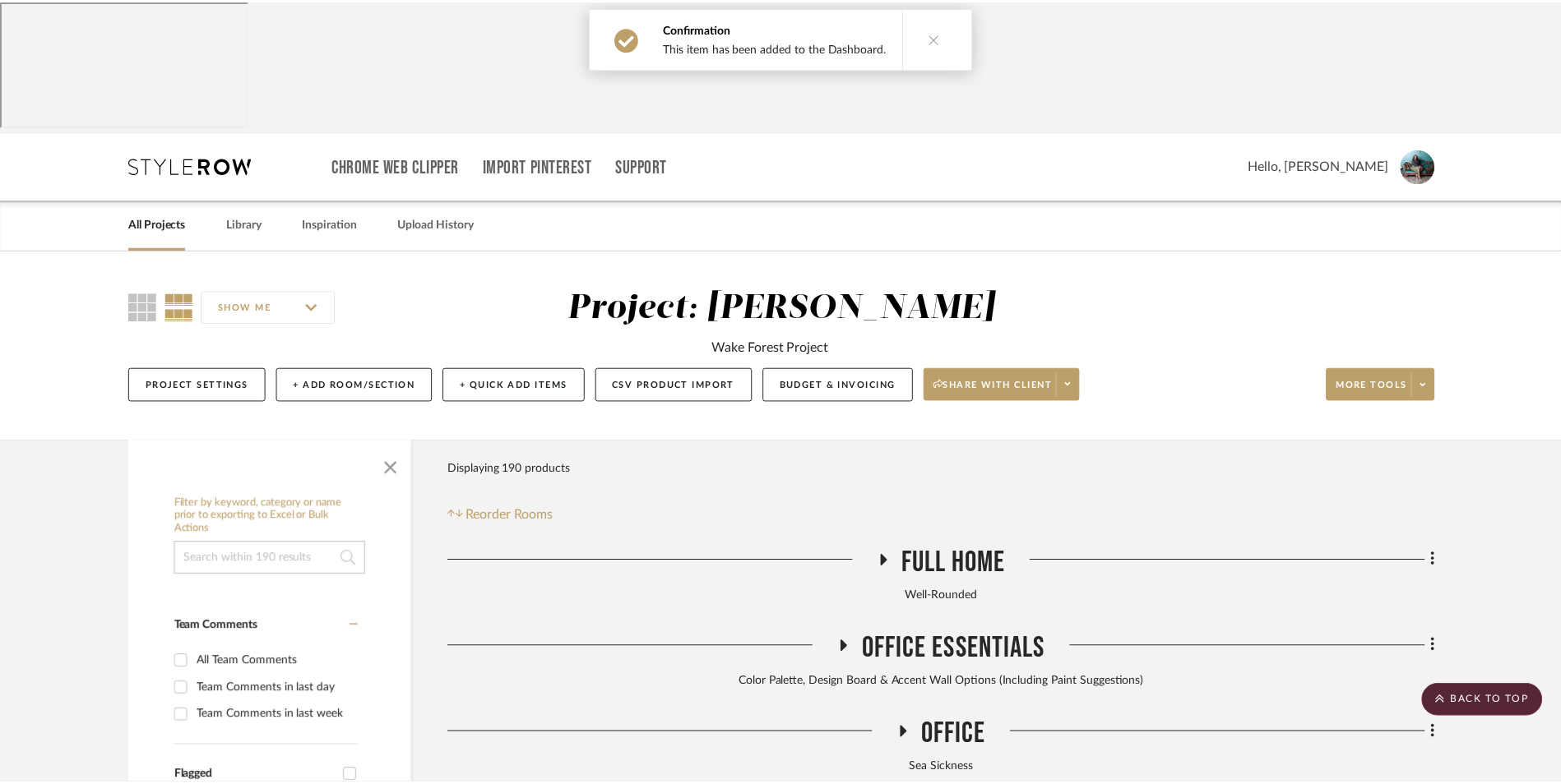
scroll to position [1687, 0]
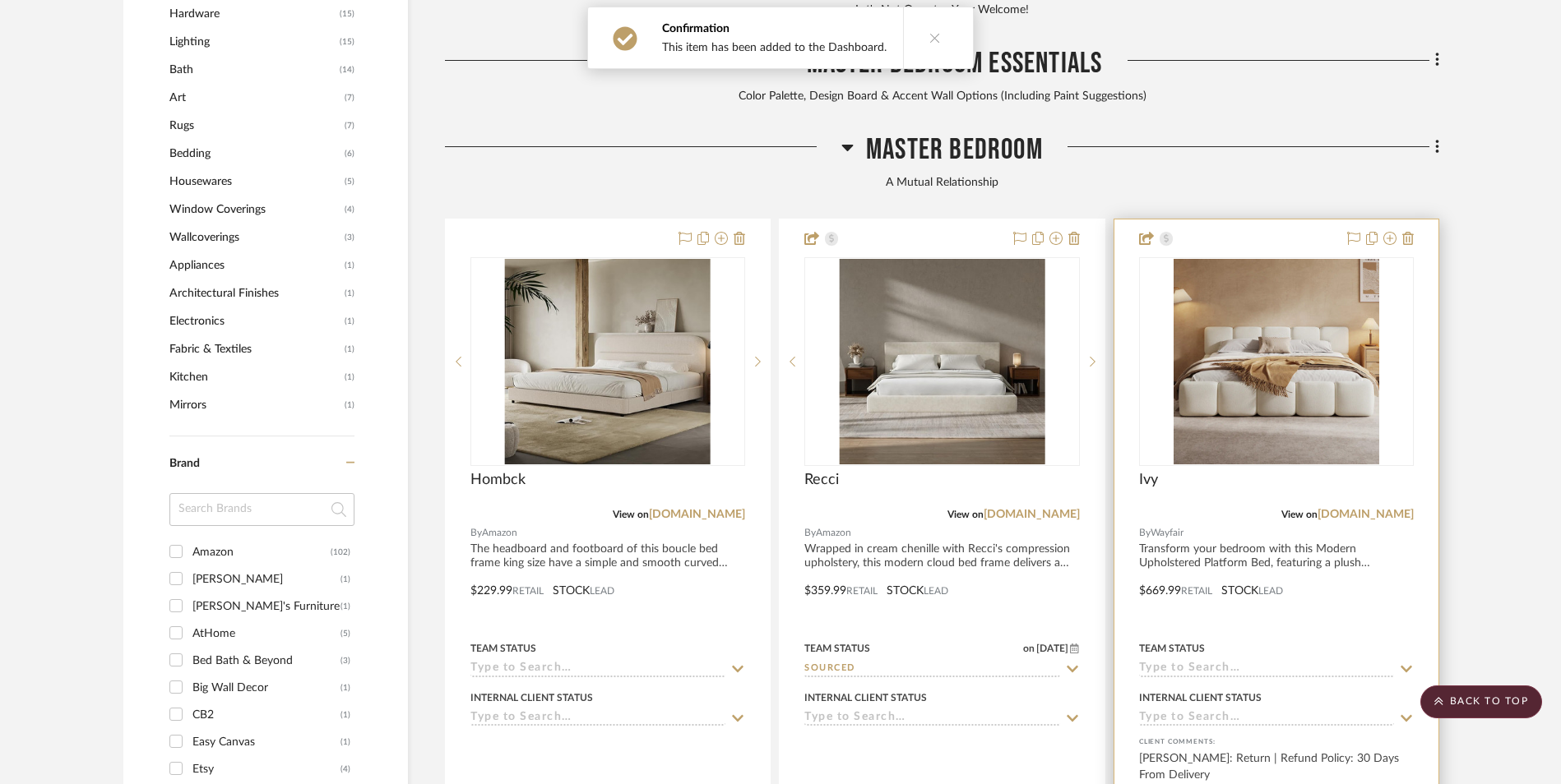
click at [1288, 259] on img "0" at bounding box center [1276, 361] width 206 height 206
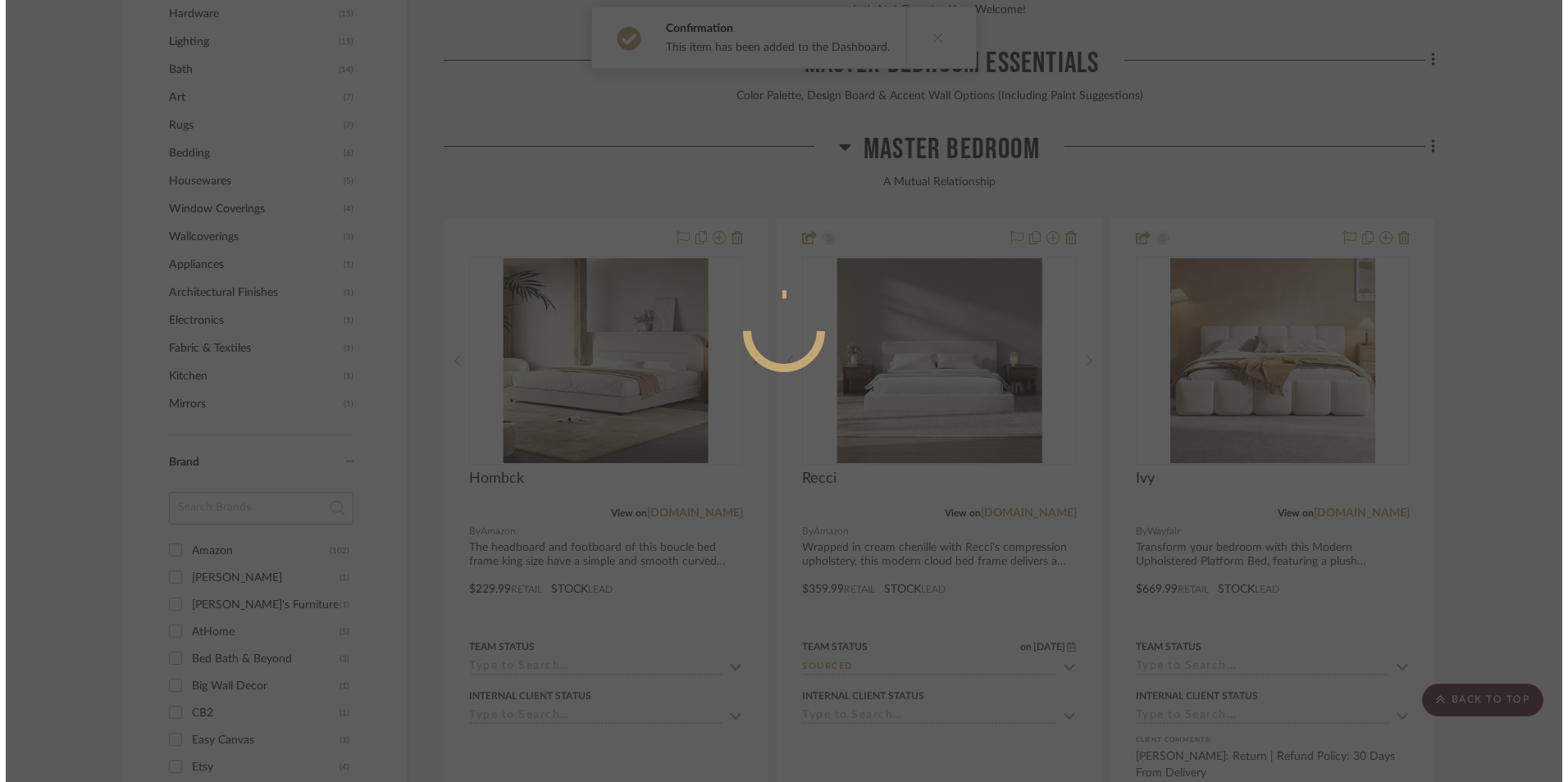
scroll to position [0, 0]
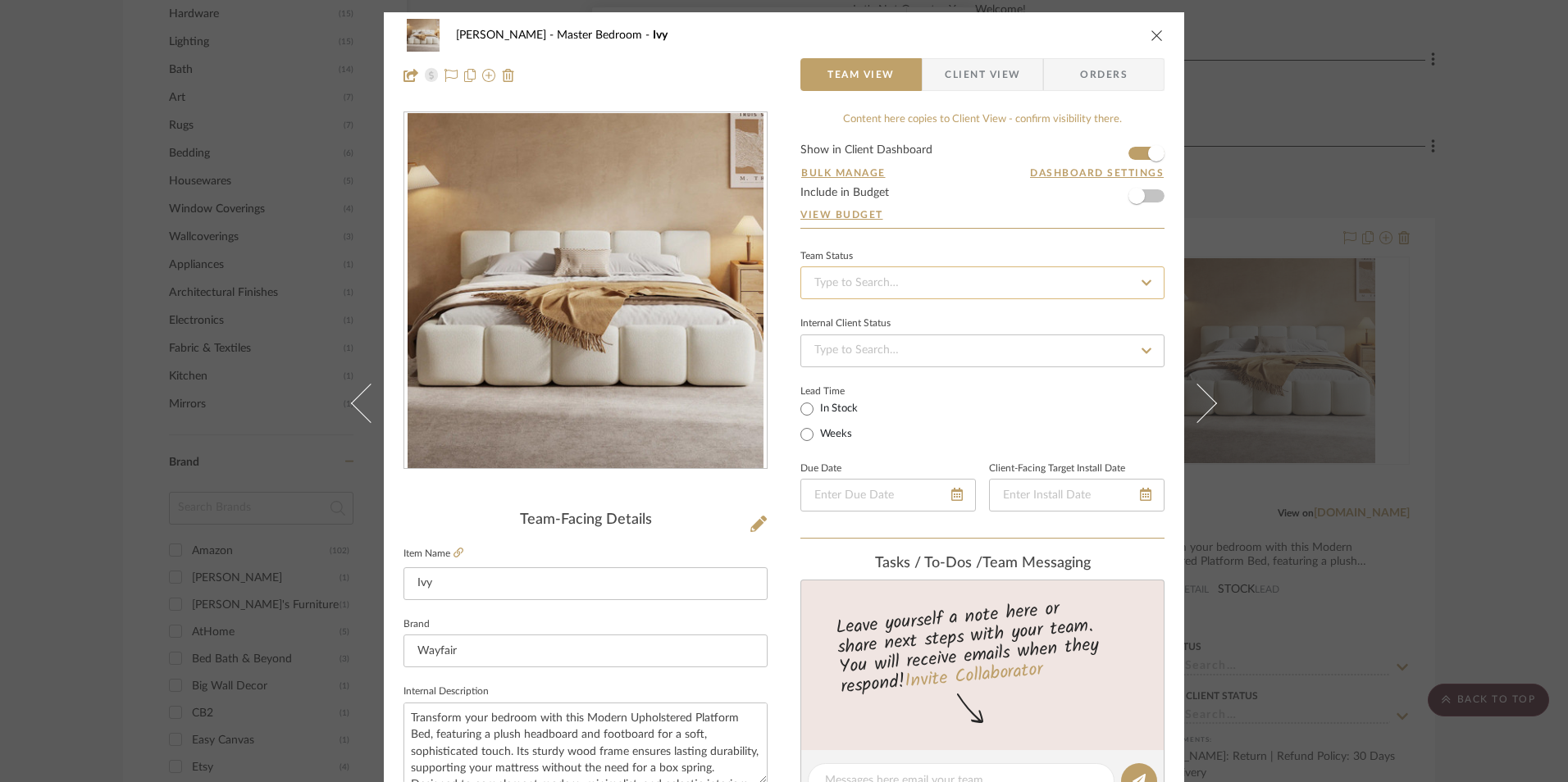
click at [881, 279] on input at bounding box center [982, 283] width 364 height 33
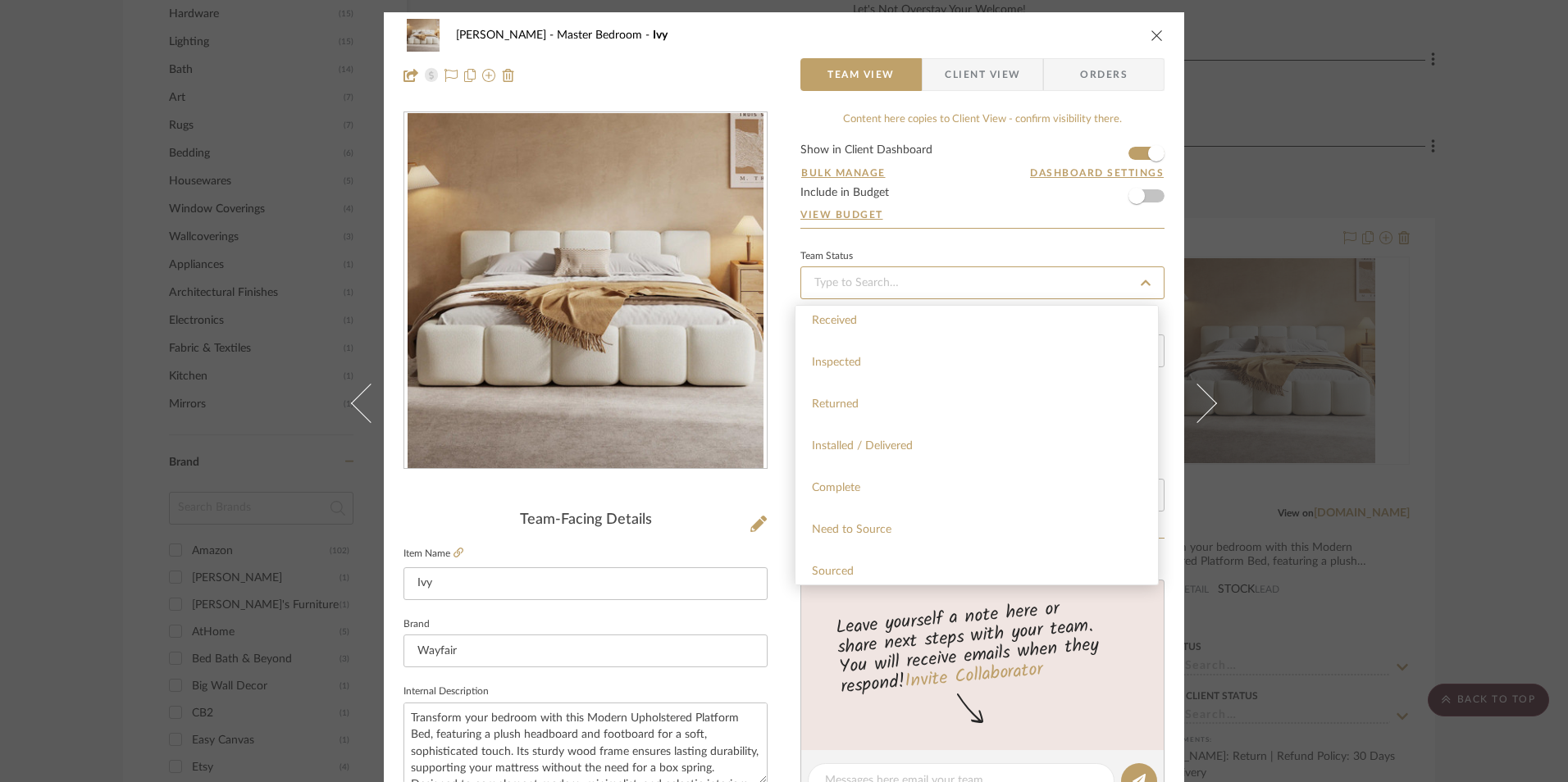
scroll to position [410, 0]
click at [889, 458] on div "Sourced" at bounding box center [977, 461] width 363 height 42
type input "[DATE]"
type input "Sourced"
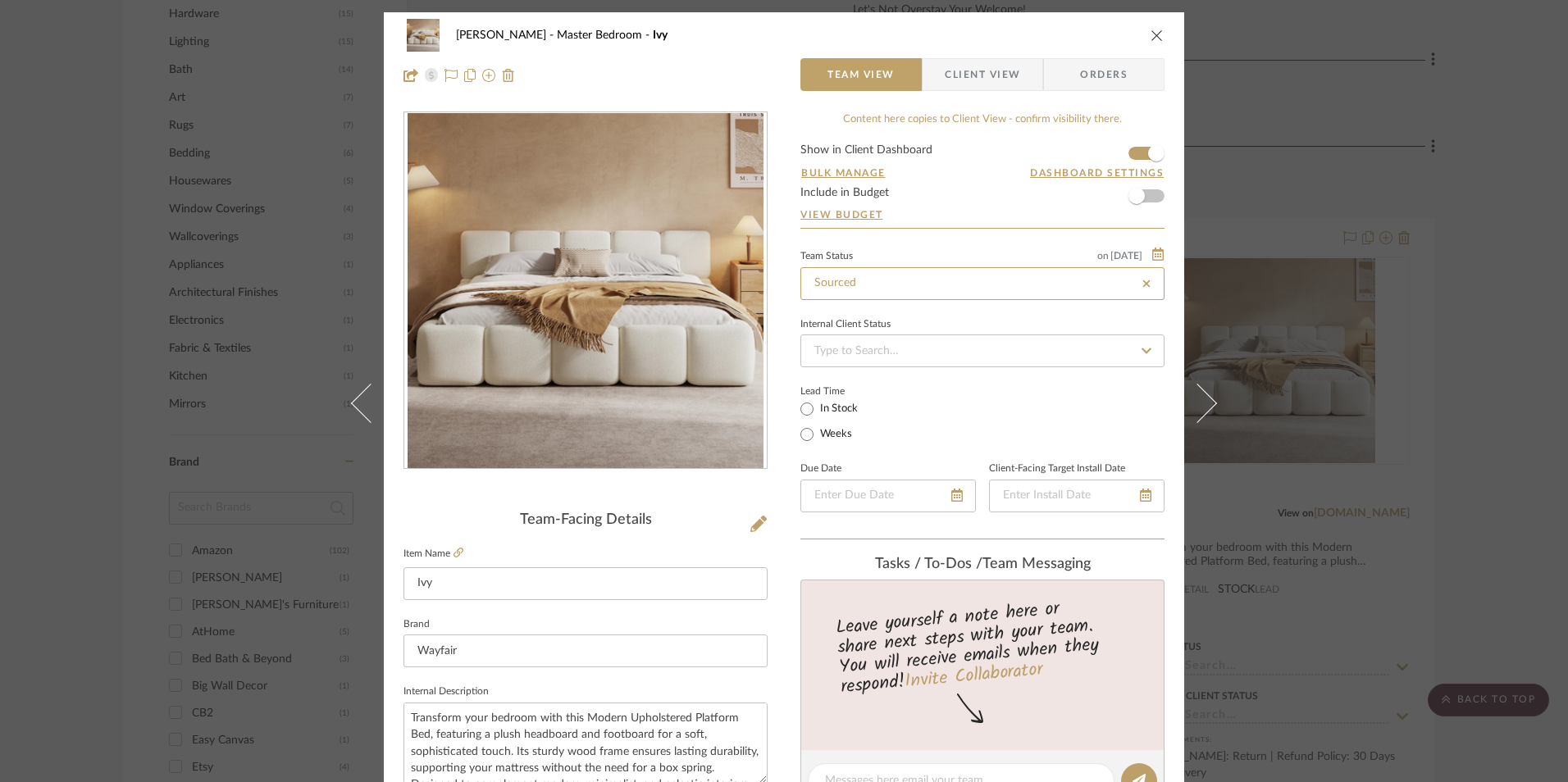
type input "[DATE]"
type input "Sourced"
click at [1022, 202] on form "Show in Client Dashboard Bulk Manage Dashboard Settings Include in Budget View …" at bounding box center [982, 186] width 364 height 84
click at [1151, 39] on icon "close" at bounding box center [1157, 35] width 13 height 13
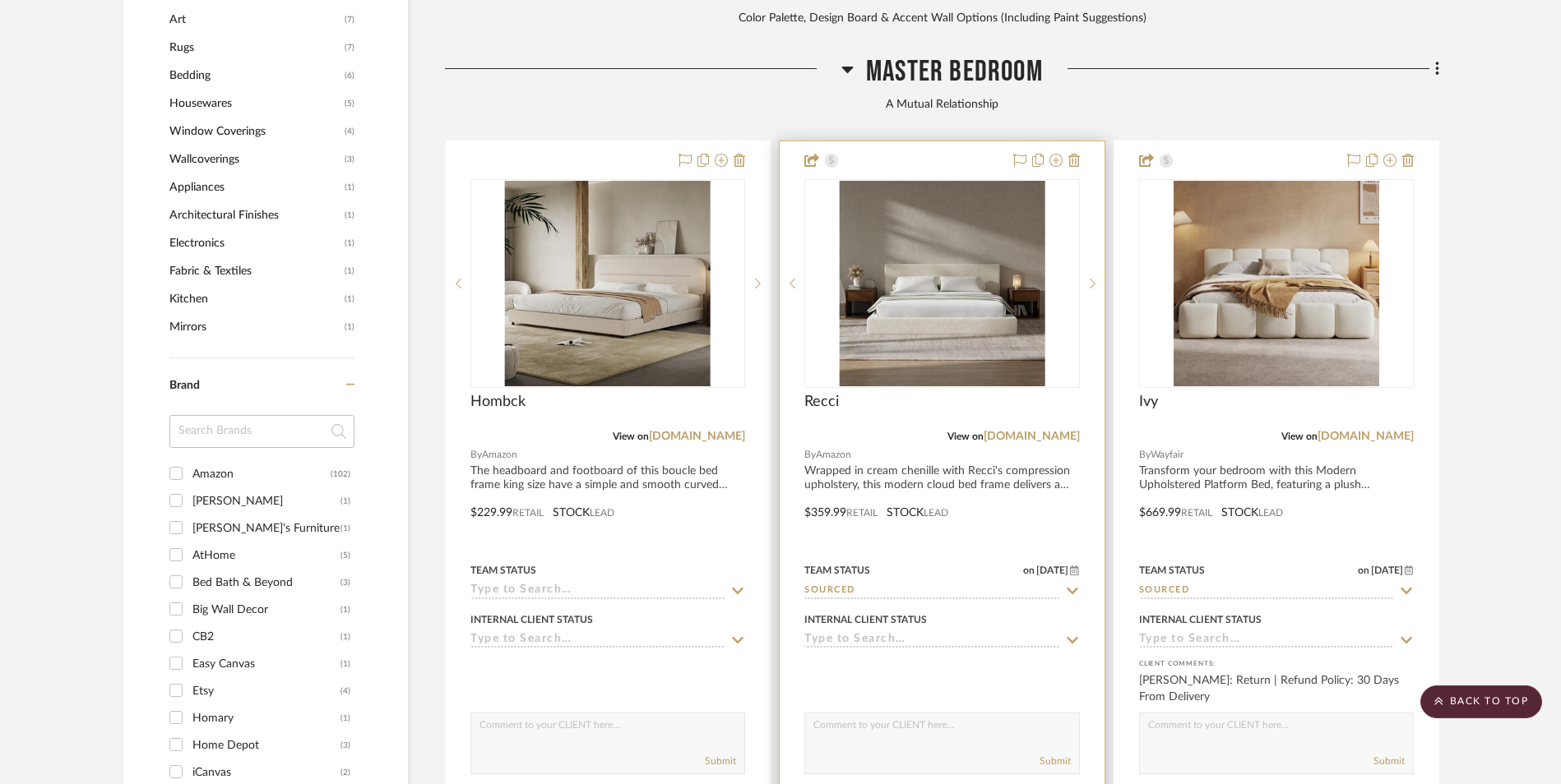
scroll to position [1769, 0]
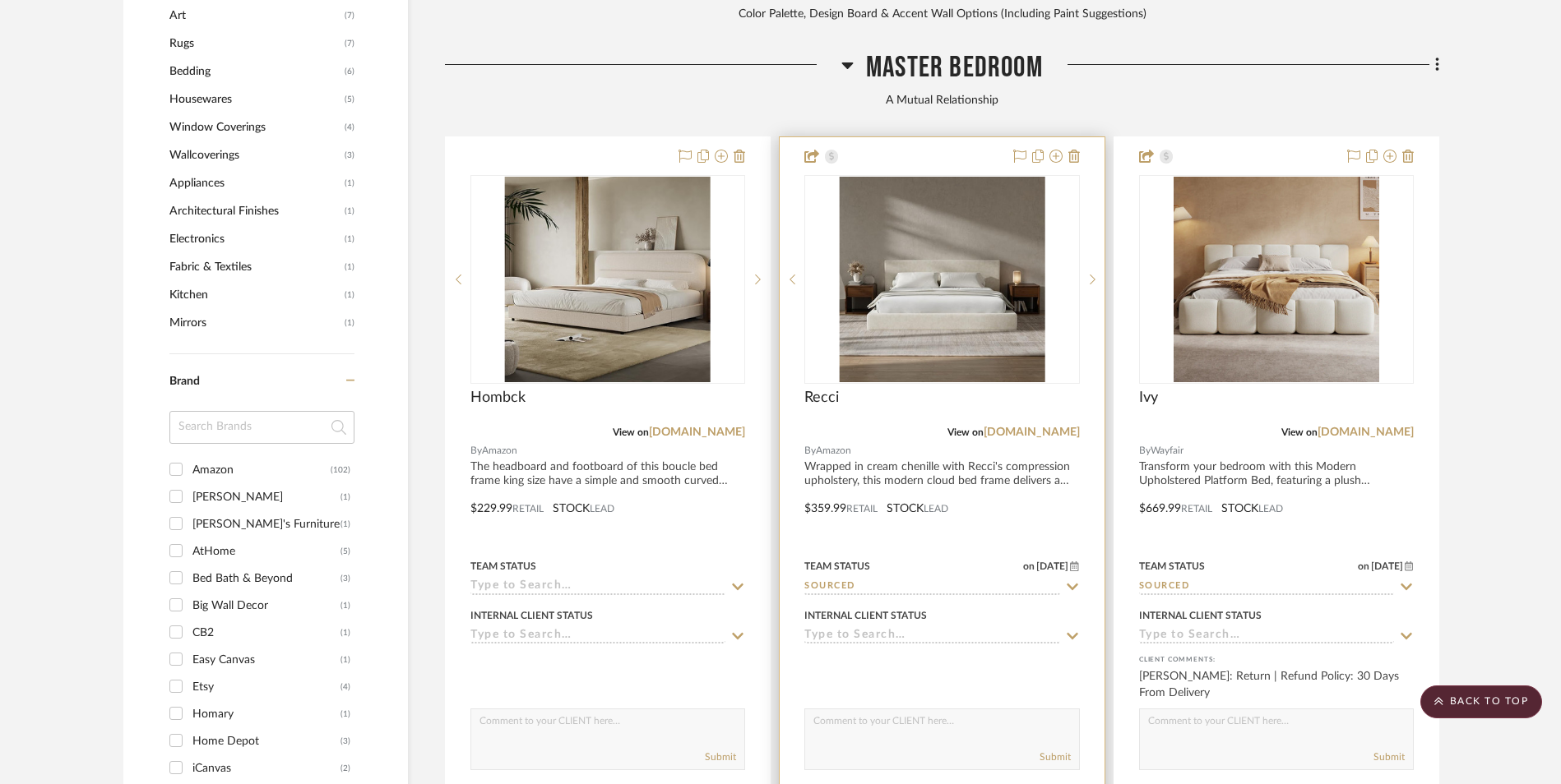
click at [995, 209] on img "0" at bounding box center [942, 280] width 206 height 206
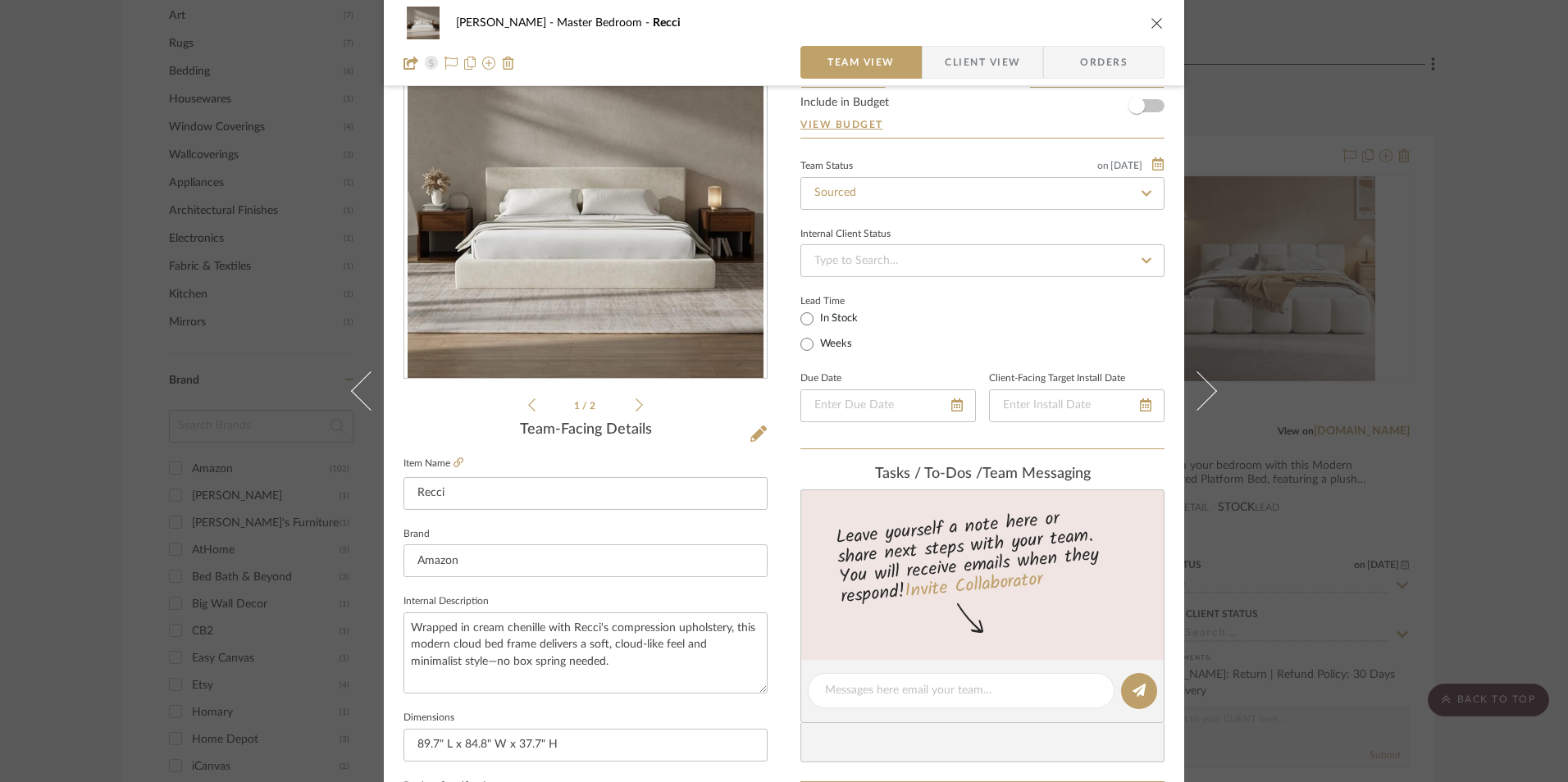
scroll to position [0, 0]
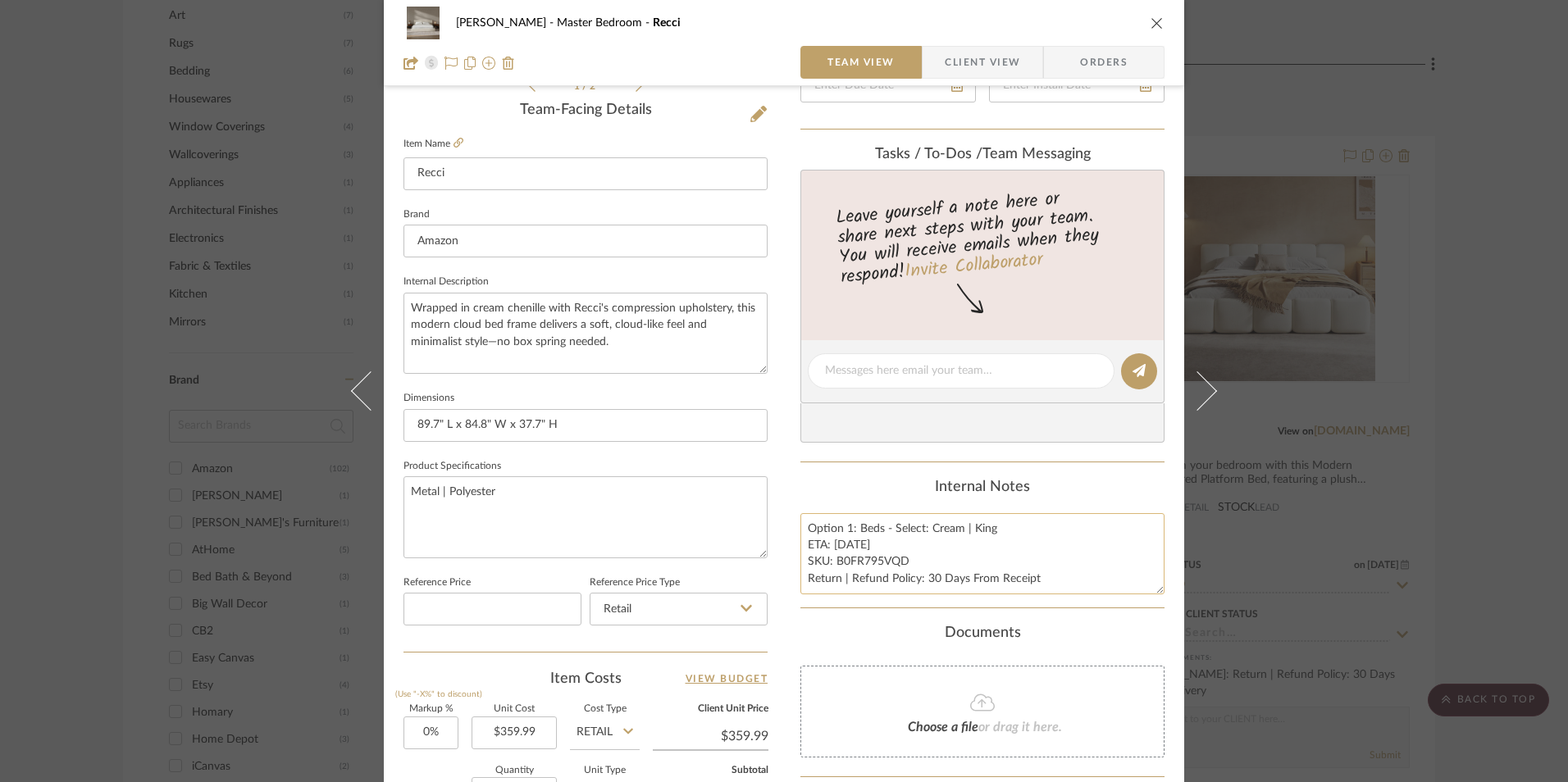
click at [819, 538] on textarea "Option 1: Beds - Select: Cream | King ETA: [DATE] SKU: B0FR795VQD Return | Refu…" at bounding box center [982, 554] width 364 height 81
click at [846, 530] on textarea "Option 1: Beds - Select: Cream | King ETA: [DATE] SKU: B0FR795VQD Return | Refu…" at bounding box center [982, 554] width 364 height 81
type textarea "Option 2: Beds - Select: Cream | King ETA: [DATE] SKU: B0FR795VQD Return | Refu…"
click at [857, 483] on div "Internal Notes" at bounding box center [982, 488] width 364 height 18
drag, startPoint x: 803, startPoint y: 527, endPoint x: 1069, endPoint y: 607, distance: 277.8
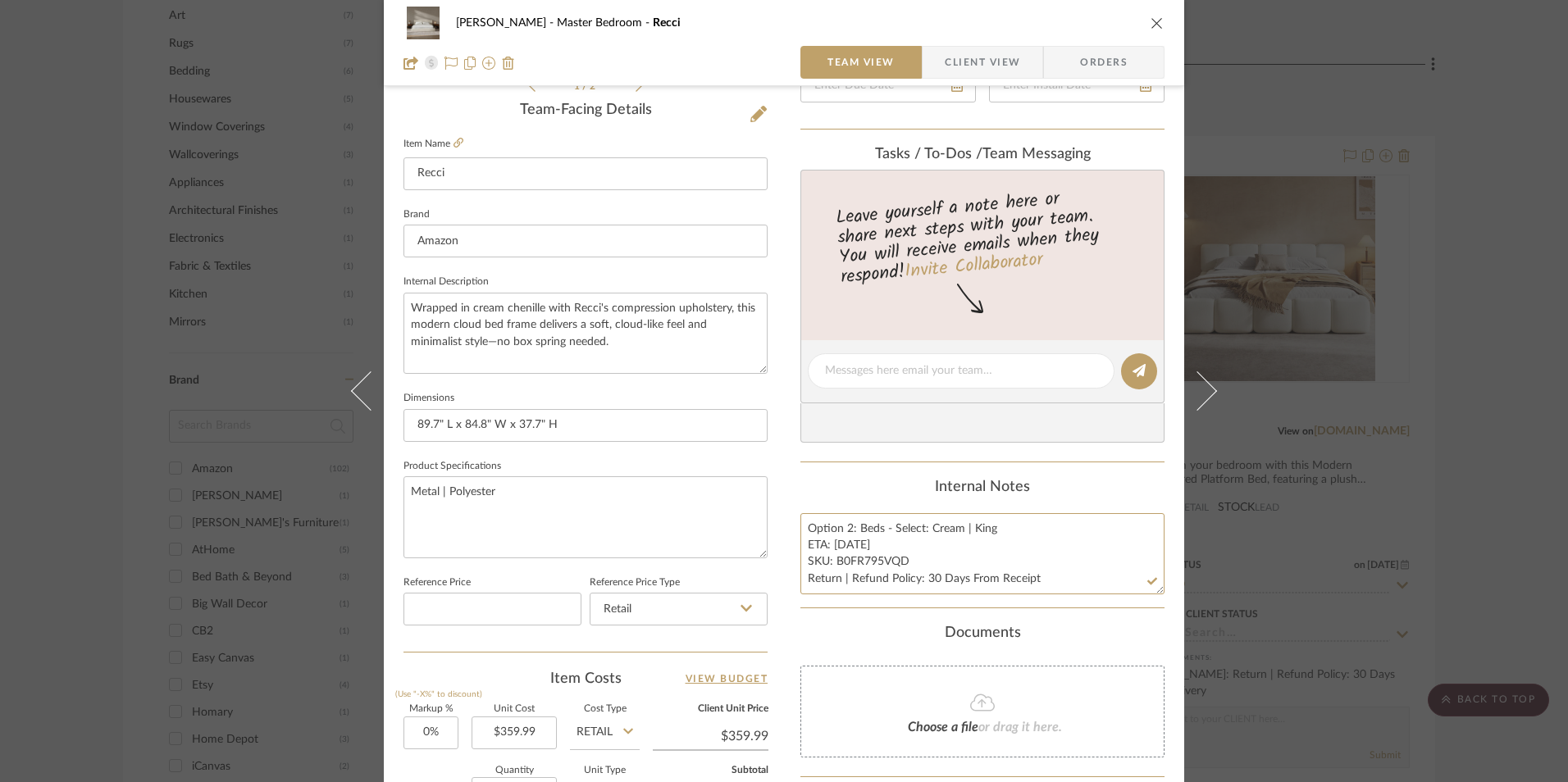
click at [1069, 607] on summary-project-notes "Internal Notes Option 2: Beds - Select: Cream | King ETA: [DATE] SKU: B0FR795VQ…" at bounding box center [982, 544] width 364 height 130
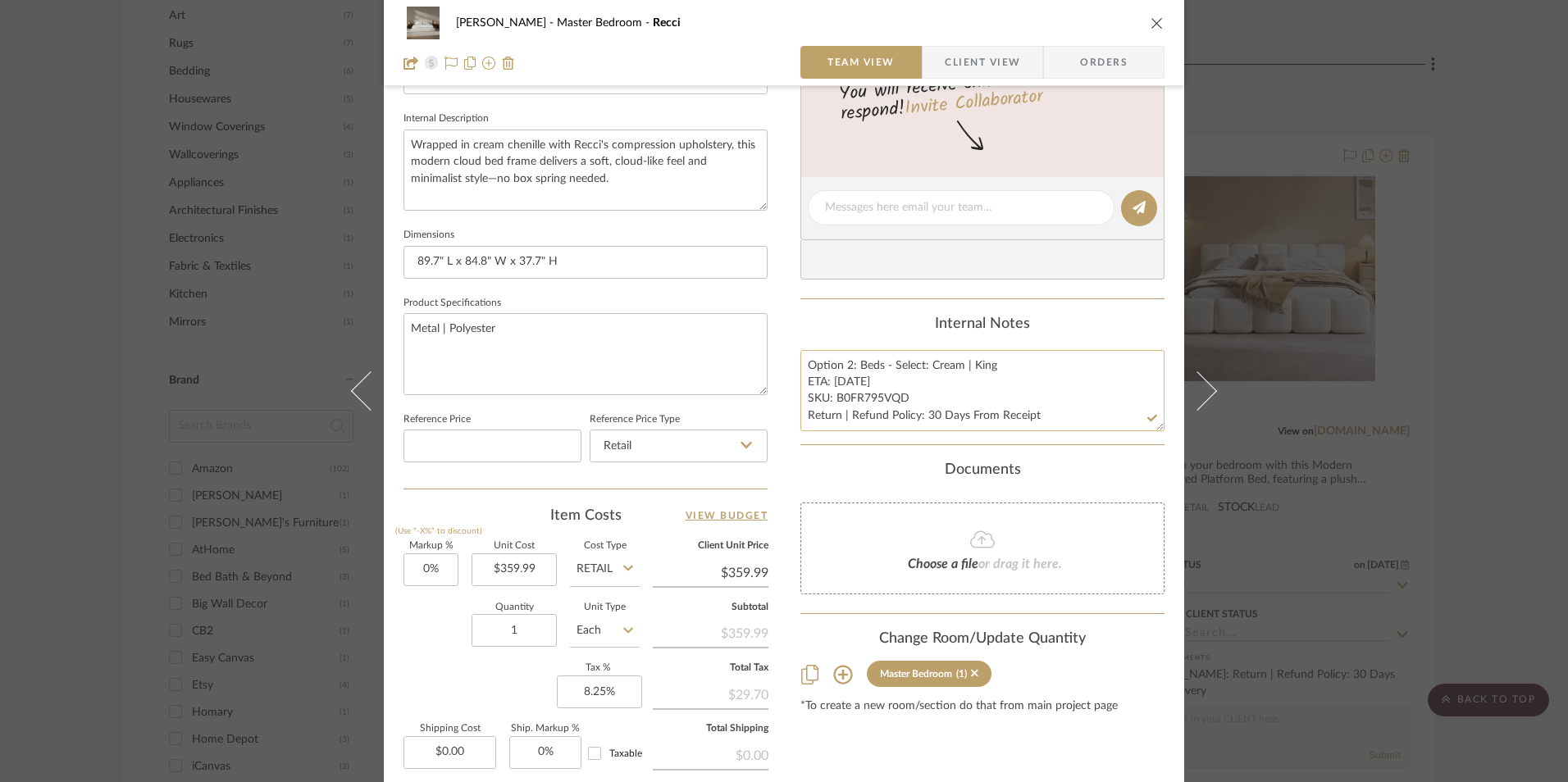
scroll to position [745, 0]
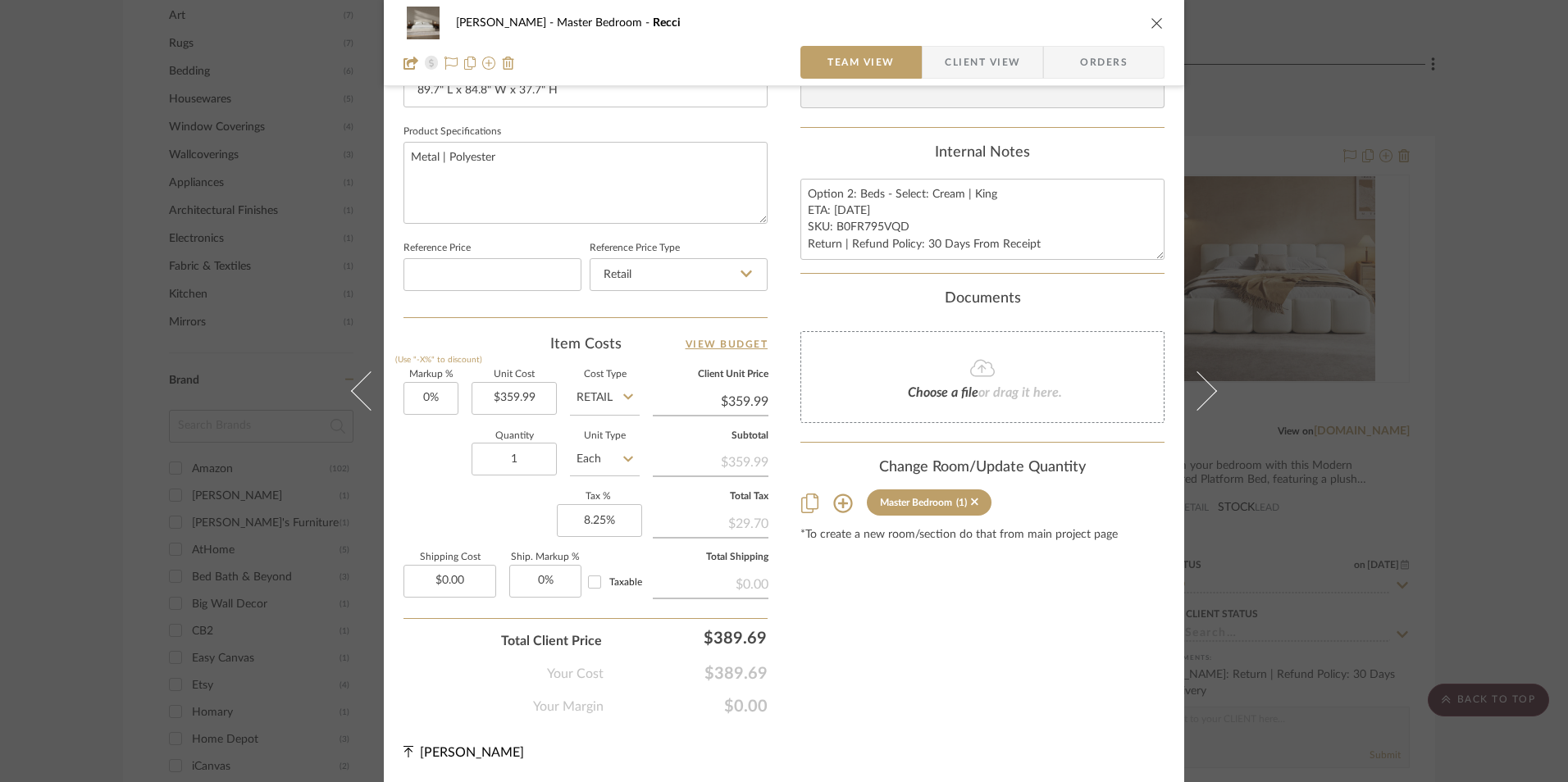
click at [983, 55] on span "Client View" at bounding box center [982, 62] width 75 height 33
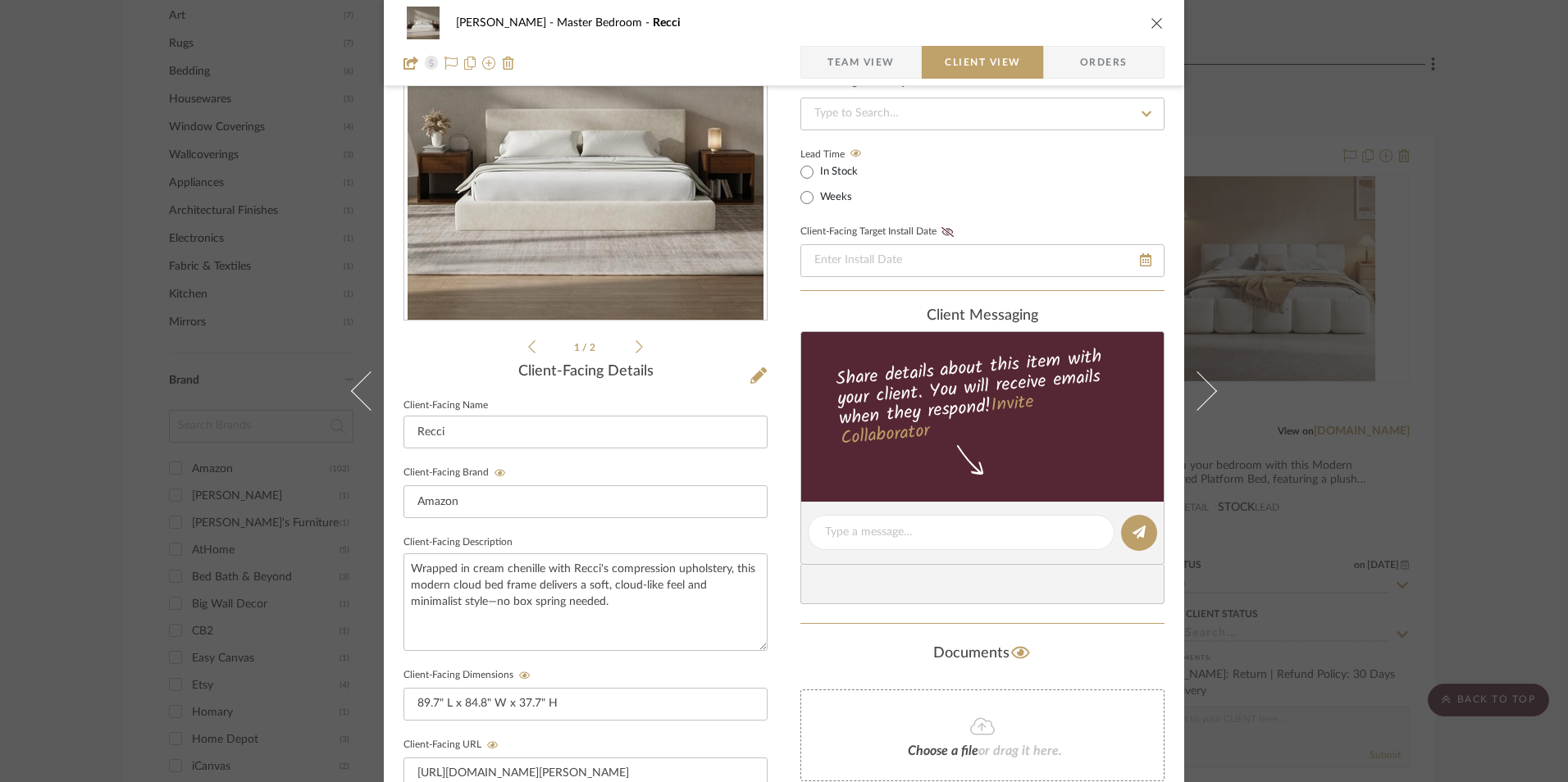
scroll to position [328, 0]
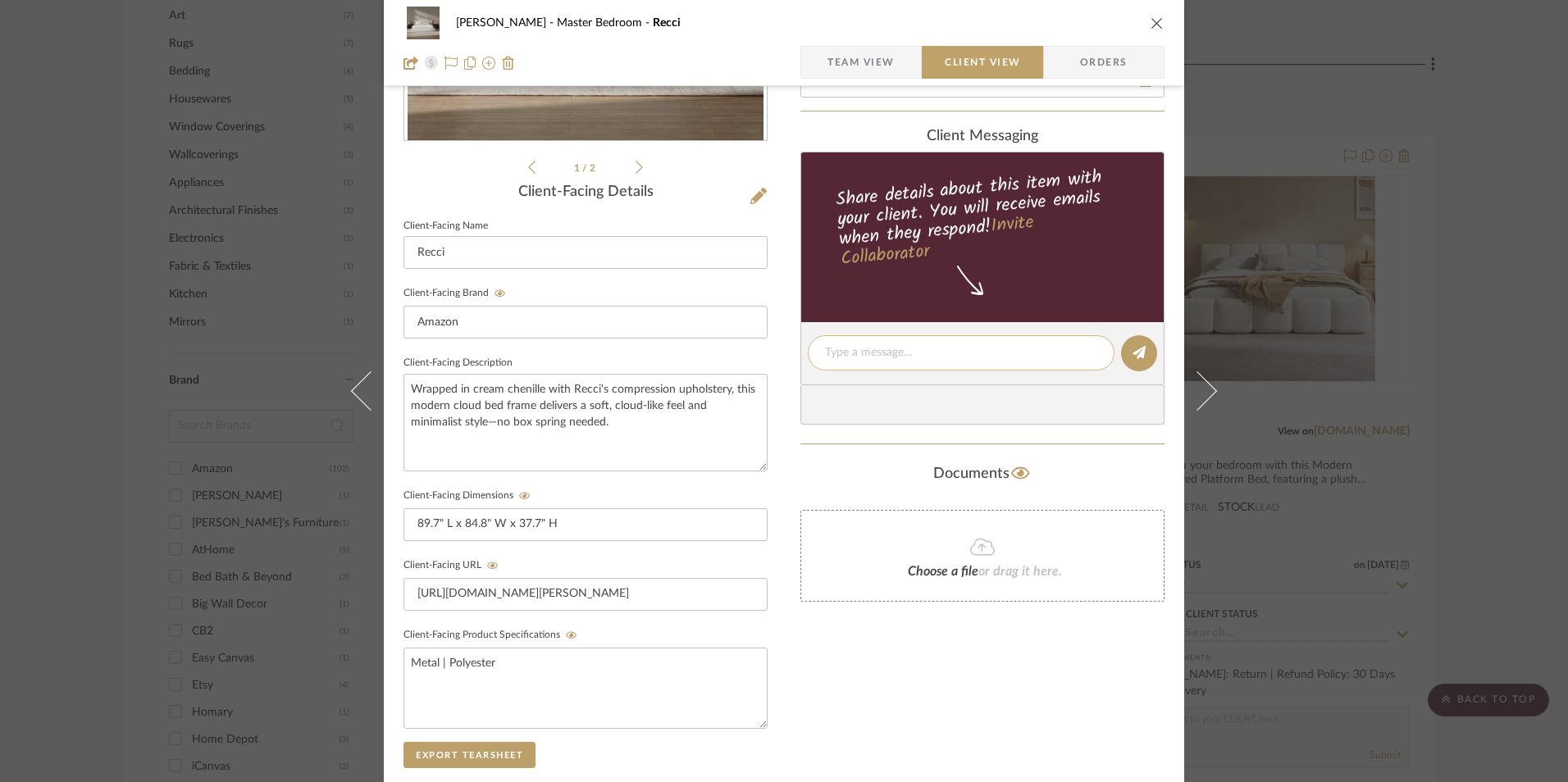
click at [885, 360] on textarea at bounding box center [961, 353] width 272 height 17
paste textarea "Option 2: Beds - Select: Cream | King ETA: [DATE] SKU: B0FR795VQD Return | Refu…"
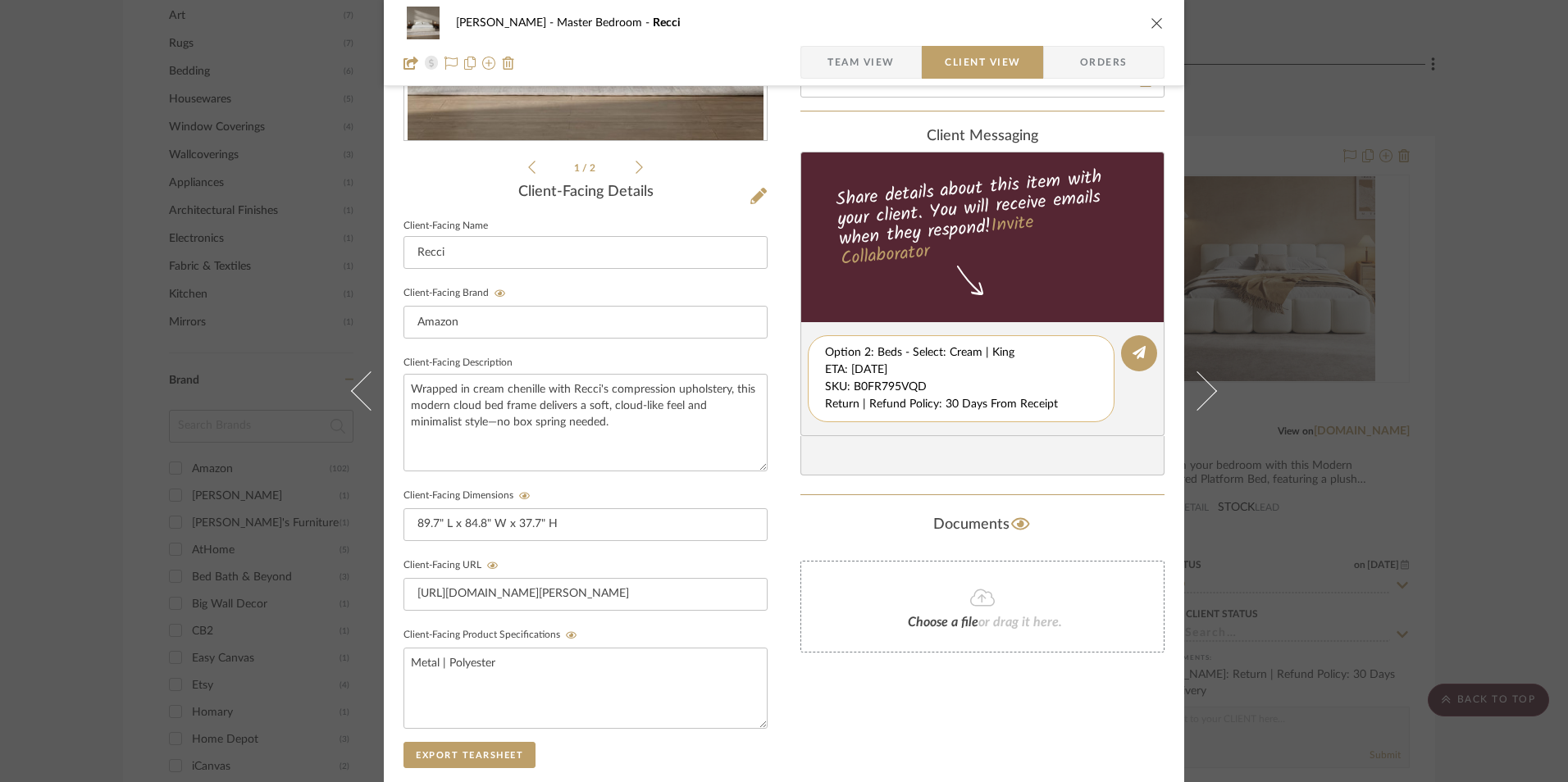
scroll to position [0, 0]
drag, startPoint x: 821, startPoint y: 367, endPoint x: 851, endPoint y: 397, distance: 42.4
click at [1071, 421] on div "Option 2: Beds - Select: Cream | King ETA: [DATE] SKU: B0FR795VQD Return | Refu…" at bounding box center [961, 378] width 307 height 87
type textarea "Option 2: Beds - Select: Cream | King"
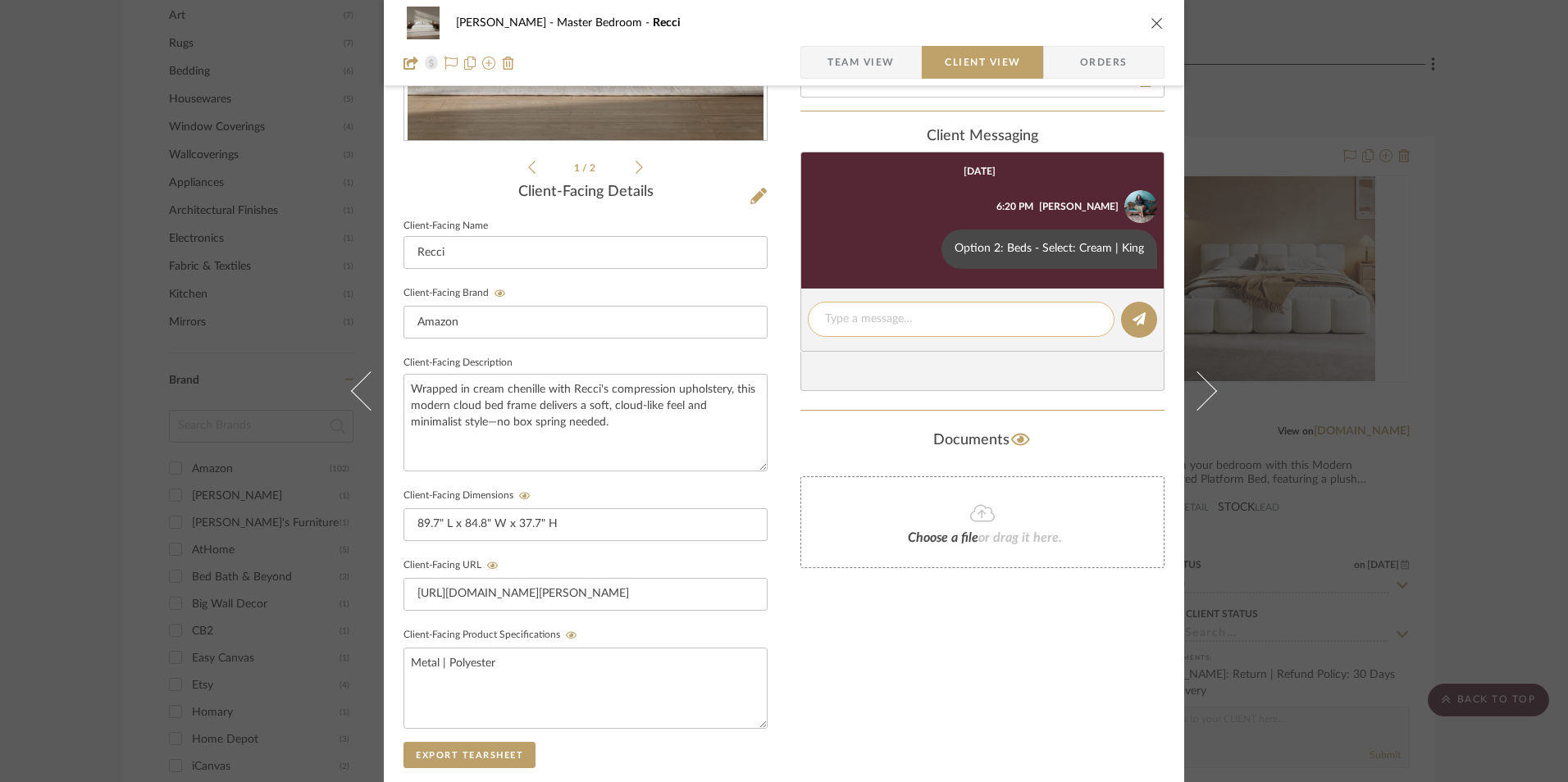
click at [874, 313] on textarea at bounding box center [961, 320] width 272 height 17
paste textarea "ETA: [DATE] SKU: B0FR795VQD Return | Refund Policy: 30 Days From Receipt"
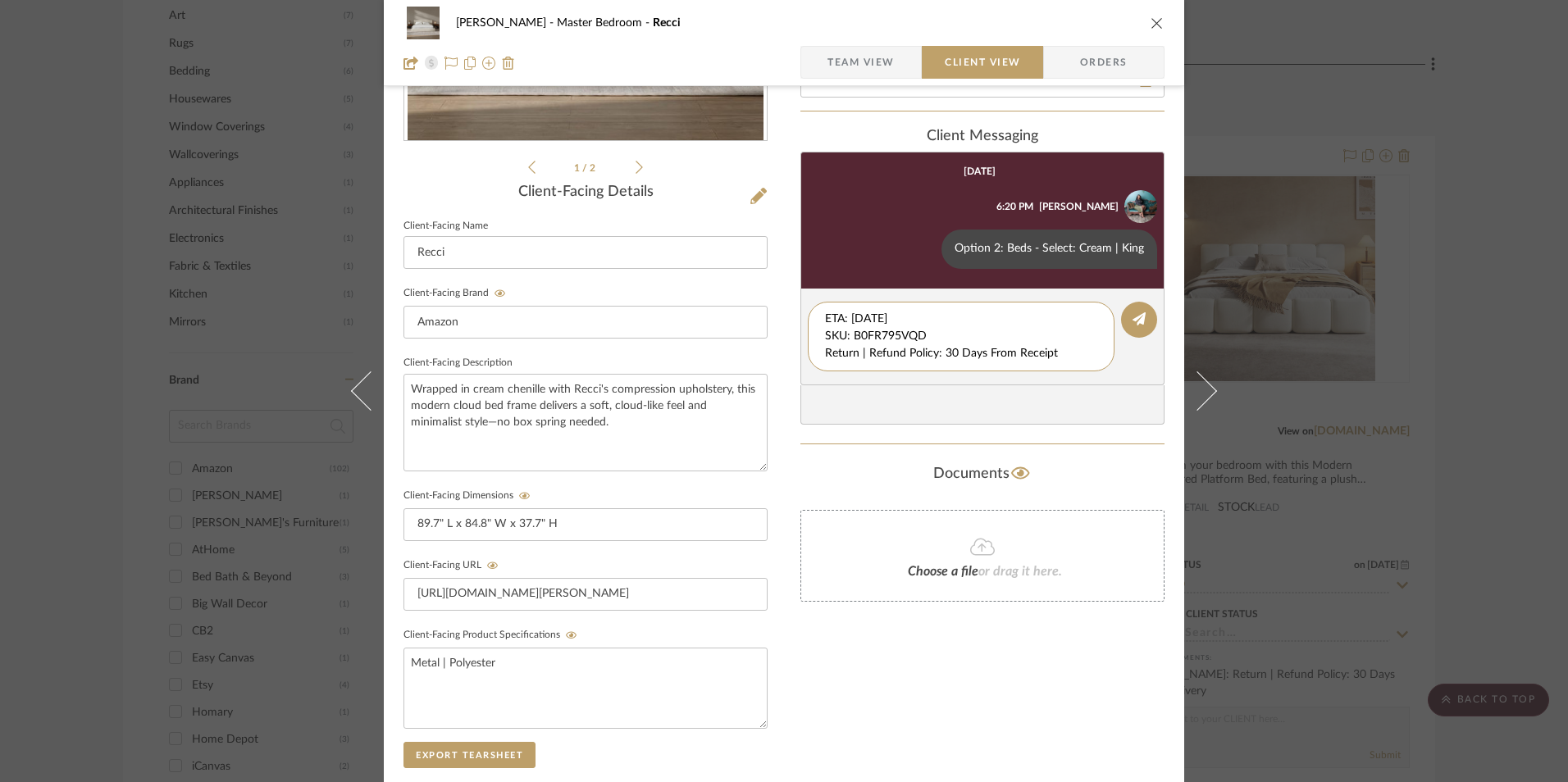
drag, startPoint x: 939, startPoint y: 334, endPoint x: 711, endPoint y: 286, distance: 233.0
click at [711, 286] on div "[PERSON_NAME] Master Bedroom Recci Team View Client View Orders 1 / 2 Client-Fa…" at bounding box center [784, 366] width 800 height 1366
click at [825, 333] on textarea "Return | Refund Policy: 30 Days From Receipt" at bounding box center [961, 328] width 272 height 35
type textarea "Return | Refund Policy: 30 Days From Receipt"
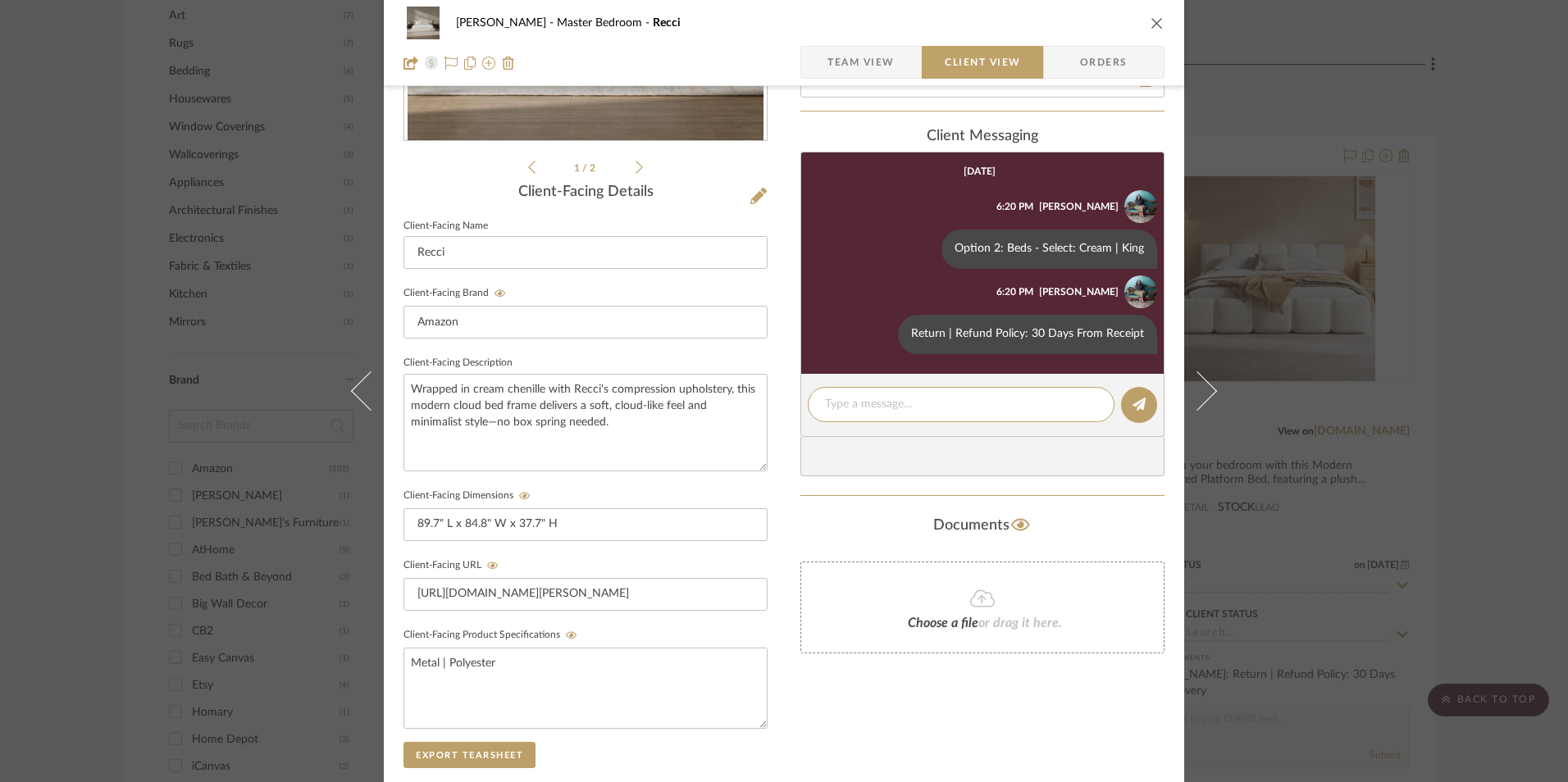
click at [1151, 23] on icon "close" at bounding box center [1157, 23] width 13 height 13
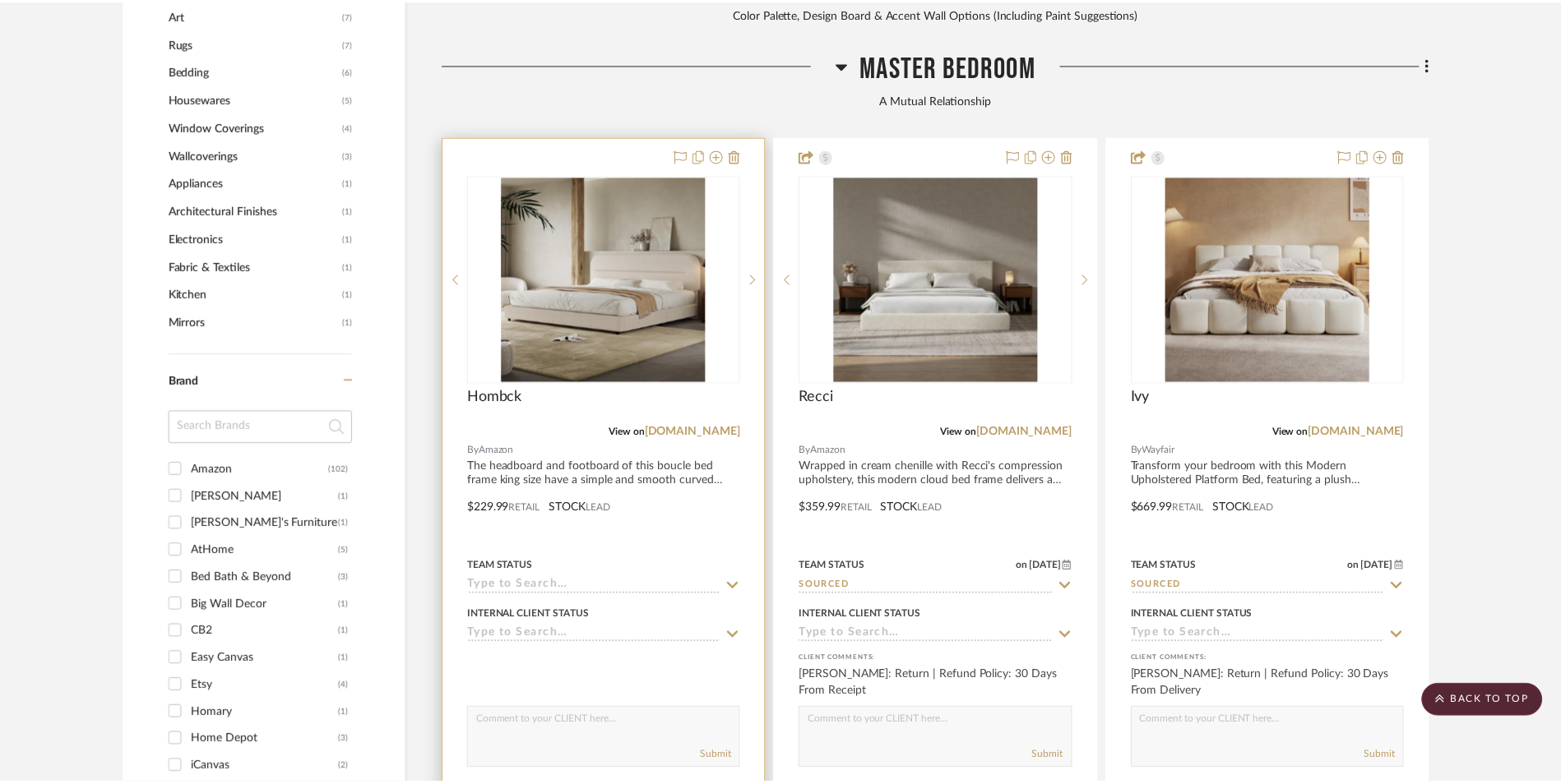
scroll to position [1769, 0]
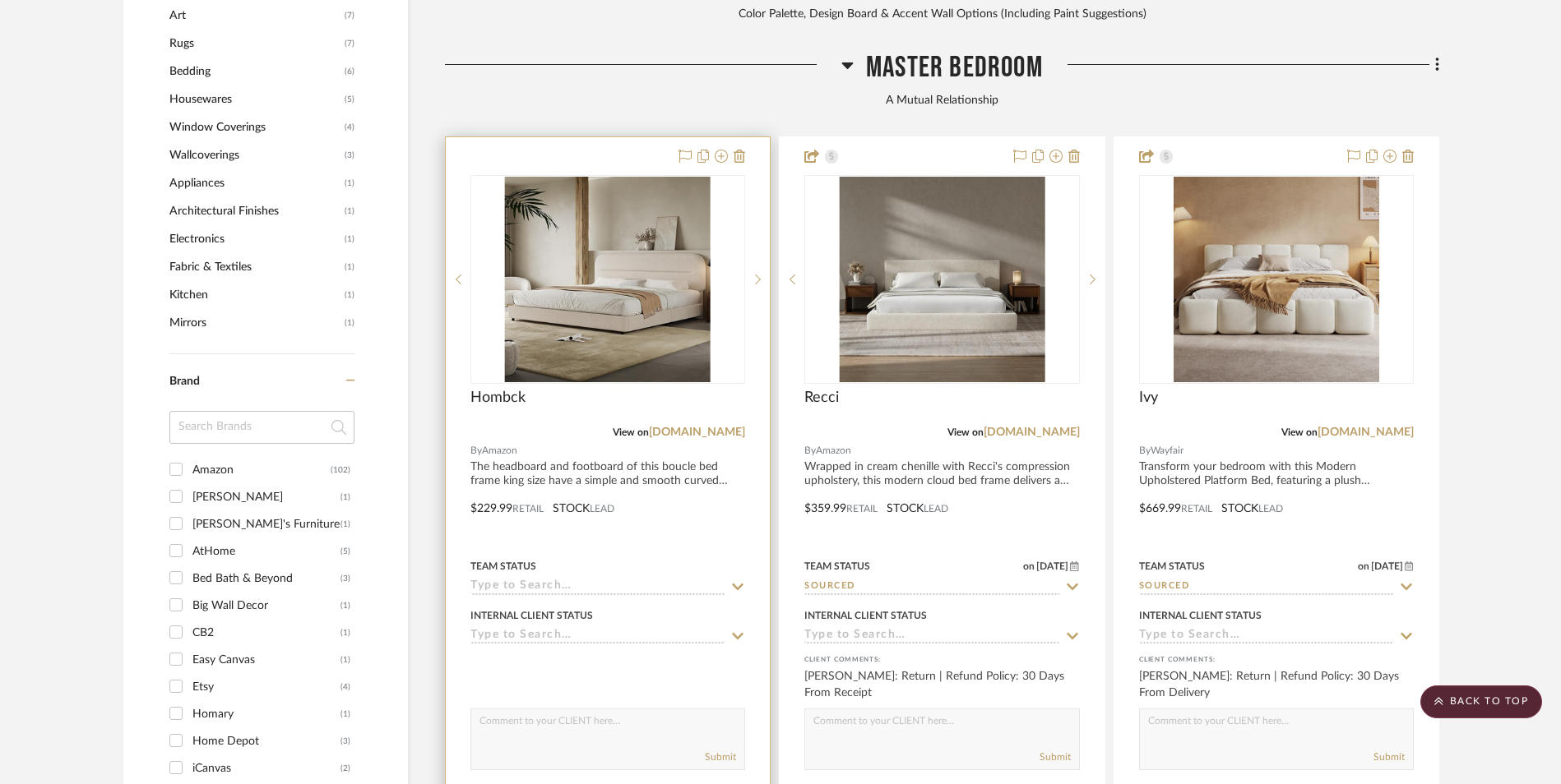
click at [601, 177] on img "0" at bounding box center [607, 280] width 206 height 206
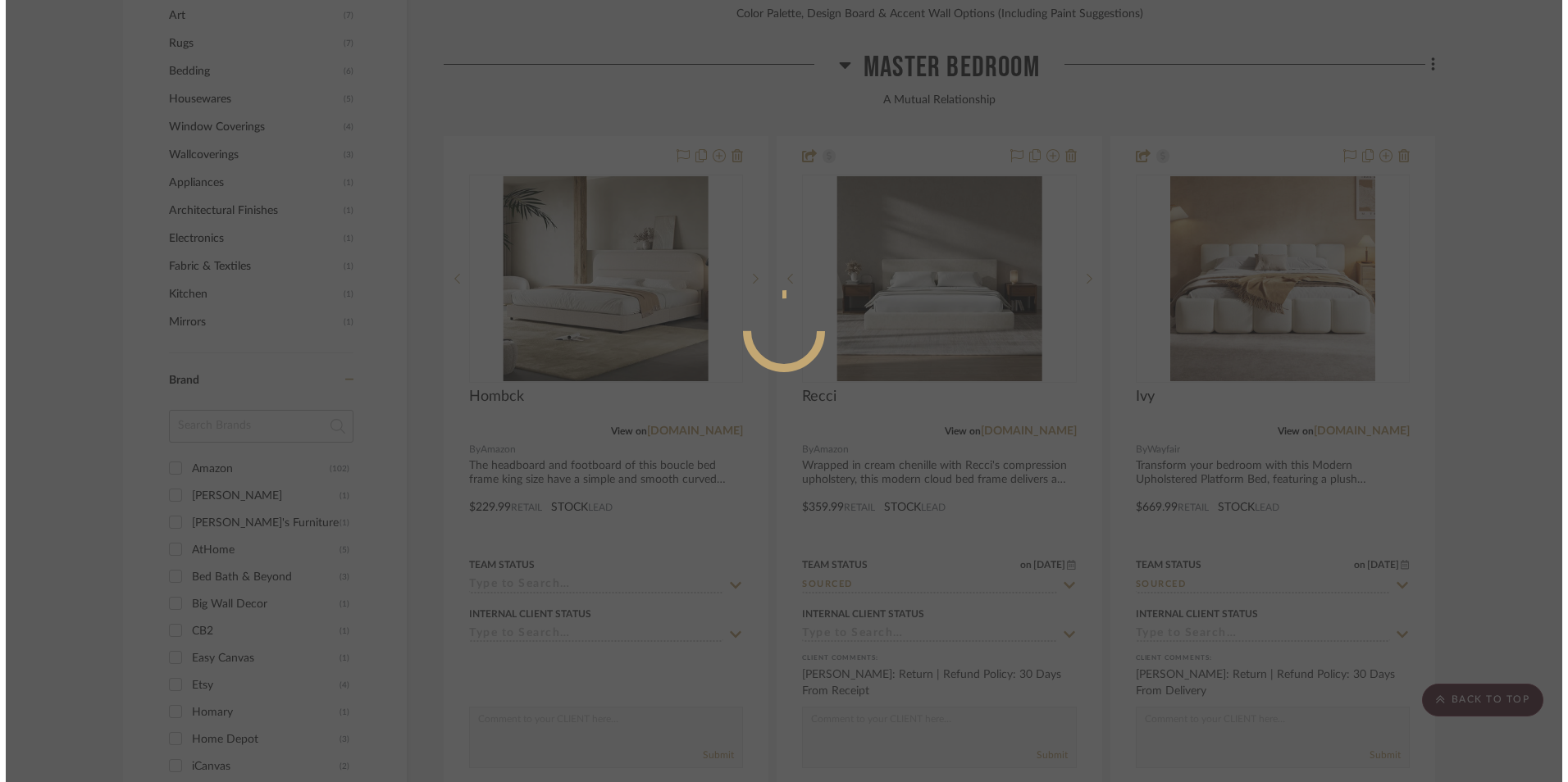
scroll to position [0, 0]
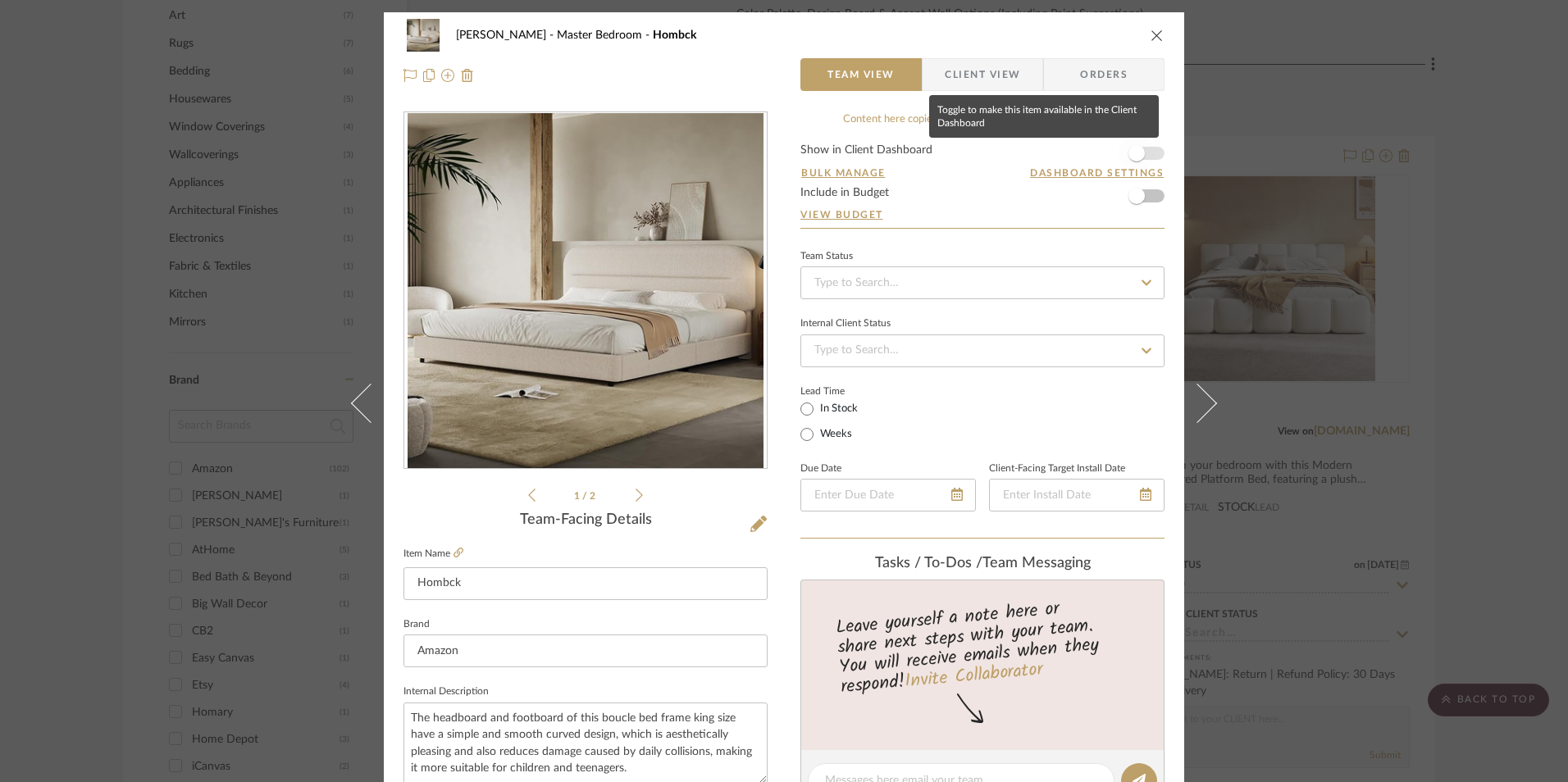
click at [1142, 156] on span "button" at bounding box center [1137, 153] width 36 height 36
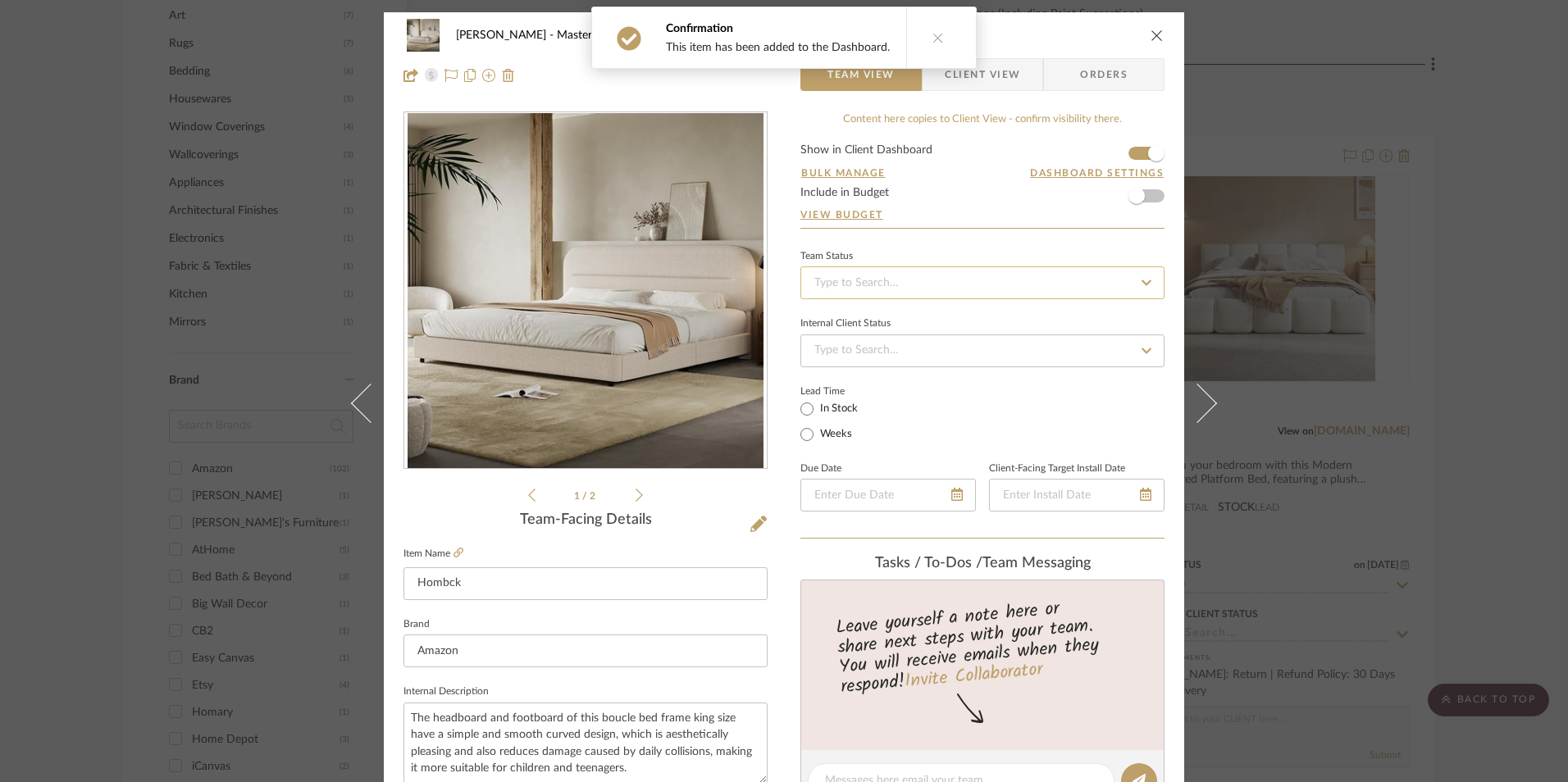
click at [965, 284] on input at bounding box center [982, 283] width 364 height 33
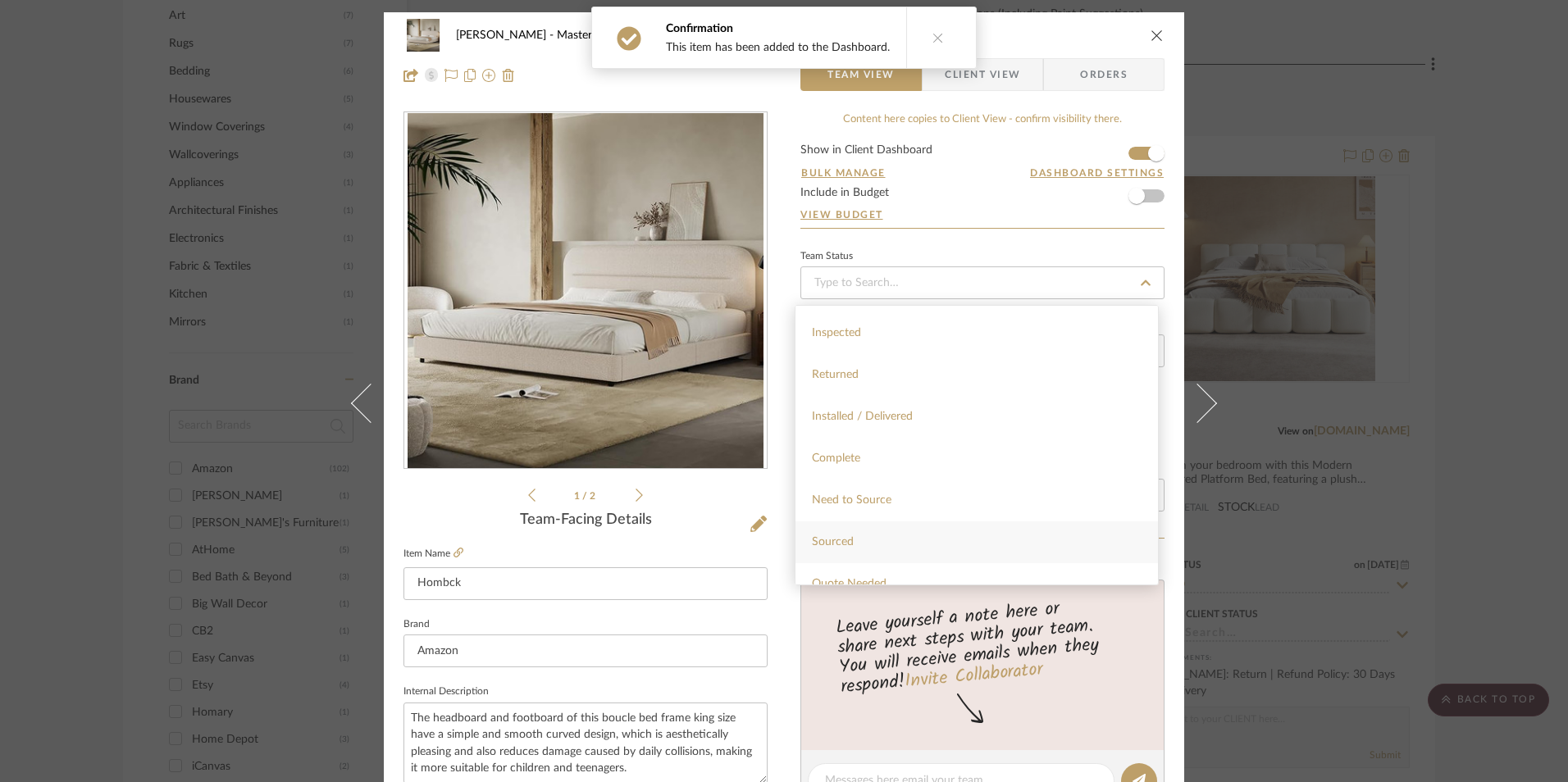
click at [874, 552] on div "Sourced" at bounding box center [977, 542] width 363 height 42
type input "[DATE]"
type input "Sourced"
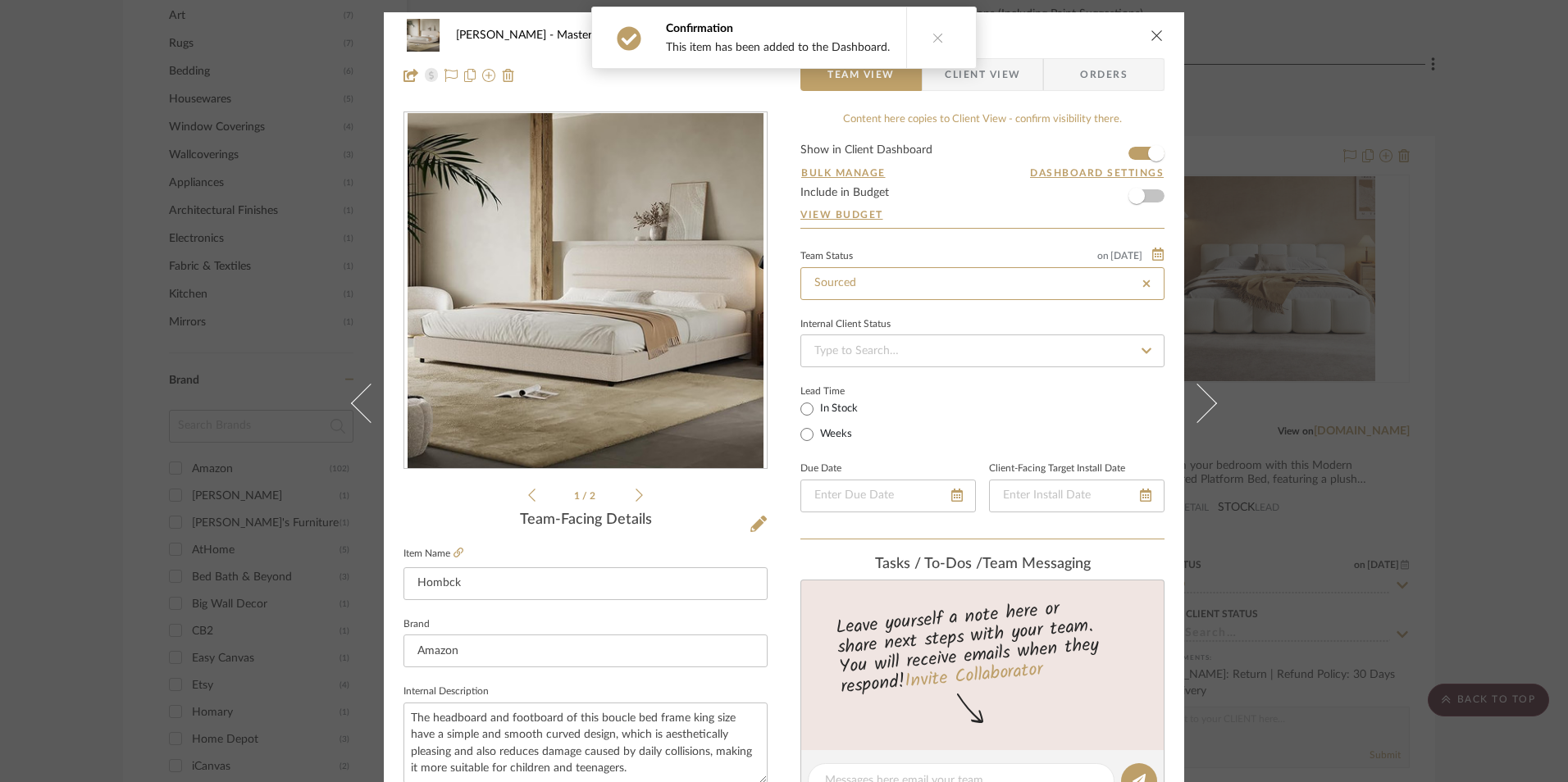
type input "[DATE]"
type input "Sourced"
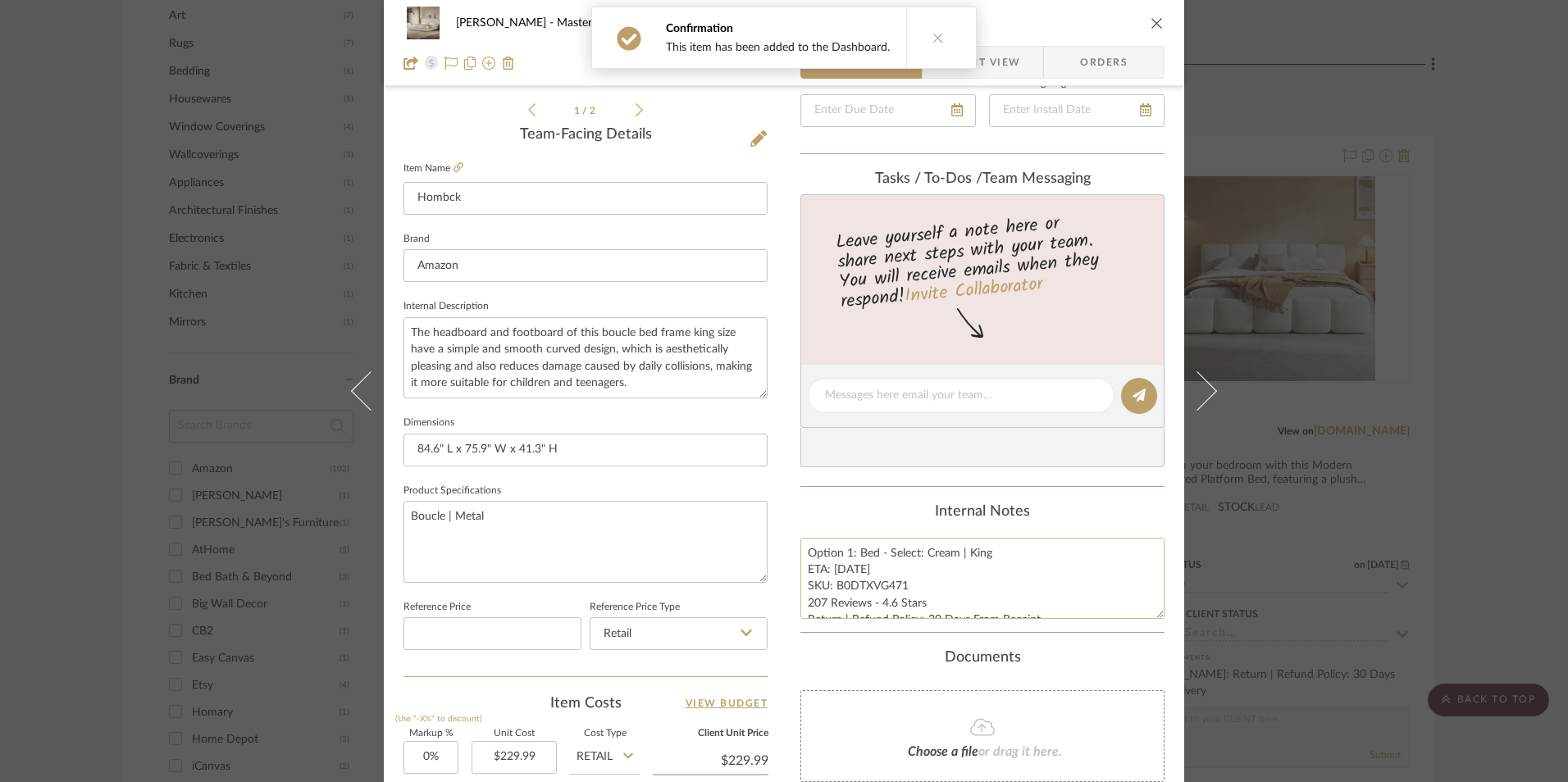
scroll to position [492, 0]
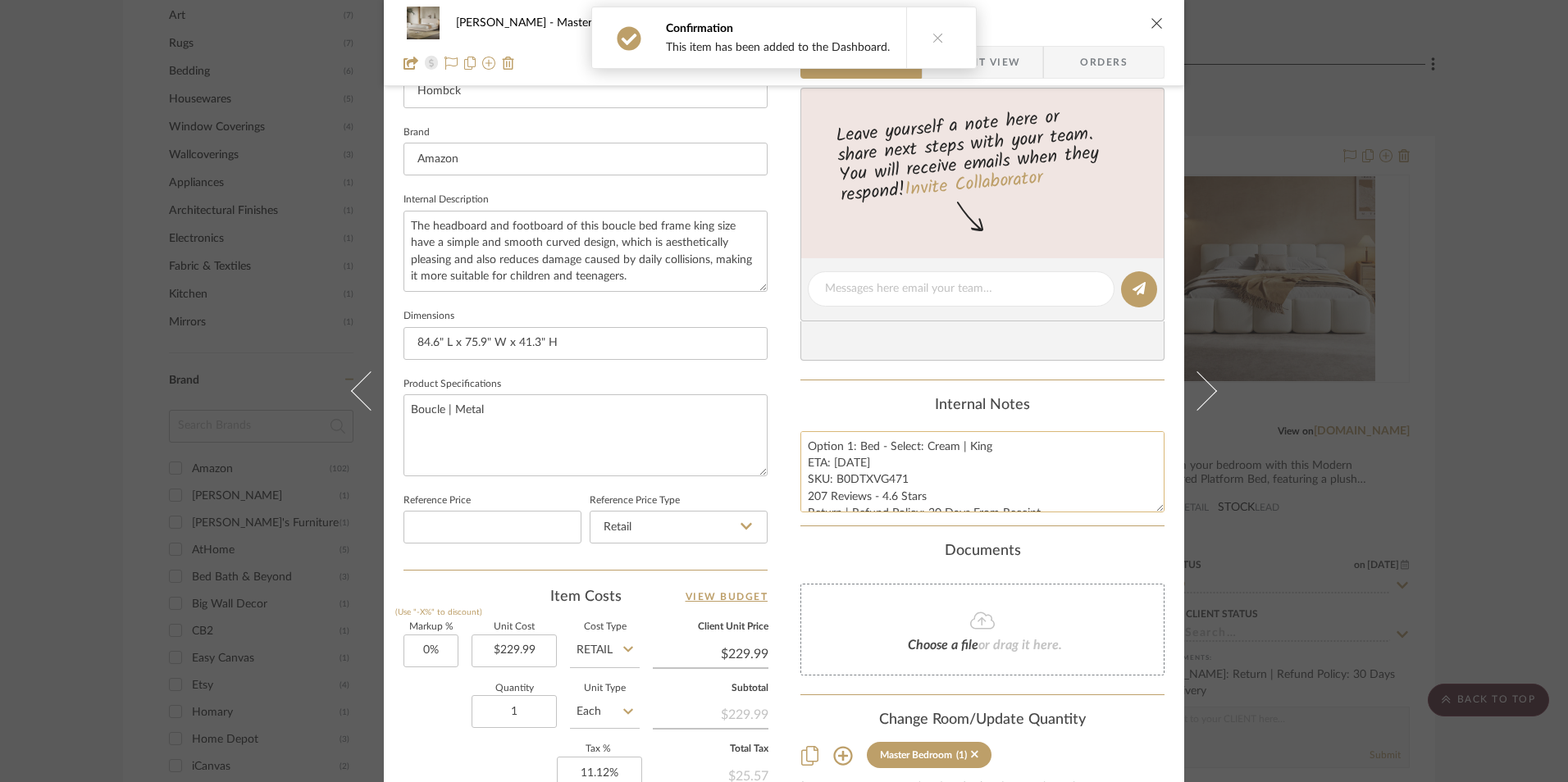
click at [859, 464] on textarea "Option 1: Bed - Select: Cream | King ETA: [DATE] SKU: B0DTXVG471 207 Reviews - …" at bounding box center [982, 472] width 364 height 81
drag, startPoint x: 804, startPoint y: 443, endPoint x: 1074, endPoint y: 526, distance: 282.5
click at [1074, 526] on summary-project-notes "Internal Notes Option 1: Bed - Select: Cream | King ETA: [DATE] SKU: B0DTXVG471…" at bounding box center [982, 462] width 364 height 130
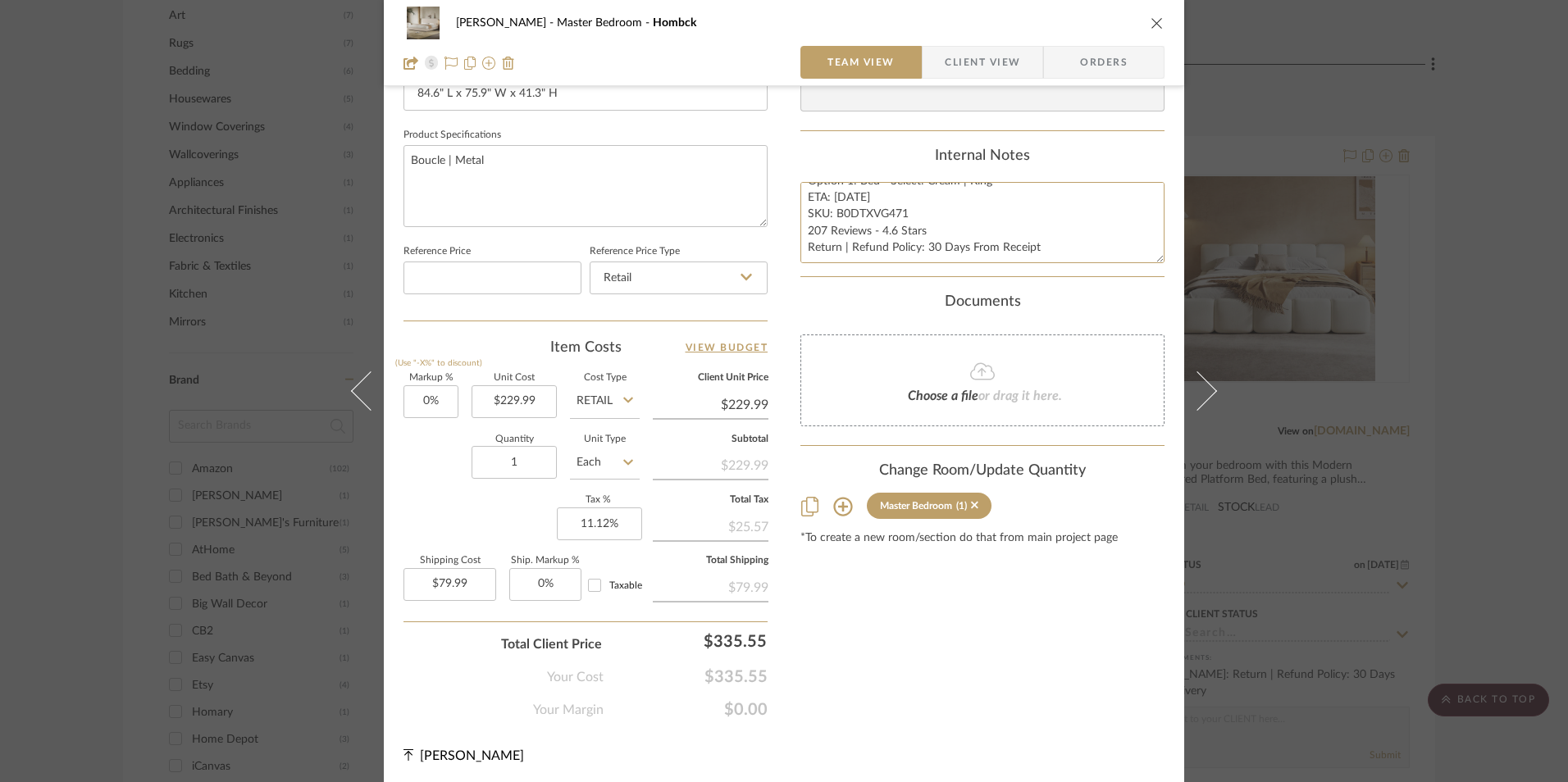
scroll to position [745, 0]
click at [992, 64] on span "Client View" at bounding box center [982, 62] width 75 height 33
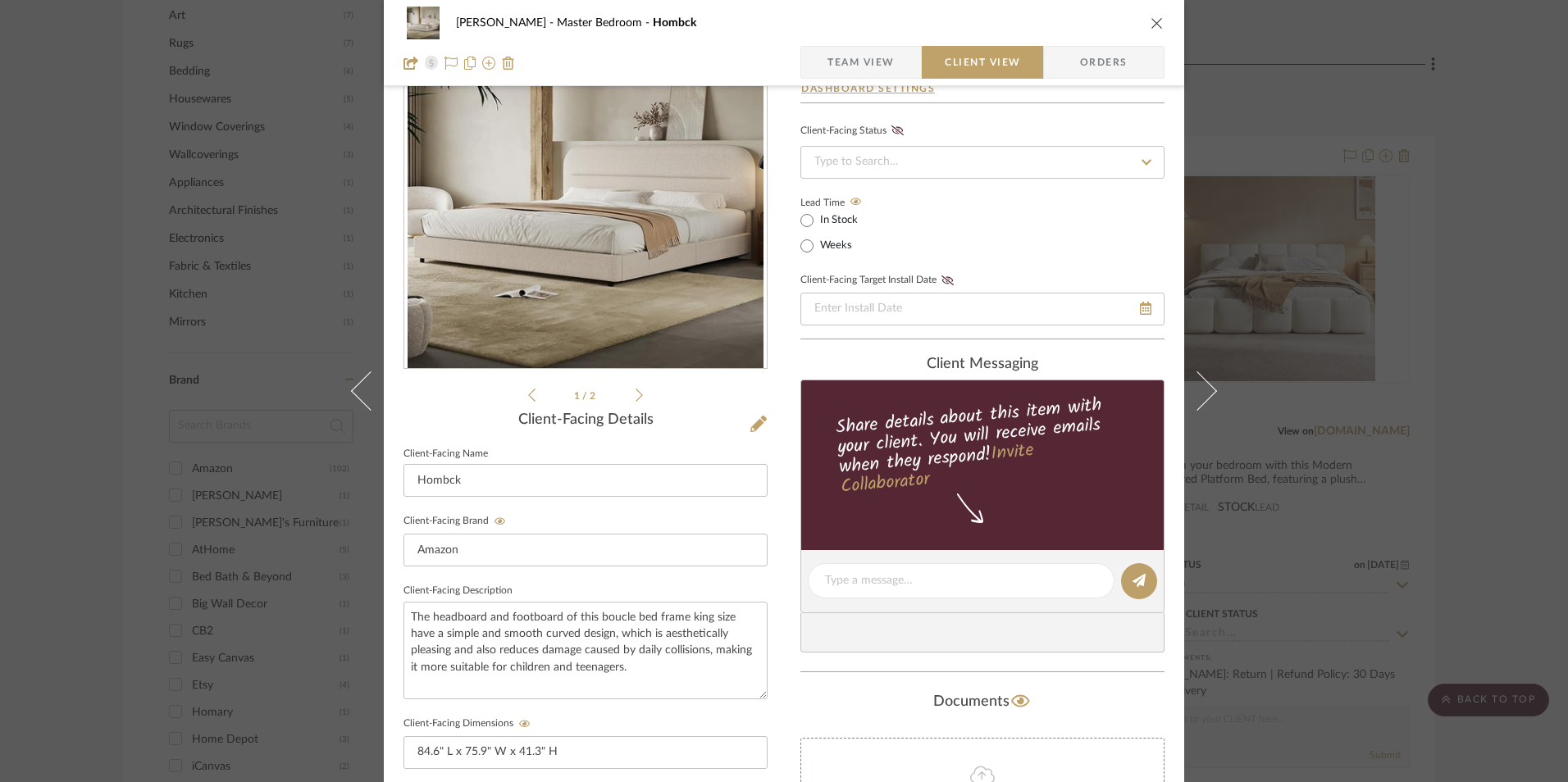
scroll to position [268, 0]
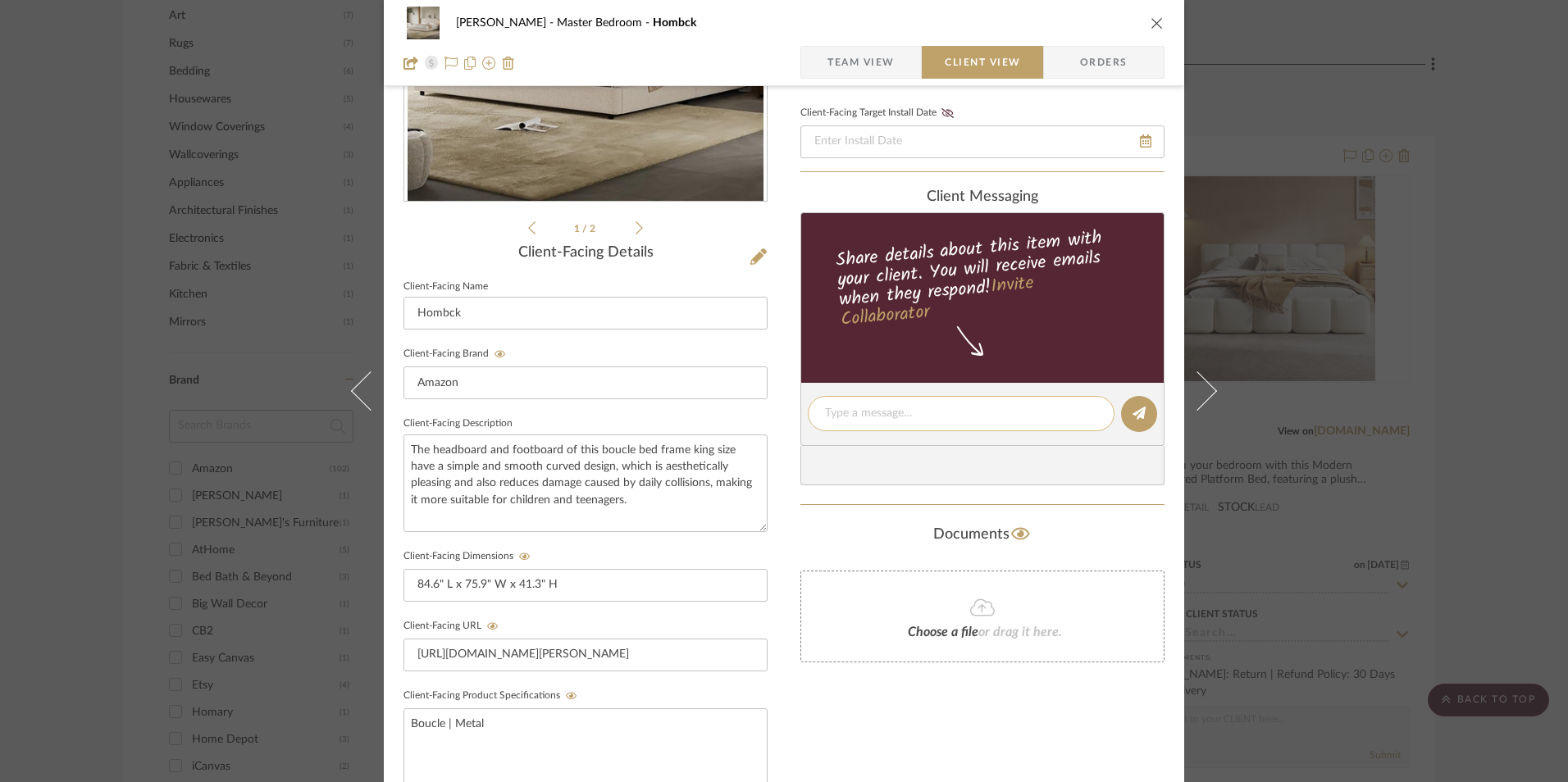
click at [868, 411] on textarea at bounding box center [961, 414] width 272 height 17
paste textarea "Option 1: Bed - Select: Cream | King ETA: [DATE] SKU: B0DTXVG471 207 Reviews - …"
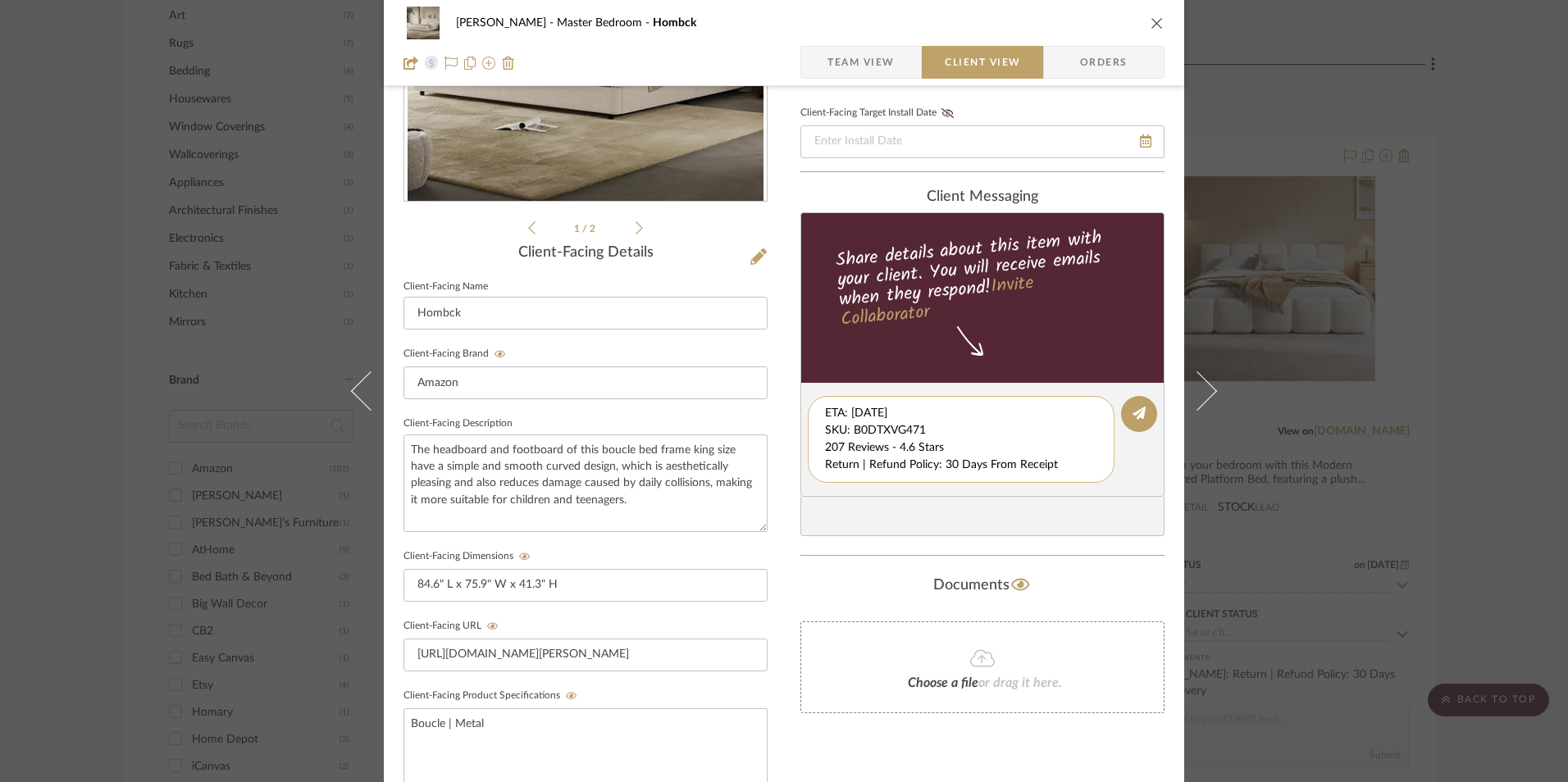
drag, startPoint x: 819, startPoint y: 412, endPoint x: 921, endPoint y: 462, distance: 113.6
click at [1082, 484] on editor-of-message "Option 1: Bed - Select: Cream | King ETA: [DATE] SKU: B0DTXVG471 207 Reviews - …" at bounding box center [982, 440] width 364 height 114
type textarea "Option 1: Bed - Select: Cream | King"
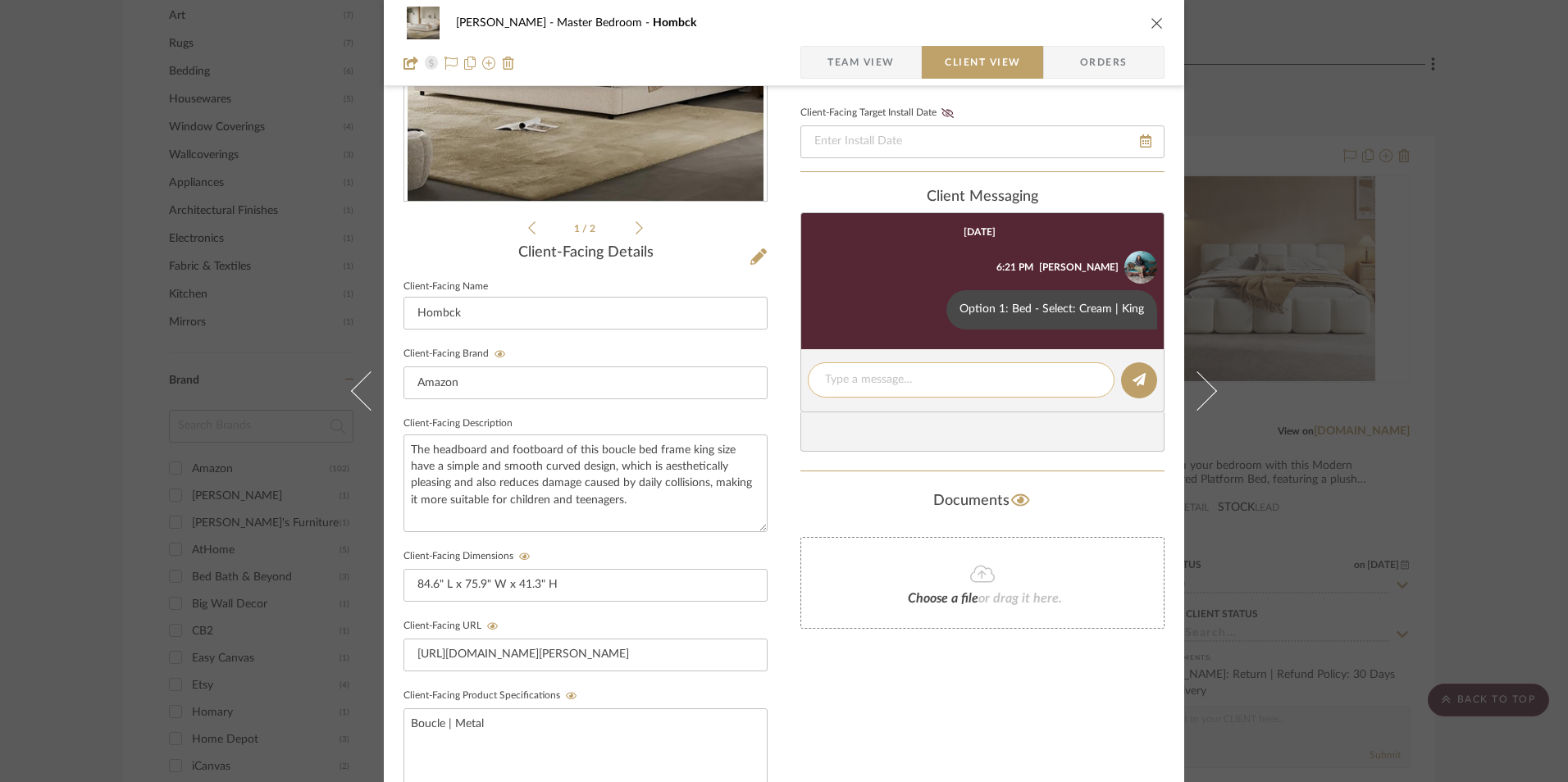
click at [886, 384] on textarea at bounding box center [961, 380] width 272 height 17
paste textarea "ETA: [DATE] SKU: B0DTXVG471 207 Reviews - 4.6 Stars Return | Refund Policy: 30 …"
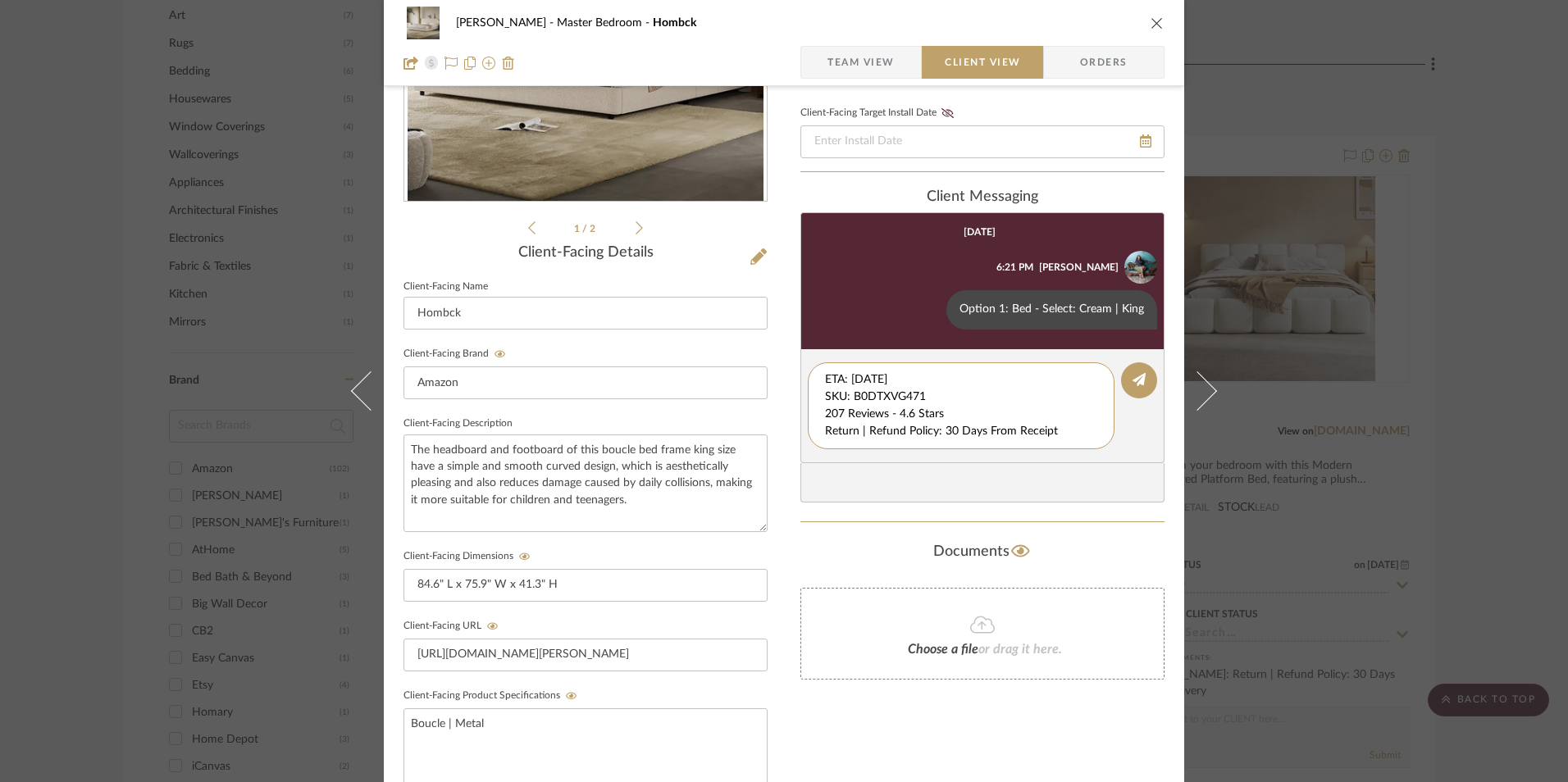
drag, startPoint x: 940, startPoint y: 394, endPoint x: 790, endPoint y: 334, distance: 161.6
click at [790, 334] on div "[PERSON_NAME] Master Bedroom Hombck Team View Client View Orders 1 / 2 Client-F…" at bounding box center [784, 428] width 800 height 1366
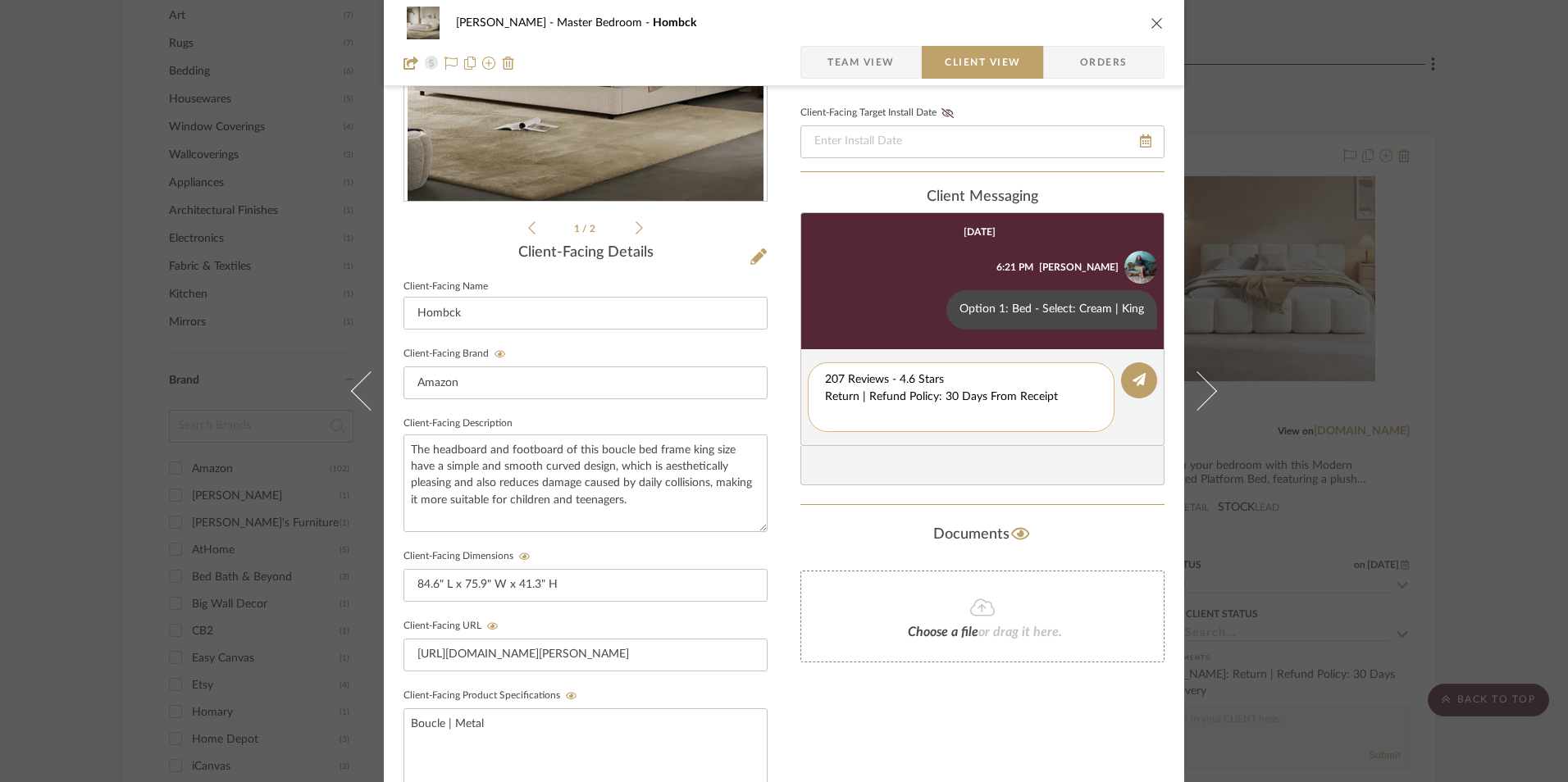
click at [818, 394] on div "207 Reviews - 4.6 Stars Return | Refund Policy: 30 Days From Receipt" at bounding box center [961, 397] width 307 height 69
click at [825, 395] on textarea "207 Reviews - 4.6 Stars Return | Refund Policy: 30 Days From Receipt" at bounding box center [961, 397] width 272 height 52
drag, startPoint x: 1061, startPoint y: 398, endPoint x: 827, endPoint y: 396, distance: 234.0
click at [808, 397] on div "207 Reviews - 4.6 Stars Return | Refund Policy: 30 Days From Receipt" at bounding box center [961, 389] width 307 height 53
type textarea "207 Reviews - 4.6 Stars"
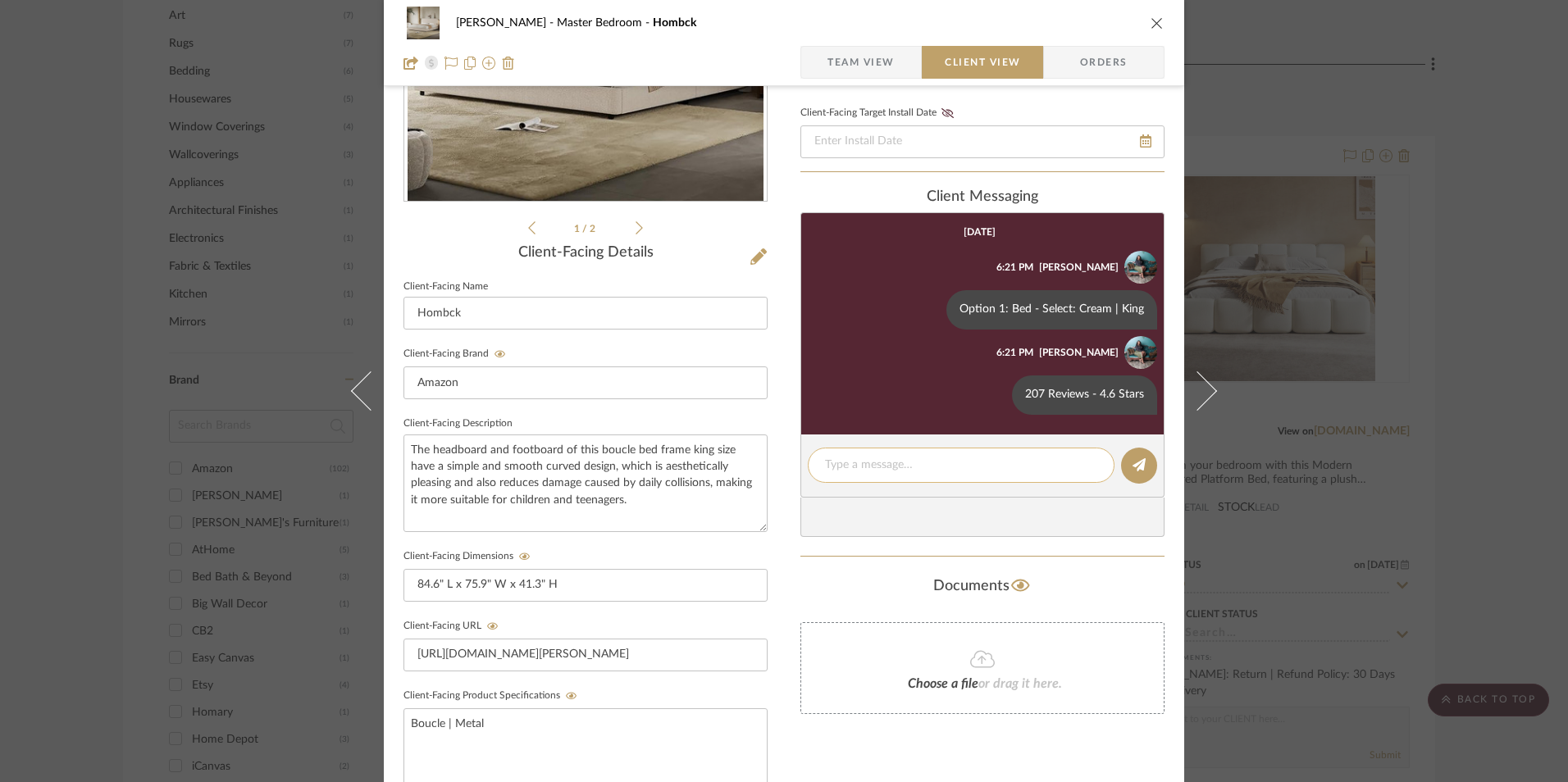
click at [868, 462] on textarea at bounding box center [961, 465] width 272 height 17
paste textarea "Return | Refund Policy: 30 Days From Receipt"
type textarea "Return | Refund Policy: 30 Days From Receipt"
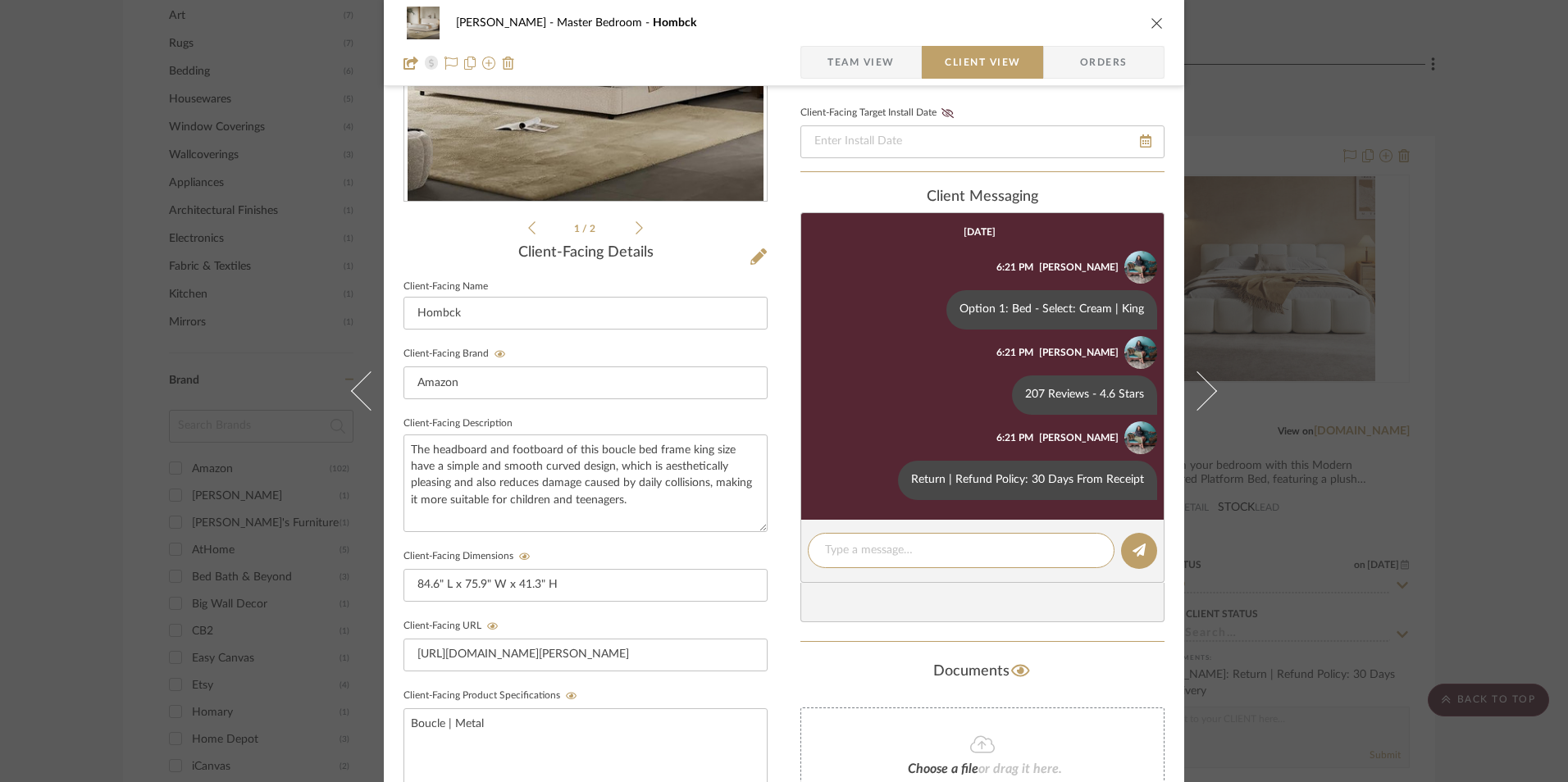
click at [1151, 27] on icon "close" at bounding box center [1157, 23] width 13 height 13
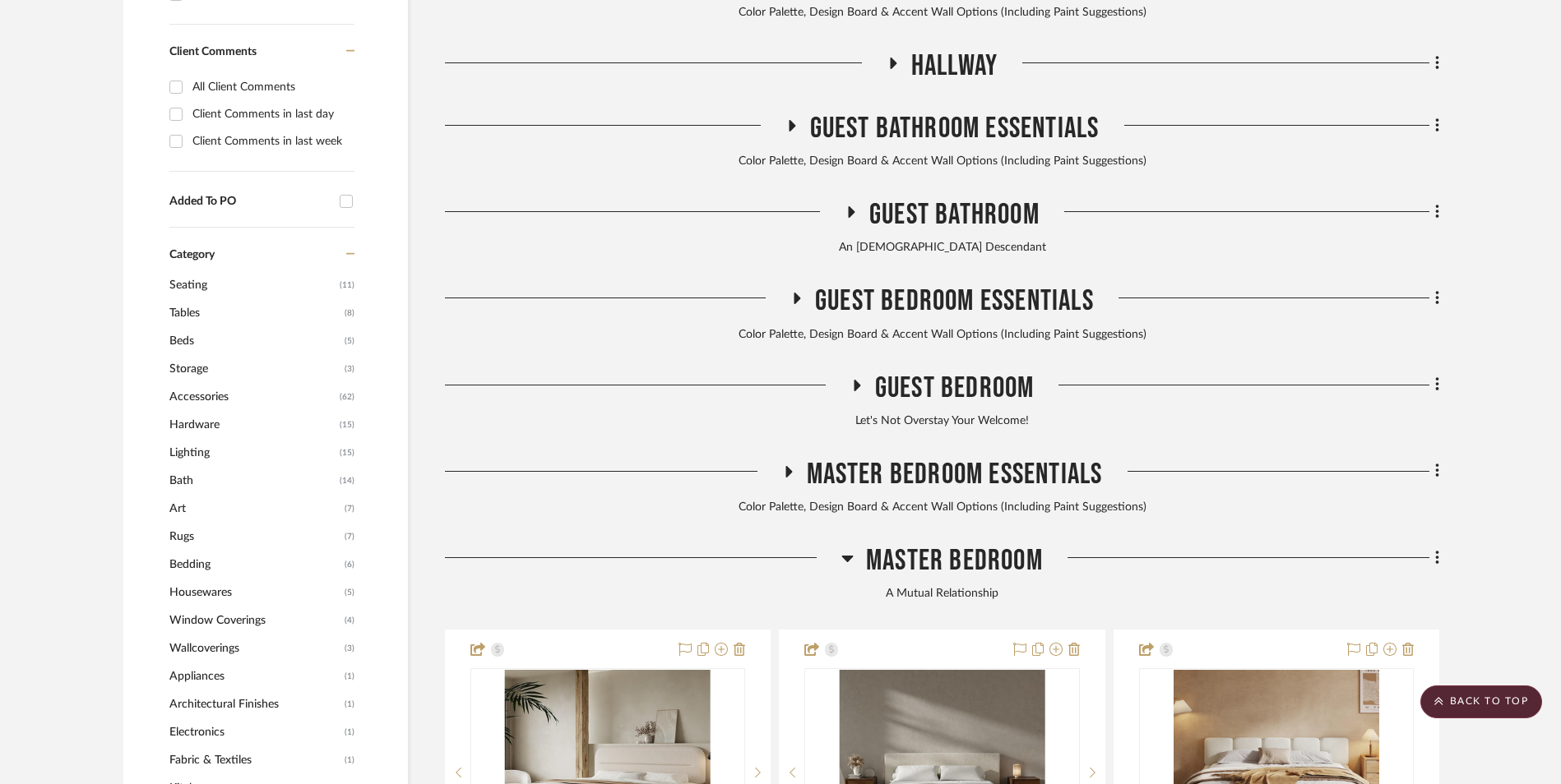
drag, startPoint x: 1506, startPoint y: 702, endPoint x: 759, endPoint y: 457, distance: 786.2
click at [1505, 702] on scroll-to-top-button "BACK TO TOP" at bounding box center [1481, 702] width 122 height 33
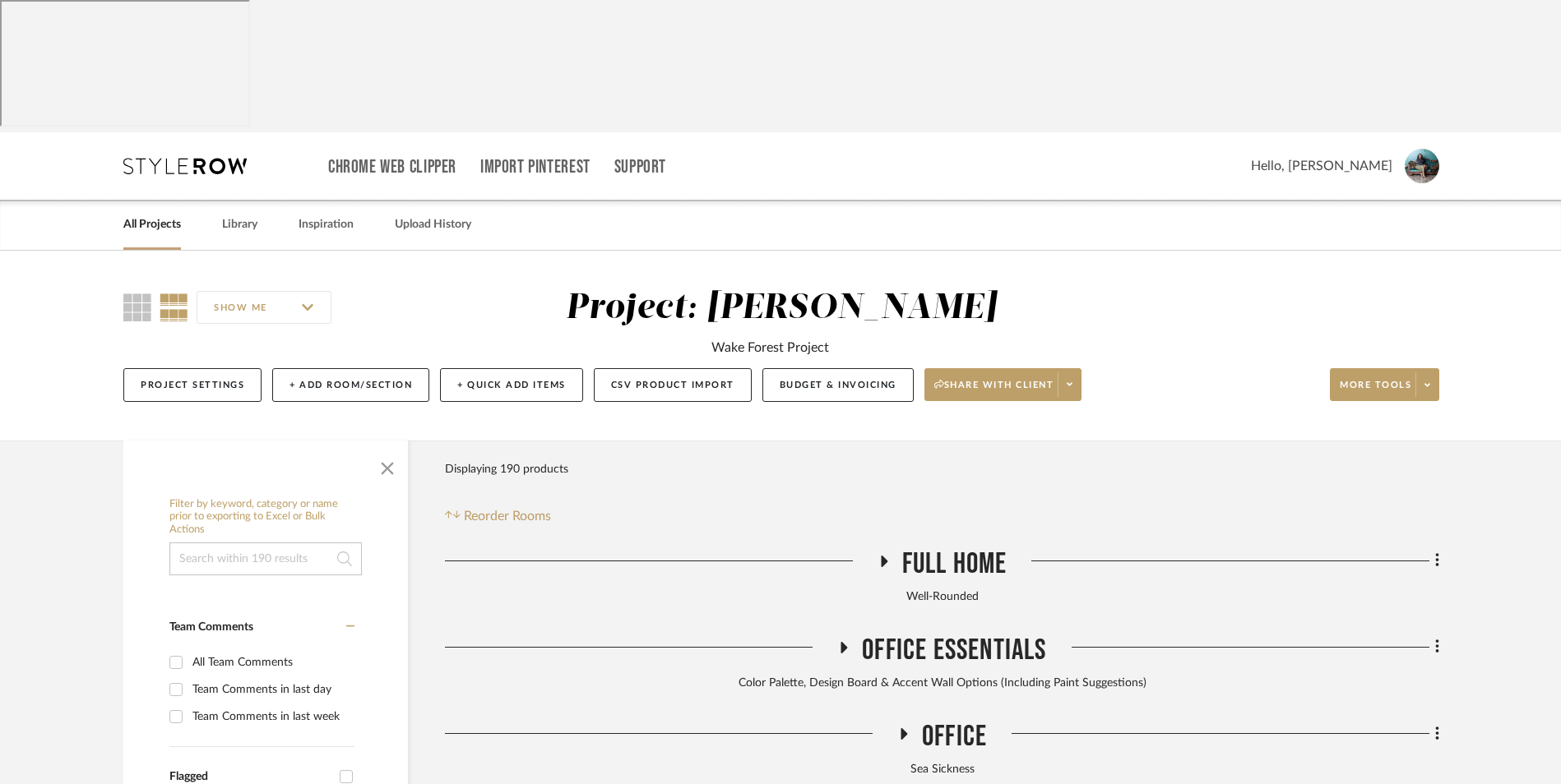
drag, startPoint x: 161, startPoint y: 101, endPoint x: 291, endPoint y: 132, distance: 133.6
click at [160, 214] on link "All Projects" at bounding box center [152, 225] width 57 height 23
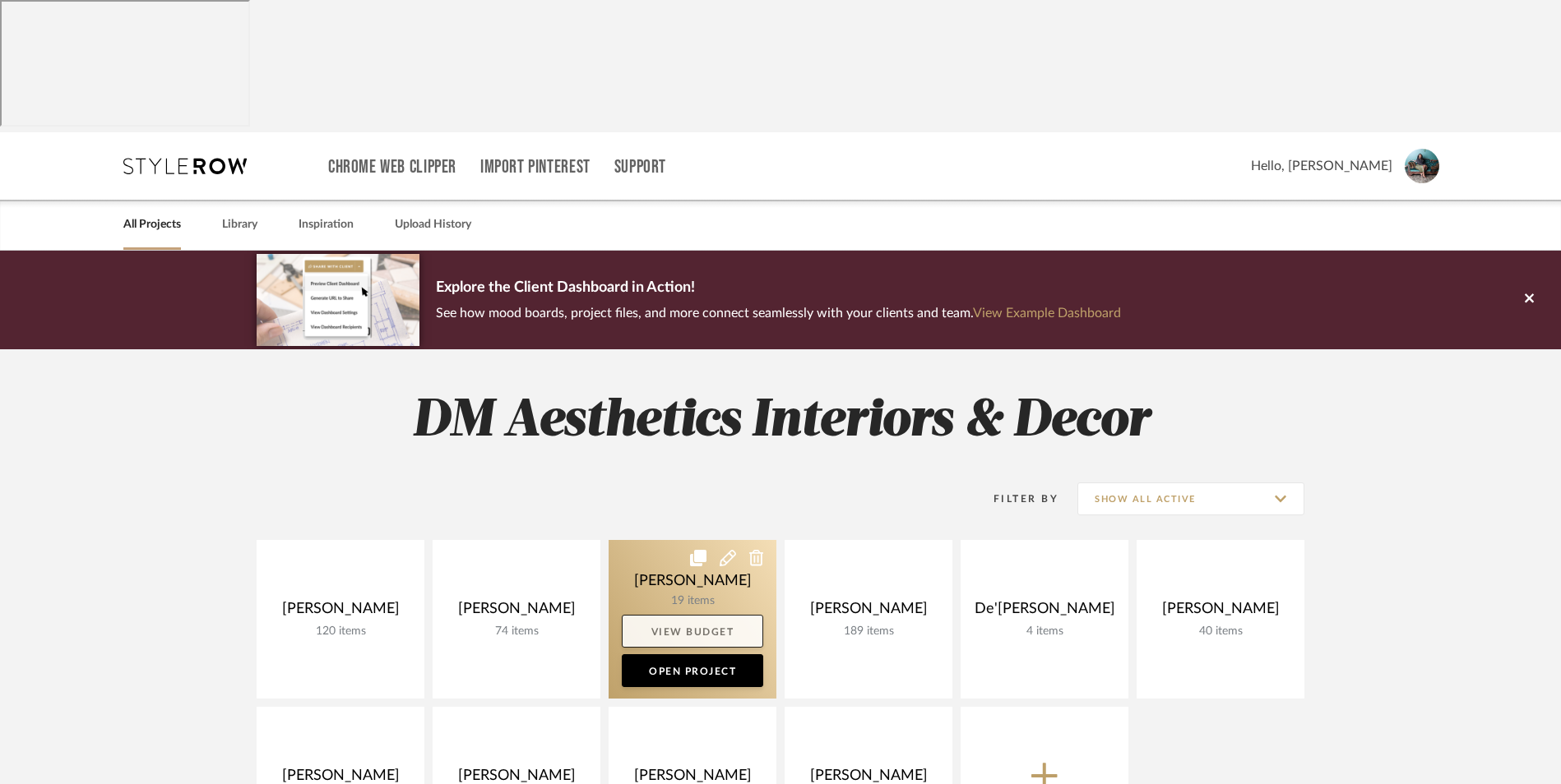
click at [0, 0] on link at bounding box center [0, 0] width 0 height 0
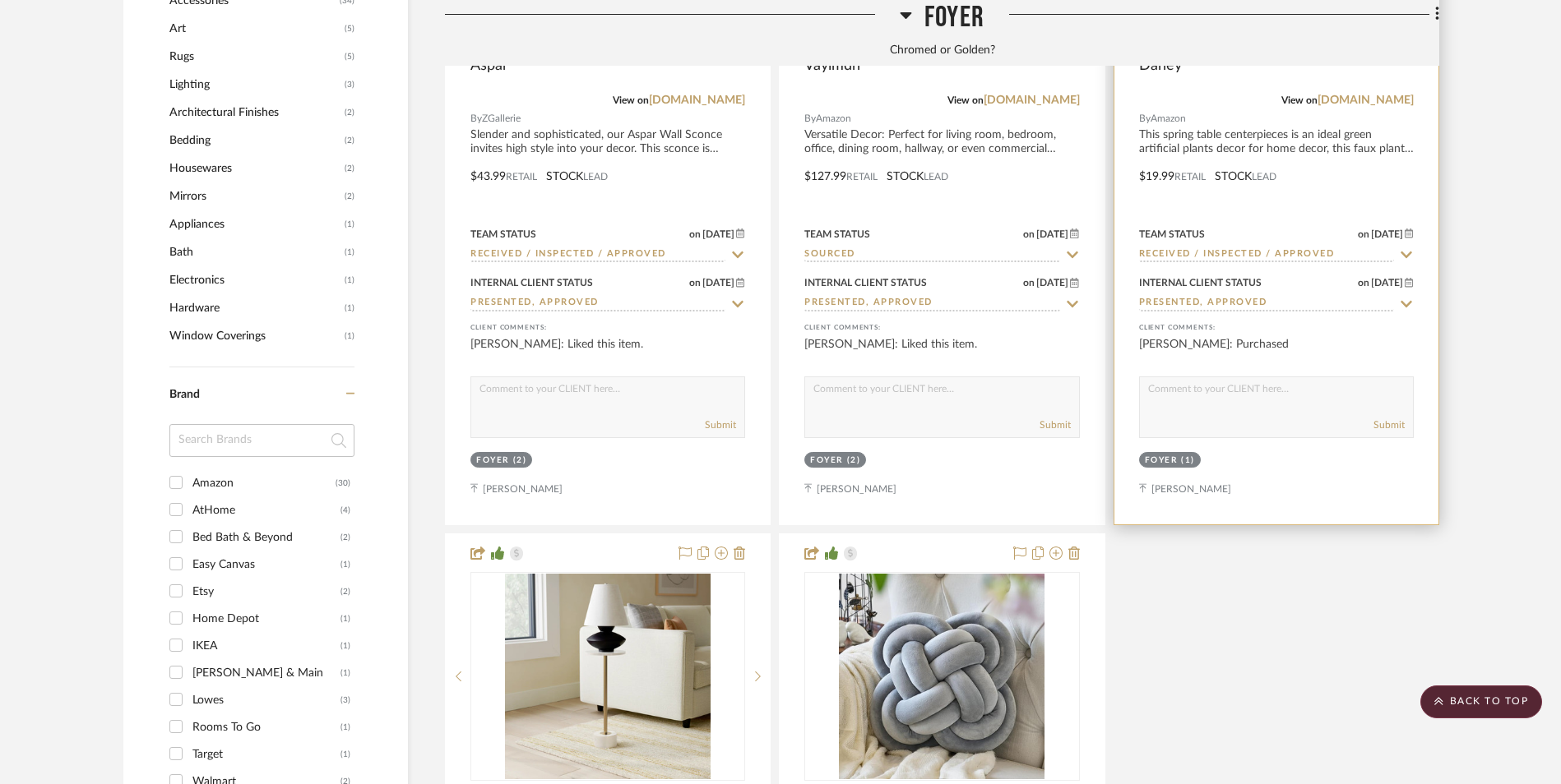
scroll to position [2055, 0]
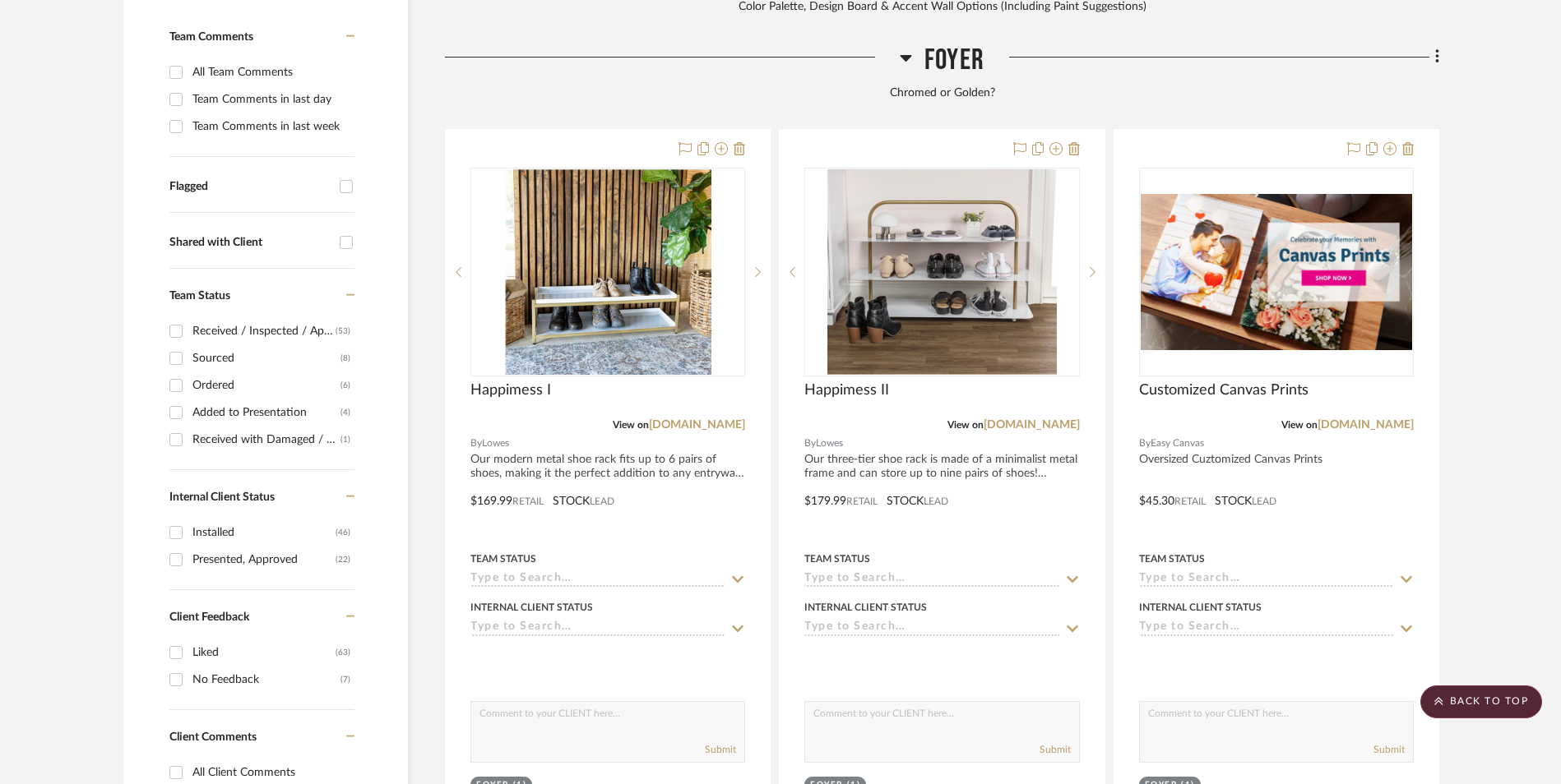
scroll to position [493, 0]
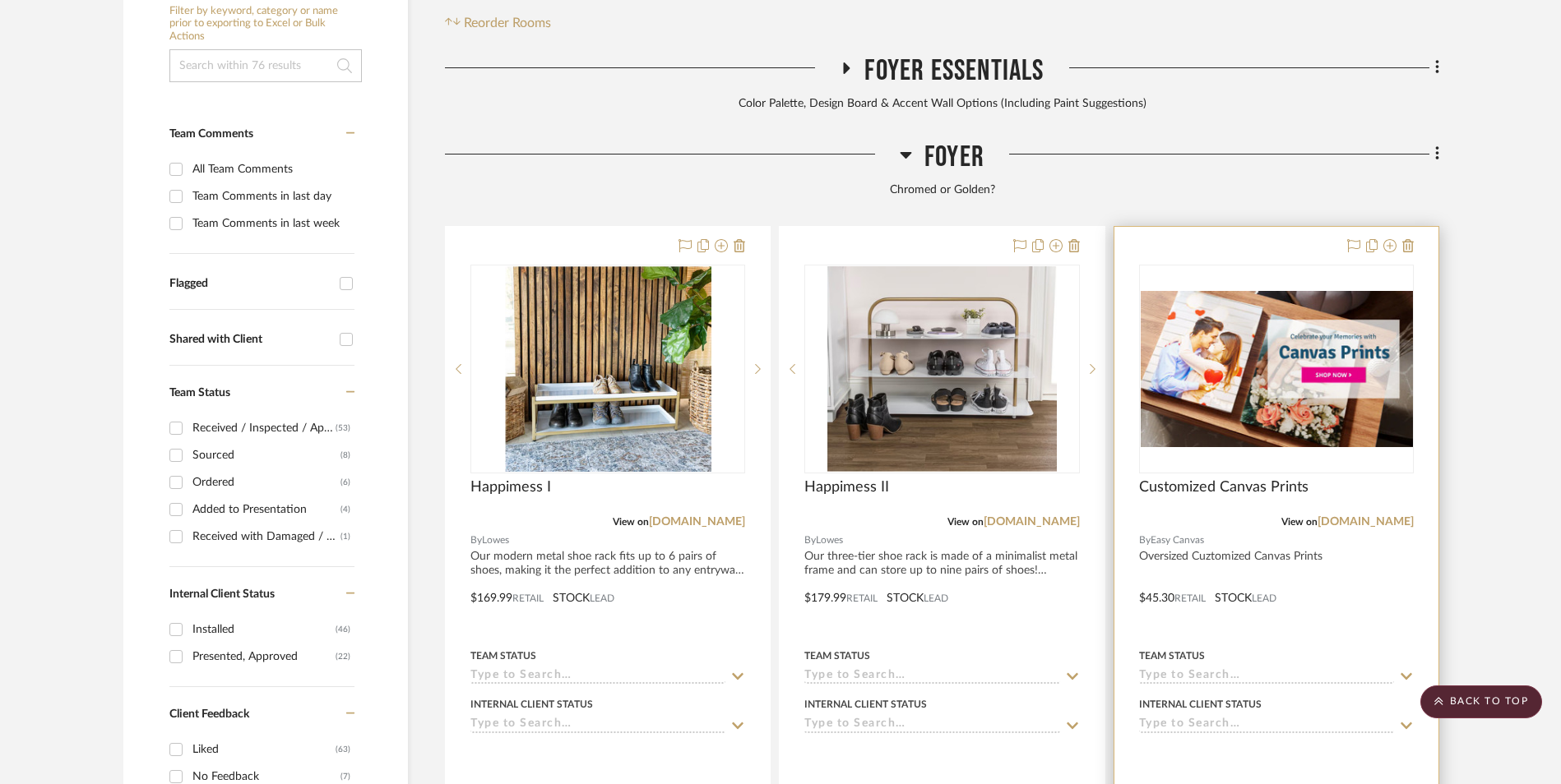
click at [1289, 291] on img at bounding box center [1276, 369] width 271 height 156
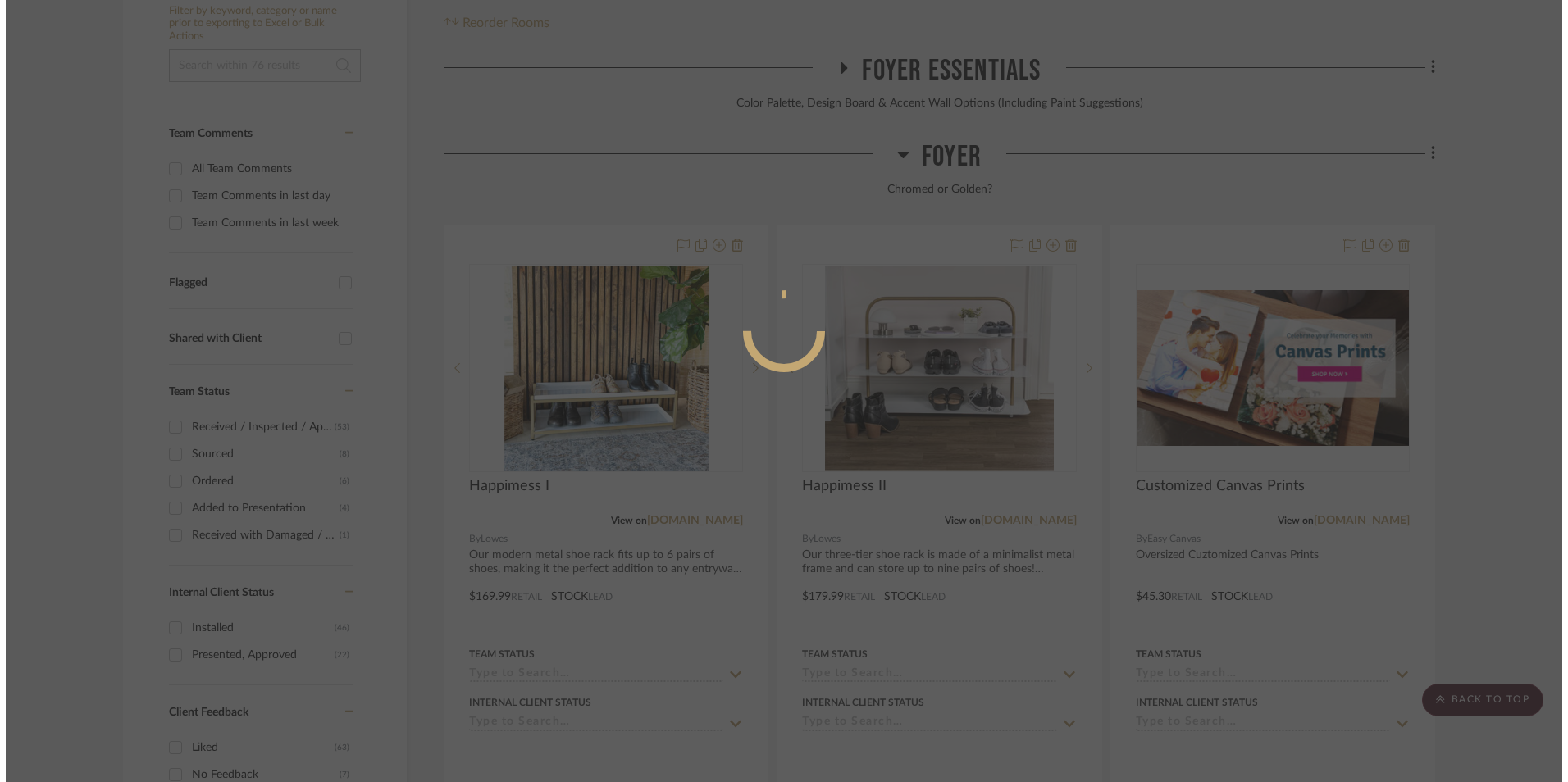
scroll to position [0, 0]
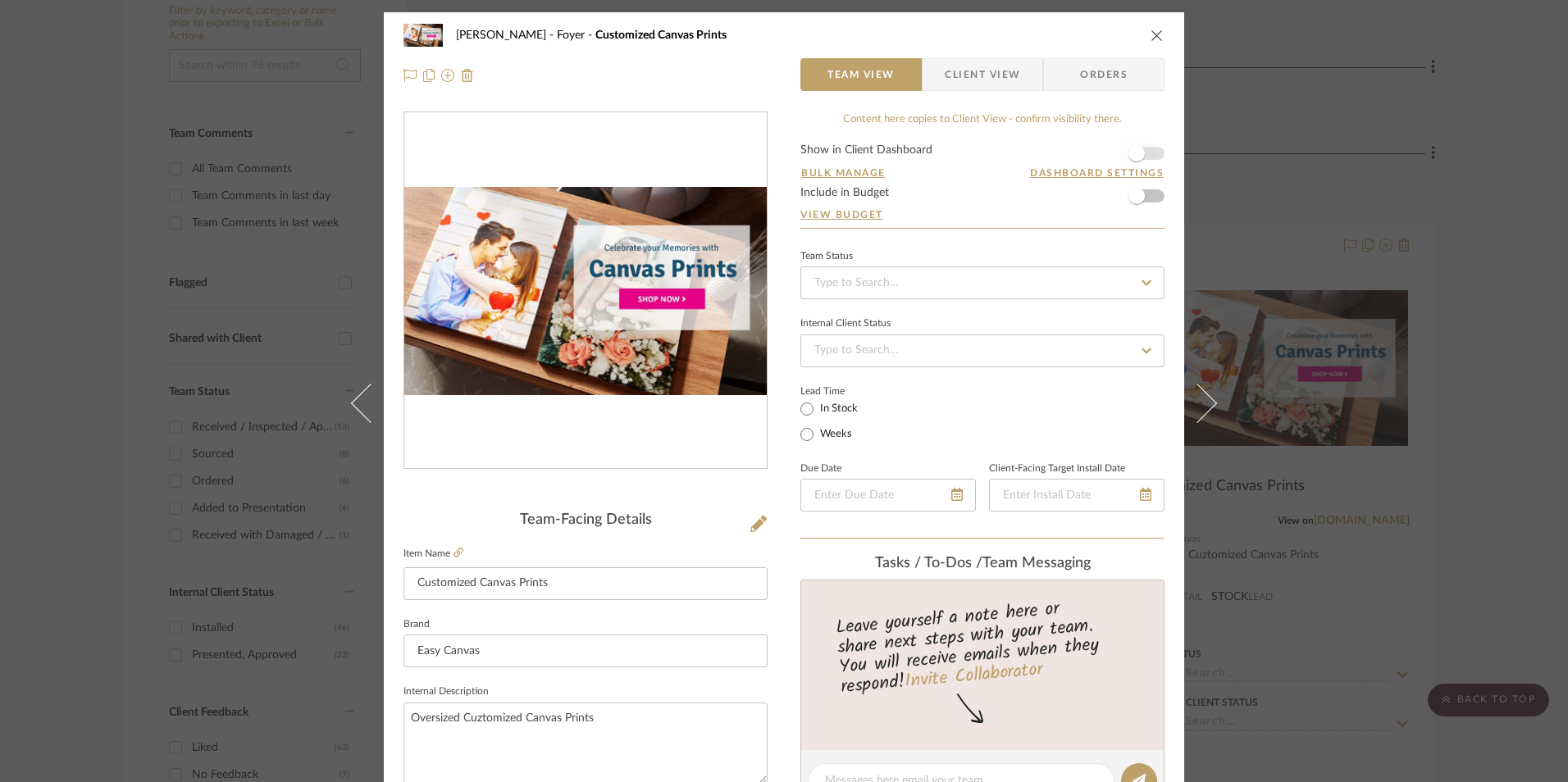
click at [1146, 153] on span "button" at bounding box center [1137, 153] width 36 height 36
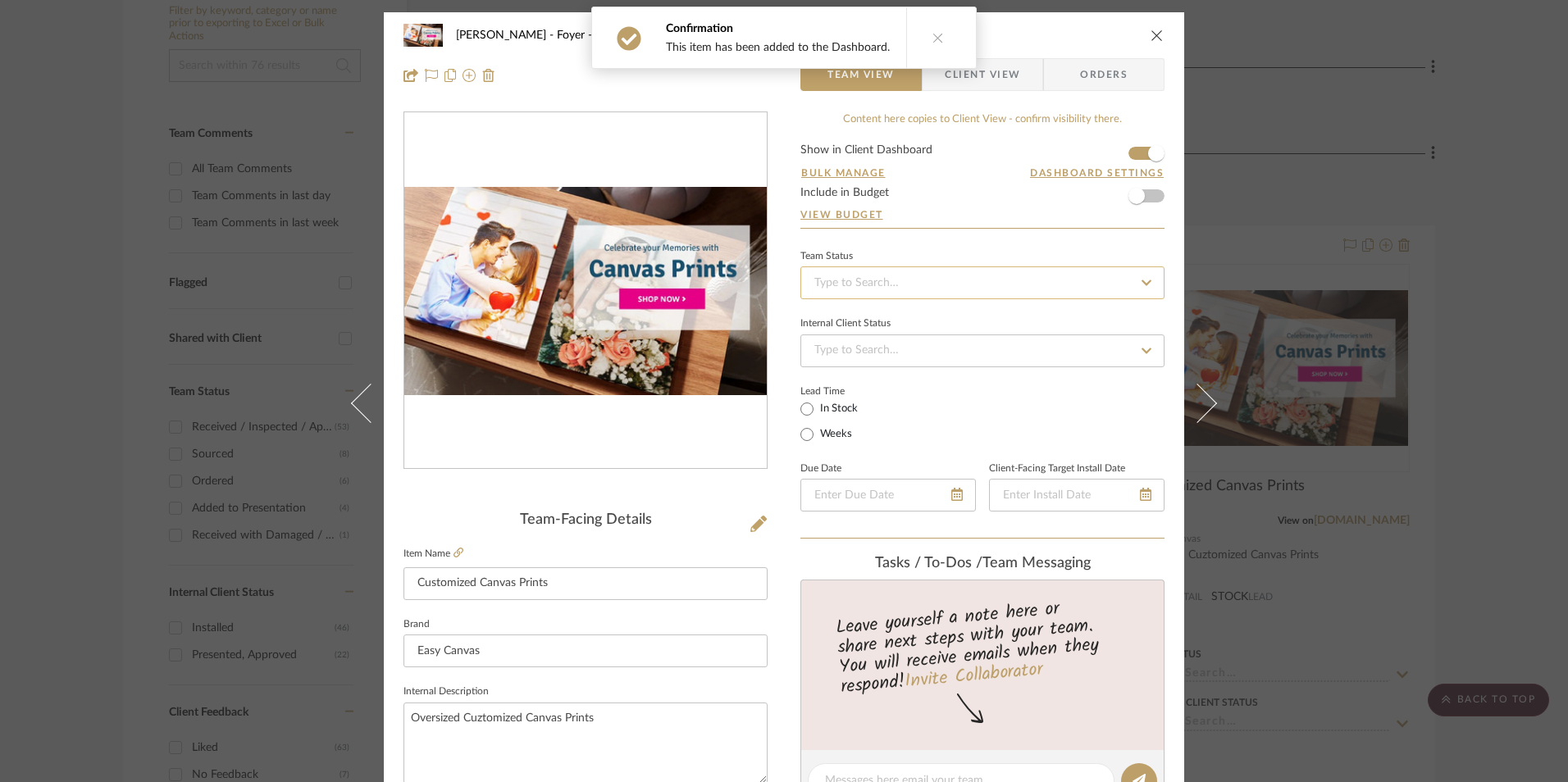
click at [989, 270] on input at bounding box center [982, 283] width 364 height 33
click at [889, 460] on div "Sourced" at bounding box center [977, 461] width 363 height 42
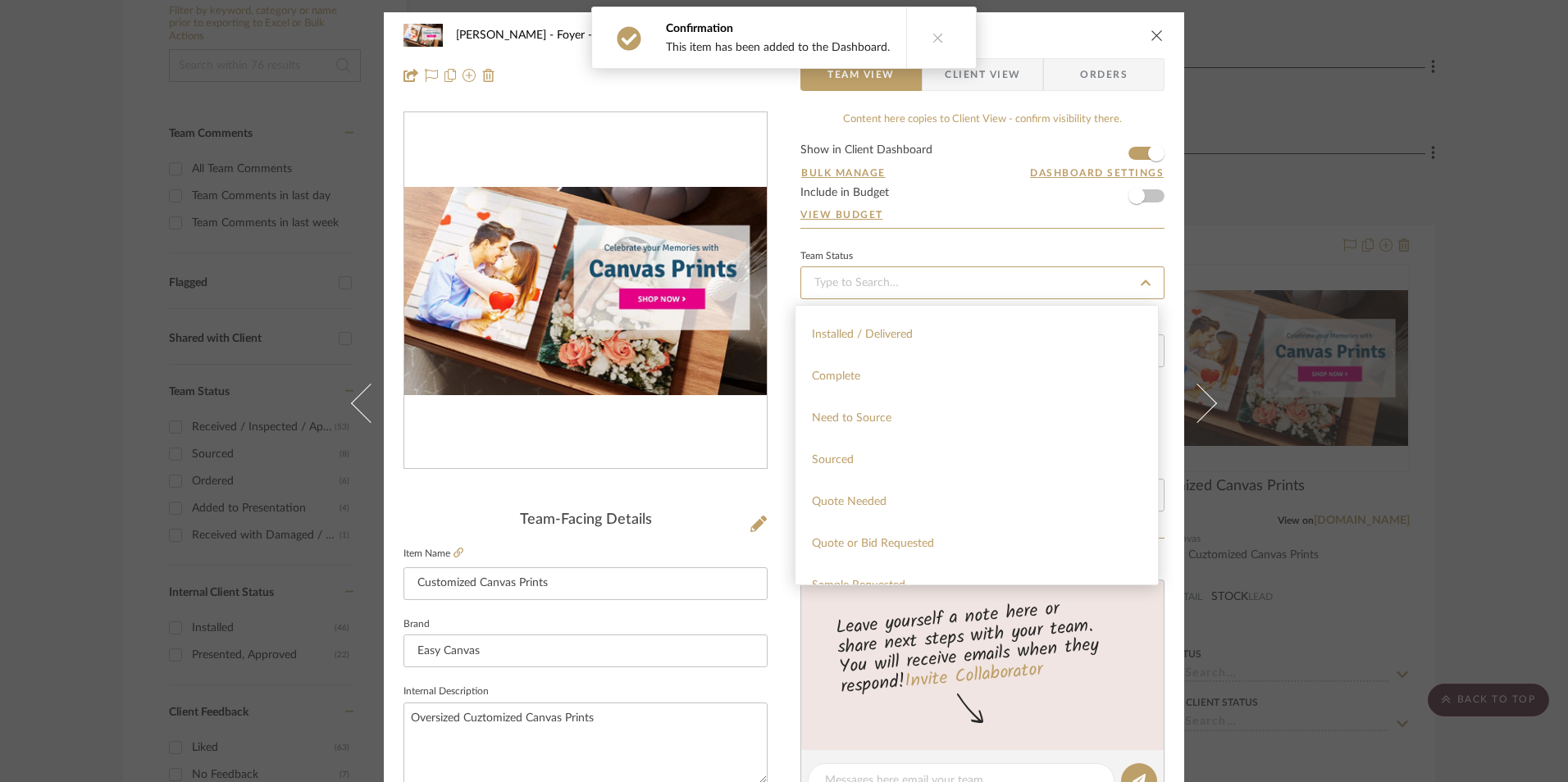
type input "[DATE]"
type input "Sourced"
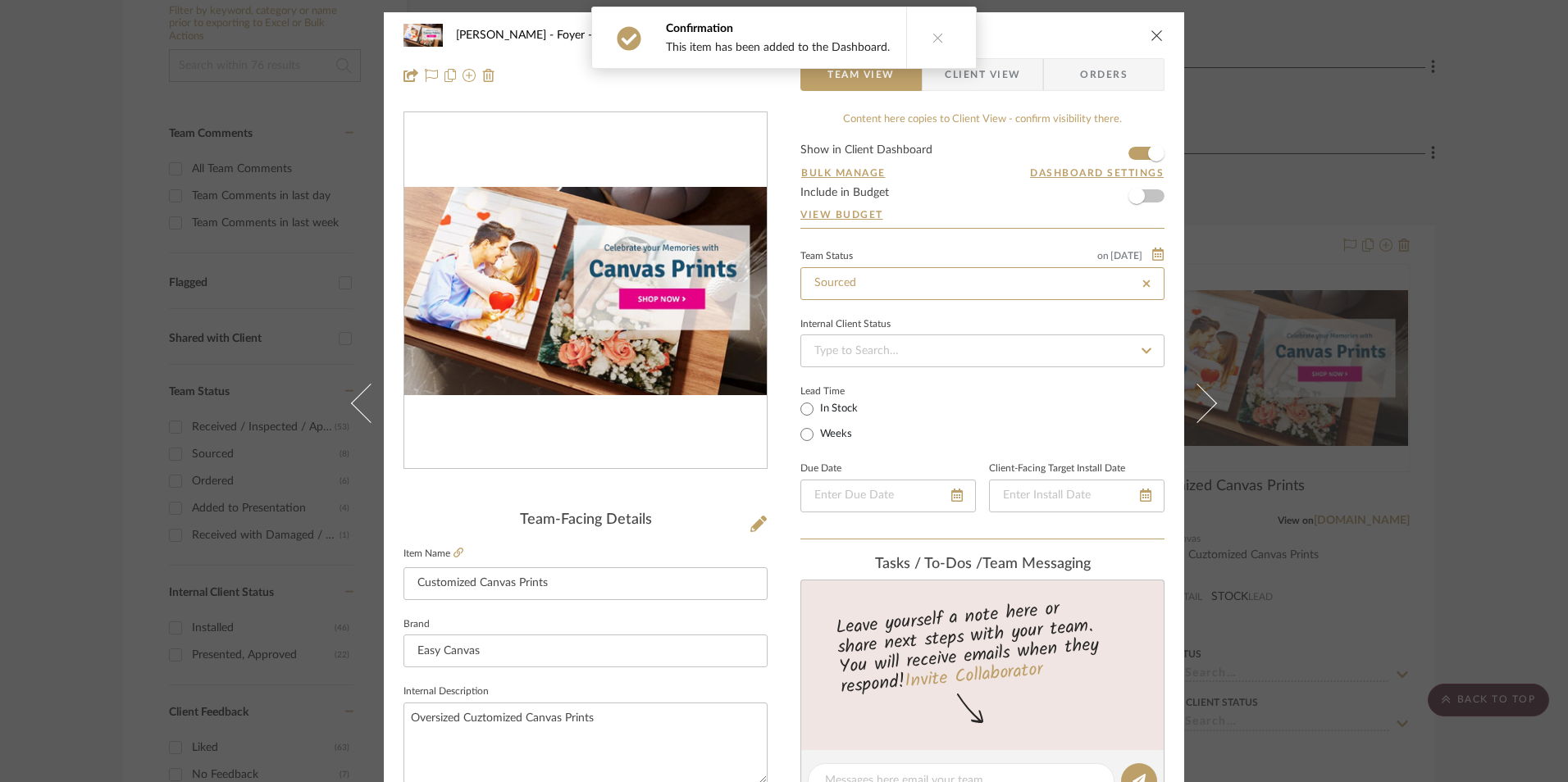
type input "[DATE]"
type input "Sourced"
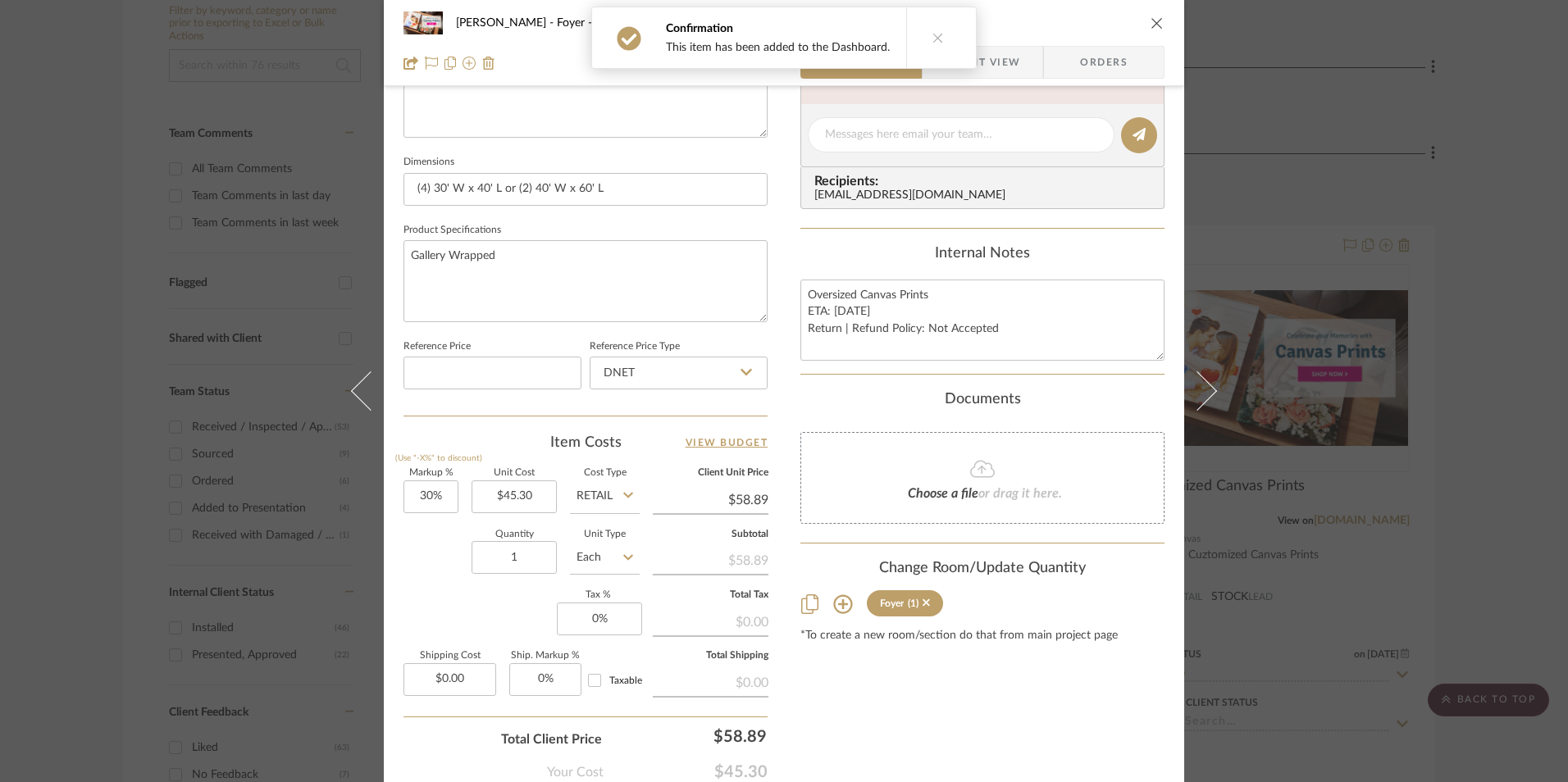
scroll to position [656, 0]
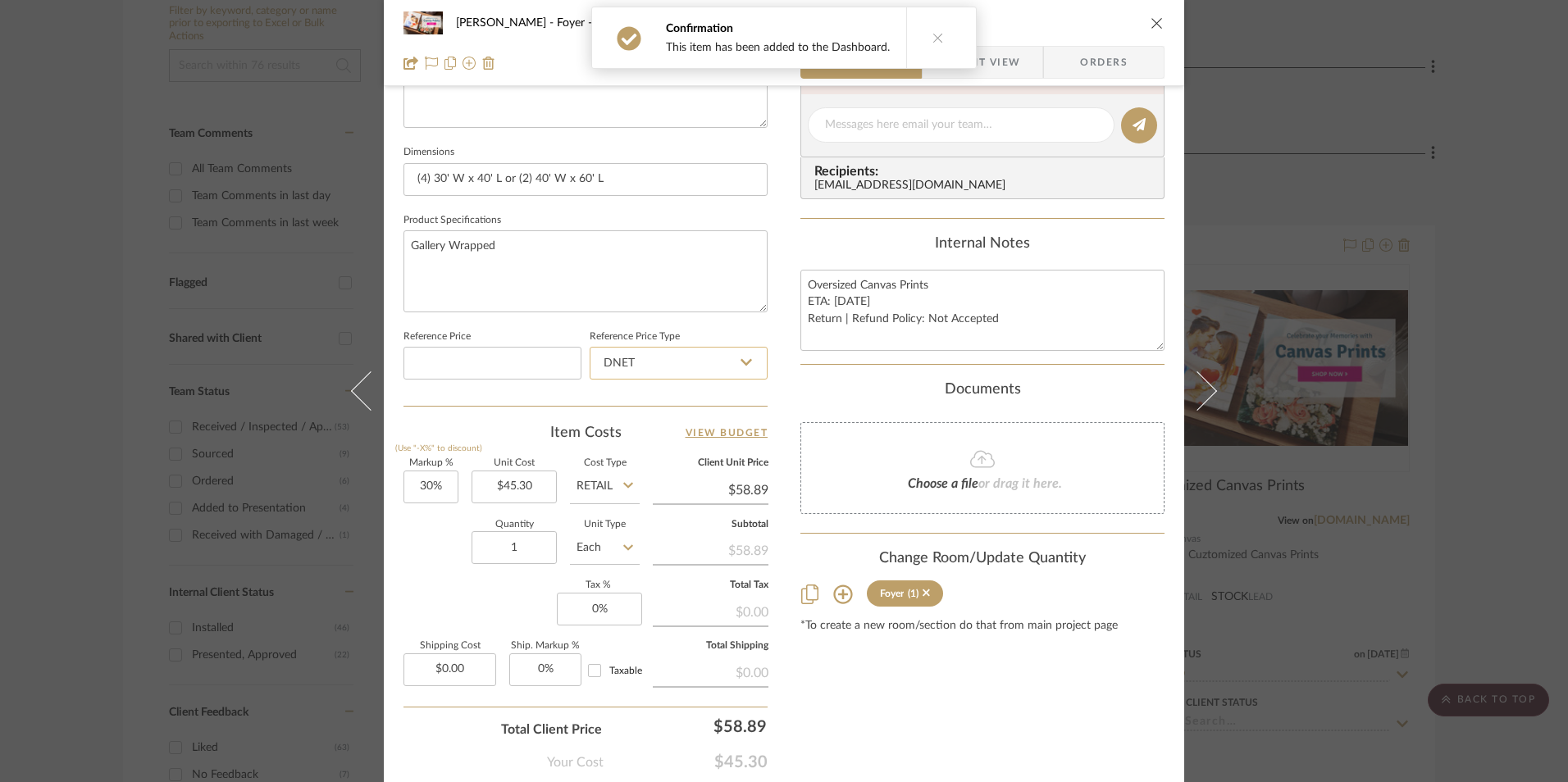
click at [687, 374] on input "DNET" at bounding box center [678, 364] width 177 height 33
drag, startPoint x: 677, startPoint y: 437, endPoint x: 655, endPoint y: 444, distance: 23.1
click at [675, 438] on div "Retail" at bounding box center [686, 446] width 203 height 42
type input "Retail"
type input "30"
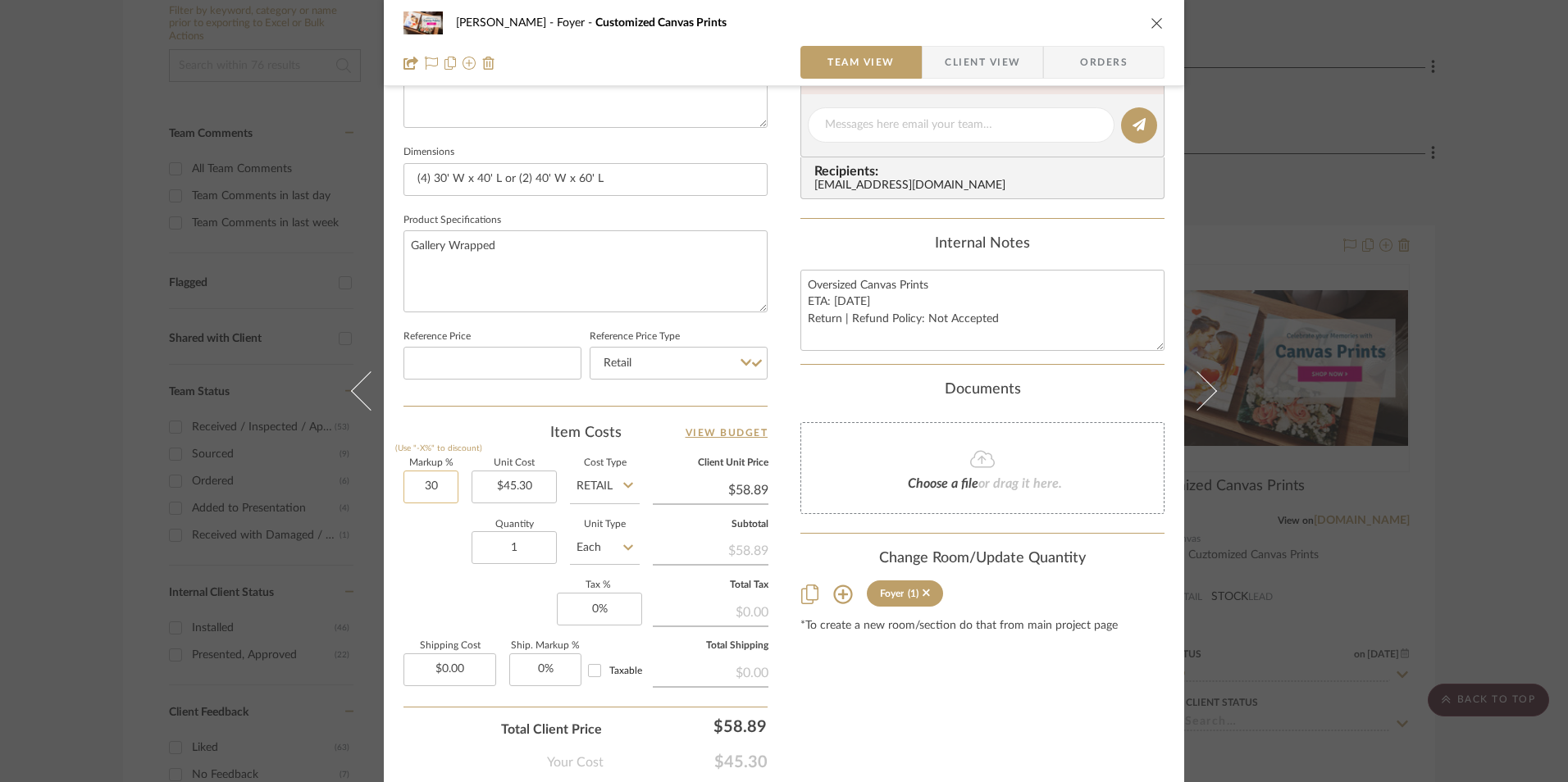
click at [436, 495] on input "30" at bounding box center [430, 488] width 55 height 33
click at [448, 560] on div "Quantity 1 Unit Type Each" at bounding box center [521, 549] width 236 height 58
type input "0%"
type input "$45.30"
click at [853, 308] on textarea "Oversized Canvas Prints ETA: [DATE] Return | Refund Policy: Not Accepted" at bounding box center [982, 311] width 364 height 81
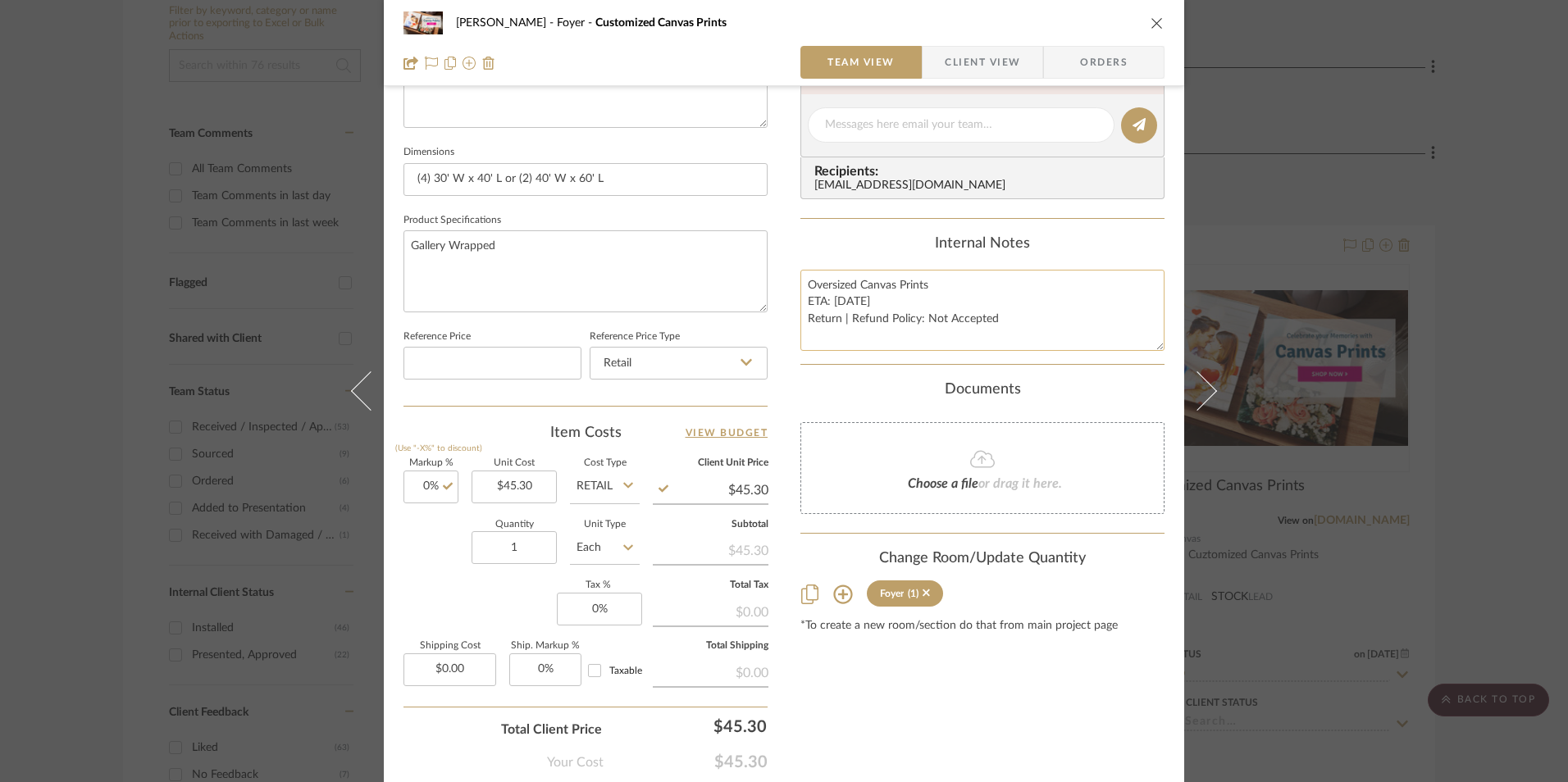
drag, startPoint x: 804, startPoint y: 281, endPoint x: 877, endPoint y: 329, distance: 87.4
click at [1063, 343] on textarea "Oversized Canvas Prints ETA: [DATE] Return | Refund Policy: Not Accepted" at bounding box center [982, 311] width 364 height 81
click at [973, 71] on span "Client View" at bounding box center [982, 62] width 75 height 33
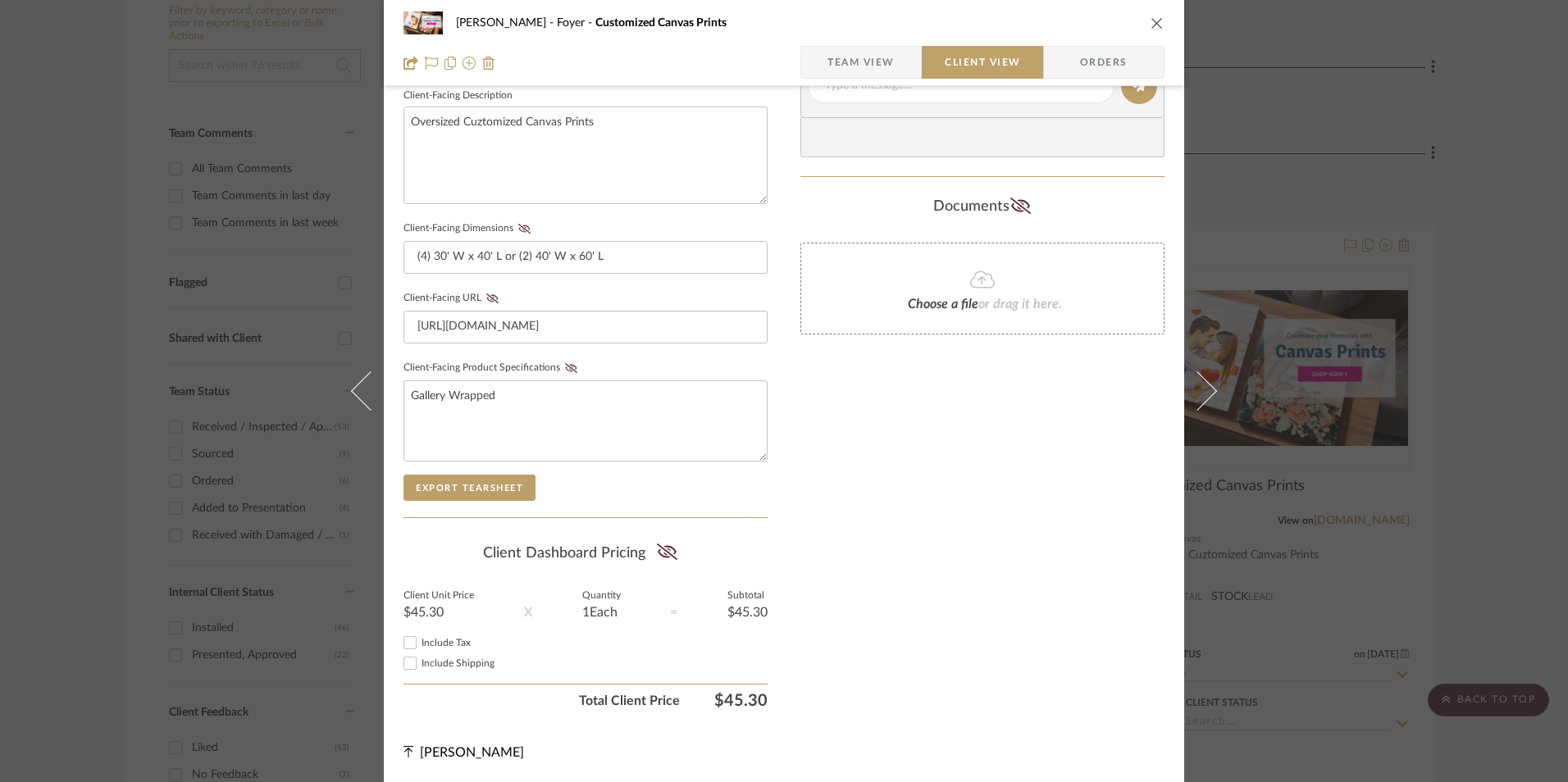
scroll to position [595, 0]
click at [665, 554] on icon at bounding box center [667, 552] width 21 height 16
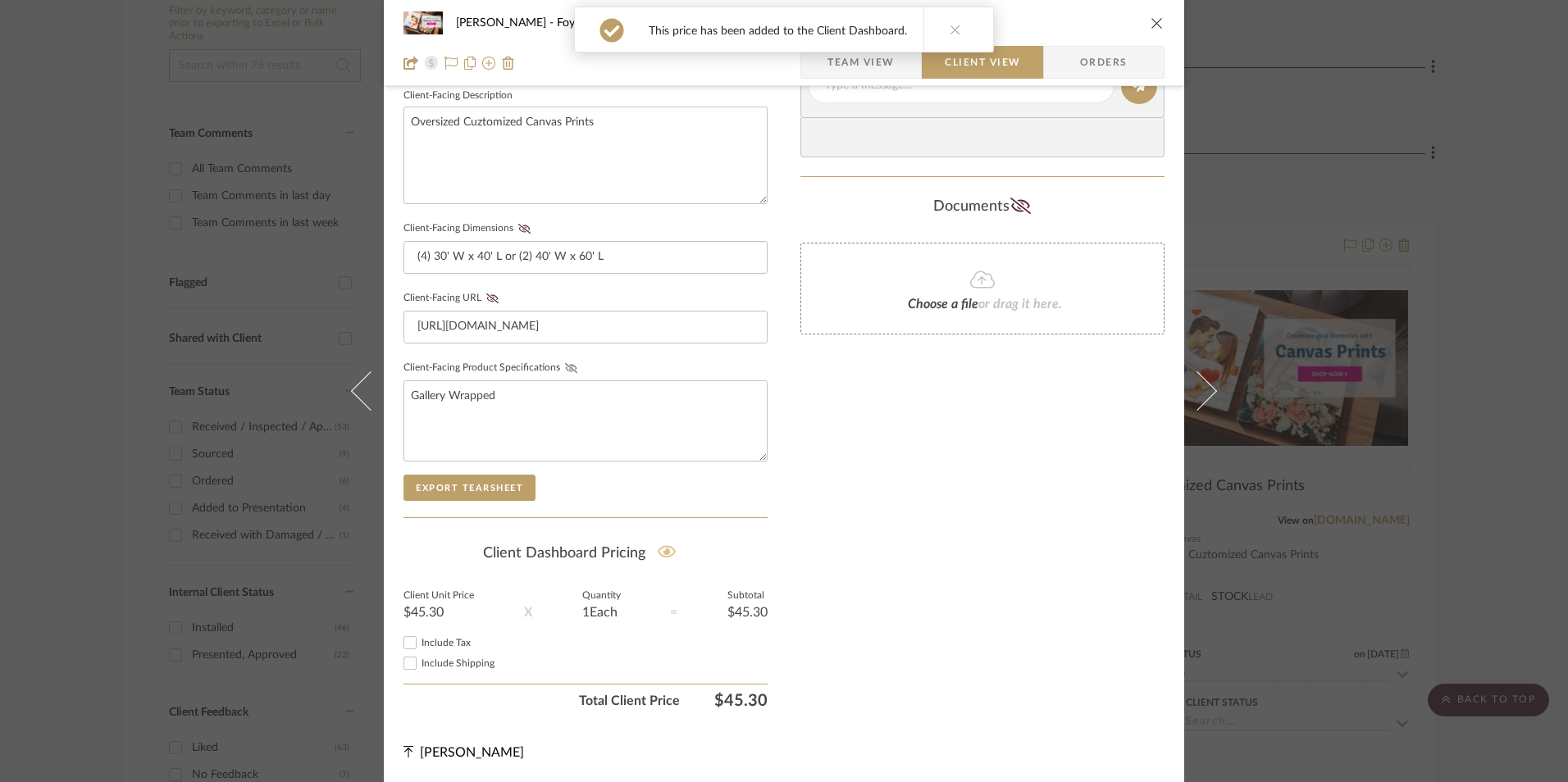
click at [565, 367] on icon at bounding box center [571, 367] width 12 height 10
click at [487, 297] on icon at bounding box center [493, 298] width 12 height 10
click at [518, 226] on icon at bounding box center [524, 229] width 12 height 10
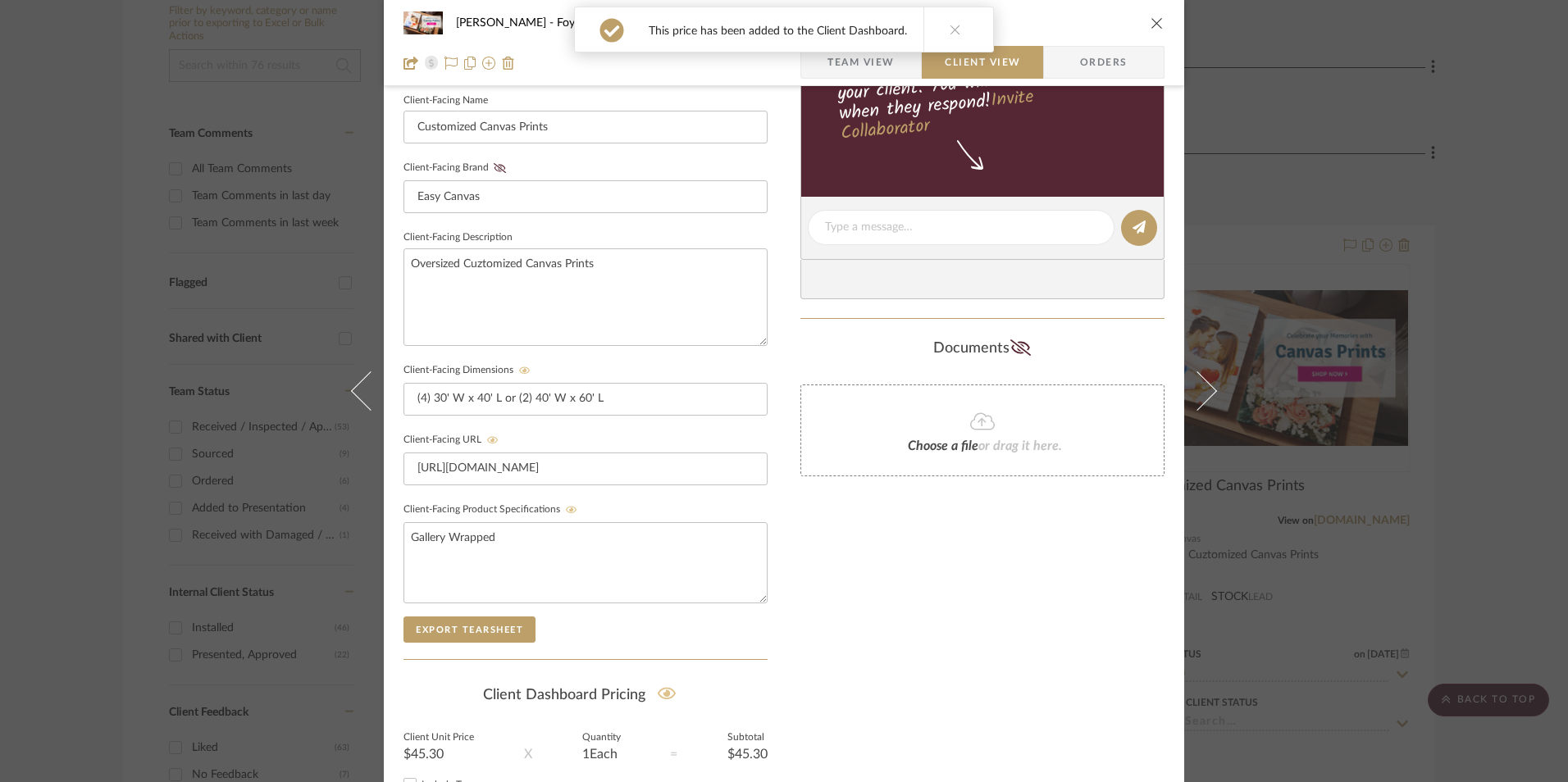
scroll to position [349, 0]
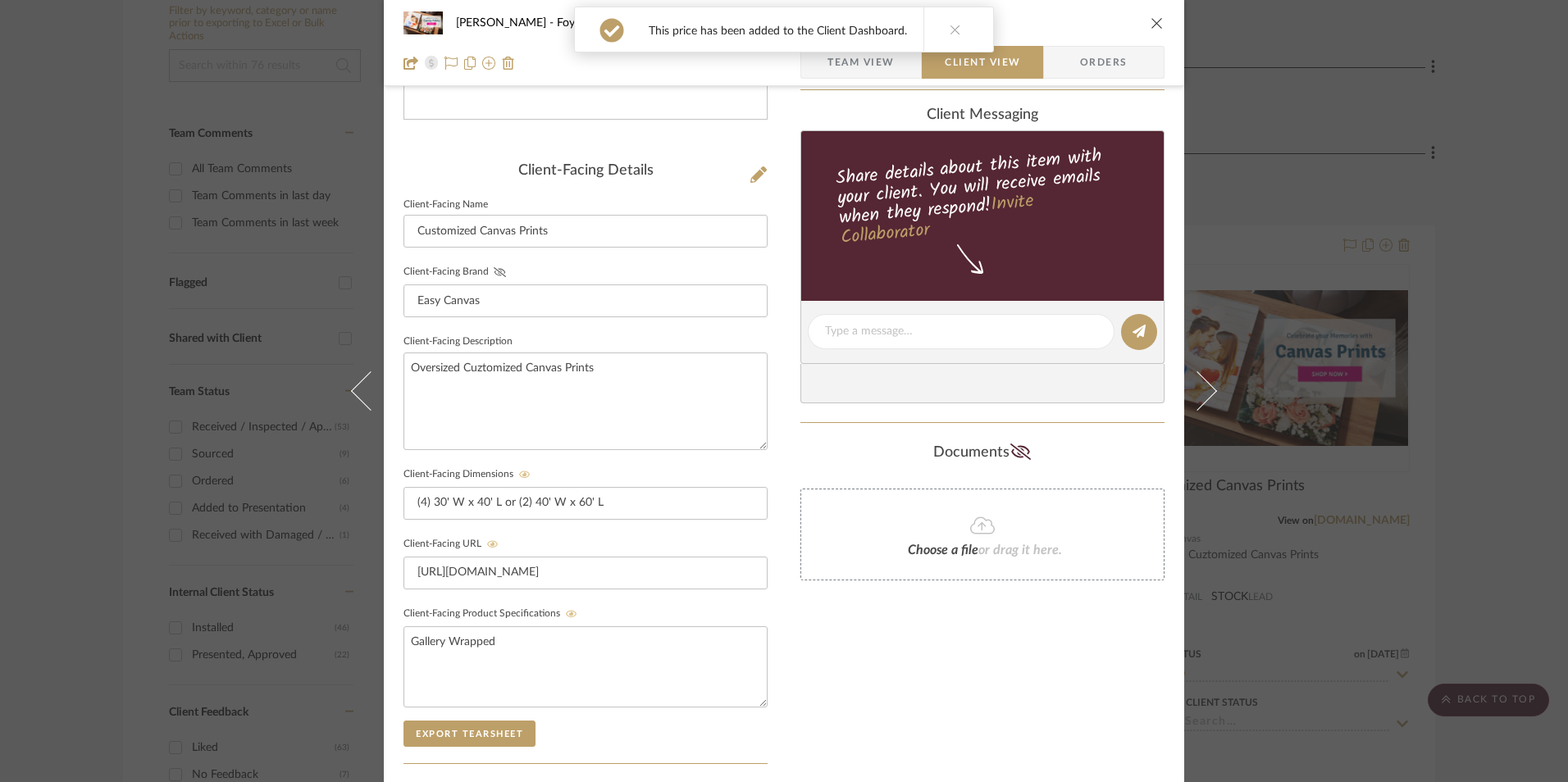
click at [494, 271] on icon at bounding box center [500, 272] width 12 height 10
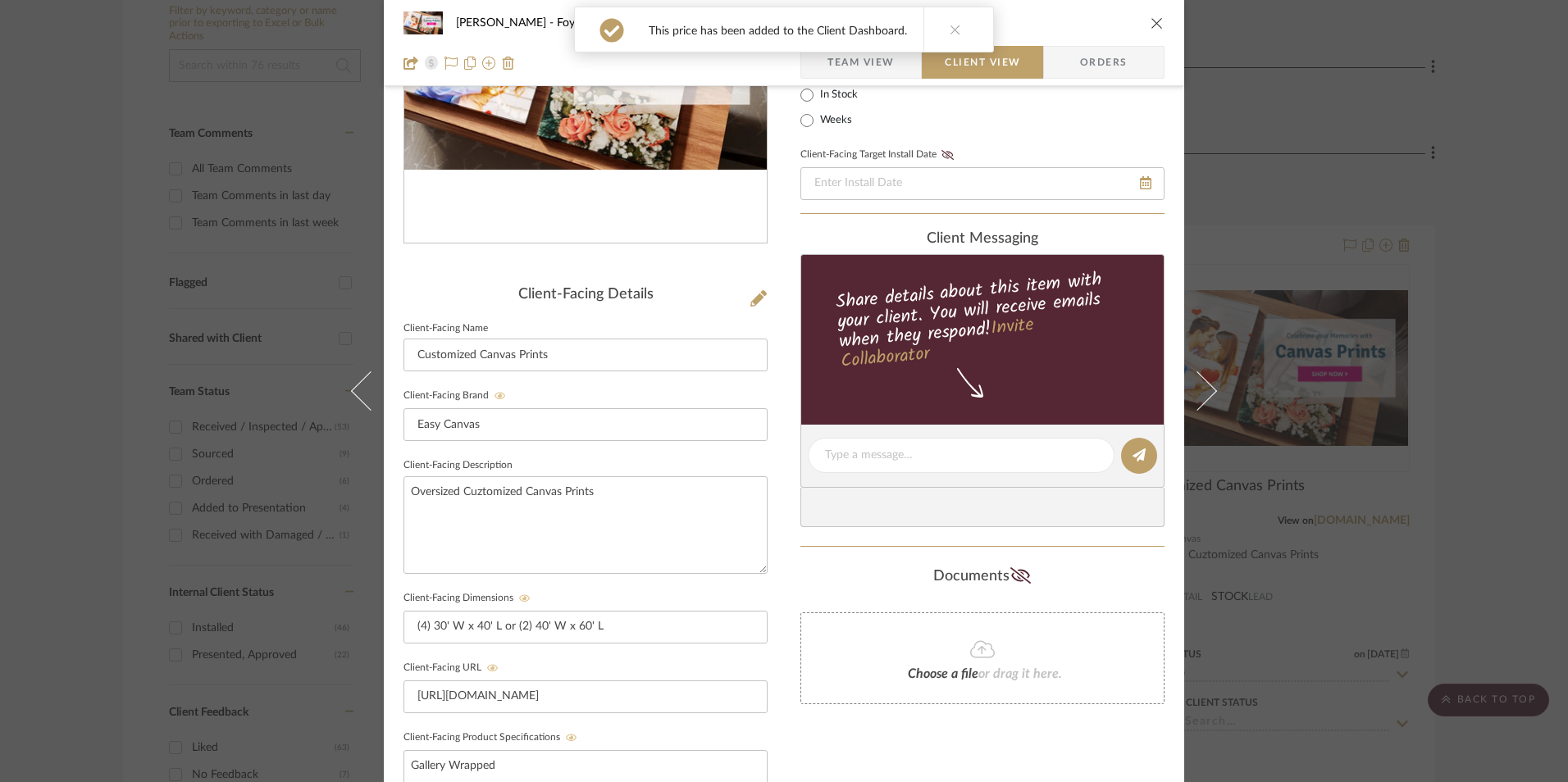
scroll to position [22, 0]
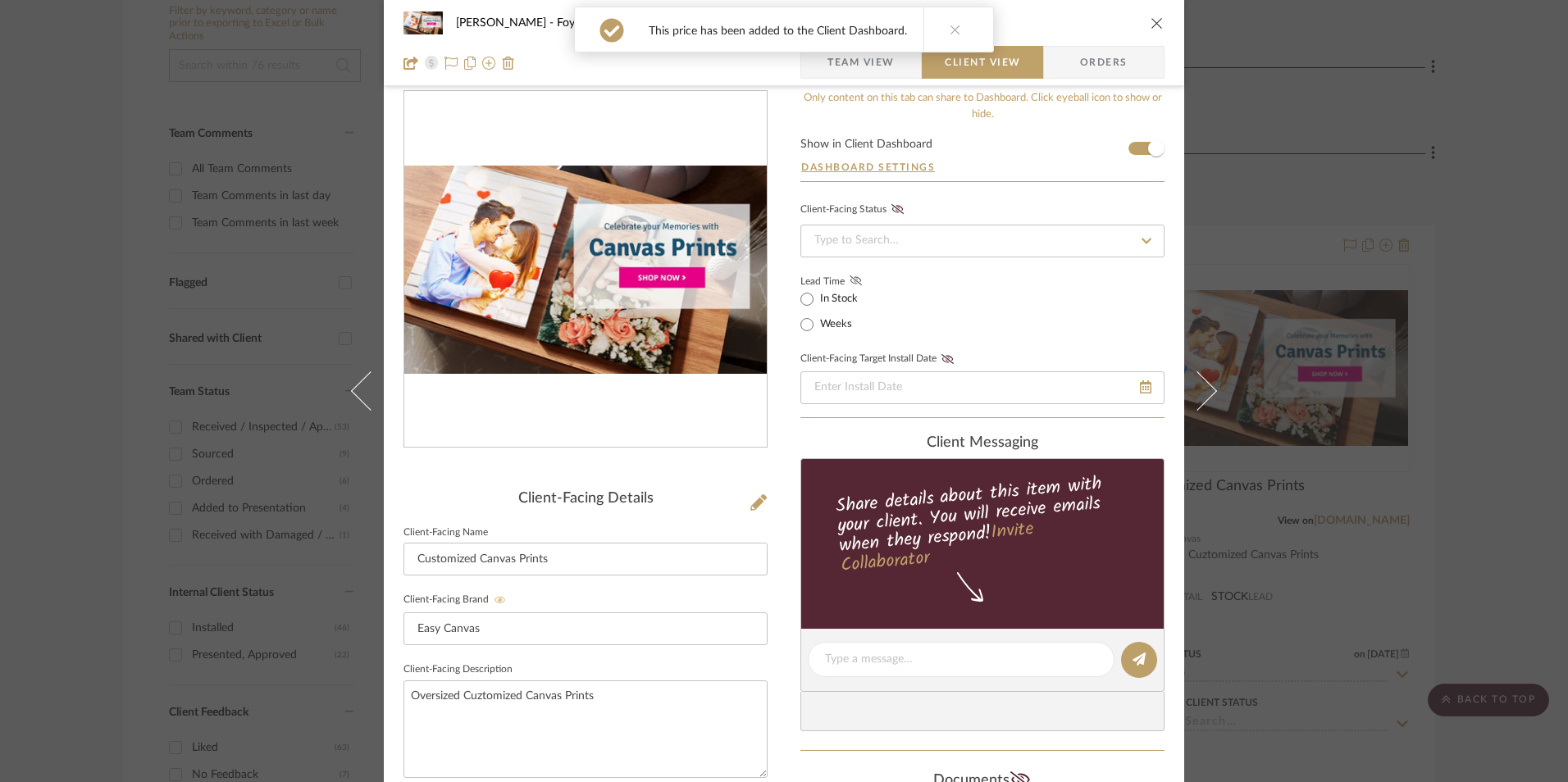
click at [854, 281] on icon at bounding box center [855, 280] width 12 height 10
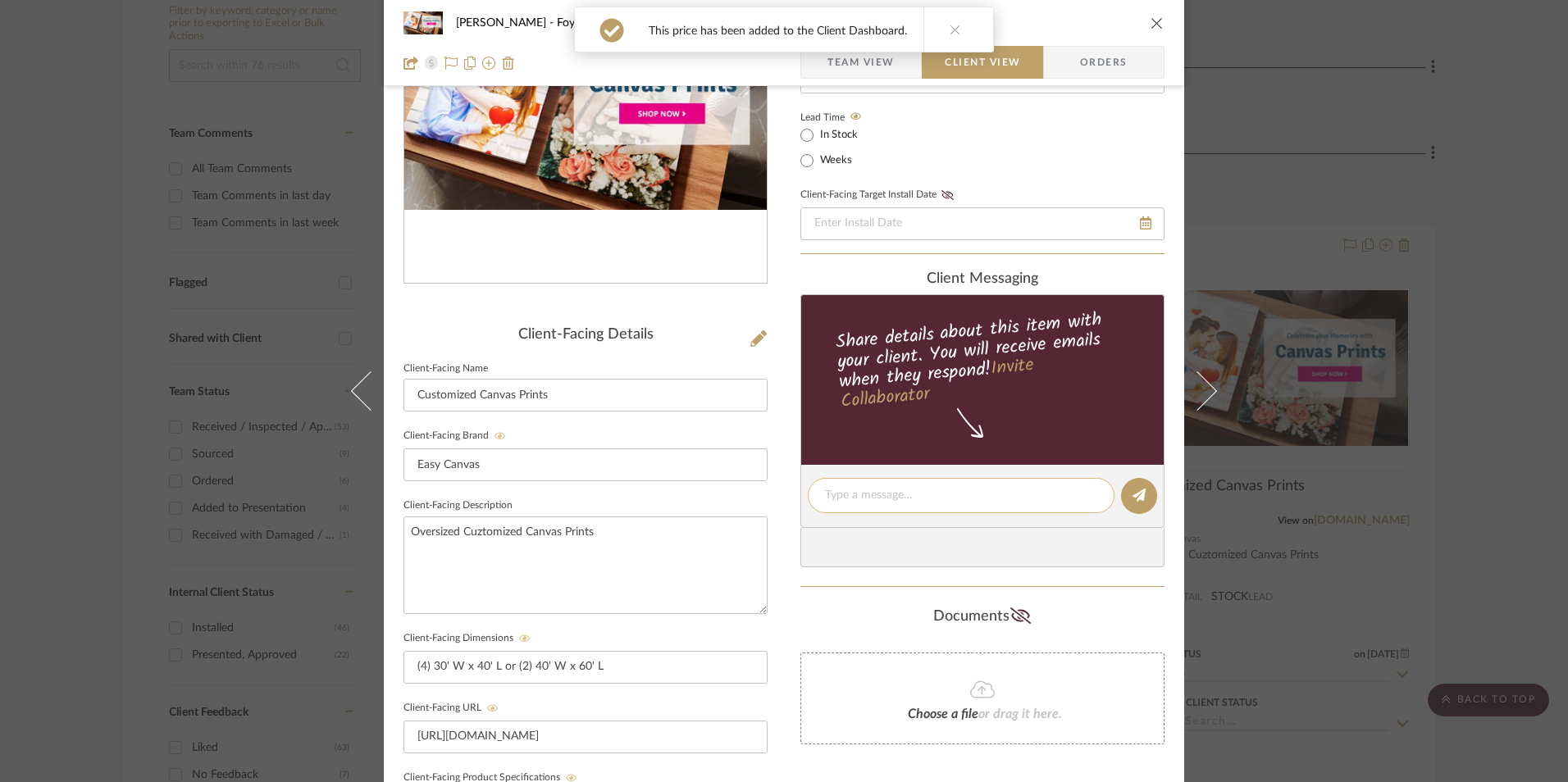
click at [858, 502] on textarea at bounding box center [961, 495] width 272 height 17
paste textarea "Oversized Canvas Prints ETA: [DATE] Return | Refund Policy: Not Accepted"
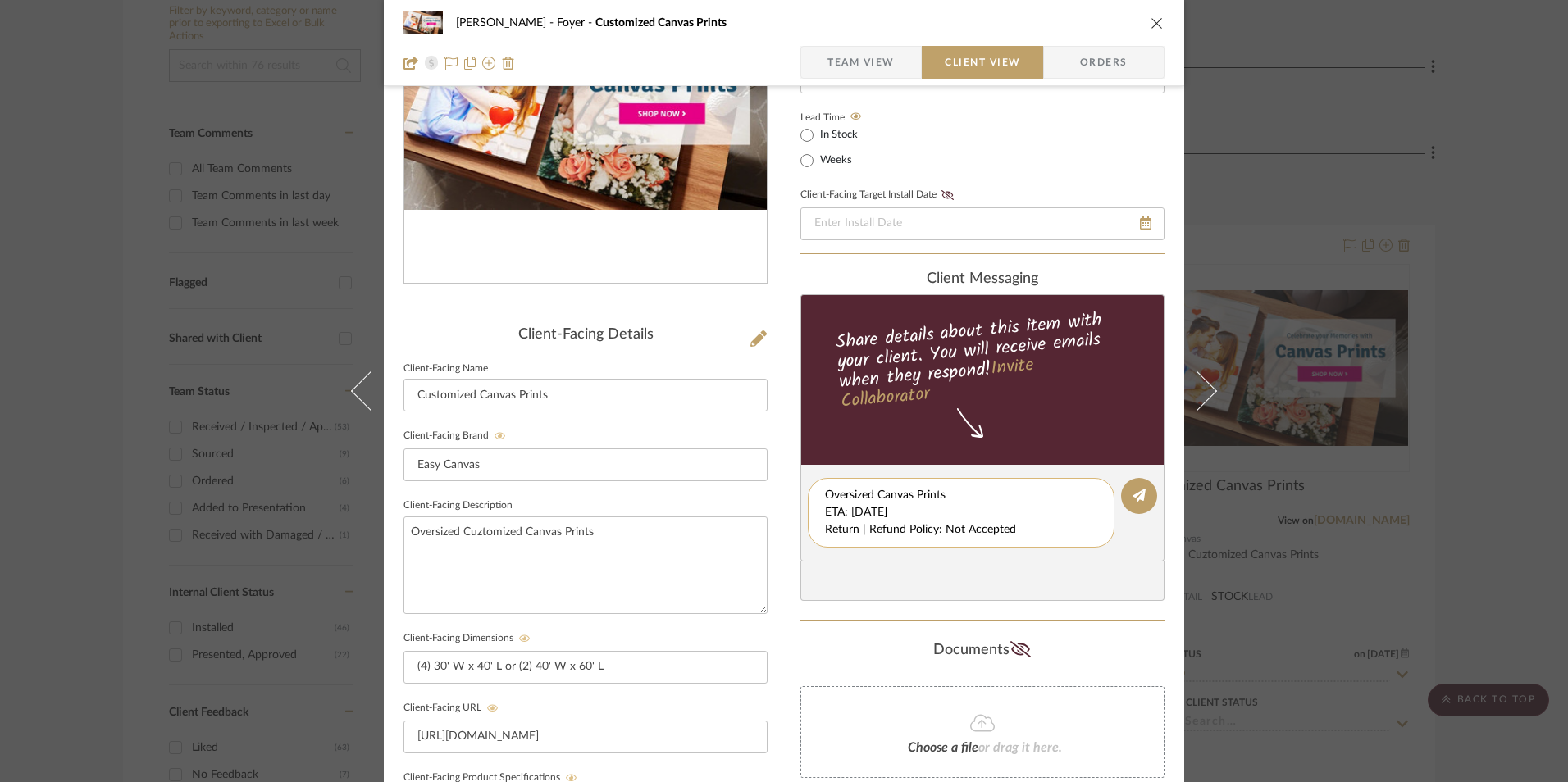
scroll to position [0, 0]
drag, startPoint x: 820, startPoint y: 513, endPoint x: 969, endPoint y: 532, distance: 150.2
click at [1049, 540] on div "Oversized Canvas Prints ETA: [DATE] Return | Refund Policy: Not Accepted" at bounding box center [961, 513] width 307 height 69
type textarea "Oversized Canvas Prints"
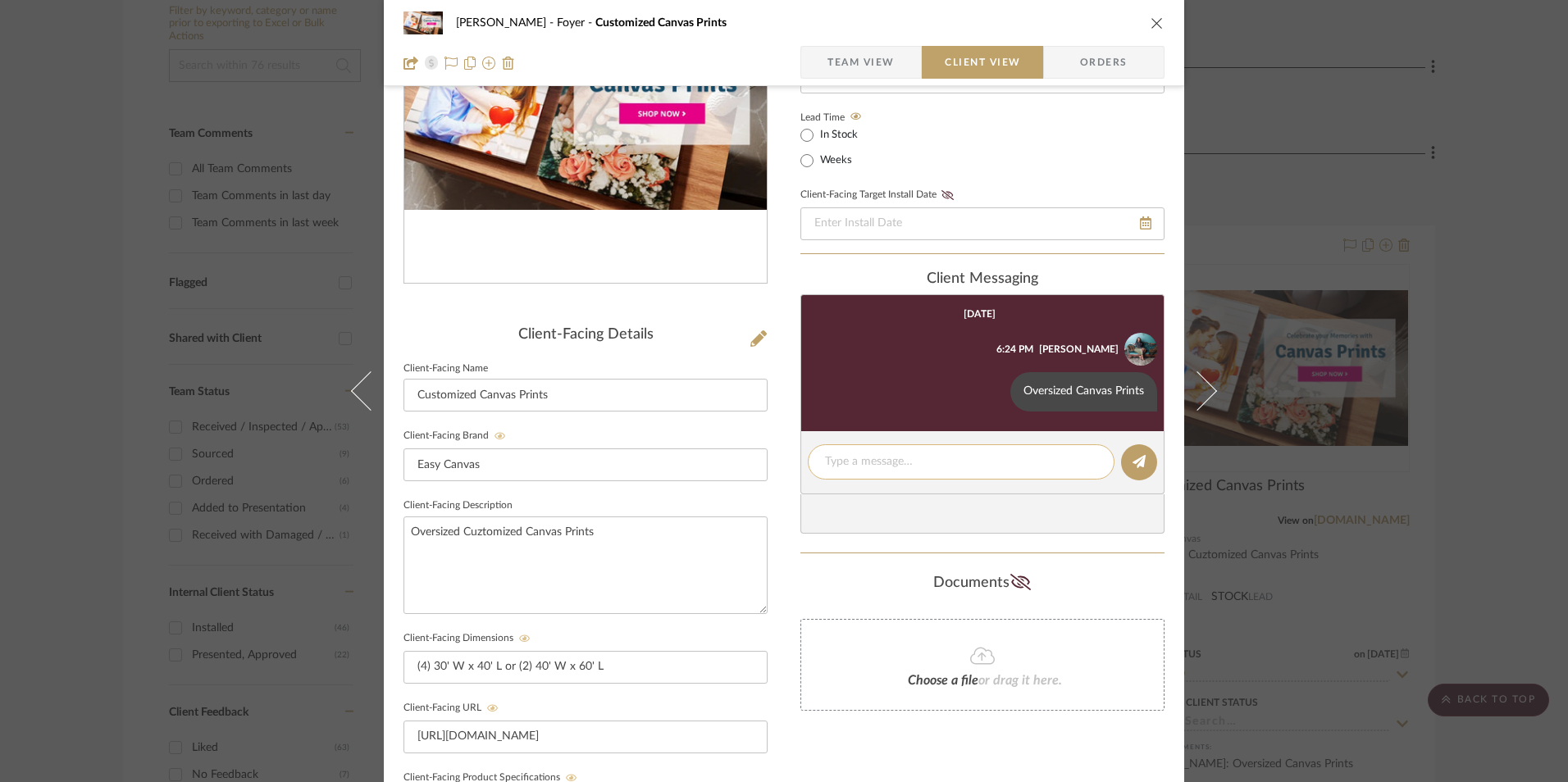
click at [882, 462] on textarea at bounding box center [961, 462] width 272 height 17
paste textarea "ETA: [DATE] Return | Refund Policy: Not Accepted"
drag, startPoint x: 725, startPoint y: 461, endPoint x: 826, endPoint y: 481, distance: 103.0
click at [722, 461] on div "[PERSON_NAME] Foyer Customized Canvas Prints Team View Client View Orders Clien…" at bounding box center [784, 509] width 800 height 1366
click at [818, 475] on div "Return | Refund Policy: Not Accepted" at bounding box center [961, 470] width 307 height 53
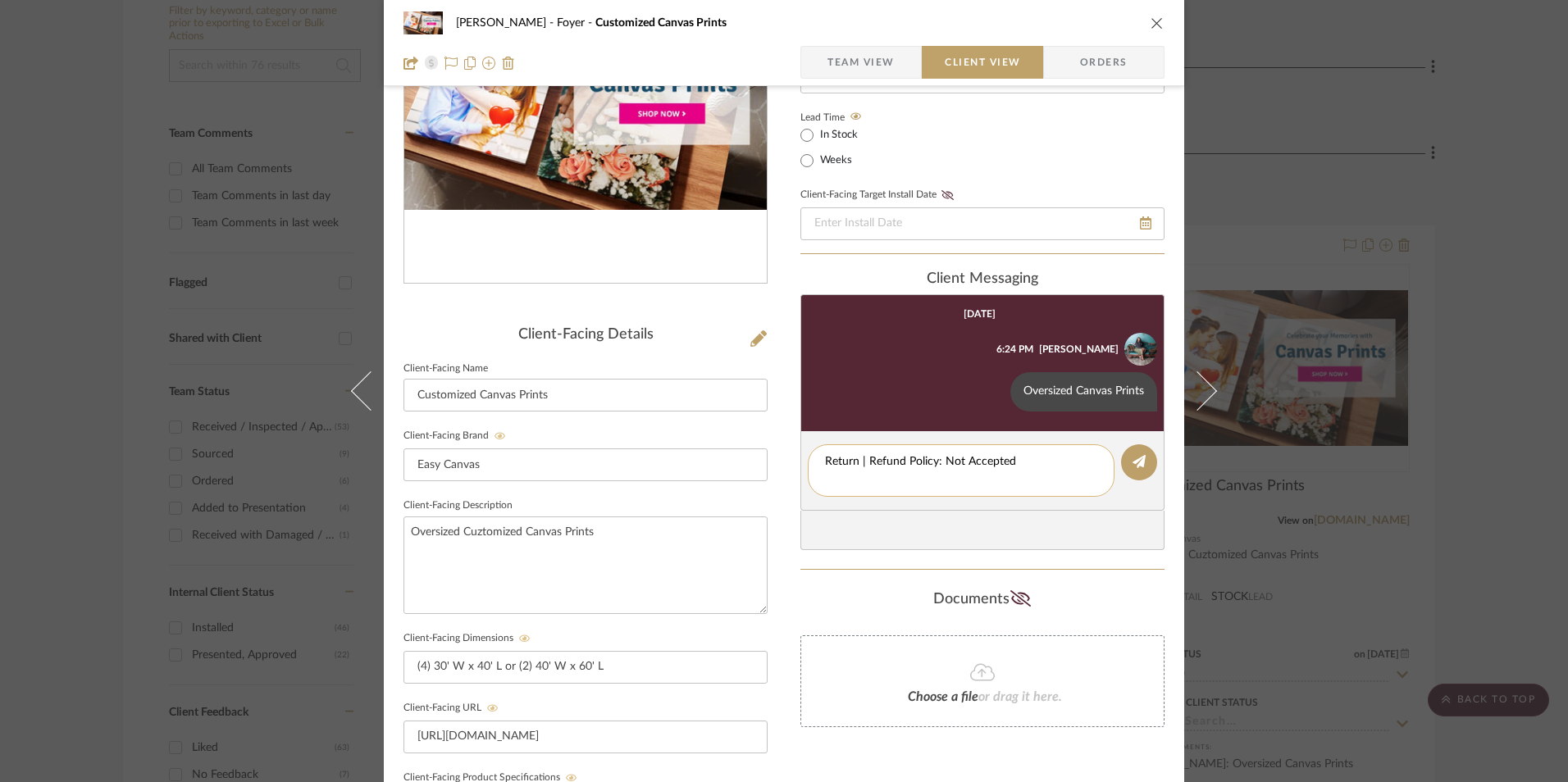
click at [825, 478] on textarea "Return | Refund Policy: Not Accepted" at bounding box center [961, 471] width 272 height 35
type textarea "Return | Refund Policy: Not Accepted"
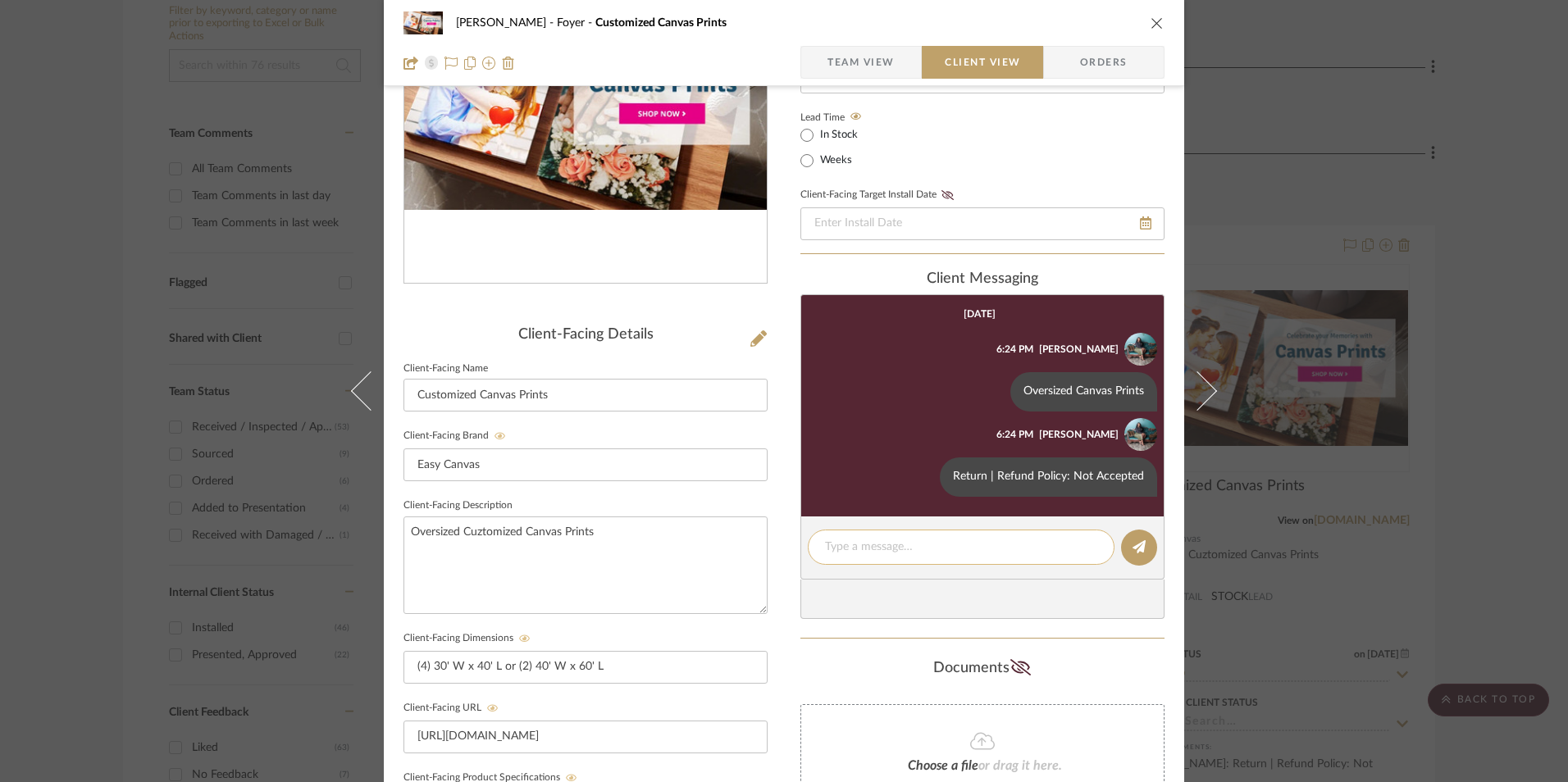
click at [841, 544] on textarea at bounding box center [961, 547] width 272 height 17
paste textarea "Oversized Custom Canvas design to come in either: (4) 30' W x 40' L (Standard P…"
type textarea "Note: Oversized Custom Canvas design to come in either: (4) 30' W x 40' L (Stan…"
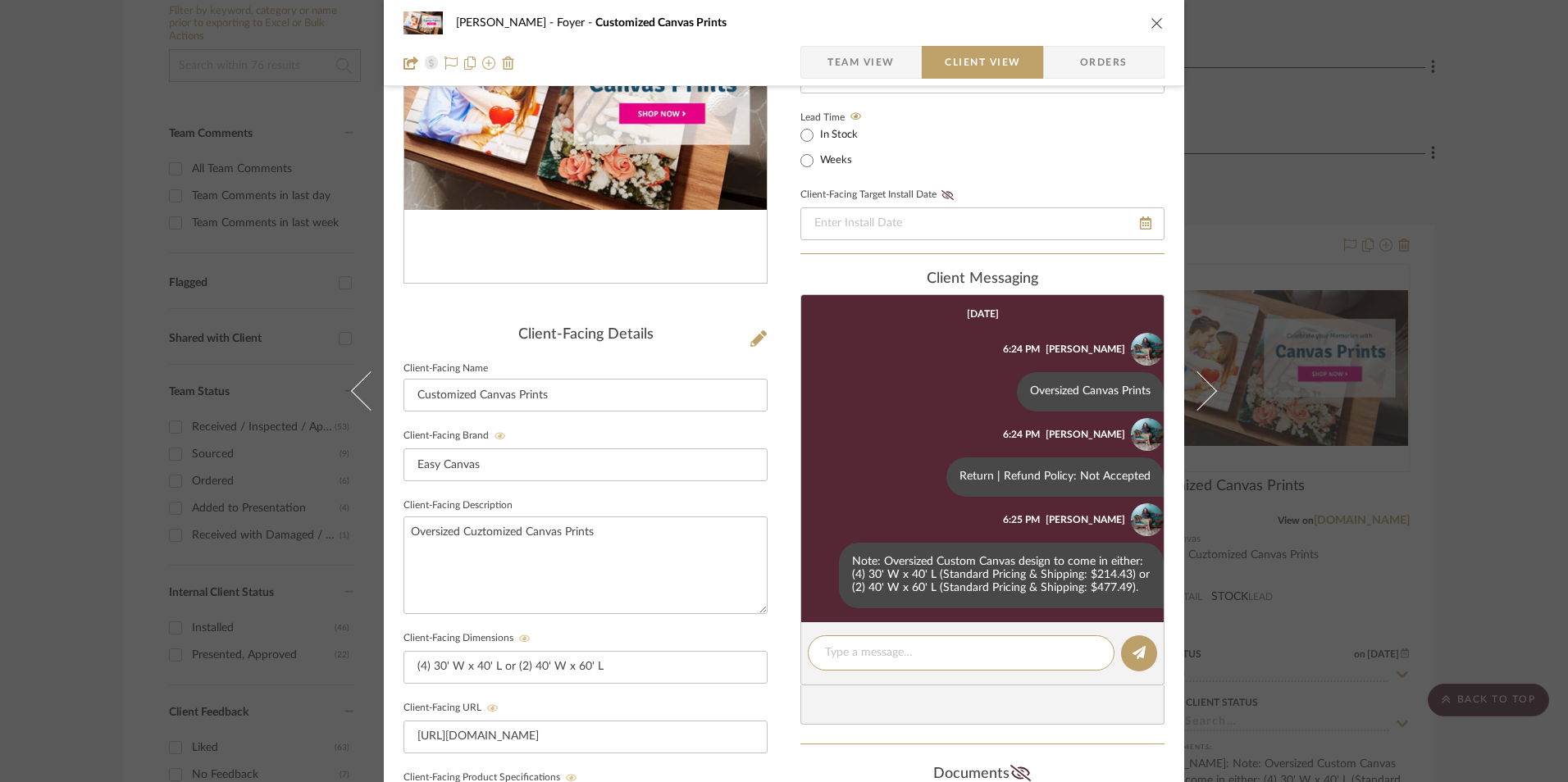
click at [1154, 22] on icon "close" at bounding box center [1157, 23] width 13 height 13
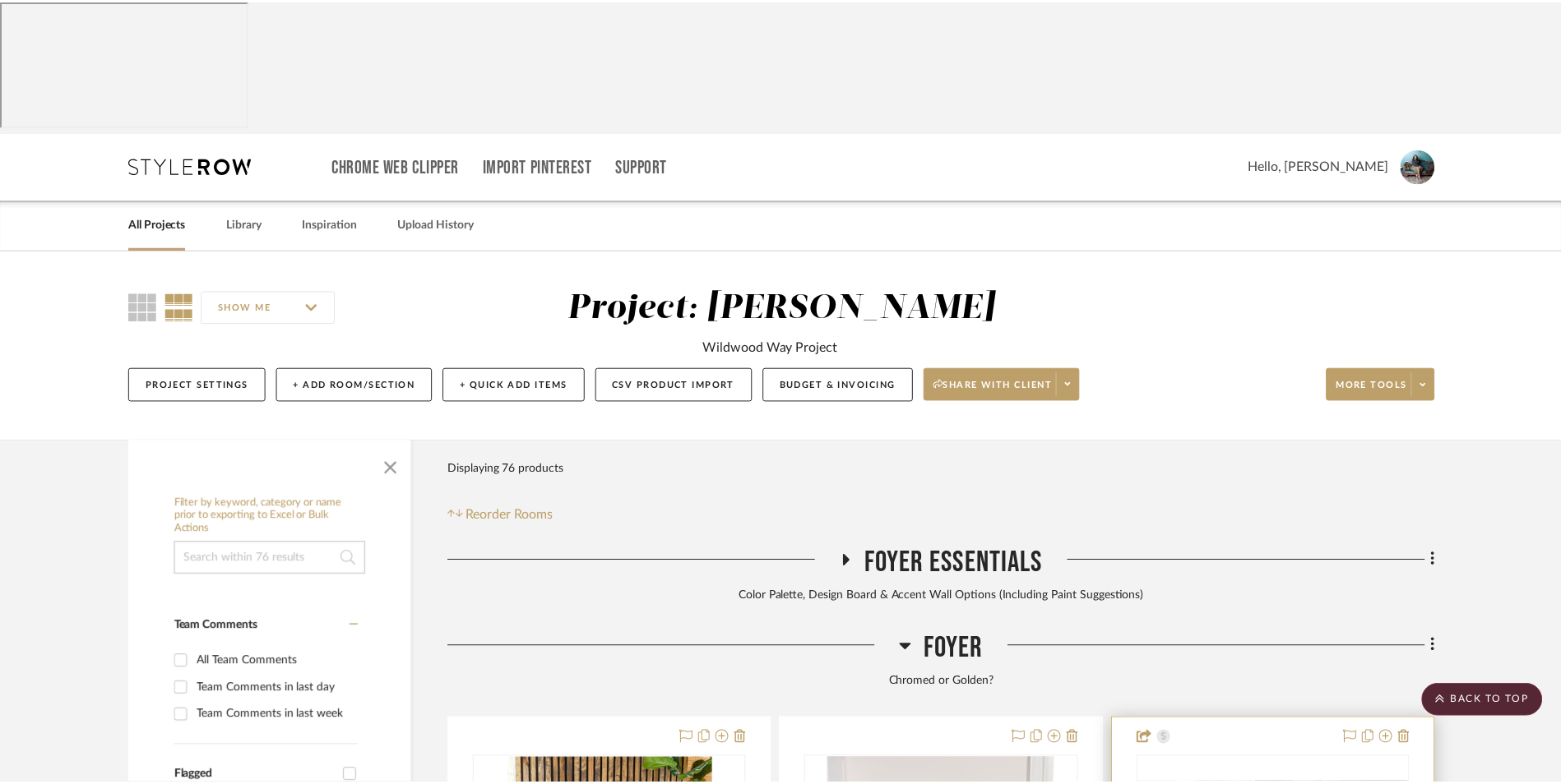
scroll to position [493, 0]
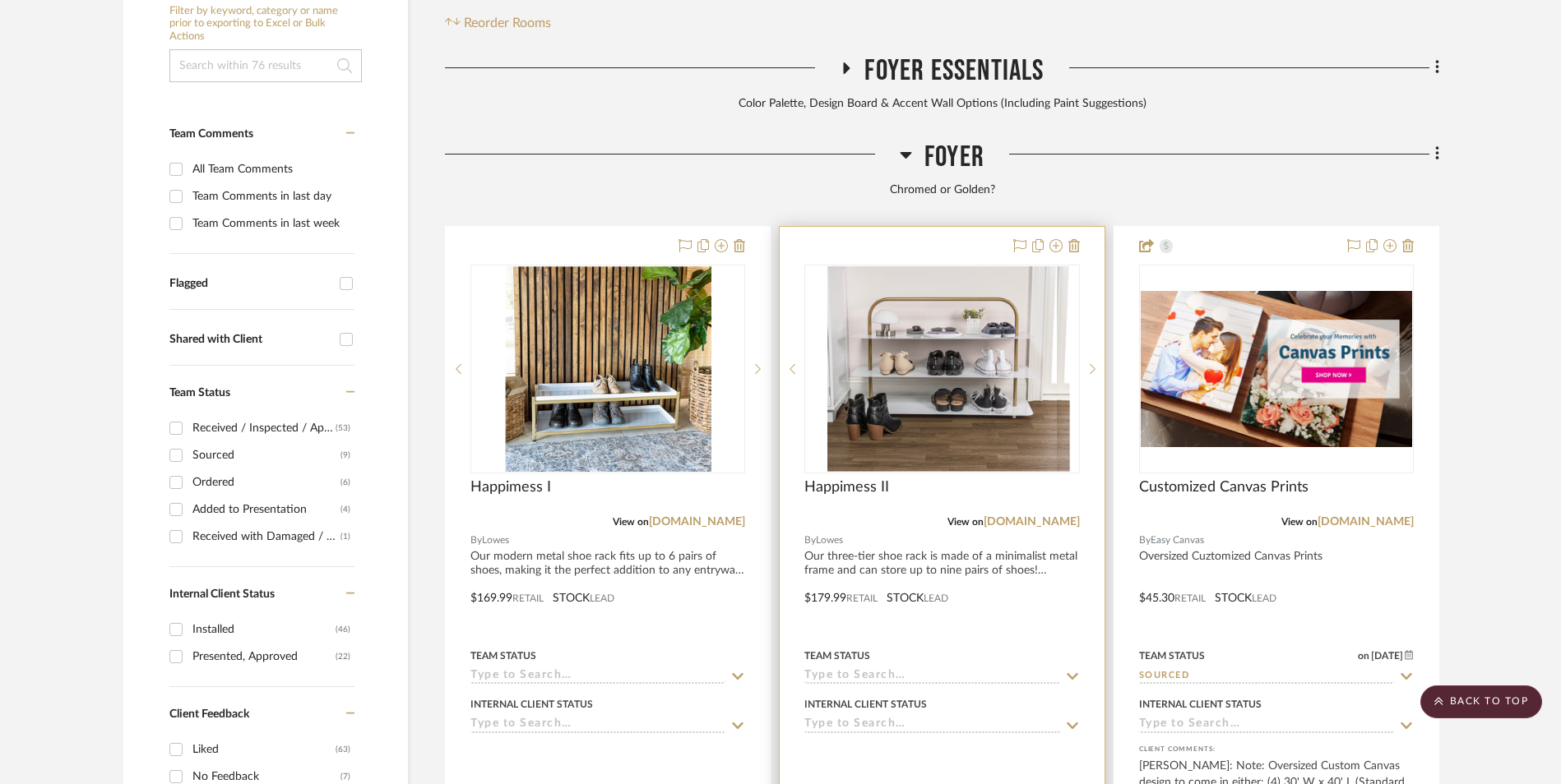
click at [923, 284] on img at bounding box center [943, 369] width 229 height 206
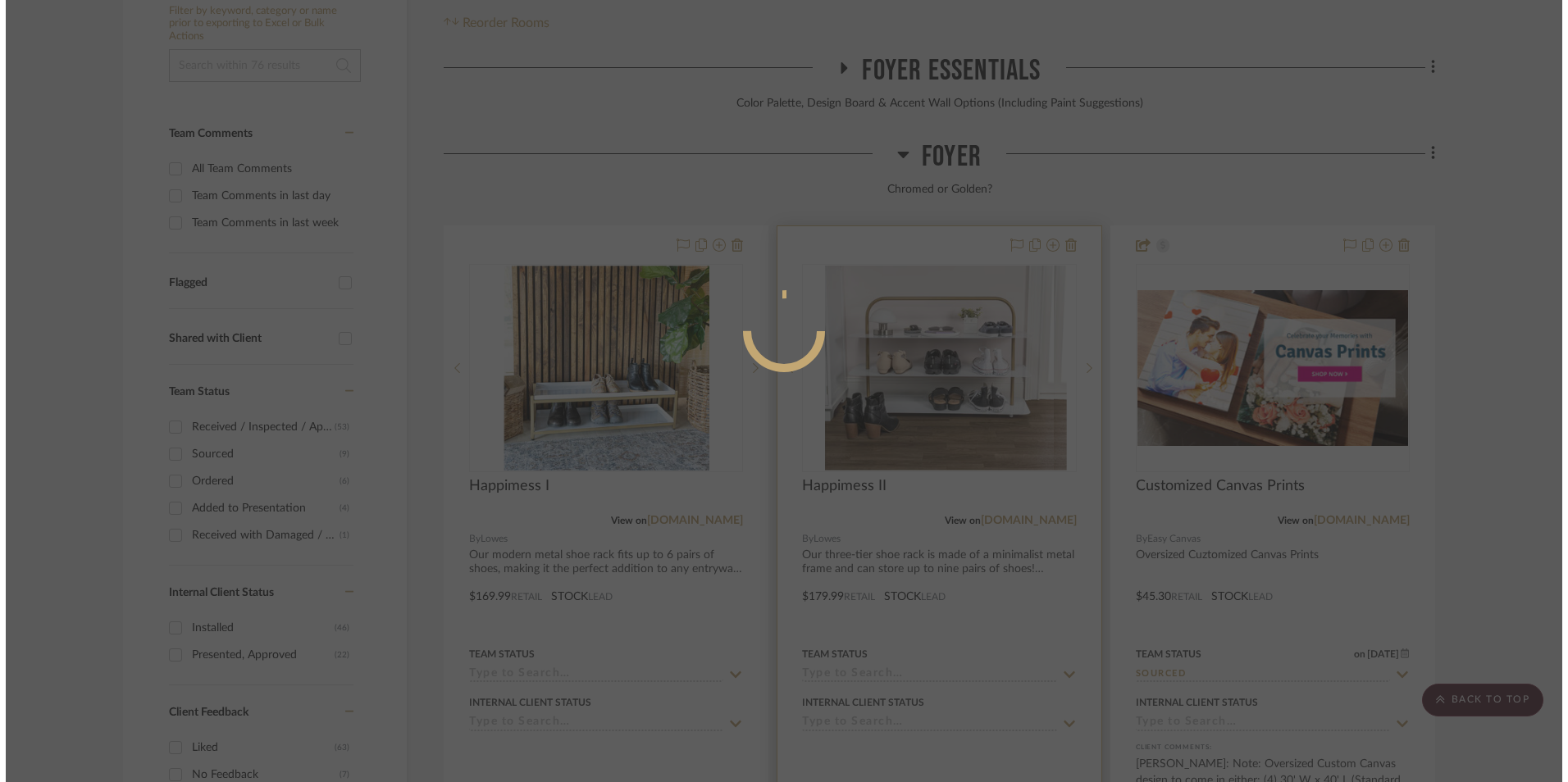
scroll to position [0, 0]
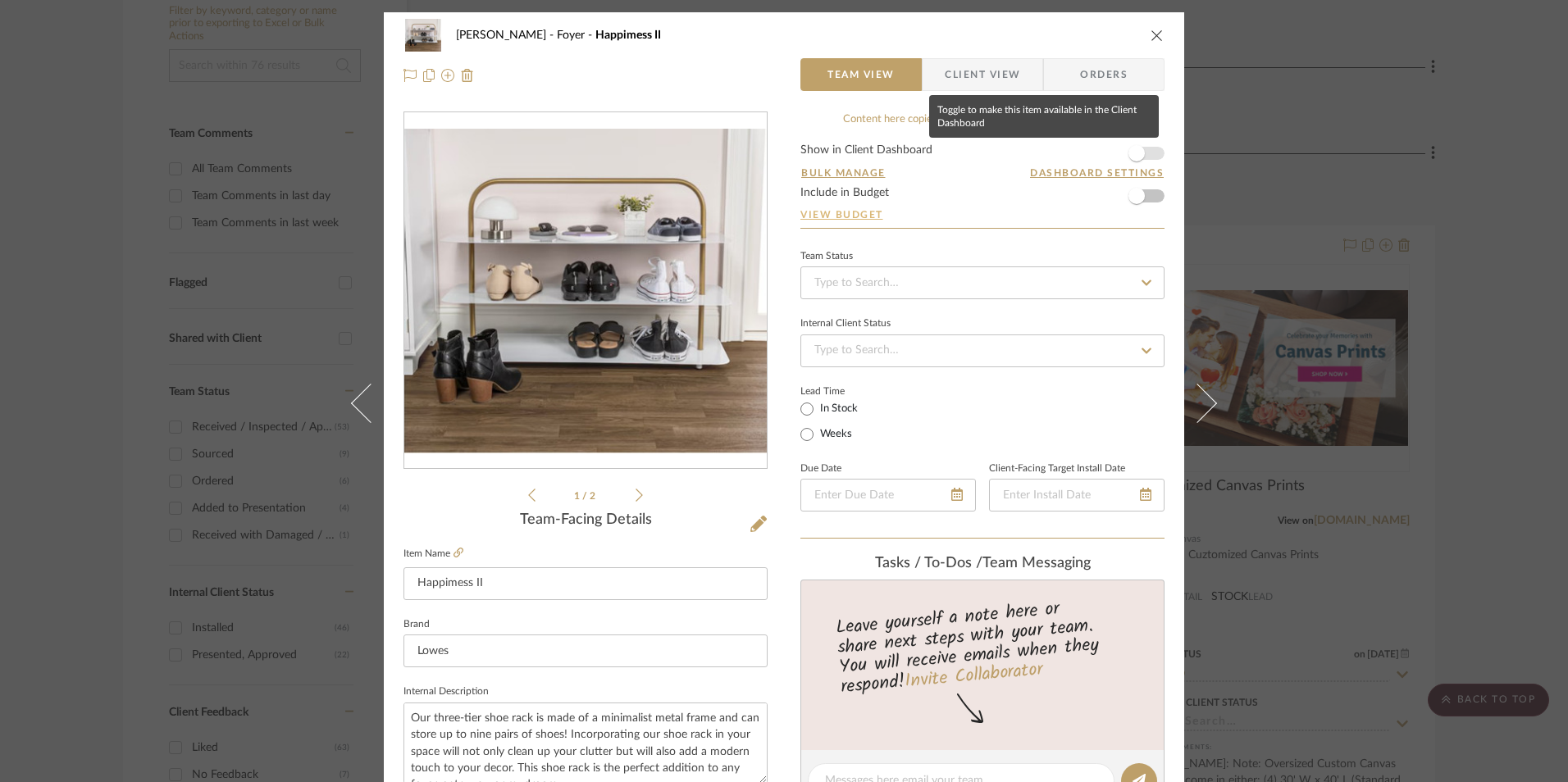
drag, startPoint x: 1139, startPoint y: 154, endPoint x: 1087, endPoint y: 219, distance: 83.2
click at [1139, 154] on span "button" at bounding box center [1137, 153] width 36 height 36
click at [976, 280] on input at bounding box center [982, 283] width 364 height 33
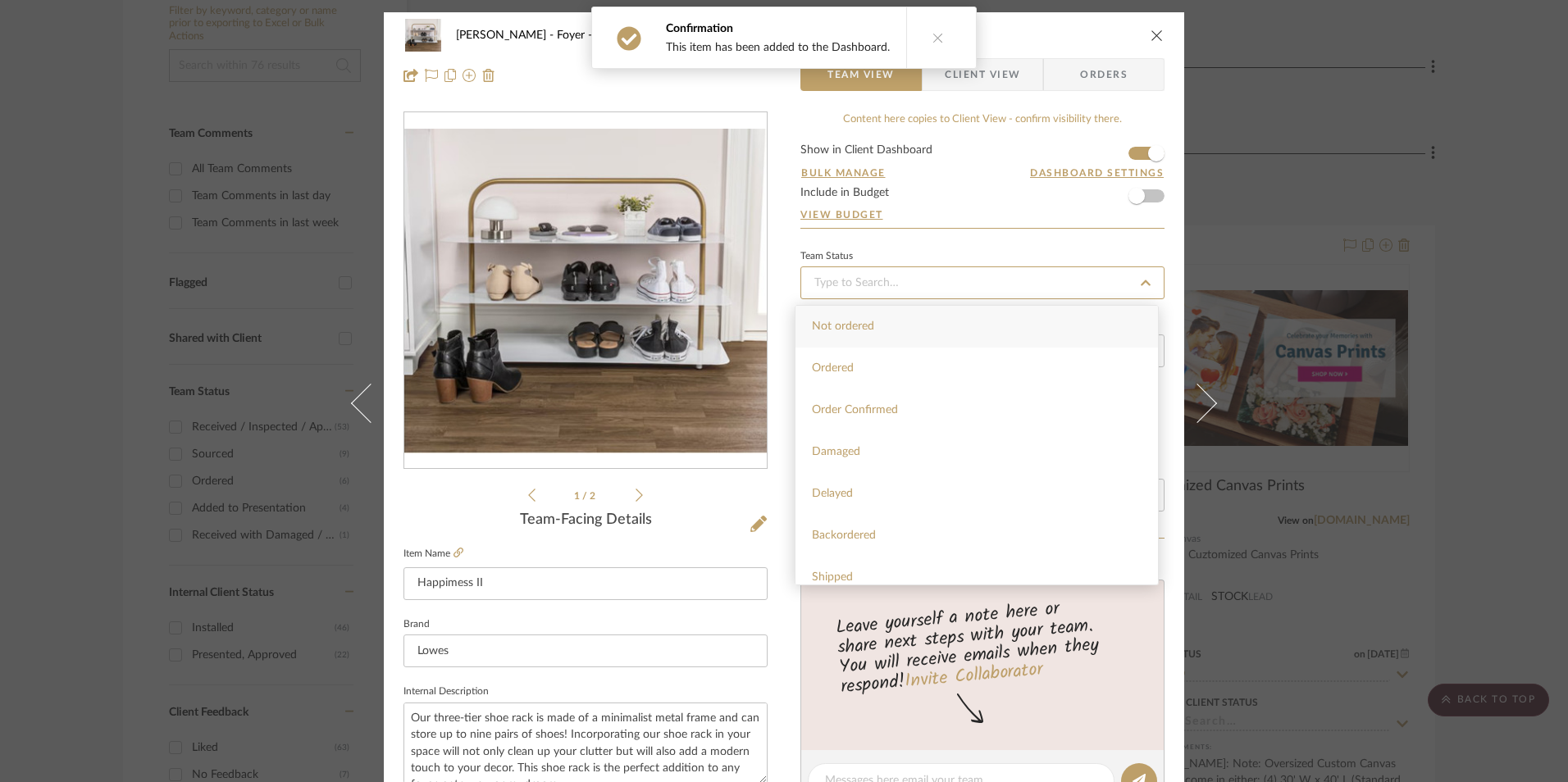
scroll to position [410, 0]
click at [864, 449] on div "Sourced" at bounding box center [977, 461] width 363 height 42
type input "[DATE]"
type input "Sourced"
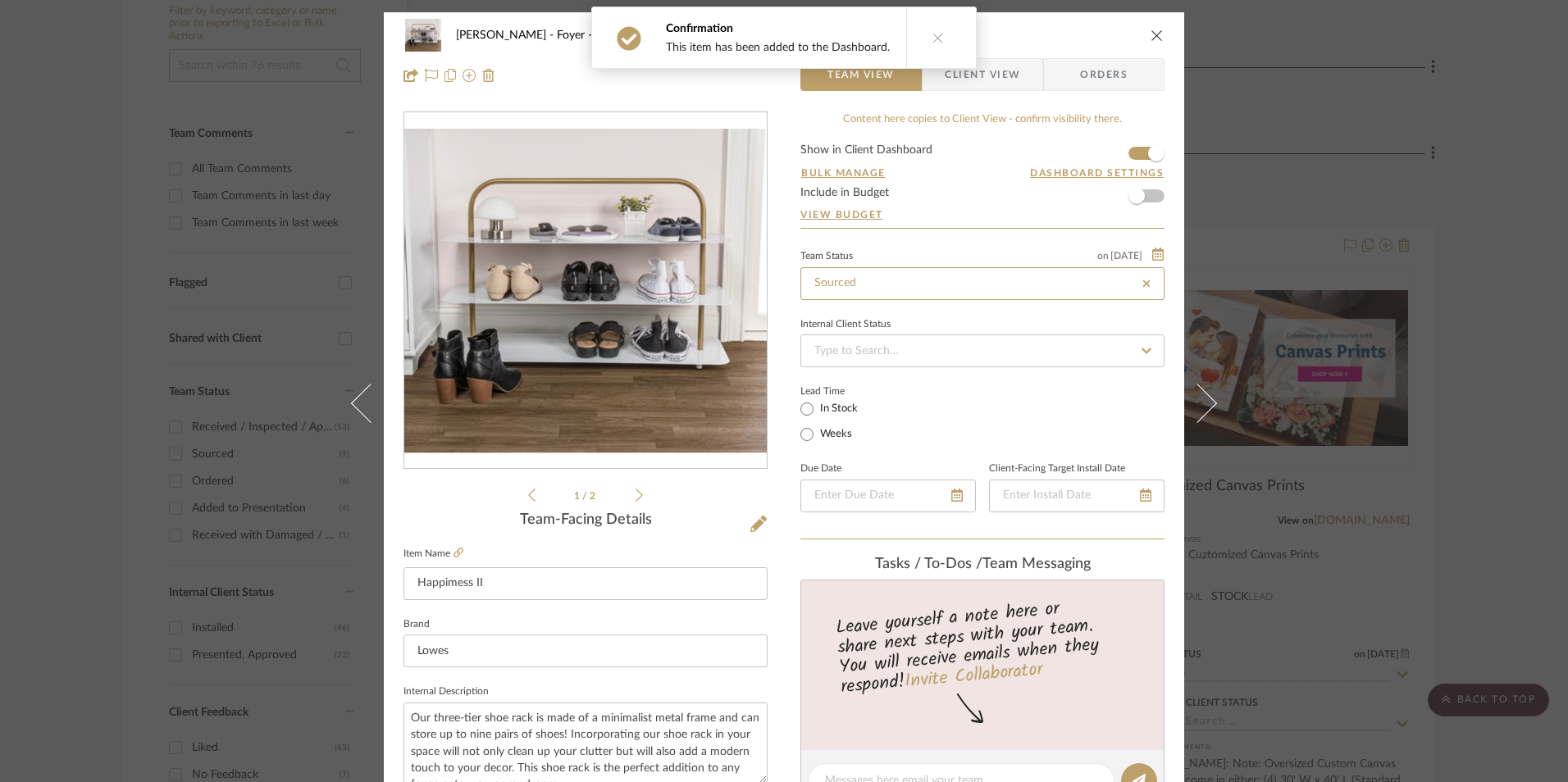
type input "[DATE]"
type input "Sourced"
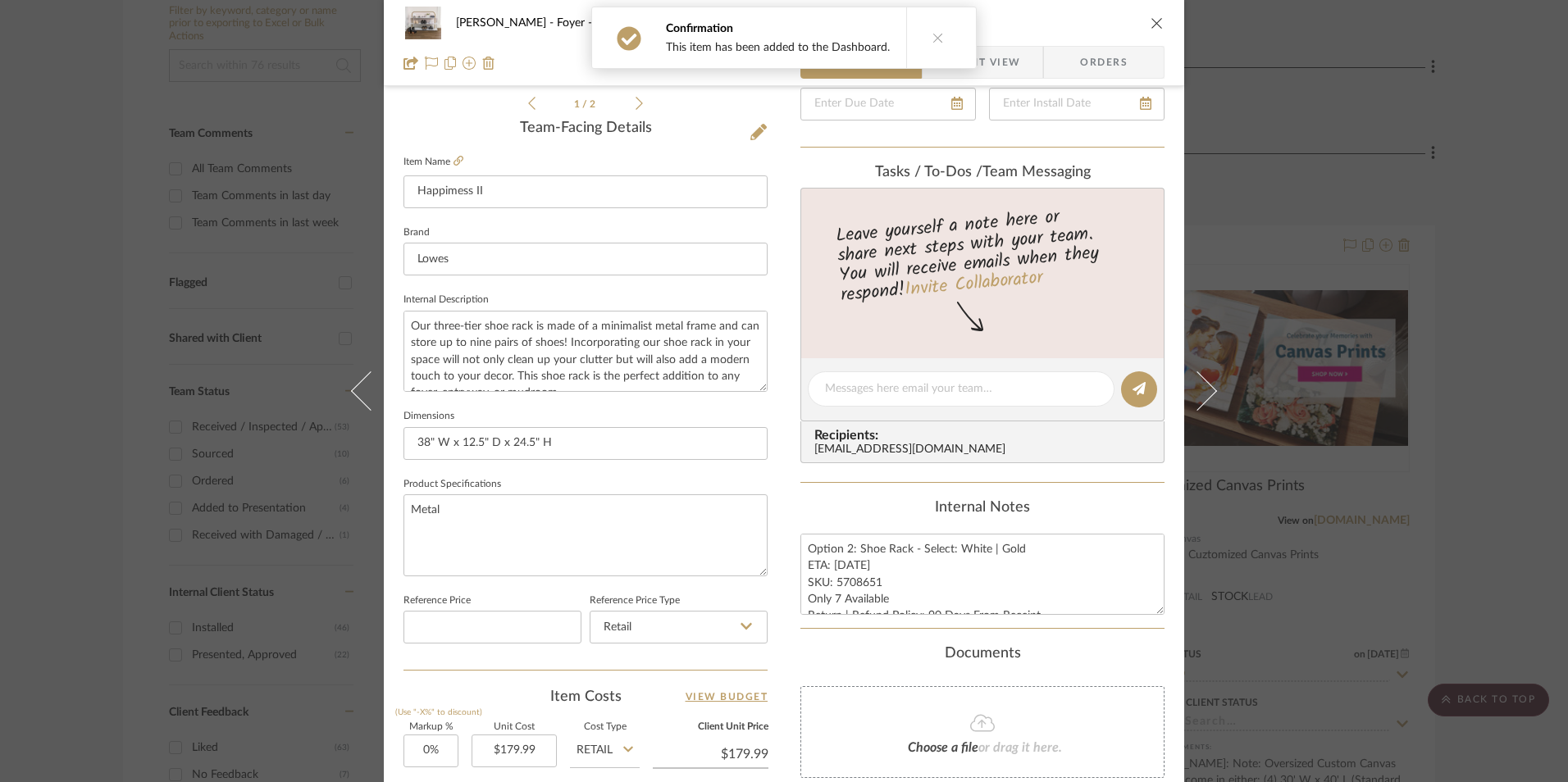
scroll to position [492, 0]
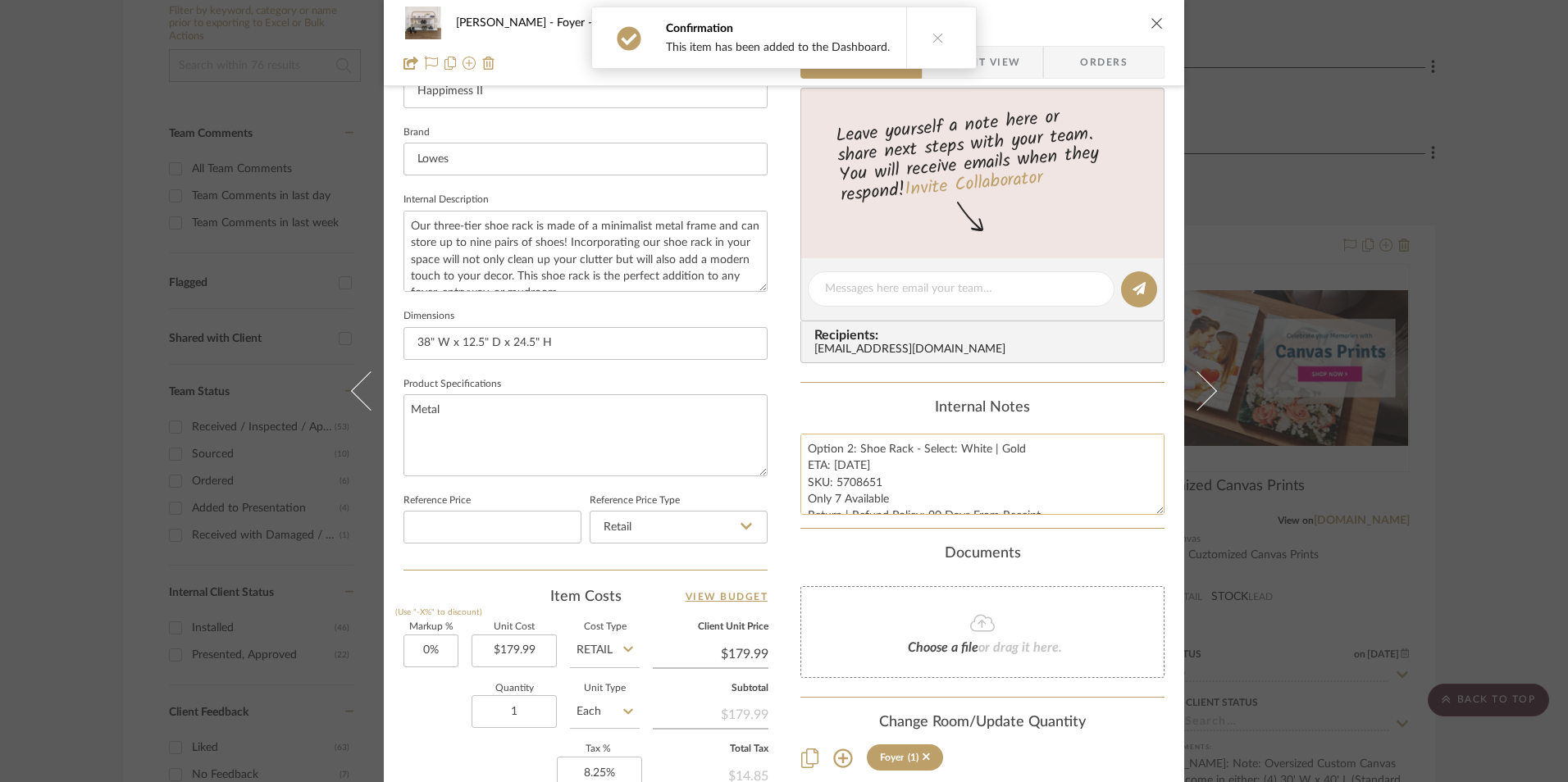
click at [844, 453] on textarea "Option 2: Shoe Rack - Select: White | Gold ETA: [DATE] SKU: 5708651 Only 7 Avai…" at bounding box center [982, 475] width 364 height 81
drag, startPoint x: 802, startPoint y: 445, endPoint x: 880, endPoint y: 504, distance: 97.8
click at [1115, 565] on div "Content here copies to Client View - confirm visibility there. Show in Client D…" at bounding box center [982, 294] width 364 height 1350
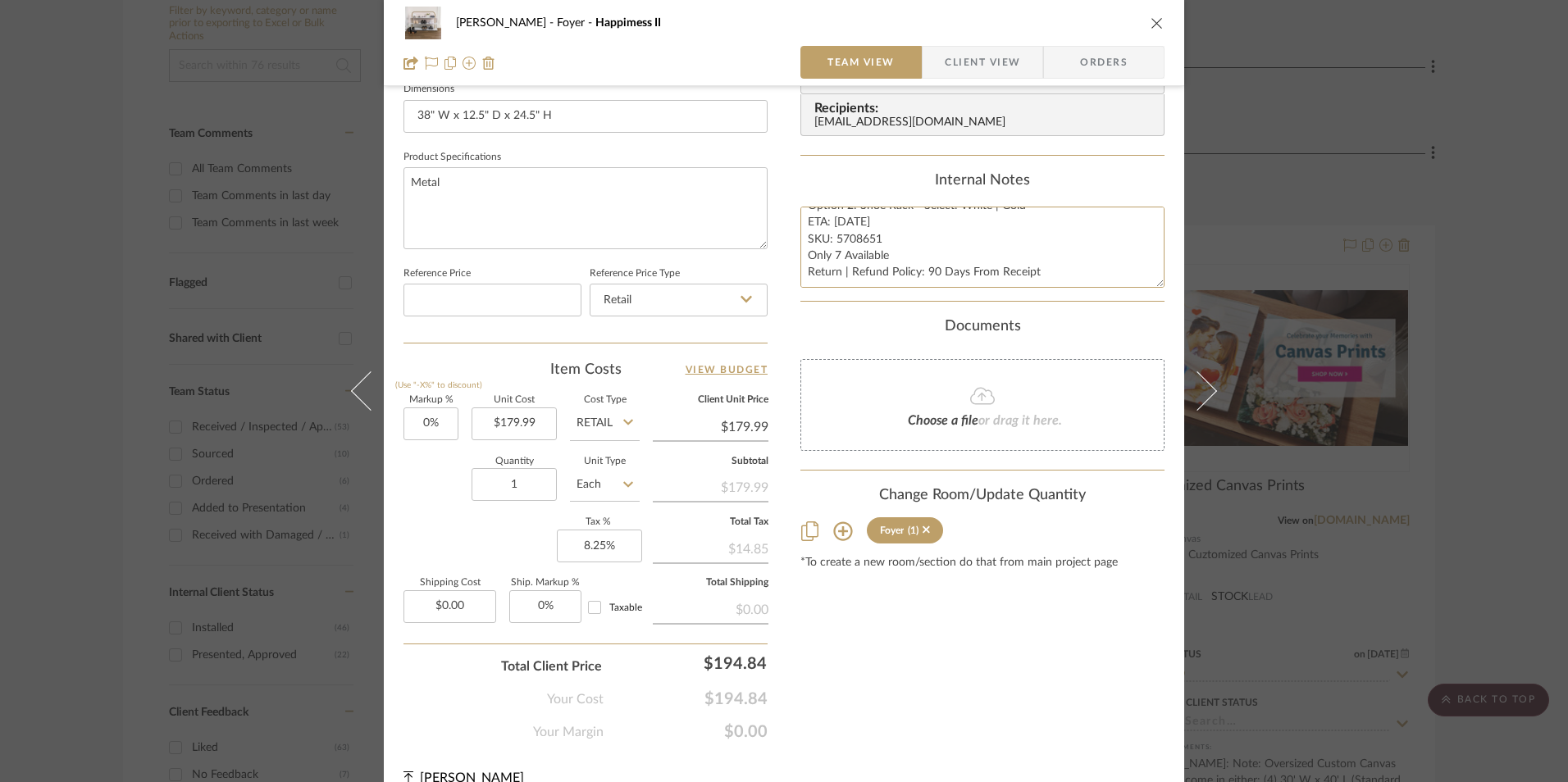
scroll to position [738, 0]
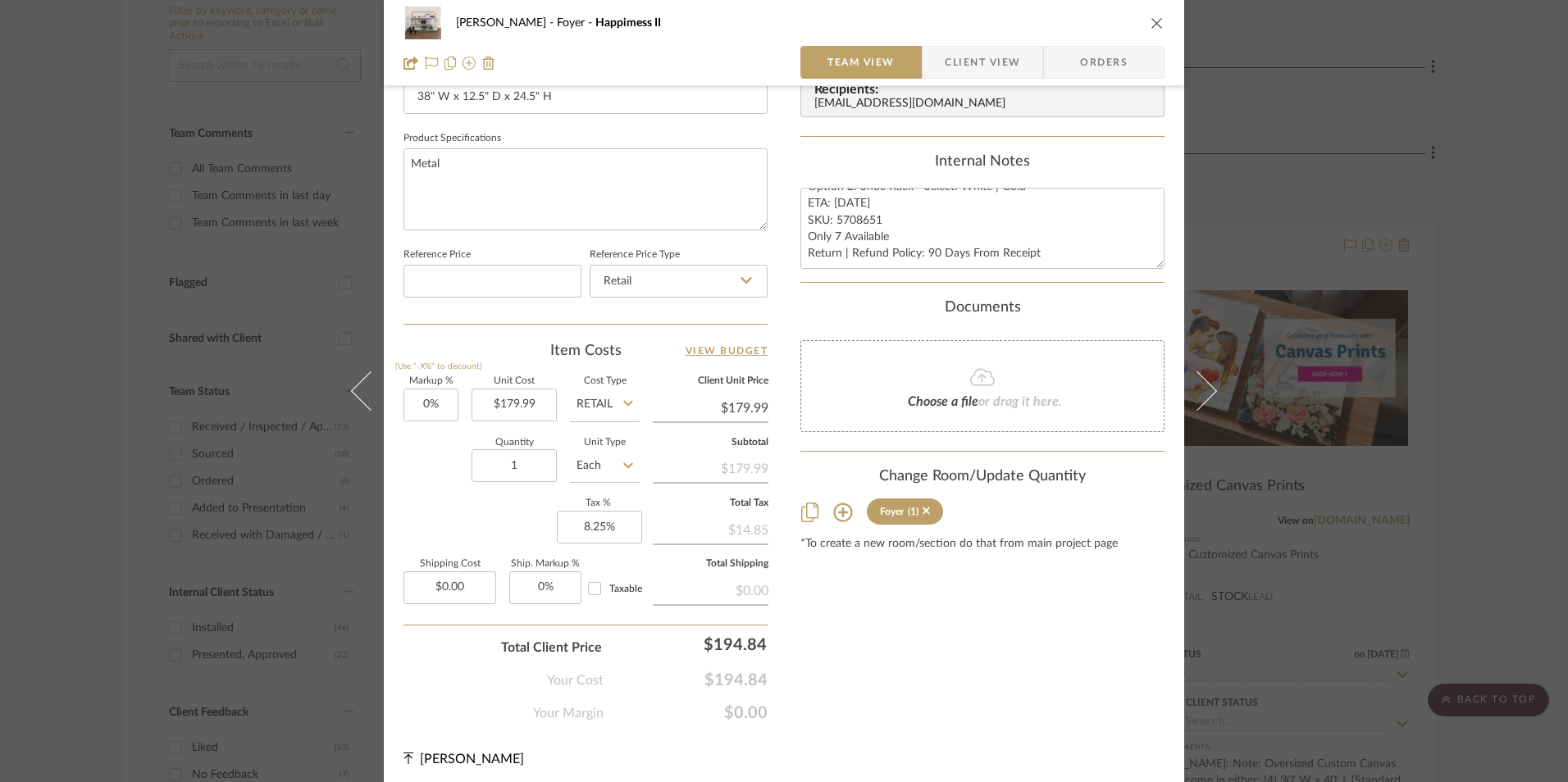
drag, startPoint x: 1089, startPoint y: 59, endPoint x: 921, endPoint y: 242, distance: 248.4
click at [1085, 61] on span "Orders" at bounding box center [1103, 62] width 84 height 33
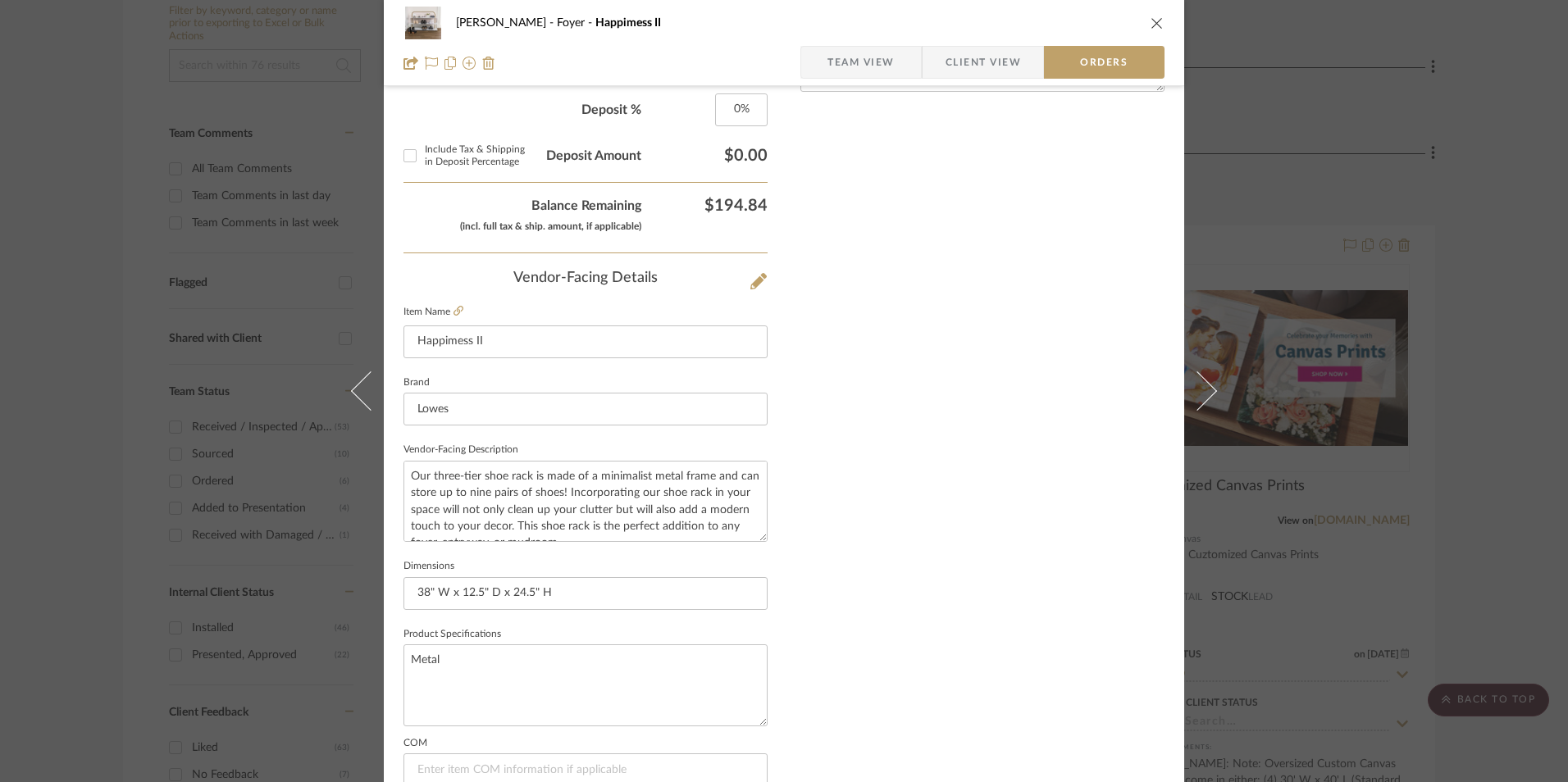
scroll to position [962, 0]
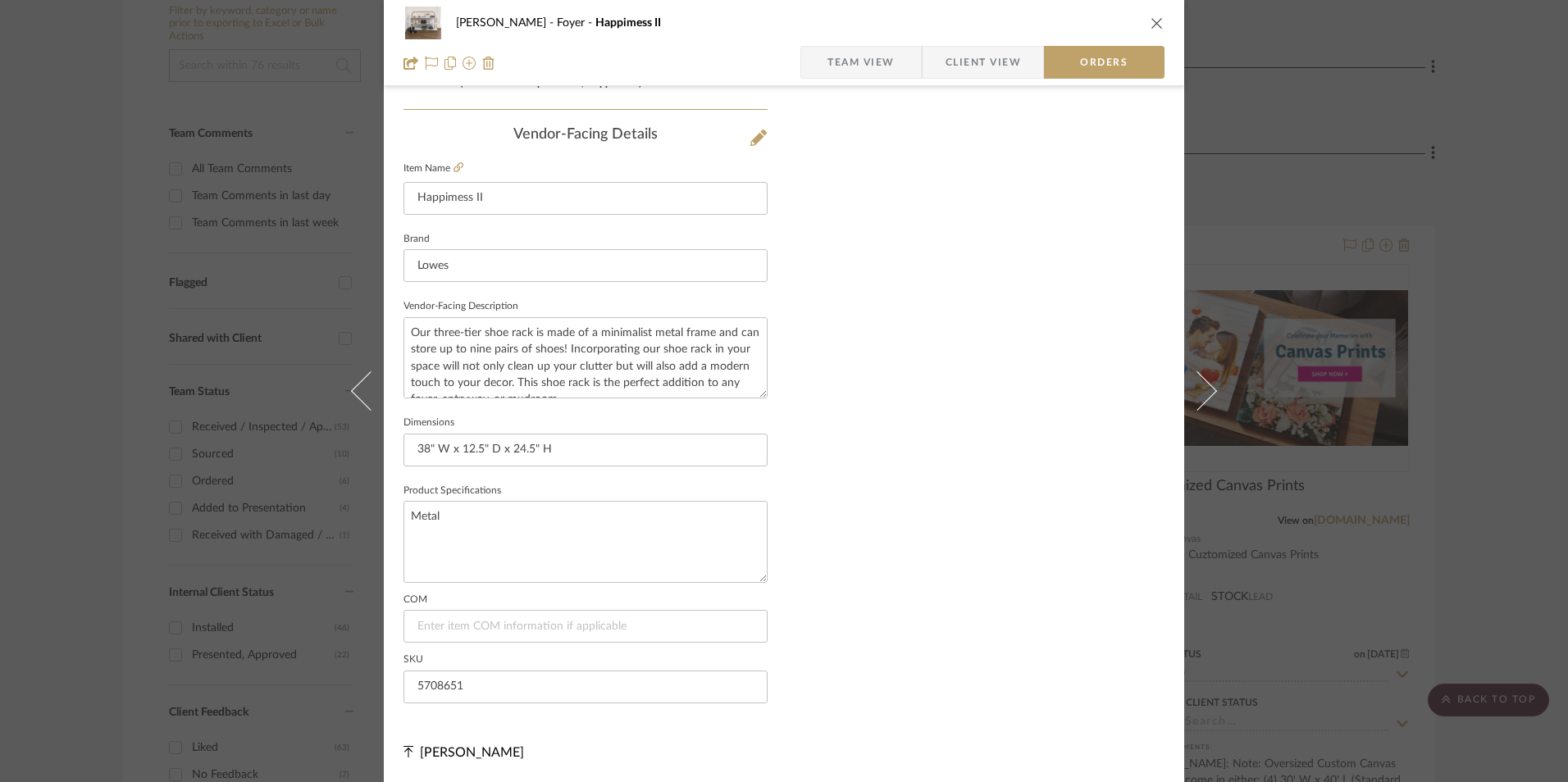
click at [956, 70] on span "Client View" at bounding box center [983, 62] width 75 height 33
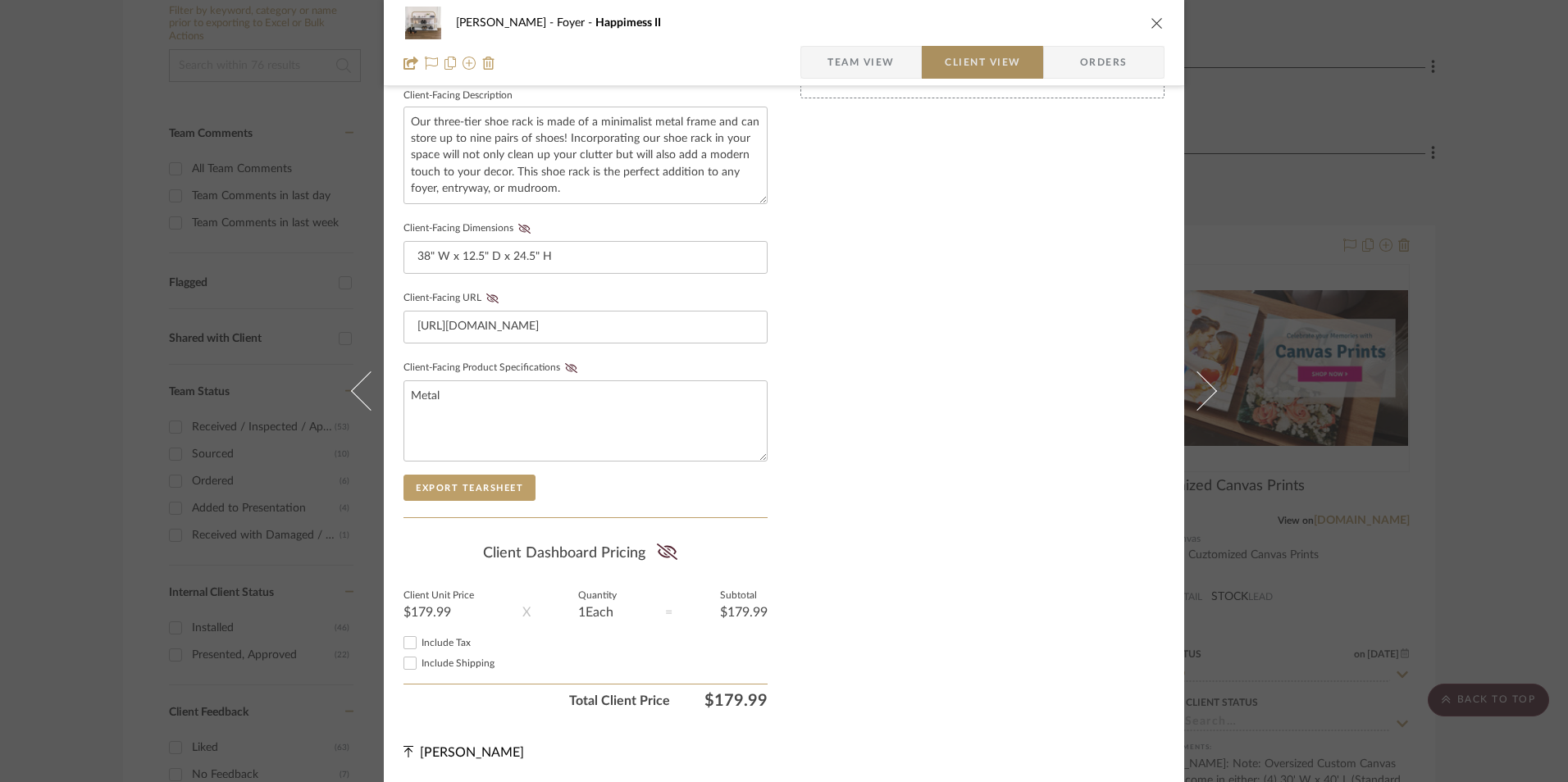
scroll to position [595, 0]
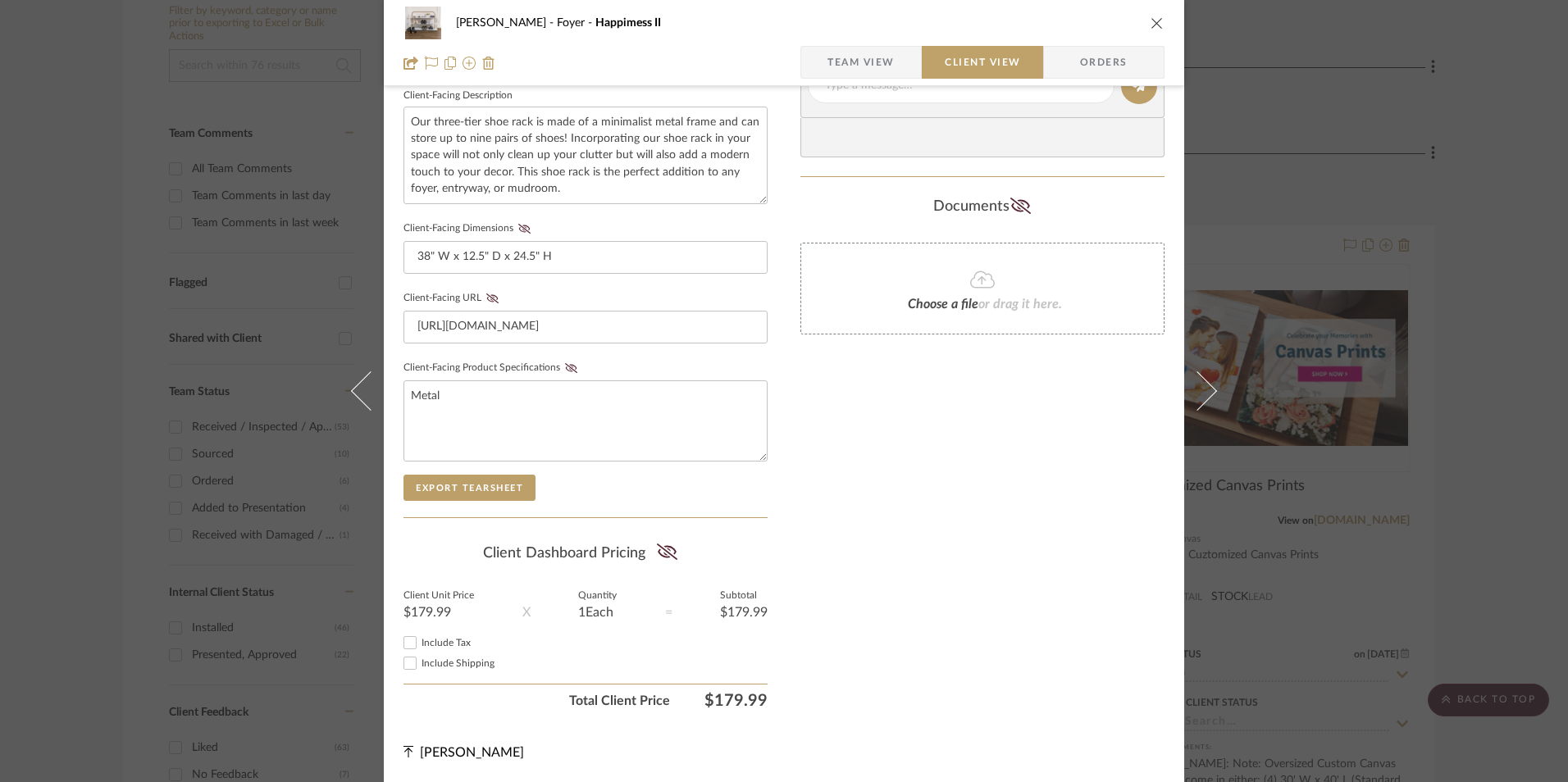
click at [405, 643] on input "Include Tax" at bounding box center [410, 643] width 20 height 20
checkbox input "true"
click at [664, 553] on icon at bounding box center [667, 552] width 21 height 16
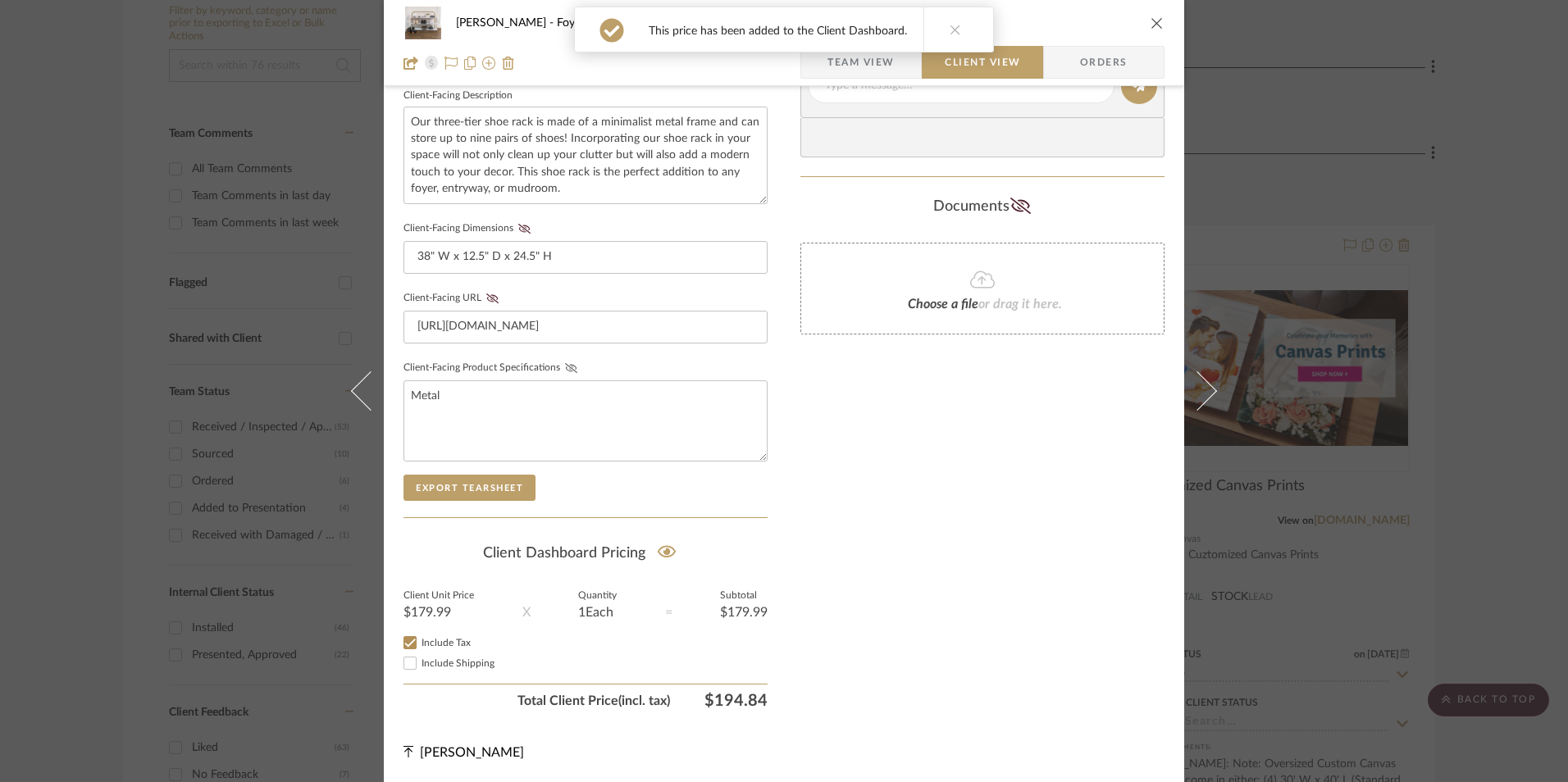
click at [565, 369] on icon at bounding box center [571, 367] width 12 height 10
click at [487, 297] on icon at bounding box center [493, 298] width 12 height 10
click at [521, 228] on icon at bounding box center [524, 229] width 12 height 10
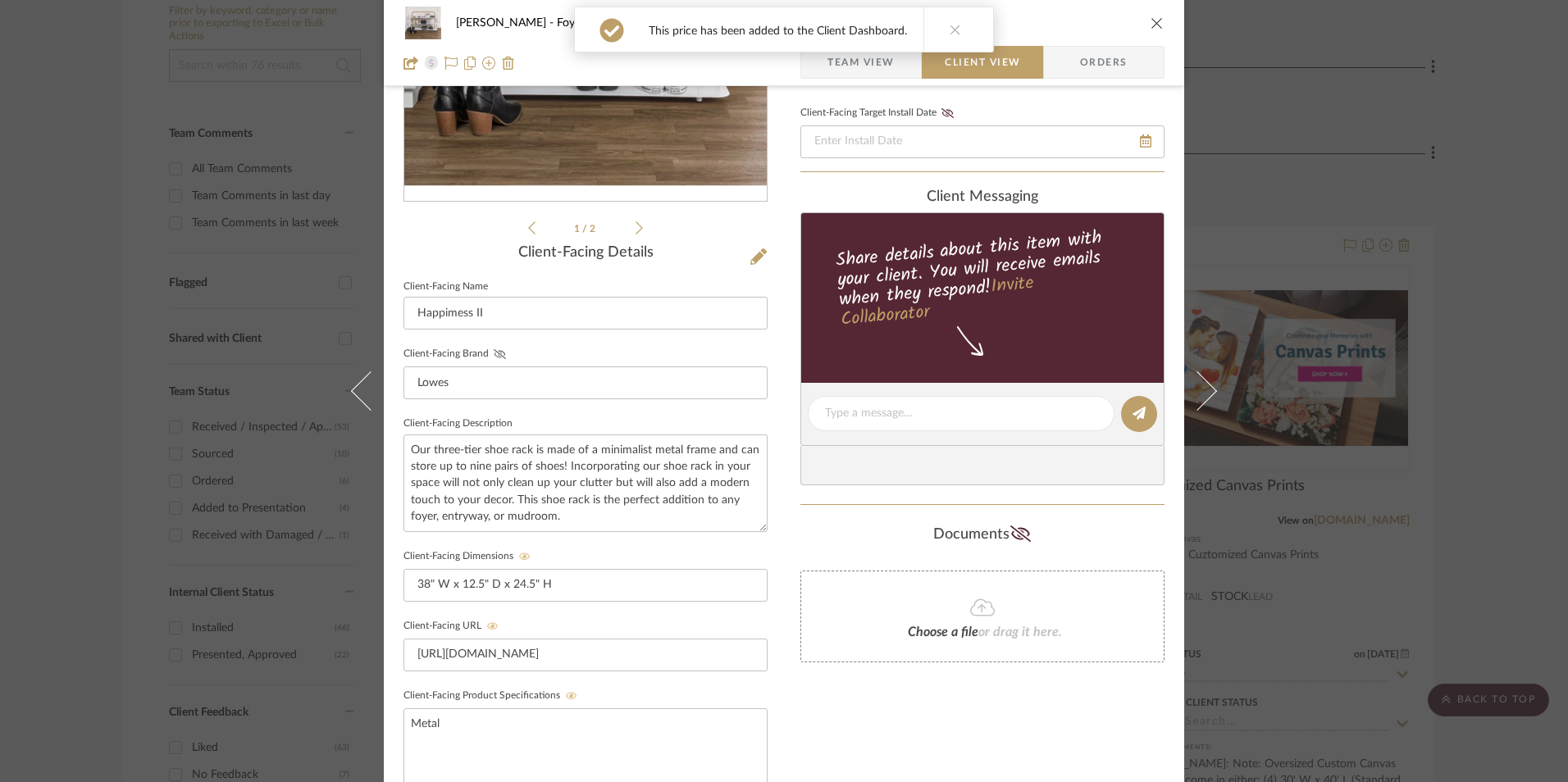
click at [494, 354] on icon at bounding box center [500, 353] width 12 height 10
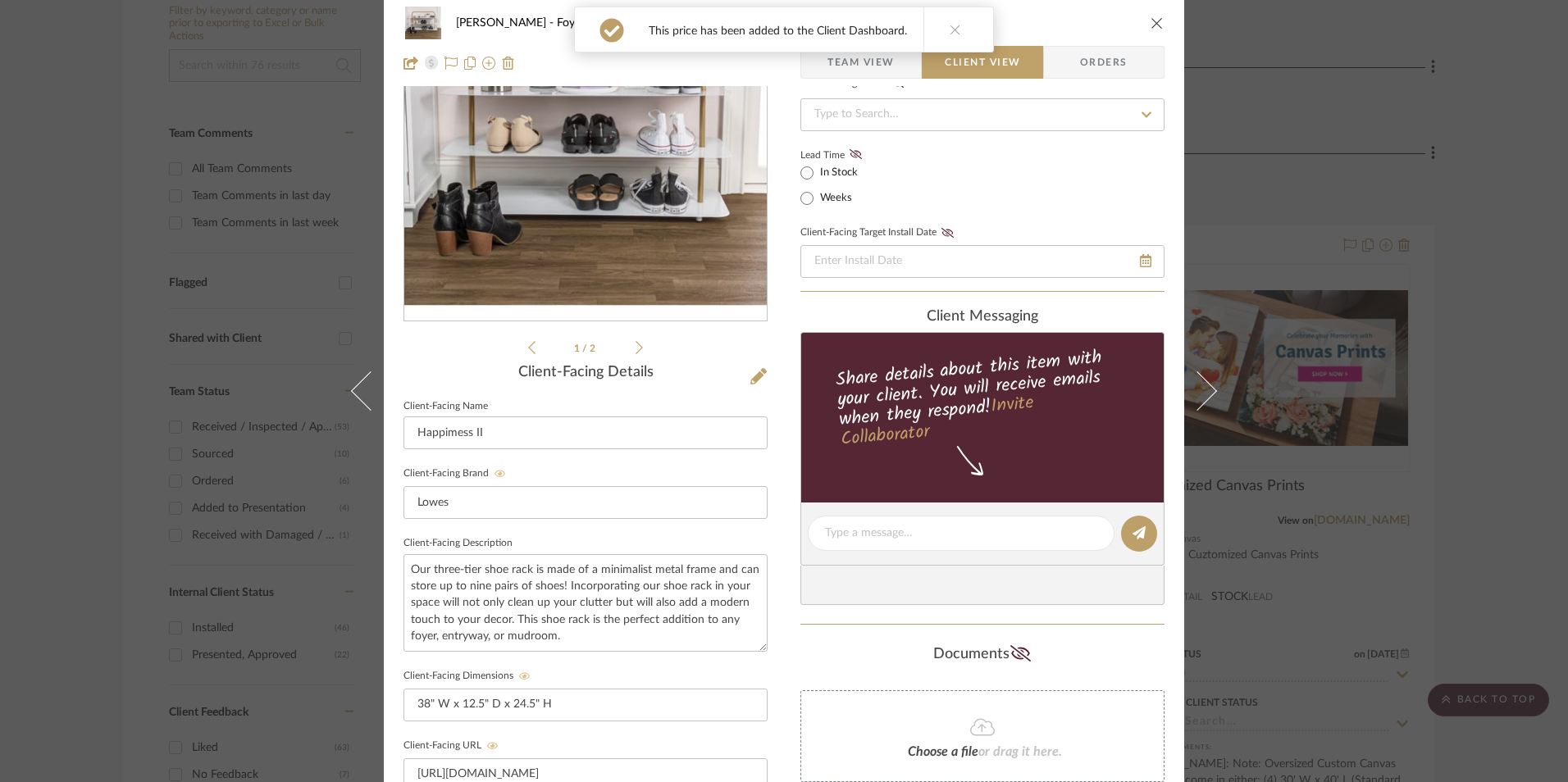
scroll to position [0, 0]
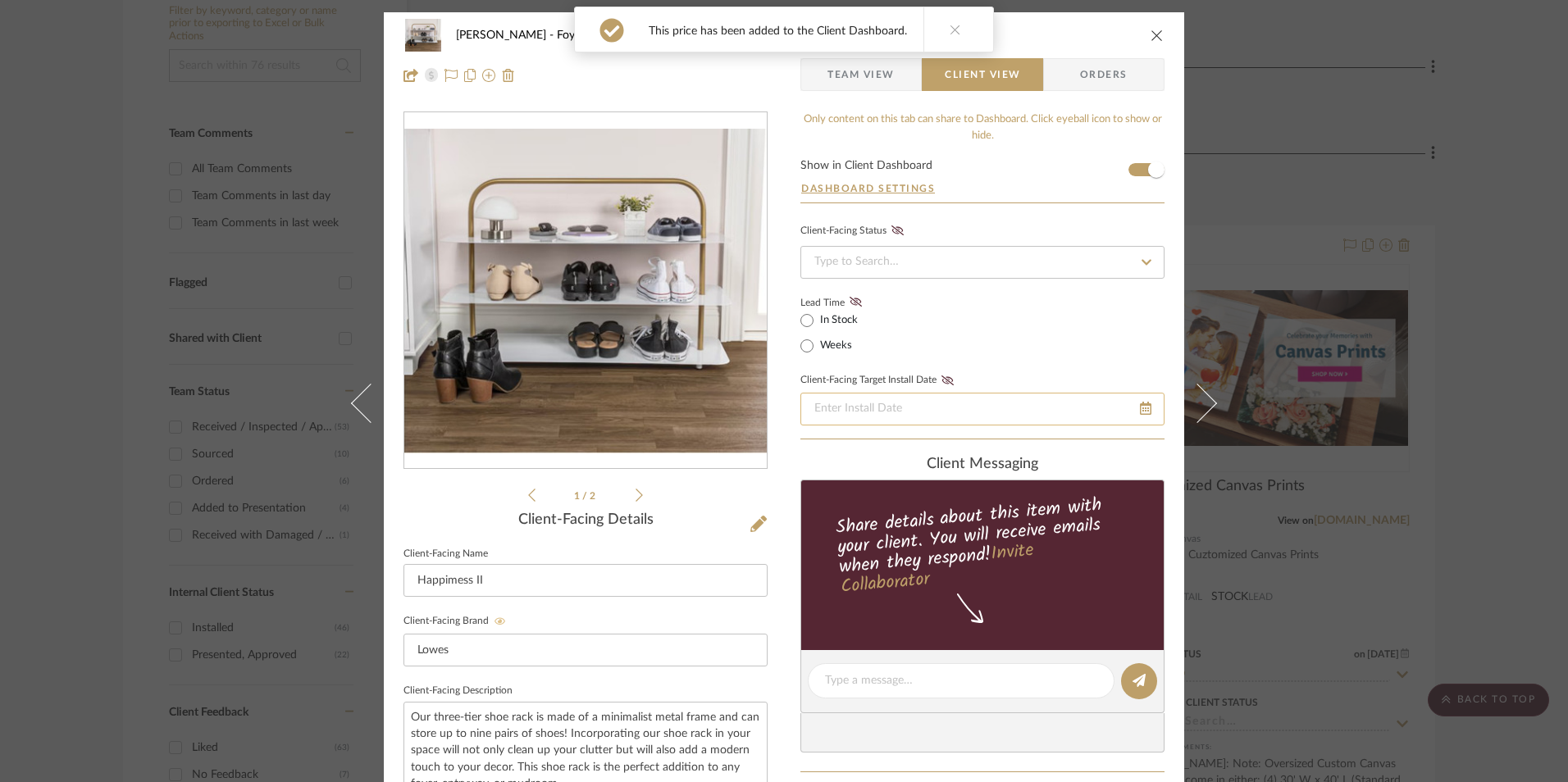
drag, startPoint x: 849, startPoint y: 297, endPoint x: 878, endPoint y: 401, distance: 108.0
click at [849, 298] on icon at bounding box center [855, 301] width 12 height 10
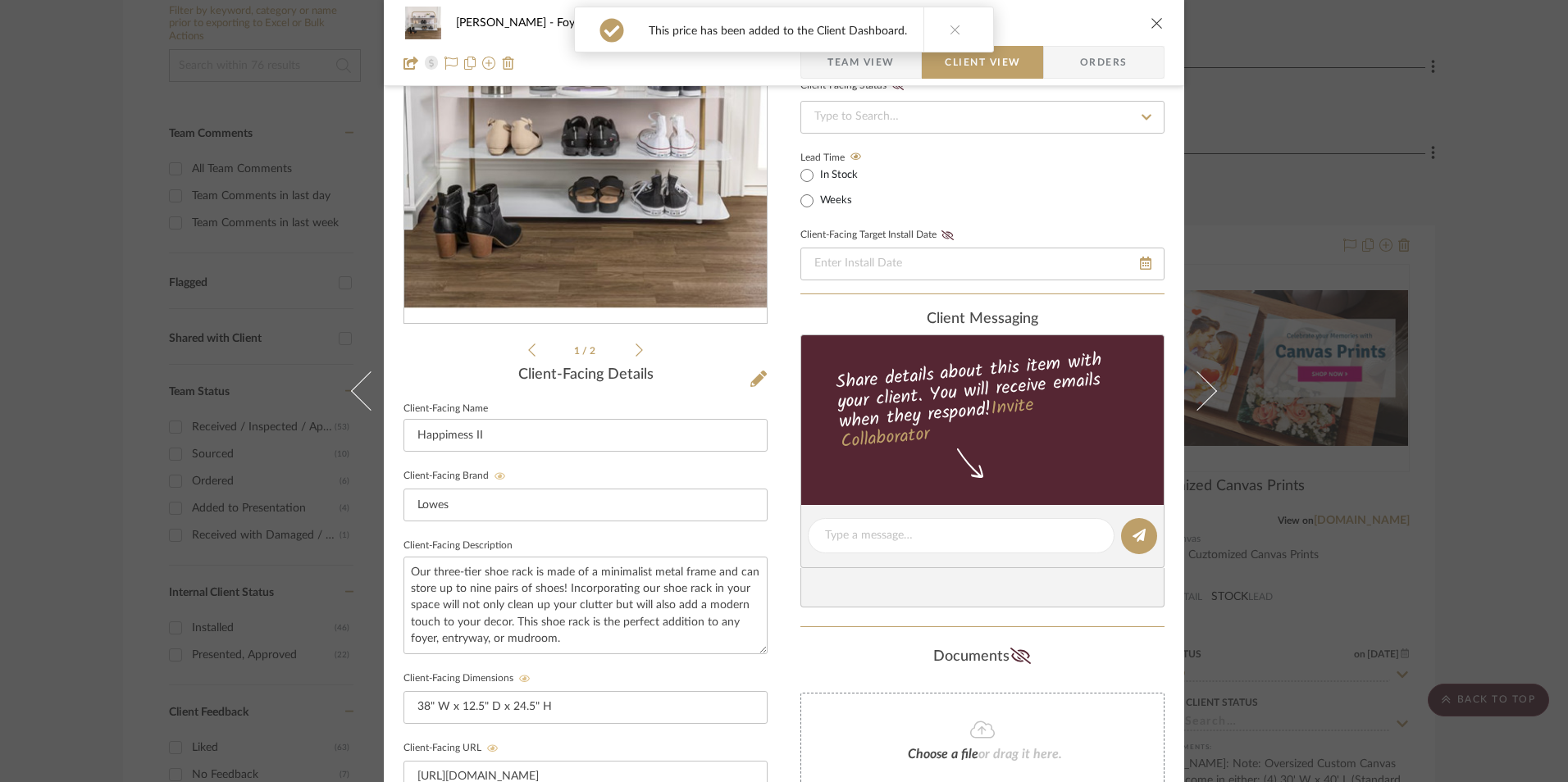
scroll to position [328, 0]
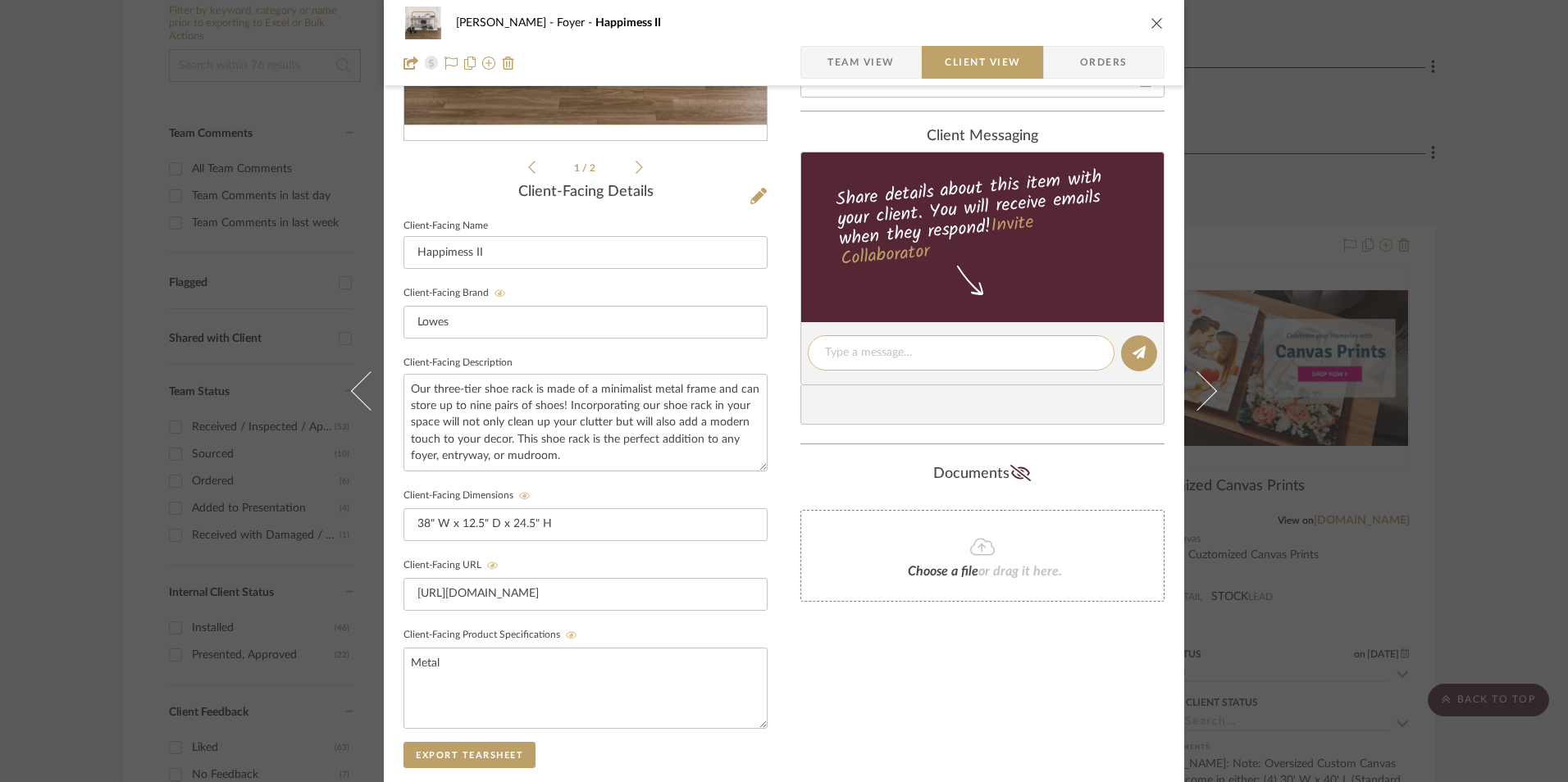
click at [877, 353] on textarea at bounding box center [961, 353] width 272 height 17
paste textarea "Option 2: Shoe Rack - Select: White | Gold ETA: [DATE] SKU: 5708651 Only 7 Avai…"
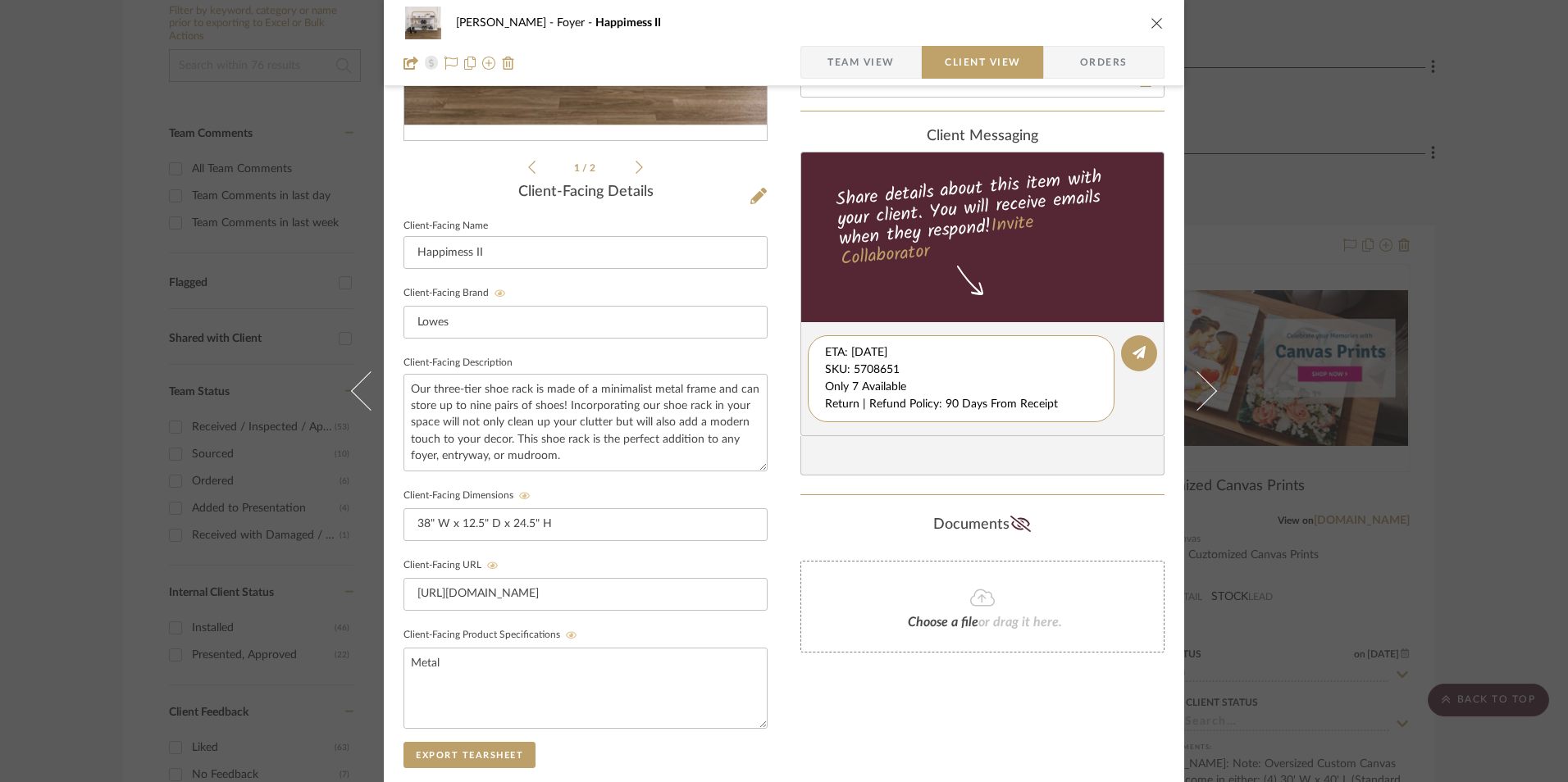
scroll to position [17, 0]
drag, startPoint x: 820, startPoint y: 354, endPoint x: 857, endPoint y: 397, distance: 56.7
click at [1100, 424] on editor-of-message "Option 2: Shoe Rack - Select: White | Gold ETA: [DATE] SKU: 5708651 Only 7 Avai…" at bounding box center [982, 379] width 364 height 114
type textarea "Option 2: Shoe Rack - Select: White | Gold"
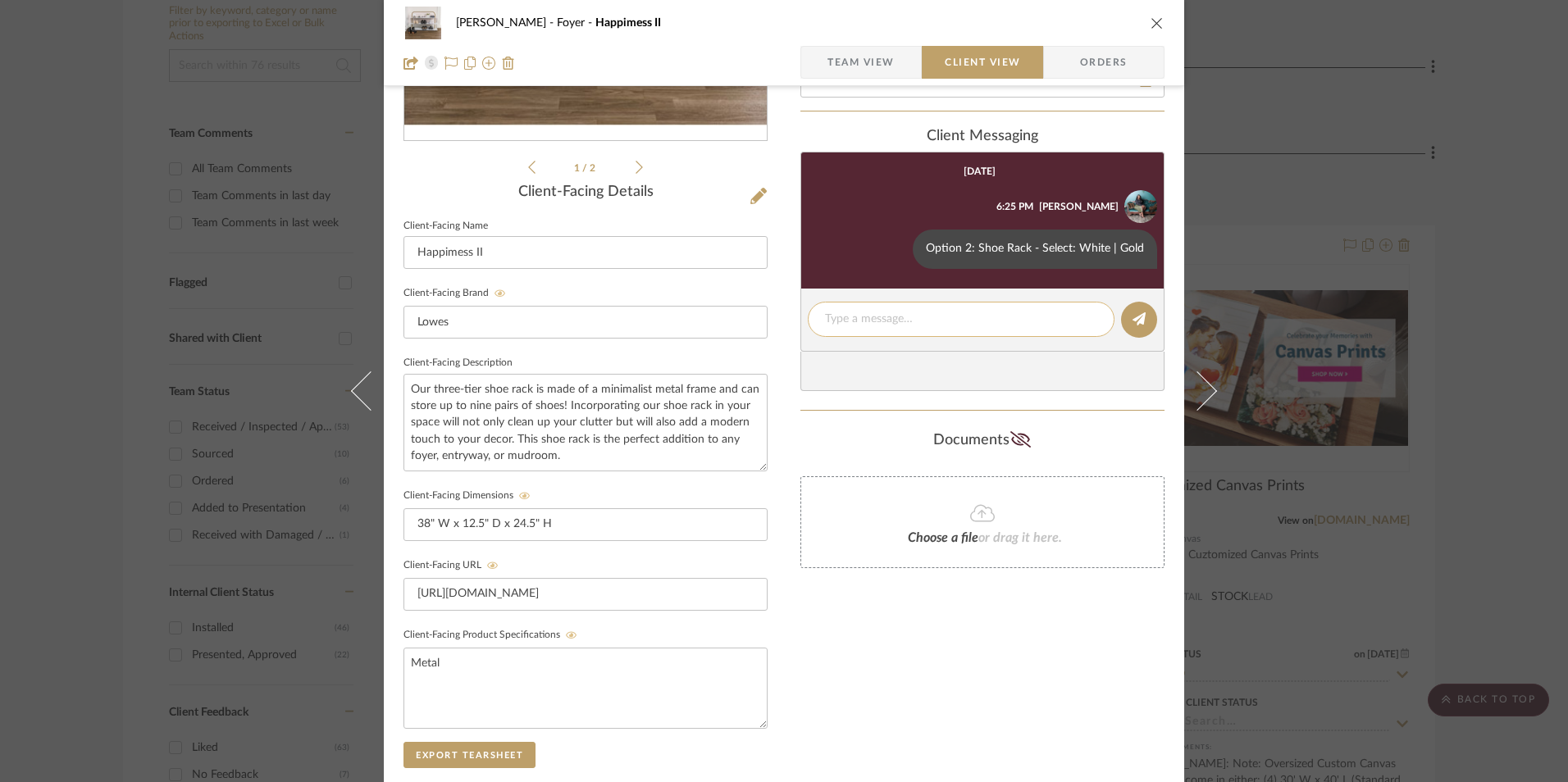
click at [855, 326] on textarea at bounding box center [961, 320] width 272 height 17
paste textarea "ETA: [DATE] SKU: 5708651 Only 7 Available Return | Refund Policy: 90 Days From …"
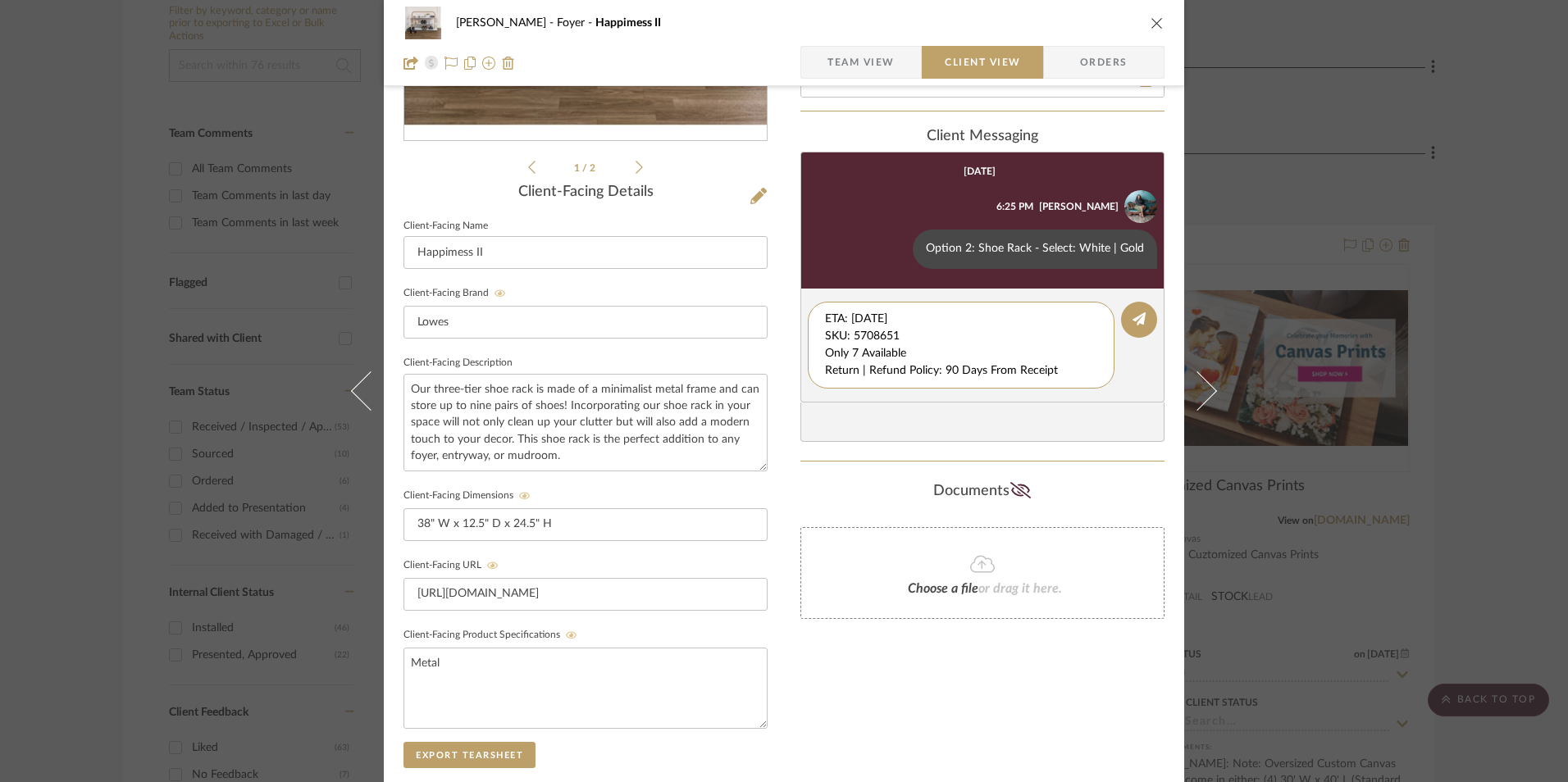
drag, startPoint x: 909, startPoint y: 335, endPoint x: 808, endPoint y: 294, distance: 109.0
click at [805, 294] on editor-of-message "ETA: [DATE] SKU: 5708651 Only 7 Available Return | Refund Policy: 90 Days From …" at bounding box center [982, 346] width 364 height 114
click at [818, 335] on div "Only 7 Available Return | Refund Policy: 90 Days From Receipt" at bounding box center [961, 336] width 307 height 69
click at [825, 336] on textarea "Only 7 Available Return | Refund Policy: 90 Days From Receipt" at bounding box center [961, 337] width 272 height 52
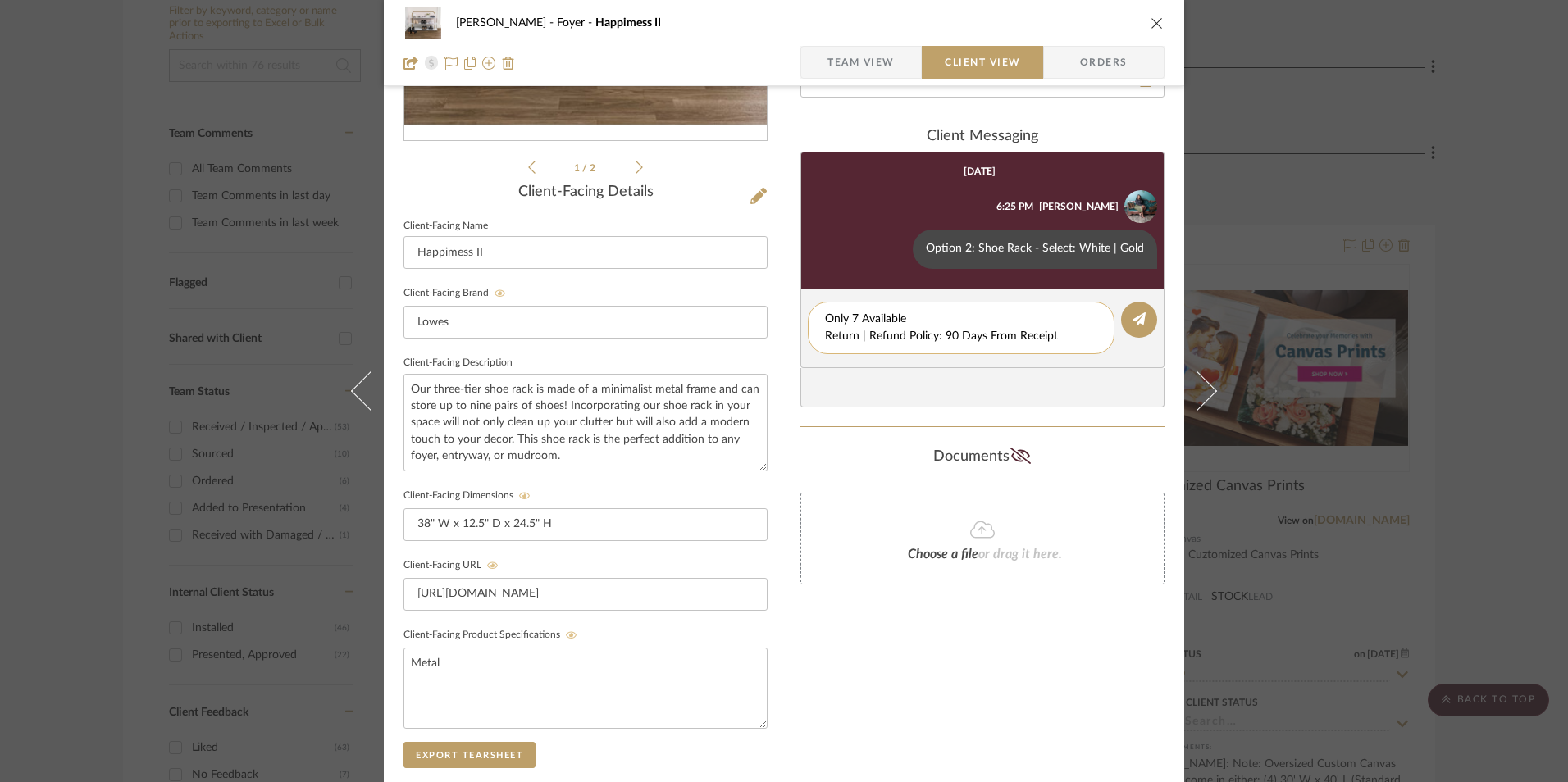
drag, startPoint x: 1057, startPoint y: 338, endPoint x: 807, endPoint y: 338, distance: 250.0
click at [808, 338] on div "Only 7 Available Return | Refund Policy: 90 Days From Receipt" at bounding box center [961, 327] width 307 height 53
type textarea "Only 7 Available"
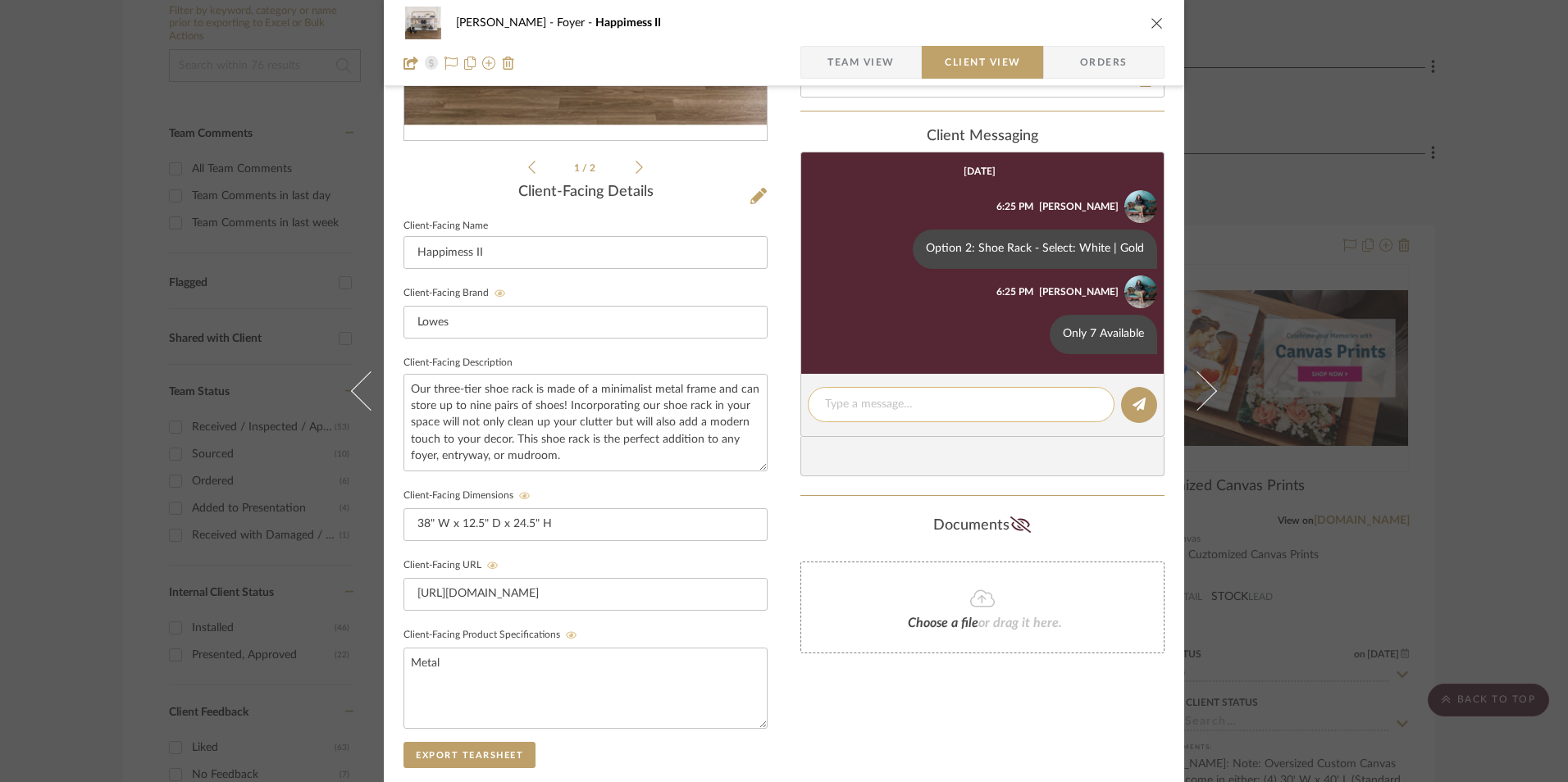
click at [868, 407] on textarea at bounding box center [961, 404] width 272 height 17
paste textarea "Return | Refund Policy: 90 Days From Receipt"
type textarea "Return | Refund Policy: 90 Days From Receipt"
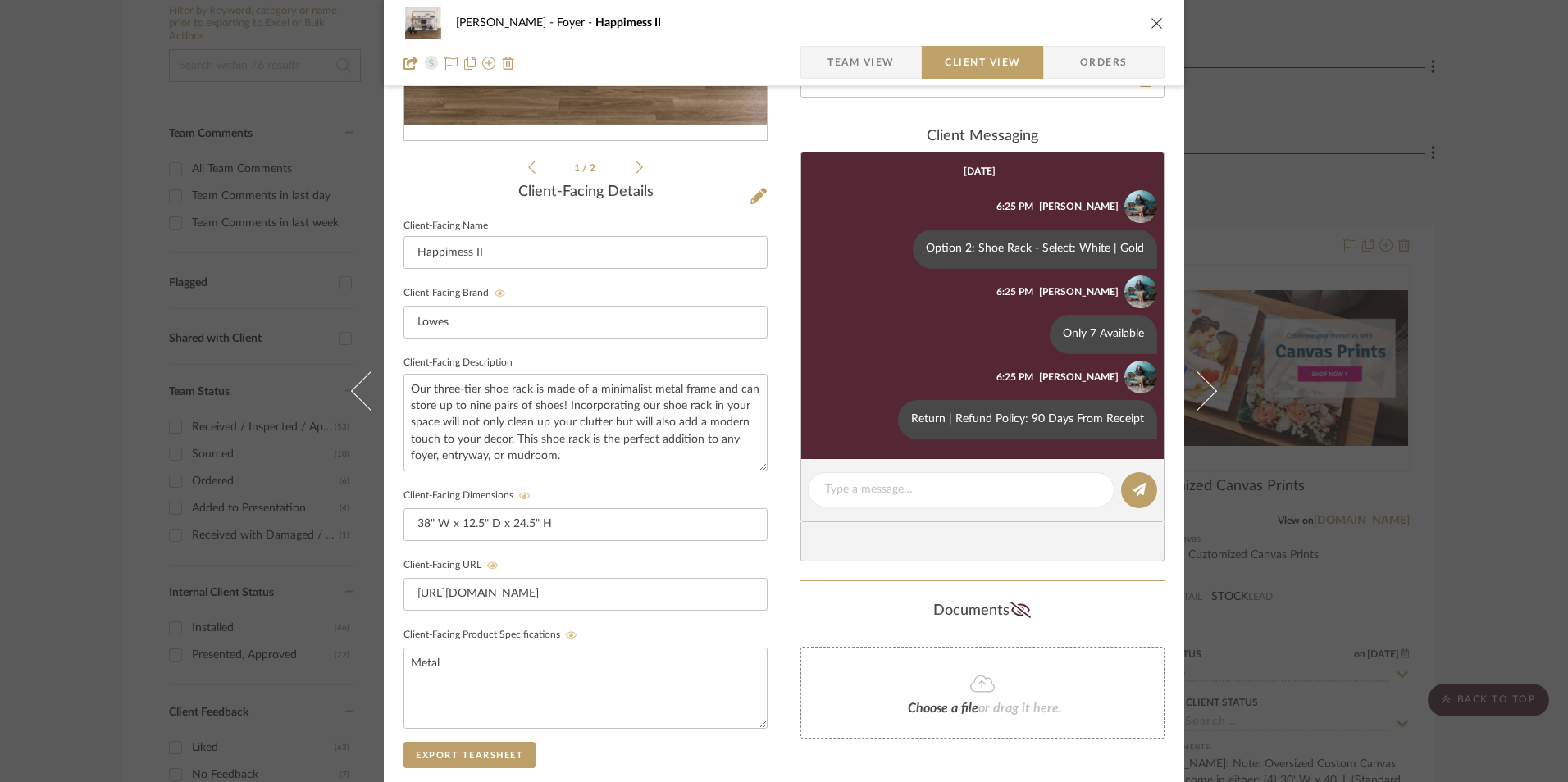
click at [1151, 22] on icon "close" at bounding box center [1157, 23] width 13 height 13
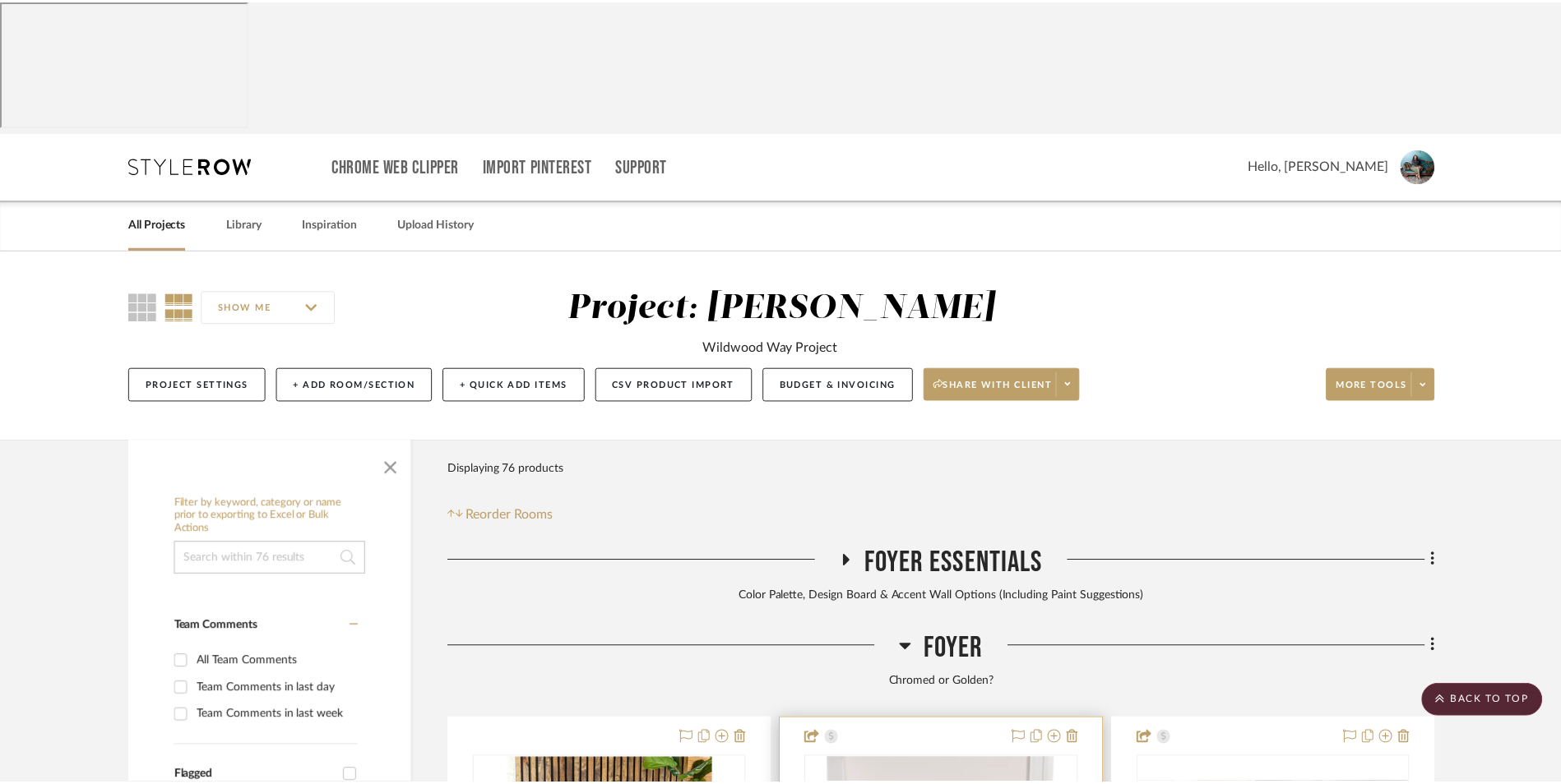
scroll to position [493, 0]
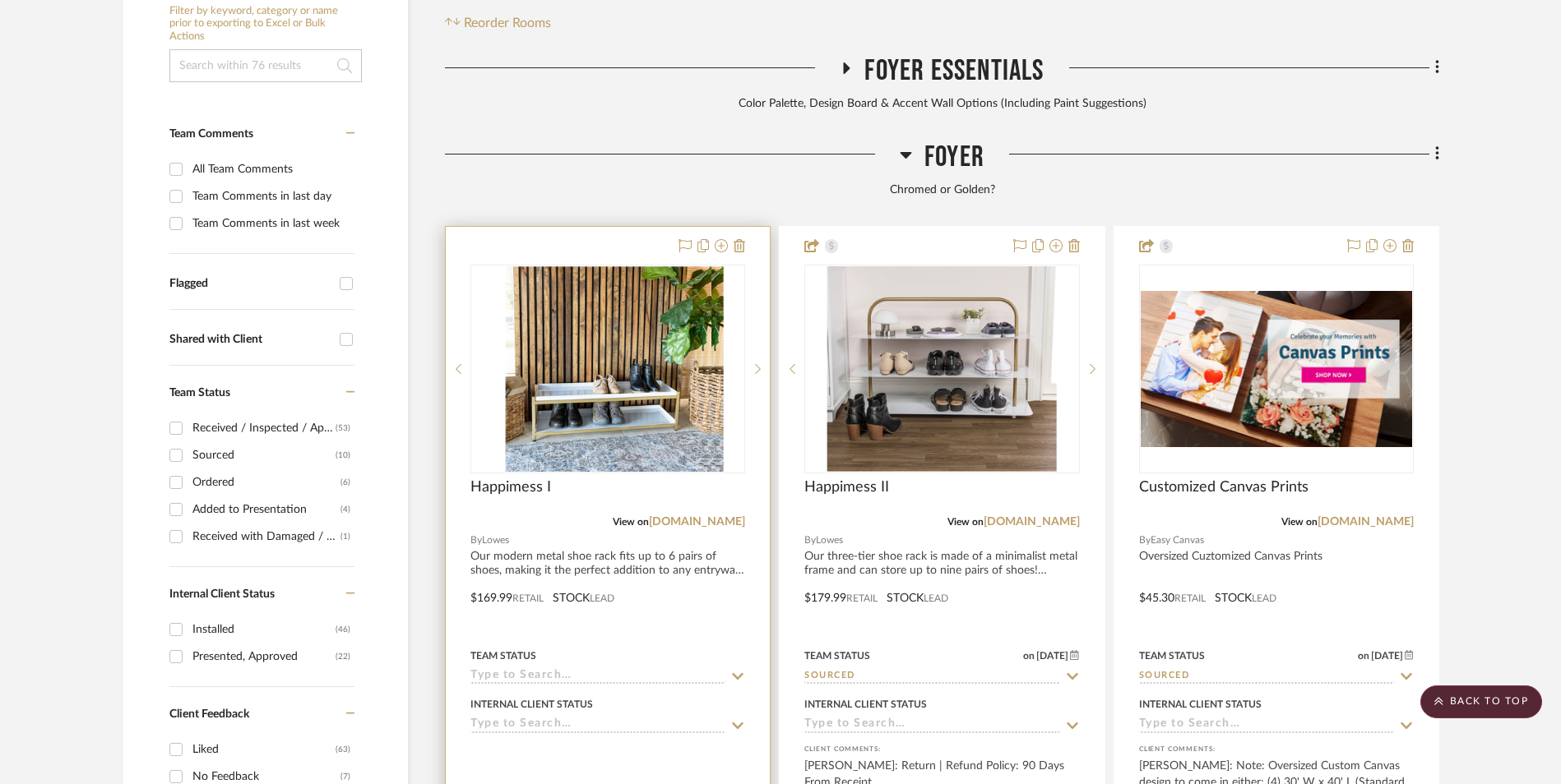
click at [532, 267] on img at bounding box center [608, 369] width 207 height 206
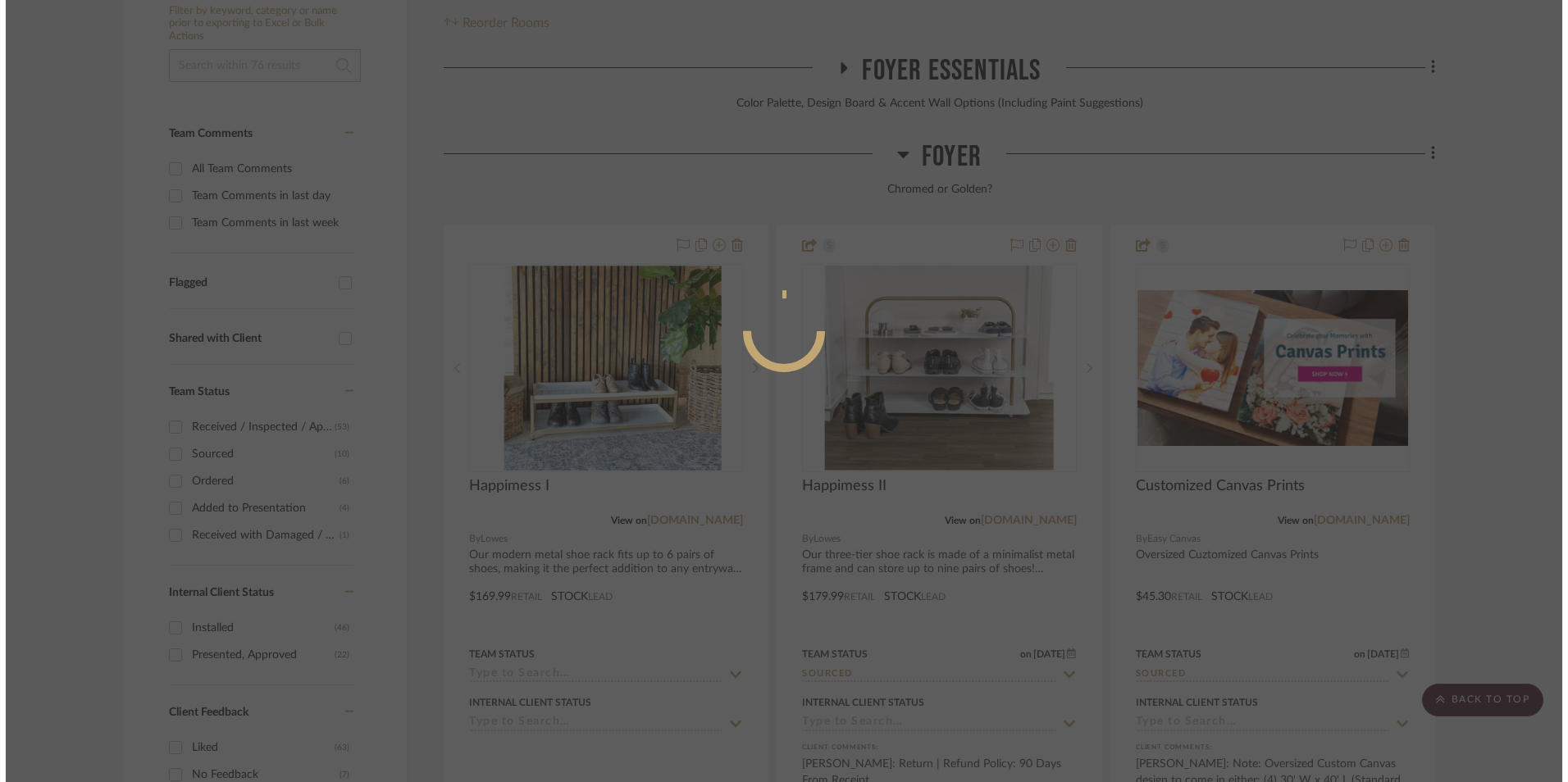
scroll to position [0, 0]
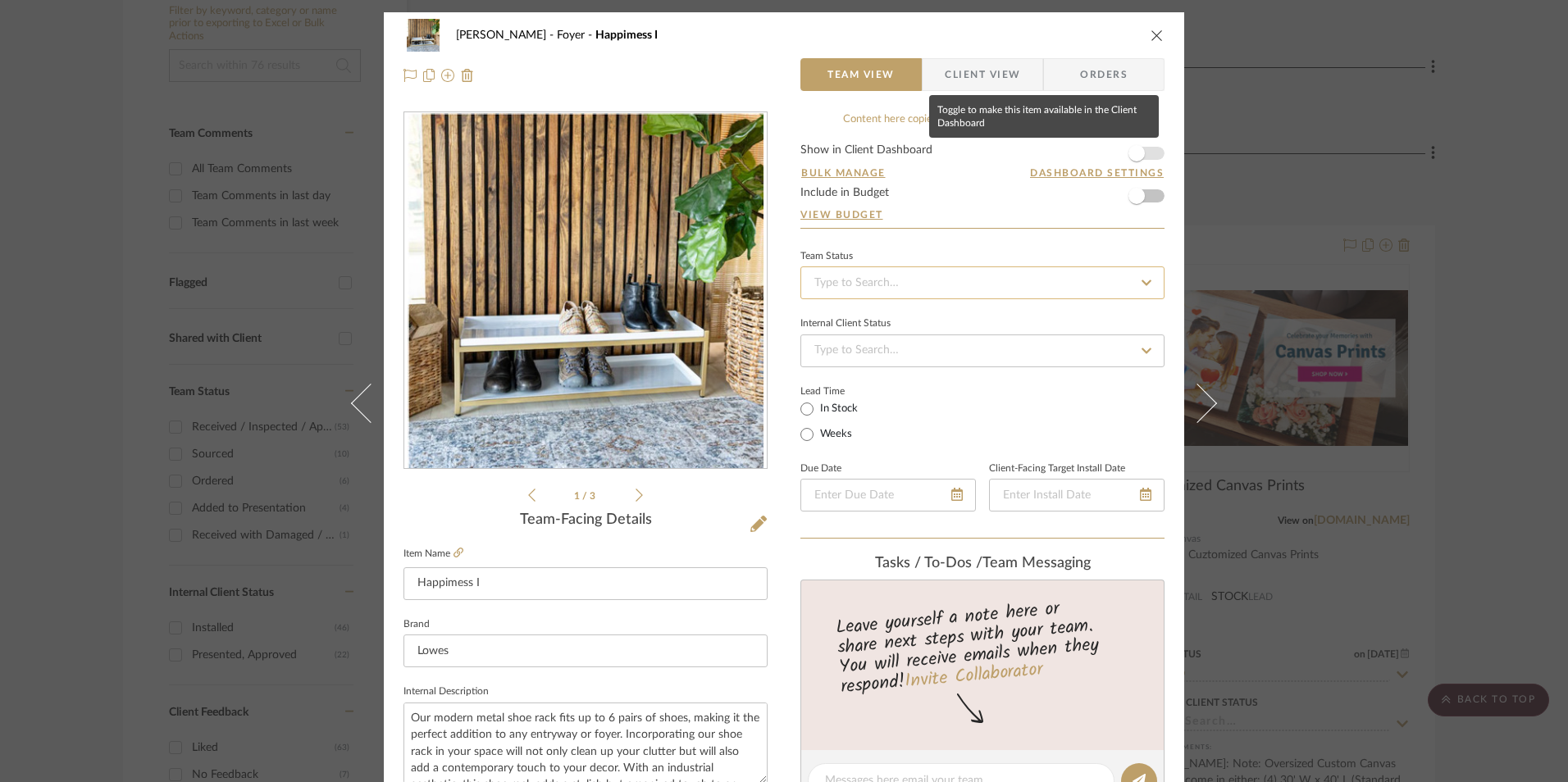
drag, startPoint x: 1136, startPoint y: 154, endPoint x: 944, endPoint y: 291, distance: 235.9
click at [1132, 157] on span "button" at bounding box center [1136, 153] width 16 height 16
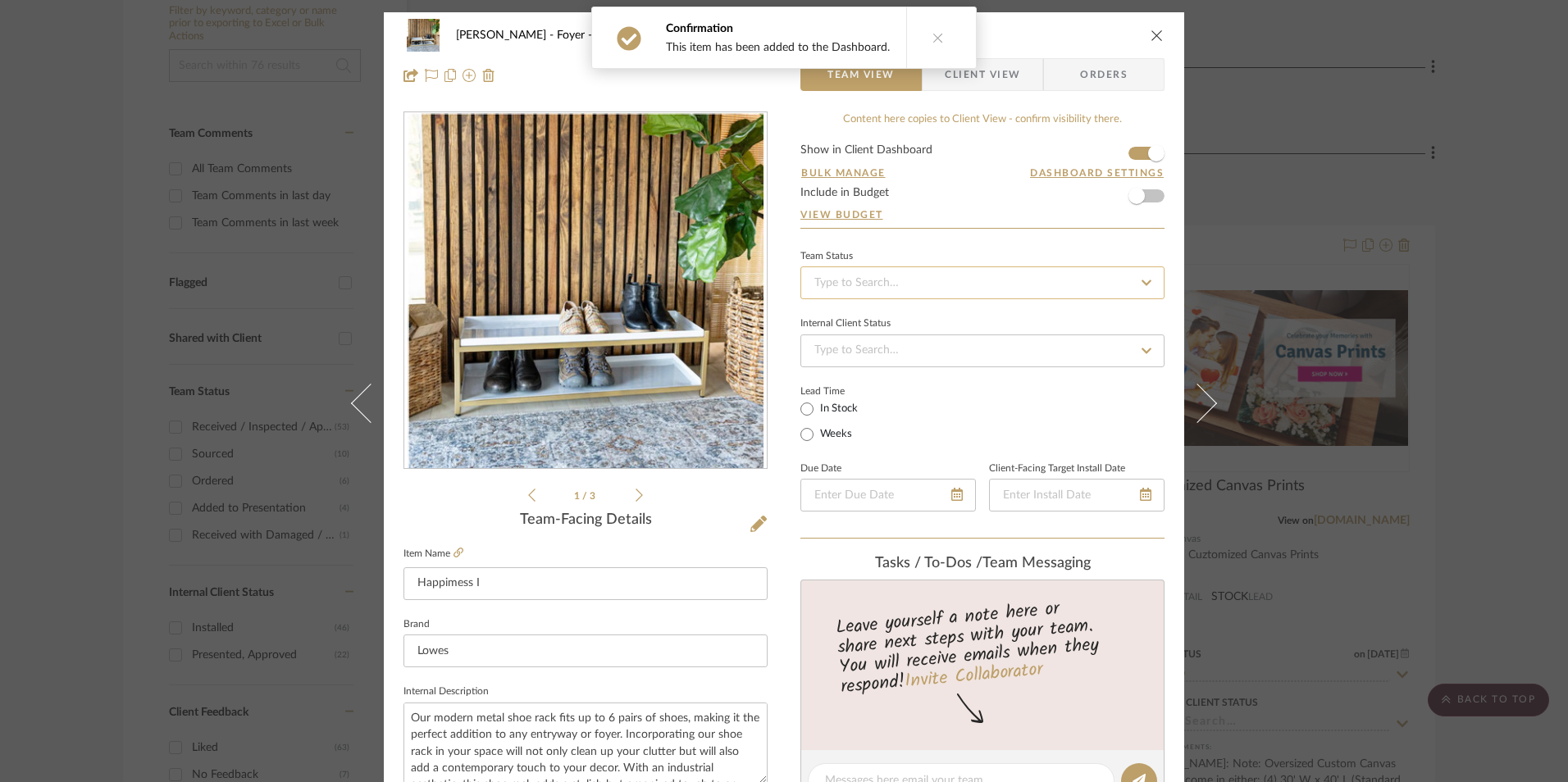
click at [921, 294] on input at bounding box center [982, 283] width 364 height 33
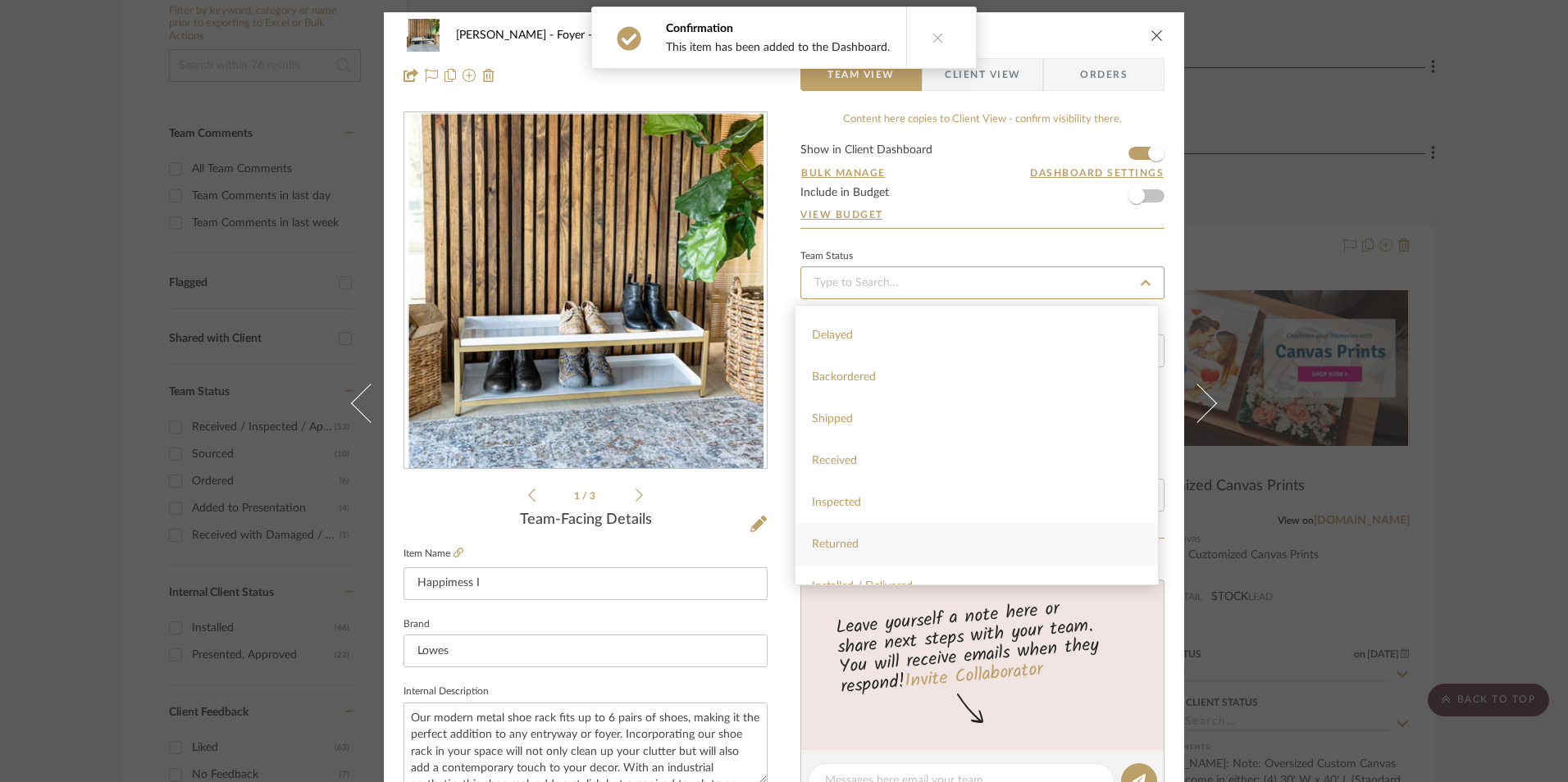
scroll to position [328, 0]
click at [855, 544] on div "Sourced" at bounding box center [977, 542] width 363 height 42
type input "[DATE]"
type input "Sourced"
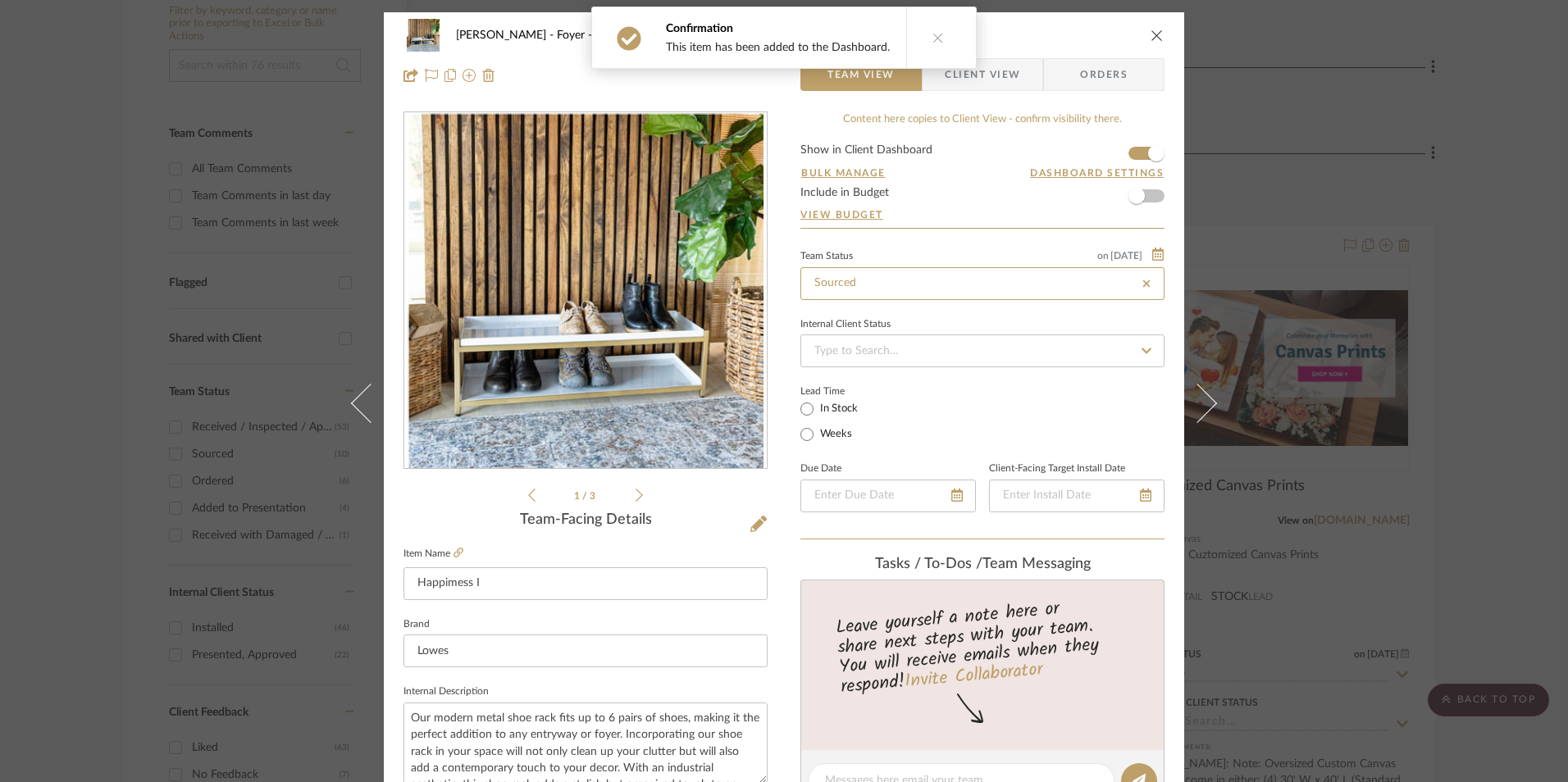
type input "[DATE]"
type input "Sourced"
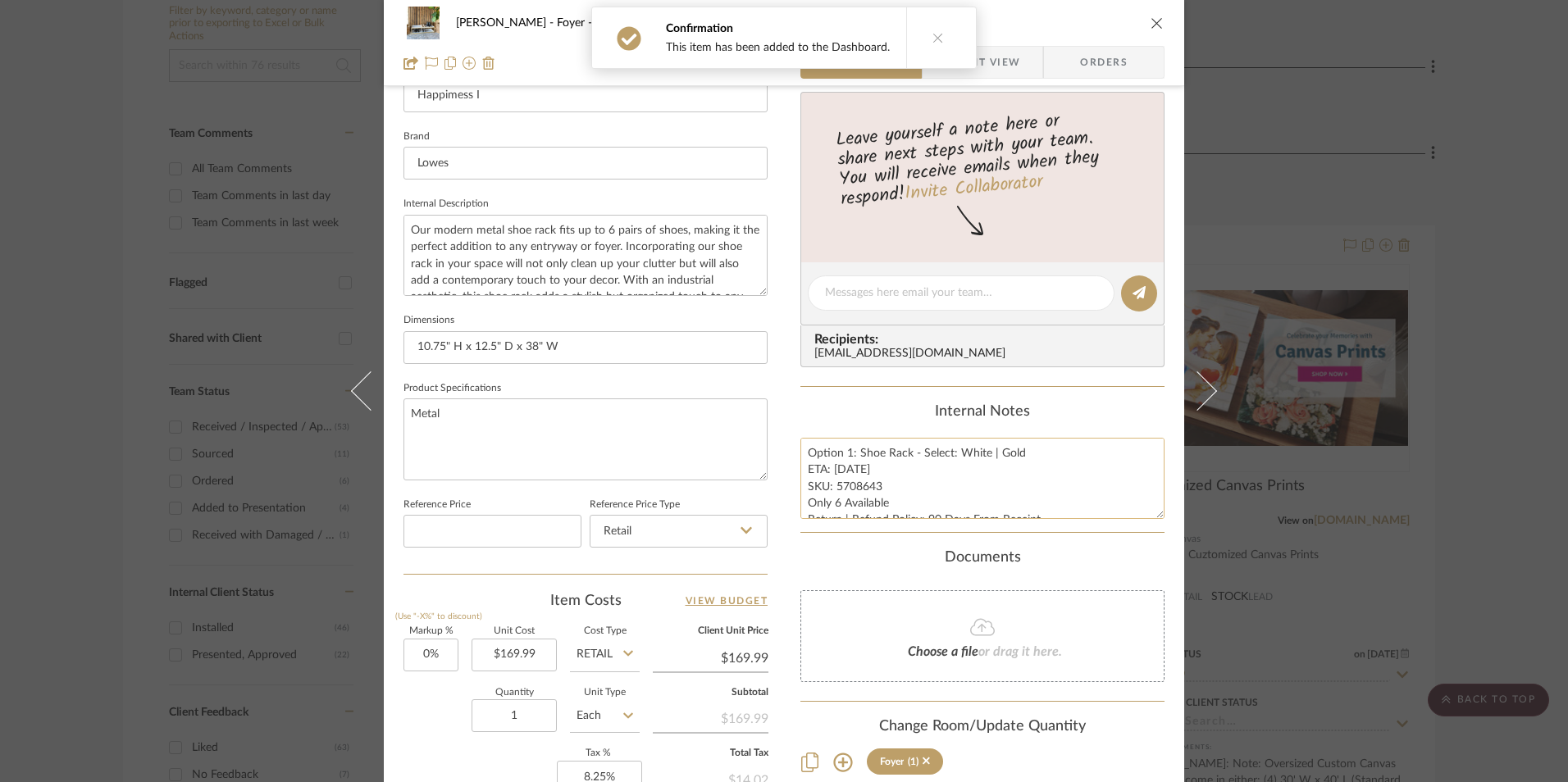
scroll to position [492, 0]
click at [844, 497] on textarea "Option 1: Shoe Rack - Select: White | Gold ETA: [DATE] SKU: 5708643 Only 6 Avai…" at bounding box center [982, 475] width 364 height 81
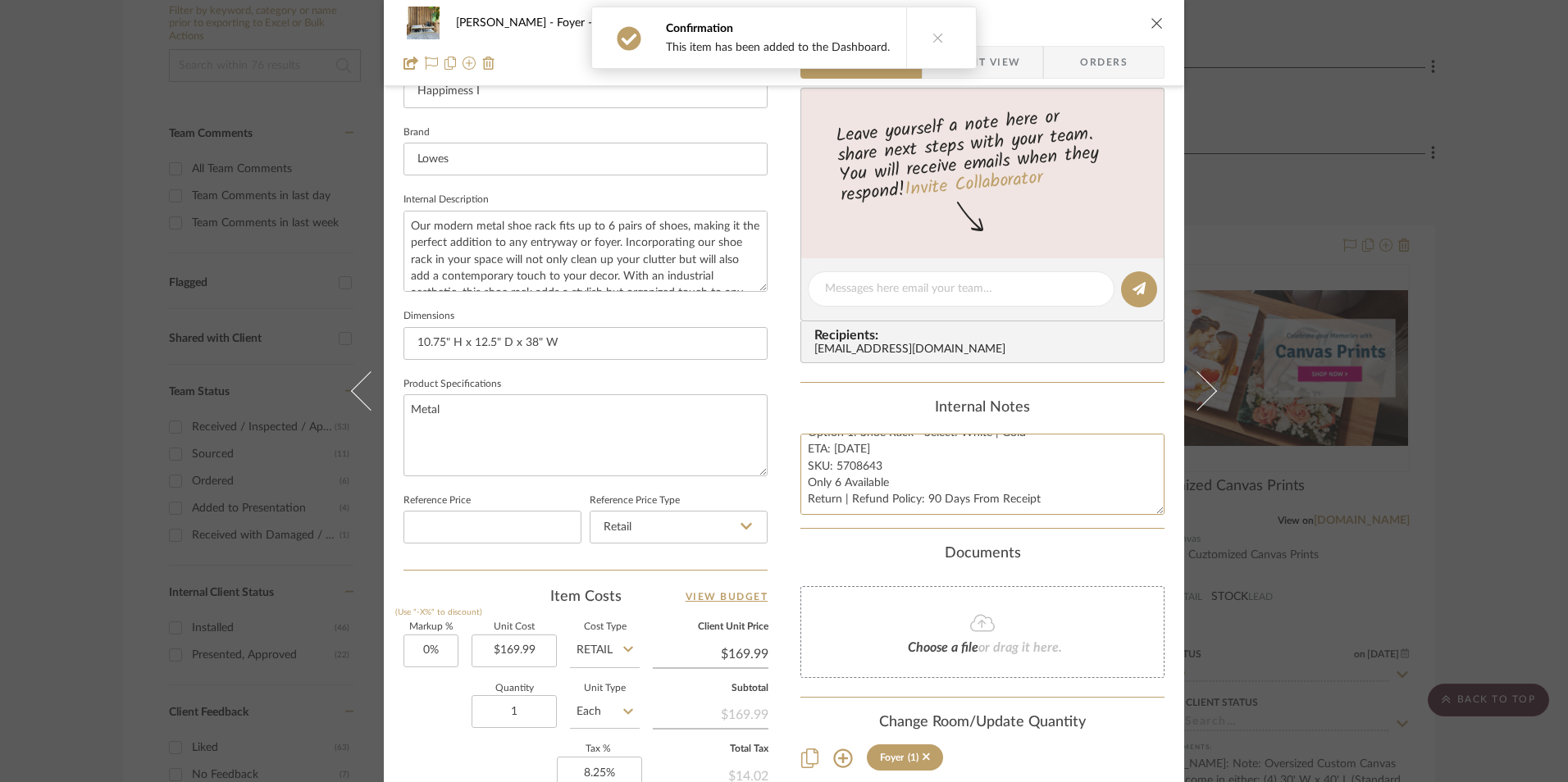
drag, startPoint x: 803, startPoint y: 445, endPoint x: 1080, endPoint y: 540, distance: 292.8
click at [1080, 540] on div "Content here copies to Client View - confirm visibility there. Show in Client D…" at bounding box center [982, 294] width 364 height 1350
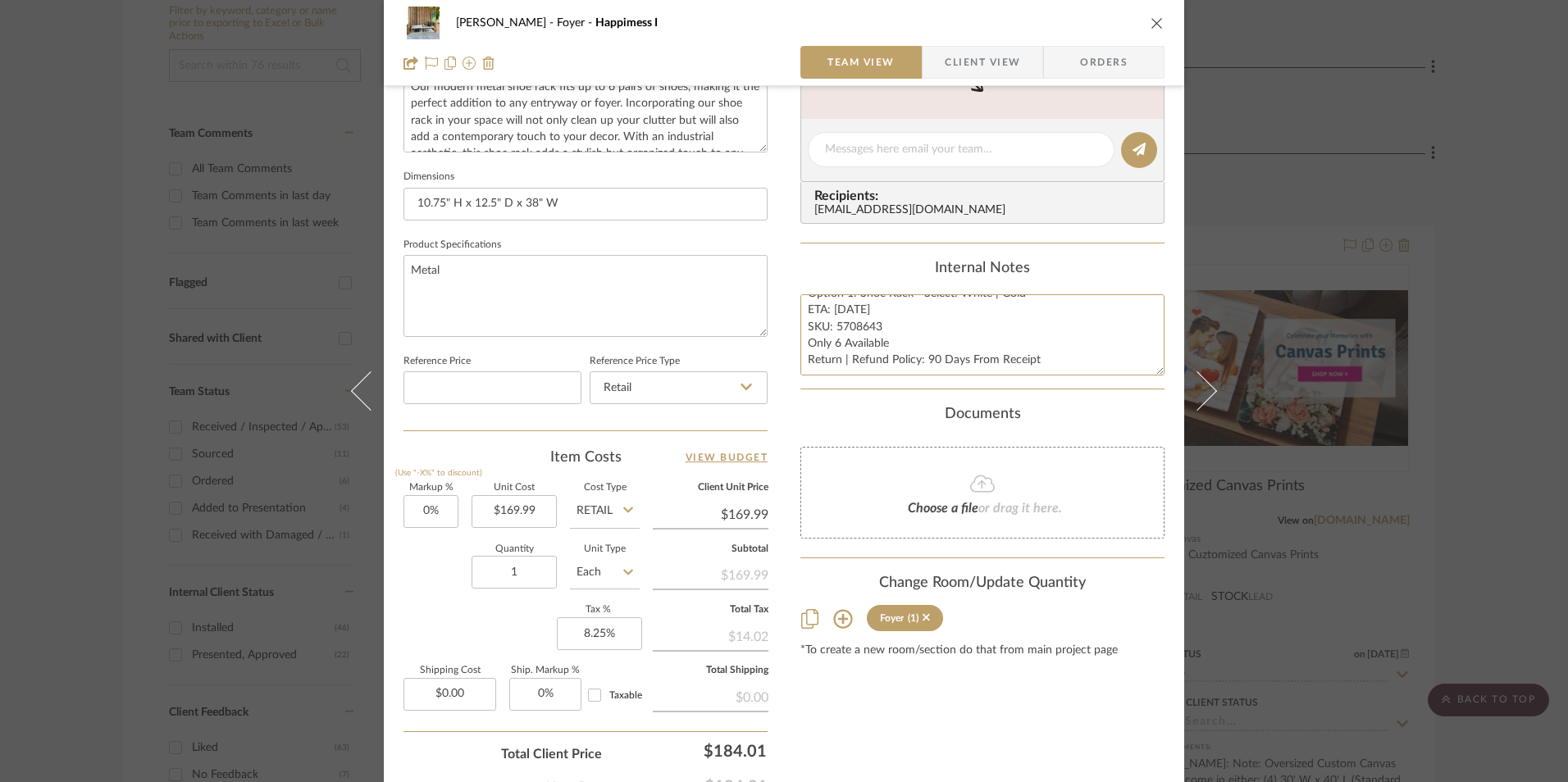
scroll to position [738, 0]
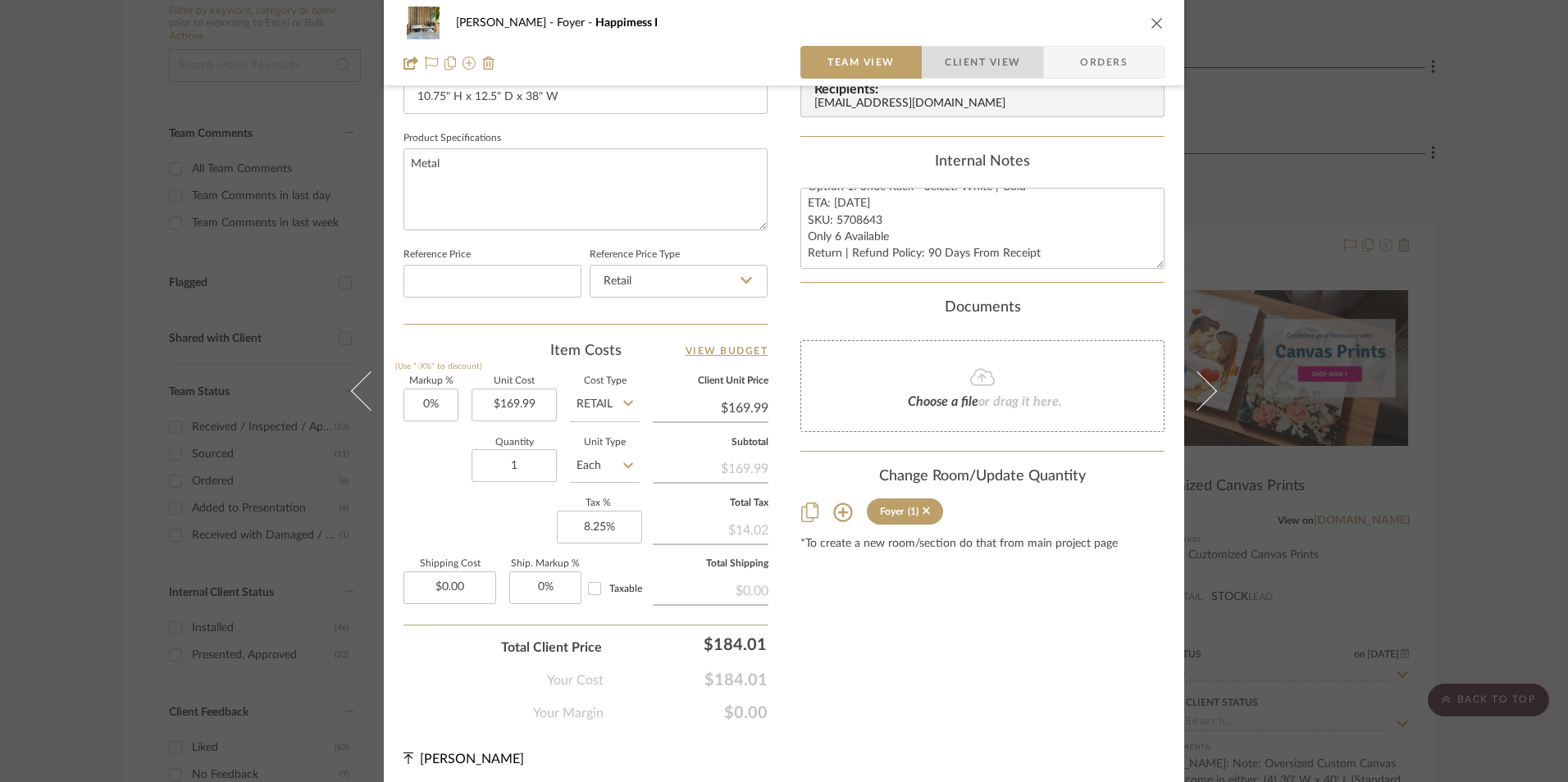
click at [1003, 66] on span "Client View" at bounding box center [982, 62] width 75 height 33
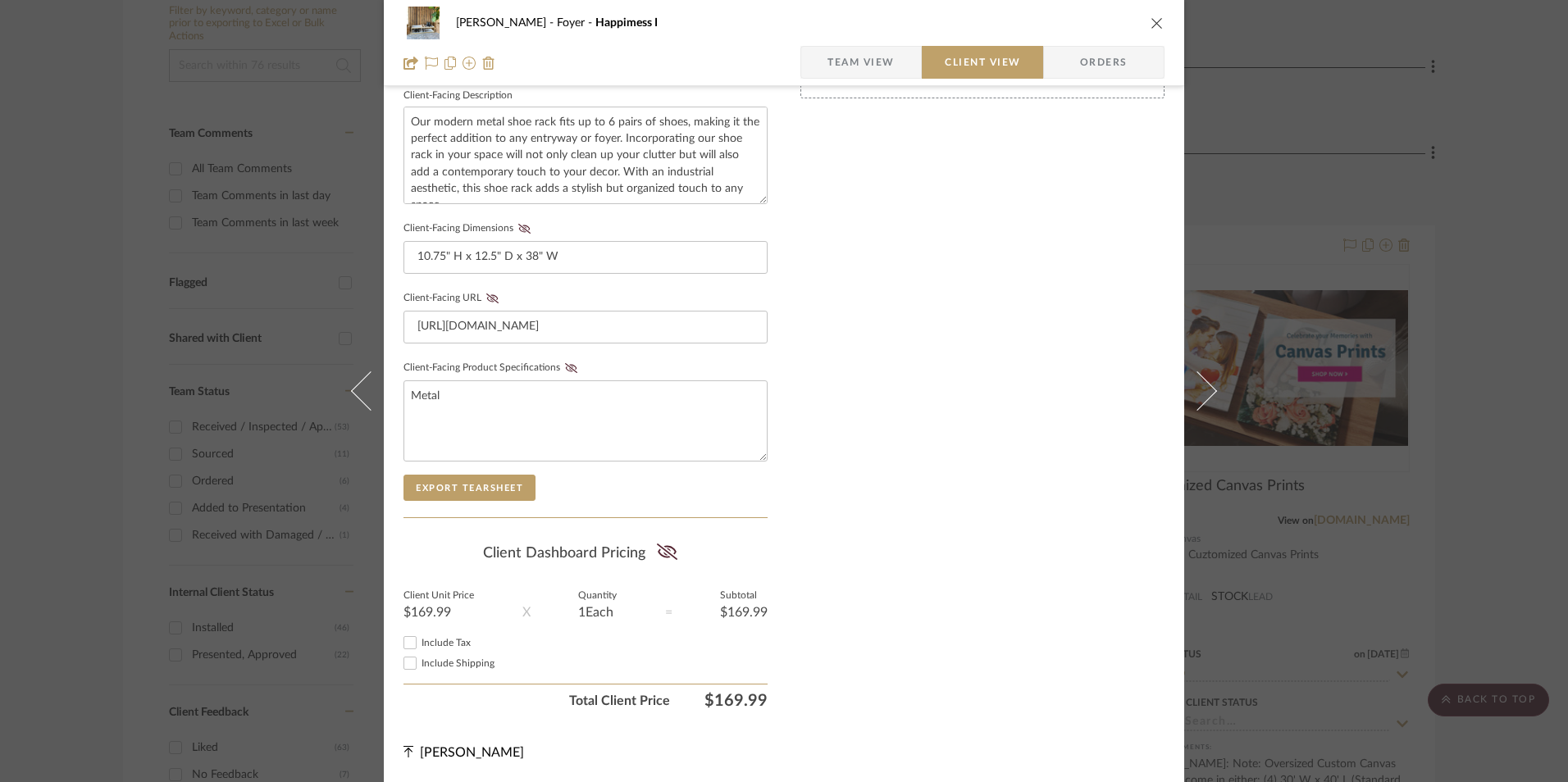
scroll to position [595, 0]
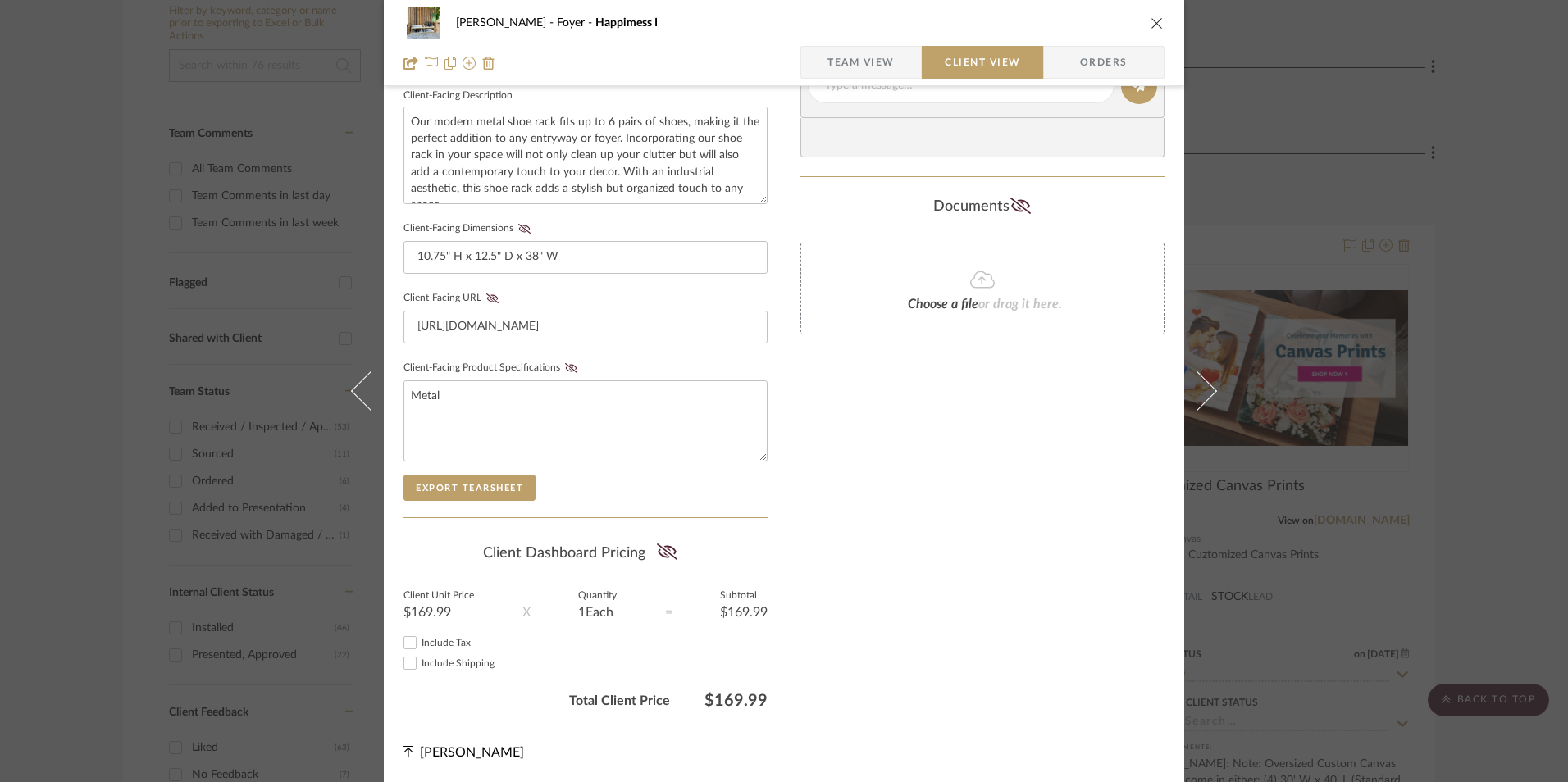
click at [403, 643] on input "Include Tax" at bounding box center [410, 643] width 20 height 20
checkbox input "true"
click at [664, 558] on icon at bounding box center [667, 552] width 21 height 16
click at [565, 367] on icon at bounding box center [571, 367] width 12 height 10
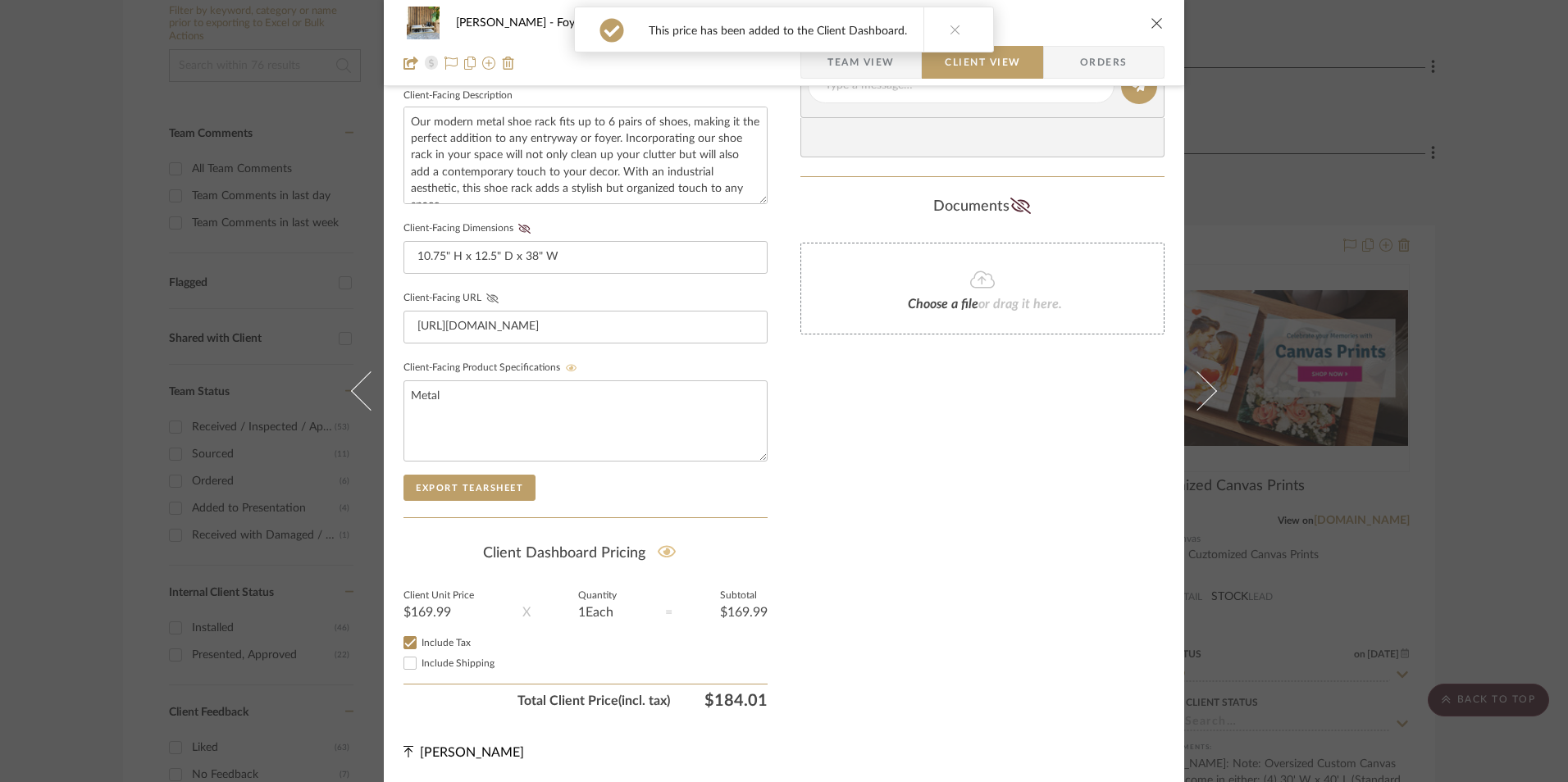
drag, startPoint x: 484, startPoint y: 300, endPoint x: 507, endPoint y: 255, distance: 50.5
click at [487, 299] on icon at bounding box center [493, 298] width 12 height 10
click at [515, 236] on fieldset "Client-Facing Dimensions 10.75" H x 12.5" D x 38" W" at bounding box center [585, 245] width 364 height 56
click at [519, 231] on icon at bounding box center [524, 229] width 12 height 10
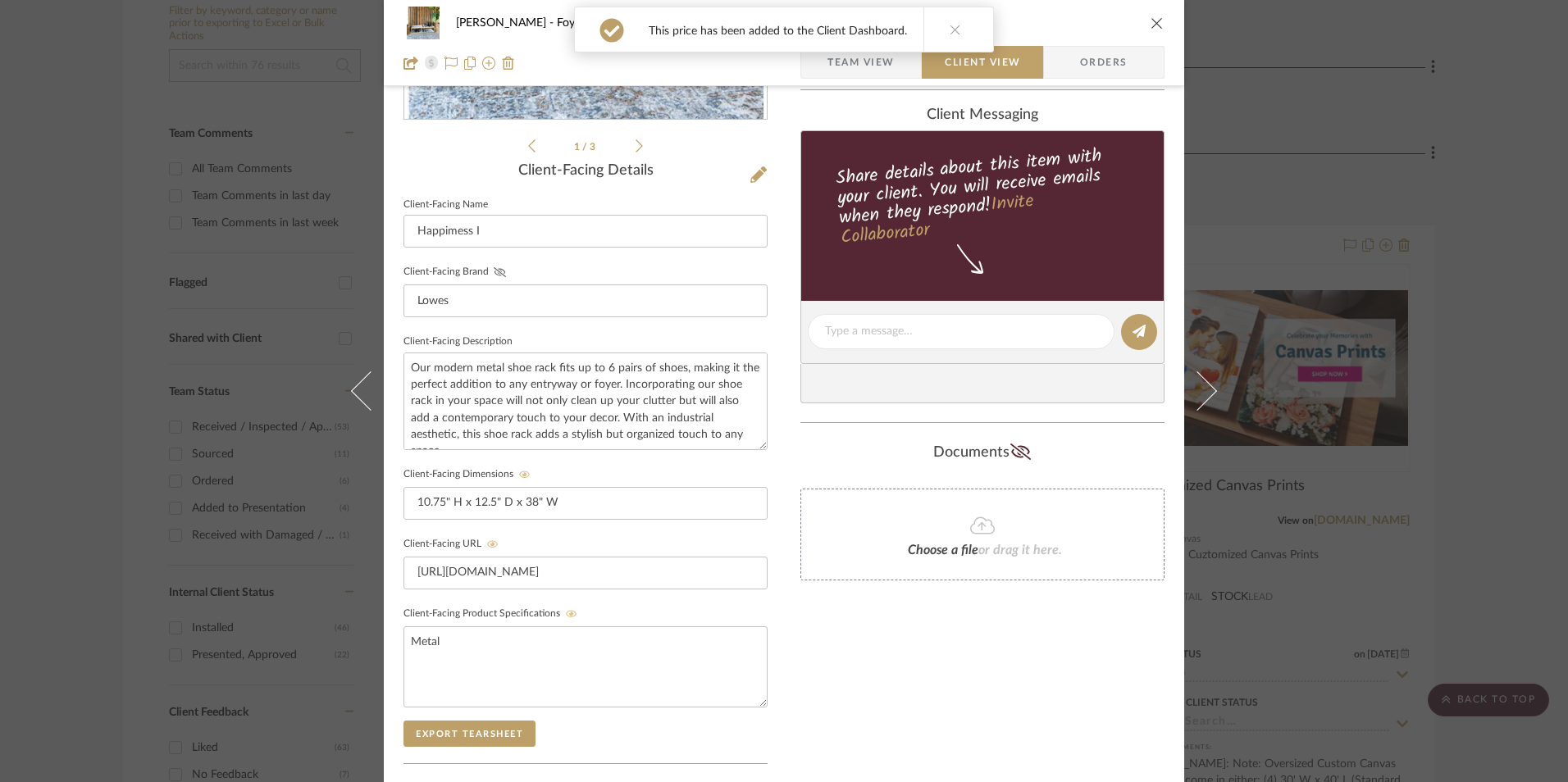
click at [497, 270] on icon at bounding box center [500, 272] width 12 height 10
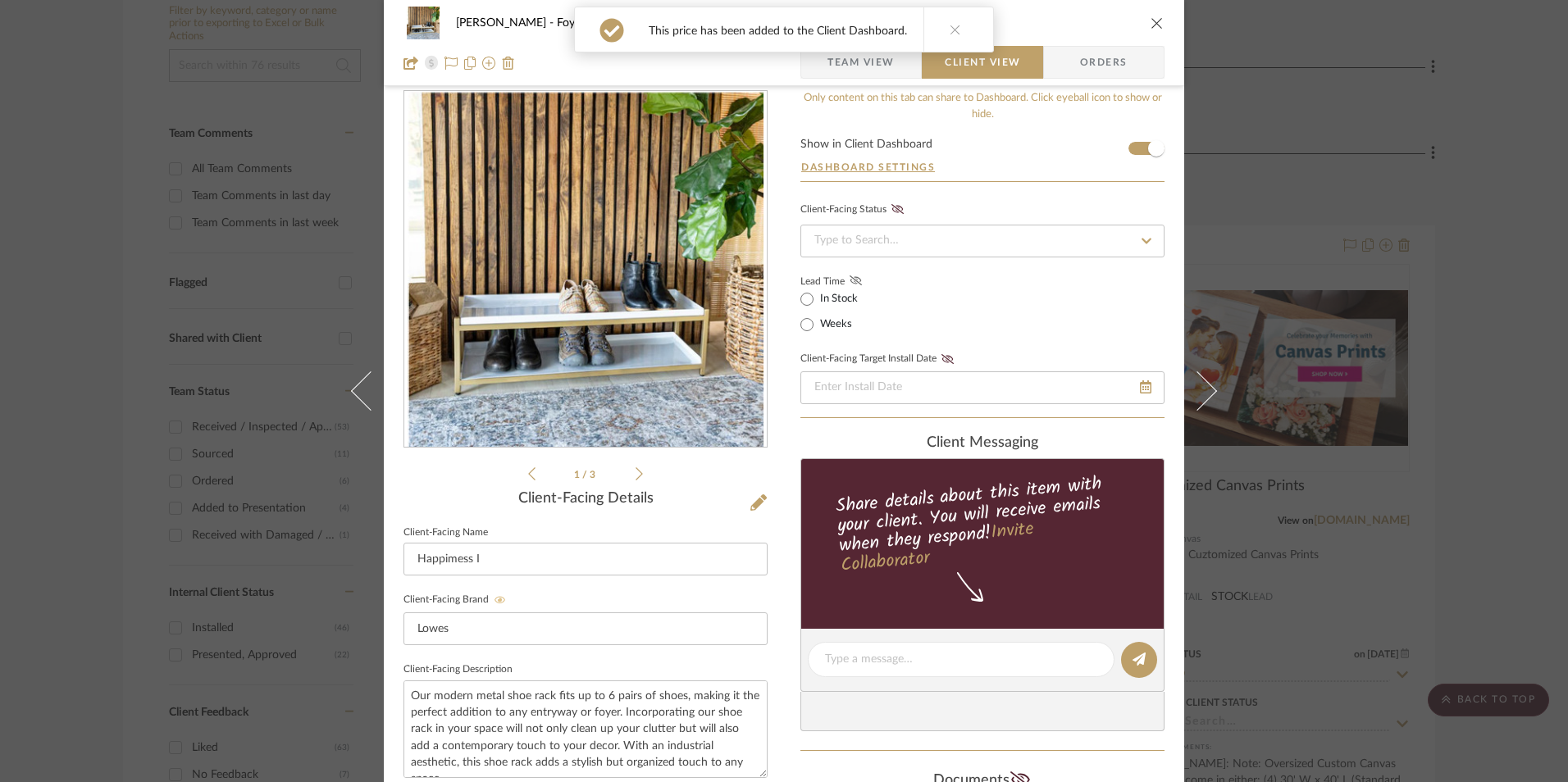
click at [853, 280] on icon at bounding box center [855, 280] width 12 height 10
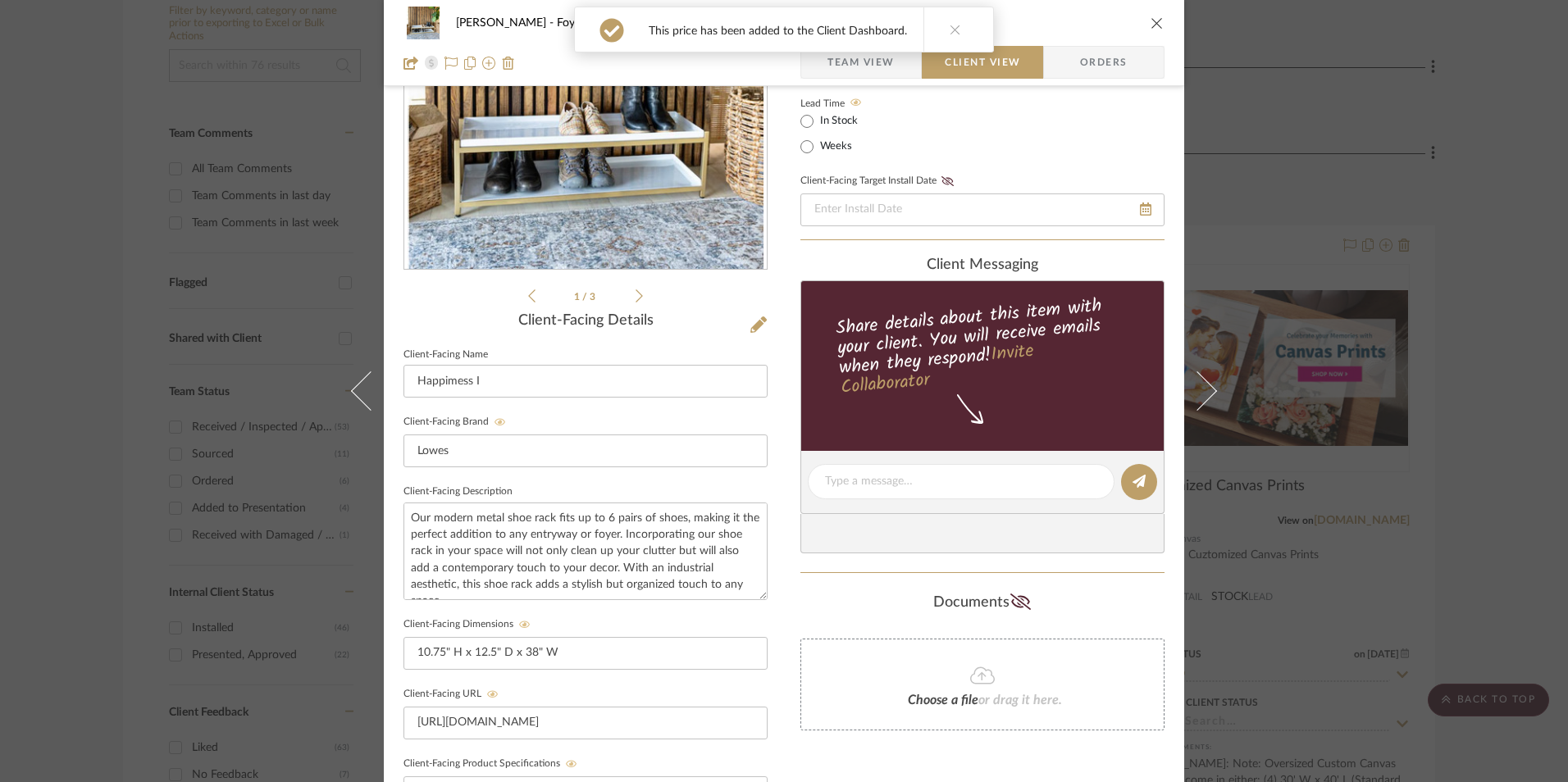
scroll to position [349, 0]
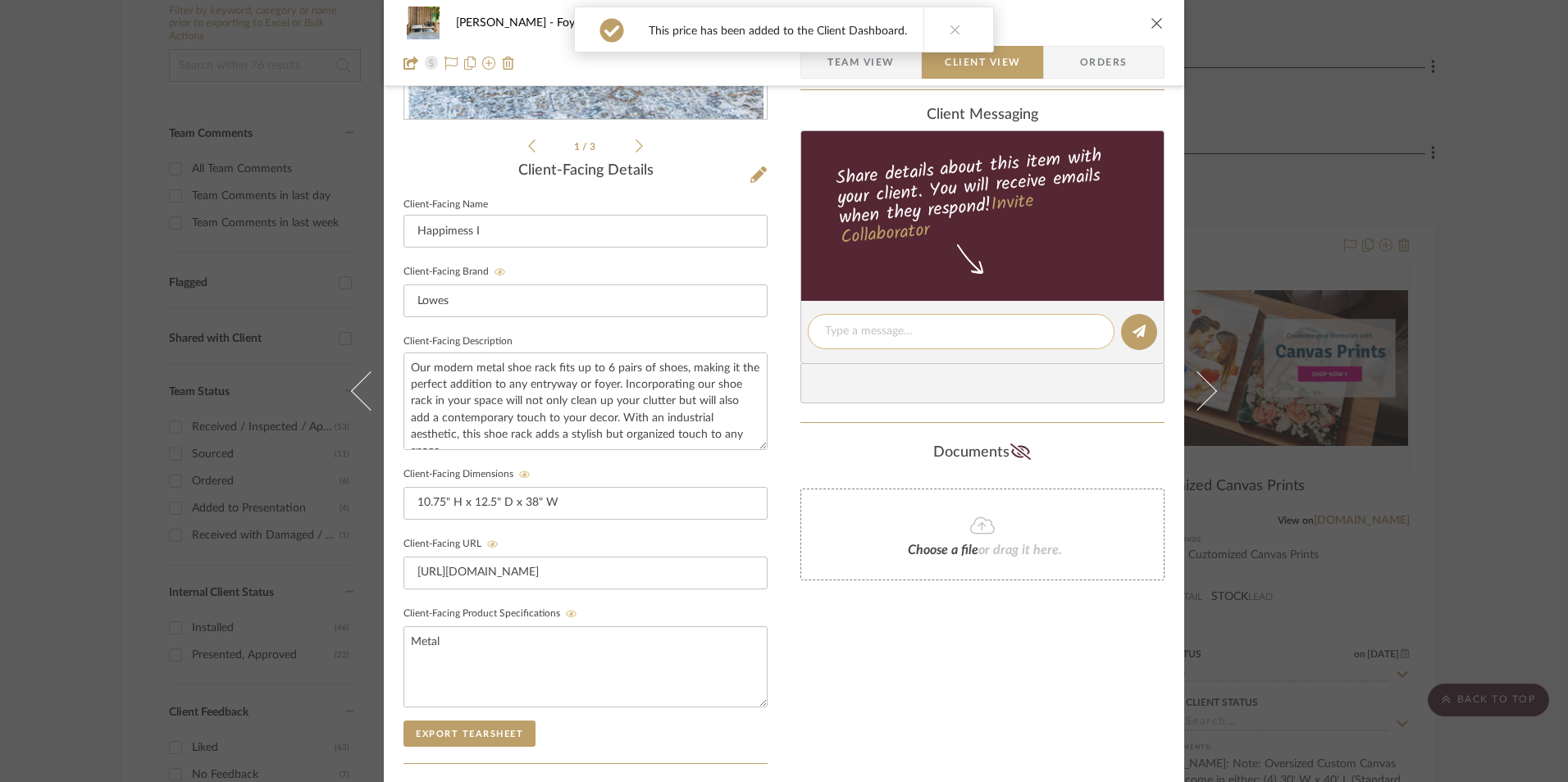
click at [871, 331] on textarea at bounding box center [961, 332] width 272 height 17
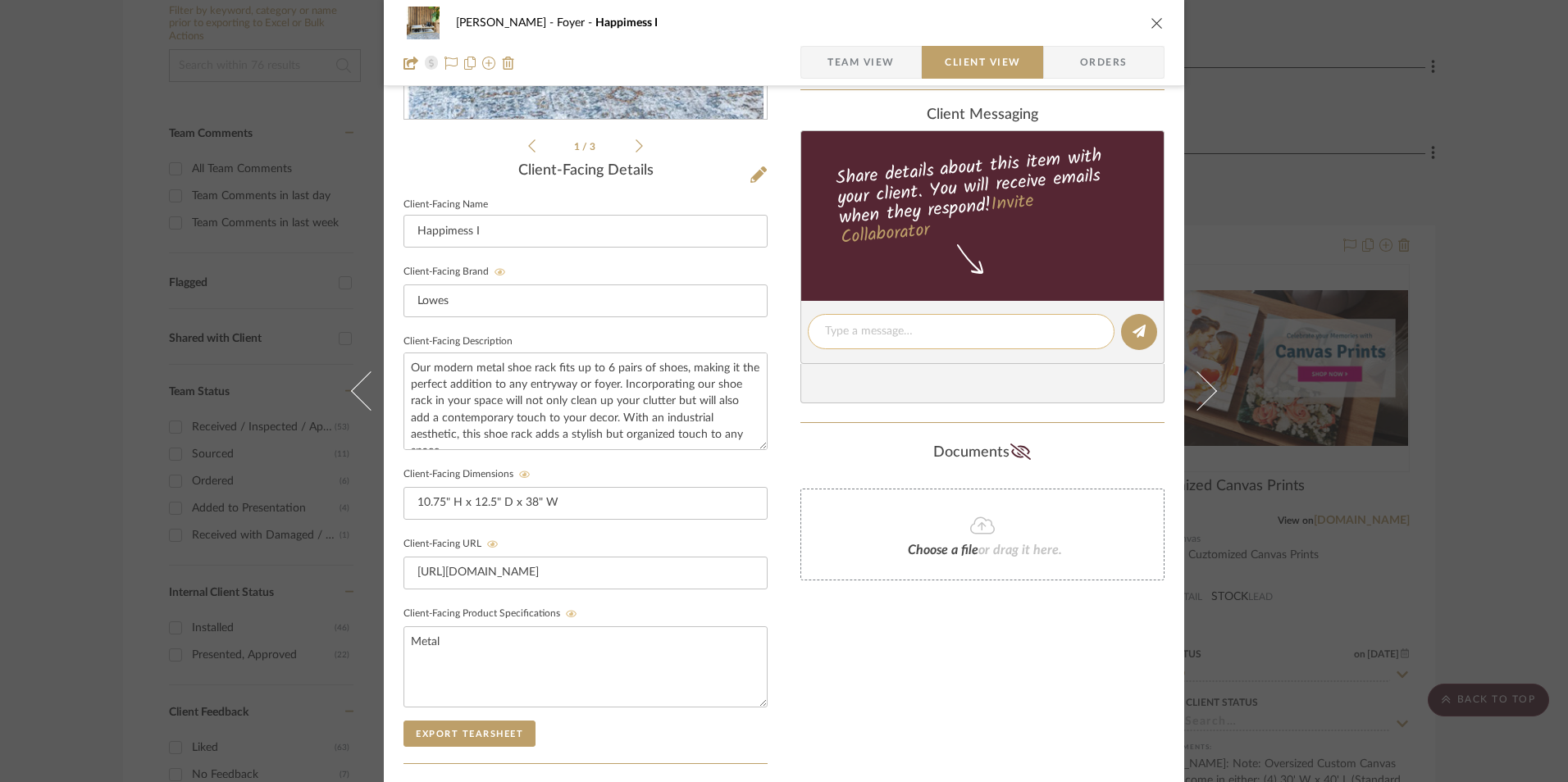
paste textarea "Option 1: Shoe Rack - Select: White | Gold ETA: [DATE] SKU: 5708643 Only 6 Avai…"
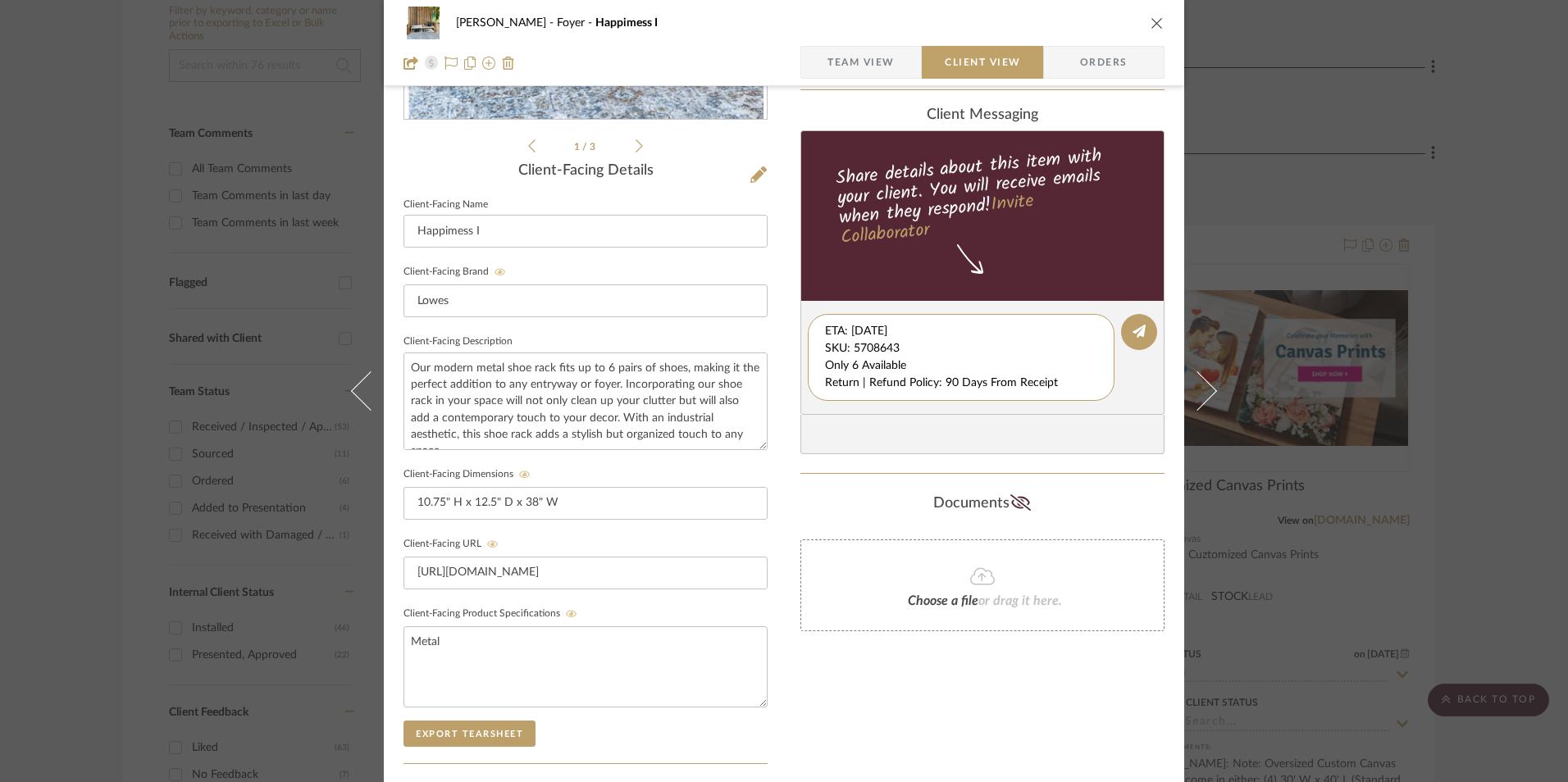
scroll to position [17, 0]
drag, startPoint x: 820, startPoint y: 330, endPoint x: 1065, endPoint y: 404, distance: 255.9
click at [1065, 404] on editor-of-message "Option 1: Shoe Rack - Select: White | Gold ETA: [DATE] SKU: 5708643 Only 6 Avai…" at bounding box center [982, 359] width 364 height 114
type textarea "Option 1: Shoe Rack - Select: White | Gold"
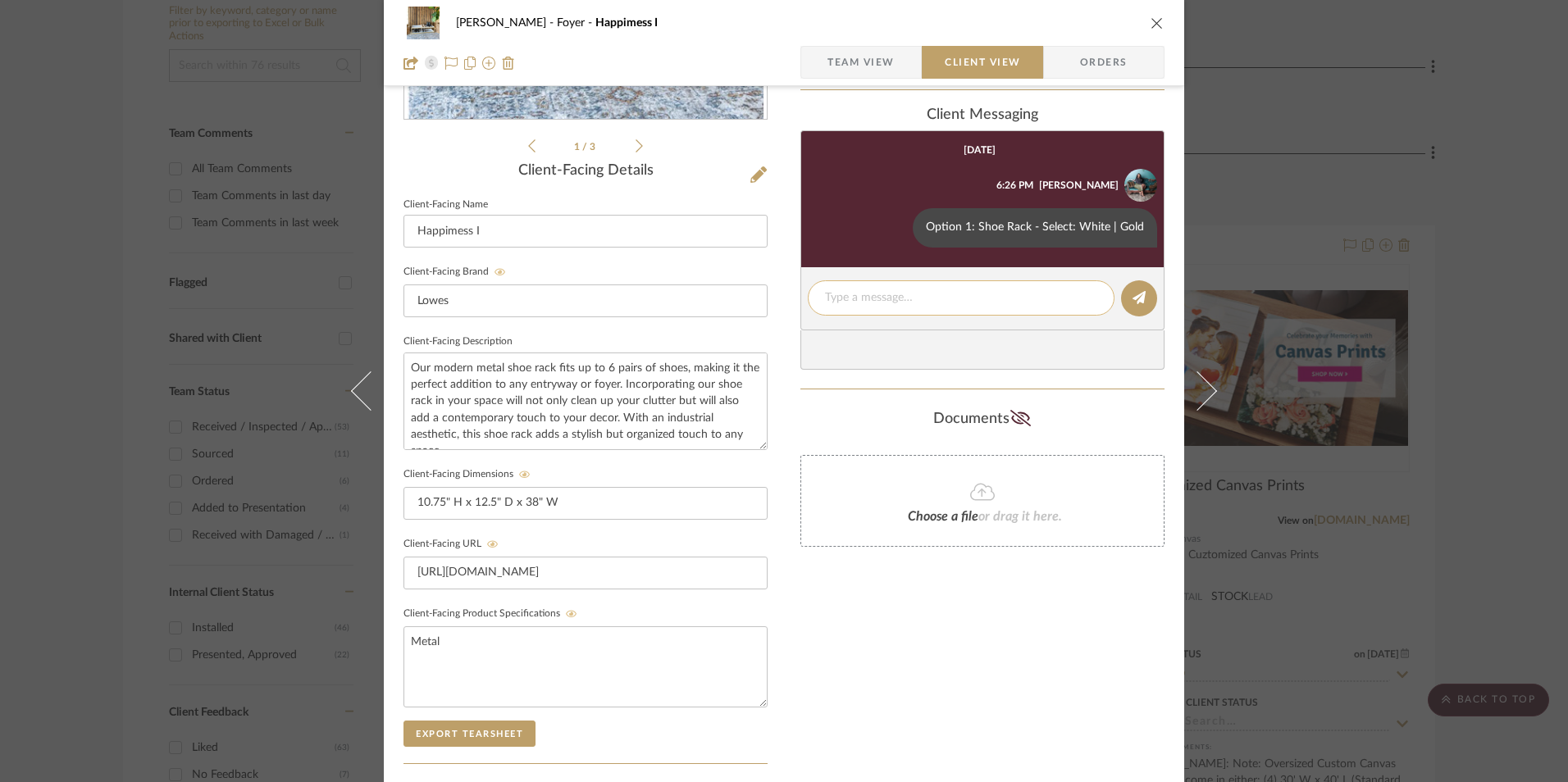
click at [860, 299] on textarea at bounding box center [961, 298] width 272 height 17
paste textarea "ETA: [DATE] SKU: 5708643 Only 6 Available Return | Refund Policy: 90 Days From …"
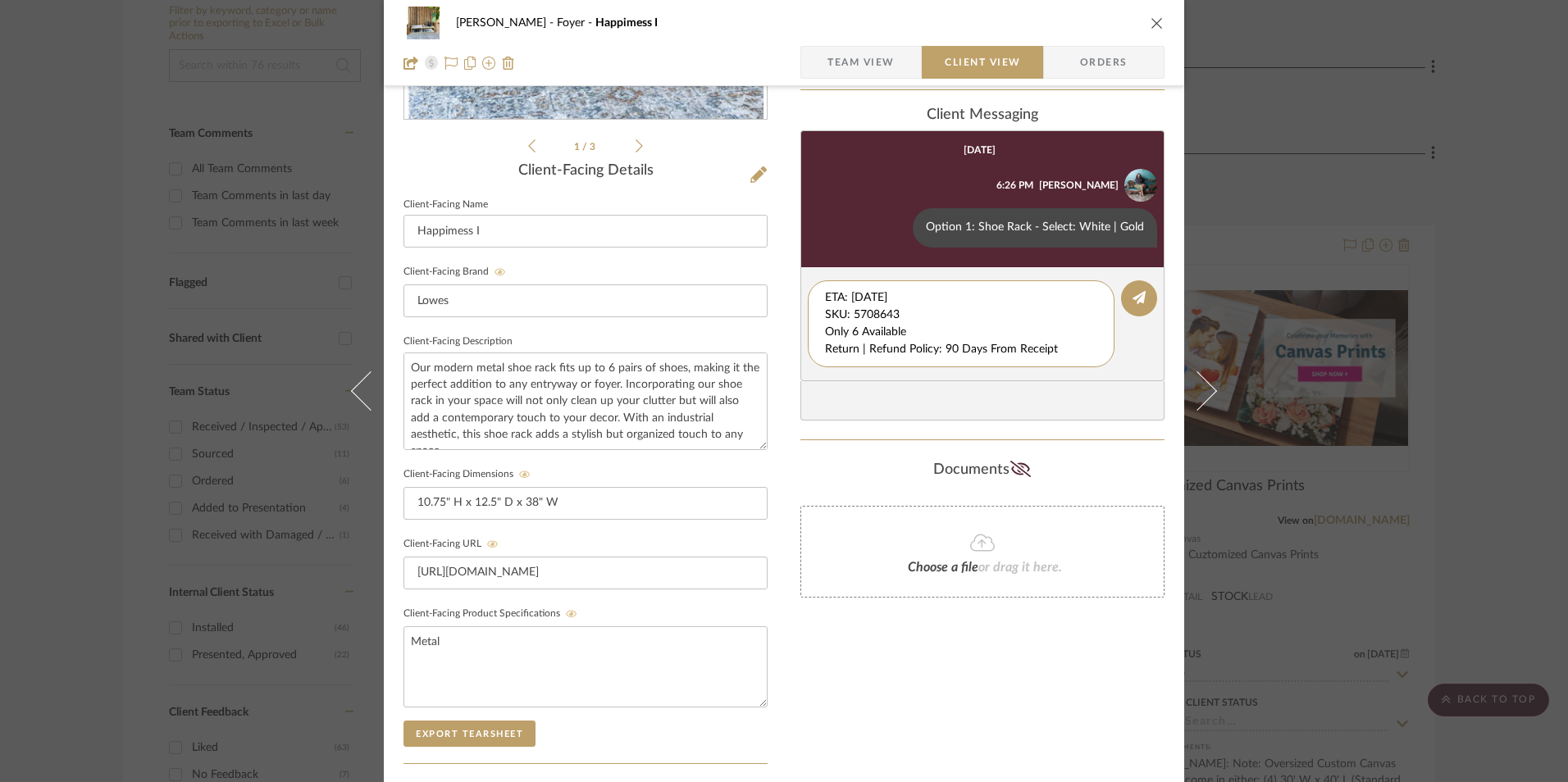
drag, startPoint x: 848, startPoint y: 316, endPoint x: 758, endPoint y: 256, distance: 108.2
click at [742, 268] on div "[PERSON_NAME] Foyer Happimess I Team View Client View Orders 1 / 3 Client-Facin…" at bounding box center [784, 346] width 800 height 1366
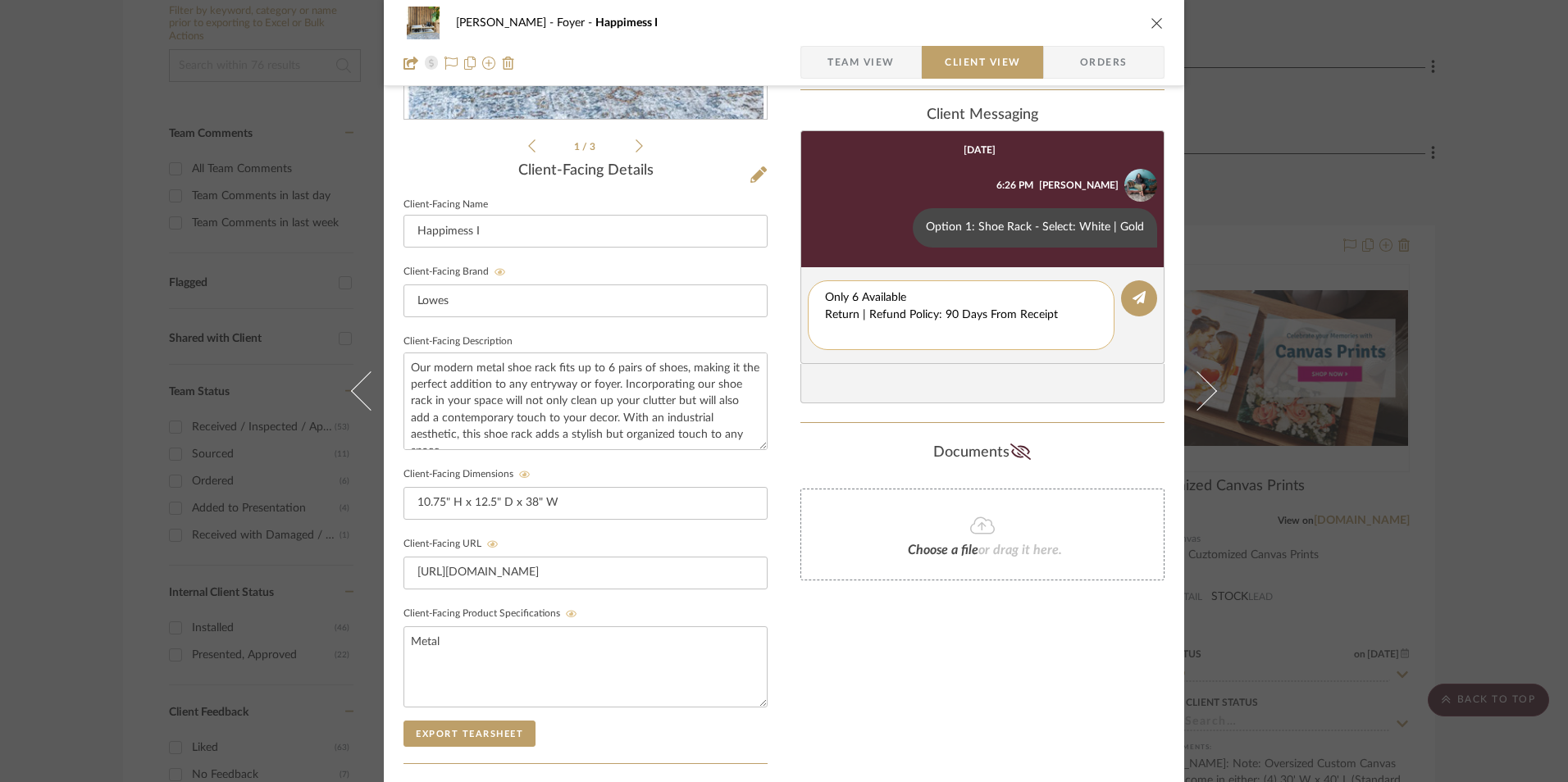
click at [825, 312] on textarea "Only 6 Available Return | Refund Policy: 90 Days From Receipt" at bounding box center [961, 315] width 272 height 52
drag, startPoint x: 963, startPoint y: 326, endPoint x: 818, endPoint y: 326, distance: 145.0
click at [818, 326] on div "Only 6 Available Return | Refund Policy: 90 Days From Receipt" at bounding box center [961, 307] width 307 height 53
type textarea "Only 6 Available"
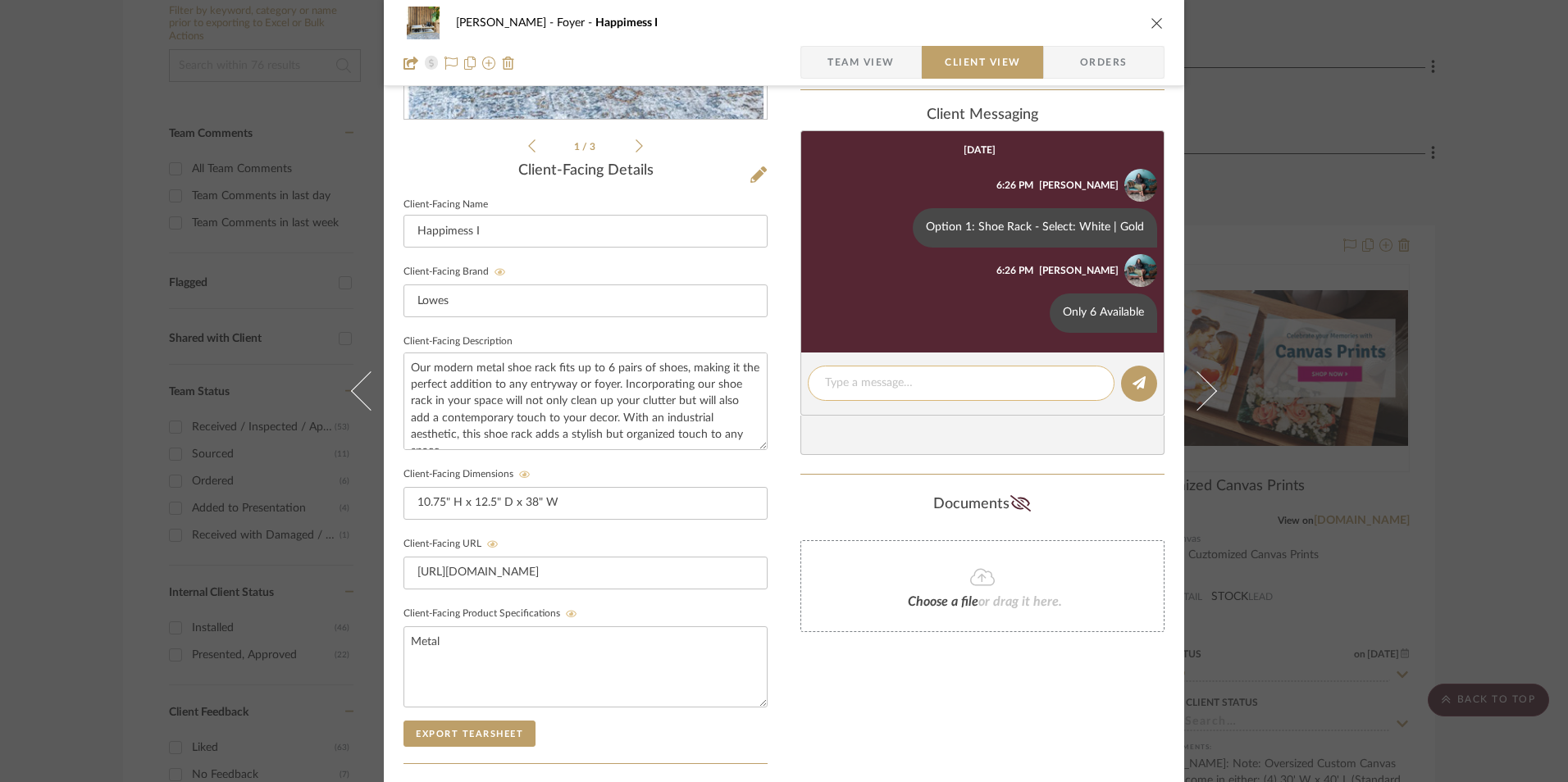
click at [874, 382] on textarea at bounding box center [961, 384] width 272 height 17
paste textarea "Return | Refund Policy: 90 Days From Receipt"
type textarea "Return | Refund Policy: 90 Days From Receipt"
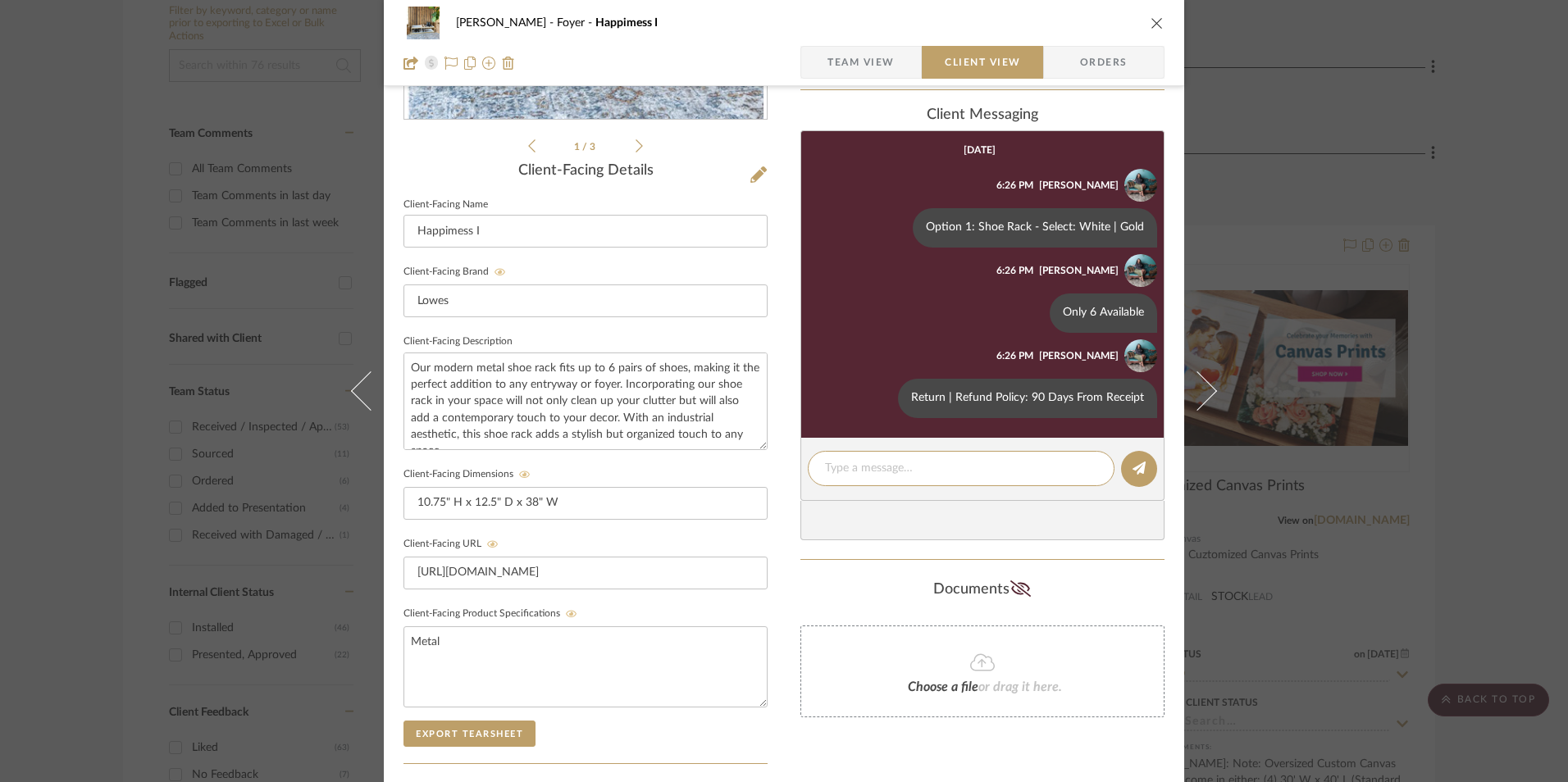
click at [1151, 20] on icon "close" at bounding box center [1157, 23] width 13 height 13
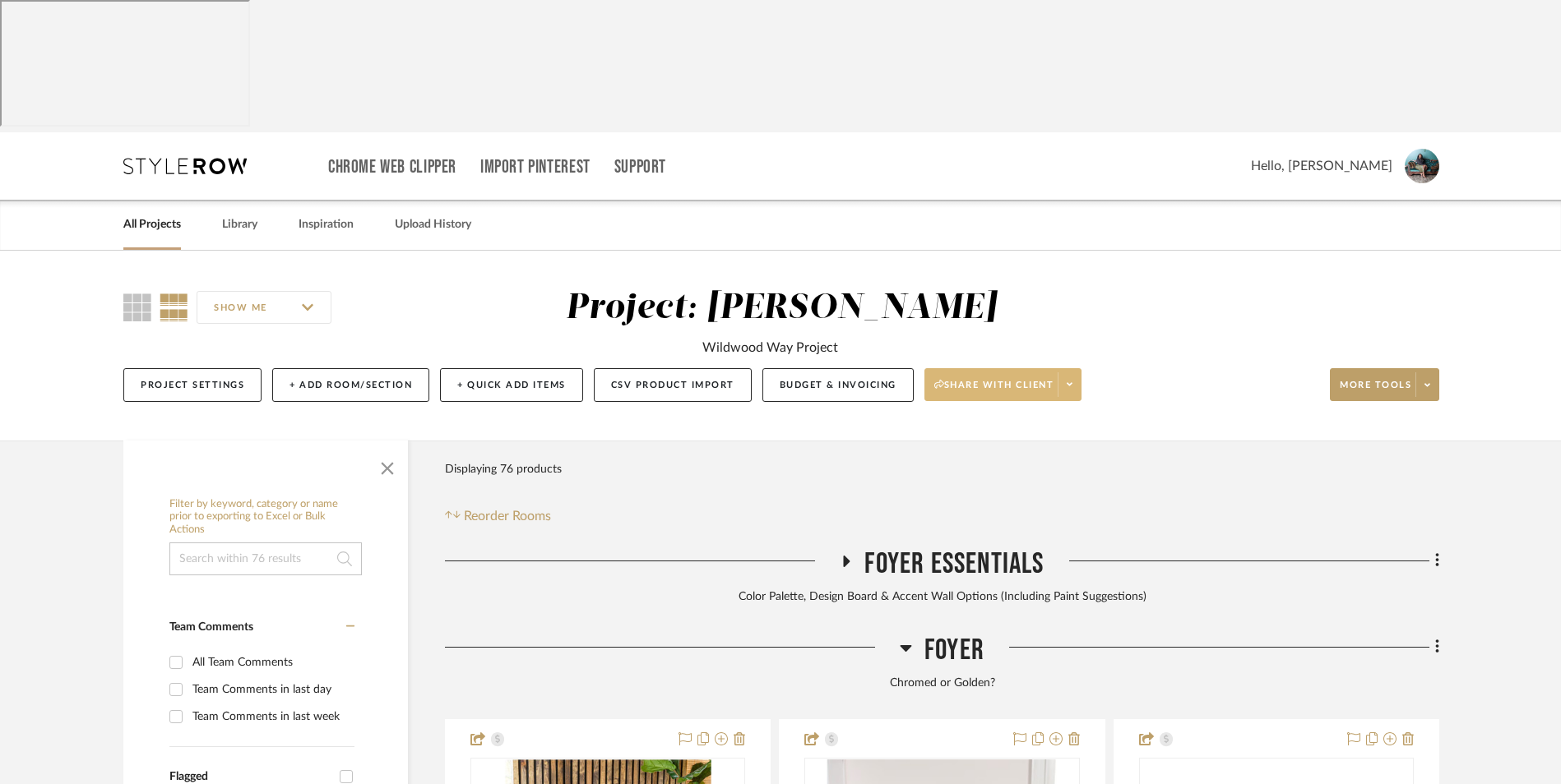
drag, startPoint x: 1068, startPoint y: 253, endPoint x: 1077, endPoint y: 258, distance: 10.3
click at [1069, 372] on span at bounding box center [1069, 385] width 23 height 24
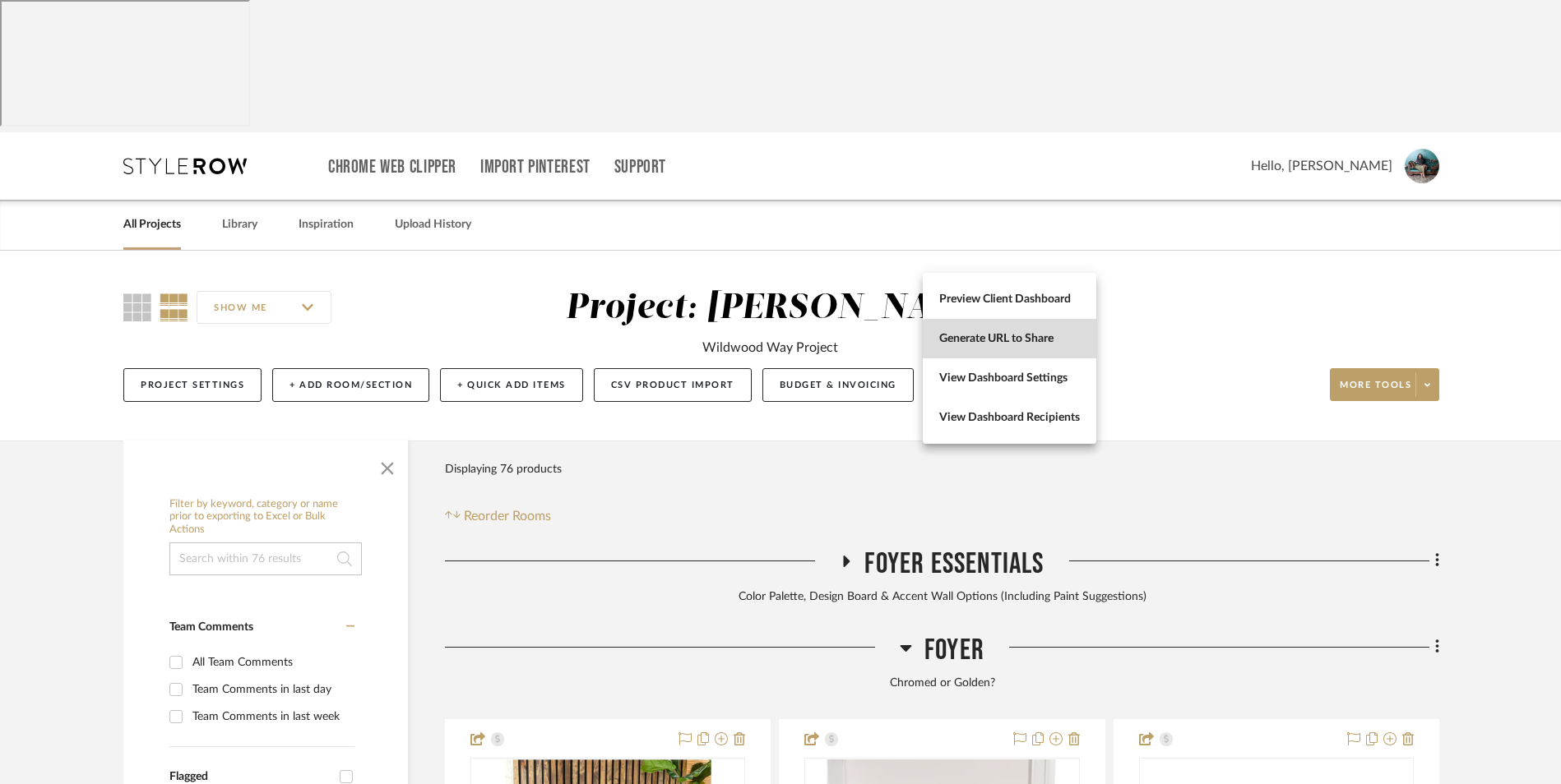
click at [1039, 339] on span "Generate URL to Share" at bounding box center [1009, 339] width 141 height 14
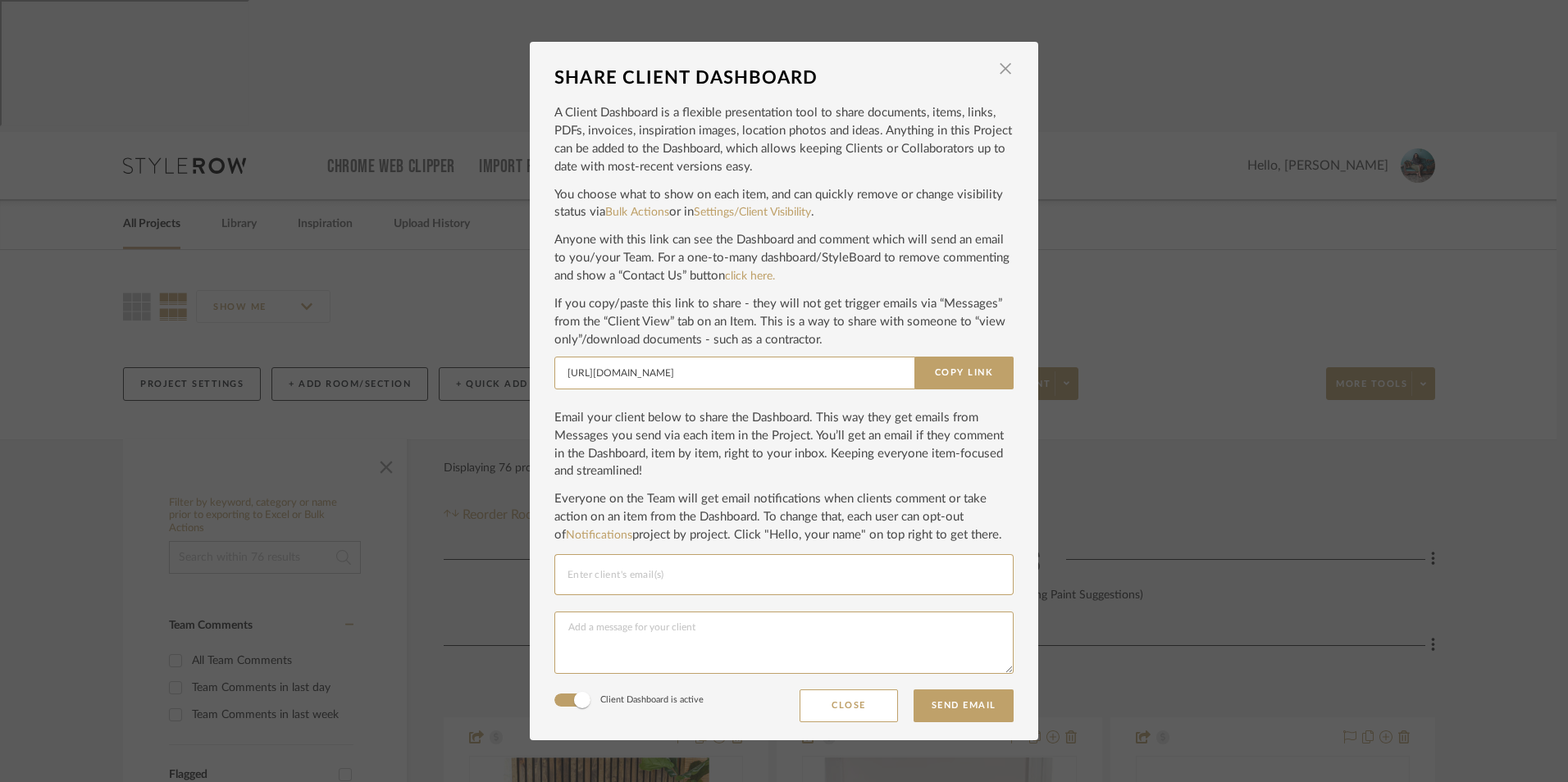
click at [983, 368] on button "Copy Link" at bounding box center [964, 373] width 100 height 33
drag, startPoint x: 1003, startPoint y: 66, endPoint x: 990, endPoint y: 71, distance: 13.9
click at [1003, 66] on span "button" at bounding box center [1005, 69] width 33 height 33
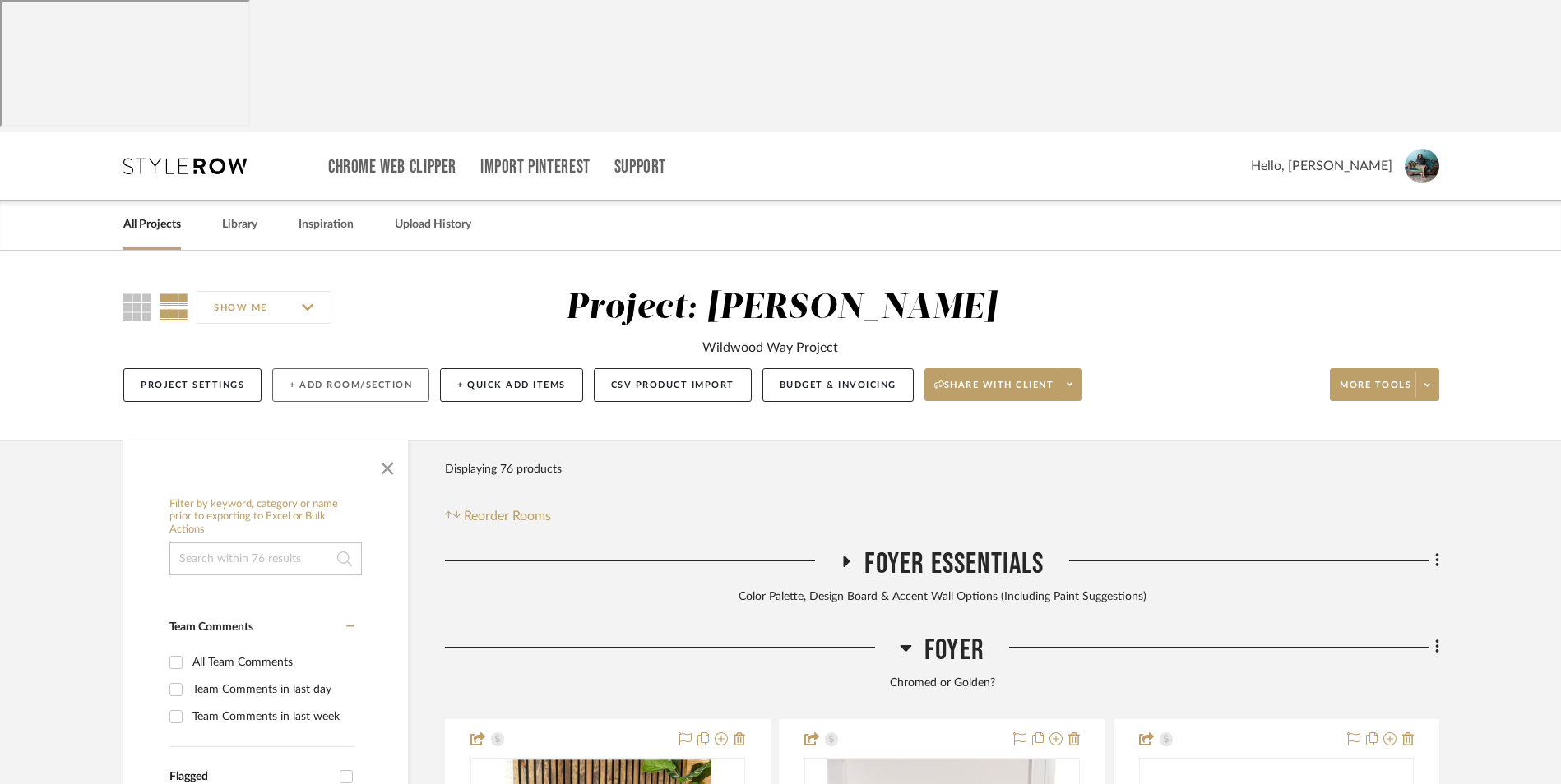
drag, startPoint x: 908, startPoint y: 514, endPoint x: 348, endPoint y: 247, distance: 620.4
click at [908, 645] on icon at bounding box center [906, 649] width 11 height 7
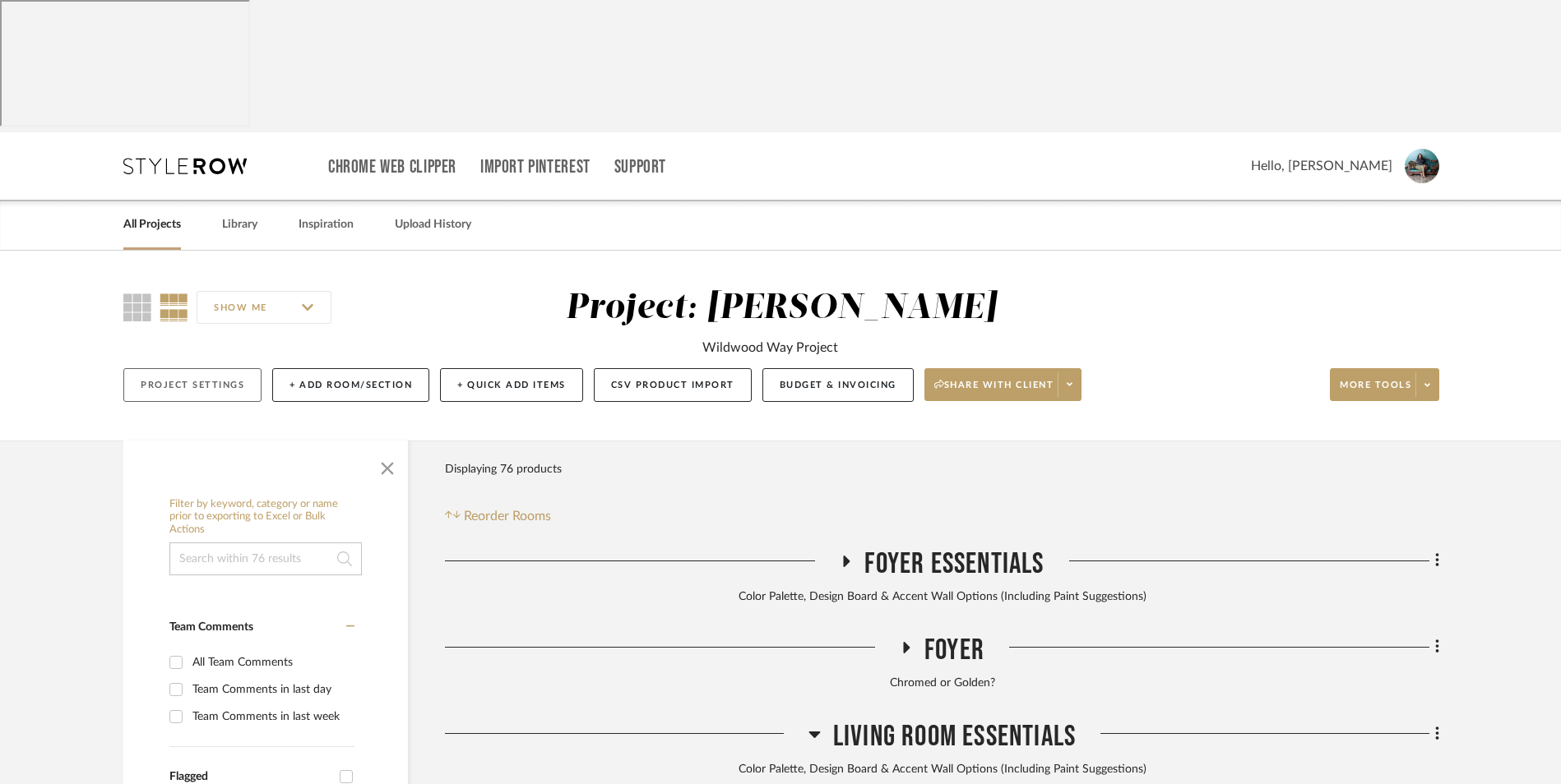
drag, startPoint x: 114, startPoint y: 242, endPoint x: 140, endPoint y: 247, distance: 26.5
click at [115, 287] on div "SHOW ME Project: [PERSON_NAME] Wildwood Way Project Project Settings + Add Room…" at bounding box center [781, 350] width 1364 height 125
click at [169, 368] on button "Project Settings" at bounding box center [192, 385] width 138 height 34
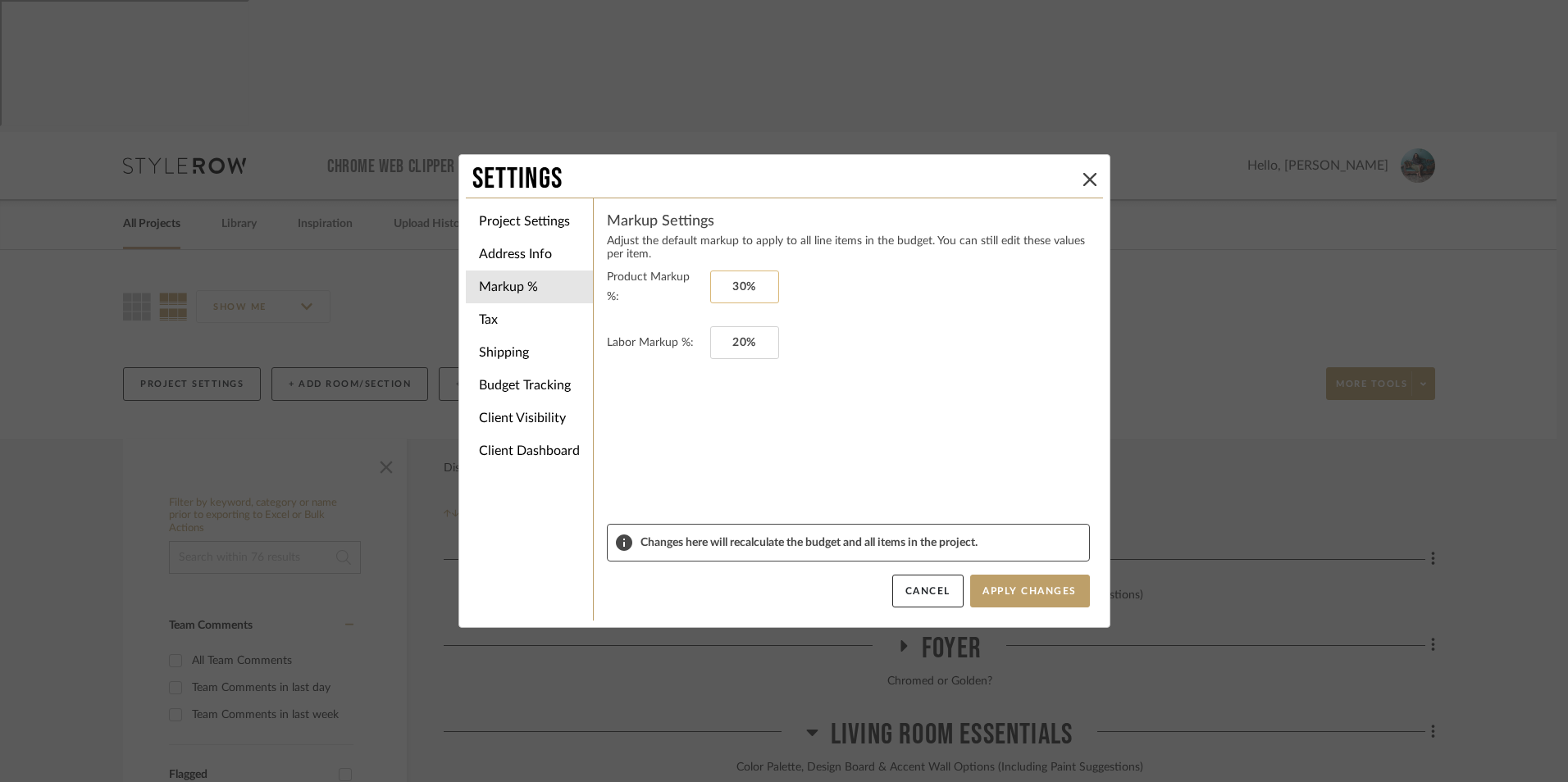
type input "30"
click at [742, 287] on input "30" at bounding box center [745, 287] width 69 height 33
type input "20"
click at [744, 335] on input "20" at bounding box center [745, 343] width 69 height 33
click at [815, 384] on form "Product Markup %: Labor Markup %:" at bounding box center [849, 396] width 483 height 256
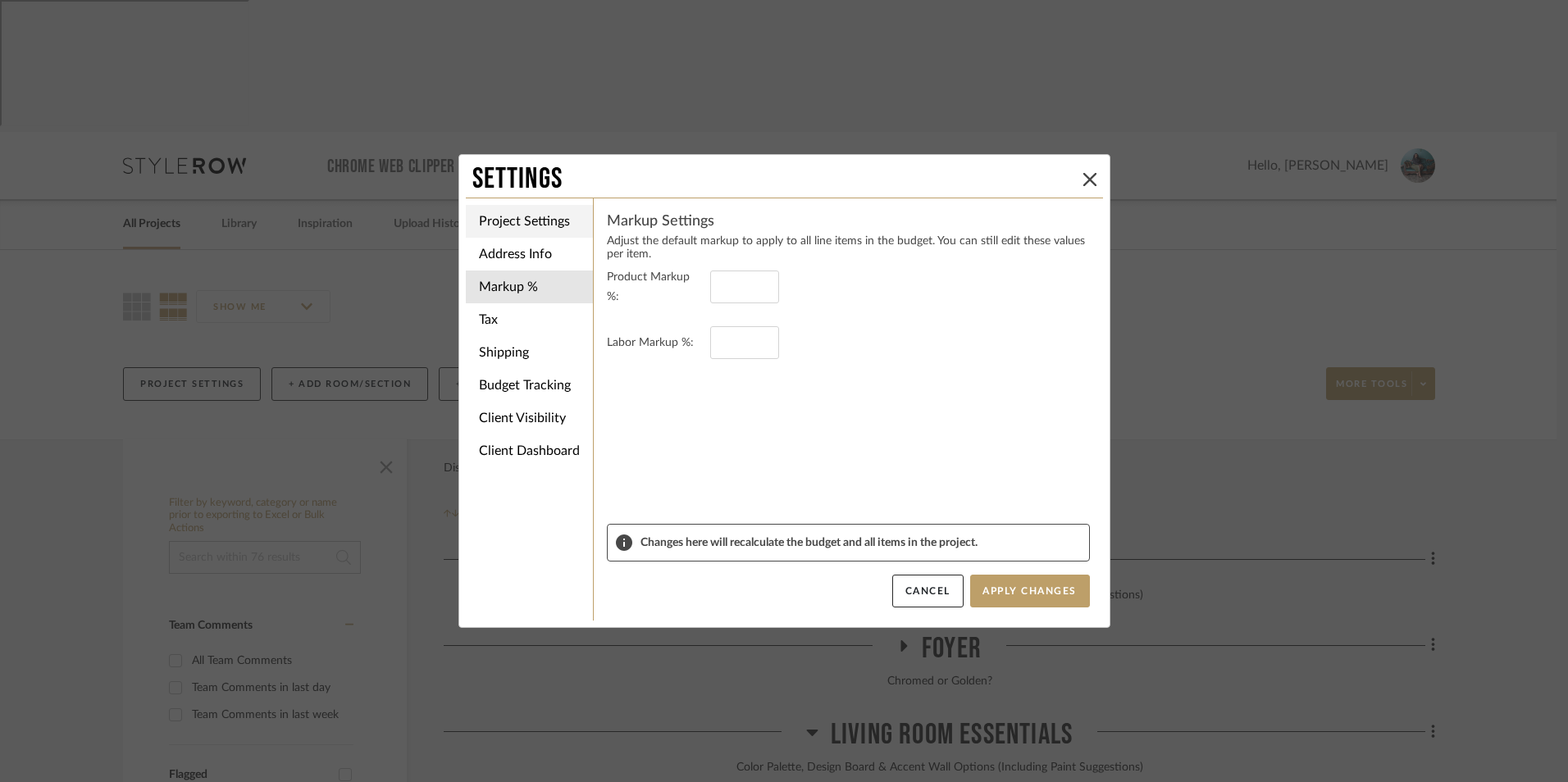
click at [512, 211] on li "Project Settings" at bounding box center [529, 222] width 127 height 33
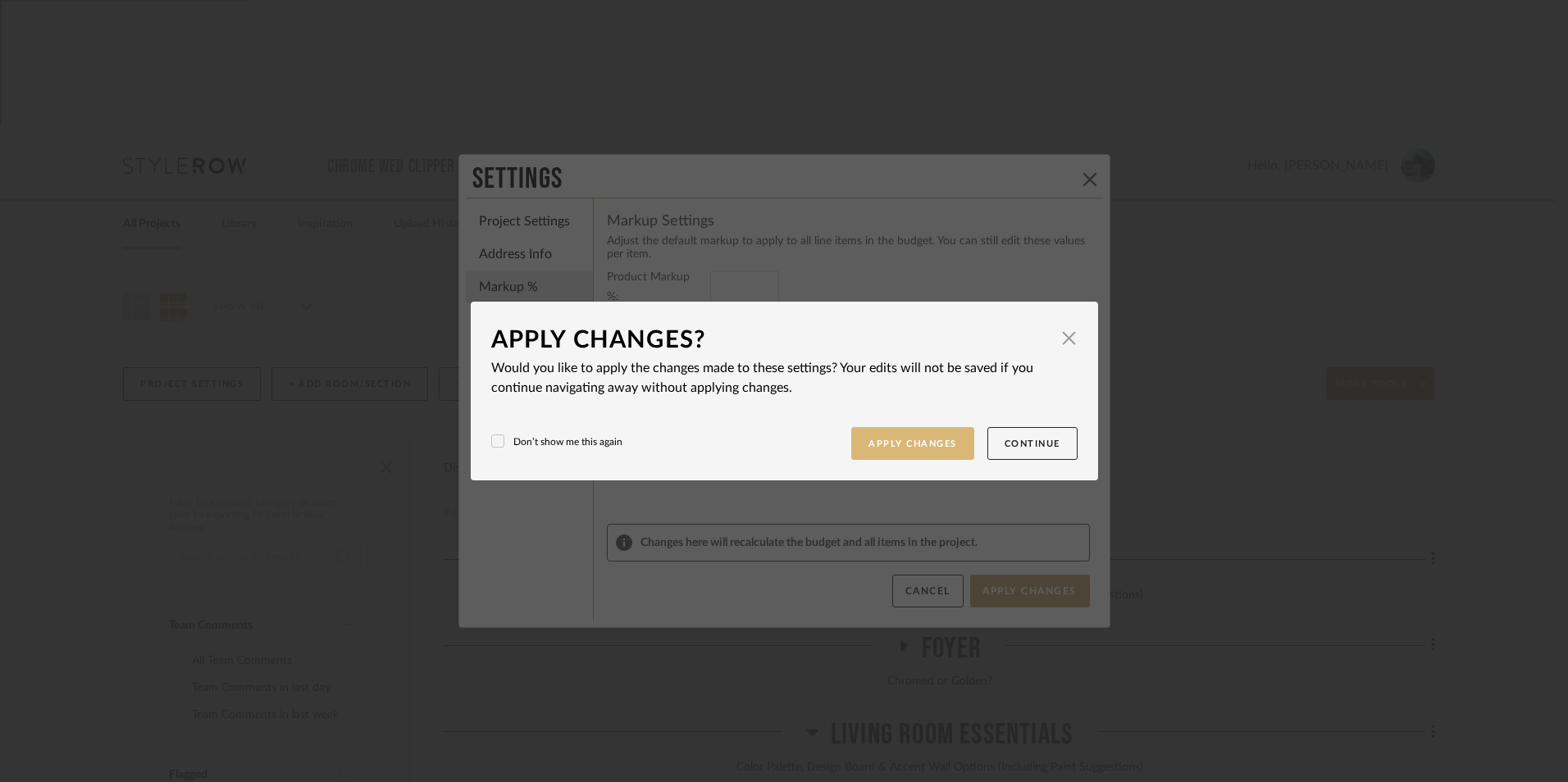
click at [924, 447] on button "Apply Changes" at bounding box center [913, 443] width 123 height 34
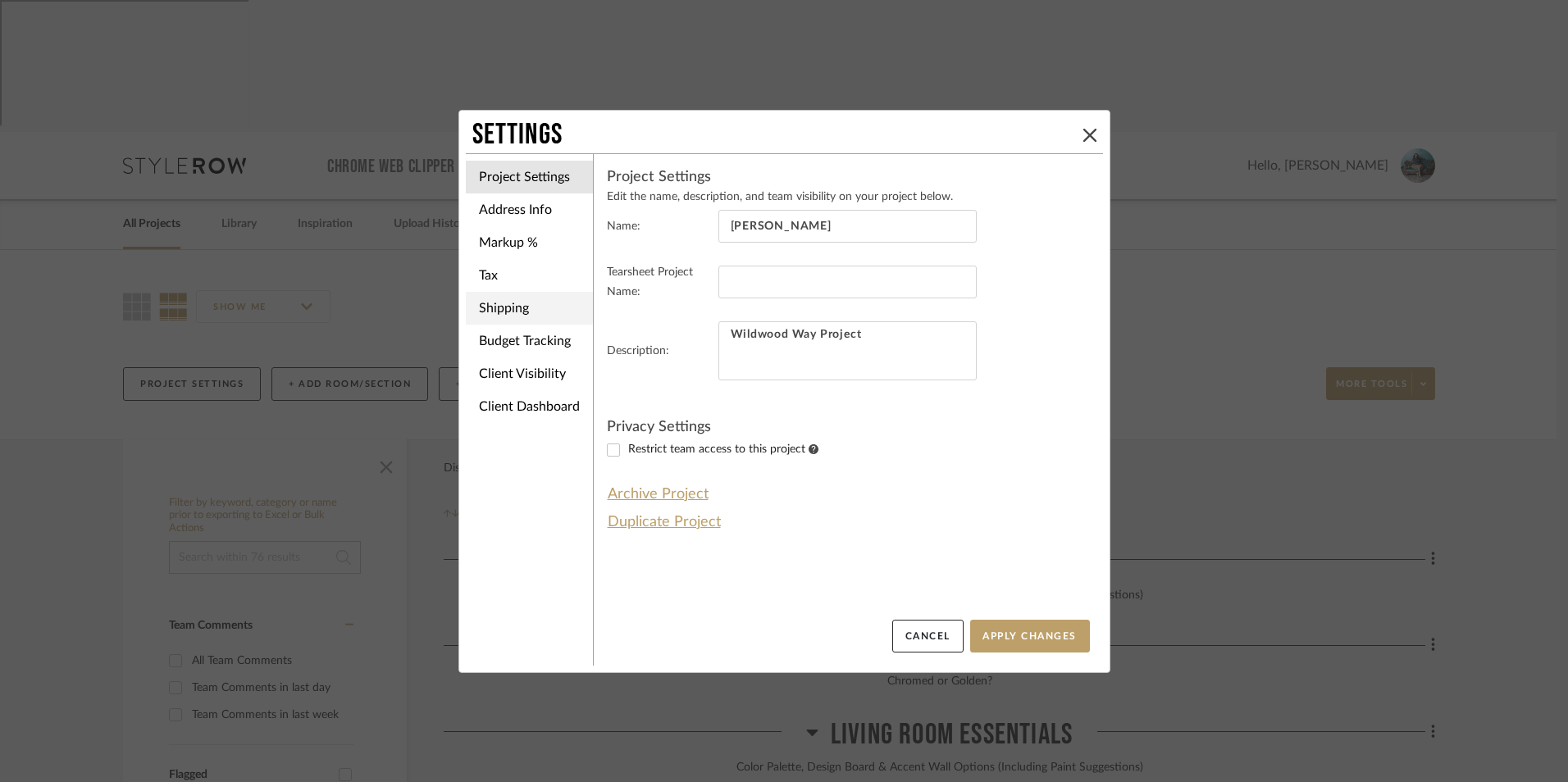
click at [517, 314] on li "Shipping" at bounding box center [529, 308] width 127 height 33
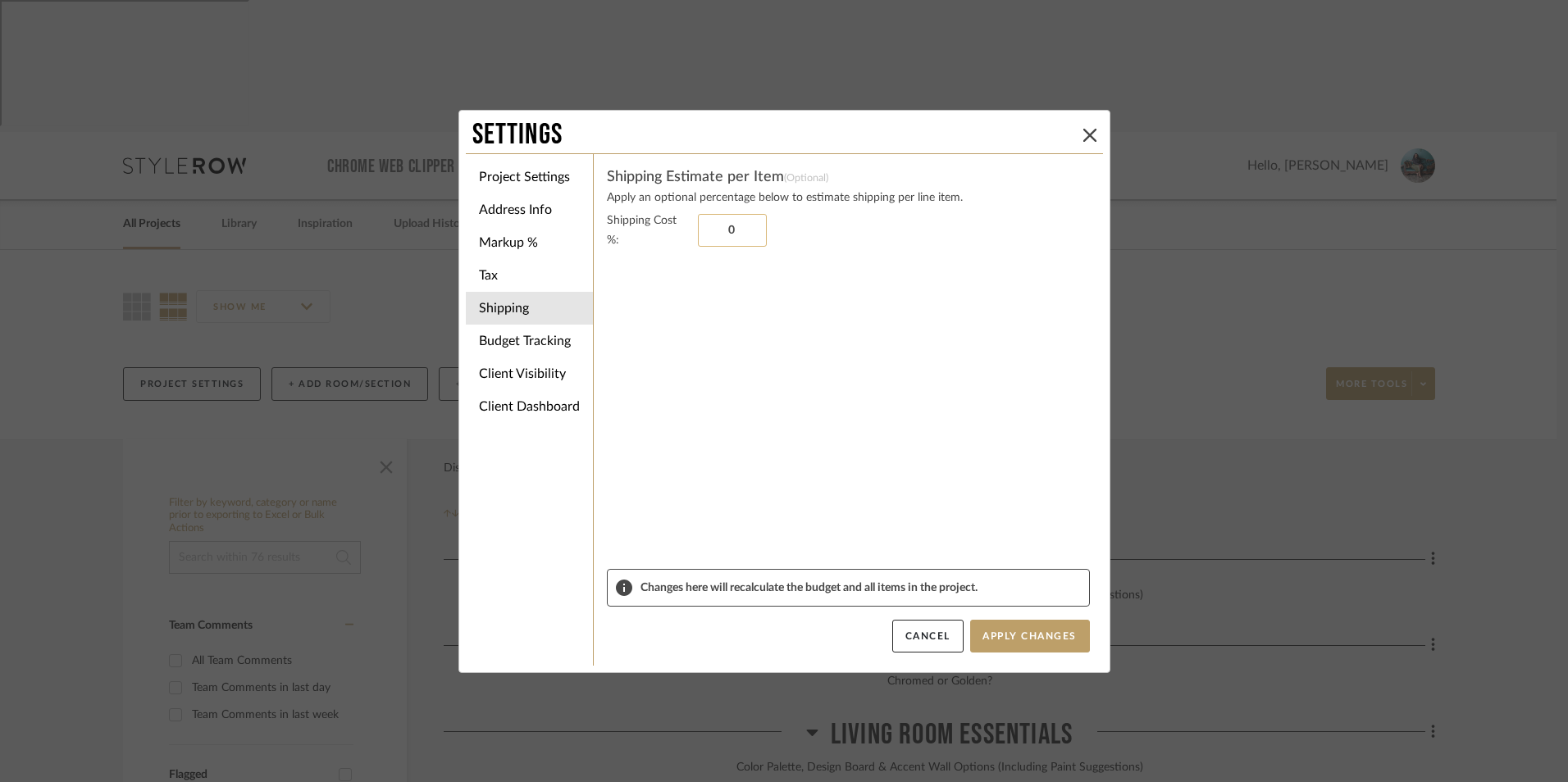
click at [728, 230] on input "0" at bounding box center [732, 230] width 69 height 33
type input "8.25%"
click at [737, 283] on sr-form-field "Shipping Cost %: 8.25%" at bounding box center [849, 390] width 483 height 359
click at [1045, 638] on button "Apply Changes" at bounding box center [1029, 637] width 119 height 33
click at [507, 344] on li "Budget Tracking" at bounding box center [529, 341] width 127 height 33
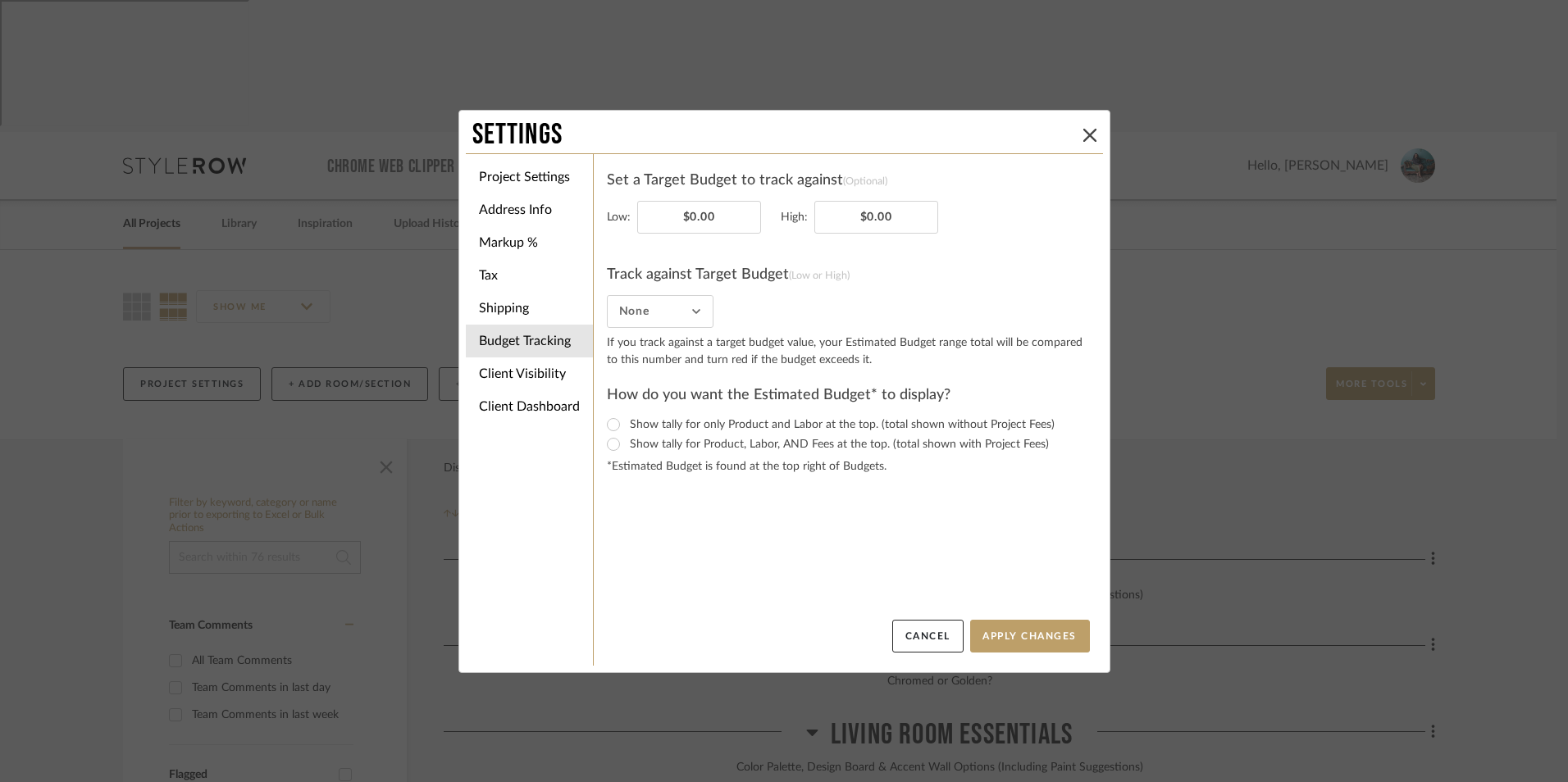
click at [660, 328] on form "Set a Target Budget to track against (Optional) Low: $0.00 High: $0.00 Track ag…" at bounding box center [849, 321] width 483 height 308
click at [661, 316] on input "None" at bounding box center [660, 312] width 106 height 33
click at [512, 244] on li "Markup %" at bounding box center [529, 242] width 127 height 33
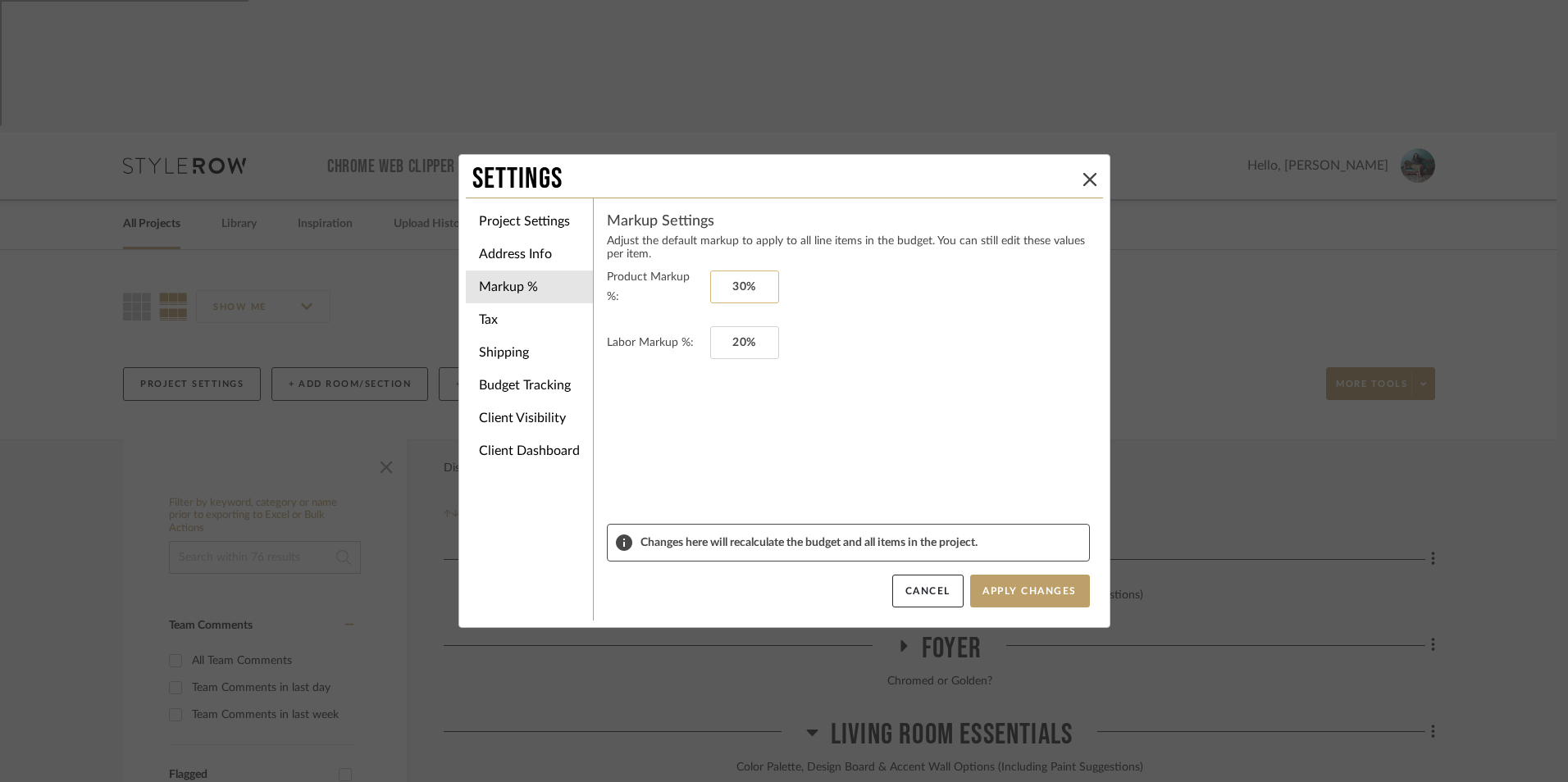
type input "30"
click at [739, 286] on input "30" at bounding box center [745, 287] width 69 height 33
click at [813, 372] on form "Product Markup %: Labor Markup %: 20%" at bounding box center [849, 396] width 483 height 256
type input "20"
drag, startPoint x: 794, startPoint y: 415, endPoint x: 1035, endPoint y: 550, distance: 276.2
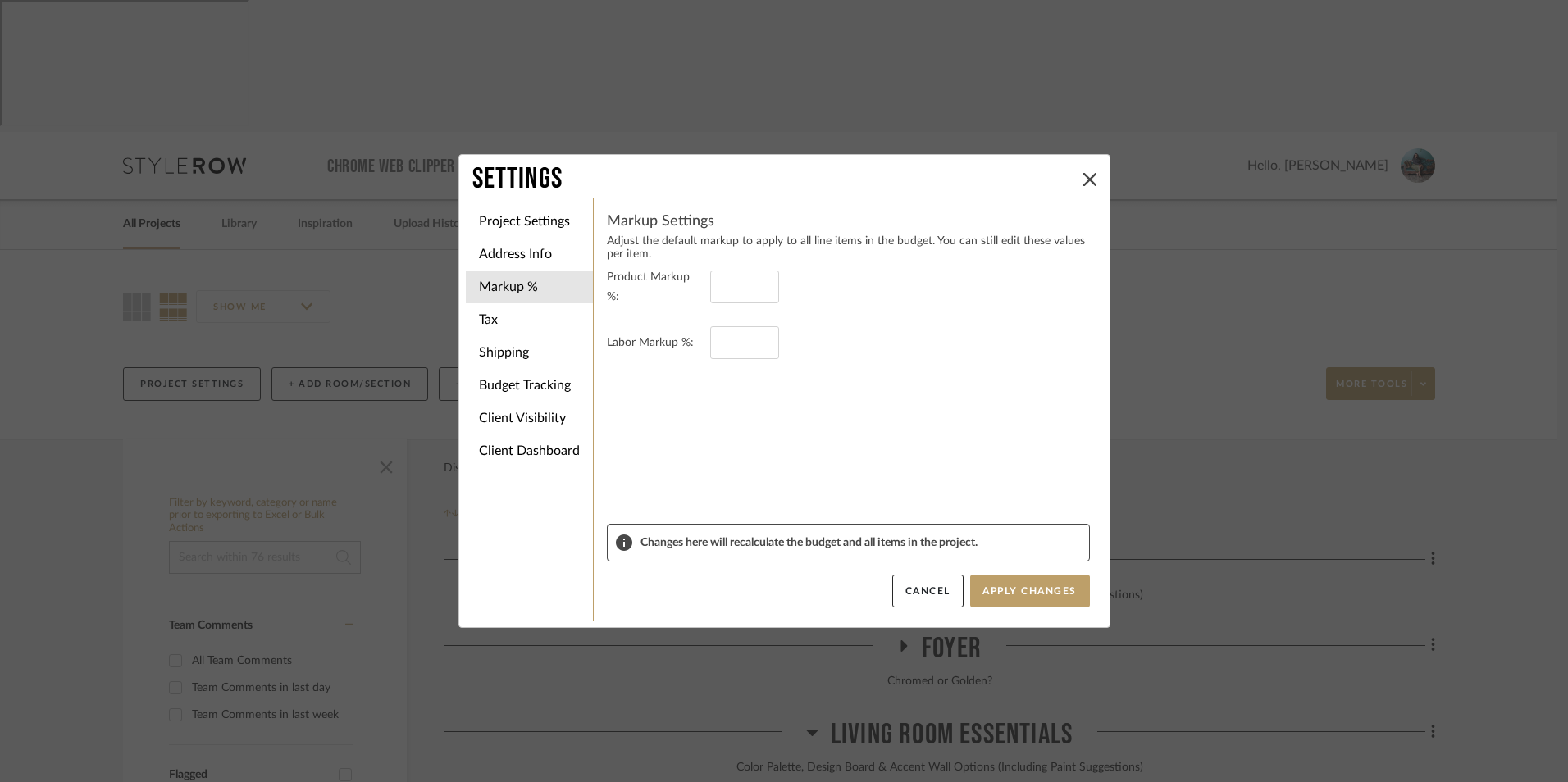
click at [795, 415] on form "Product Markup %: Labor Markup %:" at bounding box center [849, 396] width 483 height 256
click at [1020, 603] on button "Apply Changes" at bounding box center [1029, 591] width 119 height 33
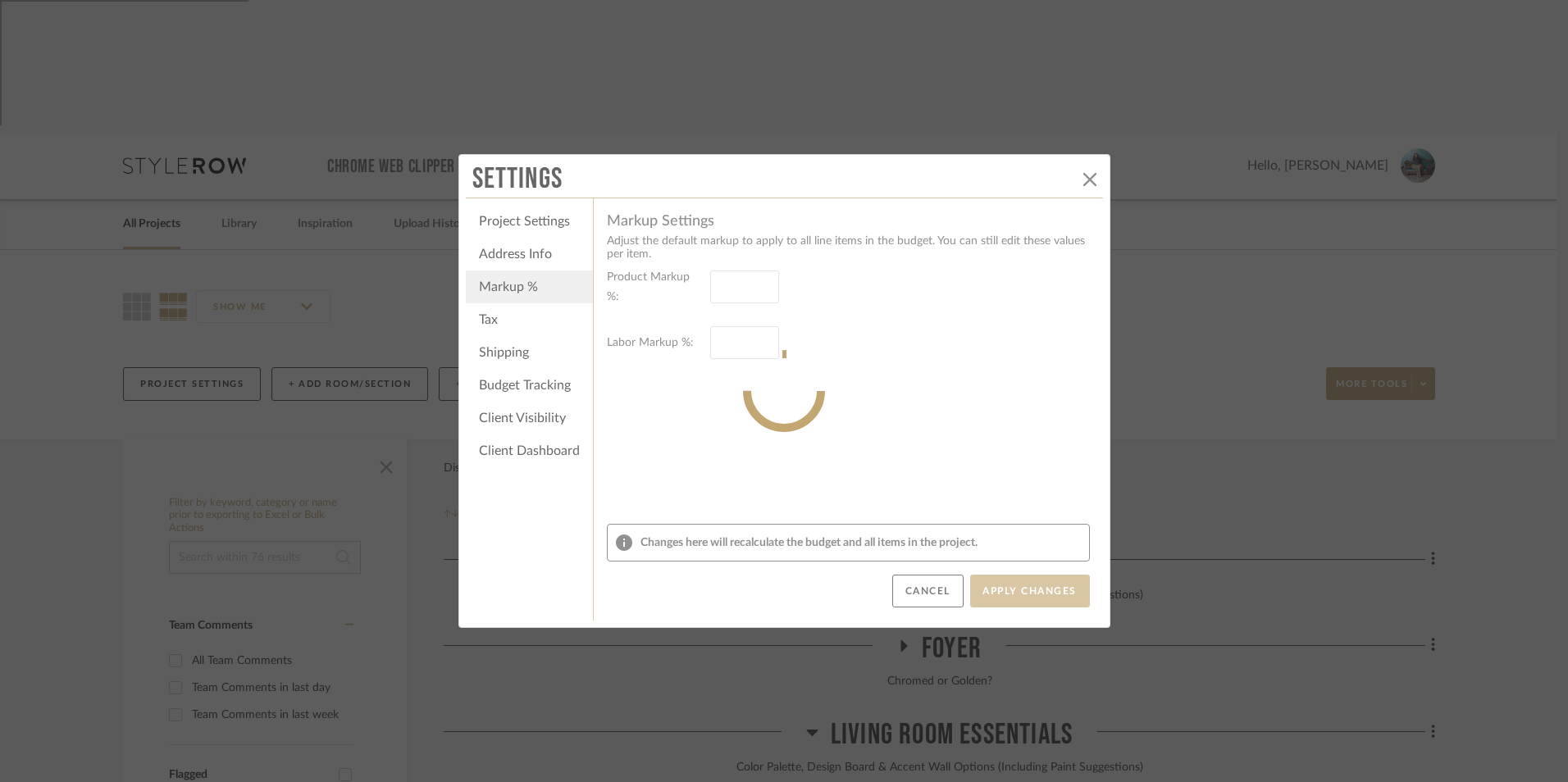
type input "30%"
type input "20%"
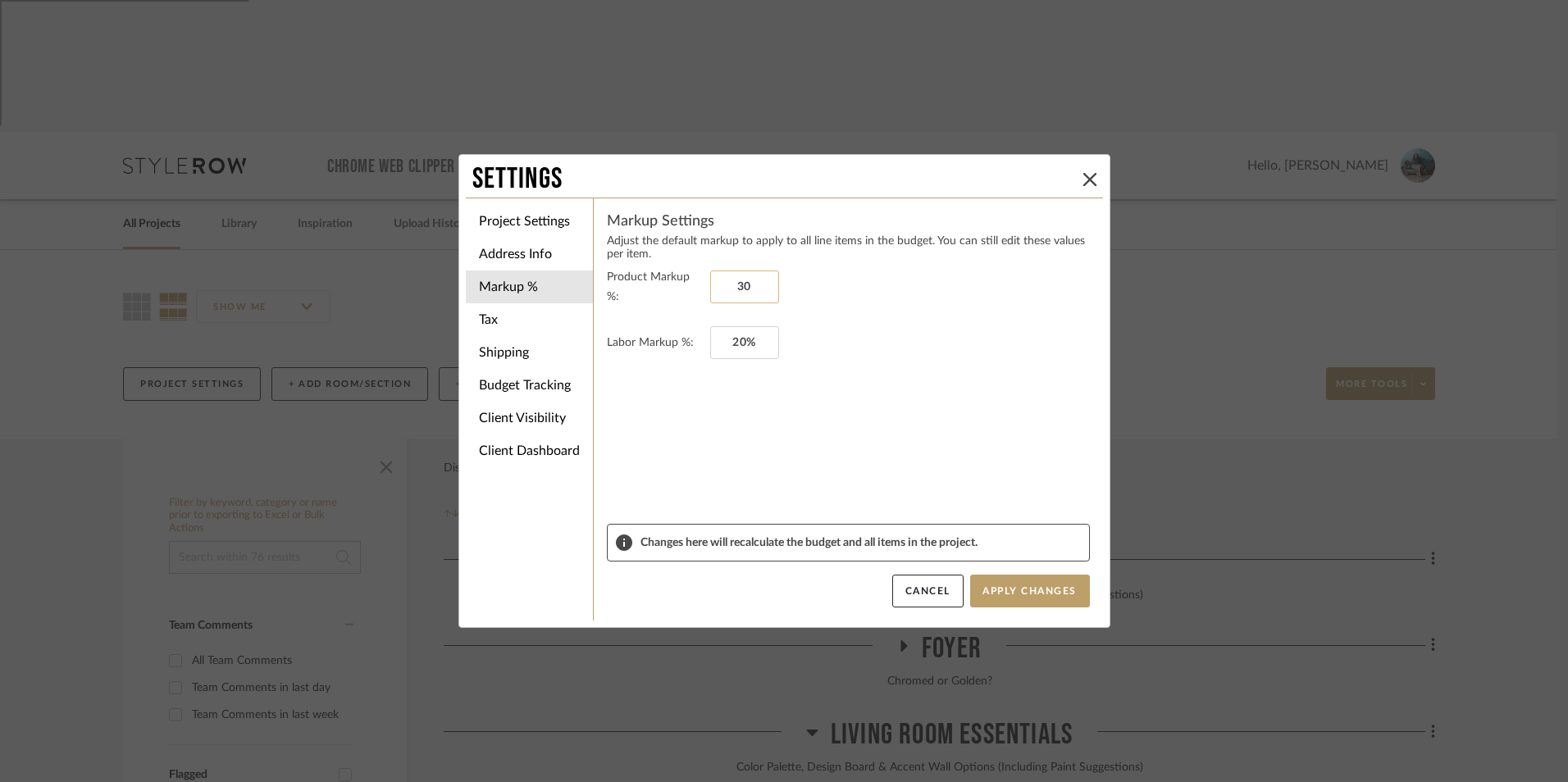
click at [744, 283] on input "30" at bounding box center [745, 287] width 69 height 33
type input "0%"
click at [734, 338] on input "20" at bounding box center [745, 343] width 69 height 33
type input "0%"
click at [823, 403] on form "Product Markup %: 0% Labor Markup %: 0%" at bounding box center [849, 396] width 483 height 256
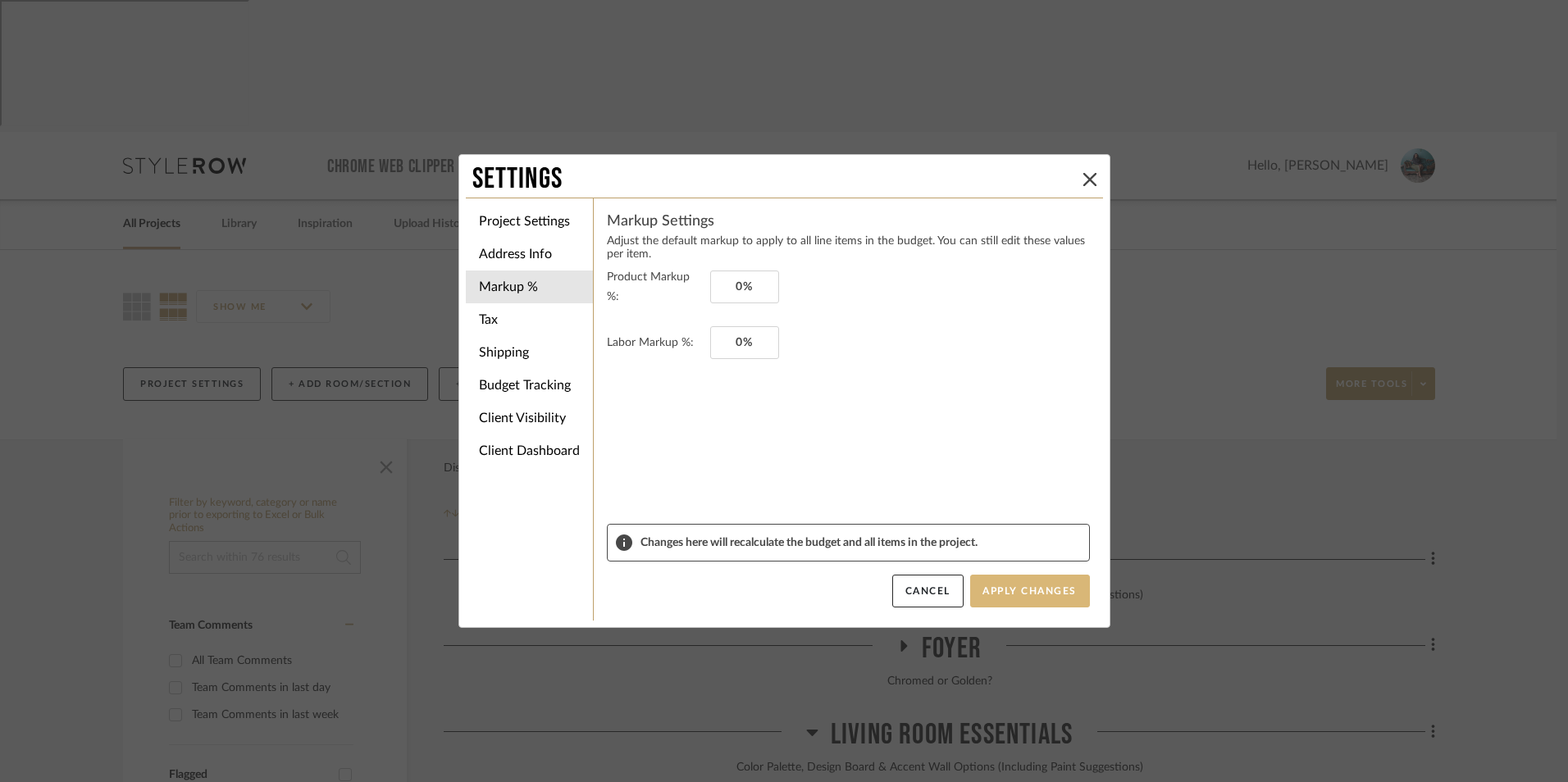
click at [990, 581] on button "Apply Changes" at bounding box center [1029, 591] width 119 height 33
click at [513, 249] on li "Address Info" at bounding box center [529, 255] width 127 height 33
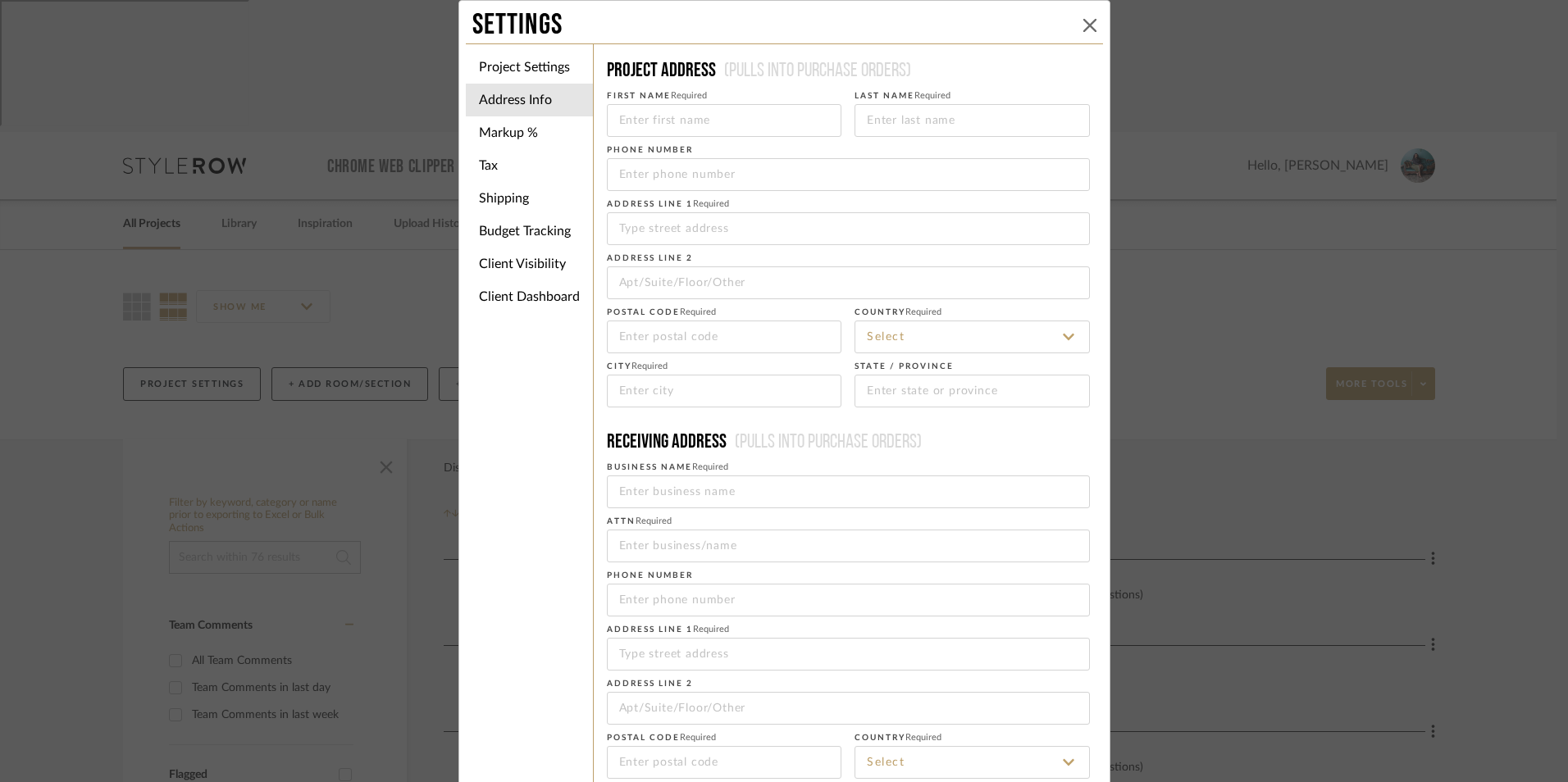
click at [1083, 29] on icon at bounding box center [1089, 25] width 13 height 13
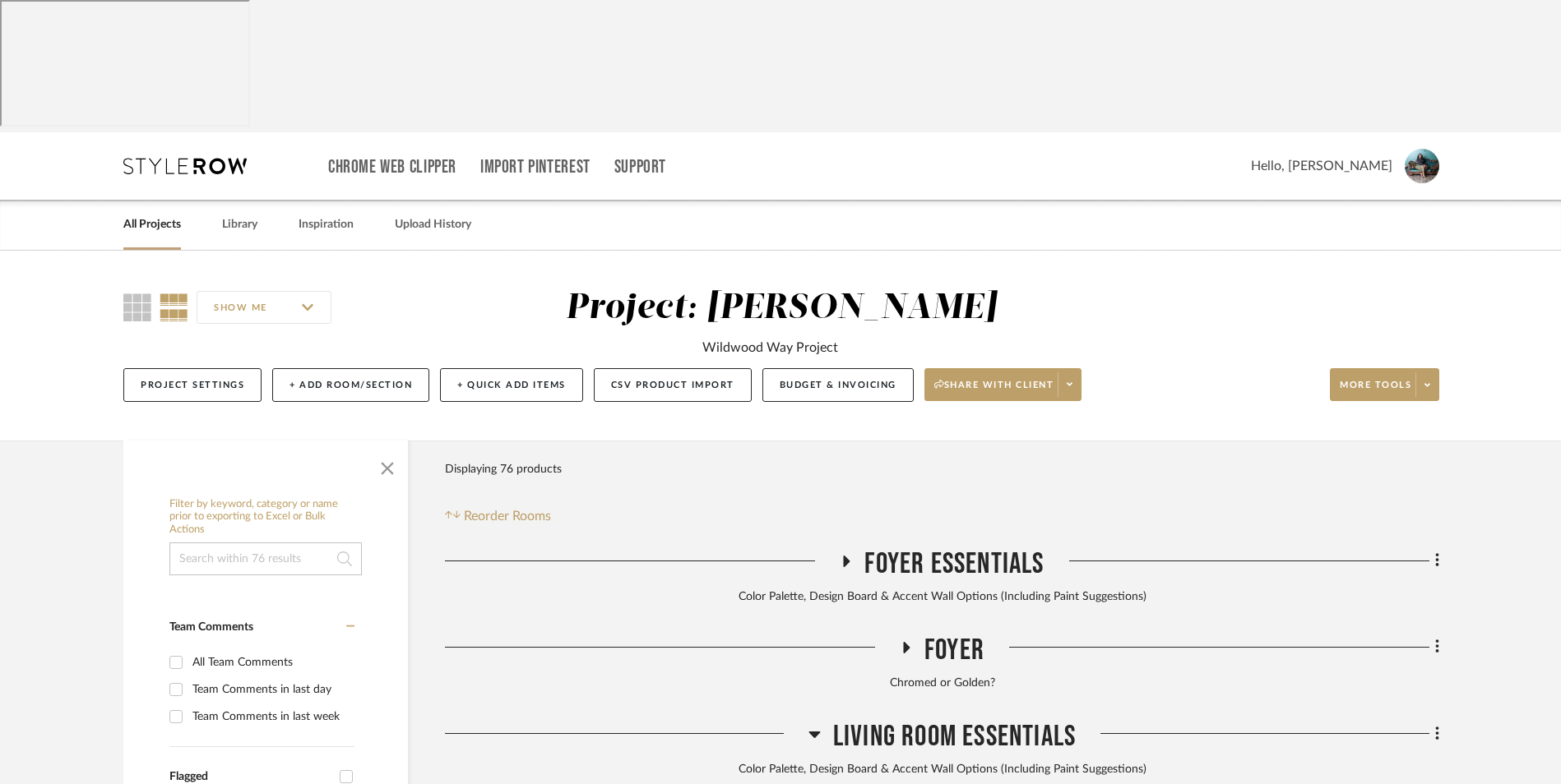
click at [149, 214] on link "All Projects" at bounding box center [152, 225] width 57 height 23
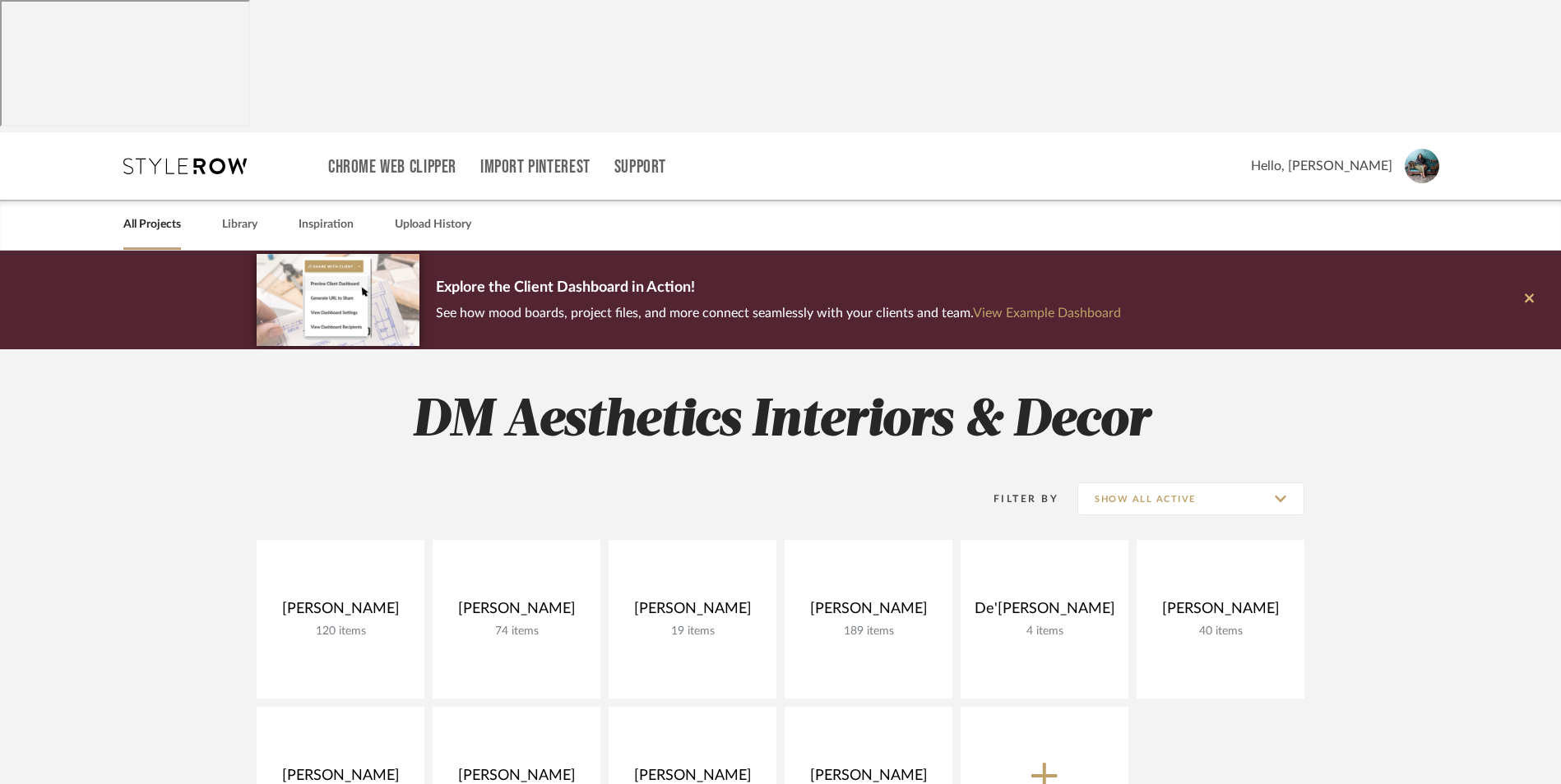
click at [1525, 291] on icon at bounding box center [1530, 298] width 9 height 15
